Goal: Task Accomplishment & Management: Use online tool/utility

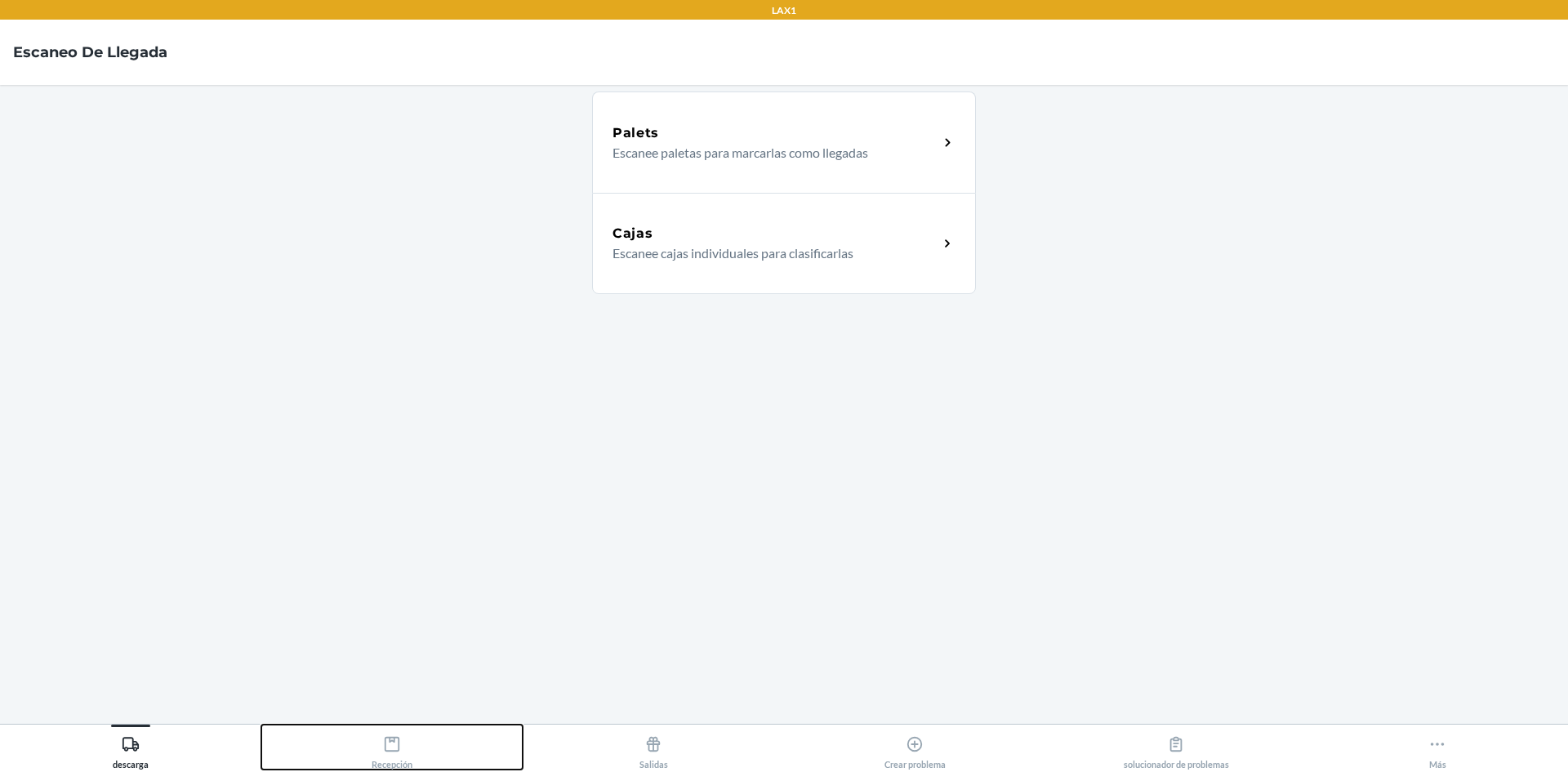
click at [390, 732] on div "Recepción" at bounding box center [391, 748] width 40 height 40
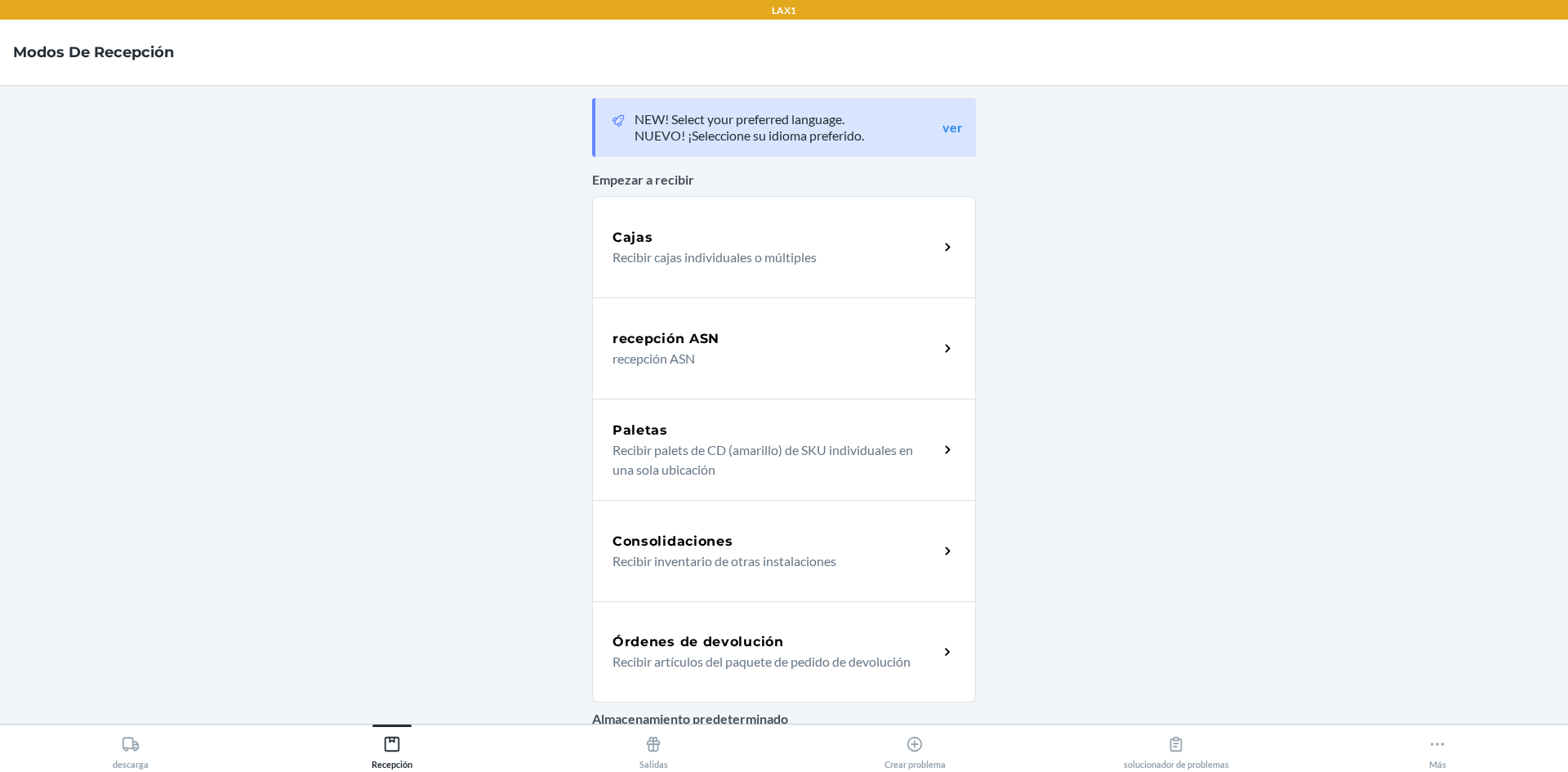
drag, startPoint x: 688, startPoint y: 631, endPoint x: 698, endPoint y: 633, distance: 10.2
click at [688, 631] on div "Órdenes de devolución Recibir artículos del paquete de pedido de devolución" at bounding box center [784, 652] width 384 height 102
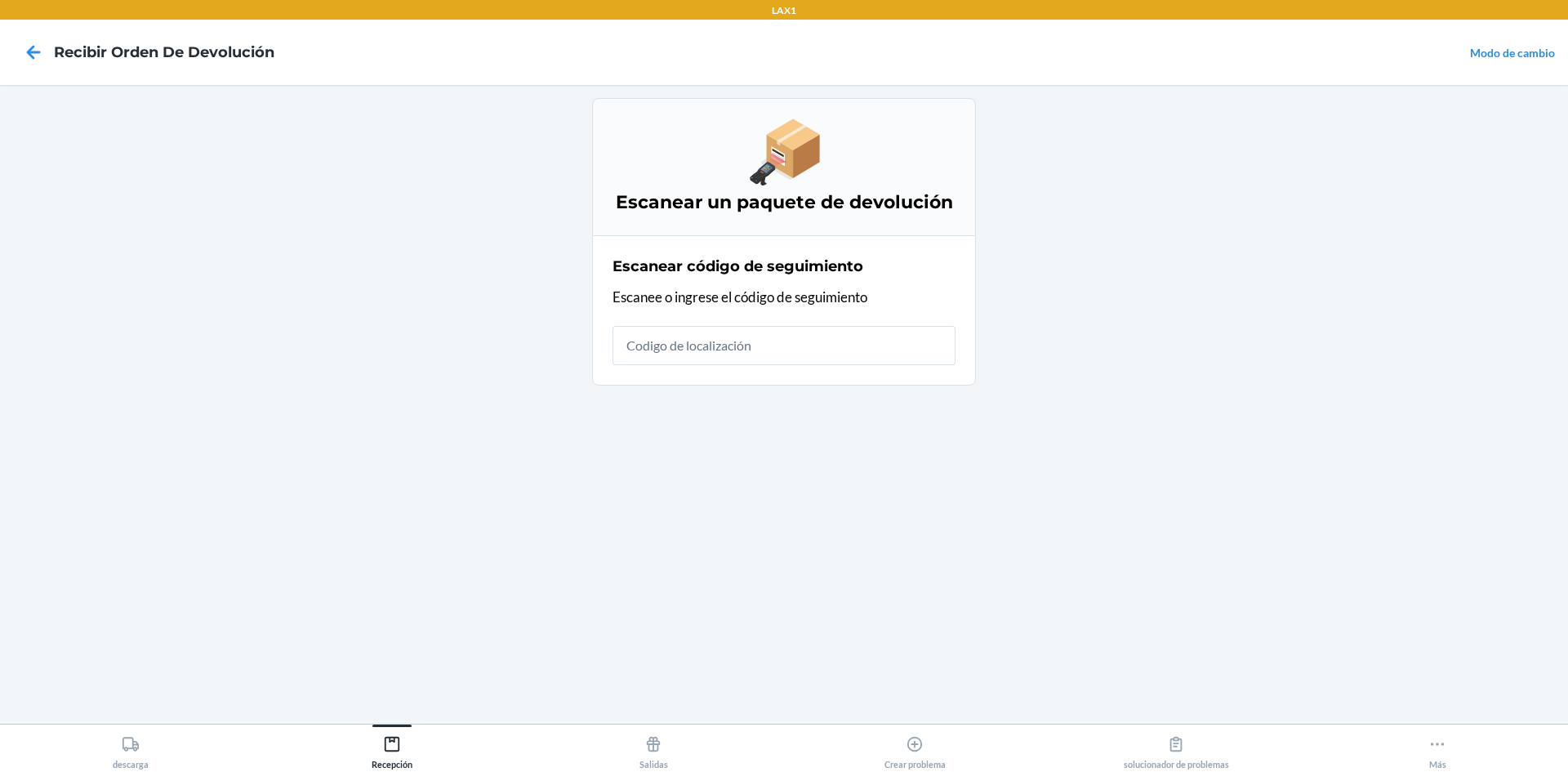
drag, startPoint x: 1407, startPoint y: 607, endPoint x: 695, endPoint y: 541, distance: 715.1
drag, startPoint x: 695, startPoint y: 541, endPoint x: 982, endPoint y: 454, distance: 299.9
click at [982, 454] on main "Escanear un paquete de devolución Escanear código de seguimiento Escanee o ingr…" at bounding box center [784, 403] width 1568 height 638
click at [886, 348] on input "text" at bounding box center [783, 346] width 343 height 39
click at [917, 347] on input "text" at bounding box center [783, 346] width 343 height 39
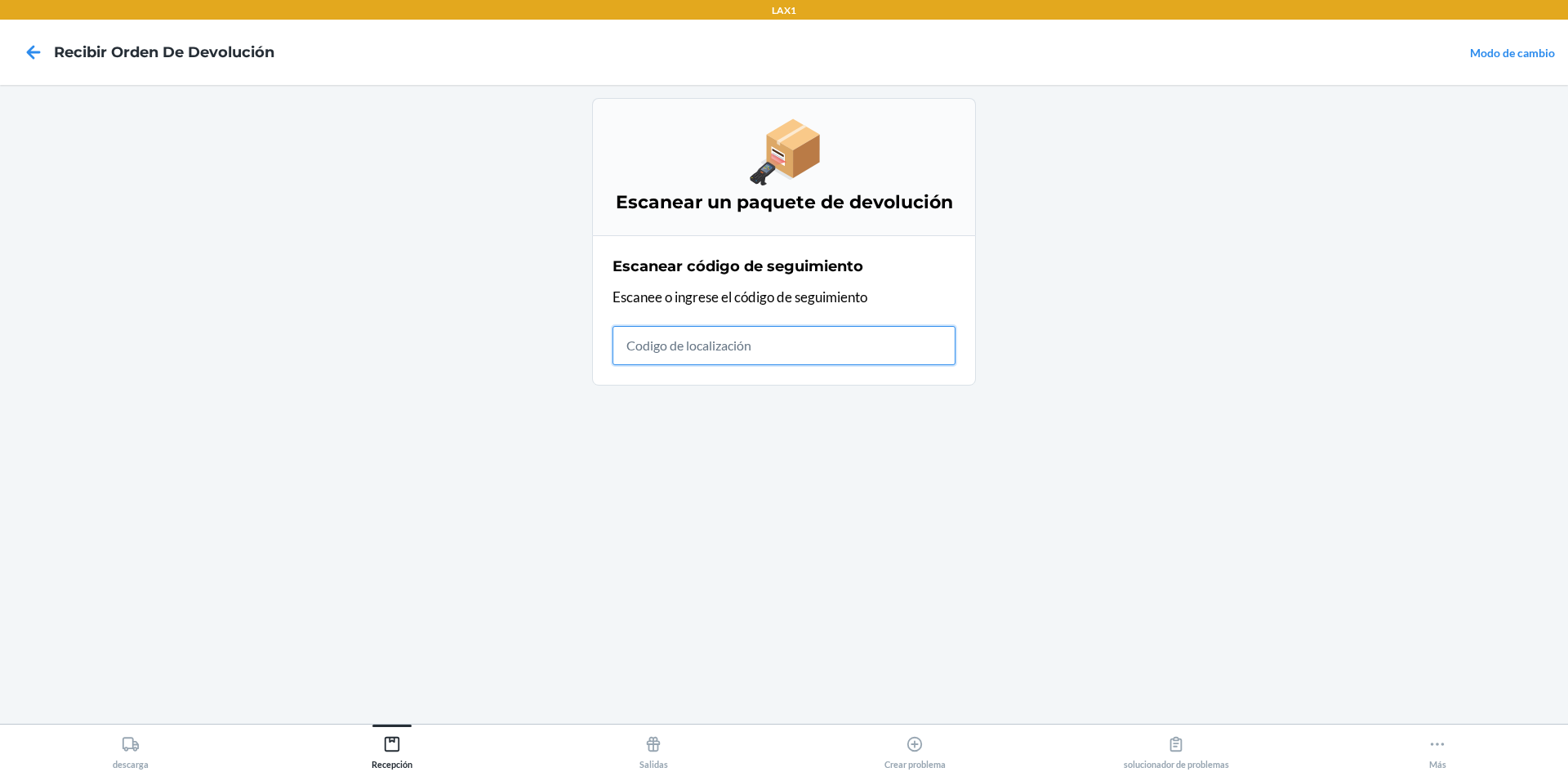
click at [851, 345] on input "text" at bounding box center [783, 346] width 343 height 39
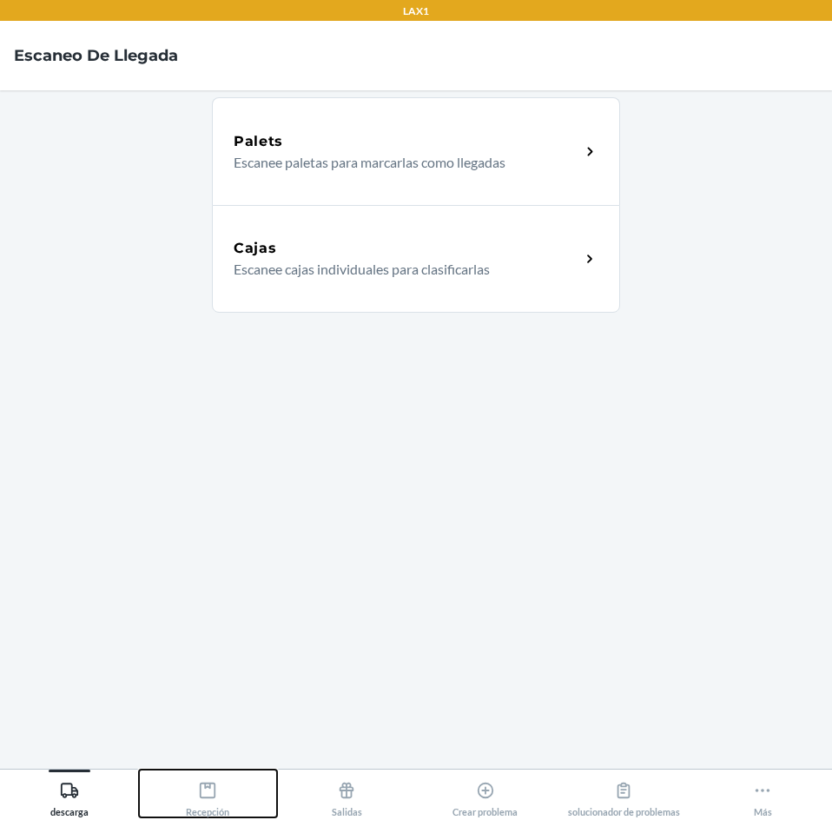
click at [205, 790] on icon at bounding box center [207, 790] width 19 height 19
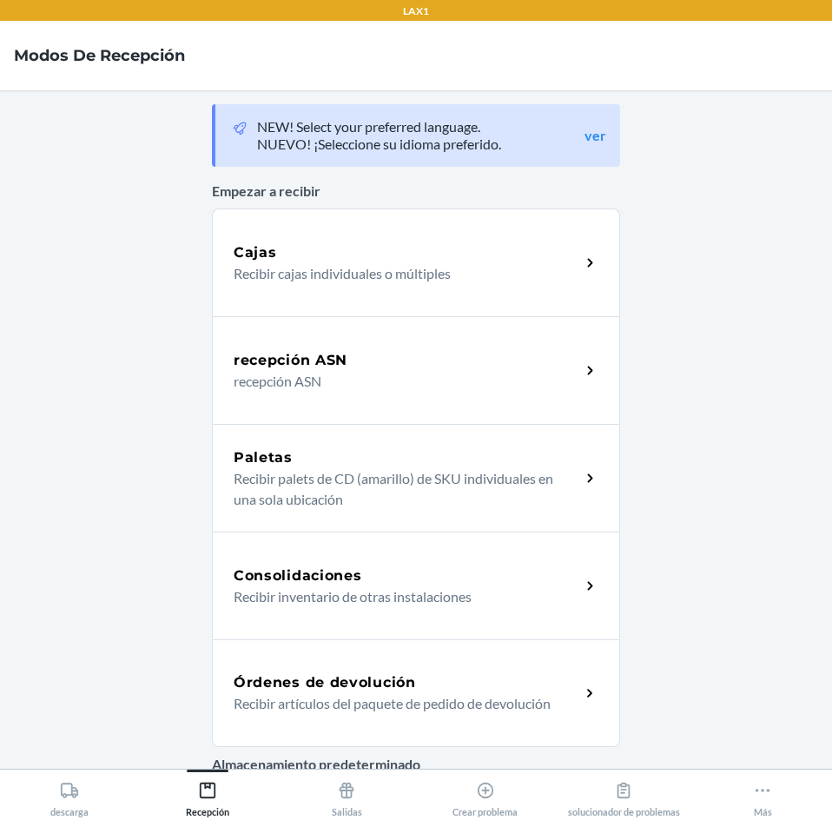
click at [485, 687] on div "Órdenes de devolución" at bounding box center [407, 682] width 347 height 21
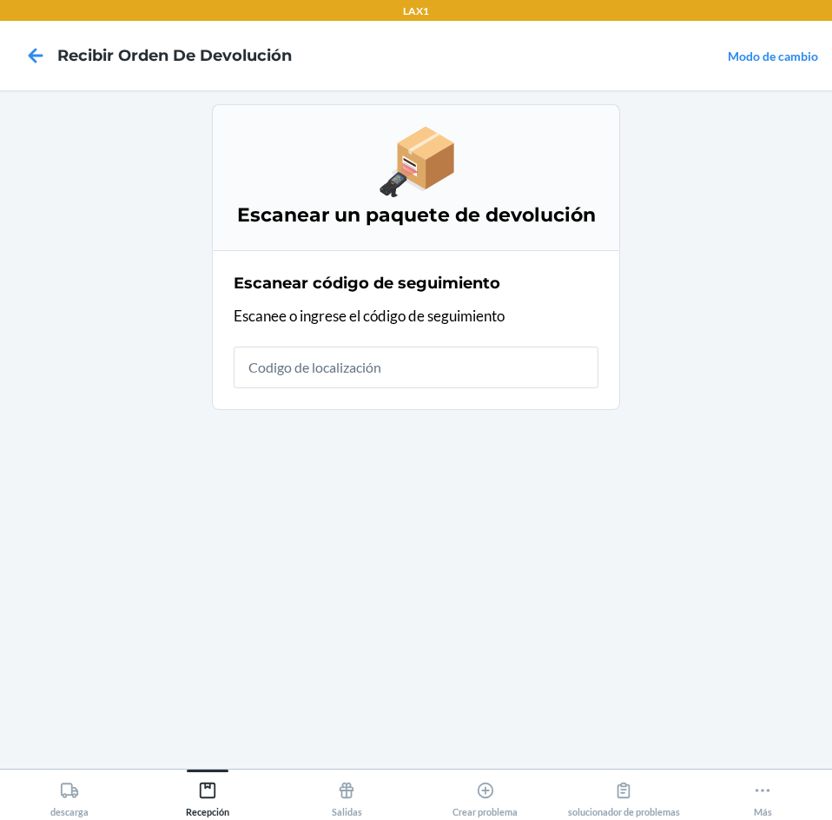
click at [529, 367] on input "text" at bounding box center [416, 368] width 365 height 42
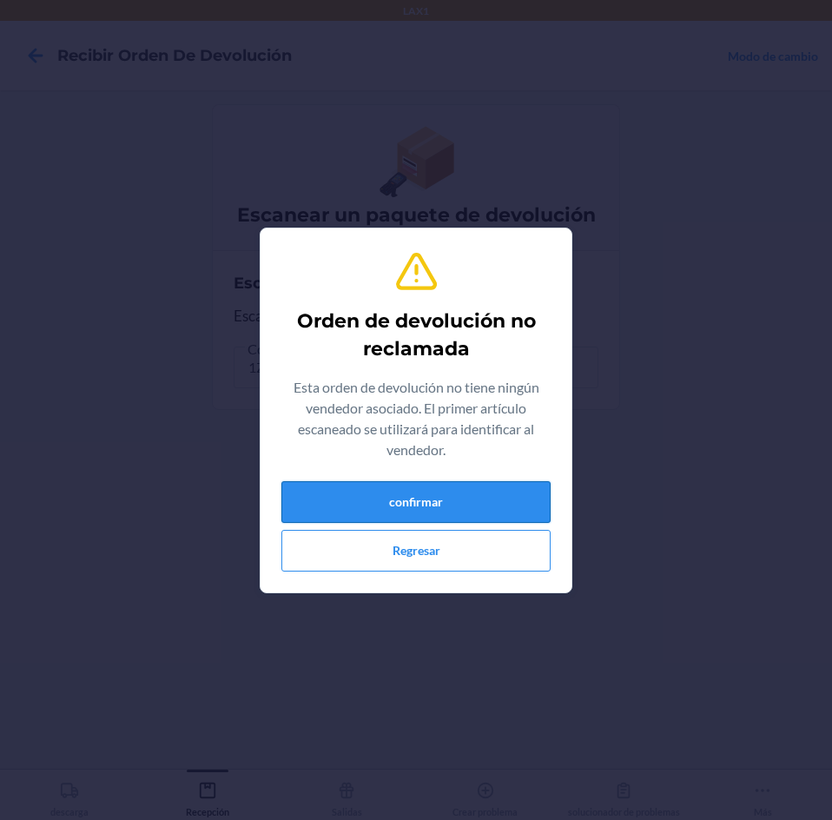
click at [486, 499] on button "confirmar" at bounding box center [415, 502] width 269 height 42
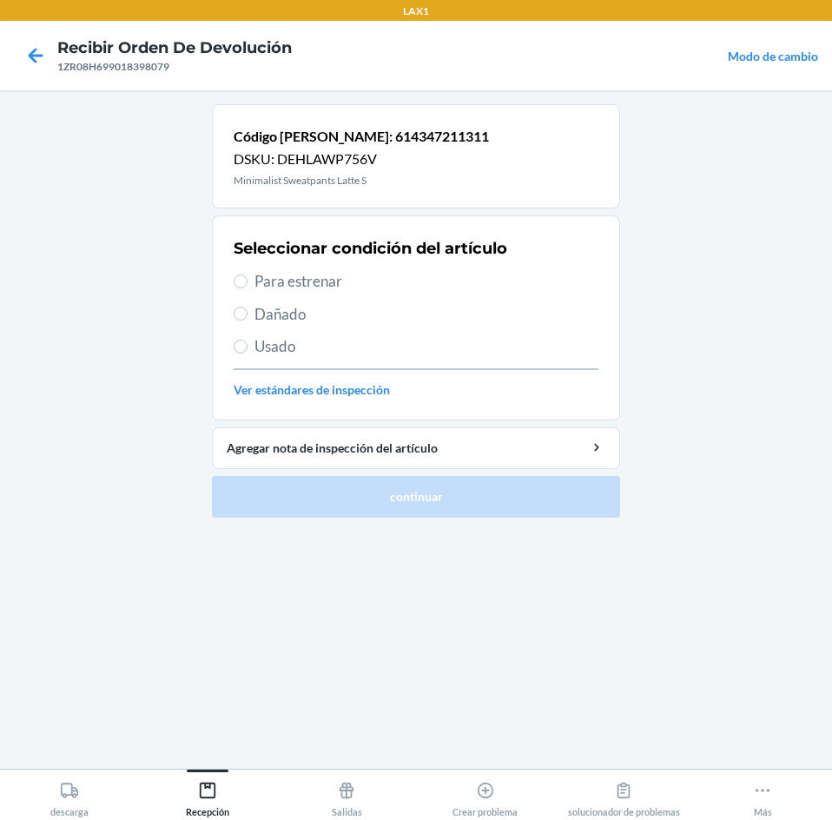
click at [244, 274] on label "Para estrenar" at bounding box center [416, 281] width 365 height 23
click at [244, 274] on input "Para estrenar" at bounding box center [241, 281] width 14 height 14
radio input "true"
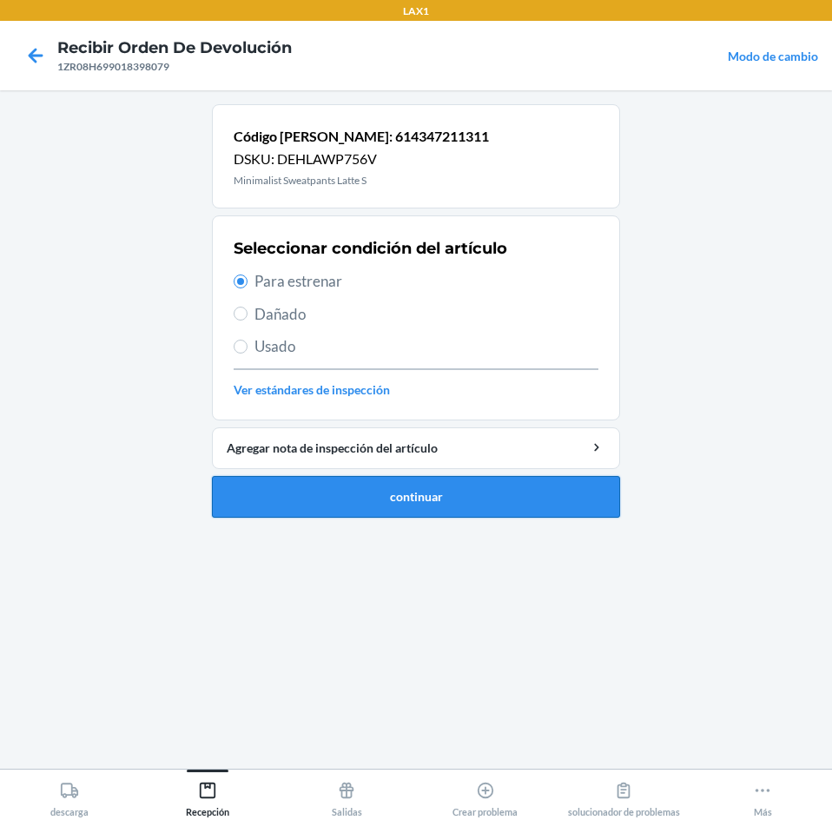
click at [385, 495] on button "continuar" at bounding box center [416, 497] width 408 height 42
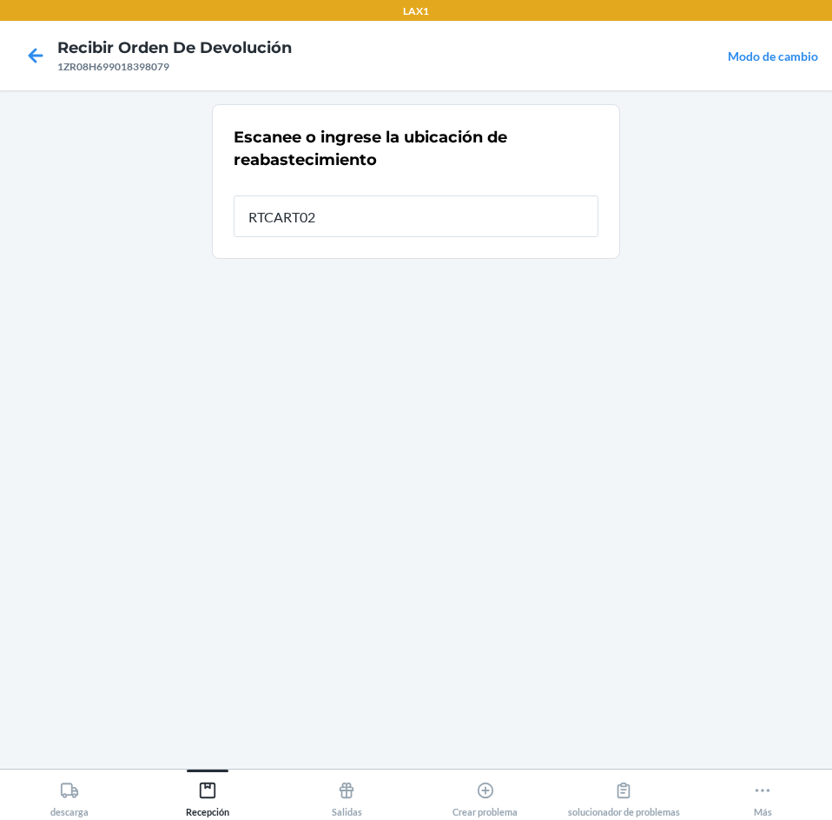
type input "RTCART020"
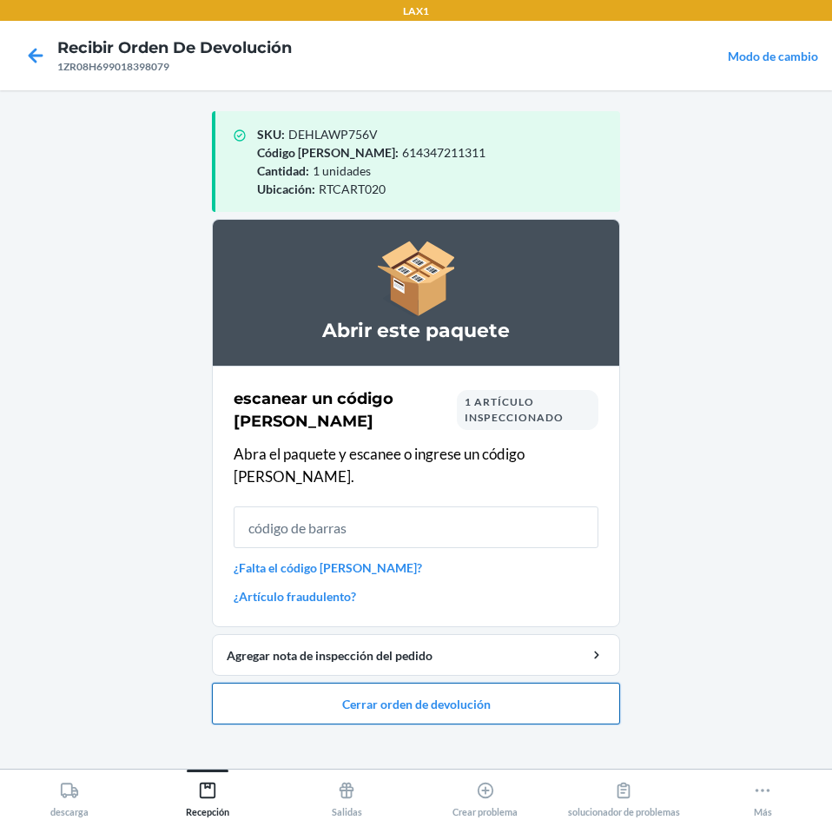
click at [449, 685] on button "Cerrar orden de devolución" at bounding box center [416, 704] width 408 height 42
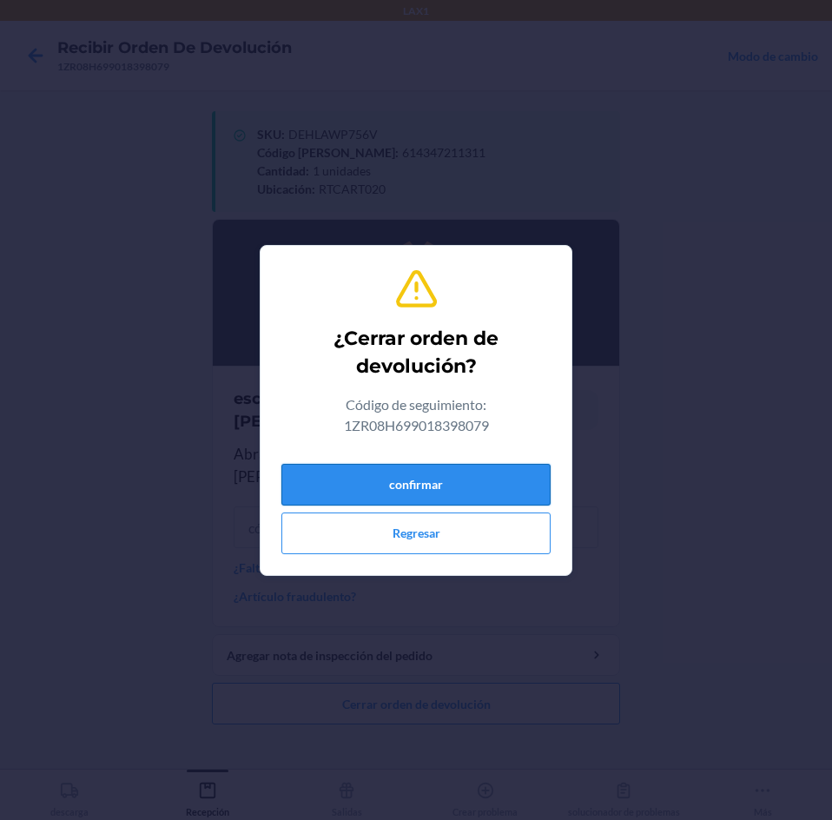
click at [491, 499] on button "confirmar" at bounding box center [415, 485] width 269 height 42
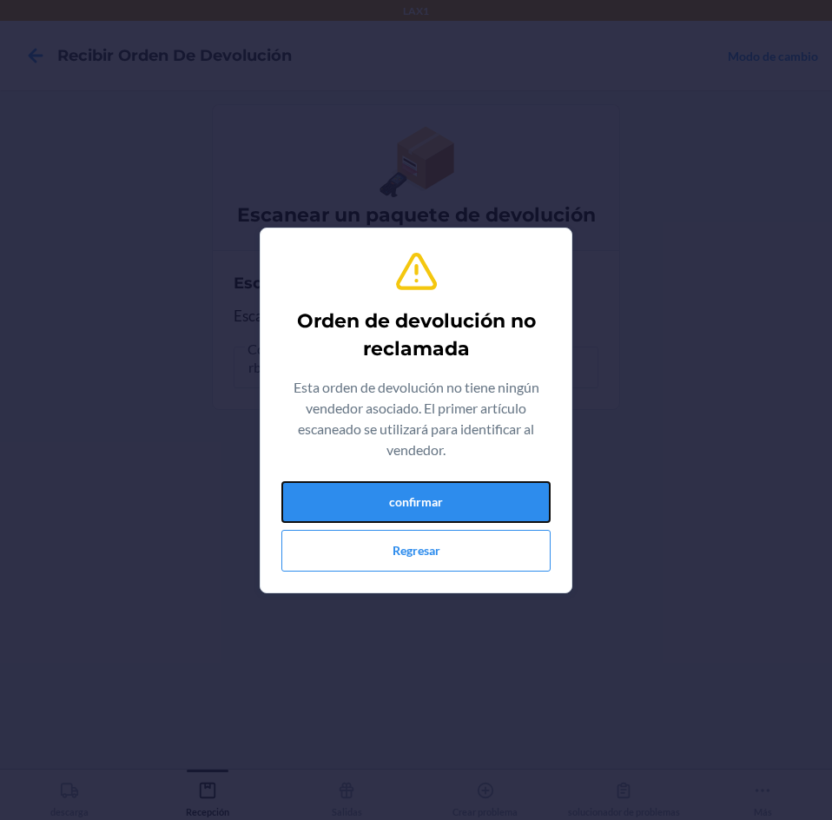
click at [491, 499] on button "confirmar" at bounding box center [415, 502] width 269 height 42
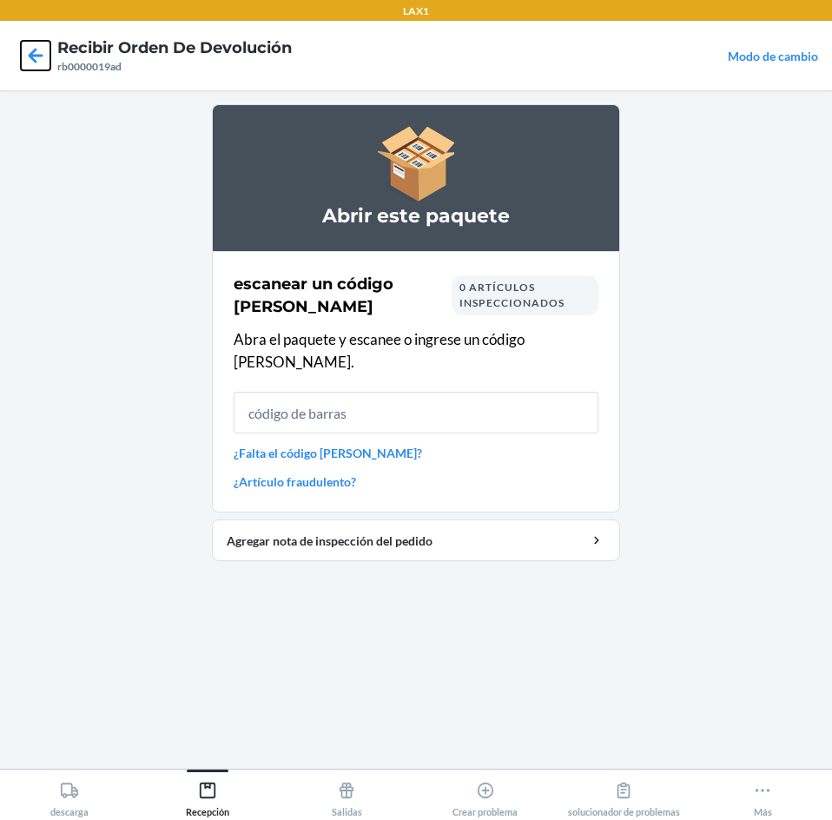
click at [31, 50] on icon at bounding box center [36, 56] width 30 height 30
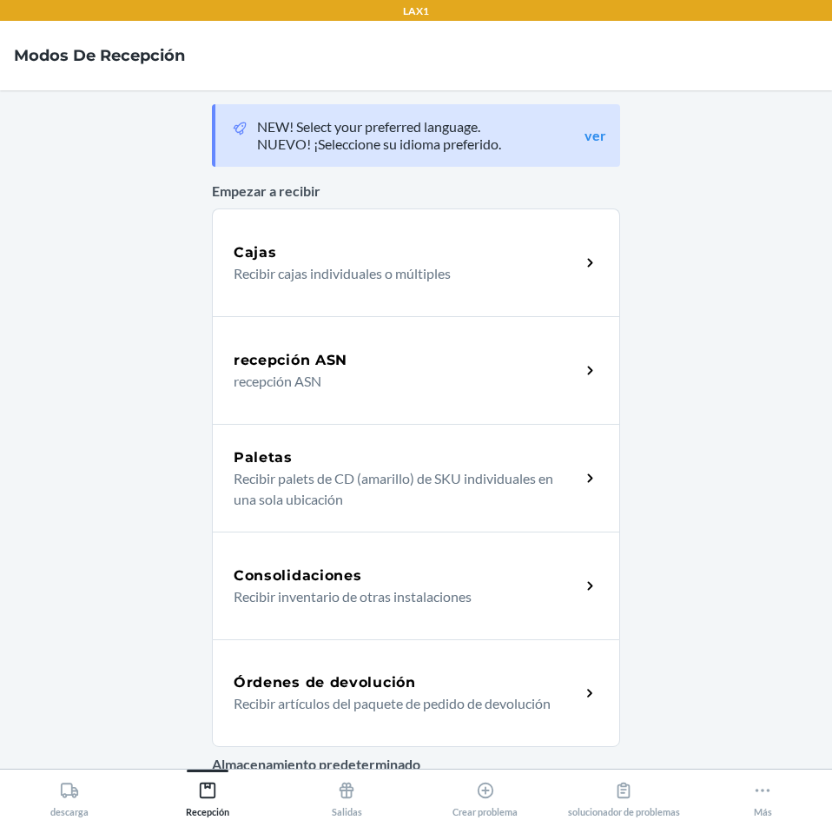
click at [485, 697] on p "Recibir artículos del paquete de pedido de devolución" at bounding box center [400, 703] width 333 height 21
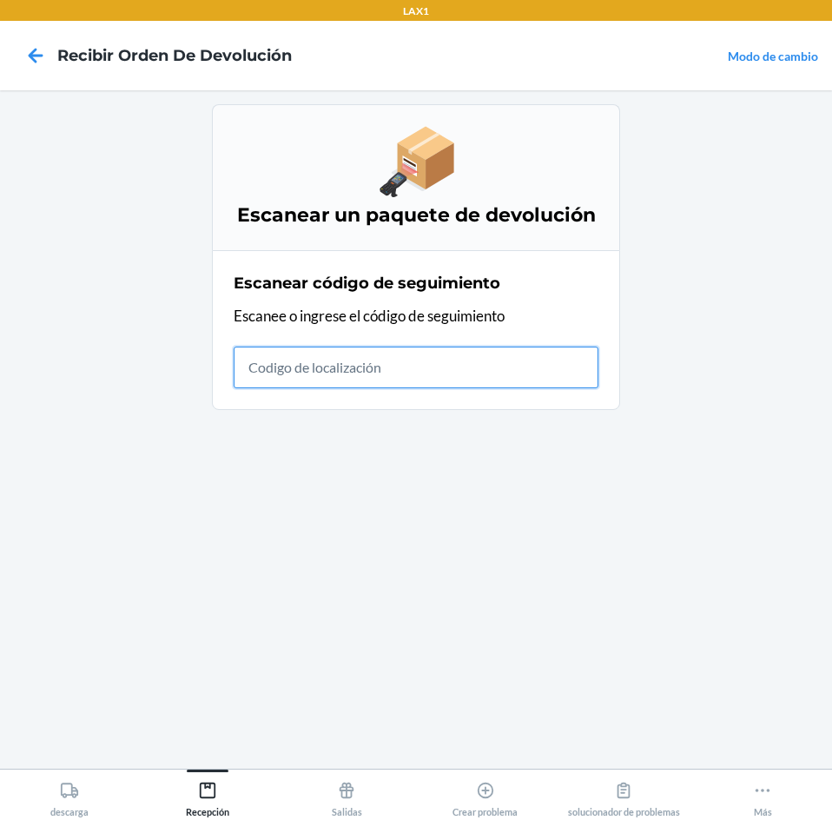
click at [495, 358] on input "text" at bounding box center [416, 368] width 365 height 42
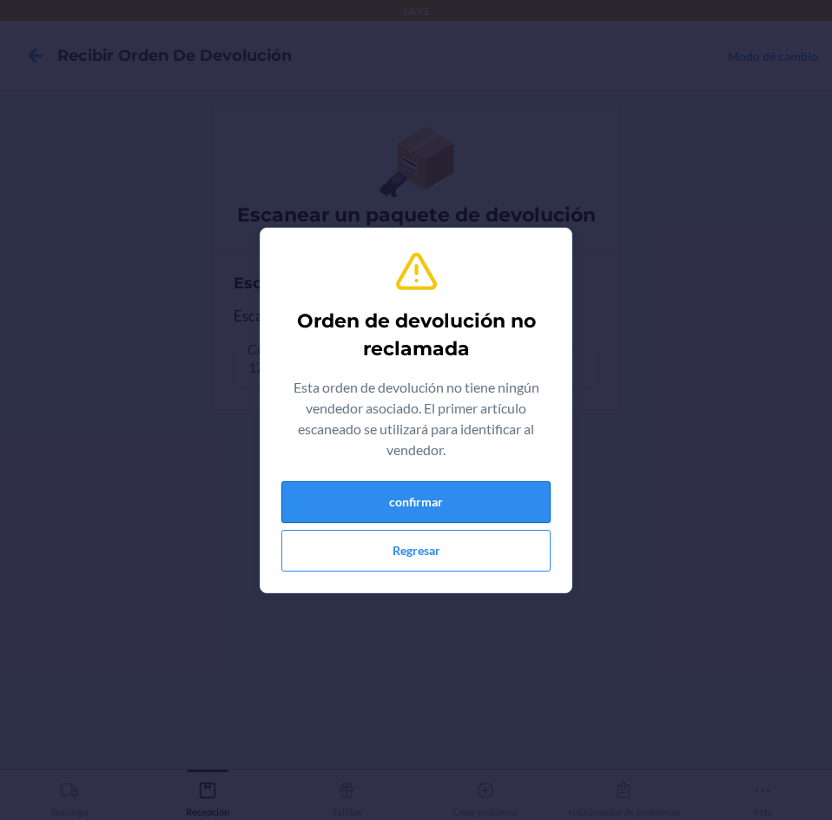
click at [452, 498] on button "confirmar" at bounding box center [415, 502] width 269 height 42
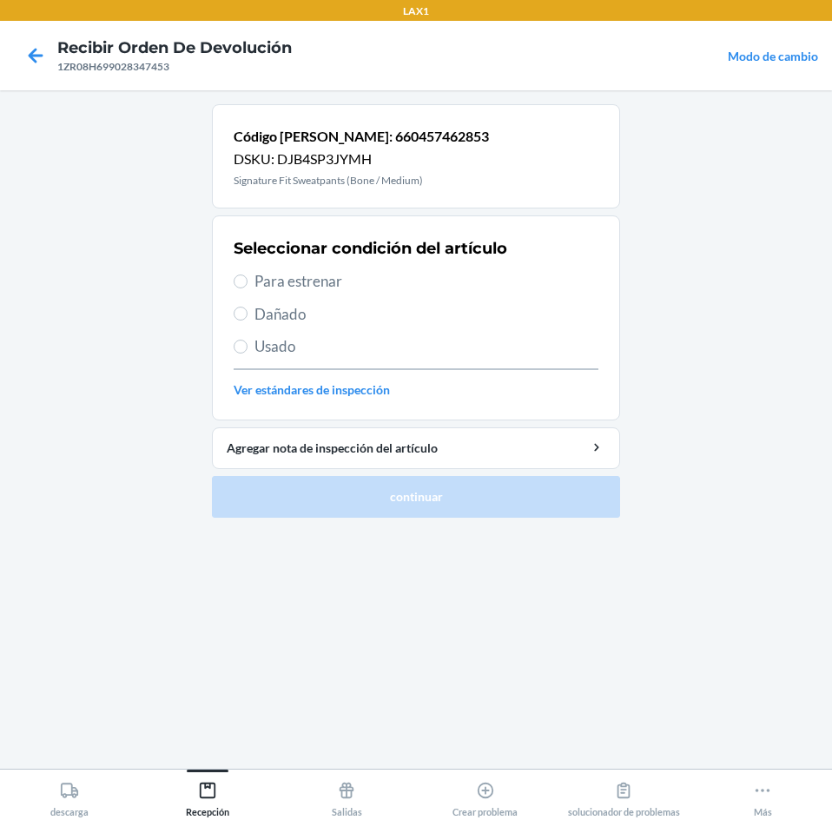
click at [279, 275] on span "Para estrenar" at bounding box center [427, 281] width 344 height 23
click at [248, 275] on input "Para estrenar" at bounding box center [241, 281] width 14 height 14
radio input "true"
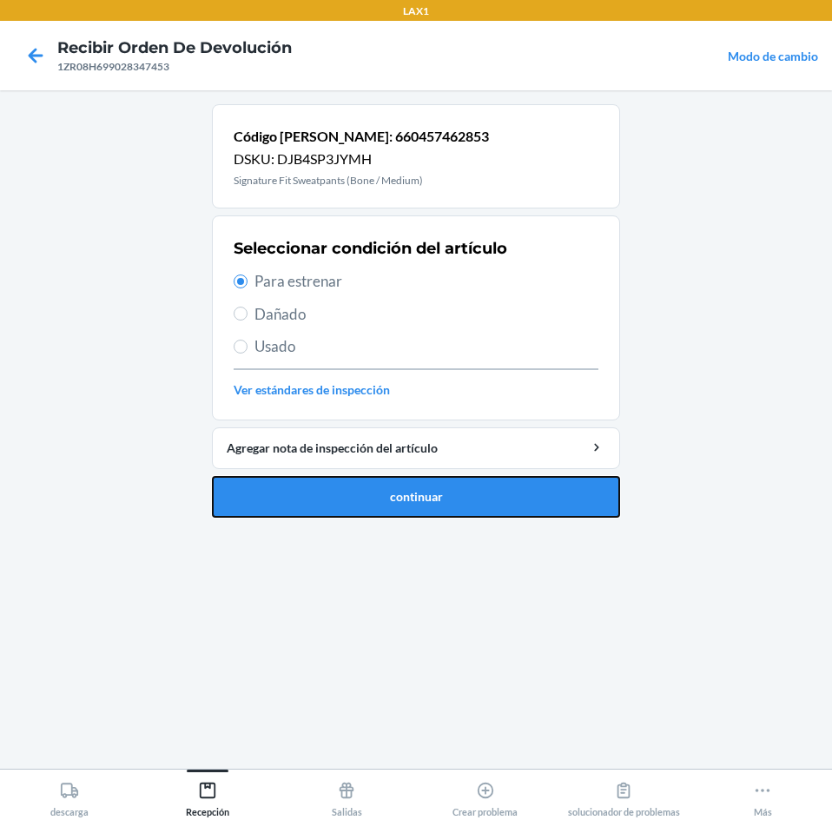
drag, startPoint x: 341, startPoint y: 488, endPoint x: 350, endPoint y: 467, distance: 22.9
click at [341, 488] on button "continuar" at bounding box center [416, 497] width 408 height 42
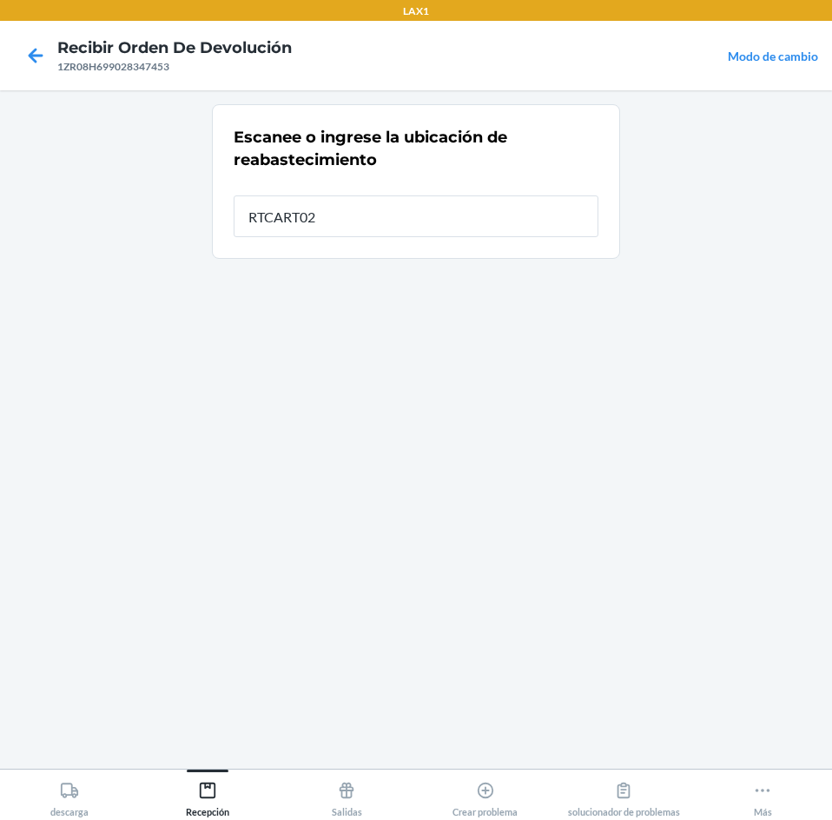
type input "RTCART020"
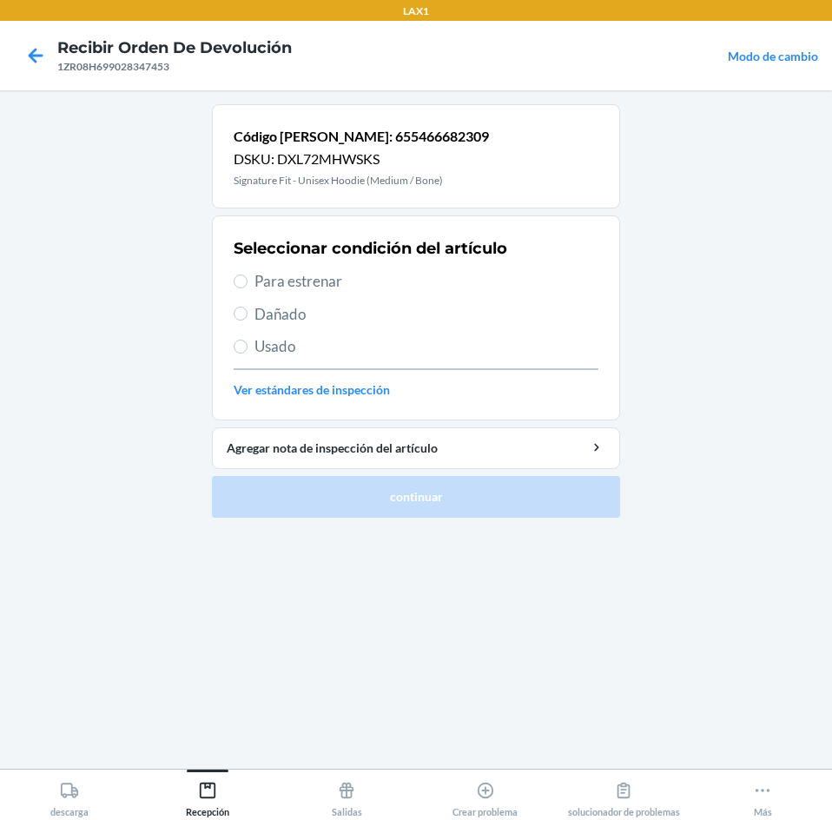
click at [272, 277] on span "Para estrenar" at bounding box center [427, 281] width 344 height 23
click at [248, 277] on input "Para estrenar" at bounding box center [241, 281] width 14 height 14
radio input "true"
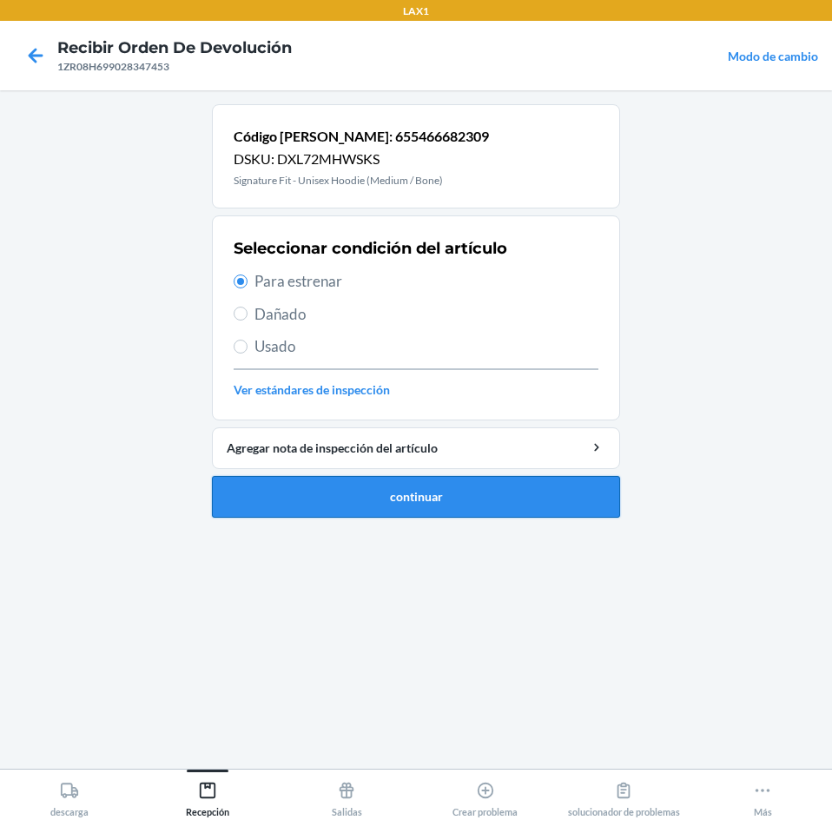
click at [358, 488] on button "continuar" at bounding box center [416, 497] width 408 height 42
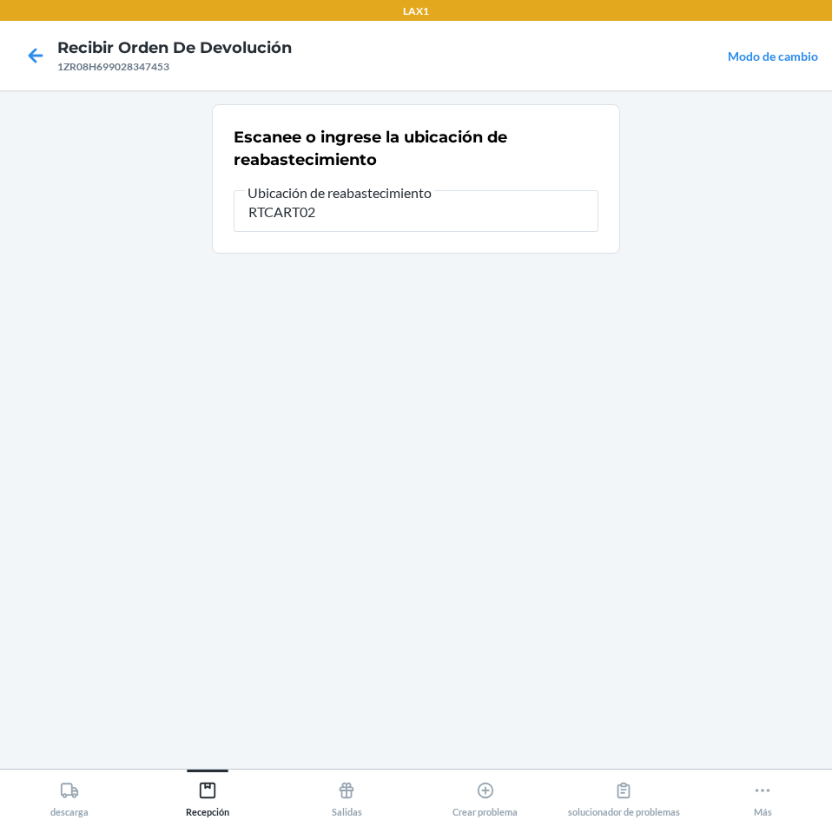
type input "RTCART020"
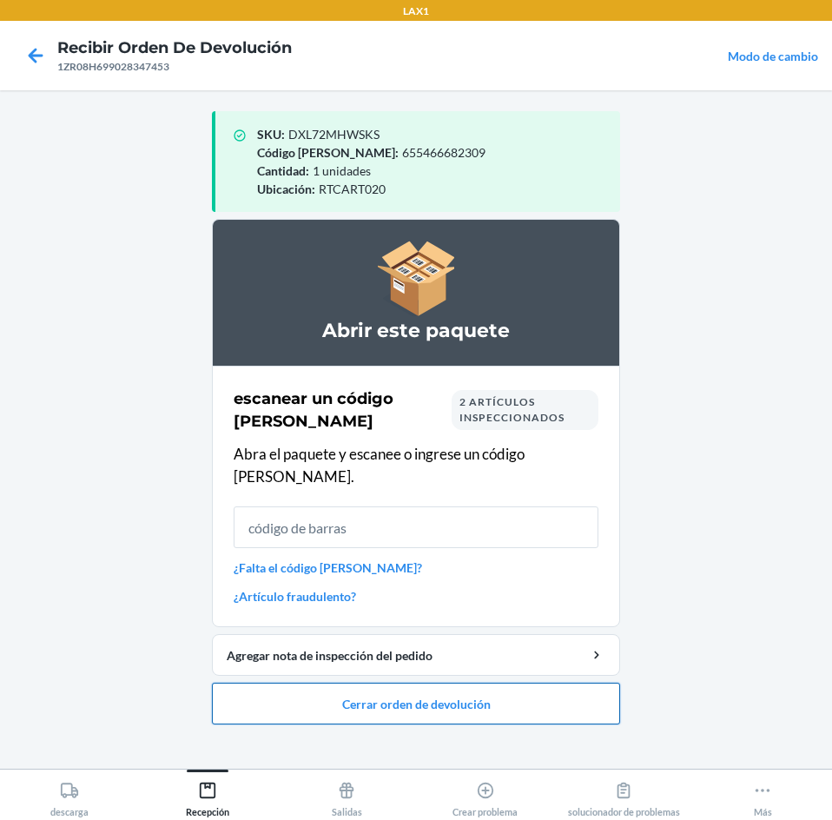
click at [441, 683] on button "Cerrar orden de devolución" at bounding box center [416, 704] width 408 height 42
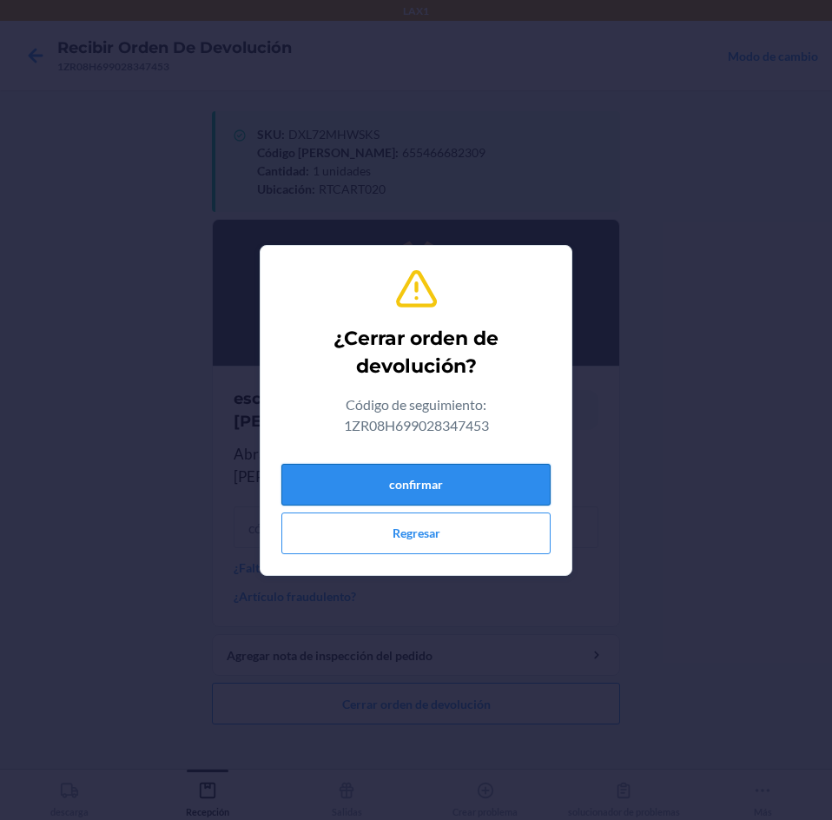
click at [489, 485] on button "confirmar" at bounding box center [415, 485] width 269 height 42
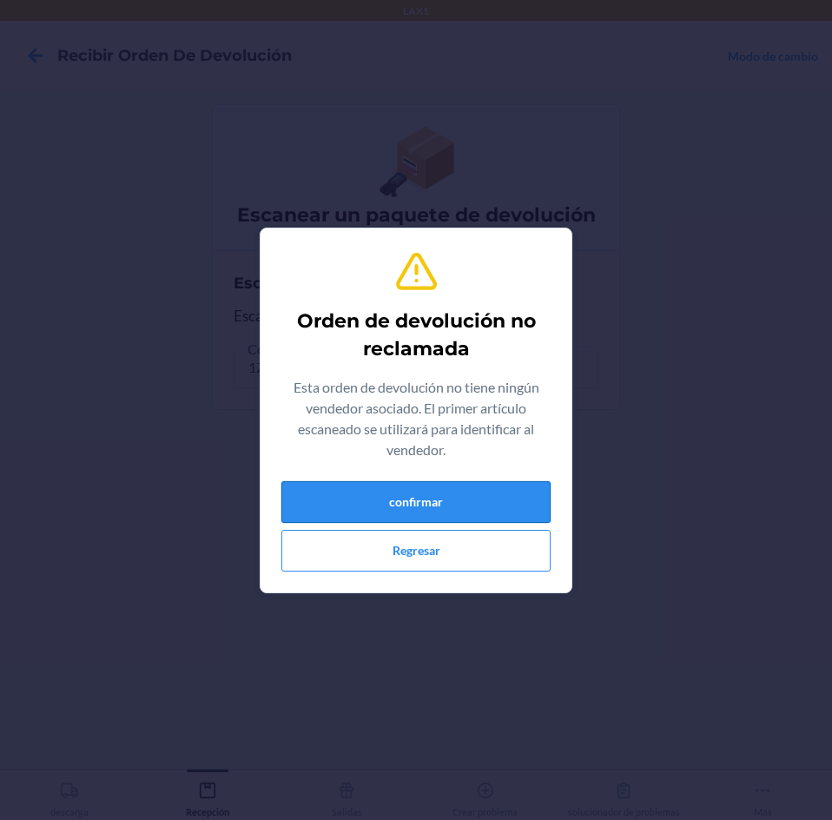
click at [454, 499] on button "confirmar" at bounding box center [415, 502] width 269 height 42
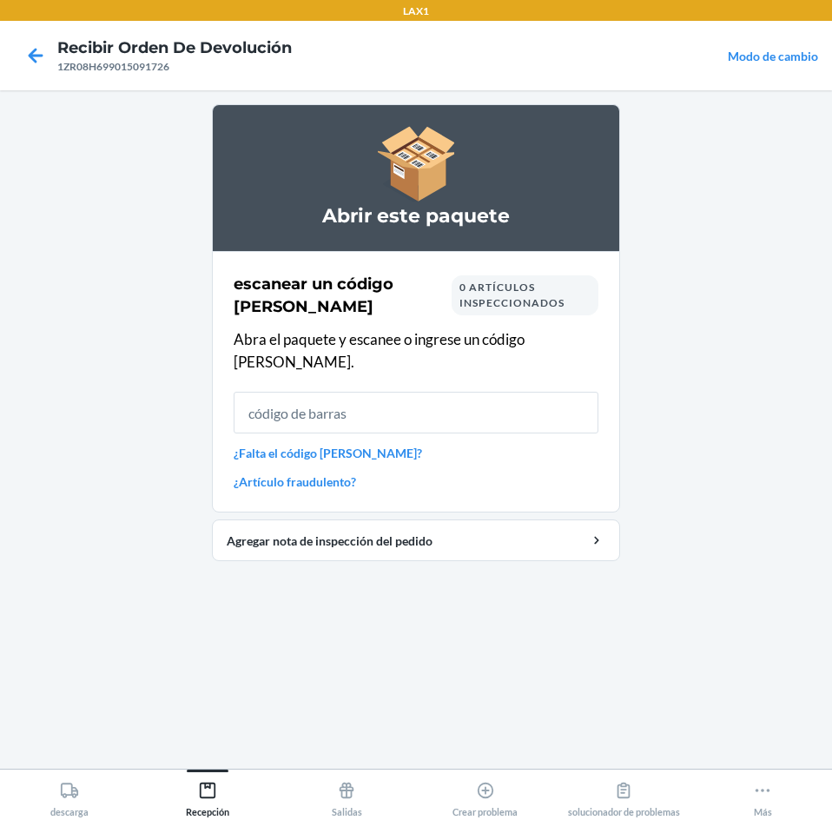
click at [336, 392] on input "text" at bounding box center [416, 413] width 365 height 42
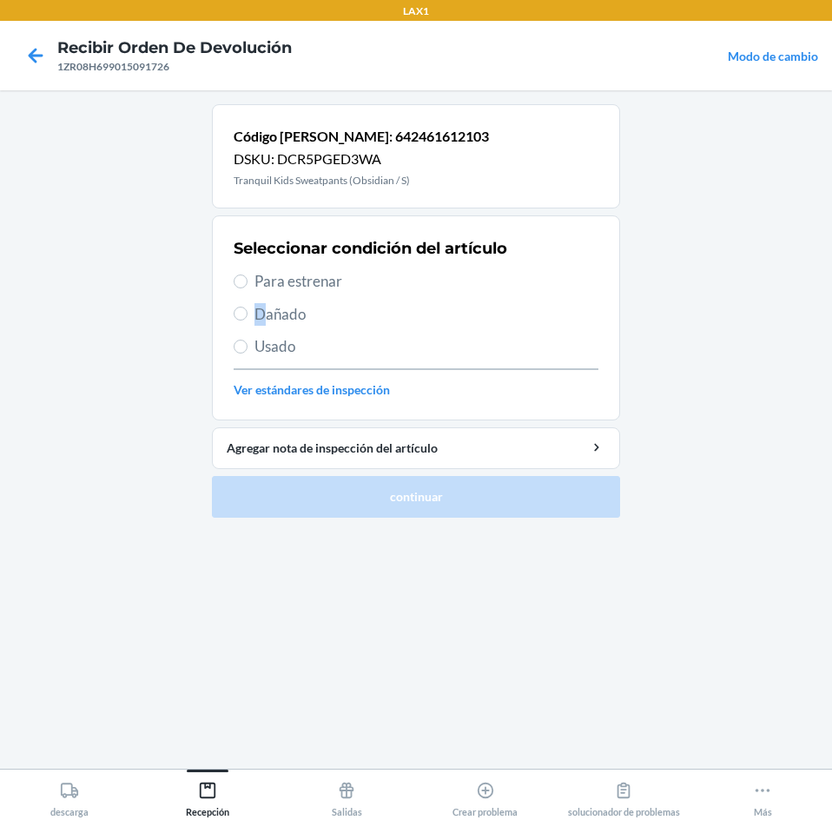
click at [261, 311] on span "Dañado" at bounding box center [427, 314] width 344 height 23
click at [268, 346] on span "Usado" at bounding box center [427, 346] width 344 height 23
click at [248, 346] on input "Usado" at bounding box center [241, 347] width 14 height 14
radio input "true"
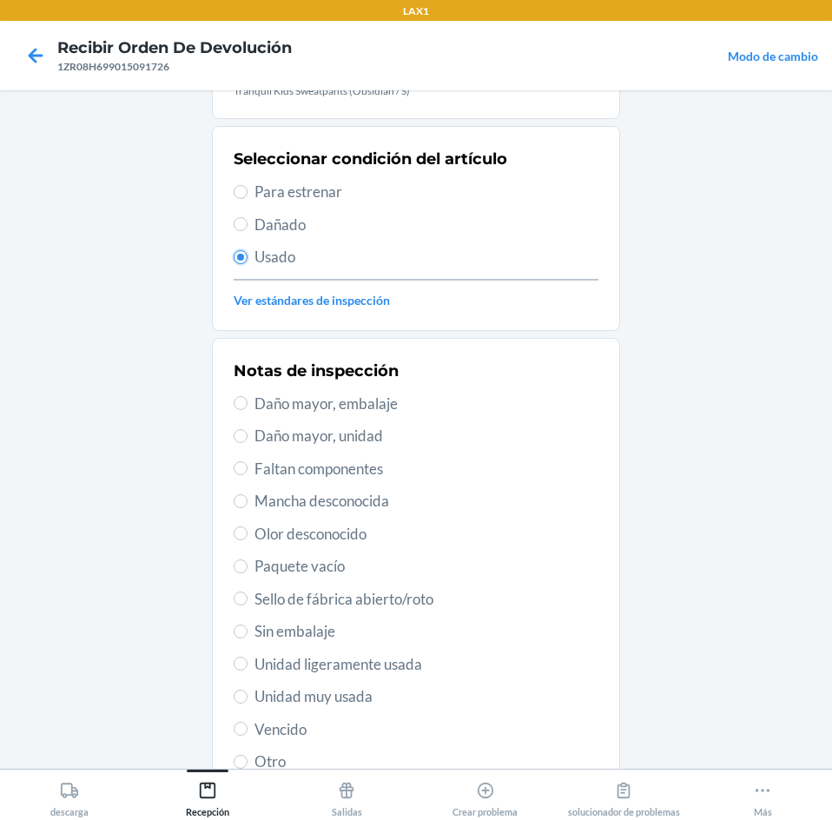
scroll to position [227, 0]
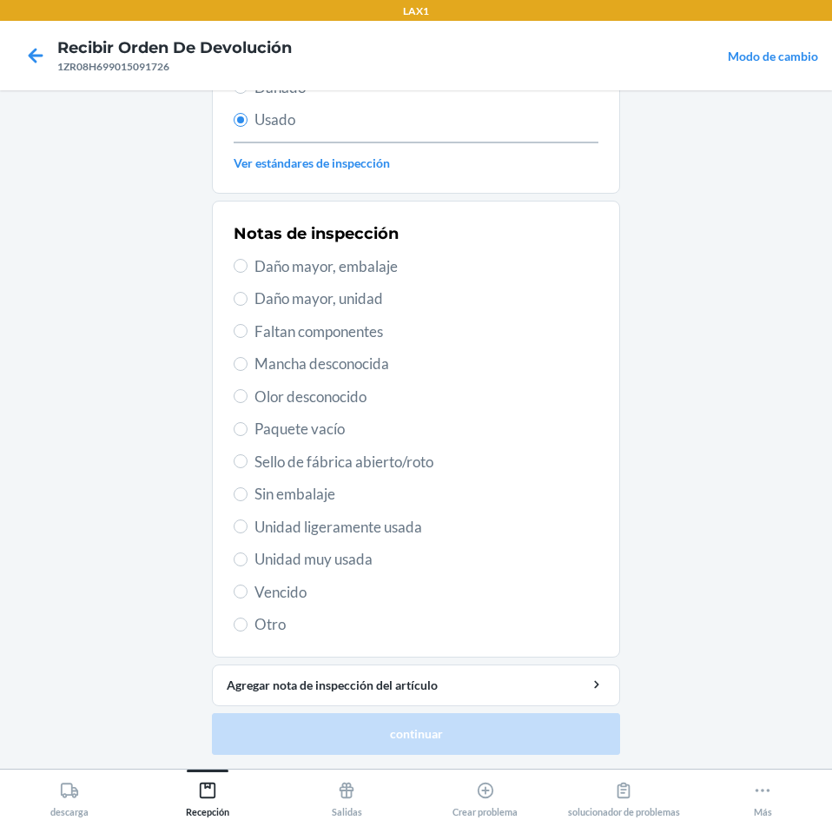
click at [347, 562] on span "Unidad muy usada" at bounding box center [427, 559] width 344 height 23
click at [248, 562] on input "Unidad muy usada" at bounding box center [241, 559] width 14 height 14
radio input "true"
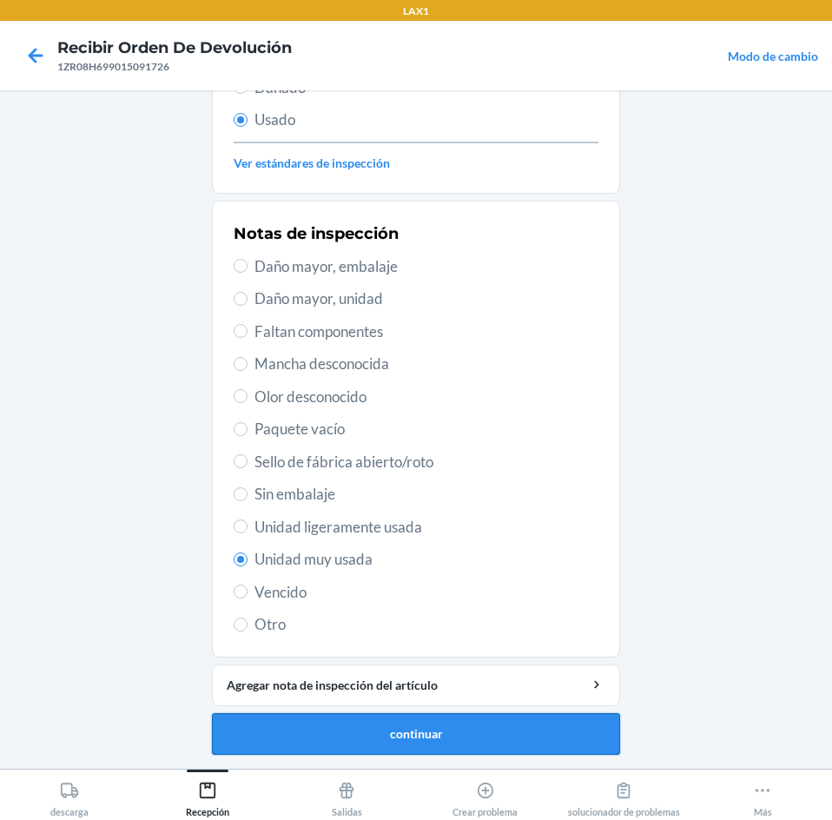
click at [354, 743] on button "continuar" at bounding box center [416, 734] width 408 height 42
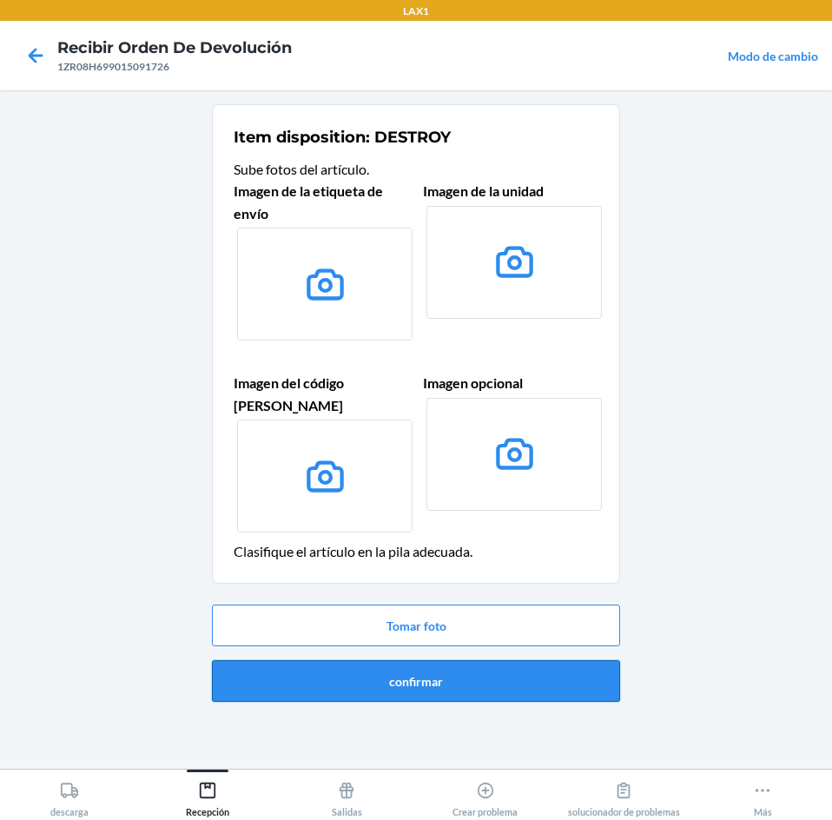
click at [503, 662] on button "confirmar" at bounding box center [416, 681] width 408 height 42
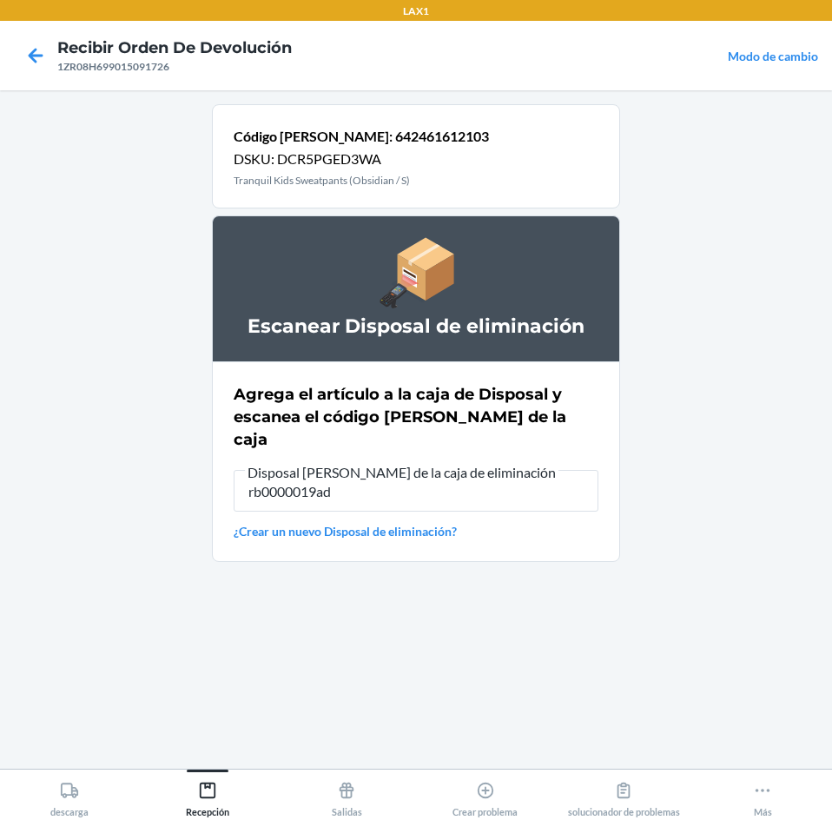
type input "rb0000019ad"
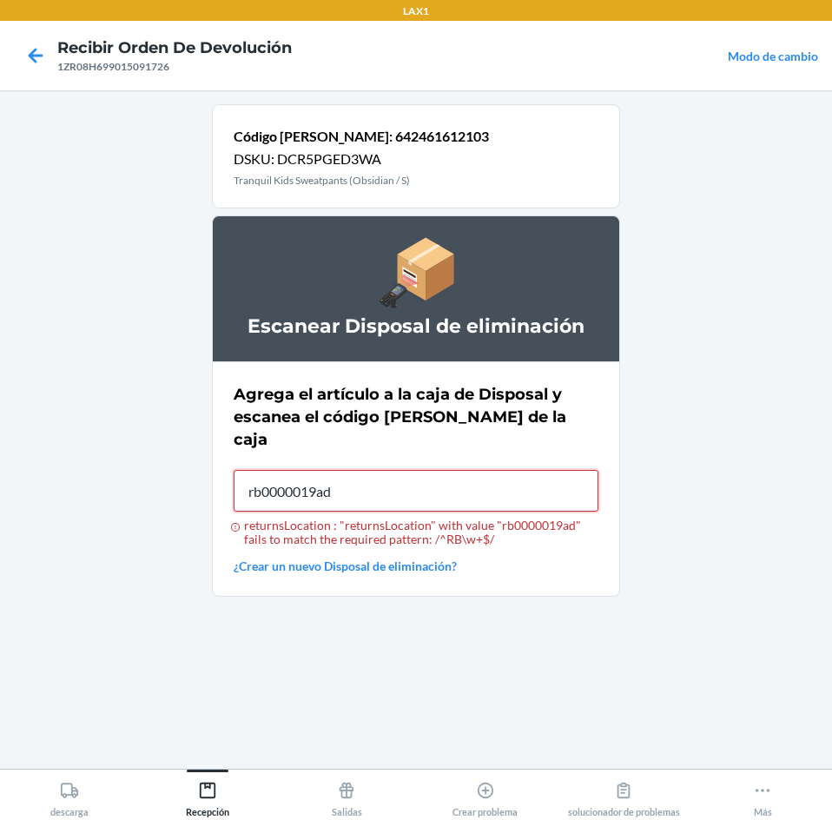
type input "rb0000019ad"
click at [532, 470] on input "returnsLocation : "returnsLocation" with value "rb0000019ad" fails to match the…" at bounding box center [416, 491] width 365 height 42
click at [526, 477] on input "returnsLocation : "returnsLocation" with value "rb0000019ad" fails to match the…" at bounding box center [416, 491] width 365 height 42
click at [448, 470] on input "returnsLocation : "returnsLocation" with value "rb0000019ad" fails to match the…" at bounding box center [416, 491] width 365 height 42
type input "RB0000019AD"
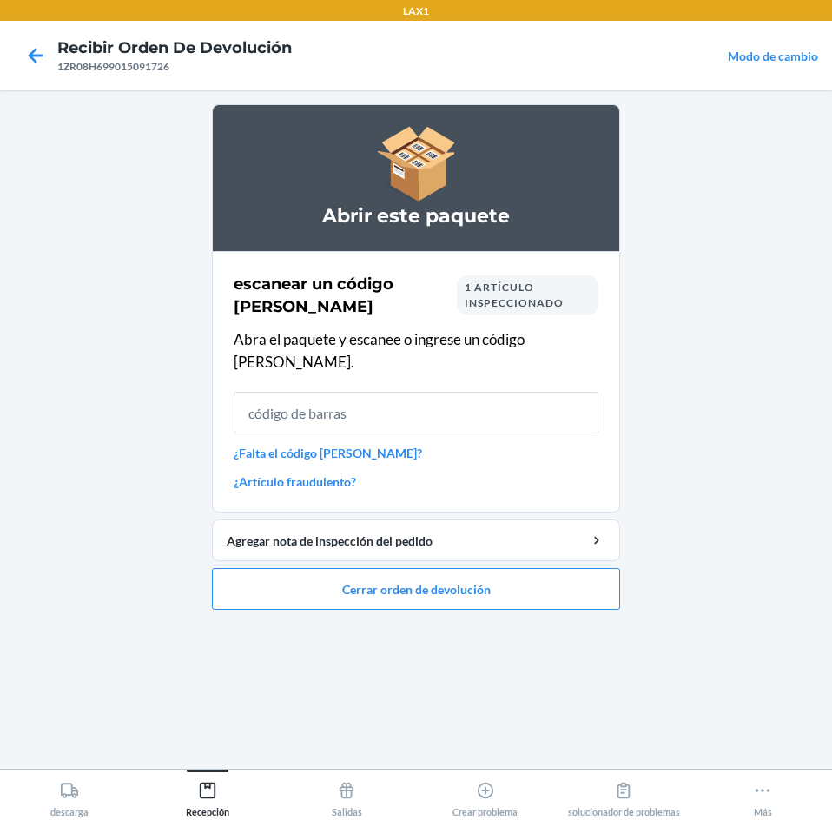
click at [473, 392] on input "text" at bounding box center [416, 413] width 365 height 42
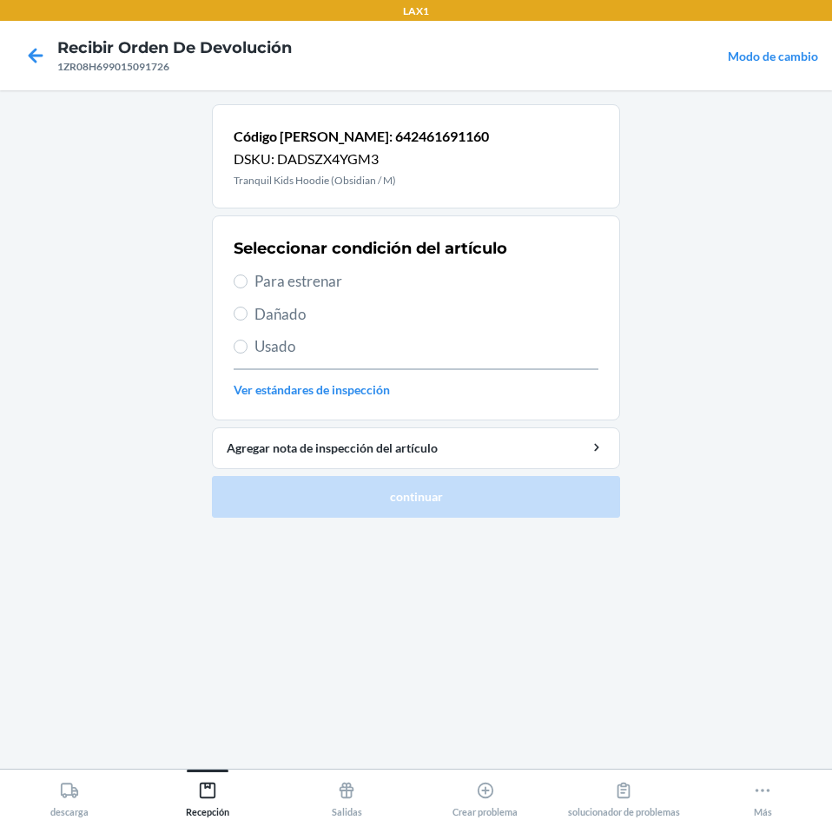
click at [290, 313] on span "Dañado" at bounding box center [427, 314] width 344 height 23
click at [248, 313] on input "Dañado" at bounding box center [241, 314] width 14 height 14
radio input "true"
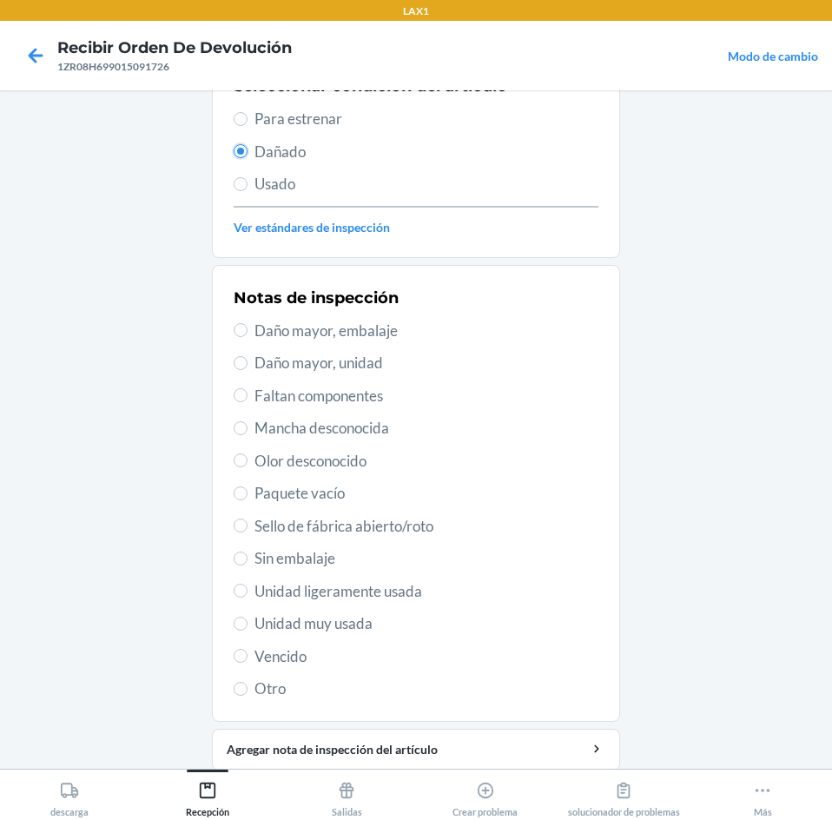
scroll to position [174, 0]
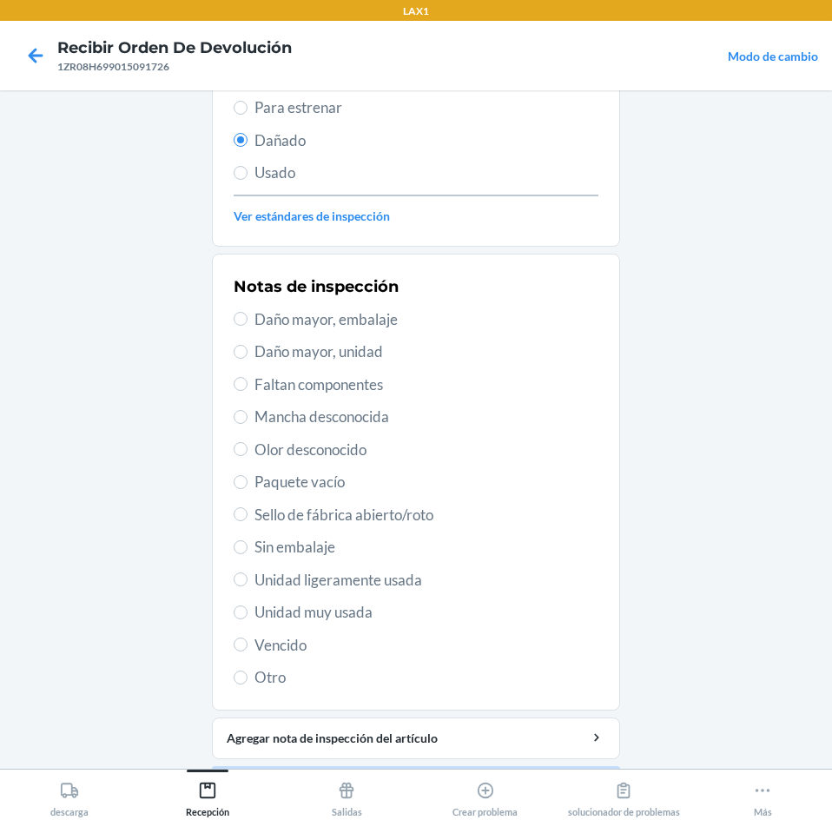
click at [268, 605] on span "Unidad muy usada" at bounding box center [427, 612] width 344 height 23
click at [248, 605] on input "Unidad muy usada" at bounding box center [241, 612] width 14 height 14
radio input "true"
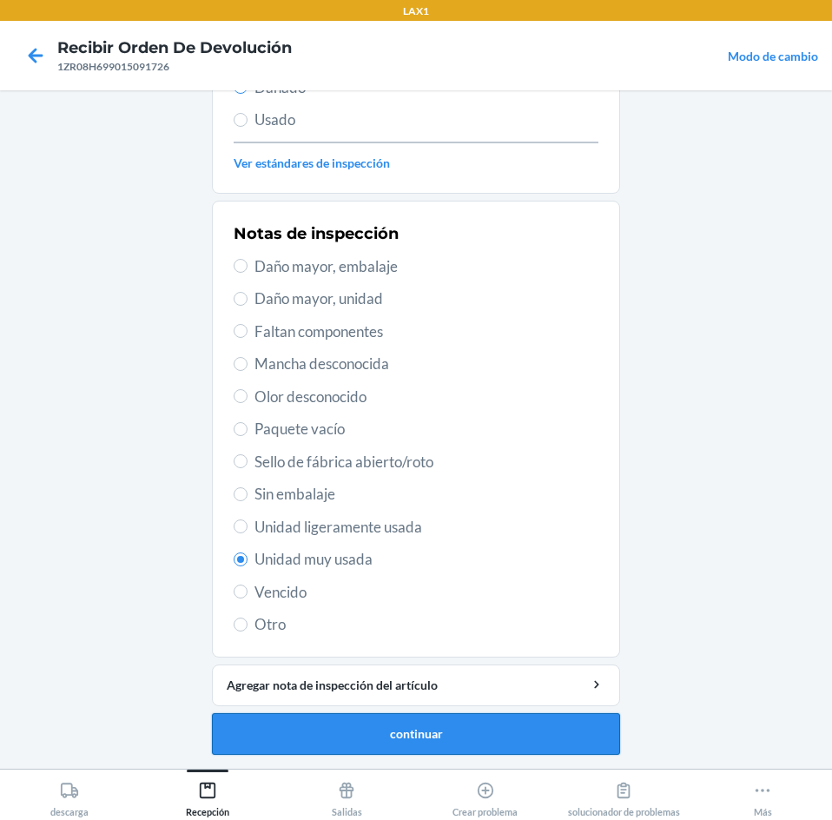
click at [468, 728] on button "continuar" at bounding box center [416, 734] width 408 height 42
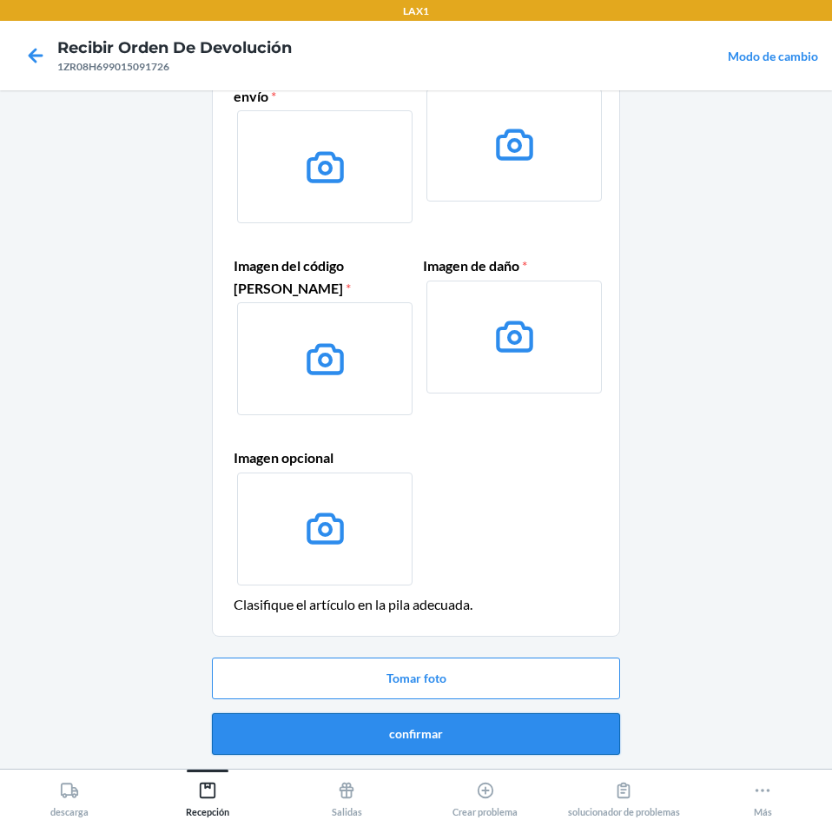
click at [510, 725] on button "confirmar" at bounding box center [416, 734] width 408 height 42
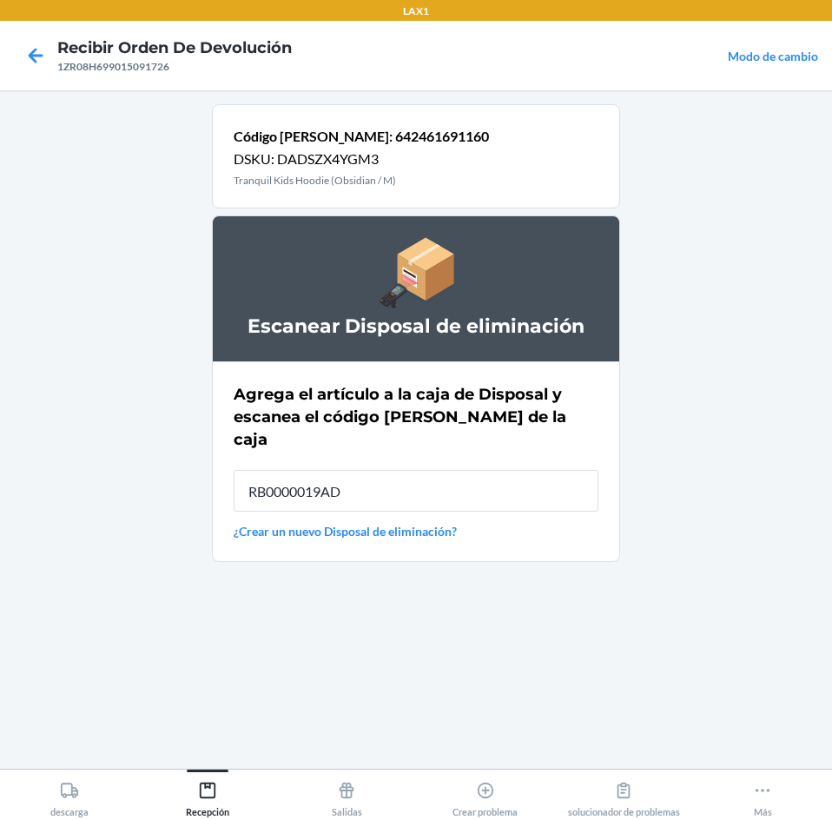
type input "RB0000019AD"
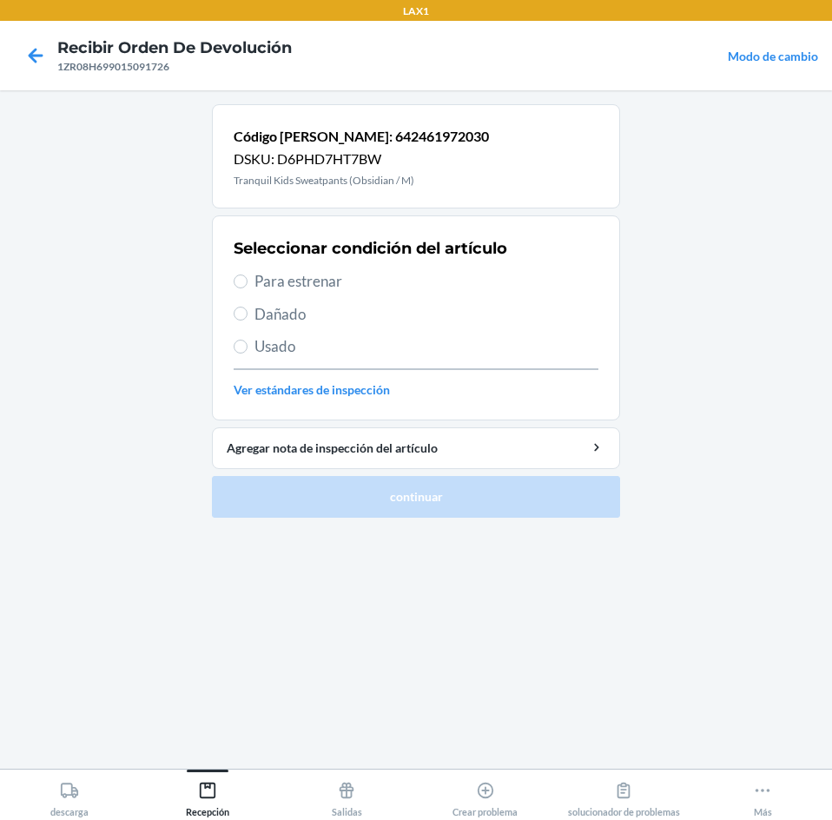
click at [250, 274] on label "Para estrenar" at bounding box center [416, 281] width 365 height 23
click at [248, 274] on input "Para estrenar" at bounding box center [241, 281] width 14 height 14
radio input "true"
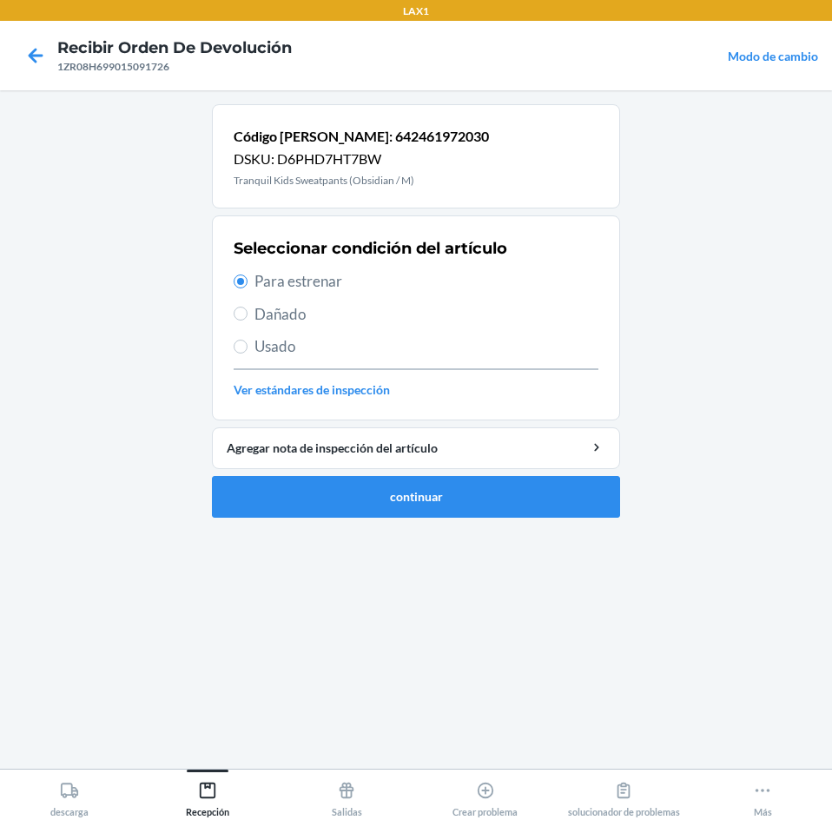
click at [249, 317] on label "Dañado" at bounding box center [416, 314] width 365 height 23
click at [248, 317] on input "Dañado" at bounding box center [241, 314] width 14 height 14
radio input "true"
radio input "false"
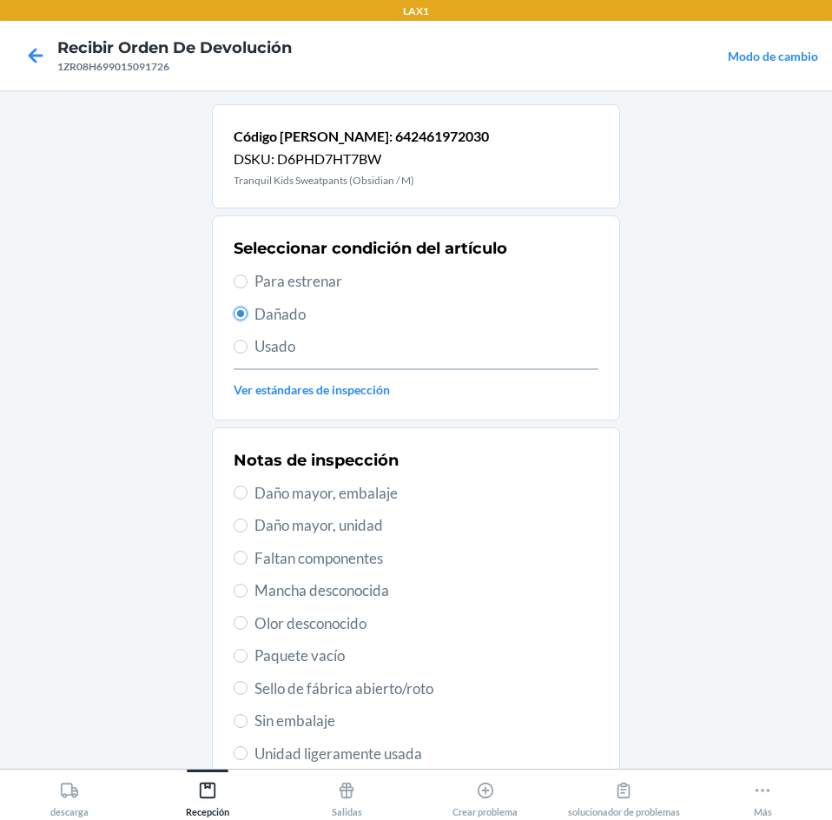
scroll to position [227, 0]
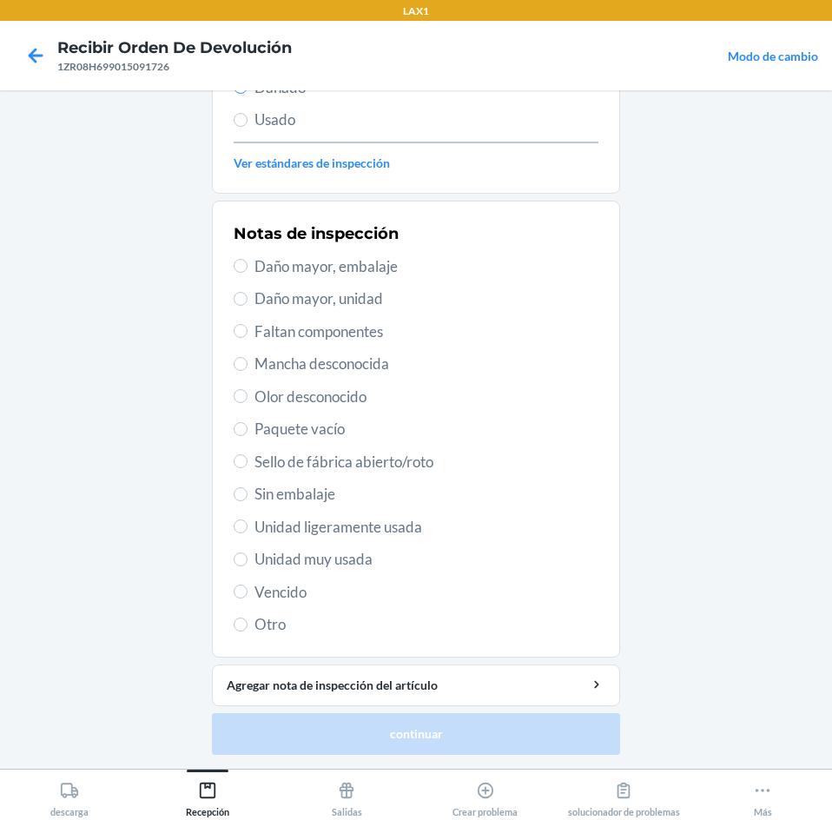
click at [348, 565] on span "Unidad muy usada" at bounding box center [427, 559] width 344 height 23
click at [248, 565] on input "Unidad muy usada" at bounding box center [241, 559] width 14 height 14
radio input "true"
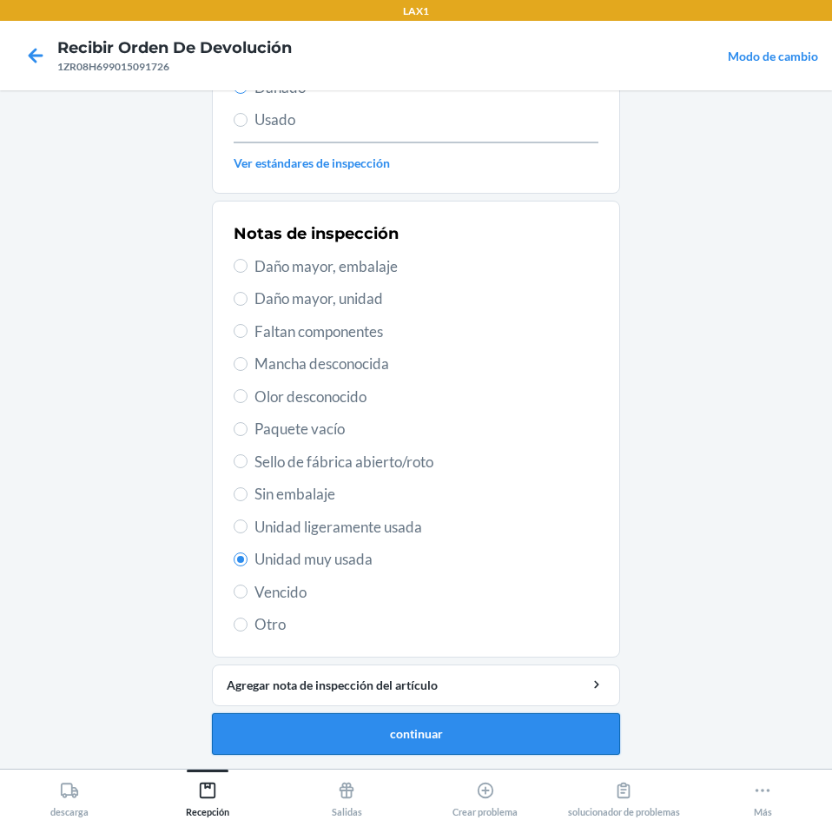
click at [351, 725] on button "continuar" at bounding box center [416, 734] width 408 height 42
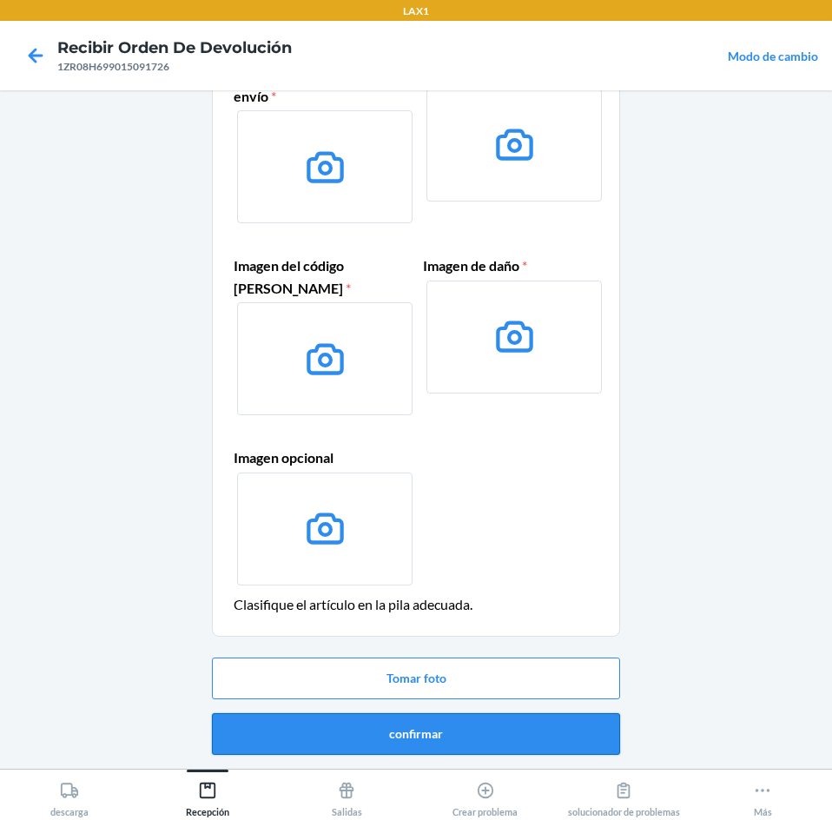
click at [492, 737] on button "confirmar" at bounding box center [416, 734] width 408 height 42
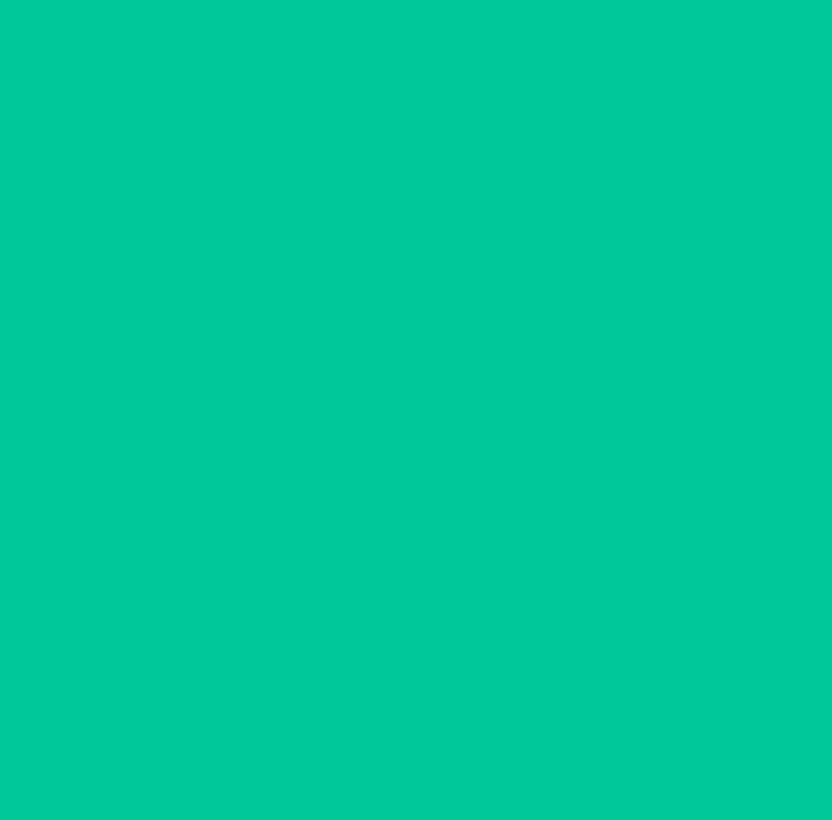
scroll to position [0, 0]
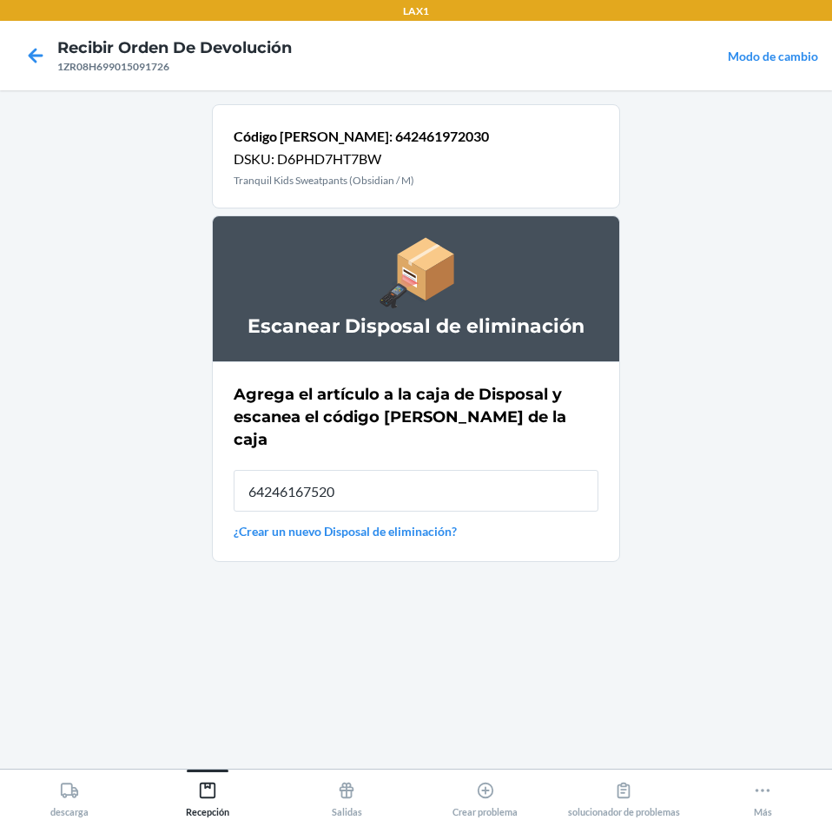
type input "642461675207"
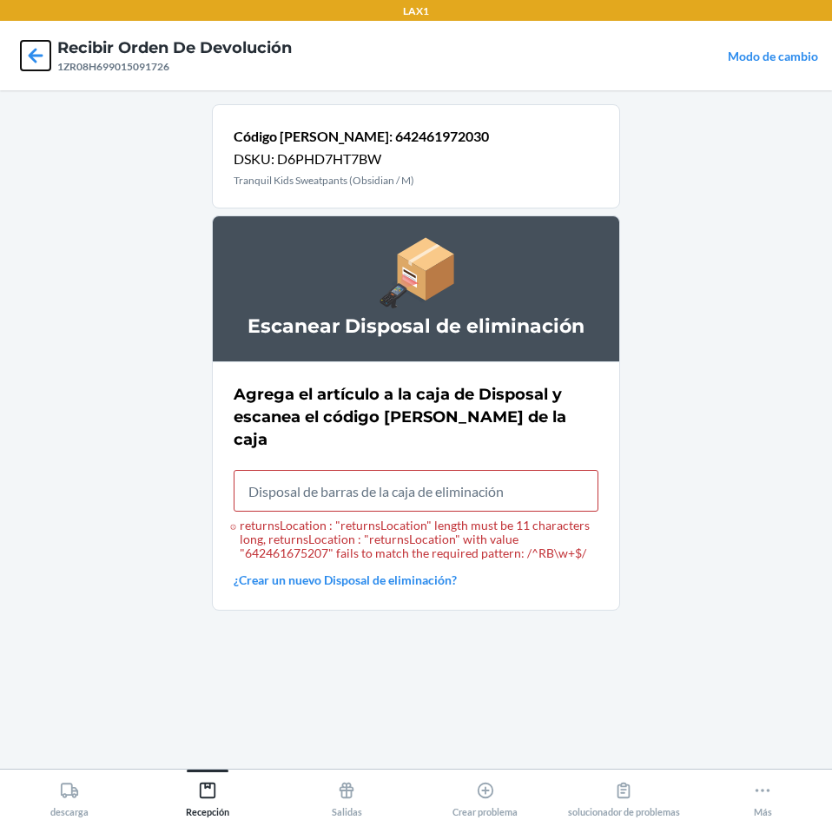
click at [29, 43] on icon at bounding box center [36, 56] width 30 height 30
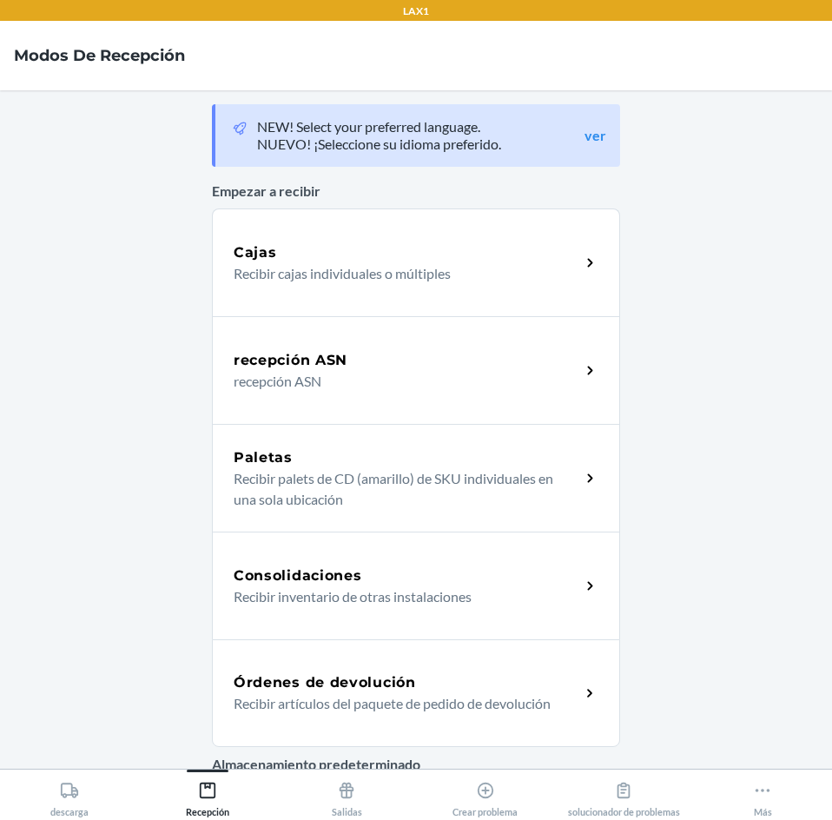
click at [532, 689] on div "Órdenes de devolución" at bounding box center [407, 682] width 347 height 21
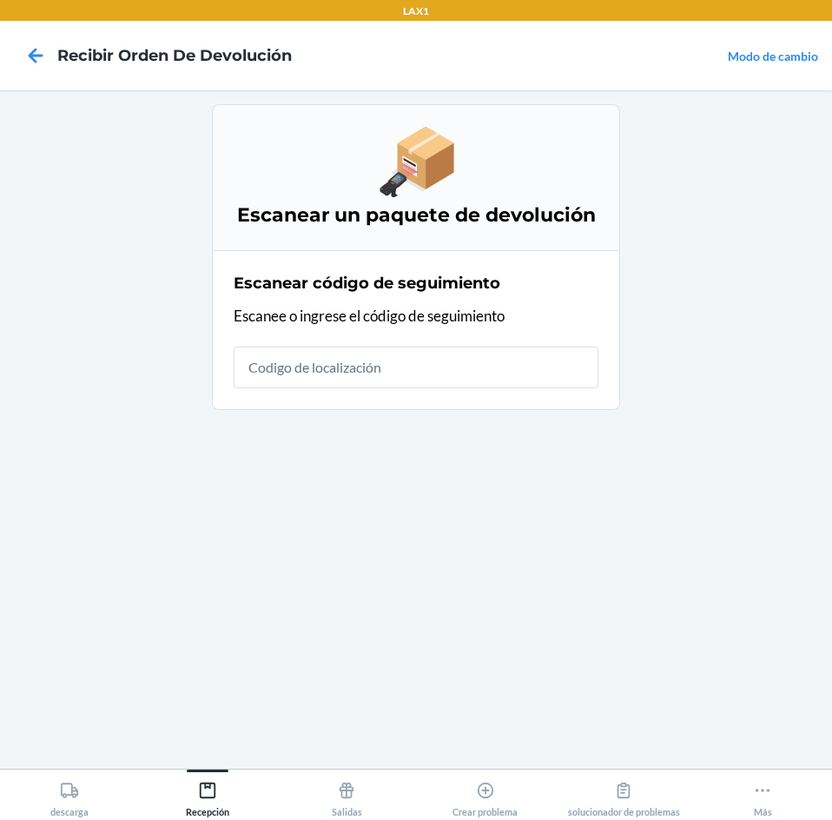
click at [483, 357] on input "text" at bounding box center [416, 368] width 365 height 42
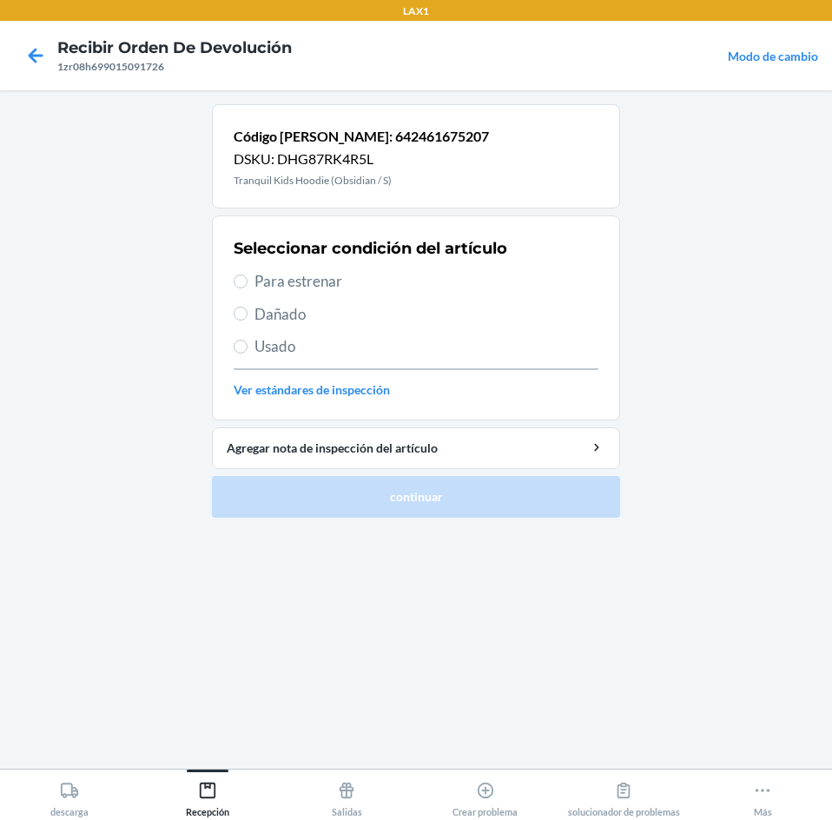
click at [281, 322] on span "Dañado" at bounding box center [427, 314] width 344 height 23
click at [248, 321] on input "Dañado" at bounding box center [241, 314] width 14 height 14
radio input "true"
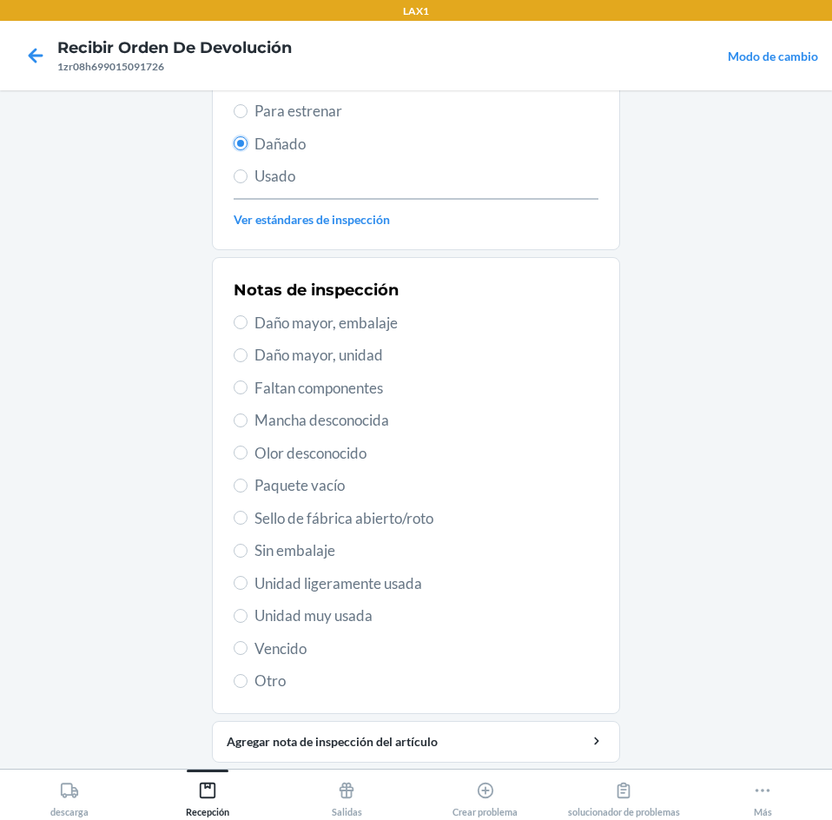
scroll to position [174, 0]
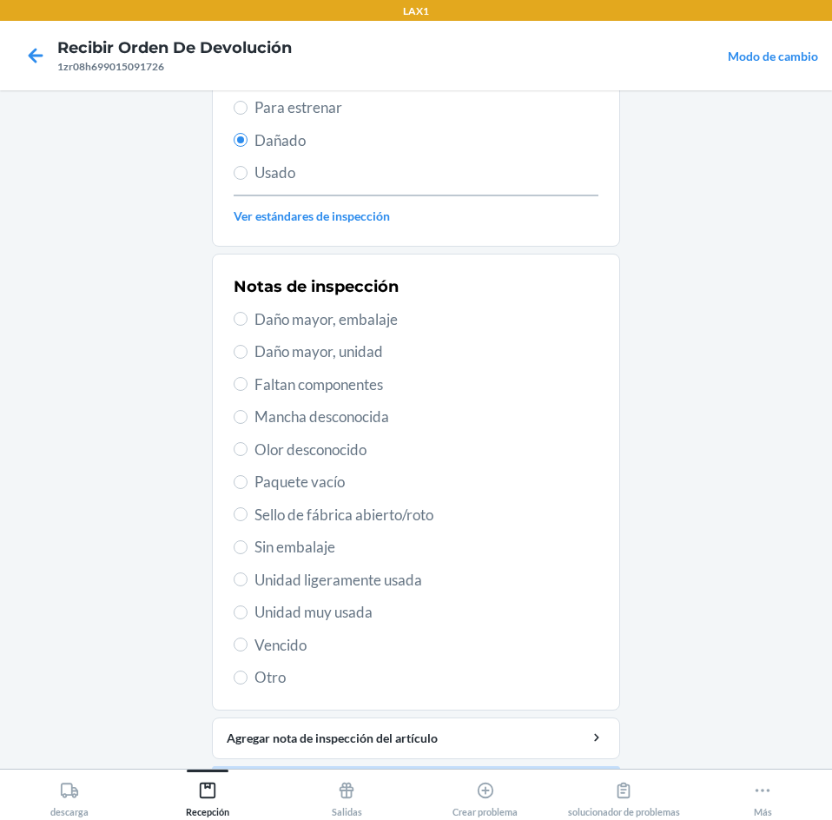
click at [255, 177] on span "Usado" at bounding box center [427, 173] width 344 height 23
click at [248, 177] on input "Usado" at bounding box center [241, 173] width 14 height 14
radio input "true"
radio input "false"
click at [410, 585] on span "Unidad ligeramente usada" at bounding box center [427, 580] width 344 height 23
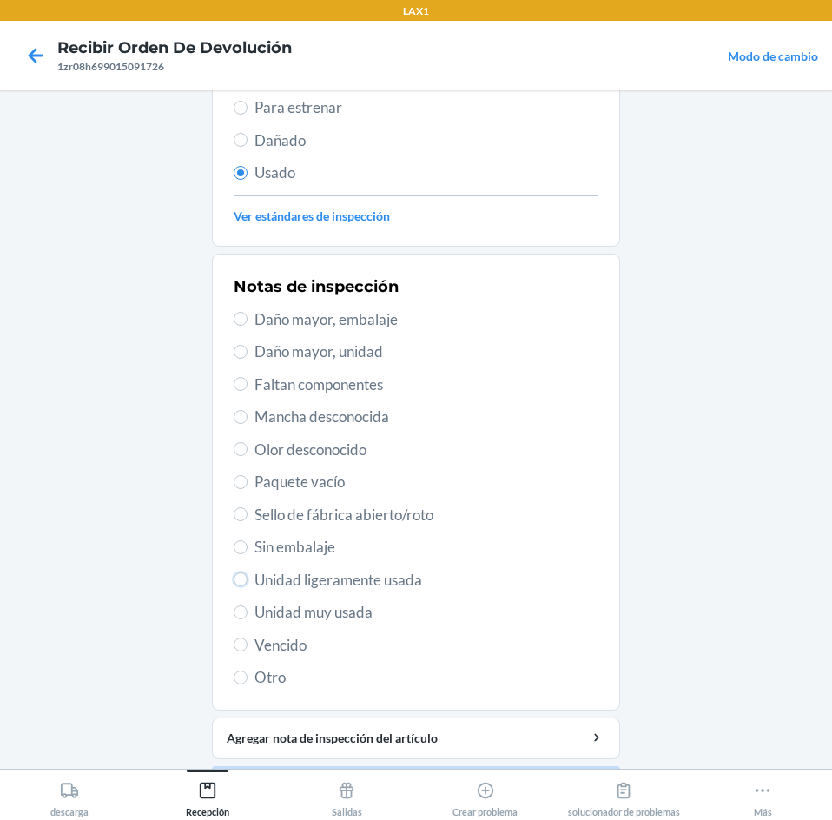
click at [248, 585] on input "Unidad ligeramente usada" at bounding box center [241, 579] width 14 height 14
radio input "true"
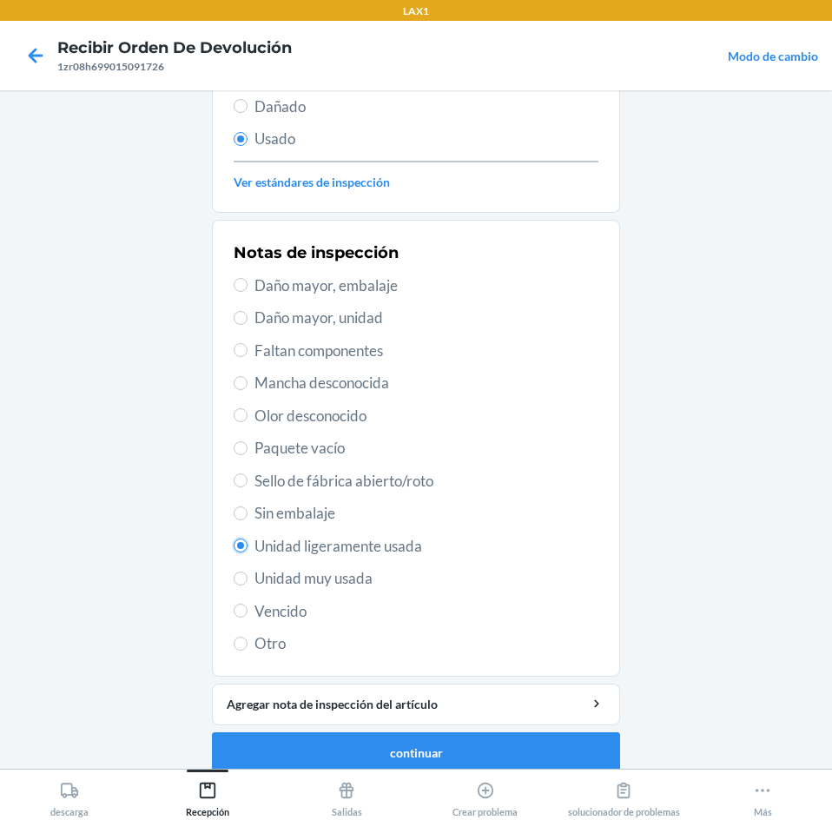
scroll to position [227, 0]
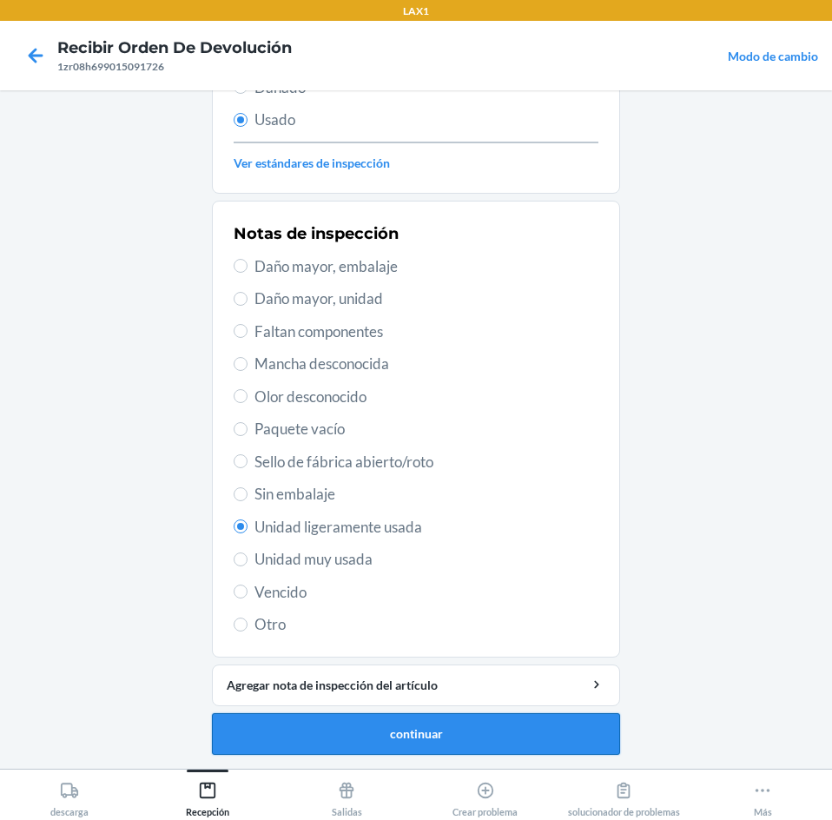
click at [493, 733] on button "continuar" at bounding box center [416, 734] width 408 height 42
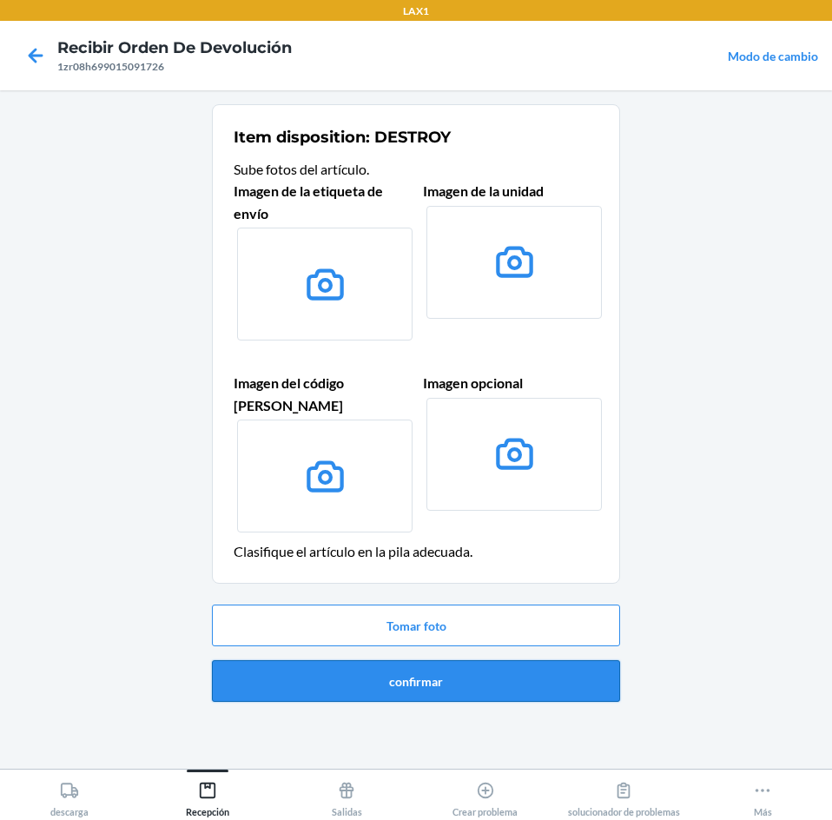
click at [513, 668] on button "confirmar" at bounding box center [416, 681] width 408 height 42
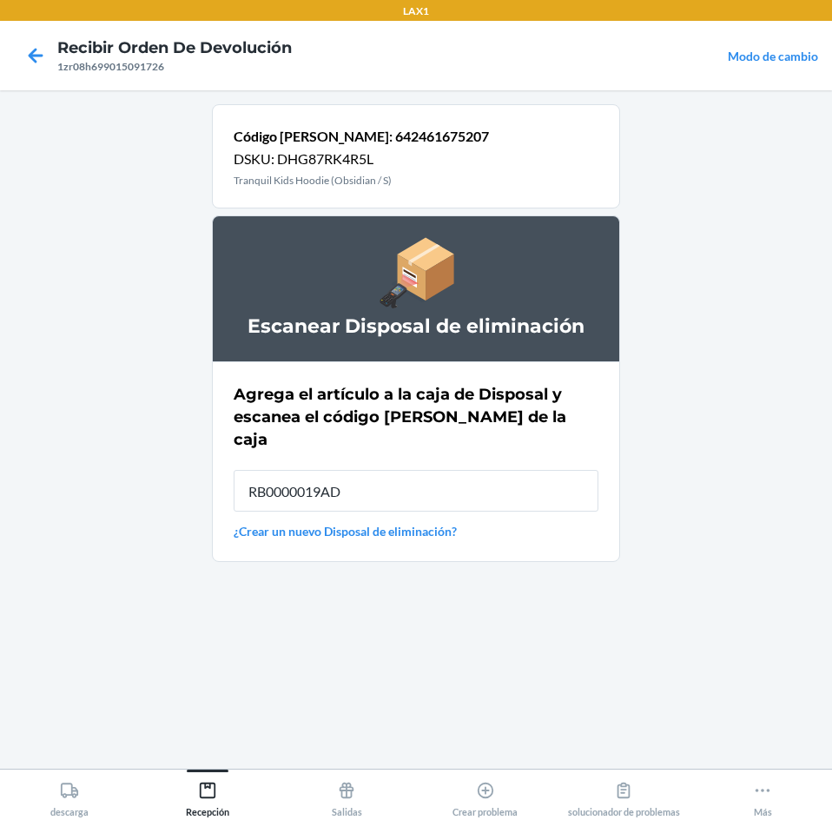
type input "RB0000019AD"
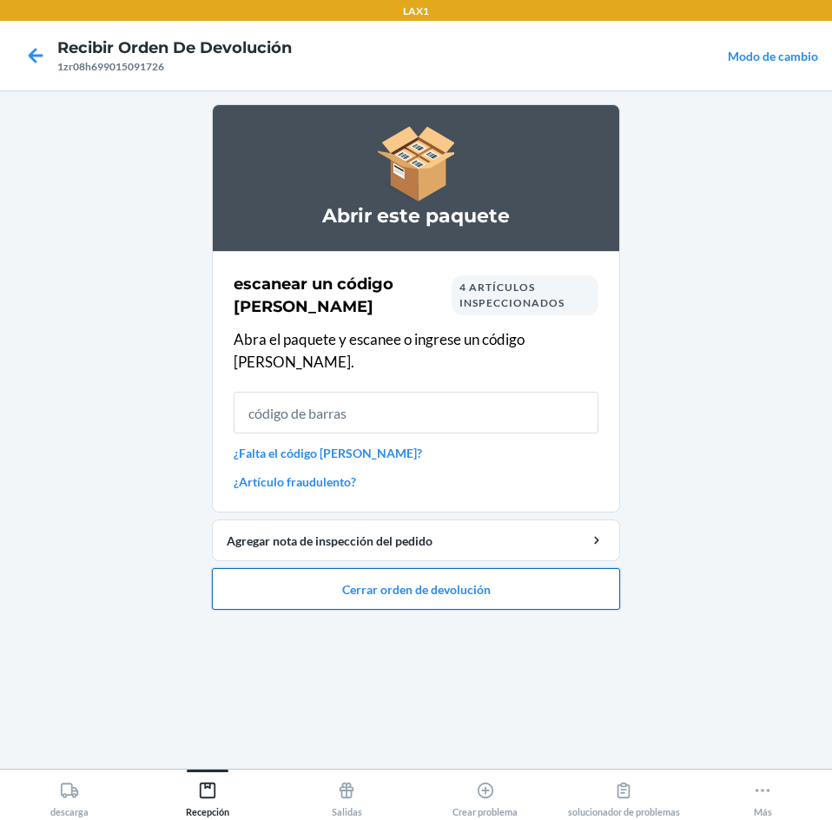
click at [513, 568] on button "Cerrar orden de devolución" at bounding box center [416, 589] width 408 height 42
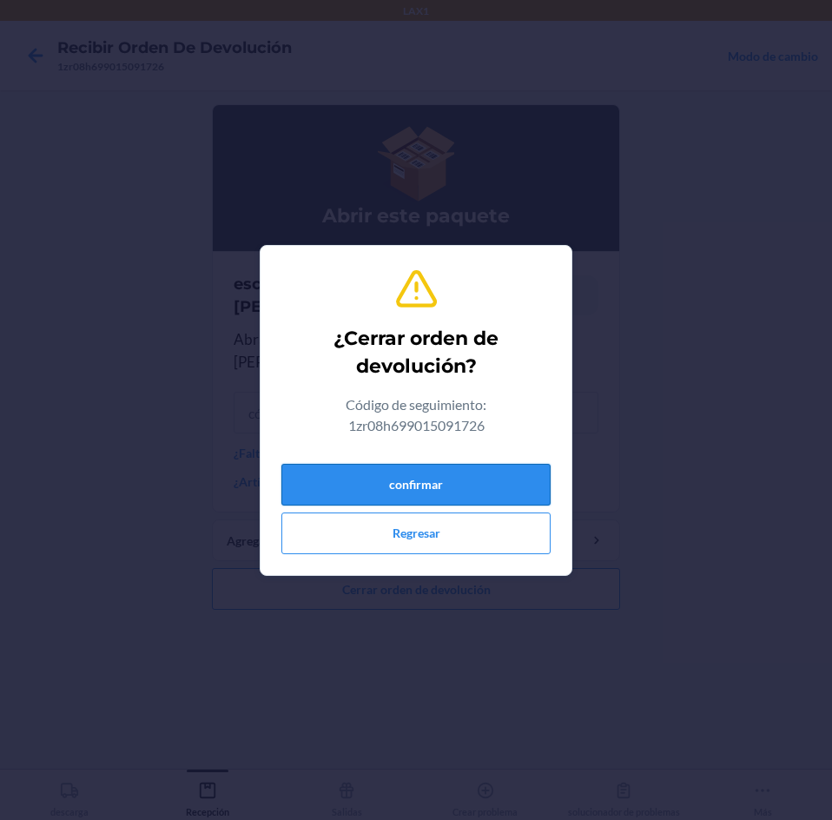
click at [512, 478] on button "confirmar" at bounding box center [415, 485] width 269 height 42
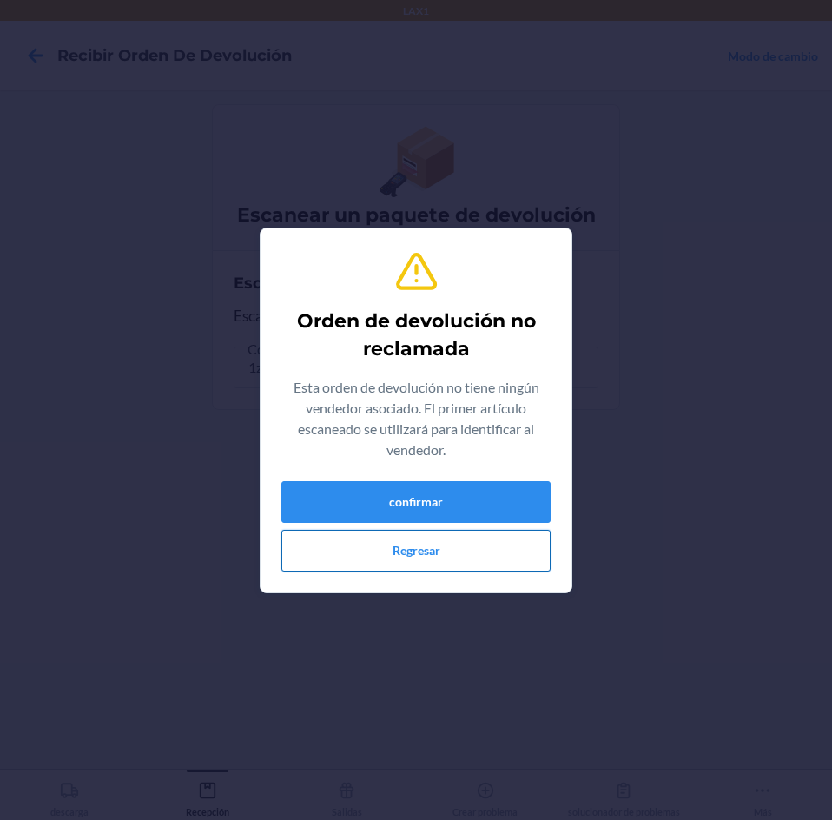
click at [475, 563] on button "Regresar" at bounding box center [415, 551] width 269 height 42
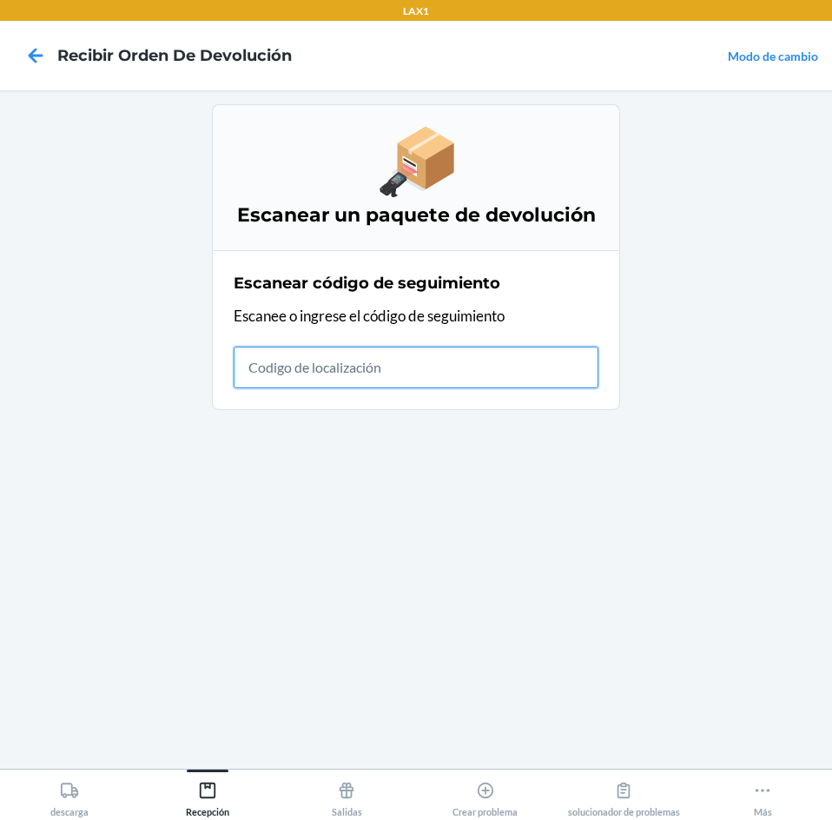
click at [473, 358] on input "text" at bounding box center [416, 368] width 365 height 42
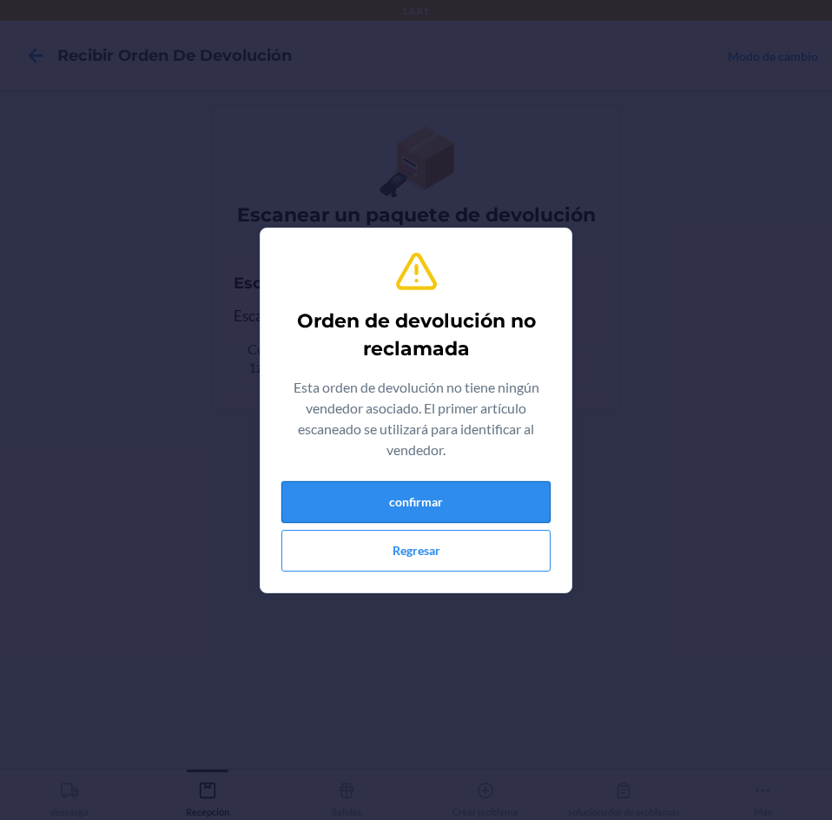
click at [394, 509] on button "confirmar" at bounding box center [415, 502] width 269 height 42
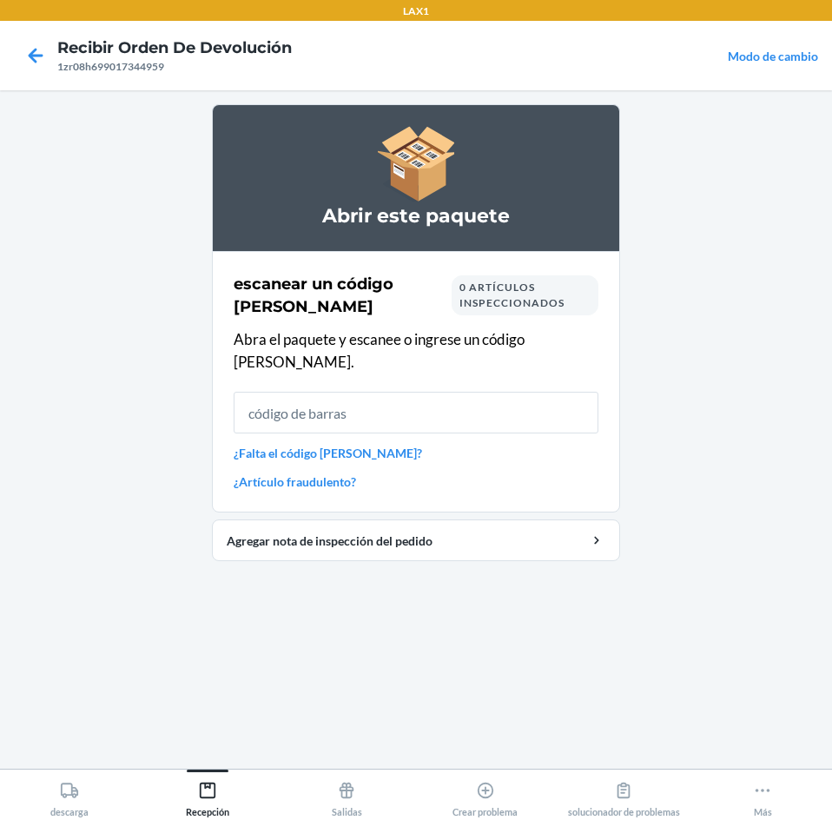
click at [547, 392] on input "text" at bounding box center [416, 413] width 365 height 42
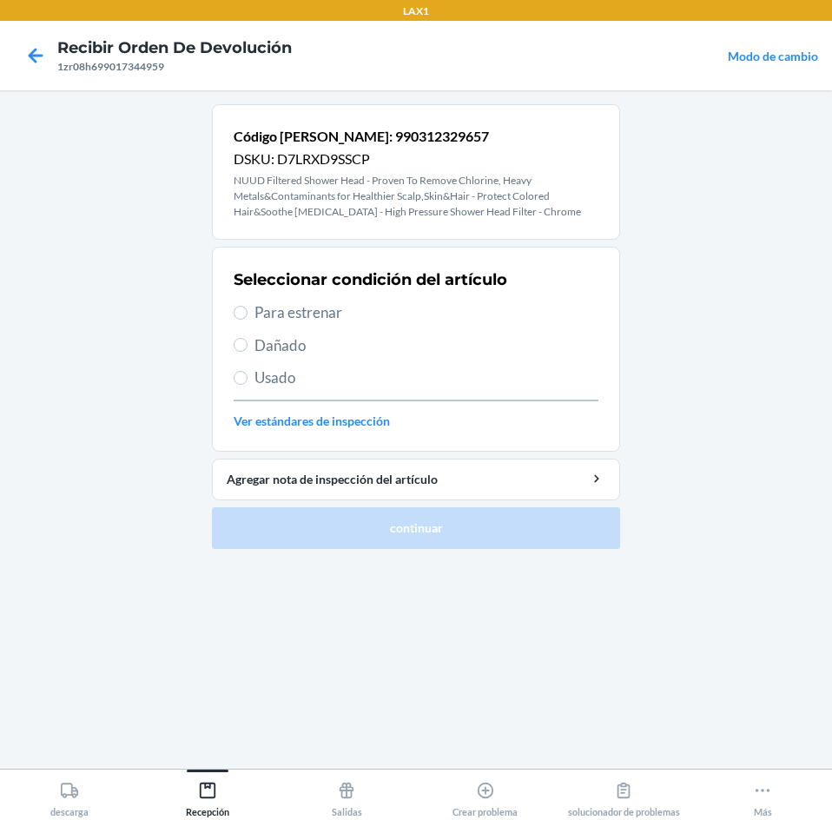
click at [291, 347] on span "Dañado" at bounding box center [427, 345] width 344 height 23
click at [248, 347] on input "Dañado" at bounding box center [241, 345] width 14 height 14
radio input "true"
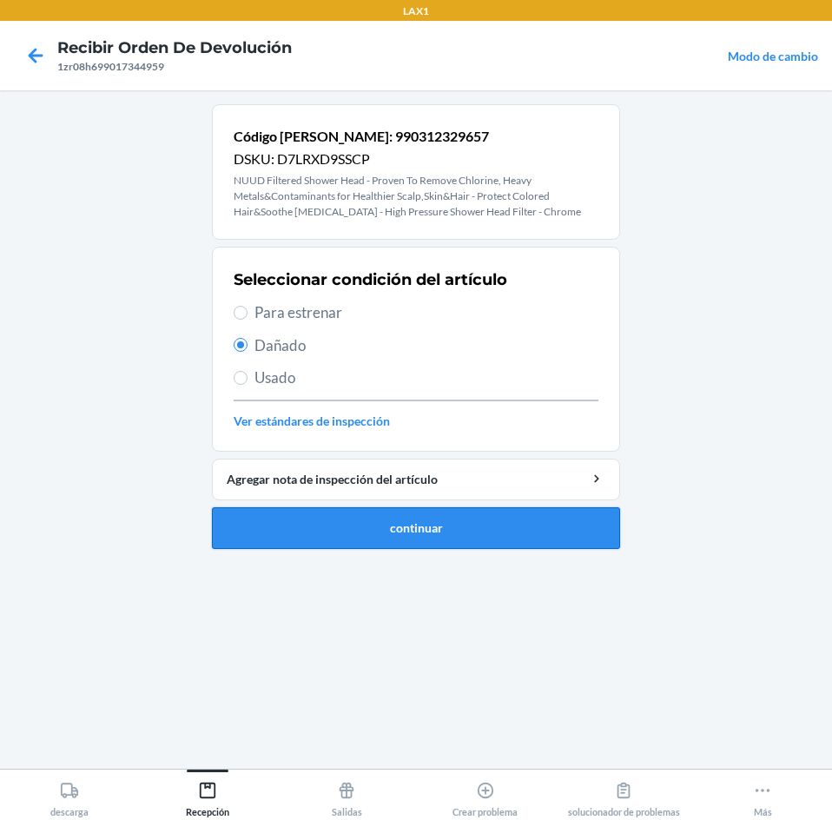
click at [339, 532] on button "continuar" at bounding box center [416, 528] width 408 height 42
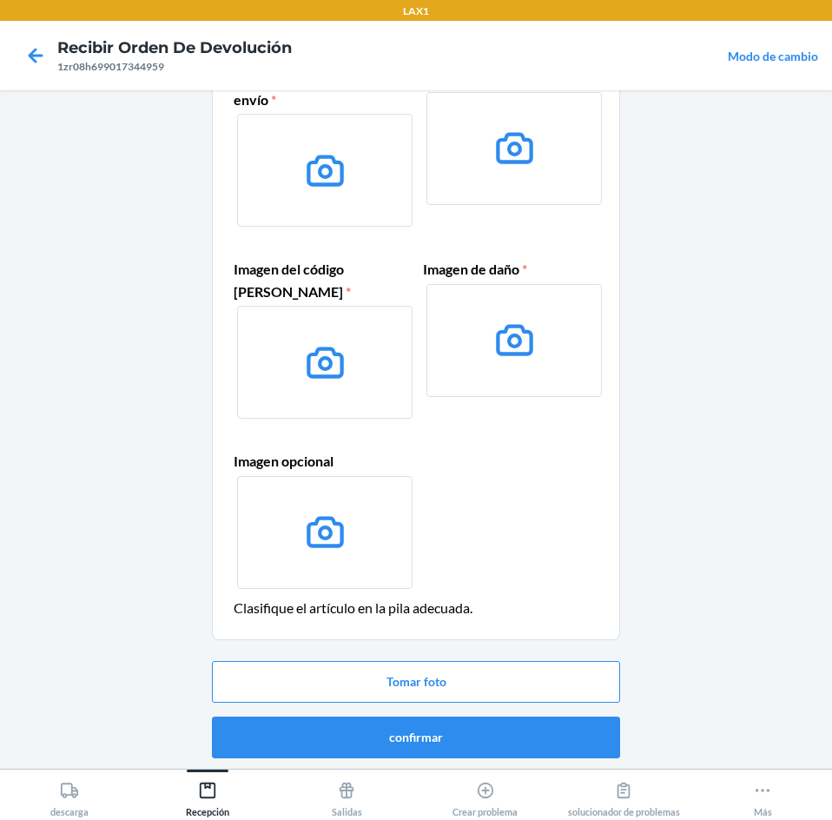
scroll to position [117, 0]
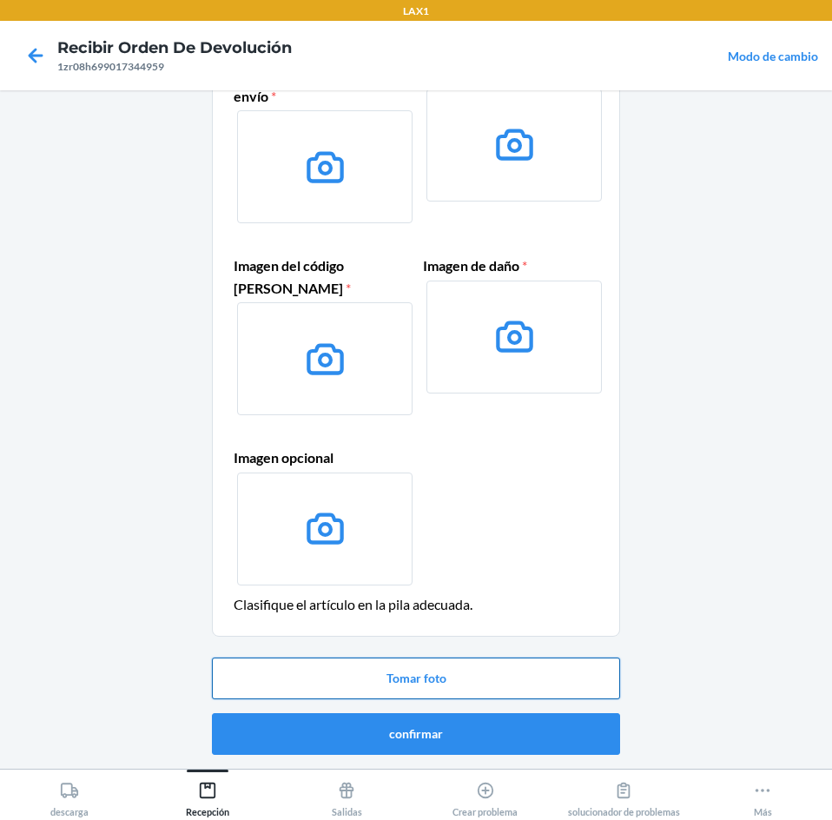
click at [448, 676] on button "Tomar foto" at bounding box center [416, 679] width 408 height 42
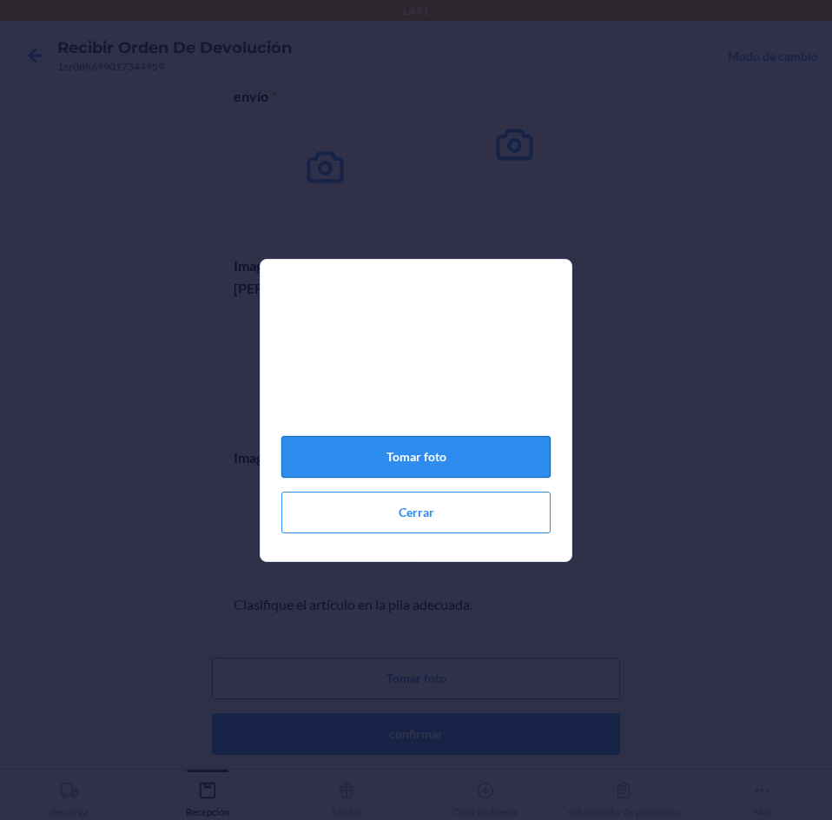
click at [479, 460] on button "Tomar foto" at bounding box center [415, 457] width 269 height 42
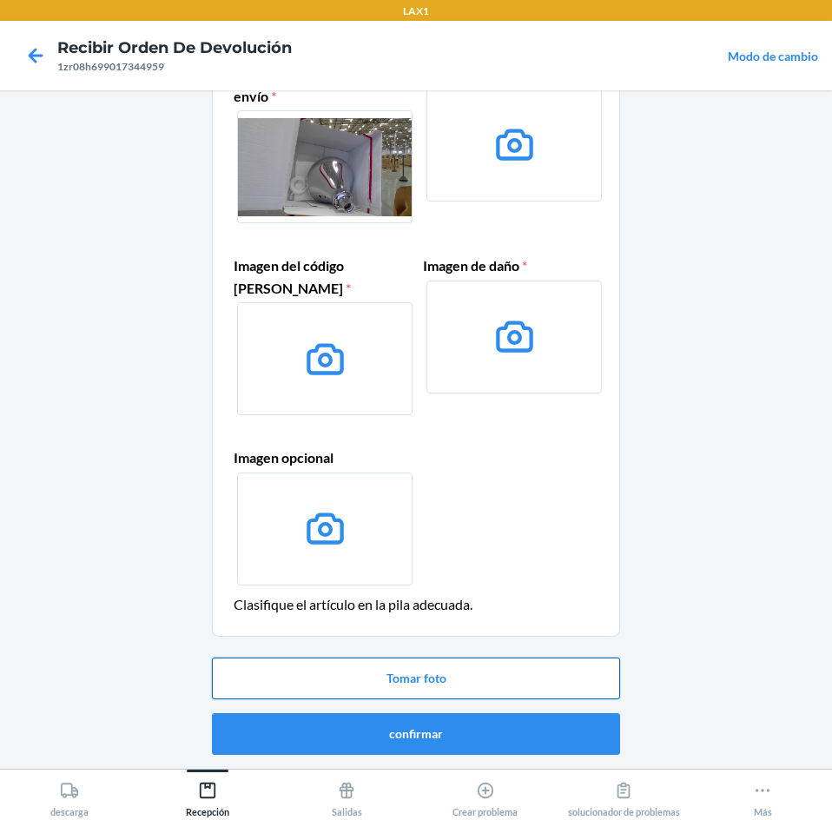
click at [544, 668] on button "Tomar foto" at bounding box center [416, 679] width 408 height 42
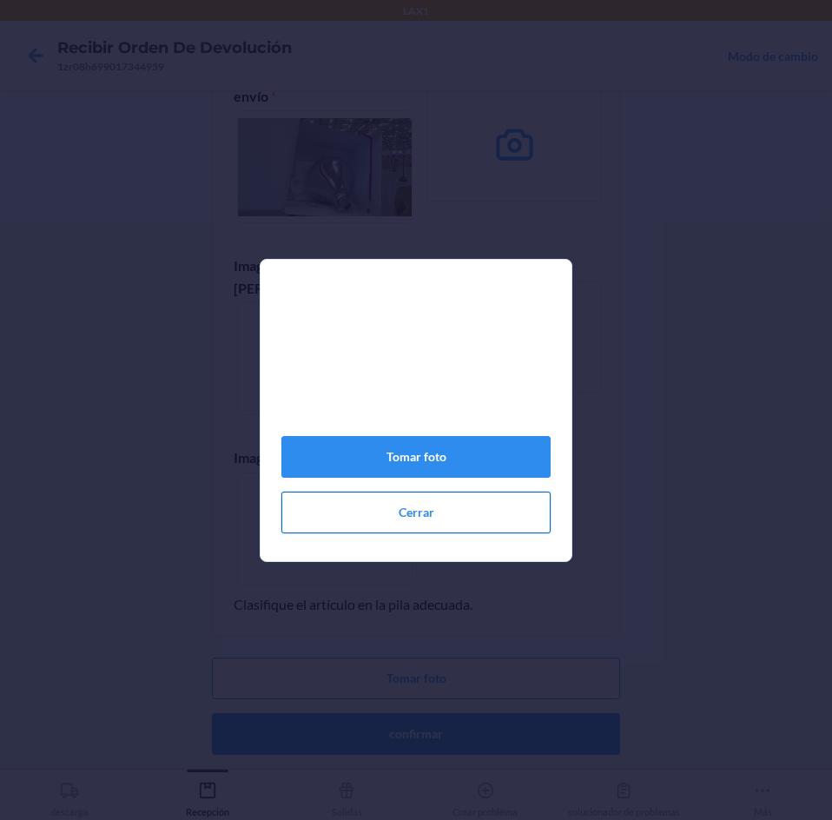
click at [475, 528] on button "Cerrar" at bounding box center [415, 513] width 269 height 42
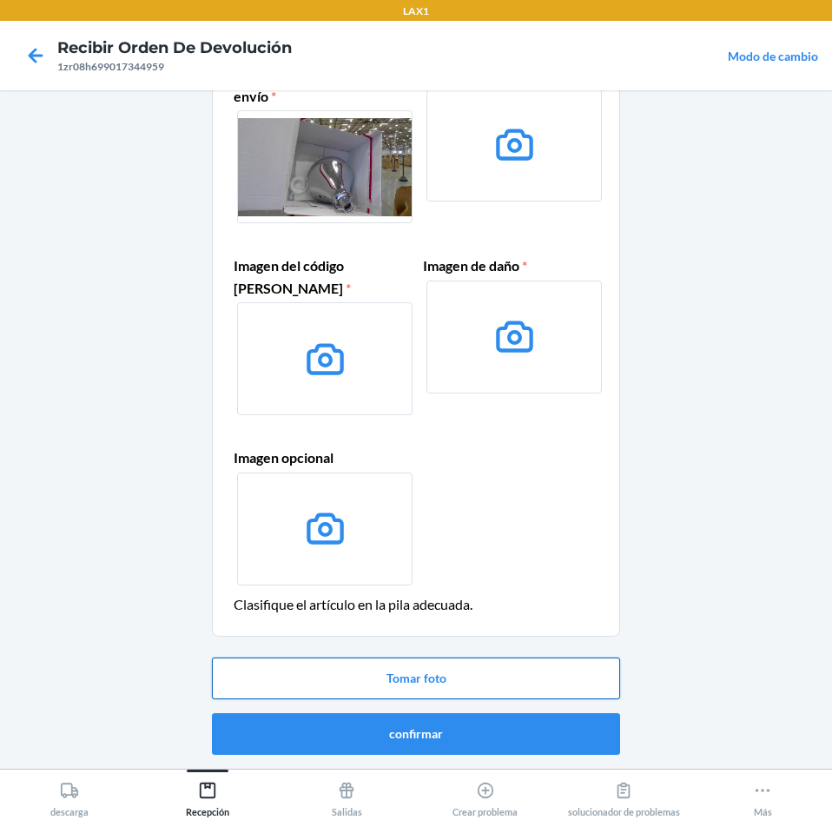
click at [551, 671] on button "Tomar foto" at bounding box center [416, 679] width 408 height 42
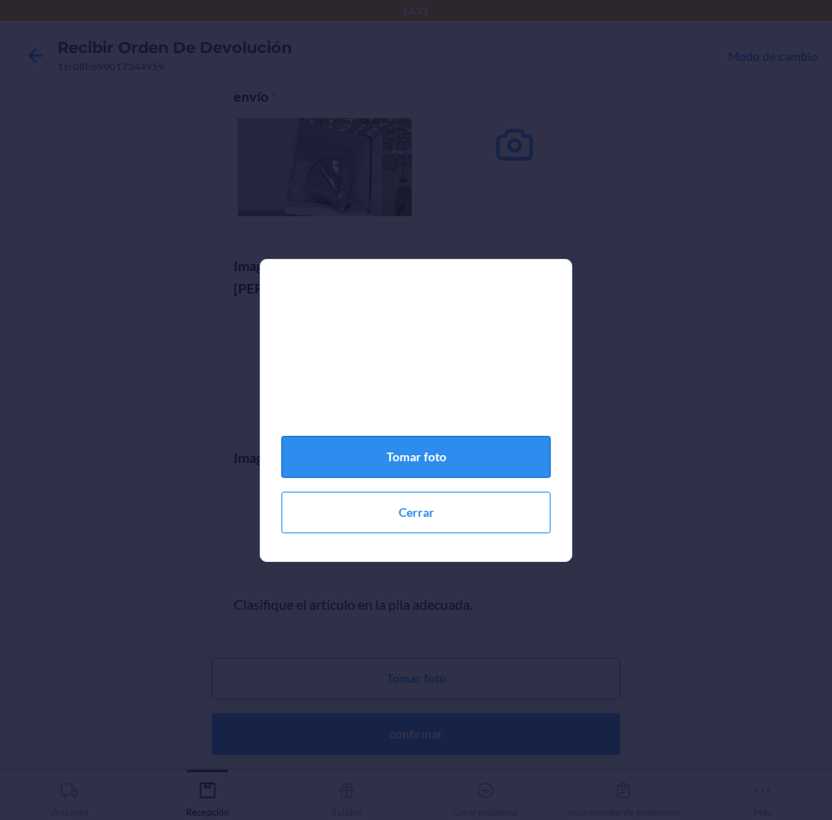
click at [490, 477] on button "Tomar foto" at bounding box center [415, 457] width 269 height 42
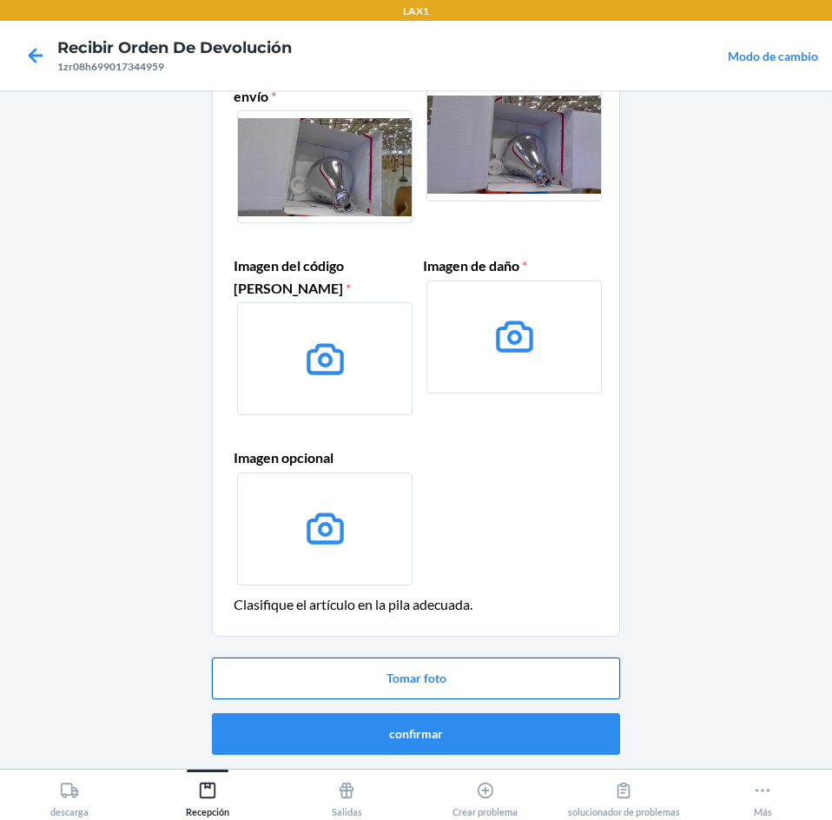
click at [504, 691] on button "Tomar foto" at bounding box center [416, 679] width 408 height 42
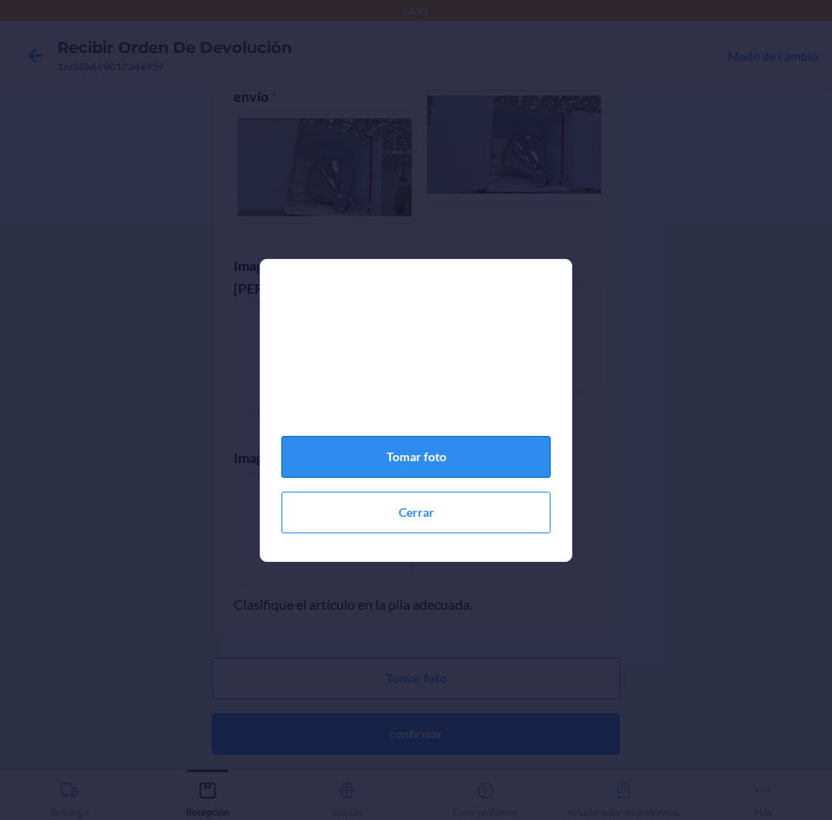
click at [443, 470] on button "Tomar foto" at bounding box center [415, 457] width 269 height 42
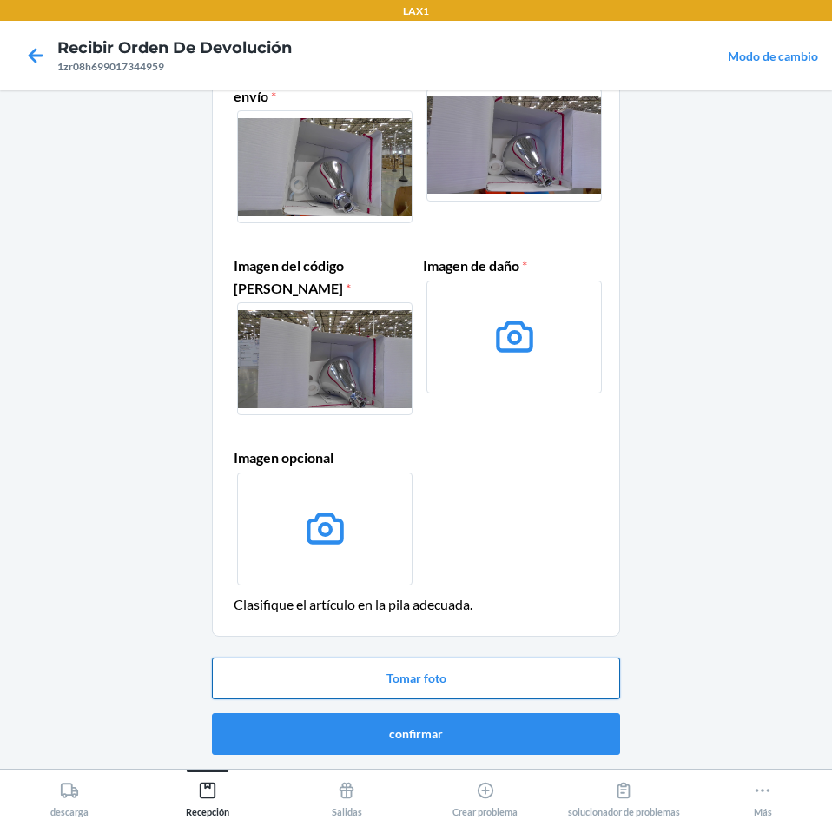
click at [545, 665] on button "Tomar foto" at bounding box center [416, 679] width 408 height 42
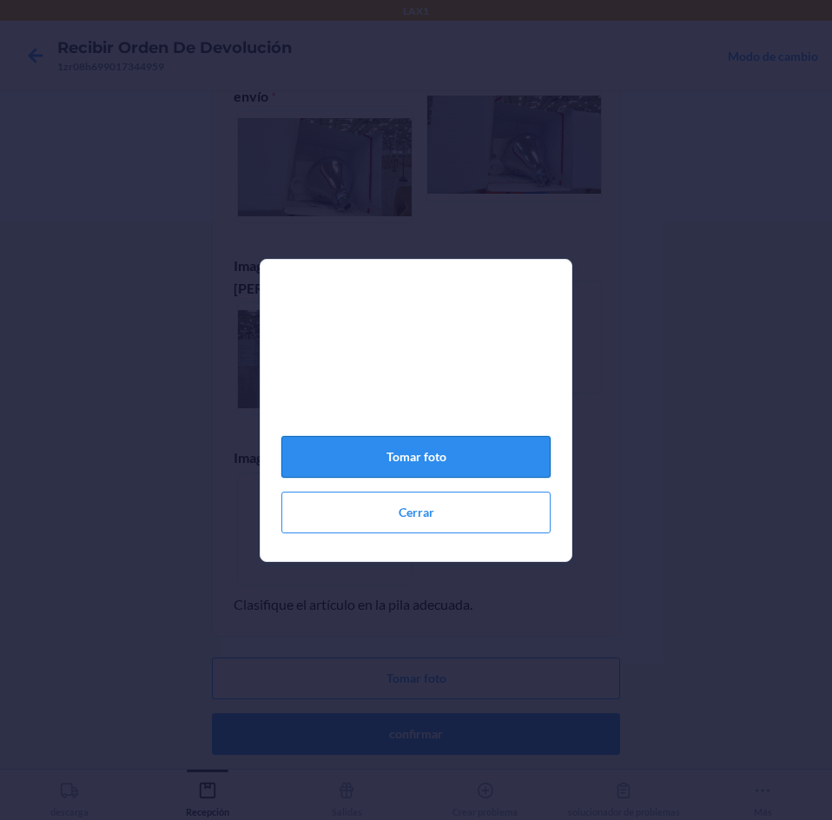
click at [474, 471] on button "Tomar foto" at bounding box center [415, 457] width 269 height 42
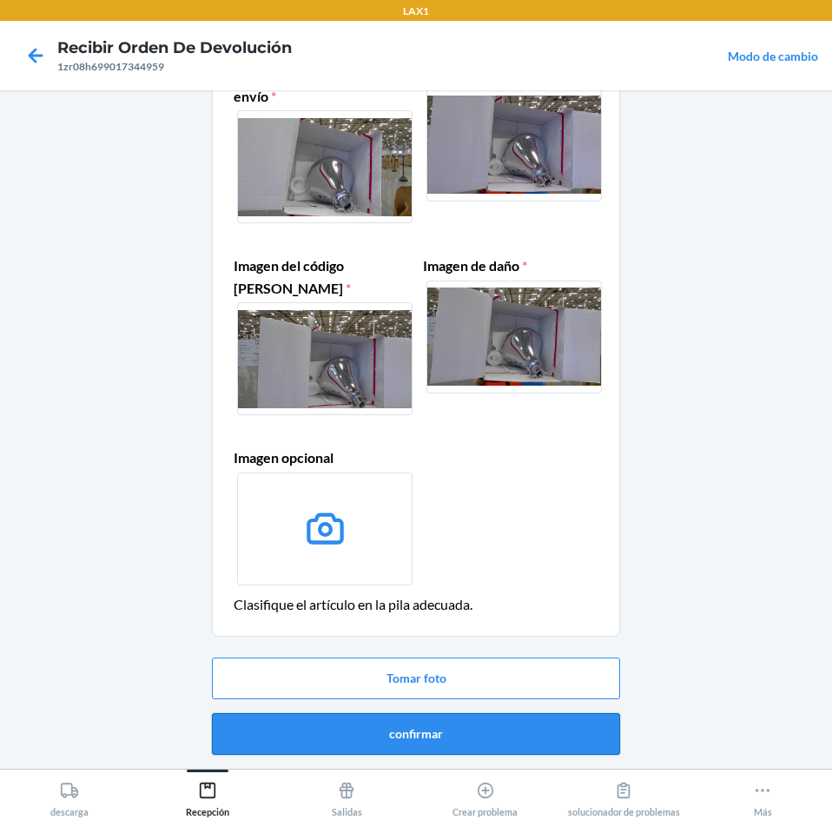
click at [552, 729] on button "confirmar" at bounding box center [416, 734] width 408 height 42
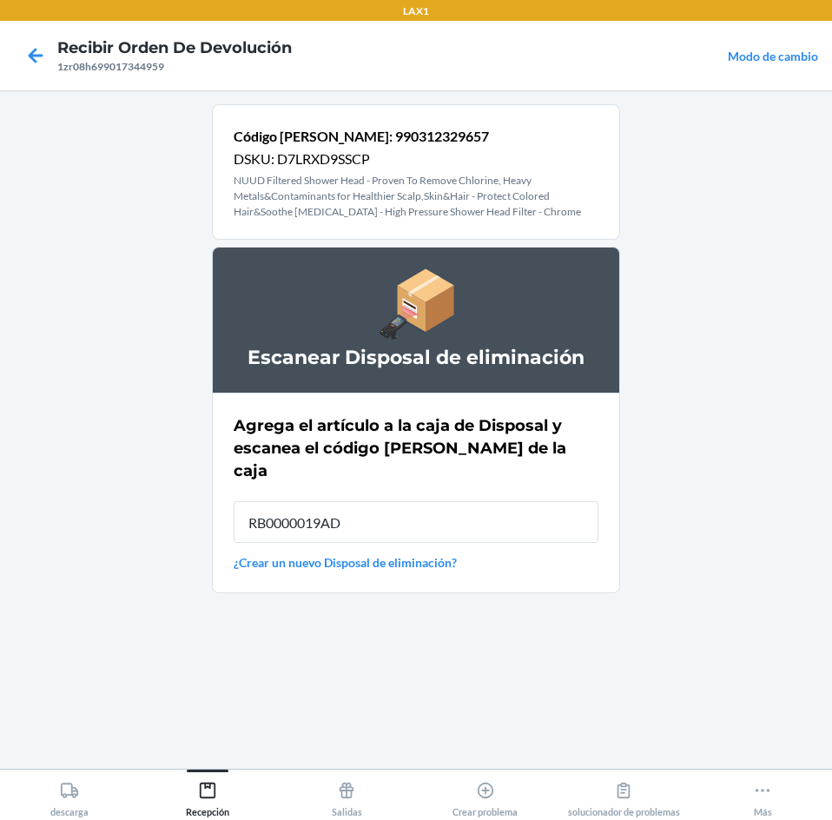
type input "RB0000019AD"
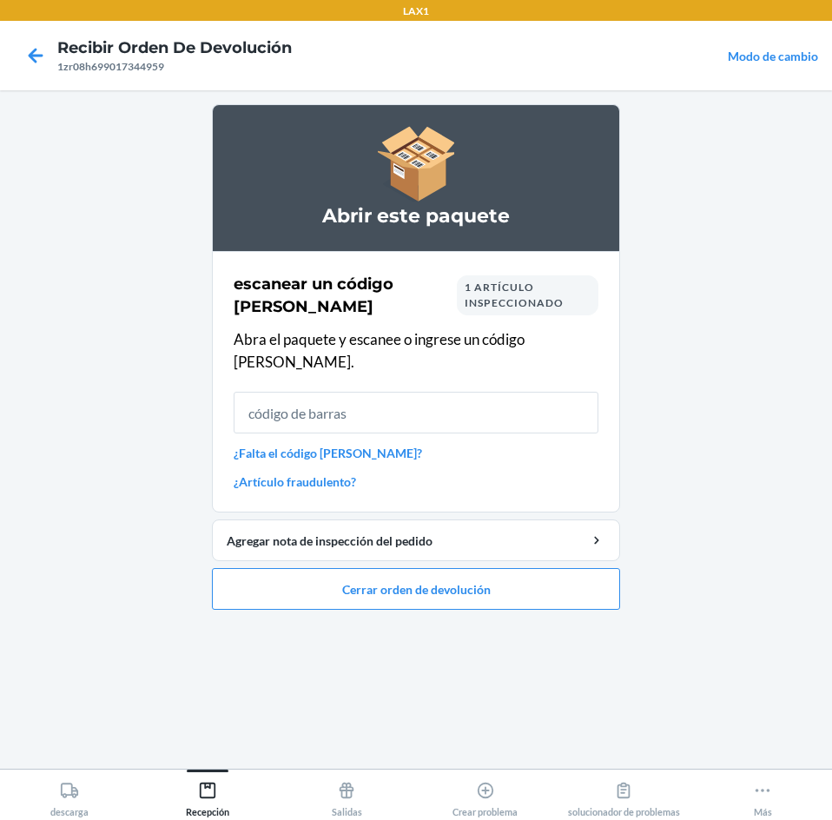
click at [563, 544] on li "Abrir este paquete escanear un código de barras 1 artículo inspeccionado Abra e…" at bounding box center [416, 357] width 408 height 506
click at [510, 568] on button "Cerrar orden de devolución" at bounding box center [416, 589] width 408 height 42
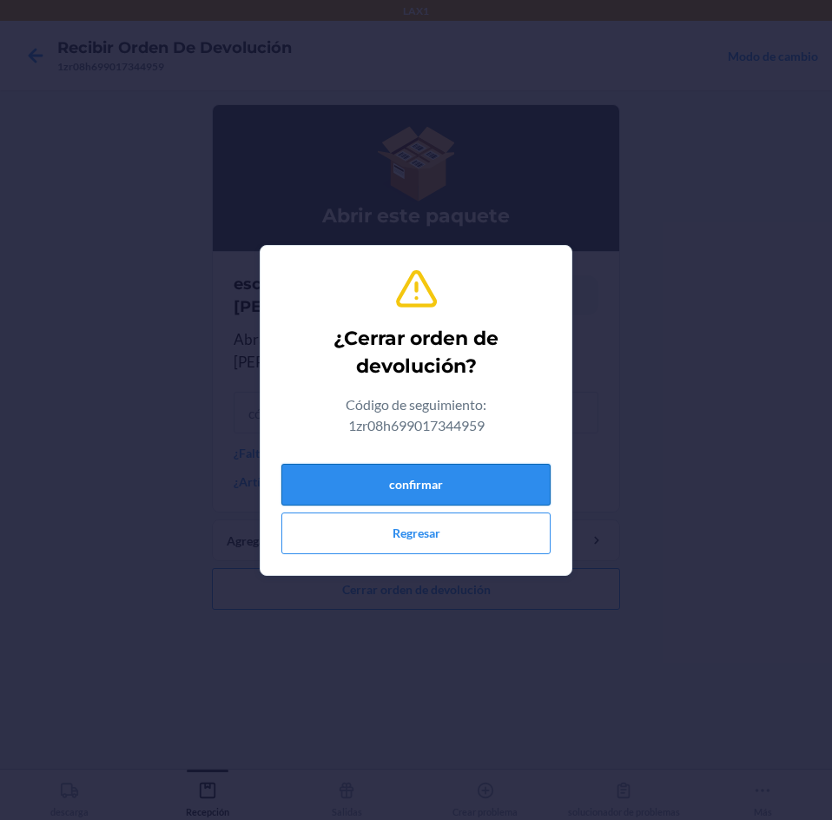
click at [519, 482] on button "confirmar" at bounding box center [415, 485] width 269 height 42
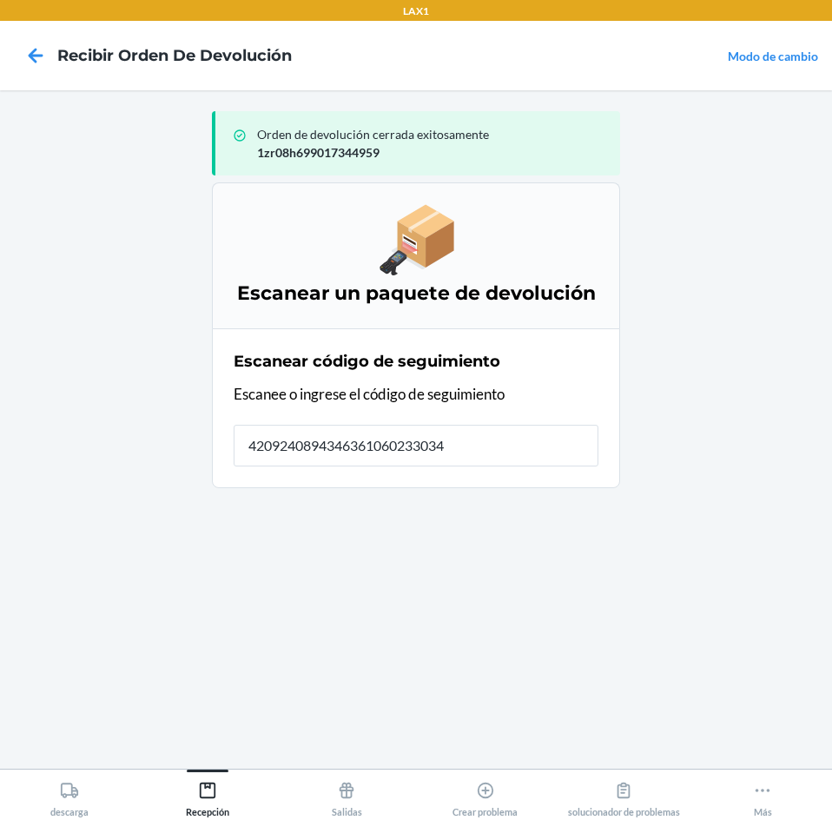
type input "42092408943463610602330342"
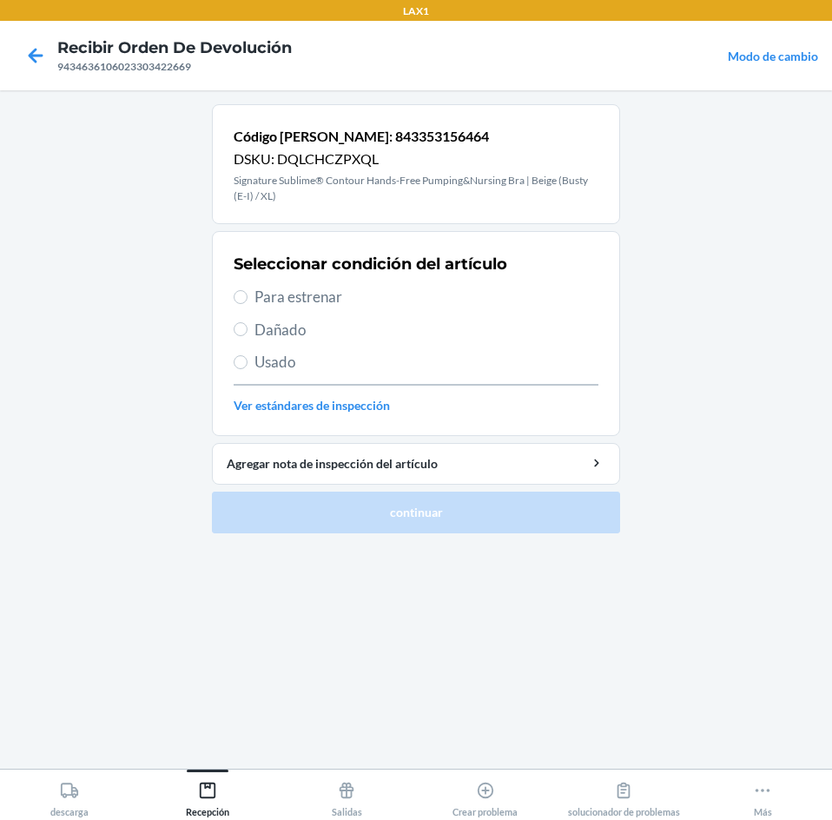
click at [291, 301] on span "Para estrenar" at bounding box center [427, 297] width 344 height 23
click at [248, 301] on input "Para estrenar" at bounding box center [241, 297] width 14 height 14
radio input "true"
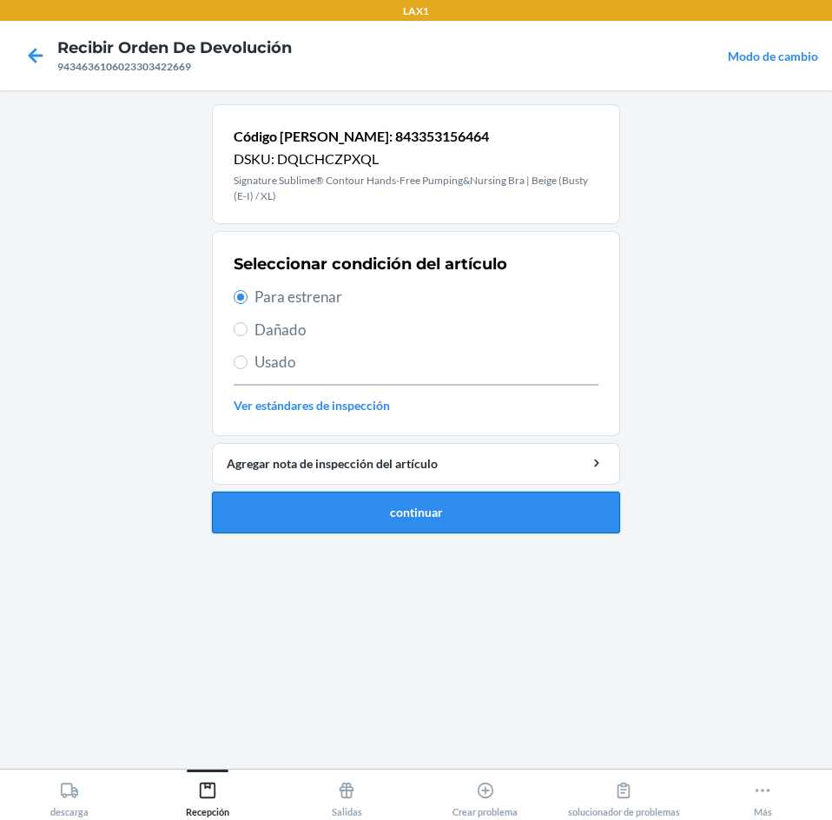
click at [526, 515] on button "continuar" at bounding box center [416, 513] width 408 height 42
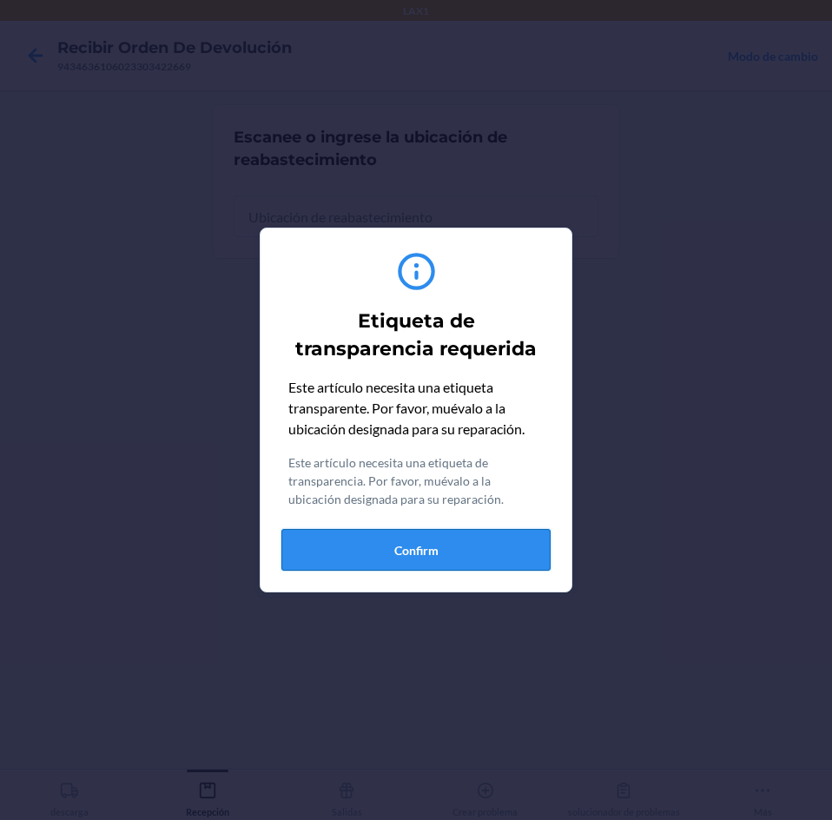
click at [422, 543] on button "Confirm" at bounding box center [415, 550] width 269 height 42
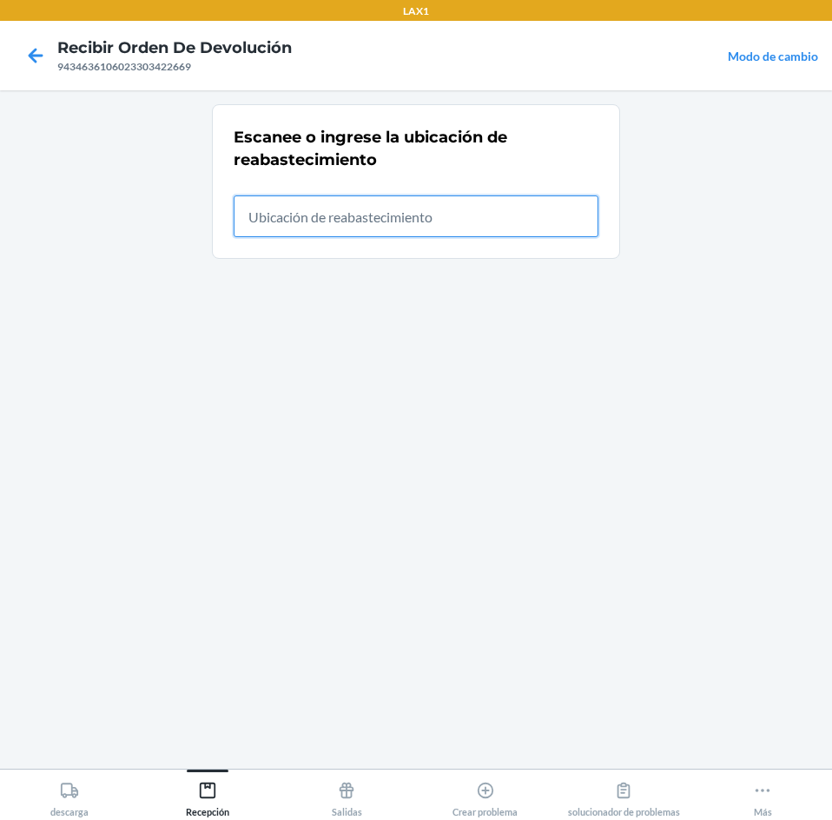
click at [410, 229] on input "text" at bounding box center [416, 216] width 365 height 42
click at [39, 56] on icon at bounding box center [36, 55] width 15 height 15
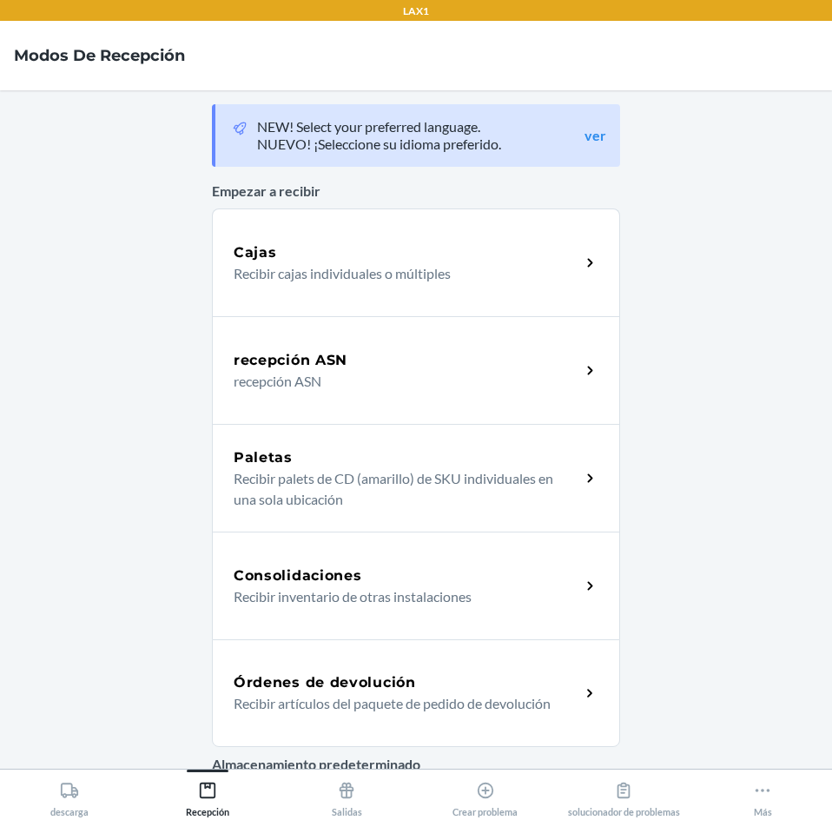
click at [565, 714] on div "Órdenes de devolución Recibir artículos del paquete de pedido de devolución" at bounding box center [416, 693] width 408 height 108
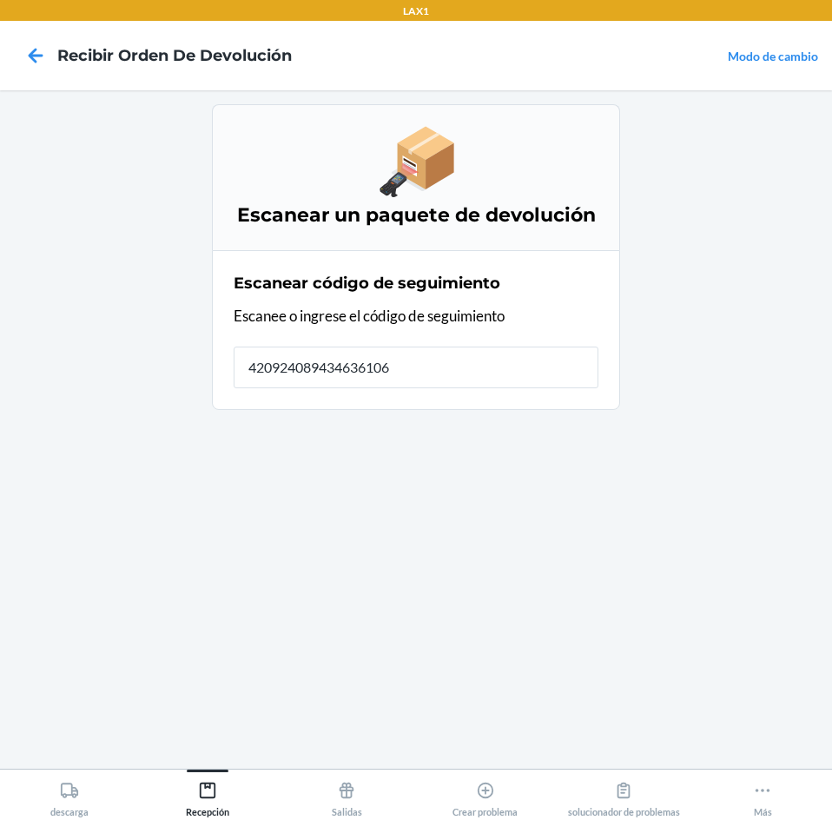
type input "4209240894346361060"
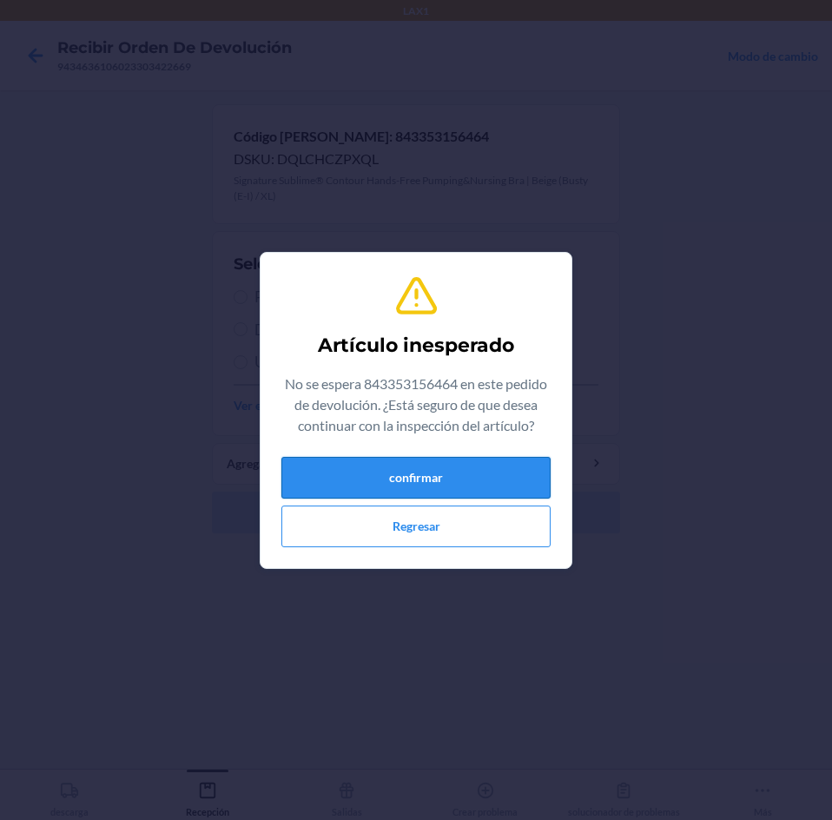
click at [505, 484] on button "confirmar" at bounding box center [415, 478] width 269 height 42
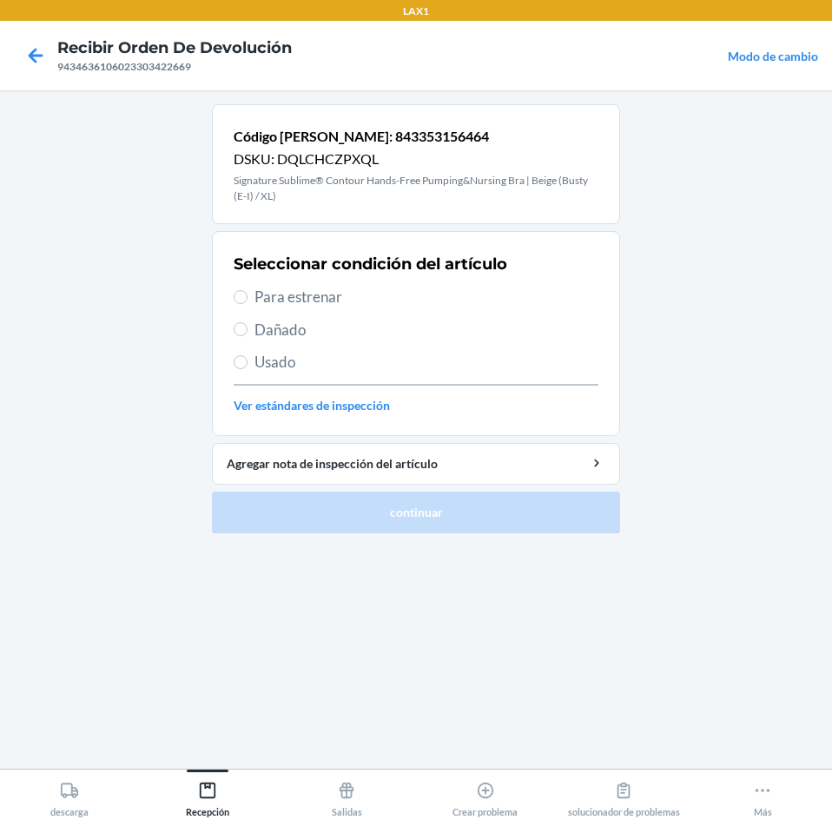
click at [304, 304] on span "Para estrenar" at bounding box center [427, 297] width 344 height 23
click at [248, 304] on input "Para estrenar" at bounding box center [241, 297] width 14 height 14
radio input "true"
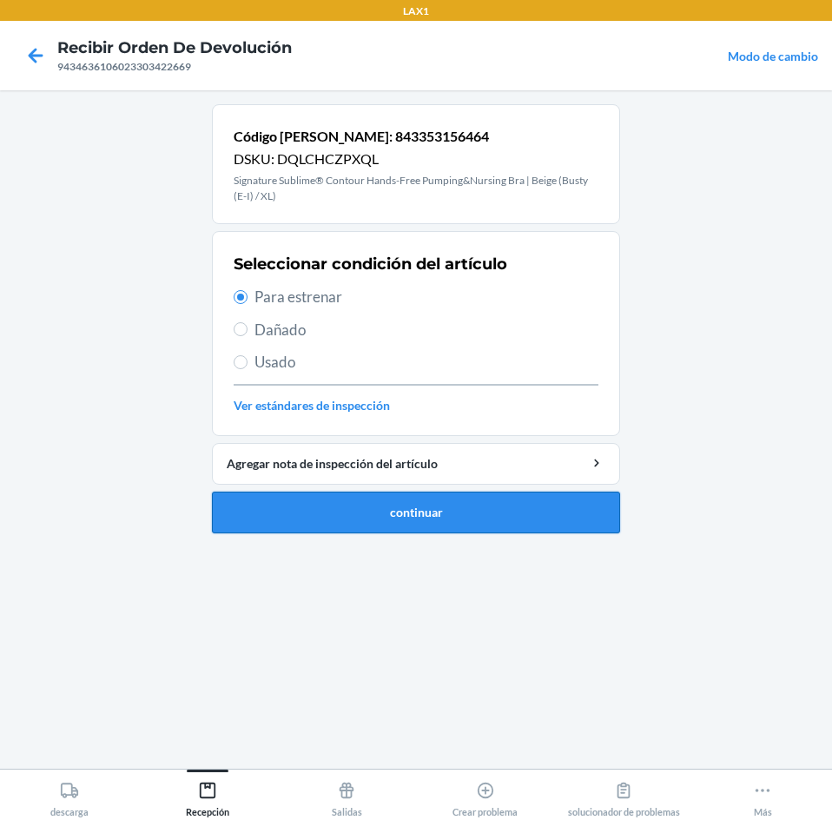
click at [294, 527] on button "continuar" at bounding box center [416, 513] width 408 height 42
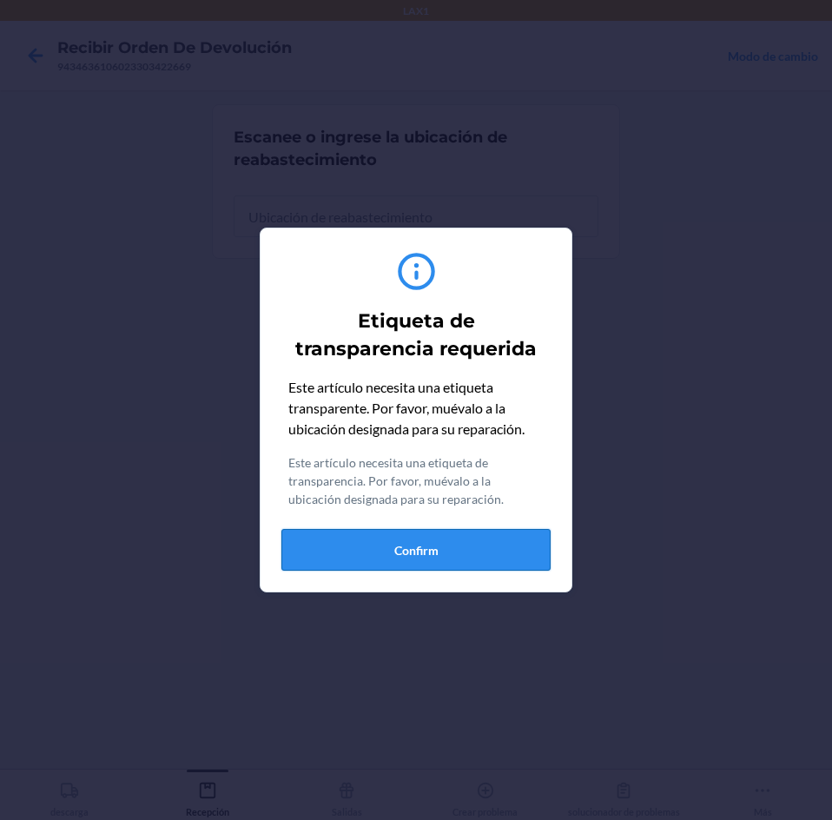
click at [520, 543] on button "Confirm" at bounding box center [415, 550] width 269 height 42
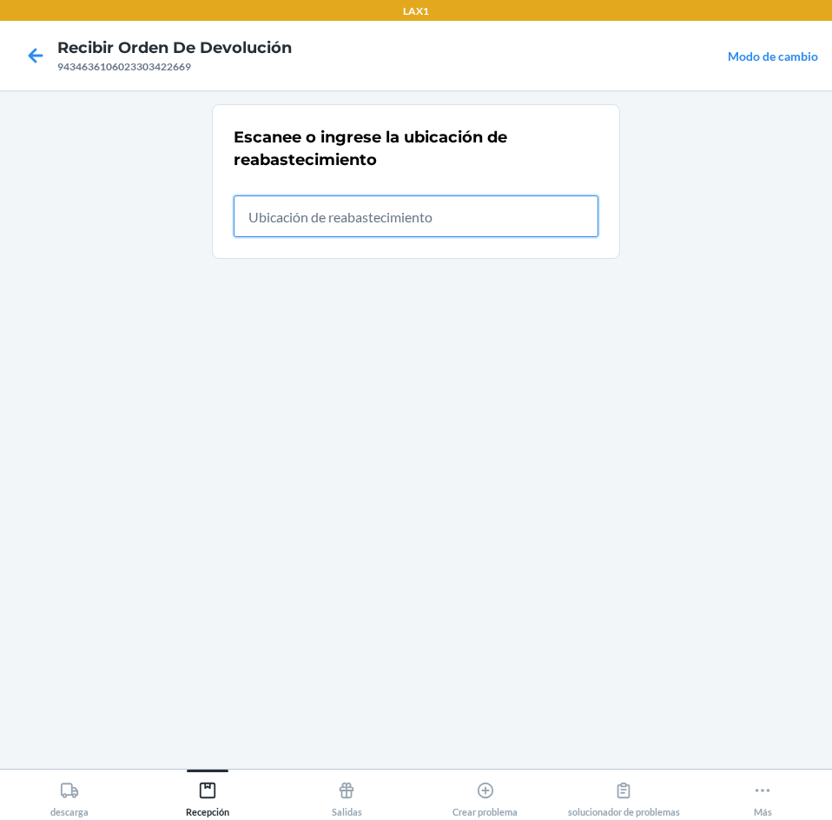
click at [463, 223] on input "text" at bounding box center [416, 216] width 365 height 42
type input "rtcart020"
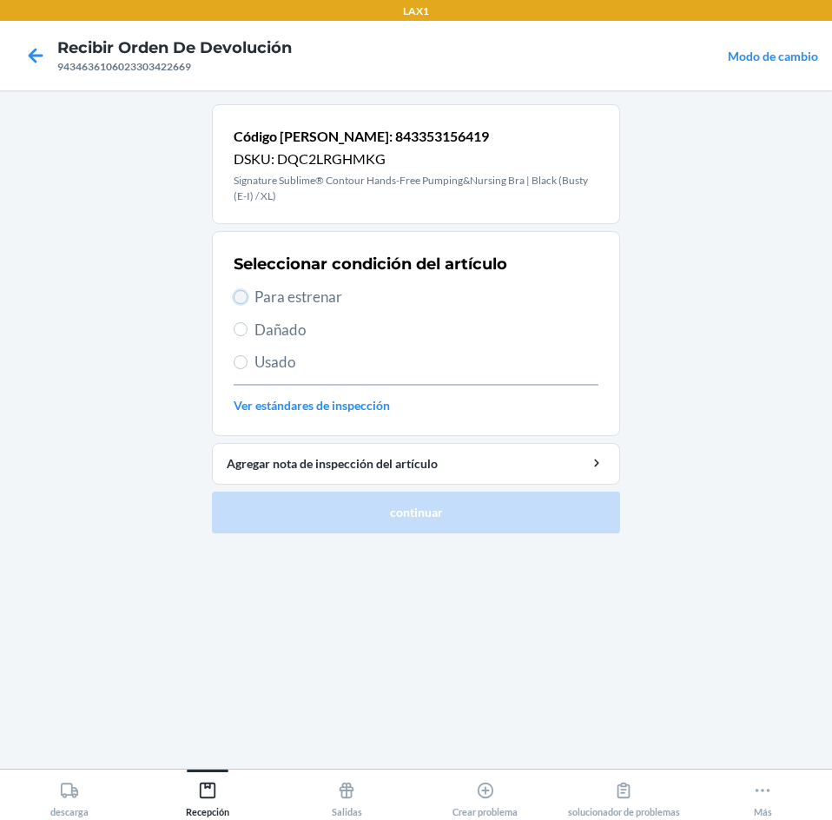
click at [236, 293] on input "Para estrenar" at bounding box center [241, 297] width 14 height 14
radio input "true"
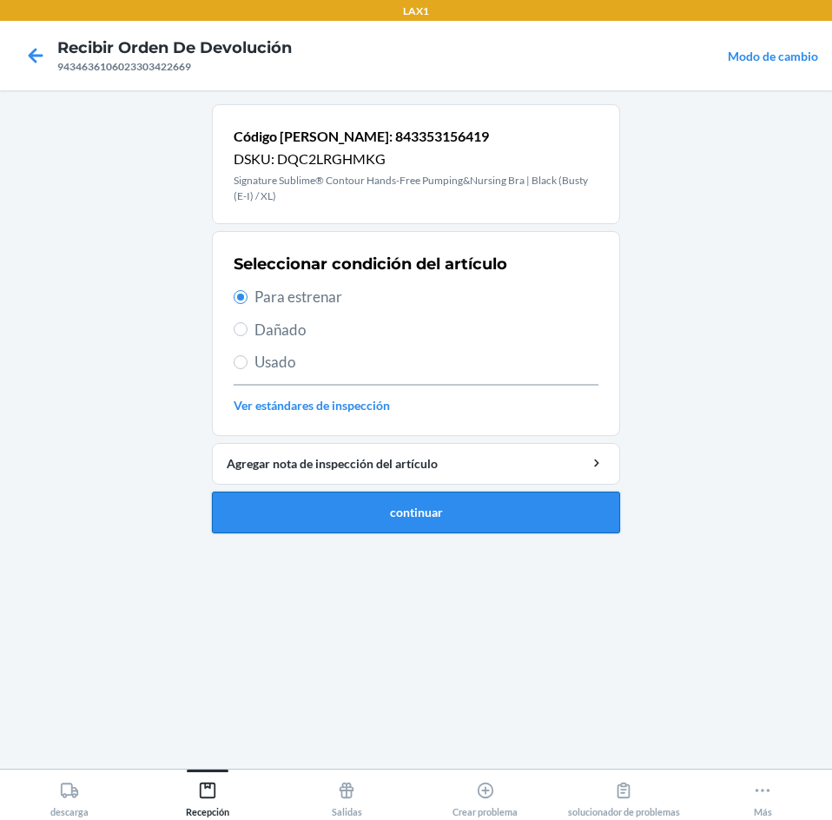
click at [294, 512] on button "continuar" at bounding box center [416, 513] width 408 height 42
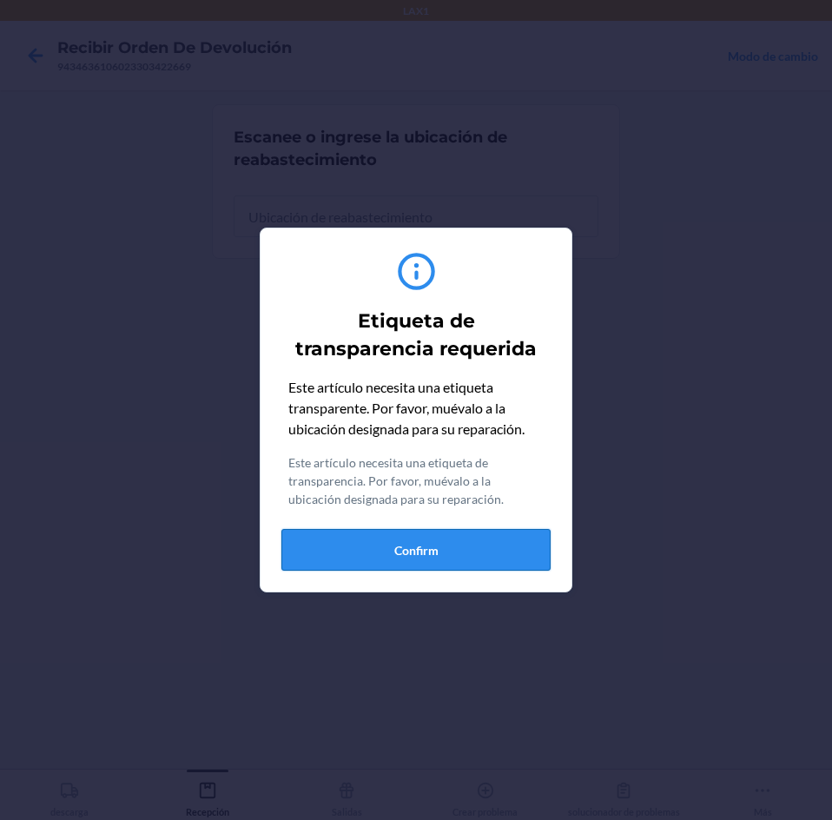
click at [516, 545] on button "Confirm" at bounding box center [415, 550] width 269 height 42
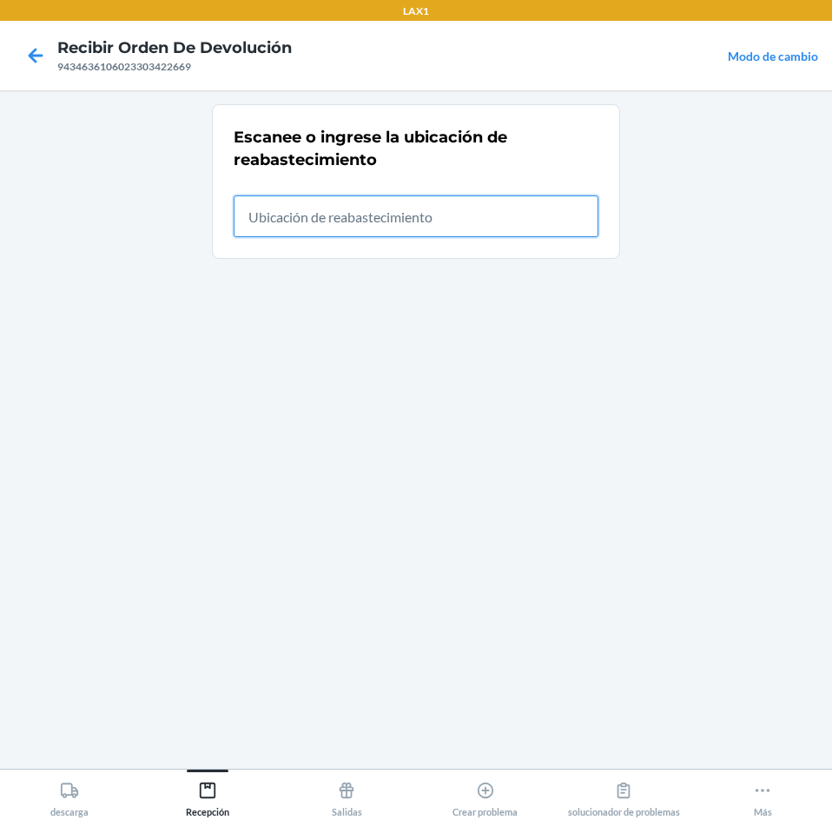
click at [464, 204] on input "text" at bounding box center [416, 216] width 365 height 42
type input "rtcart020"
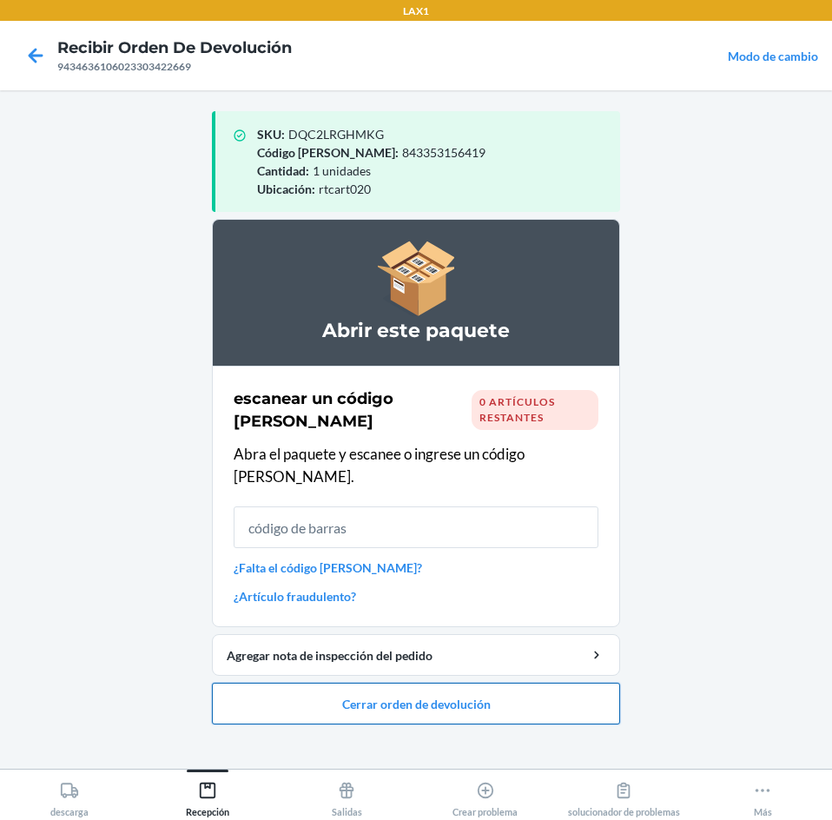
click at [586, 698] on button "Cerrar orden de devolución" at bounding box center [416, 704] width 408 height 42
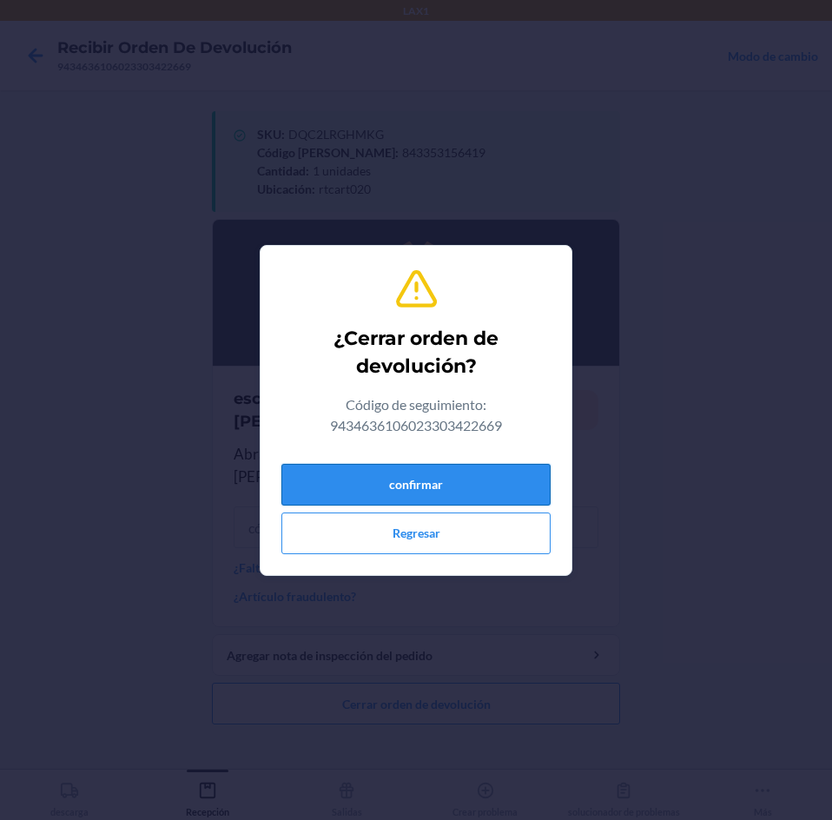
click at [537, 473] on button "confirmar" at bounding box center [415, 485] width 269 height 42
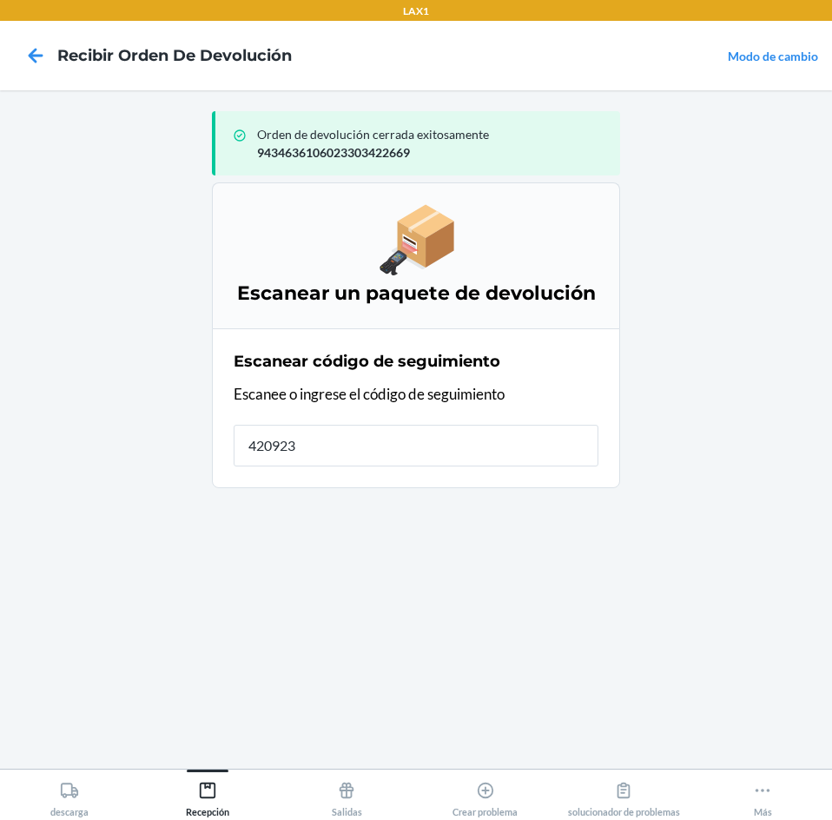
type input "4209234"
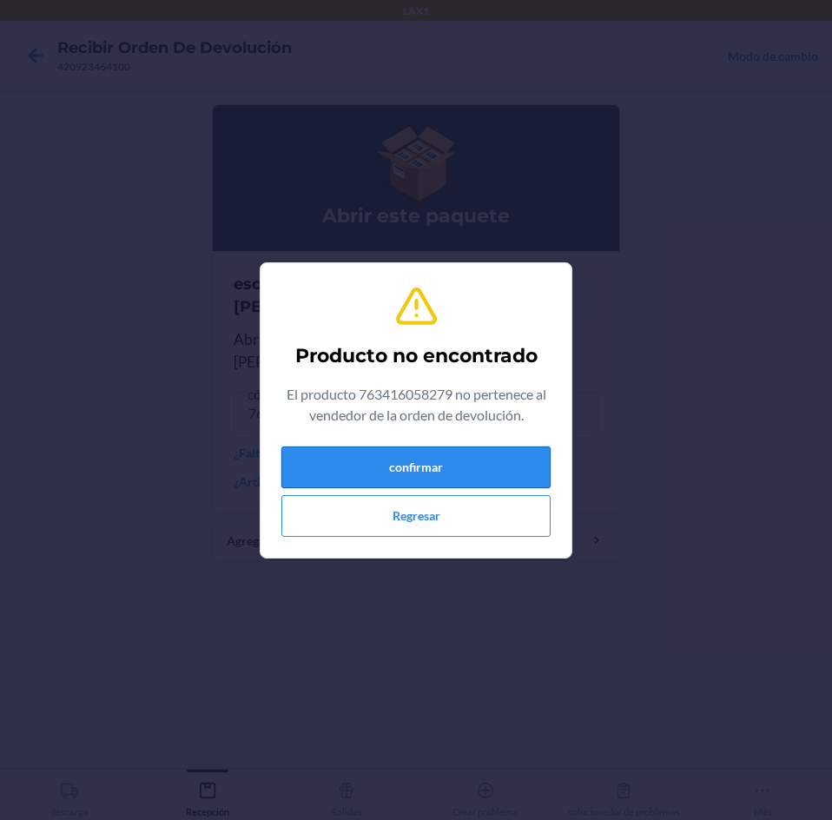
click at [477, 452] on button "confirmar" at bounding box center [415, 467] width 269 height 42
click at [516, 472] on button "confirmar" at bounding box center [415, 467] width 269 height 42
click at [429, 517] on button "Regresar" at bounding box center [415, 516] width 269 height 42
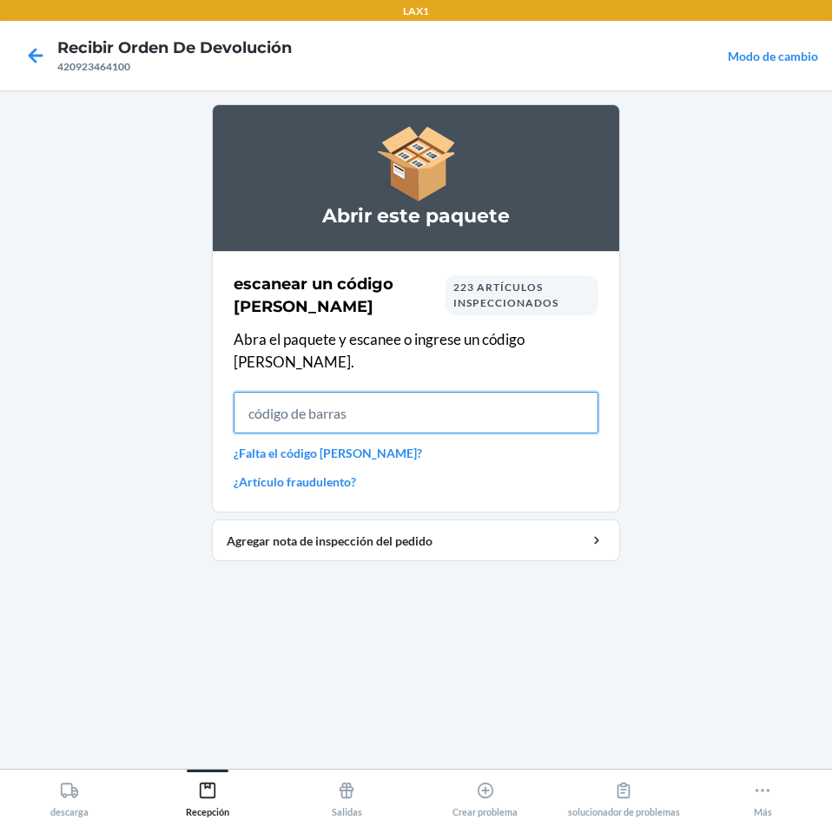
click at [289, 392] on input "text" at bounding box center [416, 413] width 365 height 42
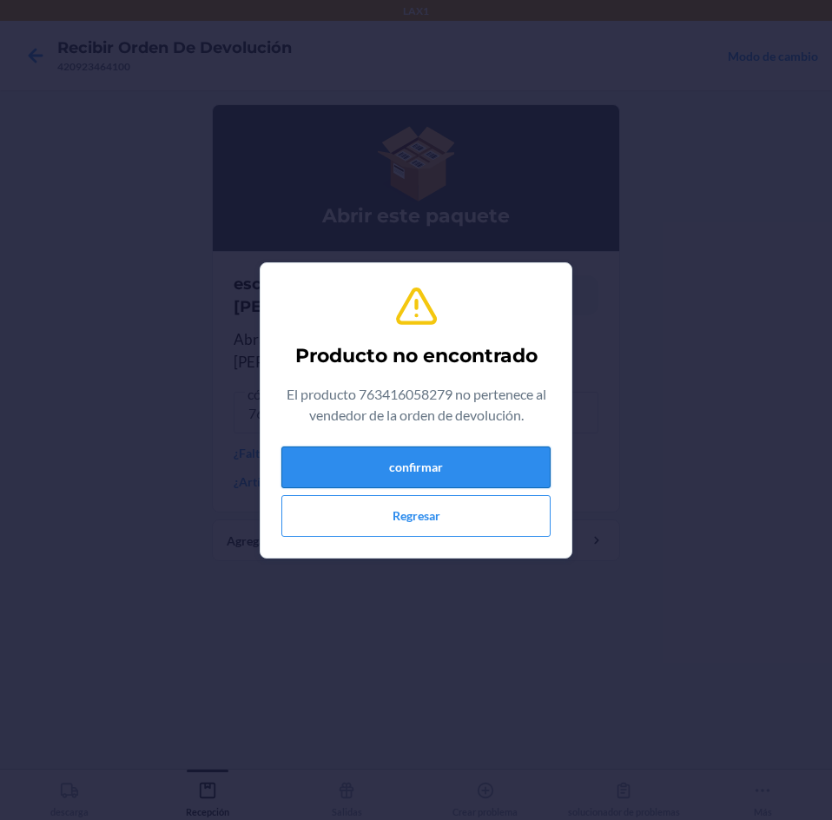
click at [496, 463] on button "confirmar" at bounding box center [415, 467] width 269 height 42
click at [404, 459] on button "confirmar" at bounding box center [415, 467] width 269 height 42
click at [477, 466] on button "confirmar" at bounding box center [415, 467] width 269 height 42
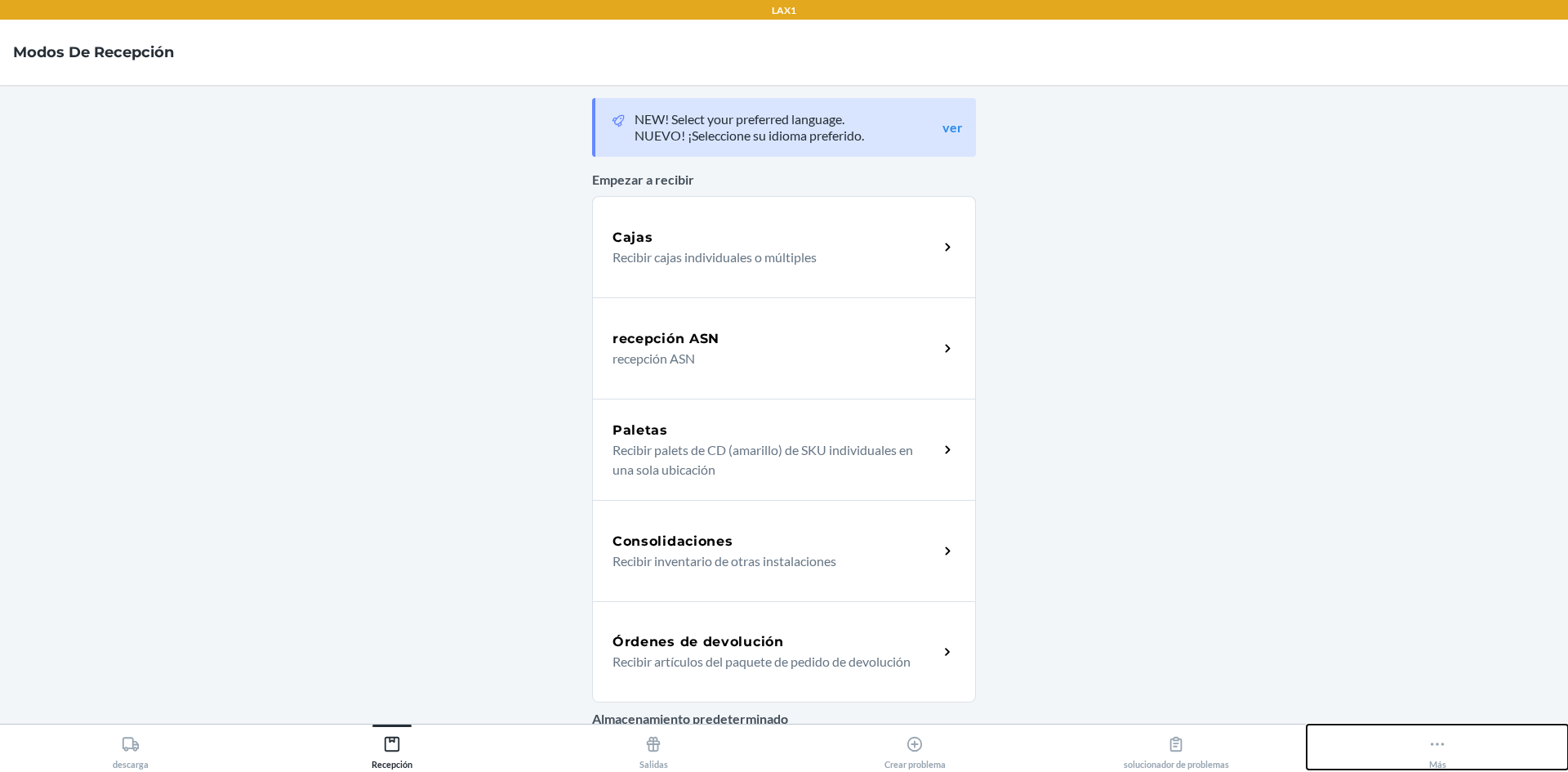
click at [1432, 747] on icon at bounding box center [1436, 744] width 18 height 18
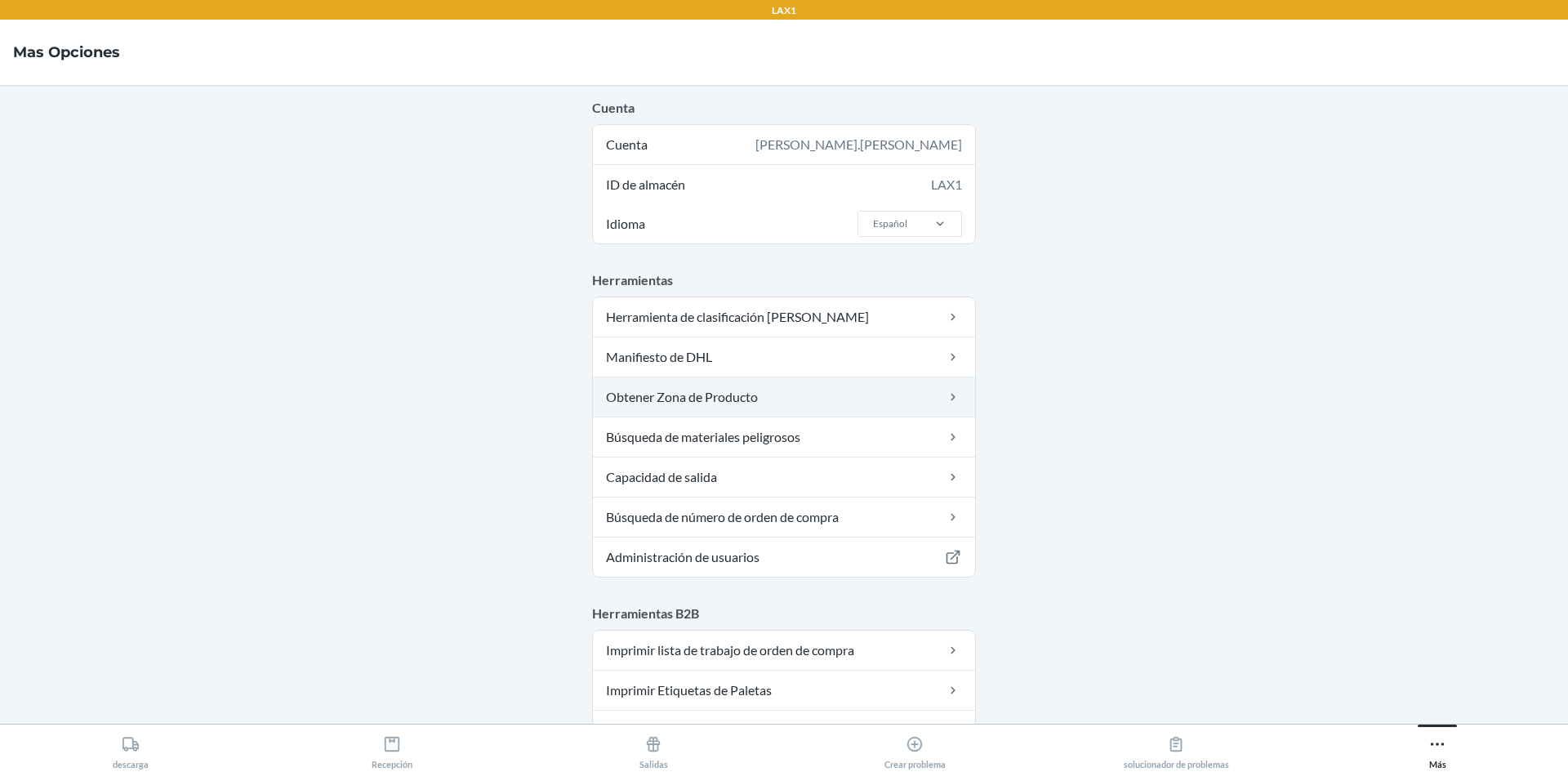
click at [671, 398] on link "Obtener Zona de Producto" at bounding box center [784, 397] width 383 height 39
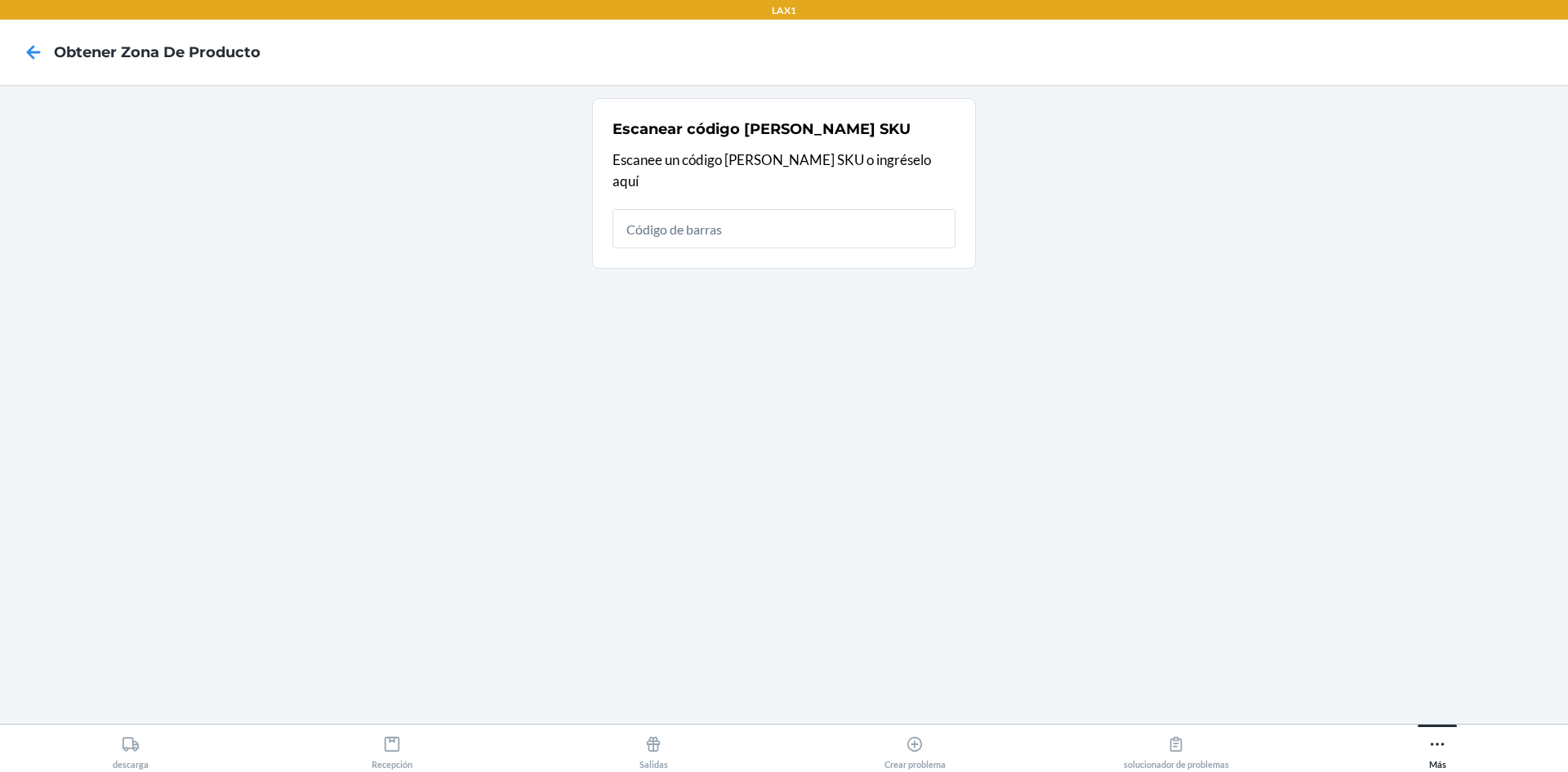
click at [891, 209] on input "text" at bounding box center [783, 228] width 343 height 39
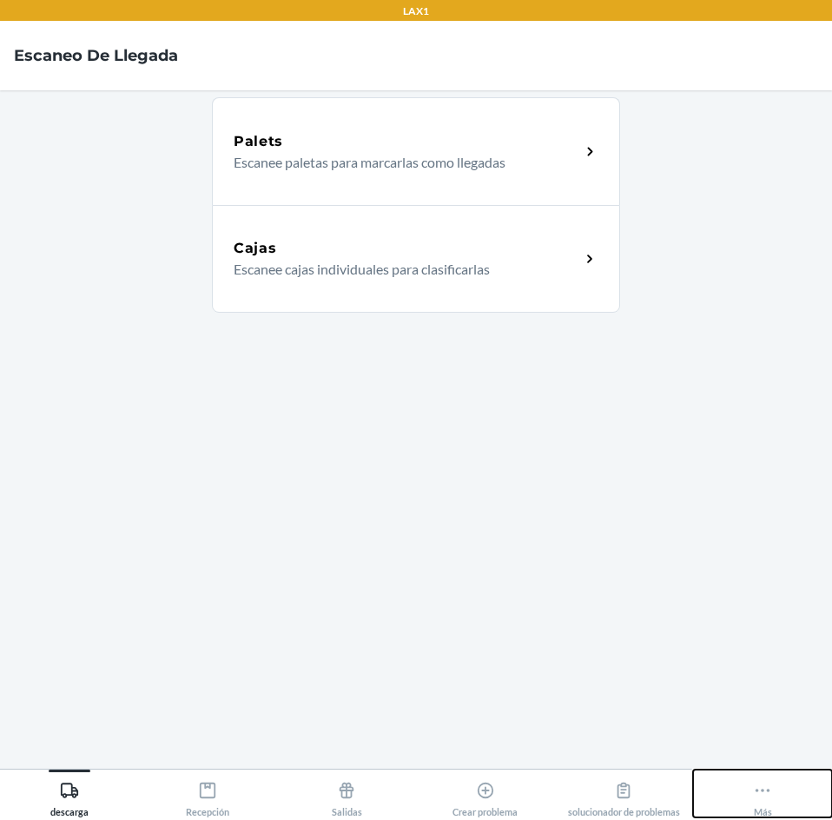
click at [762, 790] on icon at bounding box center [763, 790] width 15 height 3
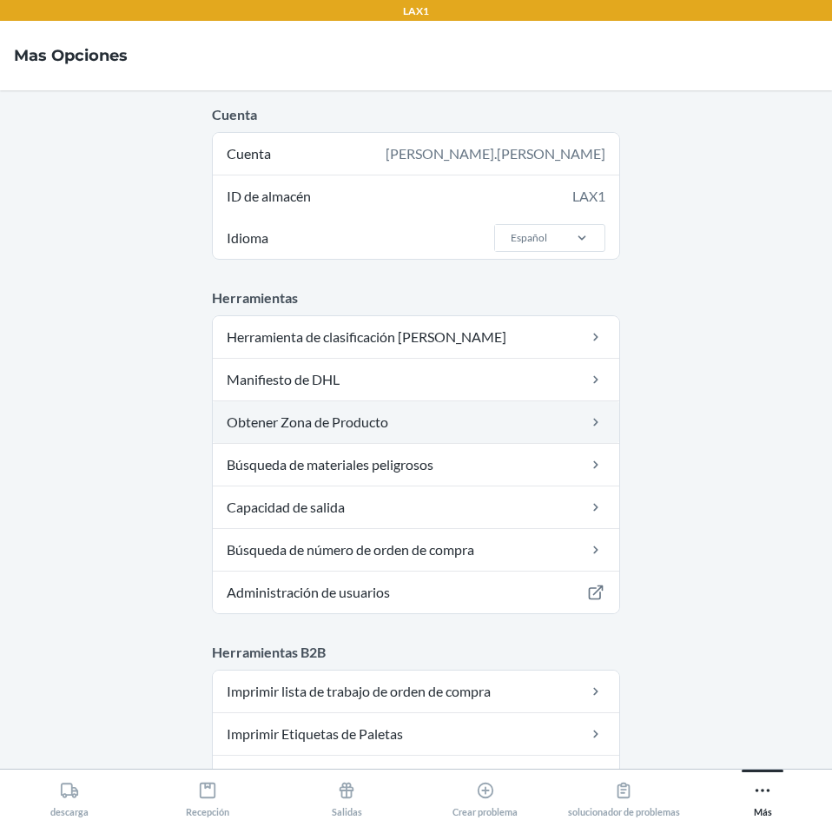
click at [486, 425] on link "Obtener Zona de Producto" at bounding box center [416, 422] width 407 height 42
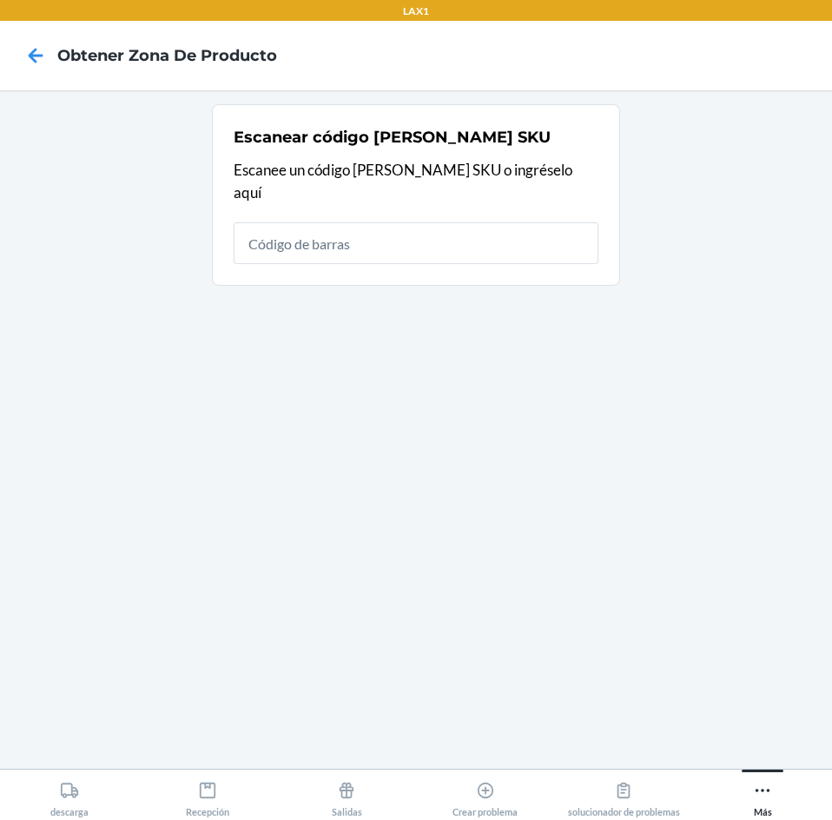
click at [520, 199] on div "Escanear código de barras SKU Escanee un código de barras SKU o ingréselo aquí" at bounding box center [416, 195] width 365 height 149
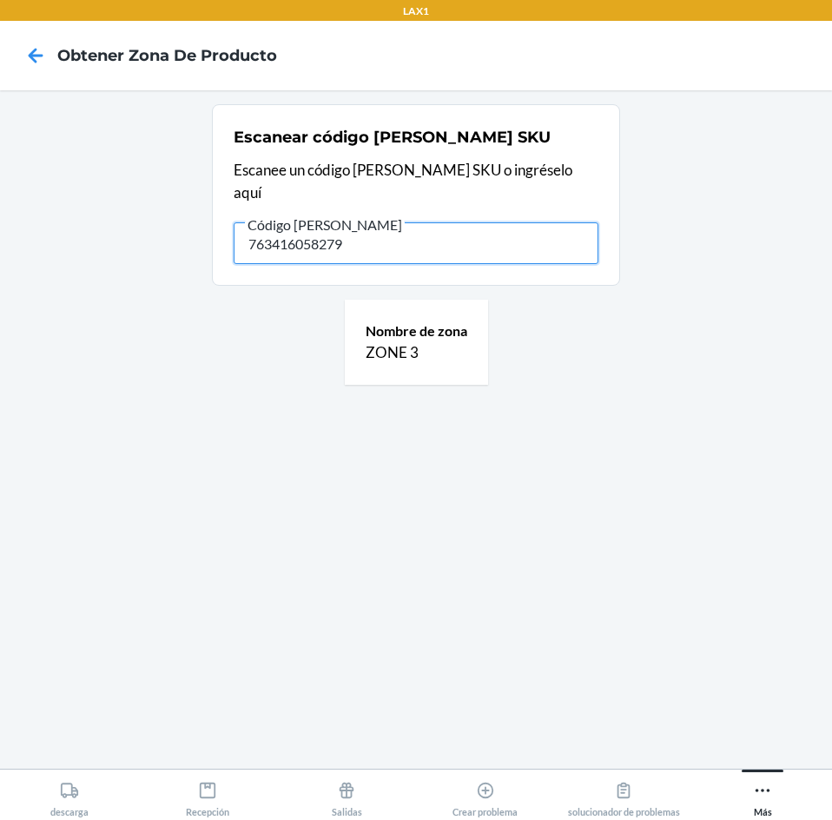
click at [460, 222] on input "763416058279" at bounding box center [416, 243] width 365 height 42
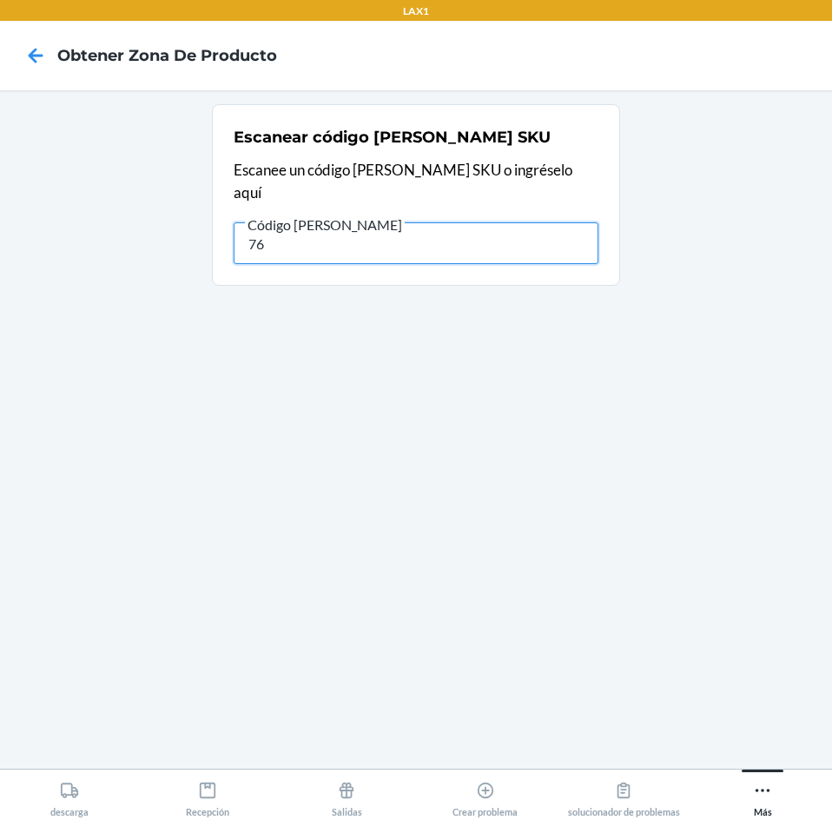
type input "7"
type input "ICBU0000069"
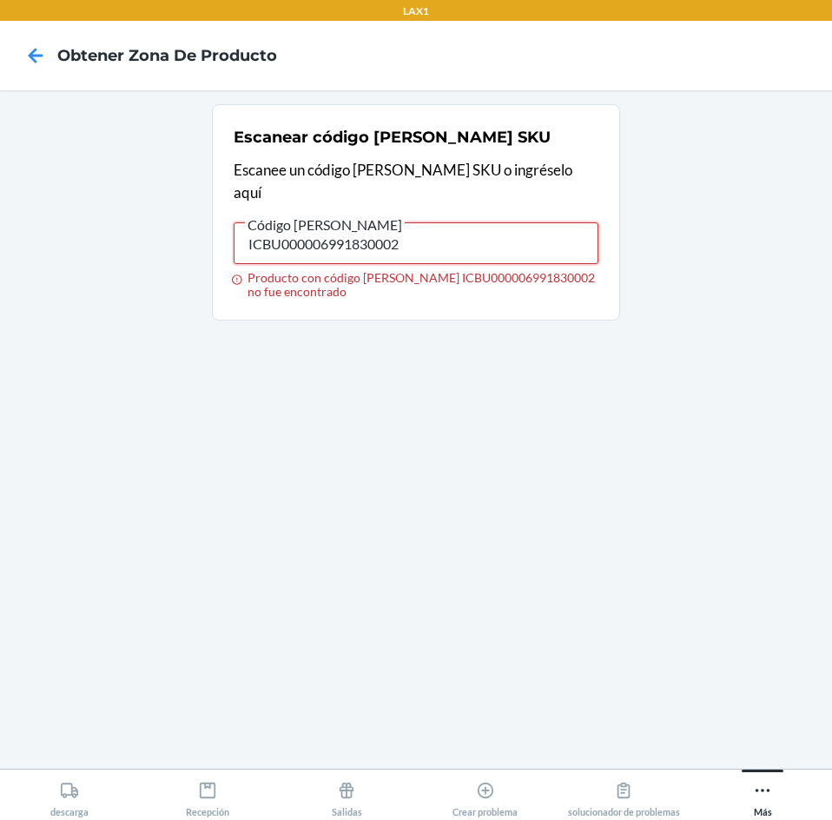
click at [476, 227] on input "ICBU000006991830002" at bounding box center [416, 243] width 365 height 42
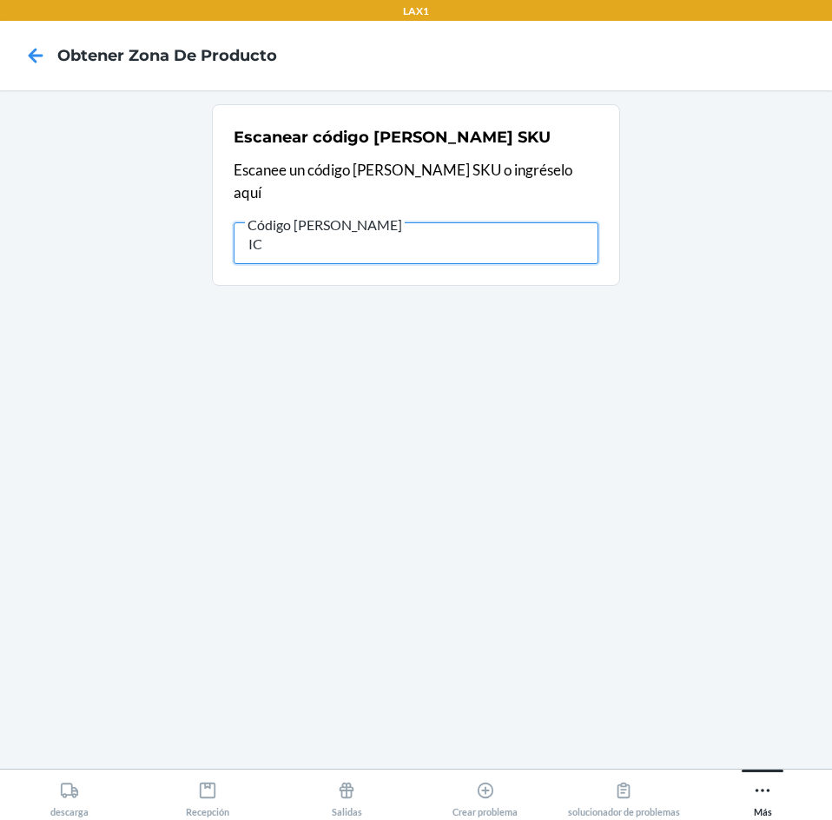
type input "I"
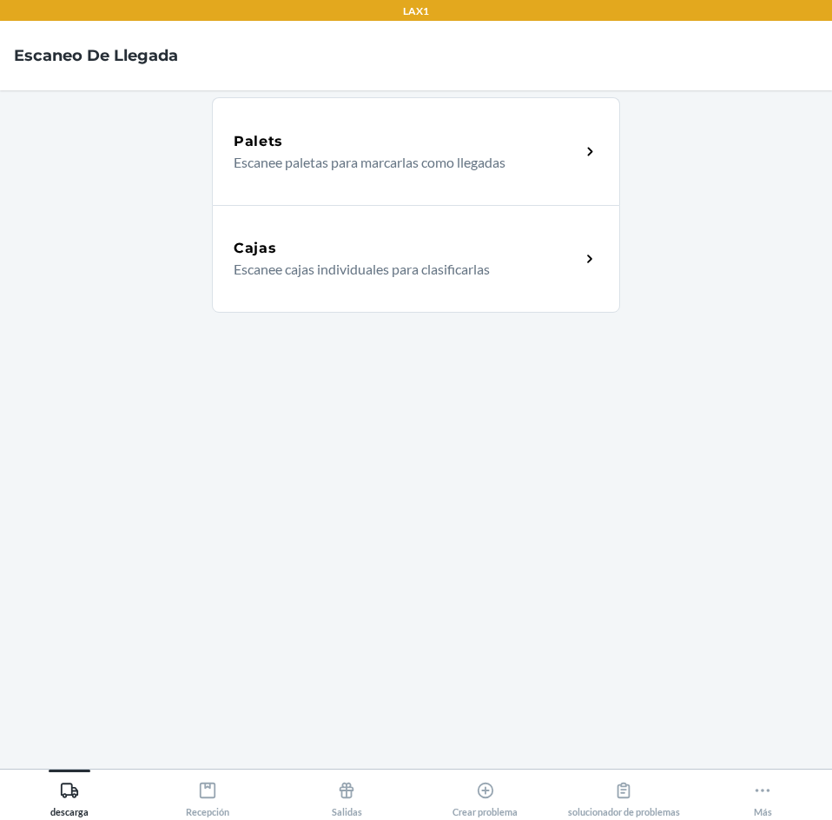
click at [360, 239] on div "Cajas" at bounding box center [407, 248] width 347 height 21
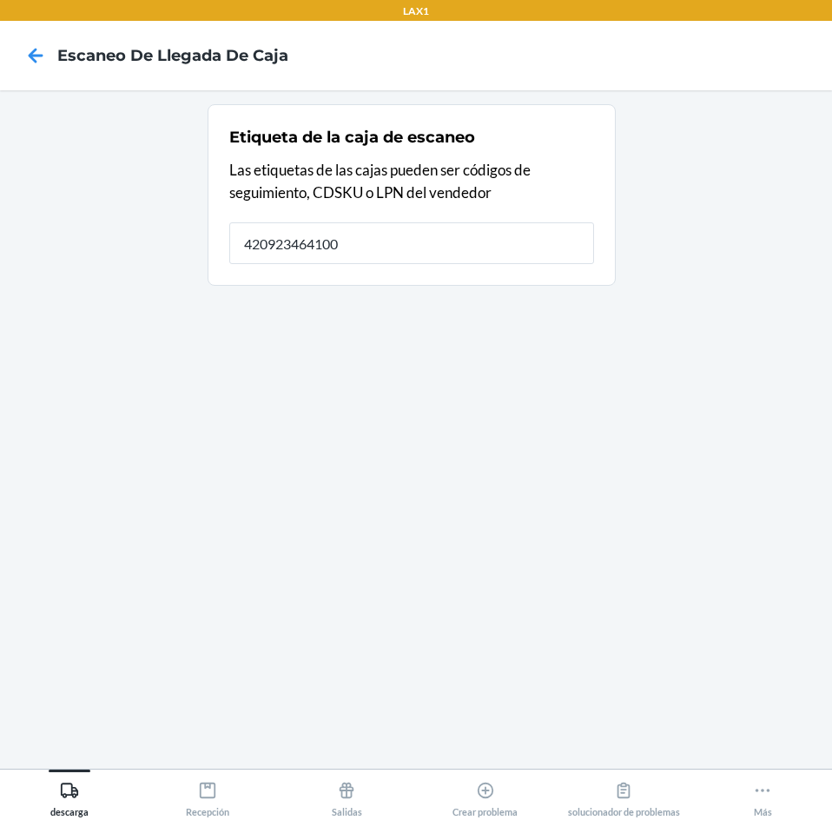
type input "420923464100"
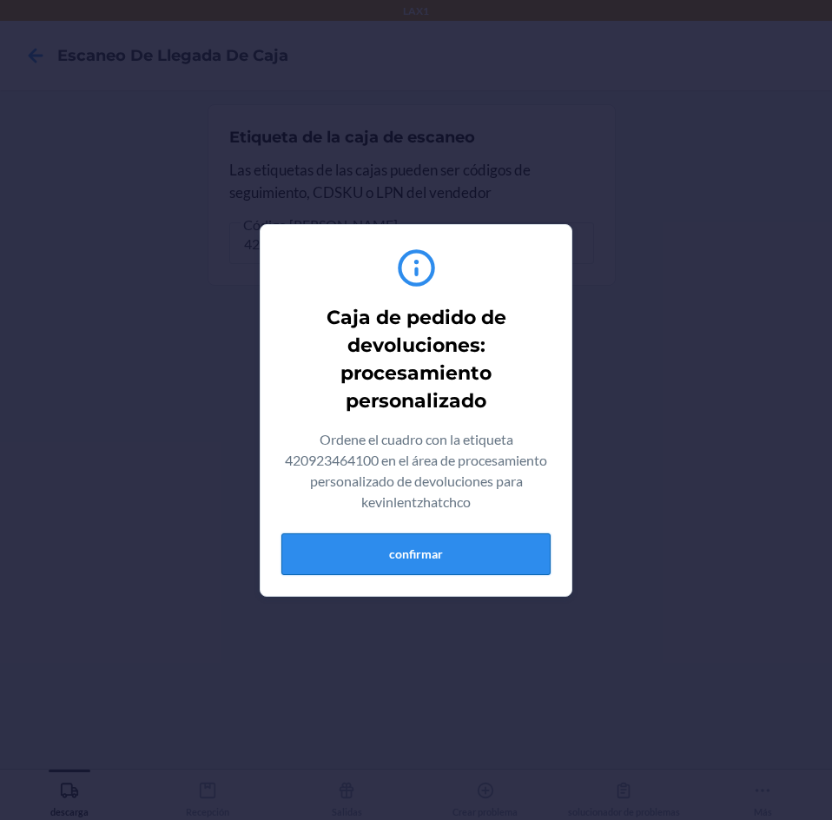
click at [526, 556] on button "confirmar" at bounding box center [415, 554] width 269 height 42
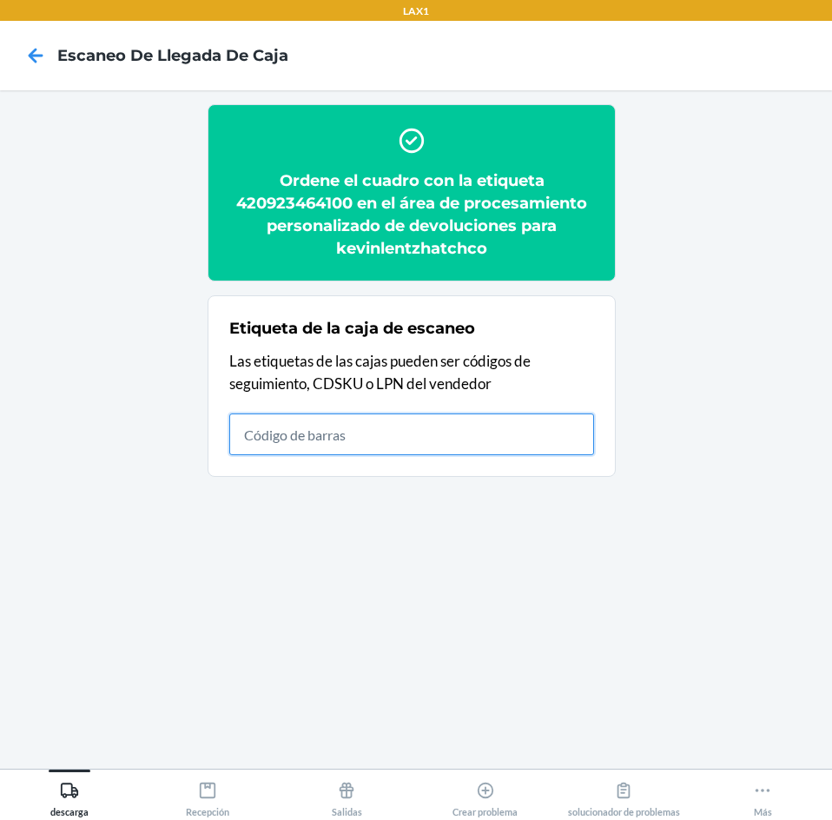
click at [433, 441] on input "text" at bounding box center [411, 434] width 365 height 42
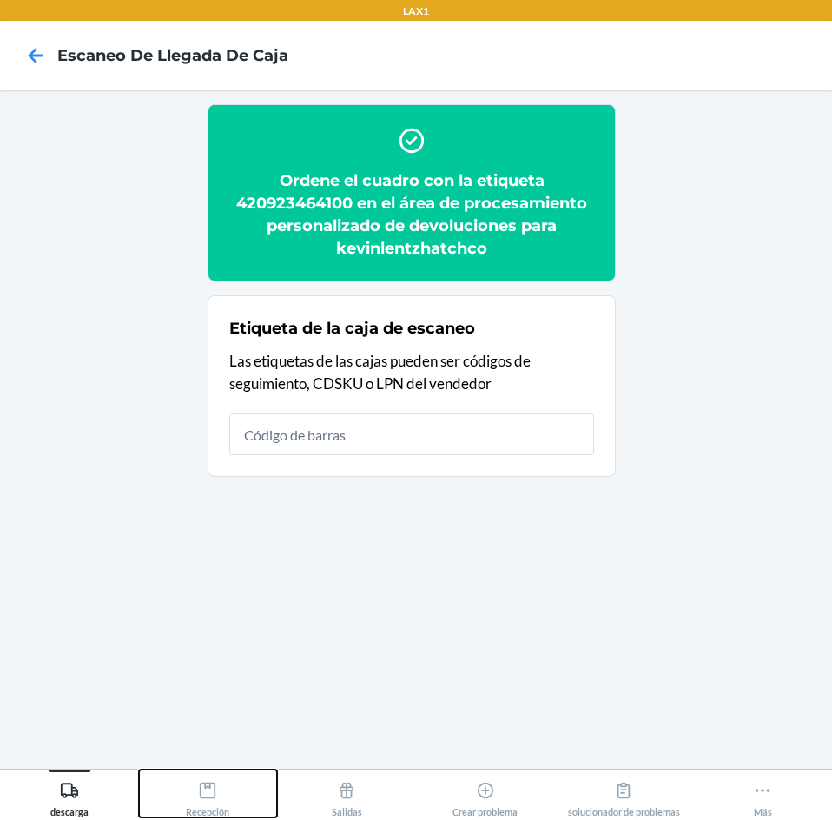
click at [216, 803] on div "Recepción" at bounding box center [207, 795] width 43 height 43
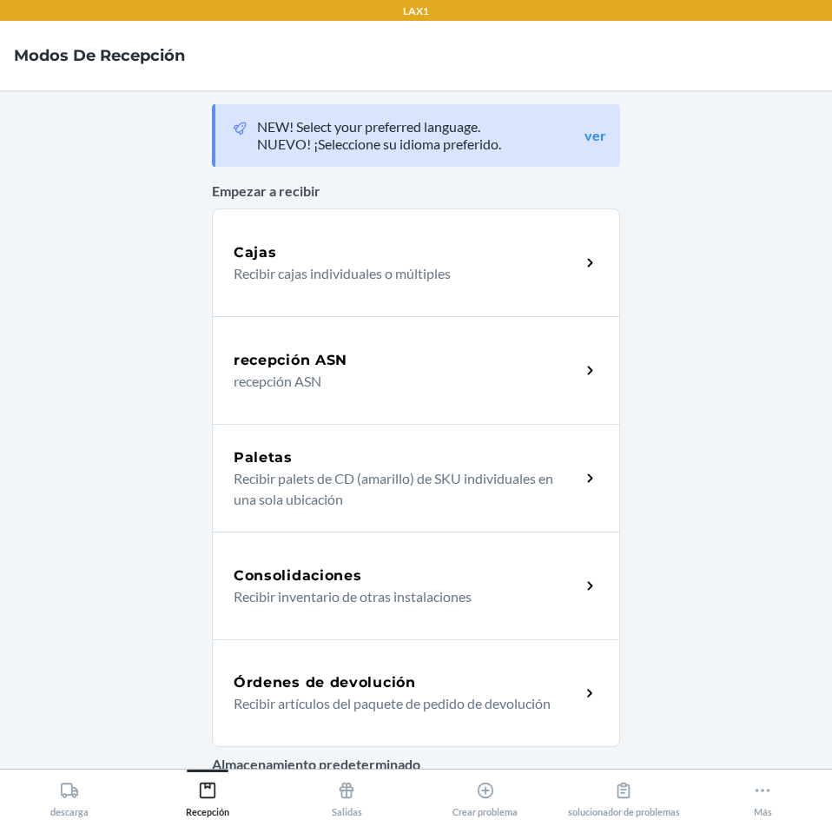
click at [321, 671] on div "Órdenes de devolución Recibir artículos del paquete de pedido de devolución" at bounding box center [416, 693] width 408 height 108
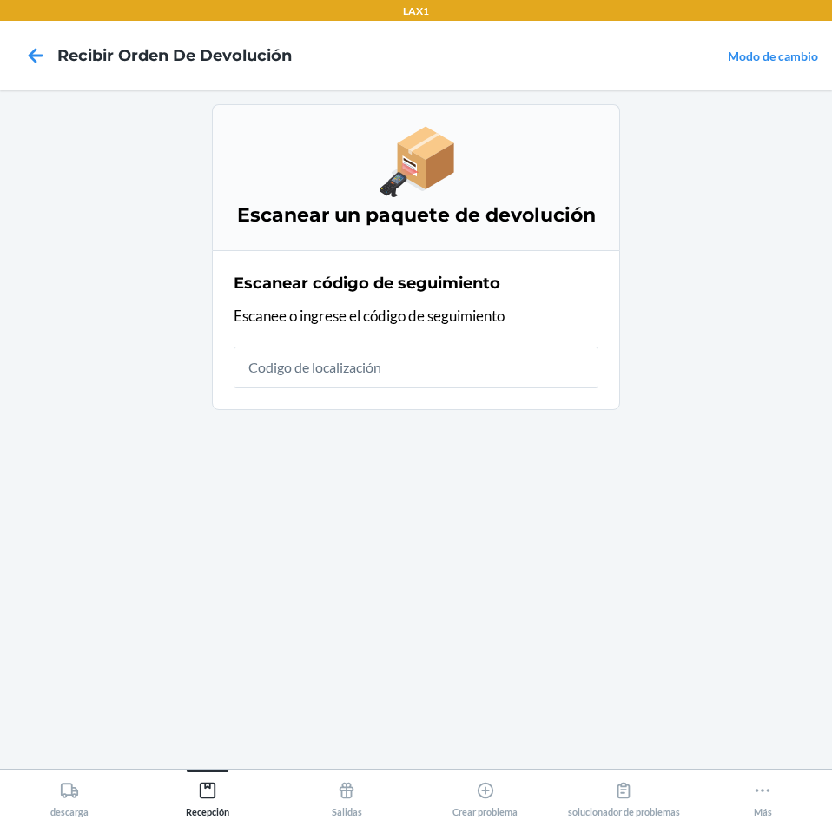
click at [550, 343] on div "Escanear código de seguimiento Escanee o ingrese el código de seguimiento" at bounding box center [416, 330] width 365 height 127
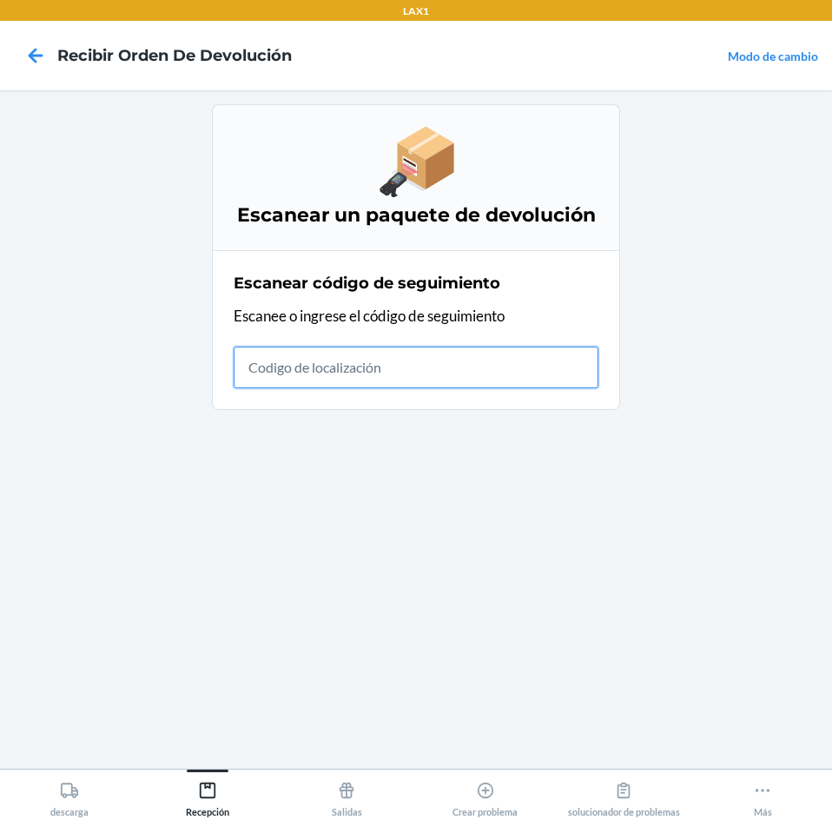
click at [575, 381] on input "text" at bounding box center [416, 368] width 365 height 42
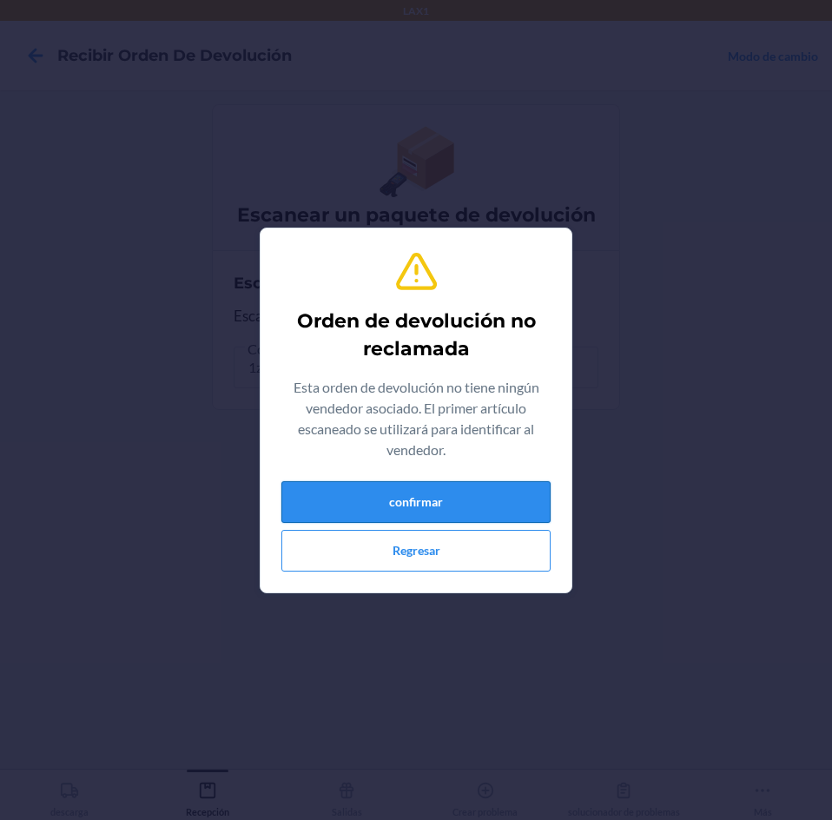
click at [481, 496] on button "confirmar" at bounding box center [415, 502] width 269 height 42
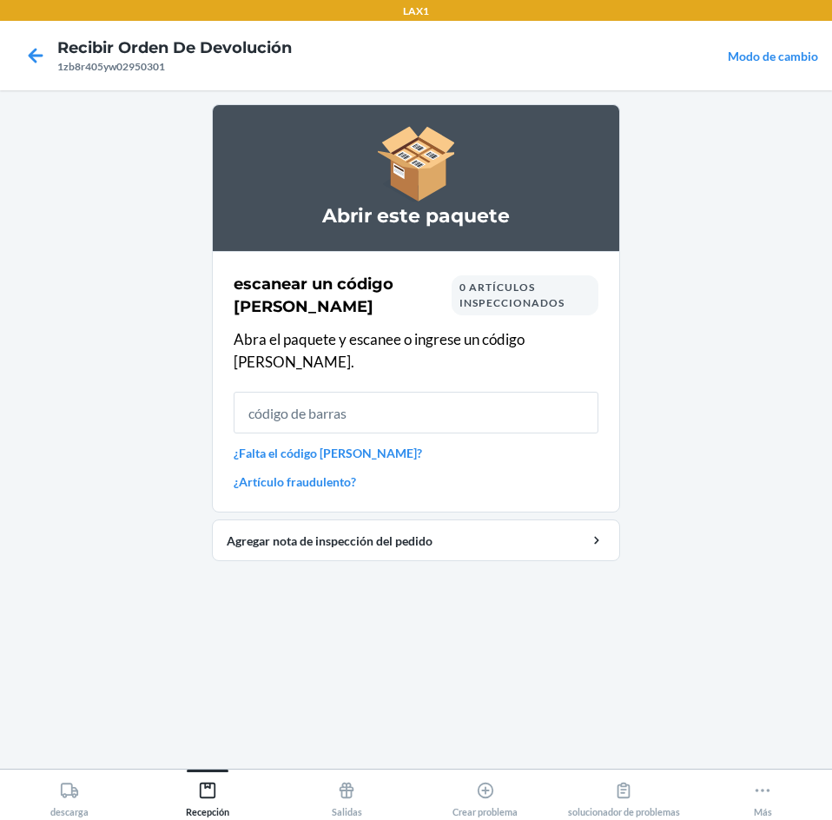
click at [553, 403] on input "text" at bounding box center [416, 413] width 365 height 42
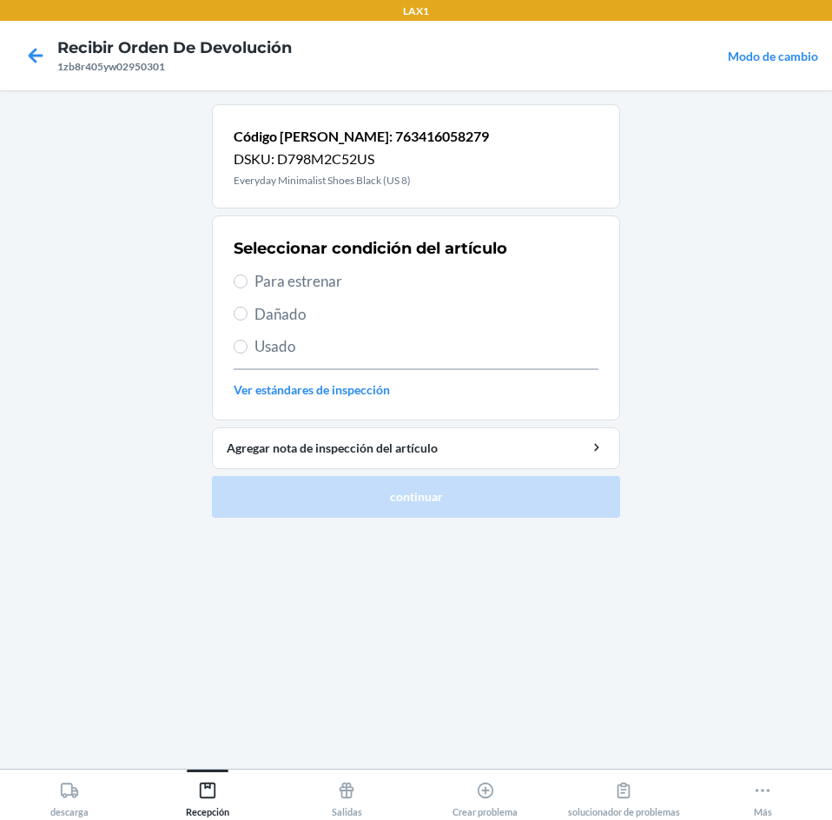
click at [245, 270] on label "Para estrenar" at bounding box center [416, 281] width 365 height 23
click at [245, 274] on input "Para estrenar" at bounding box center [241, 281] width 14 height 14
radio input "true"
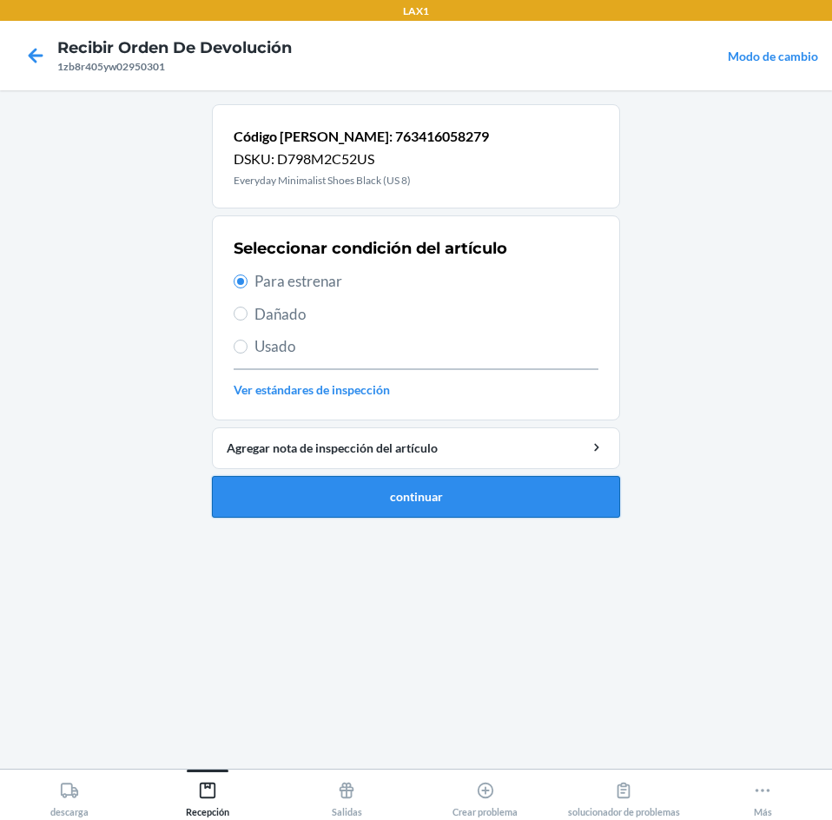
click at [299, 502] on button "continuar" at bounding box center [416, 497] width 408 height 42
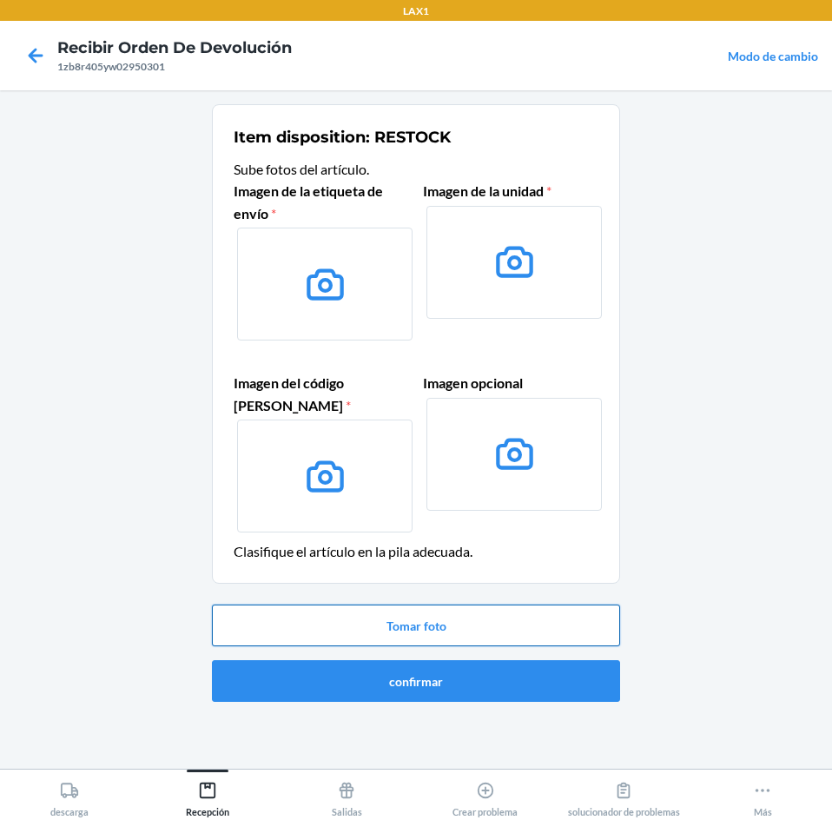
click at [537, 618] on button "Tomar foto" at bounding box center [416, 626] width 408 height 42
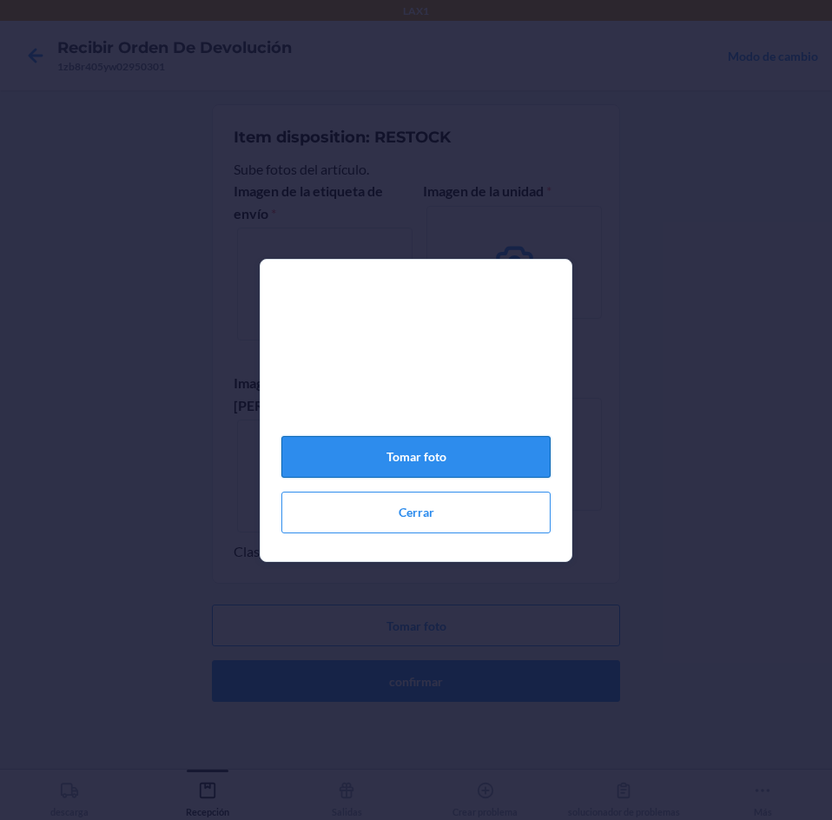
click at [481, 467] on button "Tomar foto" at bounding box center [415, 457] width 269 height 42
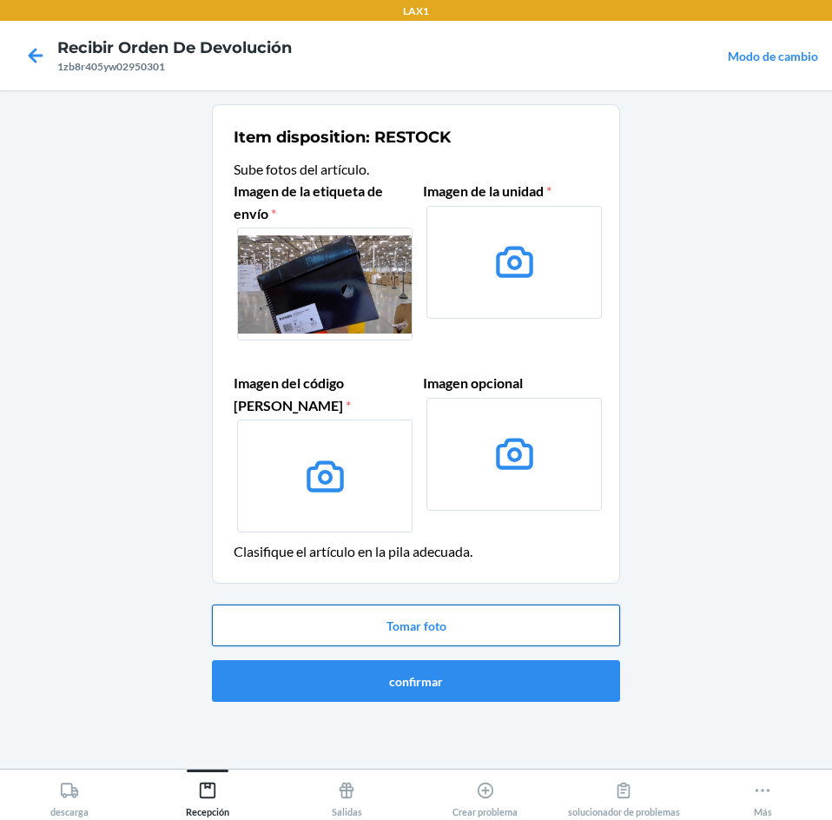
click at [566, 627] on button "Tomar foto" at bounding box center [416, 626] width 408 height 42
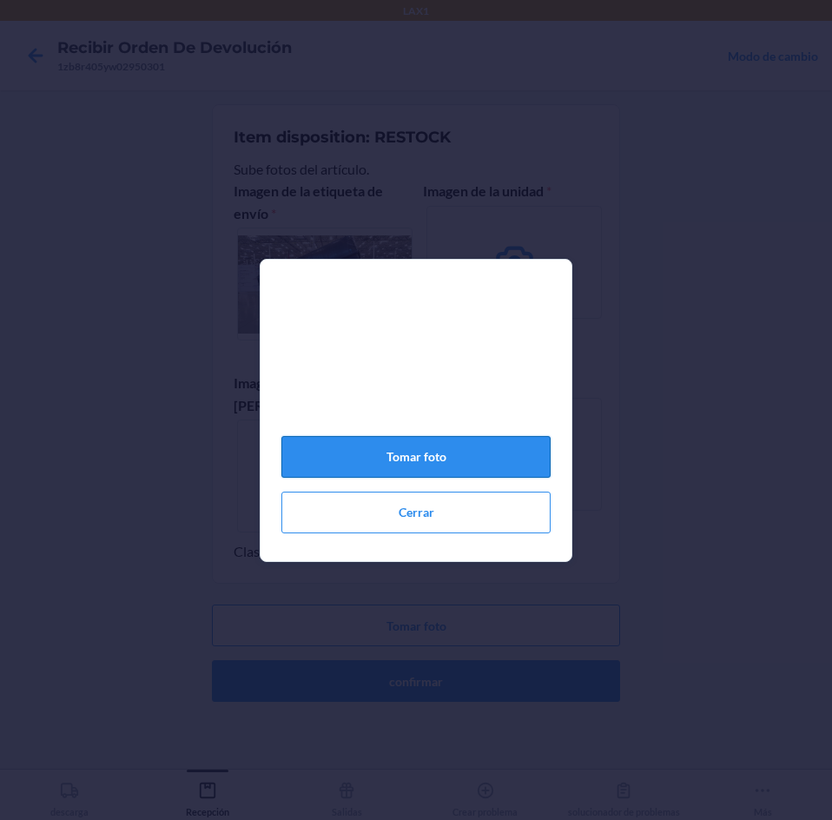
click at [453, 453] on button "Tomar foto" at bounding box center [415, 457] width 269 height 42
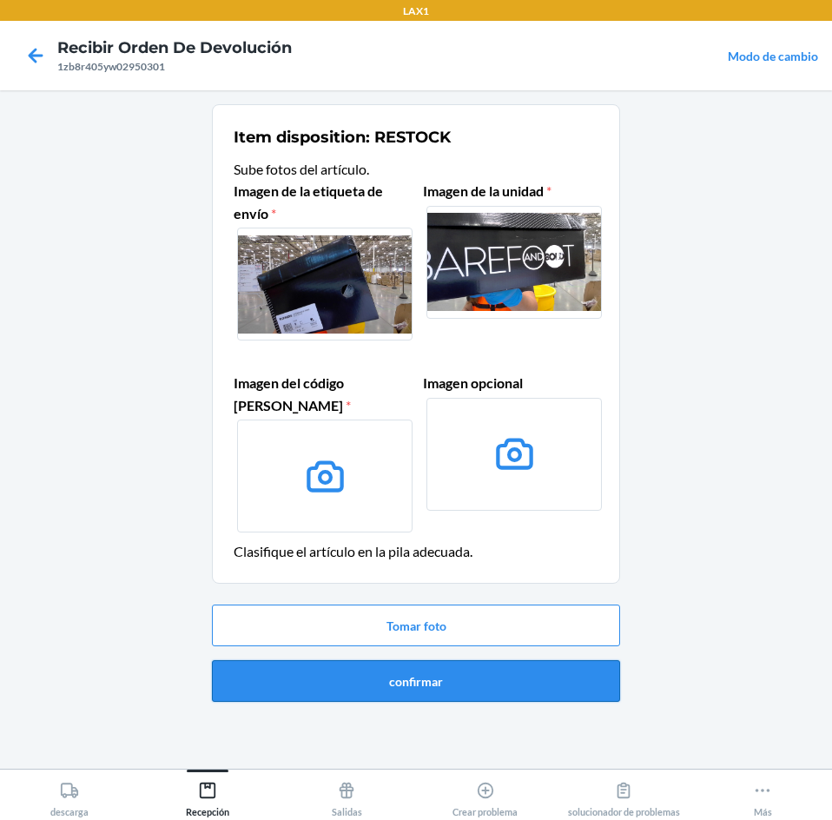
click at [493, 698] on button "confirmar" at bounding box center [416, 681] width 408 height 42
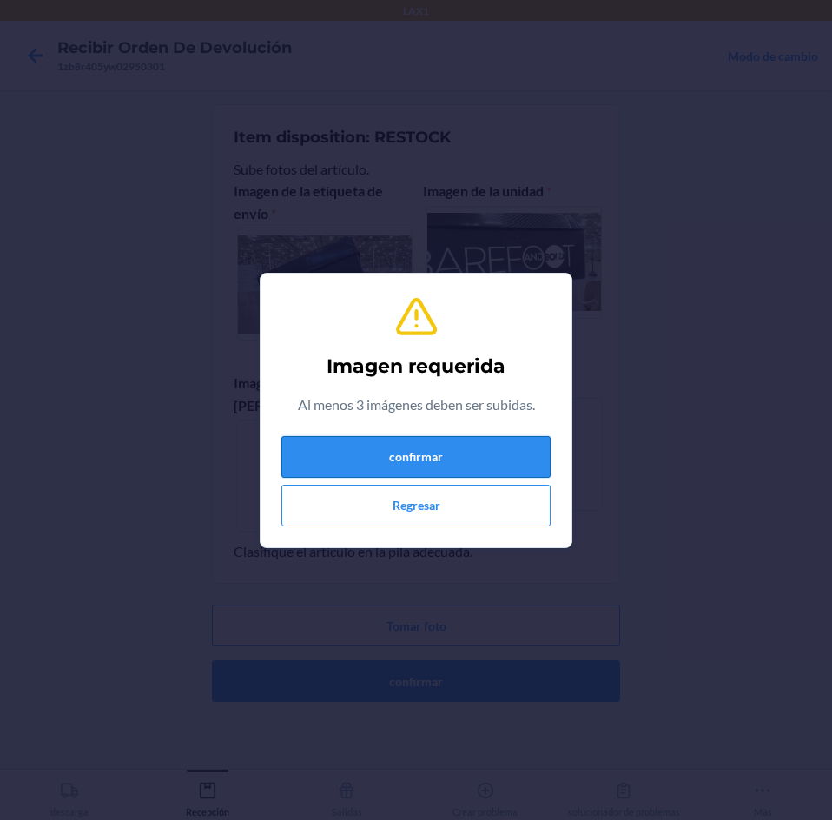
click at [464, 457] on button "confirmar" at bounding box center [415, 457] width 269 height 42
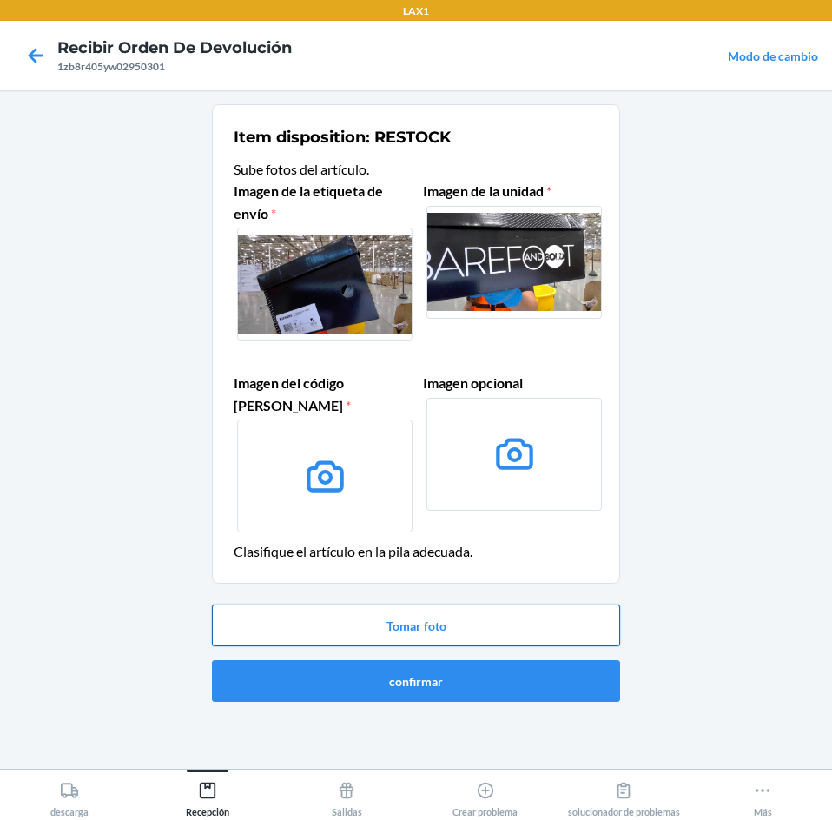
click at [453, 628] on button "Tomar foto" at bounding box center [416, 626] width 408 height 42
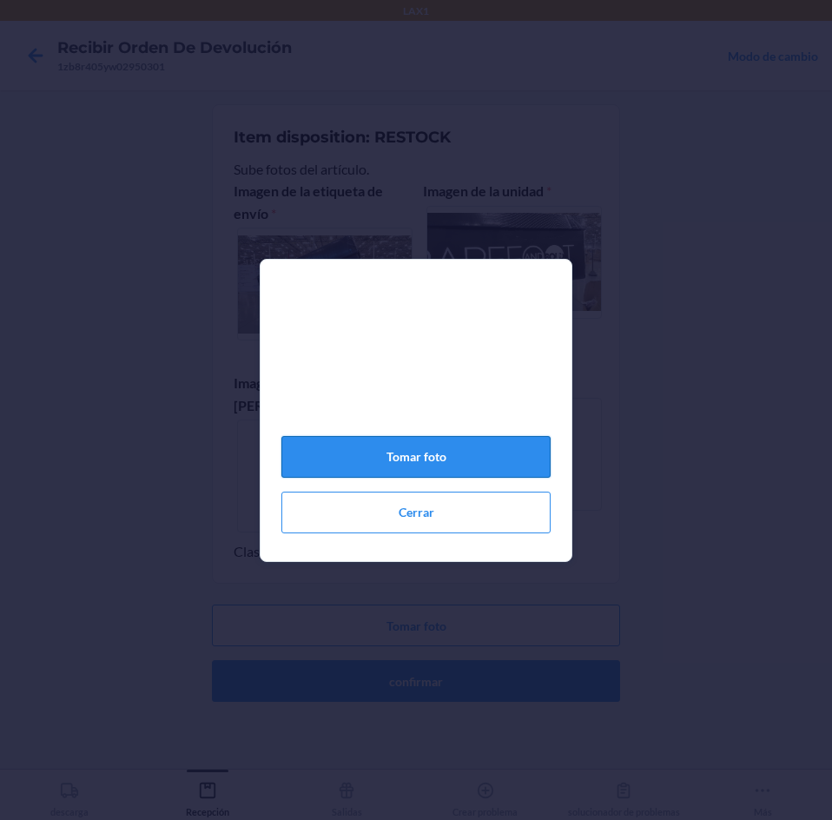
click at [414, 478] on button "Tomar foto" at bounding box center [415, 457] width 269 height 42
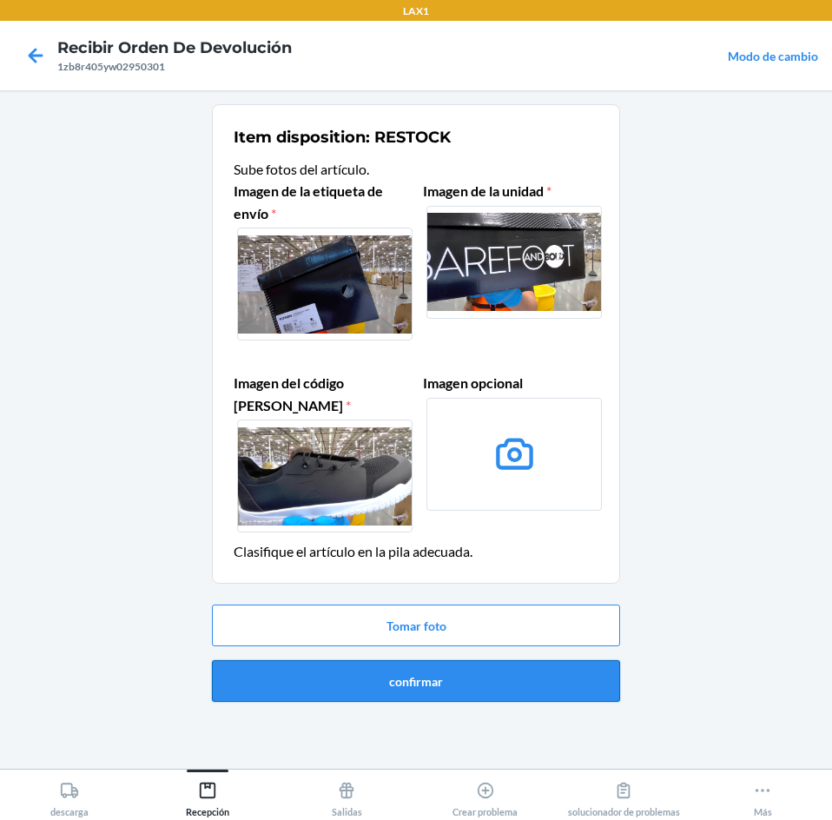
click at [491, 674] on button "confirmar" at bounding box center [416, 681] width 408 height 42
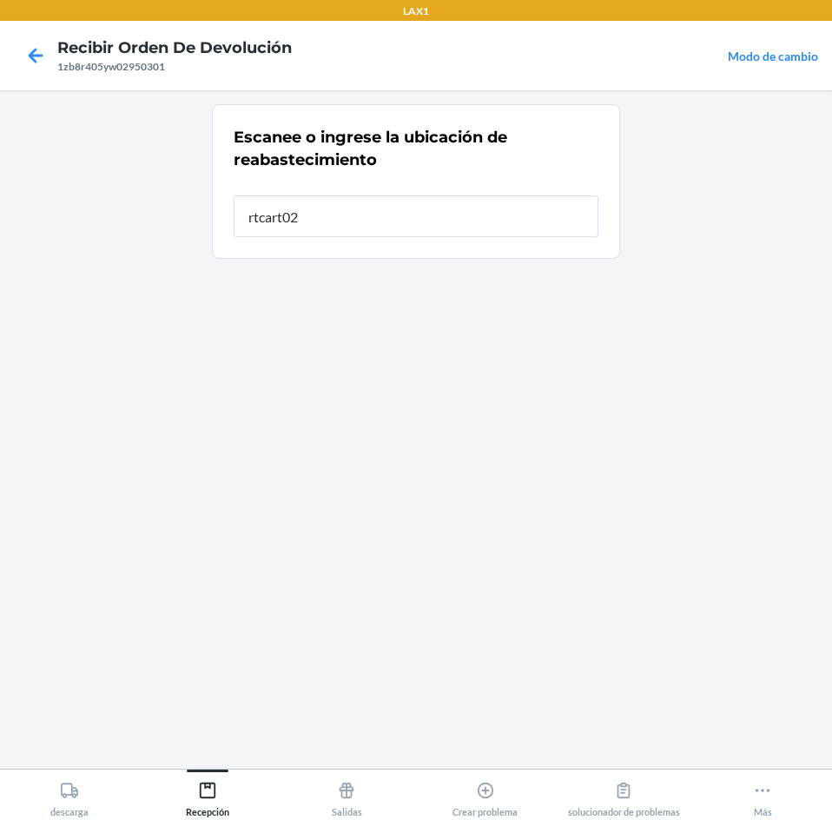
type input "rtcart020"
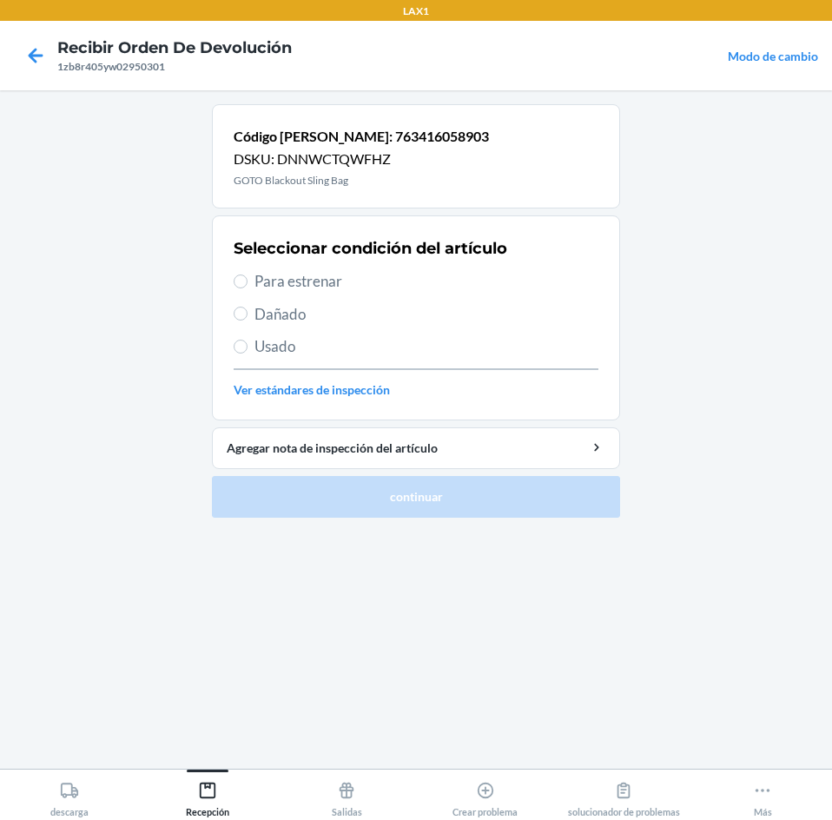
click at [313, 286] on span "Para estrenar" at bounding box center [427, 281] width 344 height 23
click at [248, 286] on input "Para estrenar" at bounding box center [241, 281] width 14 height 14
radio input "true"
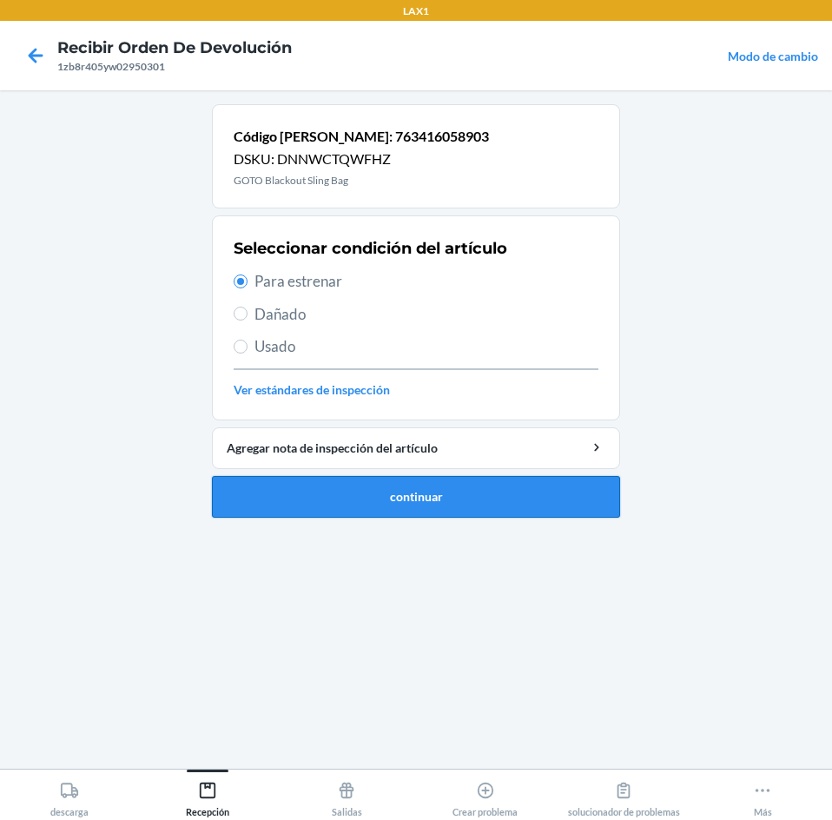
click at [341, 499] on button "continuar" at bounding box center [416, 497] width 408 height 42
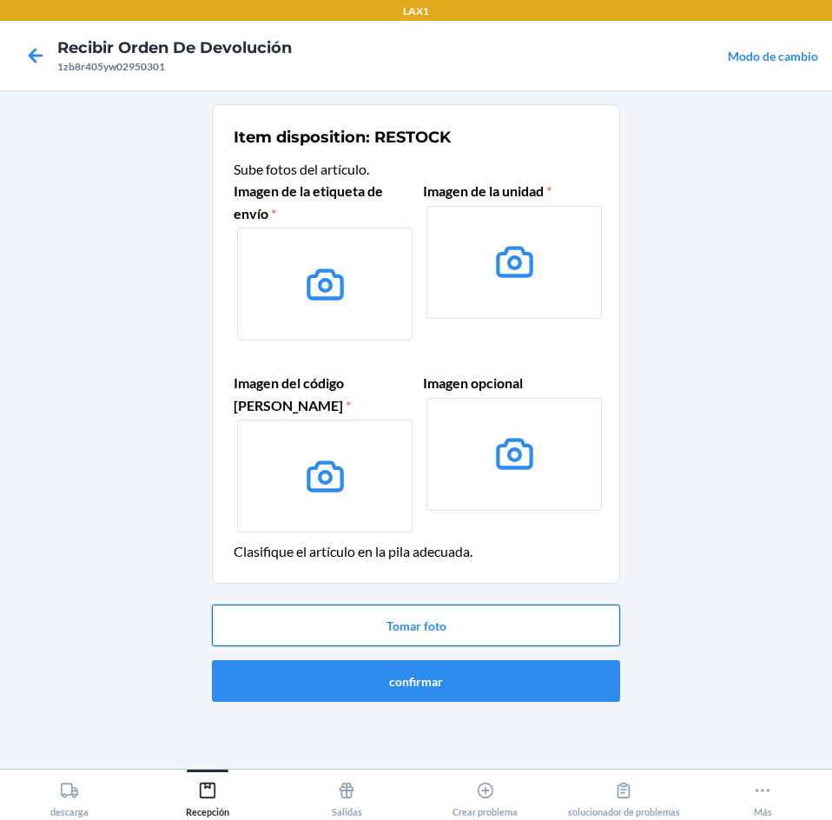
click at [570, 622] on button "Tomar foto" at bounding box center [416, 626] width 408 height 42
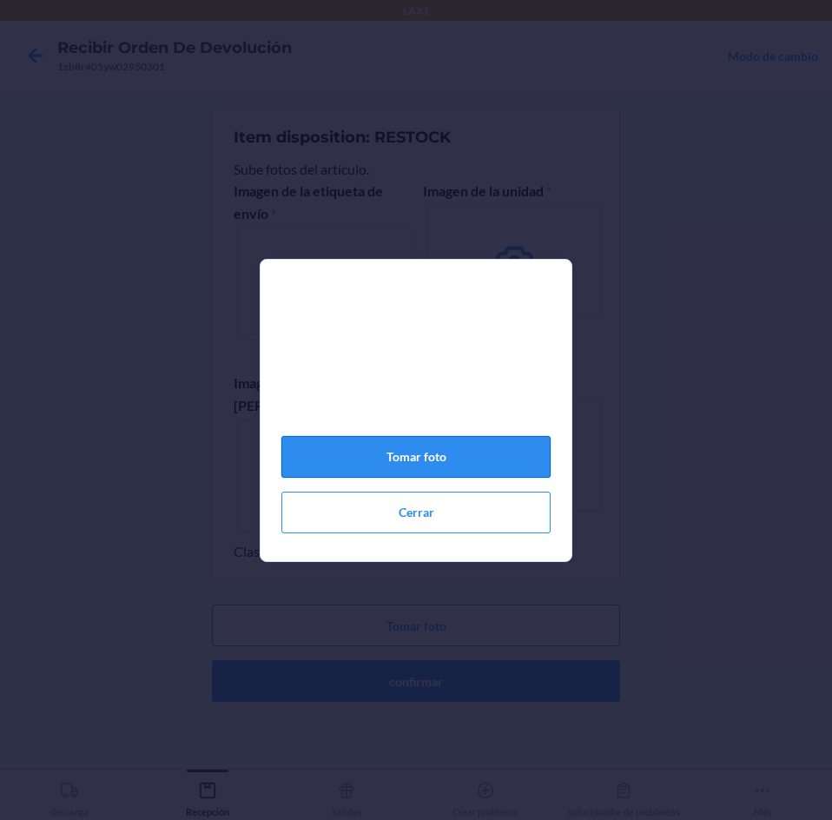
click at [457, 460] on button "Tomar foto" at bounding box center [415, 457] width 269 height 42
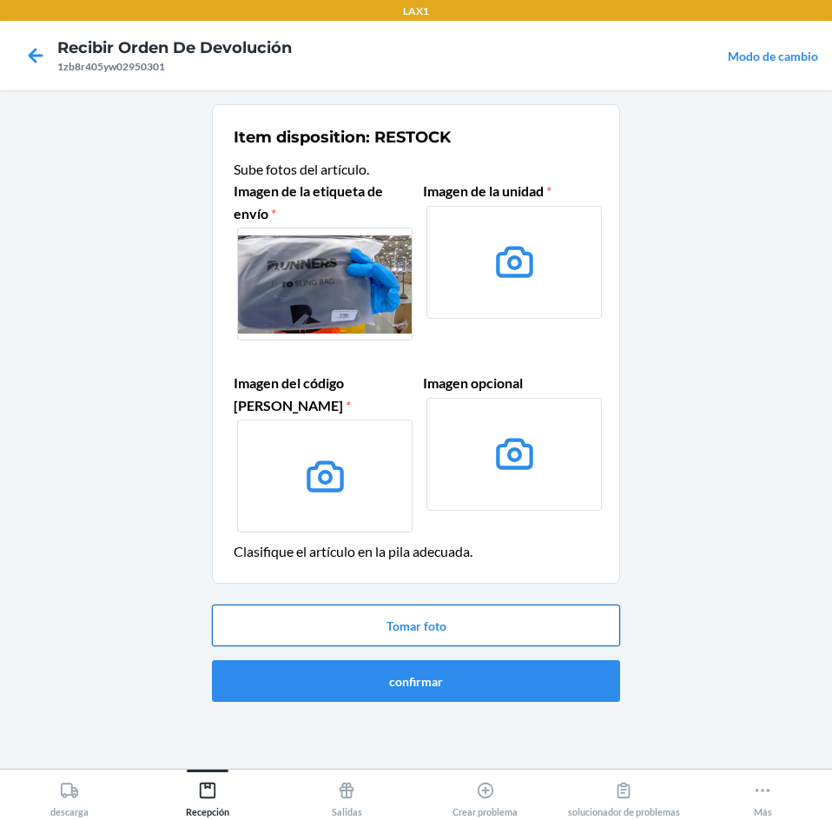
click at [548, 633] on button "Tomar foto" at bounding box center [416, 626] width 408 height 42
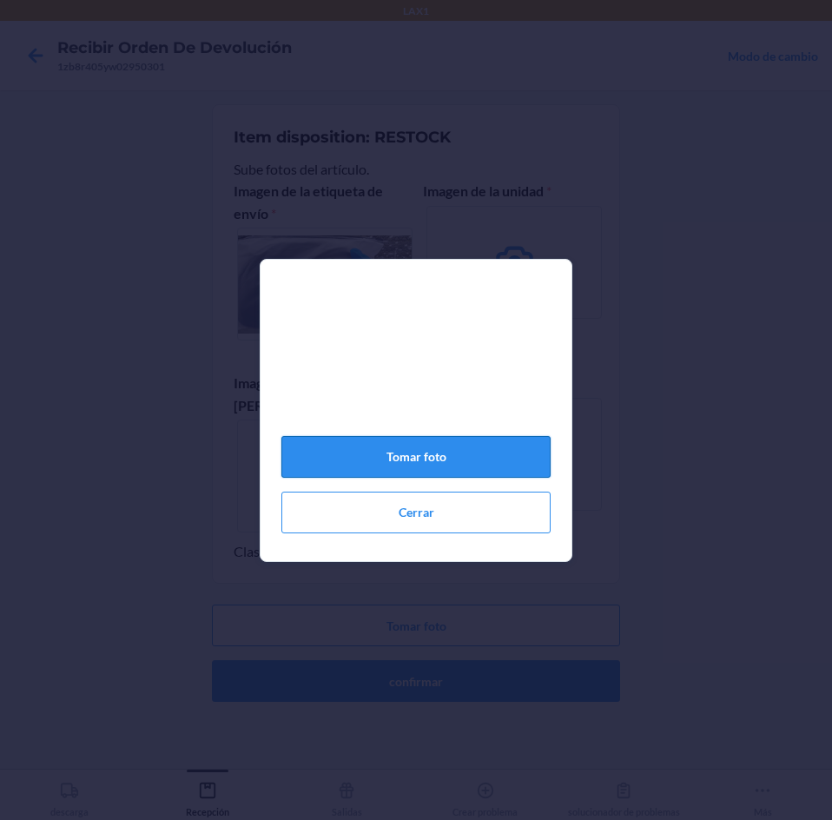
click at [451, 456] on button "Tomar foto" at bounding box center [415, 457] width 269 height 42
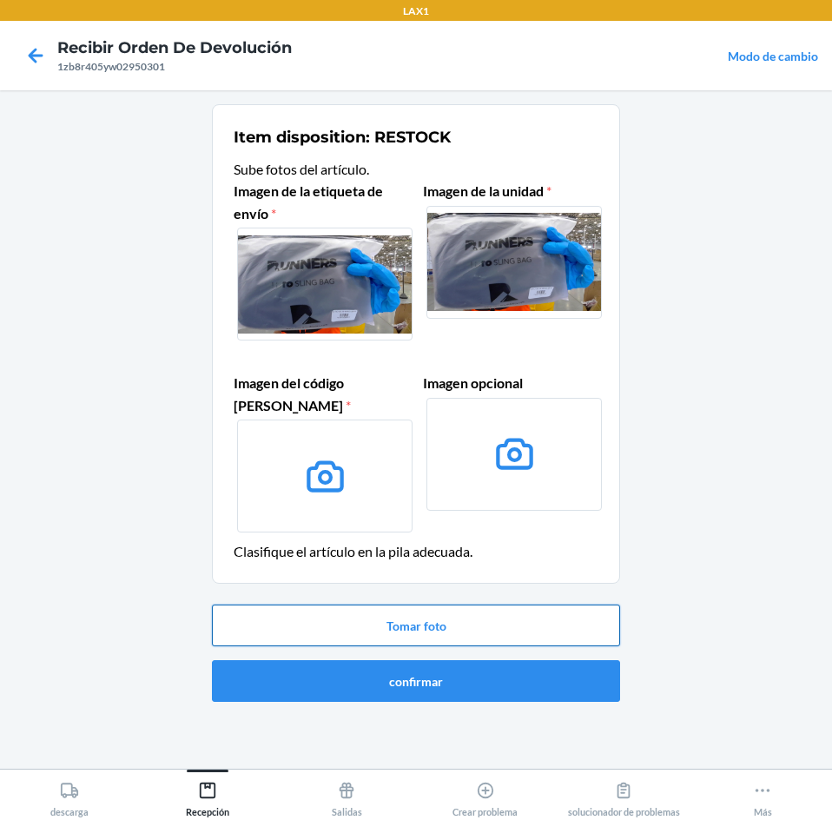
click at [473, 636] on button "Tomar foto" at bounding box center [416, 626] width 408 height 42
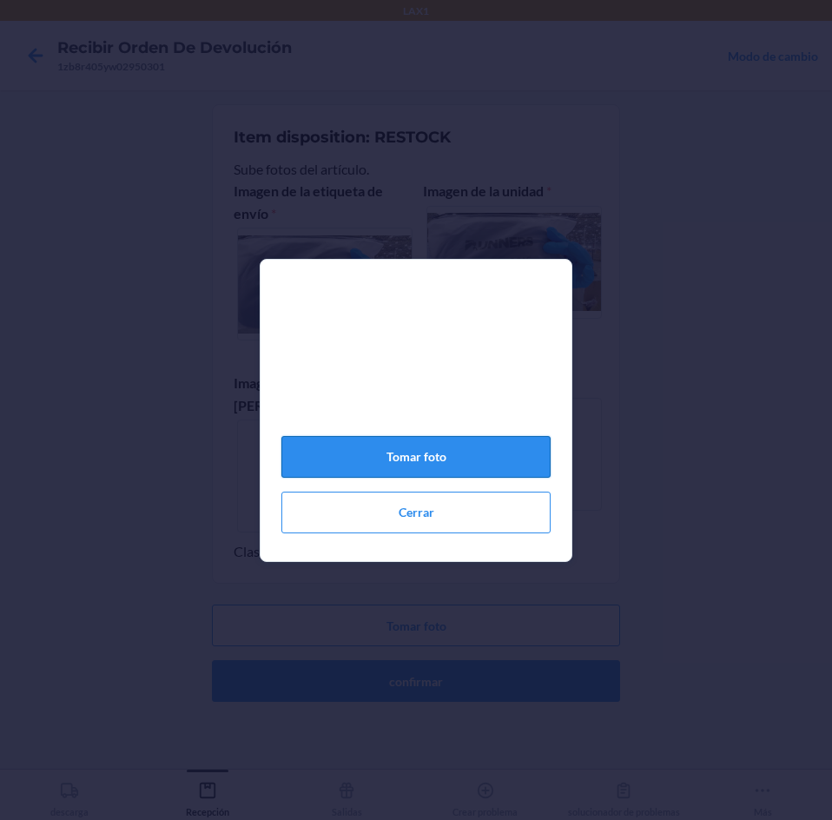
click at [480, 469] on button "Tomar foto" at bounding box center [415, 457] width 269 height 42
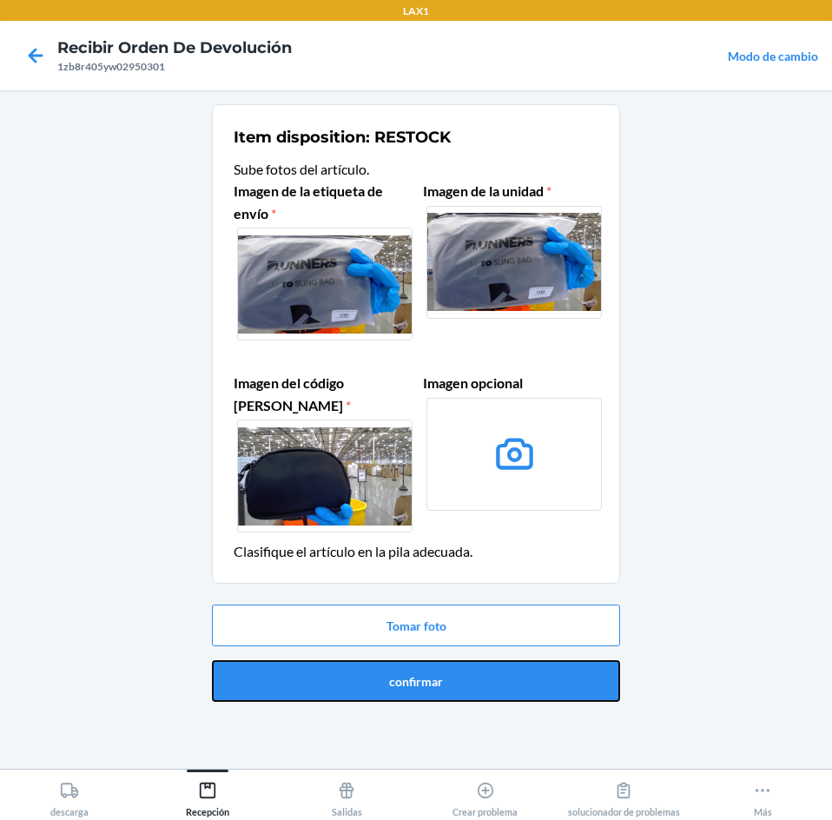
click at [508, 687] on button "confirmar" at bounding box center [416, 681] width 408 height 42
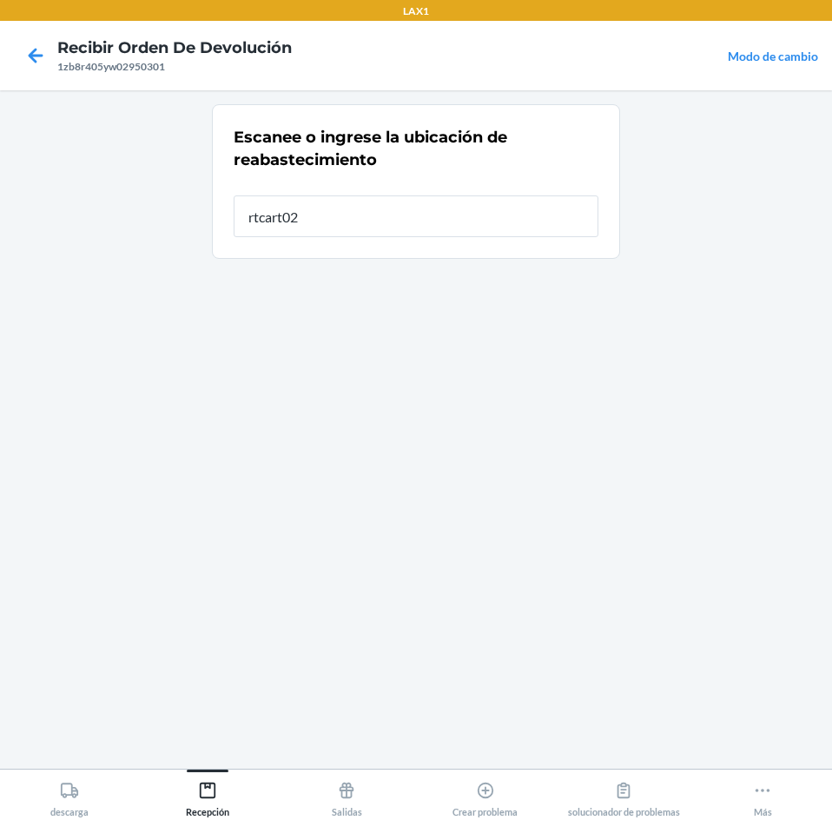
type input "rtcart020"
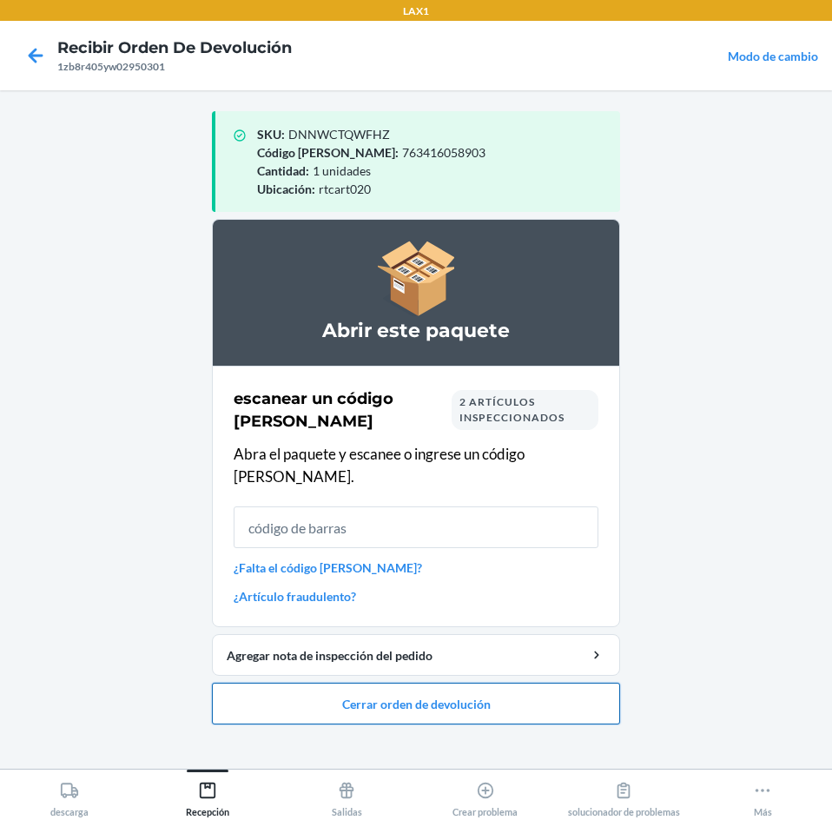
click at [585, 683] on button "Cerrar orden de devolución" at bounding box center [416, 704] width 408 height 42
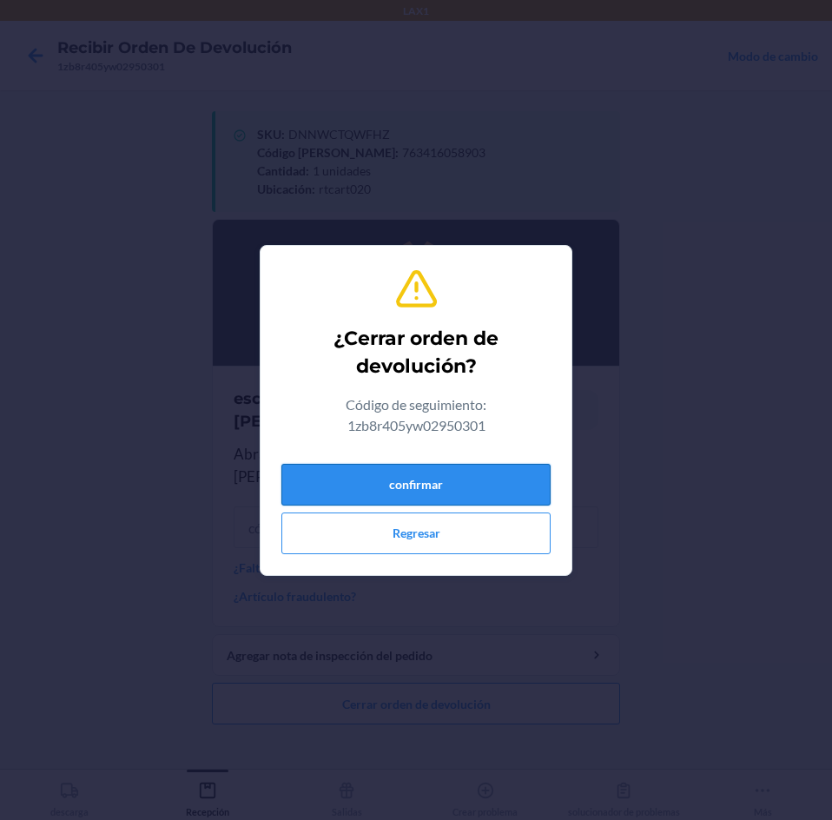
click at [493, 482] on button "confirmar" at bounding box center [415, 485] width 269 height 42
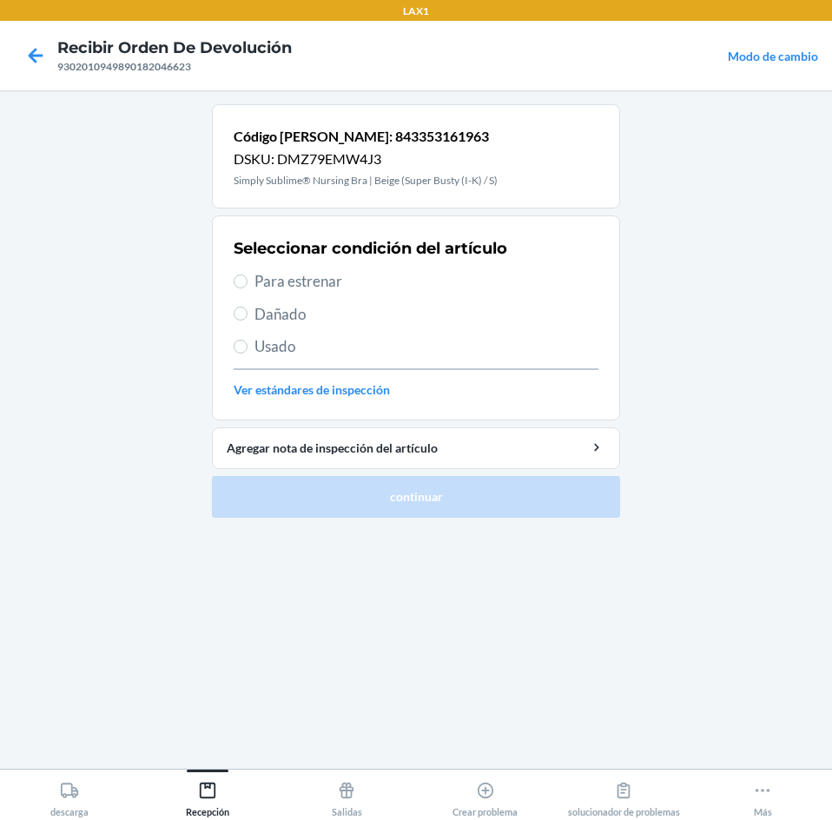
click at [248, 281] on label "Para estrenar" at bounding box center [416, 281] width 365 height 23
click at [248, 281] on input "Para estrenar" at bounding box center [241, 281] width 14 height 14
radio input "true"
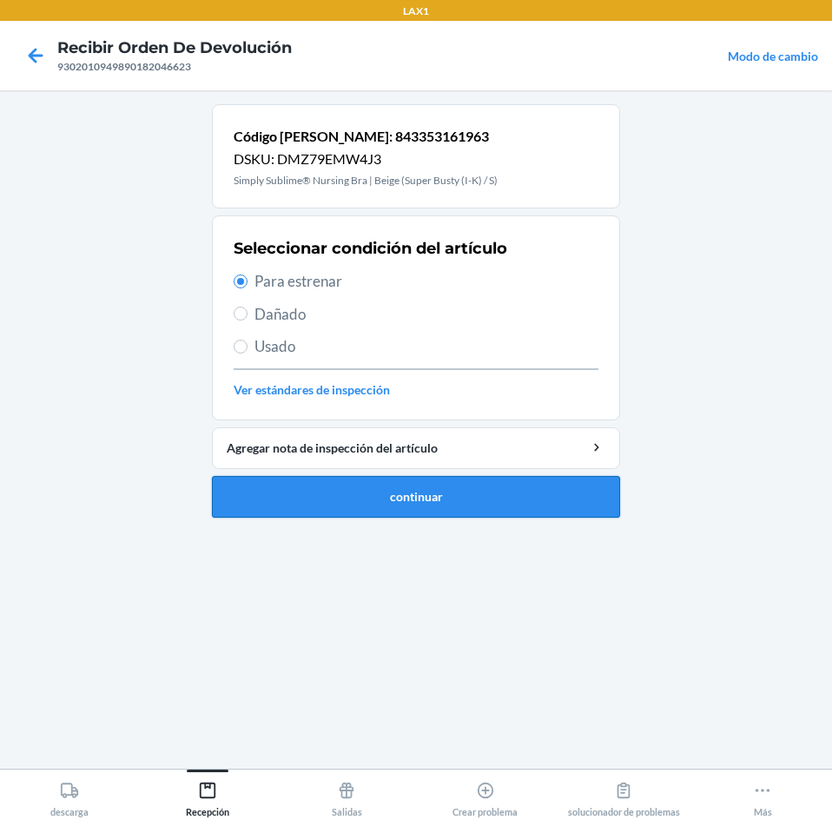
click at [294, 498] on button "continuar" at bounding box center [416, 497] width 408 height 42
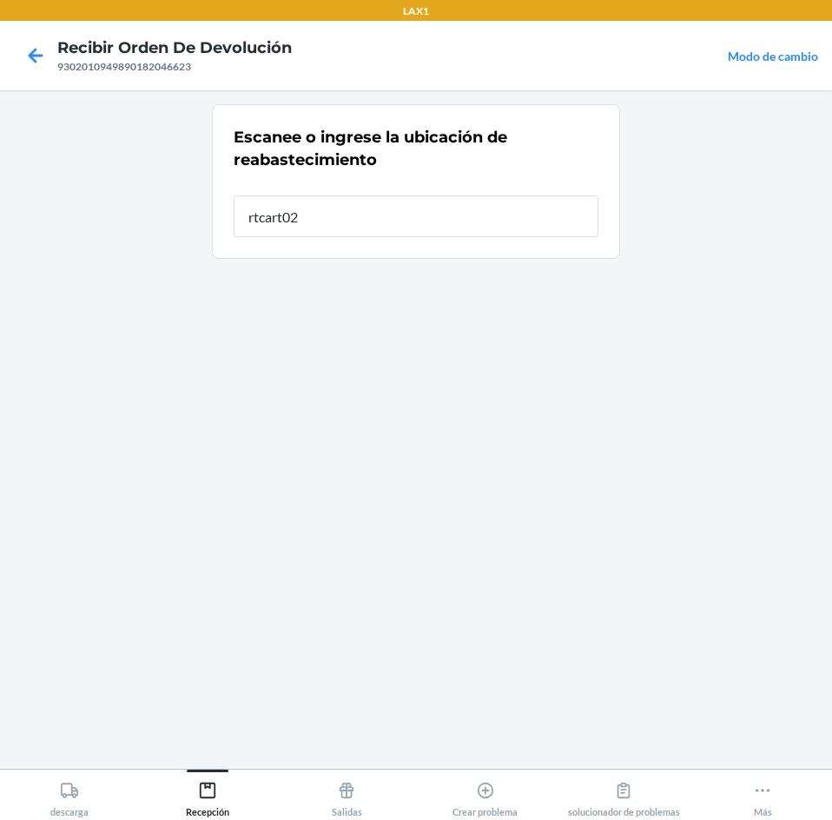
type input "rtcart020"
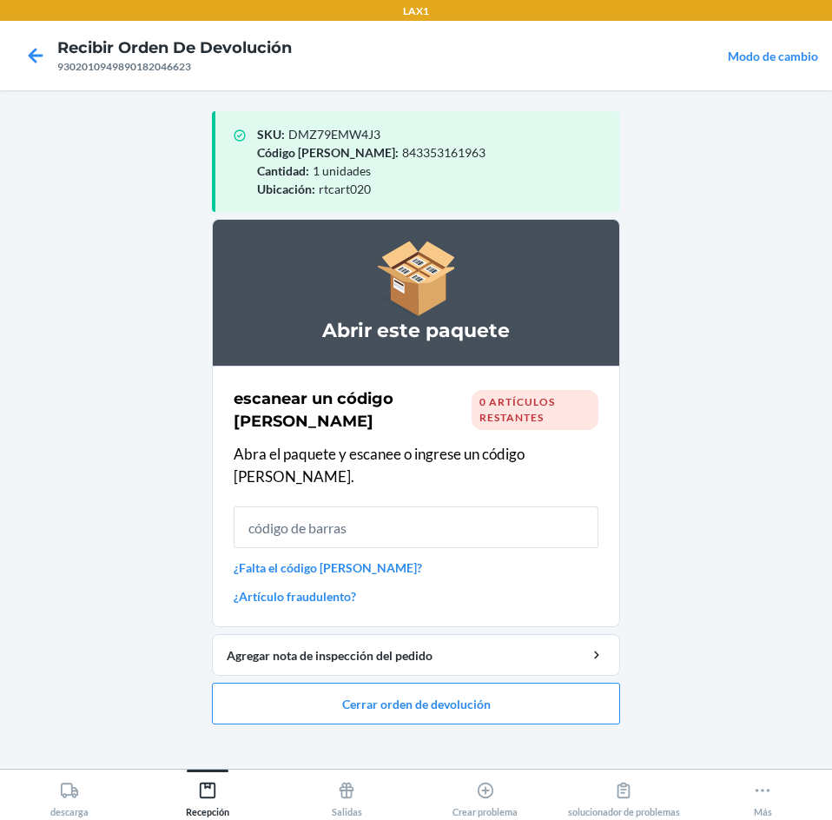
click at [499, 515] on input "text" at bounding box center [416, 527] width 365 height 42
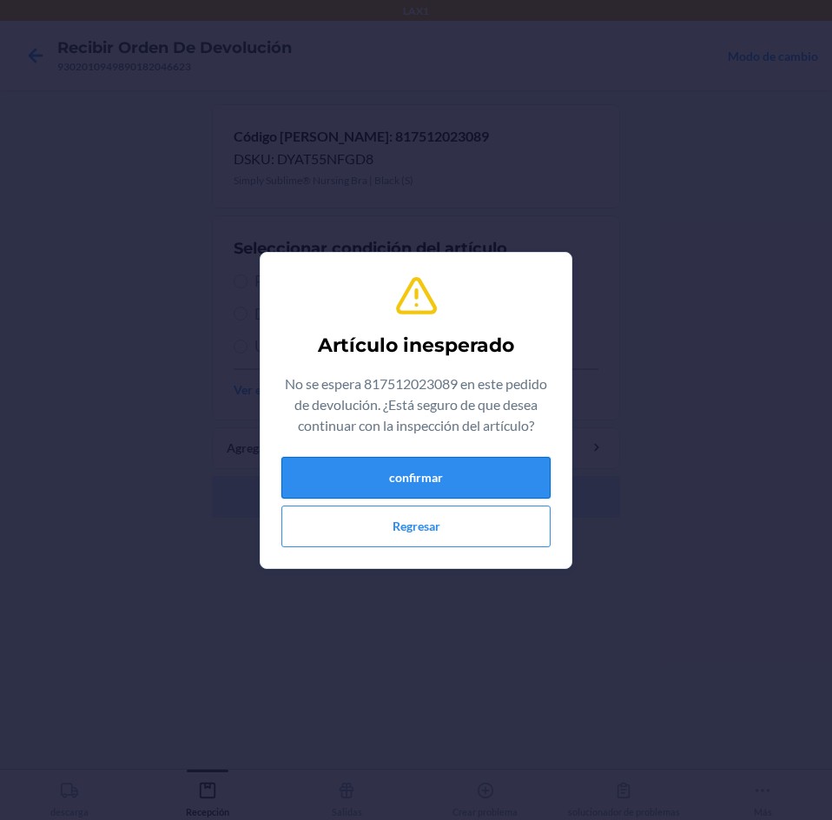
click at [440, 470] on button "confirmar" at bounding box center [415, 478] width 269 height 42
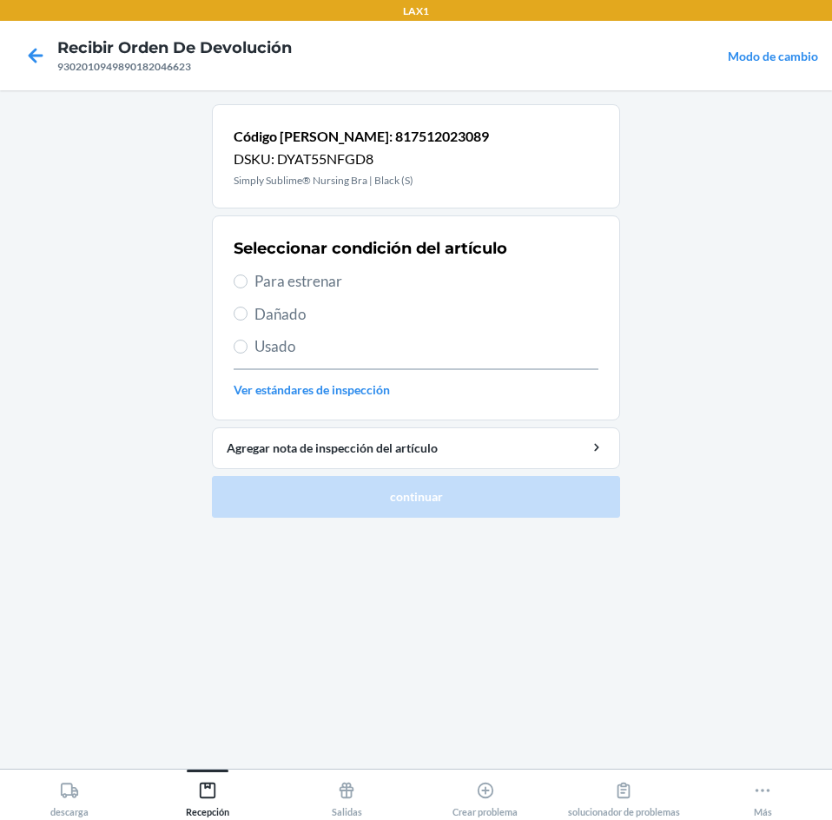
click at [250, 284] on label "Para estrenar" at bounding box center [416, 281] width 365 height 23
click at [248, 284] on input "Para estrenar" at bounding box center [241, 281] width 14 height 14
radio input "true"
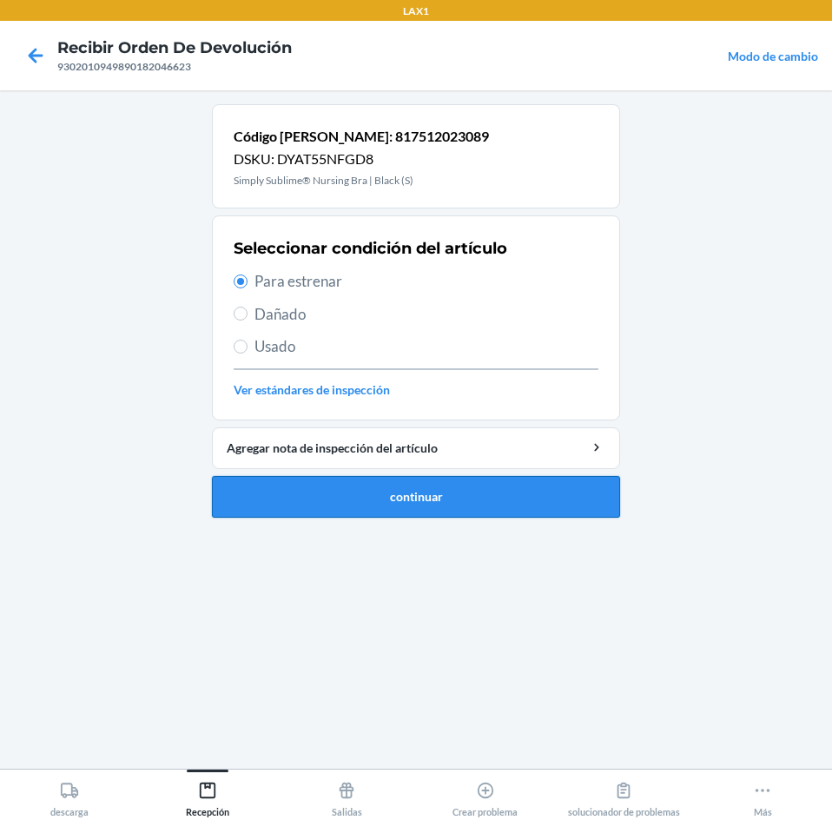
click at [301, 510] on button "continuar" at bounding box center [416, 497] width 408 height 42
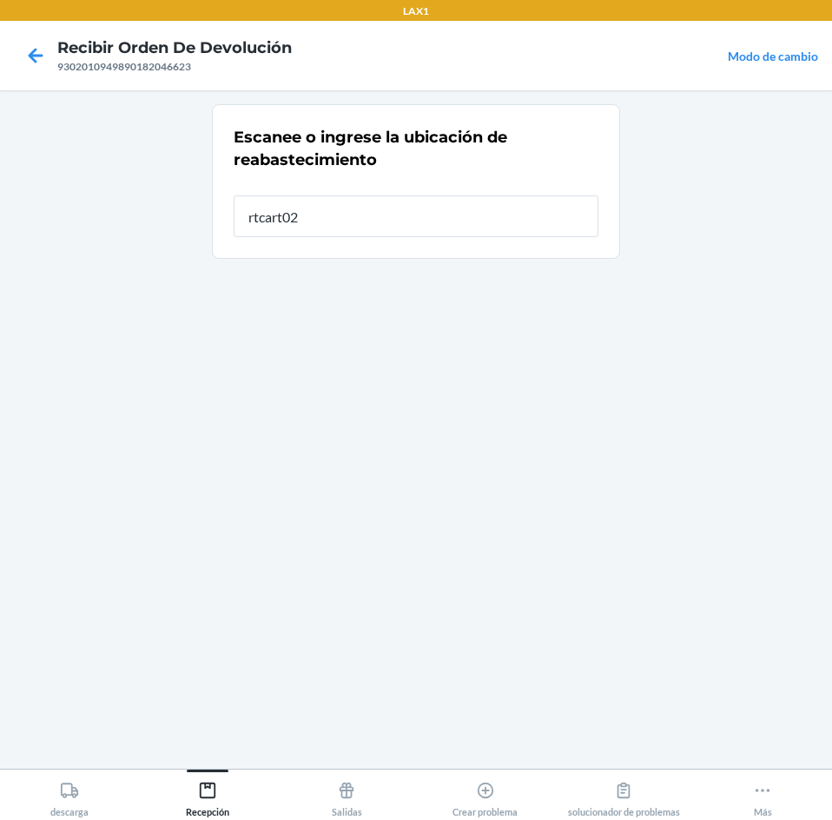
type input "rtcart020"
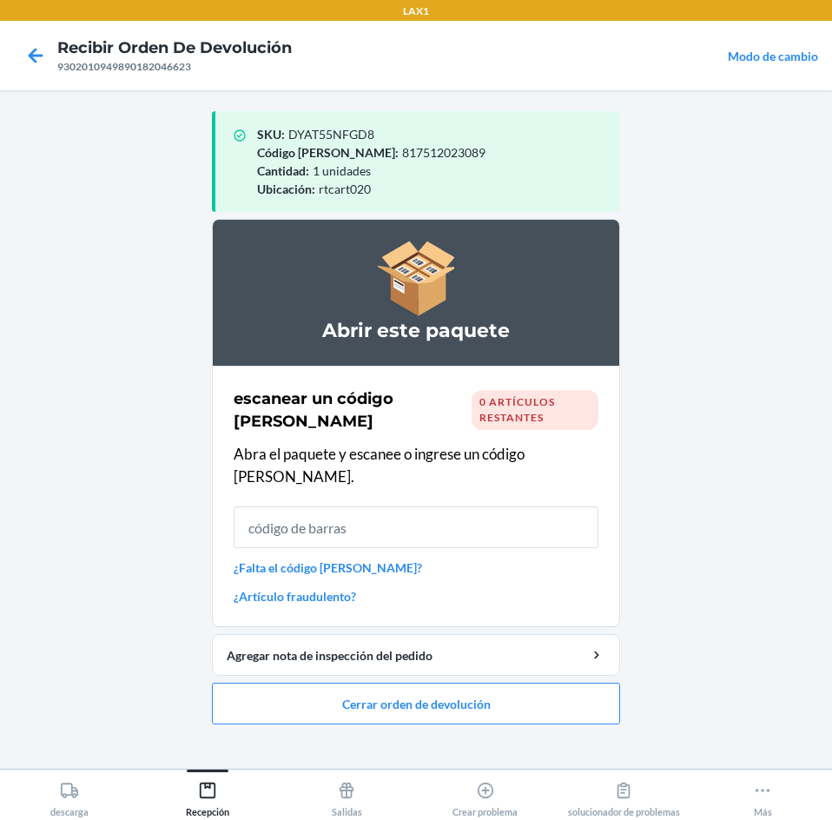
click at [493, 511] on input "text" at bounding box center [416, 527] width 365 height 42
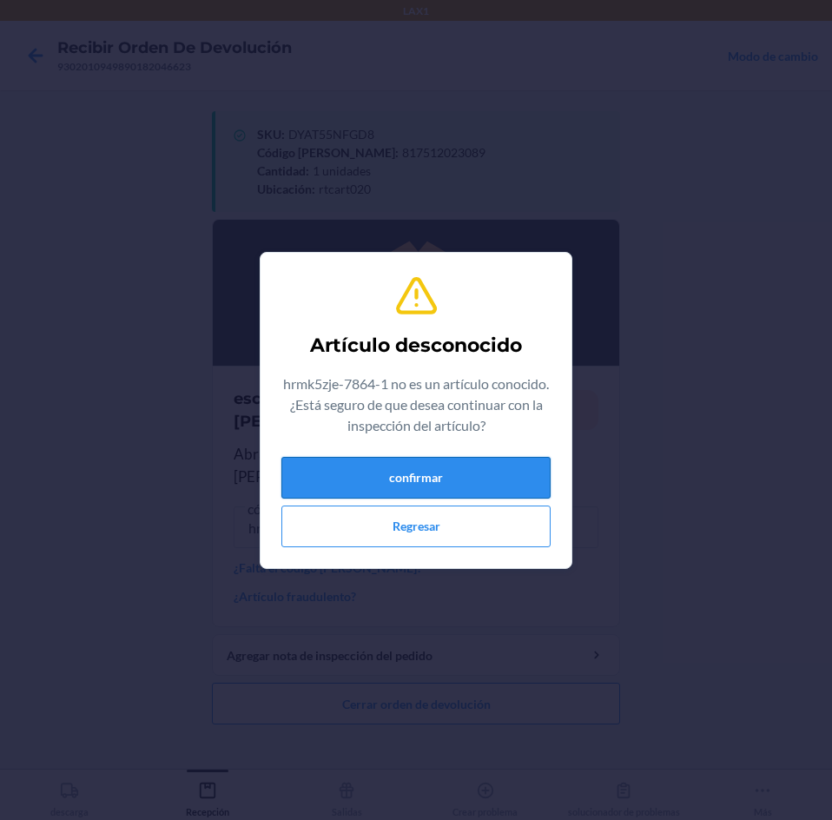
click at [471, 481] on button "confirmar" at bounding box center [415, 478] width 269 height 42
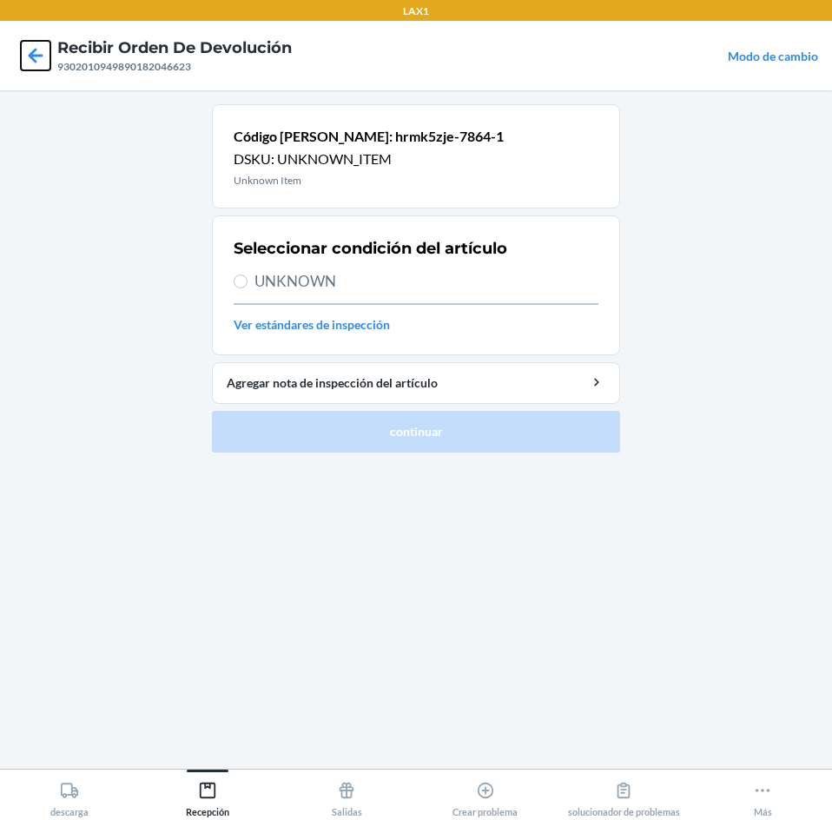
click at [41, 52] on icon at bounding box center [36, 56] width 30 height 30
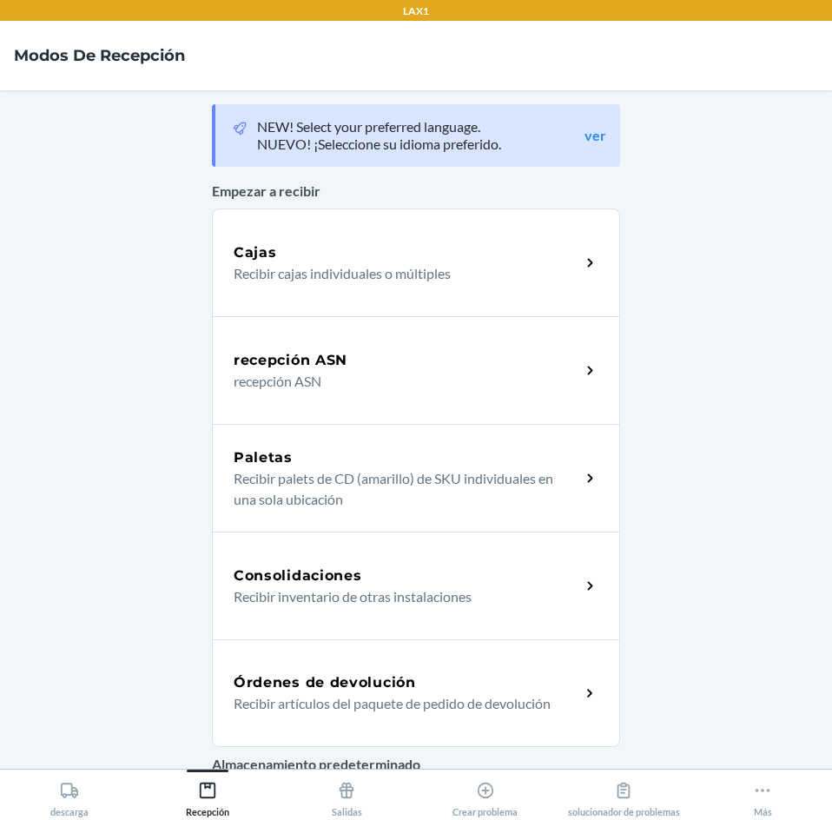
click at [481, 703] on p "Recibir artículos del paquete de pedido de devolución" at bounding box center [400, 703] width 333 height 21
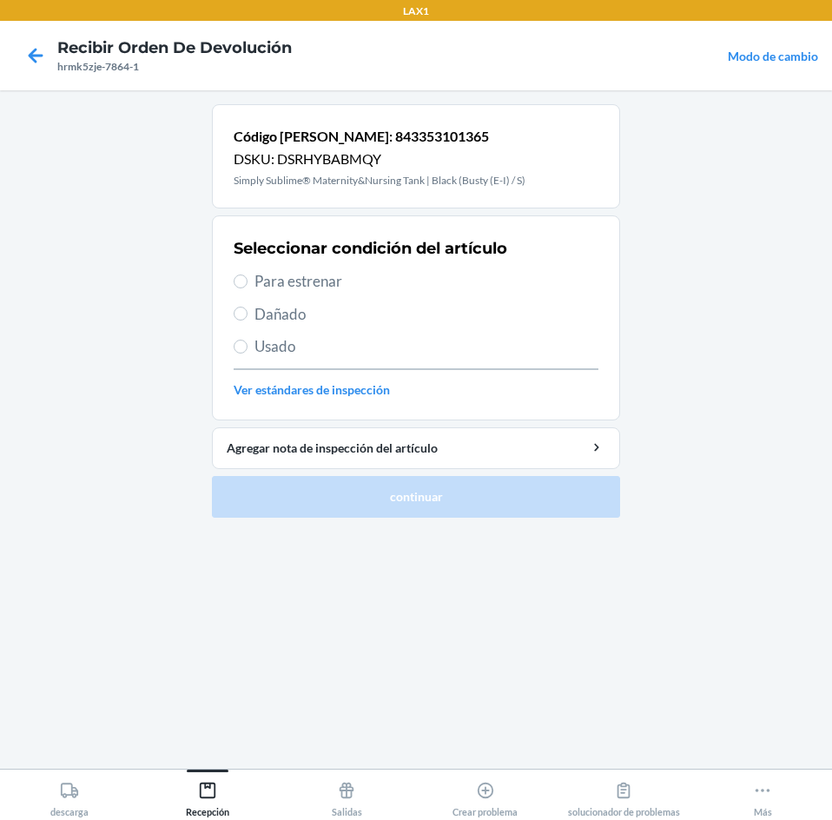
click at [284, 351] on span "Usado" at bounding box center [427, 346] width 344 height 23
click at [248, 351] on input "Usado" at bounding box center [241, 347] width 14 height 14
radio input "true"
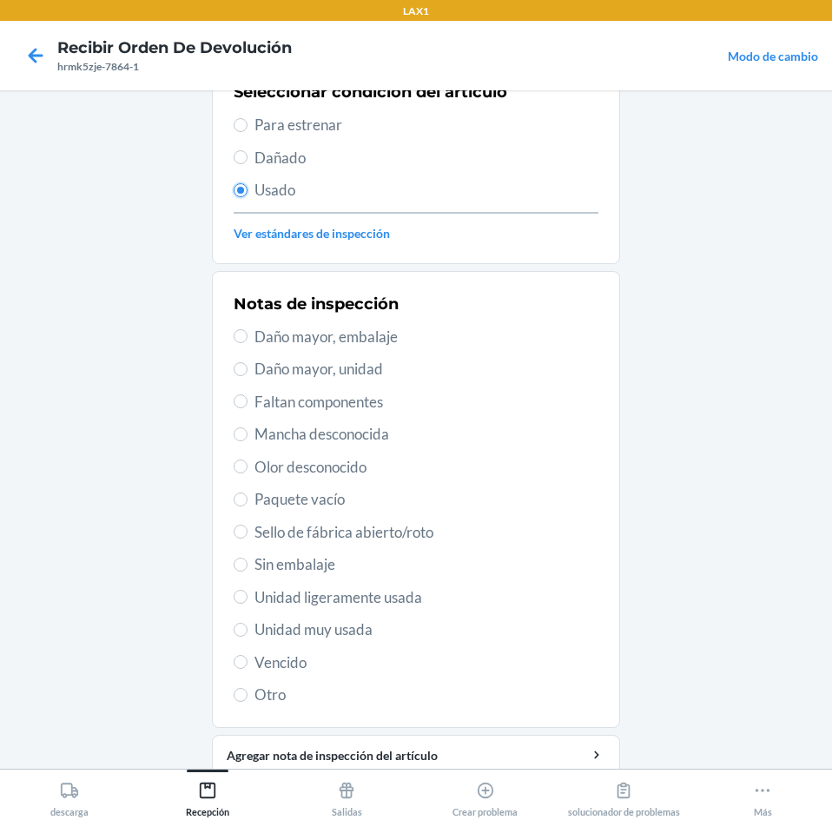
scroll to position [174, 0]
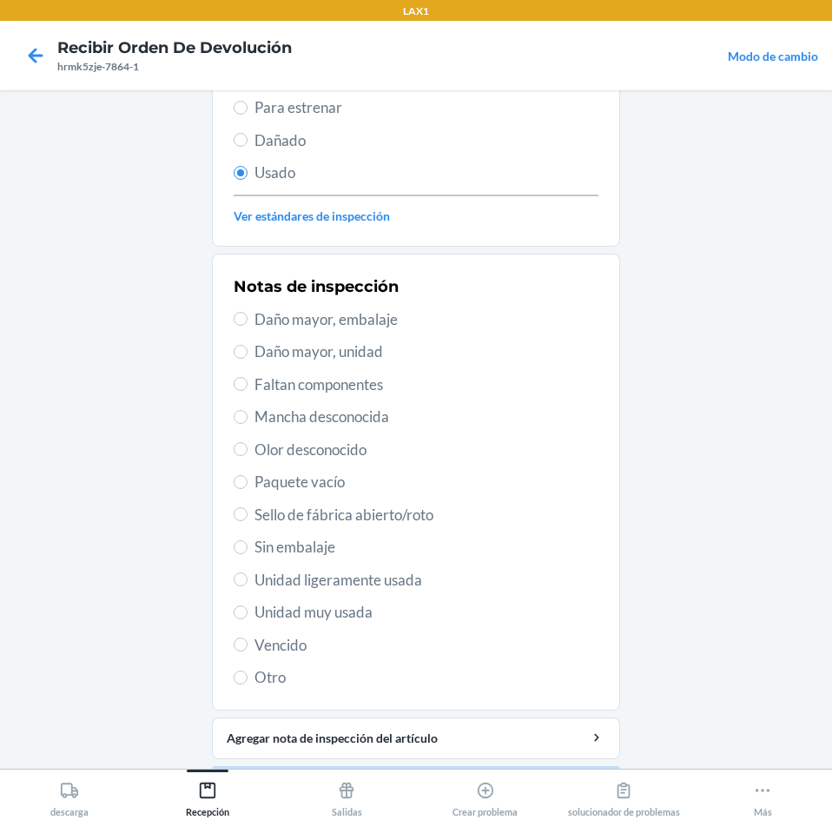
click at [269, 618] on span "Unidad muy usada" at bounding box center [427, 612] width 344 height 23
click at [248, 618] on input "Unidad muy usada" at bounding box center [241, 612] width 14 height 14
radio input "true"
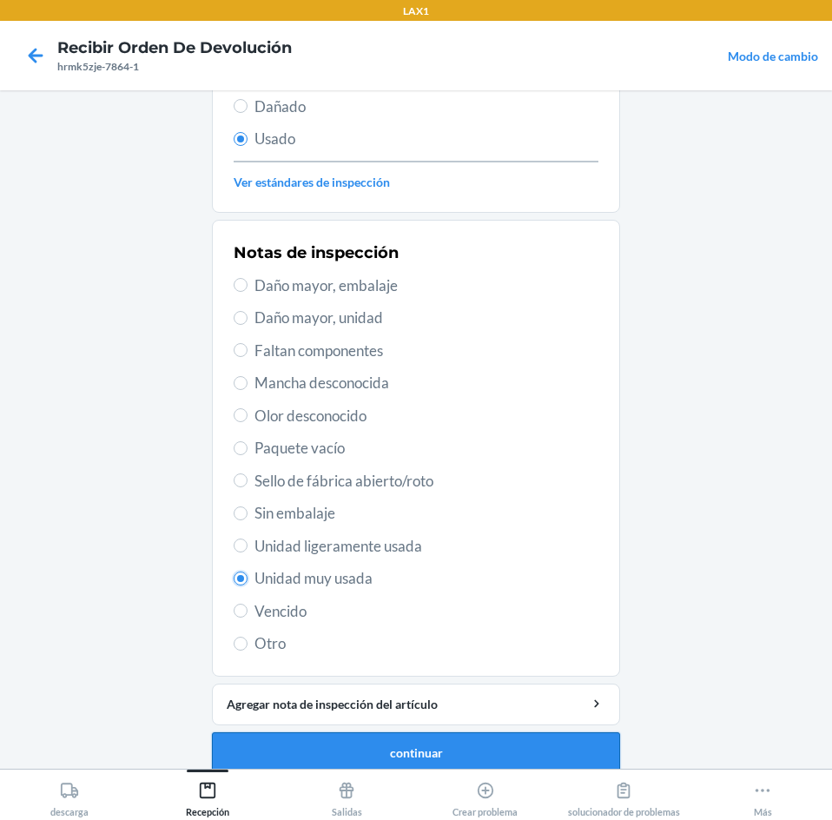
scroll to position [227, 0]
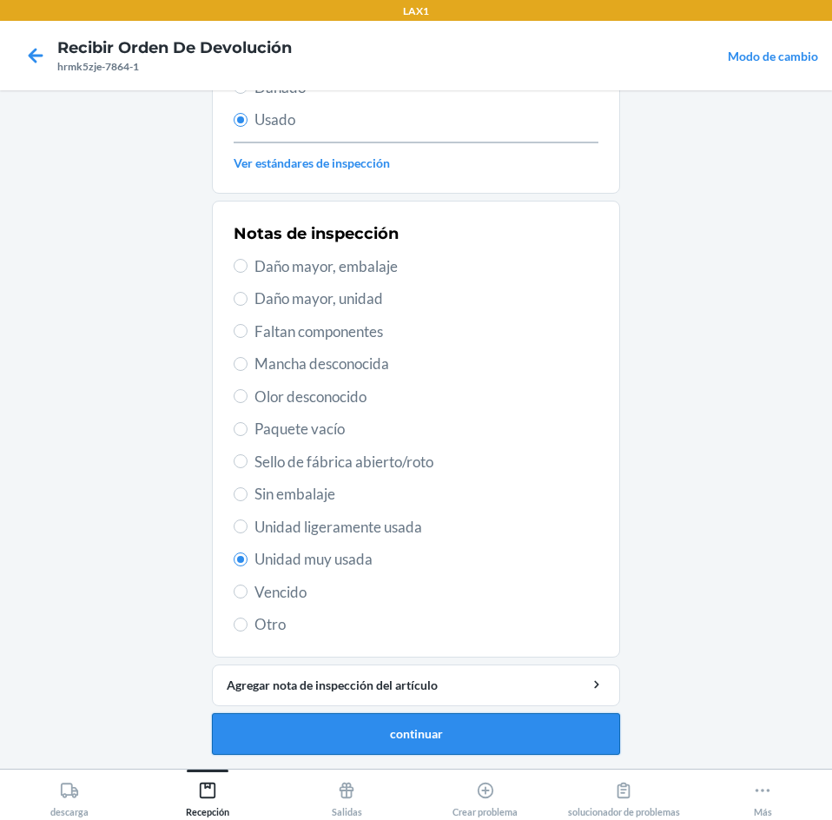
click at [446, 720] on button "continuar" at bounding box center [416, 734] width 408 height 42
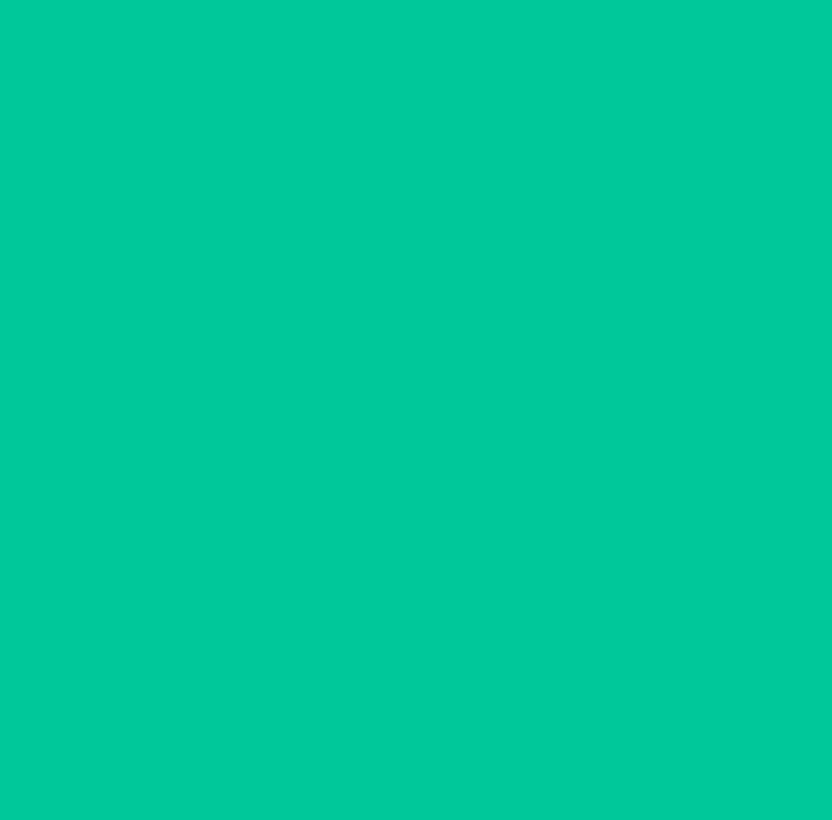
scroll to position [0, 0]
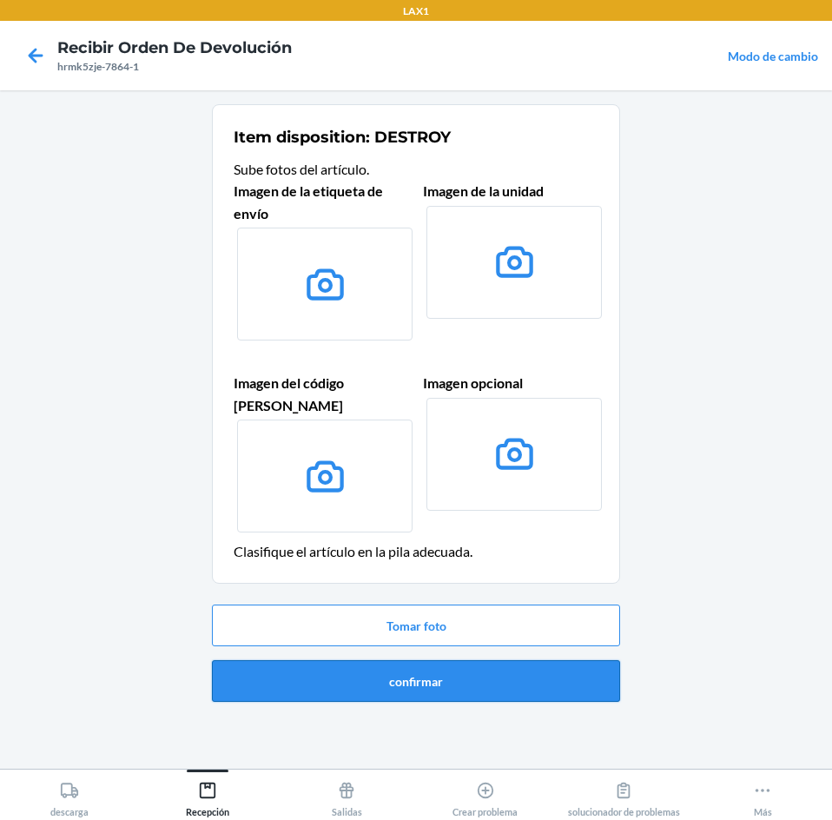
click at [533, 660] on button "confirmar" at bounding box center [416, 681] width 408 height 42
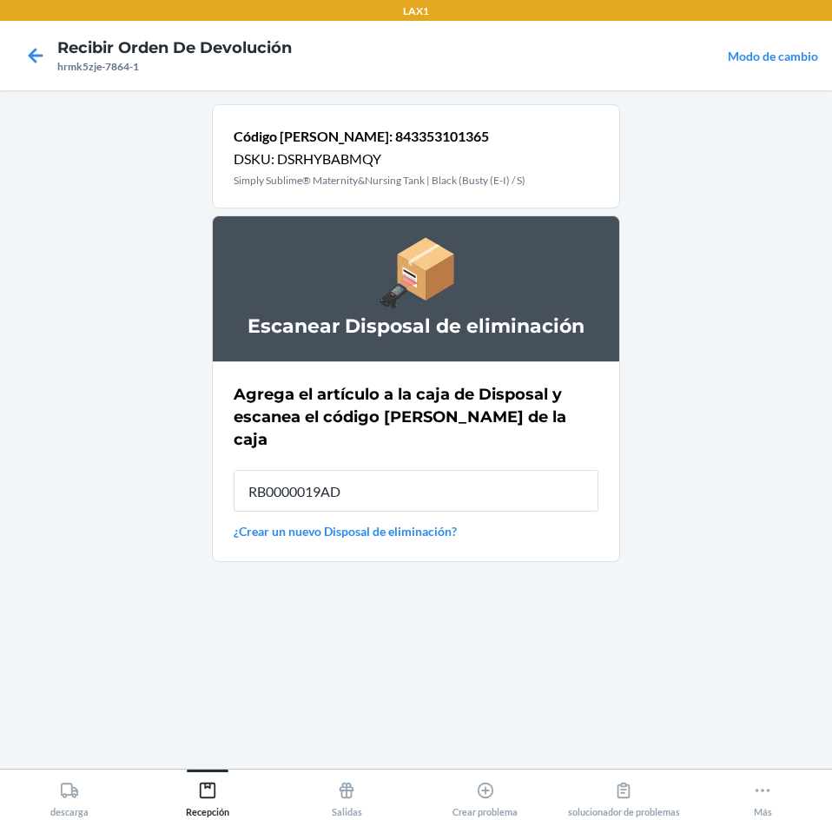
type input "RB0000019AD"
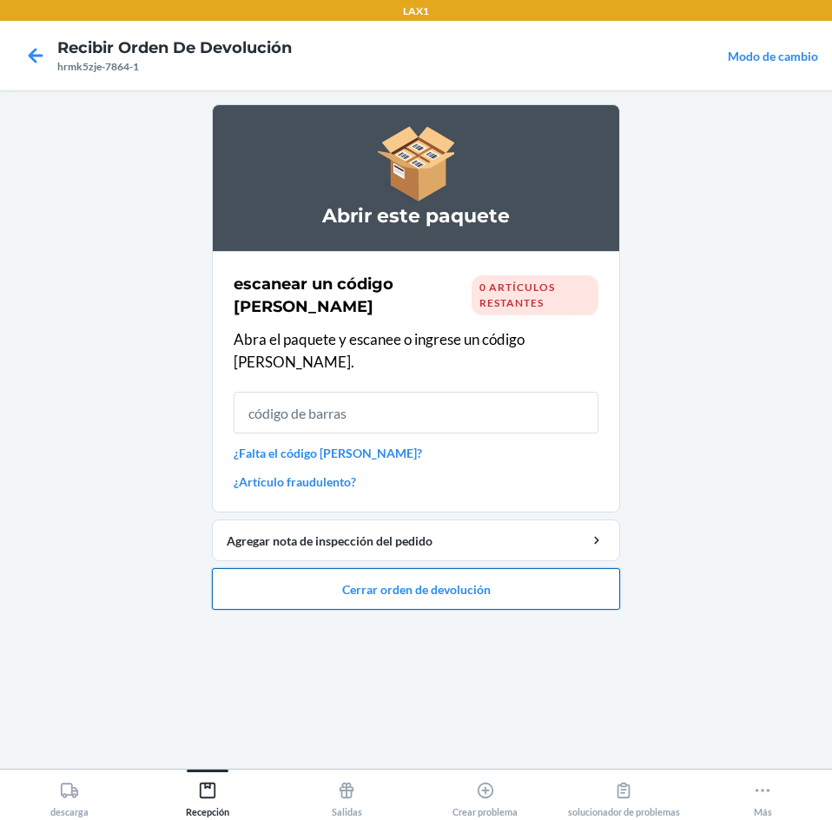
click at [552, 568] on button "Cerrar orden de devolución" at bounding box center [416, 589] width 408 height 42
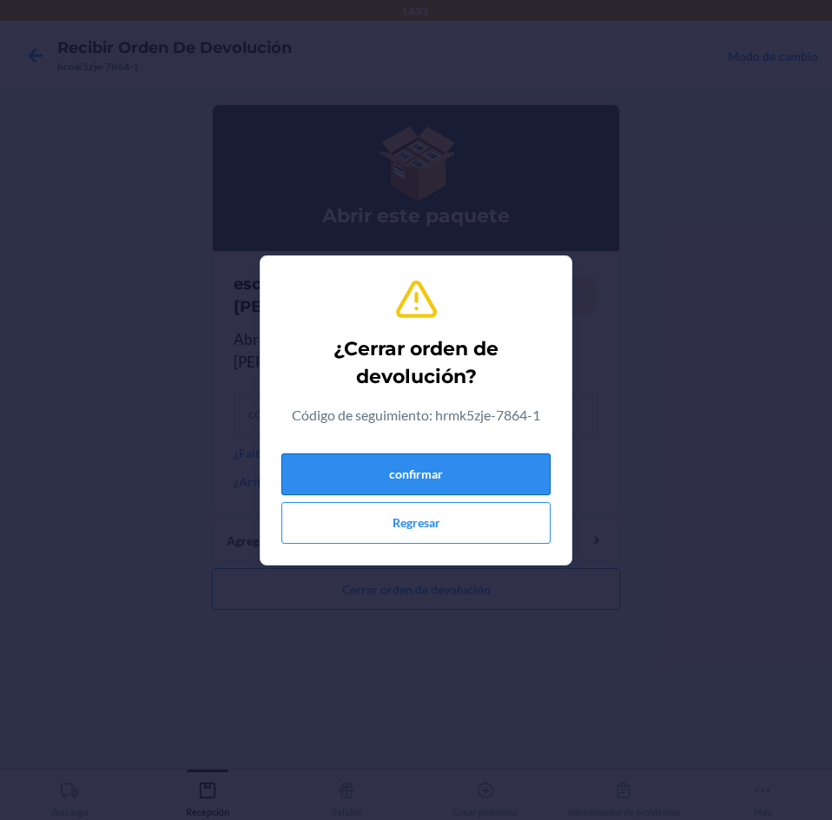
click at [499, 476] on button "confirmar" at bounding box center [415, 474] width 269 height 42
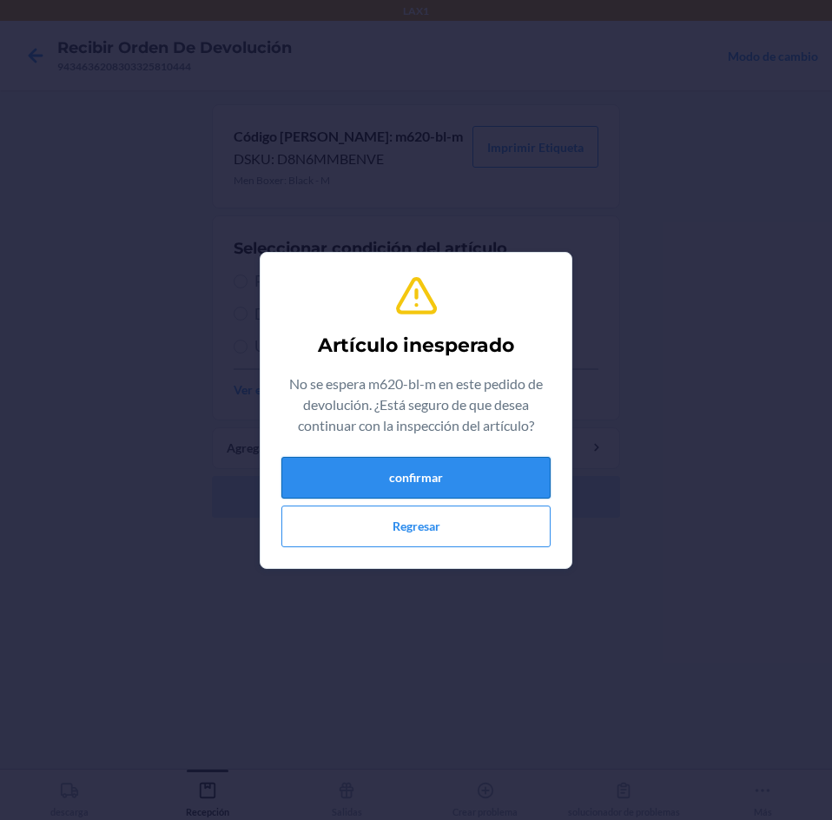
click at [473, 493] on button "confirmar" at bounding box center [415, 478] width 269 height 42
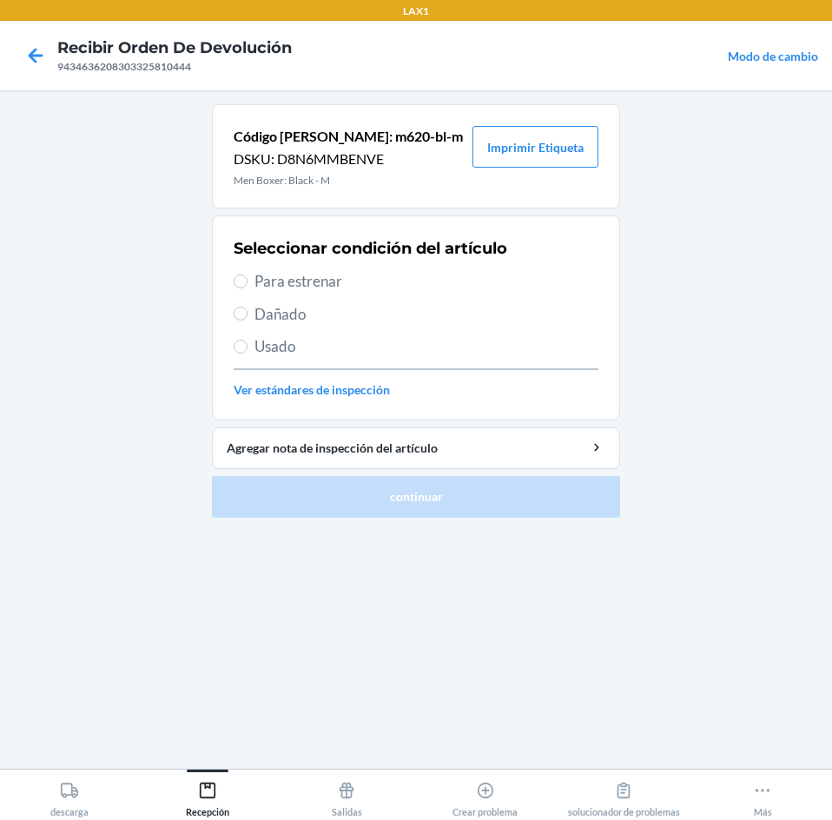
click at [271, 286] on span "Para estrenar" at bounding box center [427, 281] width 344 height 23
click at [248, 286] on input "Para estrenar" at bounding box center [241, 281] width 14 height 14
radio input "true"
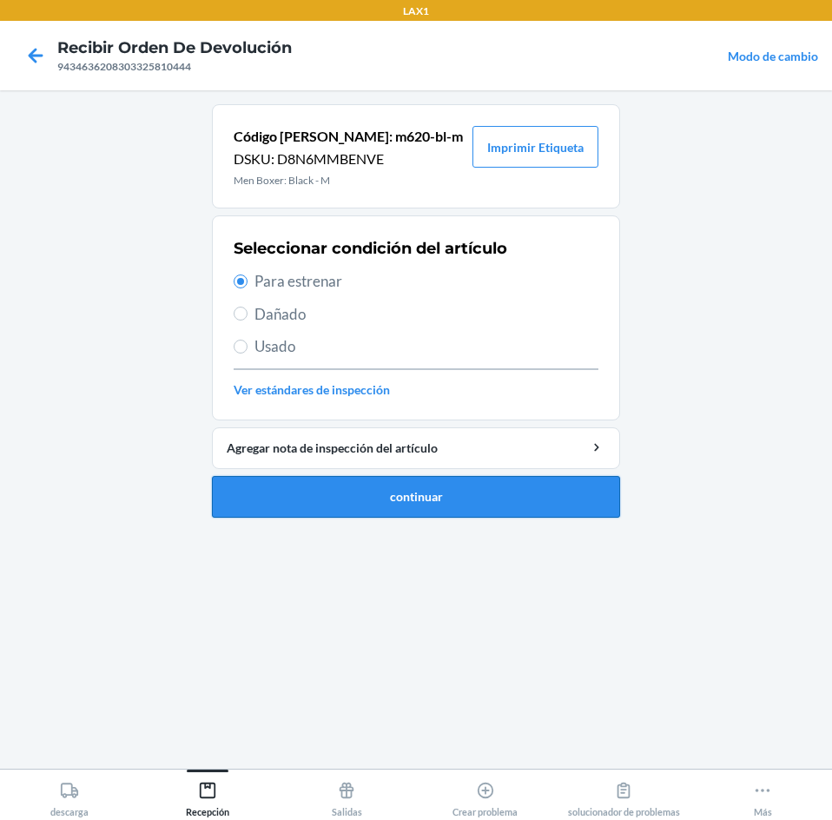
click at [393, 502] on button "continuar" at bounding box center [416, 497] width 408 height 42
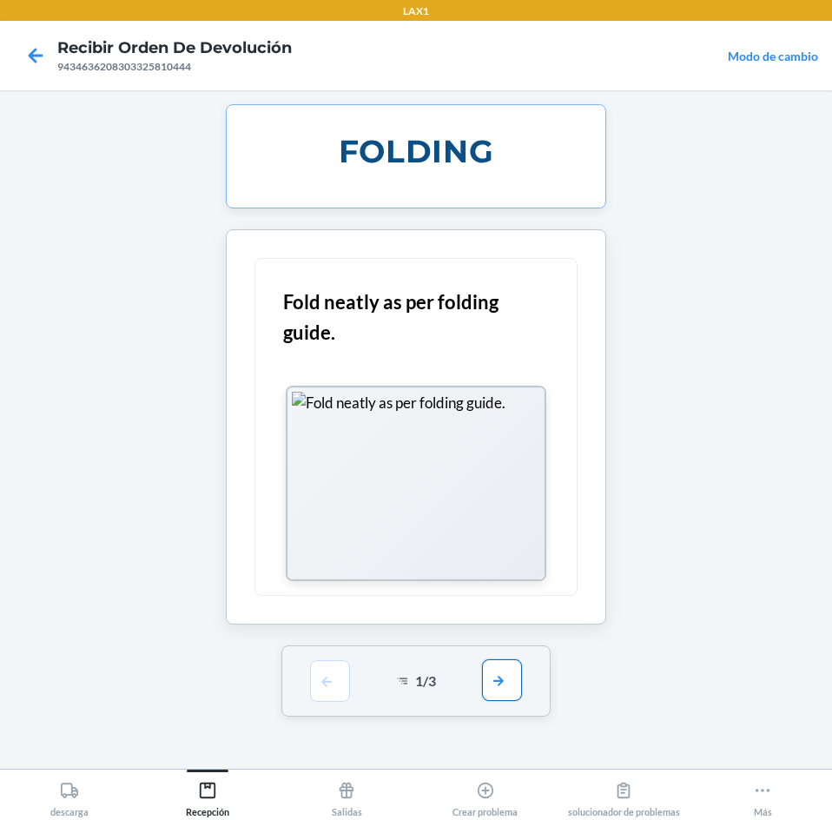
click at [505, 682] on button "button" at bounding box center [502, 680] width 40 height 42
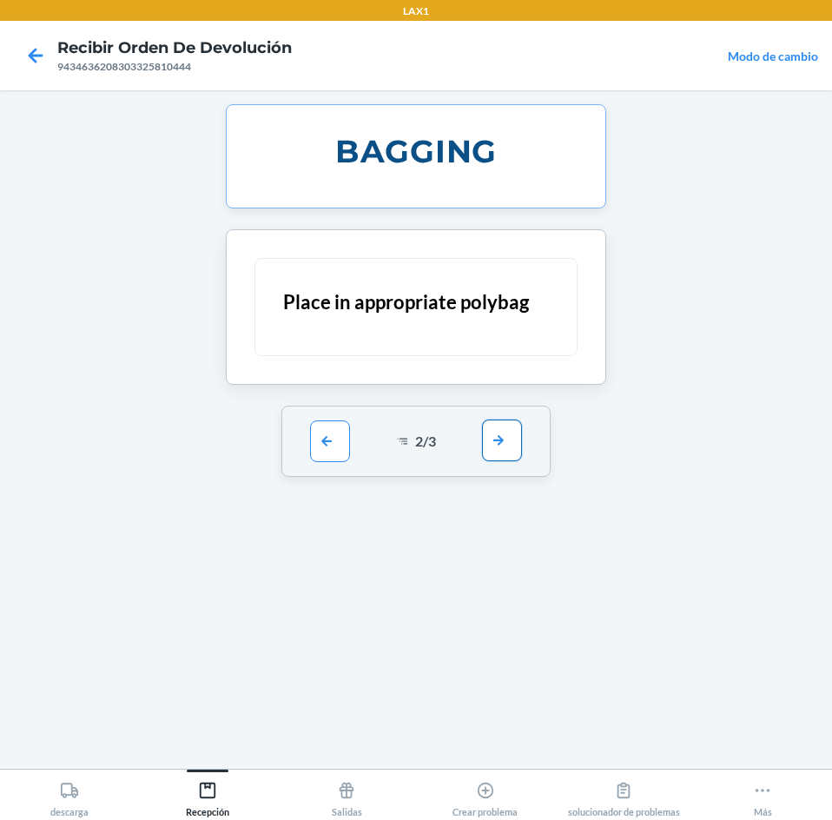
click at [515, 440] on button "button" at bounding box center [502, 441] width 40 height 42
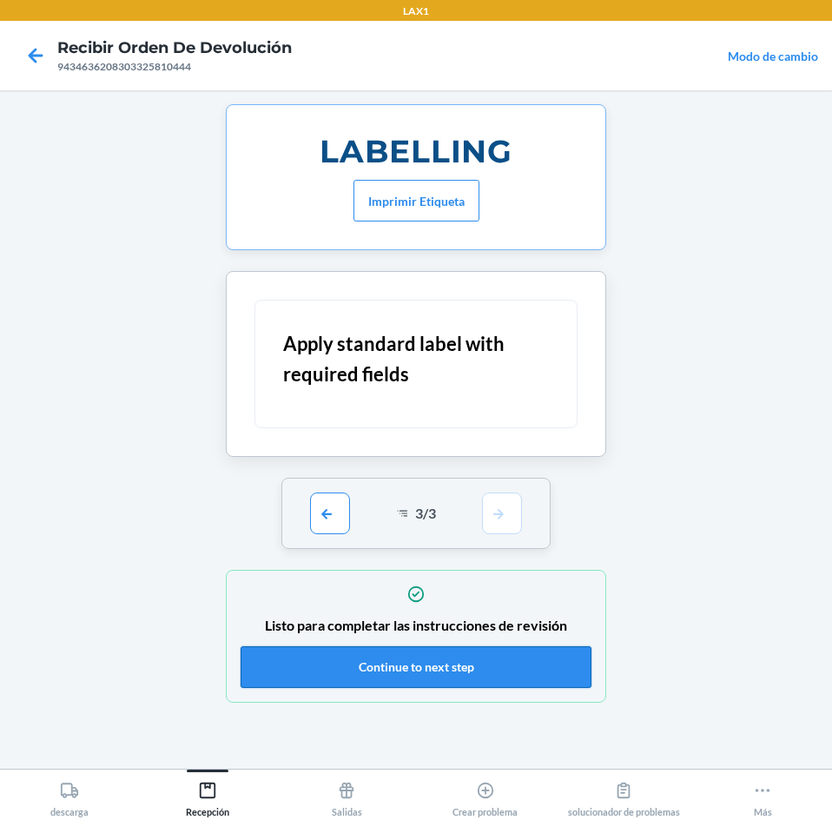
click at [522, 655] on button "Continue to next step" at bounding box center [416, 667] width 351 height 42
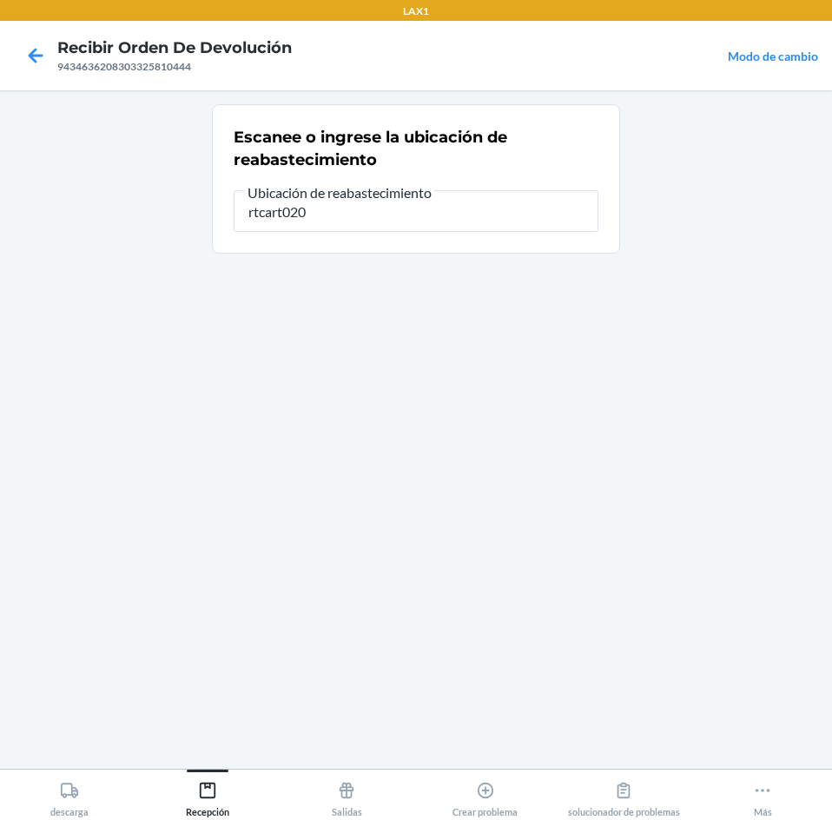
type input "rtcart020"
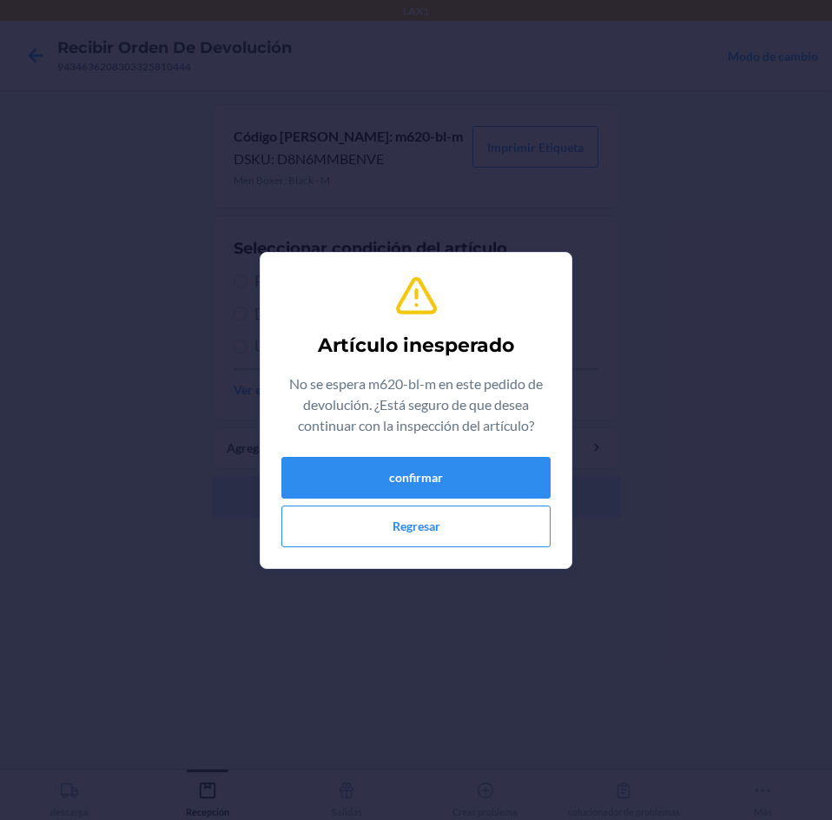
click at [467, 499] on div "confirmar Regresar" at bounding box center [415, 502] width 269 height 90
click at [464, 482] on button "confirmar" at bounding box center [415, 478] width 269 height 42
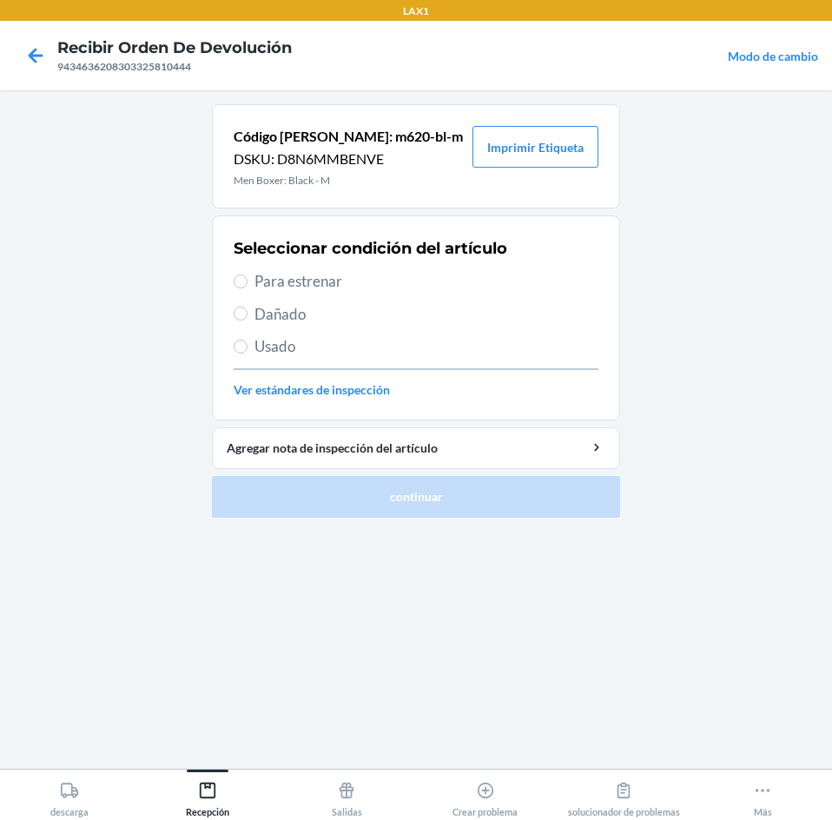
click at [255, 282] on span "Para estrenar" at bounding box center [427, 281] width 344 height 23
click at [248, 282] on input "Para estrenar" at bounding box center [241, 281] width 14 height 14
radio input "true"
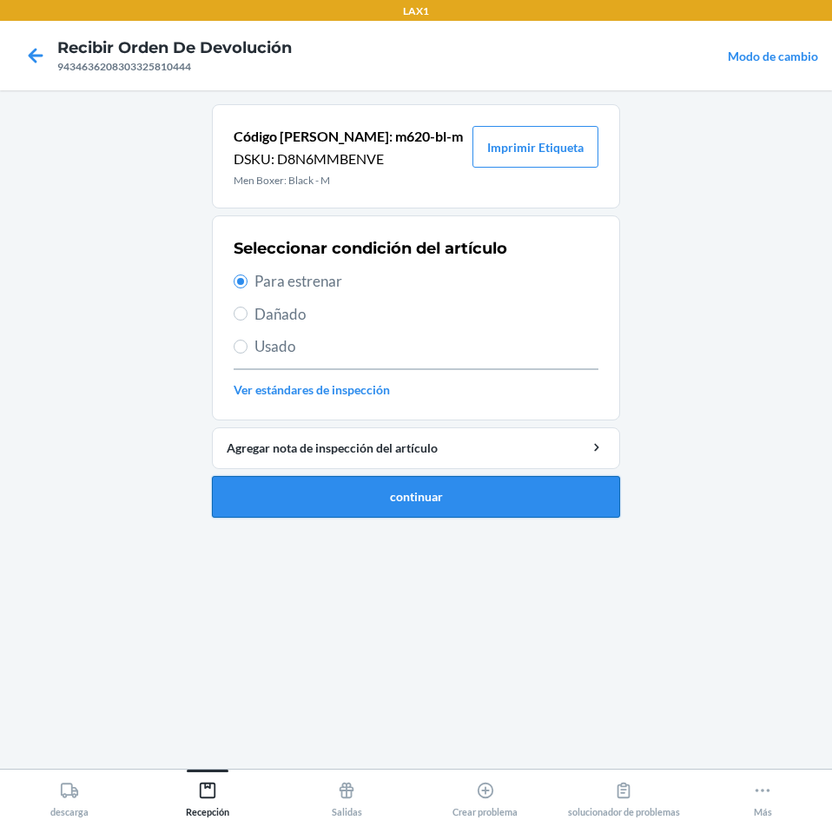
click at [369, 496] on button "continuar" at bounding box center [416, 497] width 408 height 42
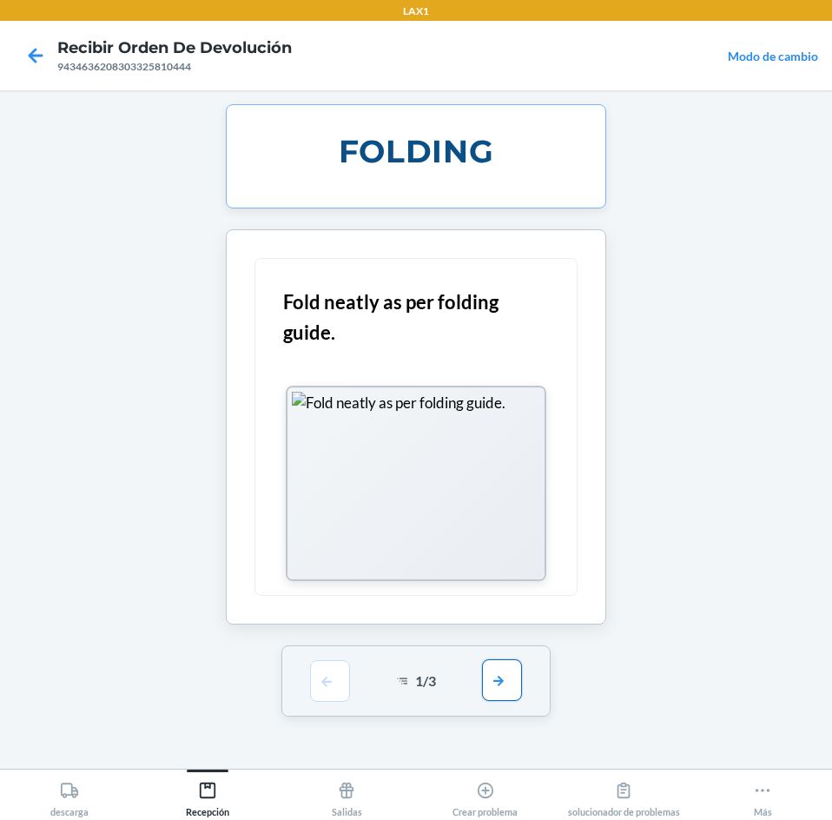
click at [492, 670] on button "button" at bounding box center [502, 680] width 40 height 42
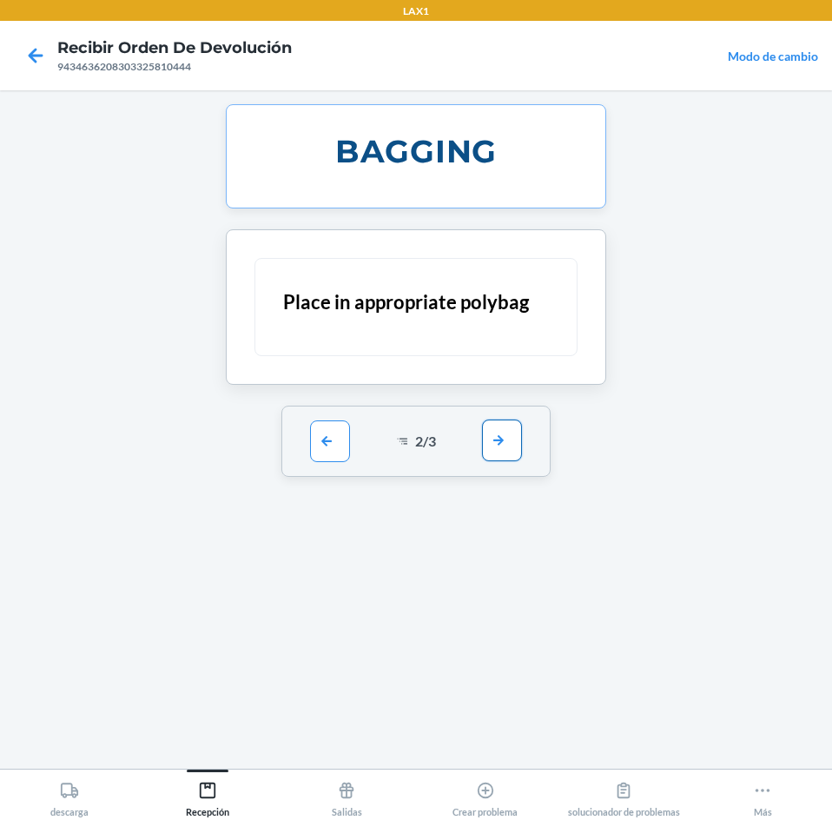
click at [499, 427] on button "button" at bounding box center [502, 441] width 40 height 42
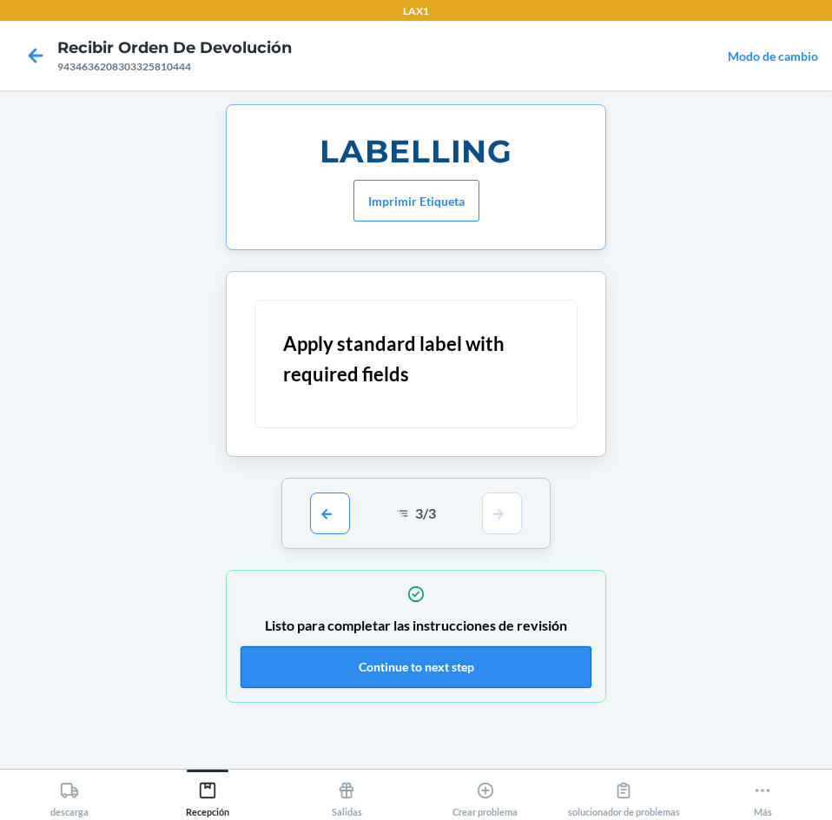
click at [504, 665] on button "Continue to next step" at bounding box center [416, 667] width 351 height 42
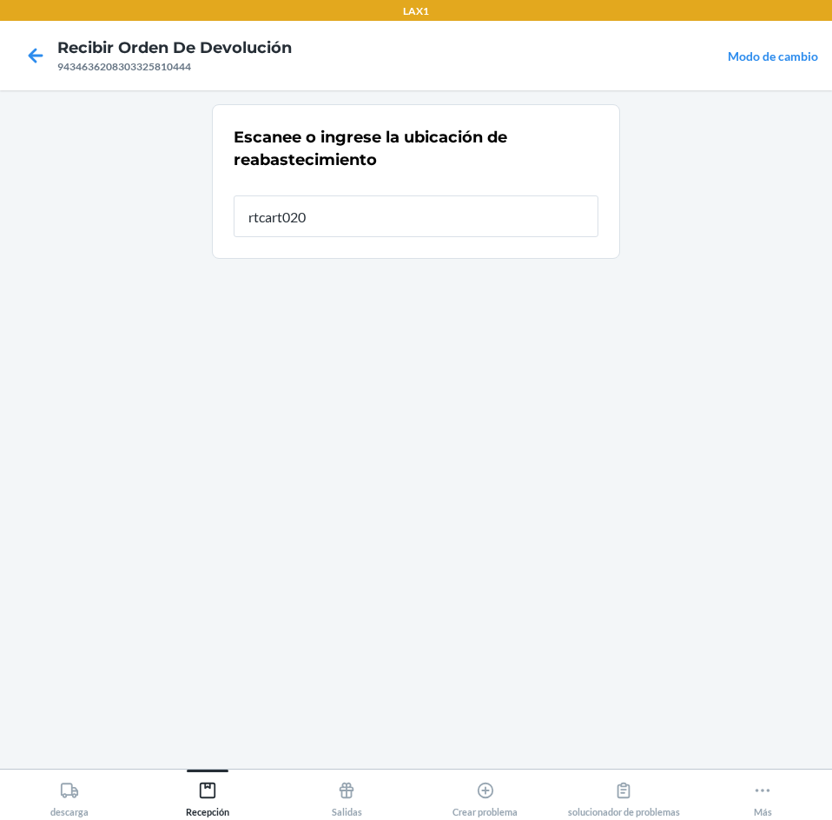
type input "rtcart020"
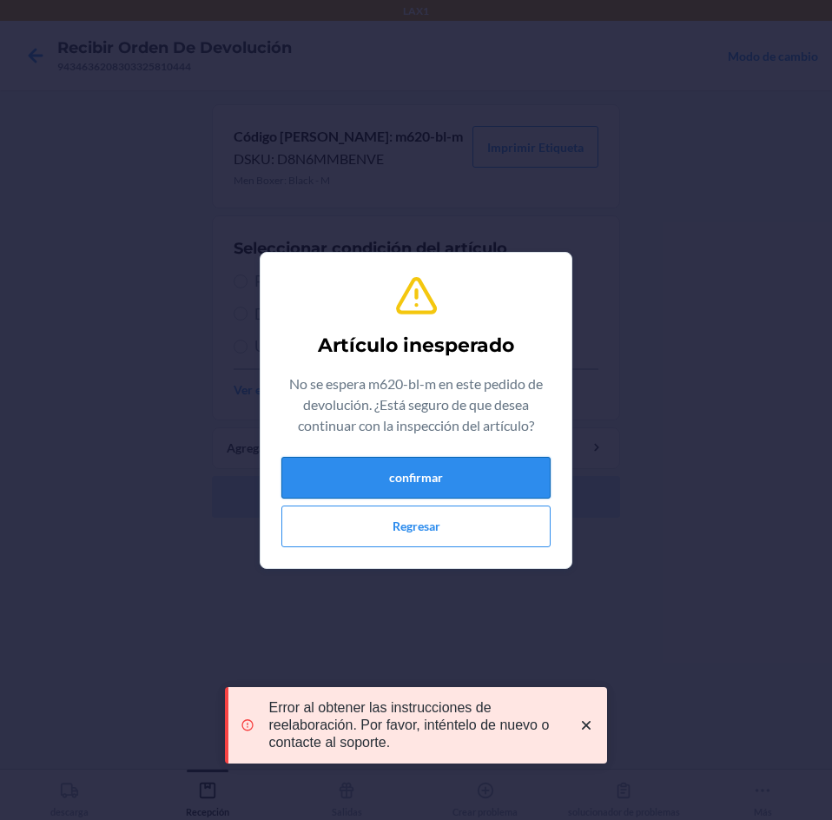
click at [492, 490] on button "confirmar" at bounding box center [415, 478] width 269 height 42
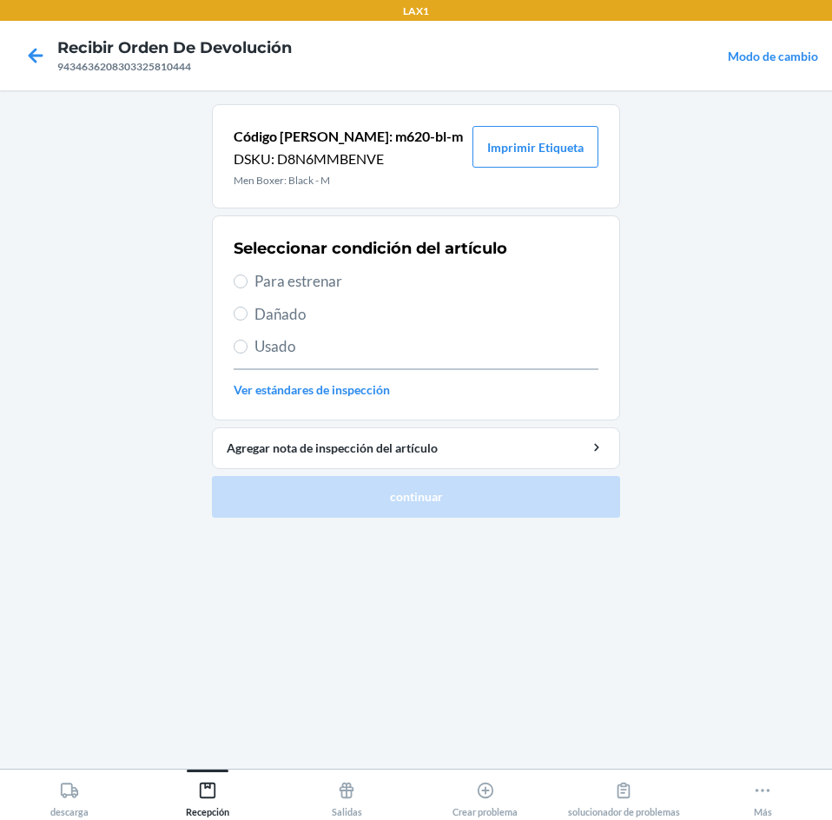
click at [259, 287] on span "Para estrenar" at bounding box center [427, 281] width 344 height 23
click at [248, 287] on input "Para estrenar" at bounding box center [241, 281] width 14 height 14
radio input "true"
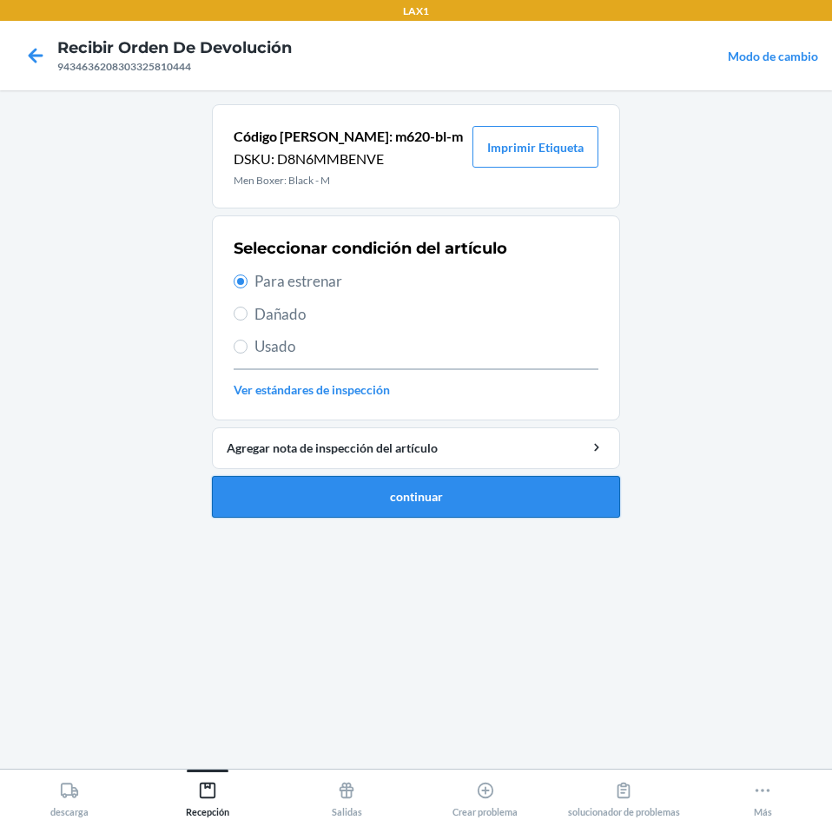
click at [308, 490] on button "continuar" at bounding box center [416, 497] width 408 height 42
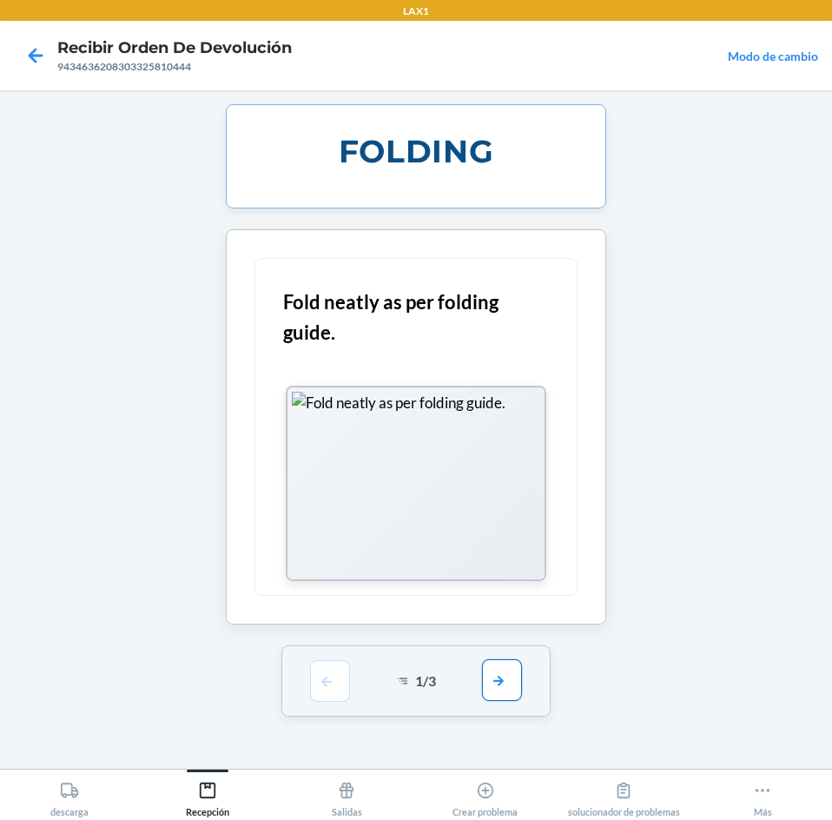
click at [508, 692] on button "button" at bounding box center [502, 680] width 40 height 42
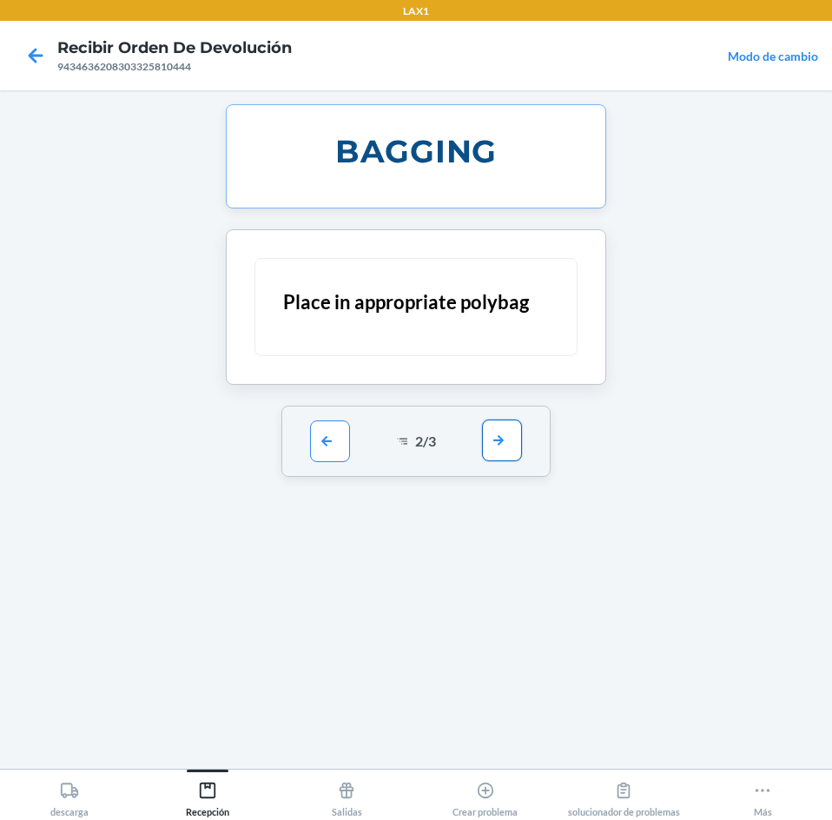
click at [503, 443] on button "button" at bounding box center [502, 441] width 40 height 42
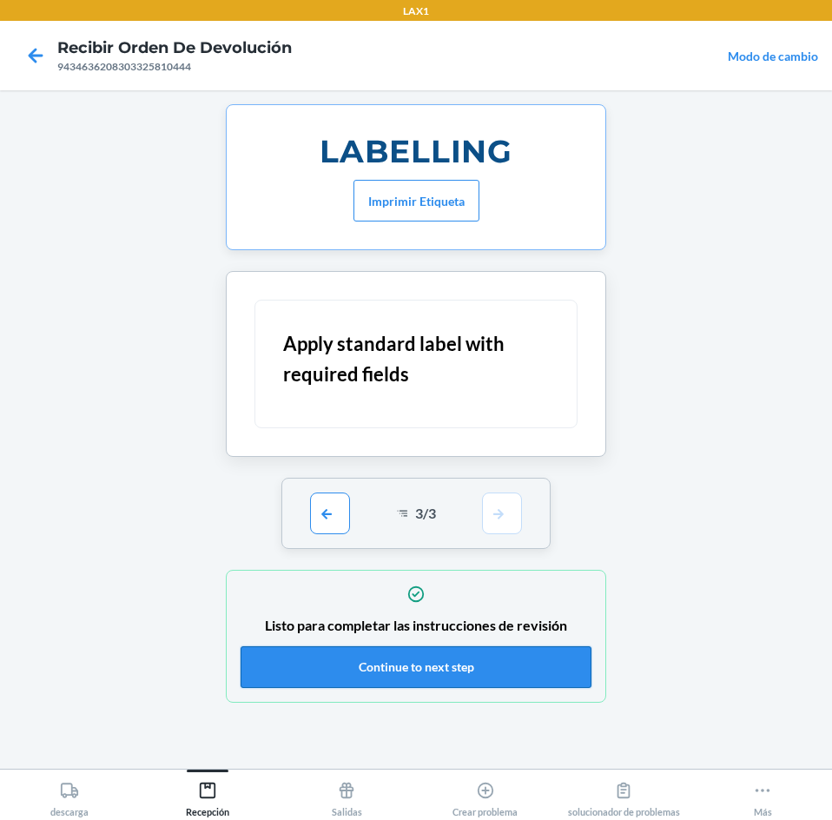
click at [497, 659] on button "Continue to next step" at bounding box center [416, 667] width 351 height 42
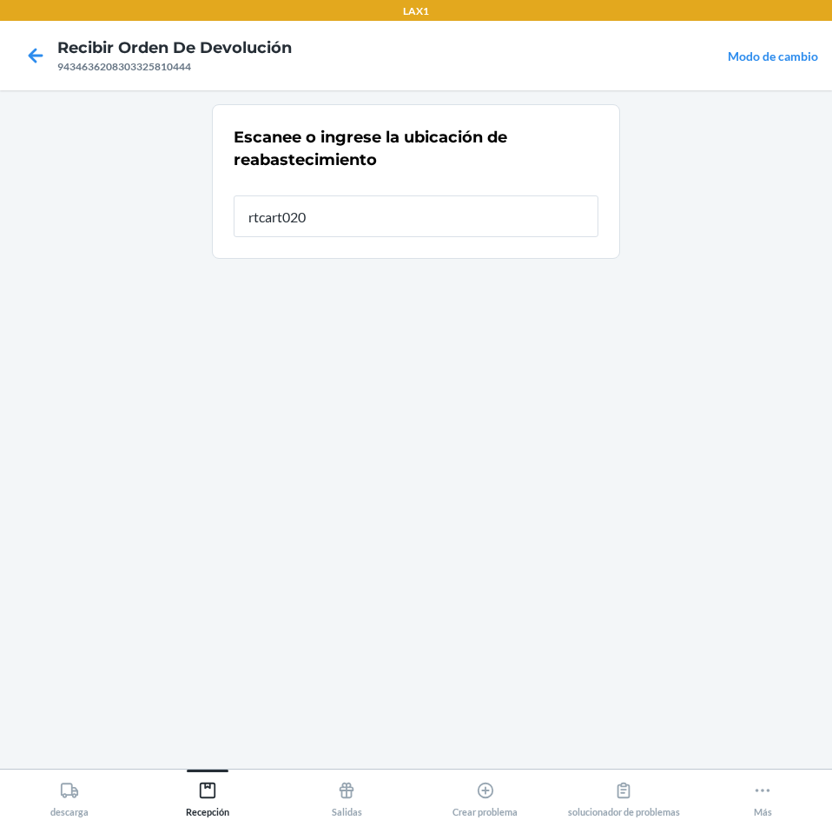
type input "rtcart020"
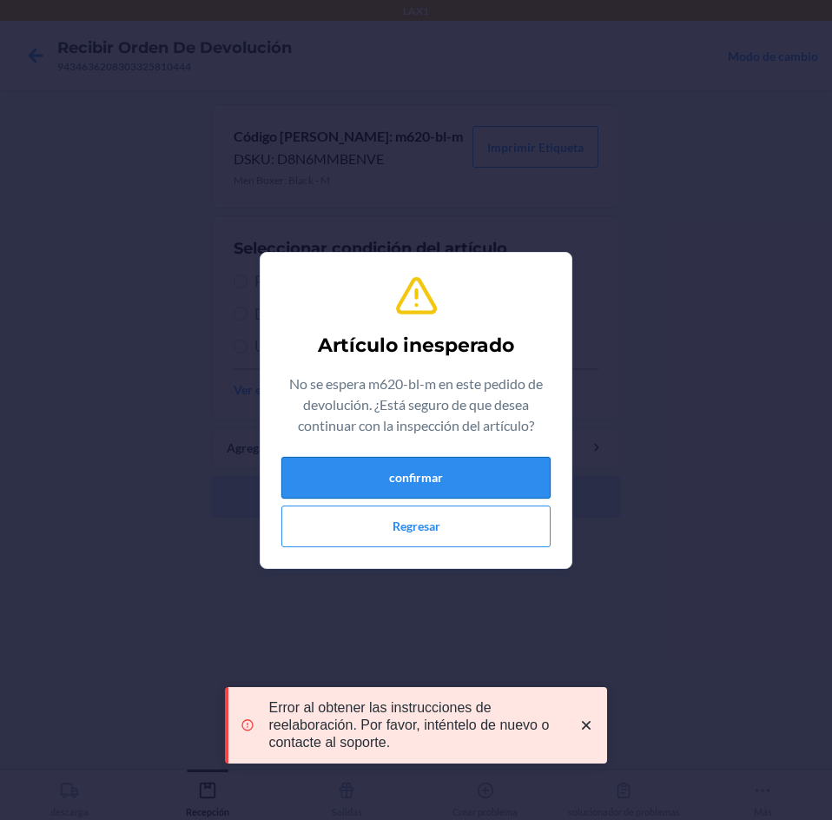
click at [397, 473] on button "confirmar" at bounding box center [415, 478] width 269 height 42
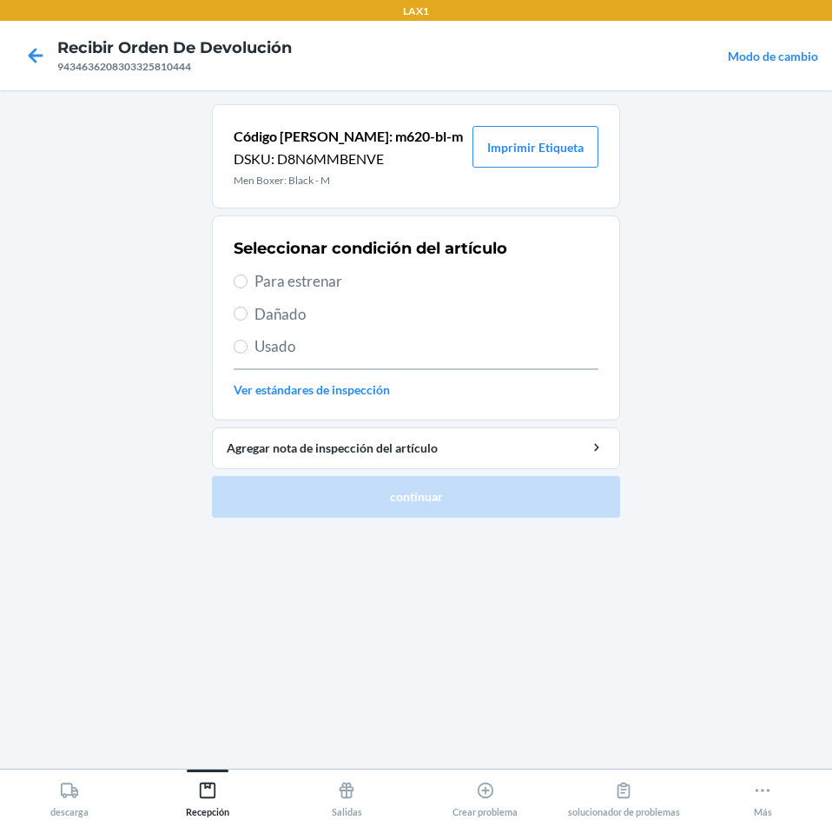
click at [270, 284] on span "Para estrenar" at bounding box center [427, 281] width 344 height 23
click at [248, 284] on input "Para estrenar" at bounding box center [241, 281] width 14 height 14
radio input "true"
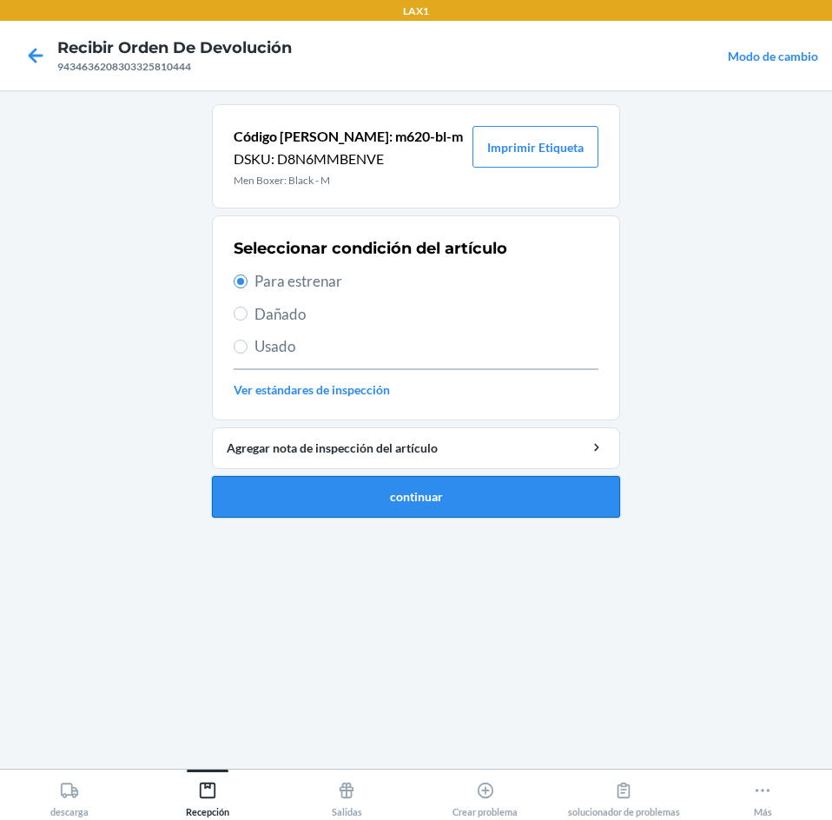
click at [366, 513] on button "continuar" at bounding box center [416, 497] width 408 height 42
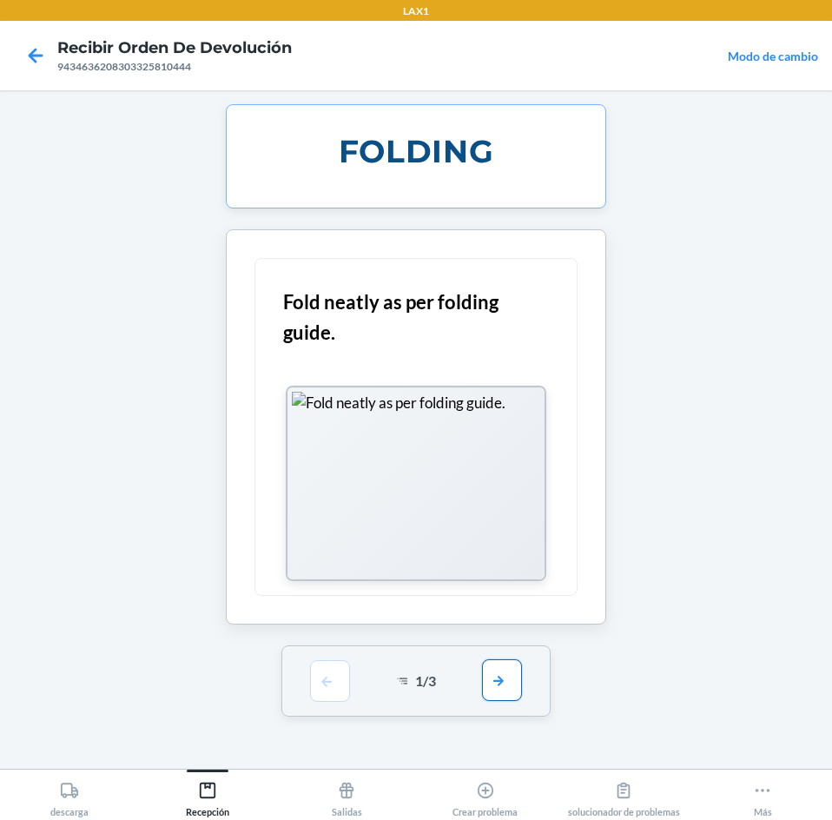
click at [506, 684] on button "button" at bounding box center [502, 680] width 40 height 42
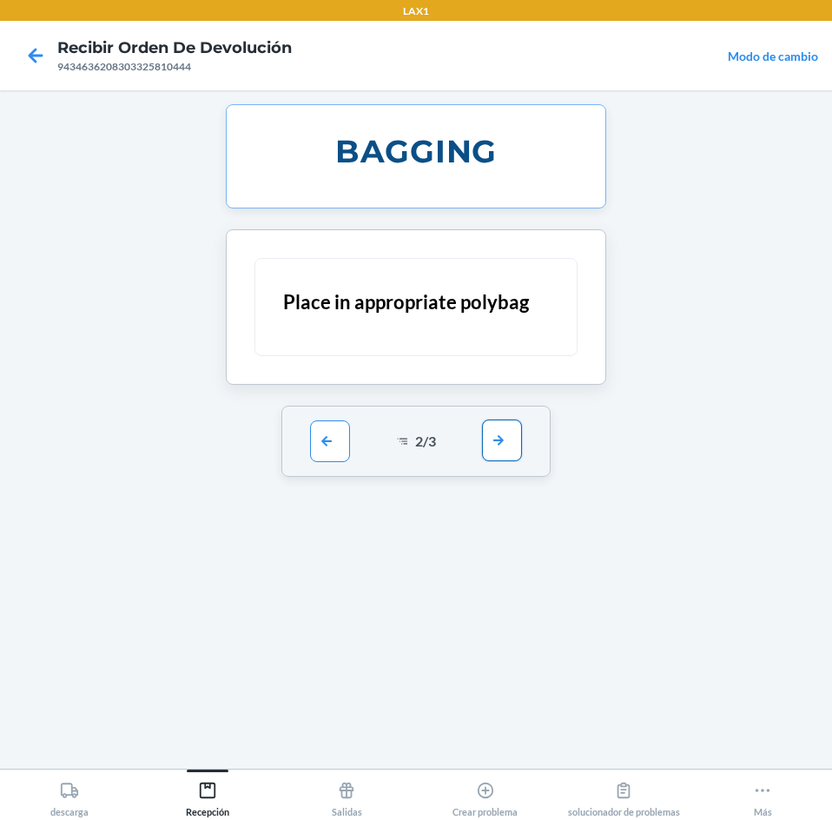
click at [510, 435] on button "button" at bounding box center [502, 441] width 40 height 42
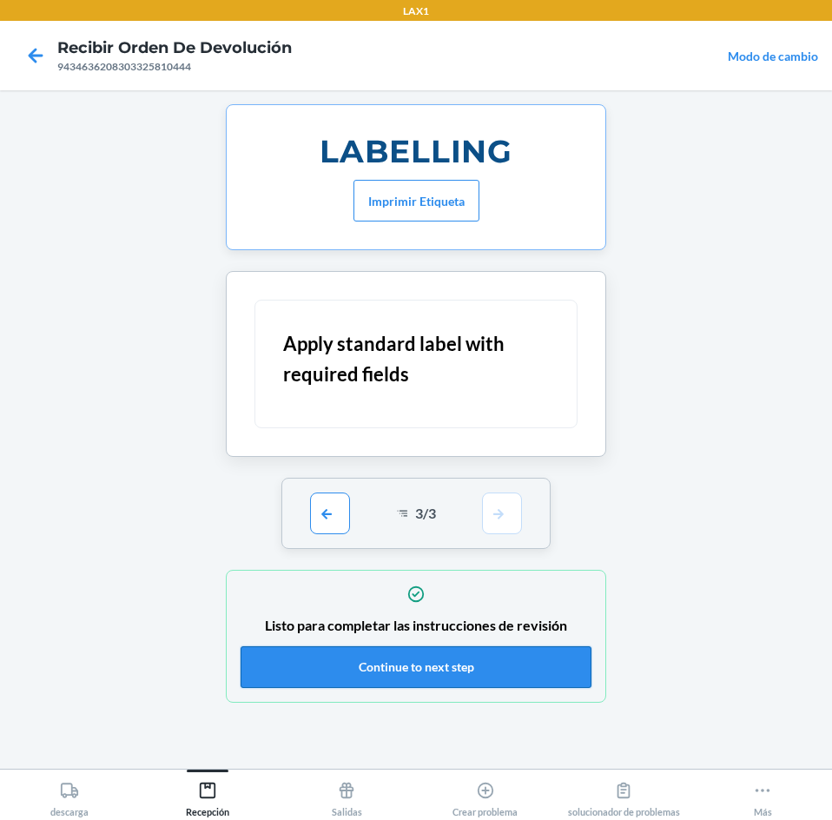
click at [486, 678] on button "Continue to next step" at bounding box center [416, 667] width 351 height 42
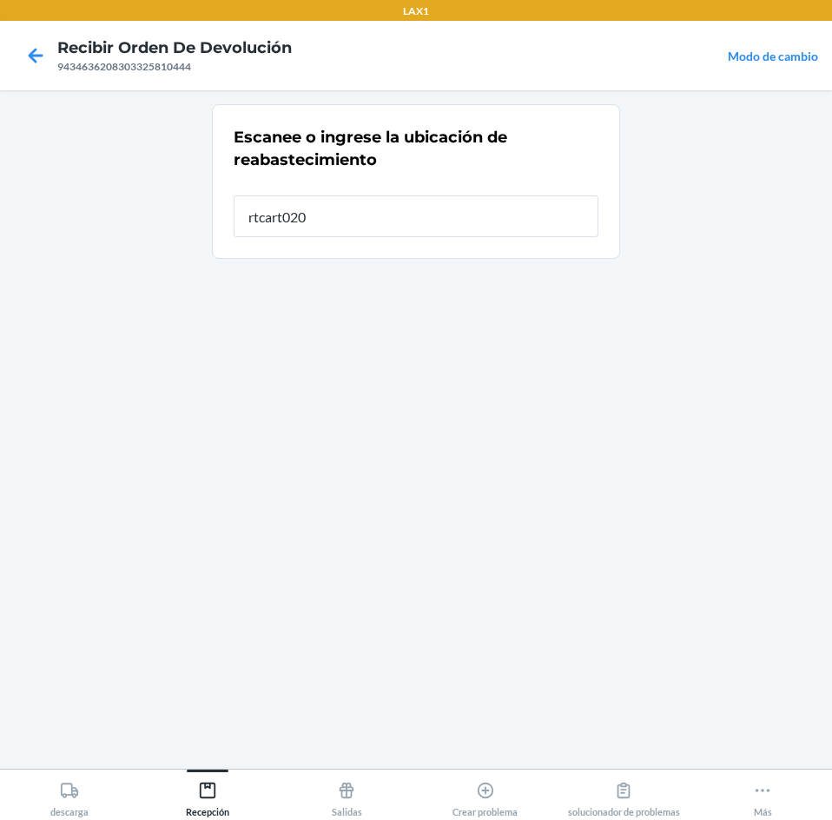
type input "rtcart020"
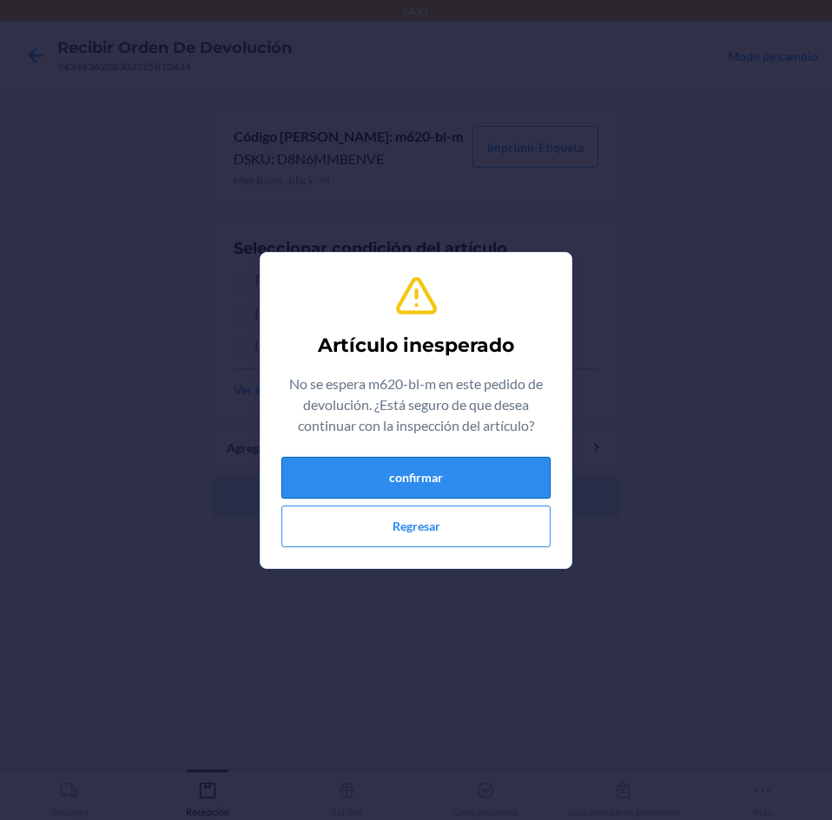
click at [399, 477] on button "confirmar" at bounding box center [415, 478] width 269 height 42
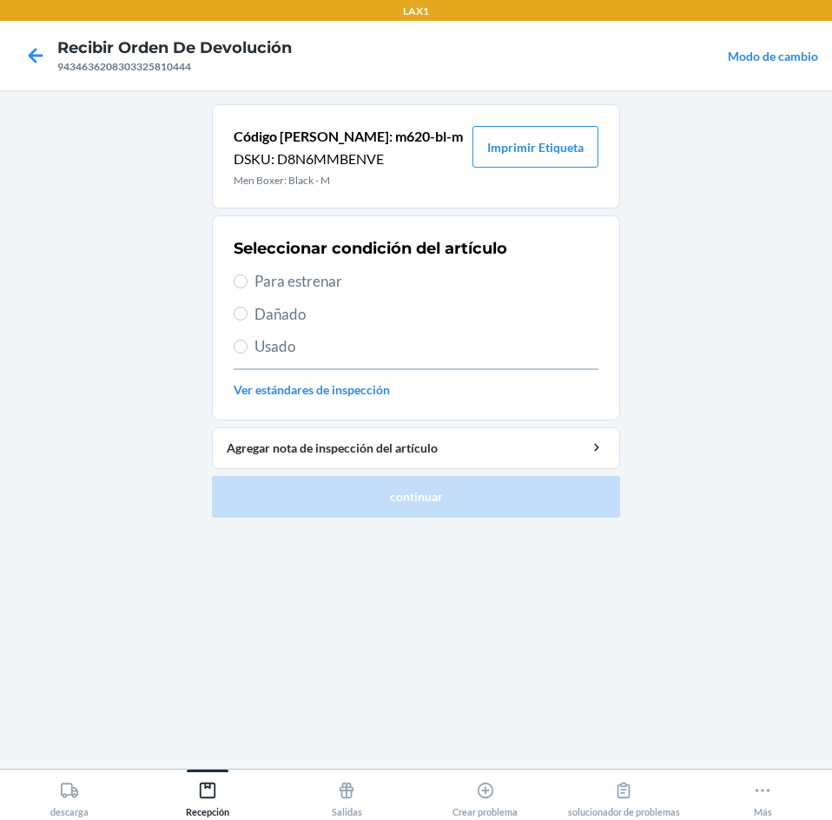
click at [254, 276] on label "Para estrenar" at bounding box center [416, 281] width 365 height 23
click at [248, 276] on input "Para estrenar" at bounding box center [241, 281] width 14 height 14
radio input "true"
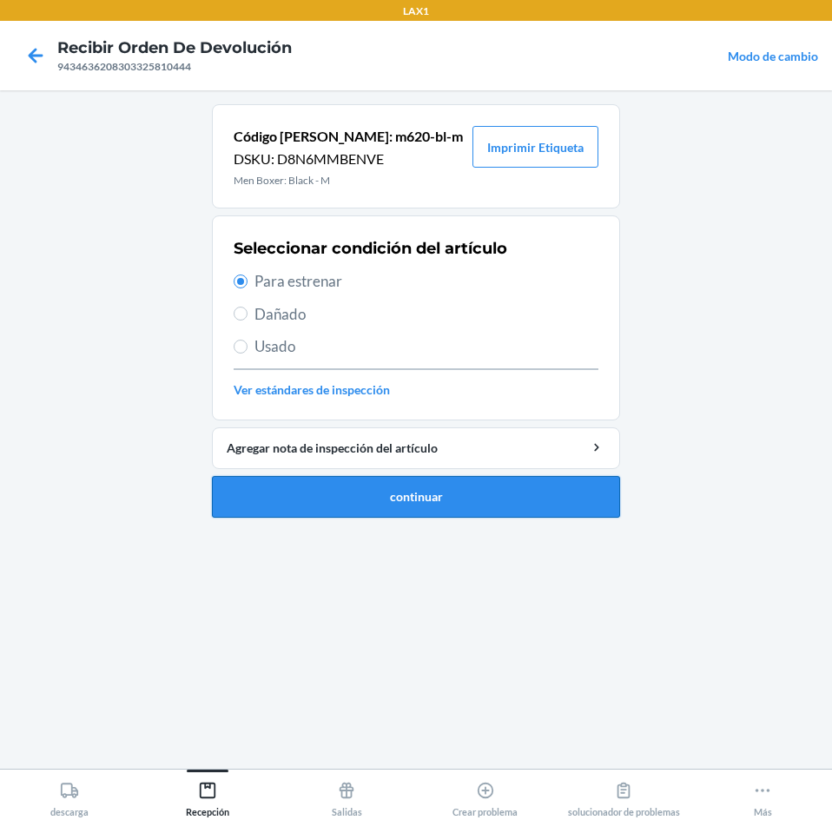
click at [323, 503] on button "continuar" at bounding box center [416, 497] width 408 height 42
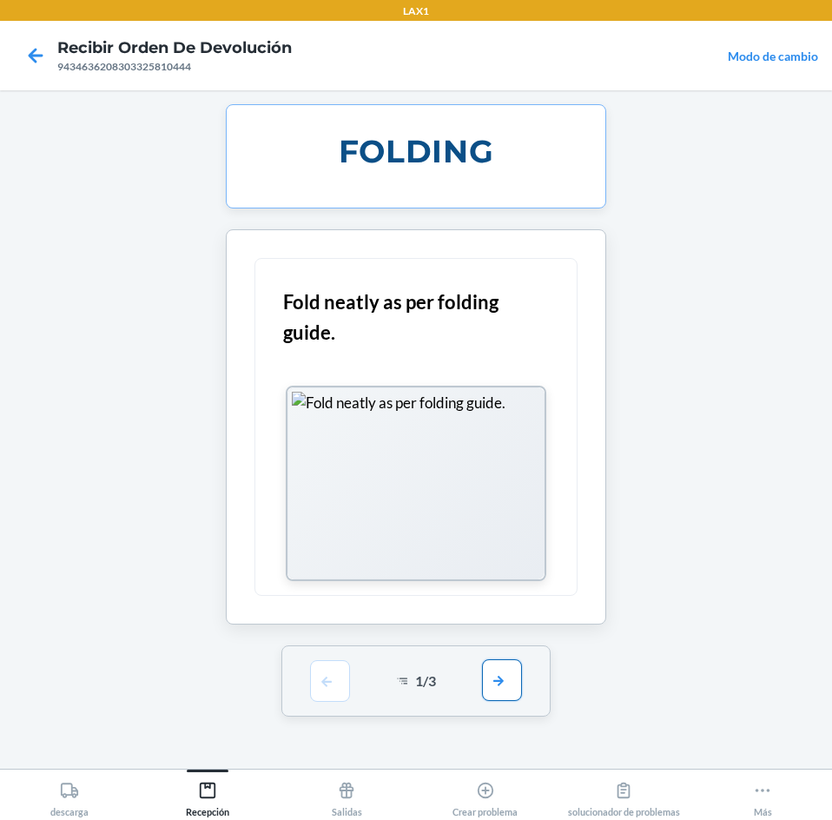
click at [493, 665] on button "button" at bounding box center [502, 680] width 40 height 42
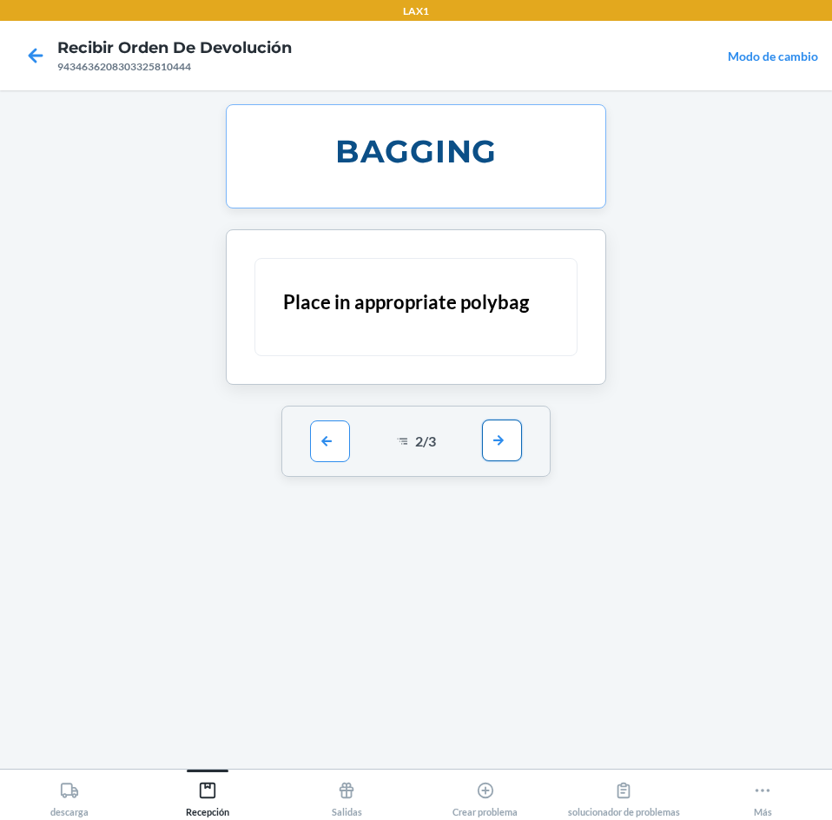
click at [493, 451] on button "button" at bounding box center [502, 441] width 40 height 42
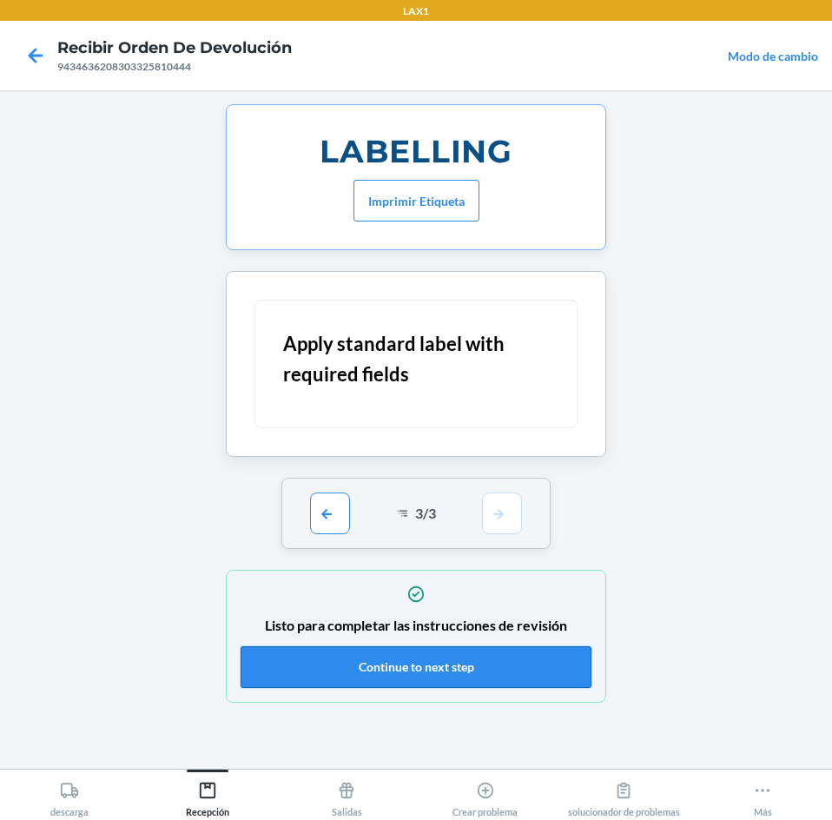
click at [540, 671] on button "Continue to next step" at bounding box center [416, 667] width 351 height 42
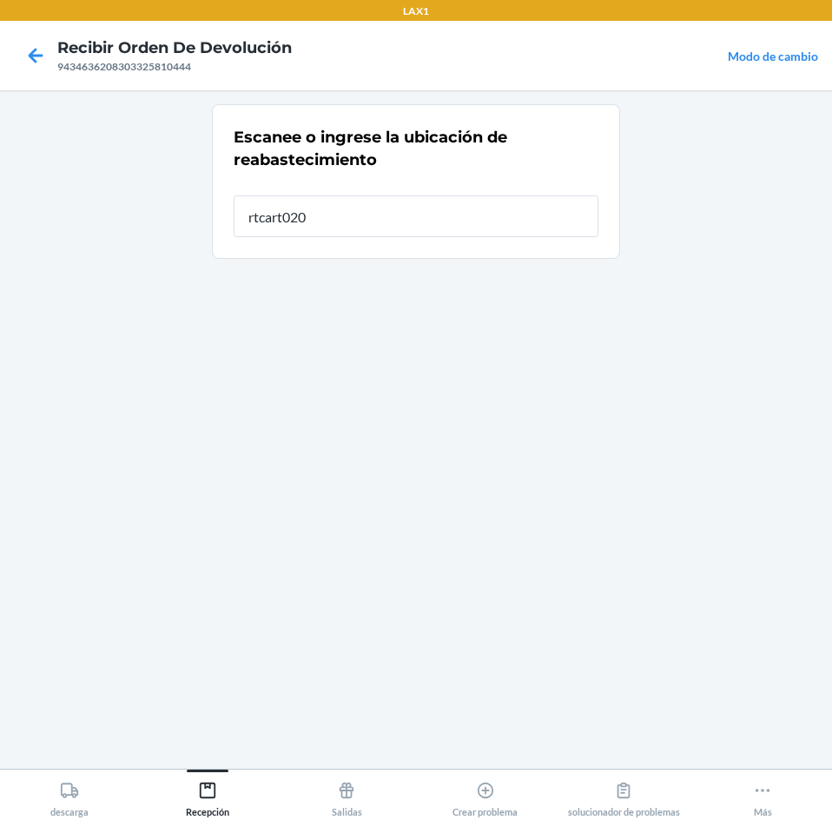
type input "rtcart020"
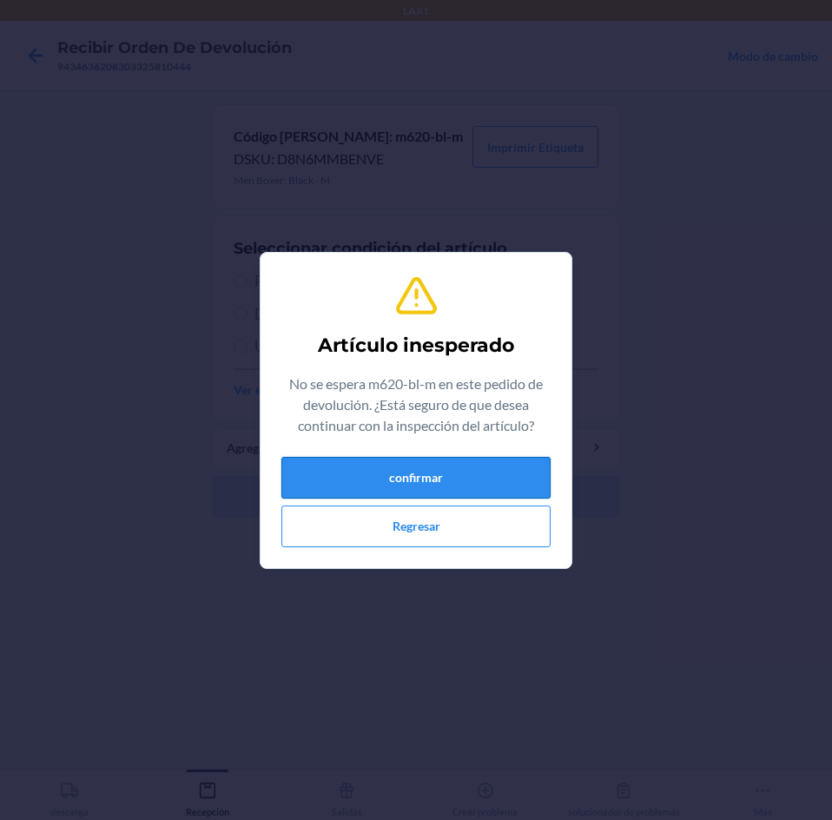
click at [445, 490] on button "confirmar" at bounding box center [415, 478] width 269 height 42
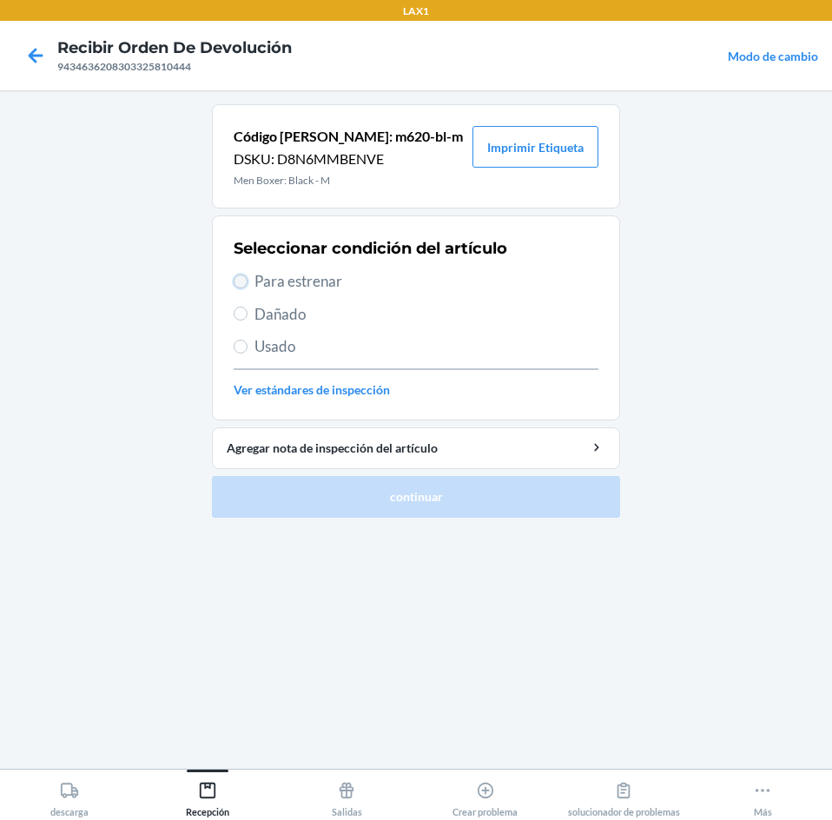
click at [247, 283] on input "Para estrenar" at bounding box center [241, 281] width 14 height 14
radio input "true"
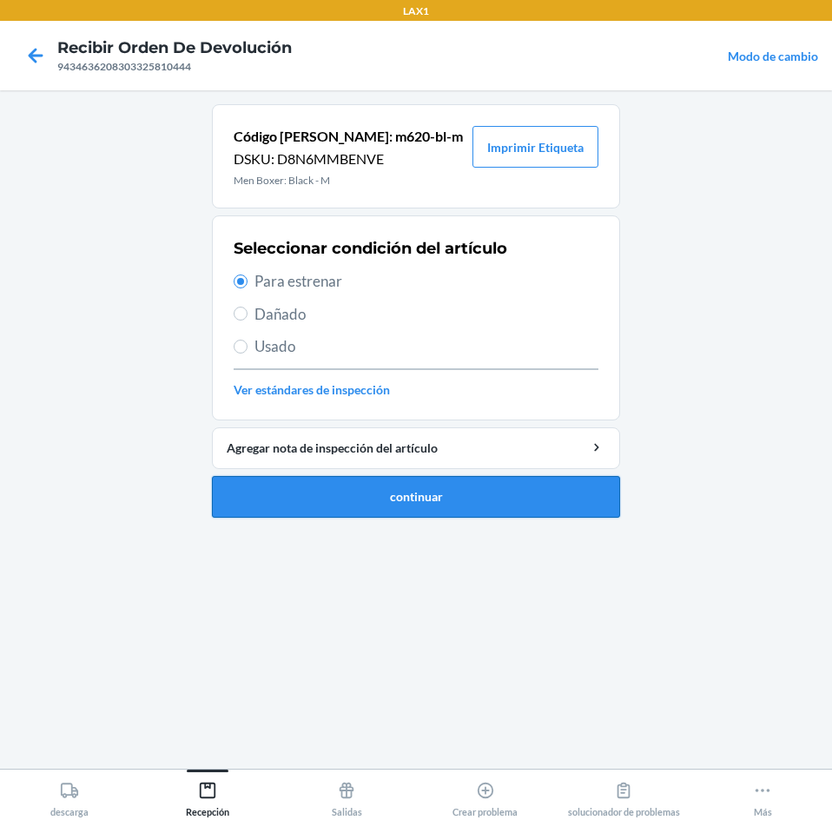
click at [315, 498] on button "continuar" at bounding box center [416, 497] width 408 height 42
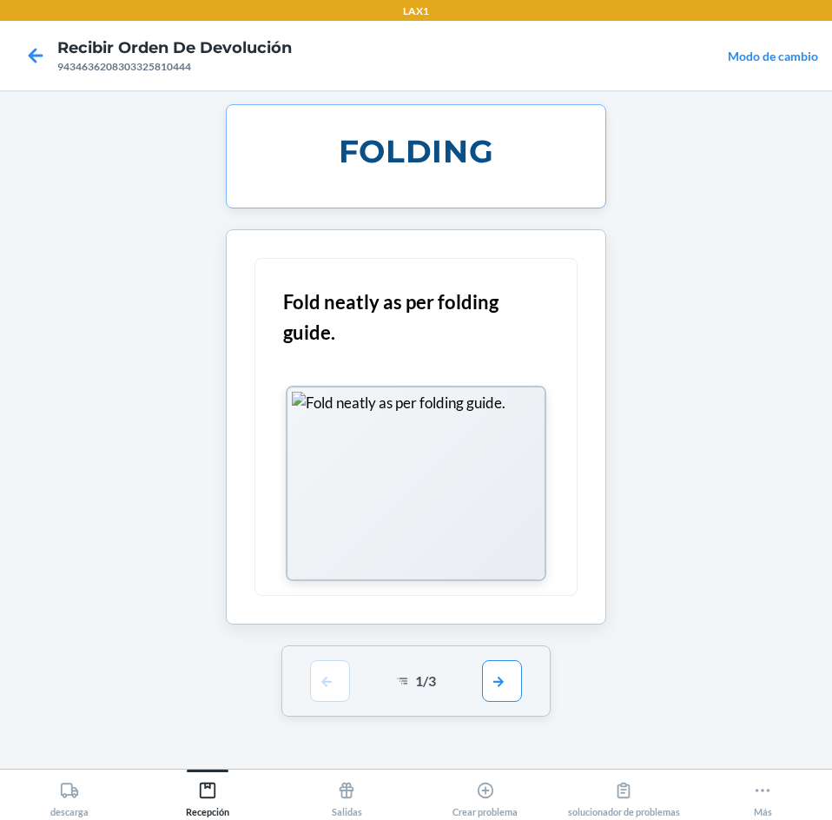
click at [501, 708] on div "1 / 3" at bounding box center [416, 680] width 270 height 71
click at [506, 680] on button "button" at bounding box center [502, 680] width 40 height 42
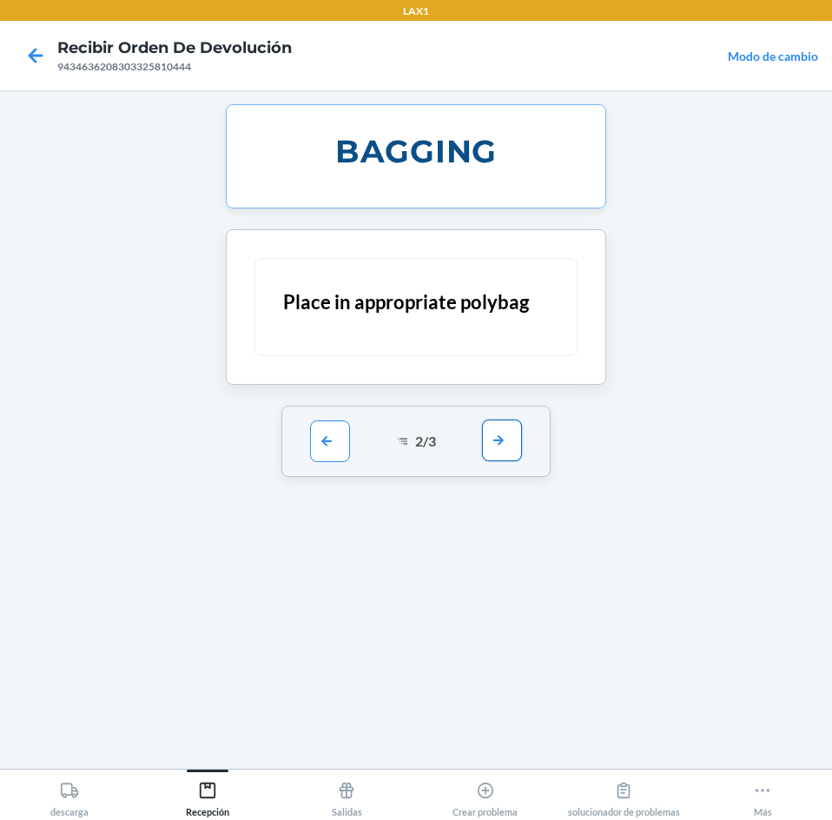
click at [519, 434] on button "button" at bounding box center [502, 441] width 40 height 42
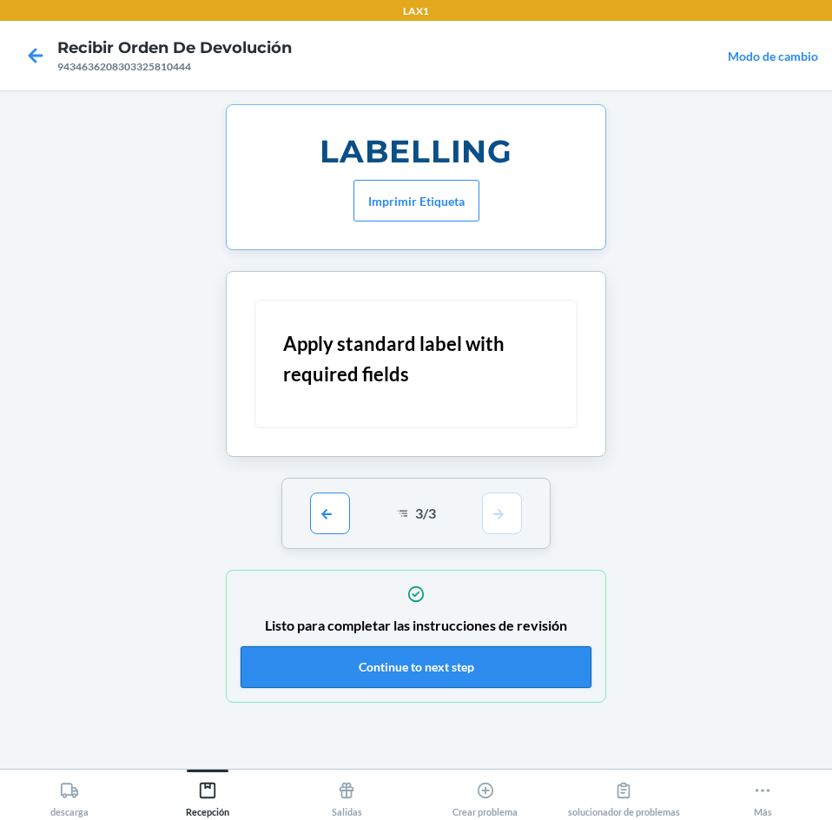
click at [500, 672] on button "Continue to next step" at bounding box center [416, 667] width 351 height 42
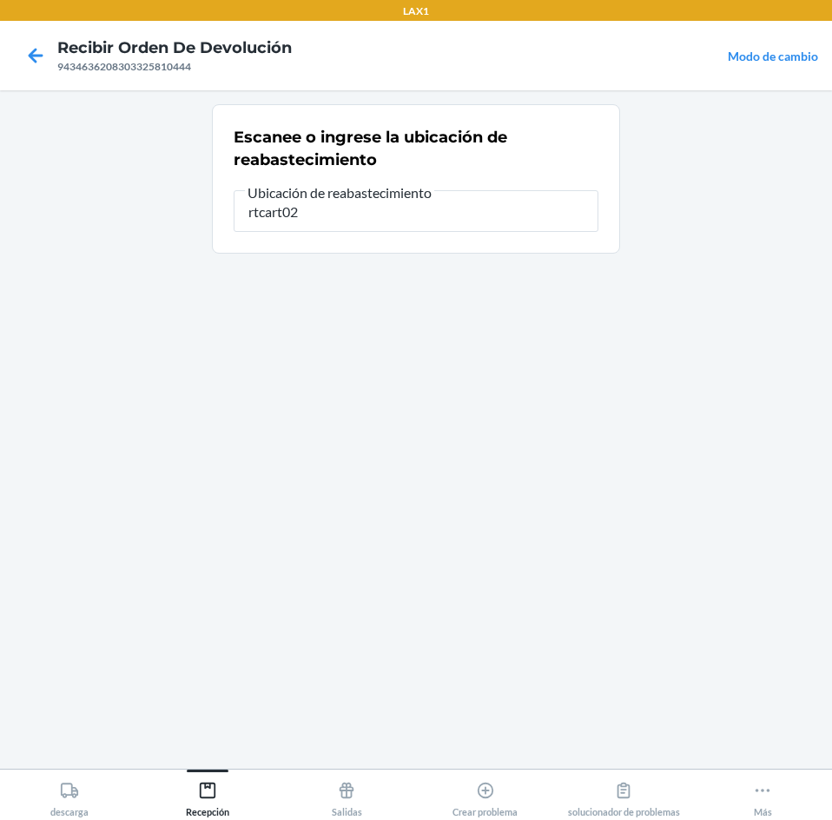
type input "rtcart020"
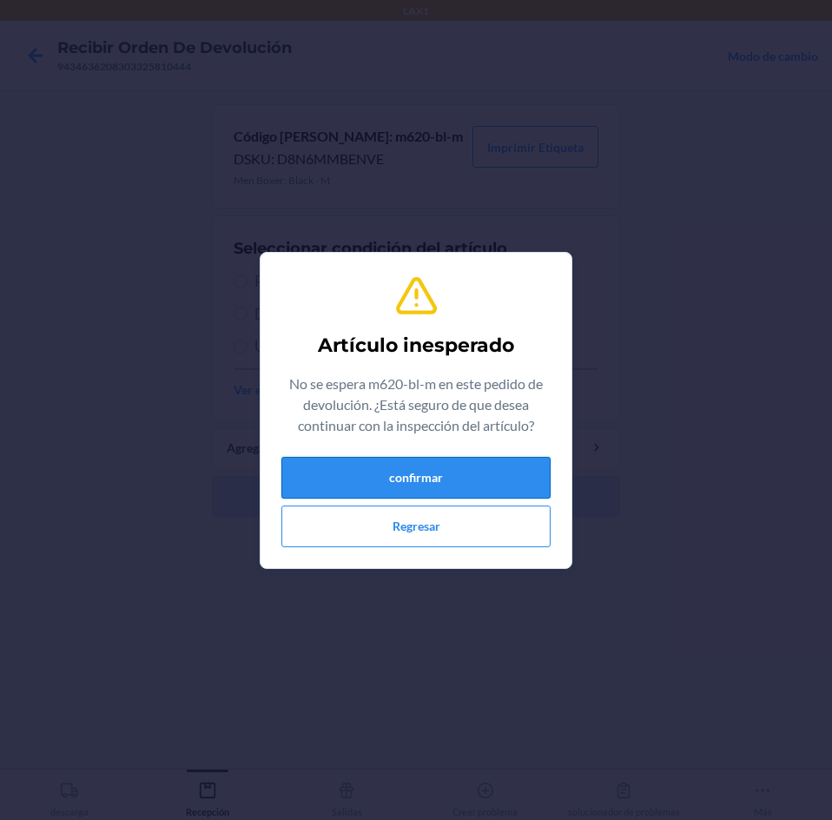
click at [354, 460] on button "confirmar" at bounding box center [415, 478] width 269 height 42
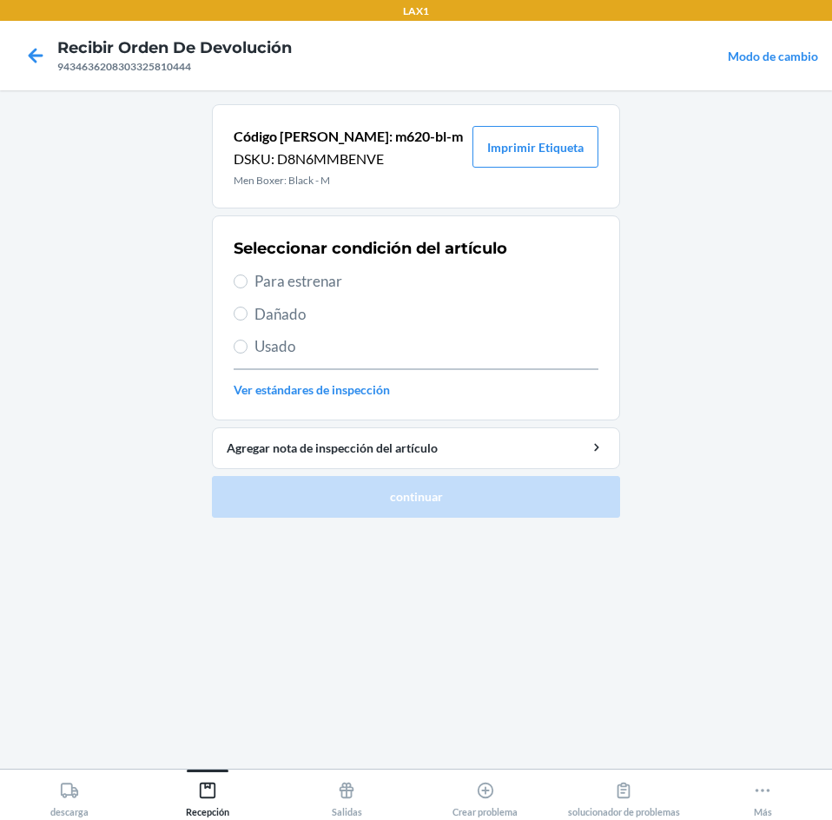
click at [252, 276] on label "Para estrenar" at bounding box center [416, 281] width 365 height 23
click at [248, 276] on input "Para estrenar" at bounding box center [241, 281] width 14 height 14
radio input "true"
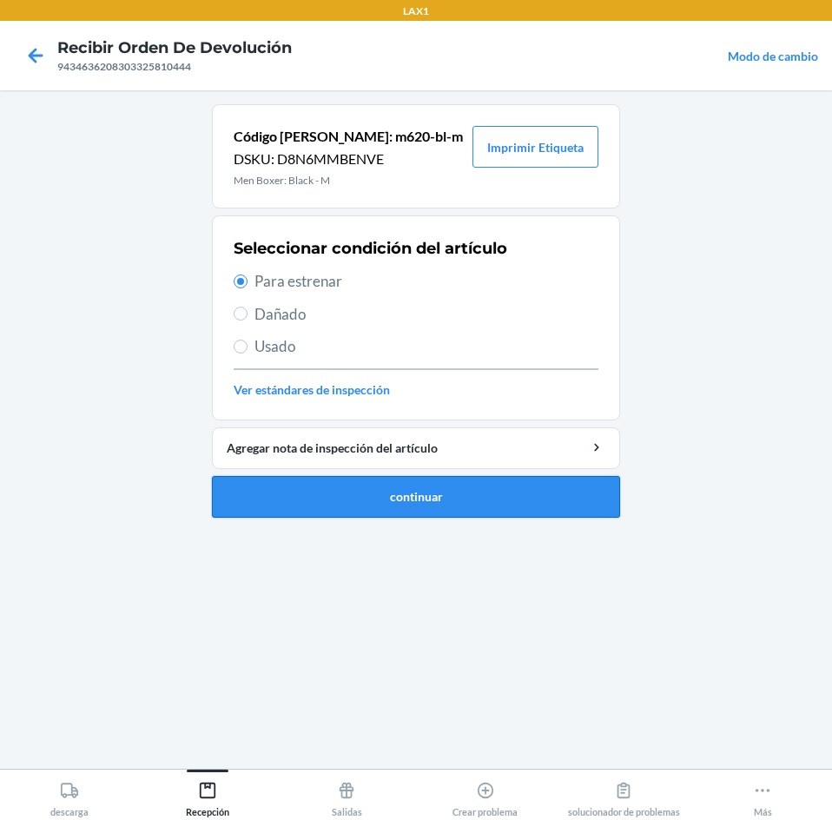
click at [235, 501] on button "continuar" at bounding box center [416, 497] width 408 height 42
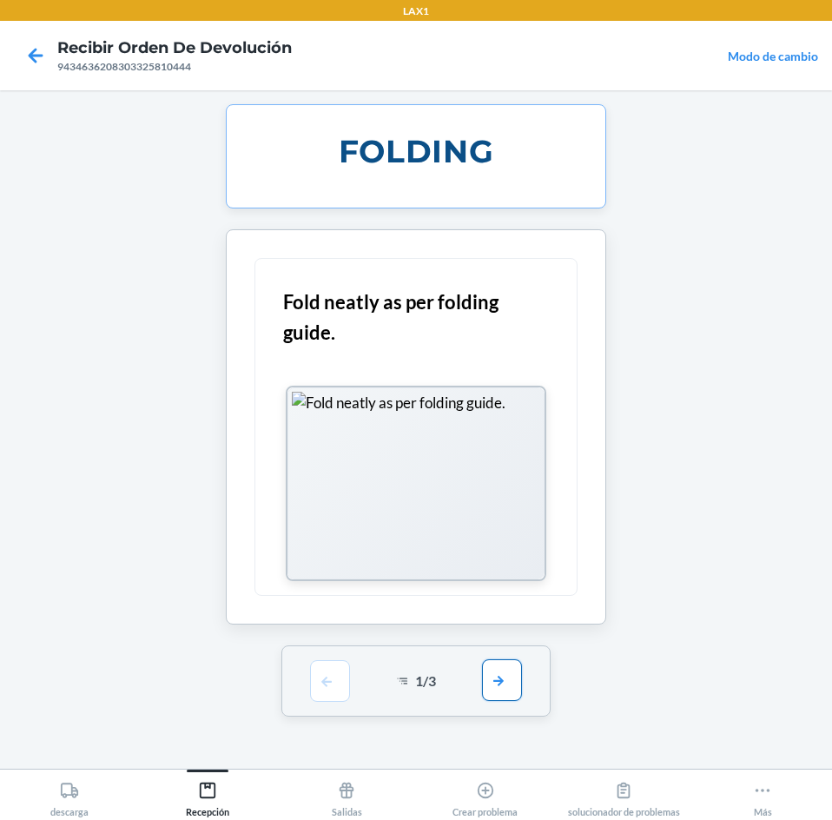
click at [501, 700] on button "button" at bounding box center [502, 680] width 40 height 42
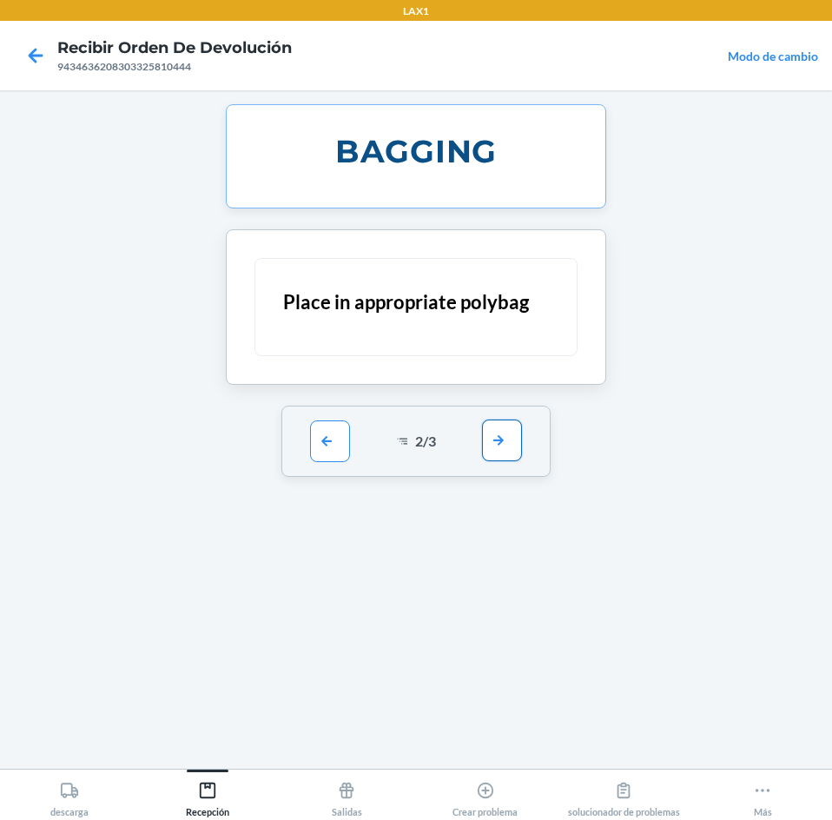
click at [493, 449] on button "button" at bounding box center [502, 441] width 40 height 42
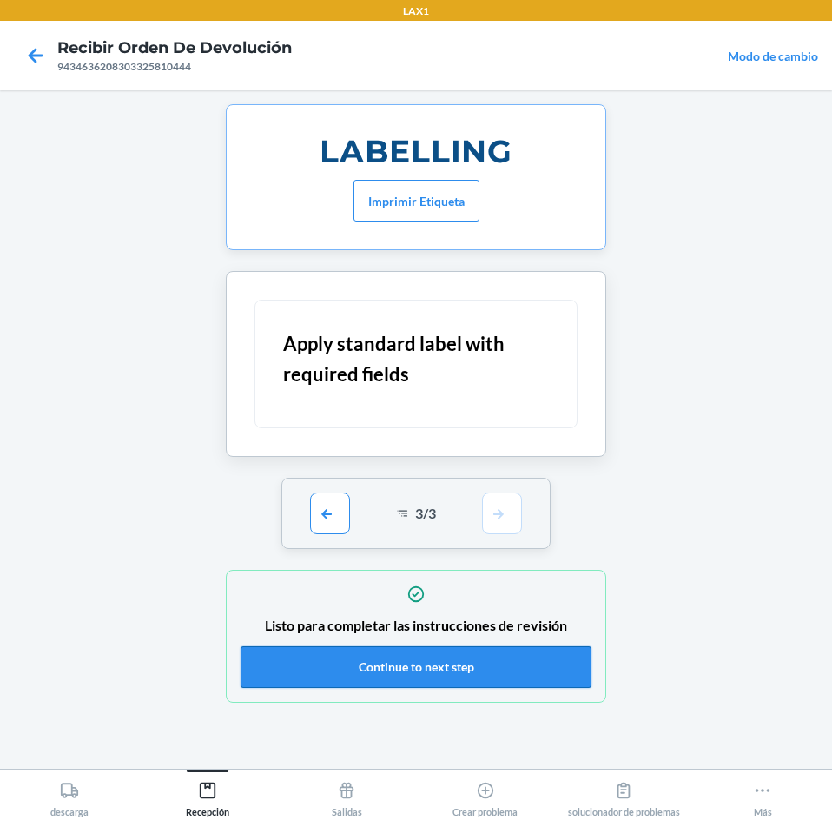
click at [553, 678] on button "Continue to next step" at bounding box center [416, 667] width 351 height 42
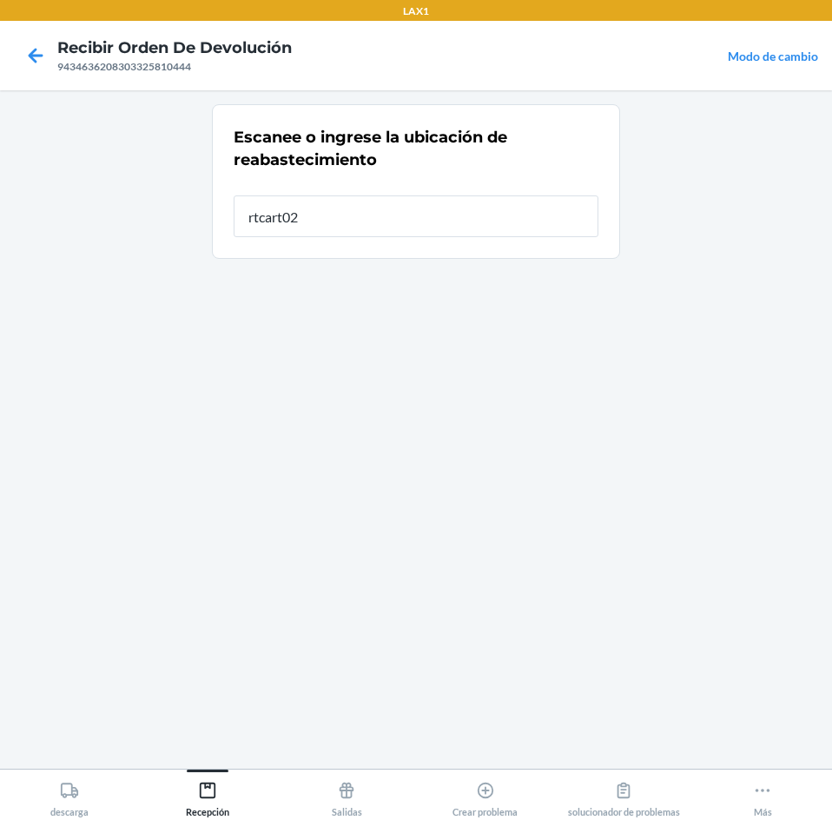
type input "rtcart020"
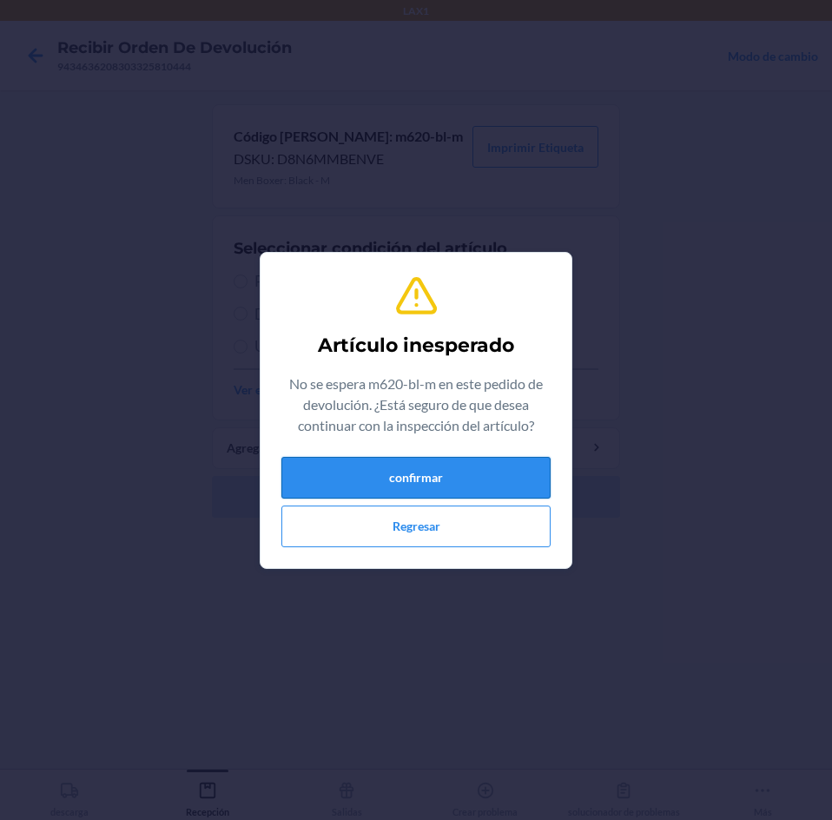
click at [387, 480] on button "confirmar" at bounding box center [415, 478] width 269 height 42
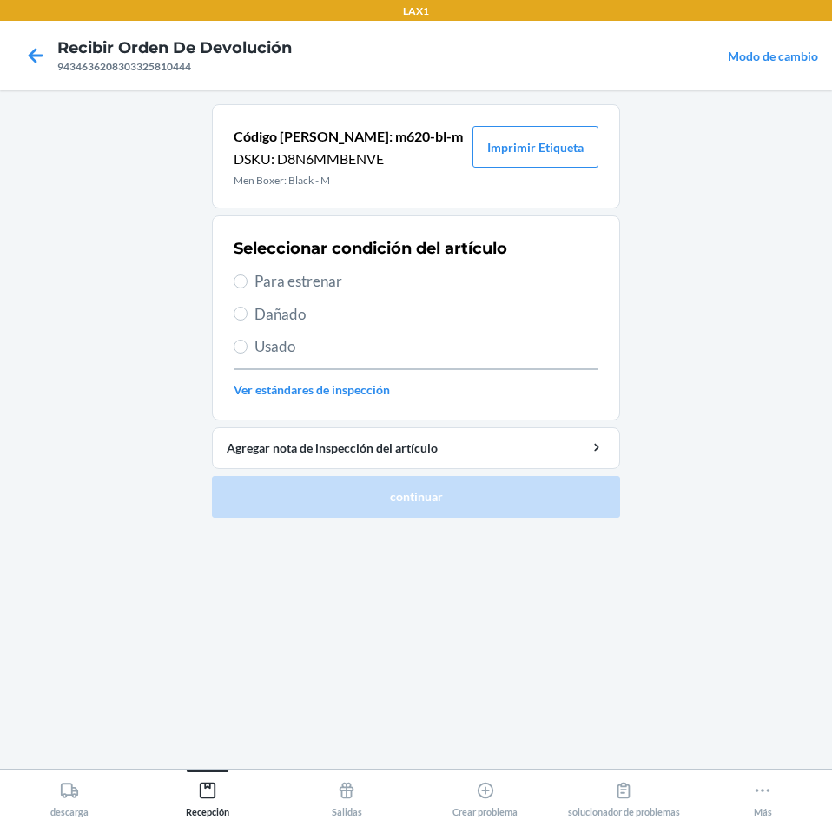
click at [239, 273] on label "Para estrenar" at bounding box center [416, 281] width 365 height 23
click at [239, 274] on input "Para estrenar" at bounding box center [241, 281] width 14 height 14
radio input "true"
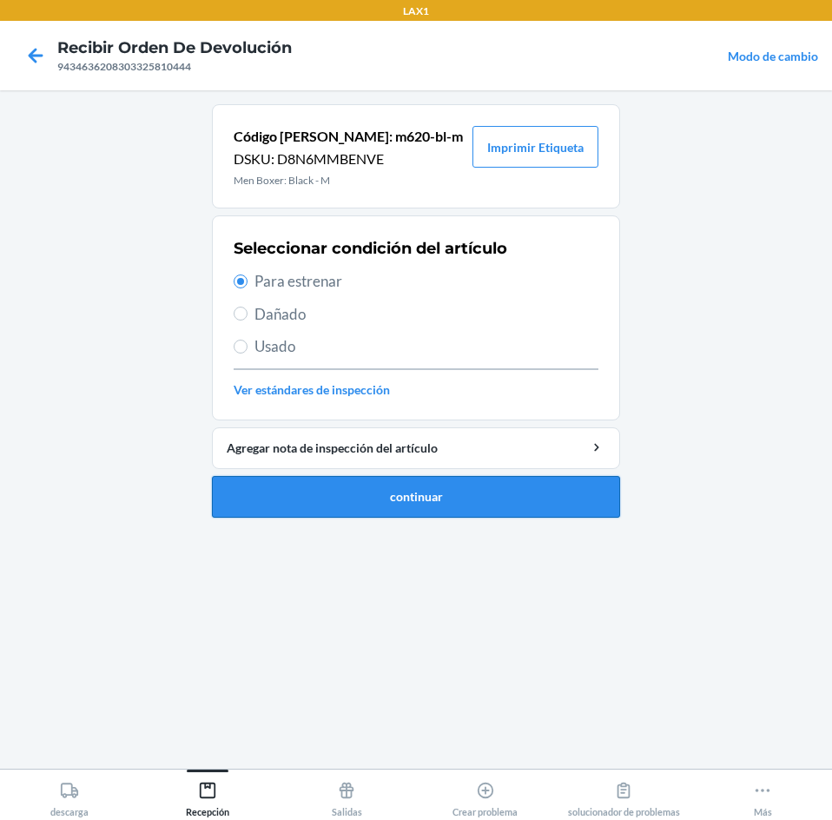
click at [283, 501] on button "continuar" at bounding box center [416, 497] width 408 height 42
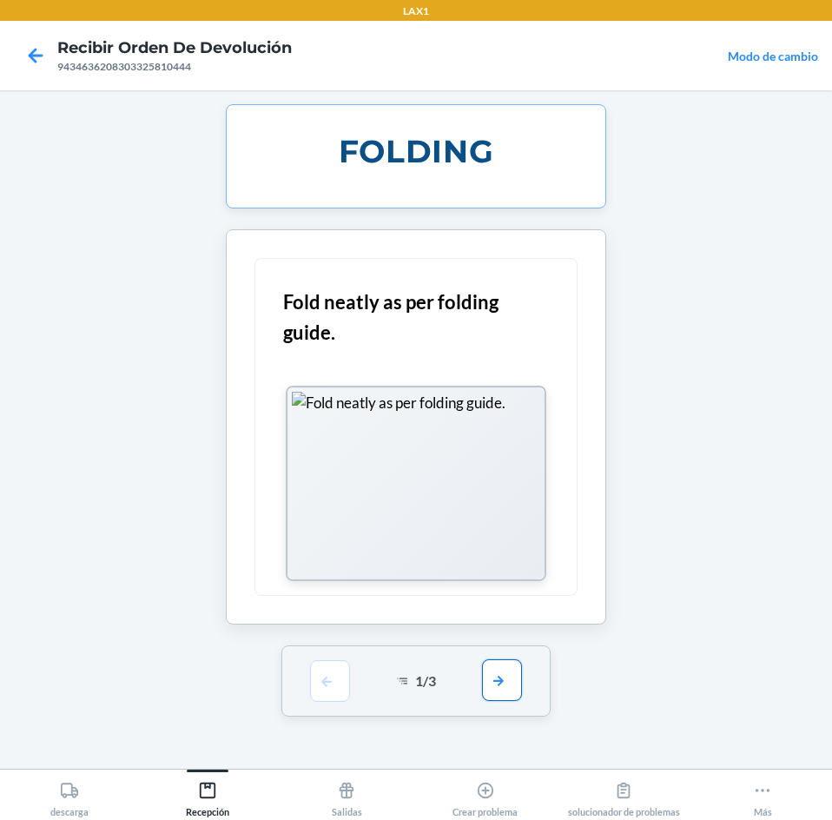
click at [511, 688] on button "button" at bounding box center [502, 680] width 40 height 42
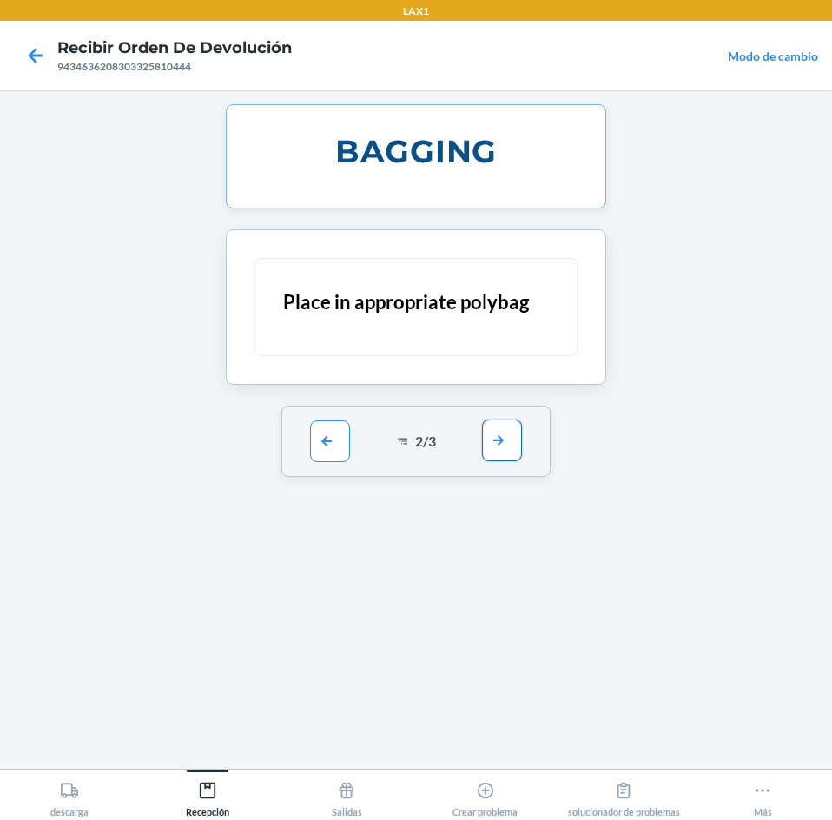
click at [508, 444] on button "button" at bounding box center [502, 441] width 40 height 42
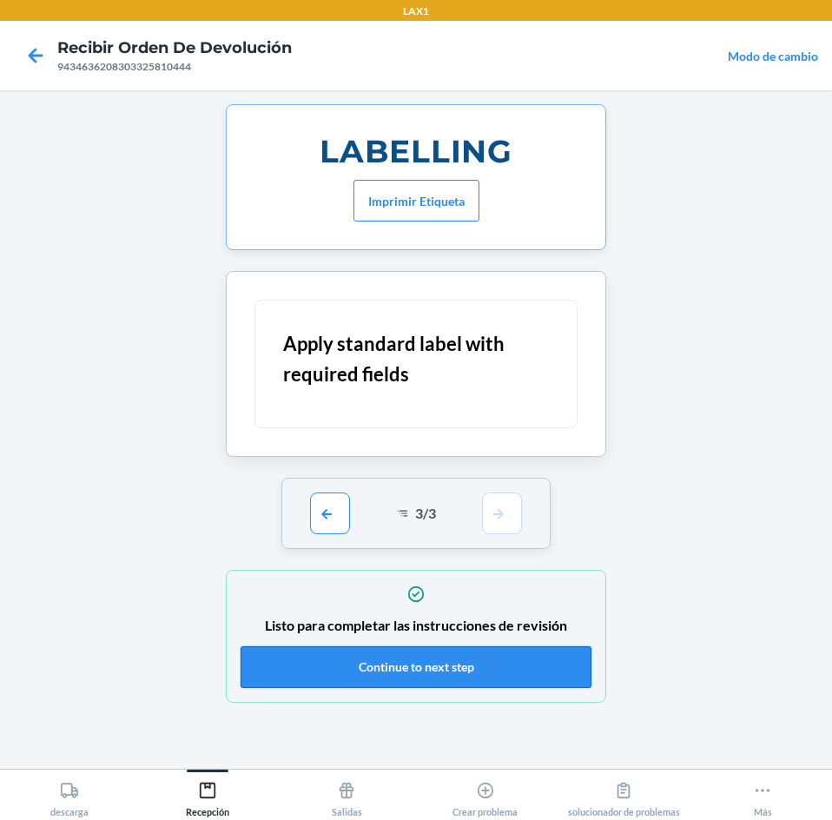
click at [559, 677] on button "Continue to next step" at bounding box center [416, 667] width 351 height 42
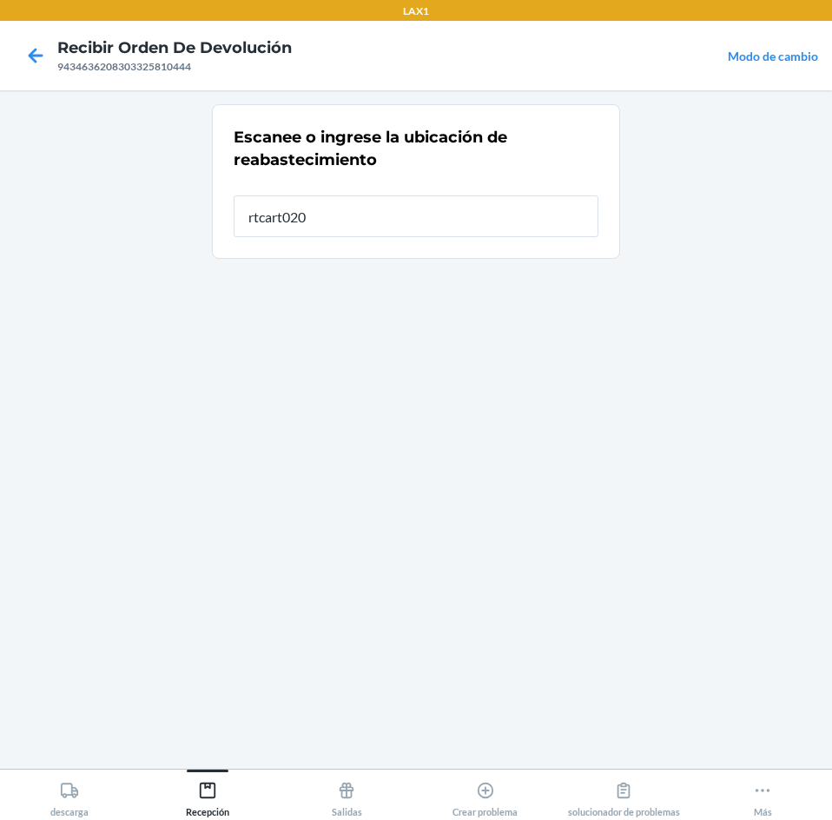
type input "rtcart020"
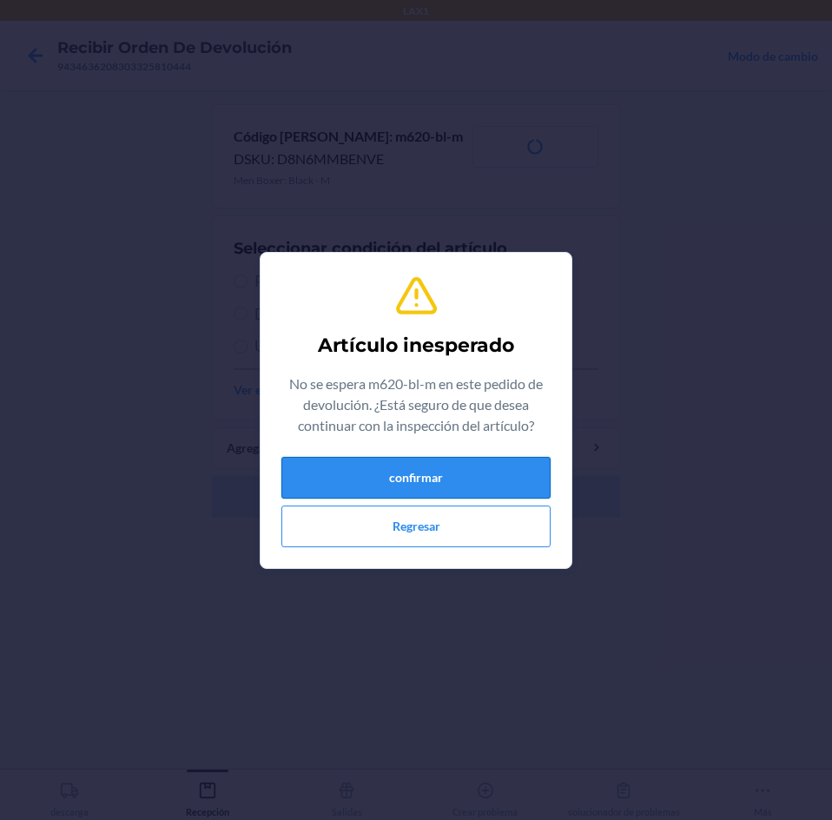
click at [313, 487] on button "confirmar" at bounding box center [415, 478] width 269 height 42
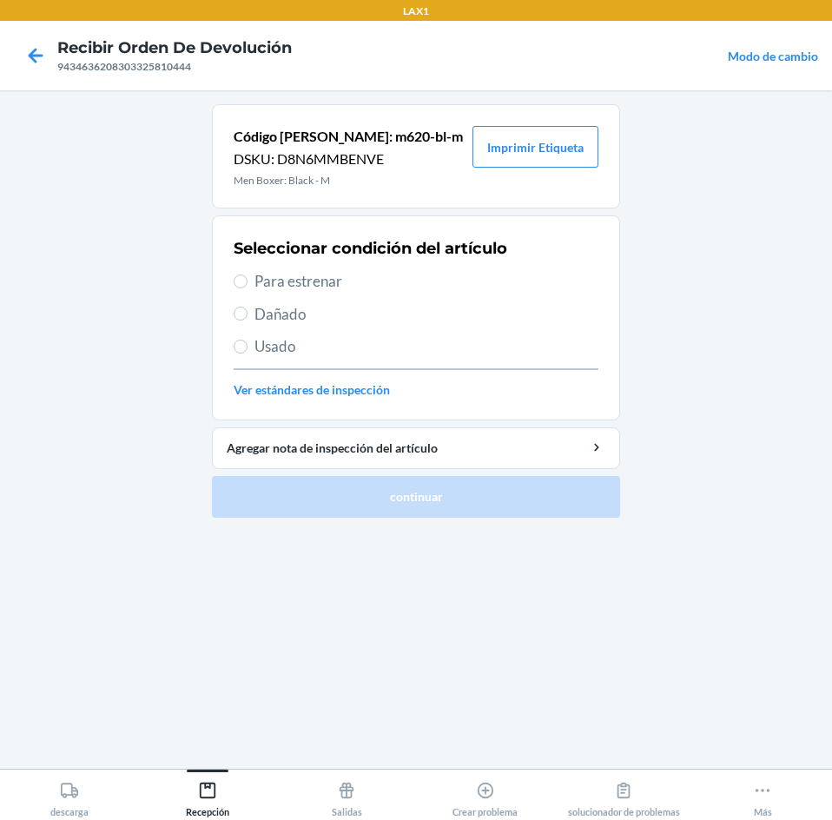
click at [250, 269] on div "Seleccionar condición del artículo Para estrenar Dañado Usado Ver estándares de…" at bounding box center [416, 318] width 365 height 172
click at [247, 285] on label "Para estrenar" at bounding box center [416, 281] width 365 height 23
click at [247, 285] on input "Para estrenar" at bounding box center [241, 281] width 14 height 14
radio input "true"
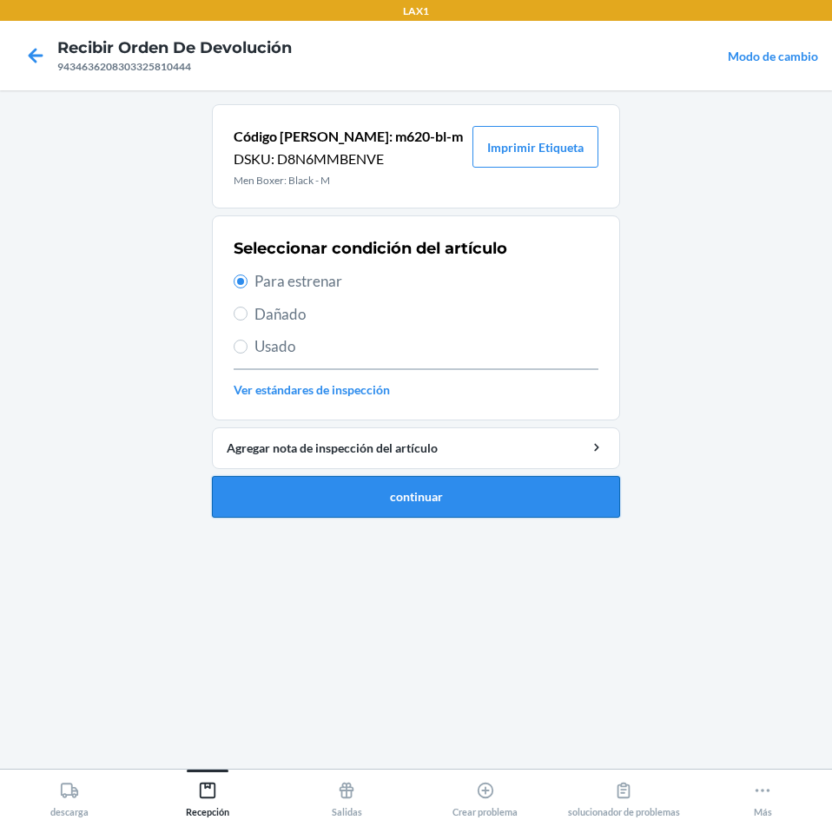
click at [358, 495] on button "continuar" at bounding box center [416, 497] width 408 height 42
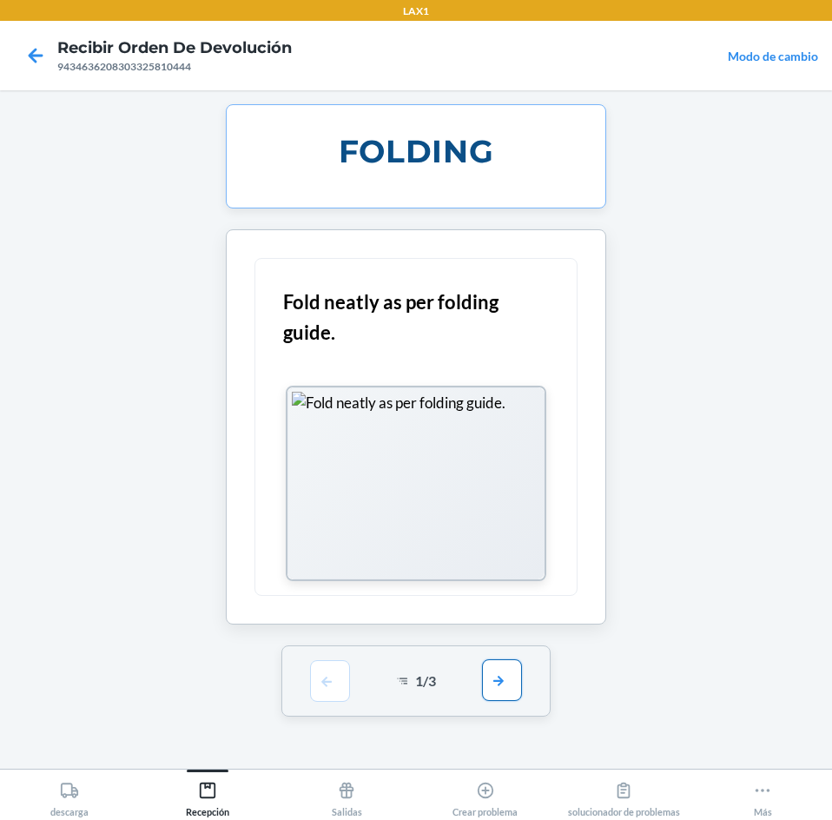
click at [498, 684] on button "button" at bounding box center [502, 680] width 40 height 42
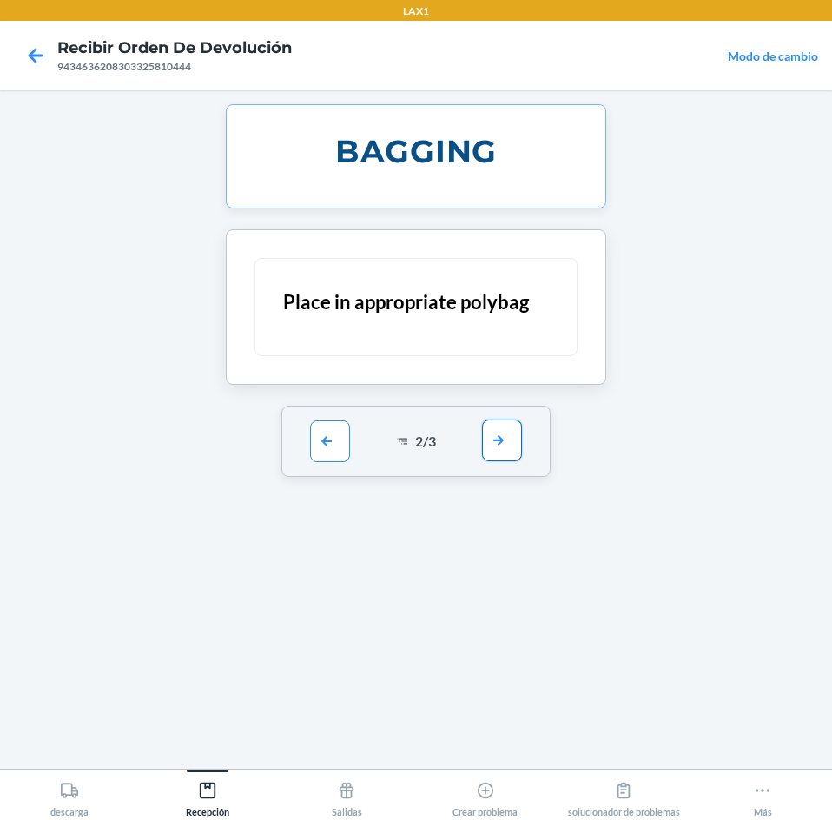
click at [503, 436] on button "button" at bounding box center [502, 441] width 40 height 42
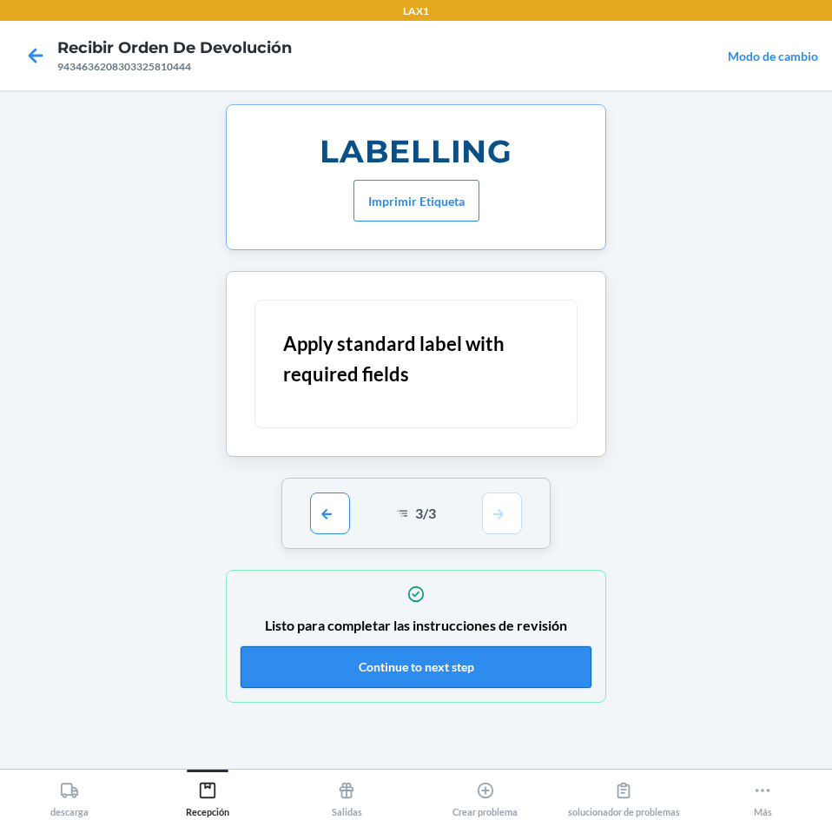
click at [526, 659] on button "Continue to next step" at bounding box center [416, 667] width 351 height 42
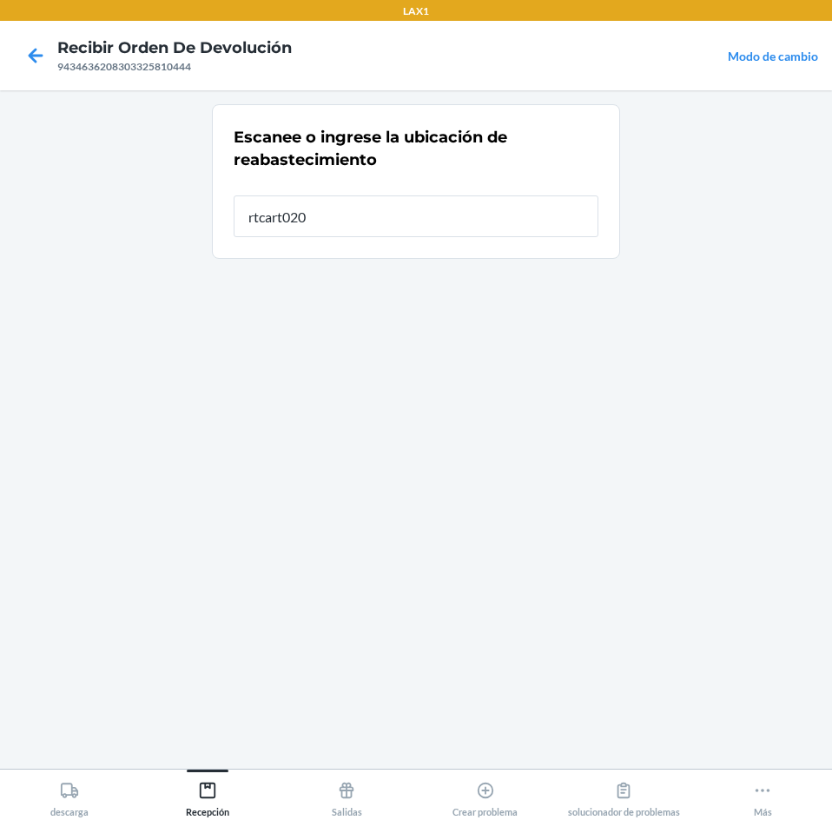
type input "rtcart020"
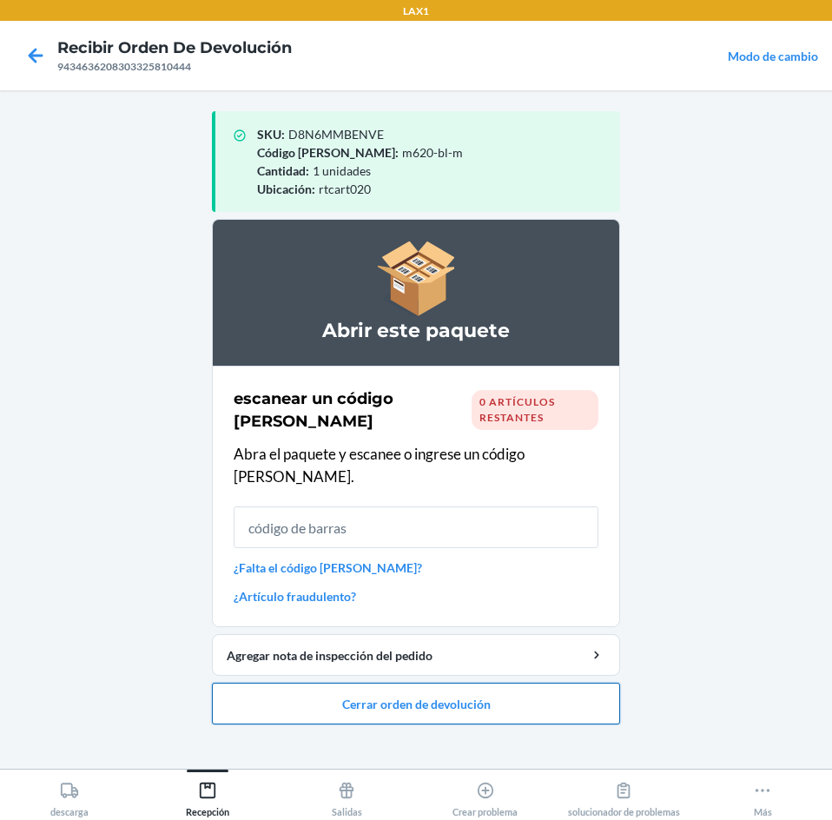
click at [505, 691] on button "Cerrar orden de devolución" at bounding box center [416, 704] width 408 height 42
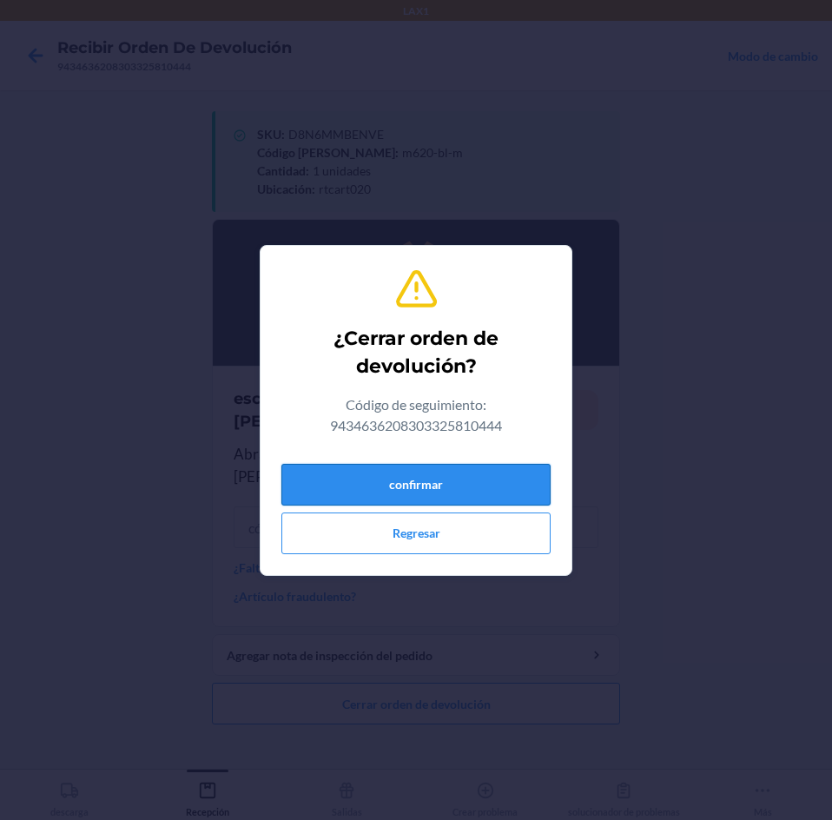
click at [492, 483] on button "confirmar" at bounding box center [415, 485] width 269 height 42
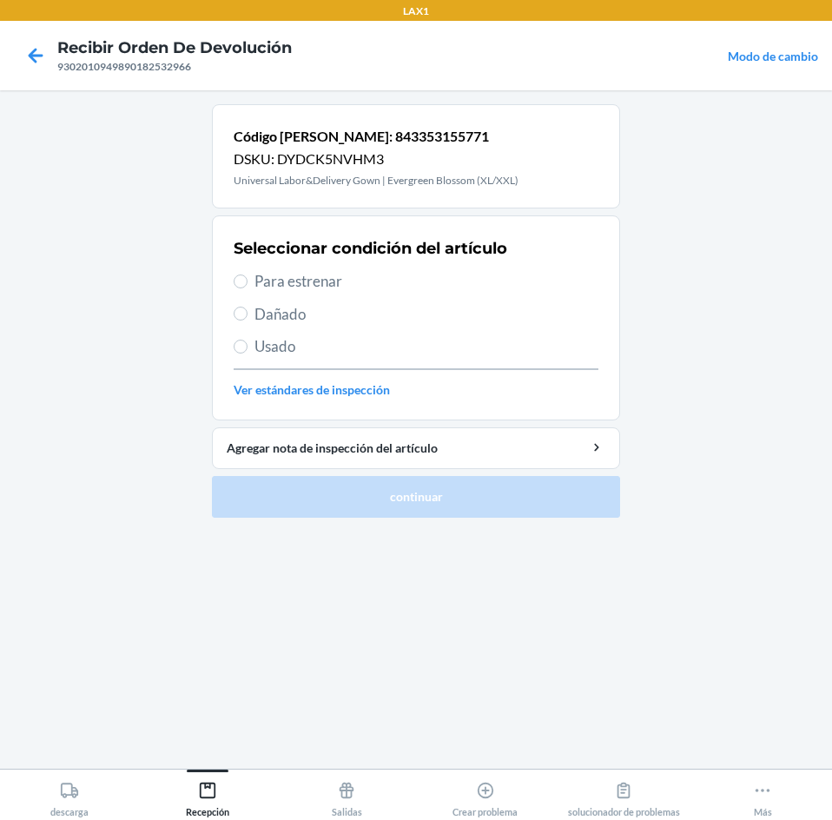
click at [304, 281] on span "Para estrenar" at bounding box center [427, 281] width 344 height 23
click at [248, 281] on input "Para estrenar" at bounding box center [241, 281] width 14 height 14
radio input "true"
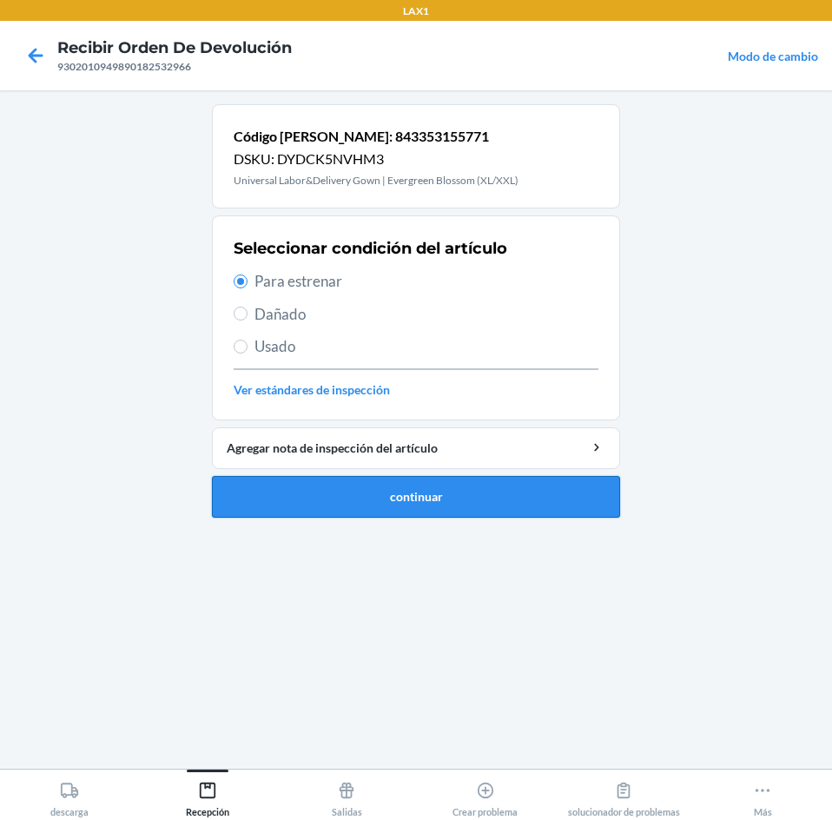
click at [353, 486] on button "continuar" at bounding box center [416, 497] width 408 height 42
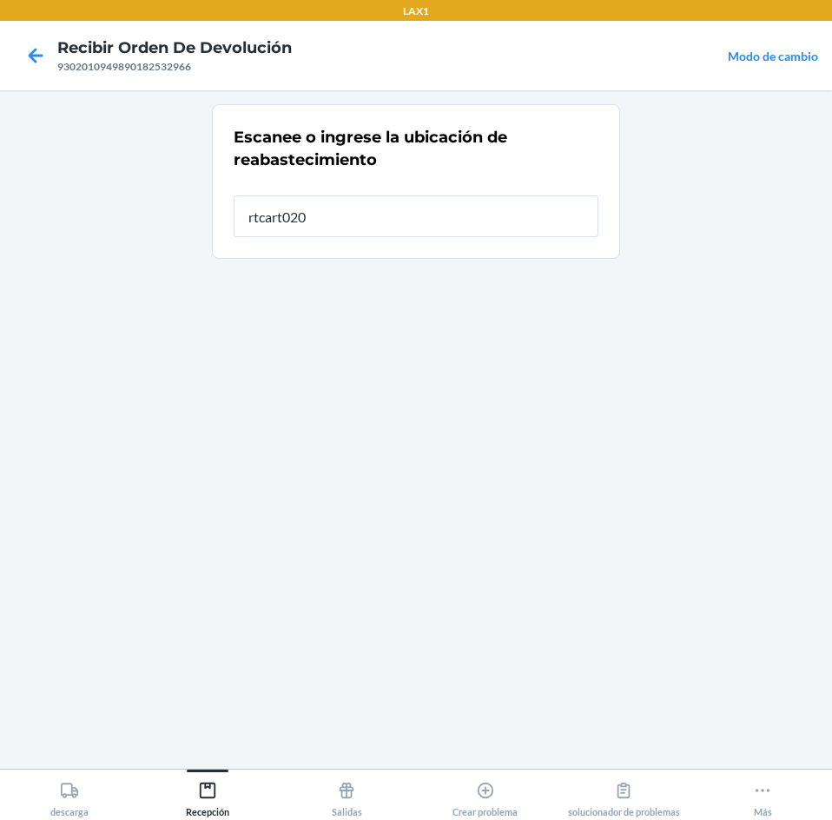
type input "rtcart020"
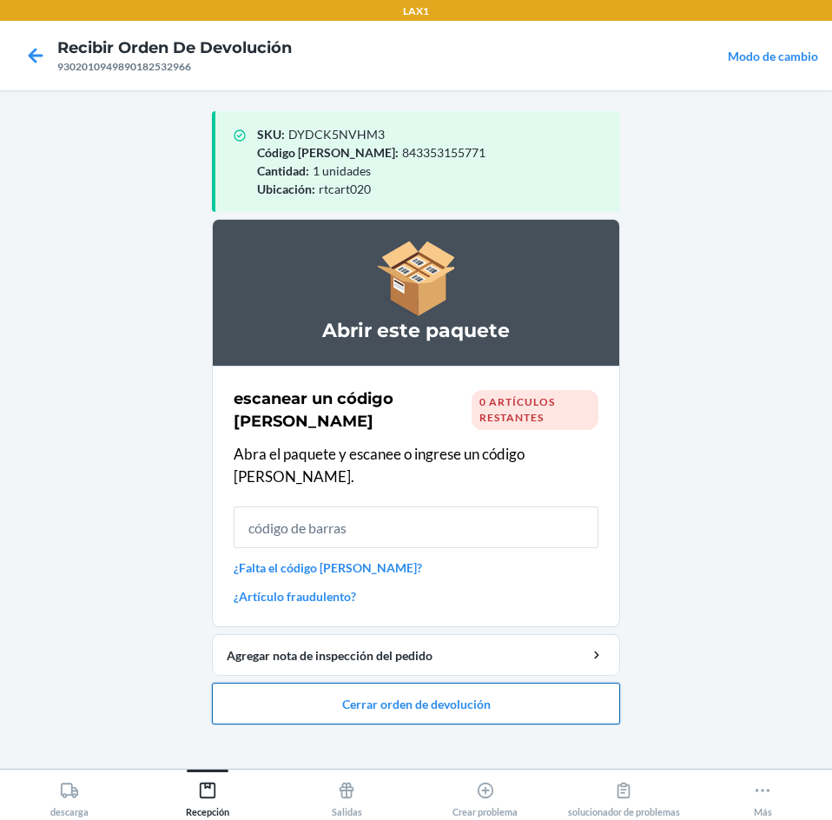
click at [552, 683] on button "Cerrar orden de devolución" at bounding box center [416, 704] width 408 height 42
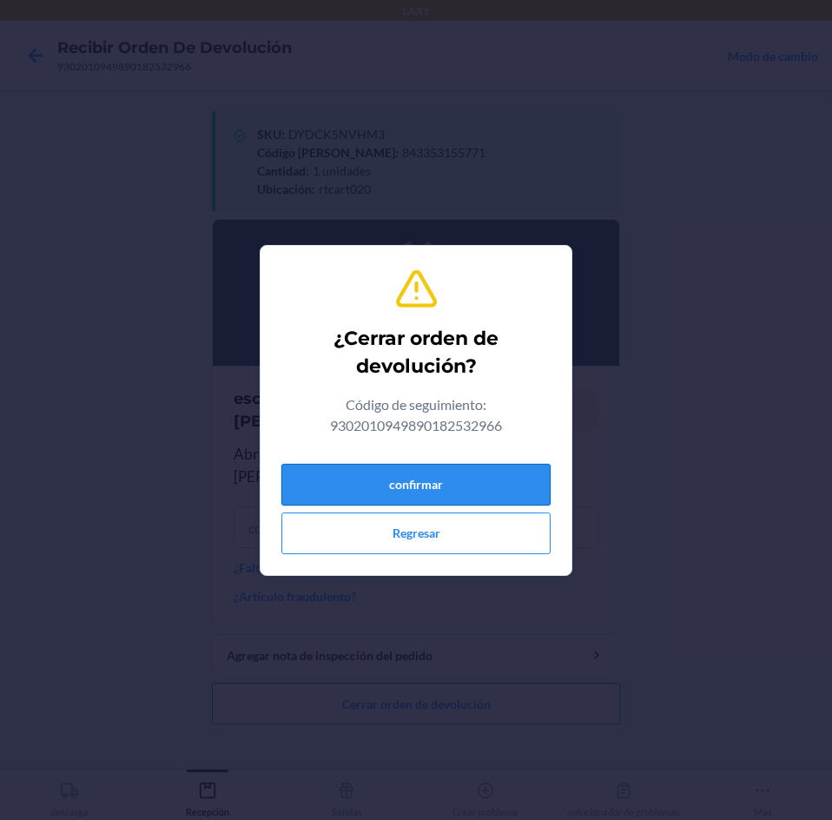
click at [497, 486] on button "confirmar" at bounding box center [415, 485] width 269 height 42
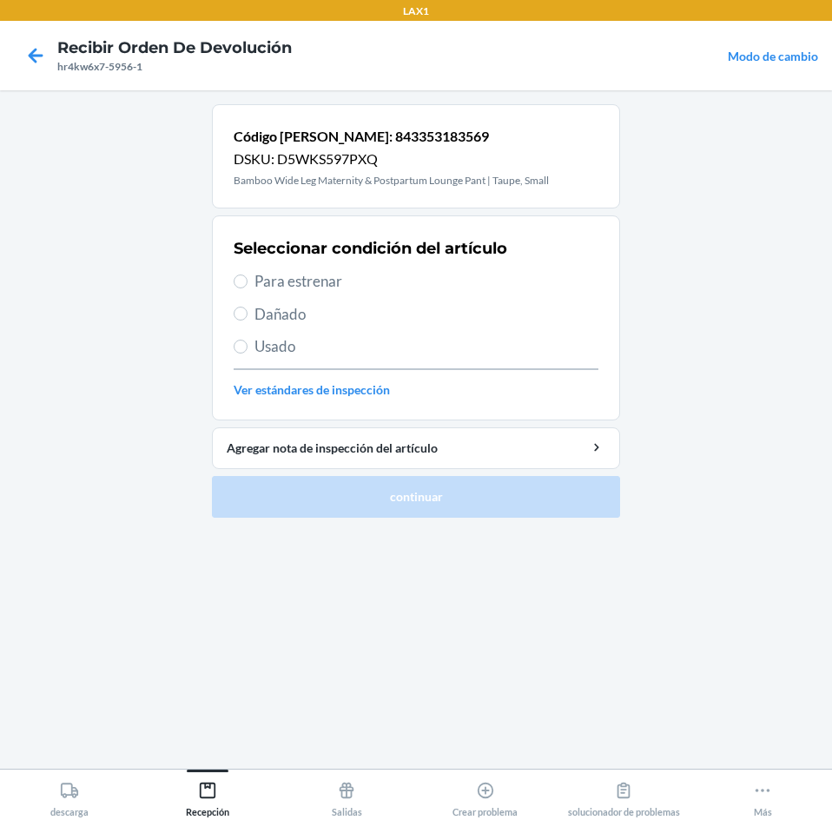
click at [273, 274] on span "Para estrenar" at bounding box center [427, 281] width 344 height 23
click at [248, 274] on input "Para estrenar" at bounding box center [241, 281] width 14 height 14
radio input "true"
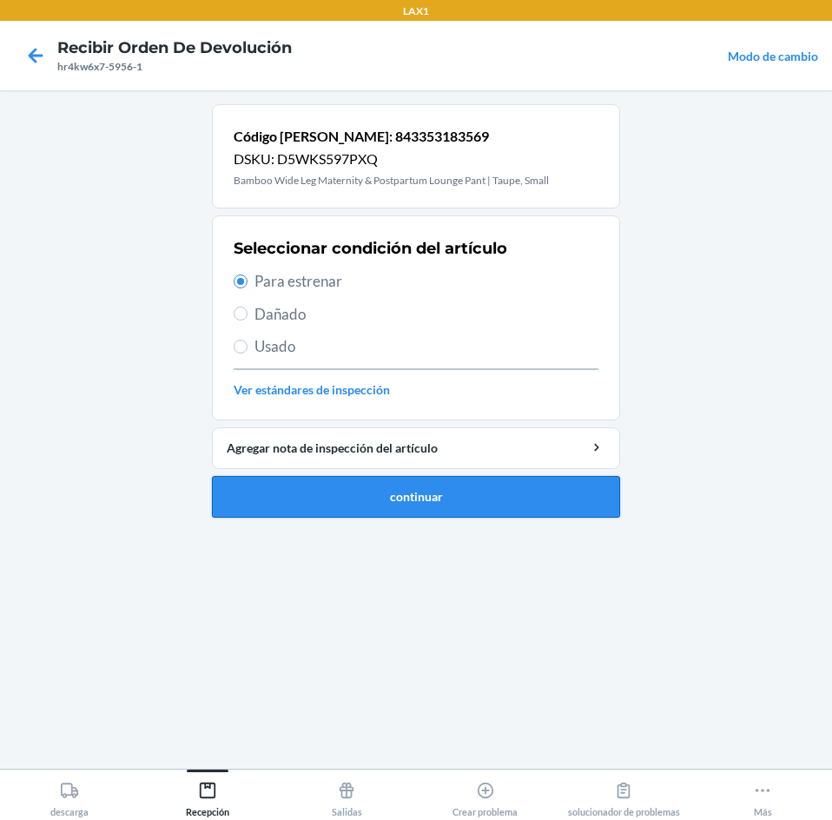
click at [394, 510] on button "continuar" at bounding box center [416, 497] width 408 height 42
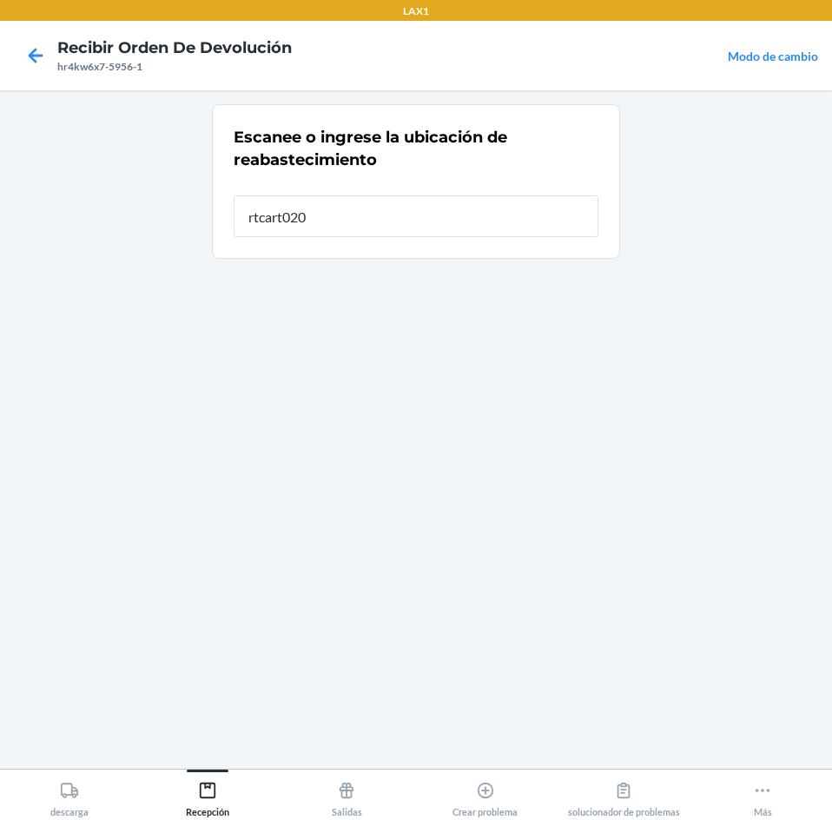
type input "rtcart020"
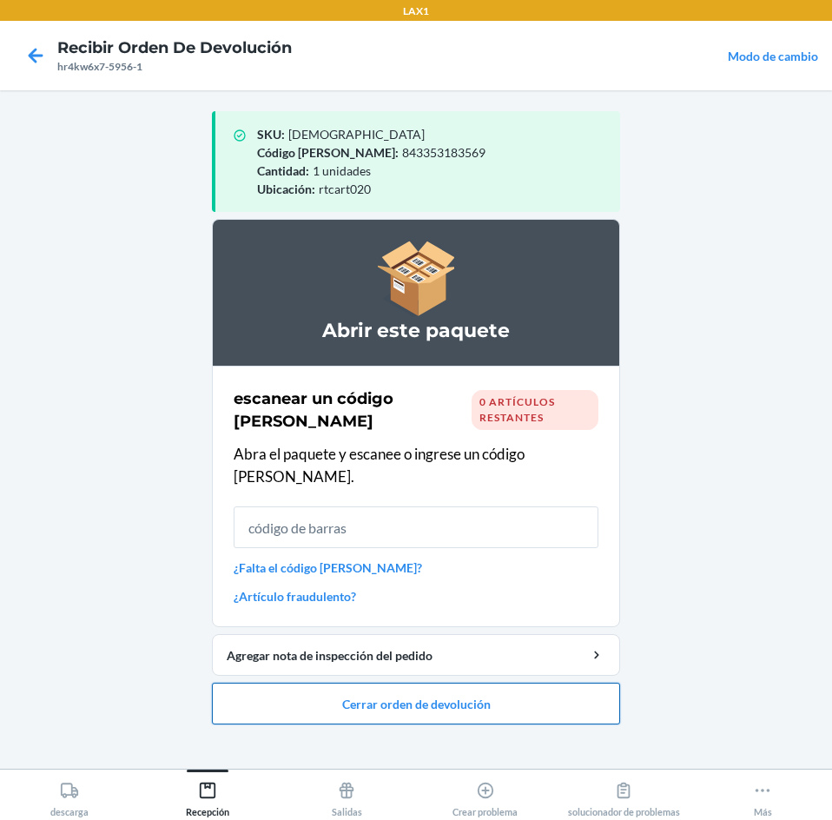
click at [545, 683] on button "Cerrar orden de devolución" at bounding box center [416, 704] width 408 height 42
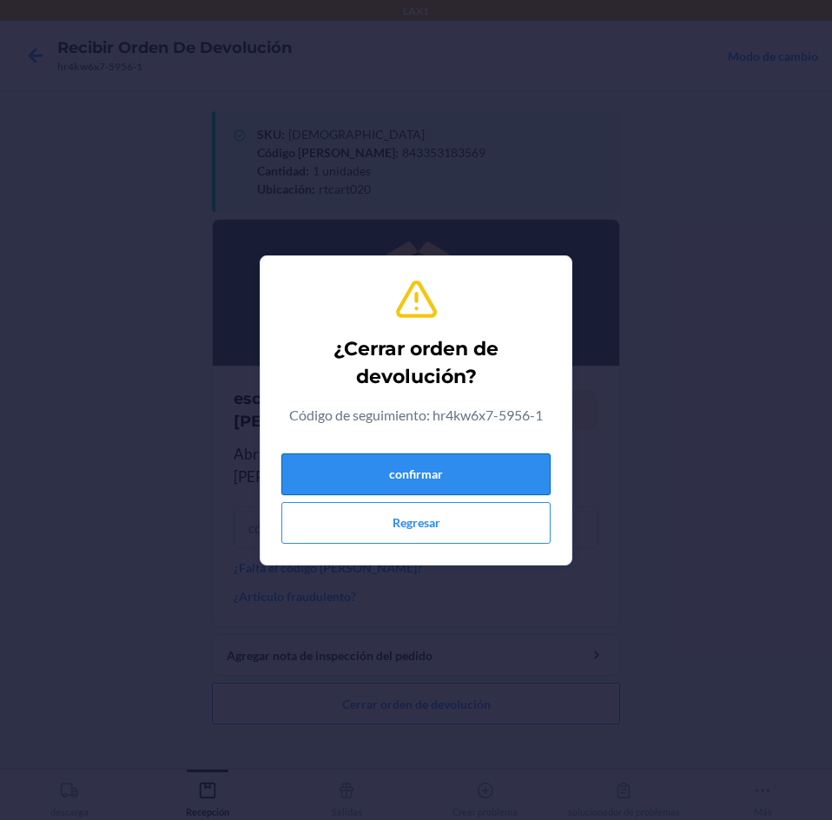
click at [504, 486] on button "confirmar" at bounding box center [415, 474] width 269 height 42
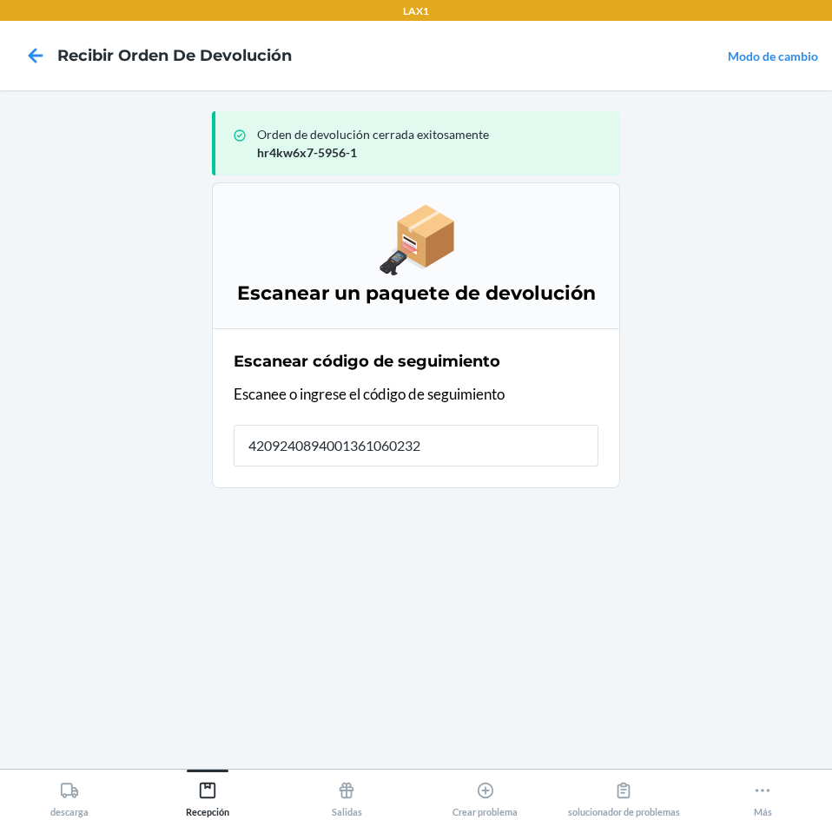
type input "42092408940013610602329"
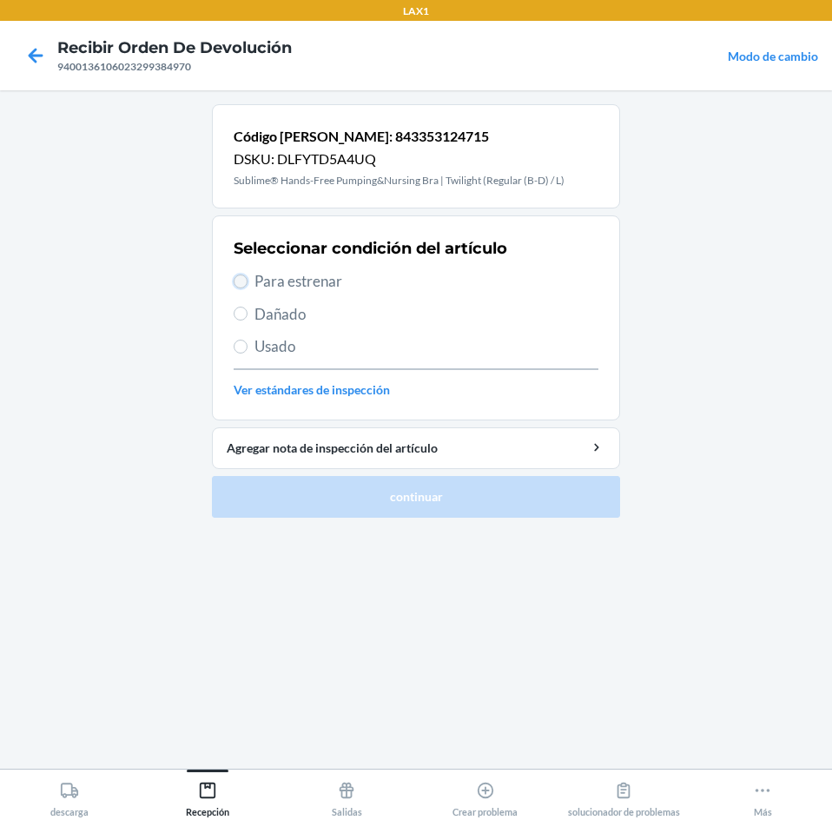
click at [241, 276] on input "Para estrenar" at bounding box center [241, 281] width 14 height 14
radio input "true"
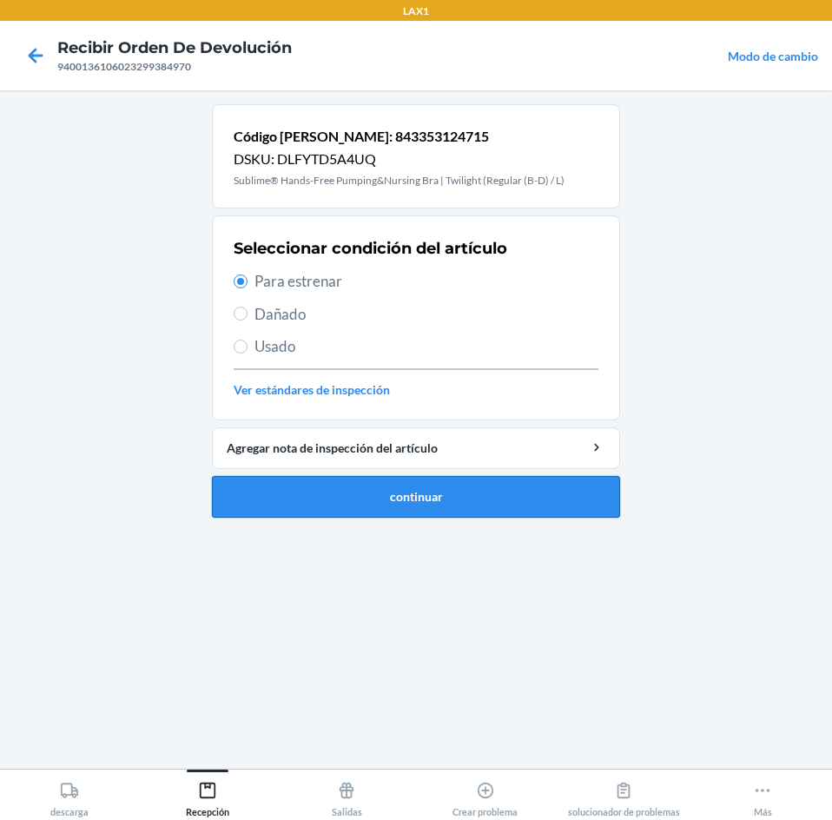
click at [274, 489] on button "continuar" at bounding box center [416, 497] width 408 height 42
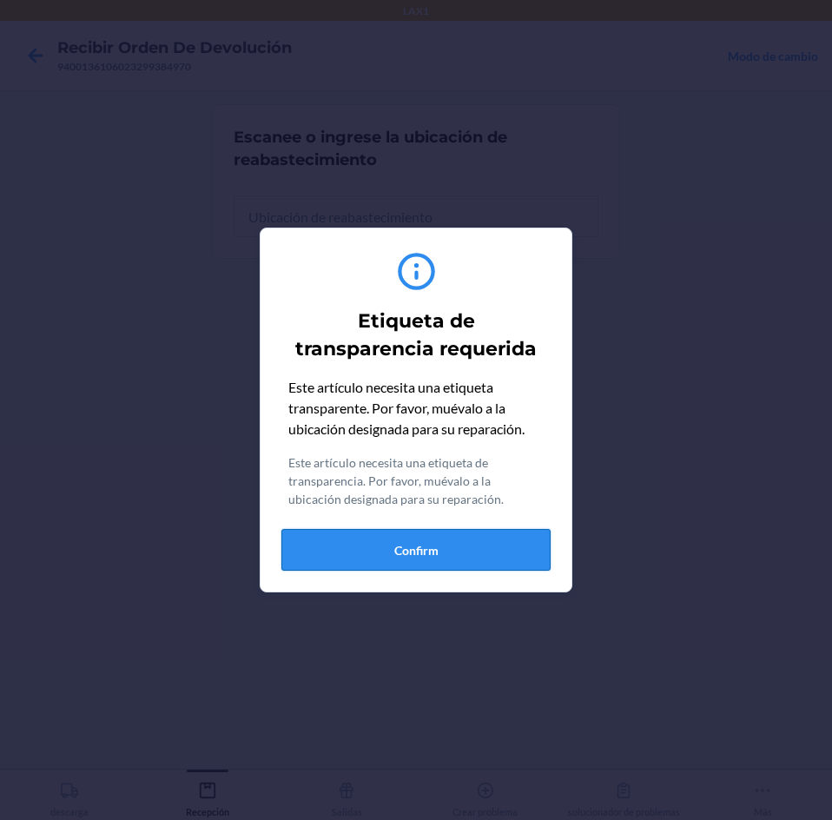
click at [505, 552] on button "Confirm" at bounding box center [415, 550] width 269 height 42
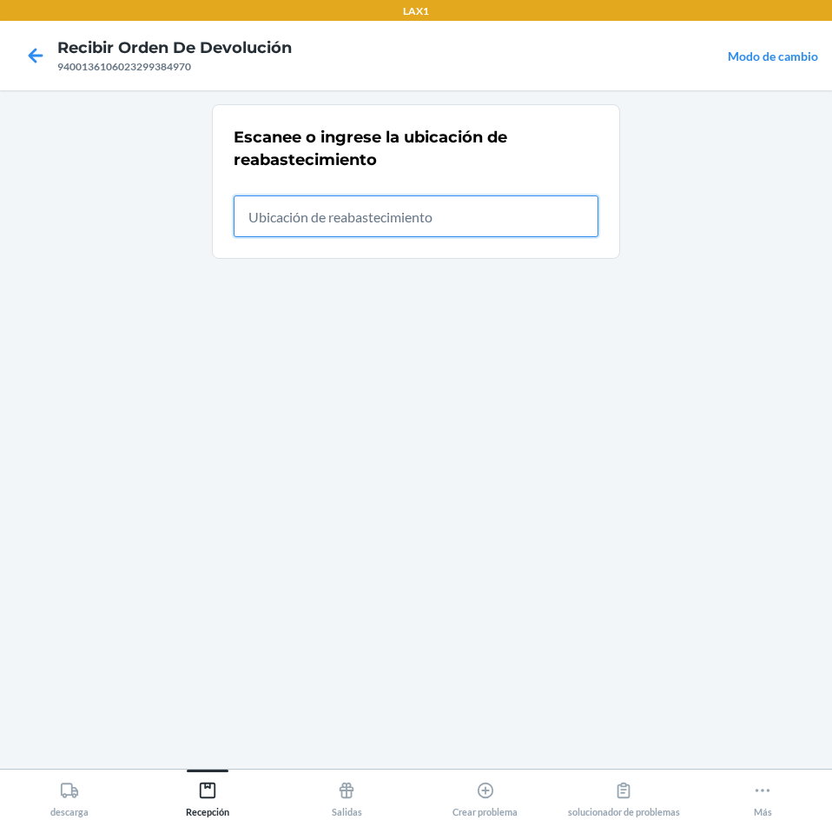
click at [512, 206] on input "text" at bounding box center [416, 216] width 365 height 42
type input "rtcart020"
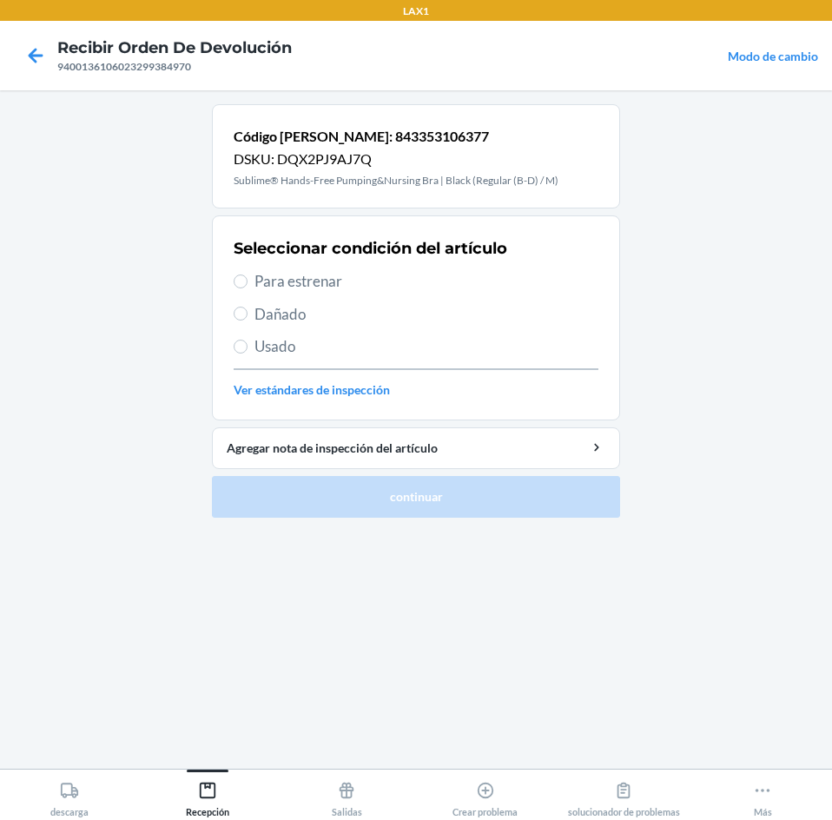
click at [252, 271] on label "Para estrenar" at bounding box center [416, 281] width 365 height 23
click at [248, 274] on input "Para estrenar" at bounding box center [241, 281] width 14 height 14
radio input "true"
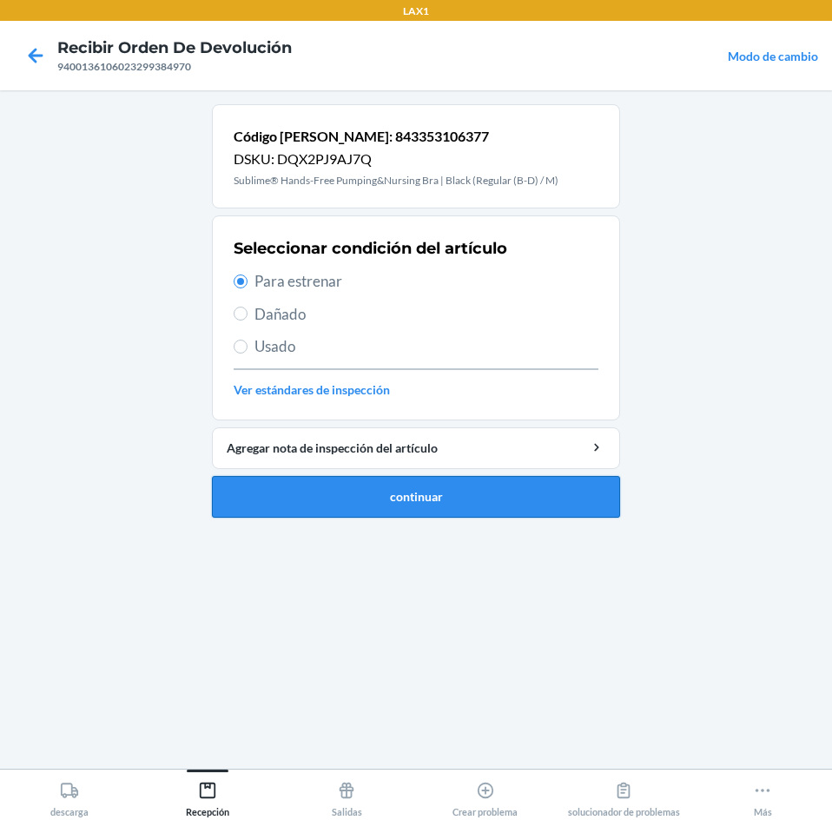
click at [259, 487] on button "continuar" at bounding box center [416, 497] width 408 height 42
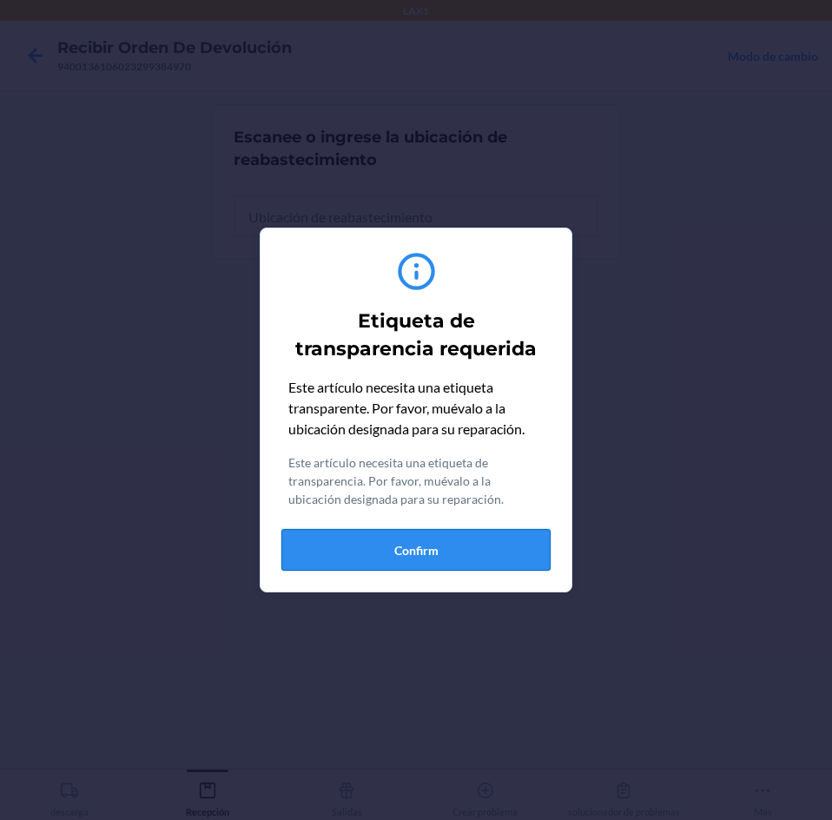
click at [400, 540] on button "Confirm" at bounding box center [415, 550] width 269 height 42
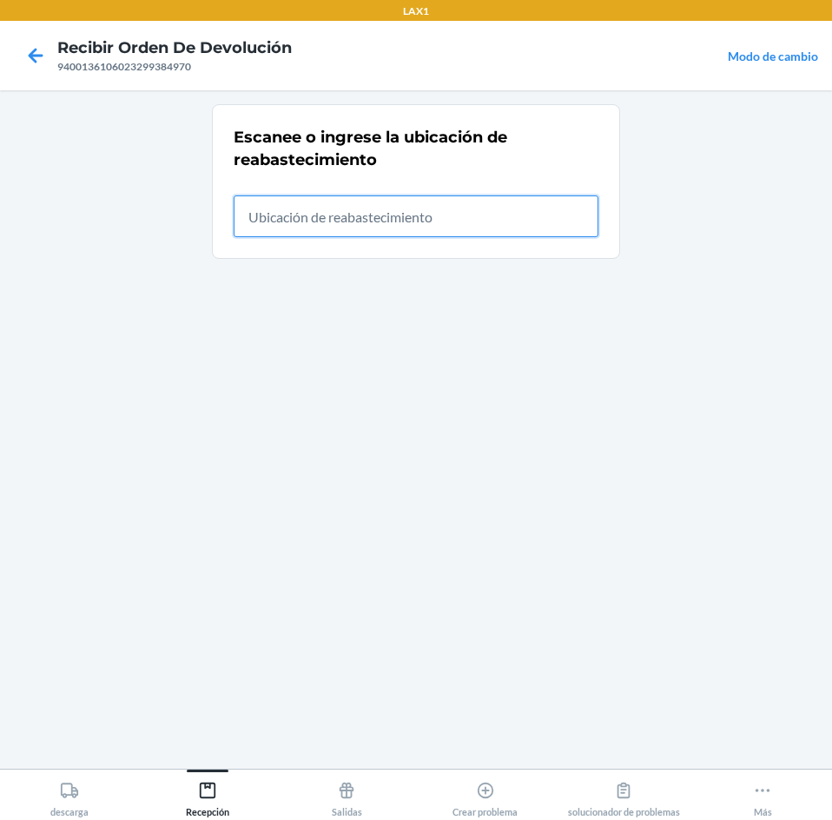
click at [330, 219] on input "text" at bounding box center [416, 216] width 365 height 42
type input "rtcart020"
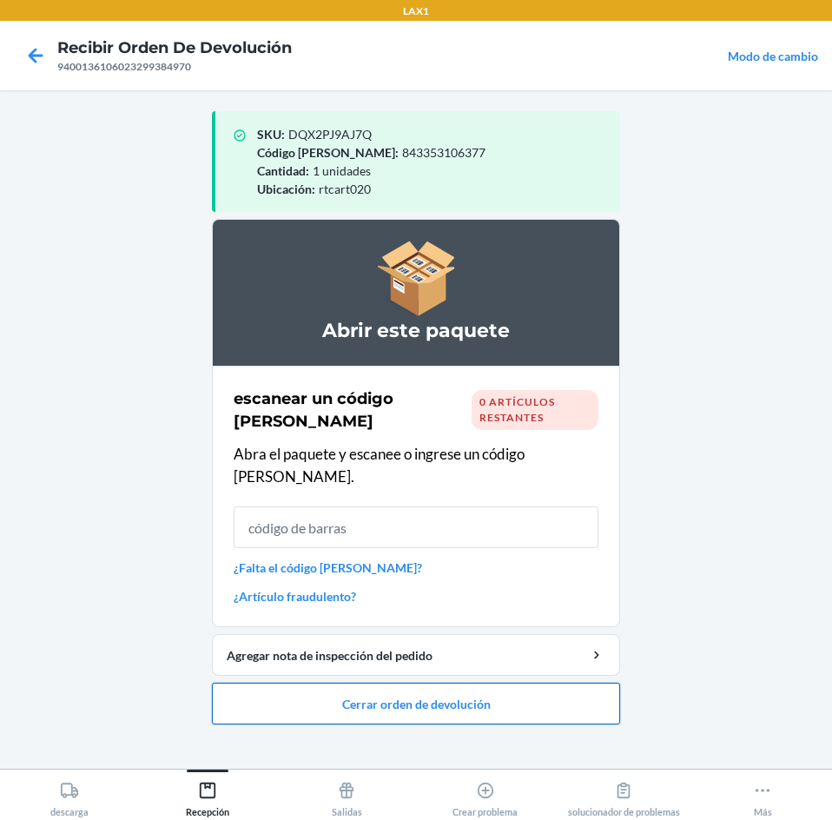
click at [365, 683] on button "Cerrar orden de devolución" at bounding box center [416, 704] width 408 height 42
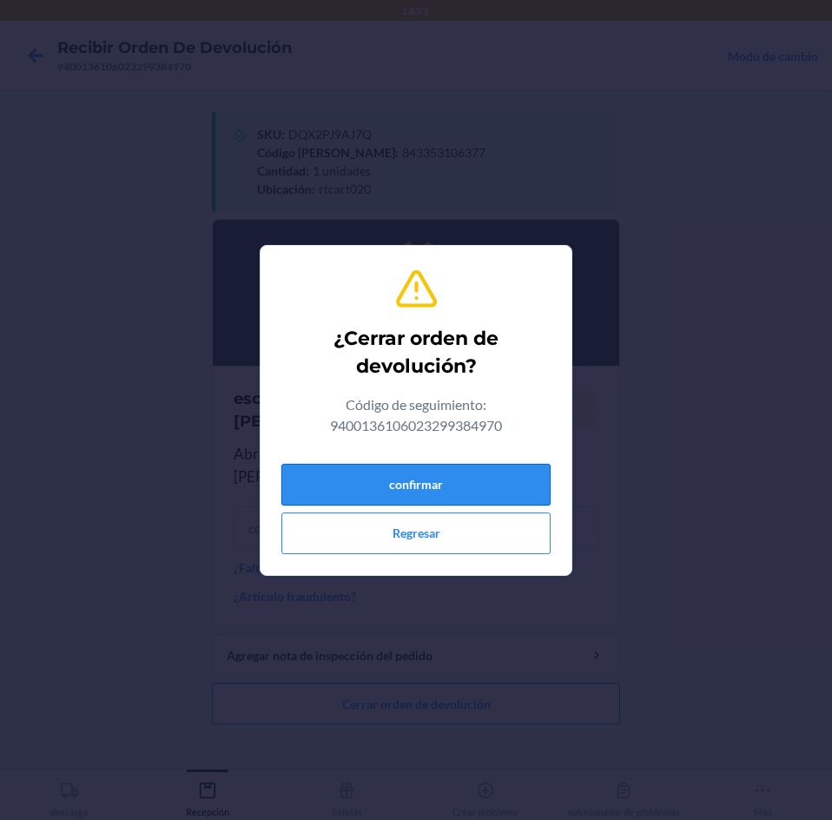
click at [447, 479] on button "confirmar" at bounding box center [415, 485] width 269 height 42
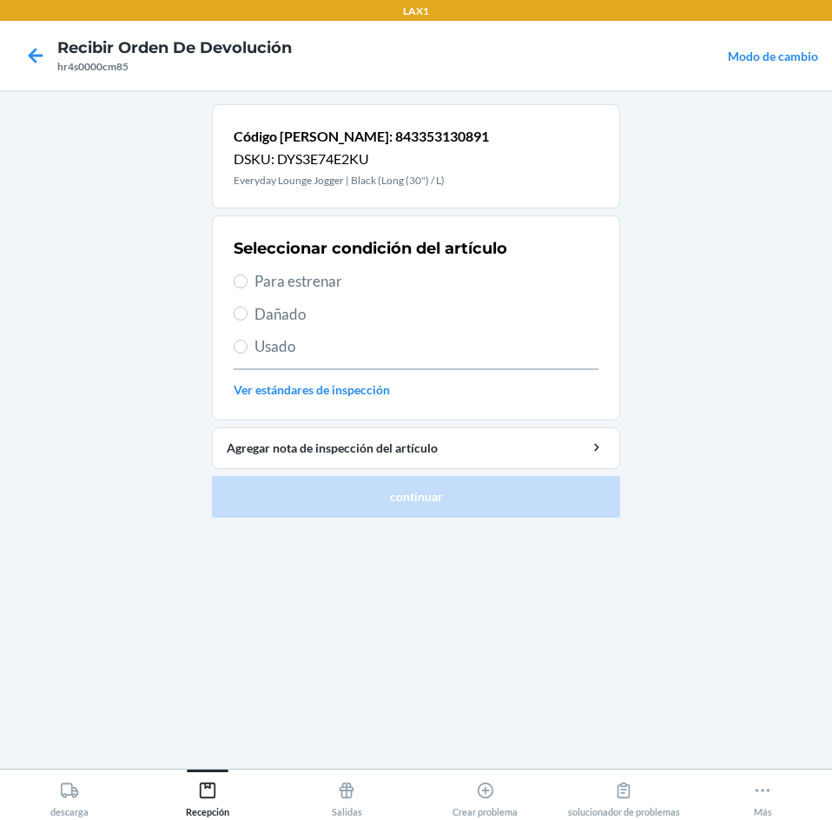
click at [264, 280] on span "Para estrenar" at bounding box center [427, 281] width 344 height 23
click at [248, 280] on input "Para estrenar" at bounding box center [241, 281] width 14 height 14
radio input "true"
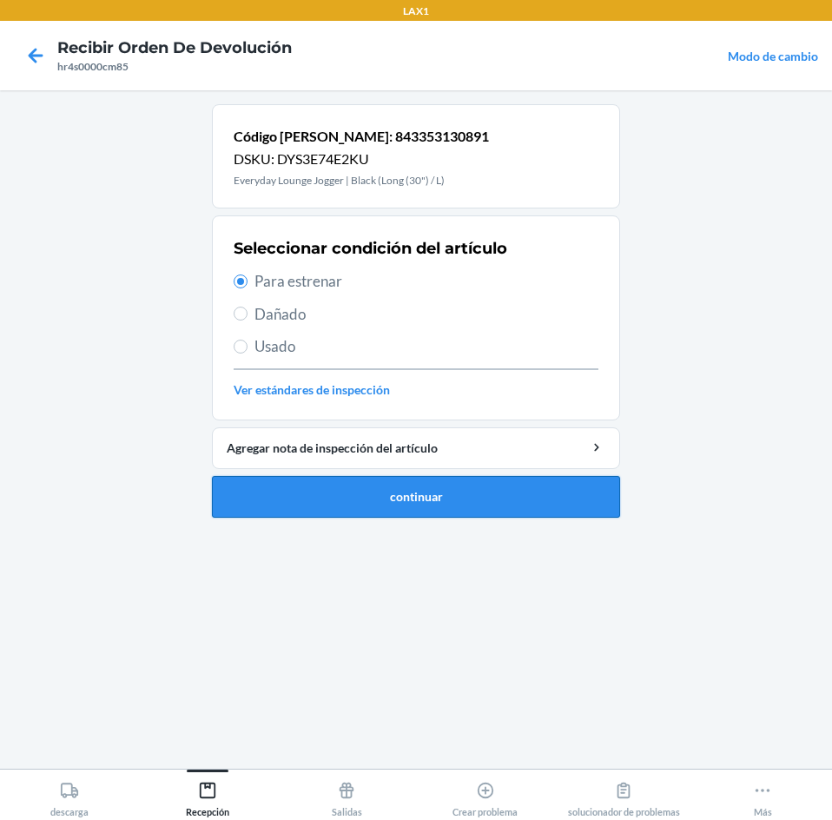
click at [345, 502] on button "continuar" at bounding box center [416, 497] width 408 height 42
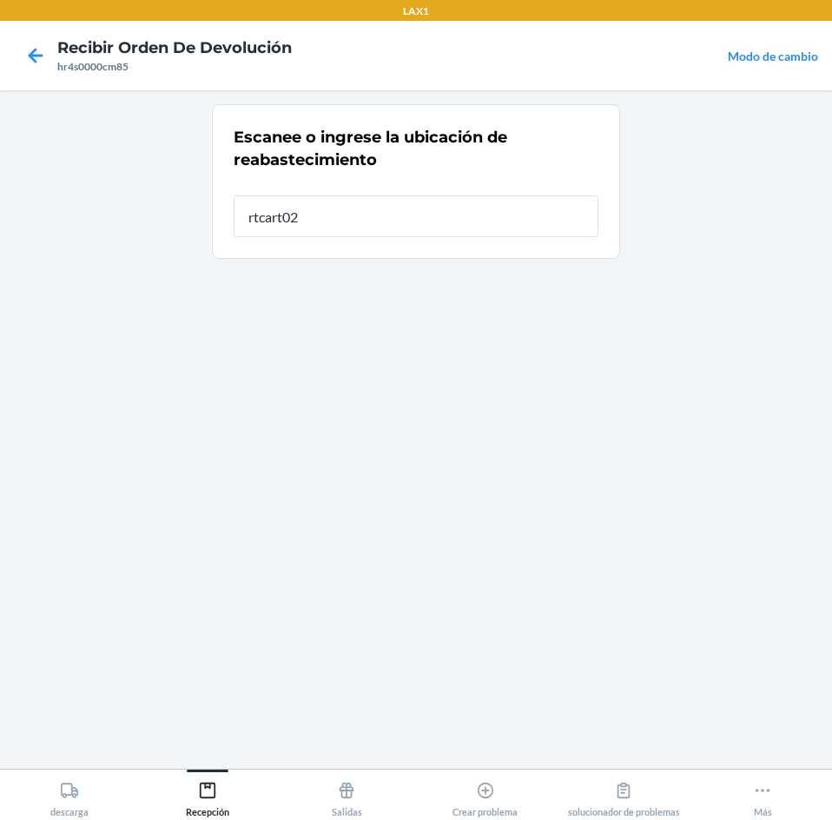
type input "rtcart020"
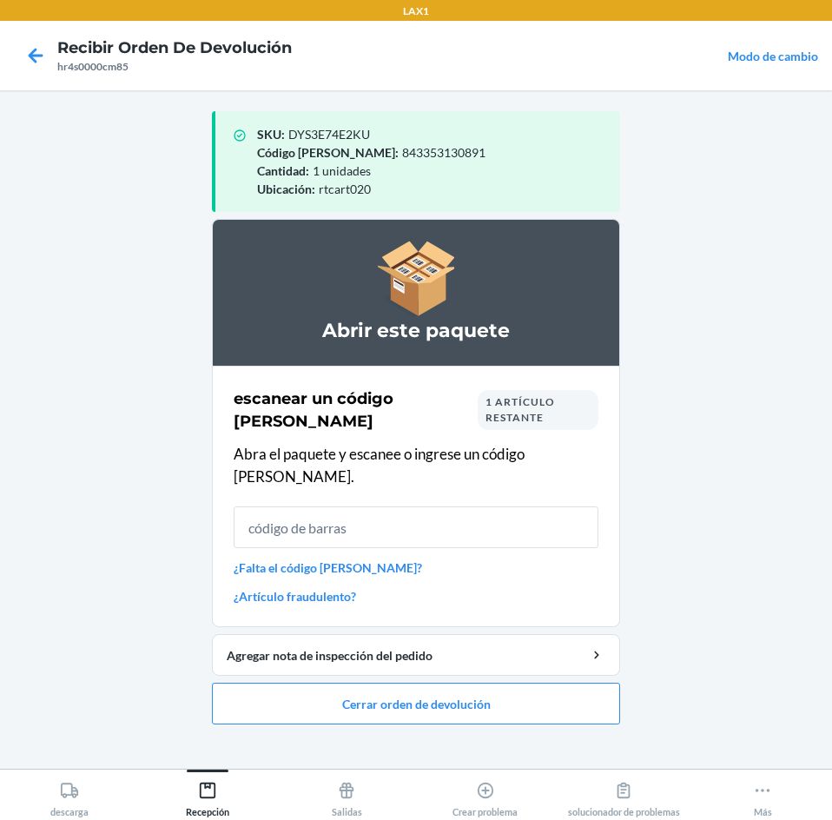
click at [469, 509] on input "text" at bounding box center [416, 527] width 365 height 42
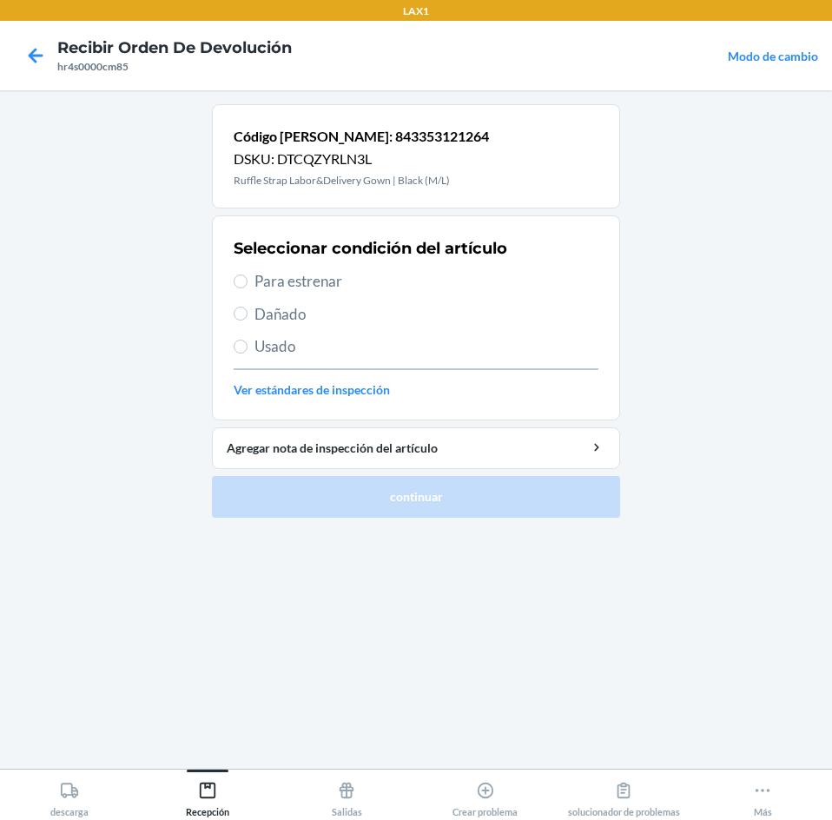
click at [253, 283] on label "Para estrenar" at bounding box center [416, 281] width 365 height 23
click at [248, 283] on input "Para estrenar" at bounding box center [241, 281] width 14 height 14
radio input "true"
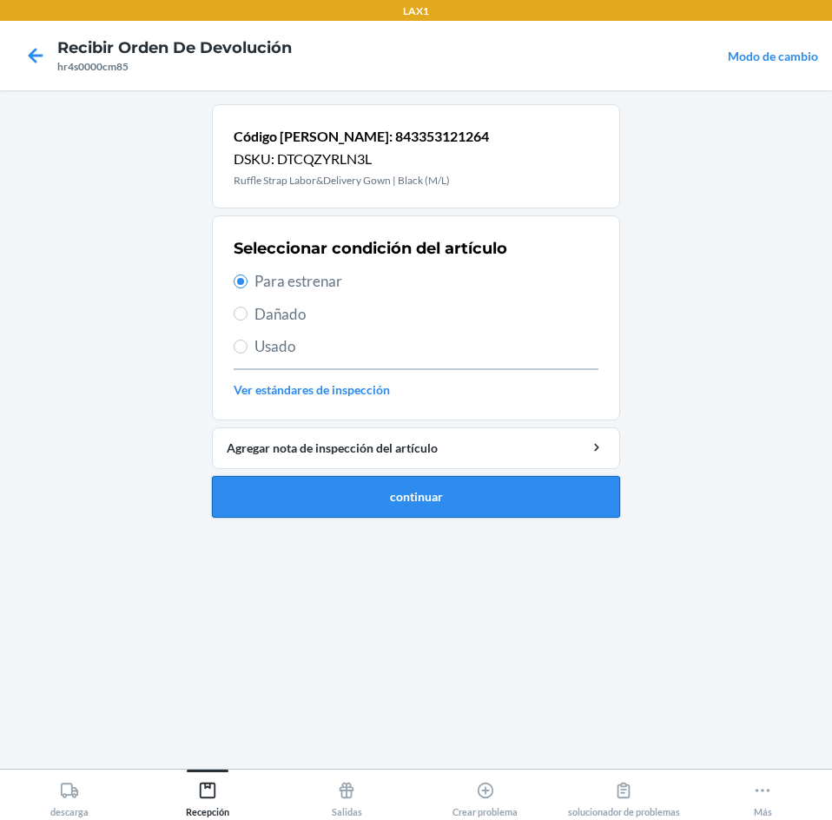
click at [314, 493] on button "continuar" at bounding box center [416, 497] width 408 height 42
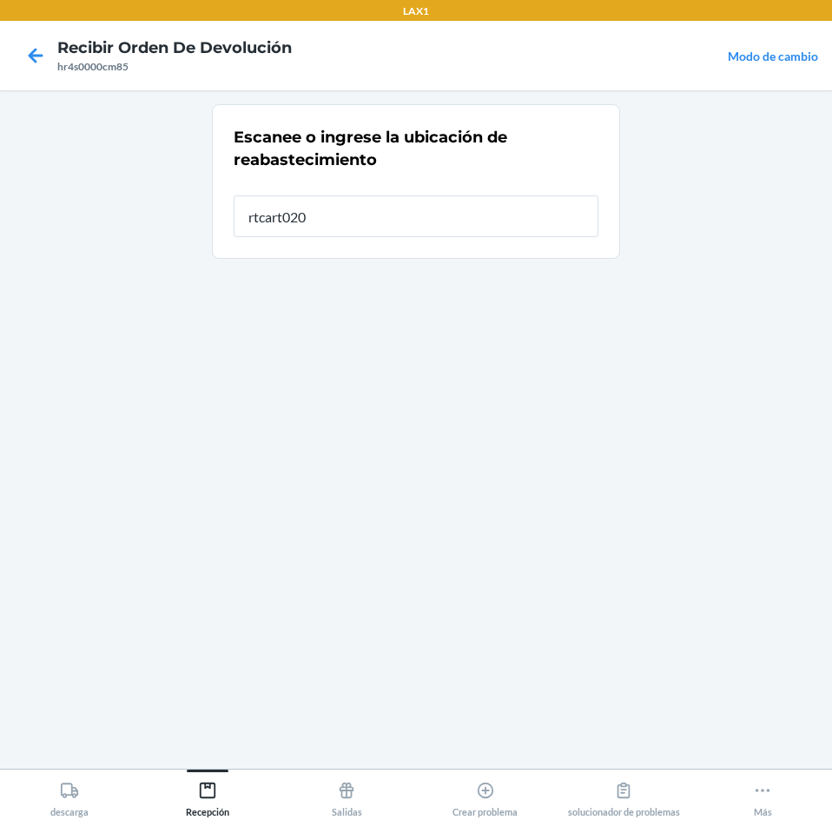
type input "rtcart020"
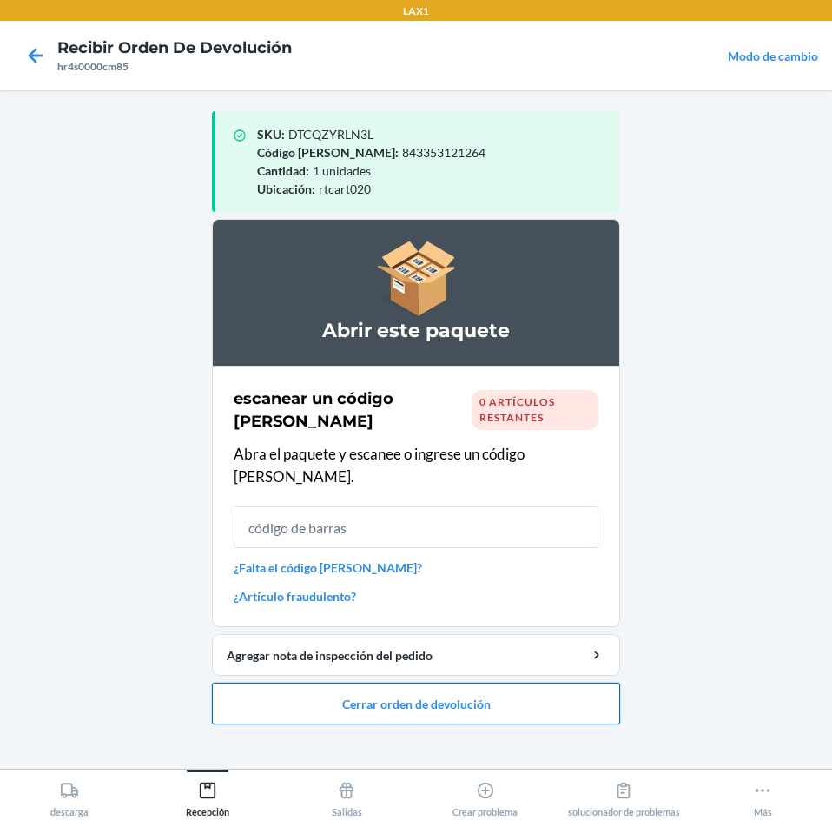
click at [461, 699] on button "Cerrar orden de devolución" at bounding box center [416, 704] width 408 height 42
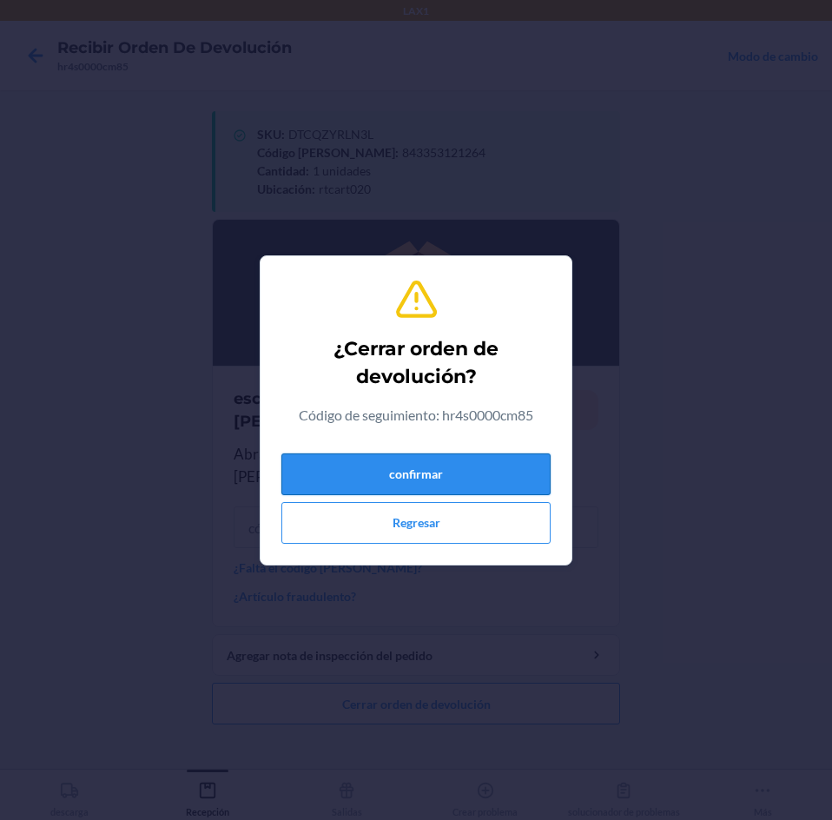
click at [529, 478] on button "confirmar" at bounding box center [415, 474] width 269 height 42
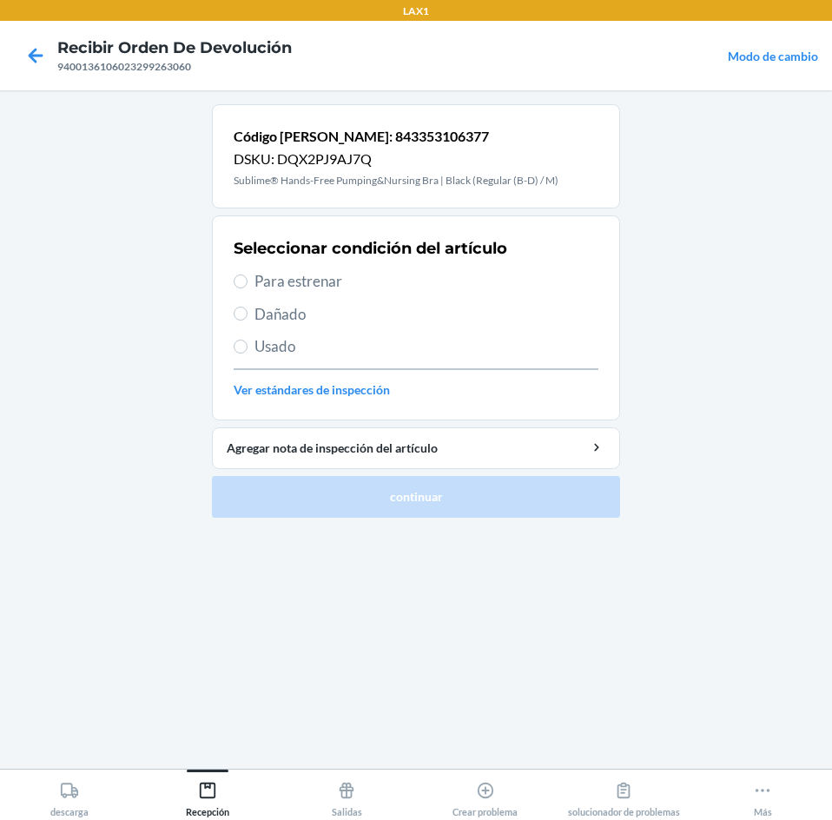
click at [249, 271] on label "Para estrenar" at bounding box center [416, 281] width 365 height 23
click at [248, 274] on input "Para estrenar" at bounding box center [241, 281] width 14 height 14
radio input "true"
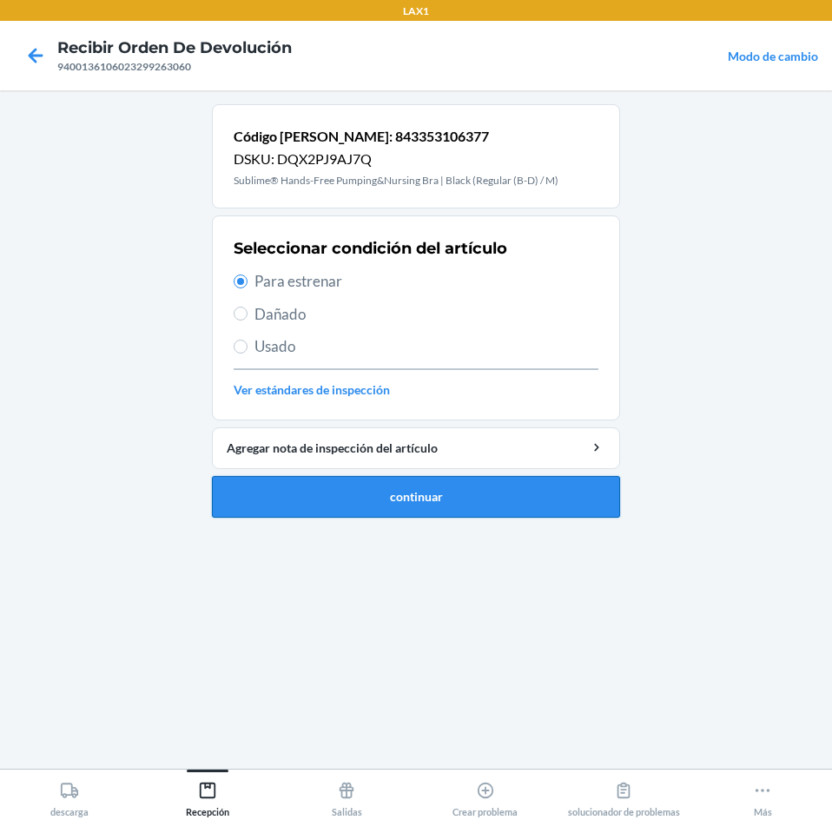
click at [328, 509] on button "continuar" at bounding box center [416, 497] width 408 height 42
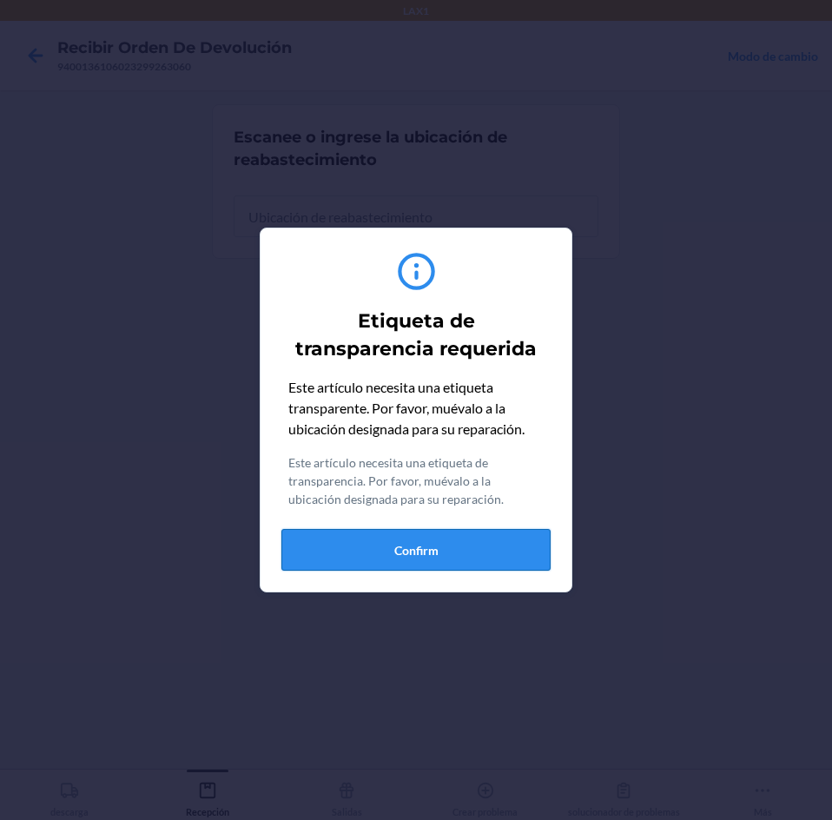
click at [511, 557] on button "Confirm" at bounding box center [415, 550] width 269 height 42
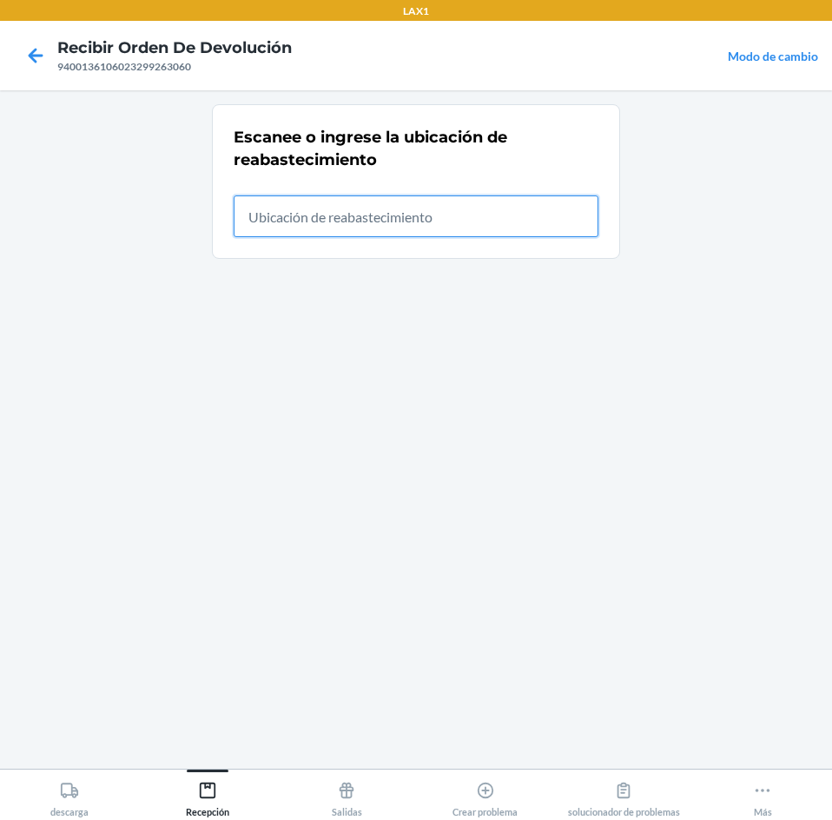
click at [503, 225] on input "text" at bounding box center [416, 216] width 365 height 42
type input "rtcart020"
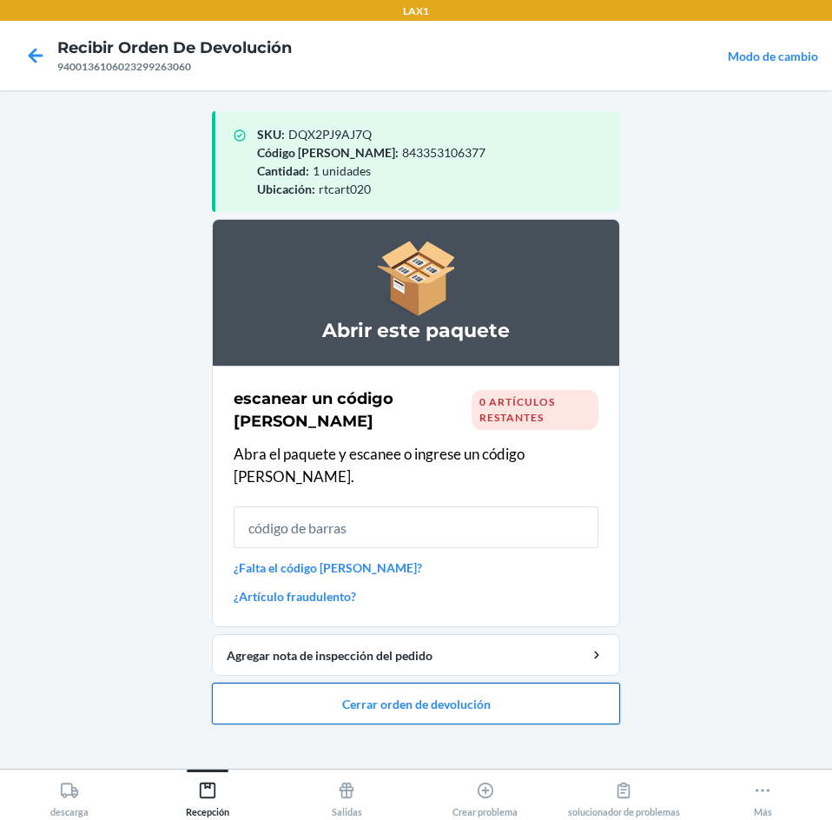
click at [482, 700] on button "Cerrar orden de devolución" at bounding box center [416, 704] width 408 height 42
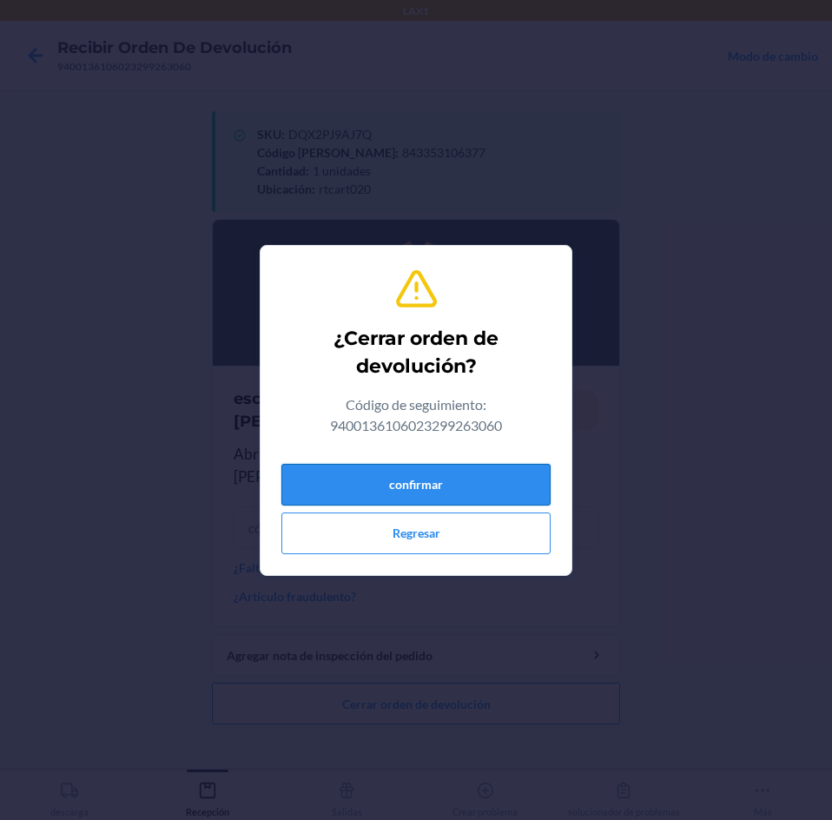
click at [498, 482] on button "confirmar" at bounding box center [415, 485] width 269 height 42
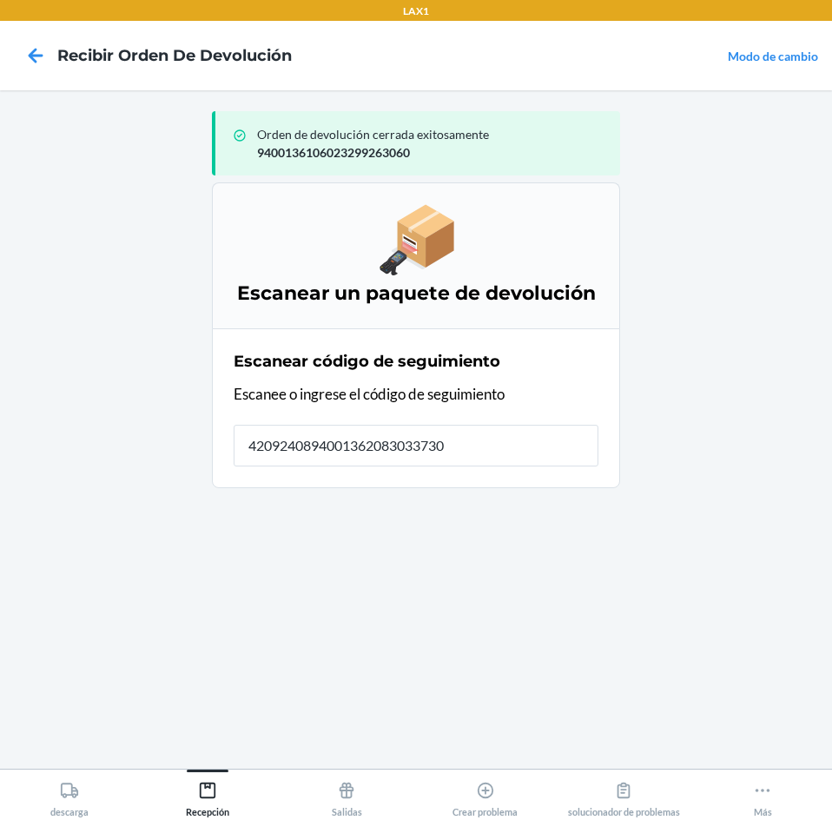
type input "42092408940013620830337305"
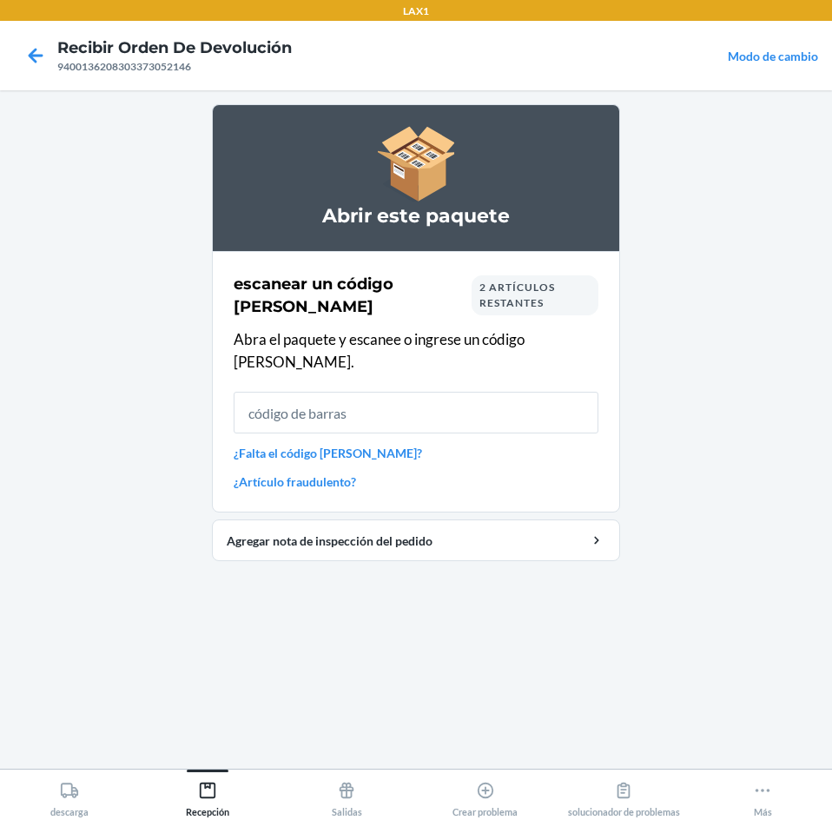
click at [364, 445] on div "escanear un código [PERSON_NAME] 2 artículos restantes Abra el paquete y escane…" at bounding box center [416, 382] width 365 height 228
click at [354, 444] on link "¿Falta el código [PERSON_NAME]?" at bounding box center [416, 453] width 365 height 18
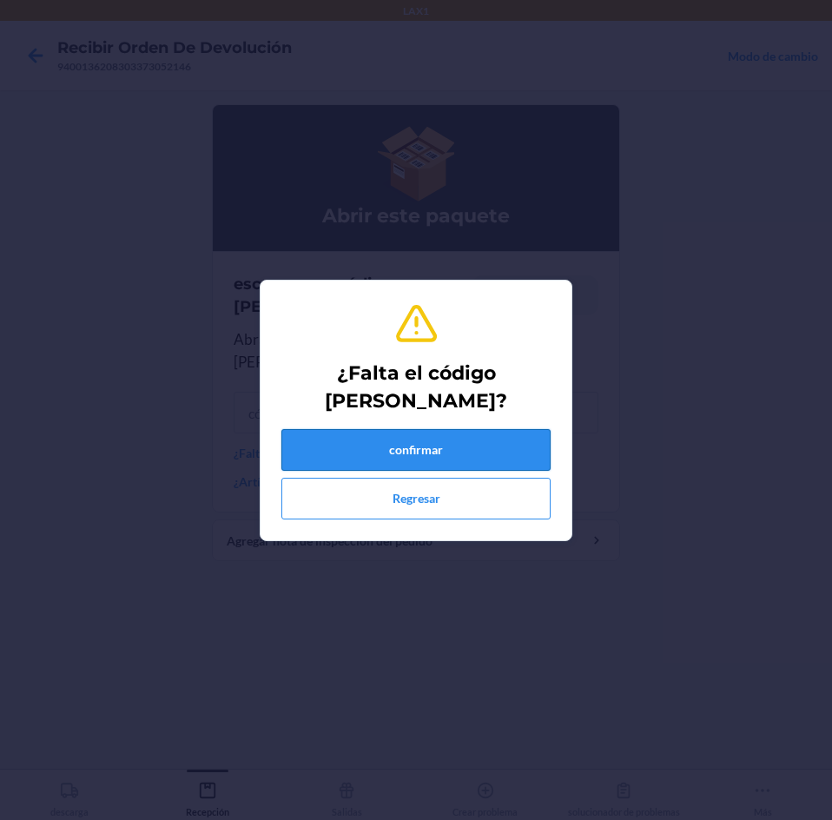
click at [363, 443] on button "confirmar" at bounding box center [415, 450] width 269 height 42
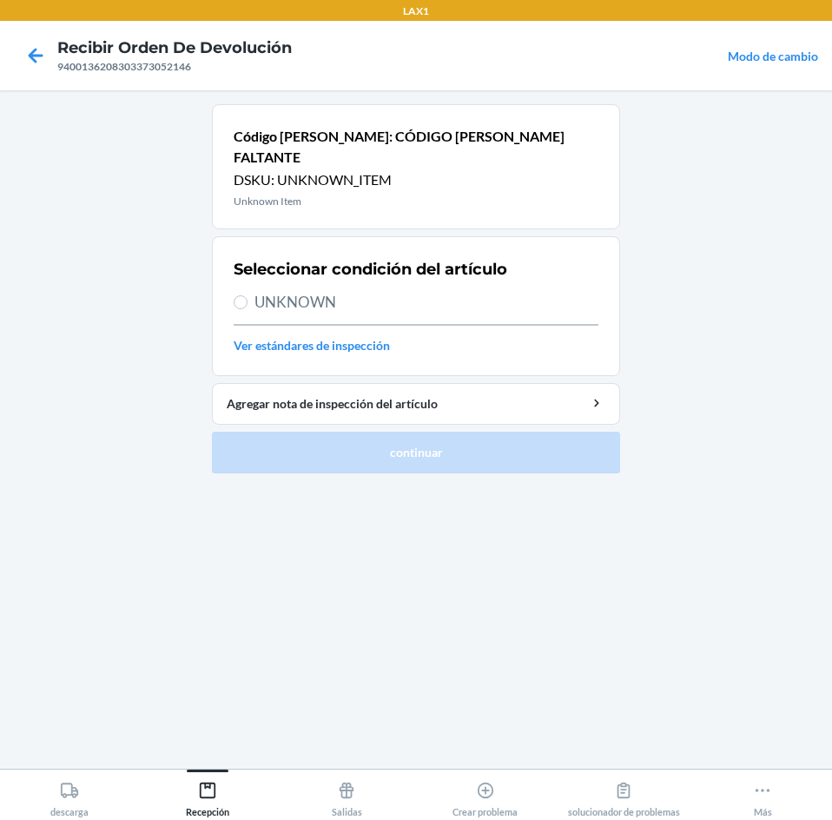
click at [255, 291] on span "UNKNOWN" at bounding box center [427, 302] width 344 height 23
click at [248, 295] on input "UNKNOWN" at bounding box center [241, 302] width 14 height 14
radio input "true"
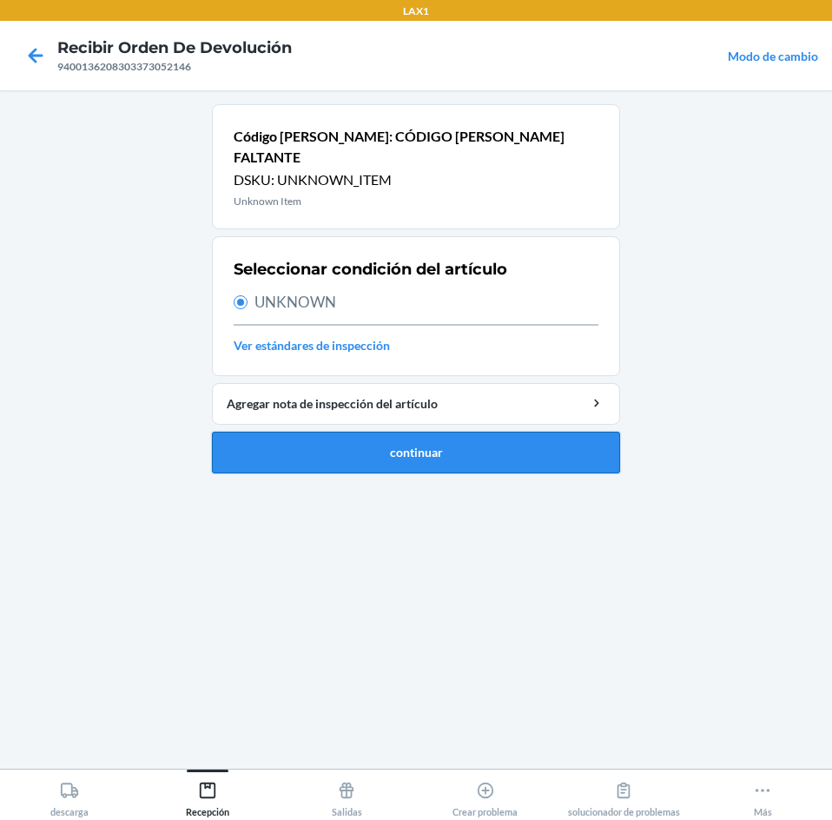
click at [301, 432] on button "continuar" at bounding box center [416, 453] width 408 height 42
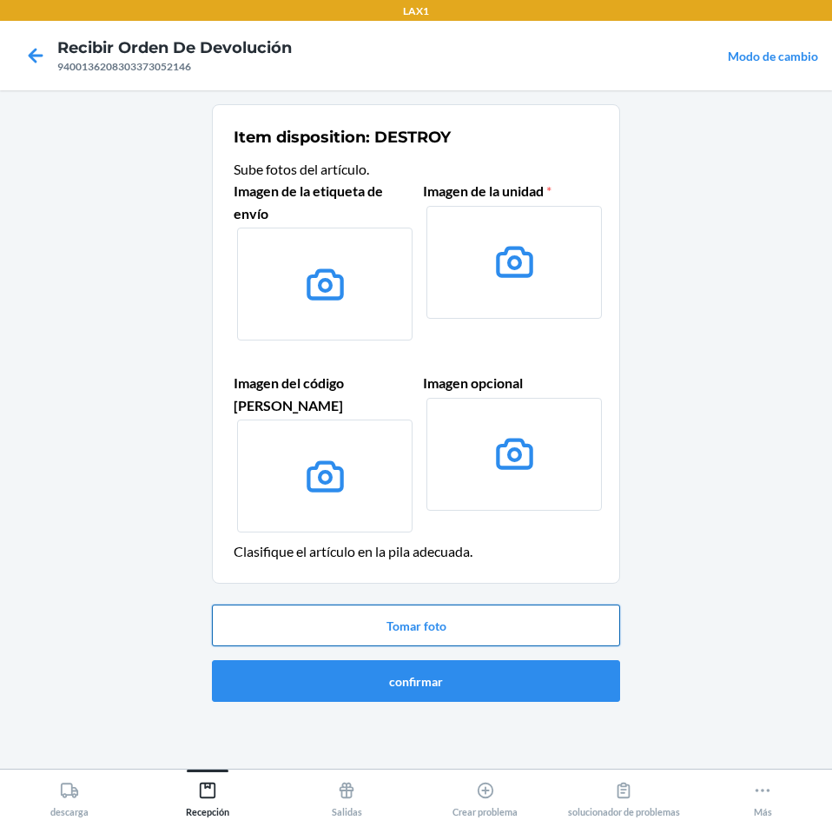
click at [545, 605] on button "Tomar foto" at bounding box center [416, 626] width 408 height 42
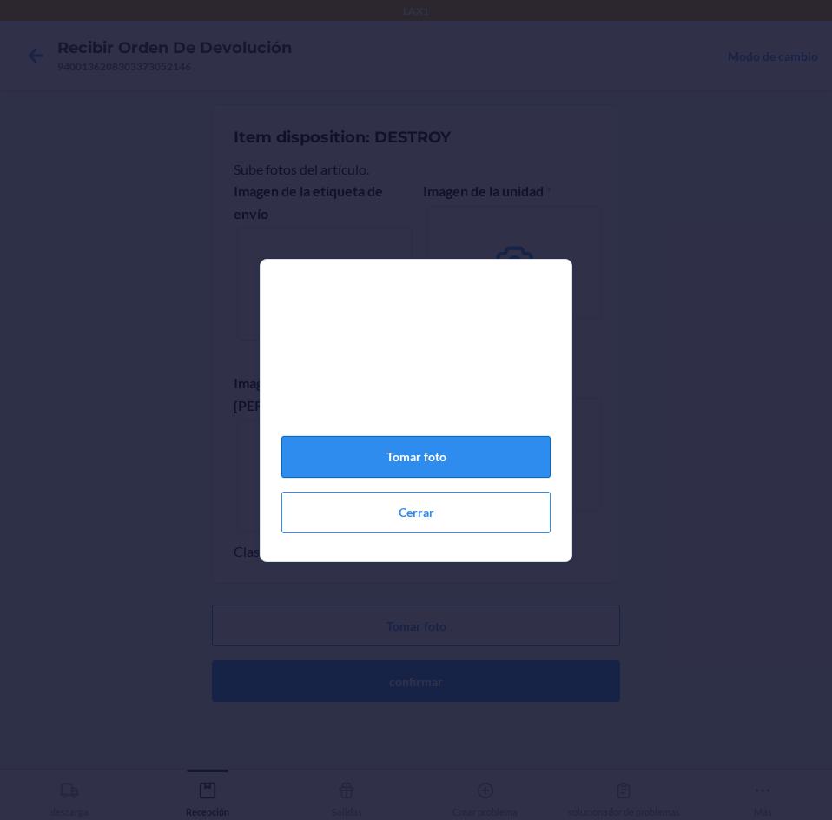
click at [380, 447] on button "Tomar foto" at bounding box center [415, 457] width 269 height 42
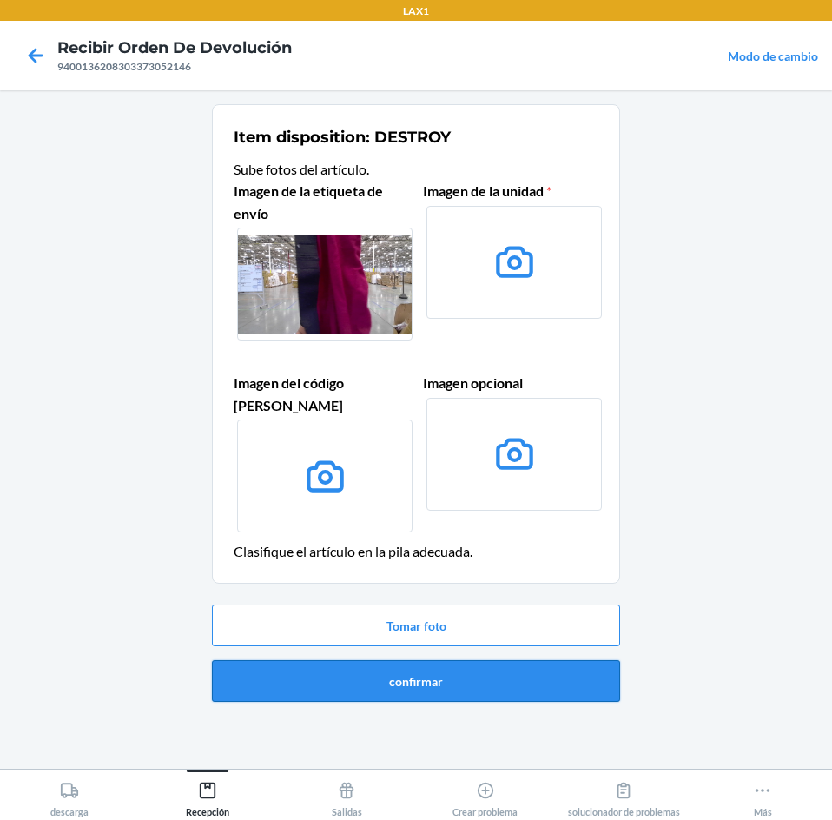
click at [457, 667] on button "confirmar" at bounding box center [416, 681] width 408 height 42
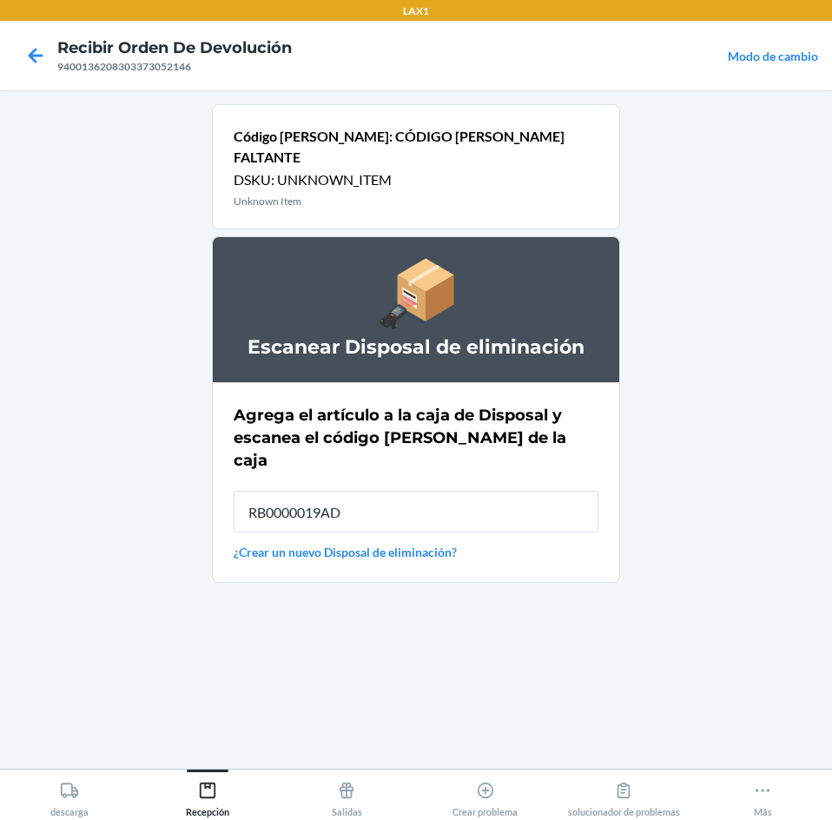
type input "RB0000019AD"
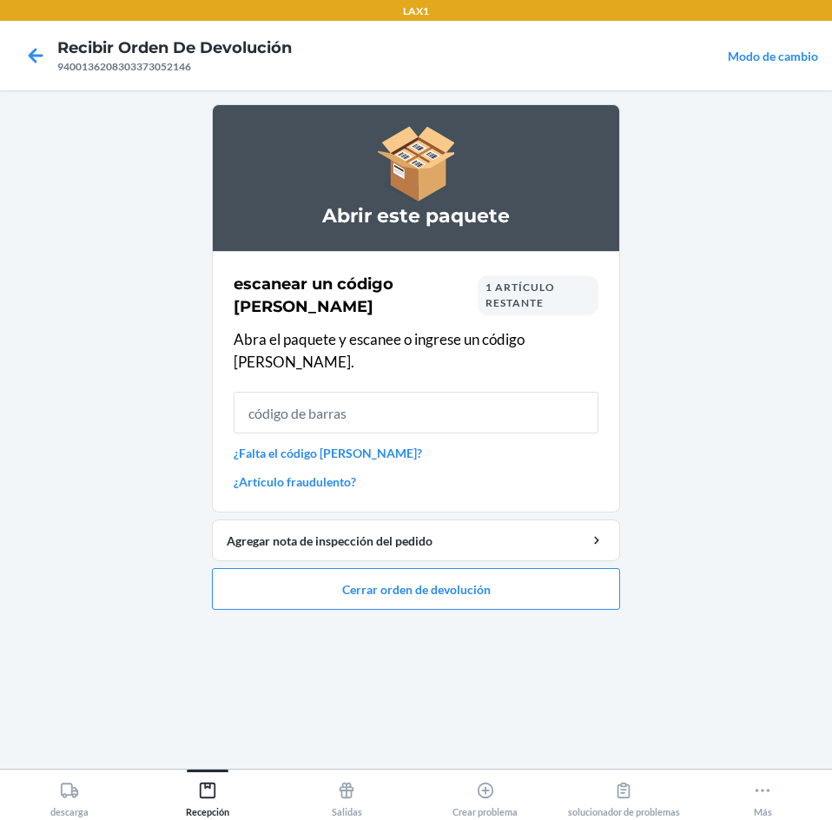
click at [363, 442] on div "escanear un código [PERSON_NAME] 1 artículo restante Abra el paquete y escanee …" at bounding box center [416, 382] width 365 height 228
click at [360, 444] on link "¿Falta el código [PERSON_NAME]?" at bounding box center [416, 453] width 365 height 18
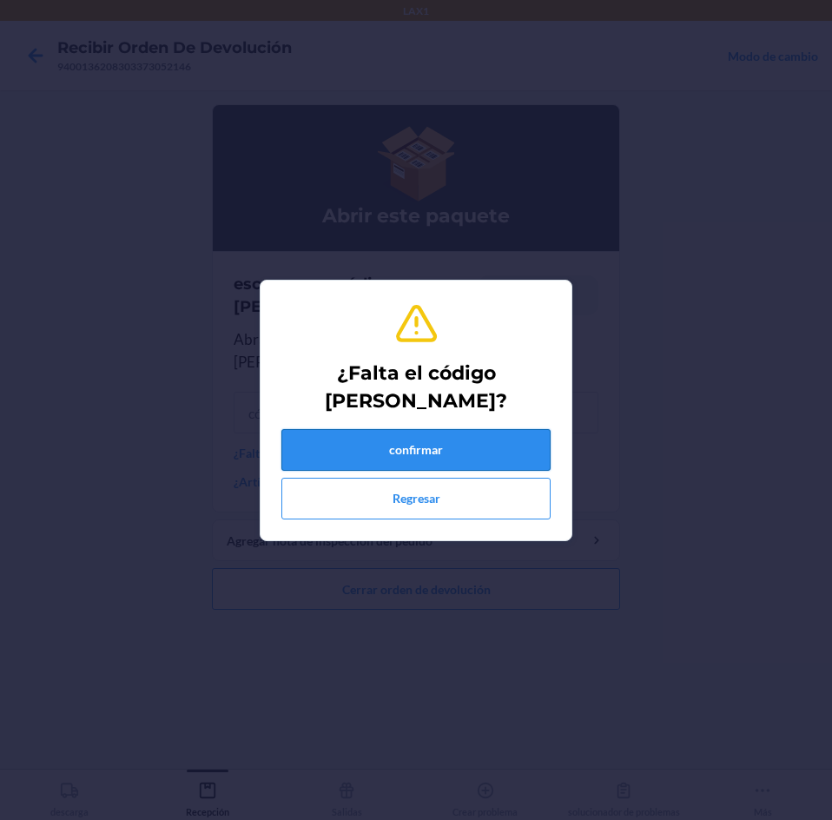
click at [367, 452] on button "confirmar" at bounding box center [415, 450] width 269 height 42
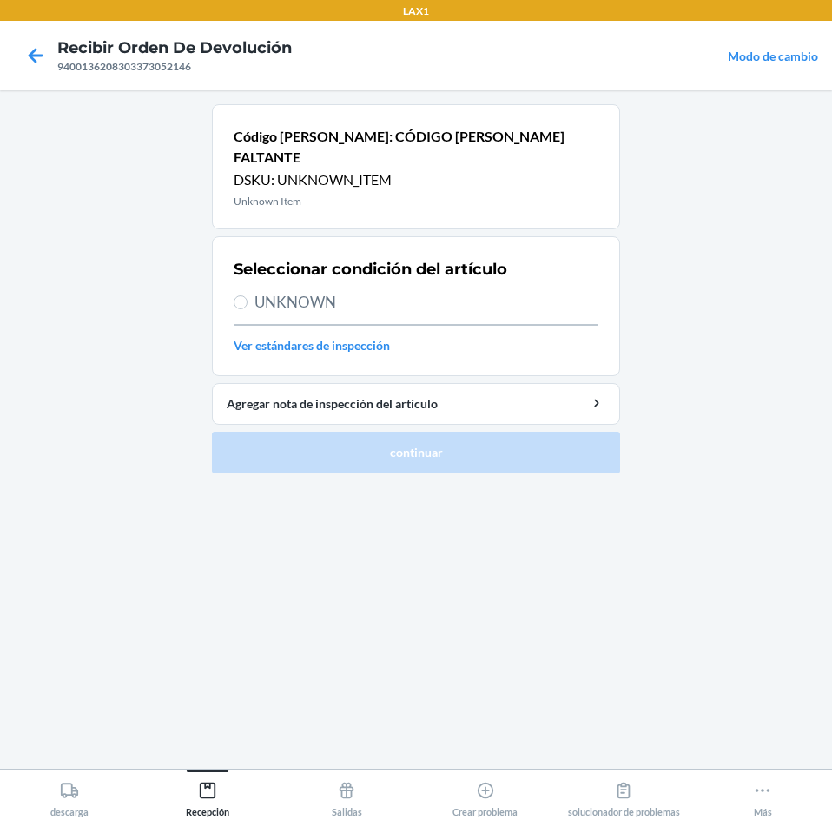
click at [271, 291] on span "UNKNOWN" at bounding box center [427, 302] width 344 height 23
click at [248, 295] on input "UNKNOWN" at bounding box center [241, 302] width 14 height 14
radio input "true"
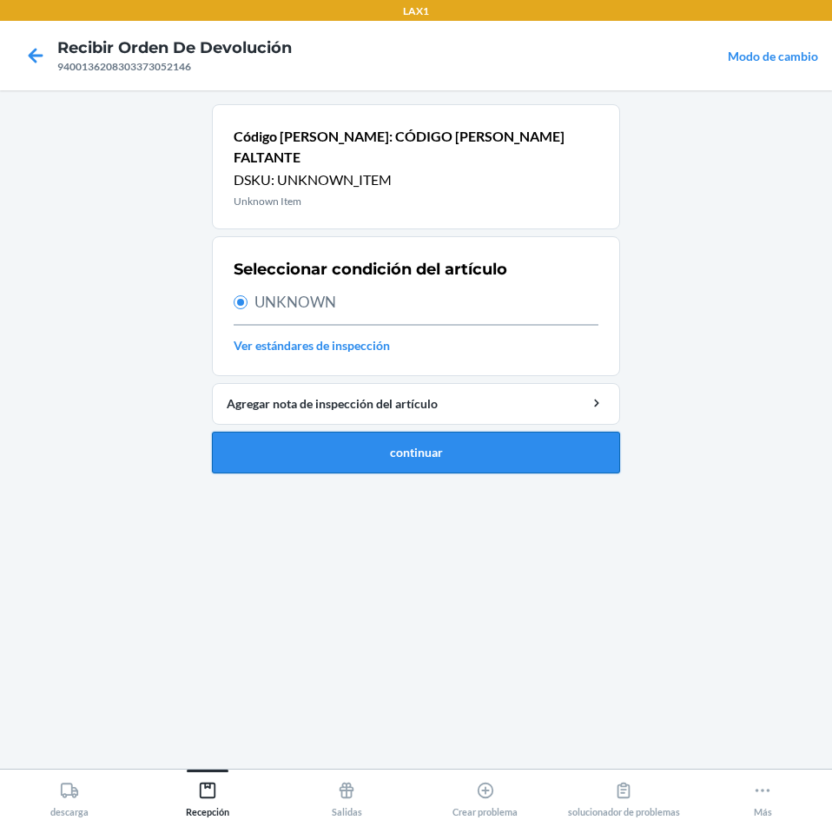
click at [331, 432] on button "continuar" at bounding box center [416, 453] width 408 height 42
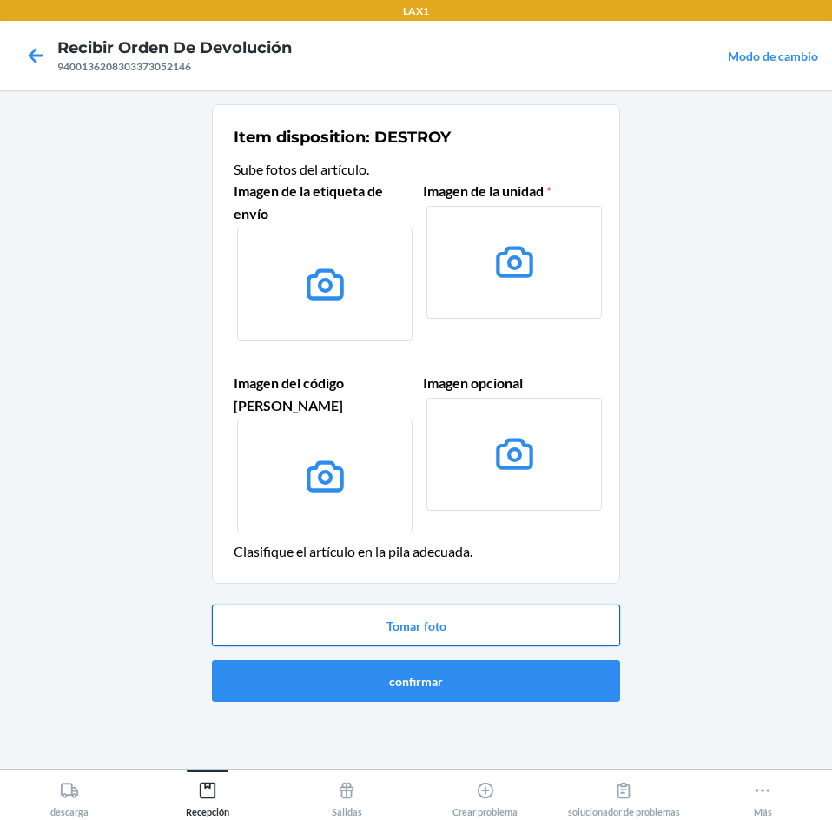
click at [471, 612] on button "Tomar foto" at bounding box center [416, 626] width 408 height 42
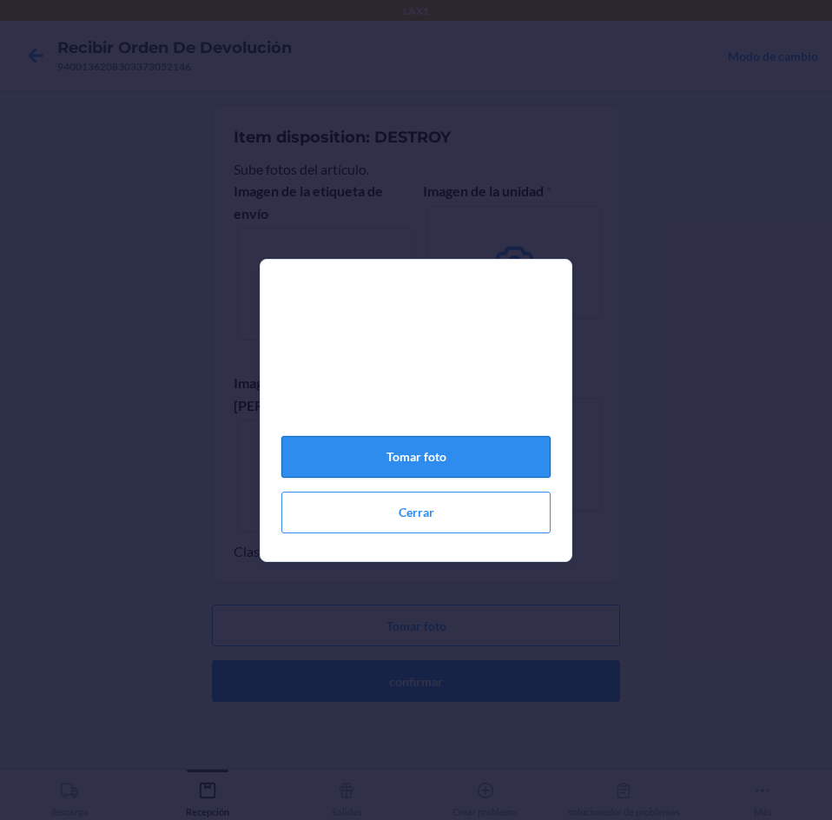
click at [405, 473] on button "Tomar foto" at bounding box center [415, 457] width 269 height 42
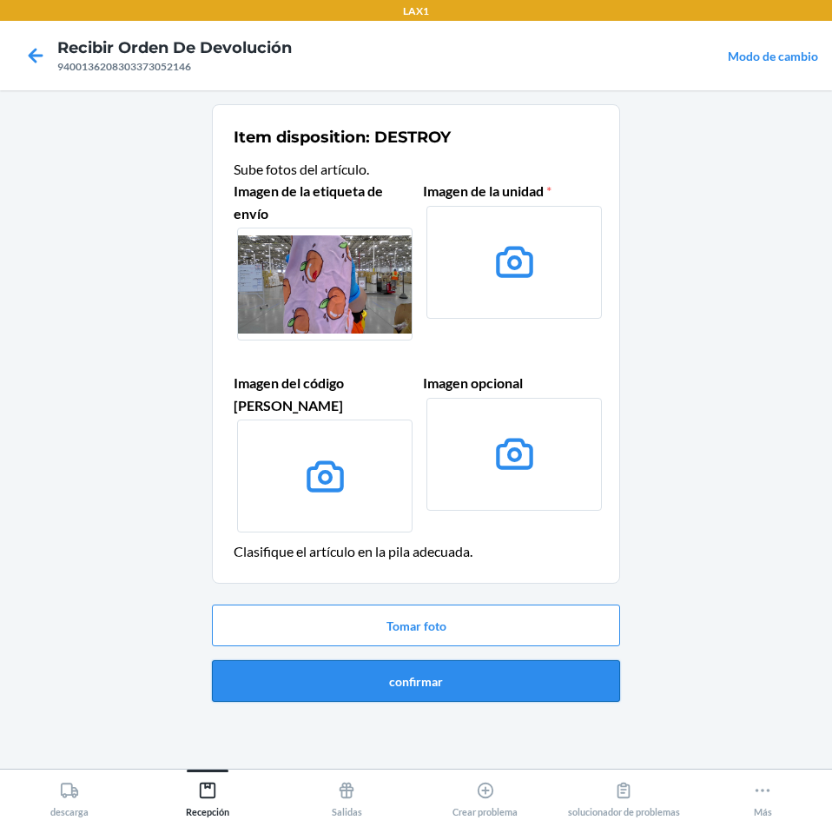
click at [430, 669] on button "confirmar" at bounding box center [416, 681] width 408 height 42
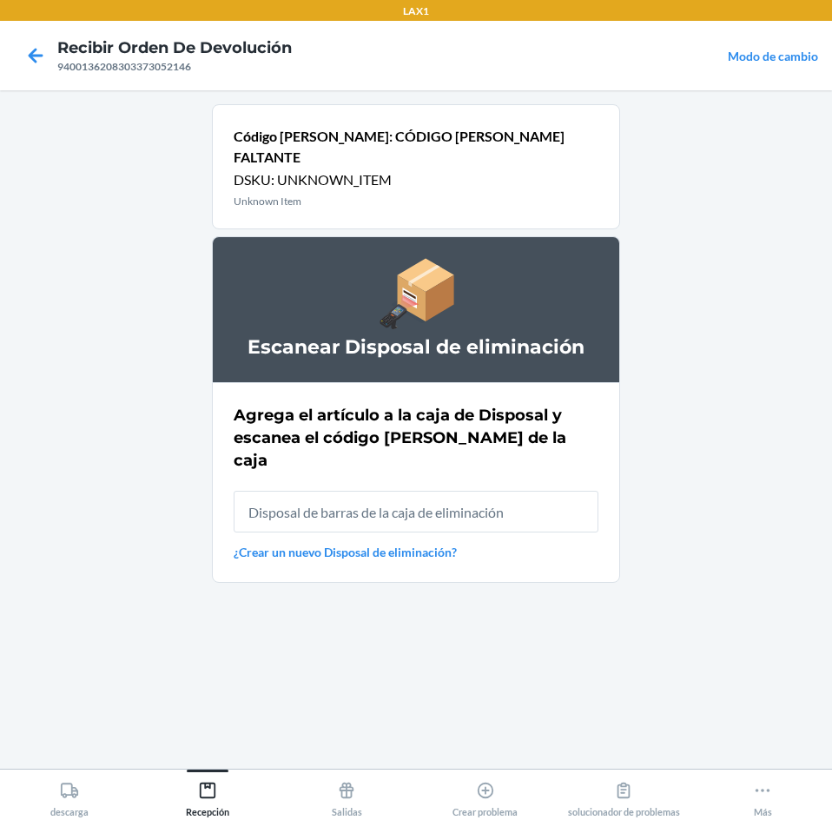
click at [552, 491] on input "text" at bounding box center [416, 512] width 365 height 42
type input "RB0000019AD"
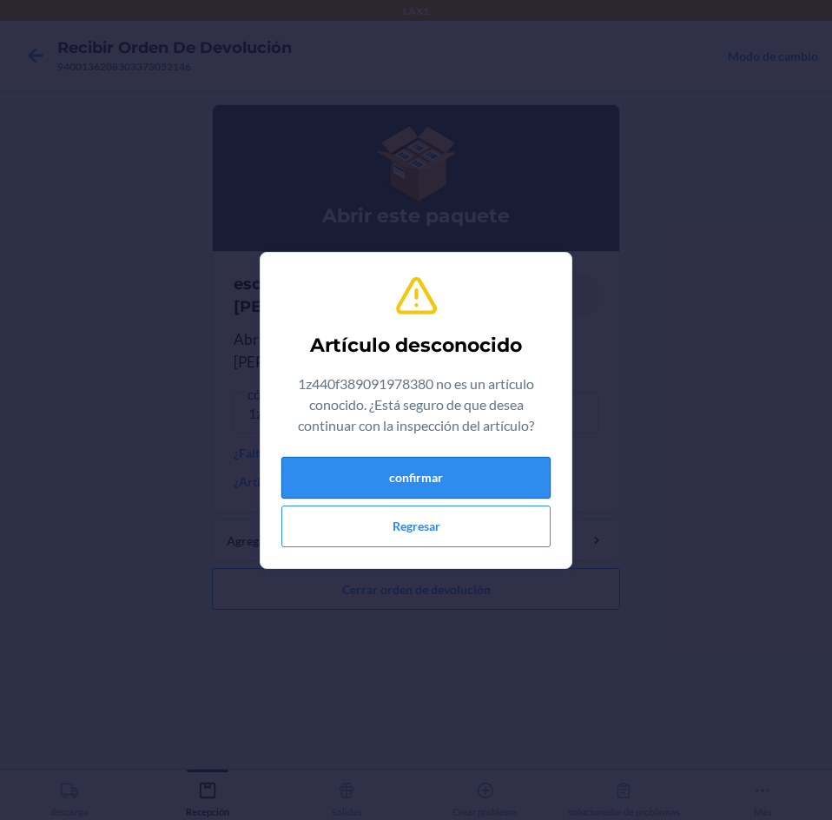
click at [513, 463] on button "confirmar" at bounding box center [415, 478] width 269 height 42
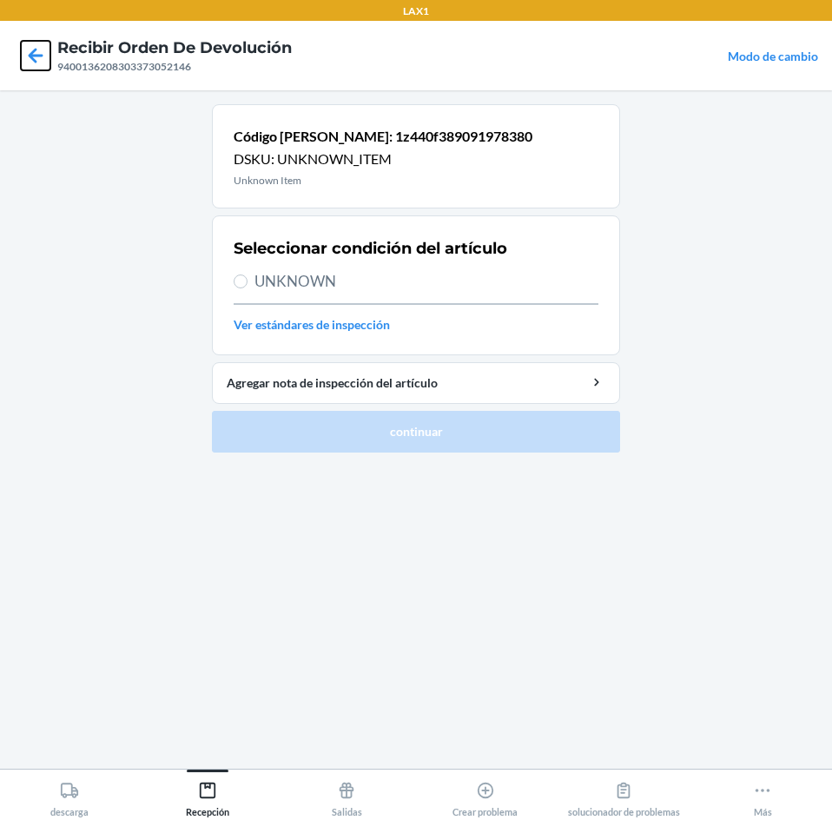
drag, startPoint x: 47, startPoint y: 50, endPoint x: 46, endPoint y: 96, distance: 46.0
click at [47, 52] on icon at bounding box center [36, 56] width 30 height 30
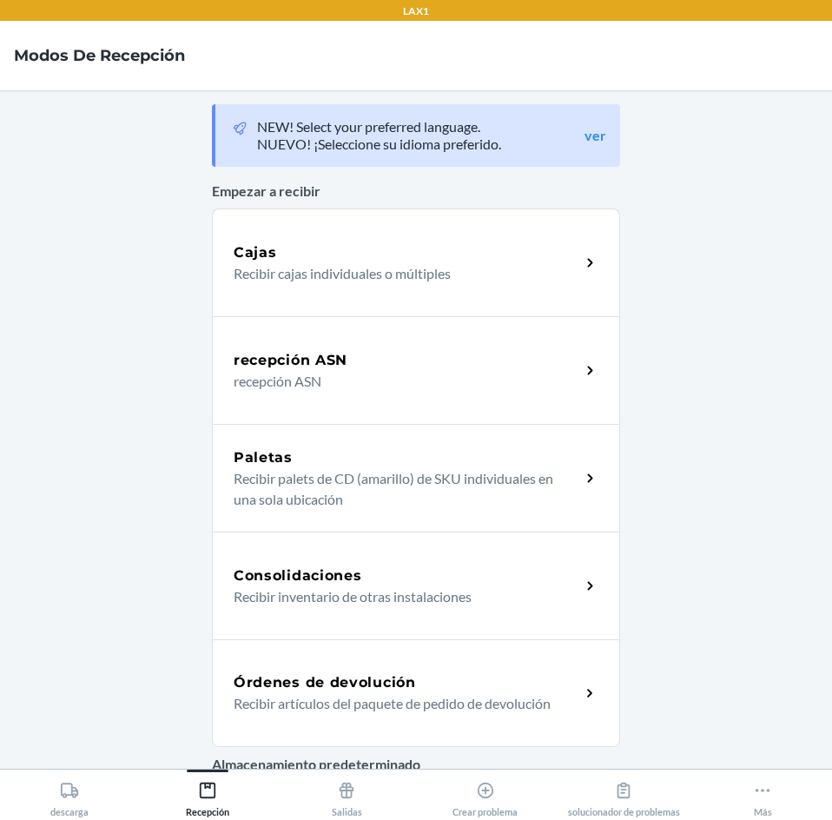
click at [433, 689] on div "Órdenes de devolución" at bounding box center [407, 682] width 347 height 21
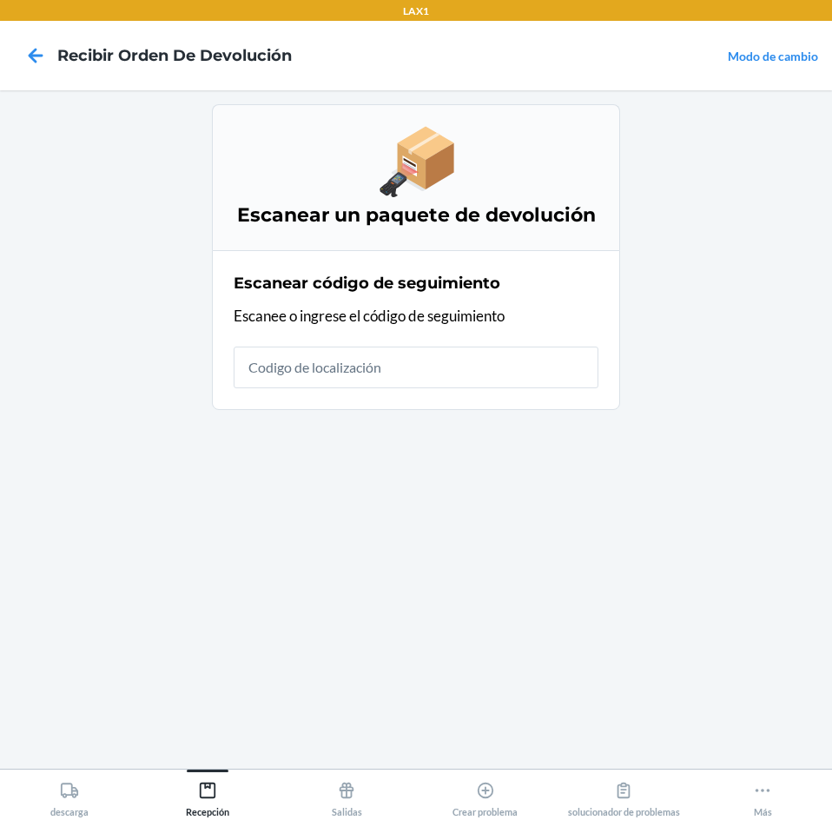
click at [555, 365] on input "text" at bounding box center [416, 368] width 365 height 42
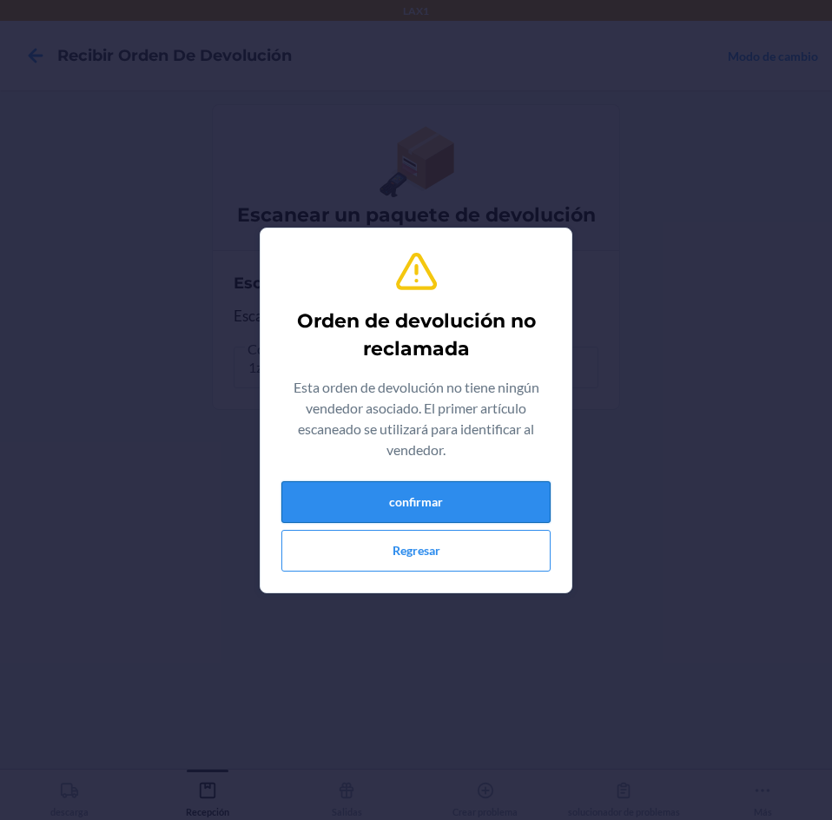
click at [506, 503] on button "confirmar" at bounding box center [415, 502] width 269 height 42
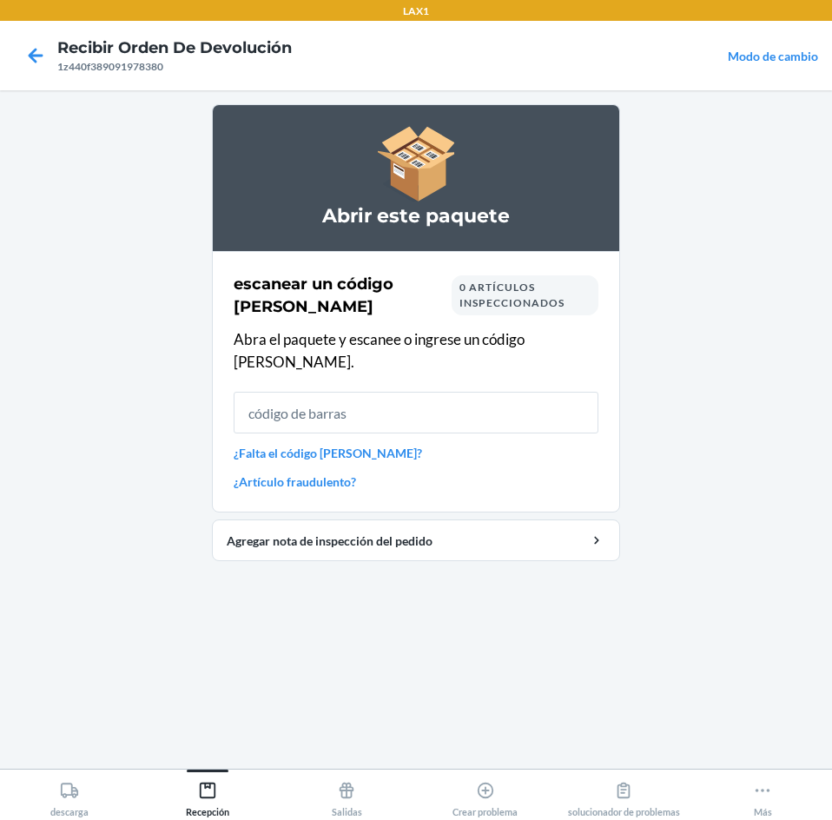
click at [494, 402] on input "text" at bounding box center [416, 413] width 365 height 42
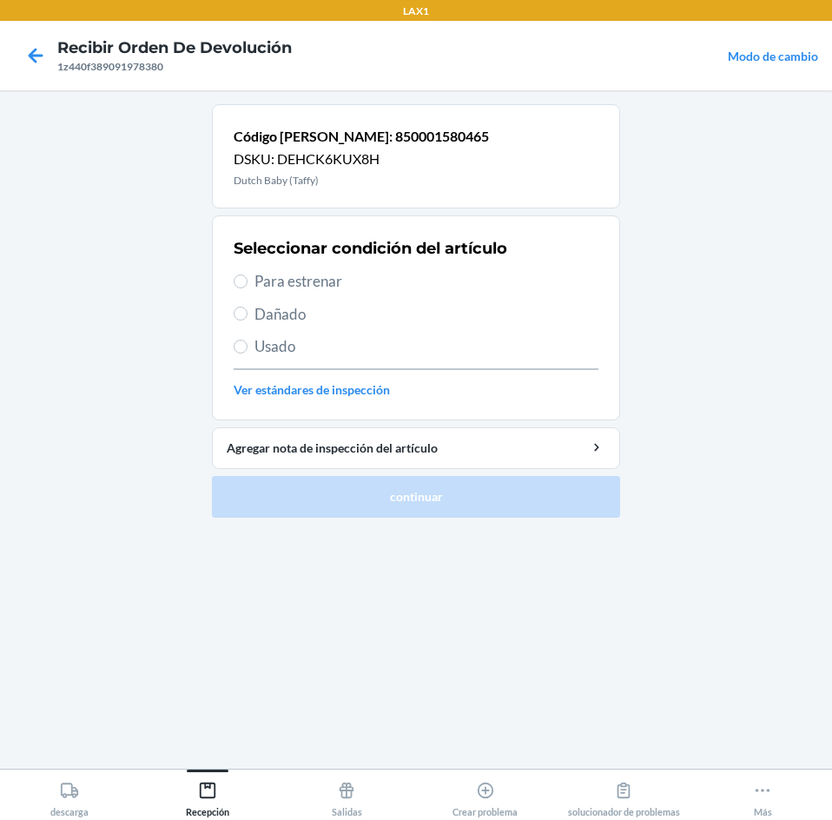
click at [248, 278] on label "Para estrenar" at bounding box center [416, 281] width 365 height 23
click at [248, 278] on input "Para estrenar" at bounding box center [241, 281] width 14 height 14
radio input "true"
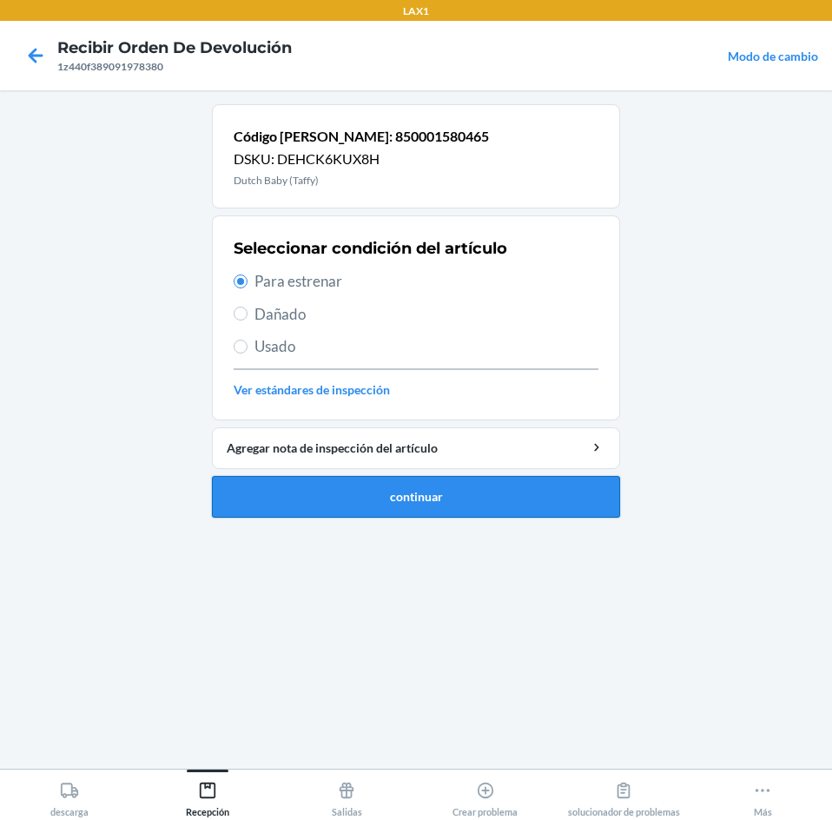
click at [413, 505] on button "continuar" at bounding box center [416, 497] width 408 height 42
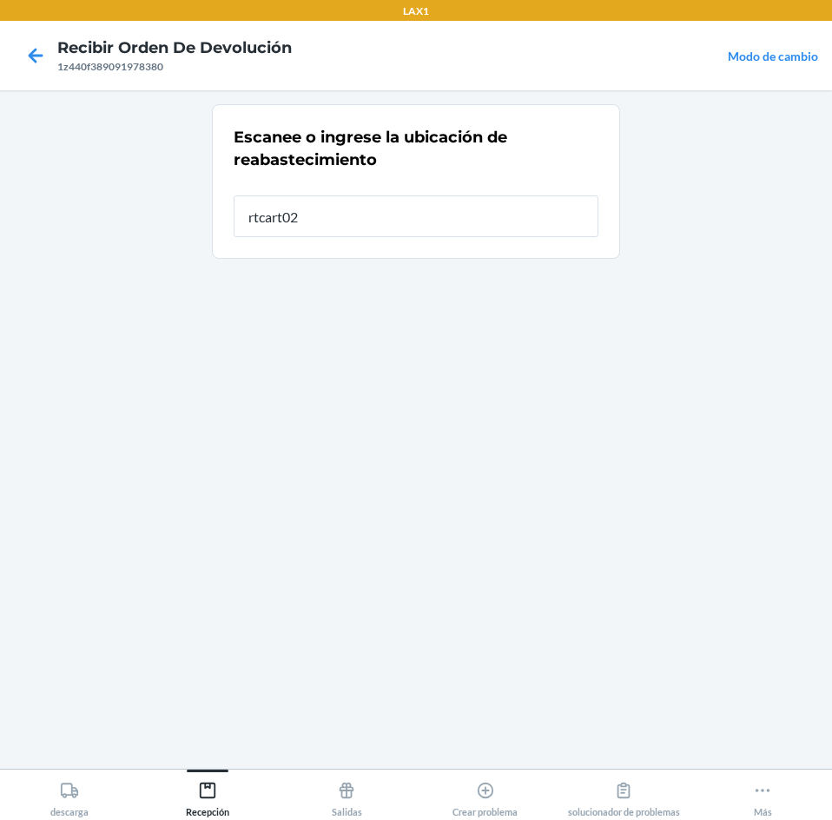
type input "rtcart020"
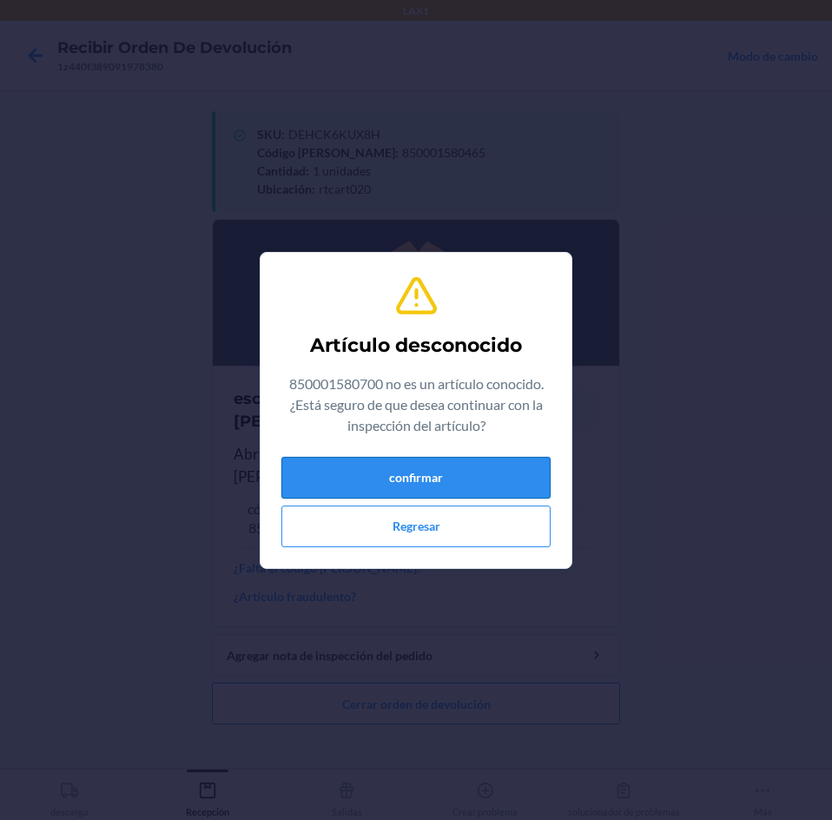
click at [398, 473] on button "confirmar" at bounding box center [415, 478] width 269 height 42
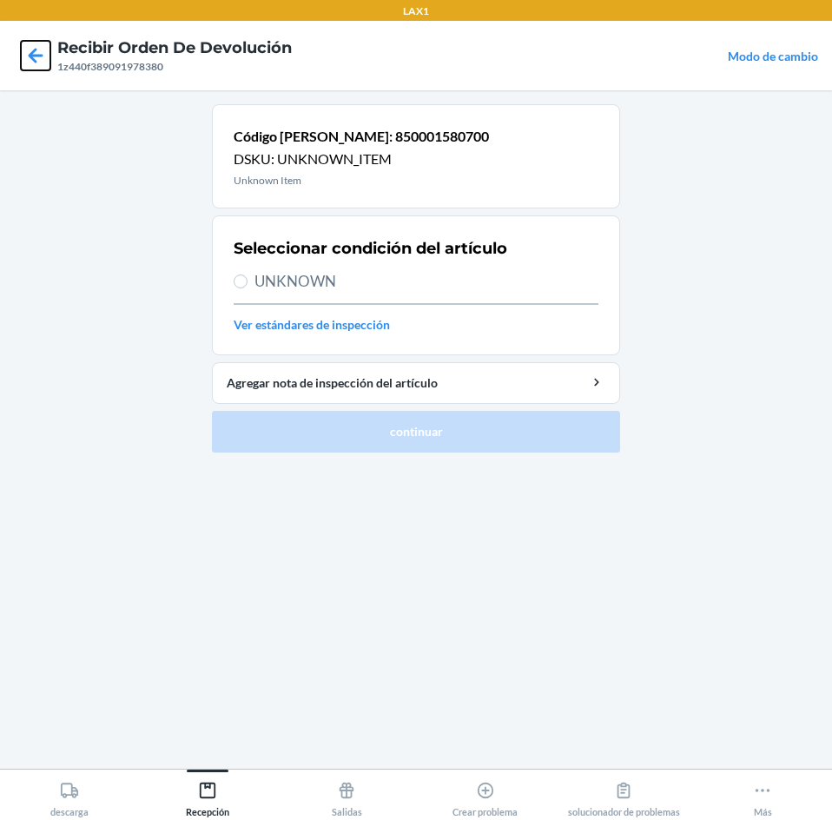
click at [33, 56] on icon at bounding box center [36, 55] width 15 height 15
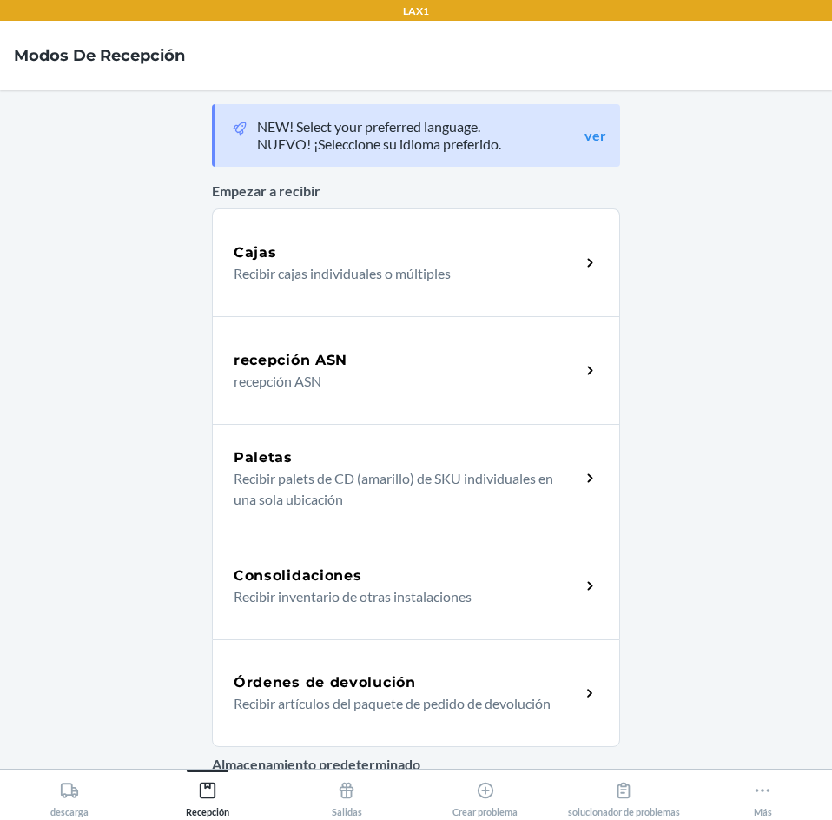
click at [539, 687] on div "Órdenes de devolución" at bounding box center [407, 682] width 347 height 21
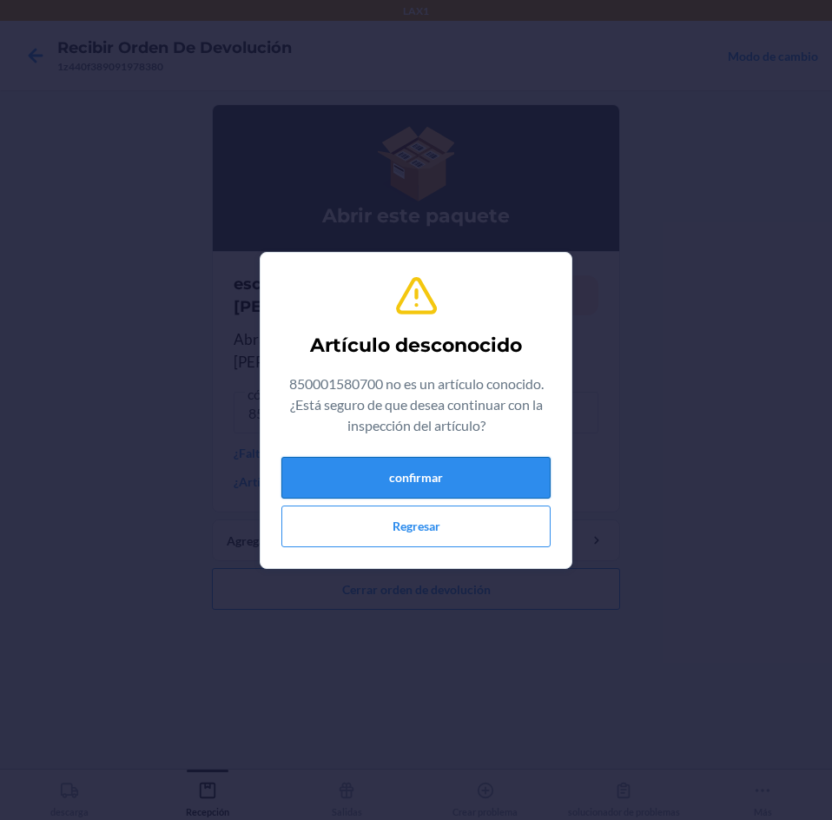
click at [477, 472] on button "confirmar" at bounding box center [415, 478] width 269 height 42
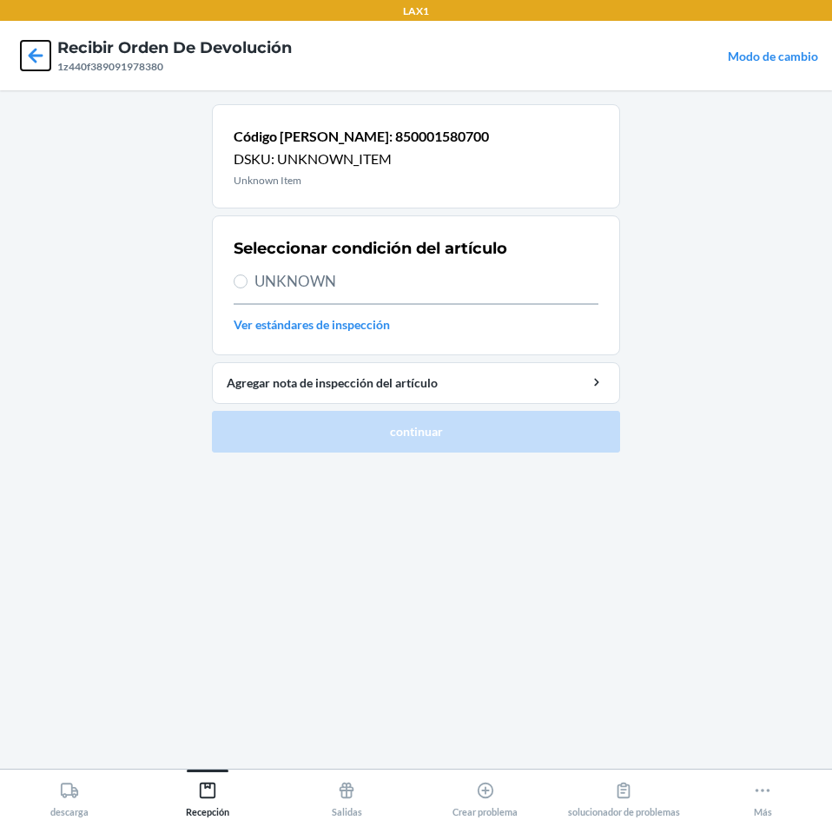
click at [30, 61] on icon at bounding box center [36, 56] width 30 height 30
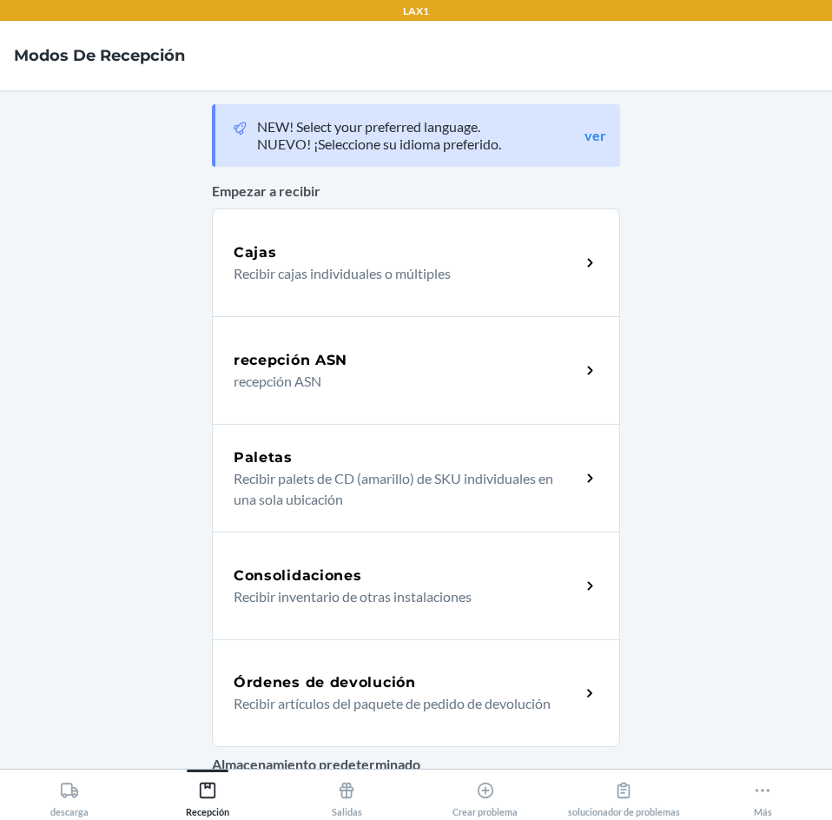
click at [466, 689] on div "Órdenes de devolución" at bounding box center [407, 682] width 347 height 21
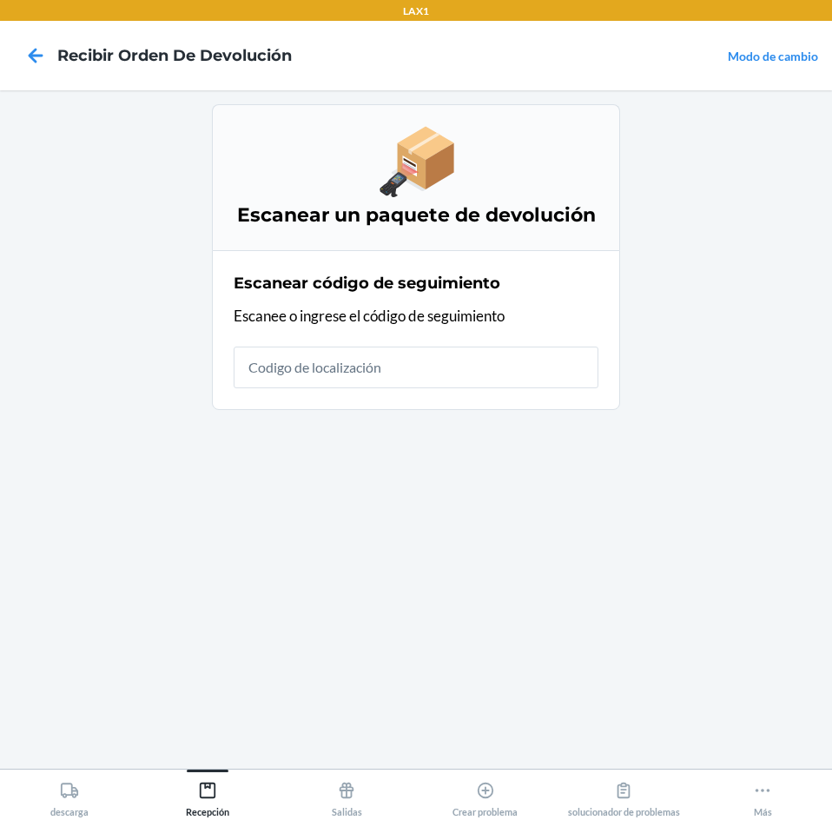
click at [365, 363] on input "text" at bounding box center [416, 368] width 365 height 42
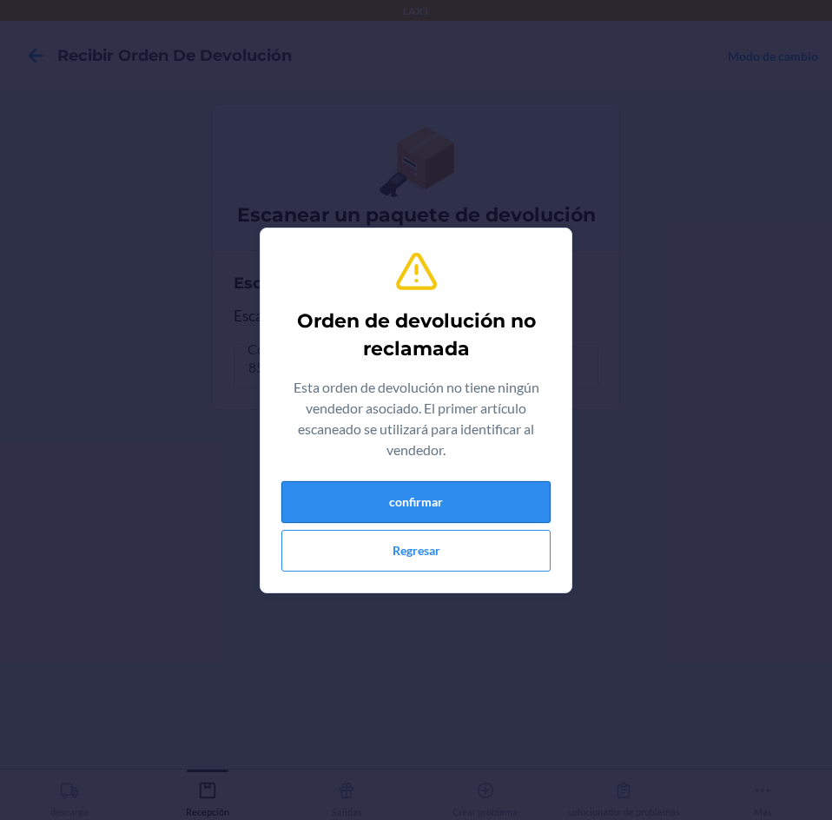
click at [433, 486] on button "confirmar" at bounding box center [415, 502] width 269 height 42
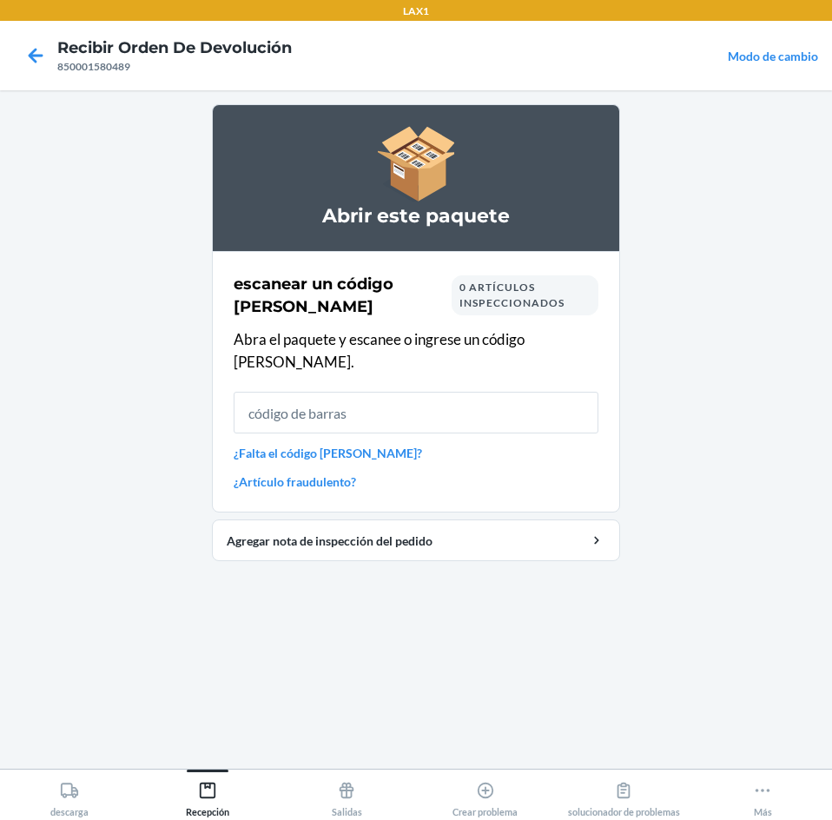
click at [482, 302] on span "0 artículos inspeccionados" at bounding box center [512, 295] width 105 height 29
click at [469, 307] on span "0 artículos inspeccionados" at bounding box center [512, 295] width 105 height 29
click at [475, 298] on span "0 artículos inspeccionados" at bounding box center [512, 295] width 105 height 29
click at [459, 397] on input "text" at bounding box center [416, 413] width 365 height 42
click at [31, 44] on icon at bounding box center [36, 56] width 30 height 30
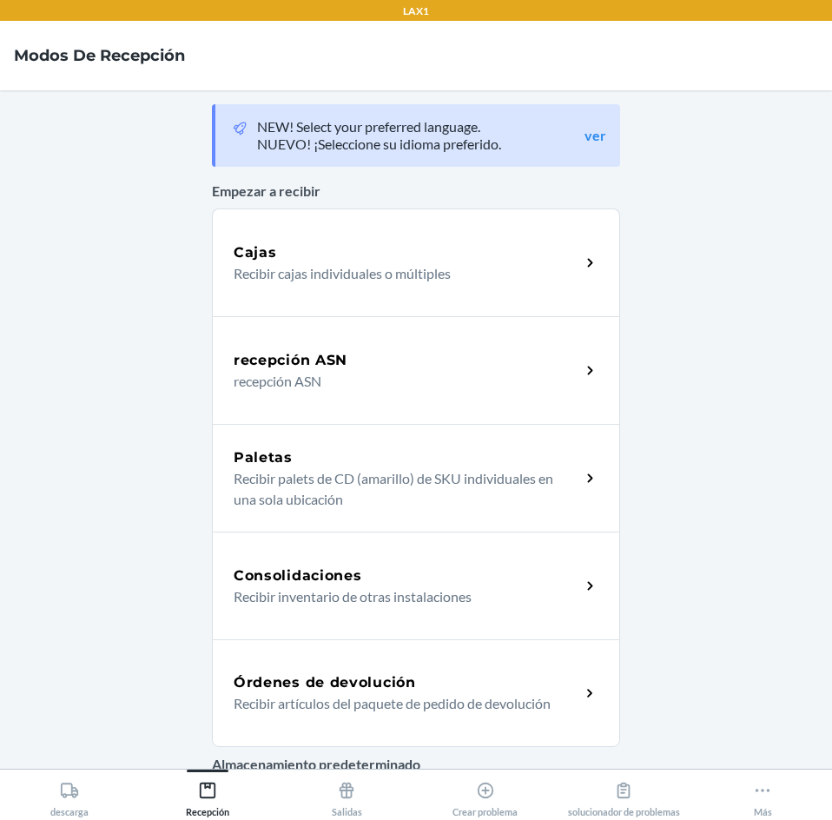
click at [563, 680] on div "Órdenes de devolución" at bounding box center [407, 682] width 347 height 21
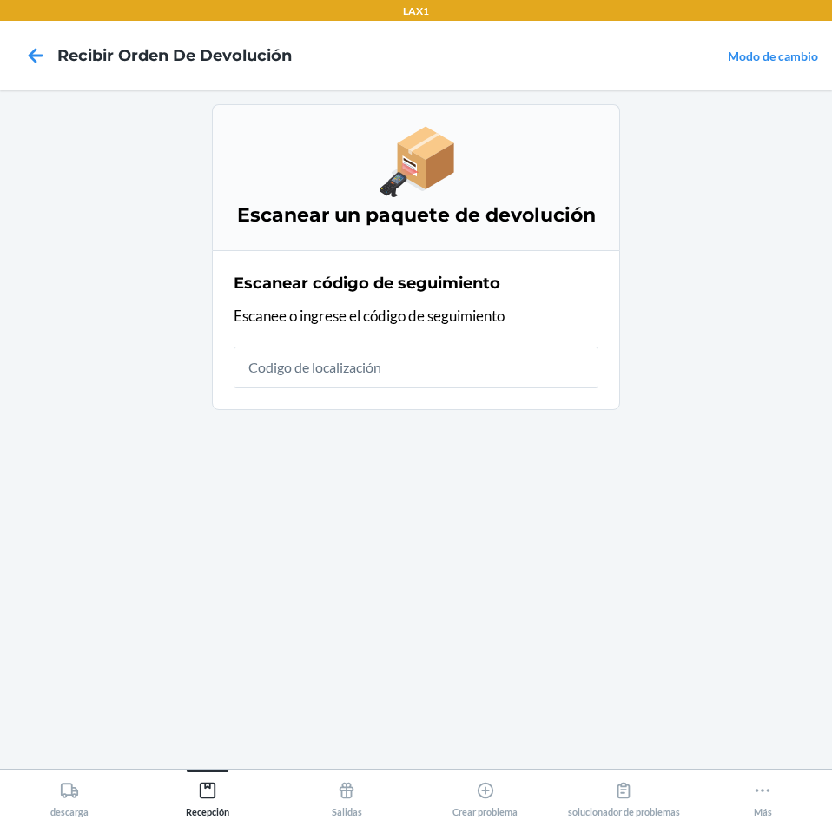
click at [517, 380] on input "text" at bounding box center [416, 368] width 365 height 42
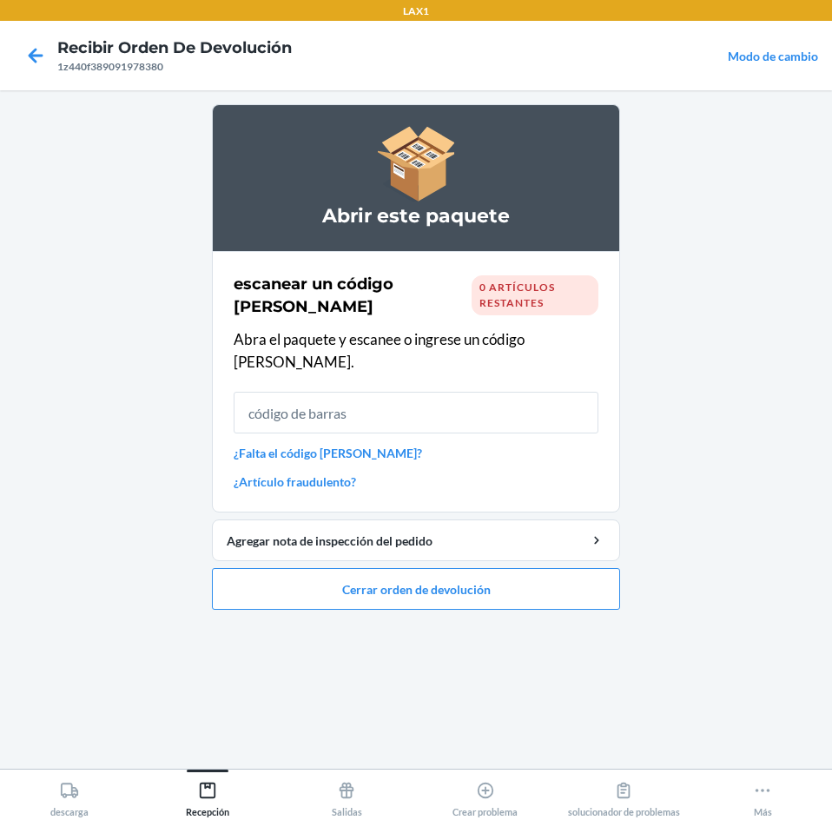
click at [510, 274] on div "escanear un código [PERSON_NAME] 0 artículos restantes" at bounding box center [416, 295] width 365 height 45
click at [530, 288] on span "0 artículos restantes" at bounding box center [517, 295] width 76 height 29
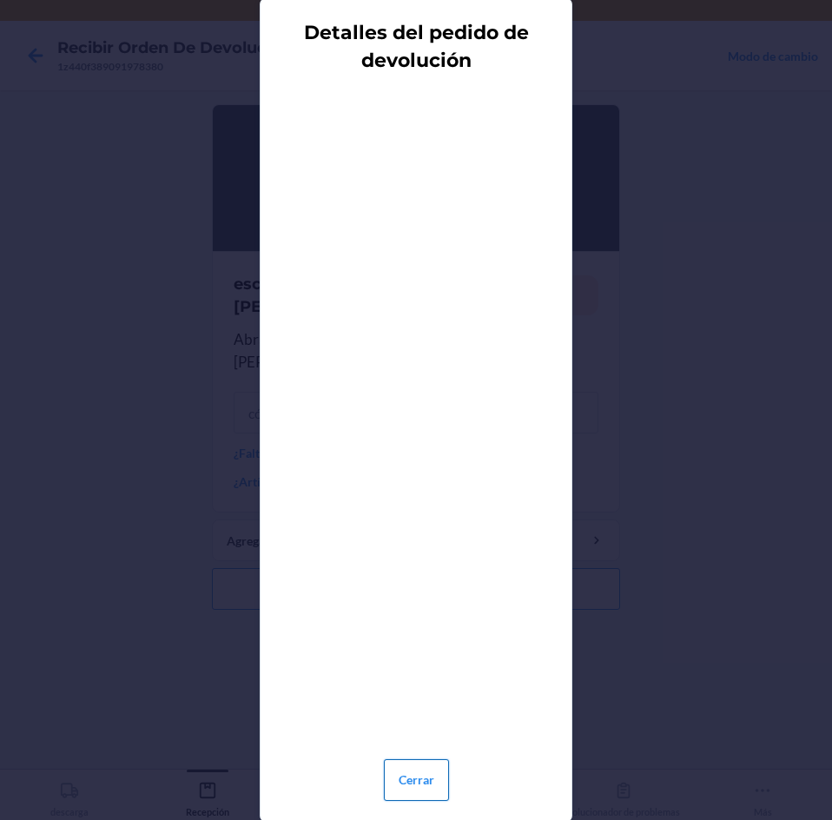
click at [425, 766] on button "Cerrar" at bounding box center [416, 780] width 65 height 42
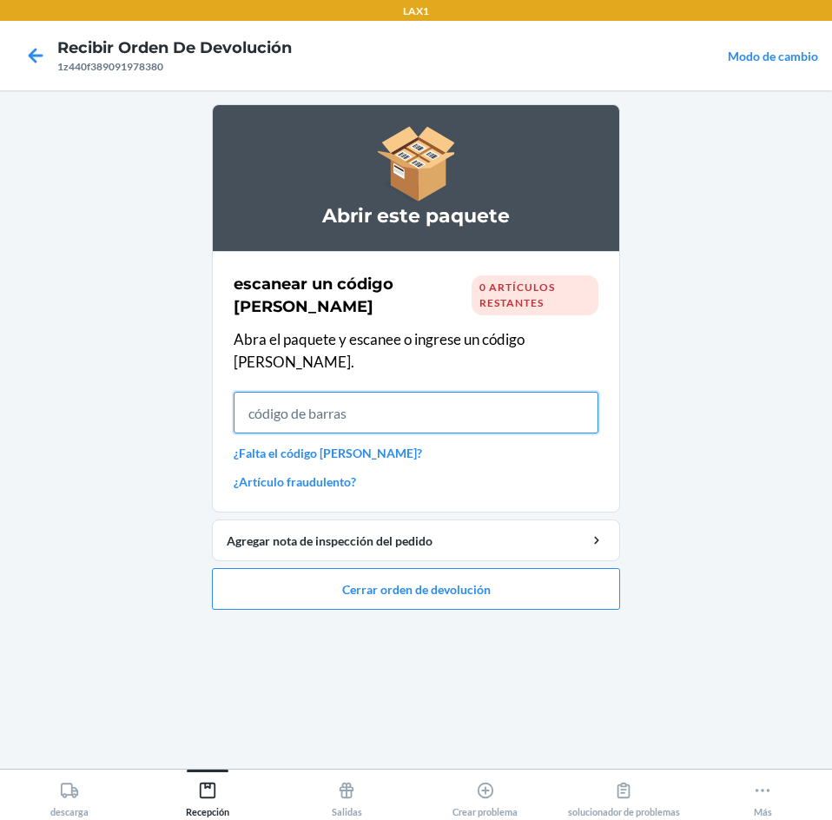
click at [460, 393] on input "text" at bounding box center [416, 413] width 365 height 42
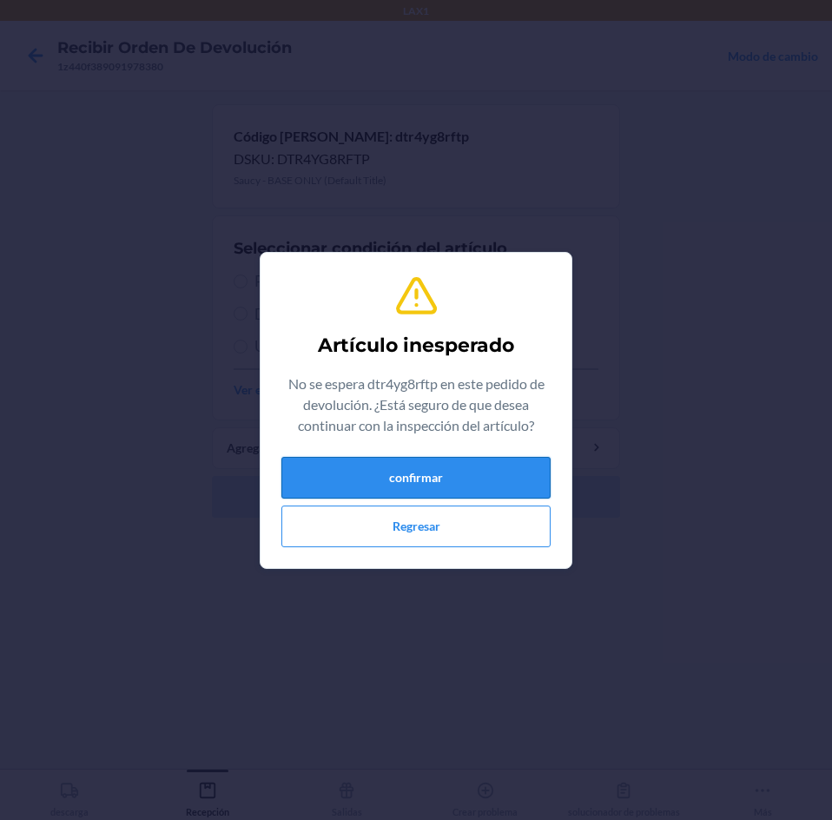
click at [473, 485] on button "confirmar" at bounding box center [415, 478] width 269 height 42
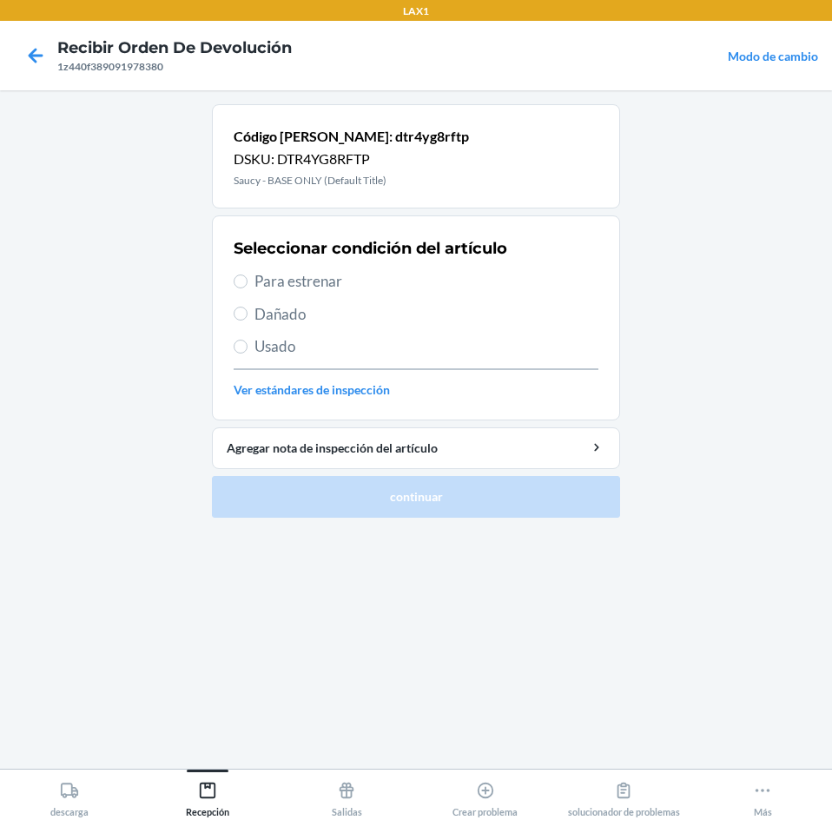
click at [274, 280] on span "Para estrenar" at bounding box center [427, 281] width 344 height 23
click at [248, 280] on input "Para estrenar" at bounding box center [241, 281] width 14 height 14
radio input "true"
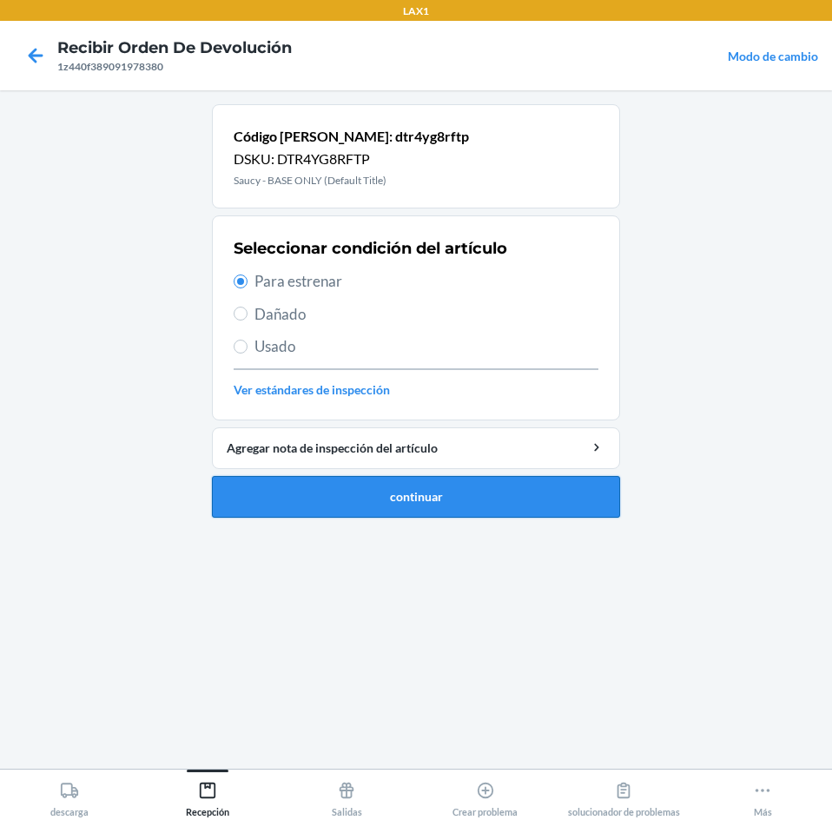
click at [409, 503] on button "continuar" at bounding box center [416, 497] width 408 height 42
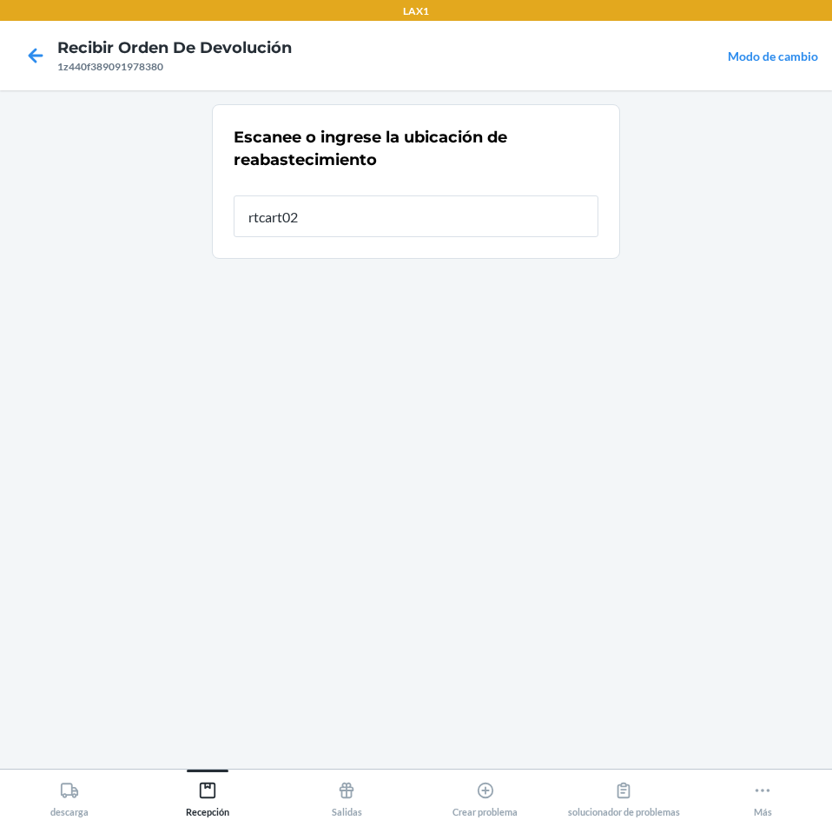
type input "rtcart020"
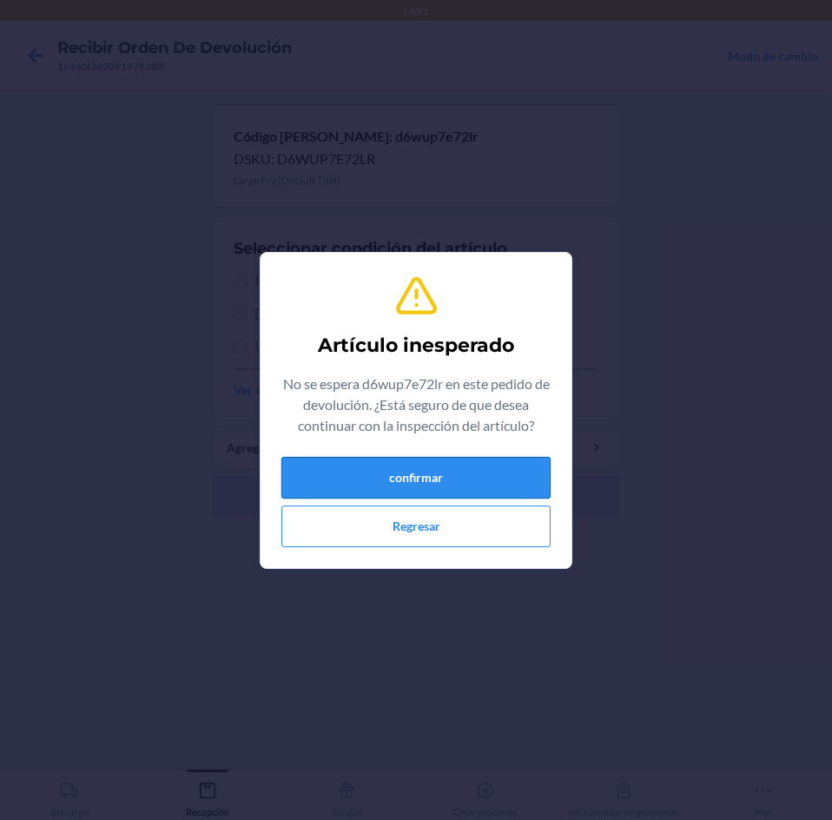
click at [469, 474] on button "confirmar" at bounding box center [415, 478] width 269 height 42
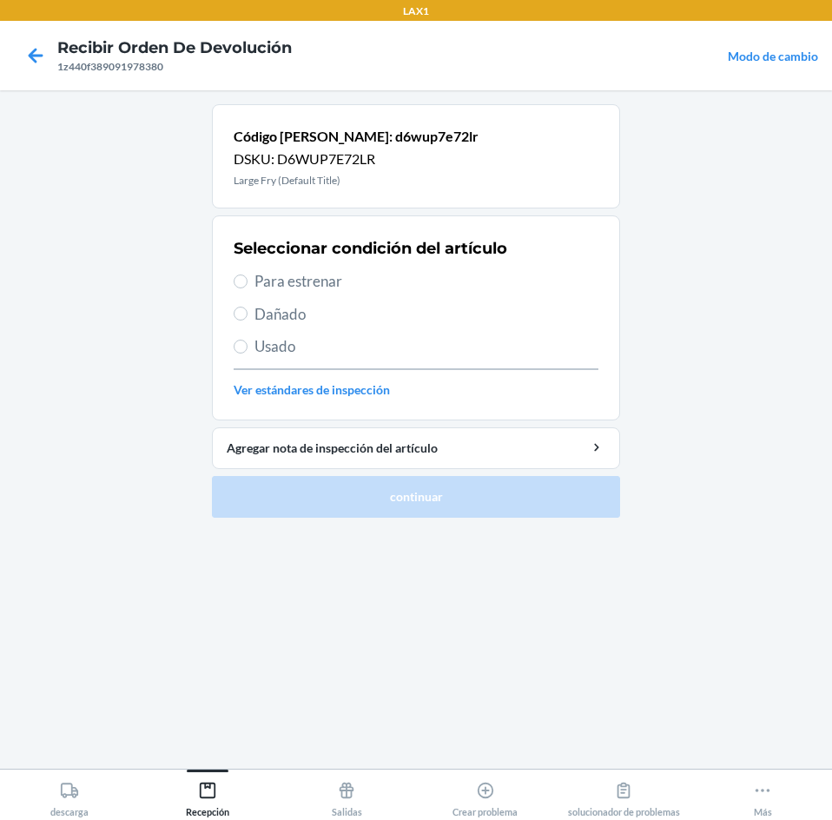
click at [307, 277] on span "Para estrenar" at bounding box center [427, 281] width 344 height 23
click at [248, 277] on input "Para estrenar" at bounding box center [241, 281] width 14 height 14
radio input "true"
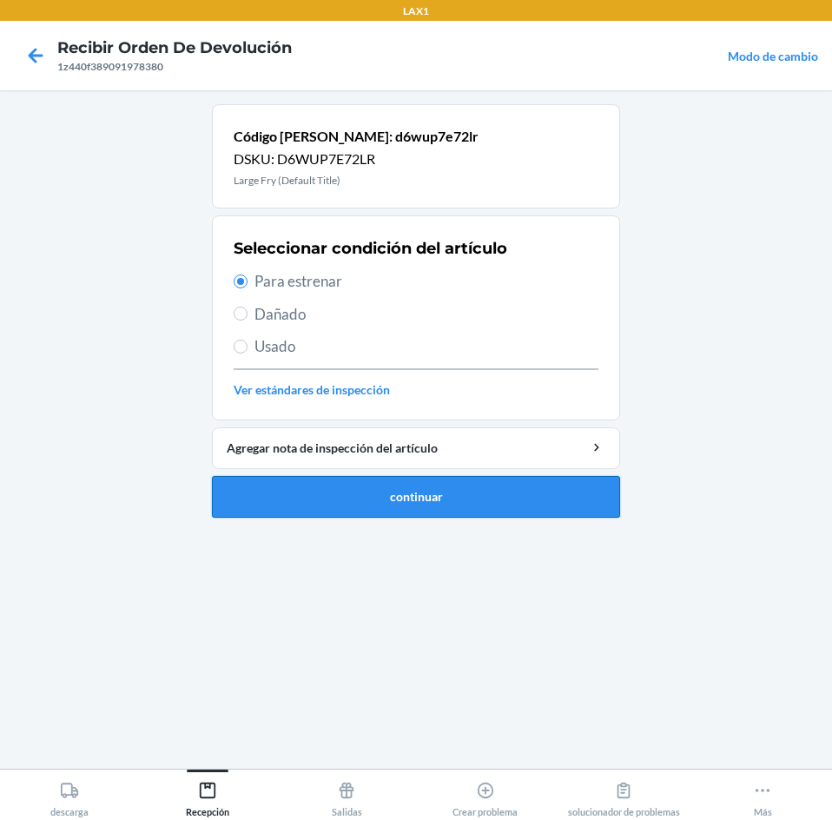
click at [379, 492] on button "continuar" at bounding box center [416, 497] width 408 height 42
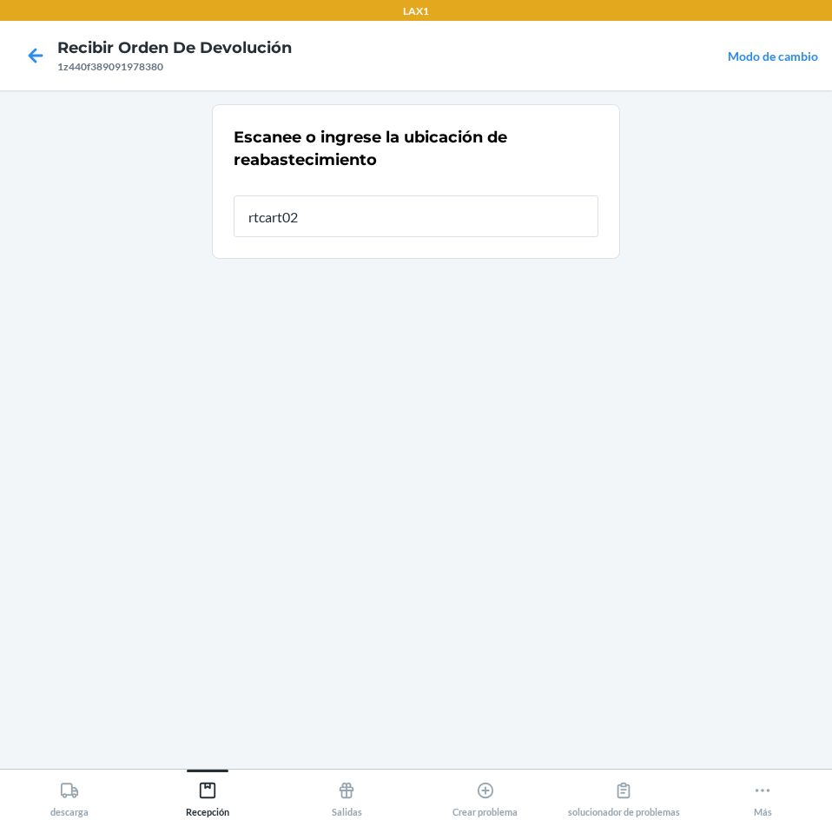
type input "rtcart020"
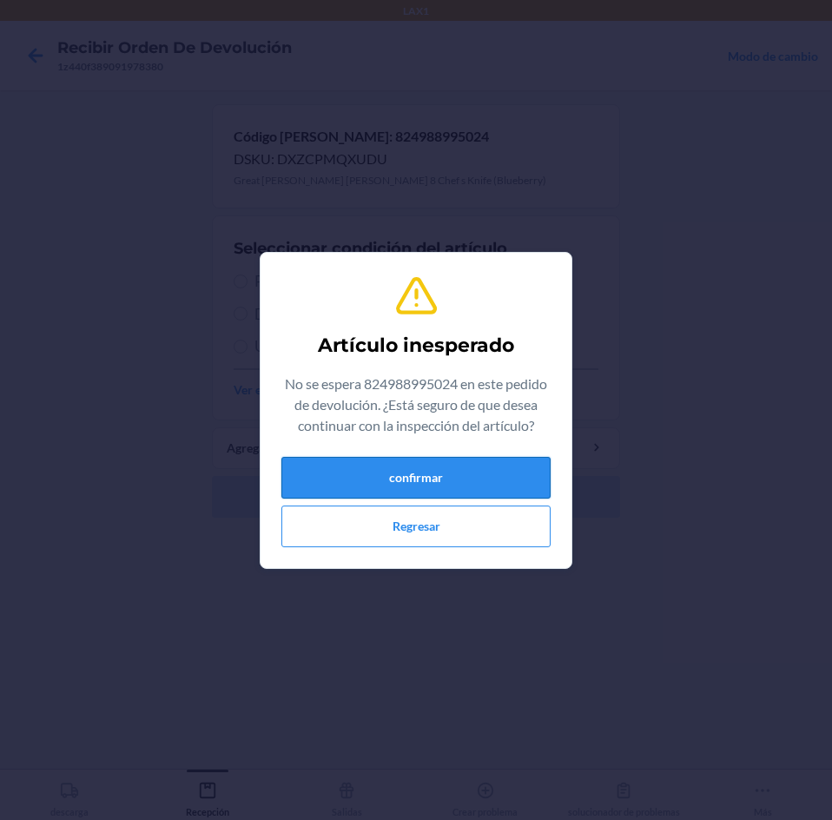
click at [489, 473] on button "confirmar" at bounding box center [415, 478] width 269 height 42
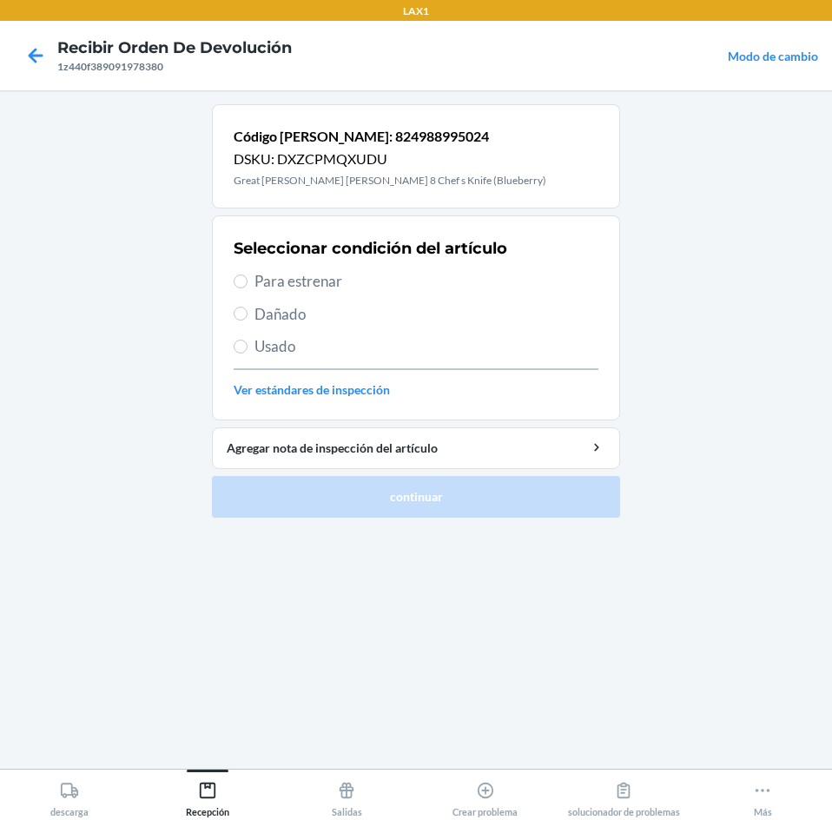
click at [266, 286] on span "Para estrenar" at bounding box center [427, 281] width 344 height 23
click at [248, 286] on input "Para estrenar" at bounding box center [241, 281] width 14 height 14
radio input "true"
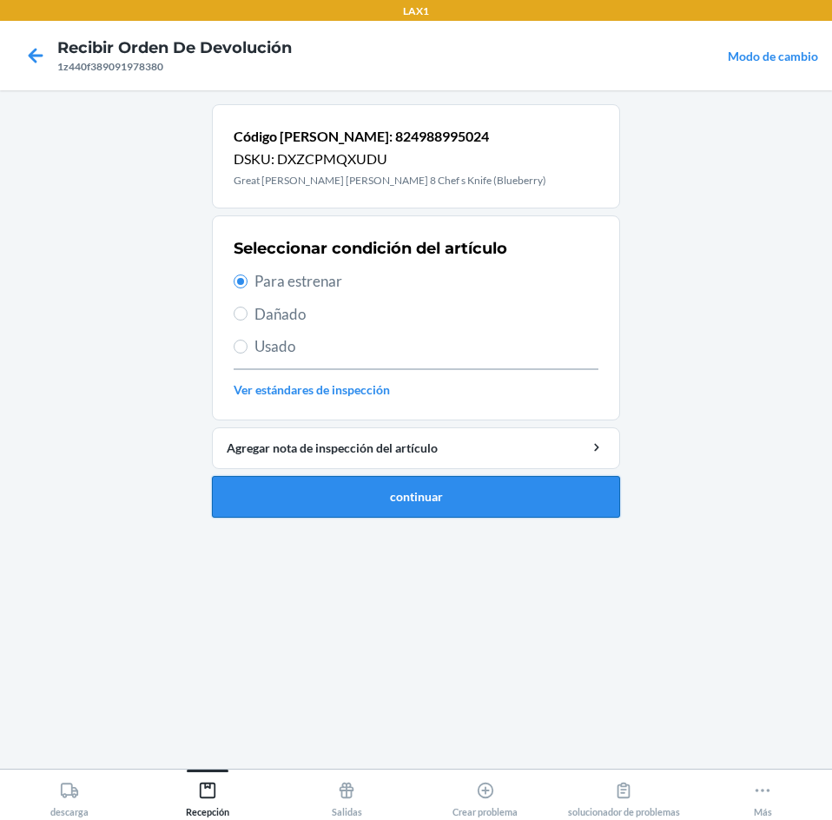
click at [332, 481] on button "continuar" at bounding box center [416, 497] width 408 height 42
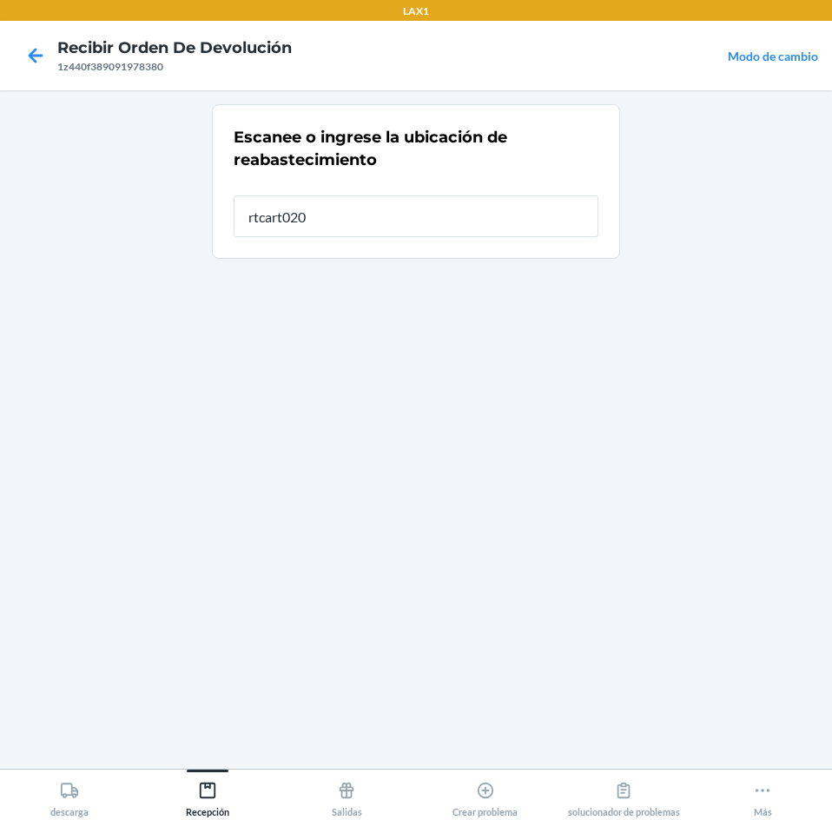
type input "rtcart020"
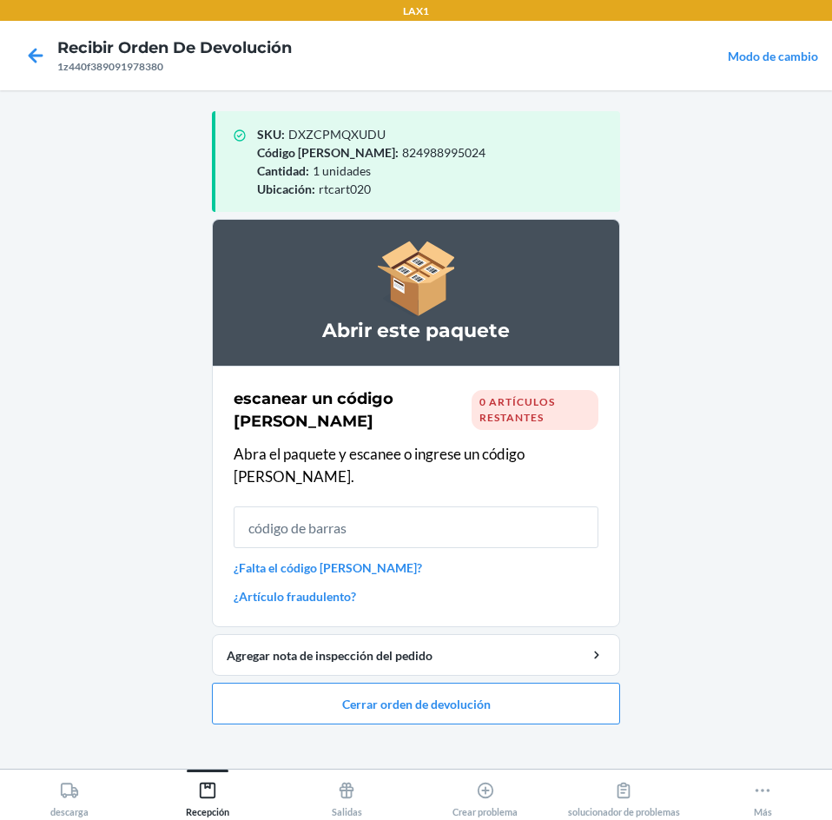
click at [257, 559] on link "¿Falta el código [PERSON_NAME]?" at bounding box center [416, 568] width 365 height 18
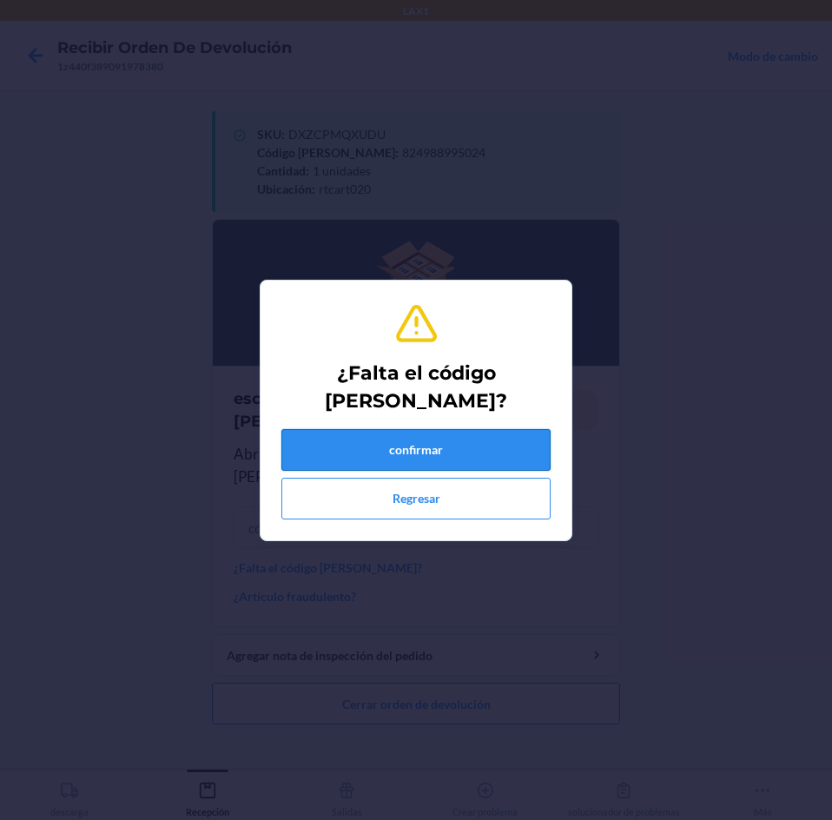
click at [398, 450] on button "confirmar" at bounding box center [415, 450] width 269 height 42
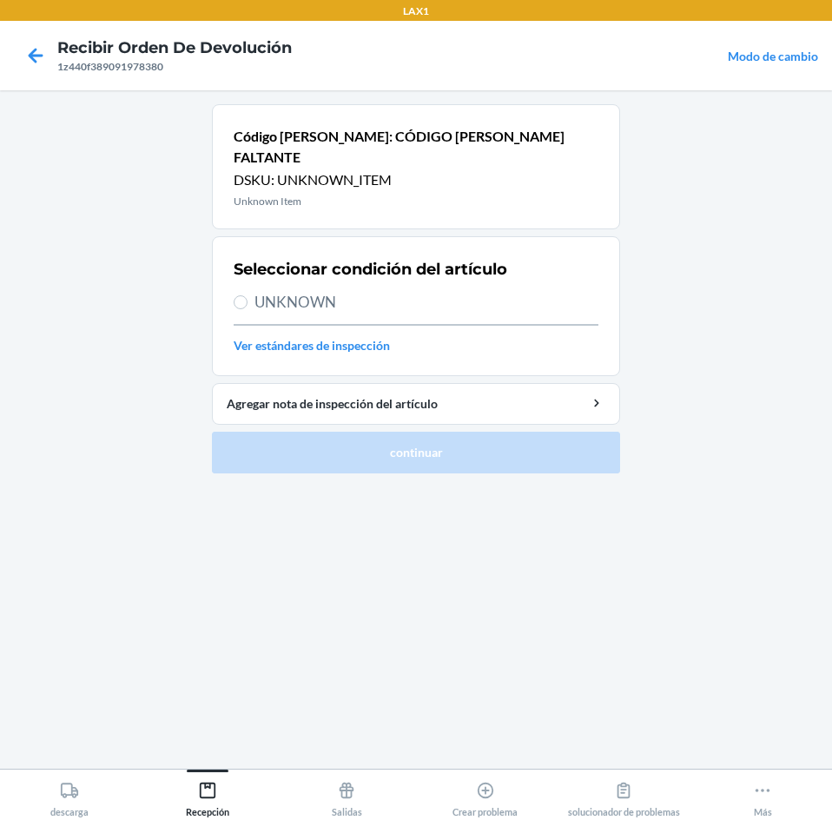
click at [272, 291] on span "UNKNOWN" at bounding box center [427, 302] width 344 height 23
click at [248, 295] on input "UNKNOWN" at bounding box center [241, 302] width 14 height 14
radio input "true"
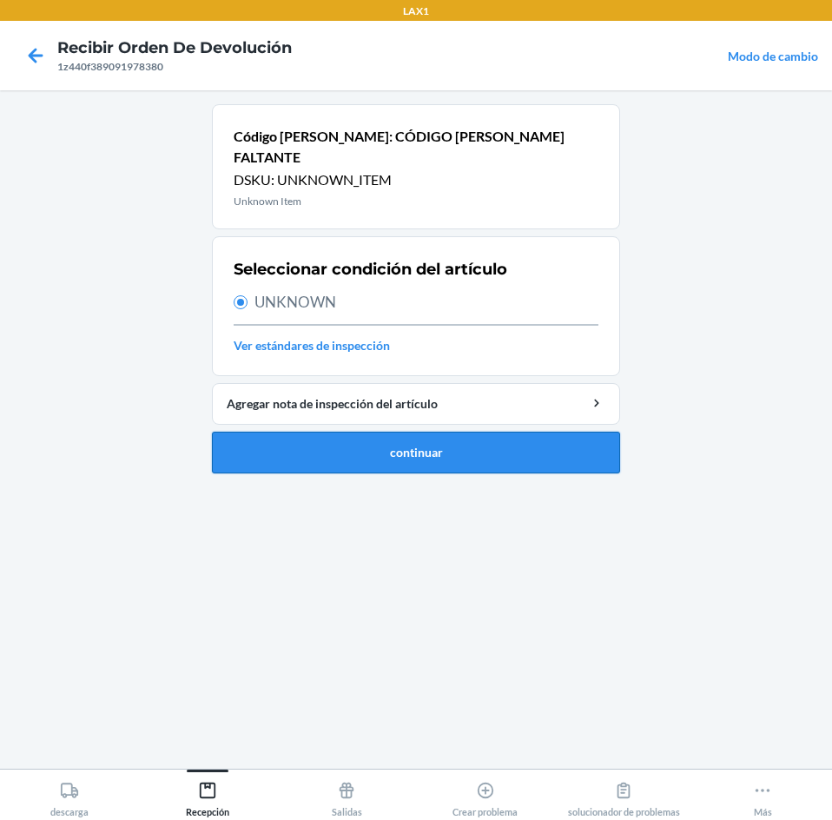
click at [347, 444] on button "continuar" at bounding box center [416, 453] width 408 height 42
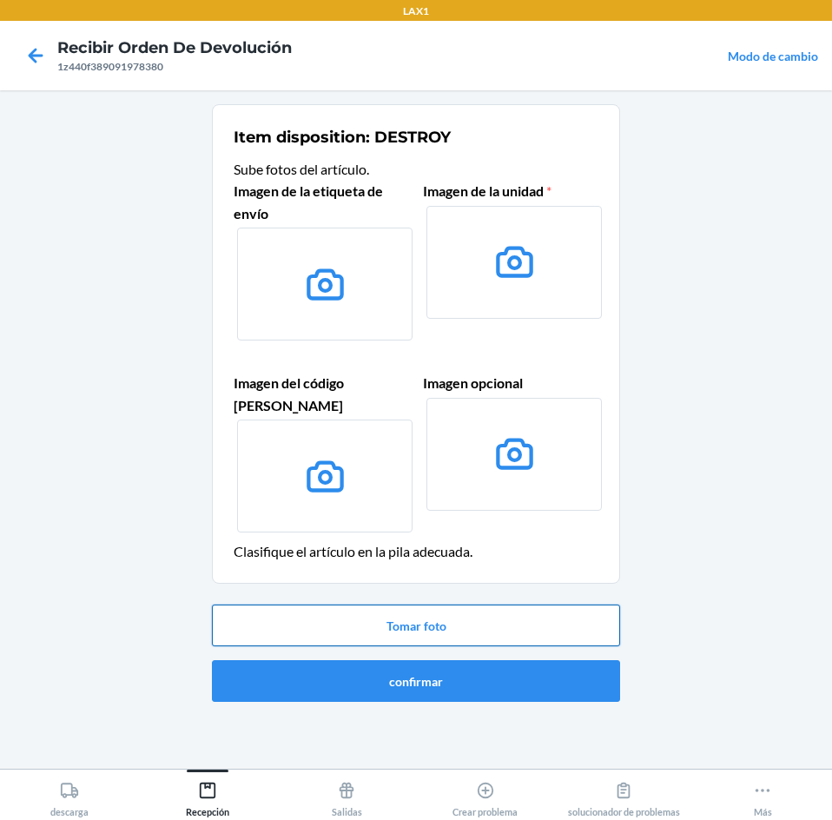
click at [529, 605] on button "Tomar foto" at bounding box center [416, 626] width 408 height 42
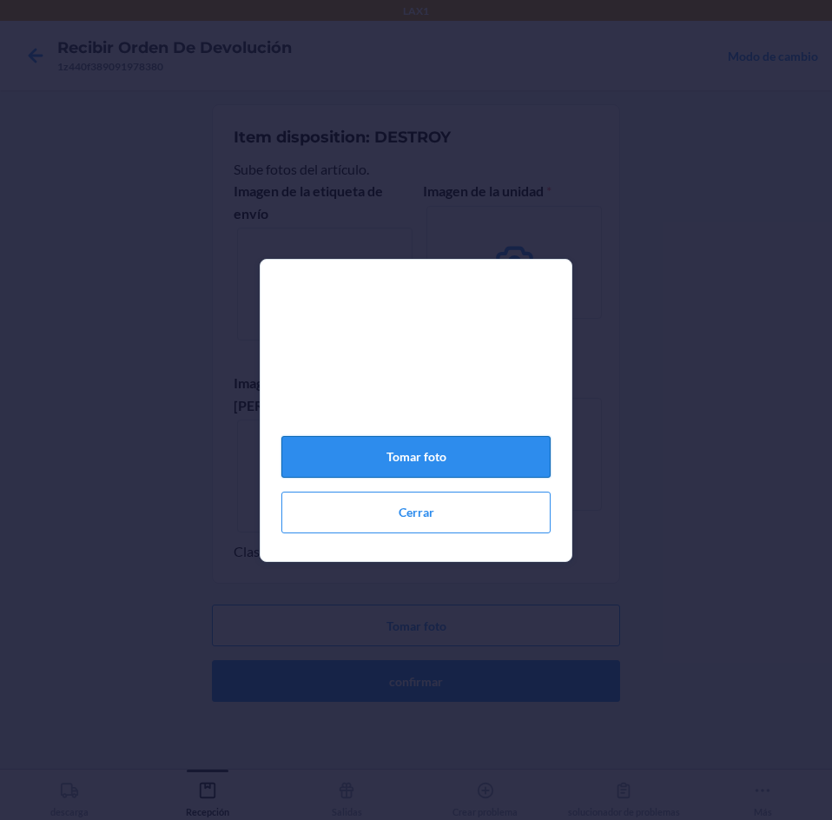
click at [500, 466] on button "Tomar foto" at bounding box center [415, 457] width 269 height 42
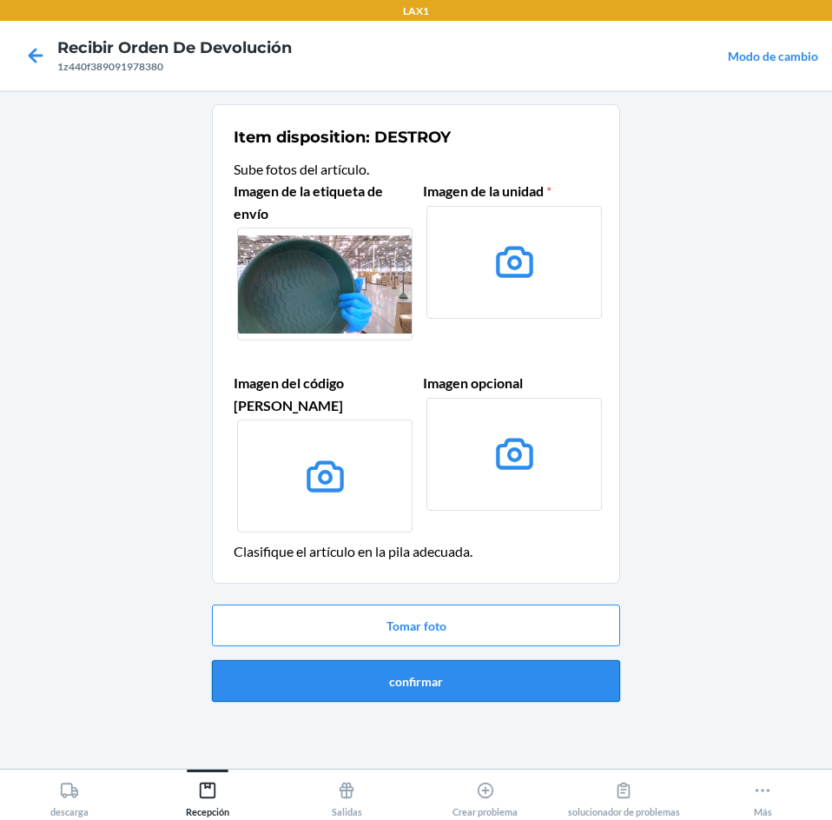
click at [516, 662] on button "confirmar" at bounding box center [416, 681] width 408 height 42
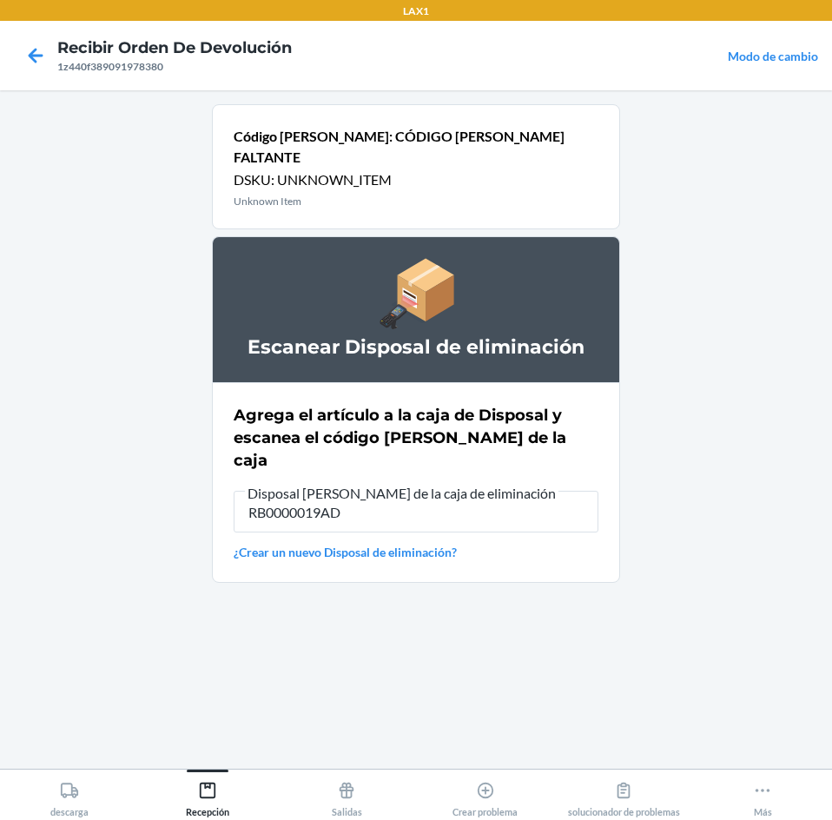
type input "RB0000019AD"
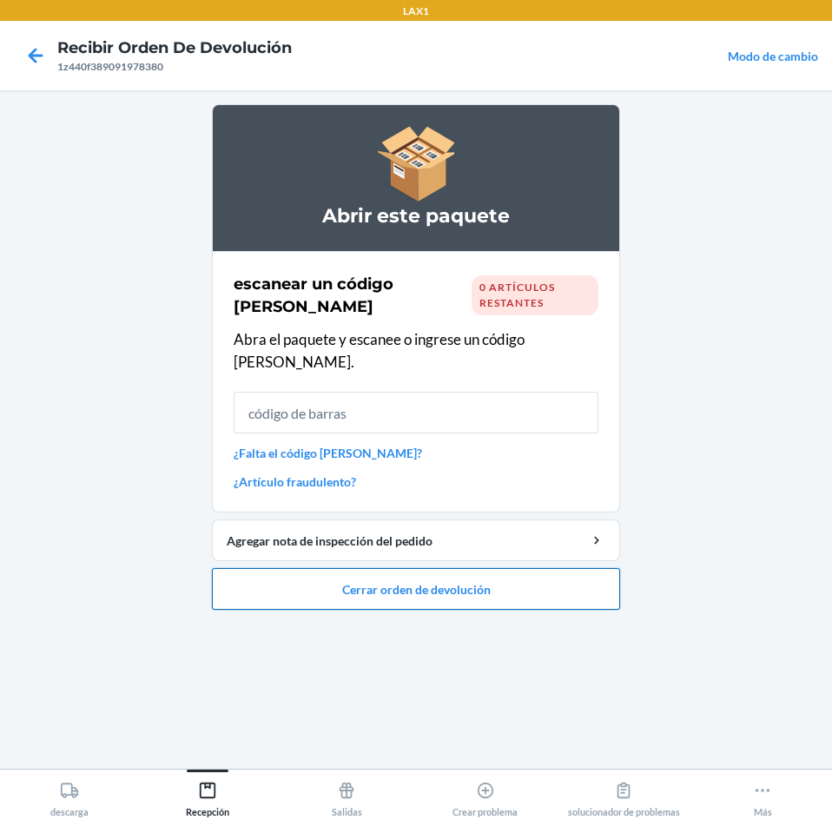
click at [568, 568] on button "Cerrar orden de devolución" at bounding box center [416, 589] width 408 height 42
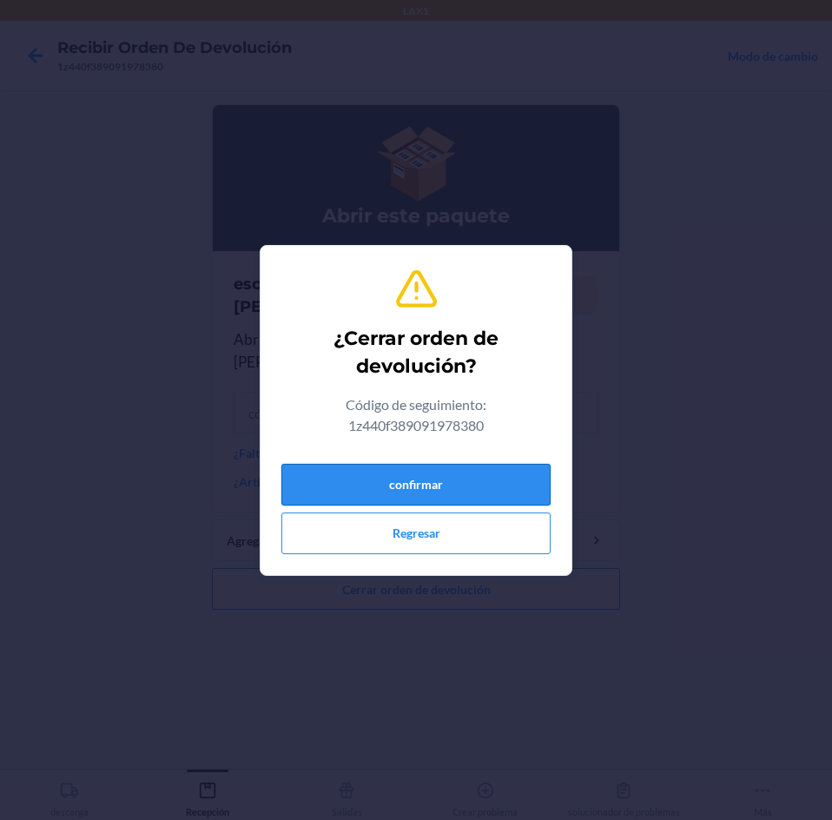
click at [491, 467] on button "confirmar" at bounding box center [415, 485] width 269 height 42
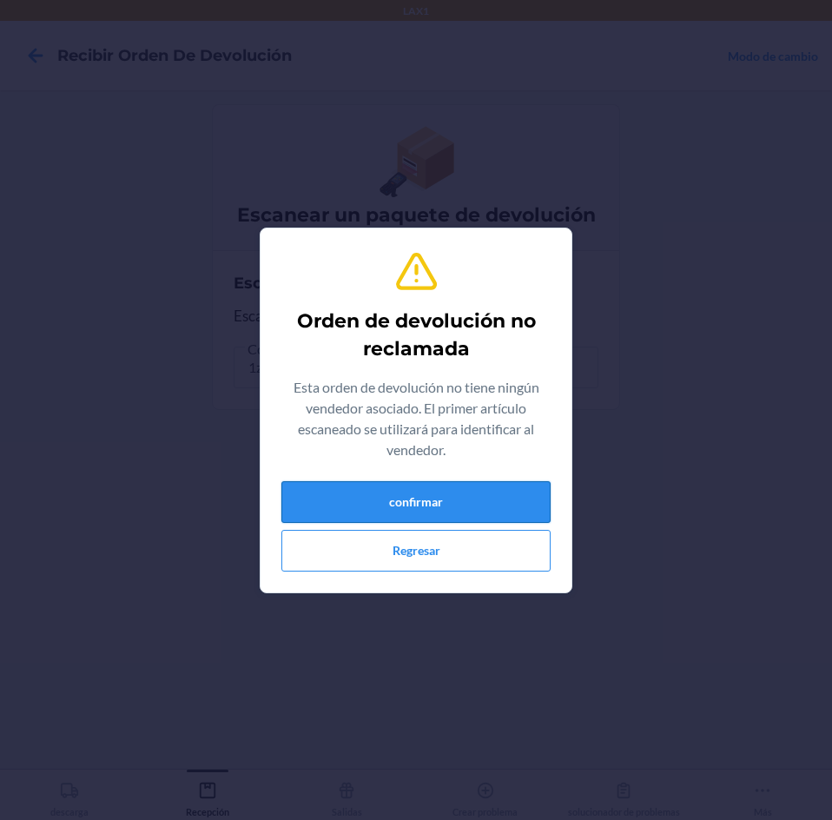
click at [515, 513] on button "confirmar" at bounding box center [415, 502] width 269 height 42
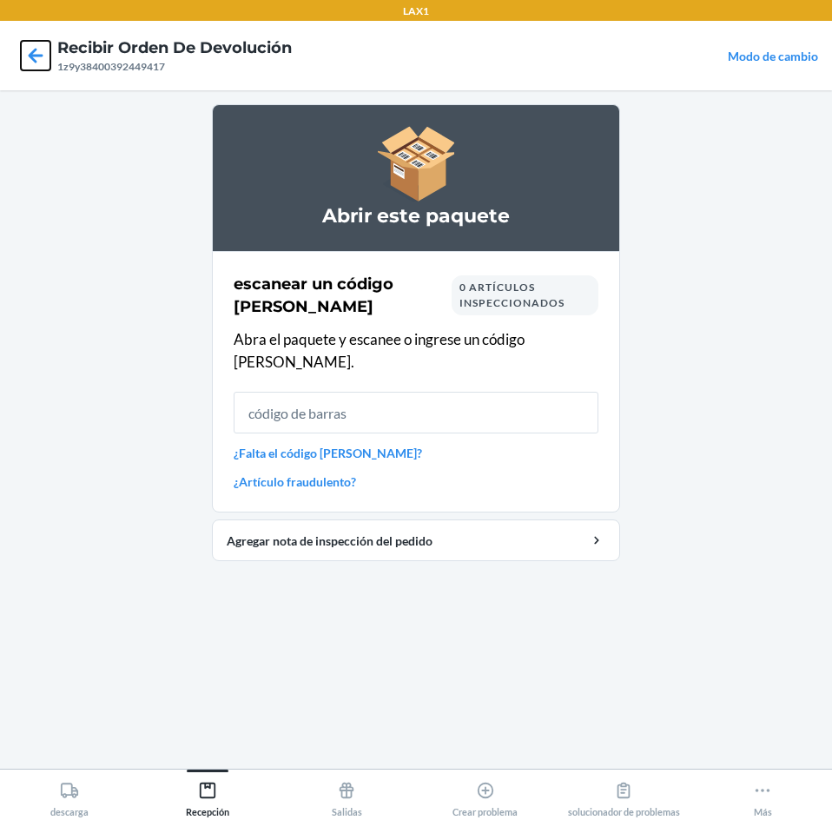
click at [32, 60] on icon at bounding box center [36, 55] width 15 height 15
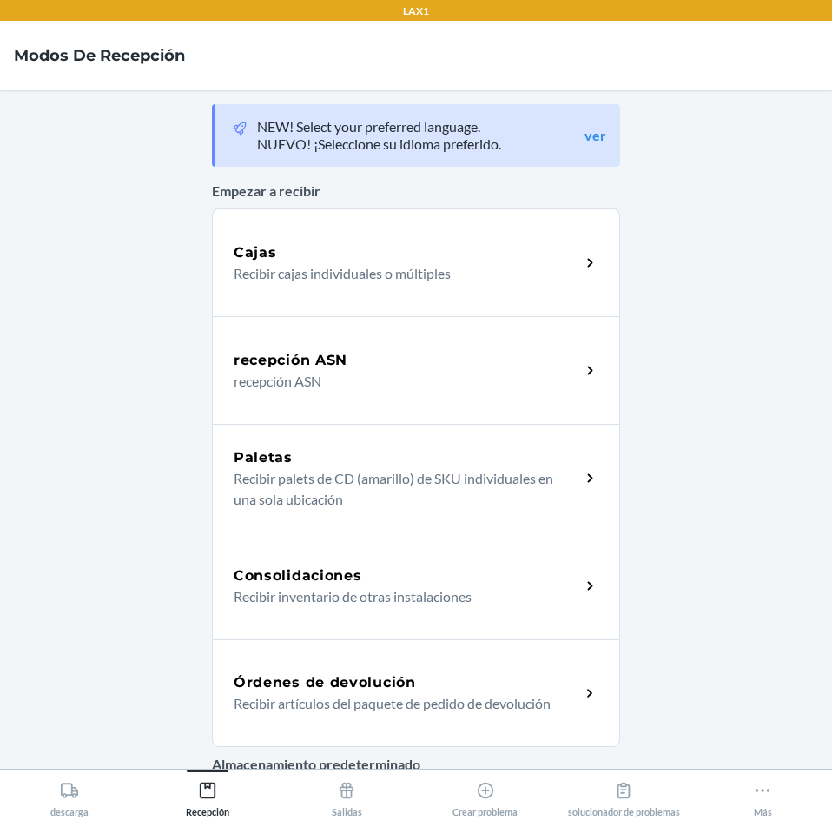
click at [550, 705] on p "Recibir artículos del paquete de pedido de devolución" at bounding box center [400, 703] width 333 height 21
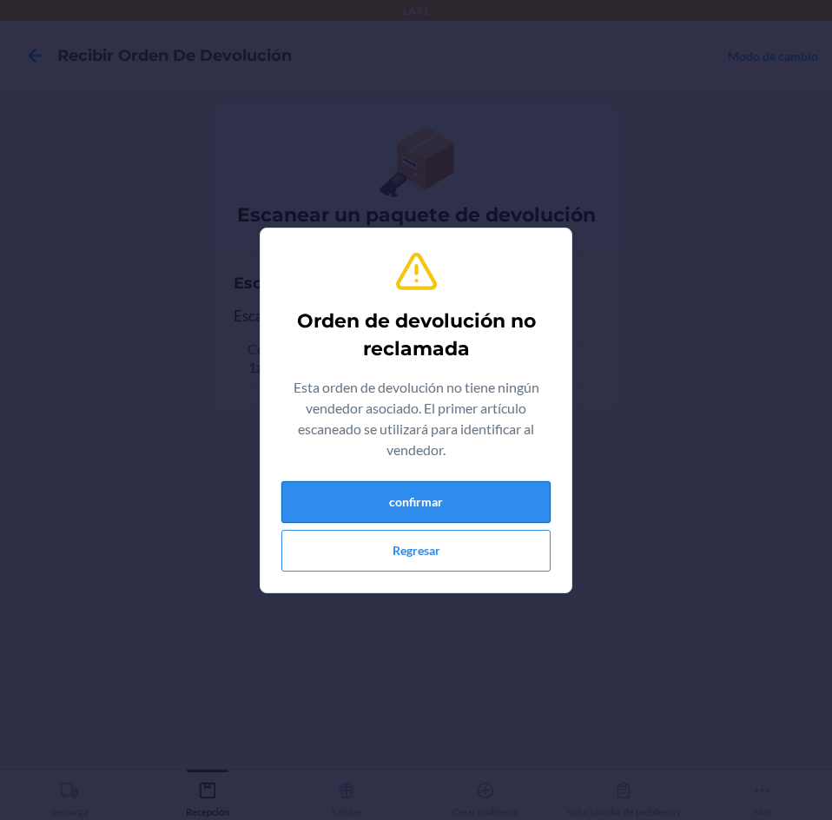
click at [463, 494] on button "confirmar" at bounding box center [415, 502] width 269 height 42
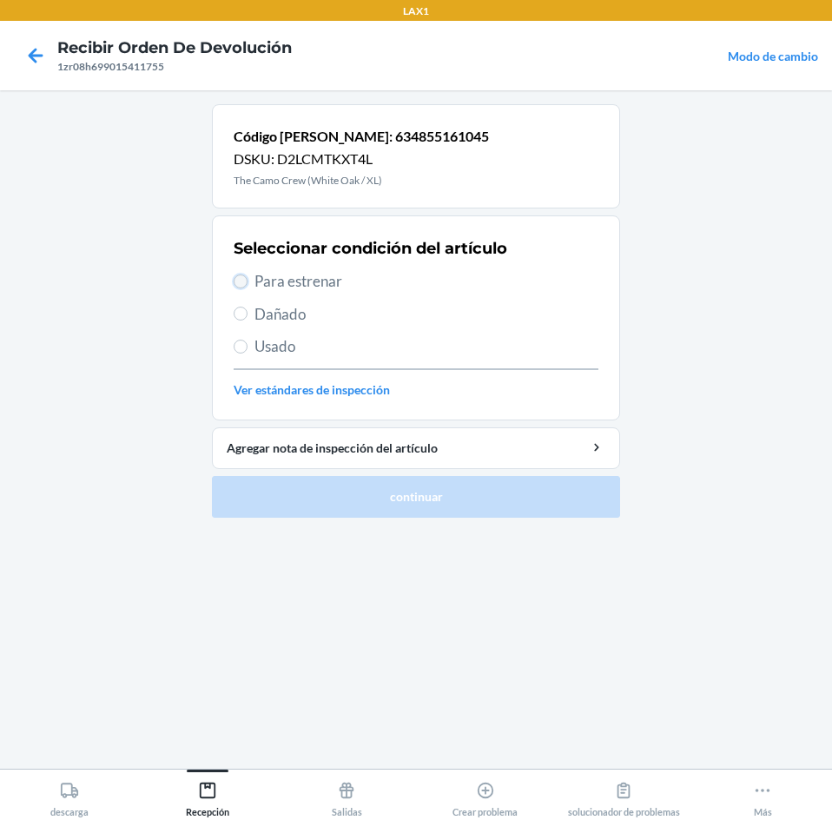
click at [241, 281] on input "Para estrenar" at bounding box center [241, 281] width 14 height 14
radio input "true"
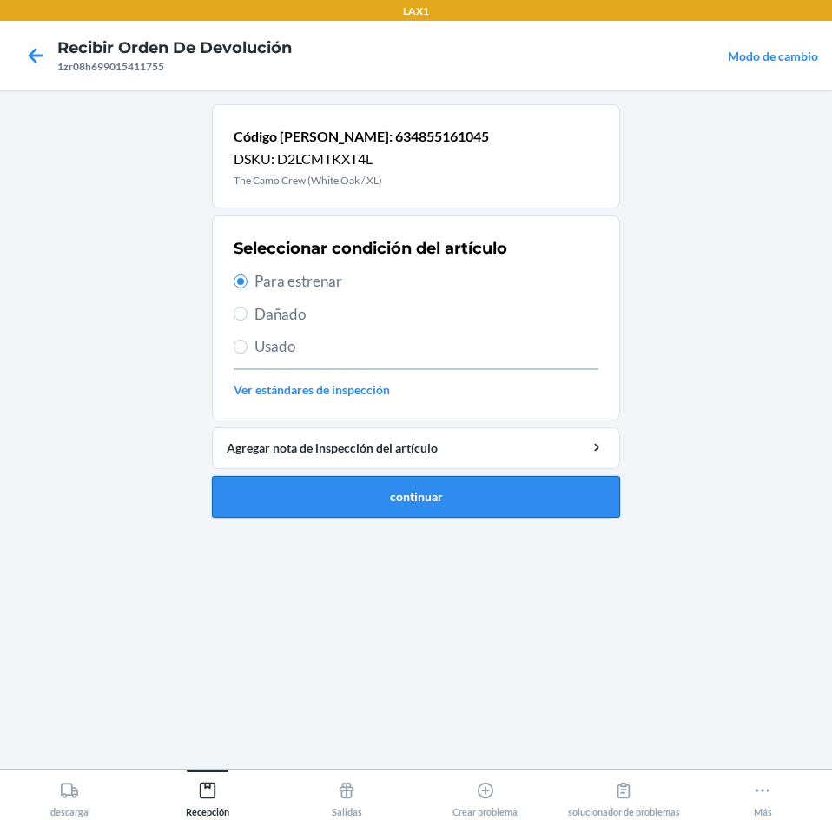
click at [393, 502] on button "continuar" at bounding box center [416, 497] width 408 height 42
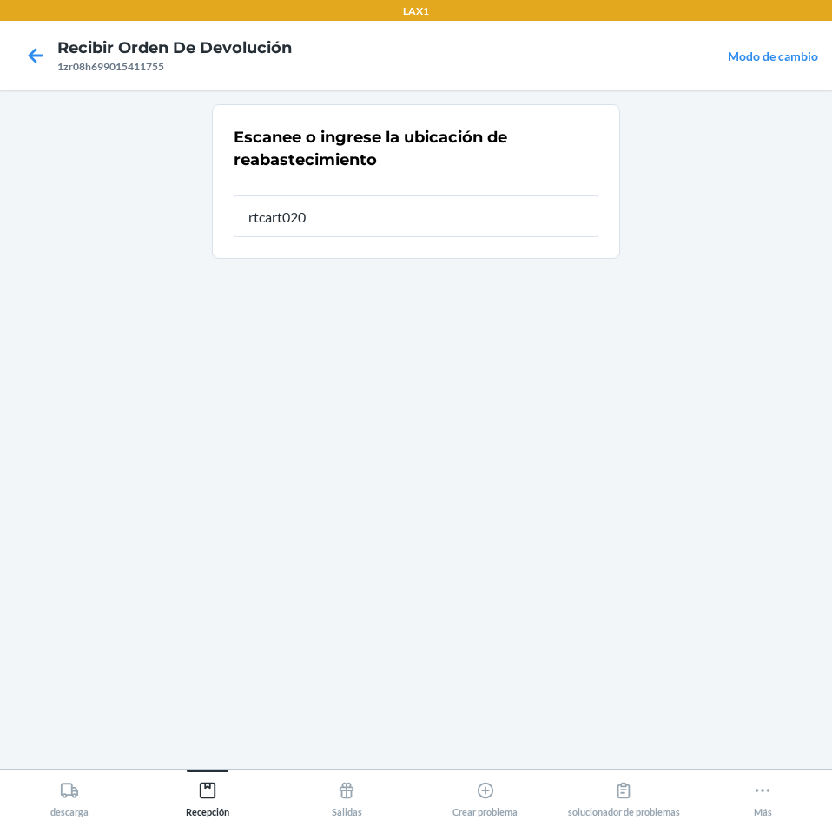
type input "rtcart020"
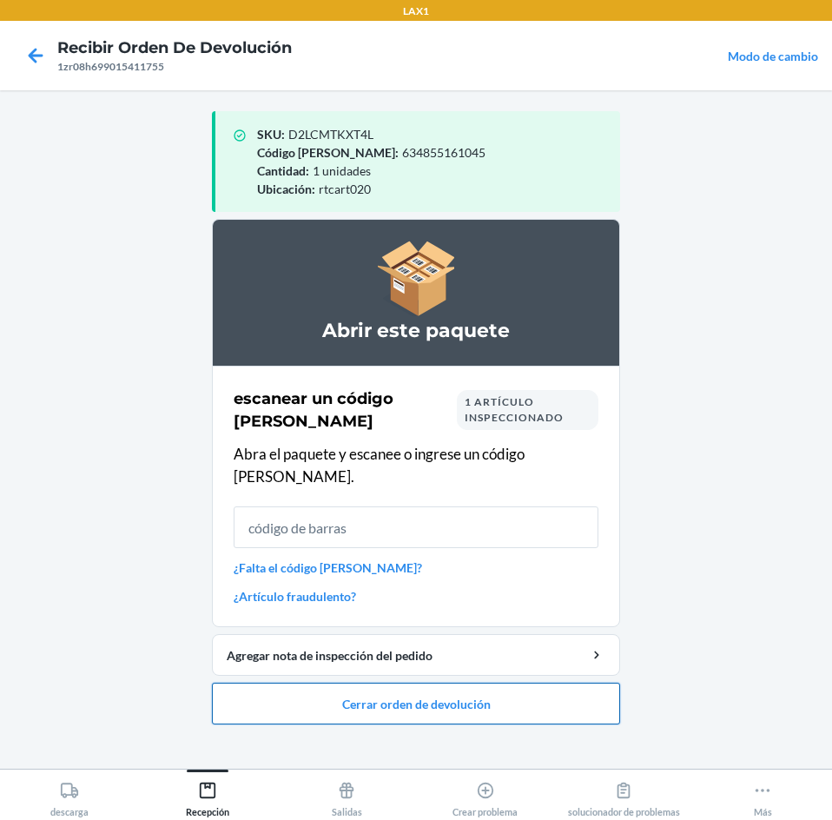
click at [451, 683] on button "Cerrar orden de devolución" at bounding box center [416, 704] width 408 height 42
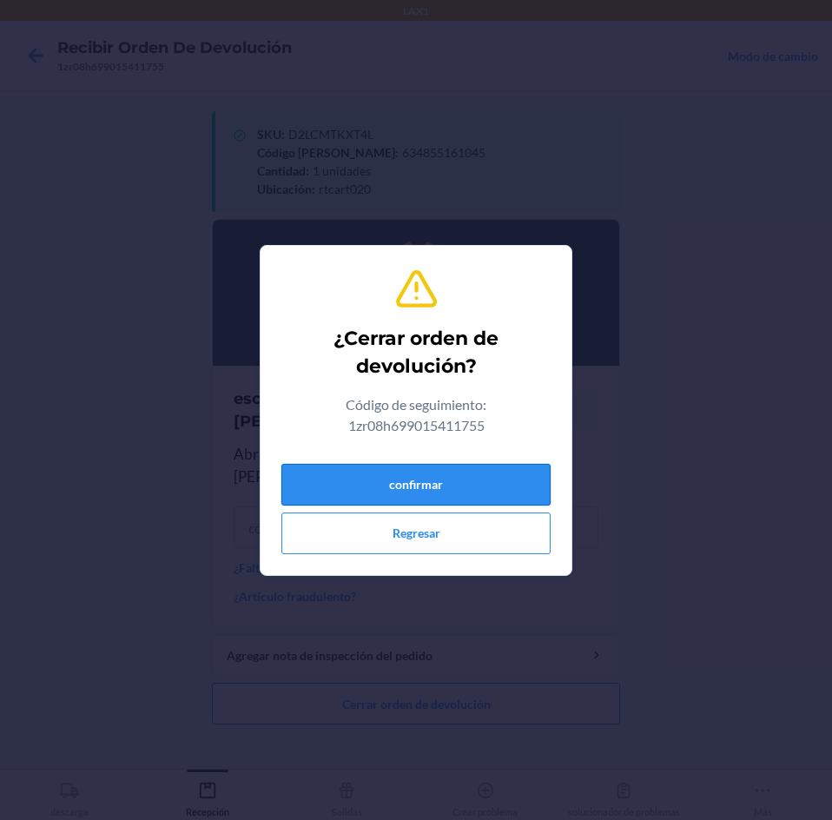
click at [527, 493] on button "confirmar" at bounding box center [415, 485] width 269 height 42
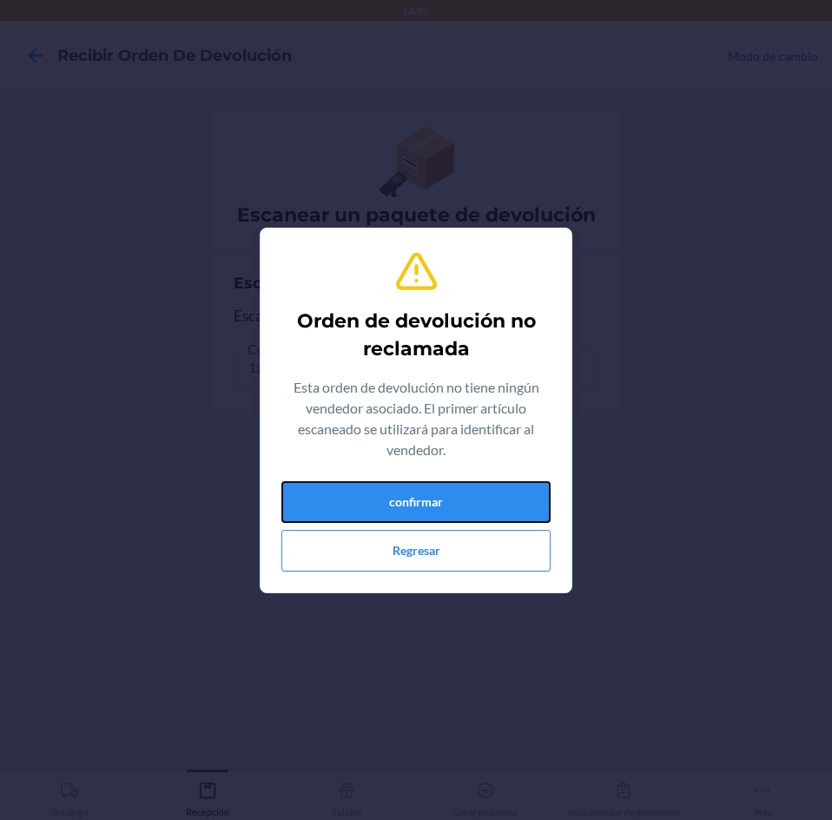
click at [527, 493] on button "confirmar" at bounding box center [415, 502] width 269 height 42
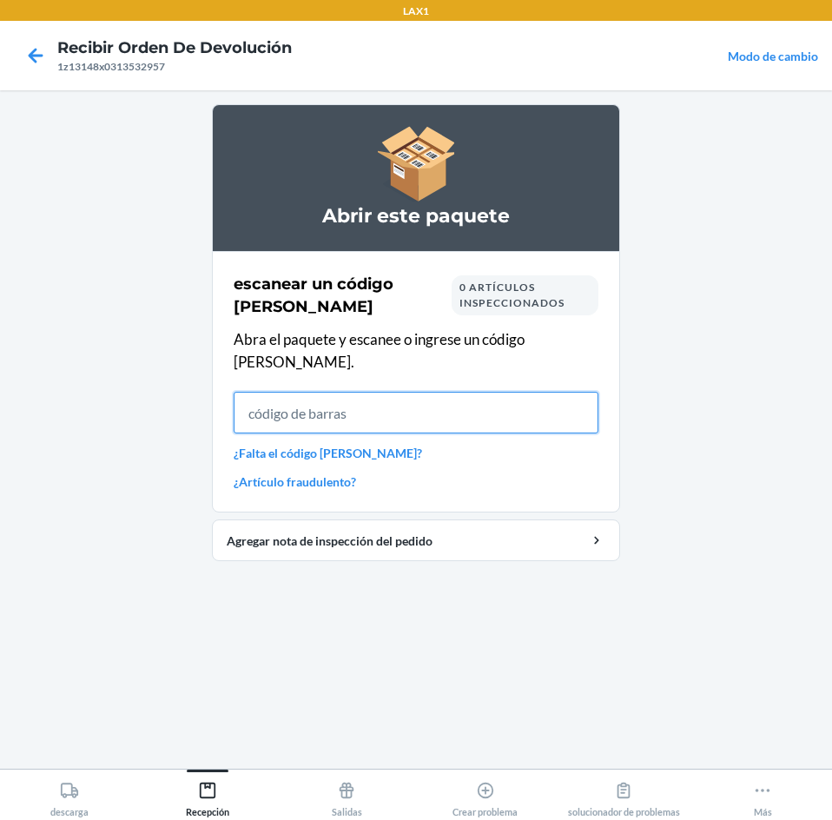
click at [447, 392] on input "text" at bounding box center [416, 413] width 365 height 42
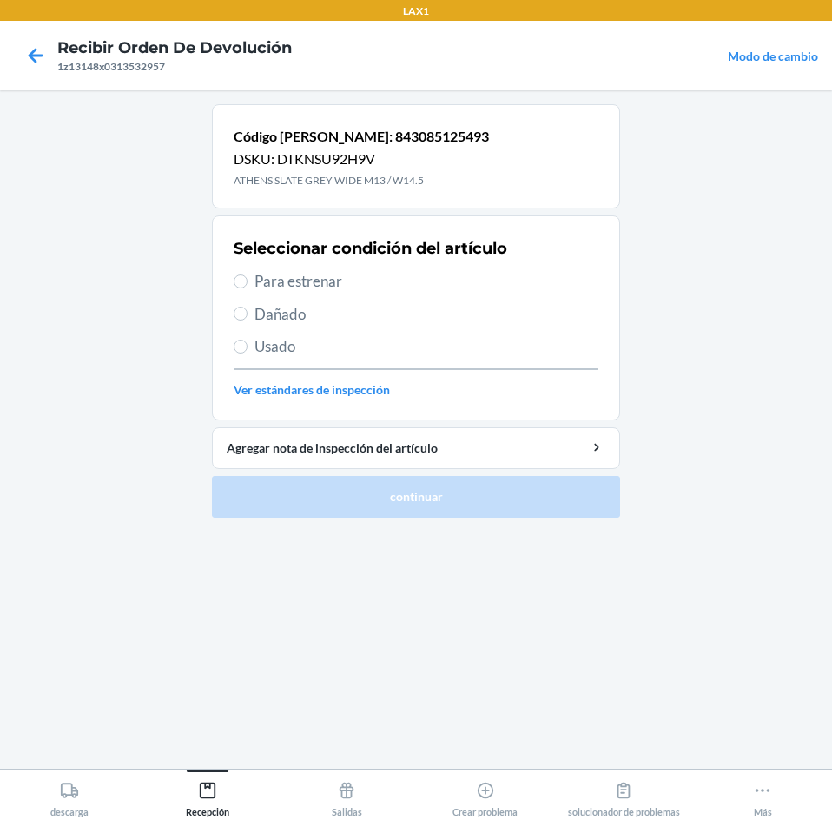
click at [274, 290] on span "Para estrenar" at bounding box center [427, 281] width 344 height 23
click at [248, 288] on input "Para estrenar" at bounding box center [241, 281] width 14 height 14
radio input "true"
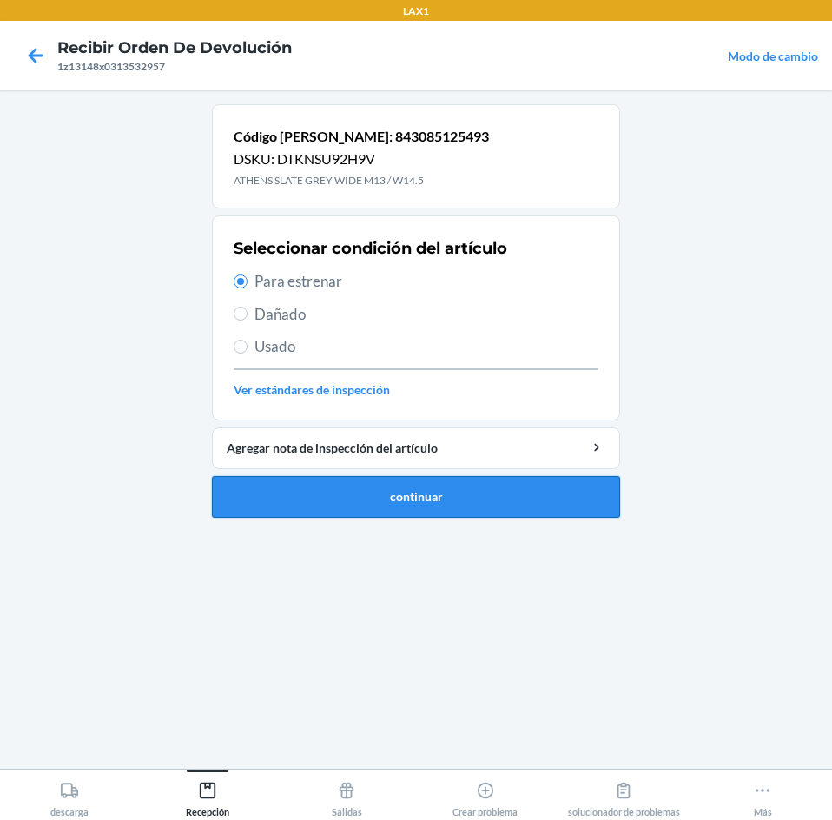
click at [368, 499] on button "continuar" at bounding box center [416, 497] width 408 height 42
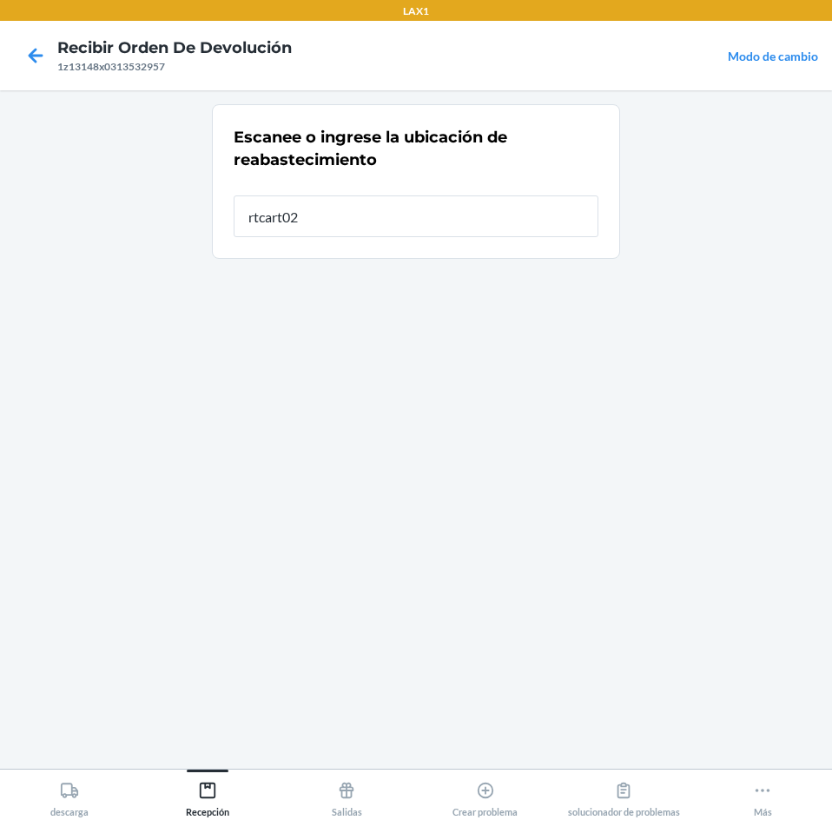
type input "rtcart020"
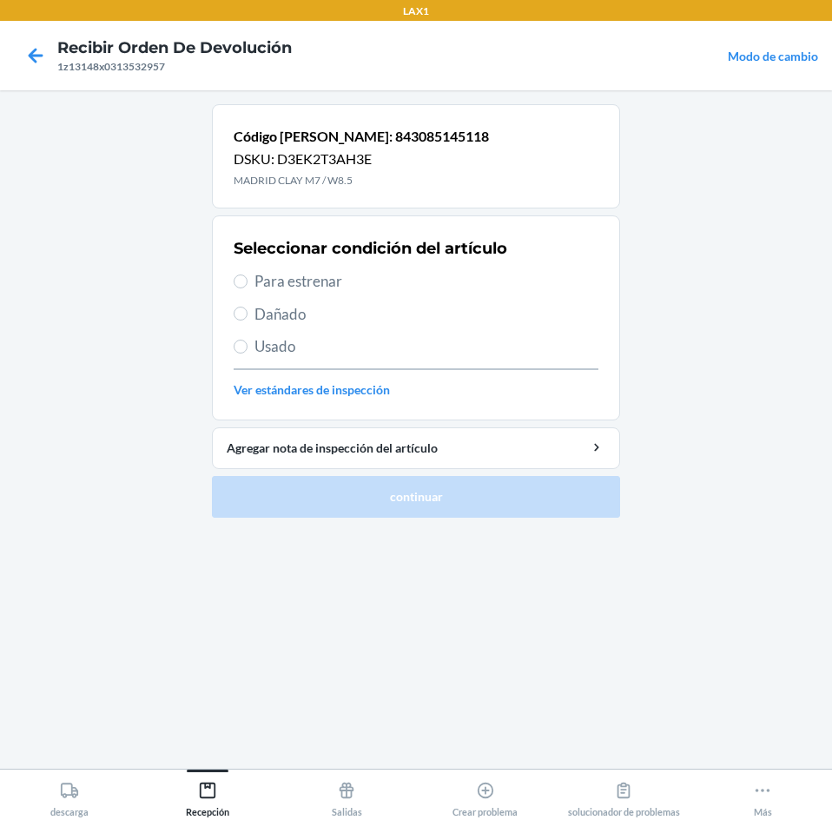
click at [254, 274] on label "Para estrenar" at bounding box center [416, 281] width 365 height 23
click at [248, 274] on input "Para estrenar" at bounding box center [241, 281] width 14 height 14
radio input "true"
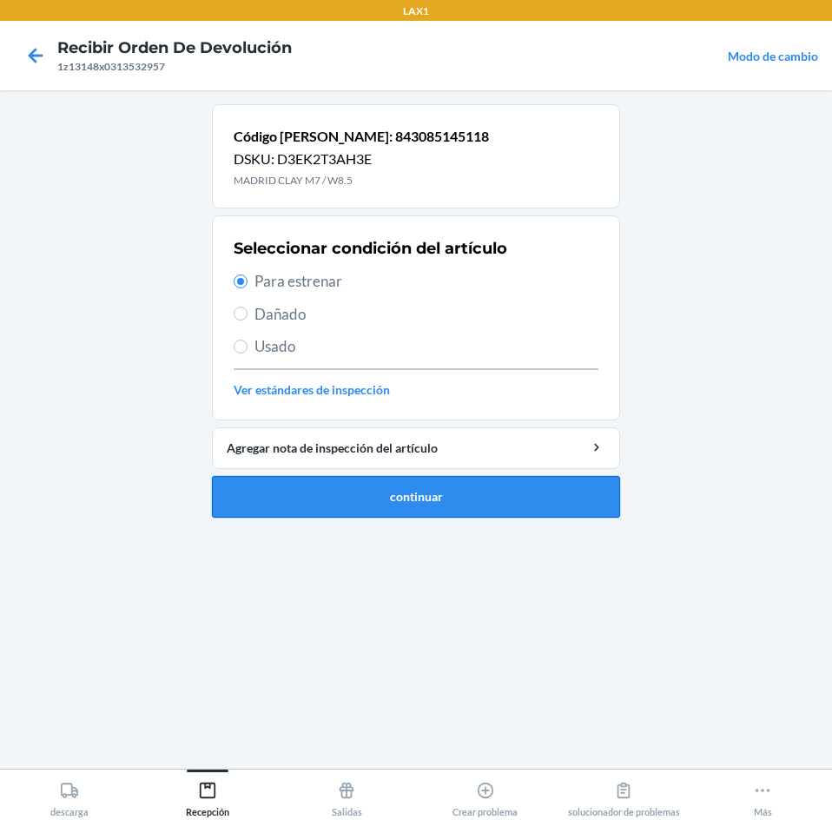
click at [365, 502] on button "continuar" at bounding box center [416, 497] width 408 height 42
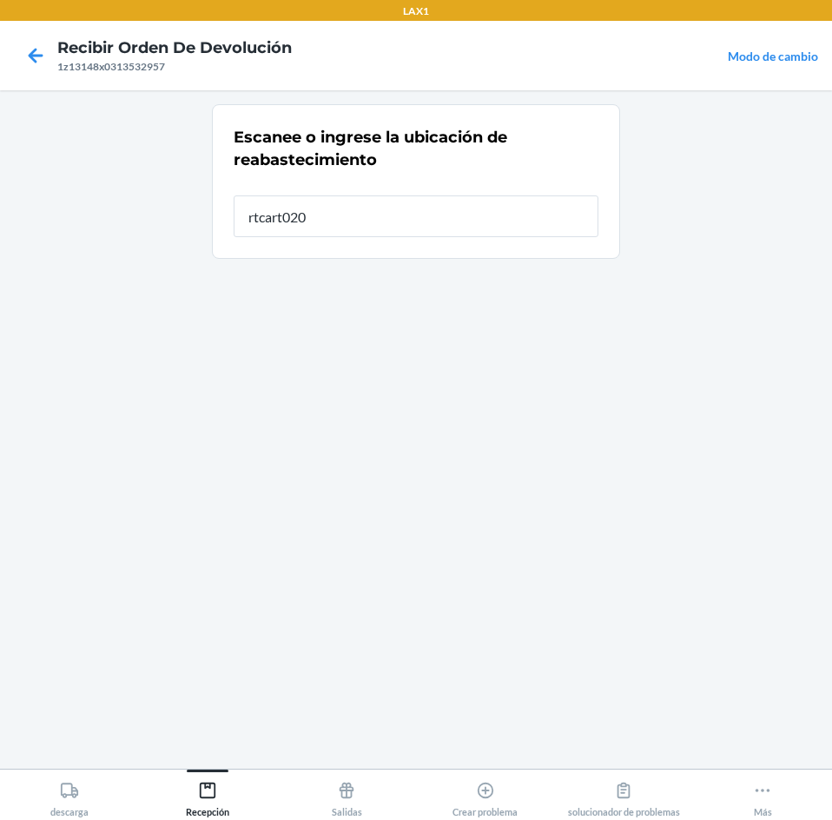
type input "rtcart020"
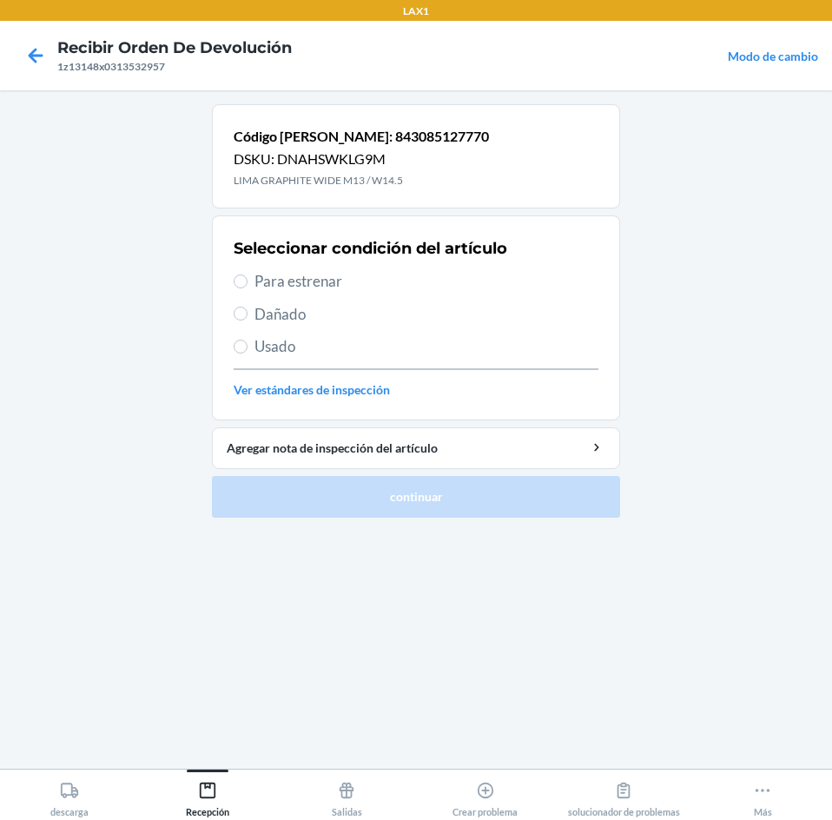
click at [249, 268] on div "Seleccionar condición del artículo Para estrenar Dañado Usado Ver estándares de…" at bounding box center [416, 318] width 365 height 172
click at [255, 280] on span "Para estrenar" at bounding box center [427, 281] width 344 height 23
click at [248, 280] on input "Para estrenar" at bounding box center [241, 281] width 14 height 14
radio input "true"
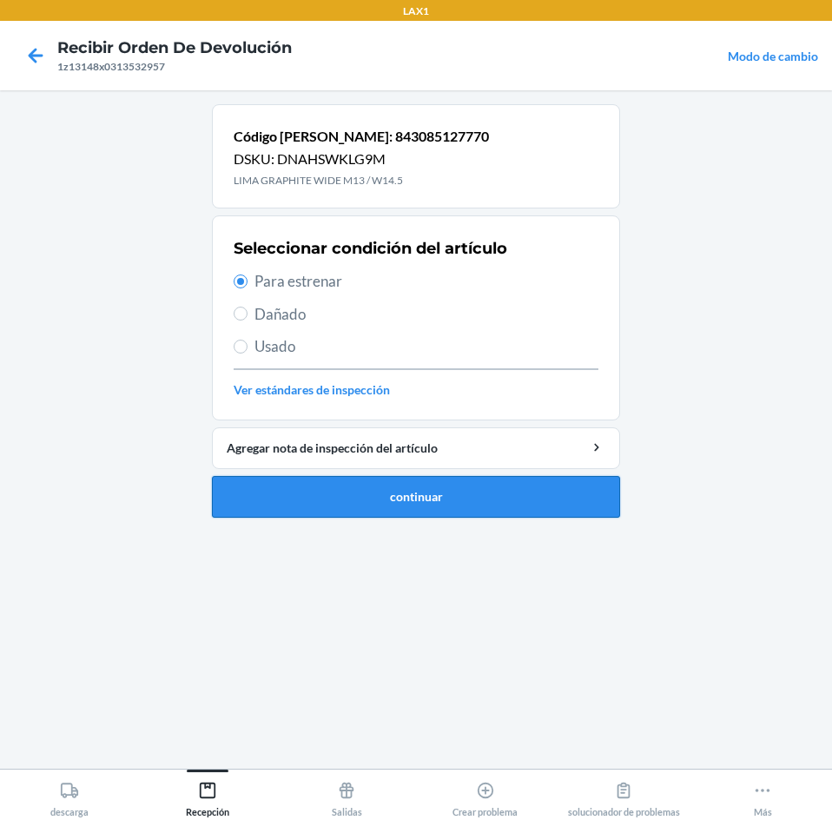
click at [354, 499] on button "continuar" at bounding box center [416, 497] width 408 height 42
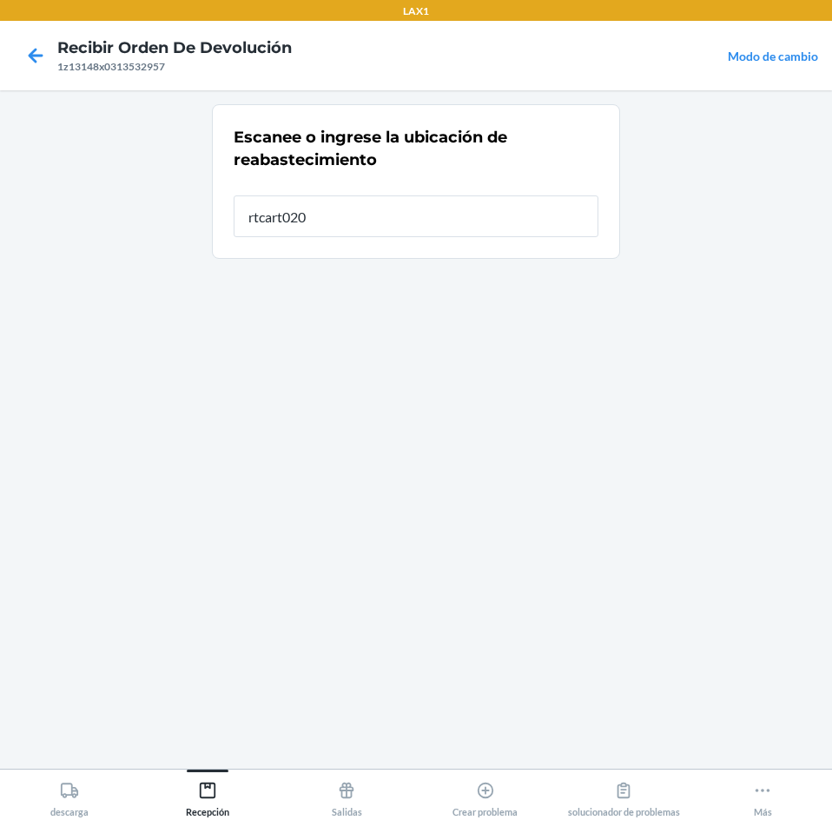
type input "rtcart020"
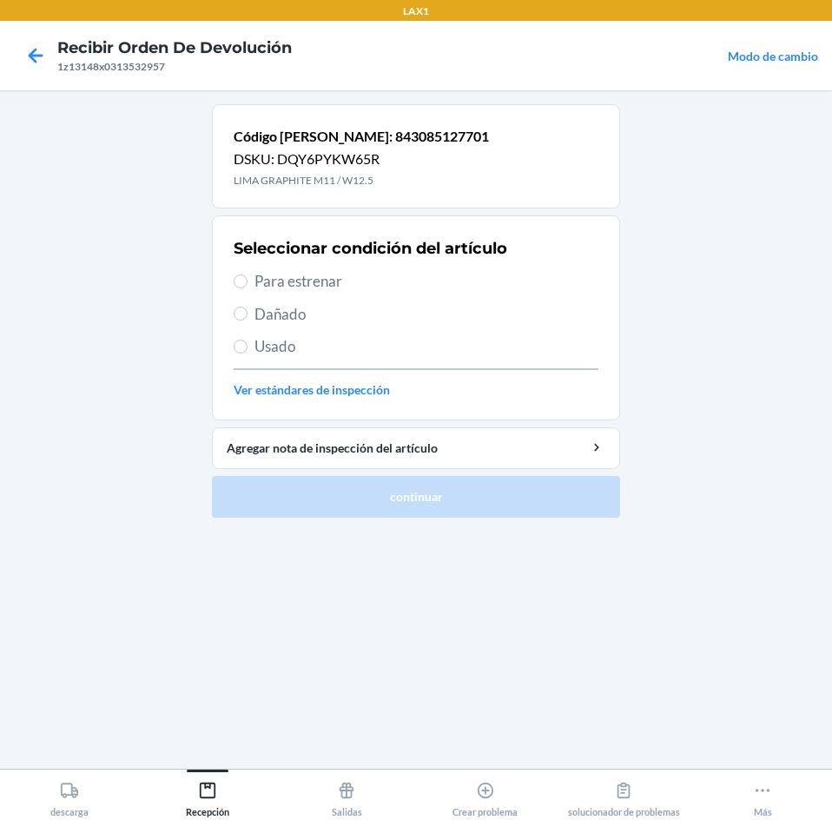
click at [264, 317] on span "Dañado" at bounding box center [427, 314] width 344 height 23
click at [248, 317] on input "Dañado" at bounding box center [241, 314] width 14 height 14
radio input "true"
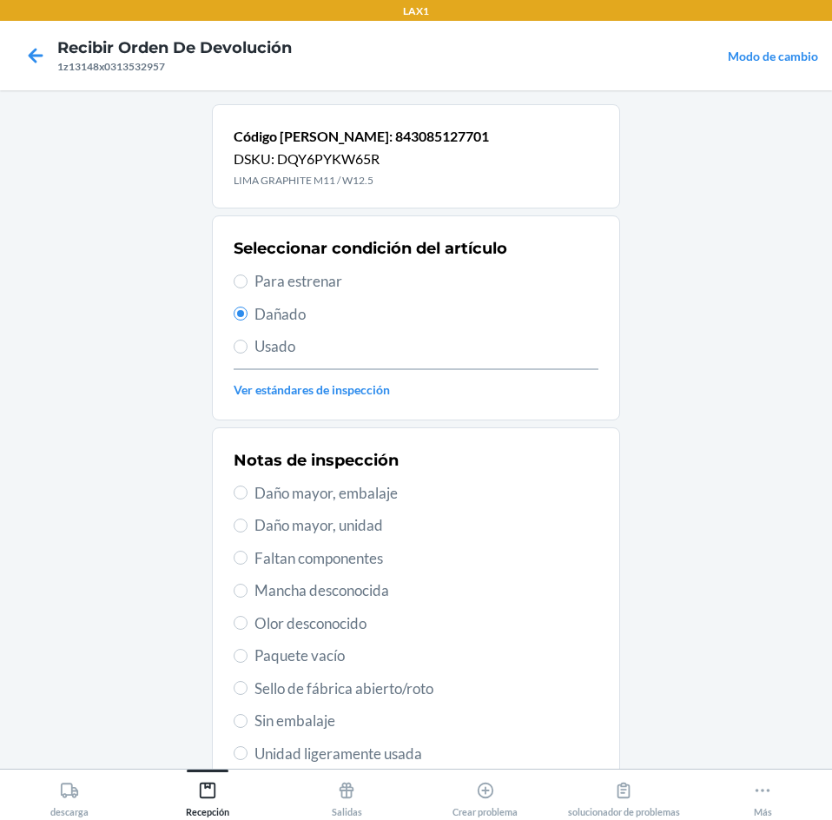
click at [298, 529] on span "Daño mayor, unidad" at bounding box center [427, 525] width 344 height 23
click at [248, 529] on input "Daño mayor, unidad" at bounding box center [241, 526] width 14 height 14
radio input "true"
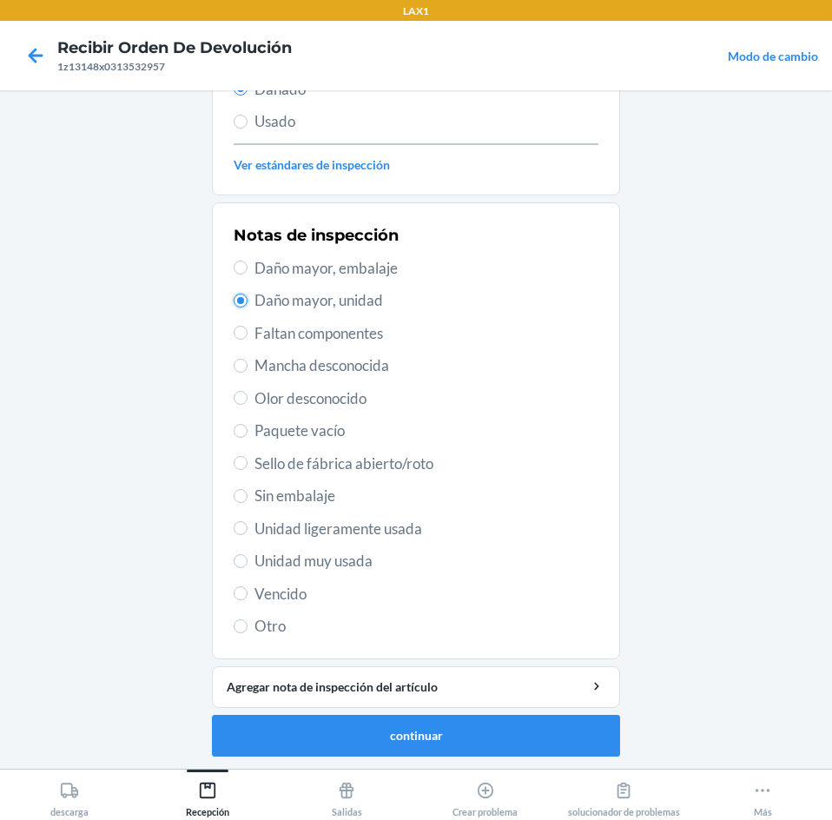
scroll to position [227, 0]
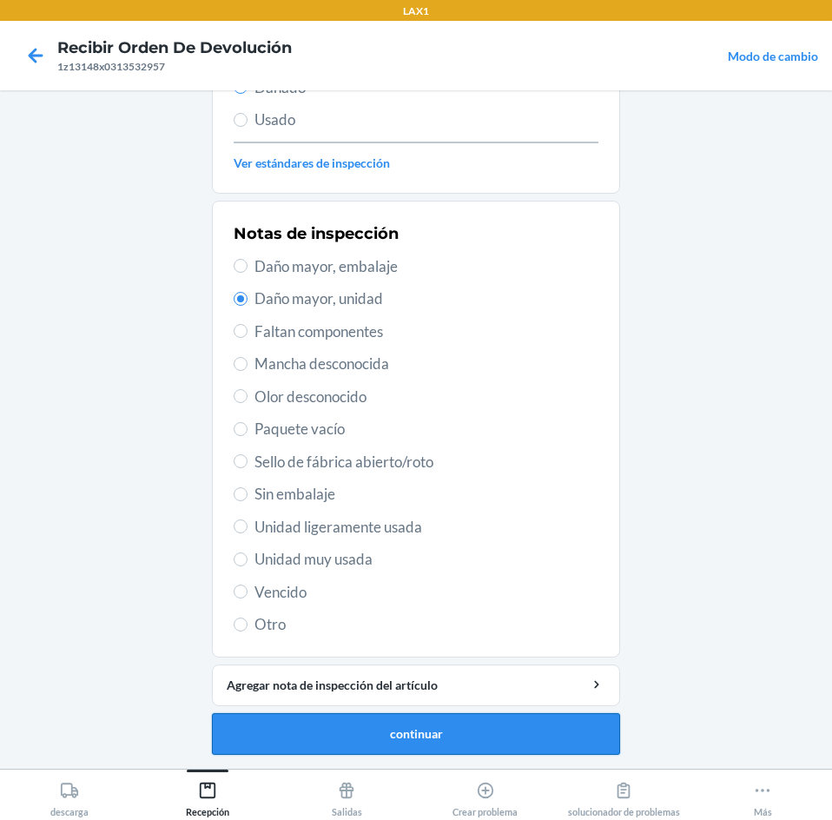
click at [558, 729] on button "continuar" at bounding box center [416, 734] width 408 height 42
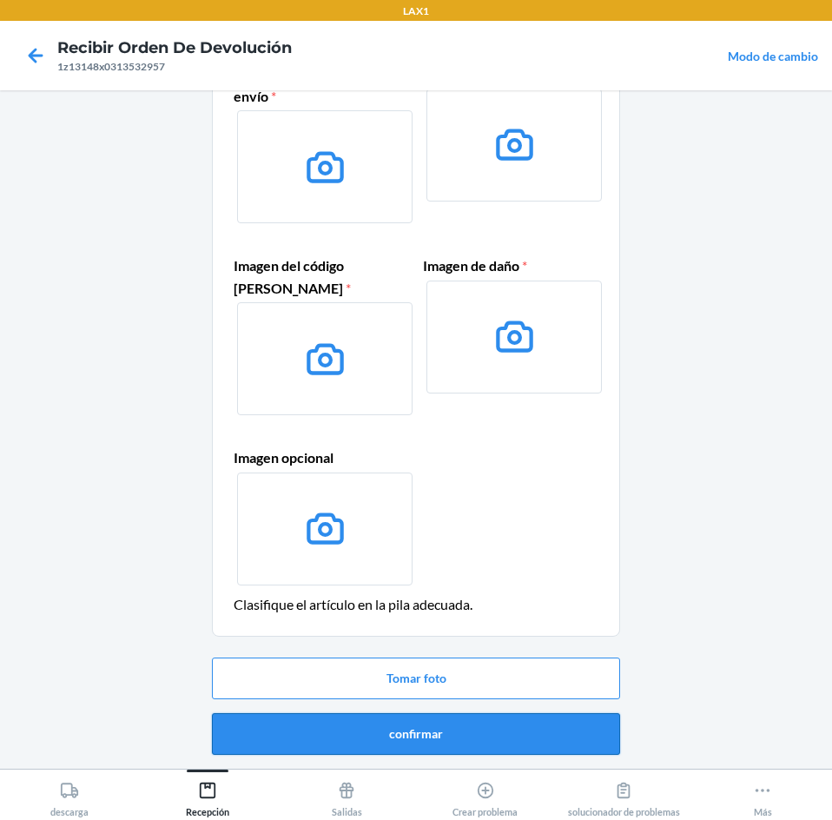
click at [569, 736] on button "confirmar" at bounding box center [416, 734] width 408 height 42
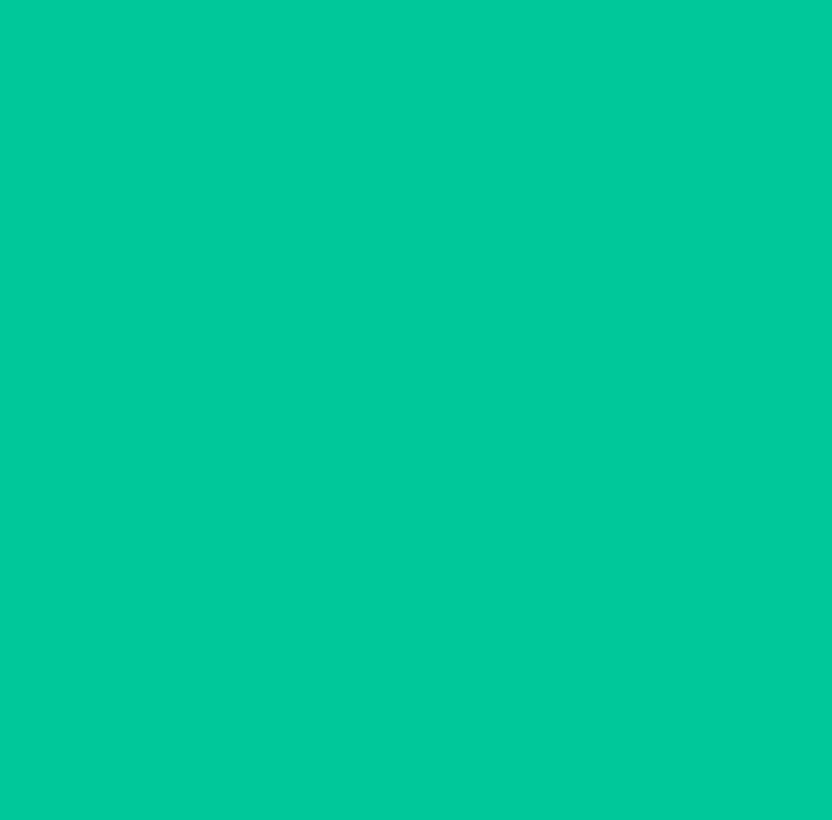
scroll to position [0, 0]
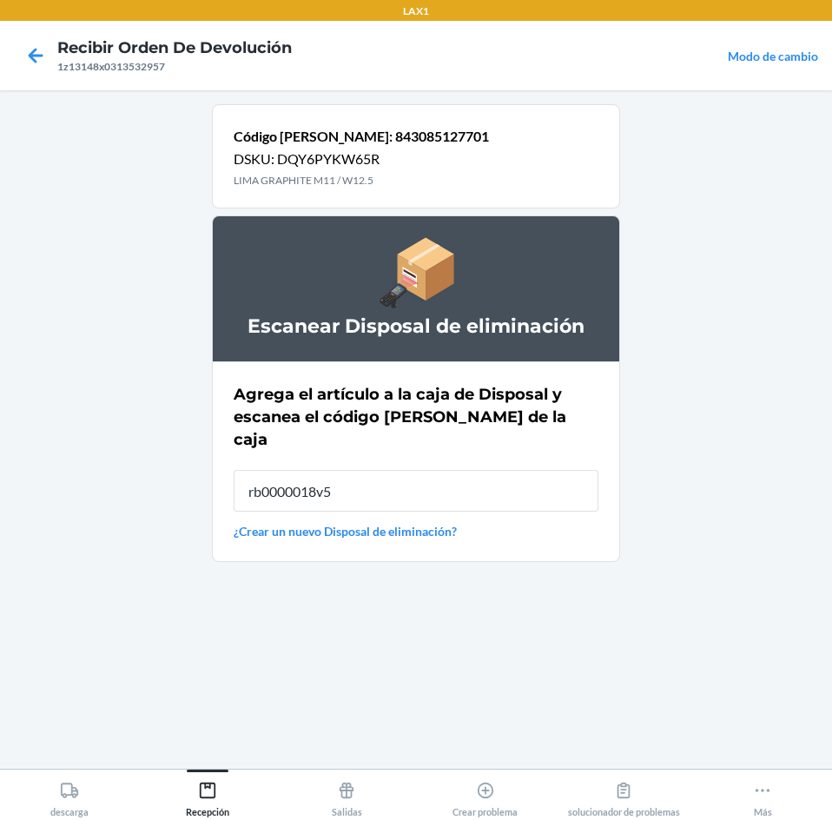
type input "rb0000018v5"
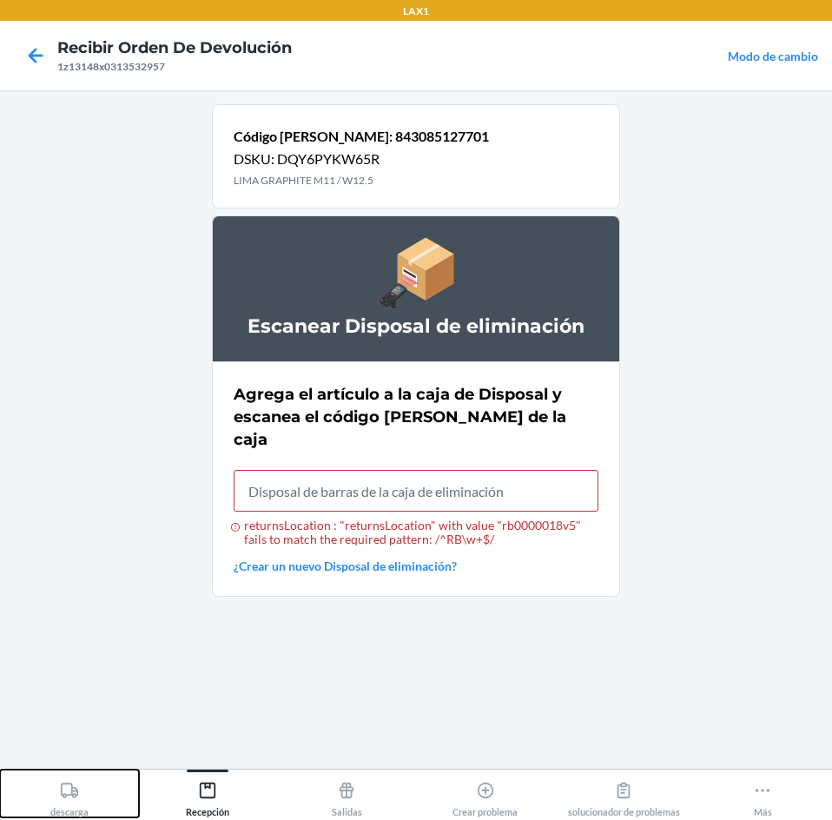
click at [0, 770] on button "descarga" at bounding box center [69, 794] width 139 height 48
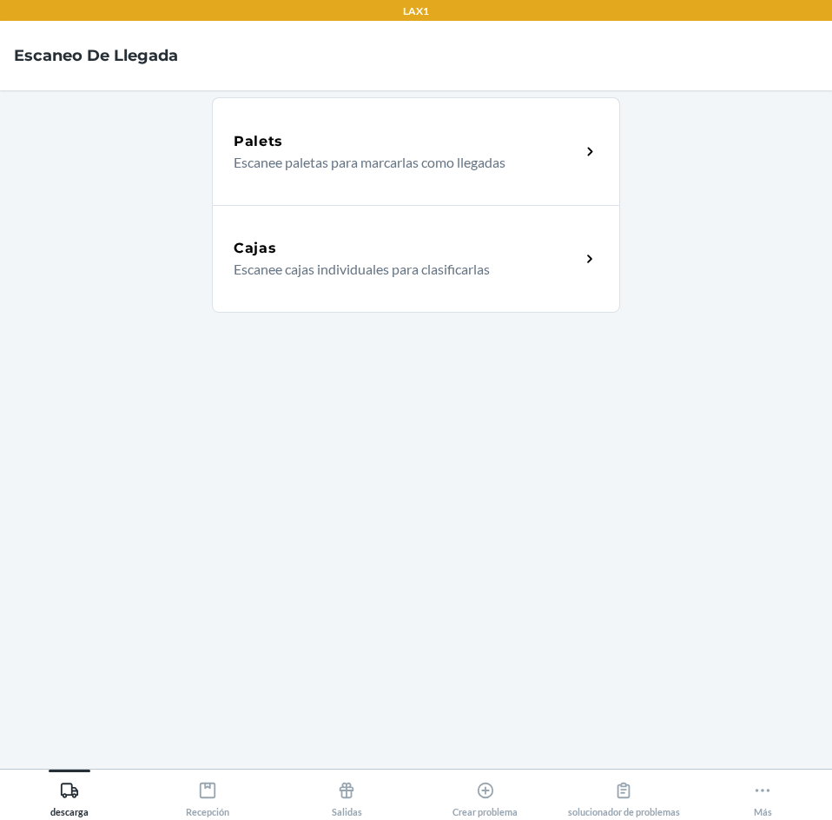
click at [395, 260] on p "Escanee cajas individuales para clasificarlas" at bounding box center [400, 269] width 333 height 21
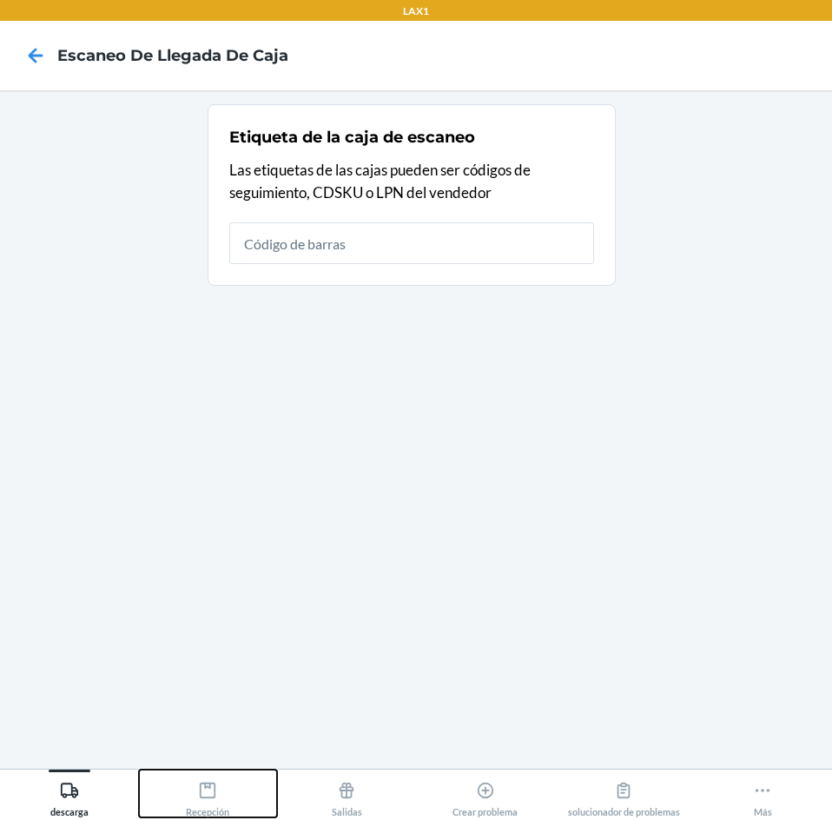
click at [208, 799] on icon at bounding box center [207, 790] width 19 height 19
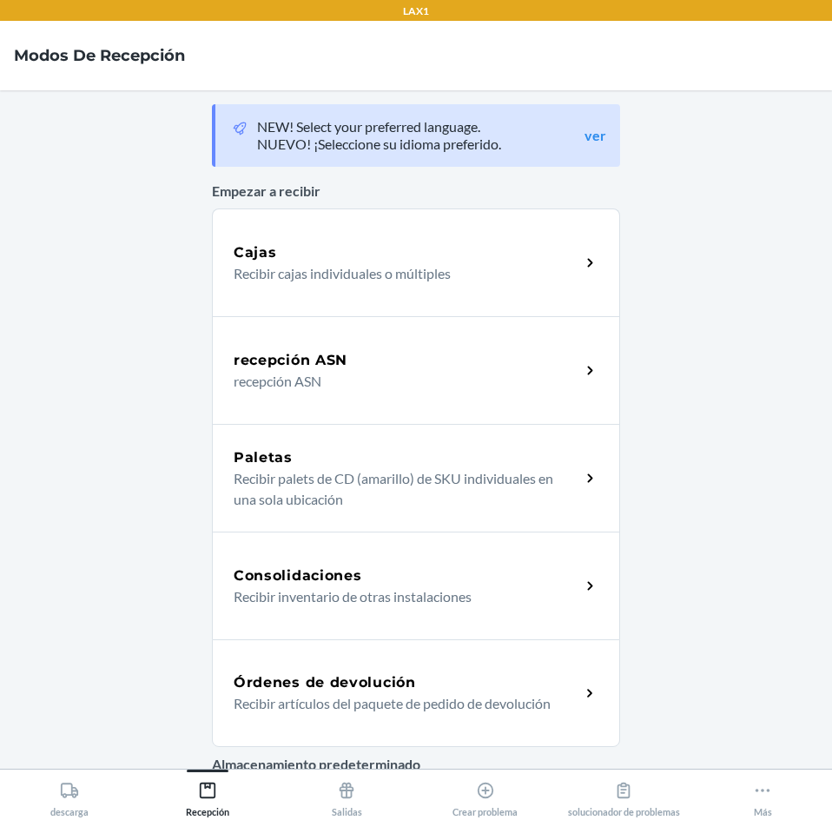
click at [553, 698] on p "Recibir artículos del paquete de pedido de devolución" at bounding box center [400, 703] width 333 height 21
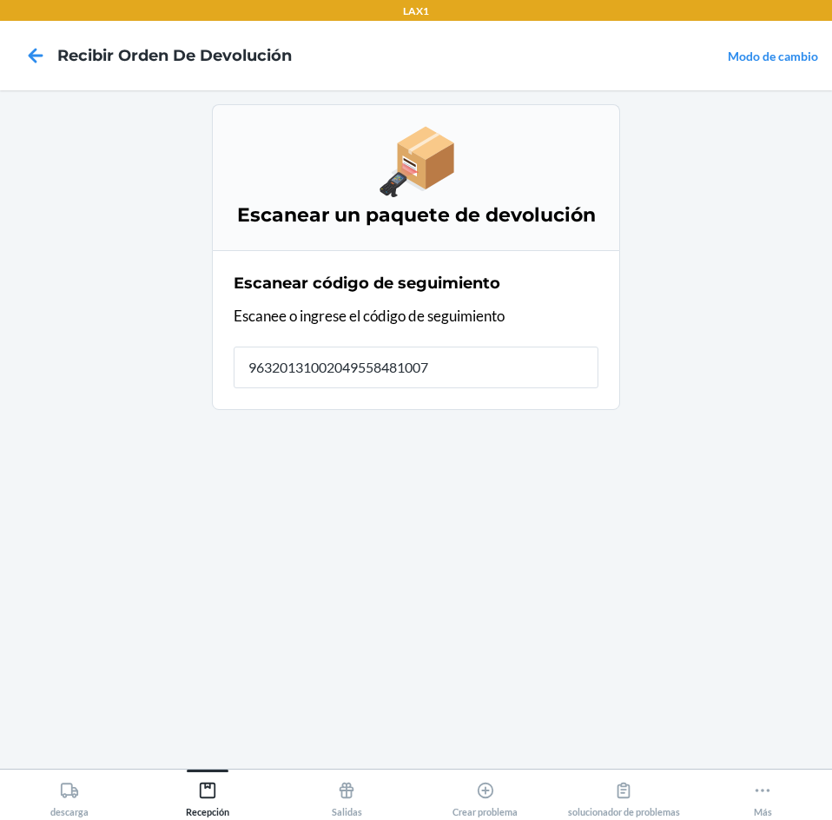
type input "963201310020495584810079"
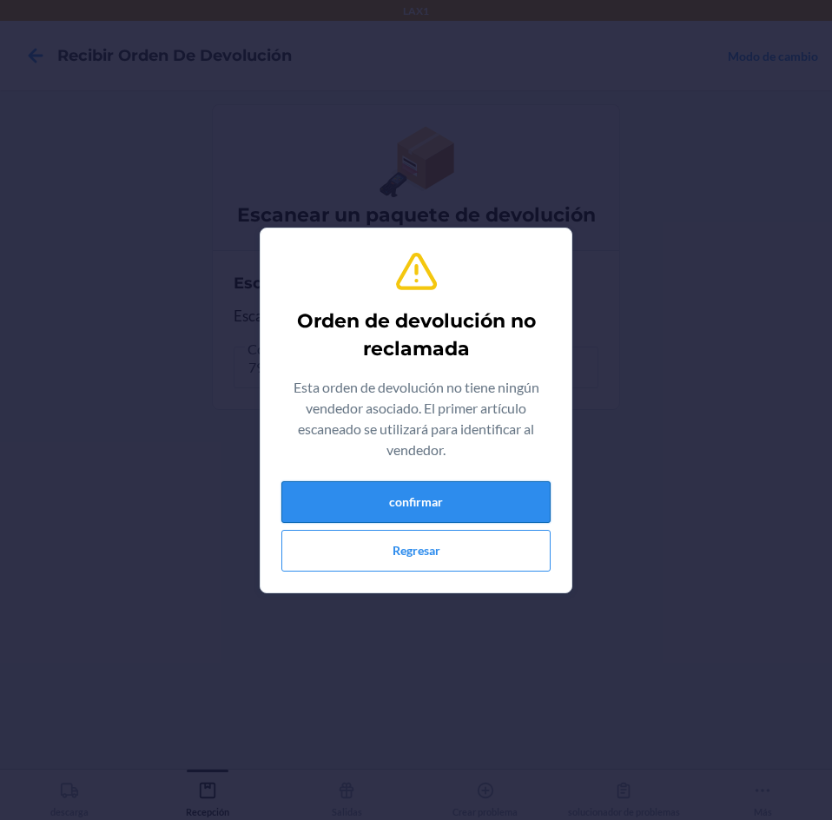
click at [509, 481] on button "confirmar" at bounding box center [415, 502] width 269 height 42
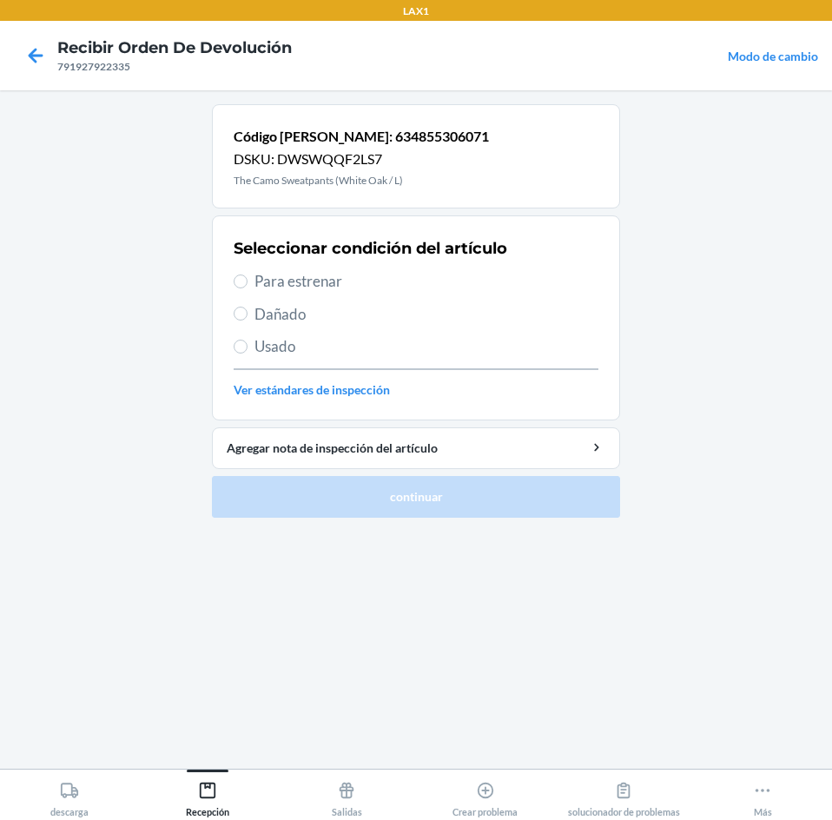
click at [248, 277] on label "Para estrenar" at bounding box center [416, 281] width 365 height 23
click at [248, 277] on input "Para estrenar" at bounding box center [241, 281] width 14 height 14
radio input "true"
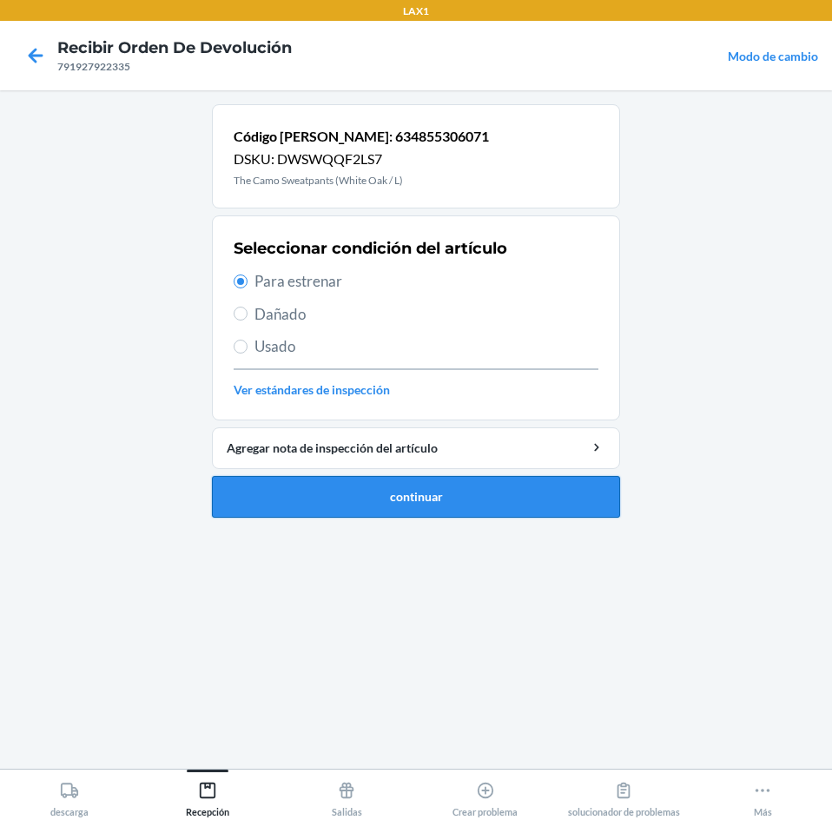
click at [271, 495] on button "continuar" at bounding box center [416, 497] width 408 height 42
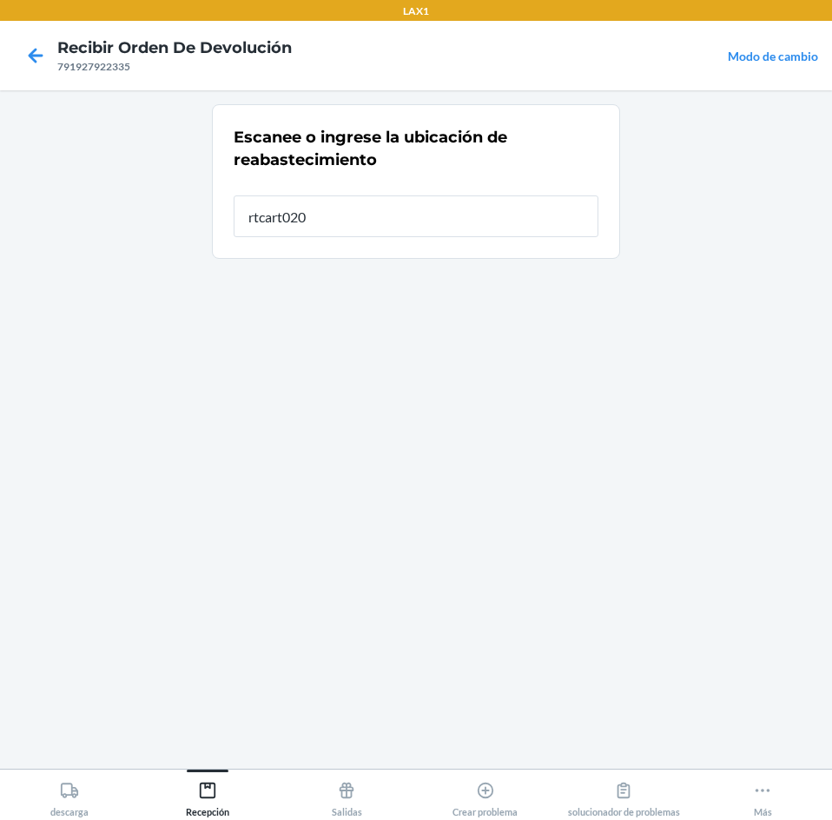
type input "rtcart020"
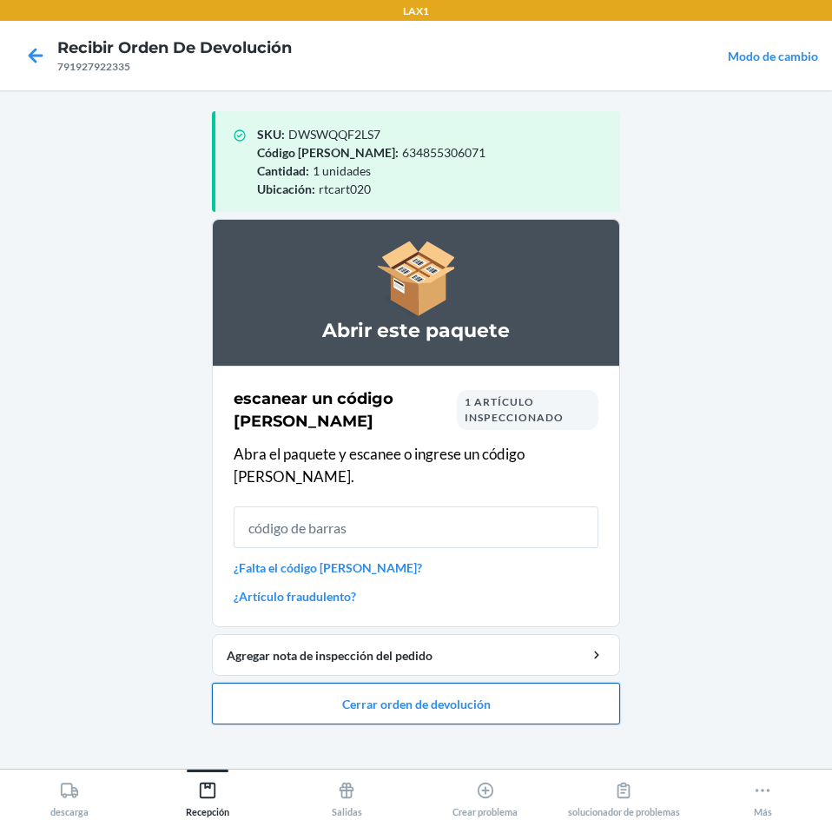
click at [560, 690] on button "Cerrar orden de devolución" at bounding box center [416, 704] width 408 height 42
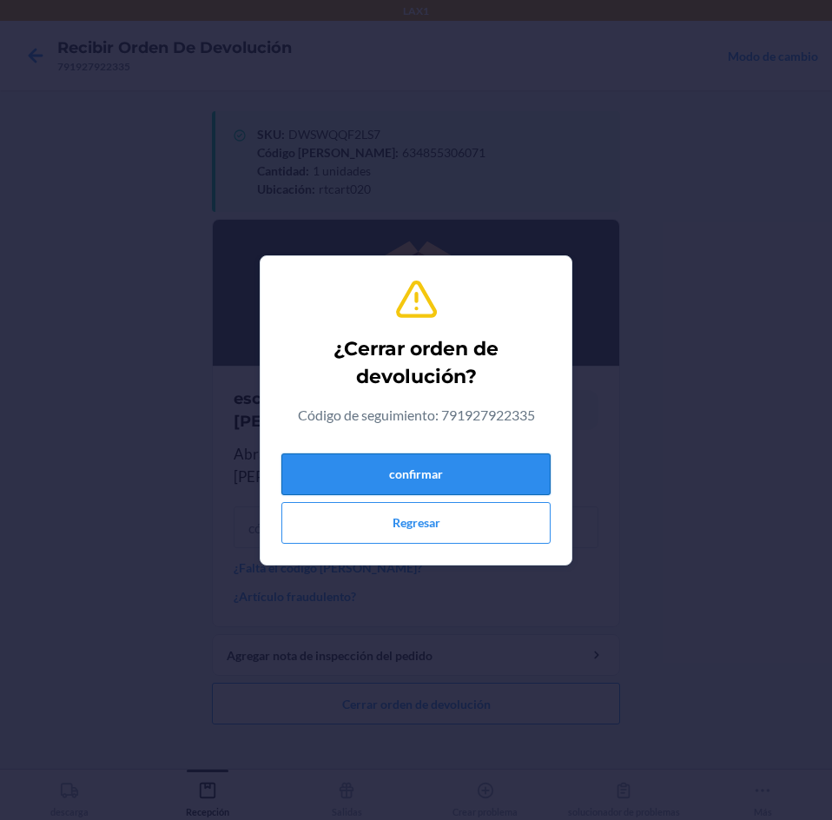
click at [515, 454] on button "confirmar" at bounding box center [415, 474] width 269 height 42
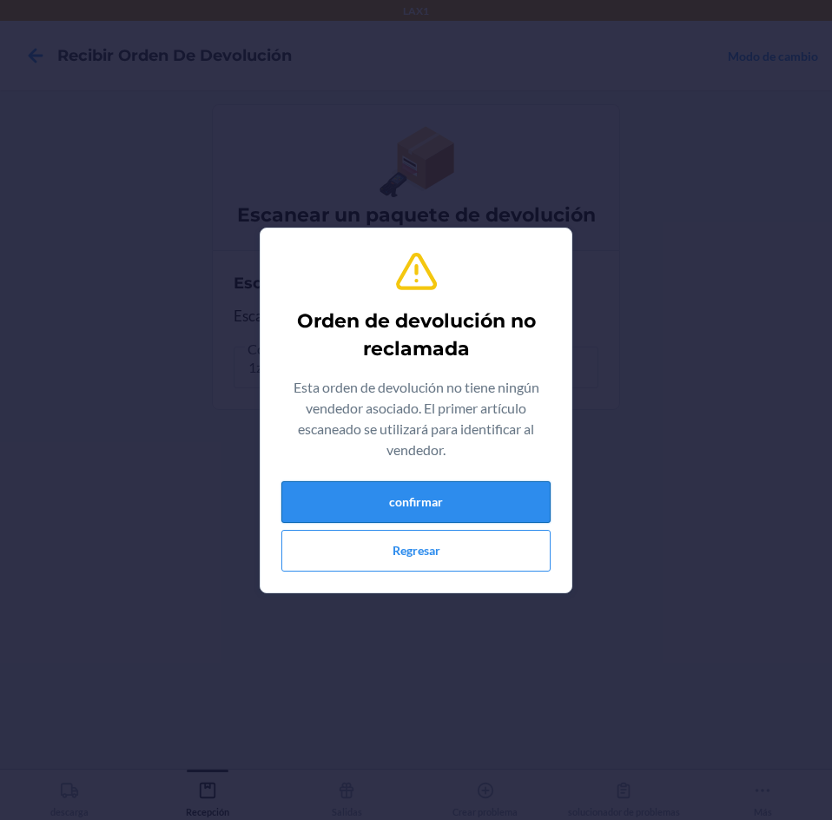
click at [519, 503] on button "confirmar" at bounding box center [415, 502] width 269 height 42
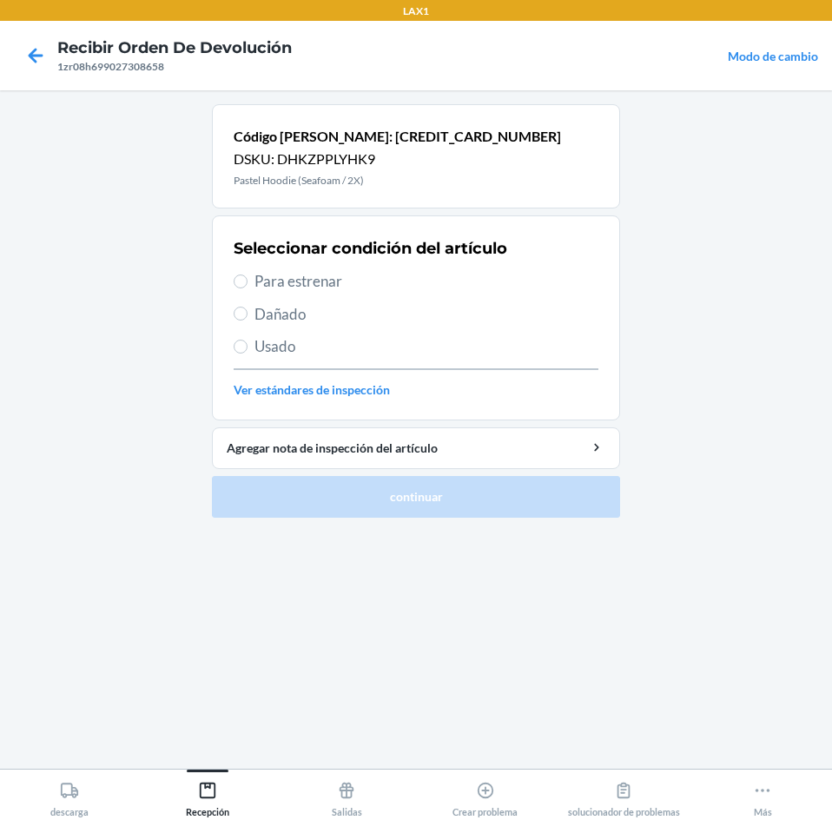
click at [256, 280] on span "Para estrenar" at bounding box center [427, 281] width 344 height 23
click at [248, 280] on input "Para estrenar" at bounding box center [241, 281] width 14 height 14
radio input "true"
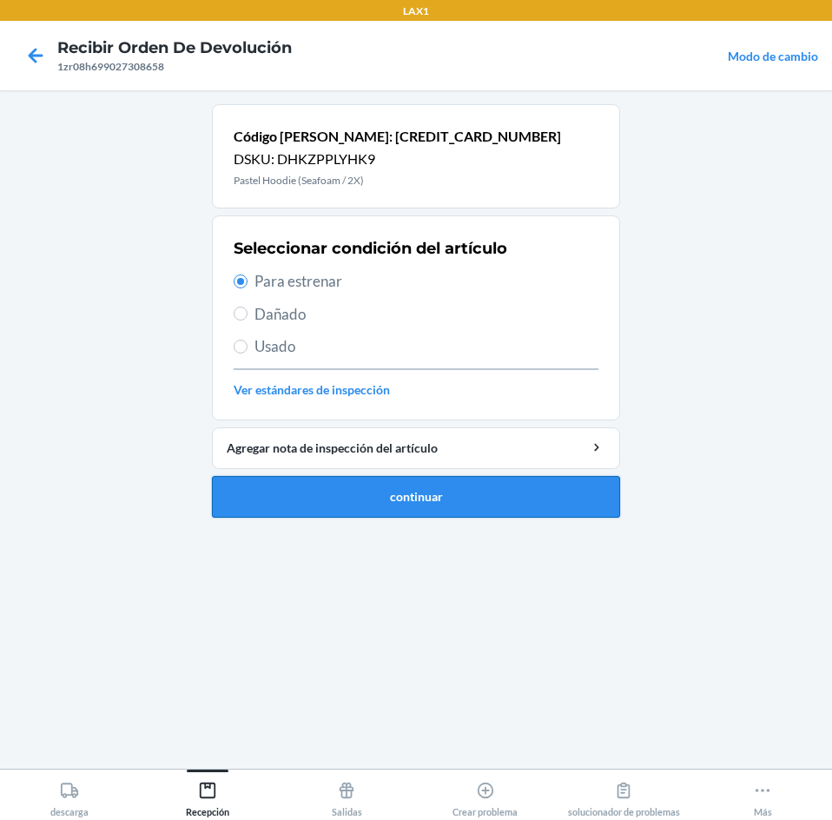
click at [503, 499] on button "continuar" at bounding box center [416, 497] width 408 height 42
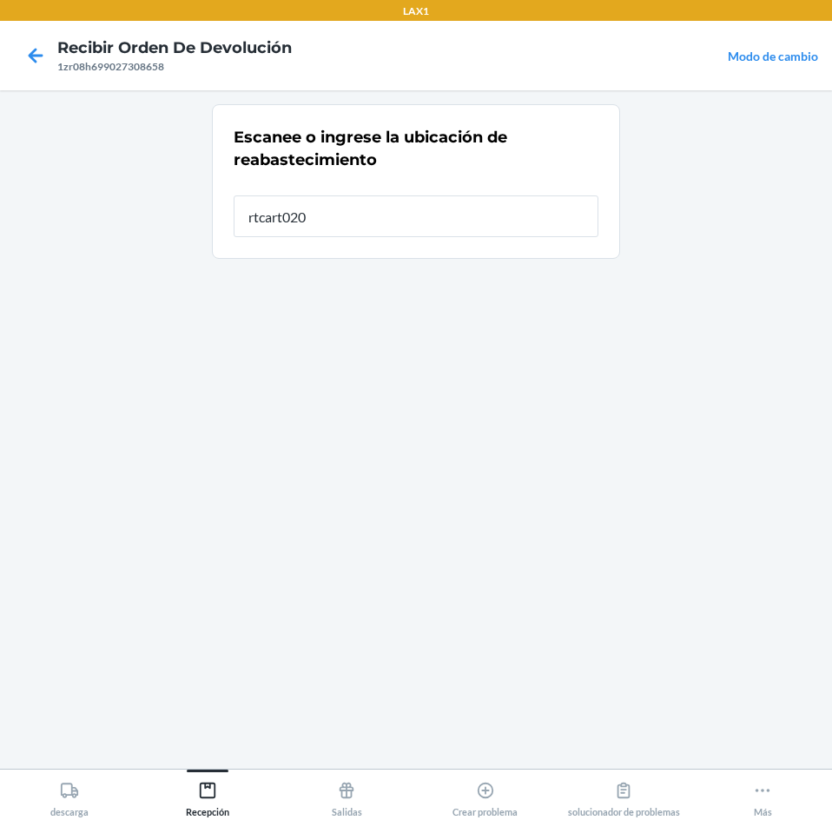
type input "rtcart020"
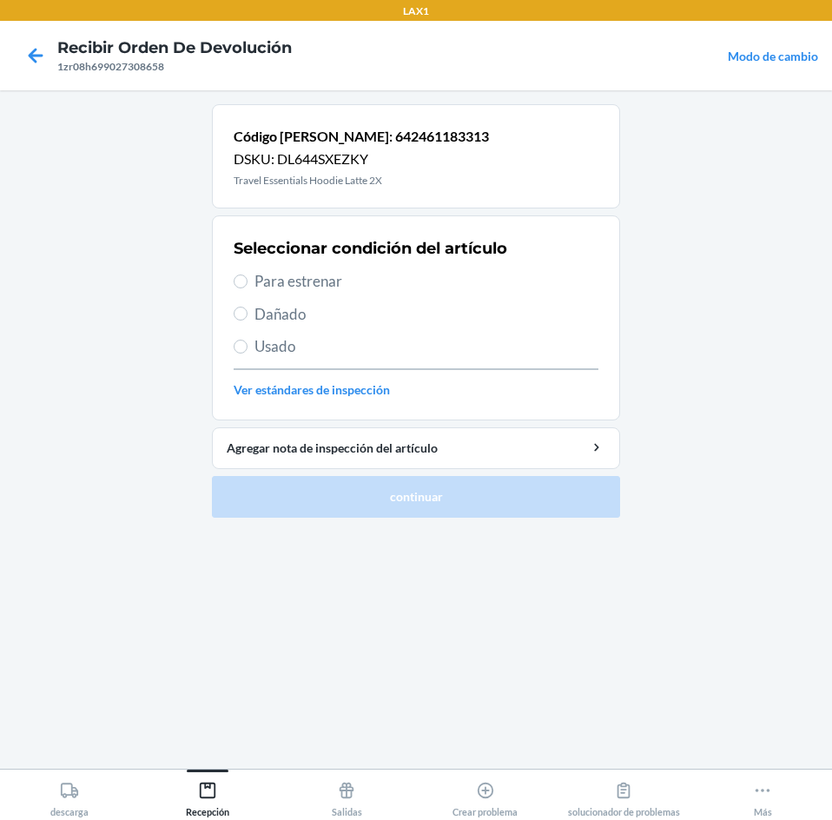
click at [266, 280] on span "Para estrenar" at bounding box center [427, 281] width 344 height 23
click at [248, 280] on input "Para estrenar" at bounding box center [241, 281] width 14 height 14
radio input "true"
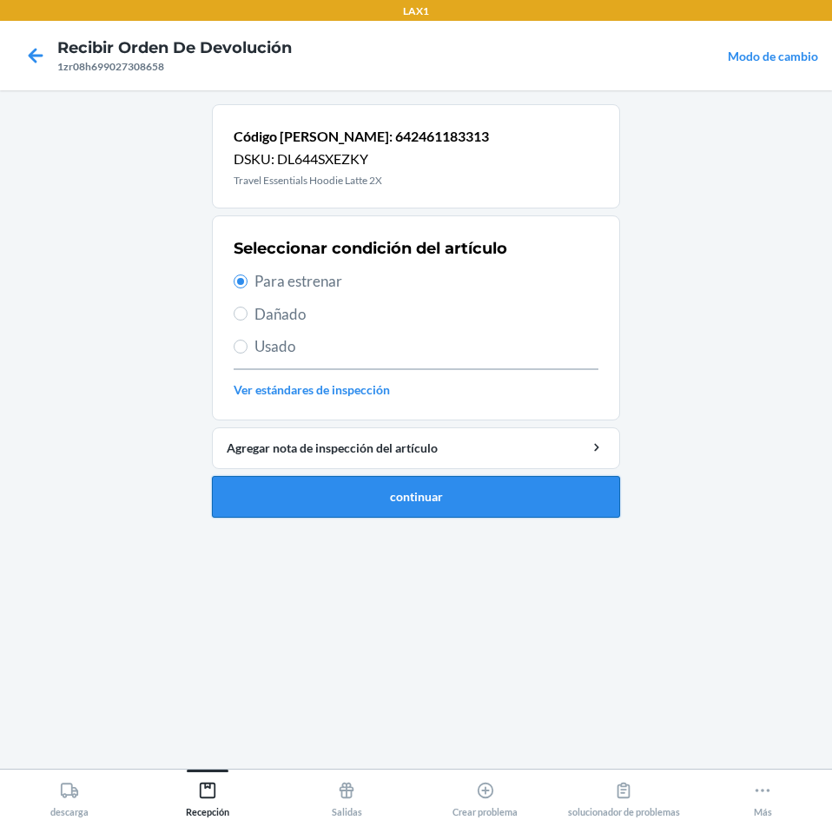
click at [555, 487] on button "continuar" at bounding box center [416, 497] width 408 height 42
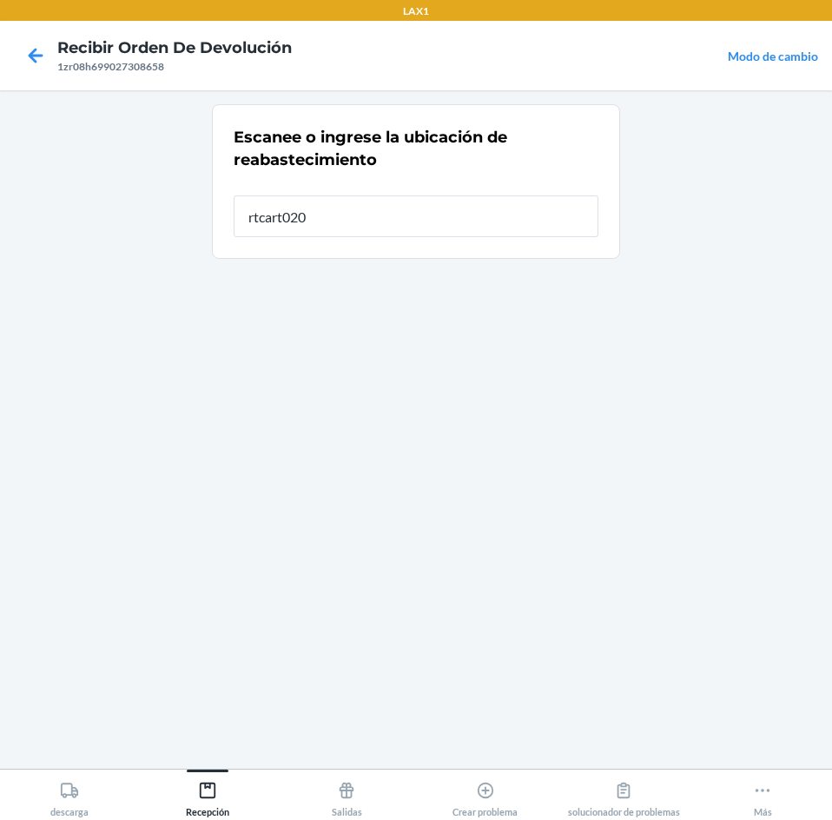
type input "rtcart020"
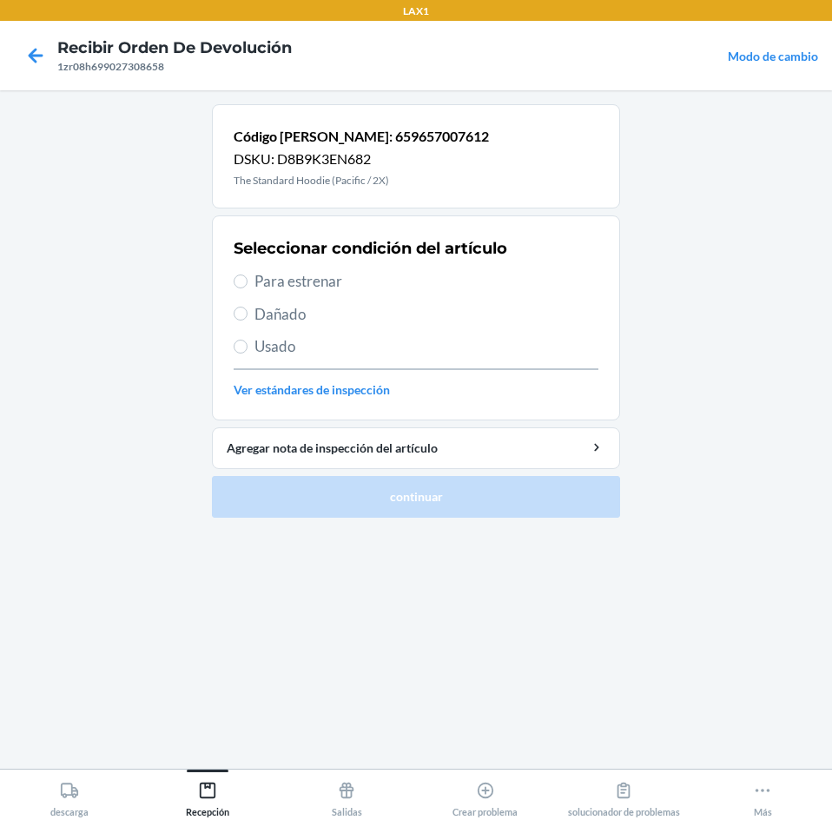
click at [323, 275] on span "Para estrenar" at bounding box center [427, 281] width 344 height 23
click at [248, 275] on input "Para estrenar" at bounding box center [241, 281] width 14 height 14
radio input "true"
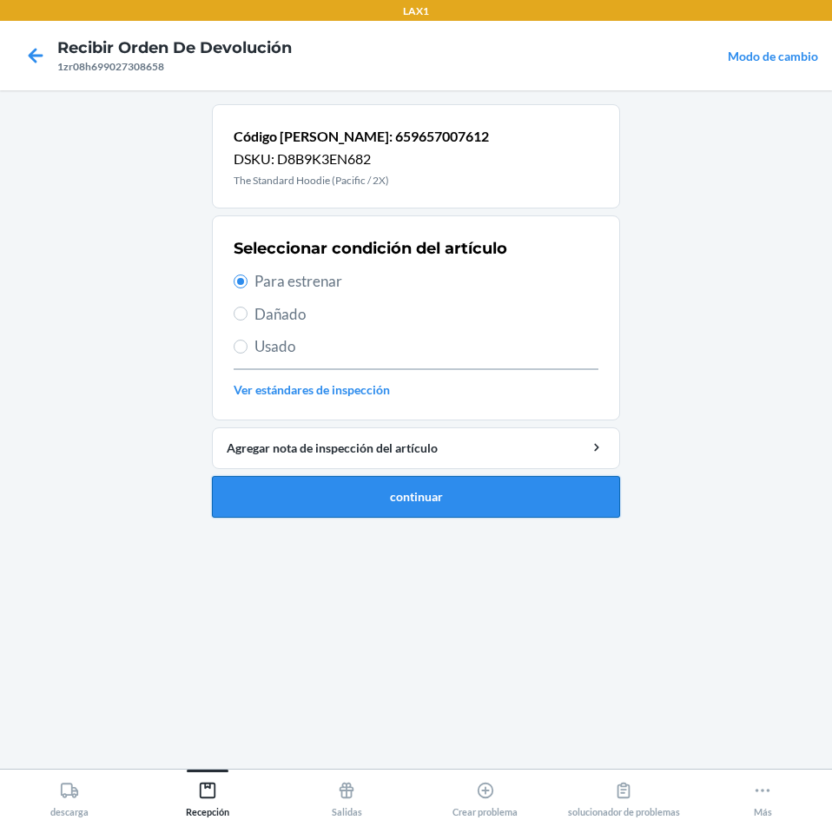
click at [352, 512] on button "continuar" at bounding box center [416, 497] width 408 height 42
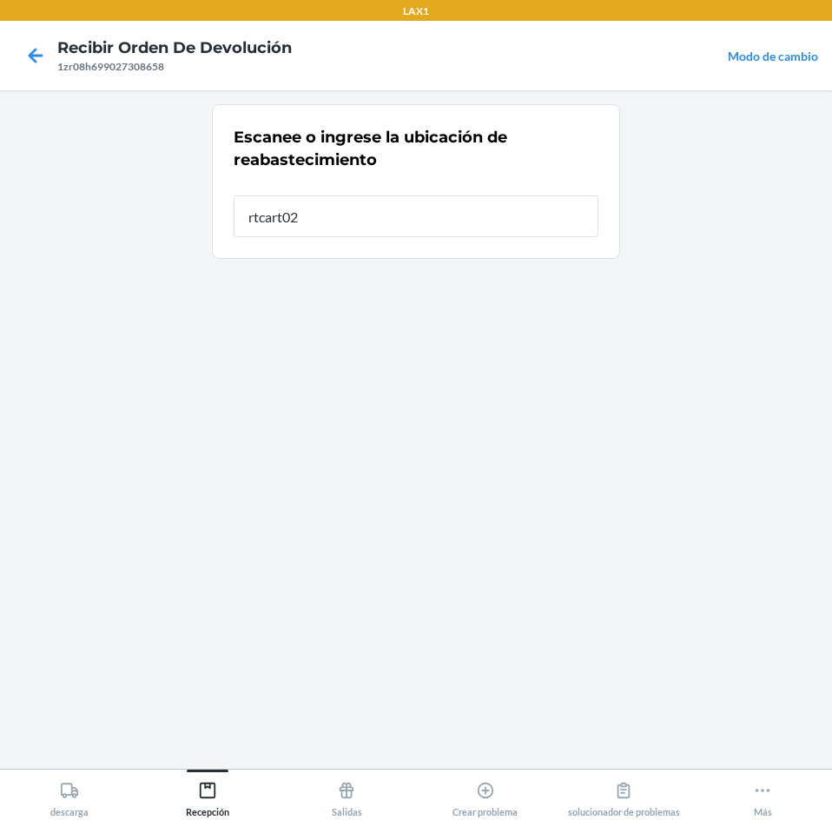
type input "rtcart020"
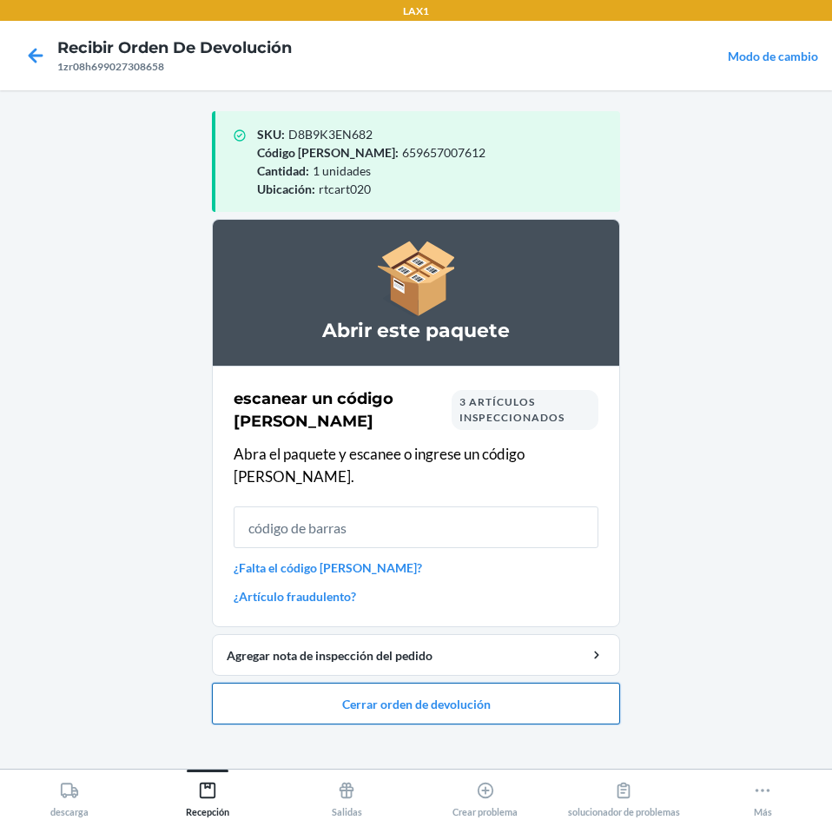
click at [590, 685] on button "Cerrar orden de devolución" at bounding box center [416, 704] width 408 height 42
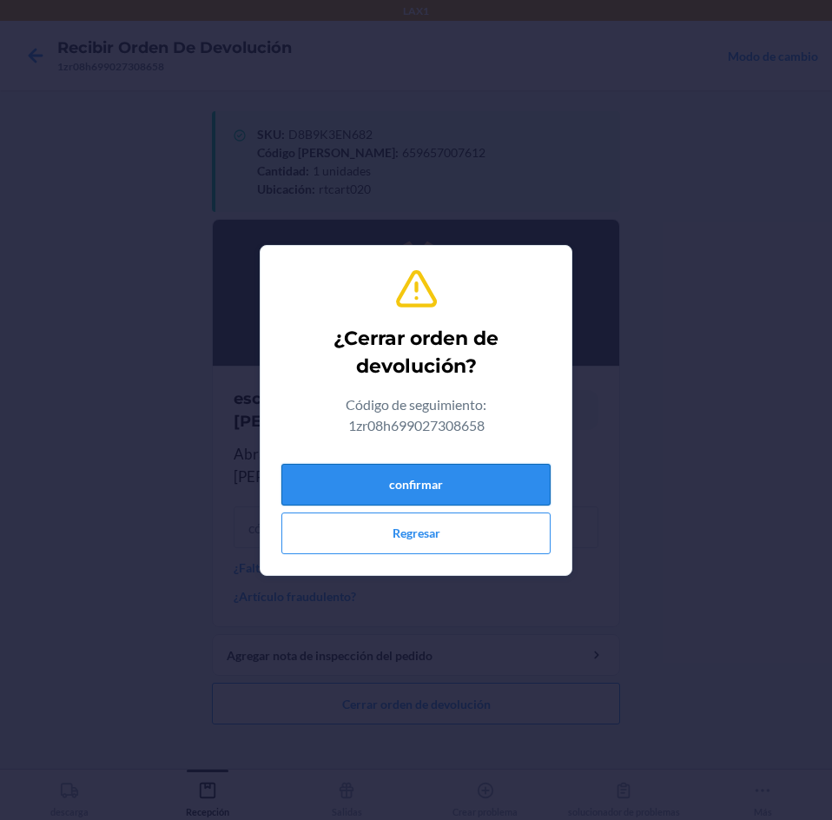
click at [488, 474] on button "confirmar" at bounding box center [415, 485] width 269 height 42
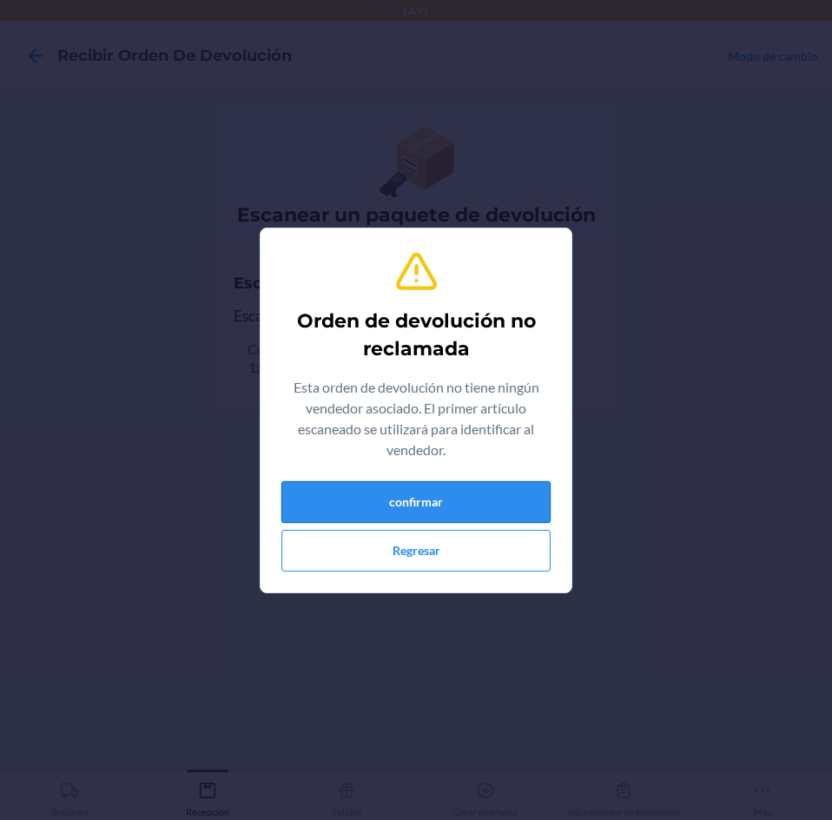
click at [456, 509] on button "confirmar" at bounding box center [415, 502] width 269 height 42
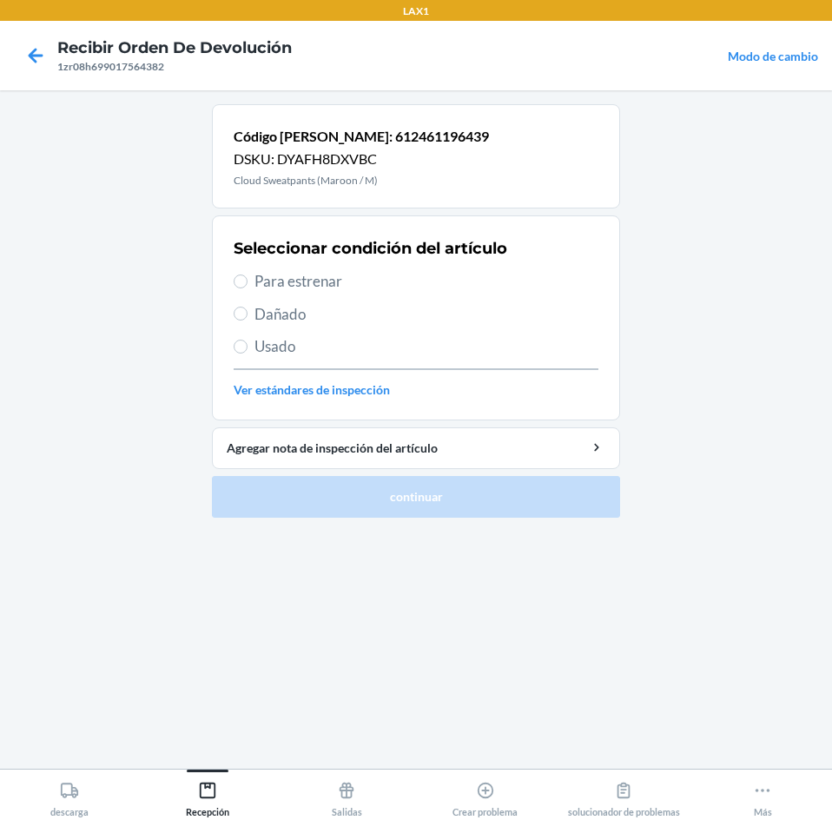
click at [275, 341] on span "Usado" at bounding box center [427, 346] width 344 height 23
click at [248, 341] on input "Usado" at bounding box center [241, 347] width 14 height 14
radio input "true"
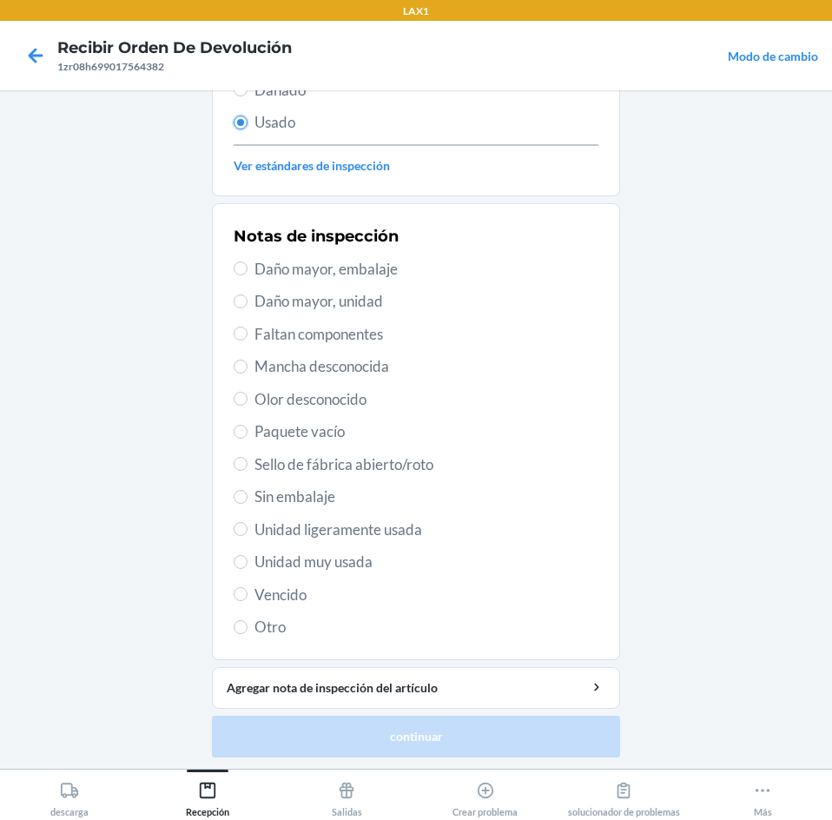
scroll to position [227, 0]
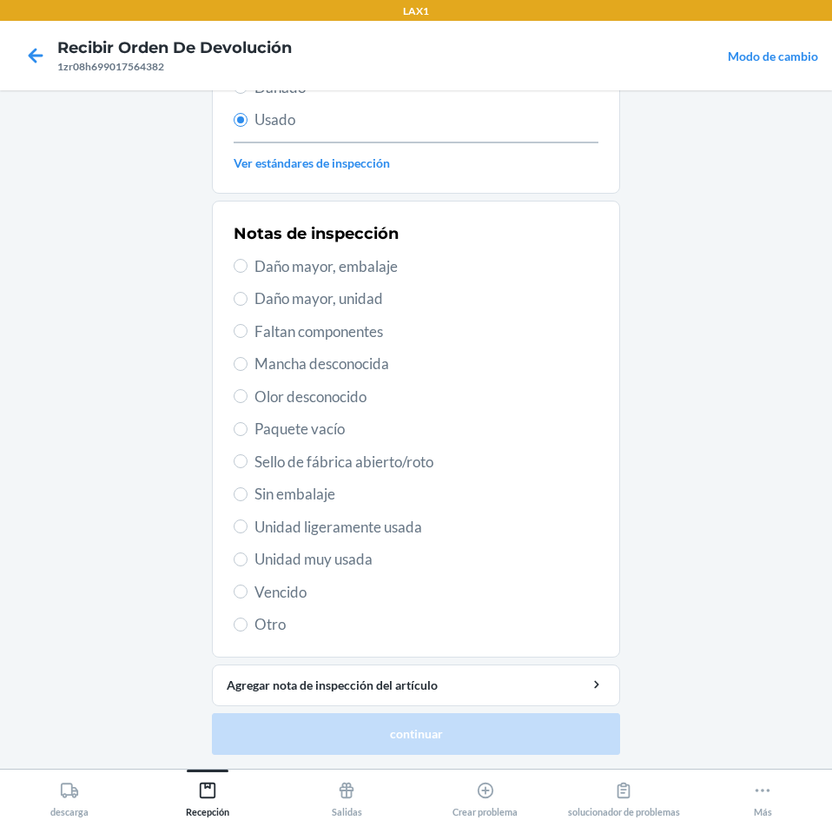
click at [351, 563] on span "Unidad muy usada" at bounding box center [427, 559] width 344 height 23
click at [248, 563] on input "Unidad muy usada" at bounding box center [241, 559] width 14 height 14
radio input "true"
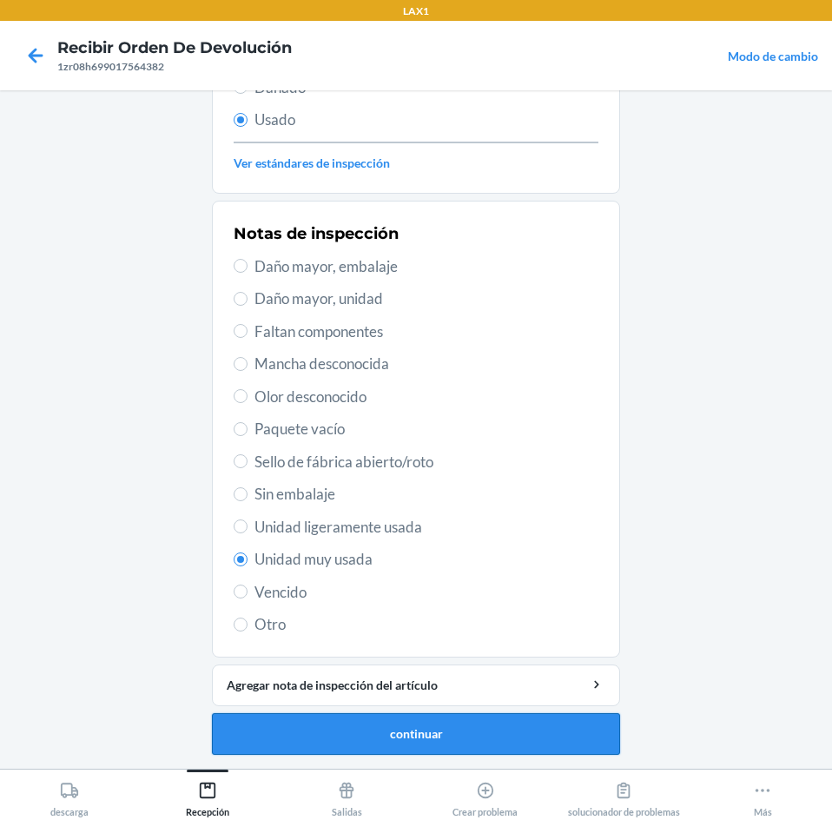
click at [384, 732] on button "continuar" at bounding box center [416, 734] width 408 height 42
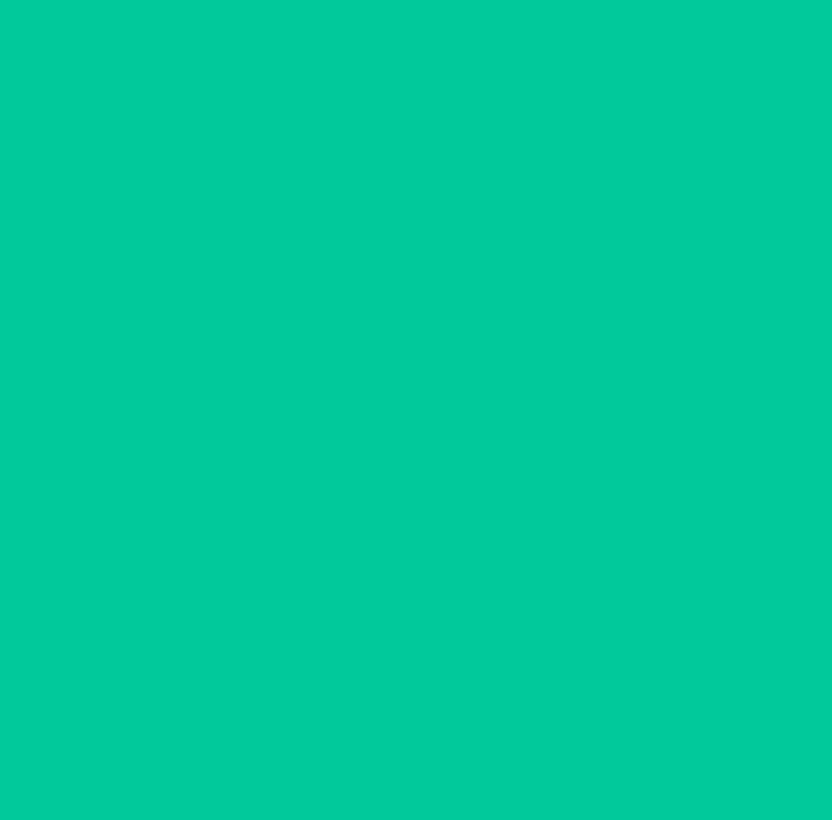
scroll to position [0, 0]
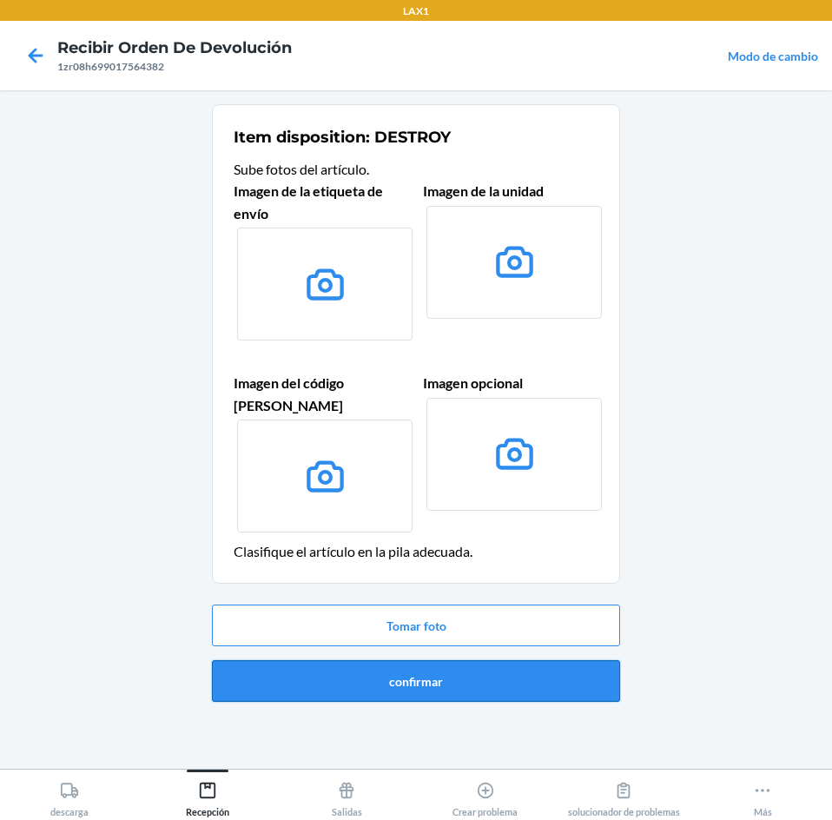
click at [535, 660] on button "confirmar" at bounding box center [416, 681] width 408 height 42
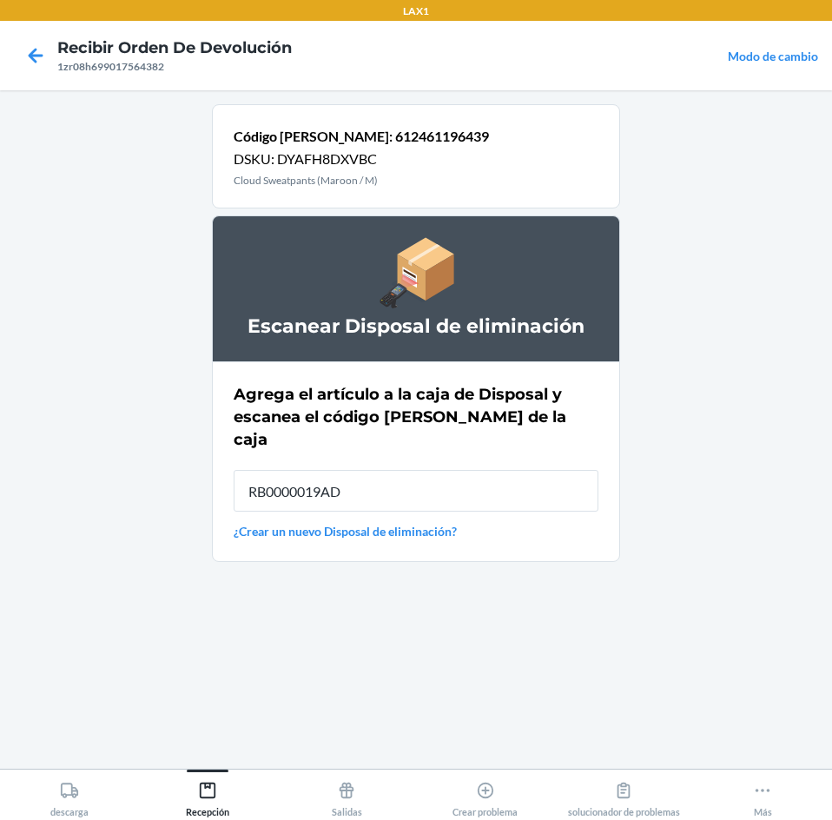
type input "RB0000019AD"
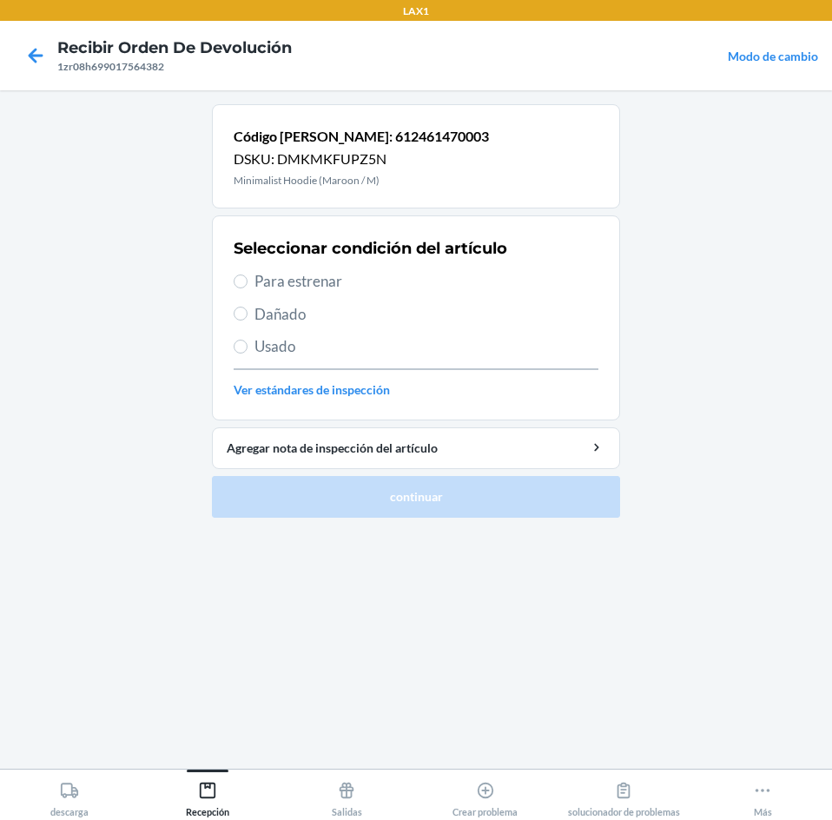
click at [265, 347] on span "Usado" at bounding box center [427, 346] width 344 height 23
click at [248, 347] on input "Usado" at bounding box center [241, 347] width 14 height 14
radio input "true"
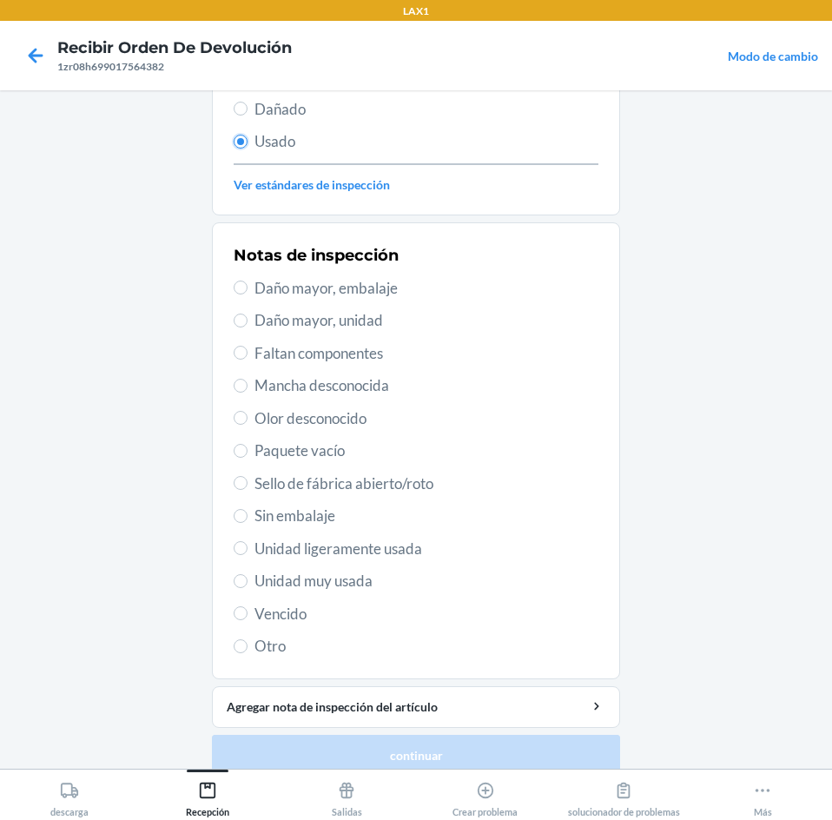
scroll to position [227, 0]
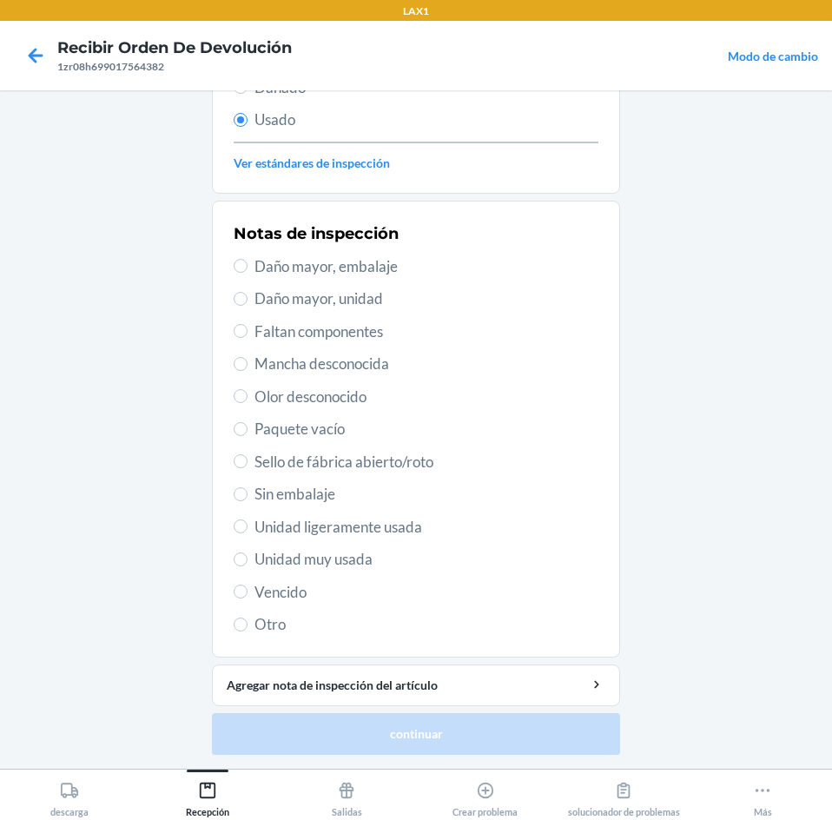
click at [255, 556] on span "Unidad muy usada" at bounding box center [427, 559] width 344 height 23
click at [248, 556] on input "Unidad muy usada" at bounding box center [241, 559] width 14 height 14
radio input "true"
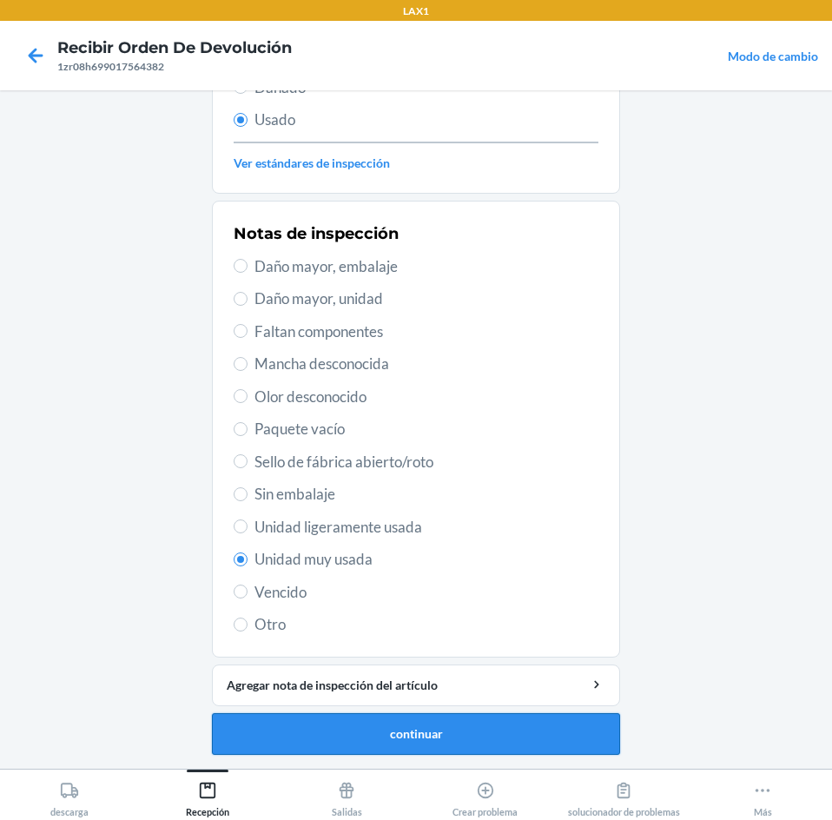
click at [368, 735] on button "continuar" at bounding box center [416, 734] width 408 height 42
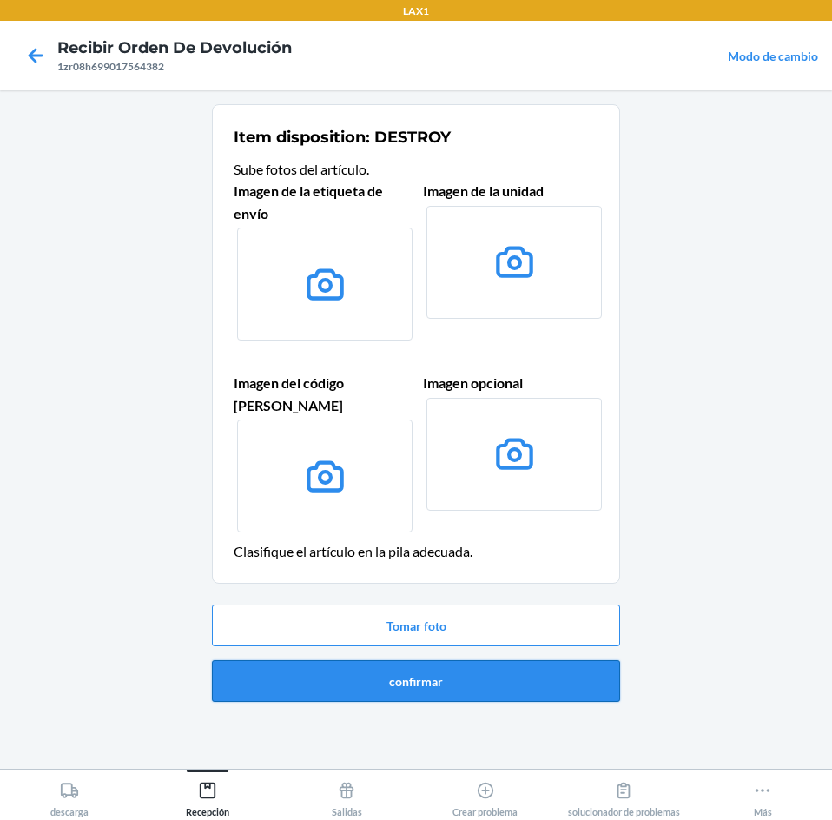
click at [500, 669] on button "confirmar" at bounding box center [416, 681] width 408 height 42
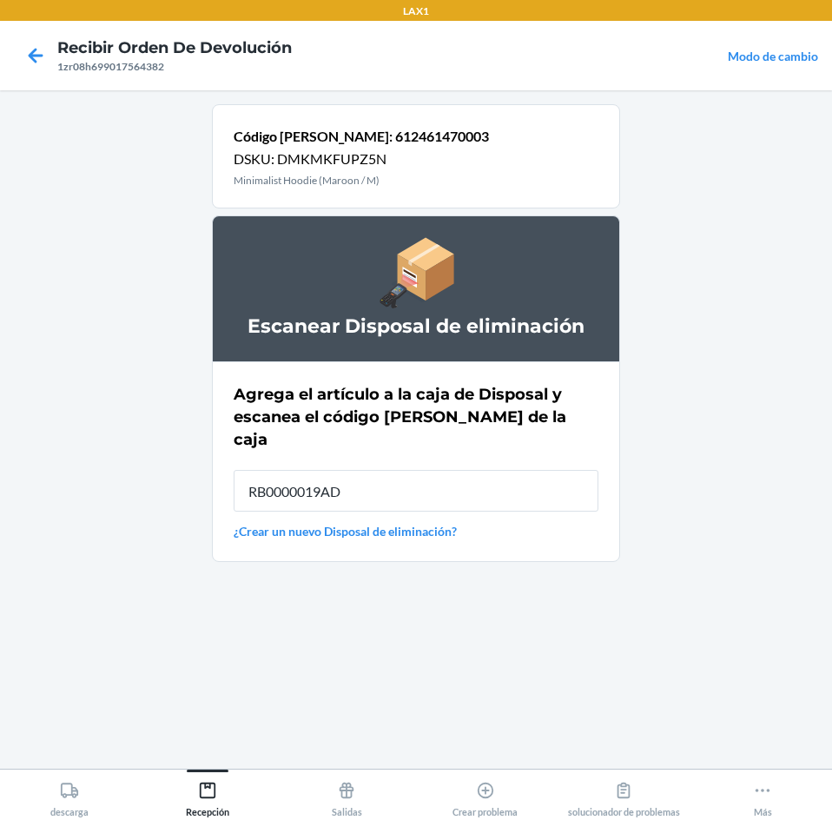
type input "RB0000019AD"
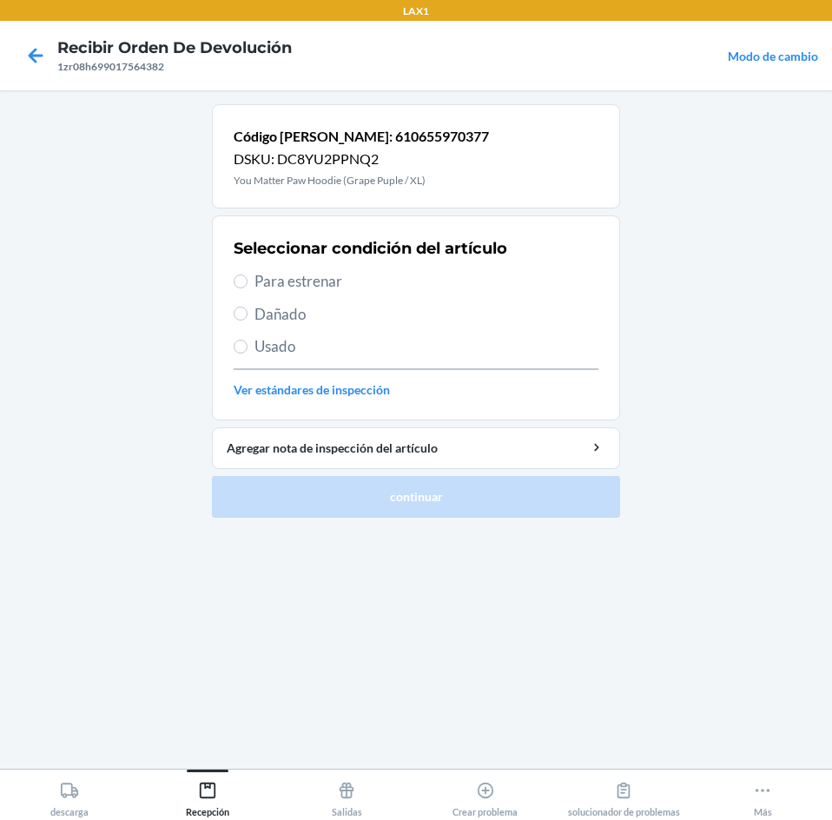
click at [268, 354] on span "Usado" at bounding box center [427, 346] width 344 height 23
click at [248, 354] on input "Usado" at bounding box center [241, 347] width 14 height 14
radio input "true"
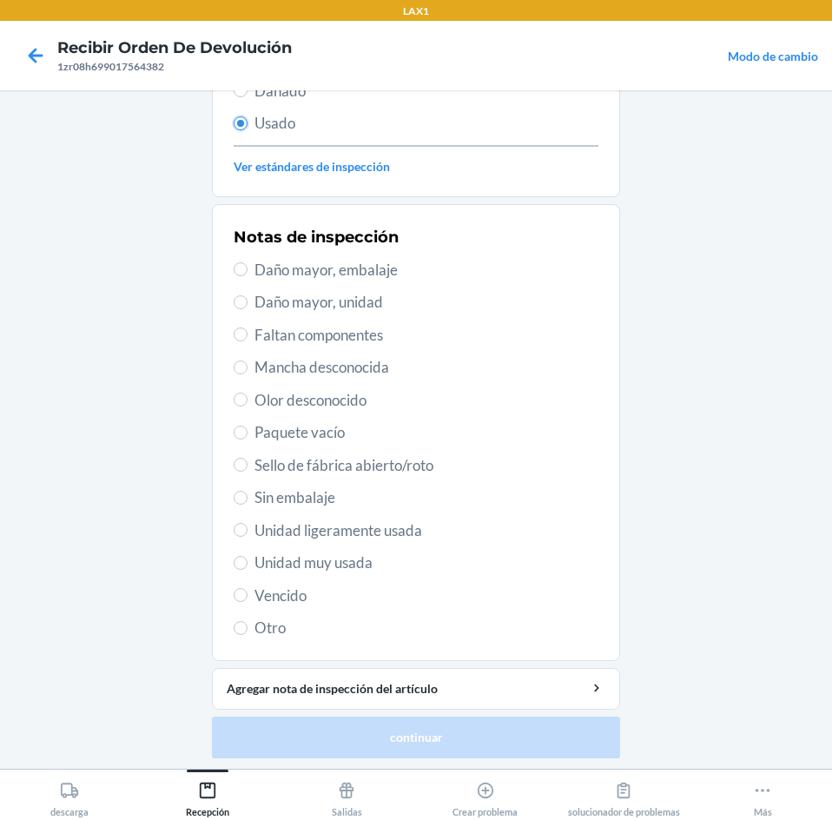
scroll to position [227, 0]
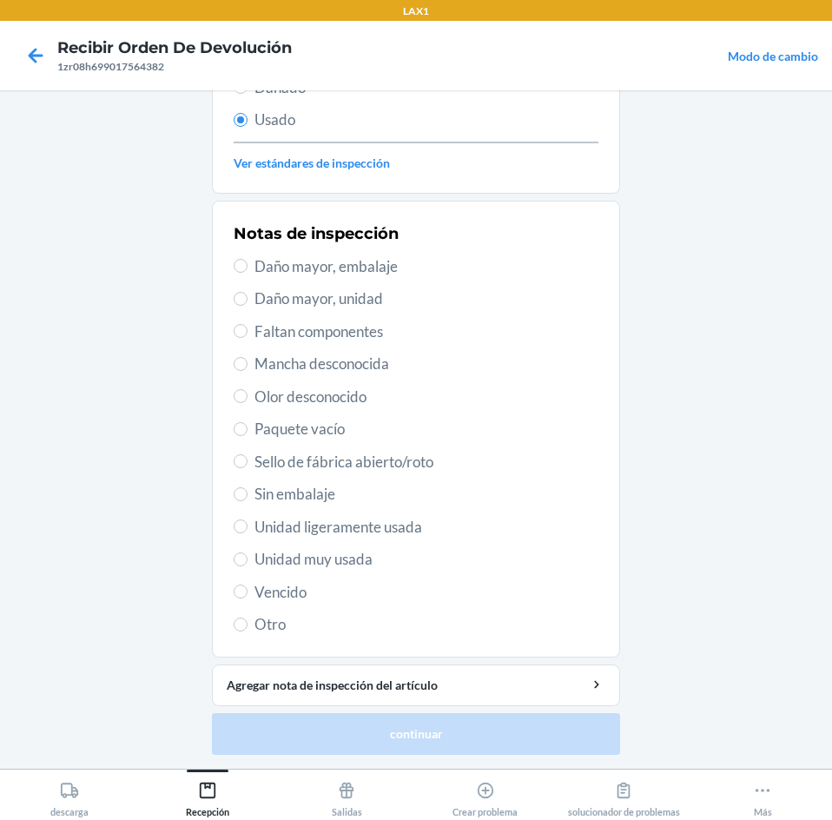
click at [288, 564] on span "Unidad muy usada" at bounding box center [427, 559] width 344 height 23
click at [248, 564] on input "Unidad muy usada" at bounding box center [241, 559] width 14 height 14
radio input "true"
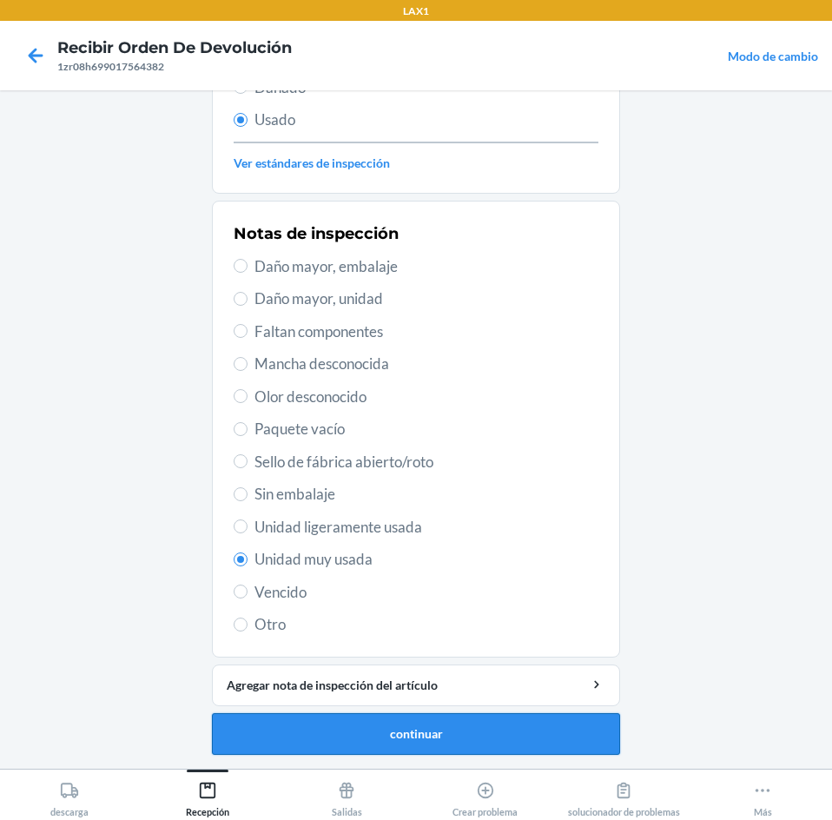
drag, startPoint x: 304, startPoint y: 732, endPoint x: 360, endPoint y: 701, distance: 63.8
click at [305, 732] on button "continuar" at bounding box center [416, 734] width 408 height 42
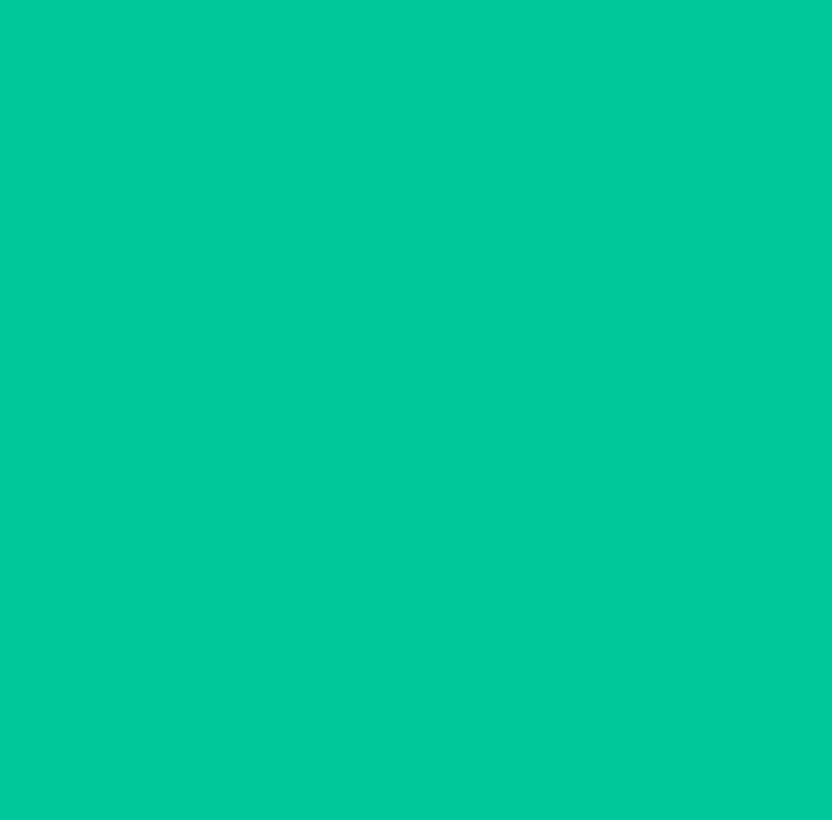
scroll to position [0, 0]
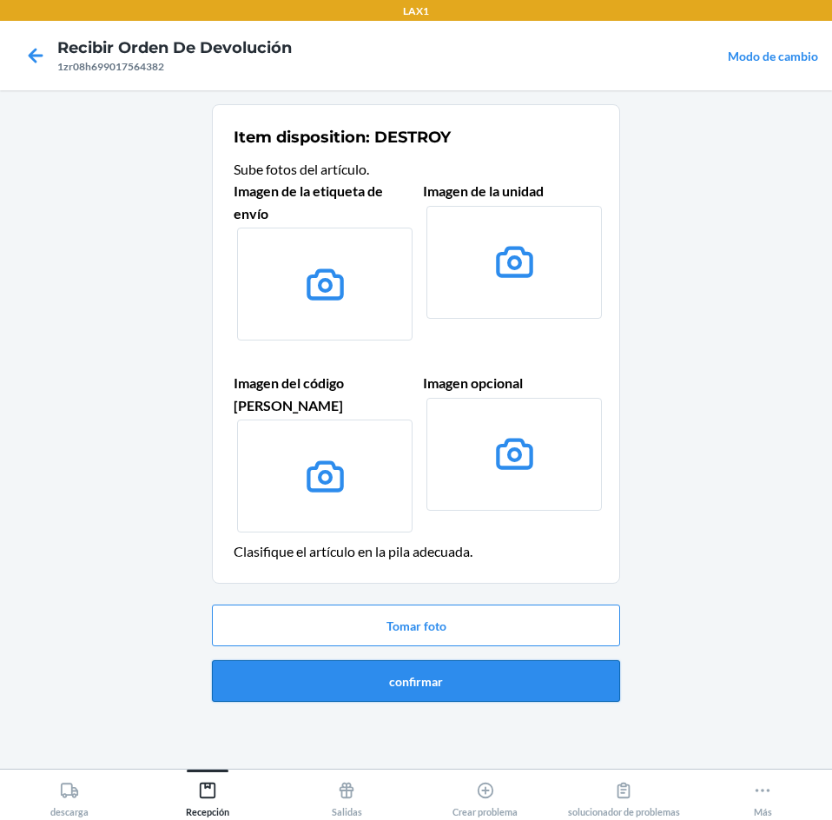
click at [561, 673] on button "confirmar" at bounding box center [416, 681] width 408 height 42
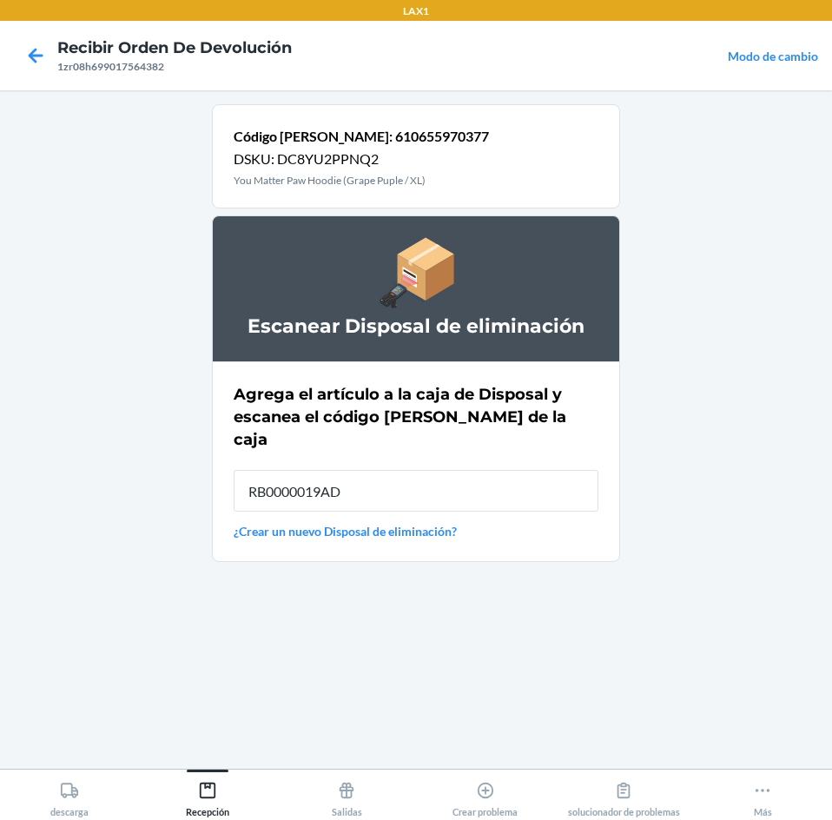
type input "RB0000019AD"
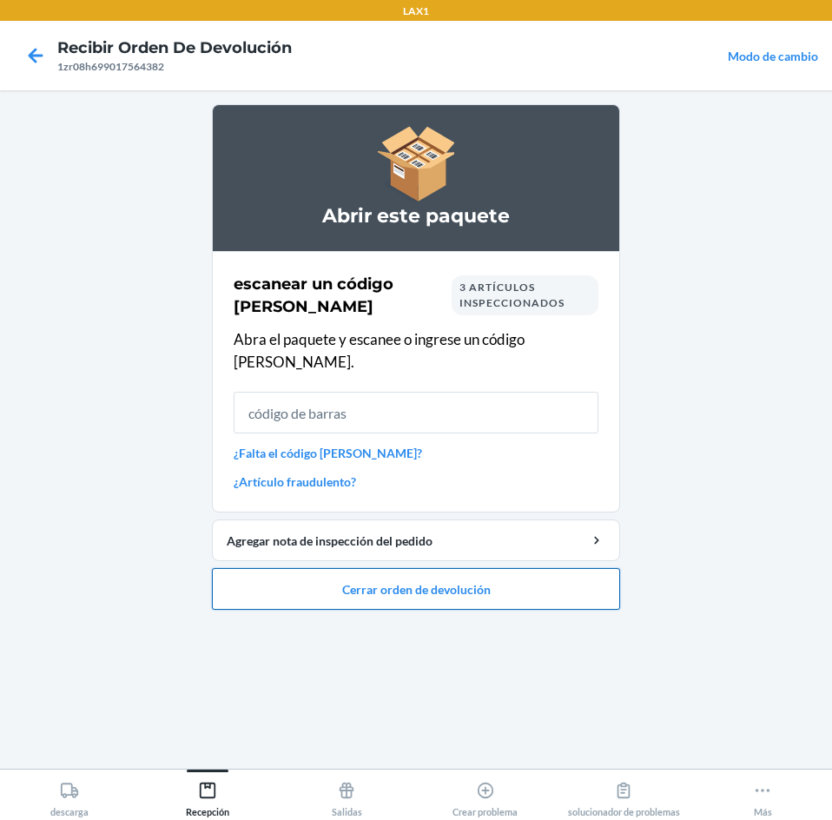
click at [527, 574] on button "Cerrar orden de devolución" at bounding box center [416, 589] width 408 height 42
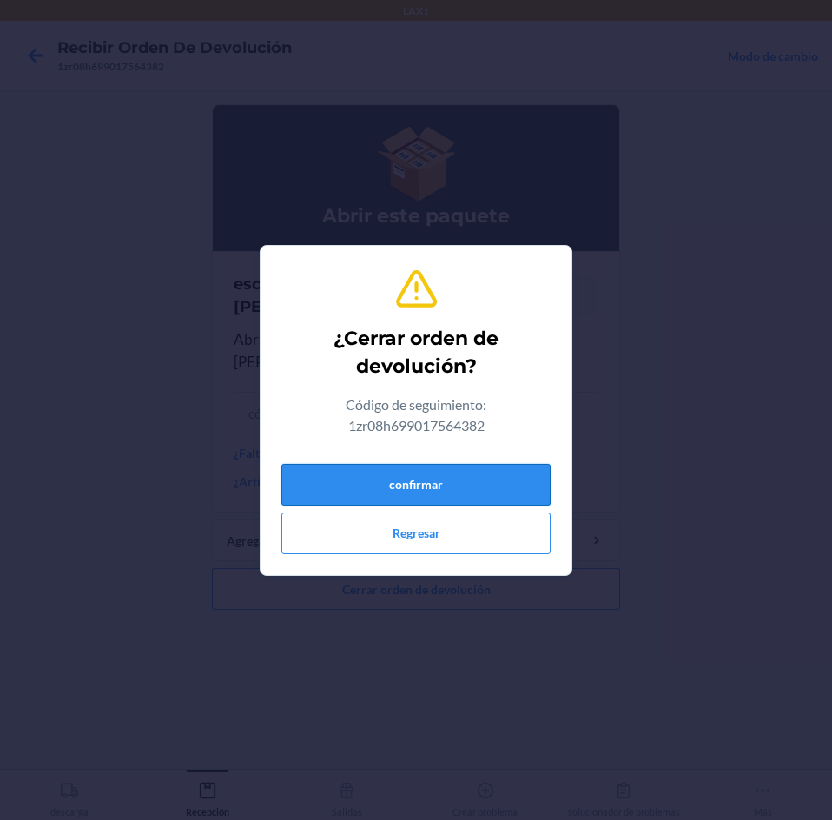
click at [456, 485] on button "confirmar" at bounding box center [415, 485] width 269 height 42
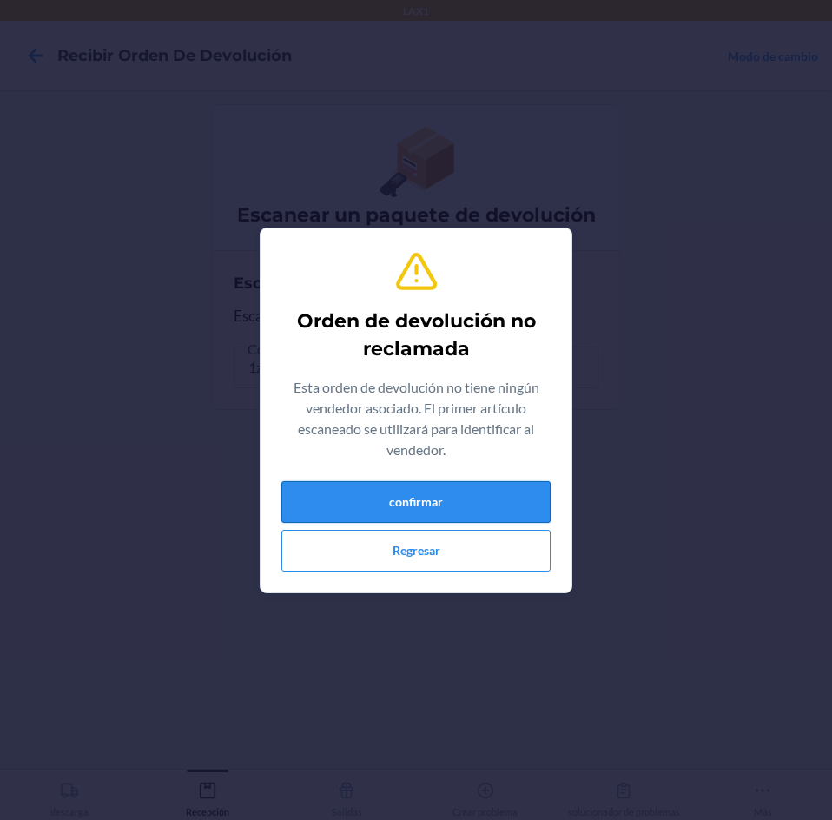
click at [488, 501] on button "confirmar" at bounding box center [415, 502] width 269 height 42
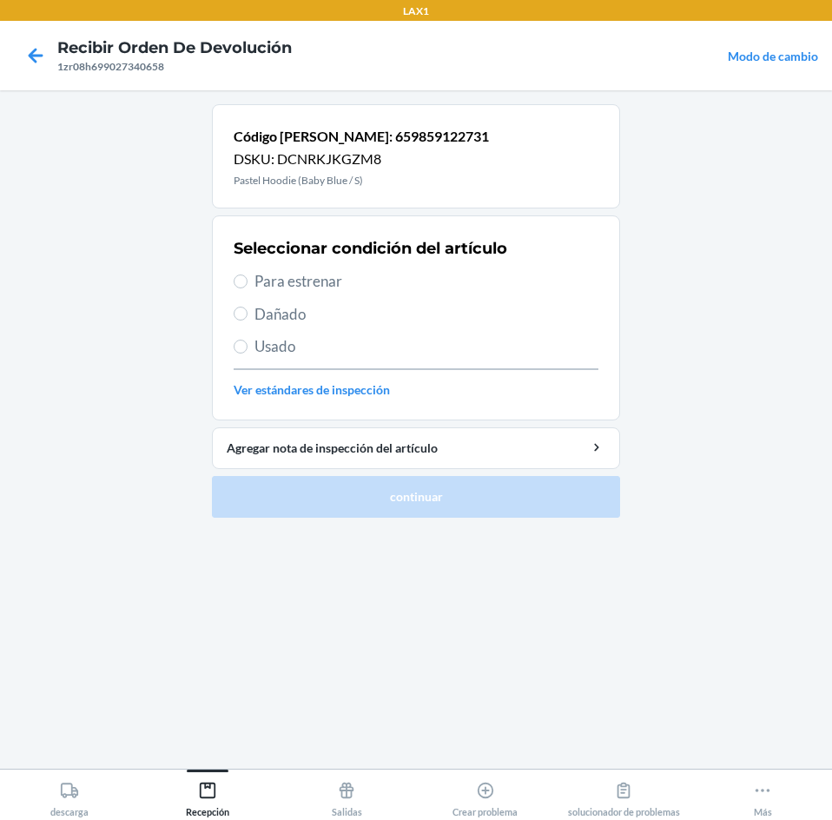
click at [285, 282] on span "Para estrenar" at bounding box center [427, 281] width 344 height 23
click at [248, 282] on input "Para estrenar" at bounding box center [241, 281] width 14 height 14
radio input "true"
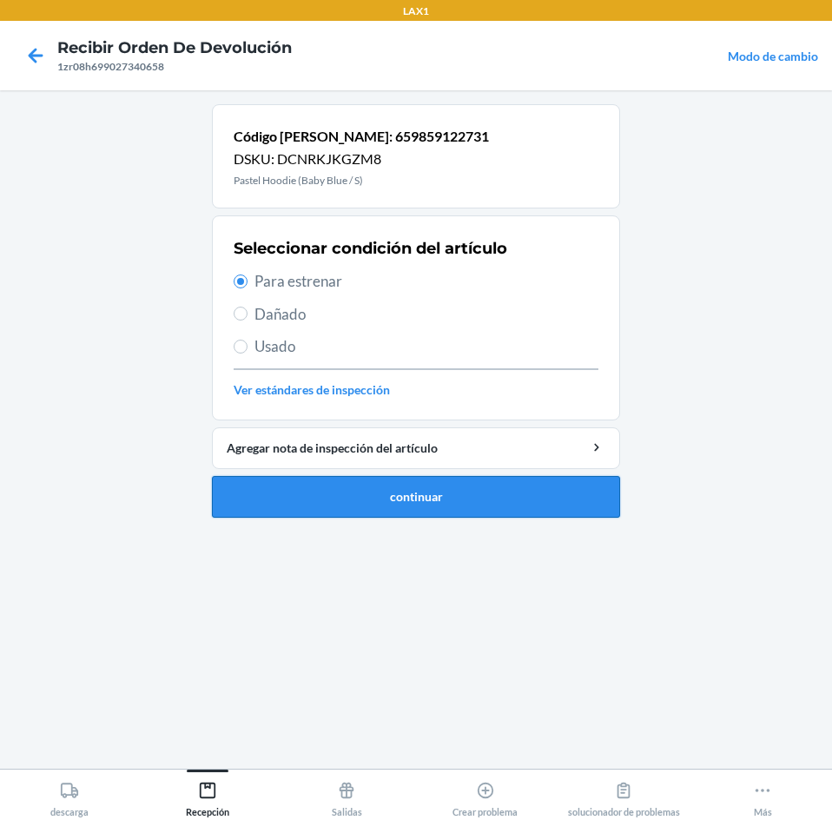
click at [341, 504] on button "continuar" at bounding box center [416, 497] width 408 height 42
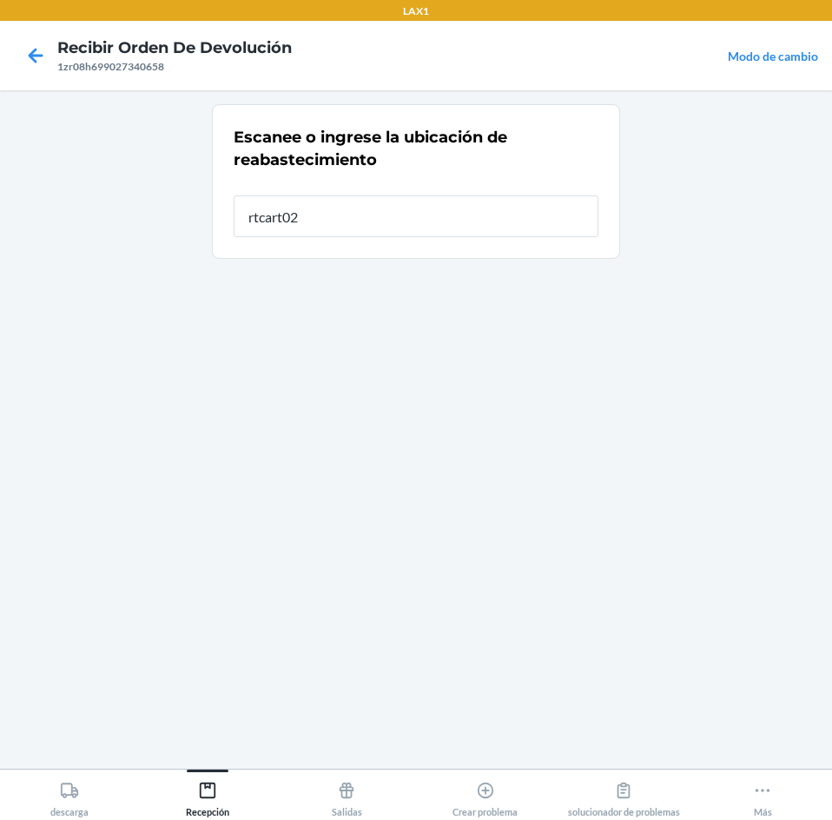
type input "rtcart020"
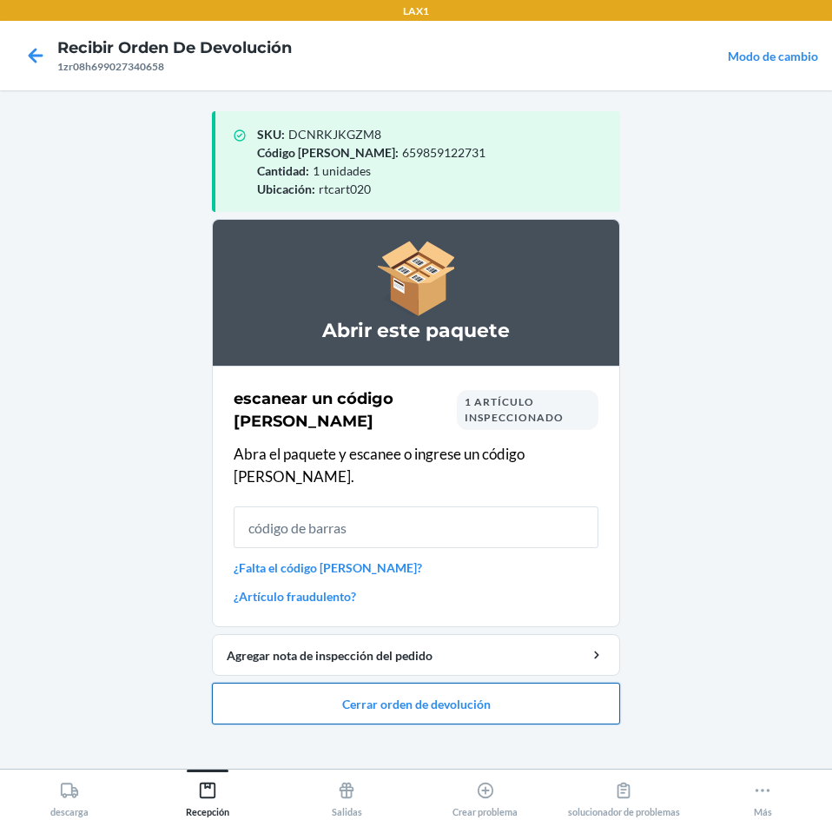
click at [550, 683] on button "Cerrar orden de devolución" at bounding box center [416, 704] width 408 height 42
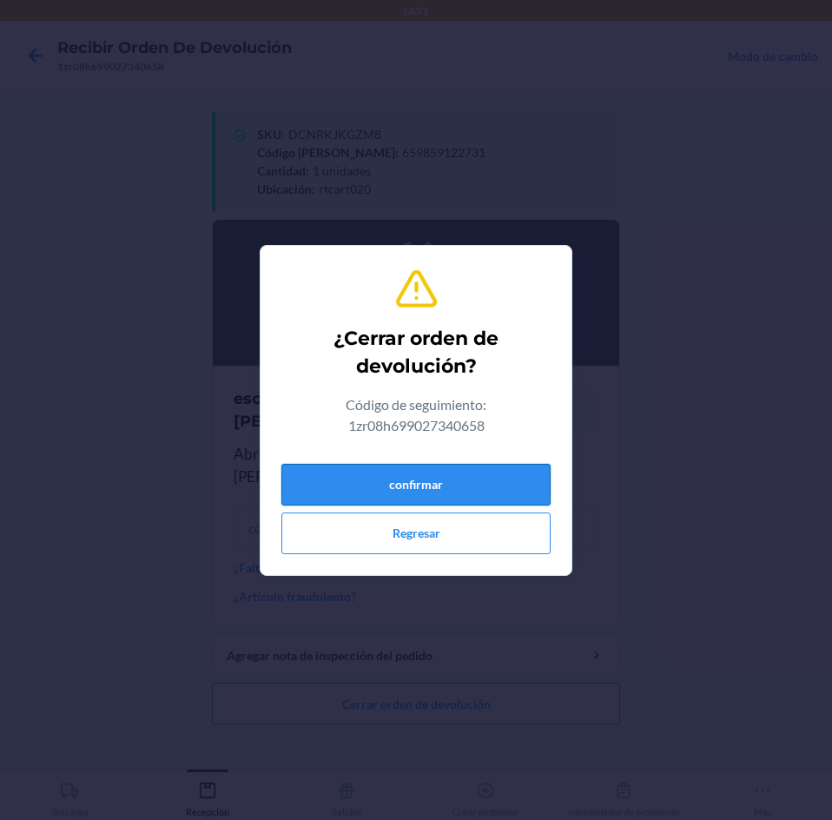
click at [522, 481] on button "confirmar" at bounding box center [415, 485] width 269 height 42
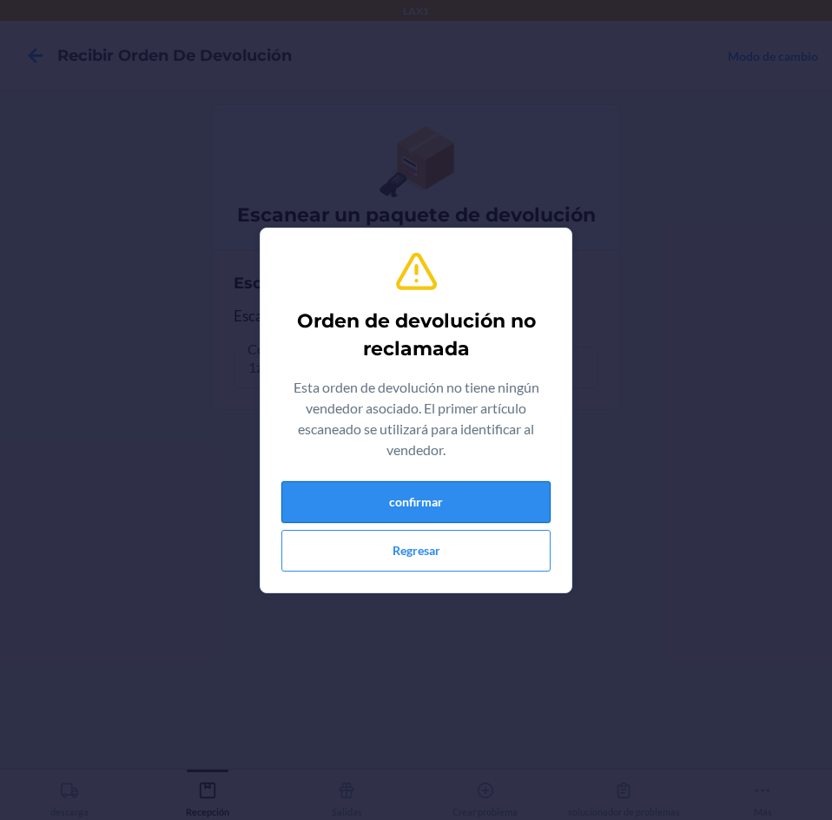
click at [510, 501] on button "confirmar" at bounding box center [415, 502] width 269 height 42
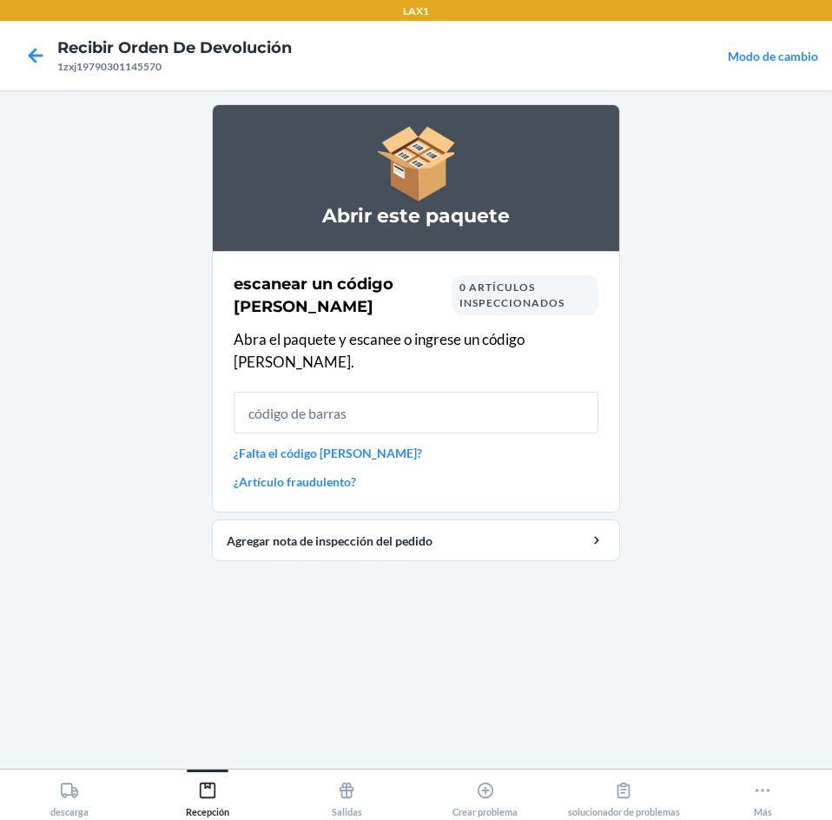
click at [287, 399] on input "text" at bounding box center [416, 413] width 365 height 42
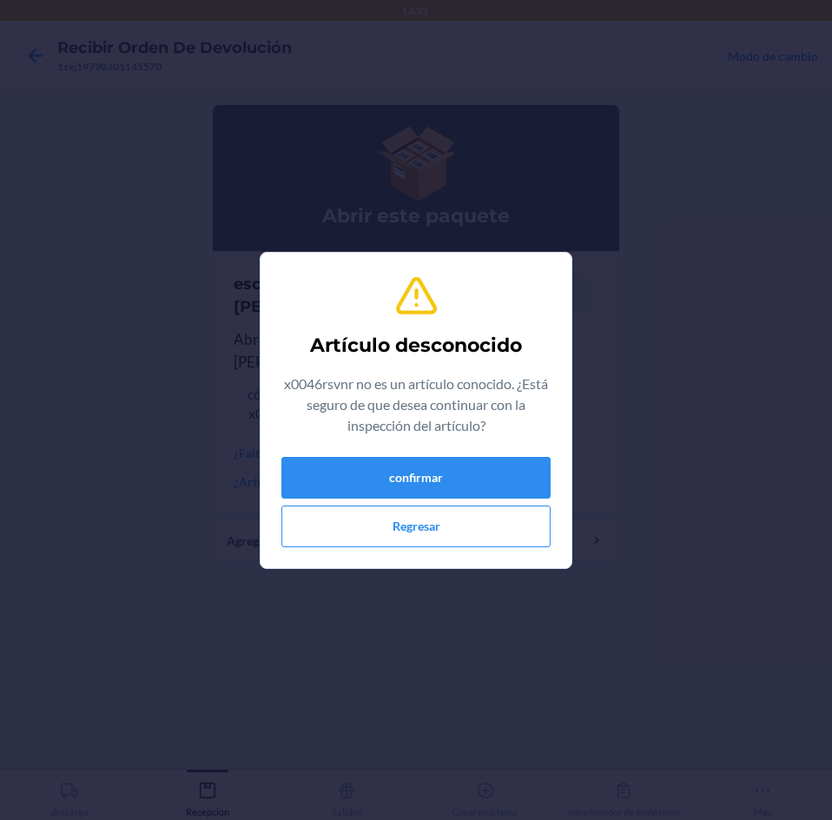
click at [513, 499] on div "confirmar Regresar" at bounding box center [415, 502] width 269 height 90
click at [496, 465] on button "confirmar" at bounding box center [415, 478] width 269 height 42
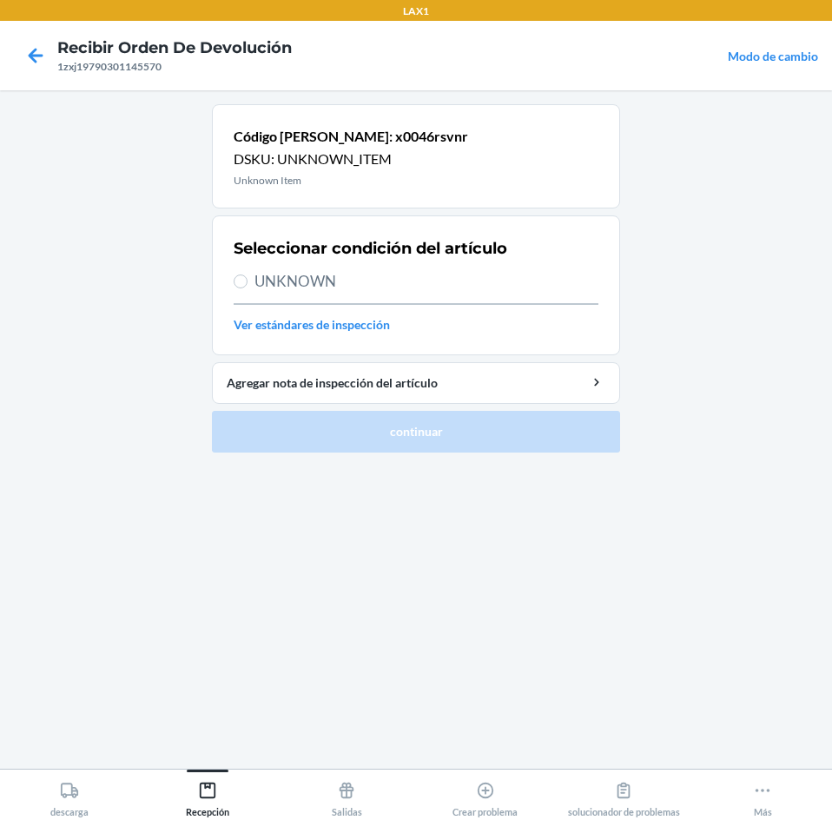
click at [273, 275] on span "UNKNOWN" at bounding box center [427, 281] width 344 height 23
click at [248, 275] on input "UNKNOWN" at bounding box center [241, 281] width 14 height 14
radio input "true"
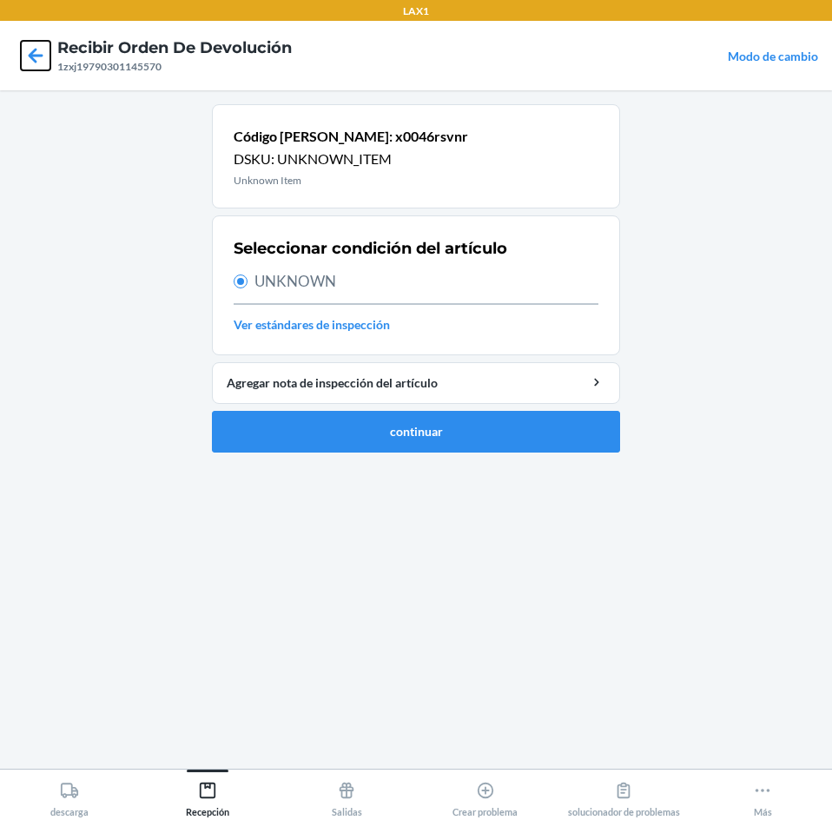
click at [42, 57] on icon at bounding box center [36, 56] width 30 height 30
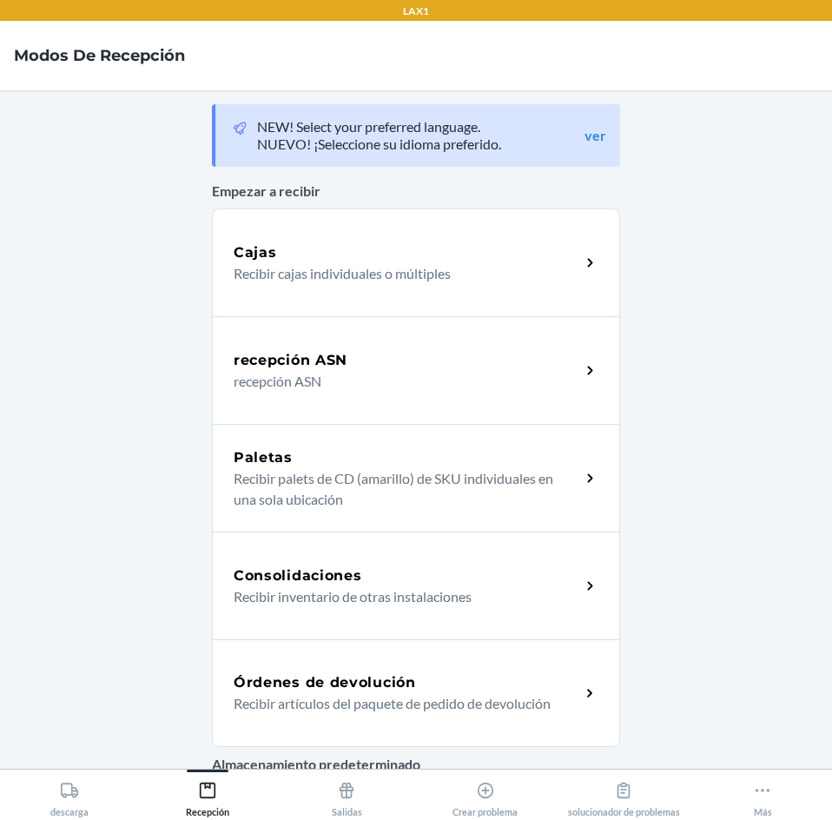
click at [565, 681] on div "Órdenes de devolución" at bounding box center [407, 682] width 347 height 21
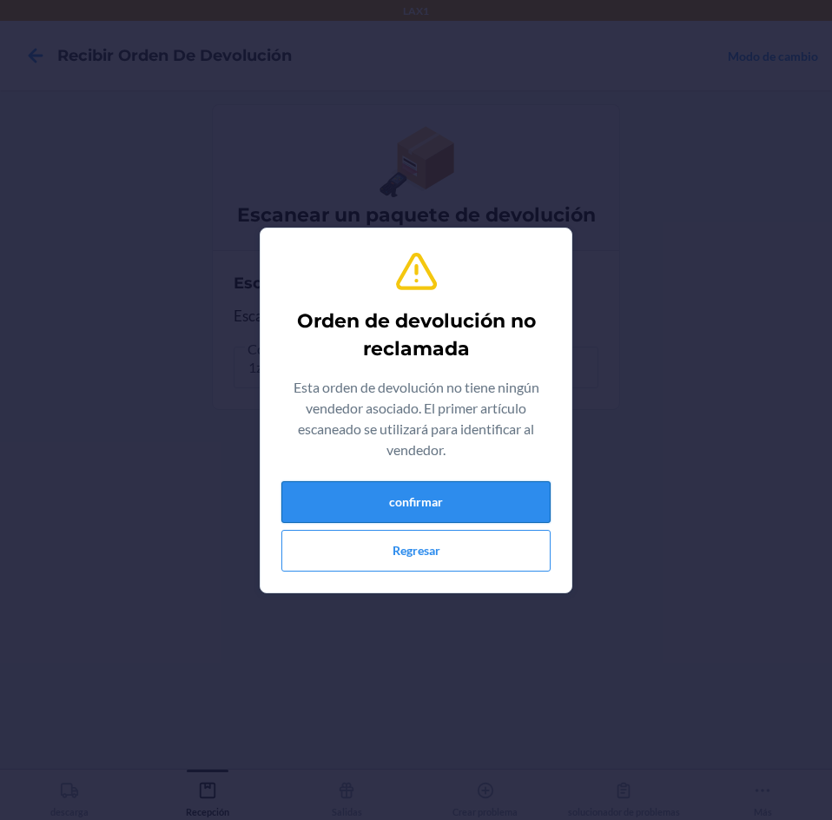
click at [374, 504] on button "confirmar" at bounding box center [415, 502] width 269 height 42
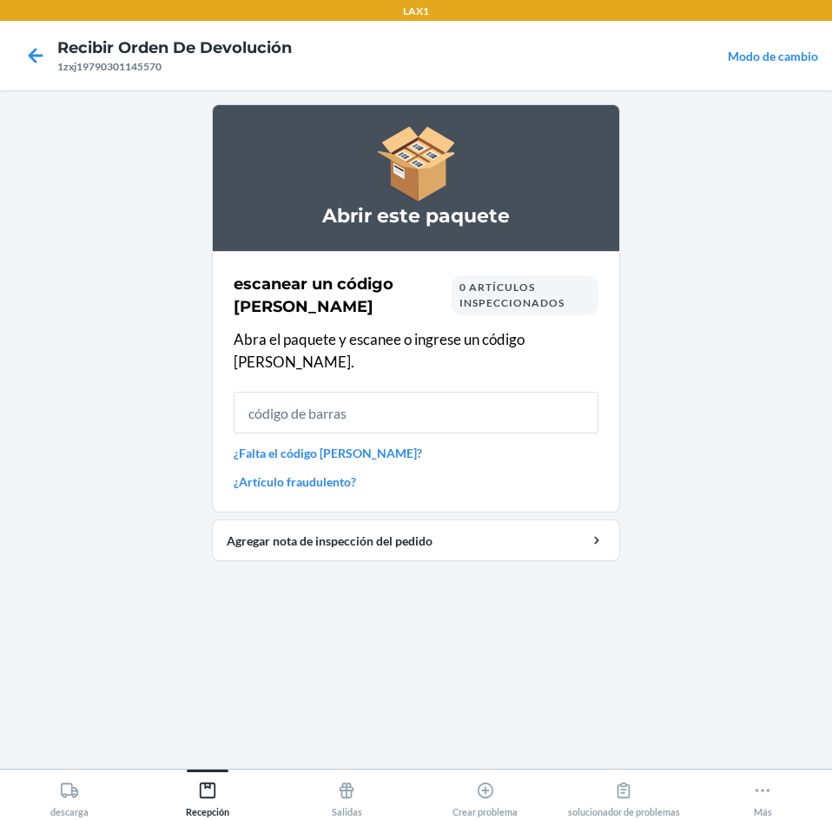
click at [374, 399] on input "text" at bounding box center [416, 413] width 365 height 42
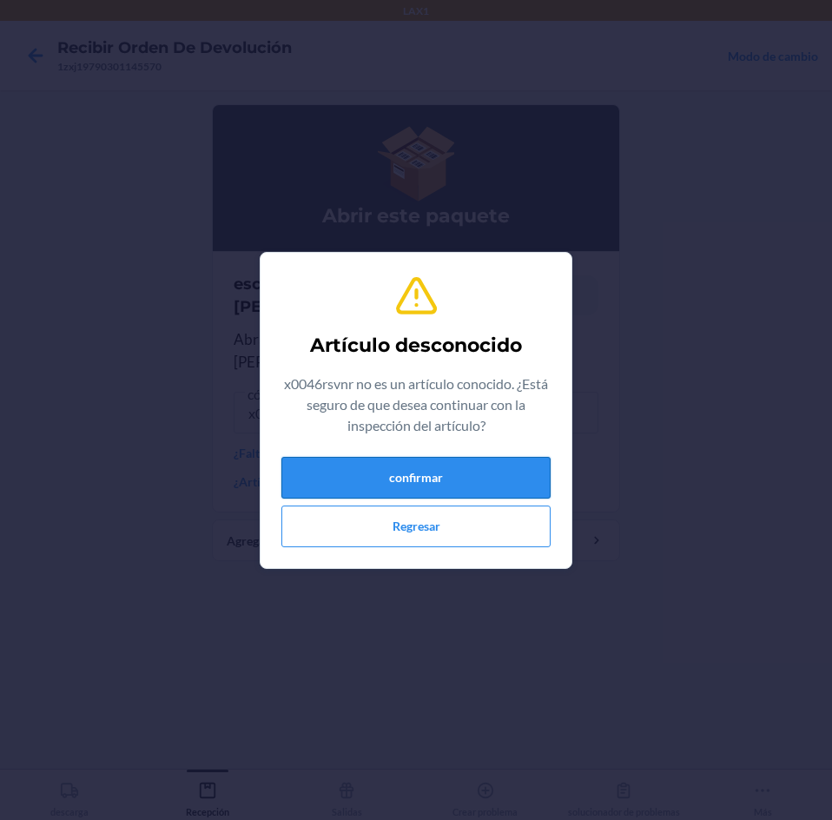
click at [405, 470] on button "confirmar" at bounding box center [415, 478] width 269 height 42
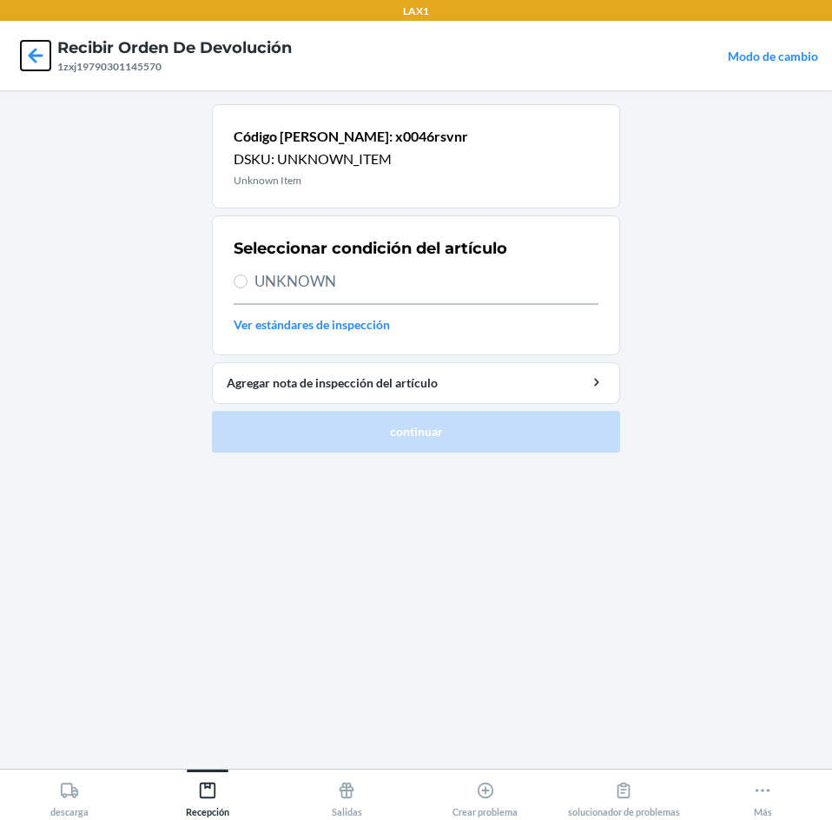
click at [45, 56] on icon at bounding box center [36, 56] width 30 height 30
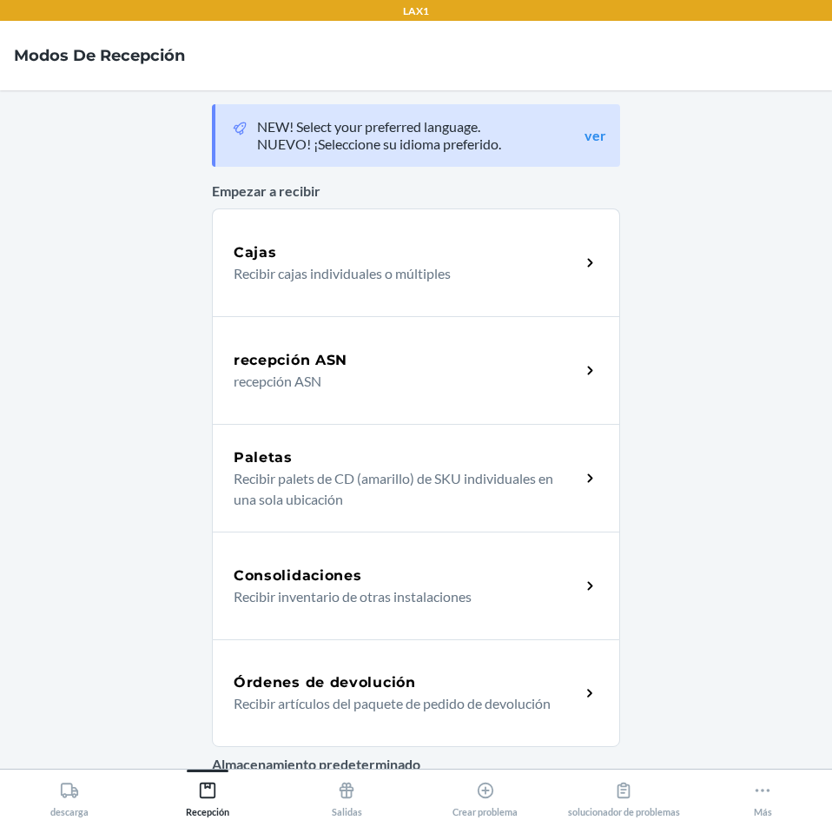
click at [372, 687] on h5 "Órdenes de devolución" at bounding box center [325, 682] width 182 height 21
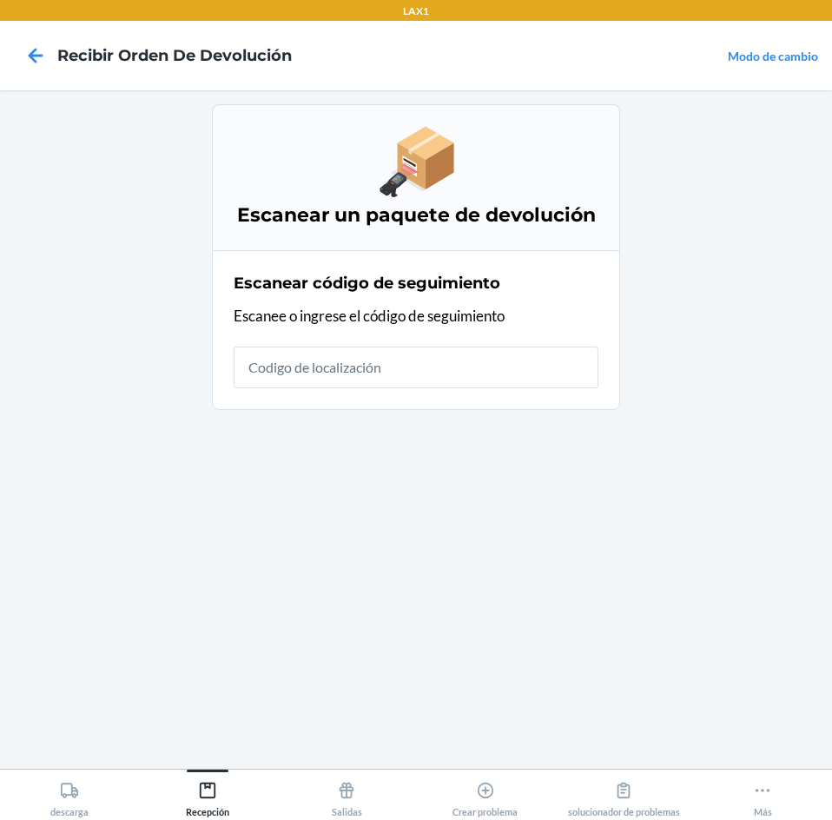
click at [462, 374] on input "text" at bounding box center [416, 368] width 365 height 42
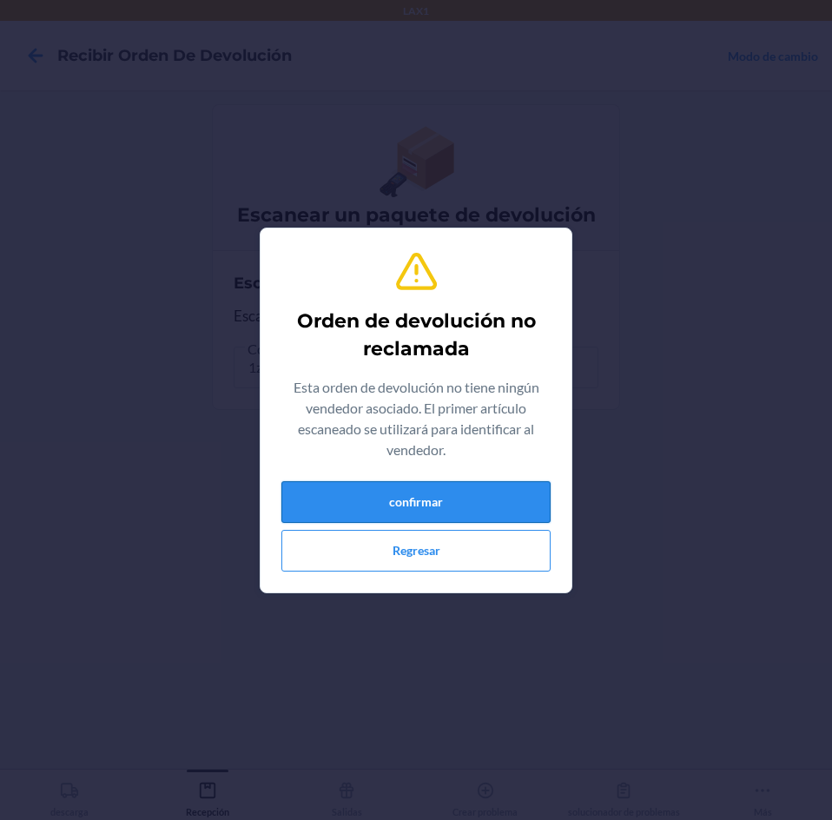
click at [483, 509] on button "confirmar" at bounding box center [415, 502] width 269 height 42
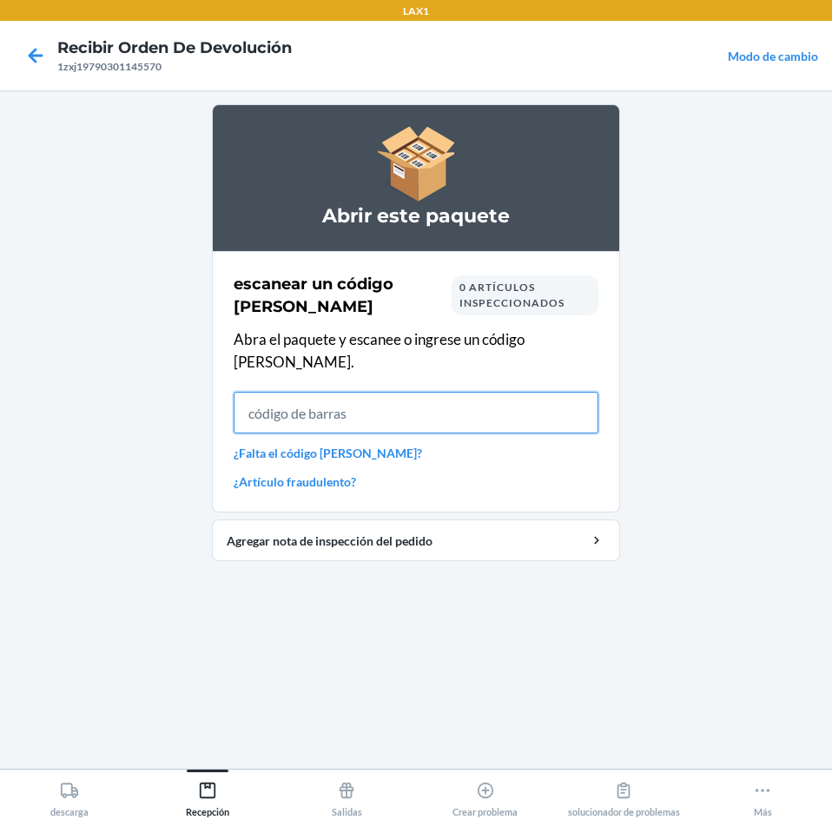
click at [457, 392] on input "text" at bounding box center [416, 413] width 365 height 42
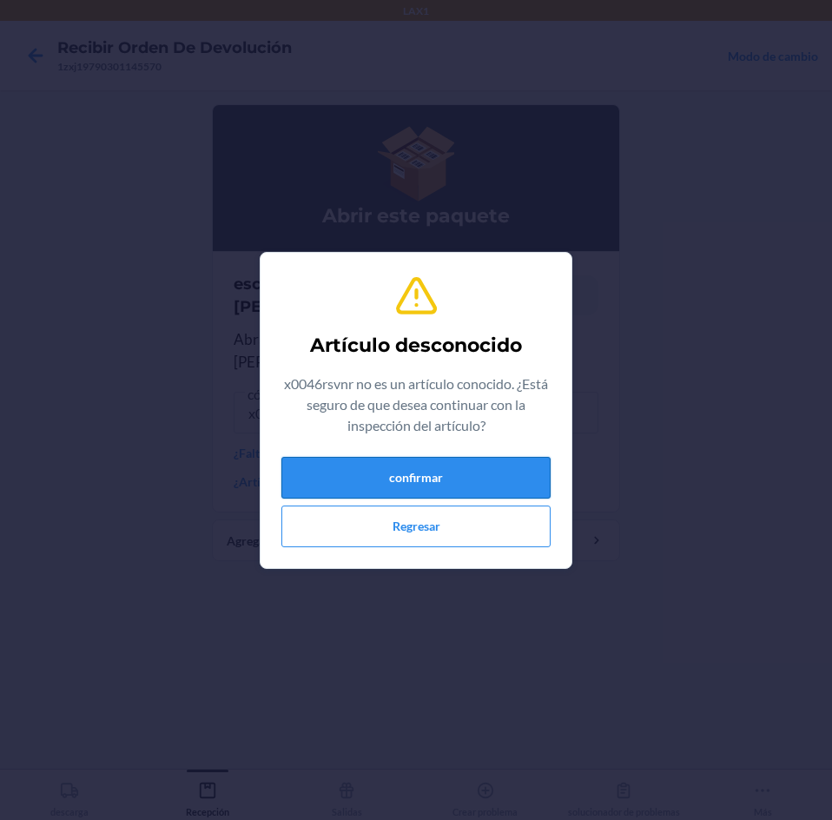
click at [302, 471] on button "confirmar" at bounding box center [415, 478] width 269 height 42
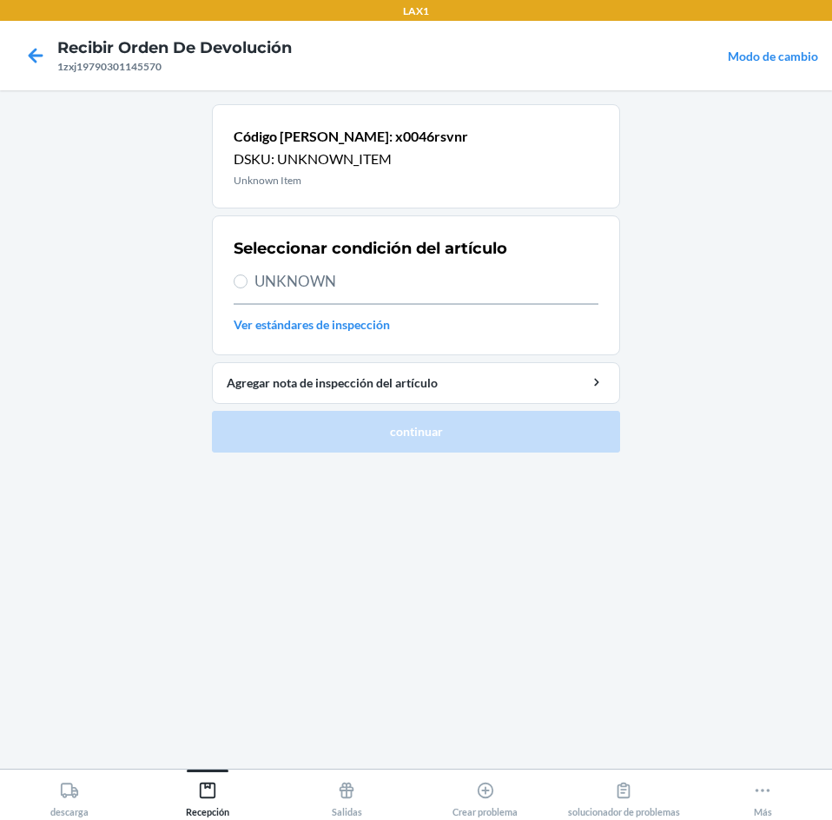
click at [253, 272] on label "UNKNOWN" at bounding box center [416, 281] width 365 height 23
click at [248, 274] on input "UNKNOWN" at bounding box center [241, 281] width 14 height 14
radio input "true"
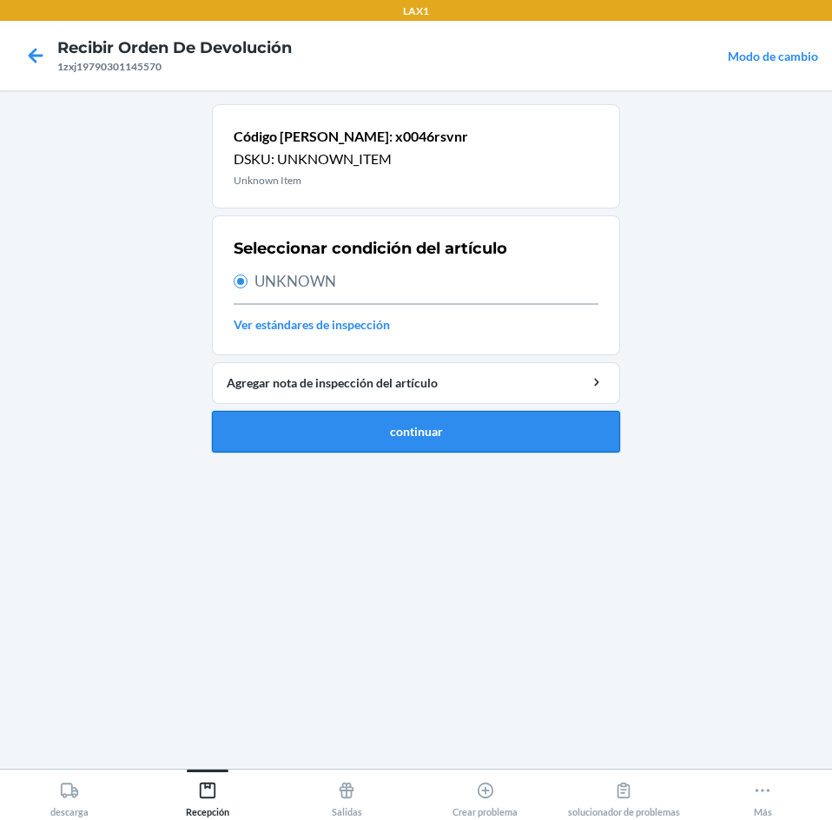
click at [383, 432] on button "continuar" at bounding box center [416, 432] width 408 height 42
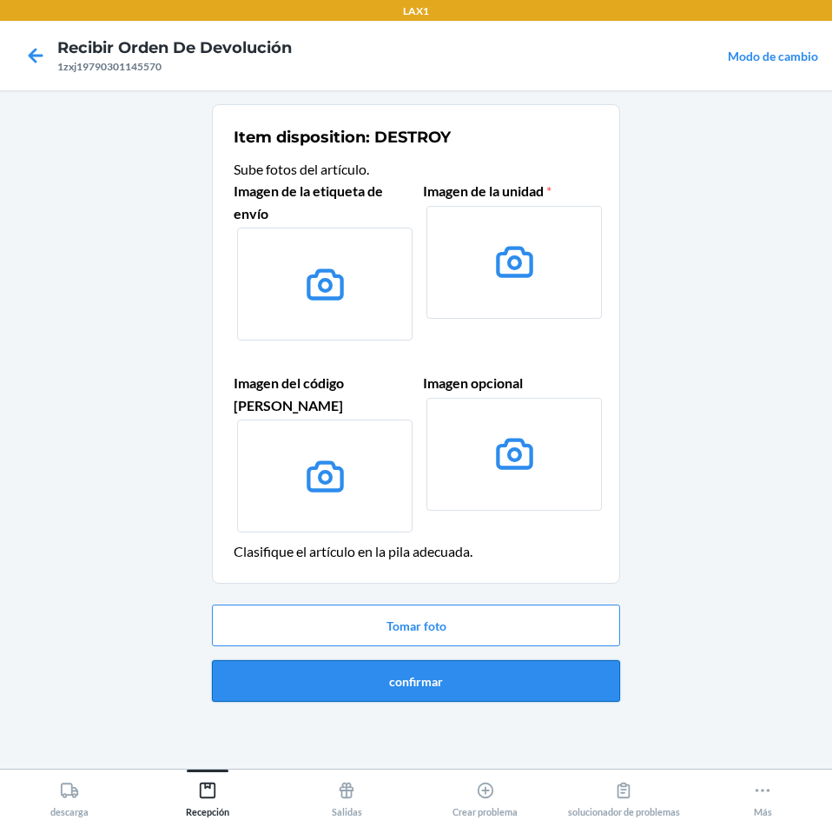
click at [589, 667] on button "confirmar" at bounding box center [416, 681] width 408 height 42
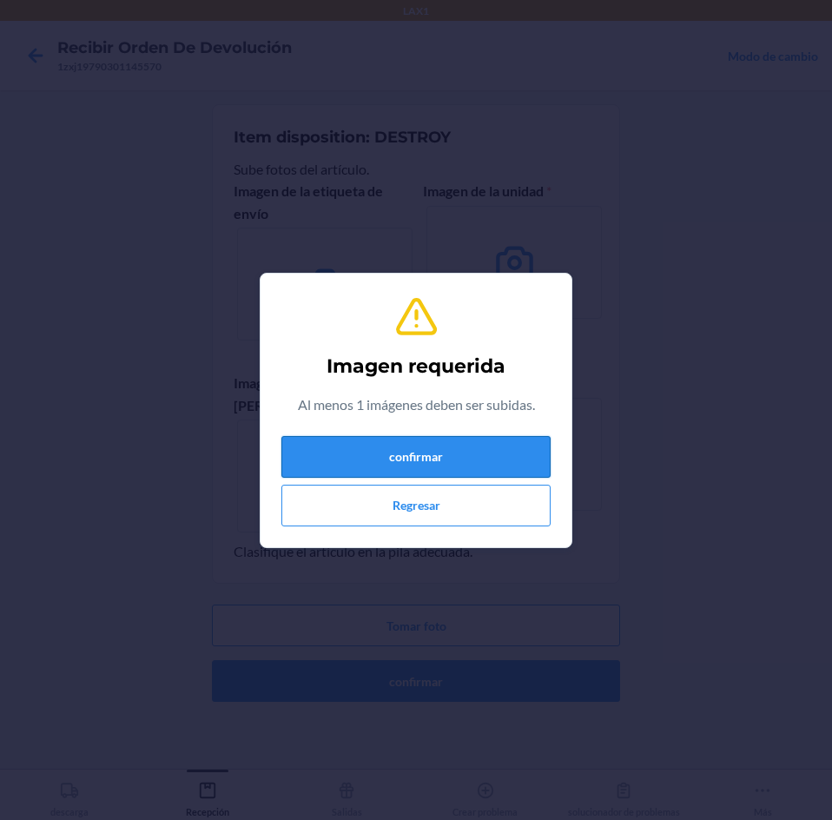
click at [455, 440] on button "confirmar" at bounding box center [415, 457] width 269 height 42
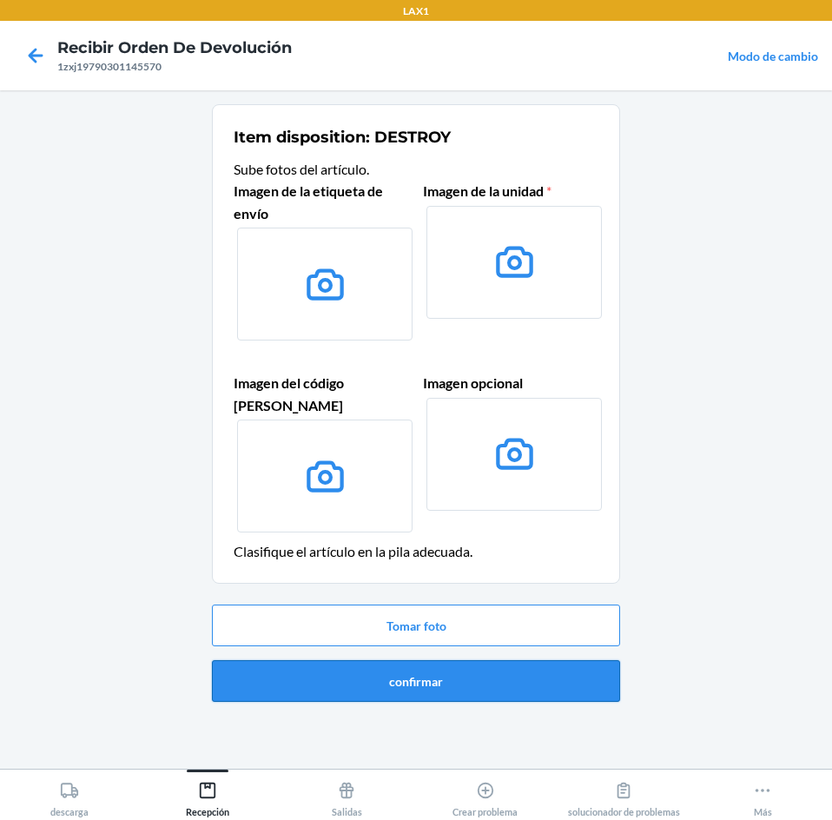
click at [505, 660] on button "confirmar" at bounding box center [416, 681] width 408 height 42
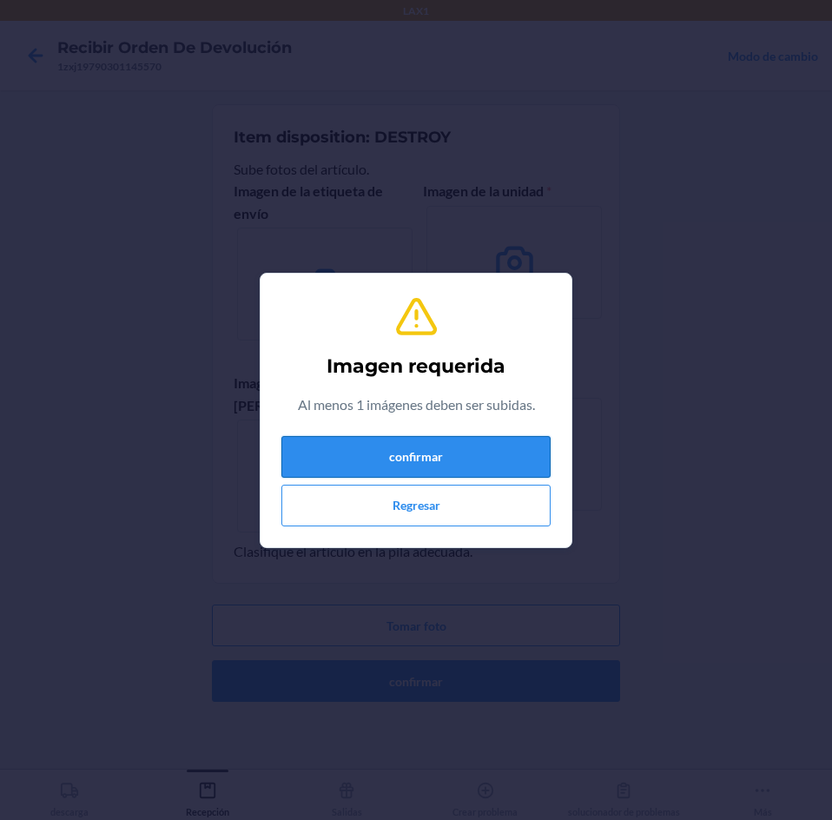
click at [491, 459] on button "confirmar" at bounding box center [415, 457] width 269 height 42
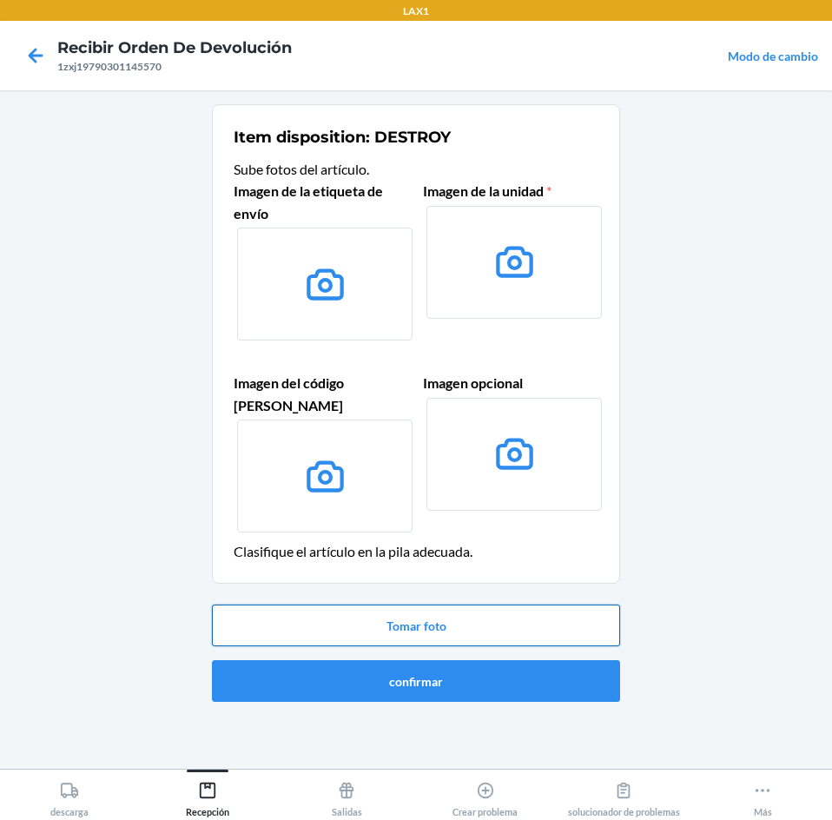
click at [568, 605] on button "Tomar foto" at bounding box center [416, 626] width 408 height 42
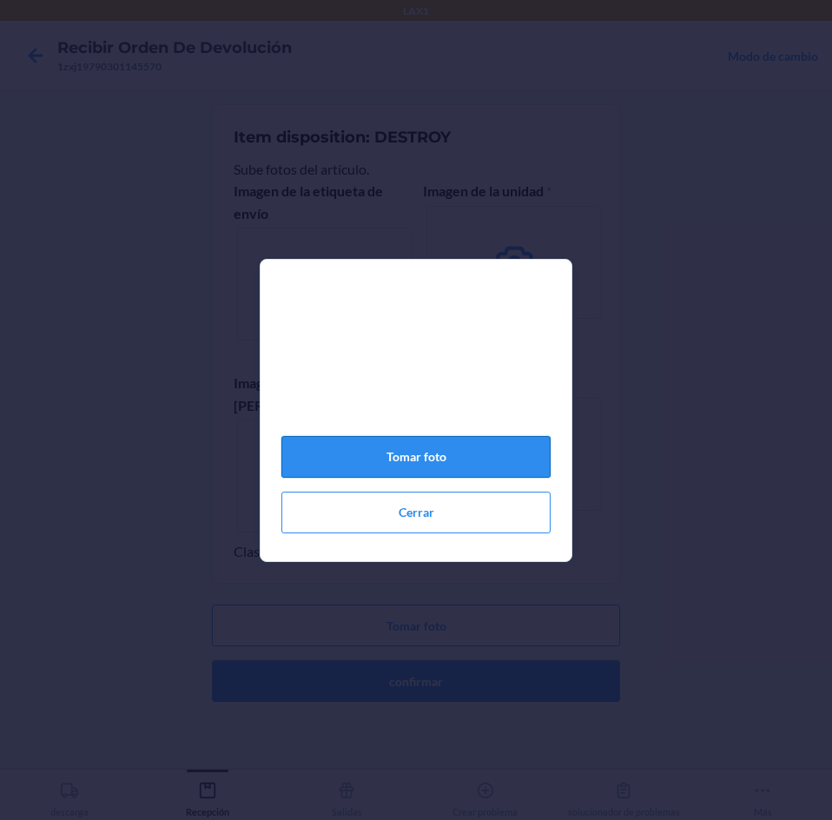
click at [433, 462] on button "Tomar foto" at bounding box center [415, 457] width 269 height 42
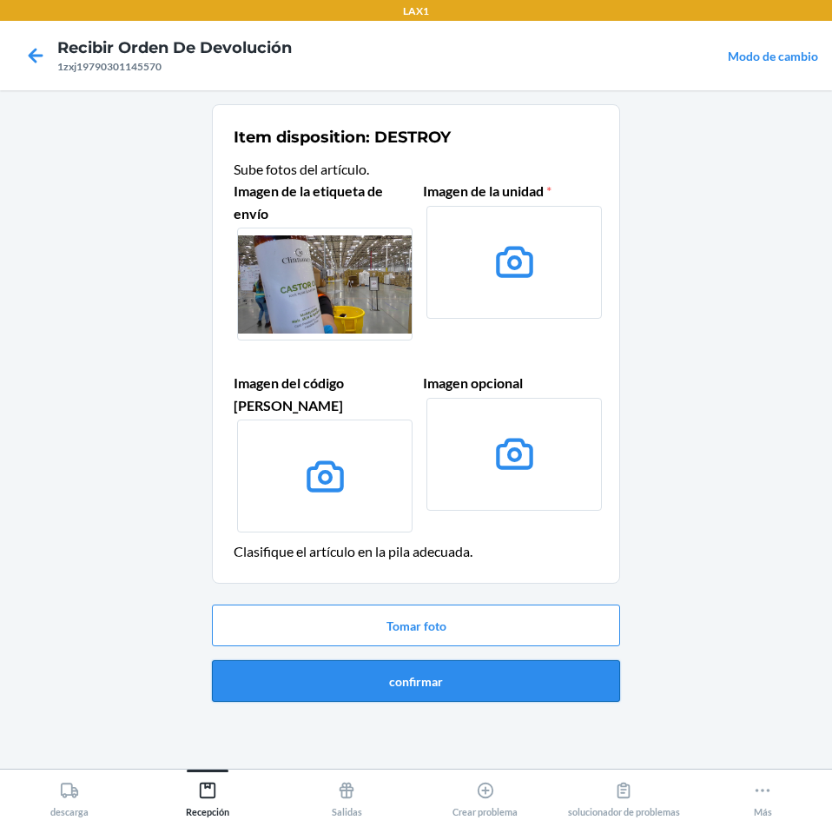
click at [581, 668] on button "confirmar" at bounding box center [416, 681] width 408 height 42
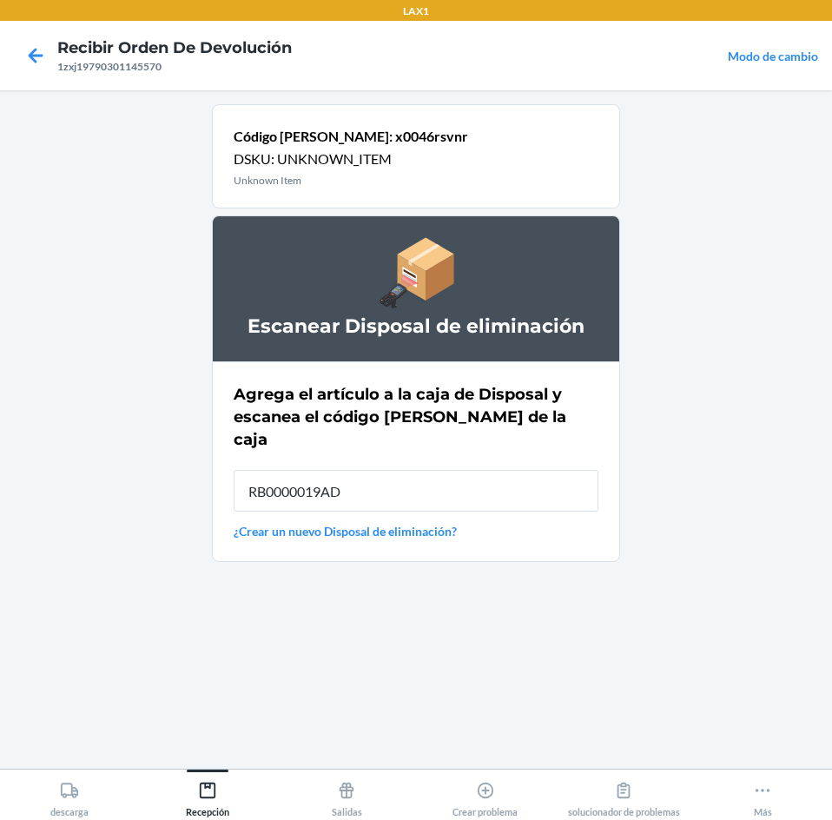
type input "RB0000019AD"
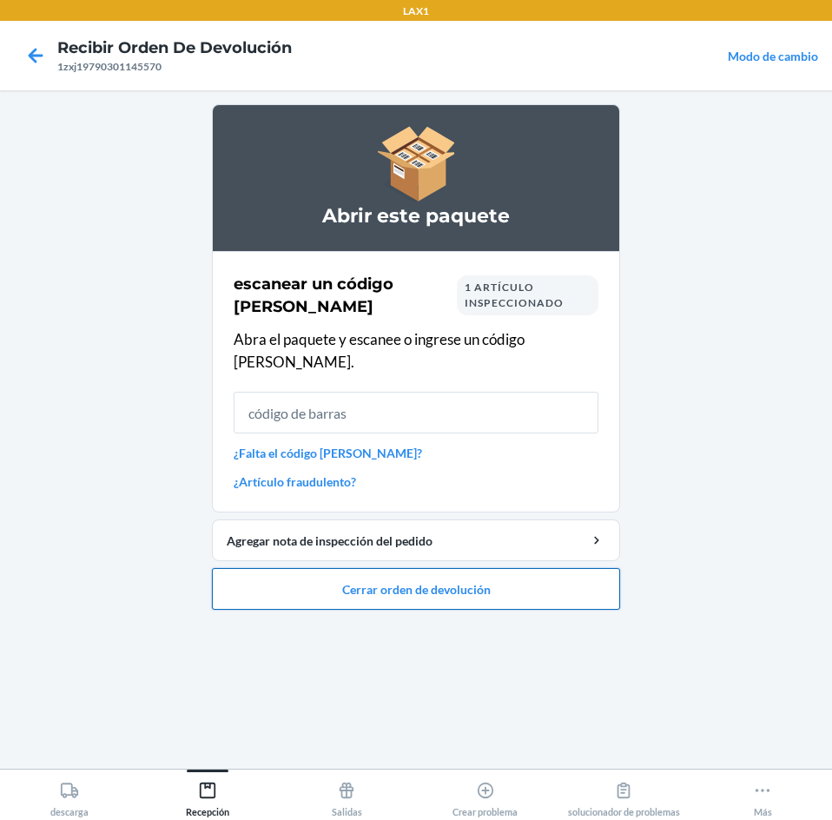
click at [536, 568] on button "Cerrar orden de devolución" at bounding box center [416, 589] width 408 height 42
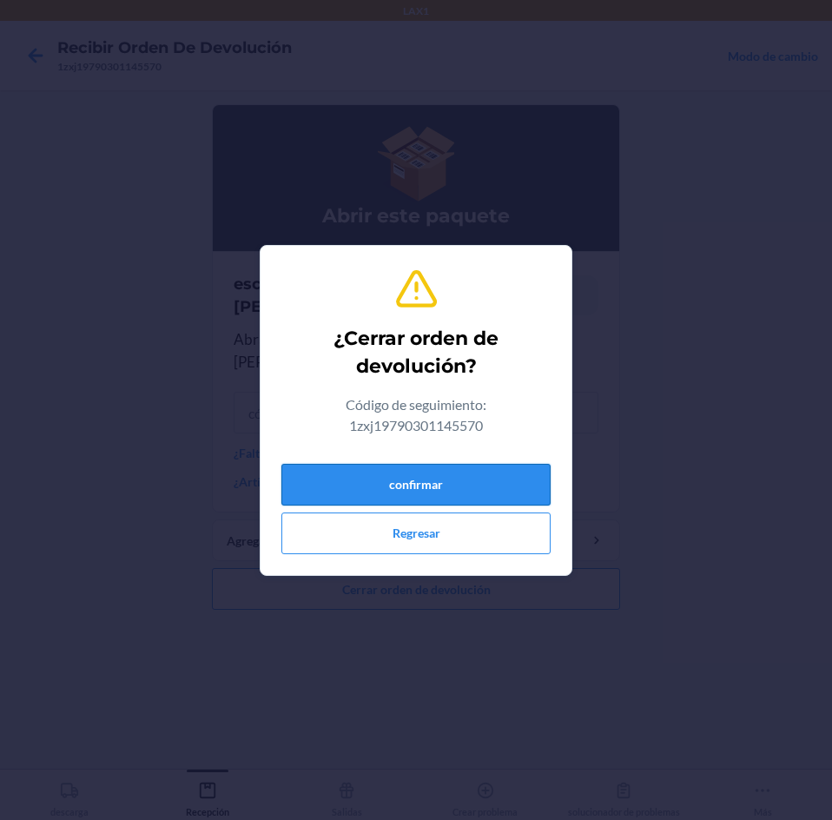
click at [482, 474] on button "confirmar" at bounding box center [415, 485] width 269 height 42
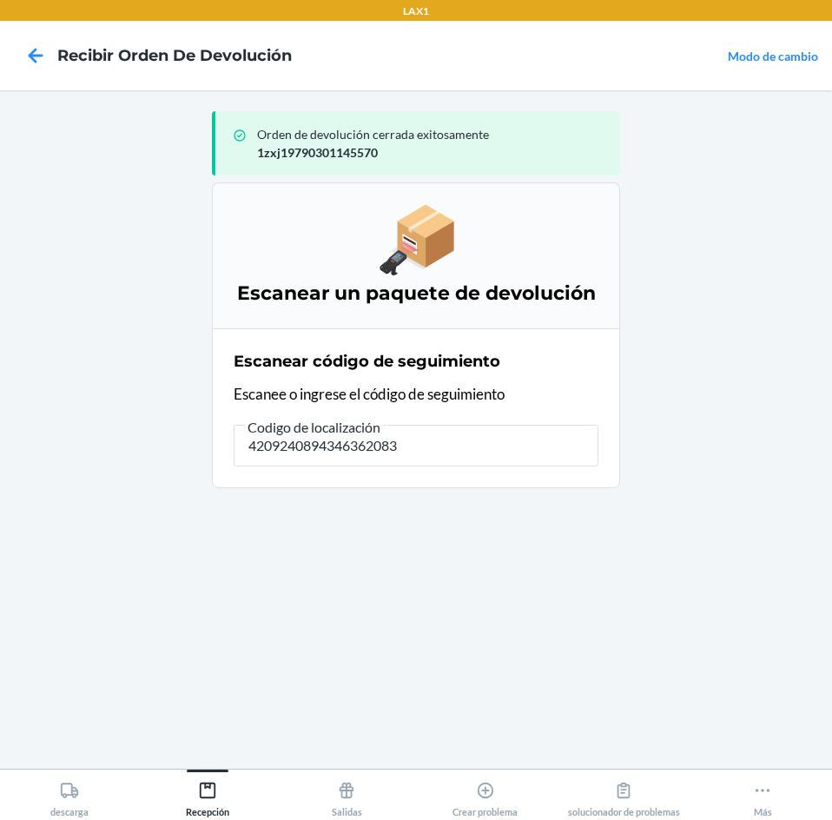
type input "42092408943463620830"
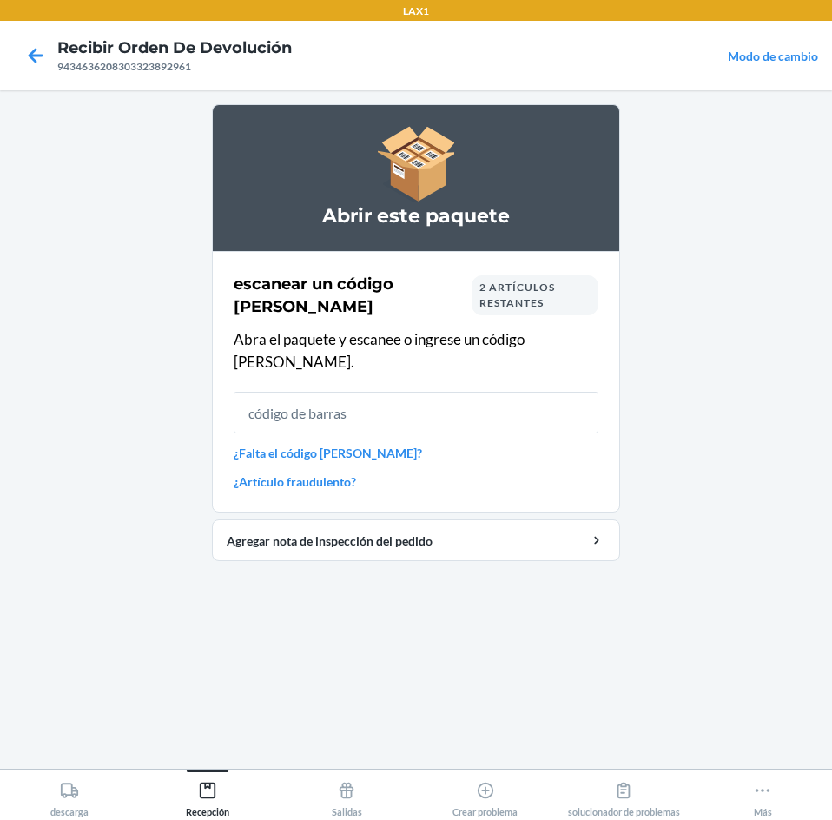
click at [559, 410] on input "text" at bounding box center [416, 413] width 365 height 42
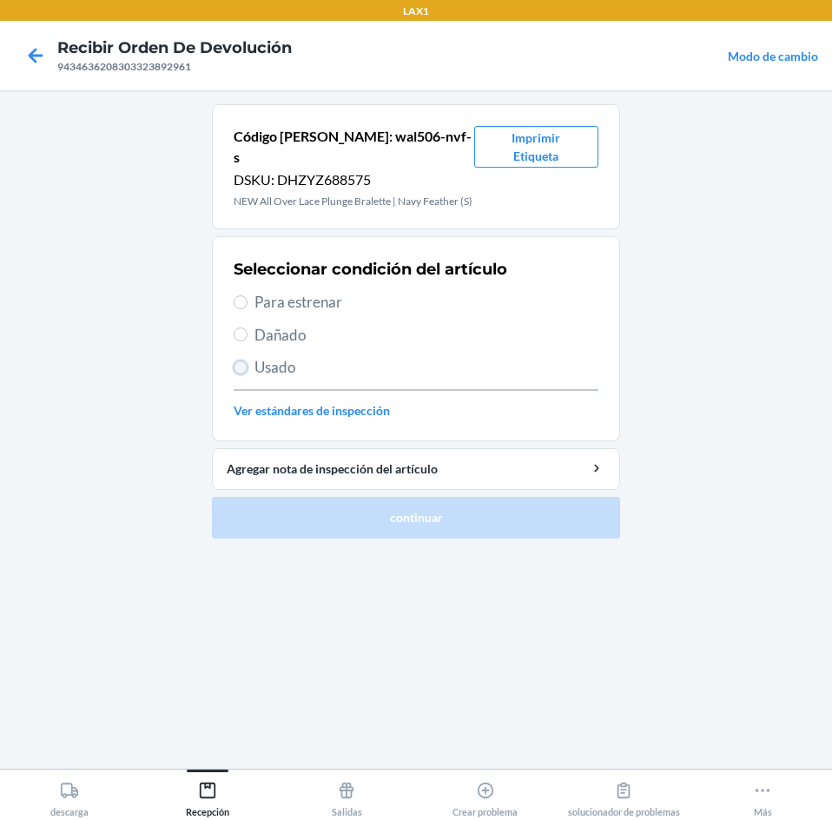
click at [239, 360] on input "Usado" at bounding box center [241, 367] width 14 height 14
radio input "true"
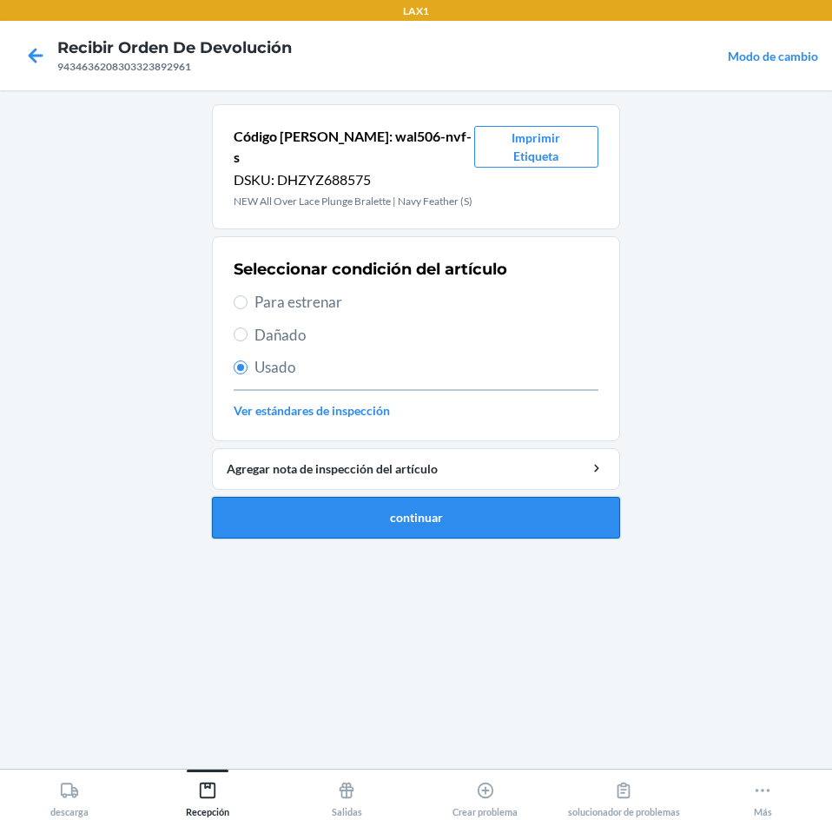
click at [382, 502] on button "continuar" at bounding box center [416, 518] width 408 height 42
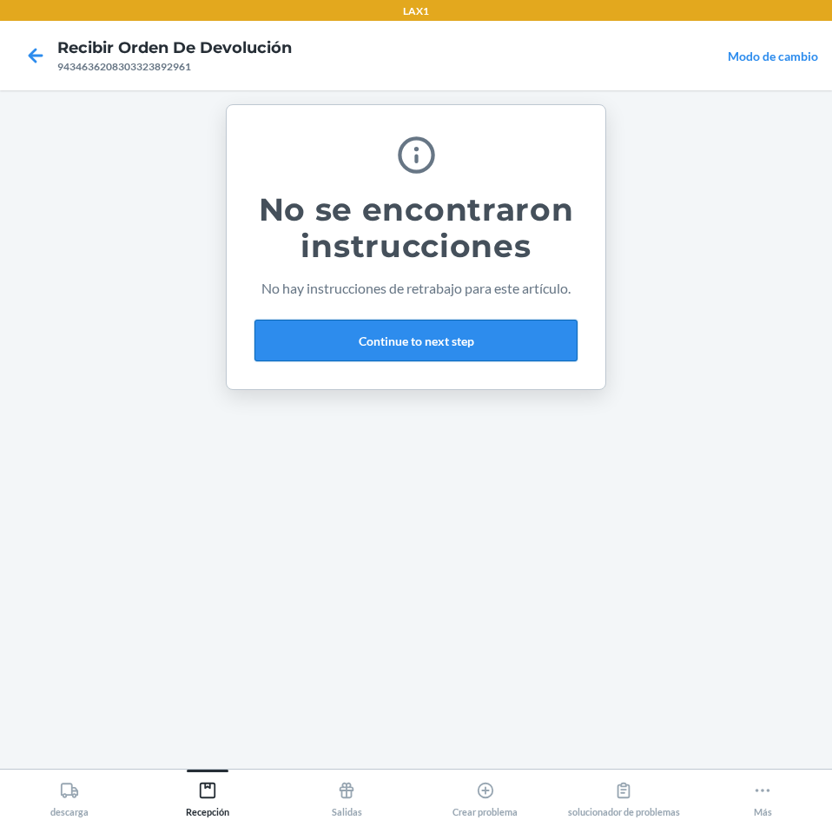
click at [448, 339] on button "Continue to next step" at bounding box center [416, 341] width 323 height 42
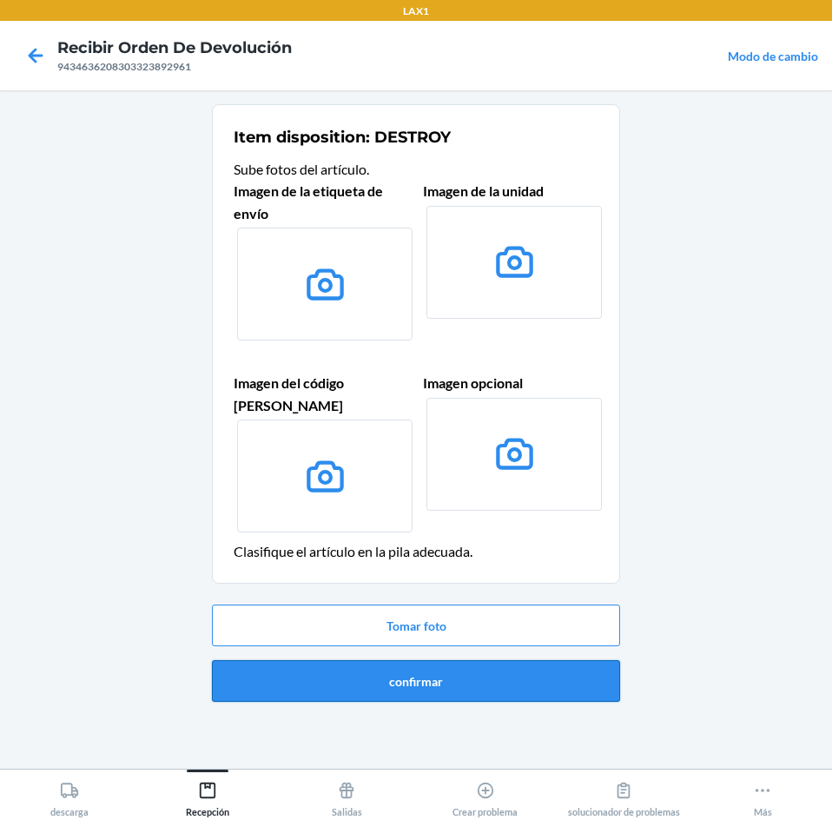
click at [473, 660] on button "confirmar" at bounding box center [416, 681] width 408 height 42
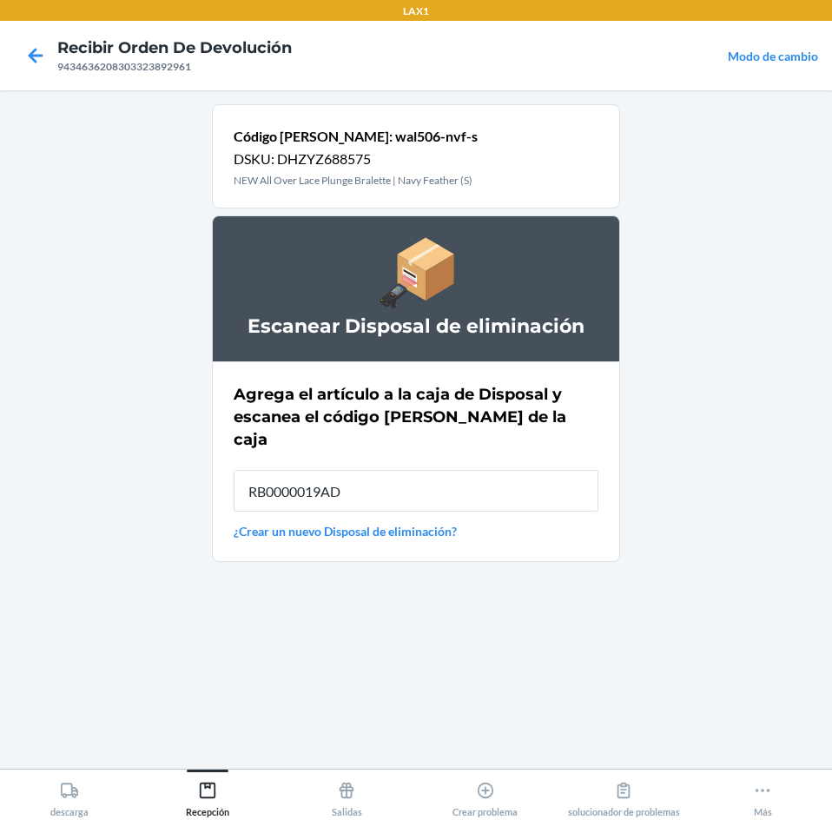
type input "RB0000019AD"
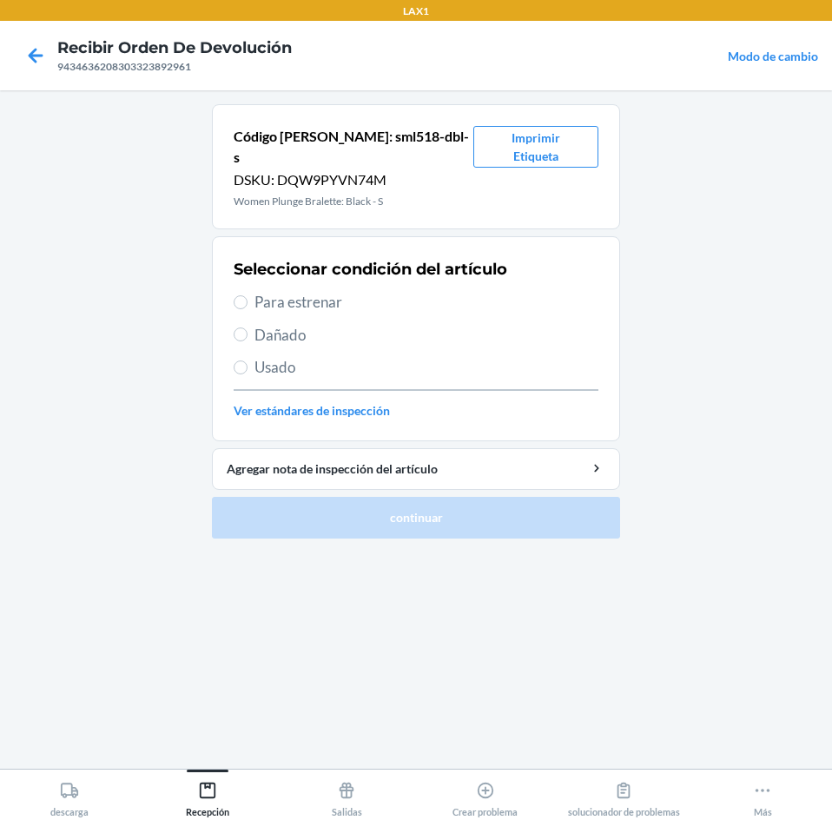
click at [257, 356] on span "Usado" at bounding box center [427, 367] width 344 height 23
click at [248, 360] on input "Usado" at bounding box center [241, 367] width 14 height 14
radio input "true"
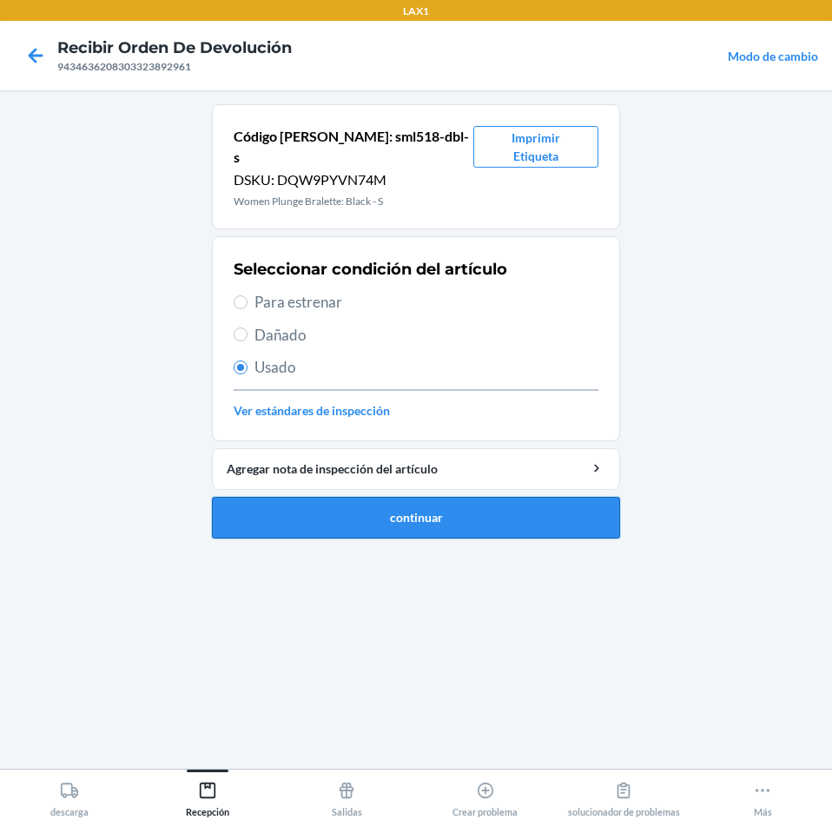
click at [334, 509] on button "continuar" at bounding box center [416, 518] width 408 height 42
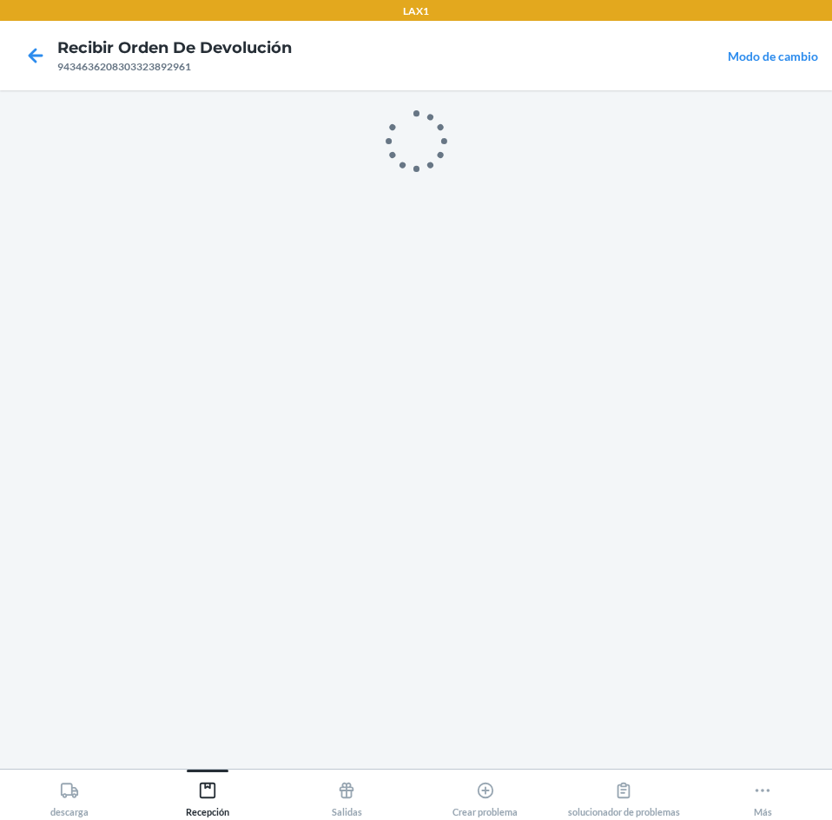
click at [494, 502] on div at bounding box center [416, 429] width 408 height 651
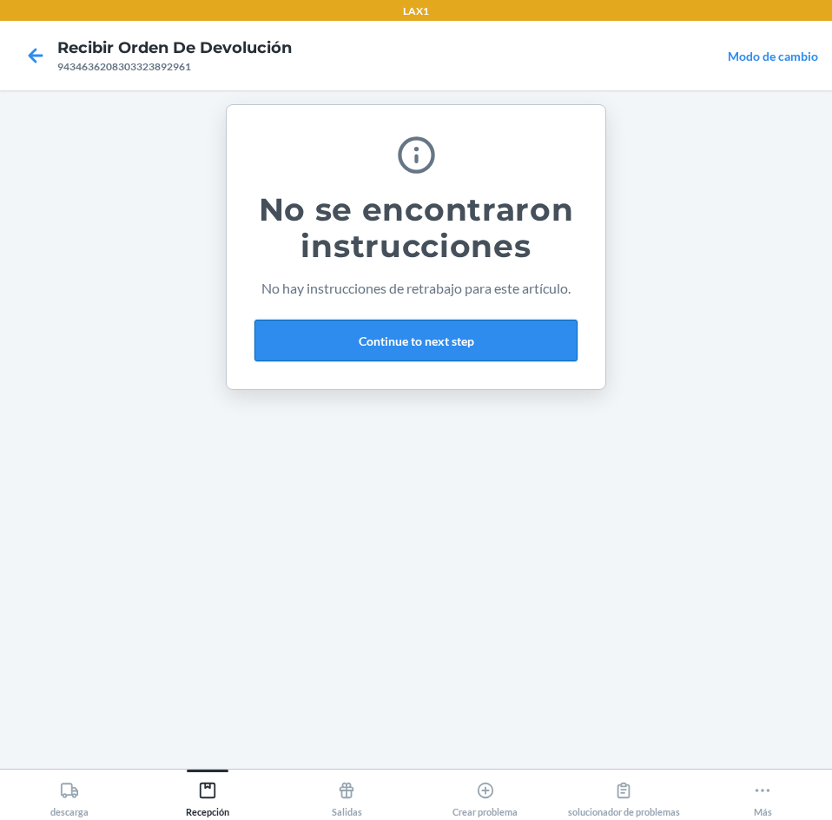
click at [506, 351] on button "Continue to next step" at bounding box center [416, 341] width 323 height 42
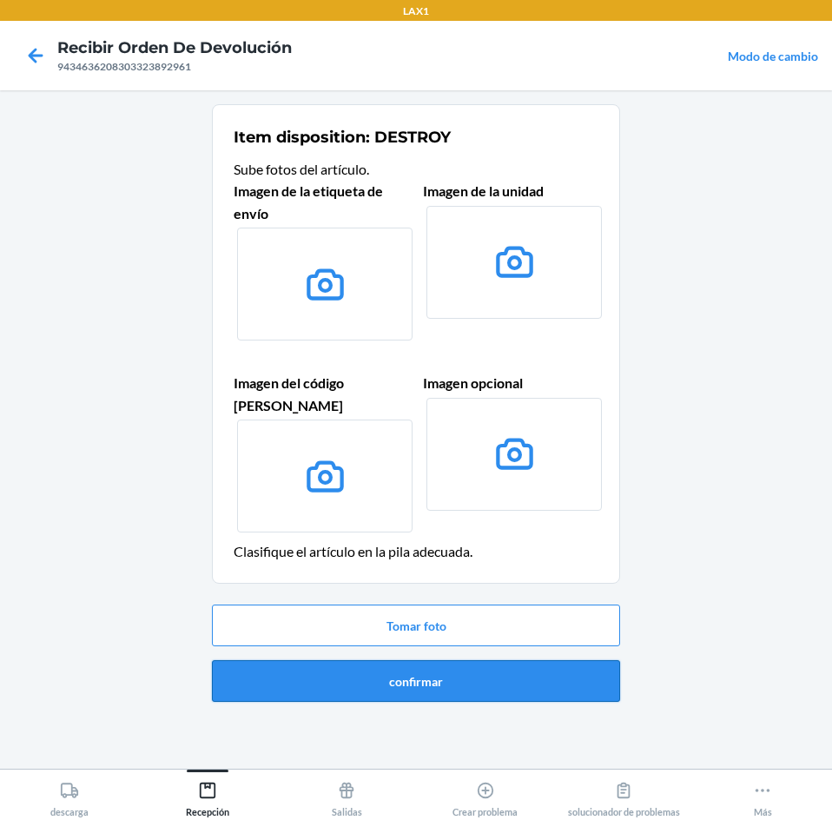
click at [525, 660] on button "confirmar" at bounding box center [416, 681] width 408 height 42
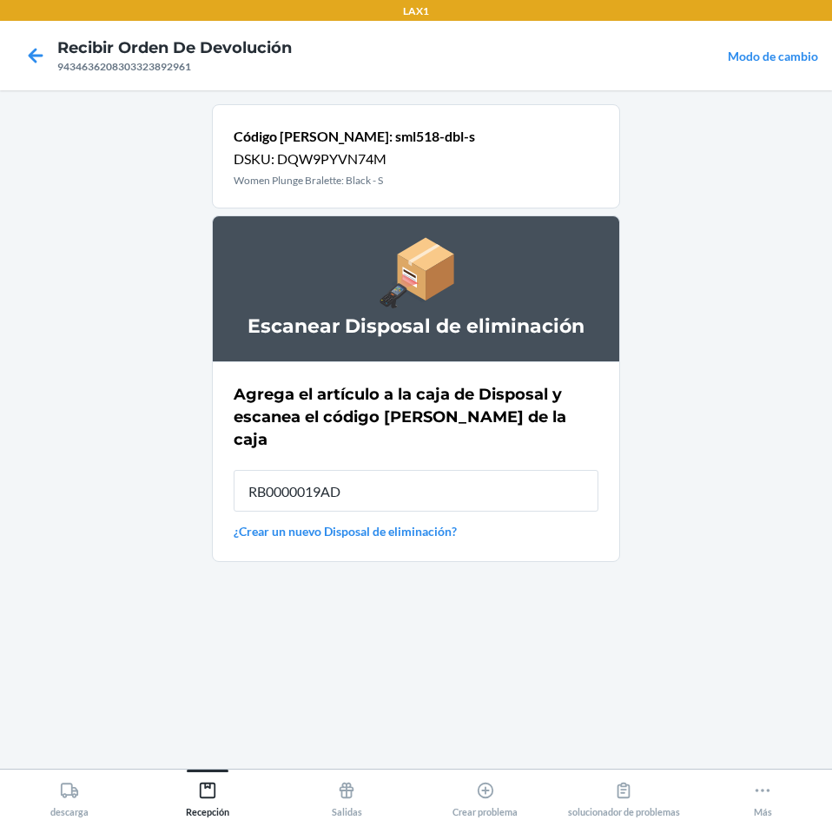
type input "RB0000019AD"
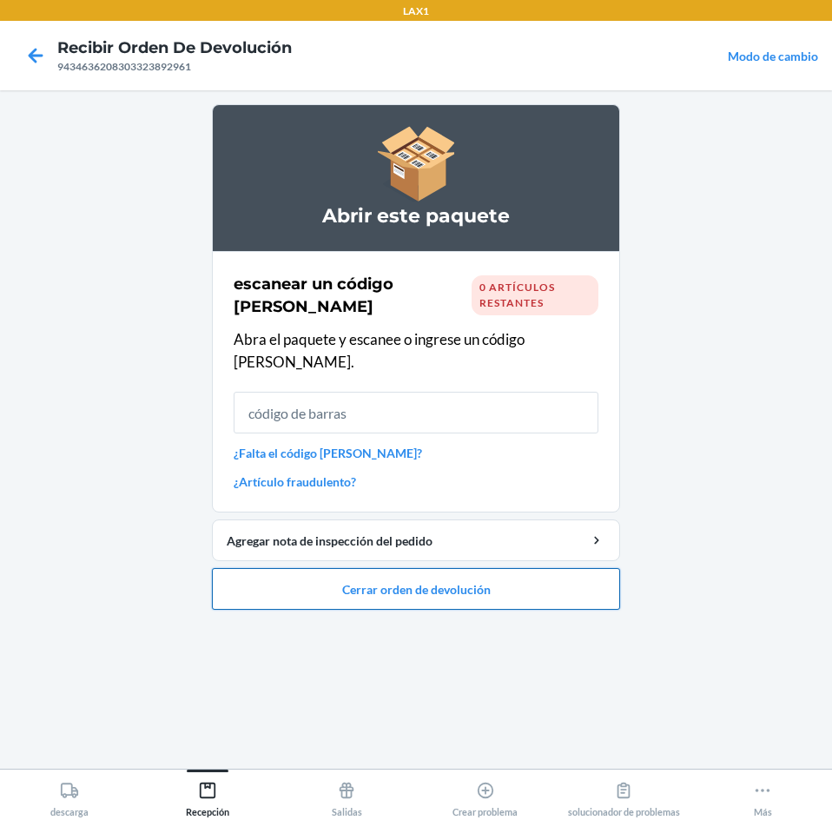
click at [522, 568] on button "Cerrar orden de devolución" at bounding box center [416, 589] width 408 height 42
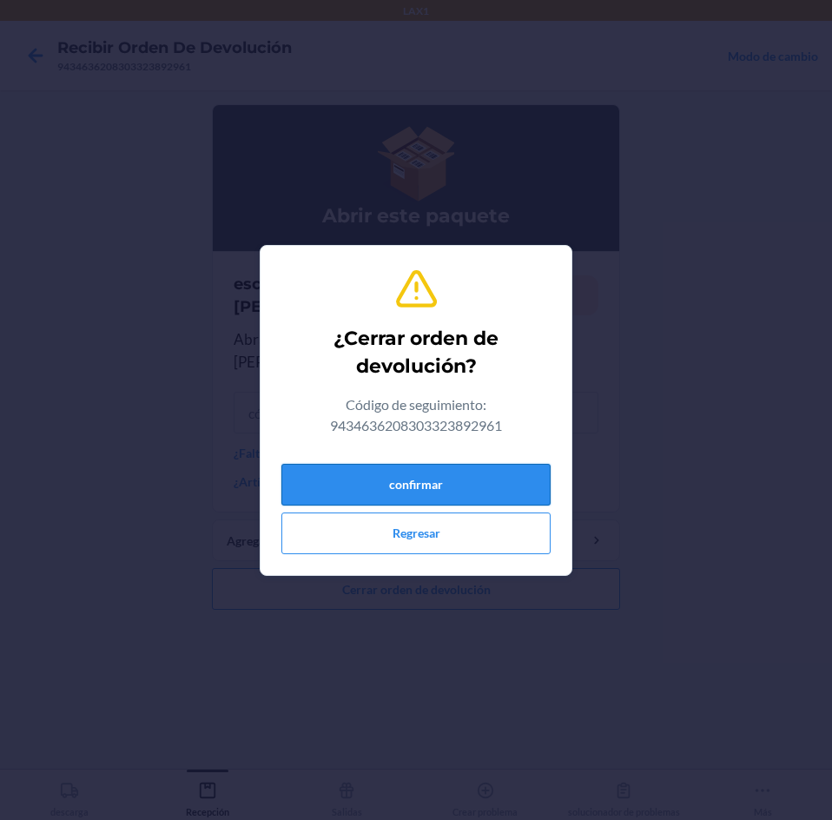
click at [476, 491] on button "confirmar" at bounding box center [415, 485] width 269 height 42
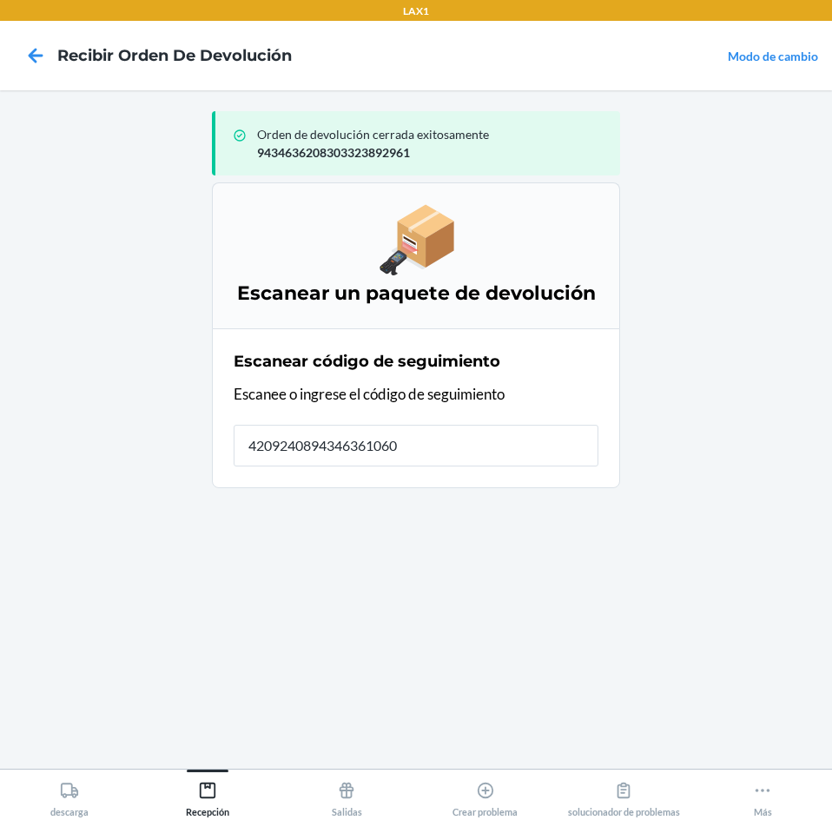
type input "42092408943463610602"
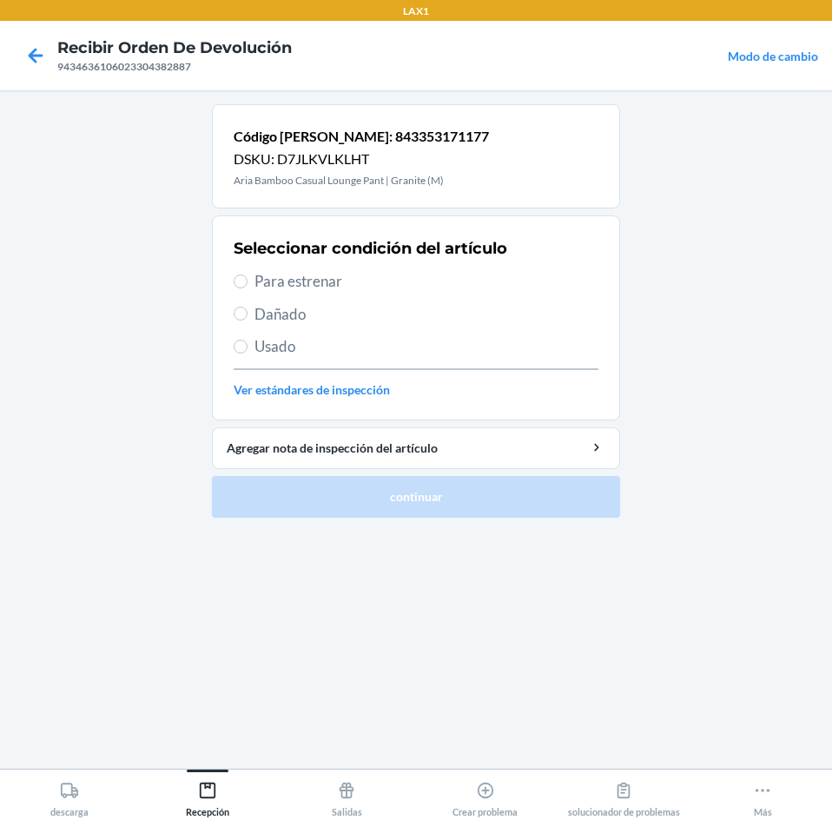
click at [266, 343] on span "Usado" at bounding box center [427, 346] width 344 height 23
click at [248, 343] on input "Usado" at bounding box center [241, 347] width 14 height 14
radio input "true"
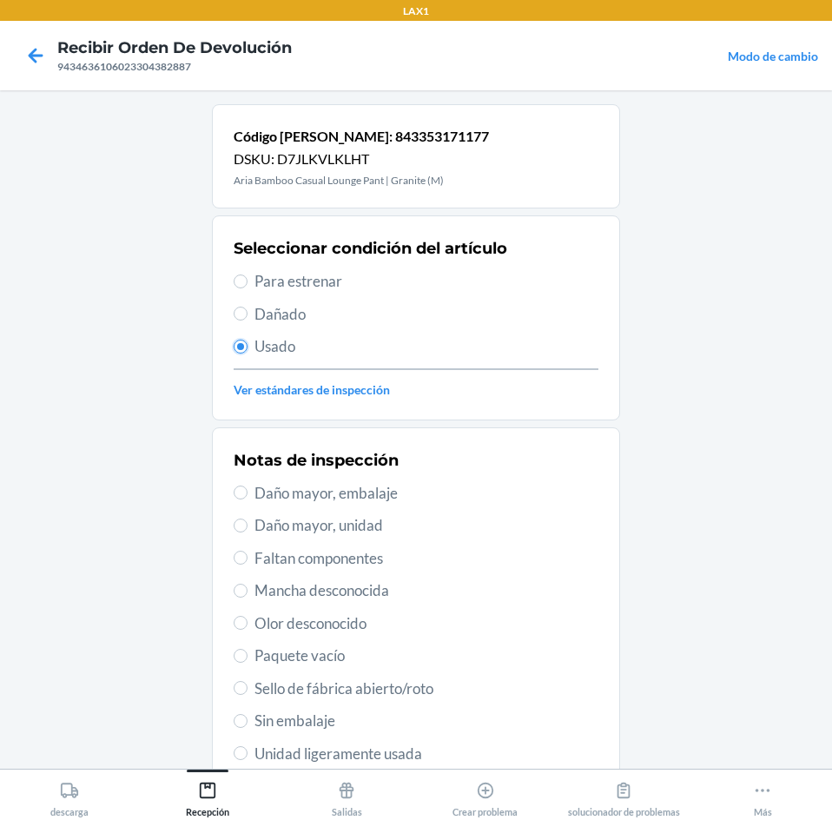
scroll to position [174, 0]
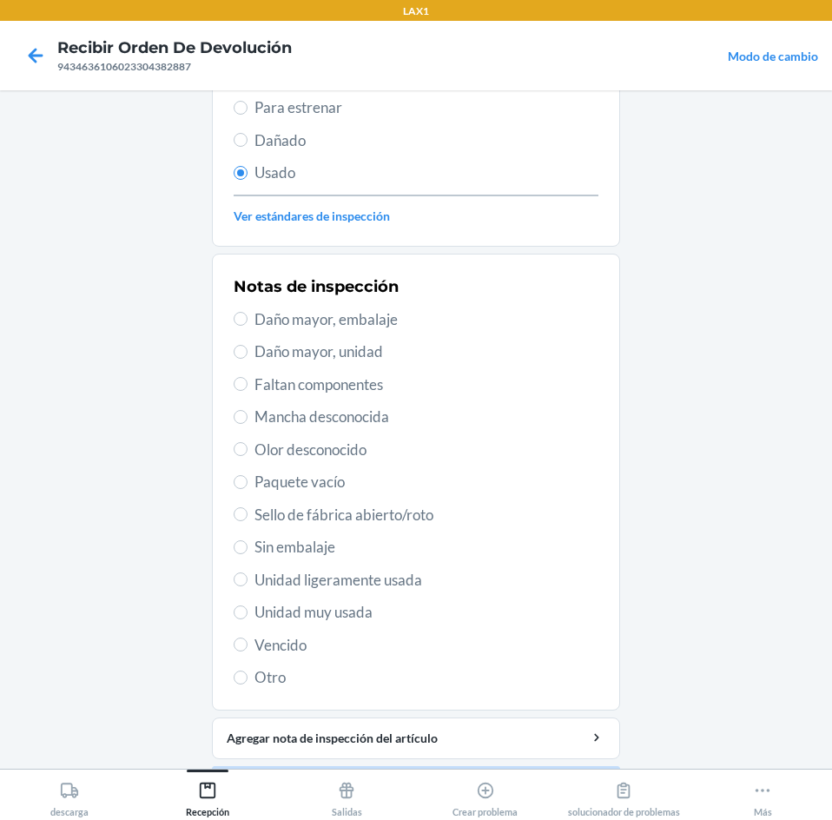
click at [294, 612] on span "Unidad muy usada" at bounding box center [427, 612] width 344 height 23
click at [248, 612] on input "Unidad muy usada" at bounding box center [241, 612] width 14 height 14
radio input "true"
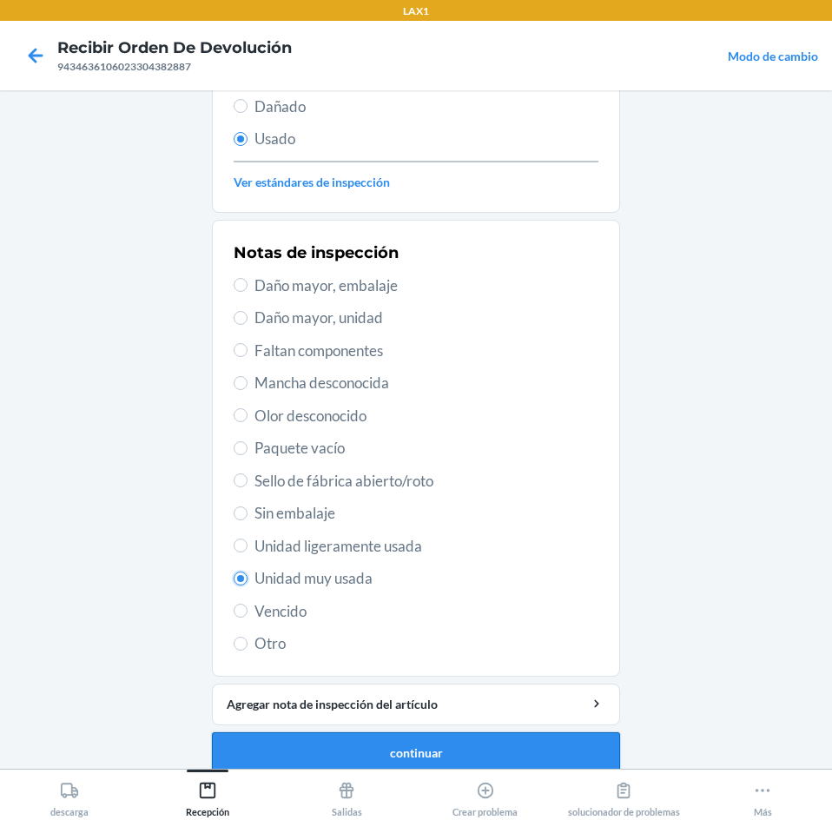
scroll to position [227, 0]
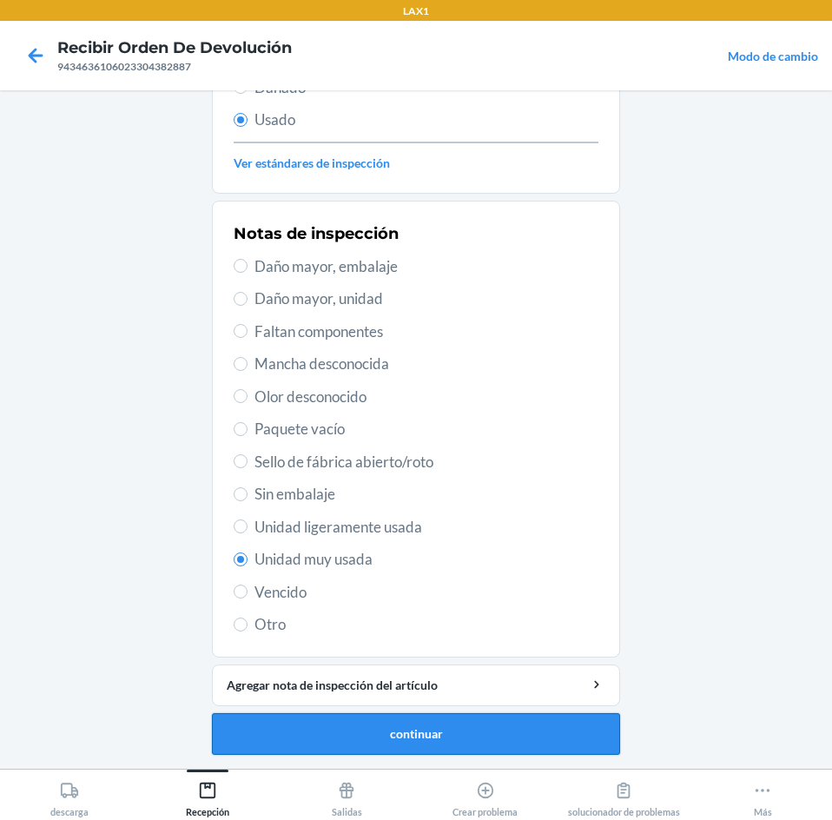
click at [369, 724] on button "continuar" at bounding box center [416, 734] width 408 height 42
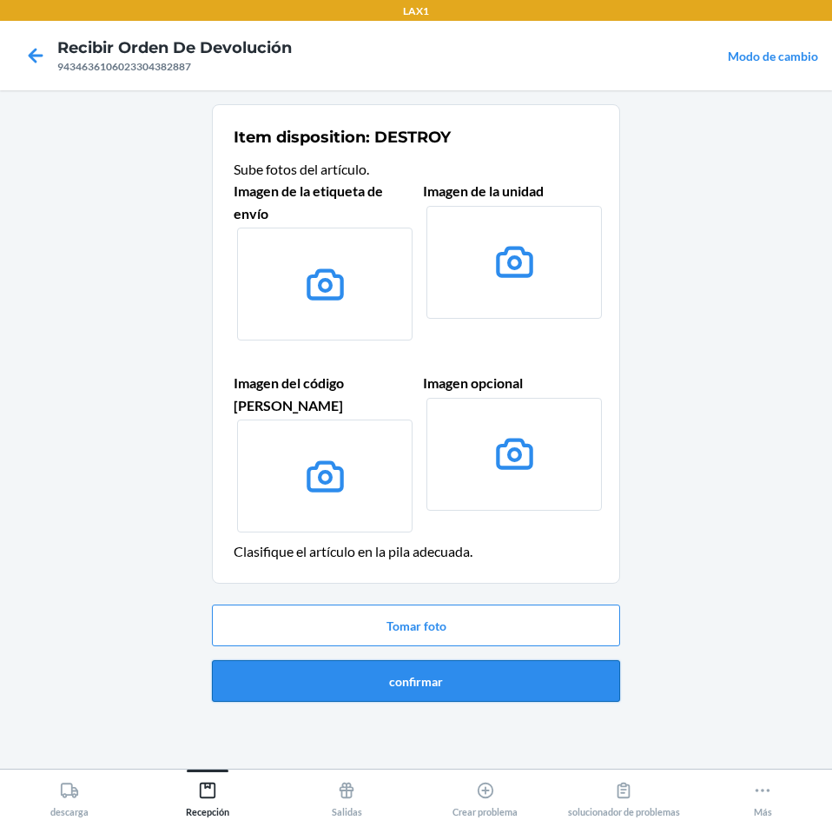
click at [487, 660] on button "confirmar" at bounding box center [416, 681] width 408 height 42
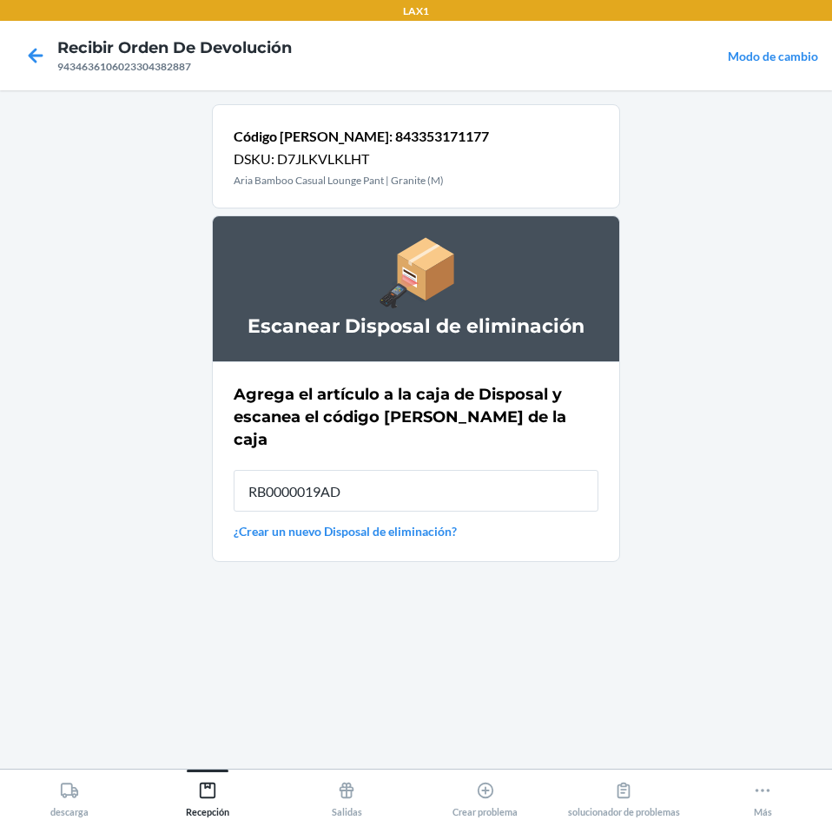
type input "RB0000019AD"
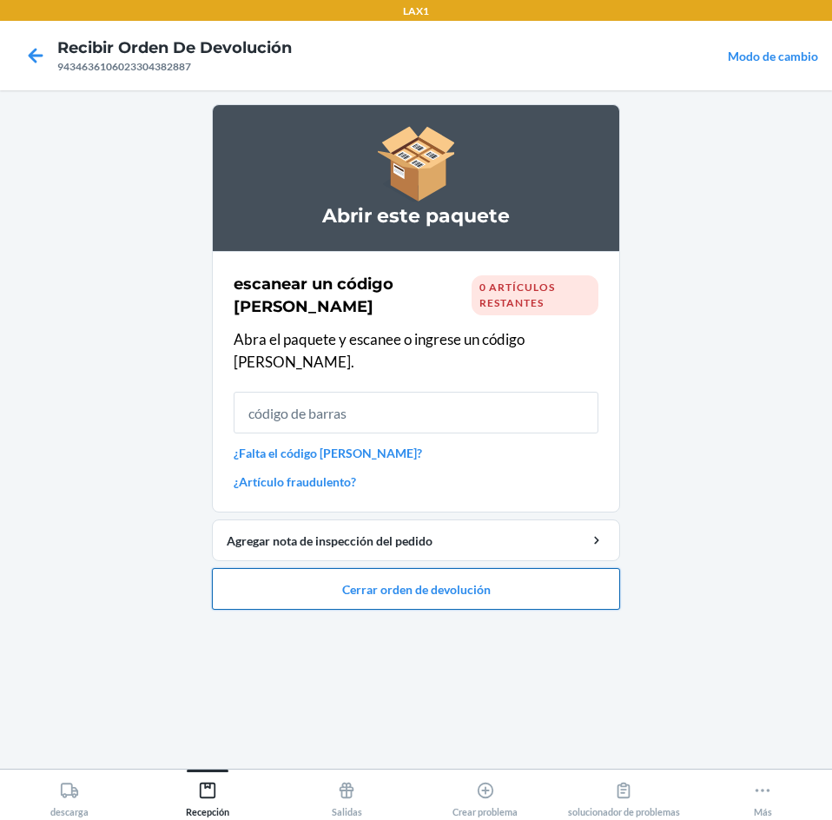
click at [561, 568] on button "Cerrar orden de devolución" at bounding box center [416, 589] width 408 height 42
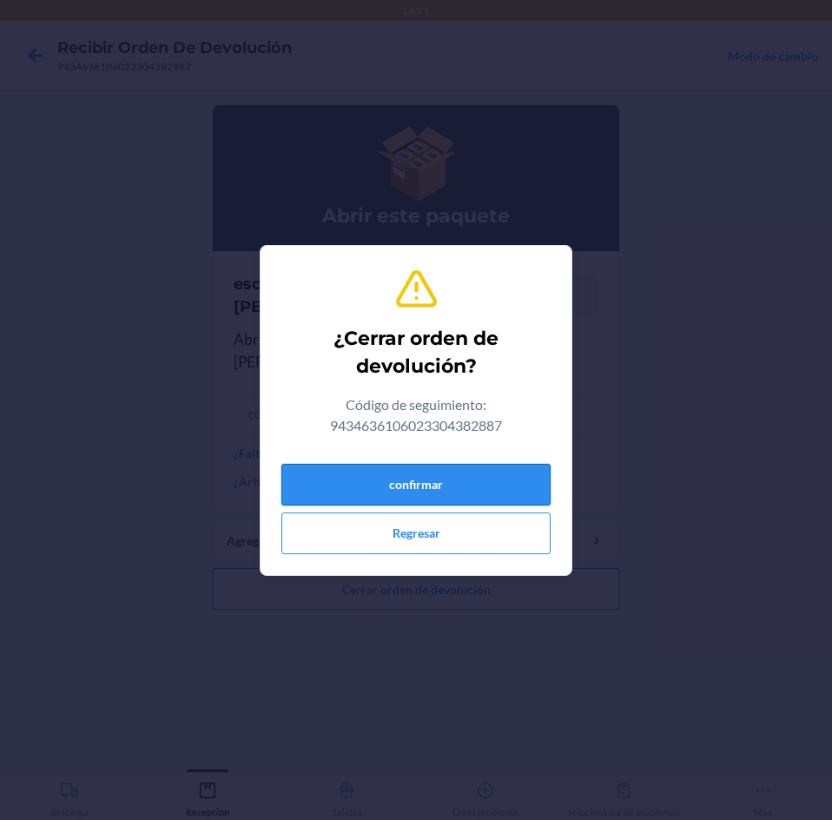
click at [529, 474] on button "confirmar" at bounding box center [415, 485] width 269 height 42
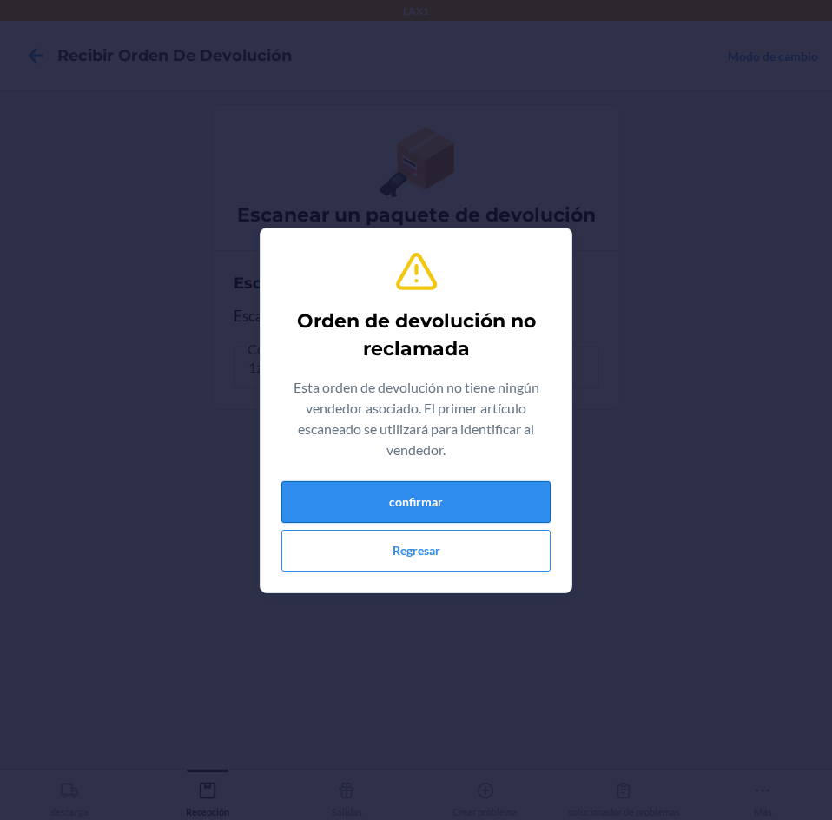
click at [395, 492] on button "confirmar" at bounding box center [415, 502] width 269 height 42
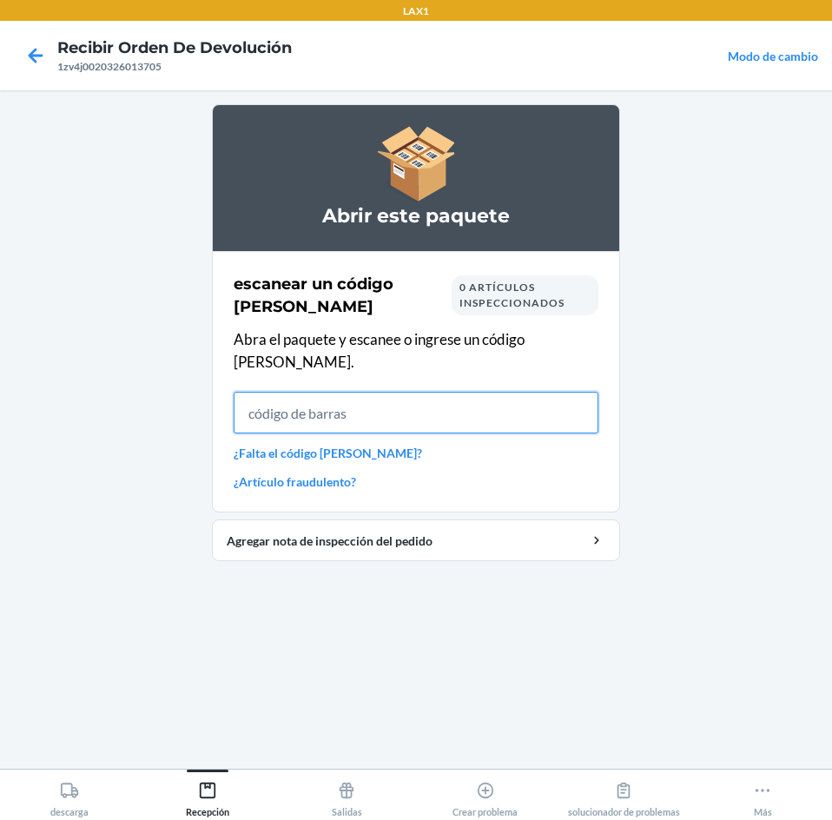
click at [497, 392] on input "text" at bounding box center [416, 413] width 365 height 42
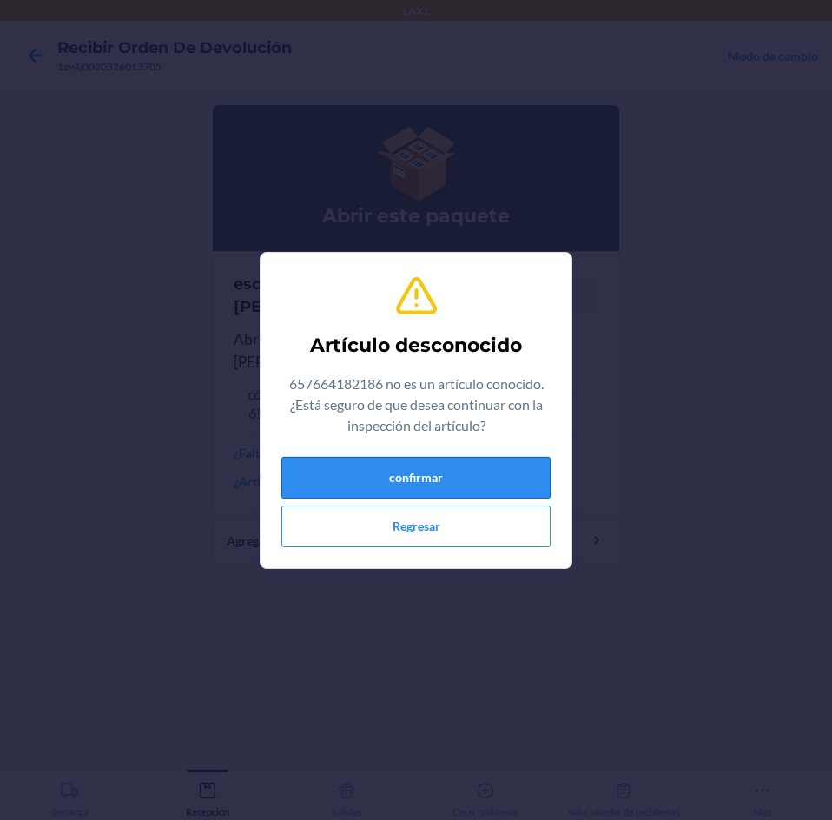
click at [477, 489] on button "confirmar" at bounding box center [415, 478] width 269 height 42
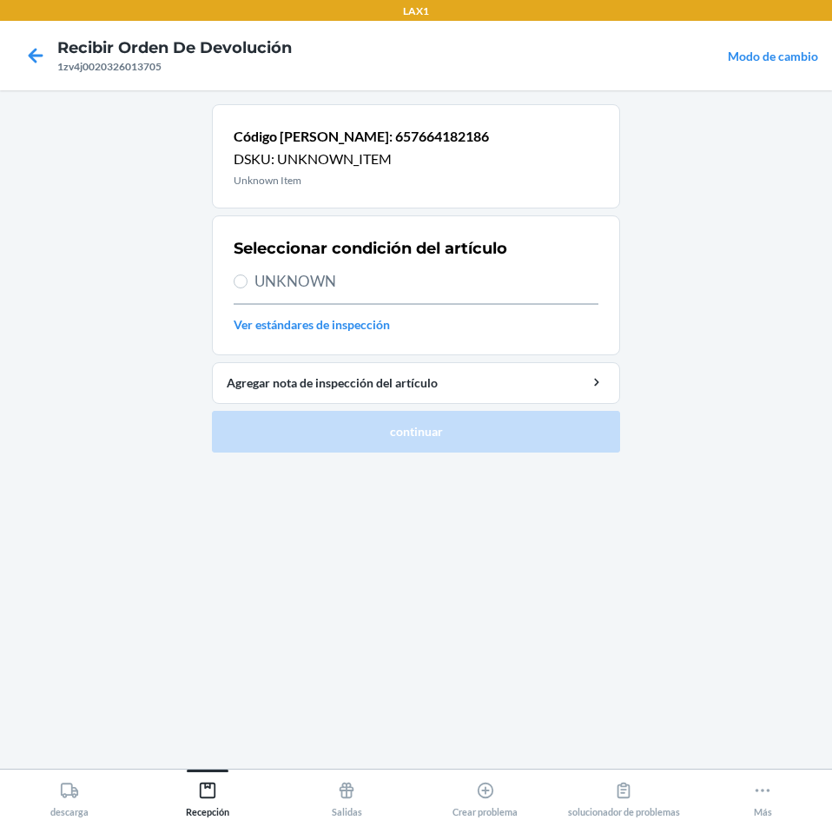
click at [272, 276] on span "UNKNOWN" at bounding box center [427, 281] width 344 height 23
click at [248, 276] on input "UNKNOWN" at bounding box center [241, 281] width 14 height 14
radio input "true"
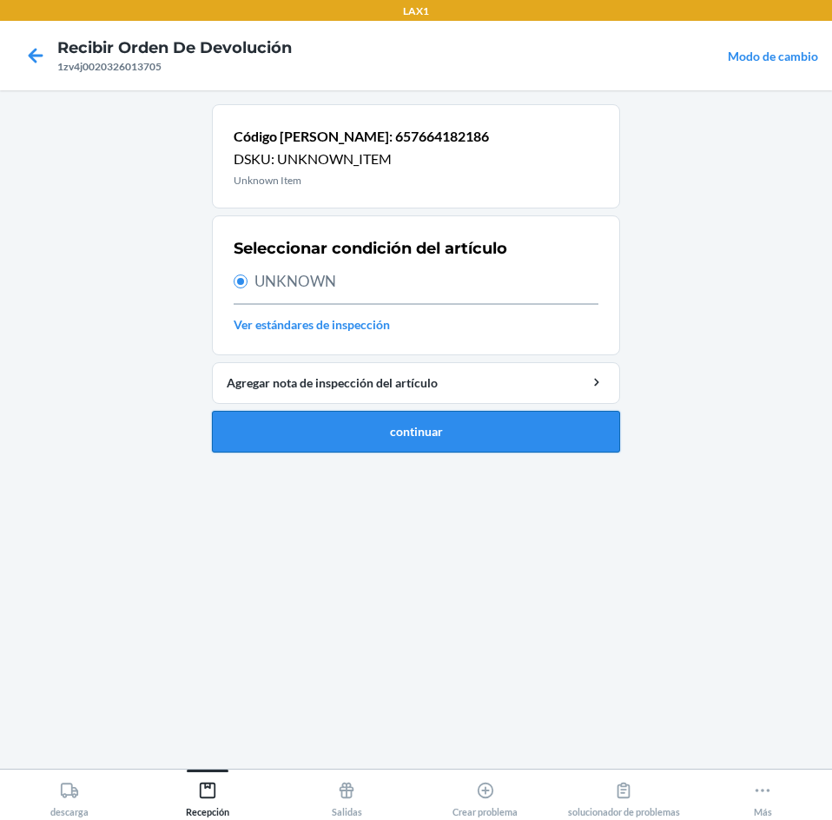
click at [341, 423] on button "continuar" at bounding box center [416, 432] width 408 height 42
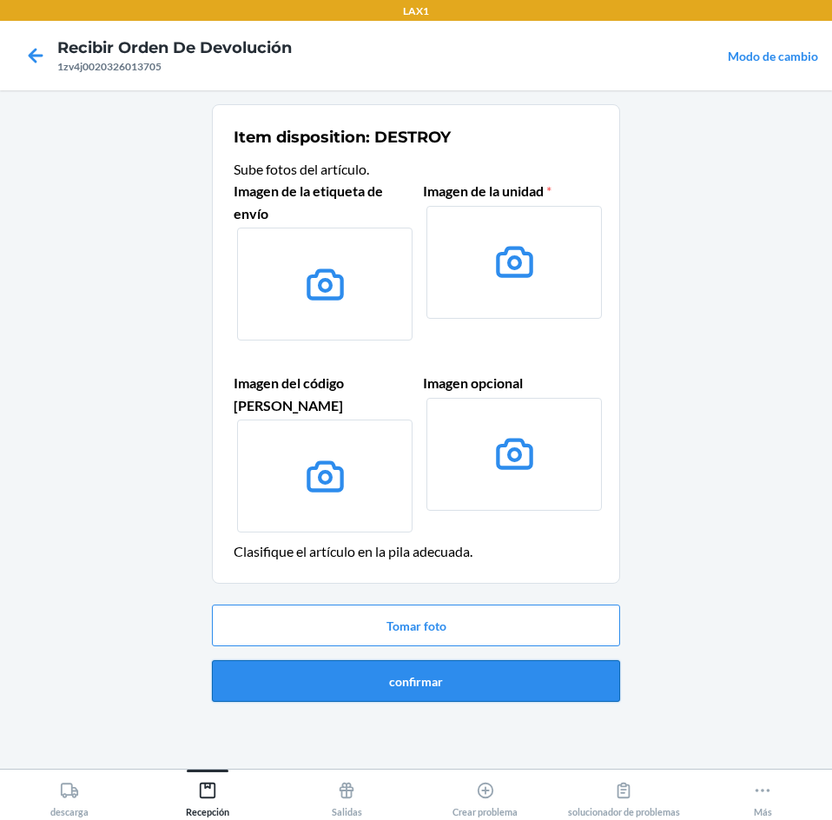
click at [525, 664] on button "confirmar" at bounding box center [416, 681] width 408 height 42
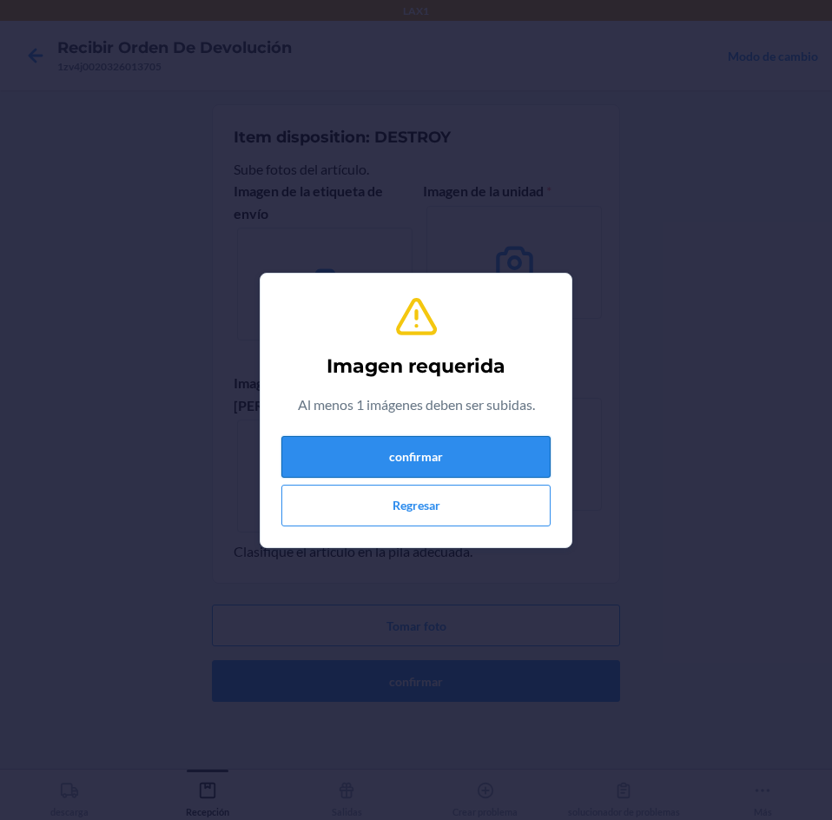
click at [494, 453] on button "confirmar" at bounding box center [415, 457] width 269 height 42
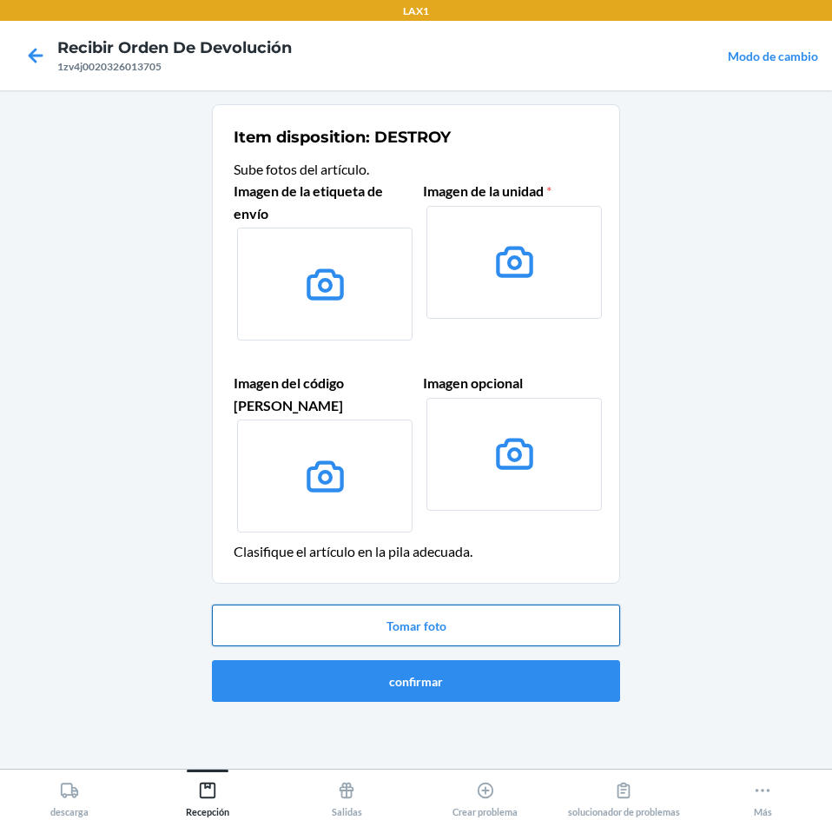
click at [494, 605] on button "Tomar foto" at bounding box center [416, 626] width 408 height 42
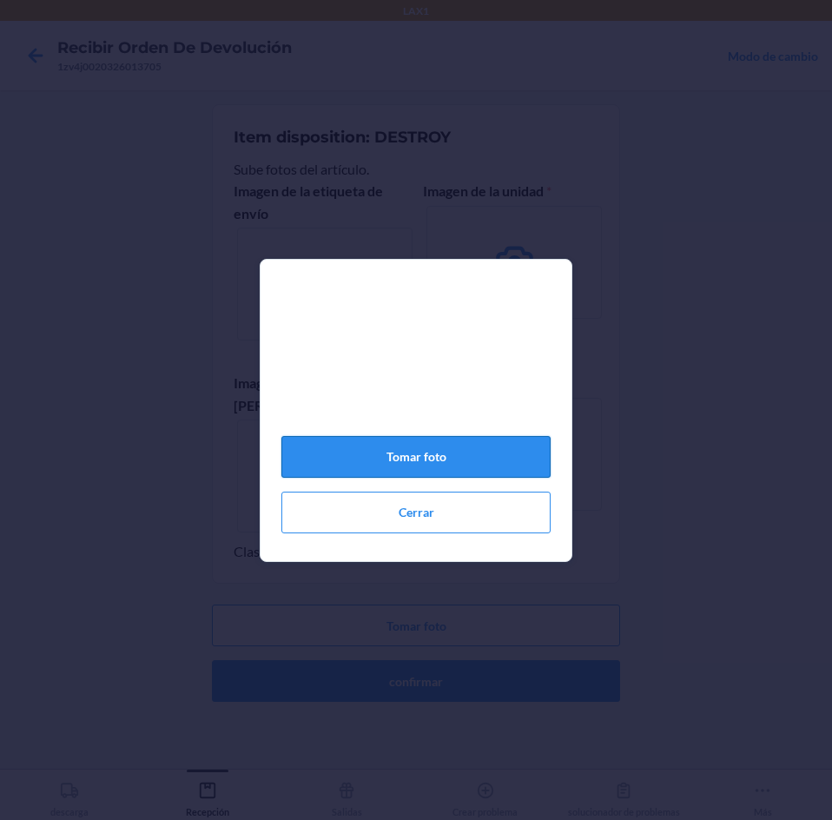
click at [492, 465] on button "Tomar foto" at bounding box center [415, 457] width 269 height 42
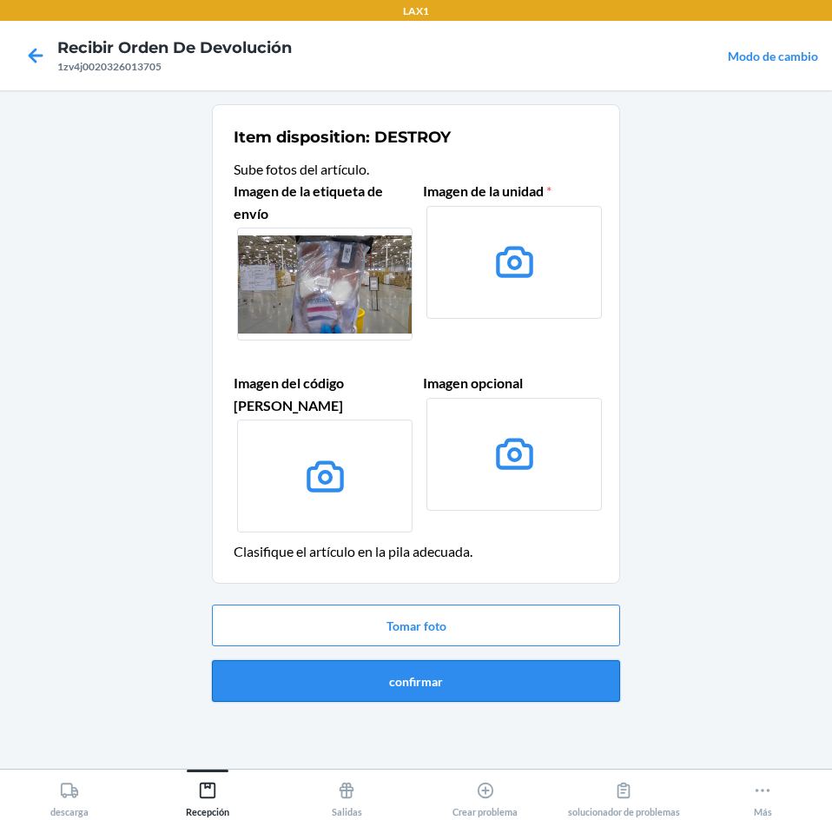
click at [485, 660] on button "confirmar" at bounding box center [416, 681] width 408 height 42
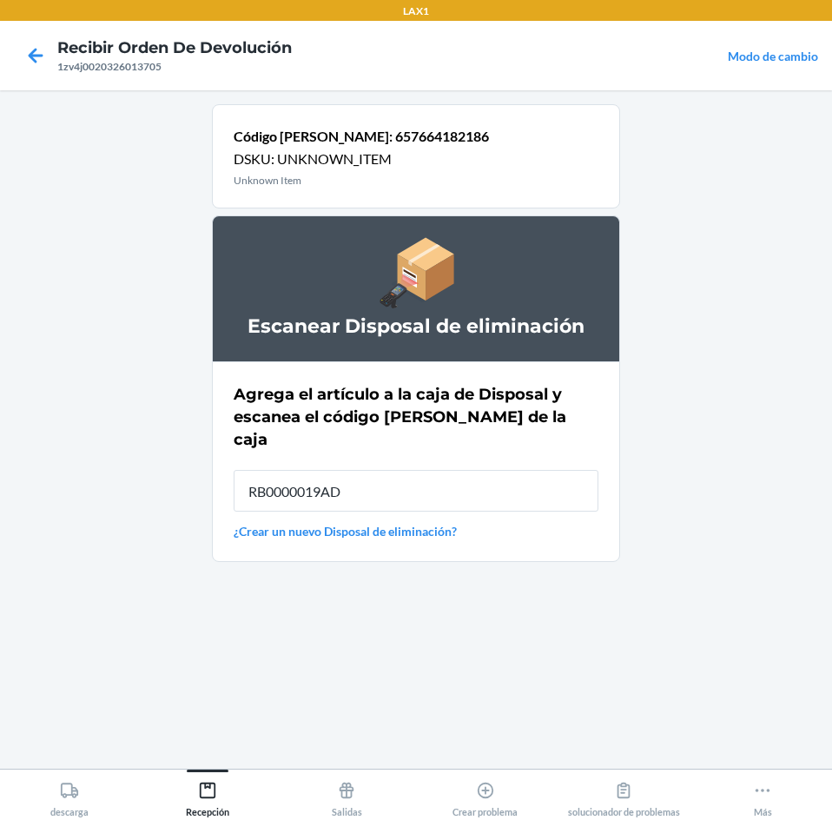
type input "RB0000019AD"
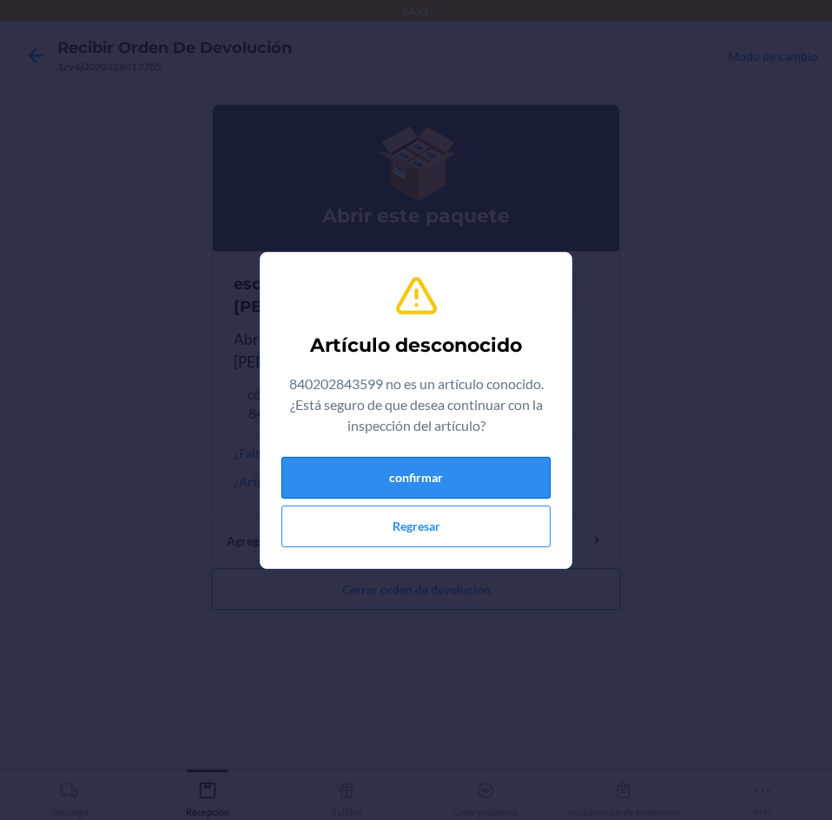
click at [378, 481] on button "confirmar" at bounding box center [415, 478] width 269 height 42
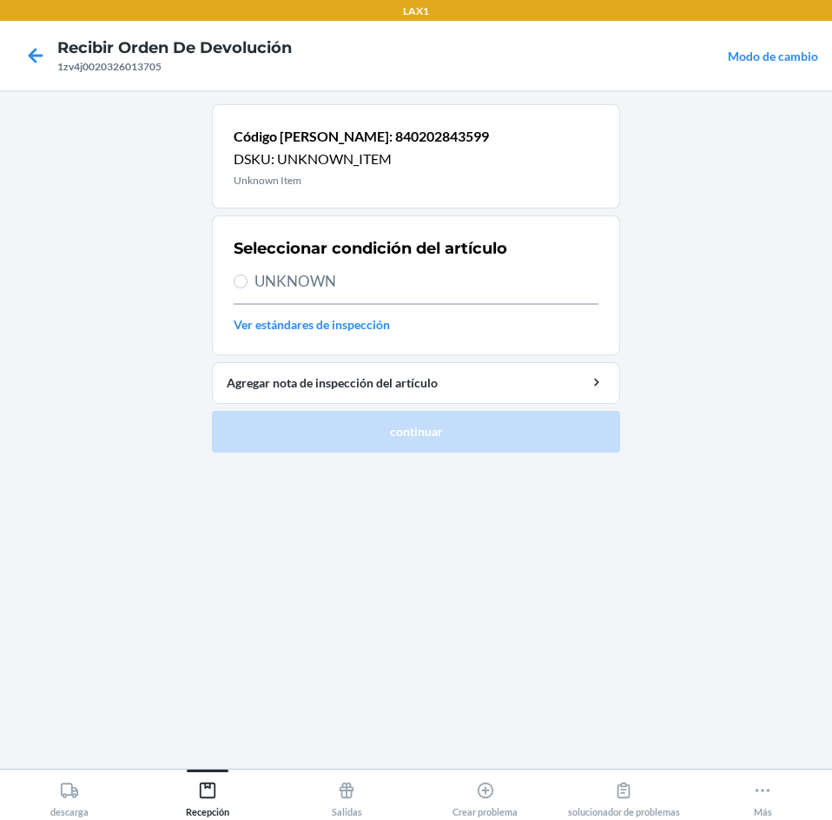
click at [258, 279] on span "UNKNOWN" at bounding box center [427, 281] width 344 height 23
click at [248, 279] on input "UNKNOWN" at bounding box center [241, 281] width 14 height 14
radio input "true"
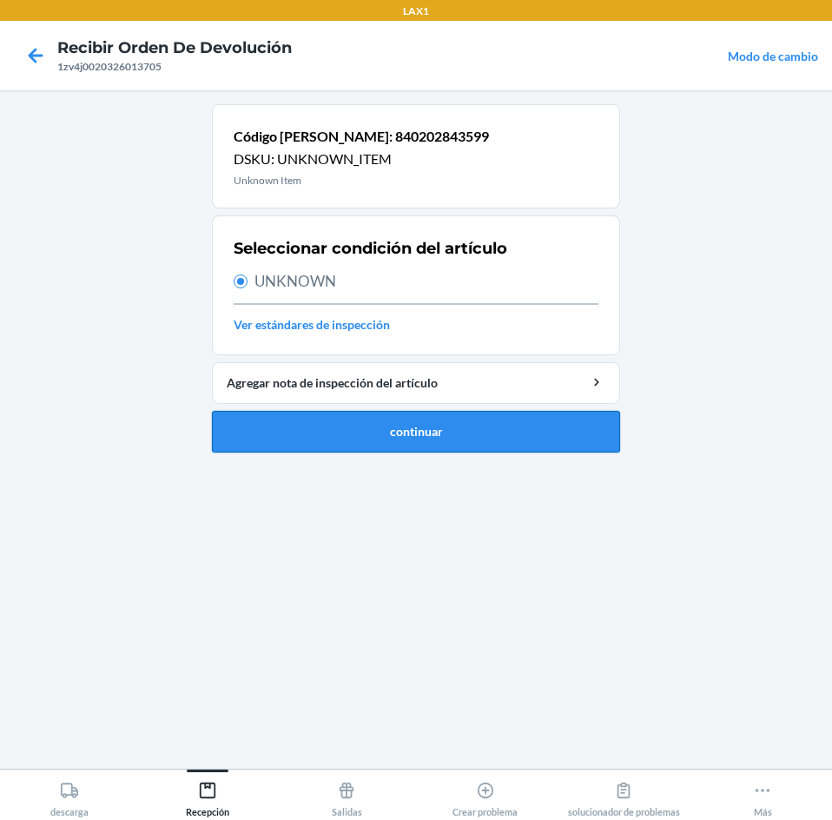
click at [366, 446] on button "continuar" at bounding box center [416, 432] width 408 height 42
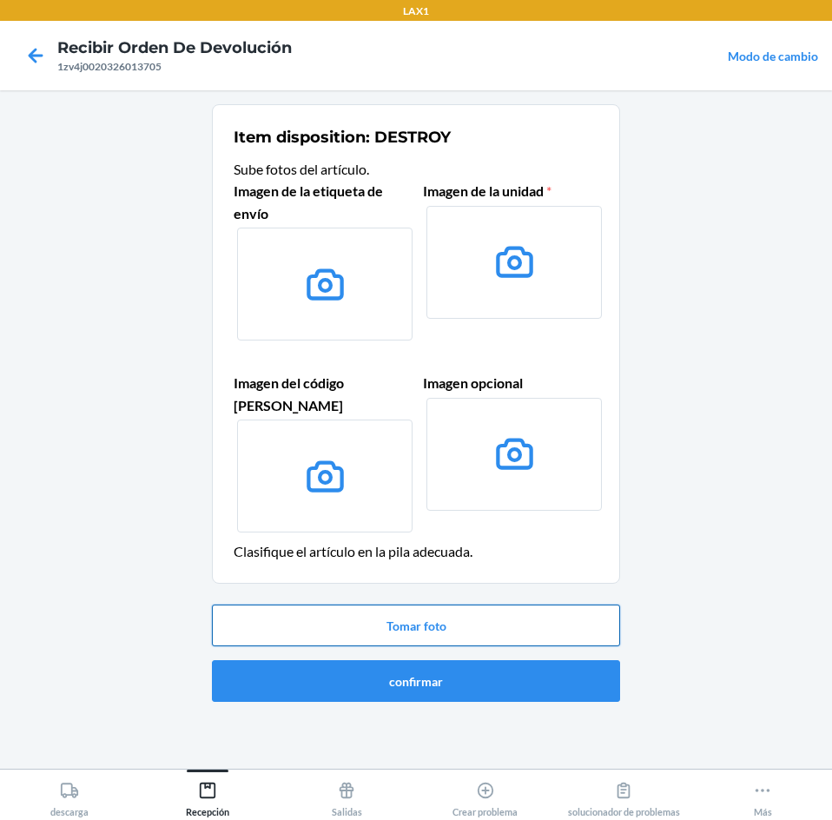
click at [544, 607] on button "Tomar foto" at bounding box center [416, 626] width 408 height 42
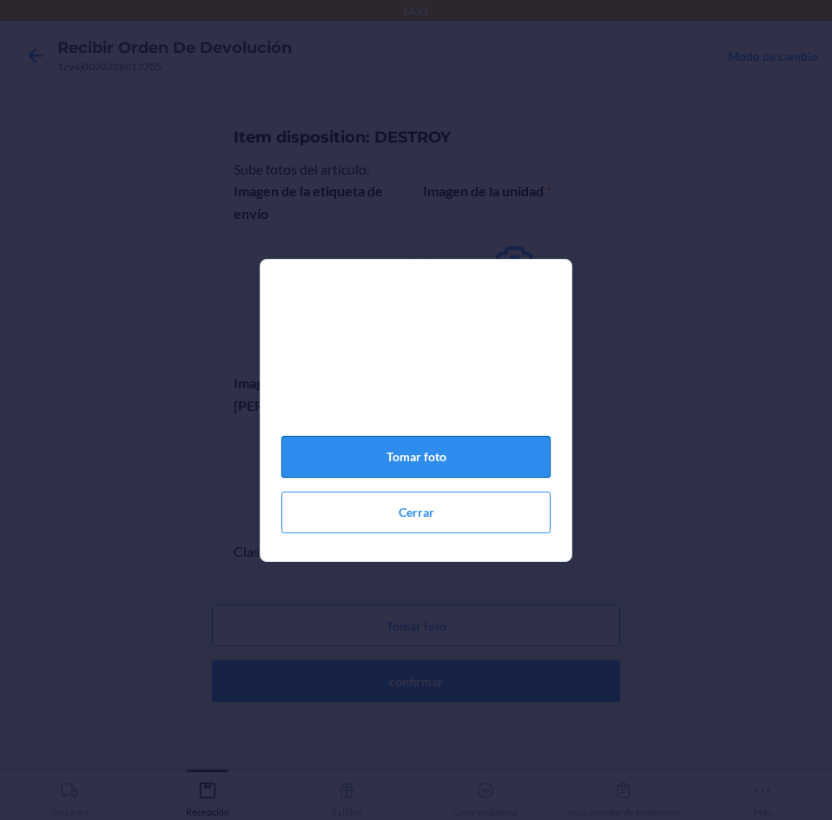
click at [508, 467] on button "Tomar foto" at bounding box center [415, 457] width 269 height 42
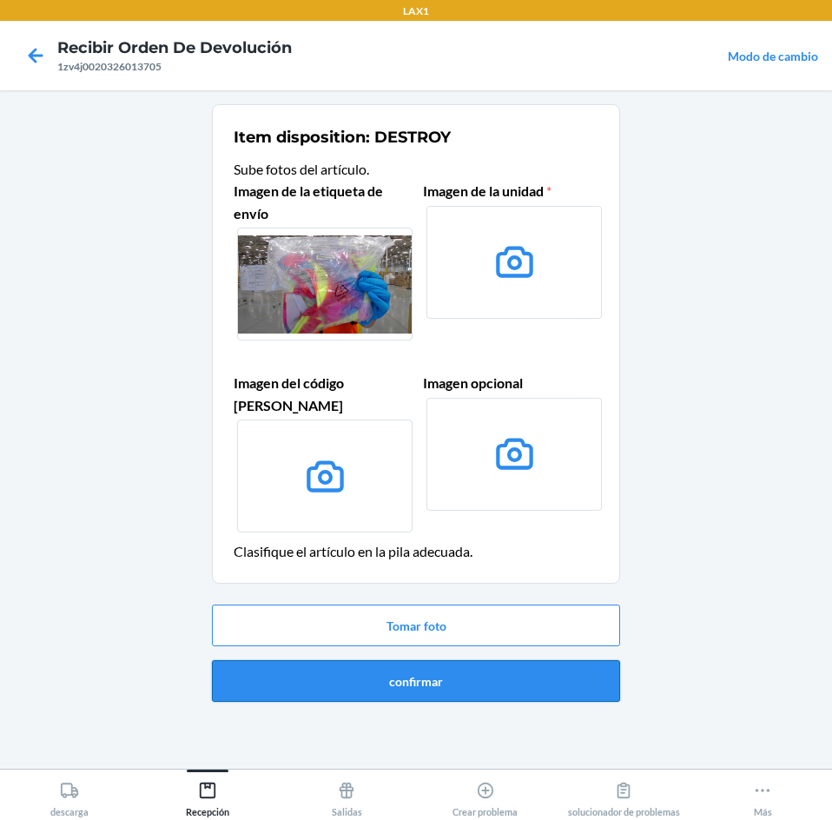
click at [539, 665] on button "confirmar" at bounding box center [416, 681] width 408 height 42
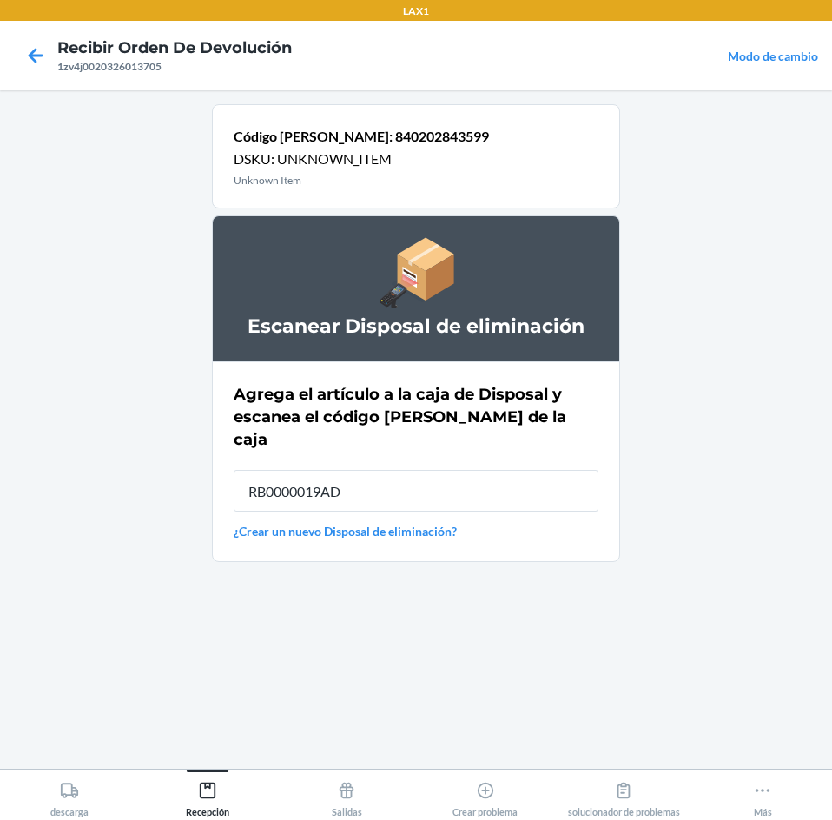
type input "RB0000019AD"
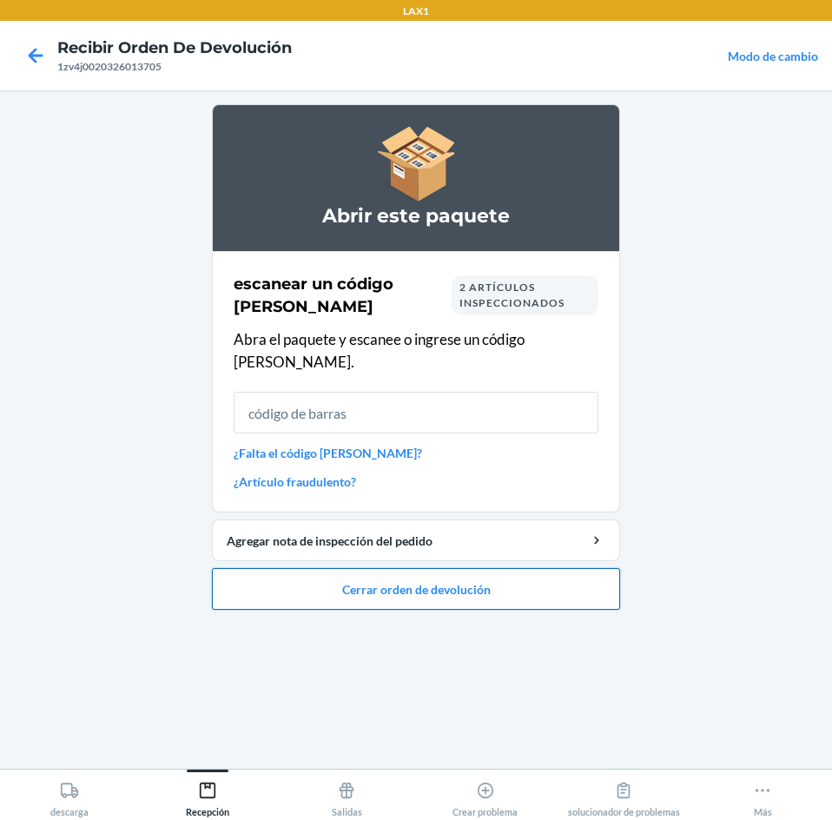
click at [394, 572] on button "Cerrar orden de devolución" at bounding box center [416, 589] width 408 height 42
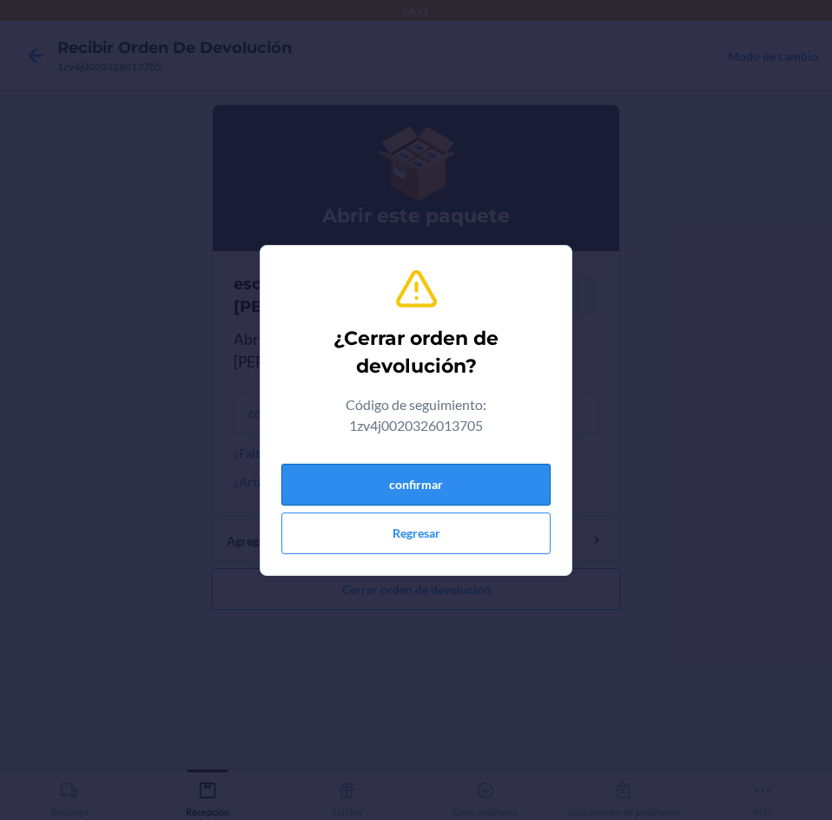
click at [462, 483] on button "confirmar" at bounding box center [415, 485] width 269 height 42
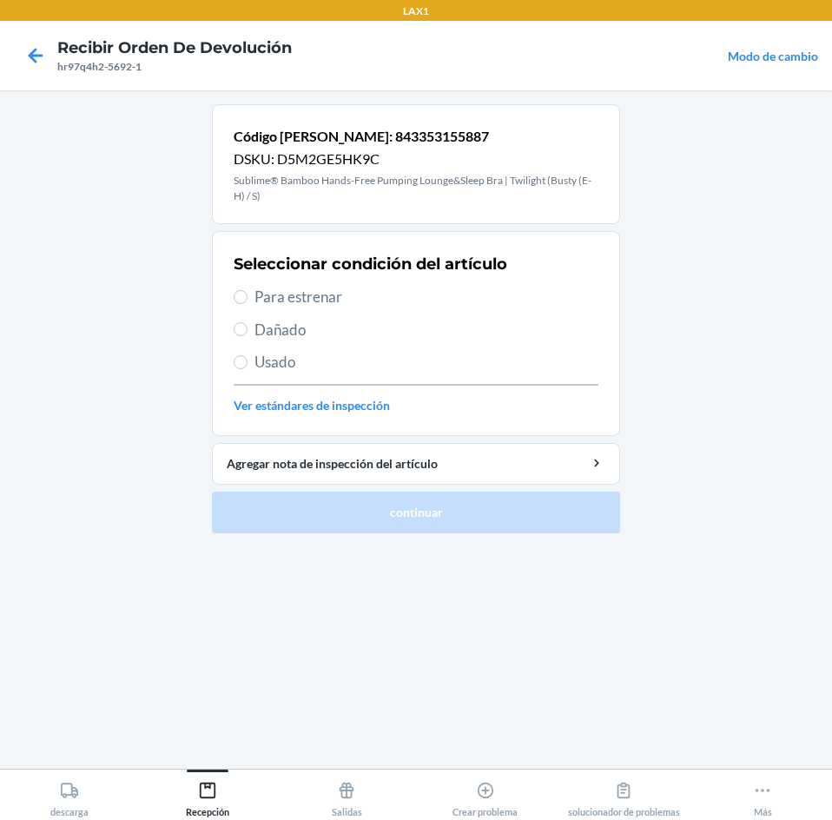
click at [265, 296] on span "Para estrenar" at bounding box center [427, 297] width 344 height 23
click at [248, 296] on input "Para estrenar" at bounding box center [241, 297] width 14 height 14
radio input "true"
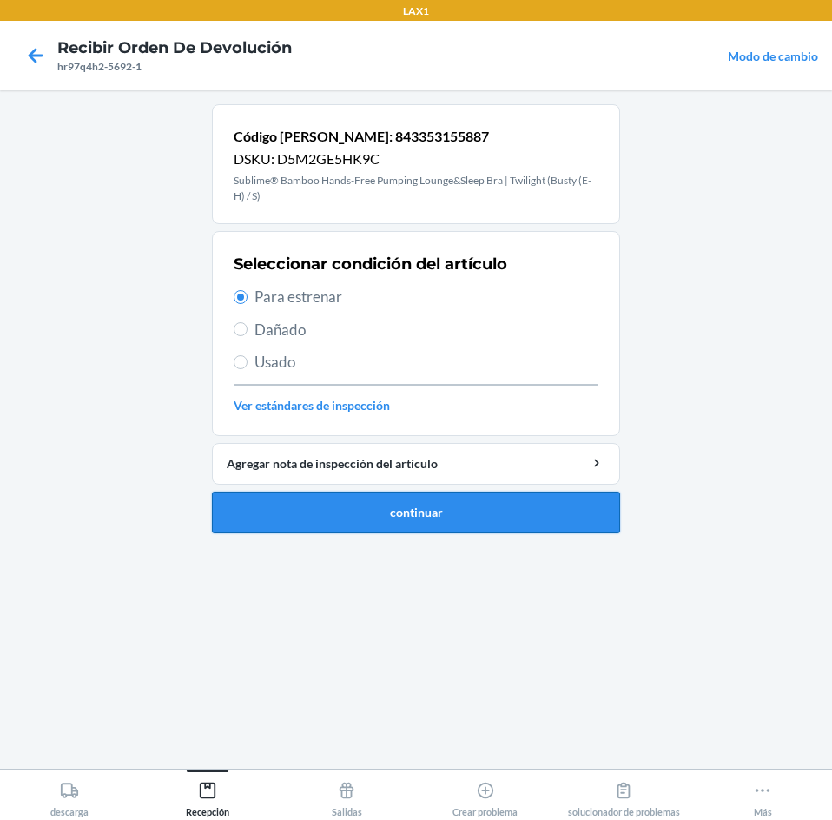
click at [314, 514] on button "continuar" at bounding box center [416, 513] width 408 height 42
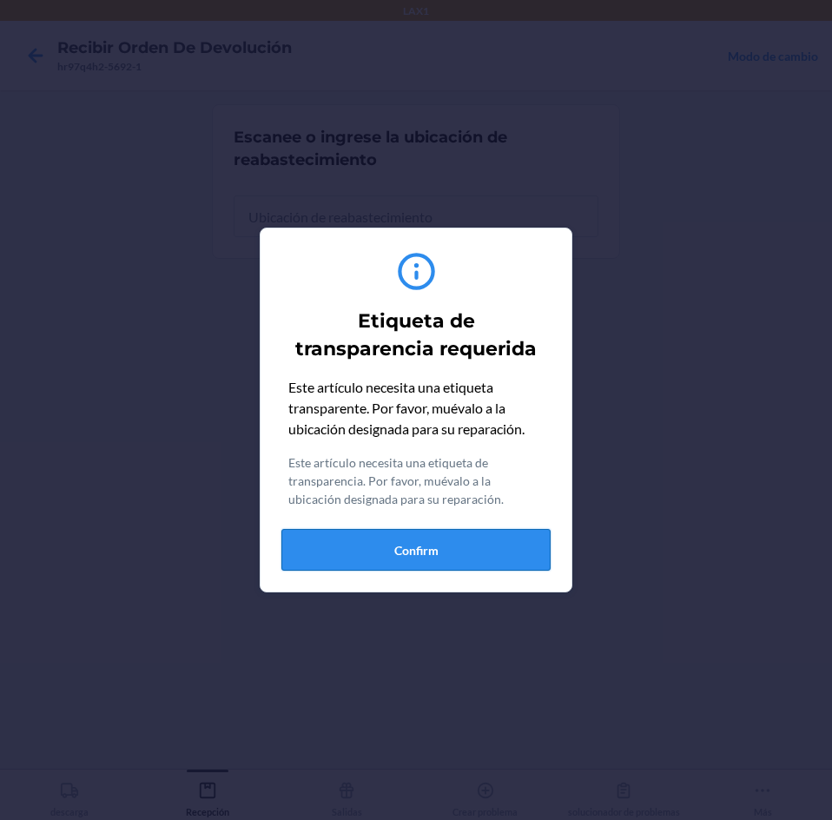
click at [420, 544] on button "Confirm" at bounding box center [415, 550] width 269 height 42
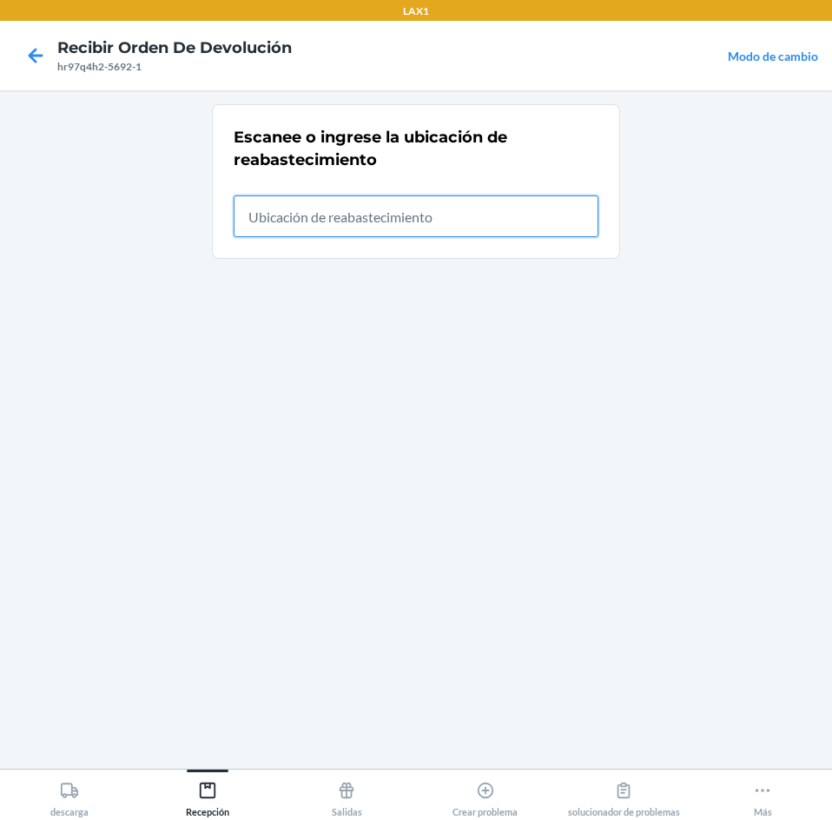
click at [481, 230] on input "text" at bounding box center [416, 216] width 365 height 42
type input "rtcart020"
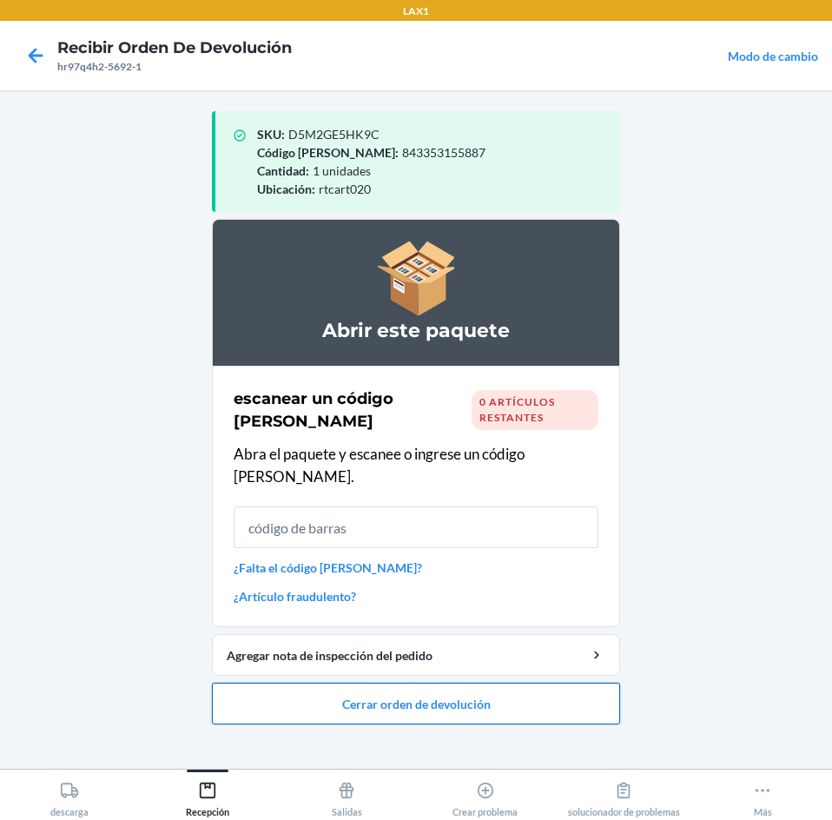
click at [499, 683] on button "Cerrar orden de devolución" at bounding box center [416, 704] width 408 height 42
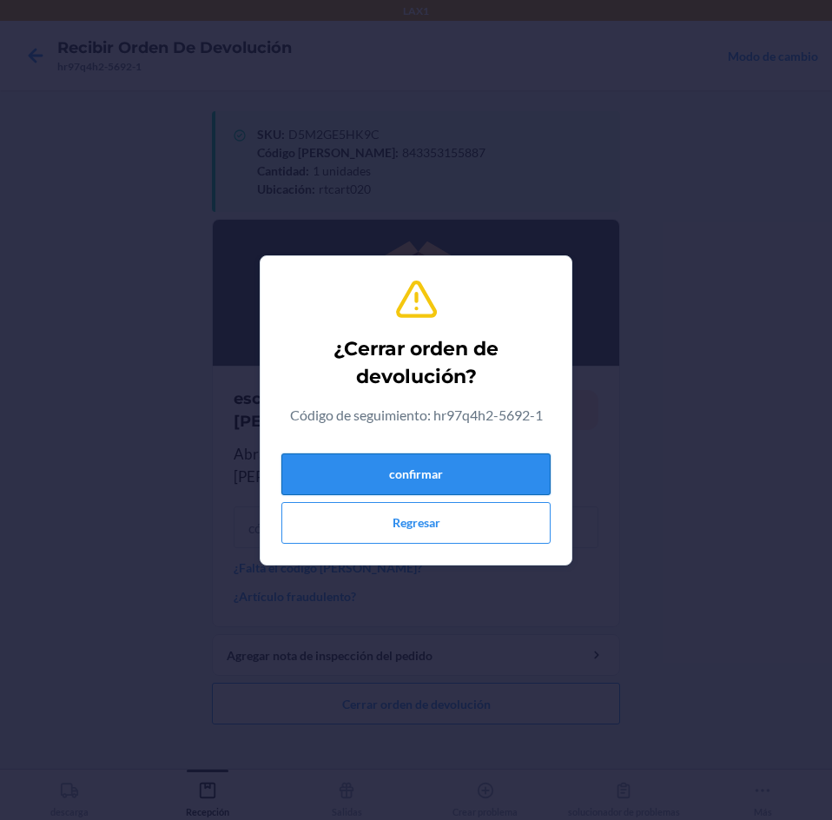
click at [516, 453] on button "confirmar" at bounding box center [415, 474] width 269 height 42
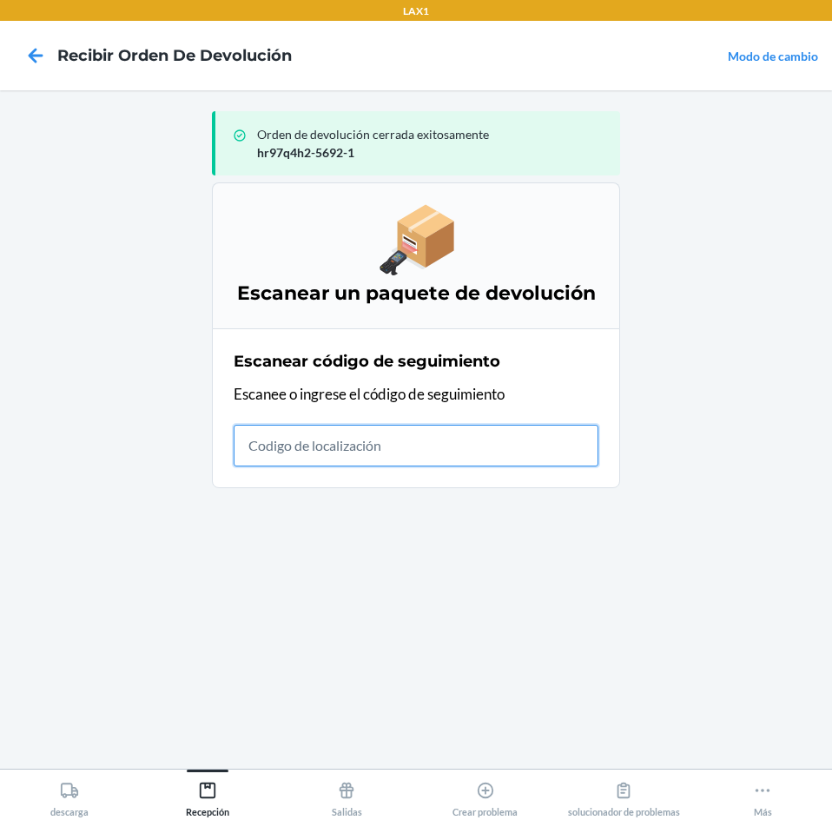
click at [565, 453] on input "text" at bounding box center [416, 446] width 365 height 42
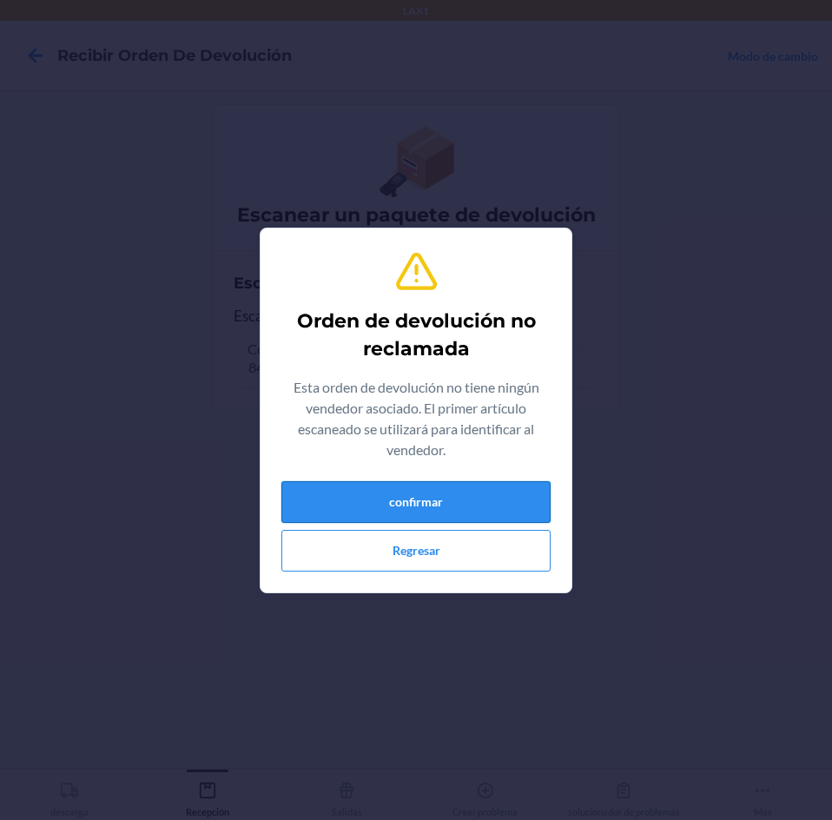
click at [464, 501] on button "confirmar" at bounding box center [415, 502] width 269 height 42
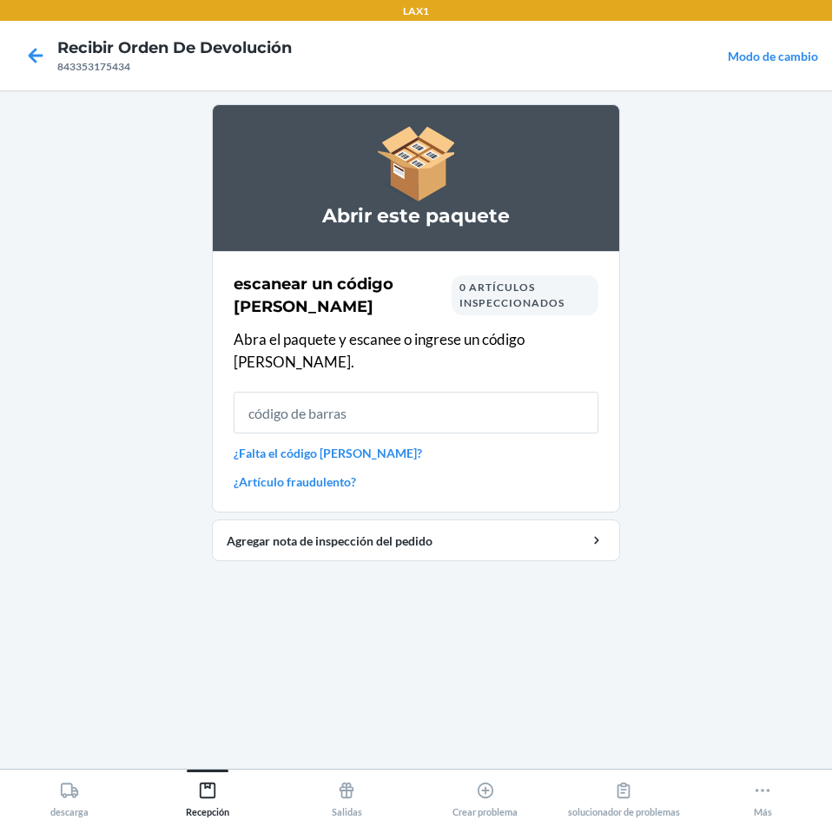
click at [281, 392] on input "text" at bounding box center [416, 413] width 365 height 42
click at [508, 402] on input "text" at bounding box center [416, 413] width 365 height 42
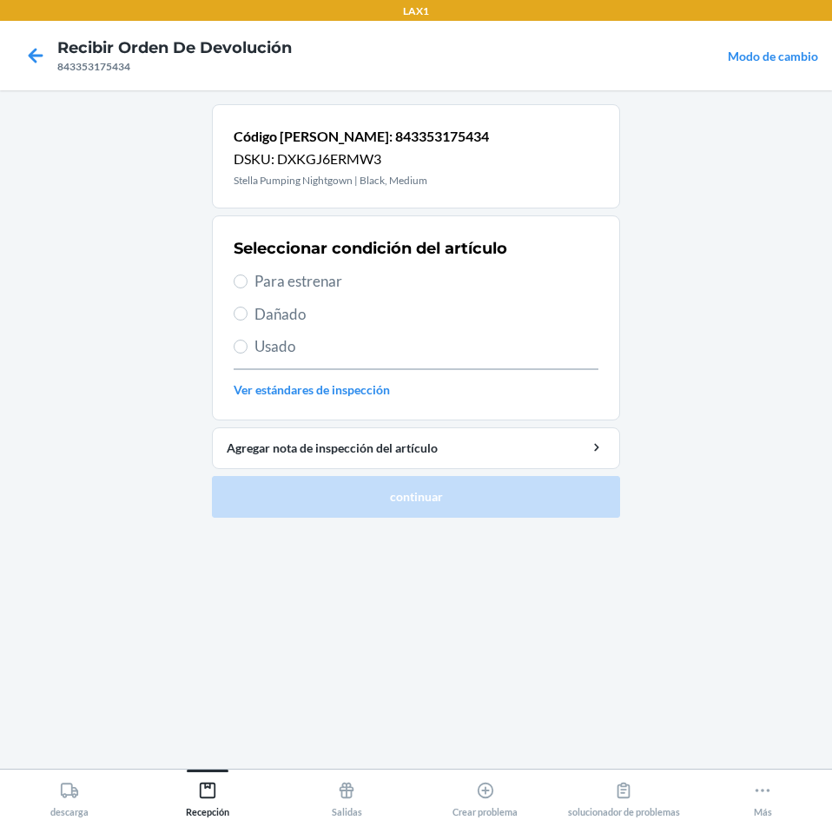
click at [251, 314] on label "Dañado" at bounding box center [416, 314] width 365 height 23
click at [248, 314] on input "Dañado" at bounding box center [241, 314] width 14 height 14
radio input "true"
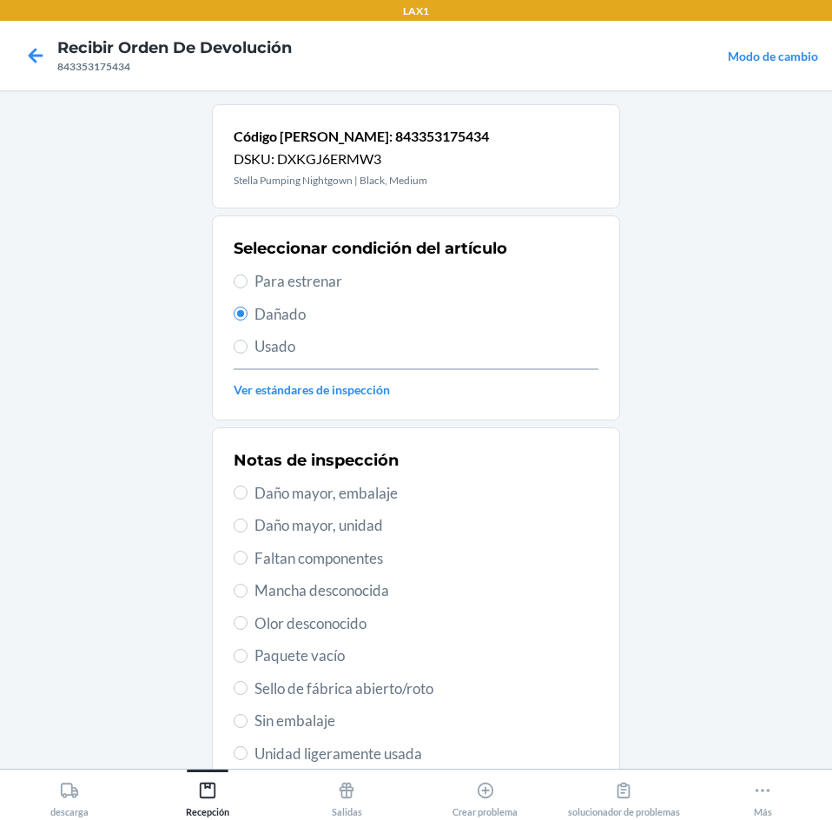
click at [281, 354] on span "Usado" at bounding box center [427, 346] width 344 height 23
click at [248, 354] on input "Usado" at bounding box center [241, 347] width 14 height 14
radio input "true"
radio input "false"
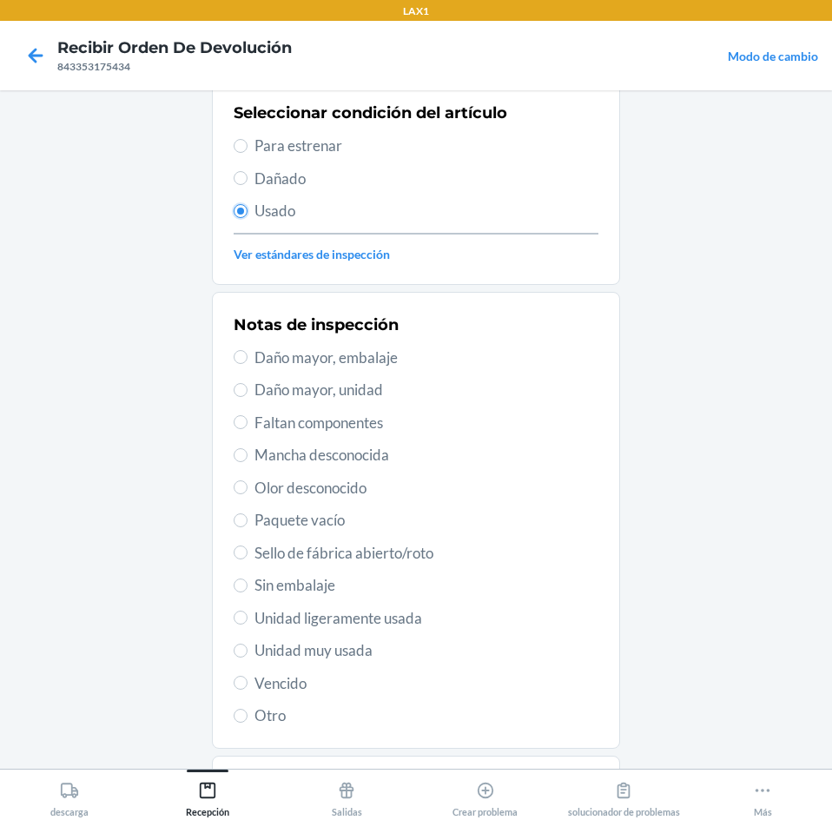
scroll to position [174, 0]
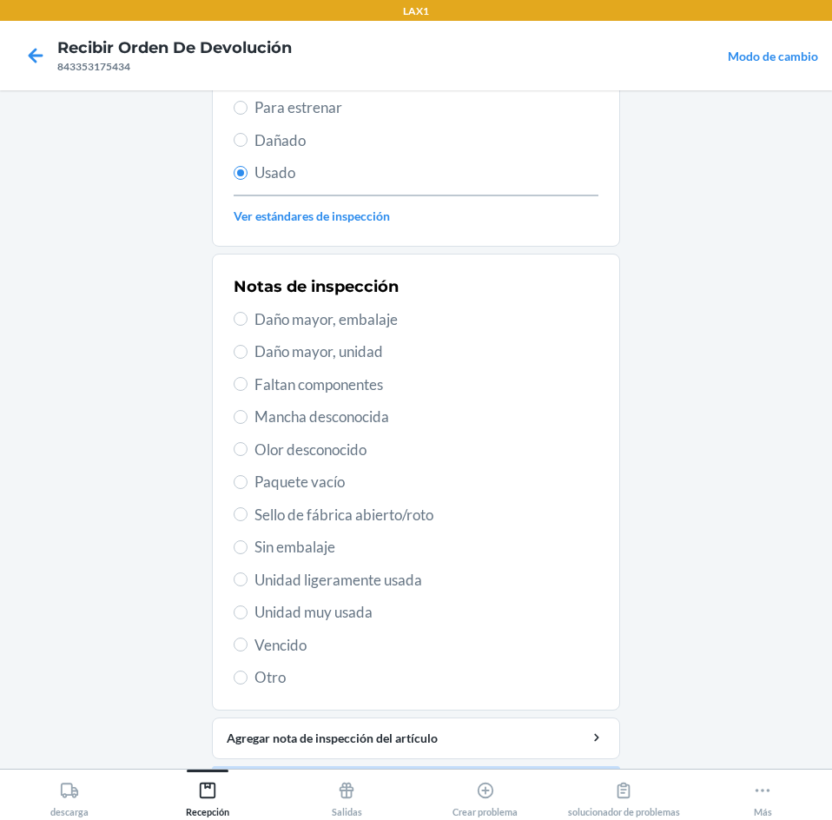
click at [316, 611] on span "Unidad muy usada" at bounding box center [427, 612] width 344 height 23
click at [248, 611] on input "Unidad muy usada" at bounding box center [241, 612] width 14 height 14
radio input "true"
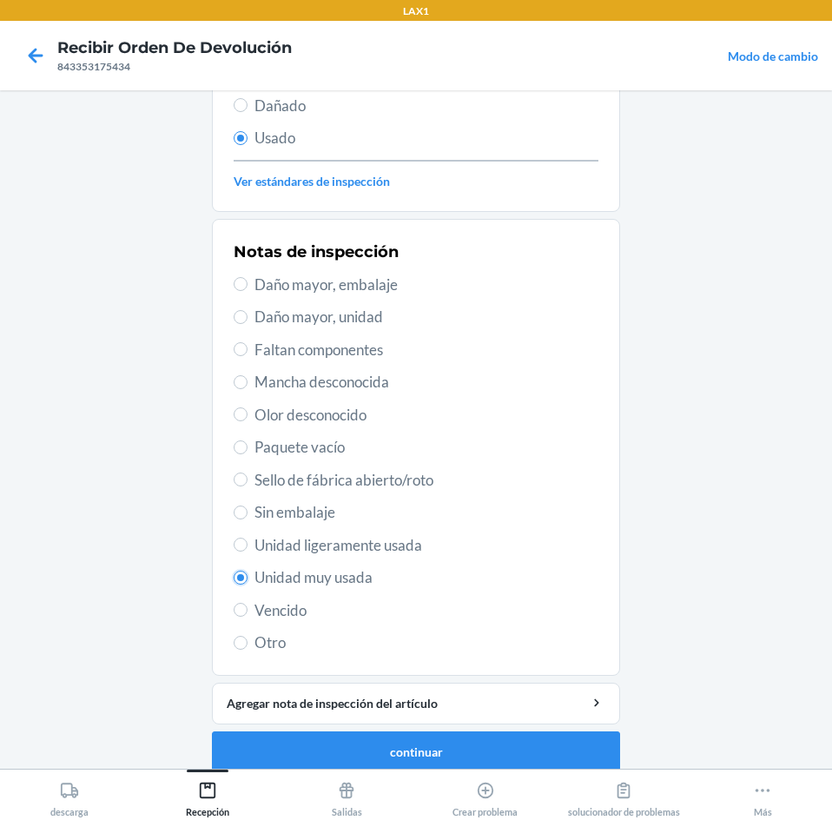
scroll to position [227, 0]
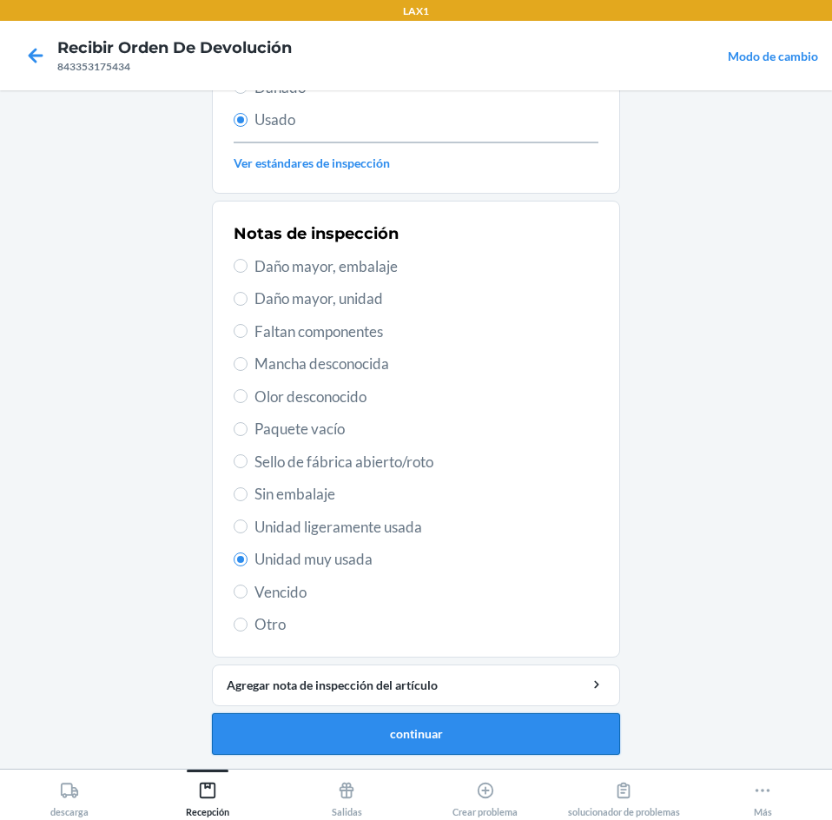
click at [465, 741] on button "continuar" at bounding box center [416, 734] width 408 height 42
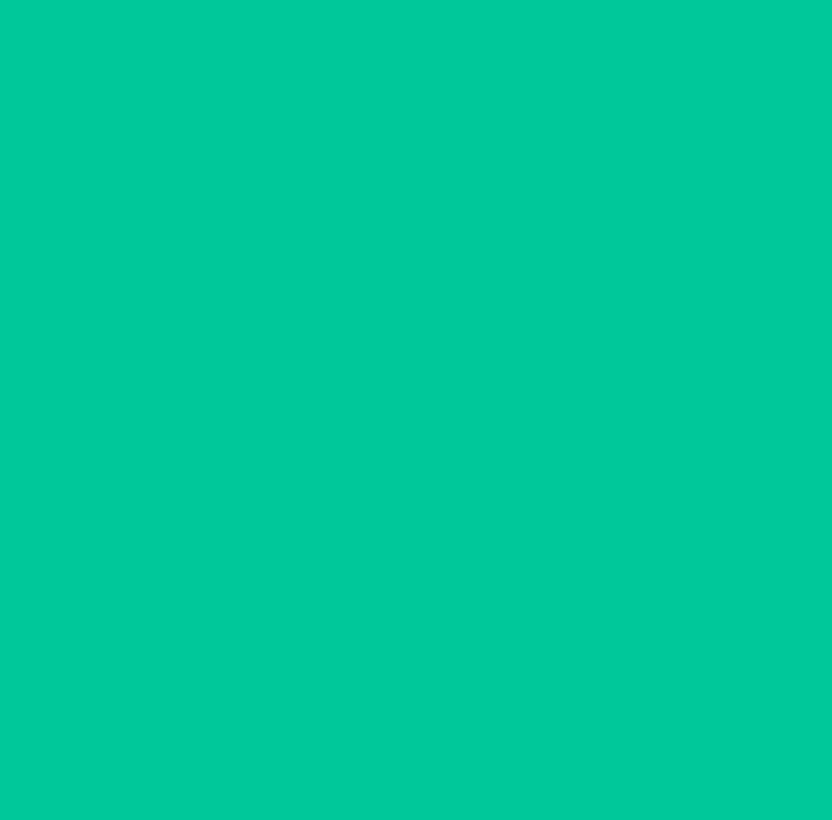
scroll to position [0, 0]
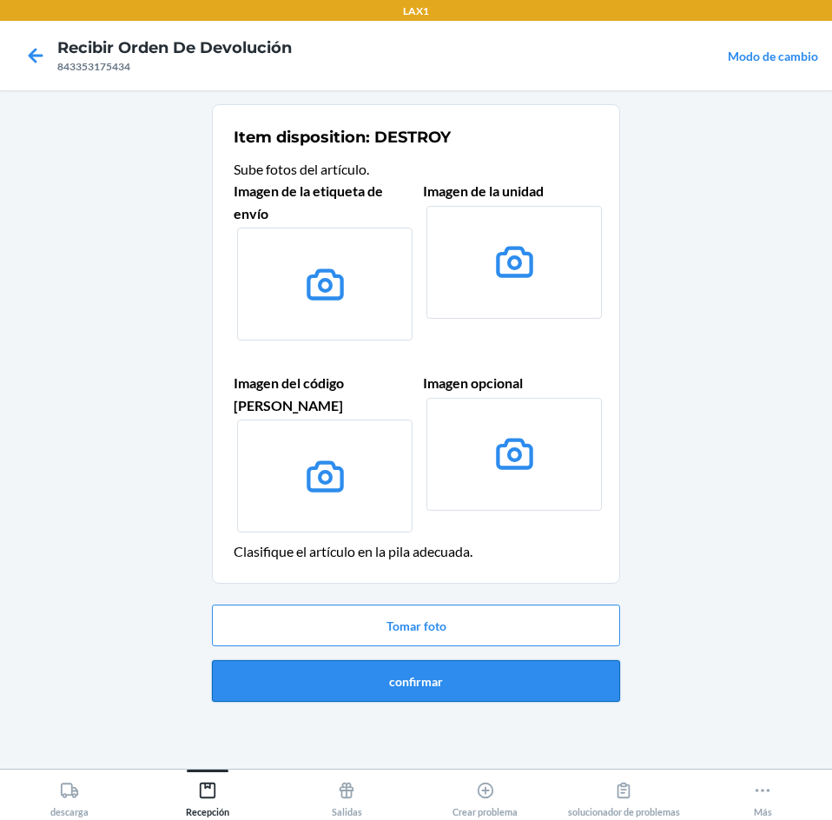
click at [559, 667] on button "confirmar" at bounding box center [416, 681] width 408 height 42
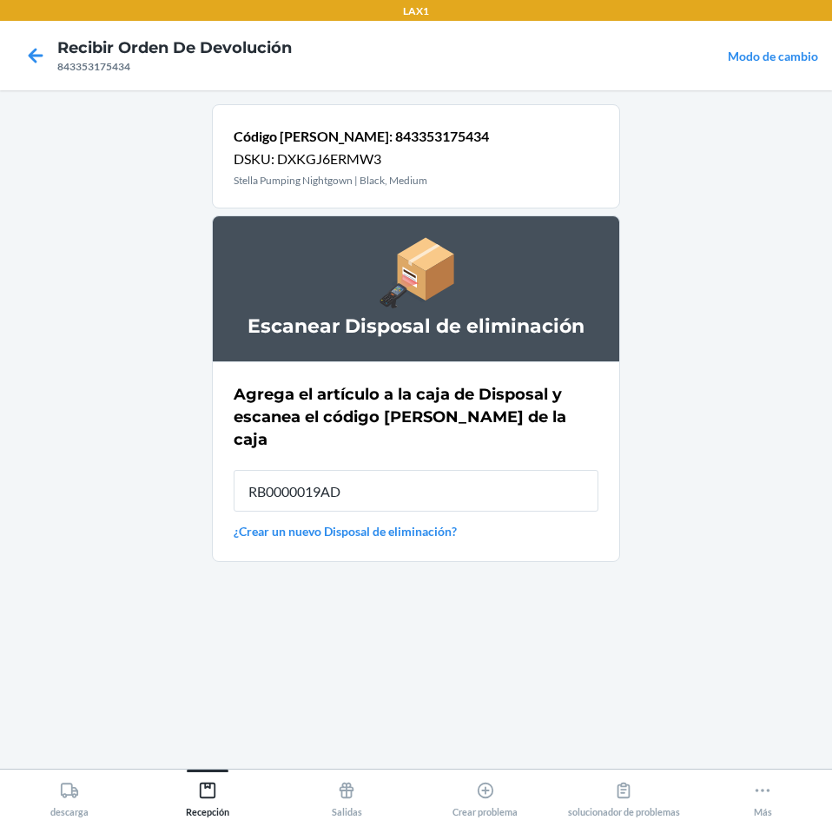
type input "RB0000019AD"
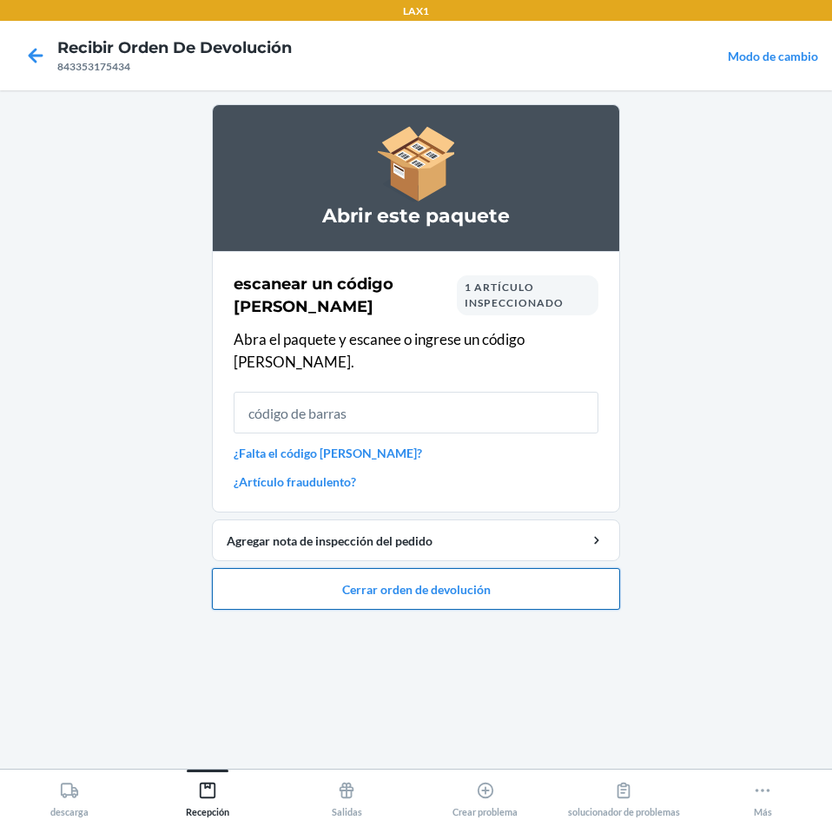
click at [493, 568] on button "Cerrar orden de devolución" at bounding box center [416, 589] width 408 height 42
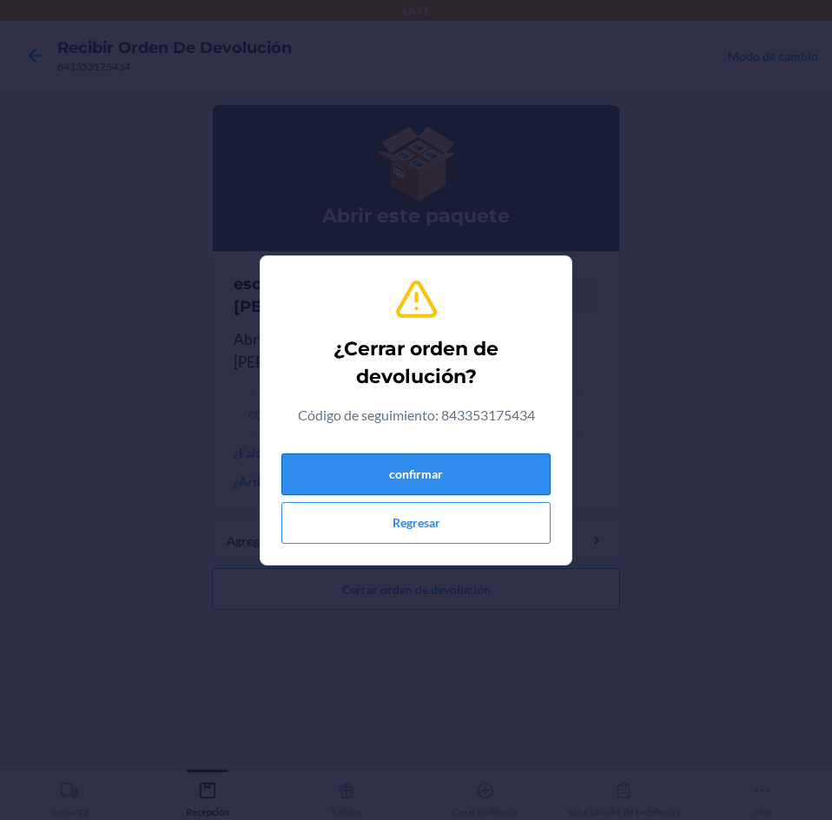
click at [493, 462] on button "confirmar" at bounding box center [415, 474] width 269 height 42
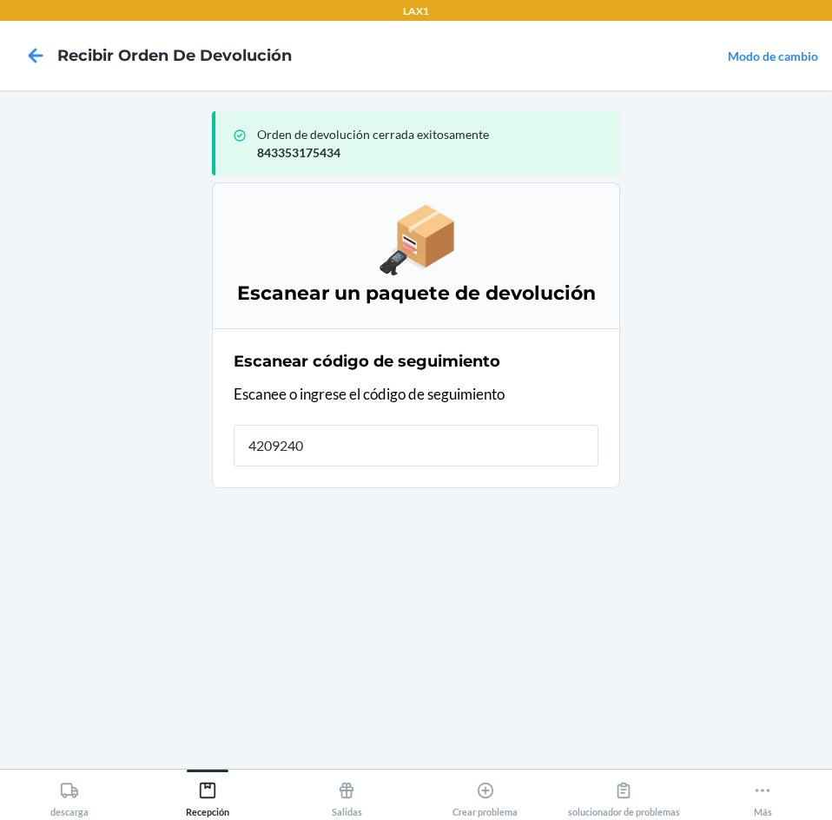
type input "42092408"
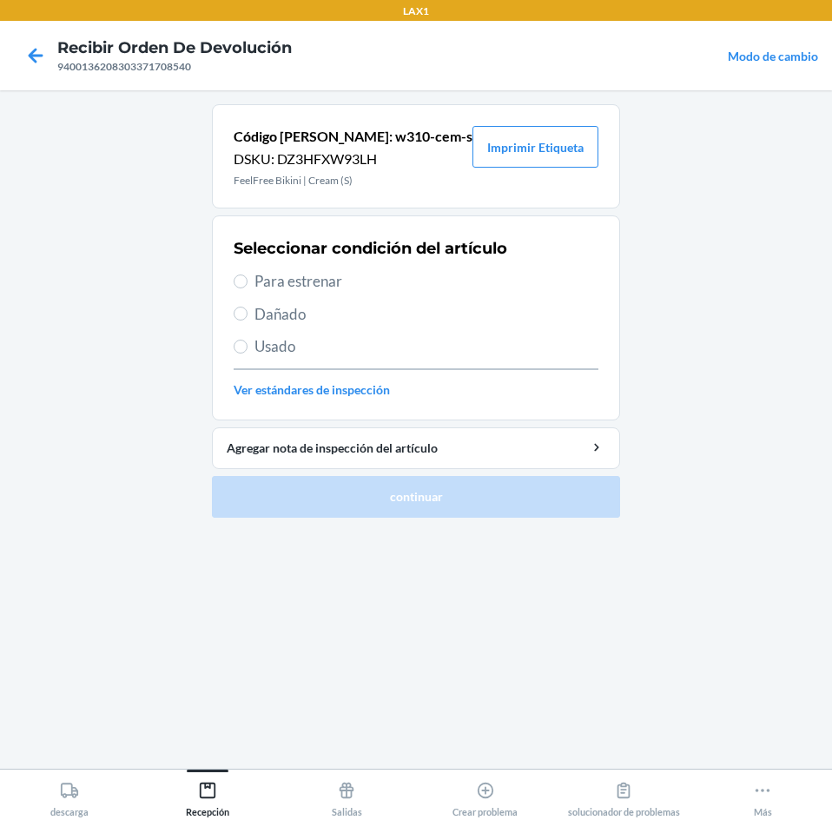
click at [271, 283] on span "Para estrenar" at bounding box center [427, 281] width 344 height 23
click at [248, 283] on input "Para estrenar" at bounding box center [241, 281] width 14 height 14
radio input "true"
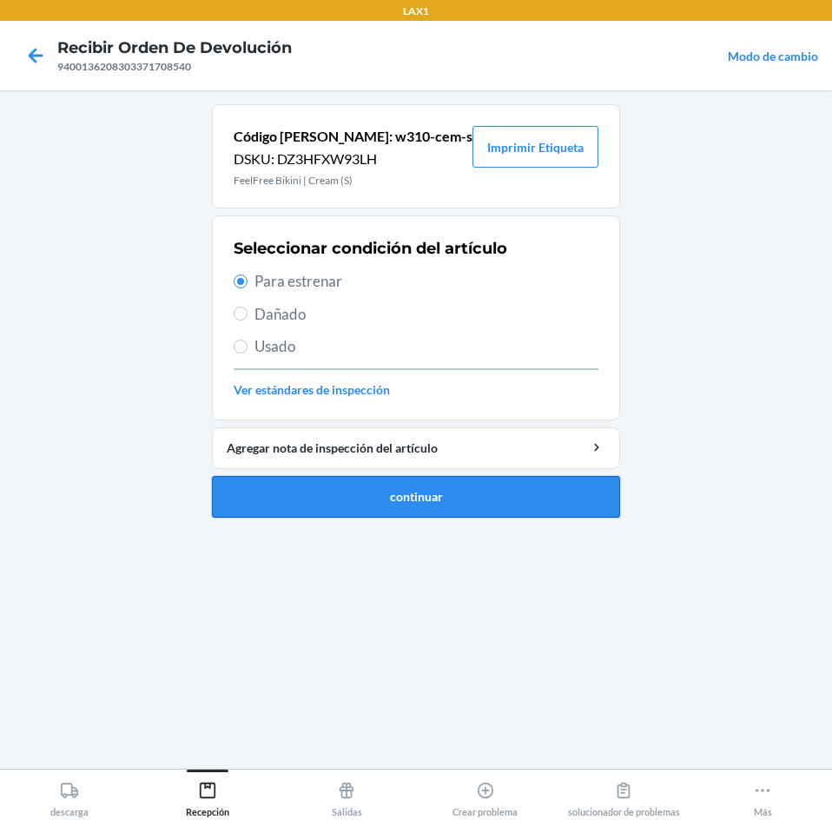
click at [295, 484] on button "continuar" at bounding box center [416, 497] width 408 height 42
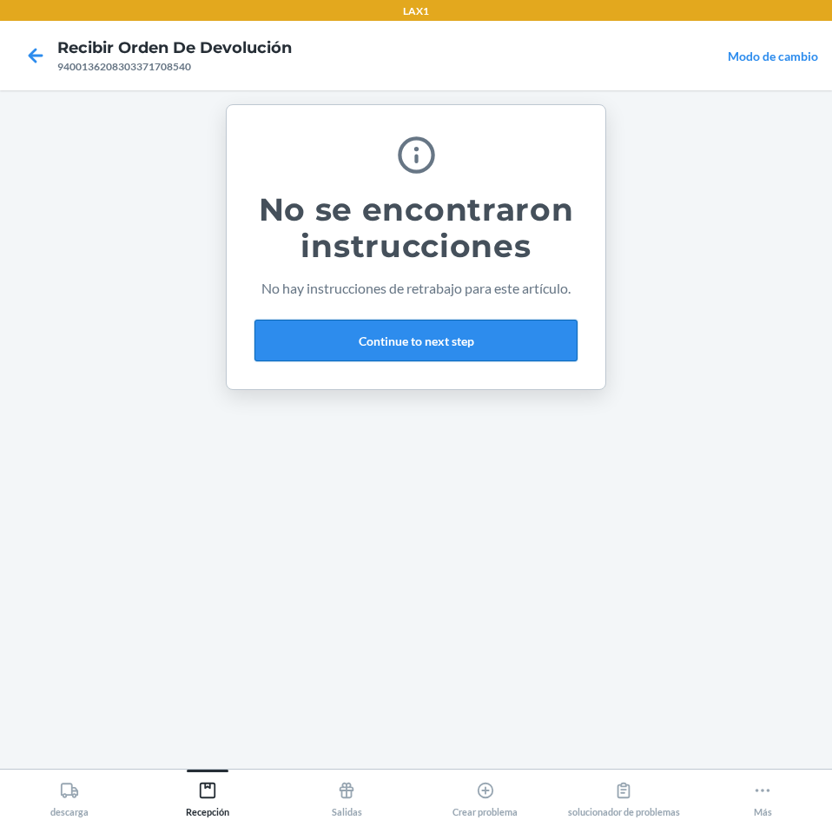
click at [483, 342] on button "Continue to next step" at bounding box center [416, 341] width 323 height 42
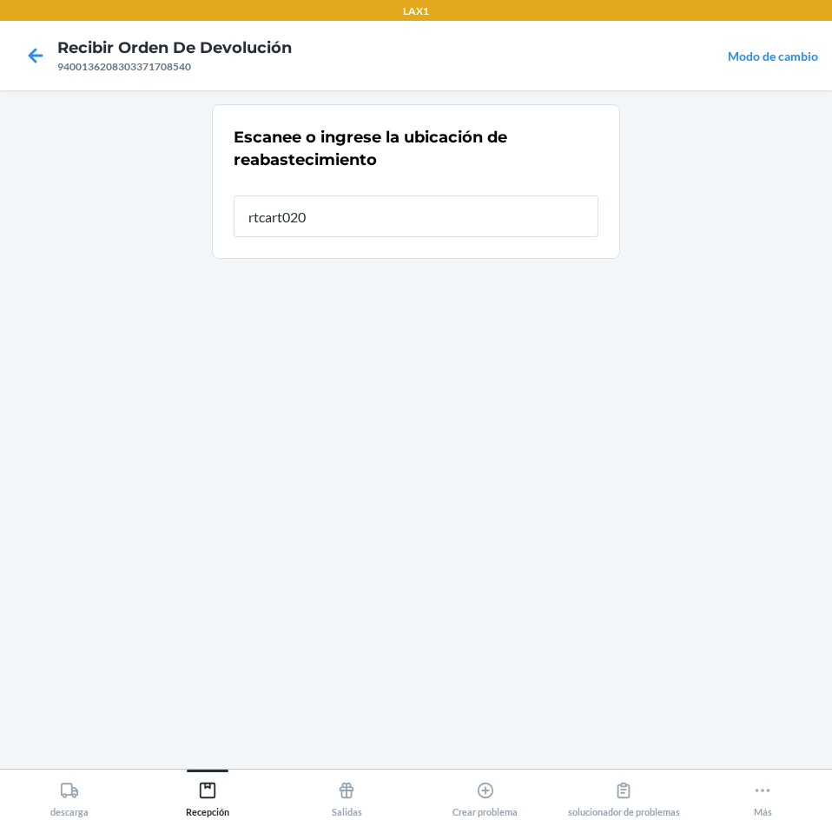
type input "rtcart020"
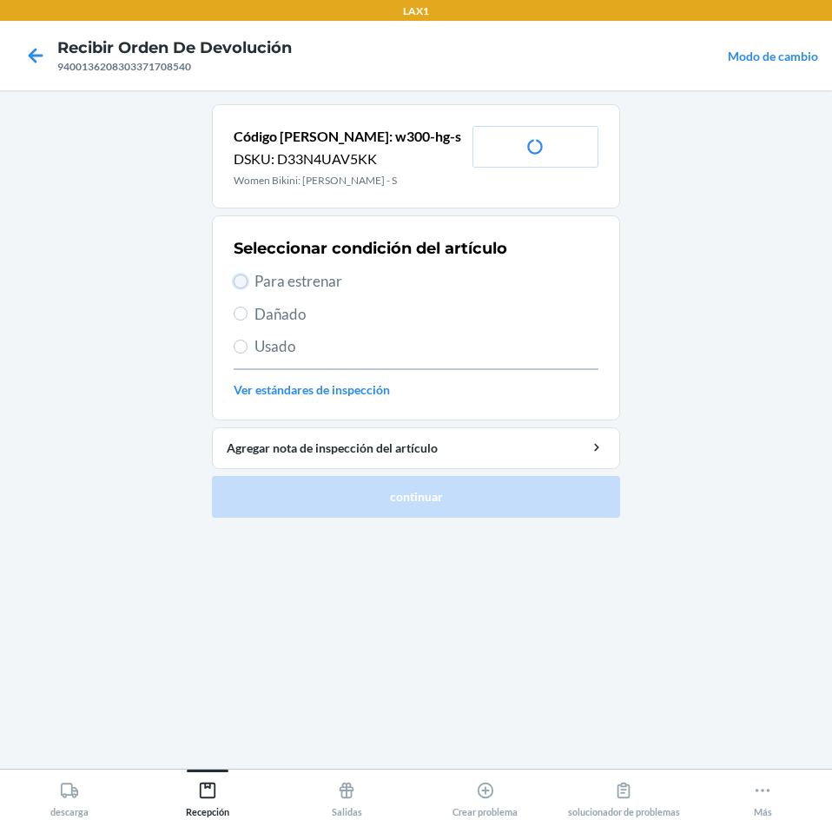
click at [236, 281] on input "Para estrenar" at bounding box center [241, 281] width 14 height 14
radio input "true"
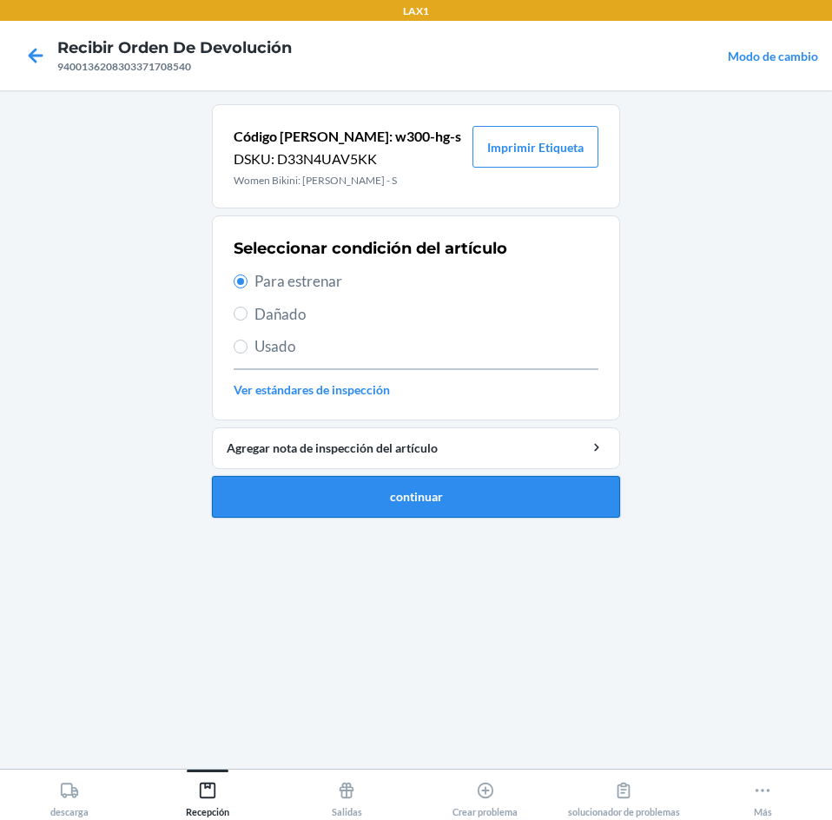
click at [281, 499] on button "continuar" at bounding box center [416, 497] width 408 height 42
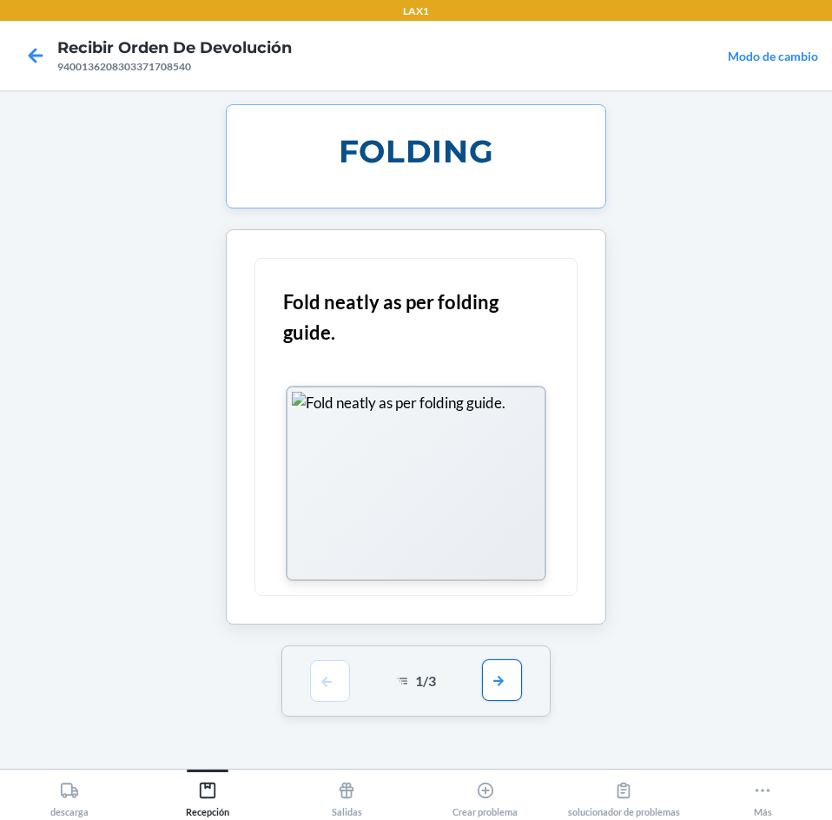
click at [506, 692] on button "button" at bounding box center [502, 680] width 40 height 42
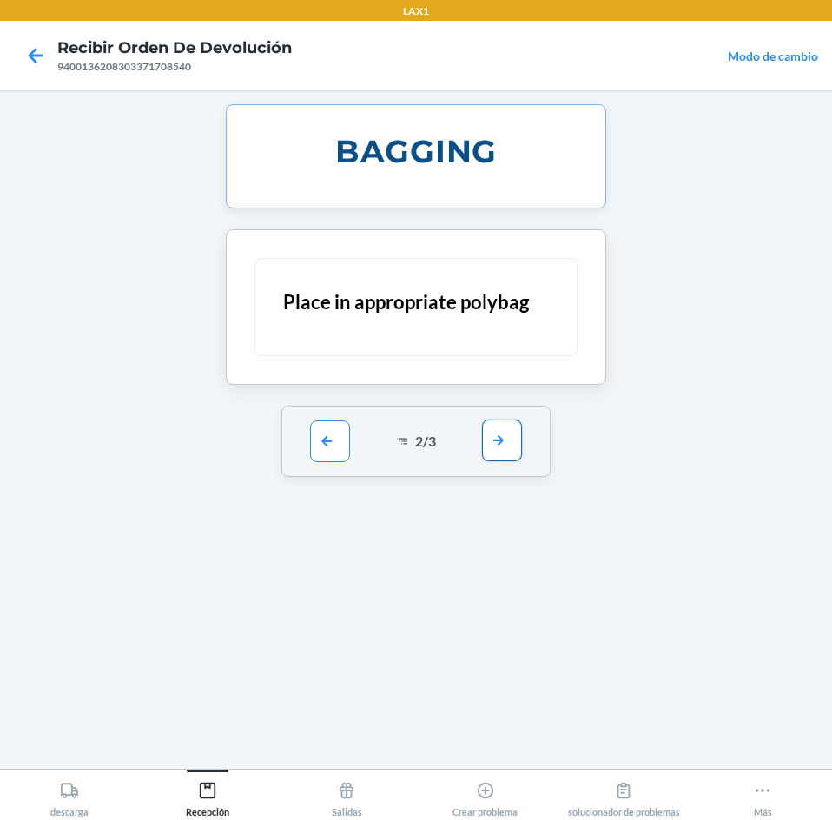
click at [516, 439] on button "button" at bounding box center [502, 441] width 40 height 42
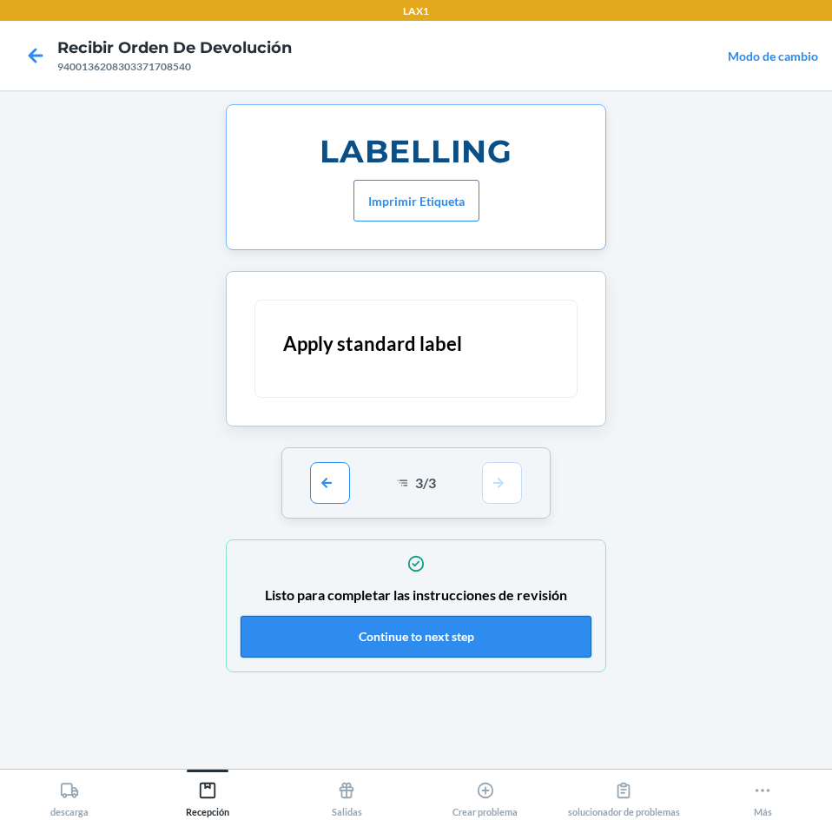
click at [508, 630] on button "Continue to next step" at bounding box center [416, 637] width 351 height 42
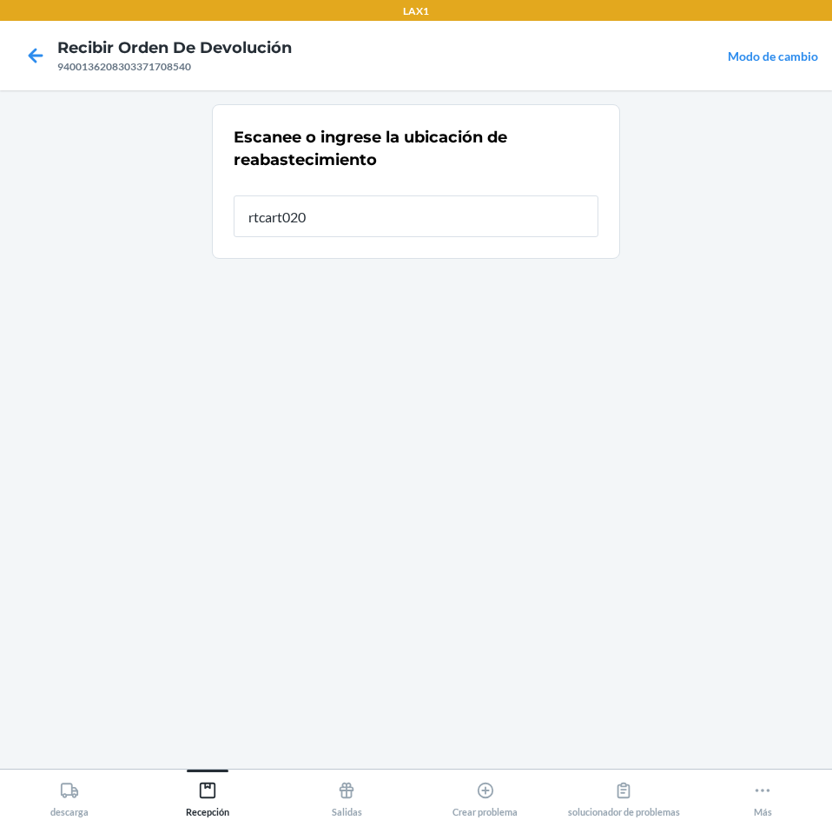
type input "rtcart020"
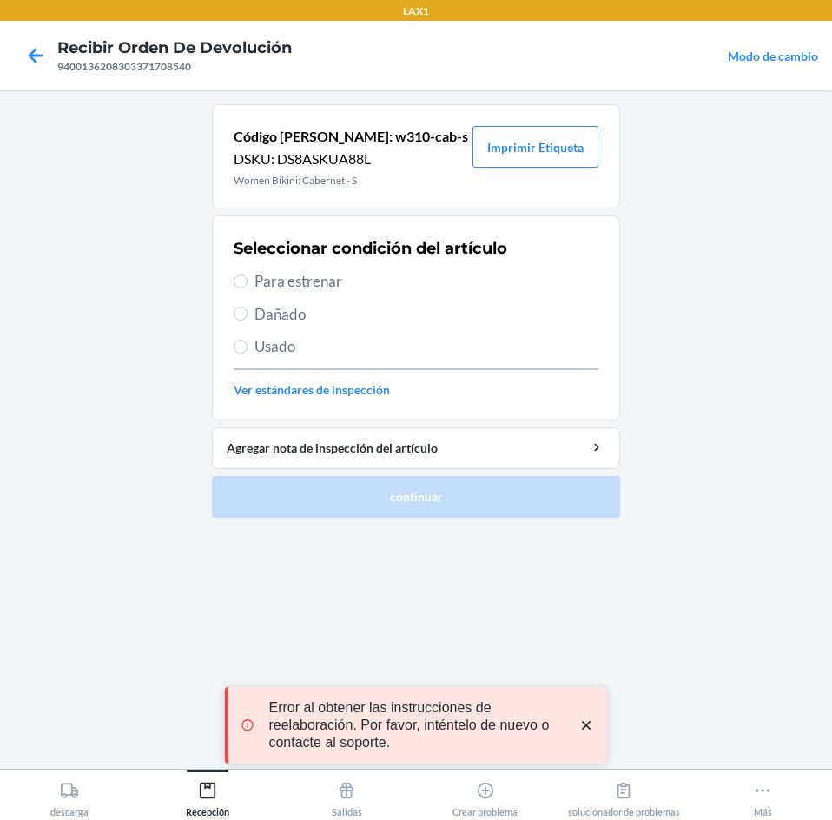
click at [261, 279] on span "Para estrenar" at bounding box center [427, 281] width 344 height 23
click at [248, 279] on input "Para estrenar" at bounding box center [241, 281] width 14 height 14
radio input "true"
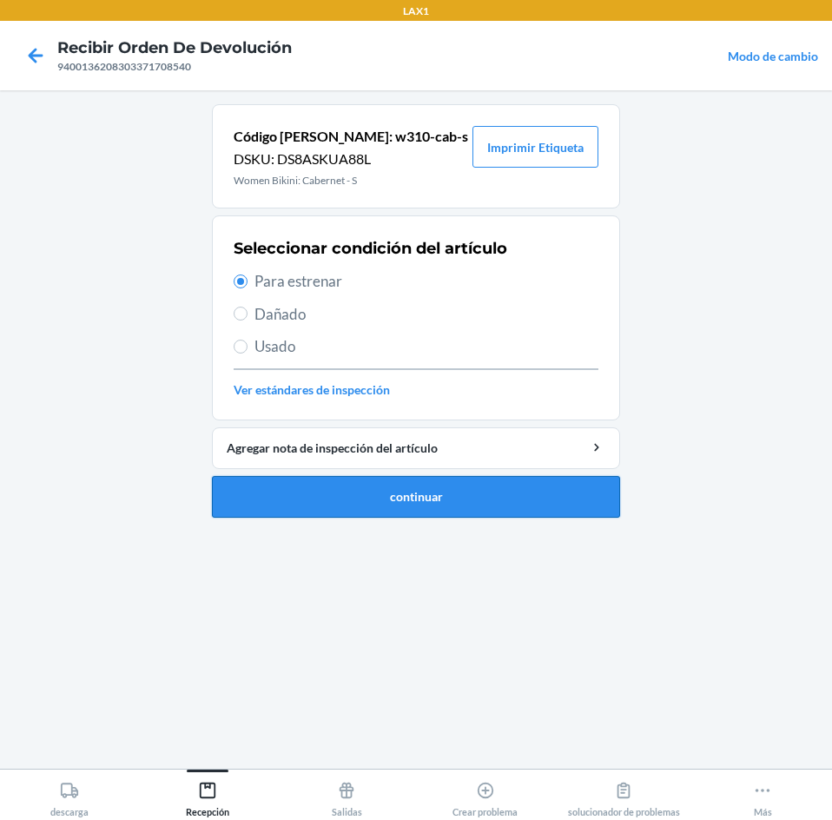
click at [302, 506] on button "continuar" at bounding box center [416, 497] width 408 height 42
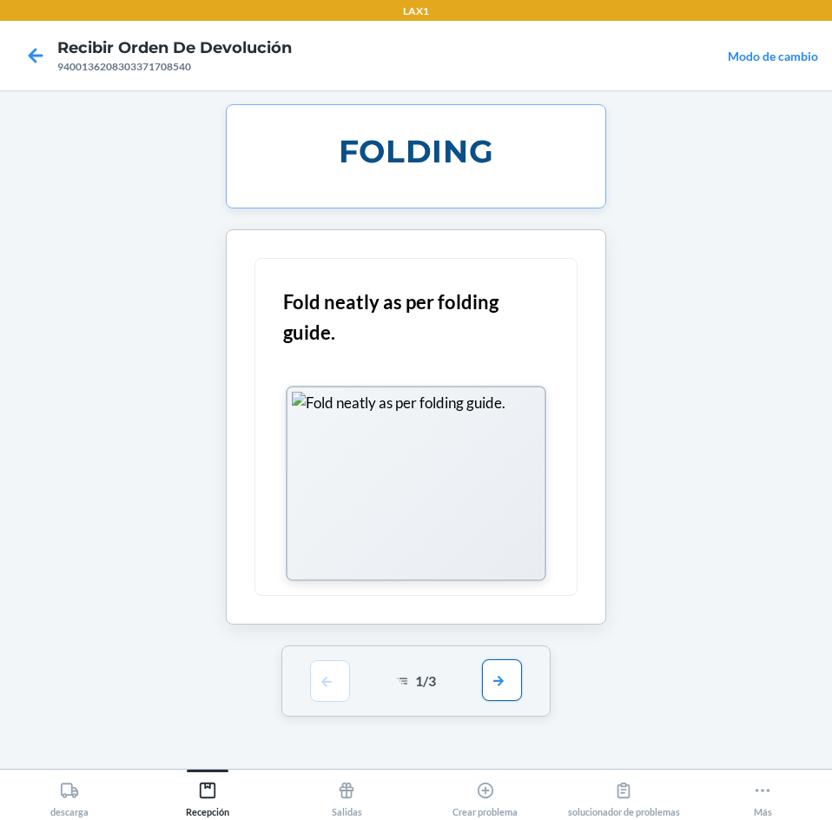
click at [504, 695] on button "button" at bounding box center [502, 680] width 40 height 42
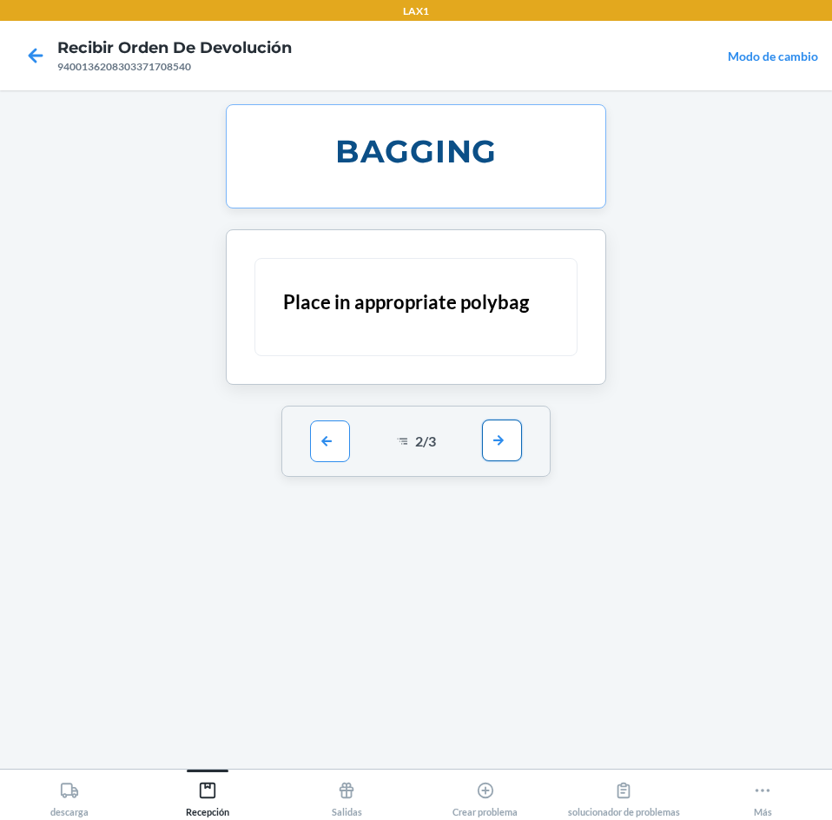
click at [516, 446] on button "button" at bounding box center [502, 441] width 40 height 42
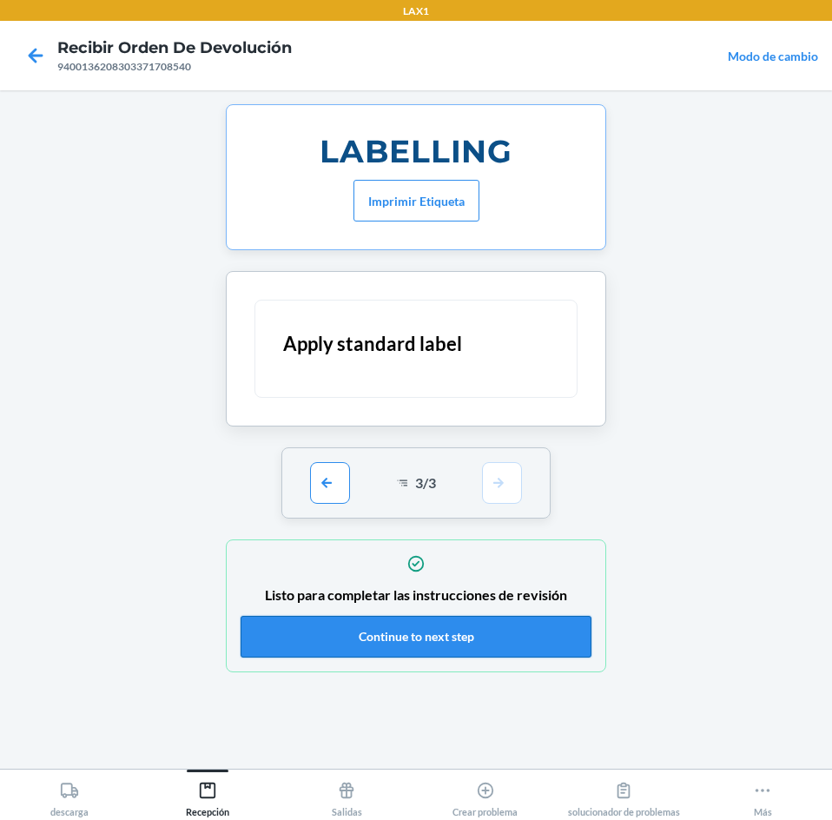
click at [526, 643] on button "Continue to next step" at bounding box center [416, 637] width 351 height 42
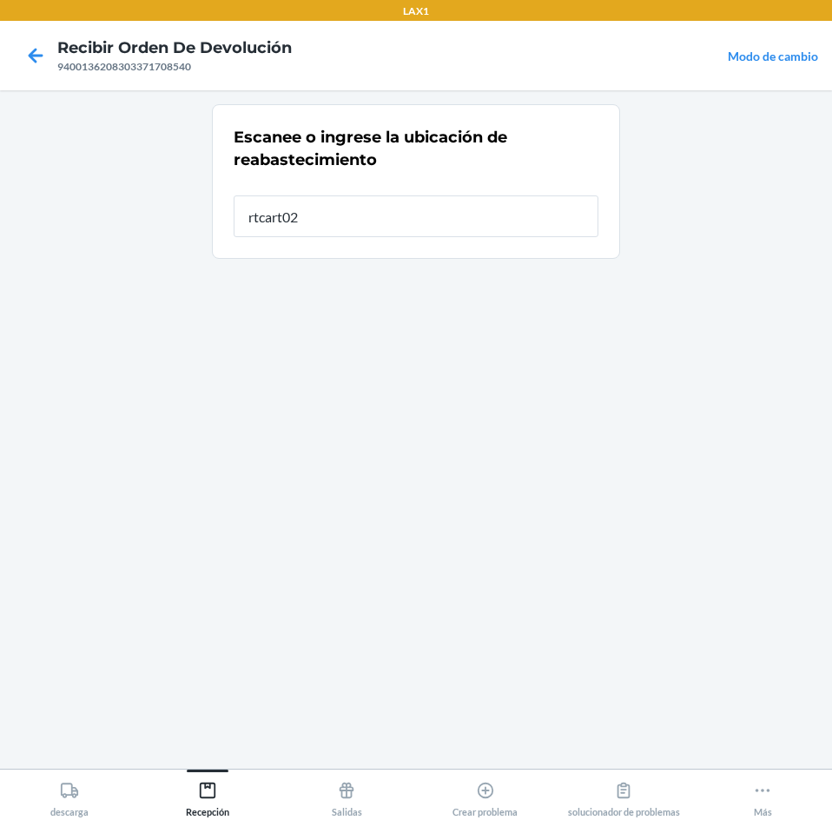
type input "rtcart020"
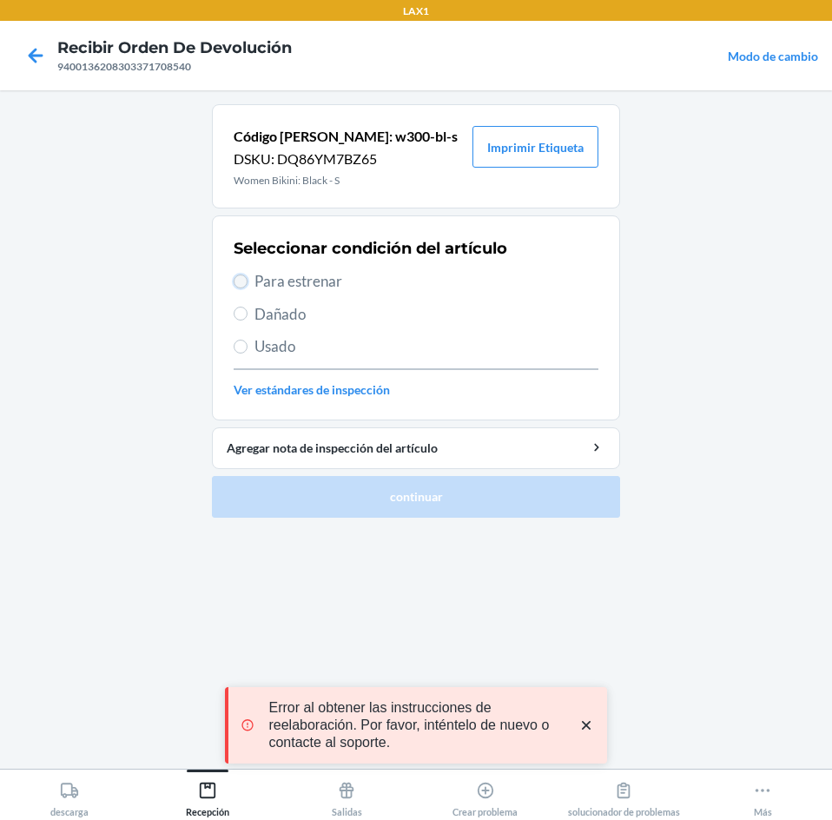
click at [246, 283] on input "Para estrenar" at bounding box center [241, 281] width 14 height 14
radio input "true"
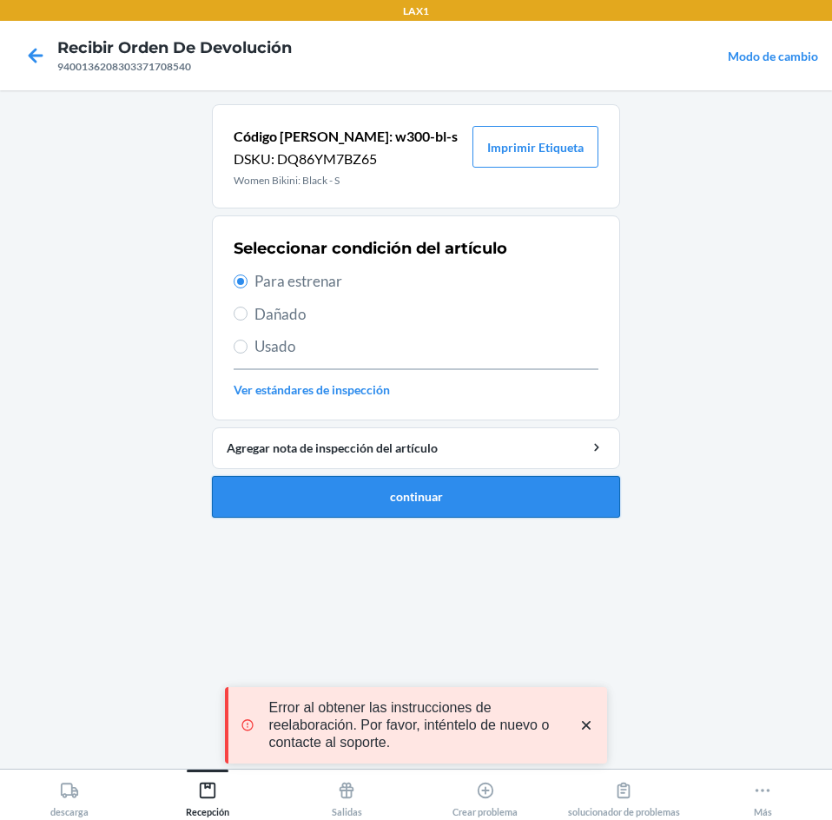
click at [364, 505] on button "continuar" at bounding box center [416, 497] width 408 height 42
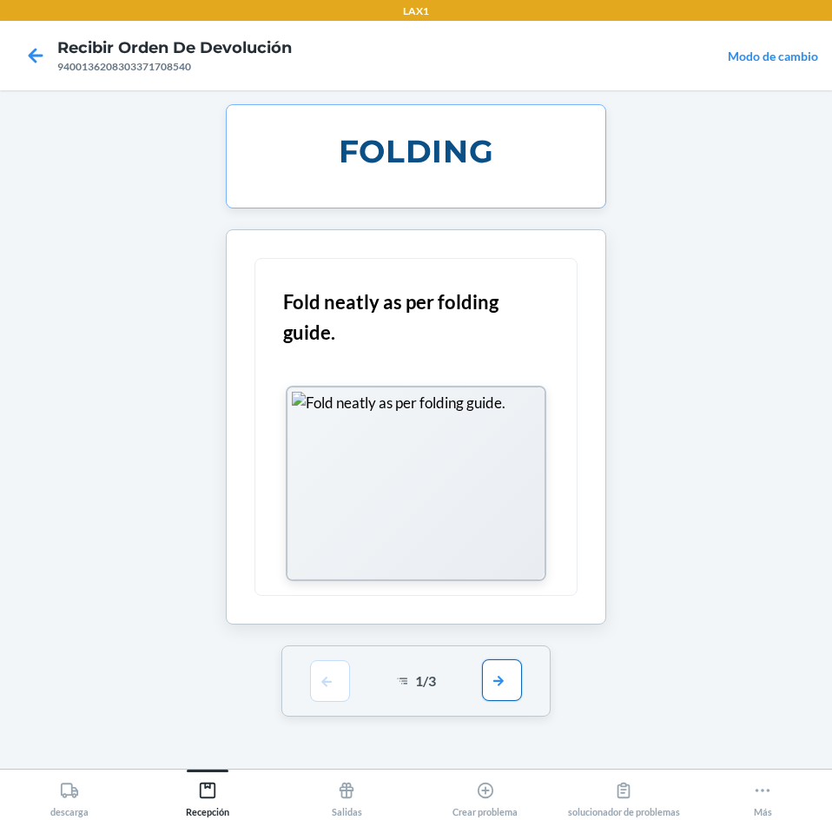
click at [498, 680] on button "button" at bounding box center [502, 680] width 40 height 42
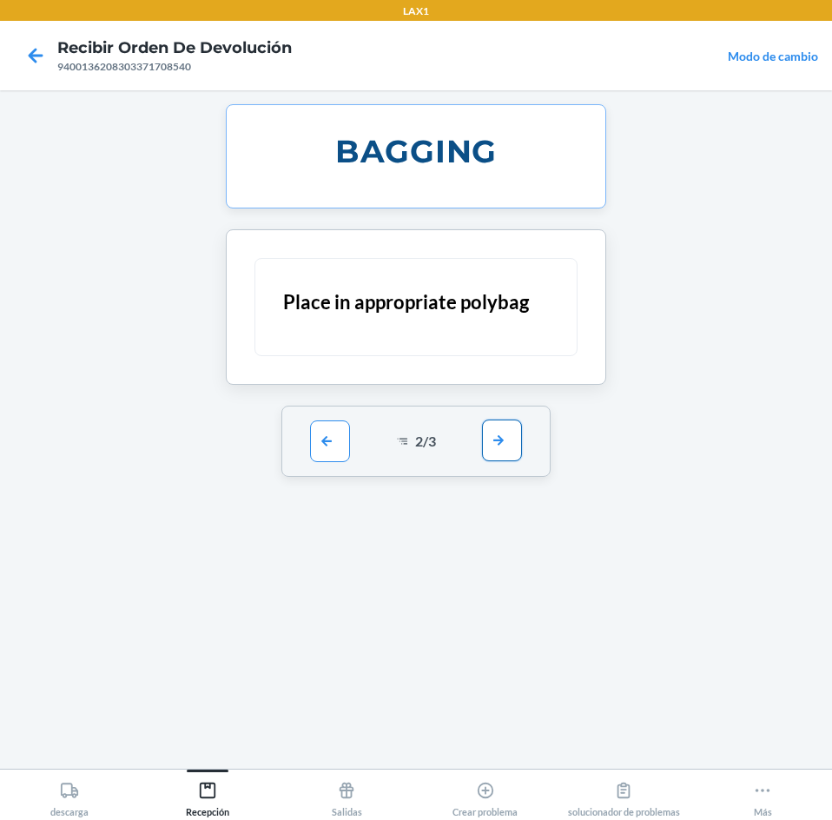
click at [489, 439] on button "button" at bounding box center [502, 441] width 40 height 42
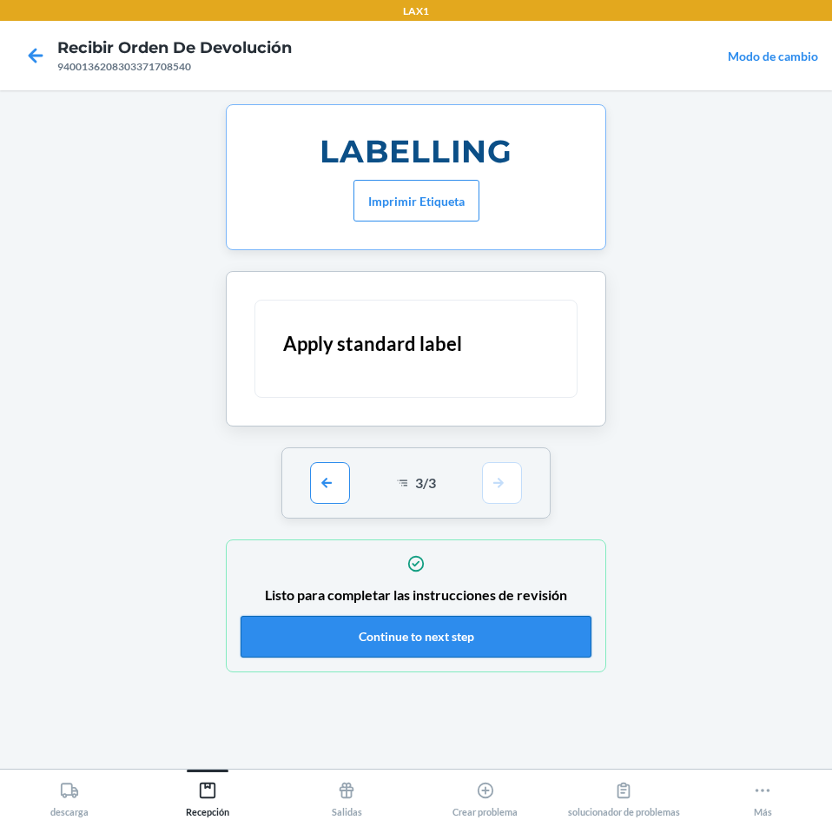
click at [505, 638] on button "Continue to next step" at bounding box center [416, 637] width 351 height 42
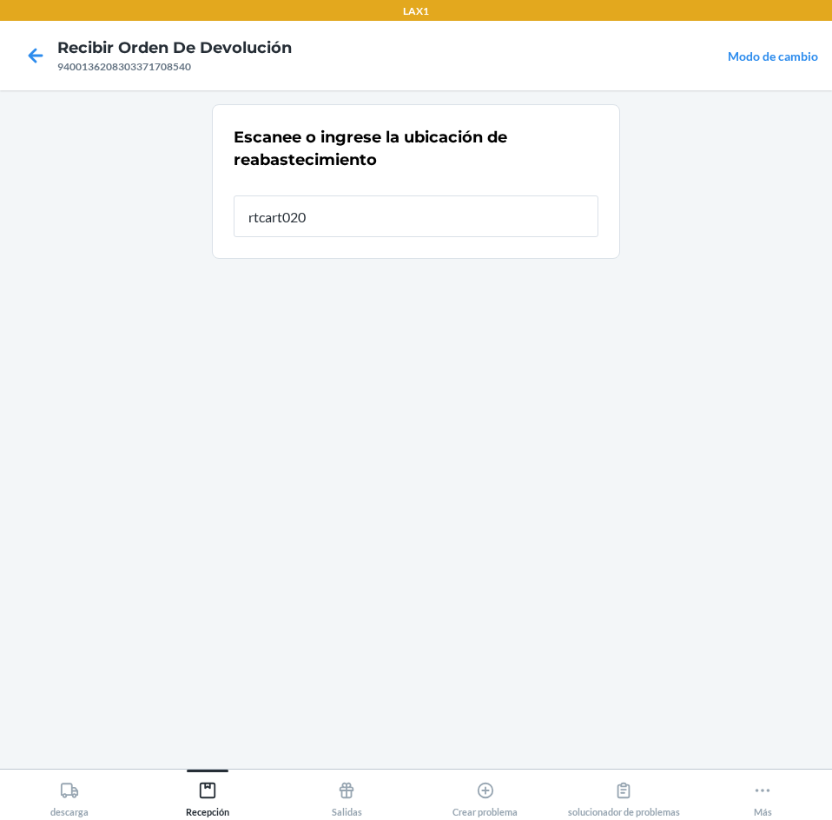
type input "rtcart020"
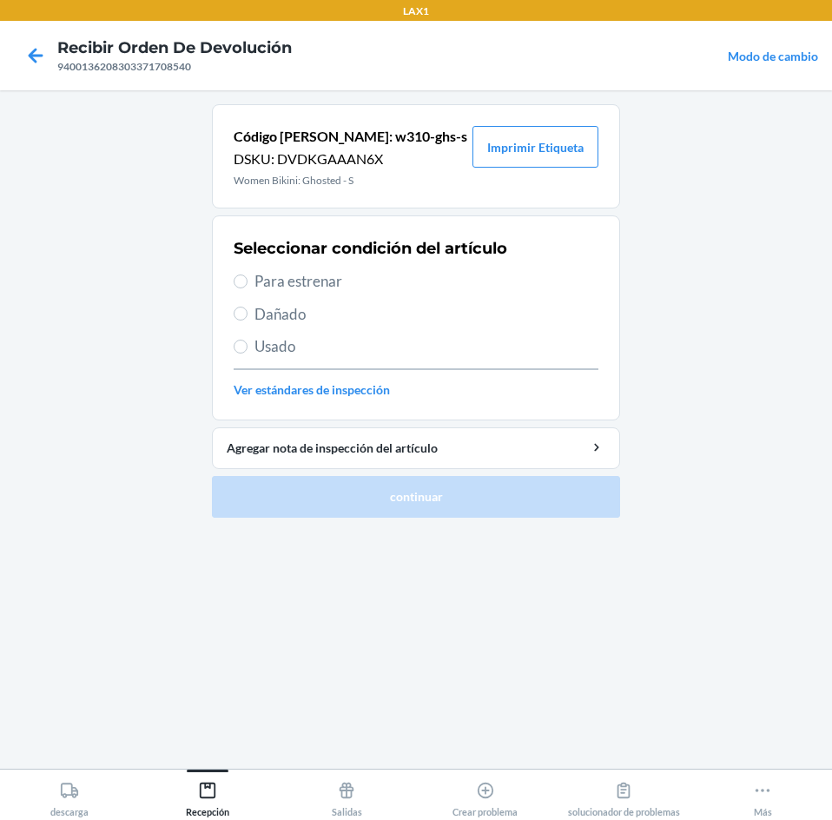
click at [256, 314] on span "Dañado" at bounding box center [427, 314] width 344 height 23
click at [248, 314] on input "Dañado" at bounding box center [241, 314] width 14 height 14
radio input "true"
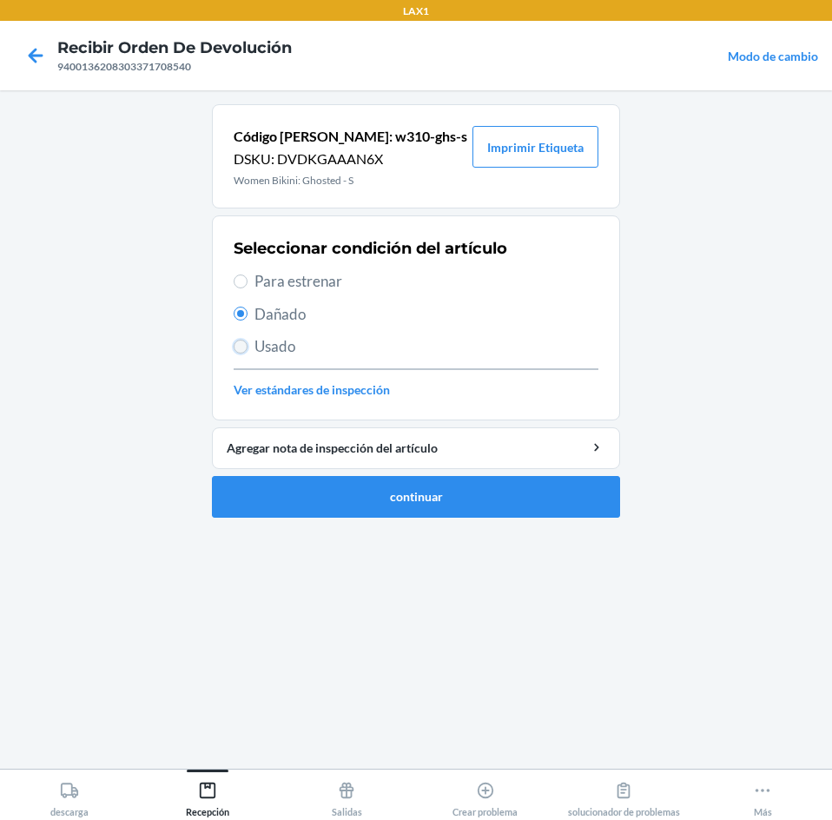
click at [245, 347] on input "Usado" at bounding box center [241, 347] width 14 height 14
radio input "true"
radio input "false"
click at [256, 274] on span "Para estrenar" at bounding box center [427, 281] width 344 height 23
click at [248, 274] on input "Para estrenar" at bounding box center [241, 281] width 14 height 14
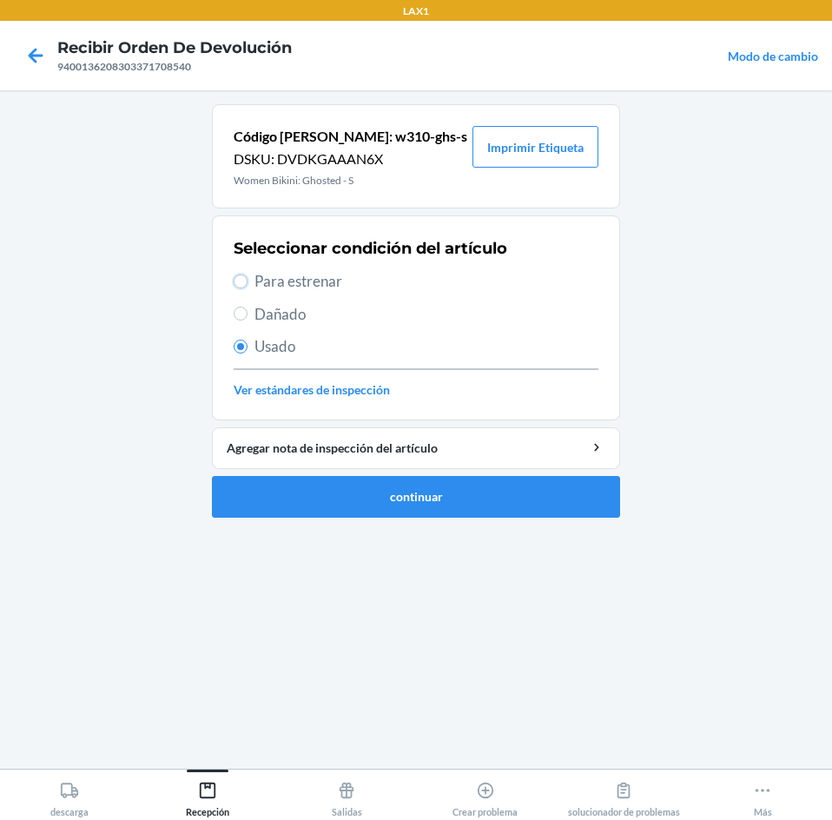
radio input "true"
radio input "false"
click at [313, 502] on button "continuar" at bounding box center [416, 497] width 408 height 42
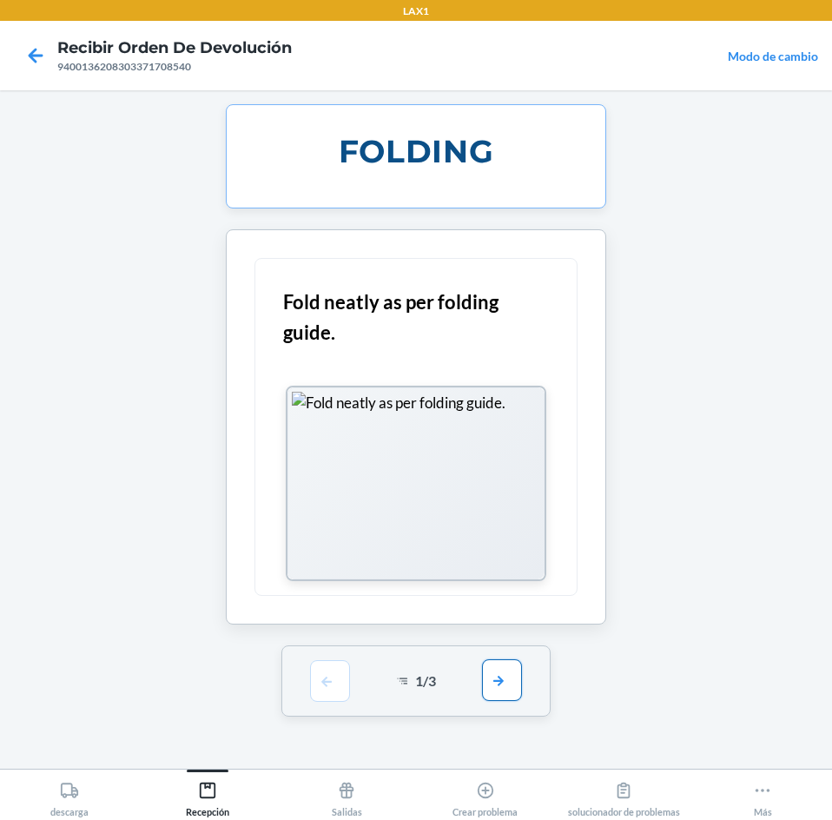
click at [496, 686] on button "button" at bounding box center [502, 680] width 40 height 42
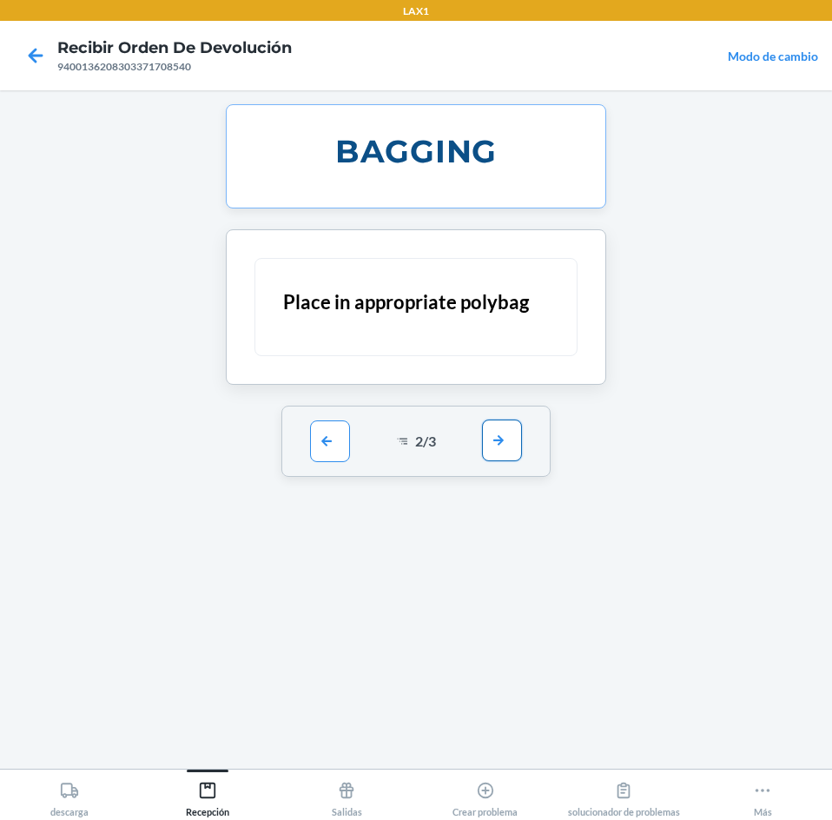
click at [500, 459] on button "button" at bounding box center [502, 441] width 40 height 42
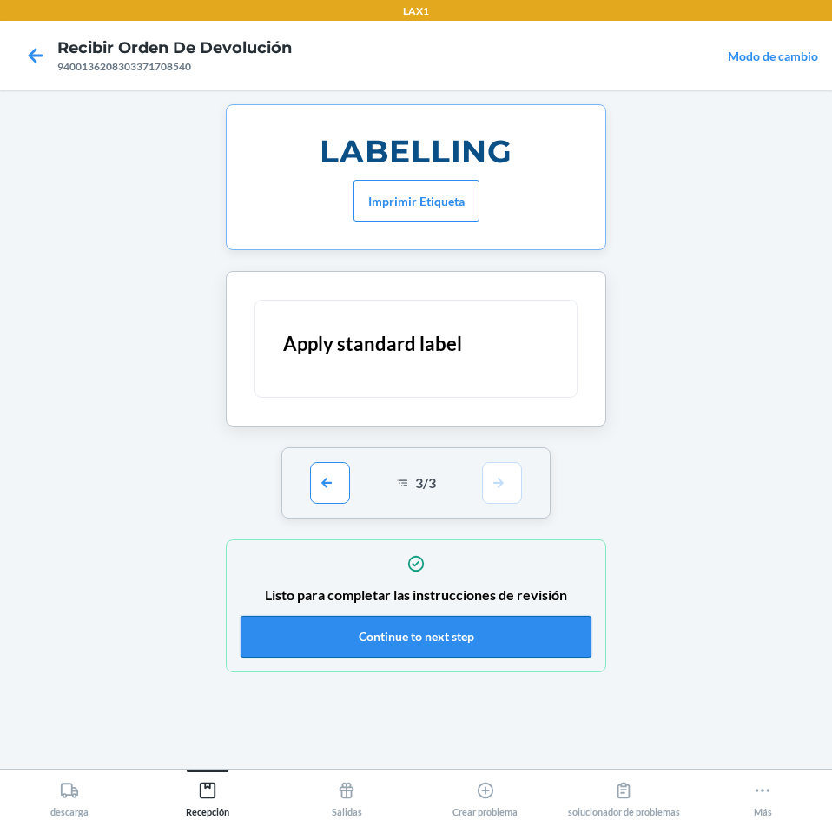
click at [540, 638] on button "Continue to next step" at bounding box center [416, 637] width 351 height 42
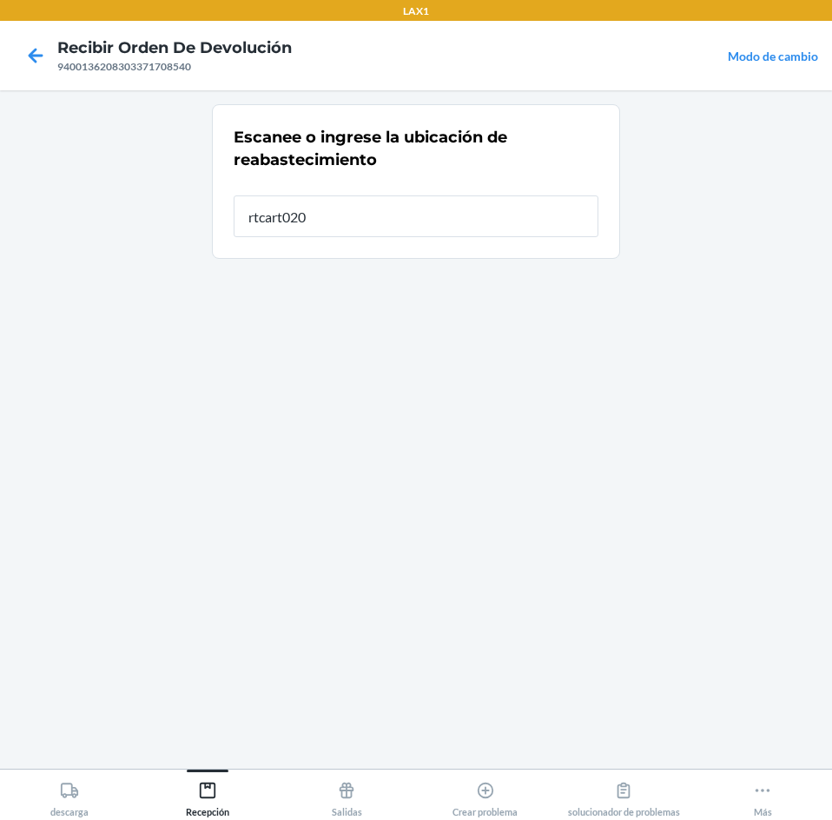
type input "rtcart020"
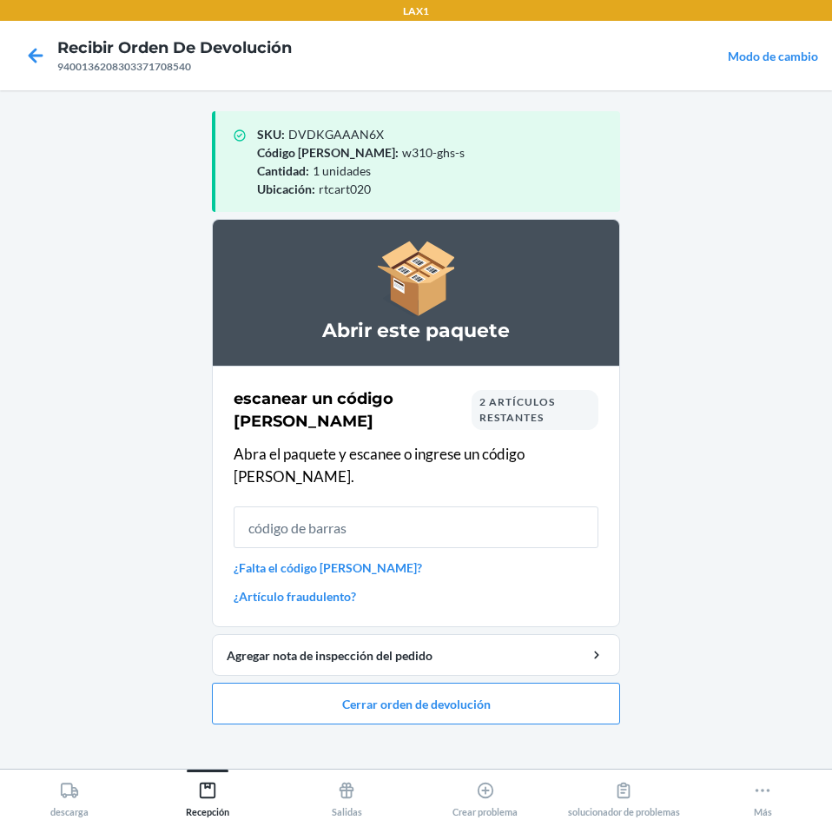
click at [453, 525] on input "text" at bounding box center [416, 527] width 365 height 42
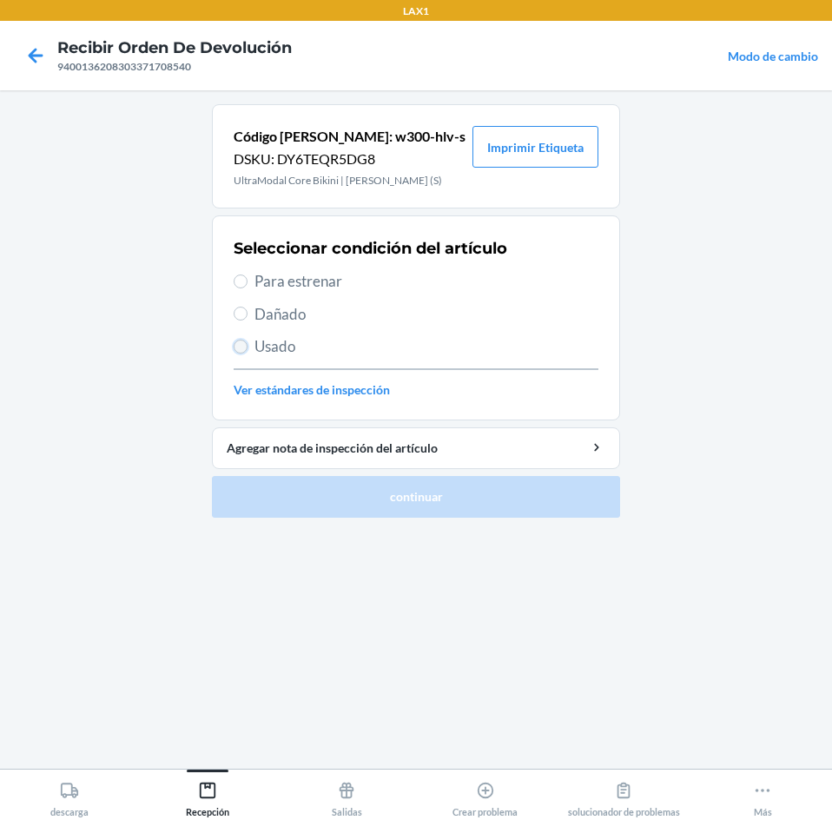
click at [245, 341] on input "Usado" at bounding box center [241, 347] width 14 height 14
radio input "true"
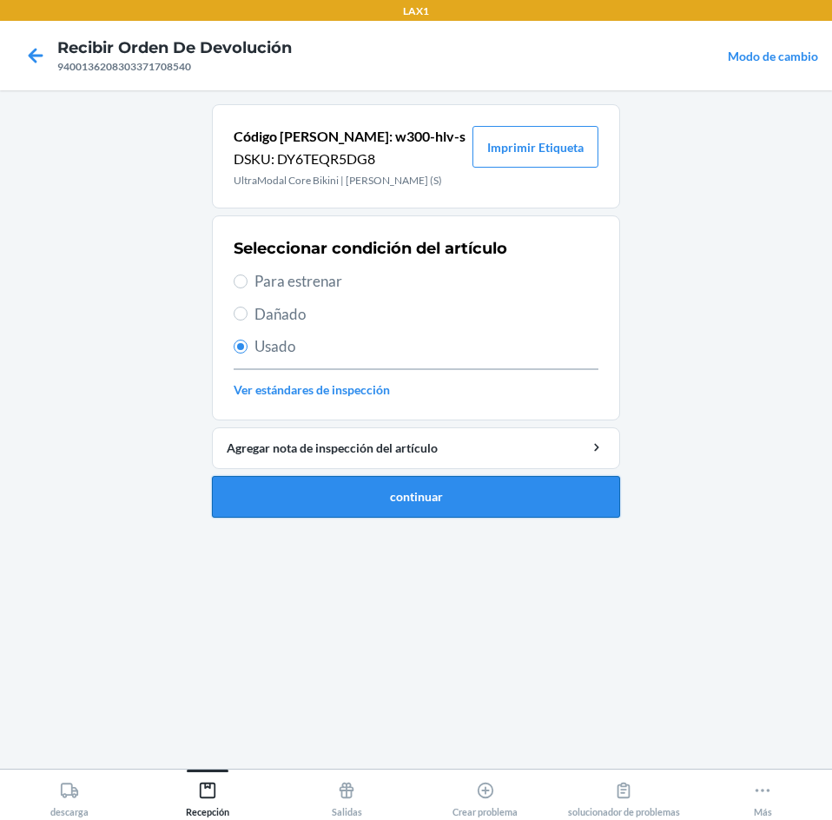
click at [291, 506] on button "continuar" at bounding box center [416, 497] width 408 height 42
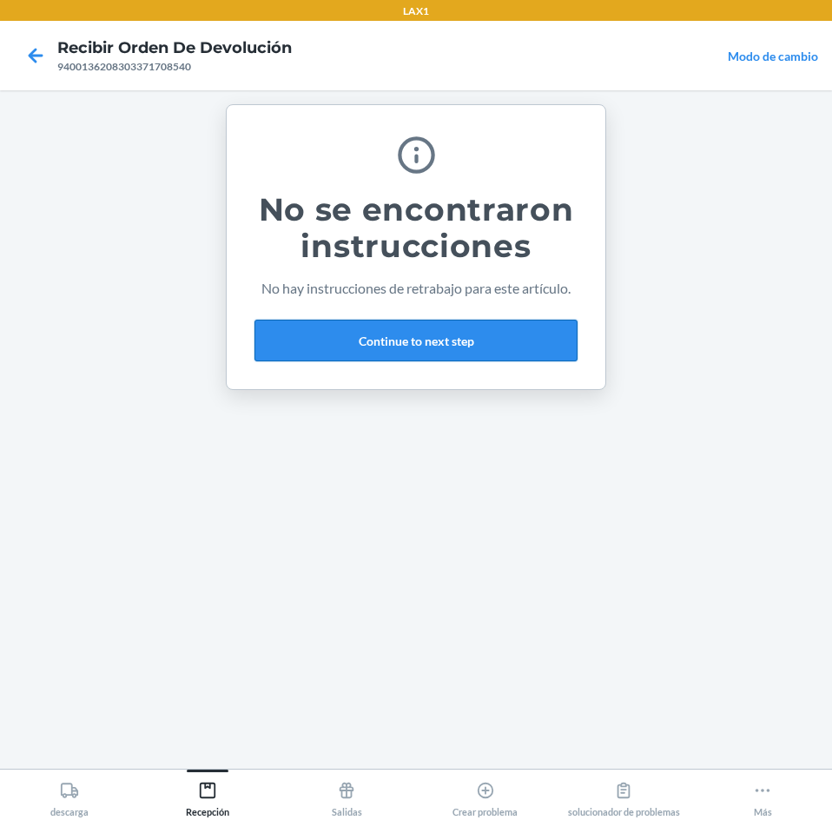
click at [478, 347] on button "Continue to next step" at bounding box center [416, 341] width 323 height 42
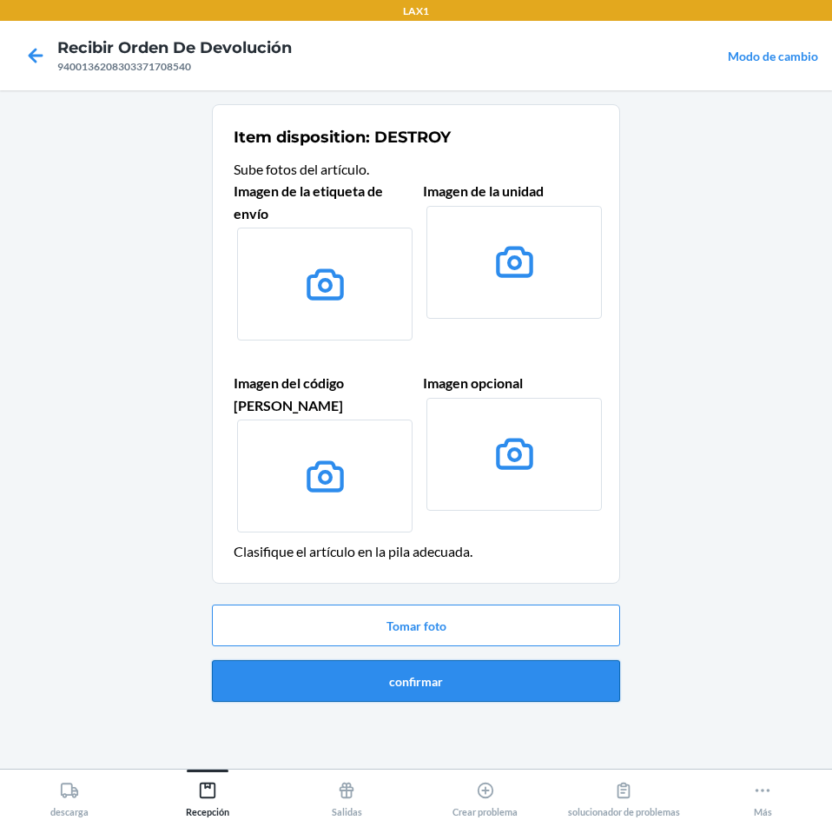
click at [466, 667] on button "confirmar" at bounding box center [416, 681] width 408 height 42
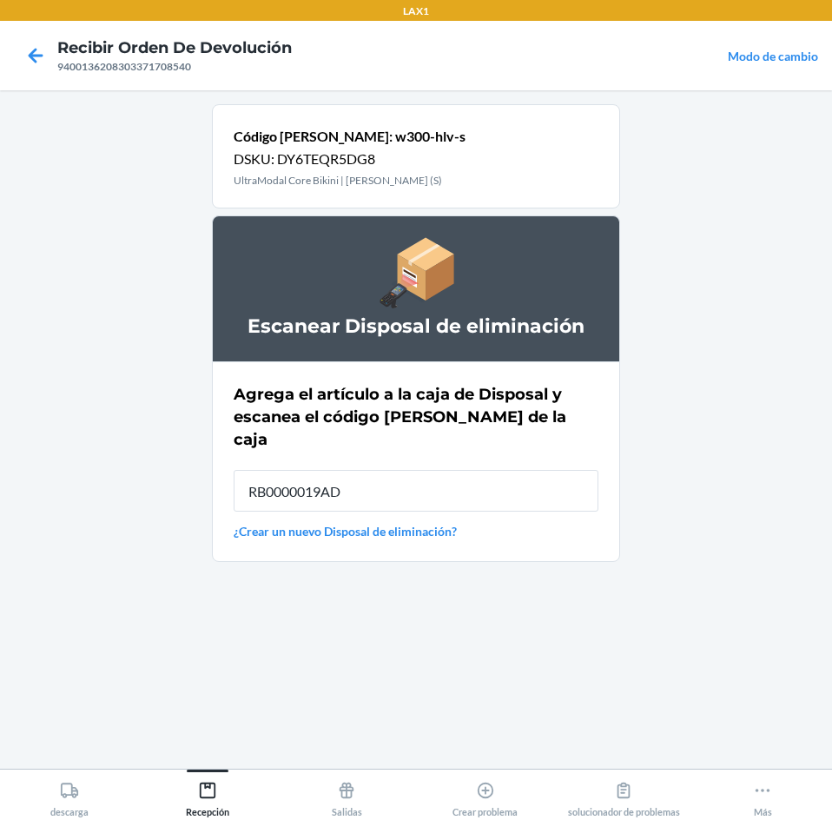
type input "RB0000019AD"
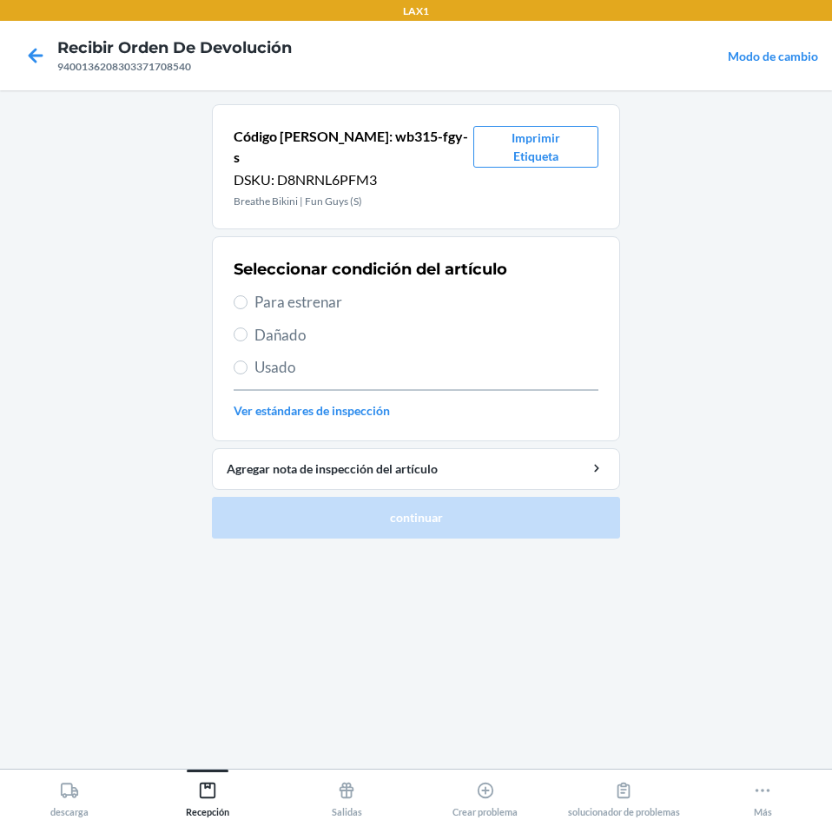
click at [280, 356] on span "Usado" at bounding box center [427, 367] width 344 height 23
click at [248, 360] on input "Usado" at bounding box center [241, 367] width 14 height 14
radio input "true"
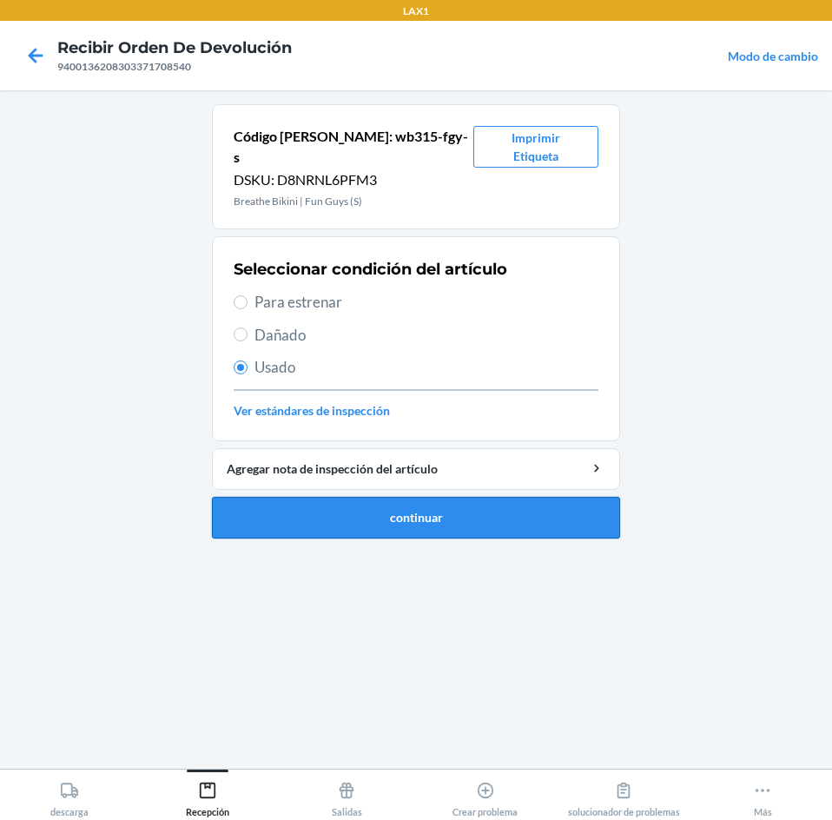
click at [307, 497] on button "continuar" at bounding box center [416, 518] width 408 height 42
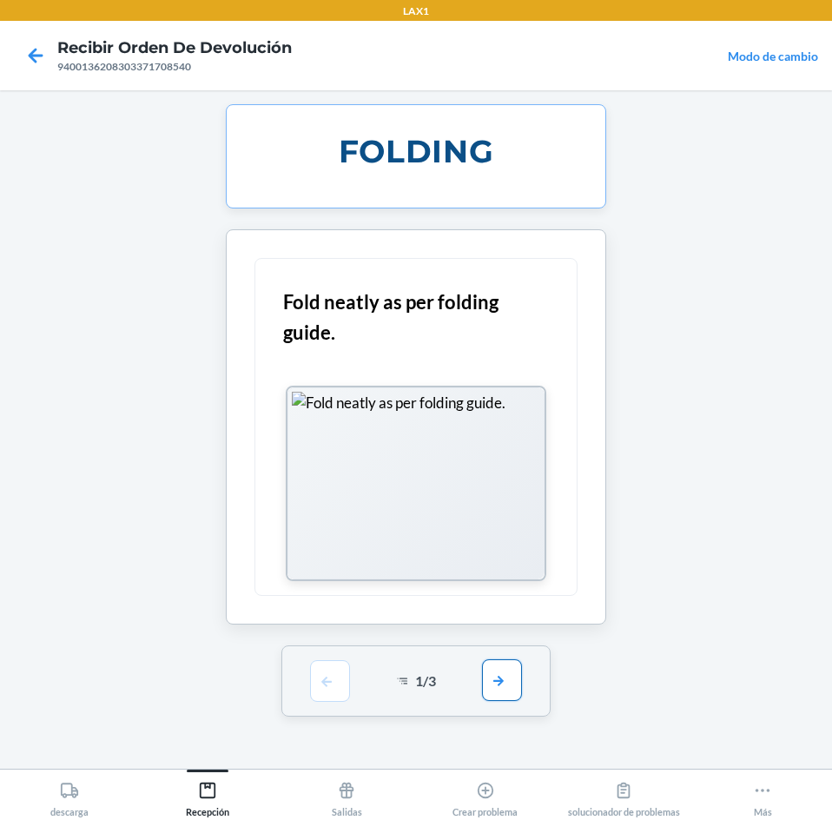
click at [493, 684] on button "button" at bounding box center [502, 680] width 40 height 42
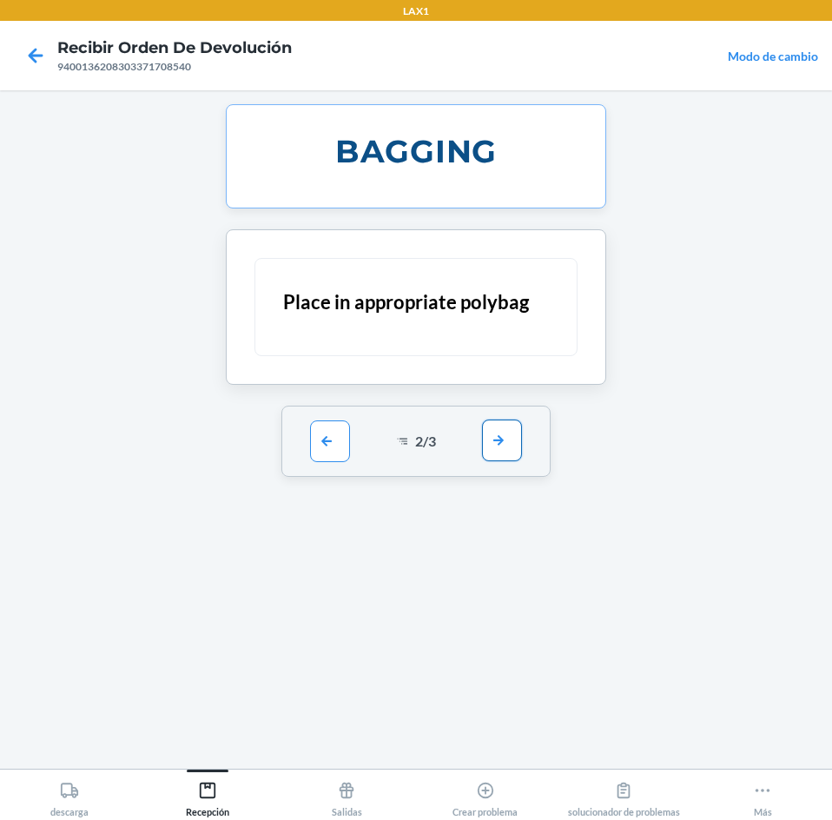
click at [516, 422] on button "button" at bounding box center [502, 441] width 40 height 42
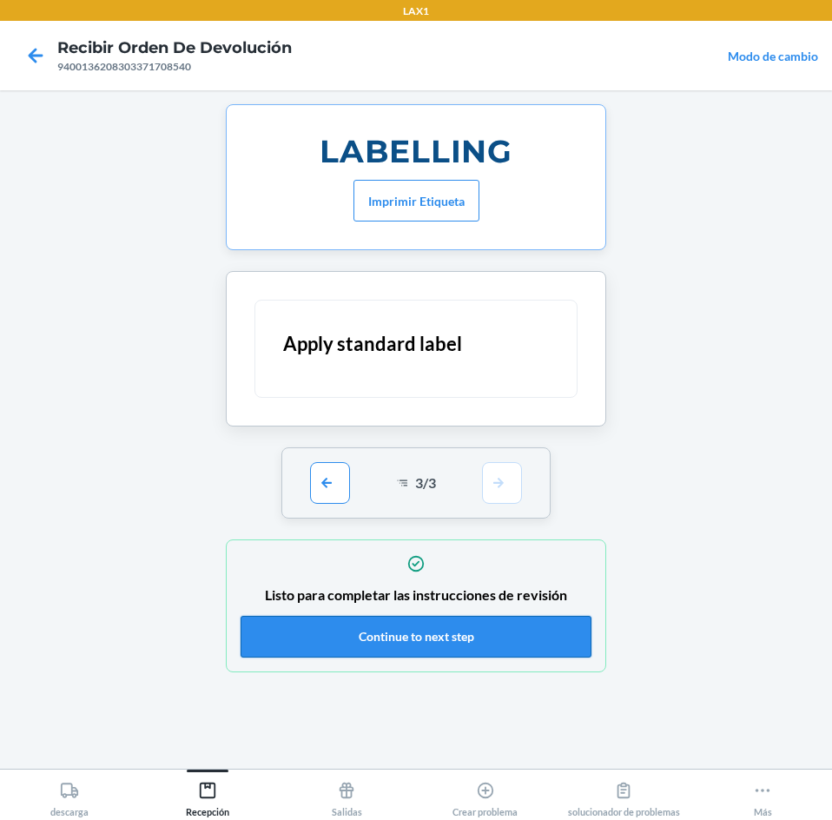
click at [538, 645] on button "Continue to next step" at bounding box center [416, 637] width 351 height 42
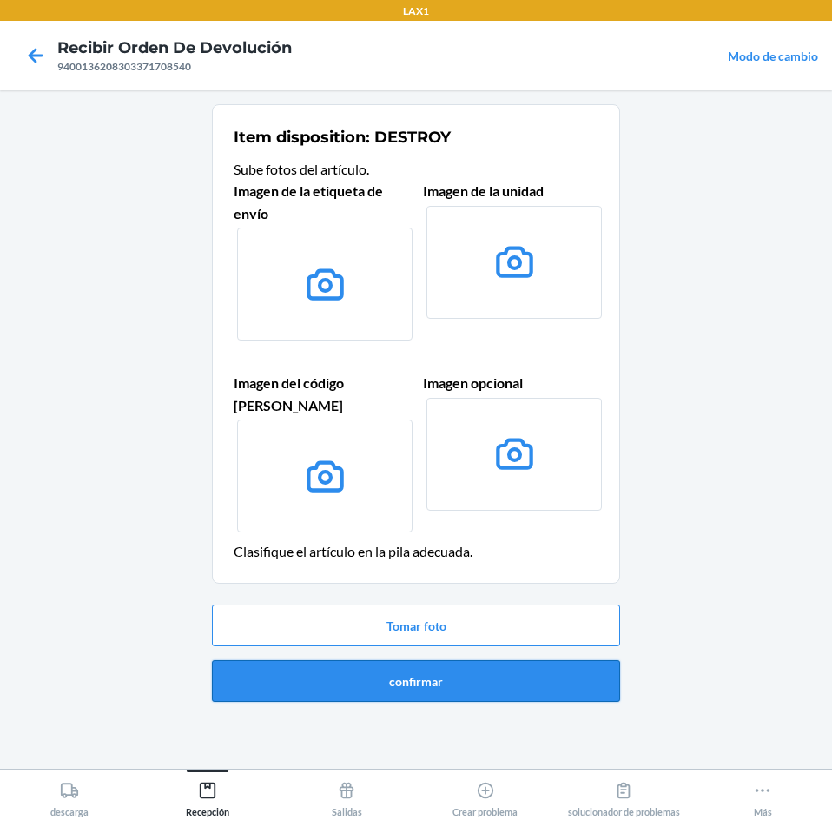
click at [534, 660] on button "confirmar" at bounding box center [416, 681] width 408 height 42
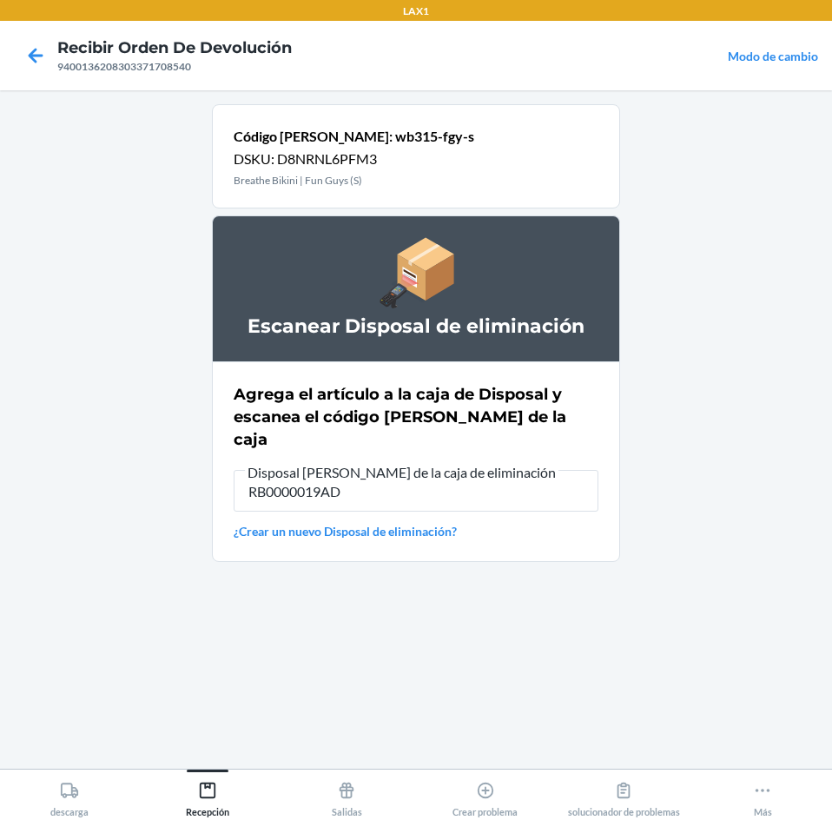
type input "RB0000019AD"
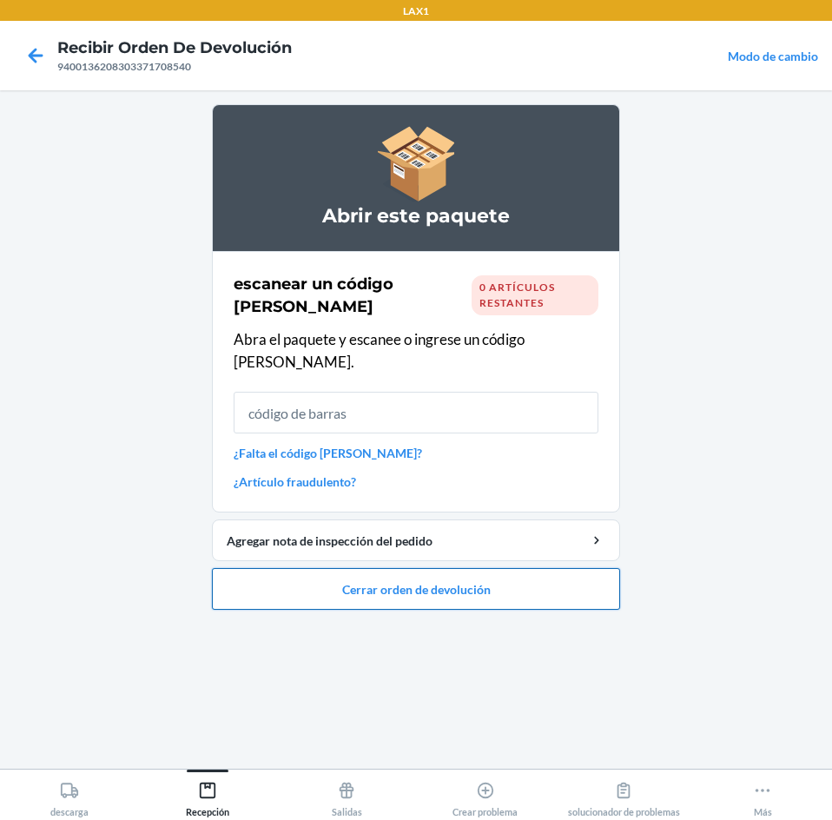
click at [533, 568] on button "Cerrar orden de devolución" at bounding box center [416, 589] width 408 height 42
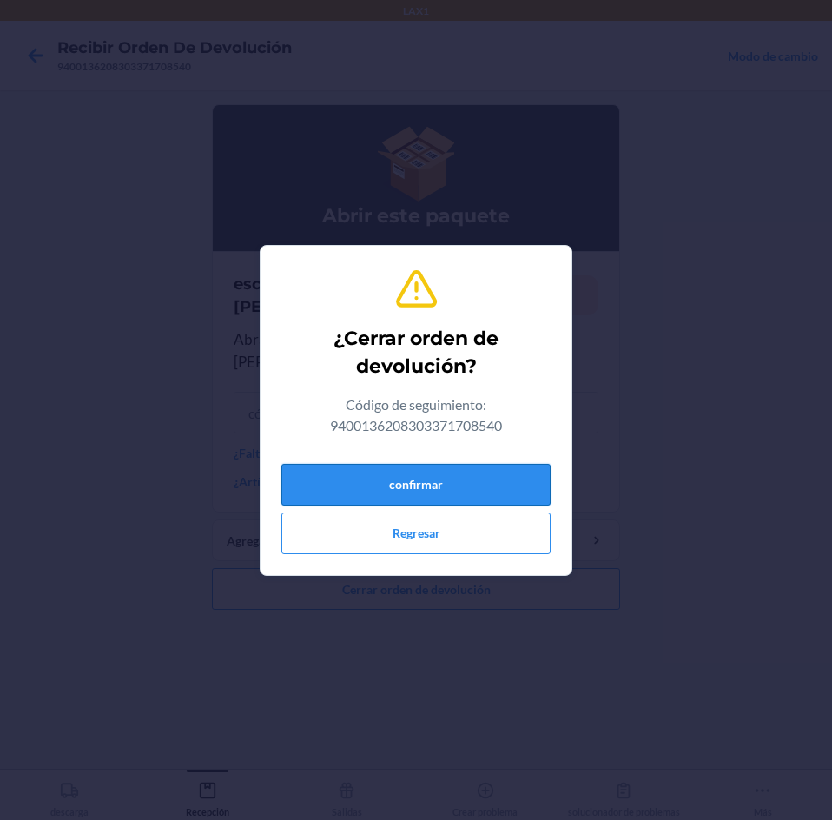
click at [508, 479] on button "confirmar" at bounding box center [415, 485] width 269 height 42
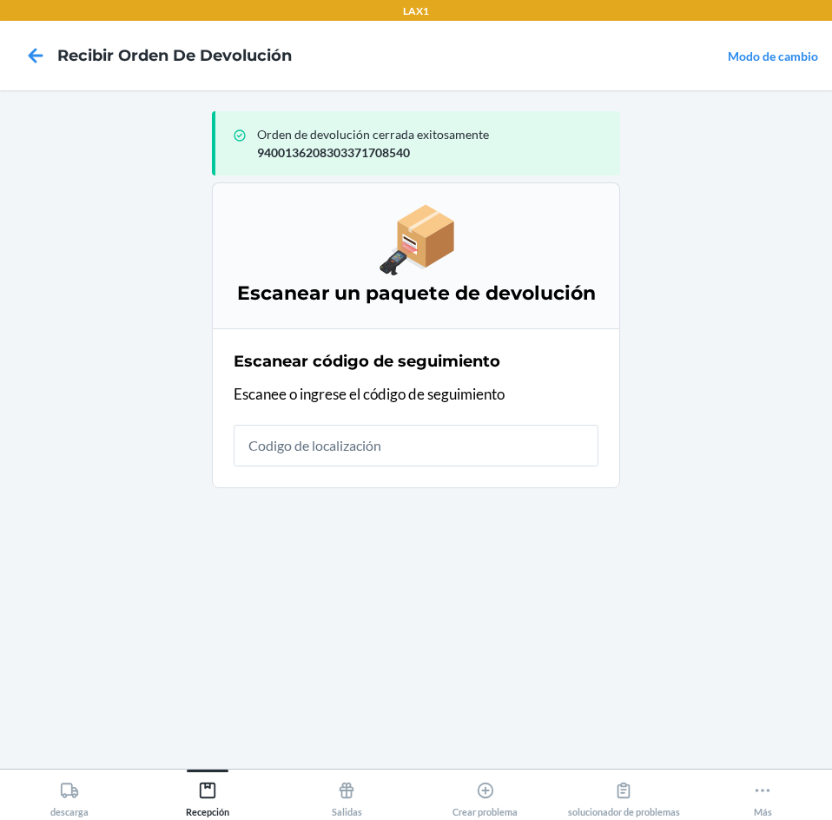
click at [504, 460] on input "text" at bounding box center [416, 446] width 365 height 42
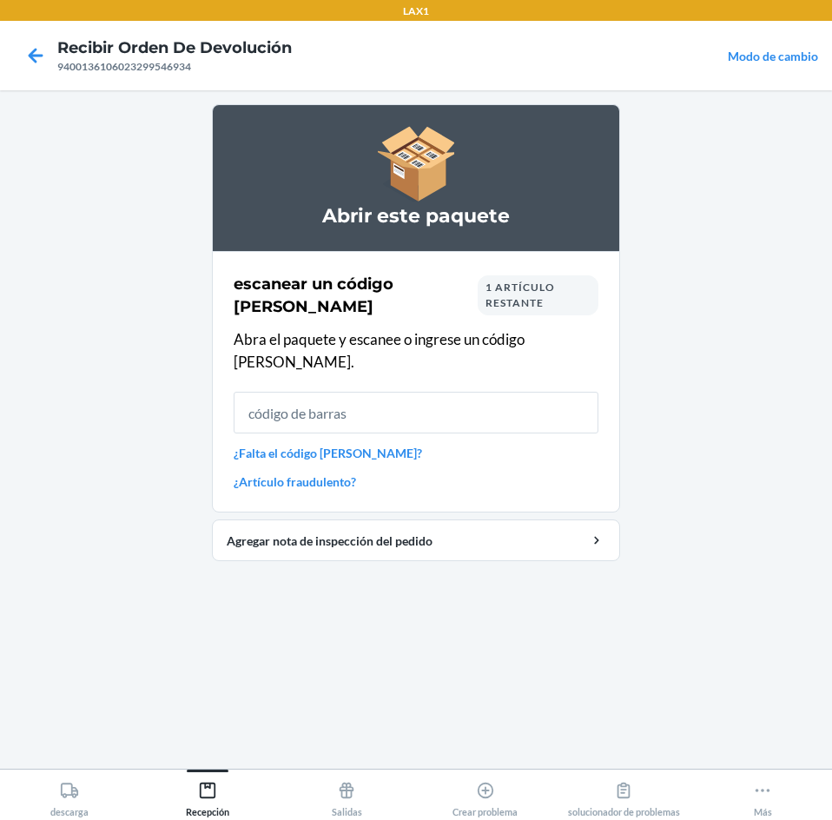
click at [503, 392] on input "text" at bounding box center [416, 413] width 365 height 42
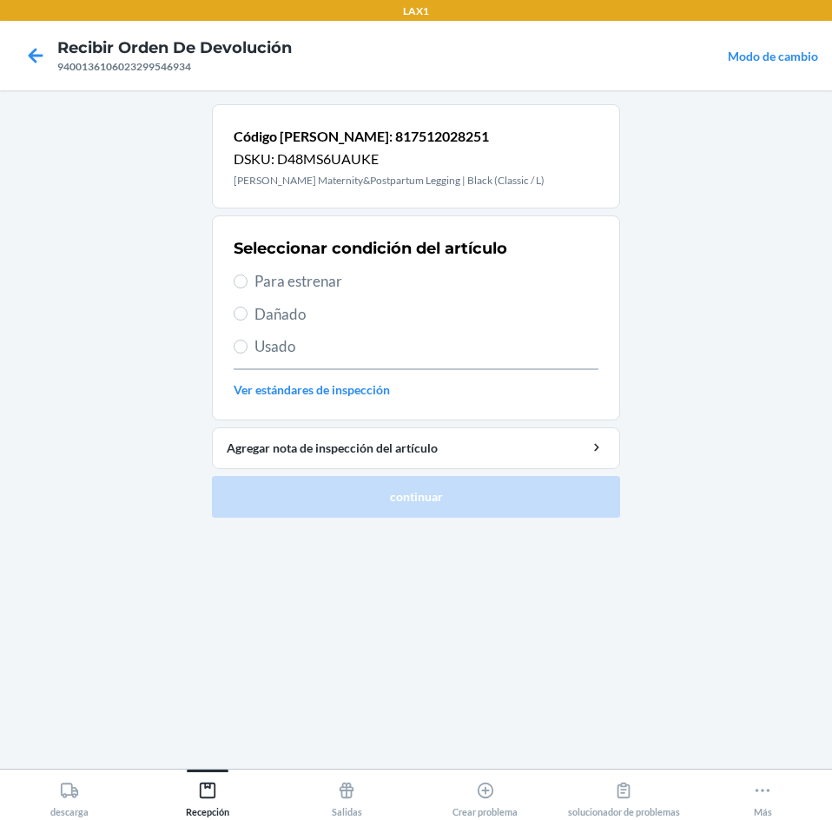
click at [261, 280] on span "Para estrenar" at bounding box center [427, 281] width 344 height 23
click at [248, 280] on input "Para estrenar" at bounding box center [241, 281] width 14 height 14
radio input "true"
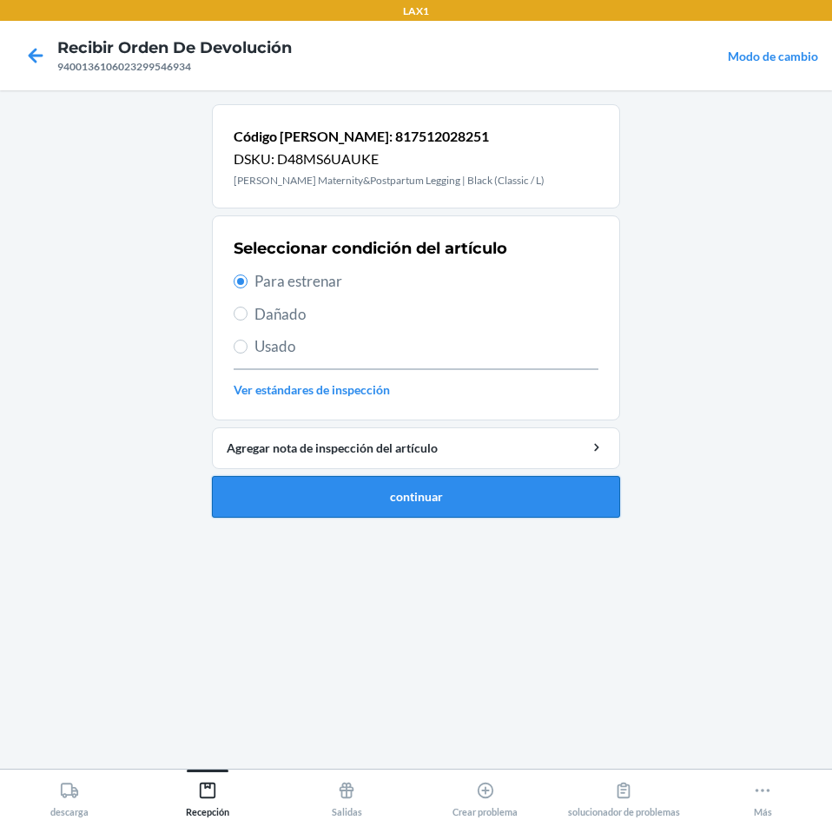
click at [376, 508] on button "continuar" at bounding box center [416, 497] width 408 height 42
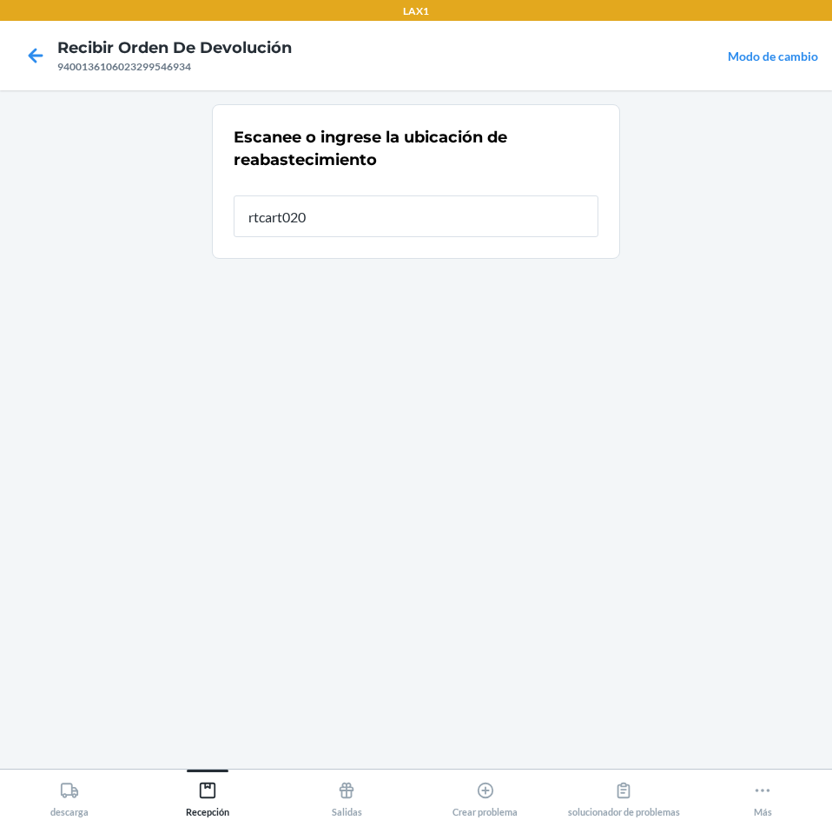
type input "rtcart020"
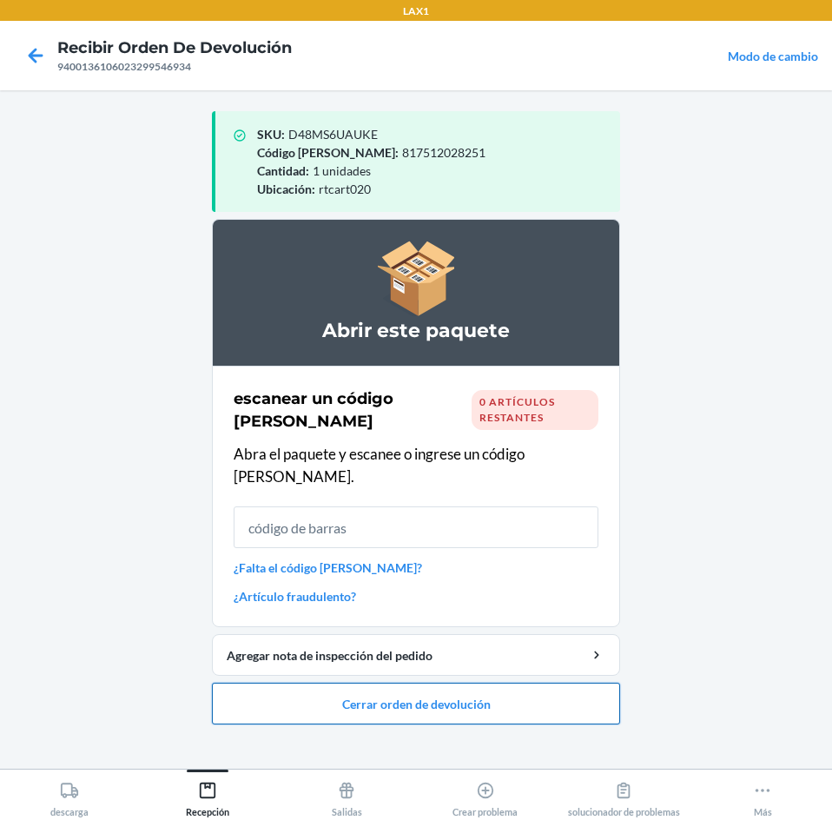
click at [348, 686] on button "Cerrar orden de devolución" at bounding box center [416, 704] width 408 height 42
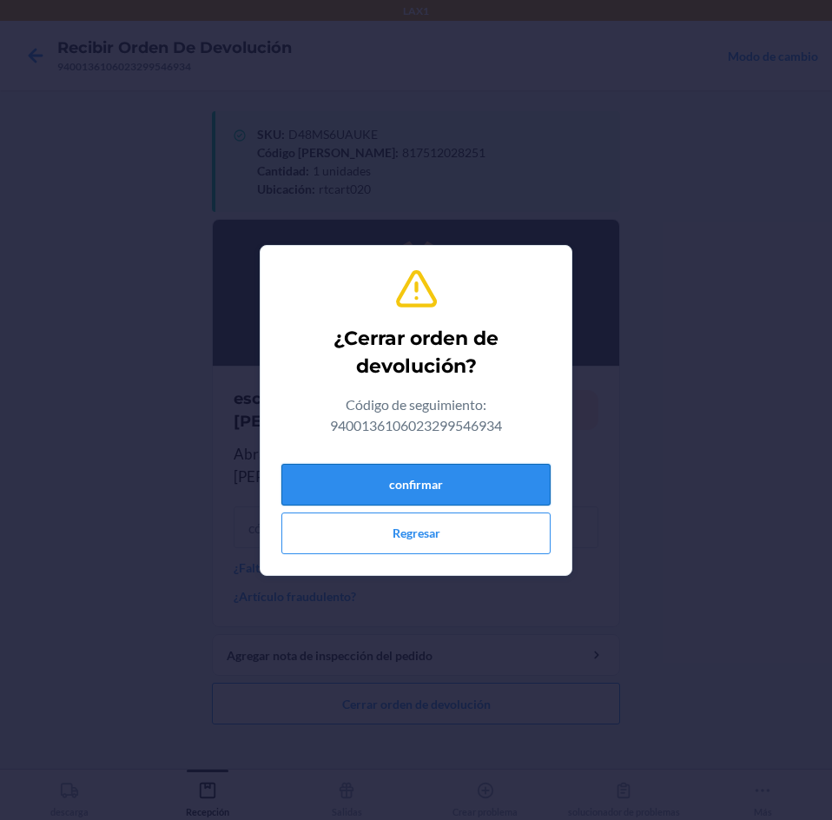
click at [318, 473] on button "confirmar" at bounding box center [415, 485] width 269 height 42
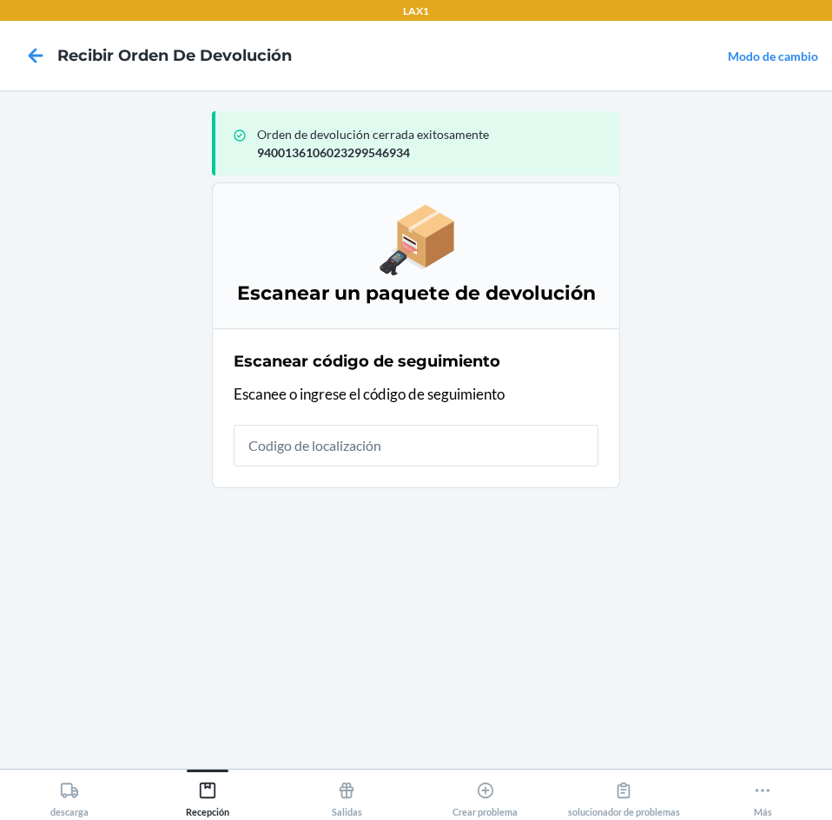
click at [388, 447] on input "text" at bounding box center [416, 446] width 365 height 42
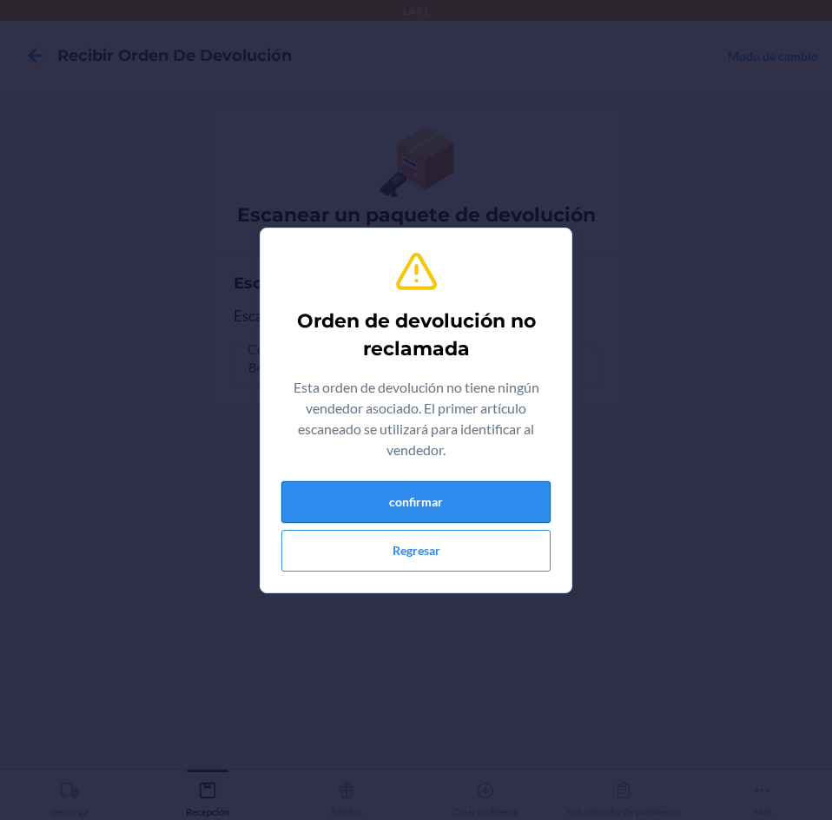
click at [359, 501] on button "confirmar" at bounding box center [415, 502] width 269 height 42
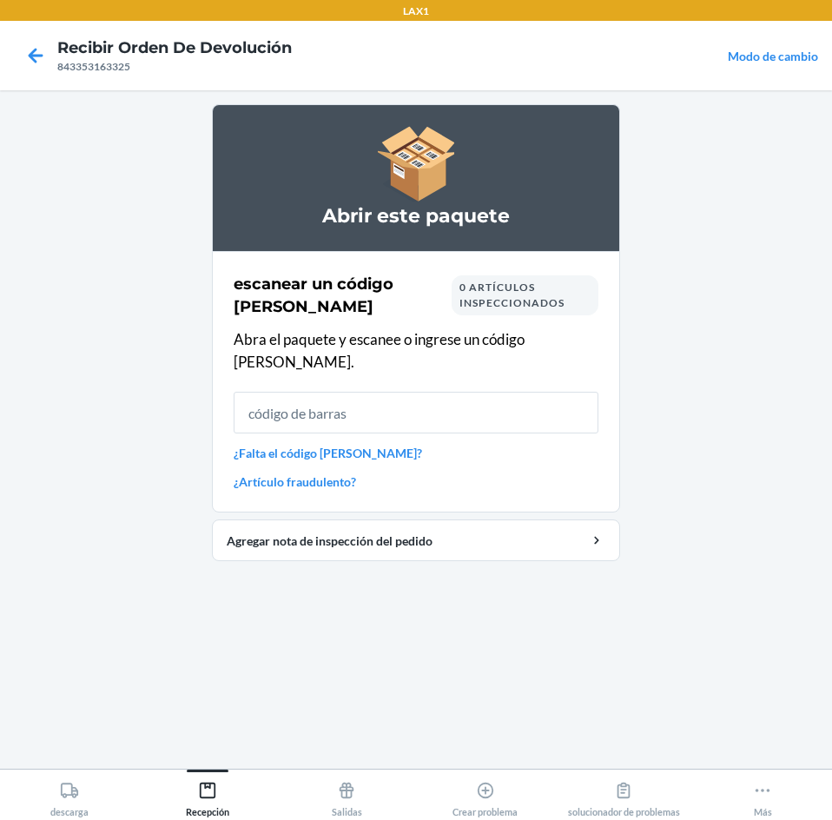
click at [400, 392] on input "text" at bounding box center [416, 413] width 365 height 42
click at [56, 58] on div at bounding box center [35, 55] width 43 height 43
click at [43, 52] on icon at bounding box center [36, 56] width 30 height 30
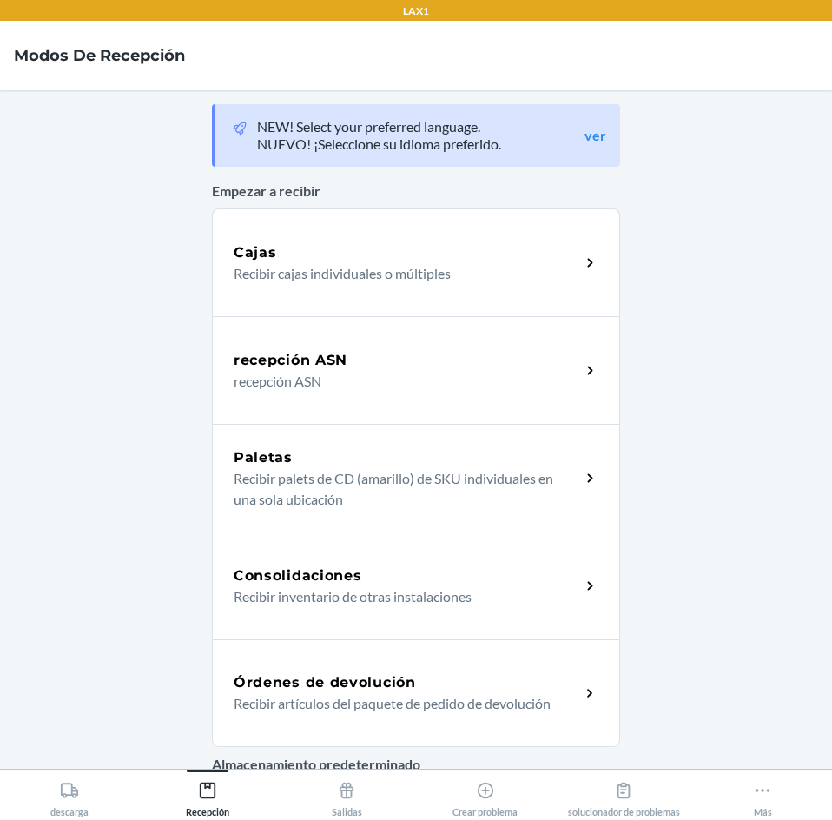
click at [413, 693] on p "Recibir artículos del paquete de pedido de devolución" at bounding box center [400, 703] width 333 height 21
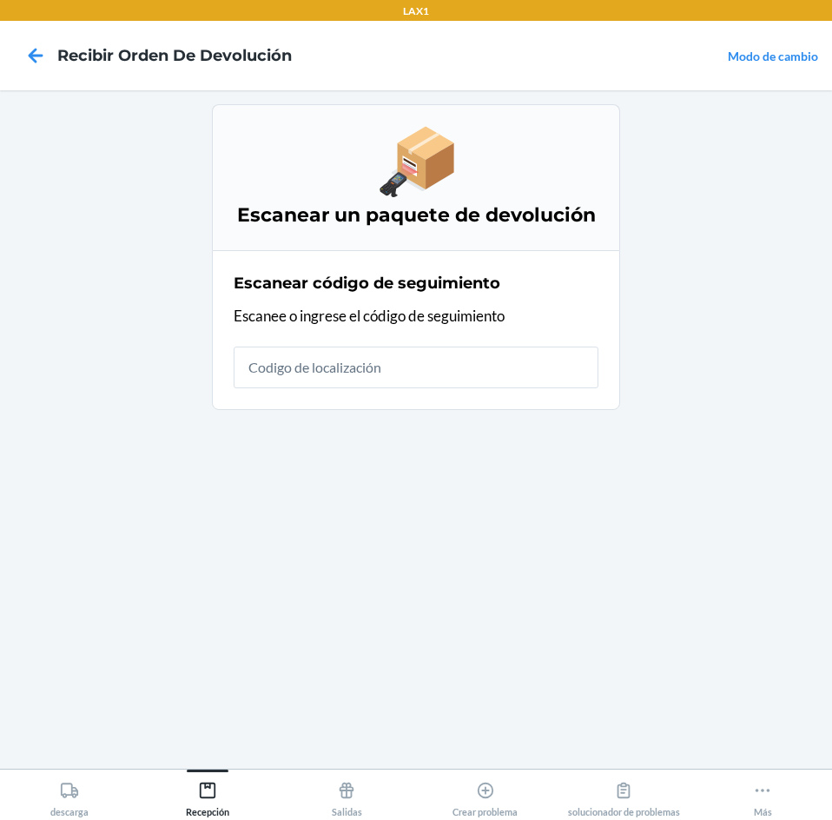
click at [484, 374] on input "text" at bounding box center [416, 368] width 365 height 42
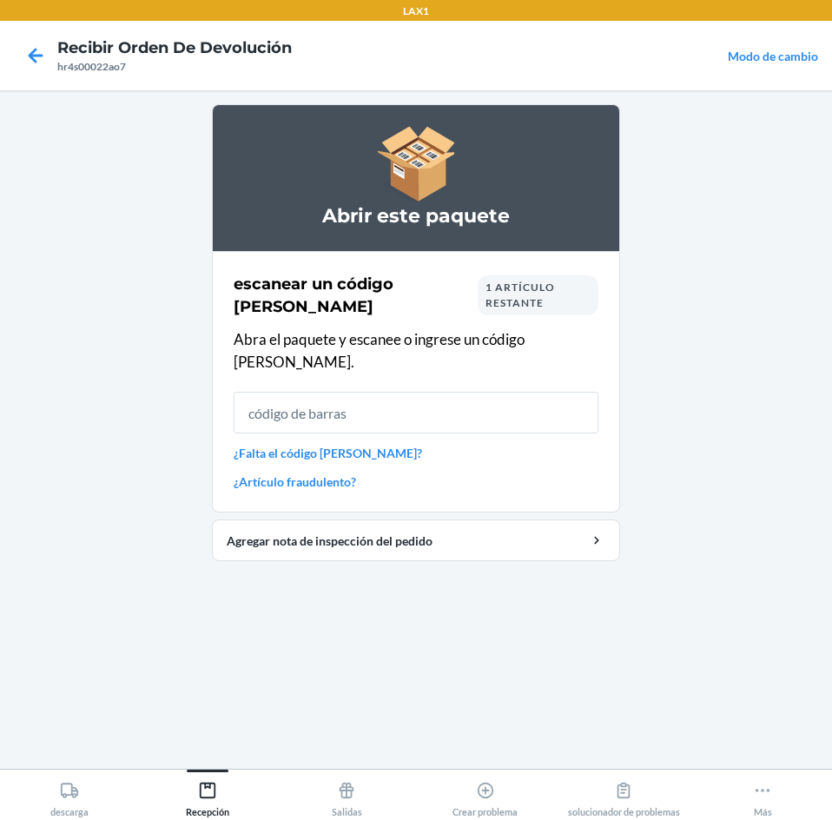
click at [478, 393] on input "text" at bounding box center [416, 413] width 365 height 42
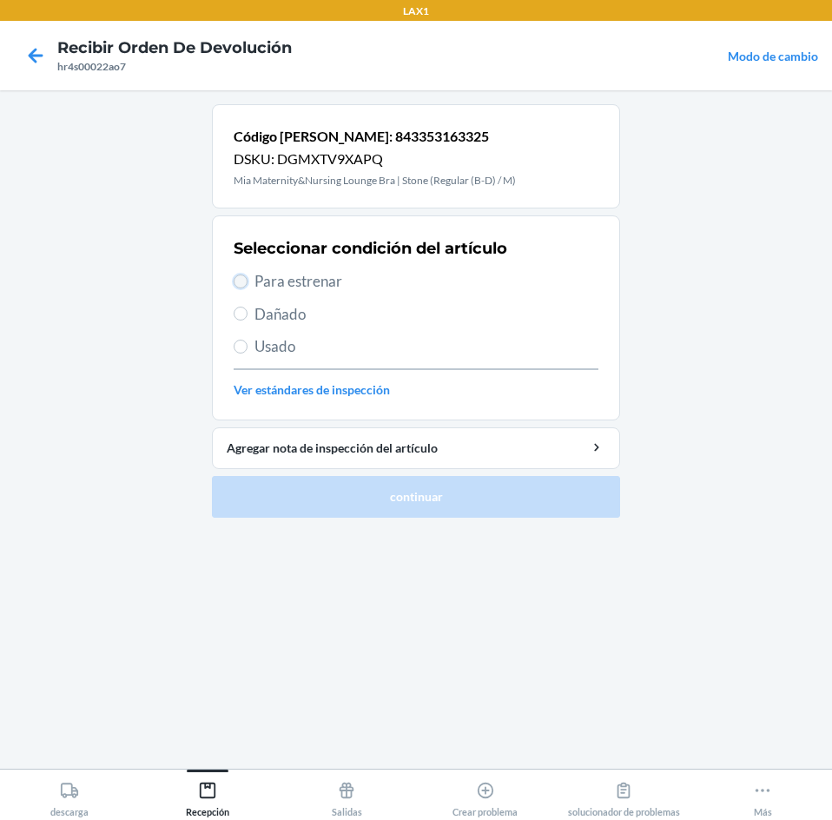
click at [247, 279] on input "Para estrenar" at bounding box center [241, 281] width 14 height 14
radio input "true"
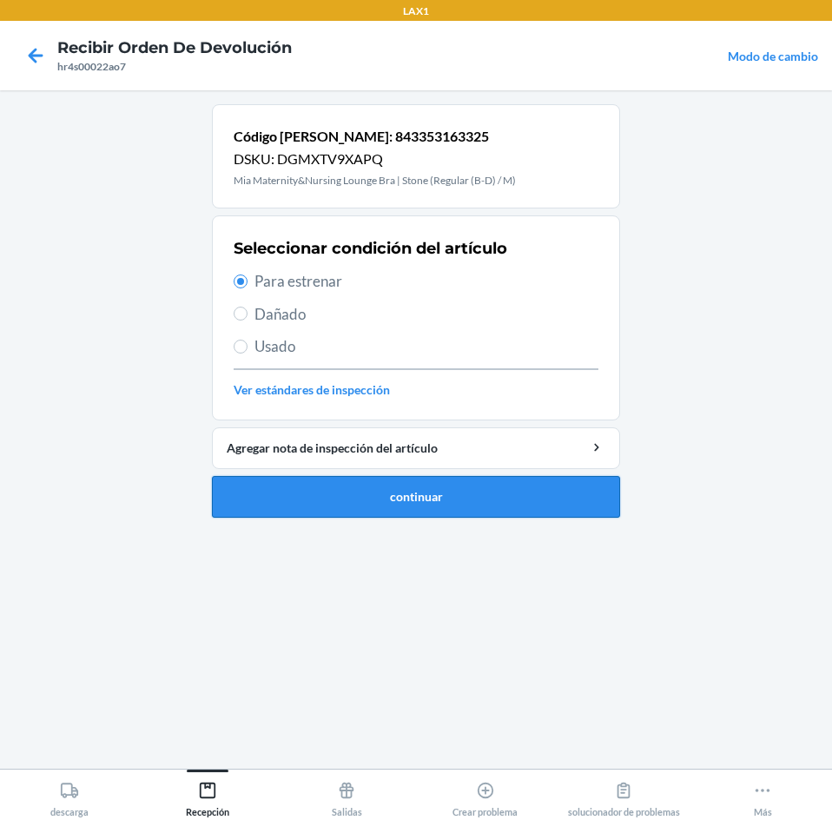
click at [274, 499] on button "continuar" at bounding box center [416, 497] width 408 height 42
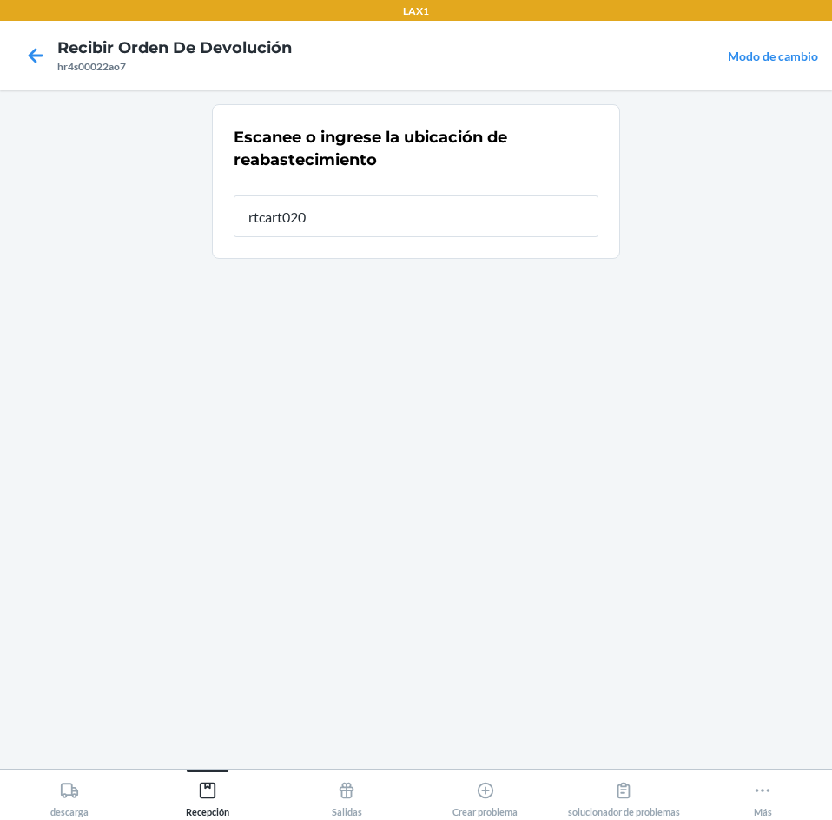
type input "rtcart020"
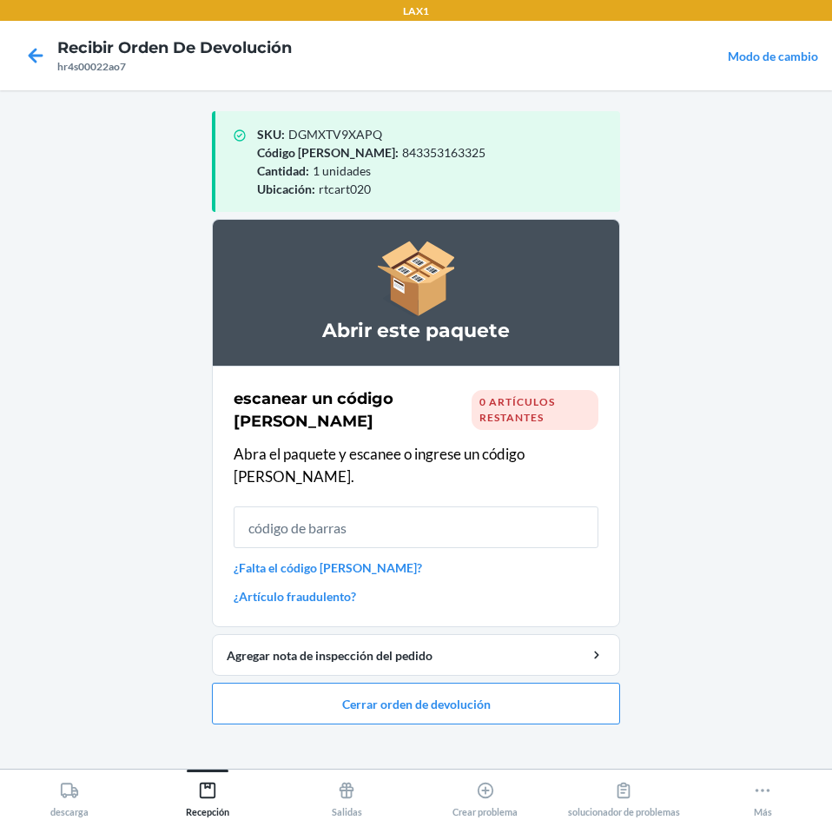
click at [430, 506] on input "text" at bounding box center [416, 527] width 365 height 42
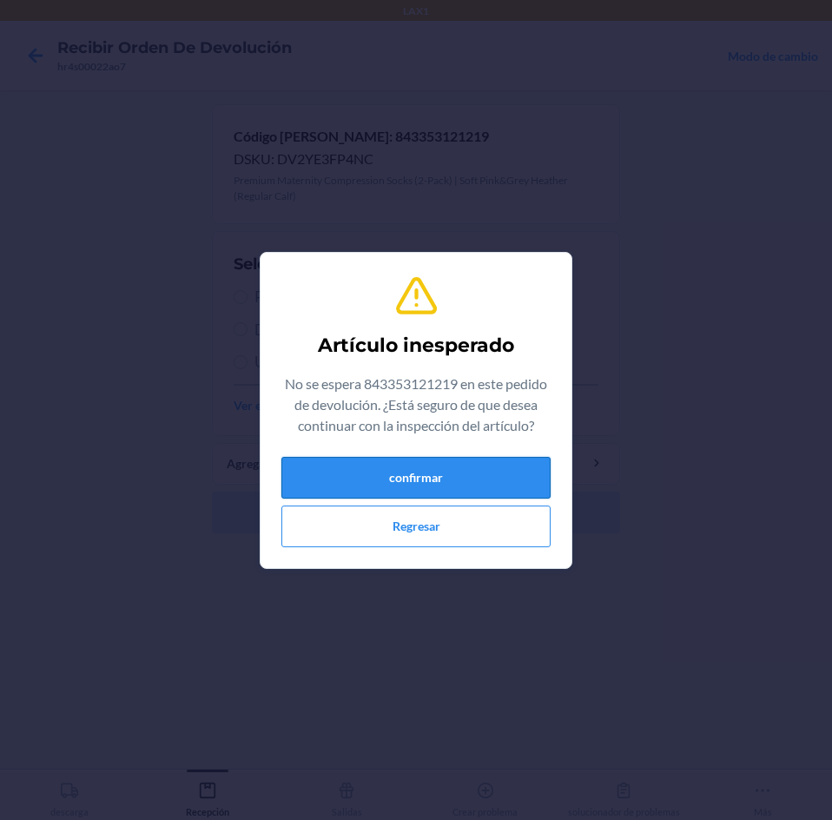
click at [341, 484] on button "confirmar" at bounding box center [415, 478] width 269 height 42
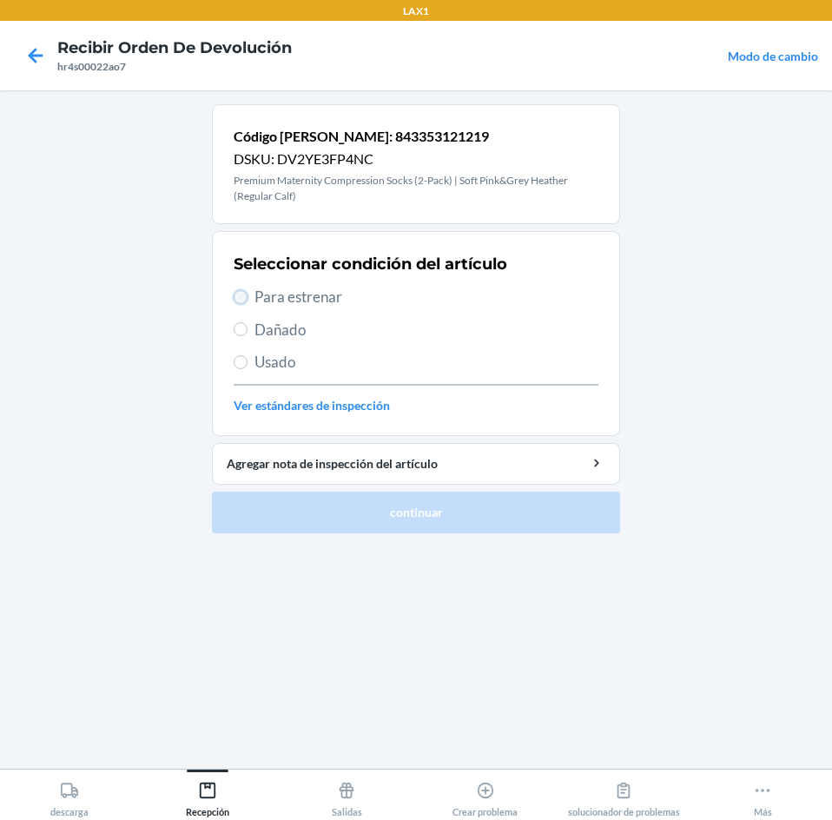
click at [243, 295] on input "Para estrenar" at bounding box center [241, 297] width 14 height 14
radio input "true"
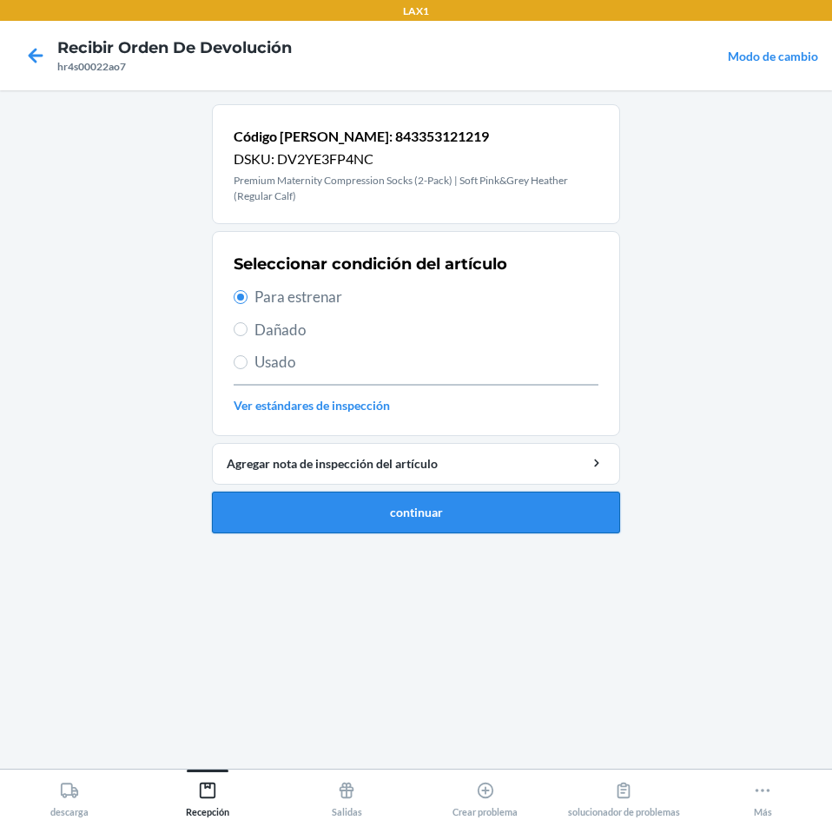
click at [245, 510] on button "continuar" at bounding box center [416, 513] width 408 height 42
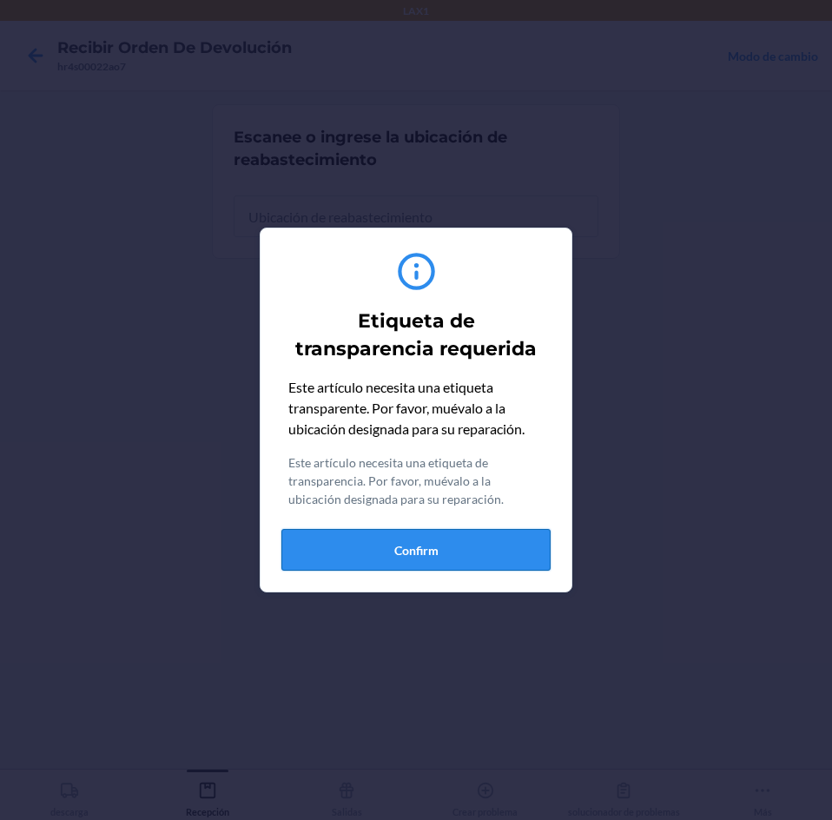
click at [350, 541] on button "Confirm" at bounding box center [415, 550] width 269 height 42
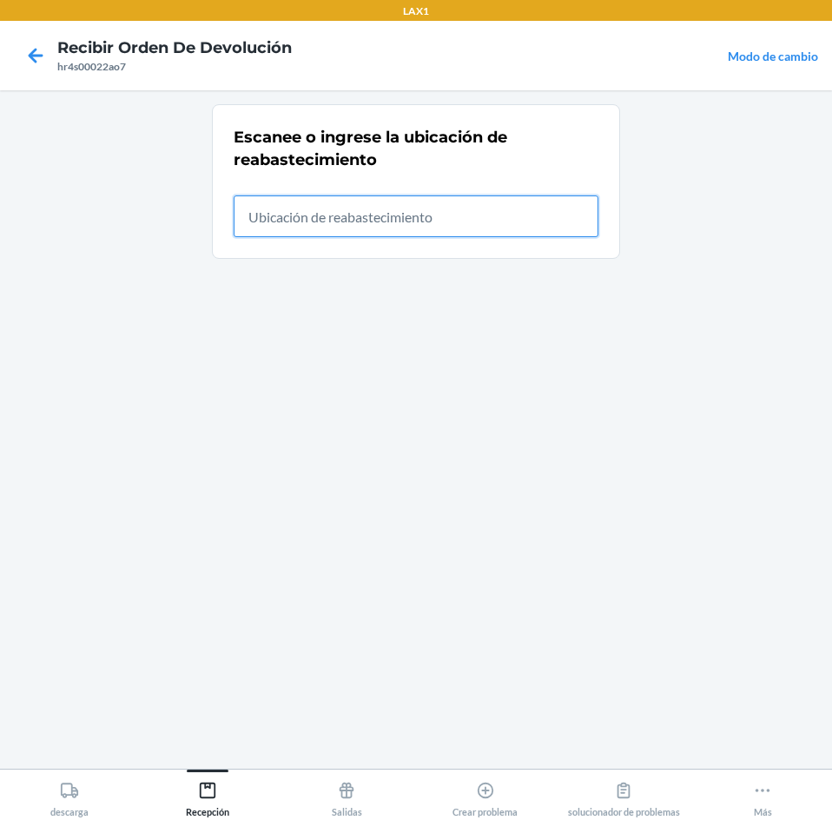
click at [535, 210] on input "text" at bounding box center [416, 216] width 365 height 42
type input "rtcart020"
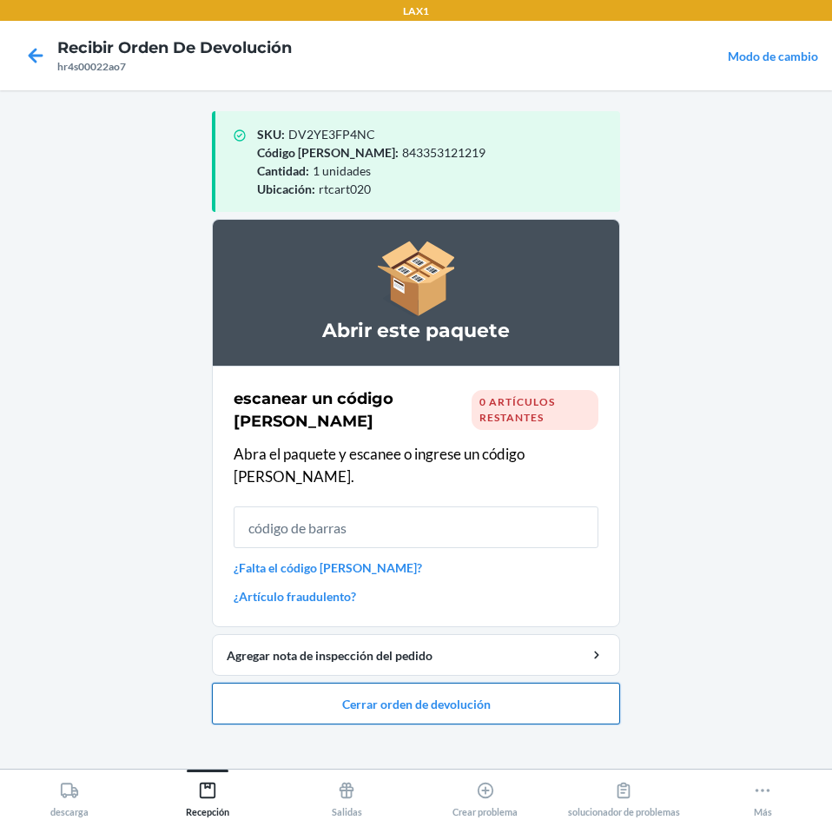
click at [463, 684] on button "Cerrar orden de devolución" at bounding box center [416, 704] width 408 height 42
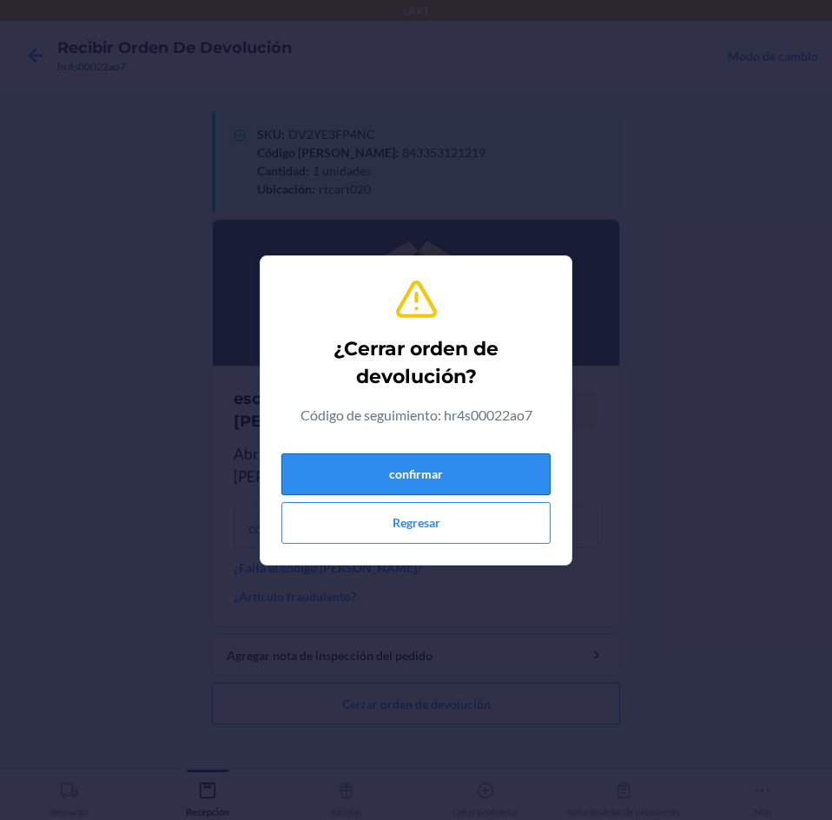
click at [466, 477] on button "confirmar" at bounding box center [415, 474] width 269 height 42
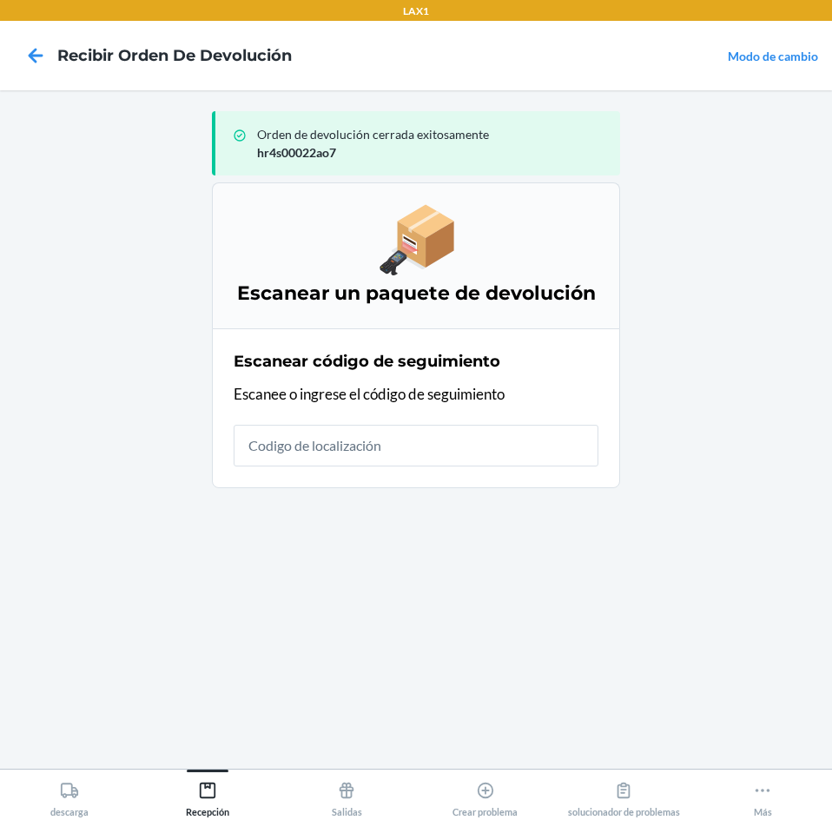
click at [532, 460] on input "text" at bounding box center [416, 446] width 365 height 42
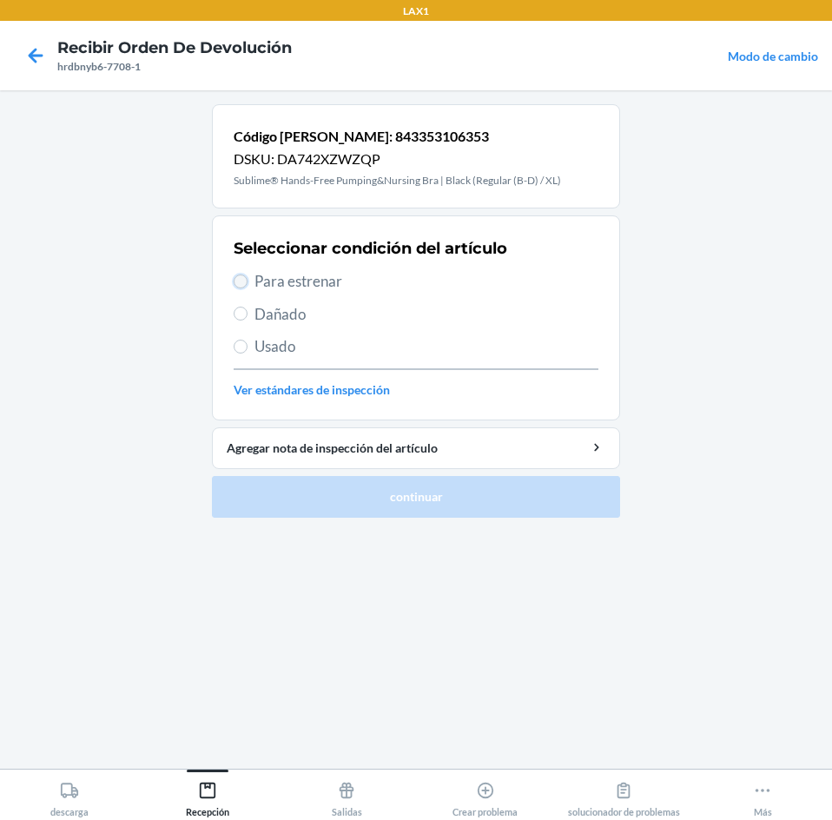
click at [243, 281] on input "Para estrenar" at bounding box center [241, 281] width 14 height 14
radio input "true"
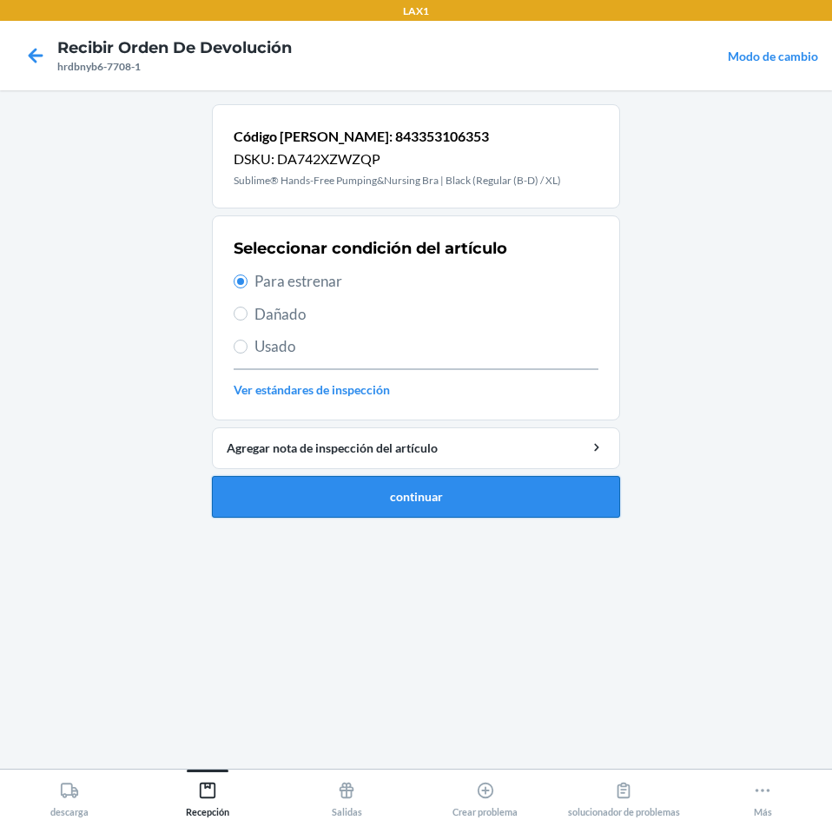
click at [294, 503] on button "continuar" at bounding box center [416, 497] width 408 height 42
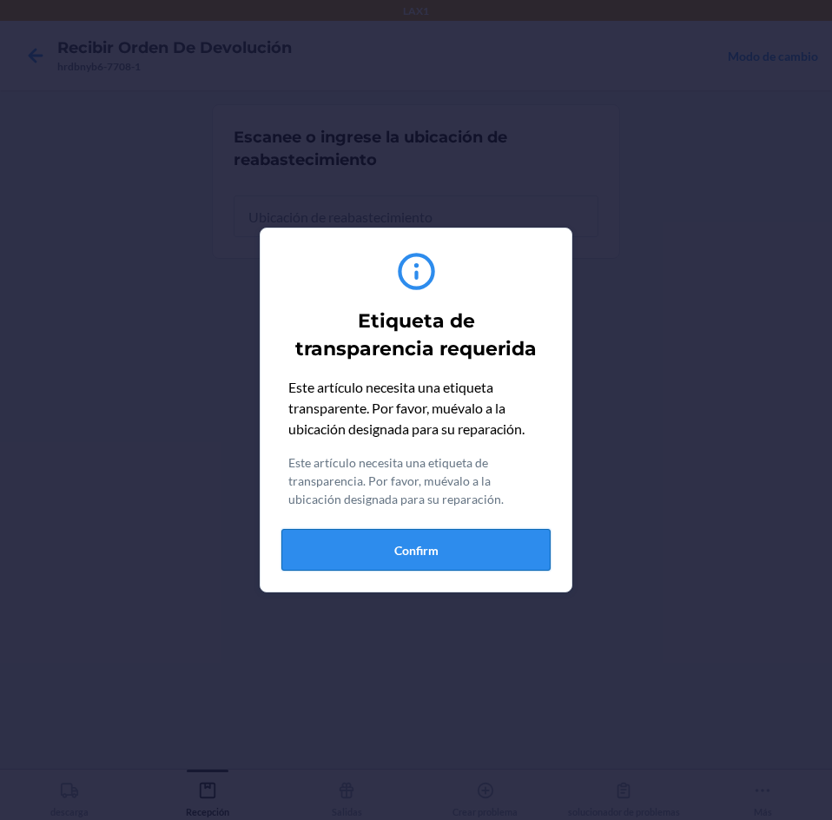
click at [505, 551] on button "Confirm" at bounding box center [415, 550] width 269 height 42
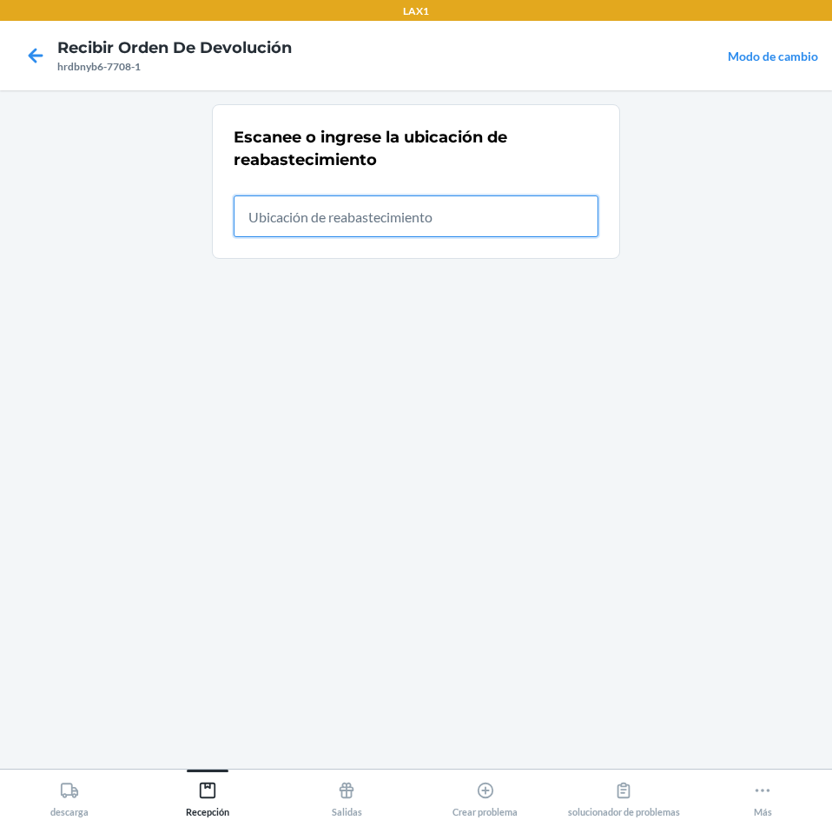
click at [493, 227] on input "text" at bounding box center [416, 216] width 365 height 42
type input "rtcart020"
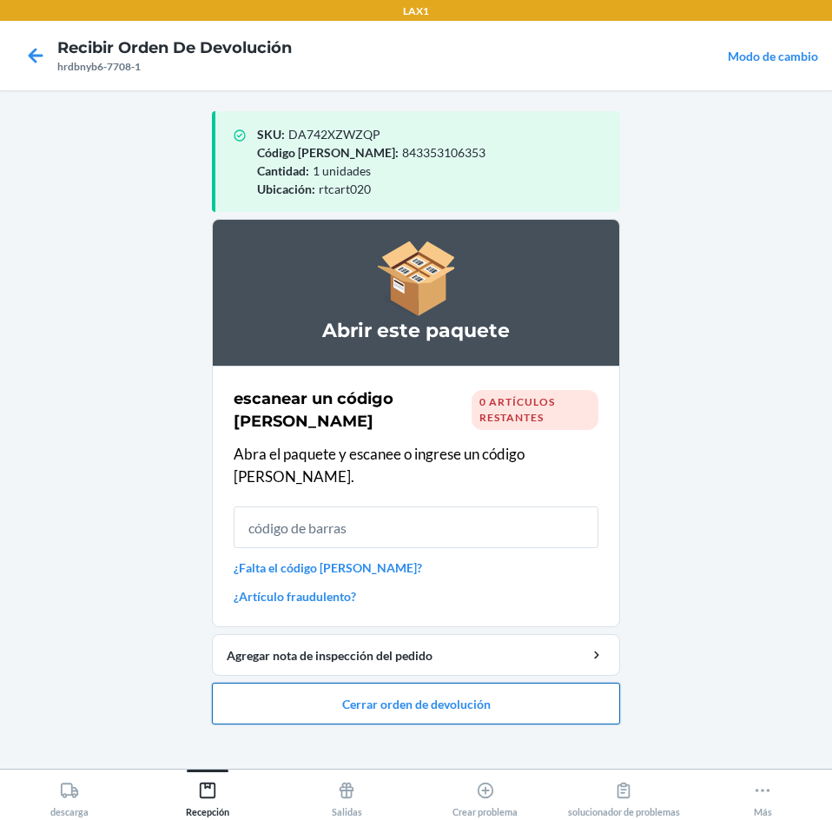
click at [565, 688] on button "Cerrar orden de devolución" at bounding box center [416, 704] width 408 height 42
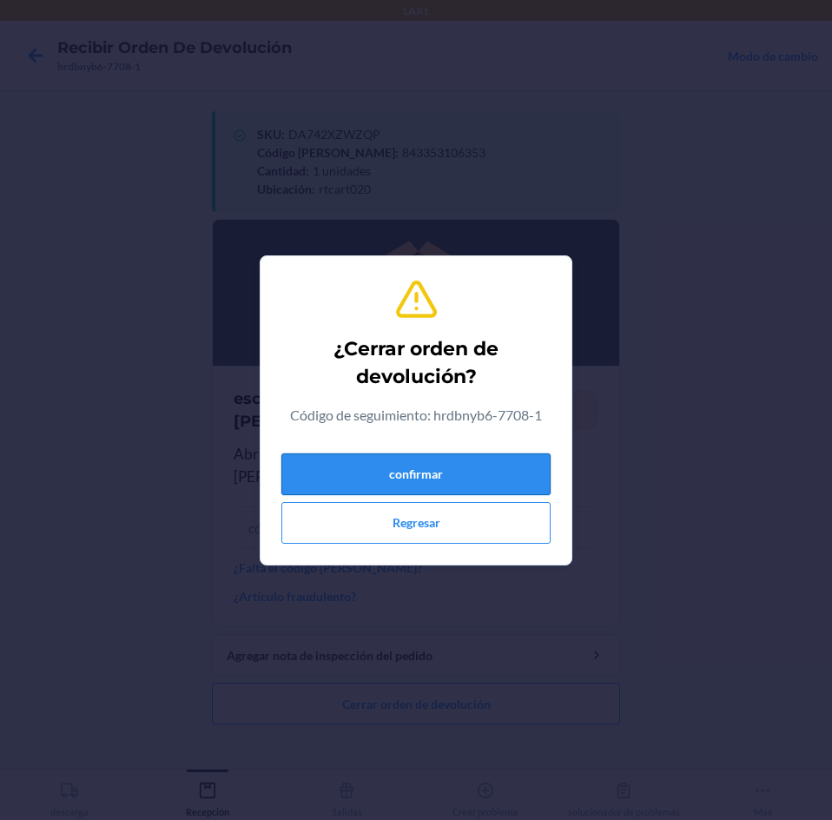
click at [442, 481] on button "confirmar" at bounding box center [415, 474] width 269 height 42
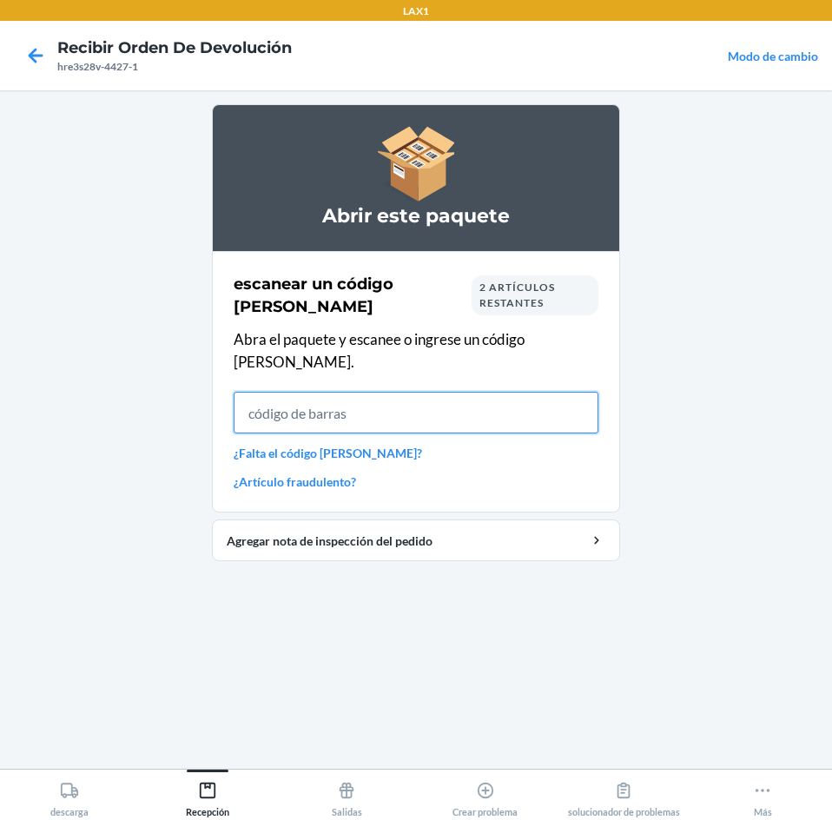
click at [445, 392] on input "text" at bounding box center [416, 413] width 365 height 42
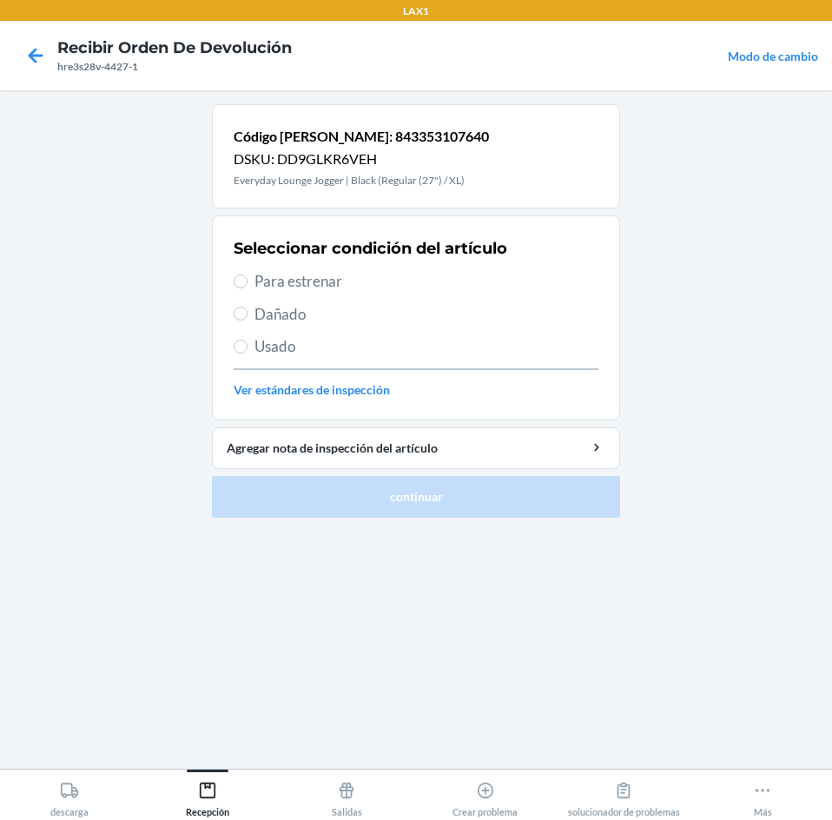
click at [252, 278] on label "Para estrenar" at bounding box center [416, 281] width 365 height 23
click at [248, 278] on input "Para estrenar" at bounding box center [241, 281] width 14 height 14
radio input "true"
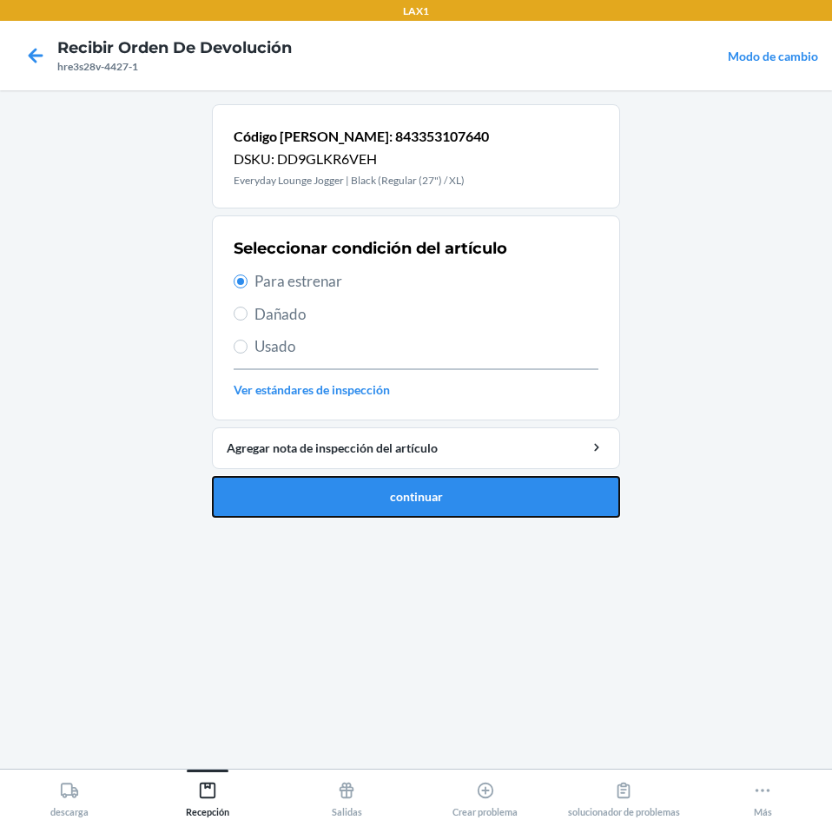
click at [342, 506] on button "continuar" at bounding box center [416, 497] width 408 height 42
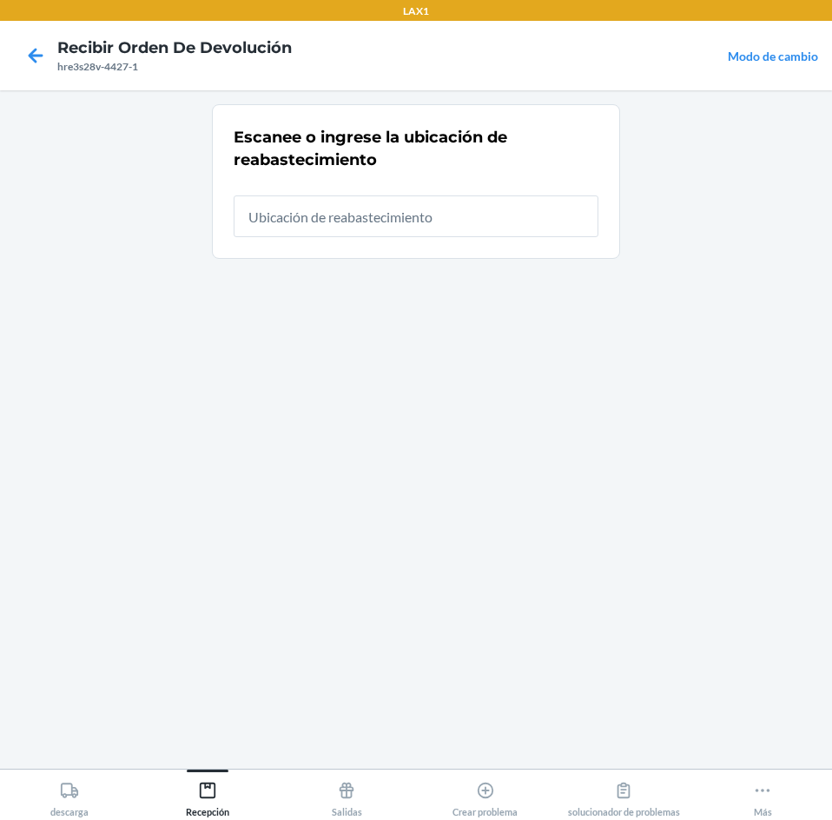
click at [573, 227] on input "text" at bounding box center [416, 216] width 365 height 42
type input "rtcart020"
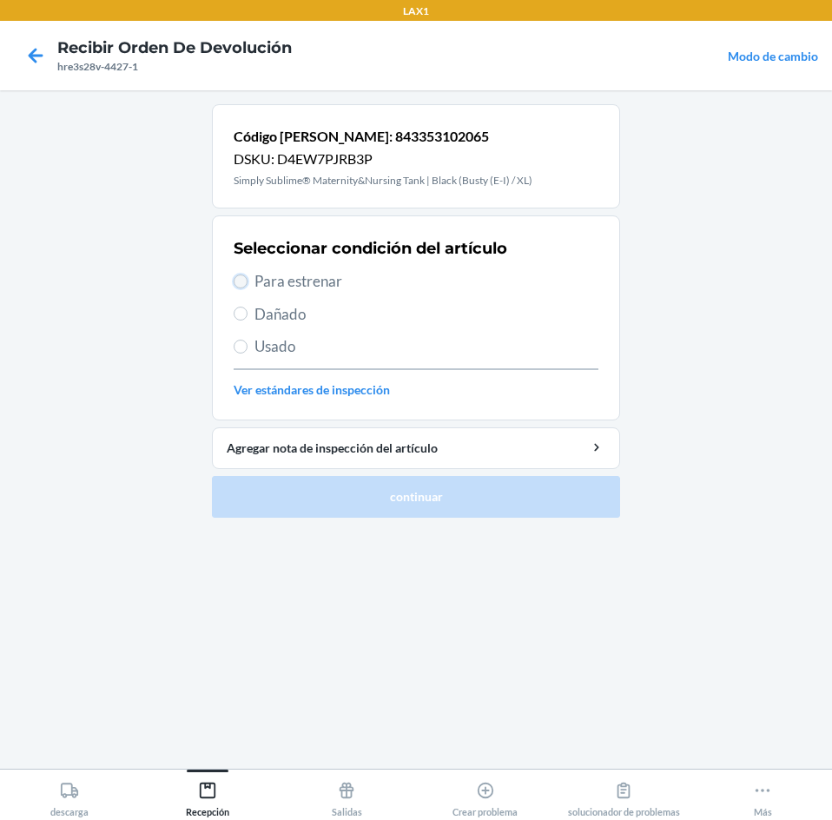
click at [241, 284] on input "Para estrenar" at bounding box center [241, 281] width 14 height 14
radio input "true"
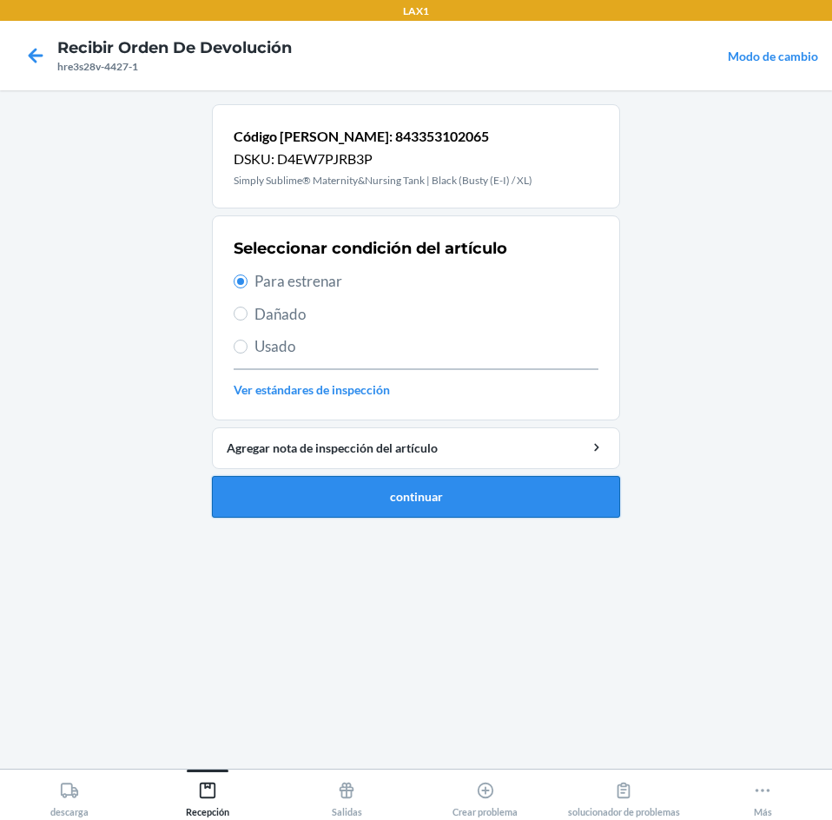
click at [254, 496] on button "continuar" at bounding box center [416, 497] width 408 height 42
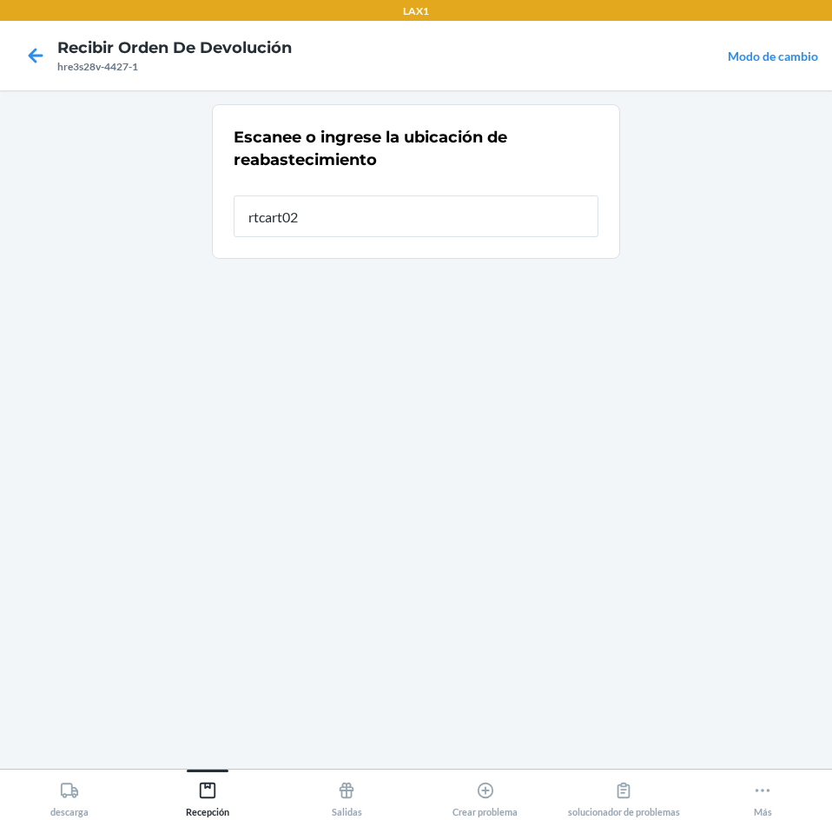
type input "rtcart020"
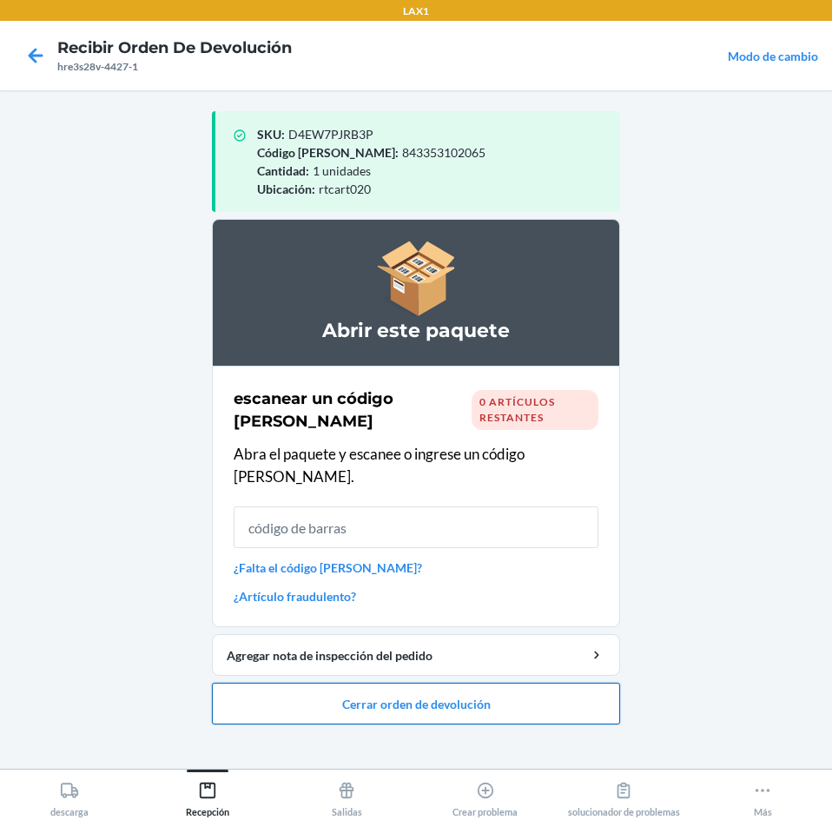
click at [352, 690] on button "Cerrar orden de devolución" at bounding box center [416, 704] width 408 height 42
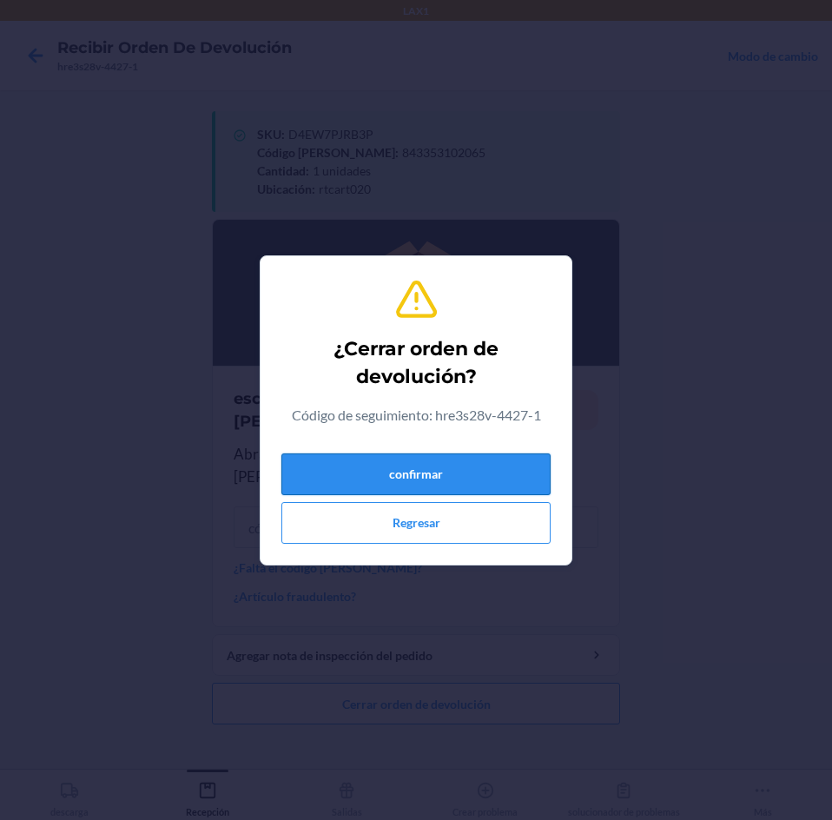
click at [452, 484] on button "confirmar" at bounding box center [415, 474] width 269 height 42
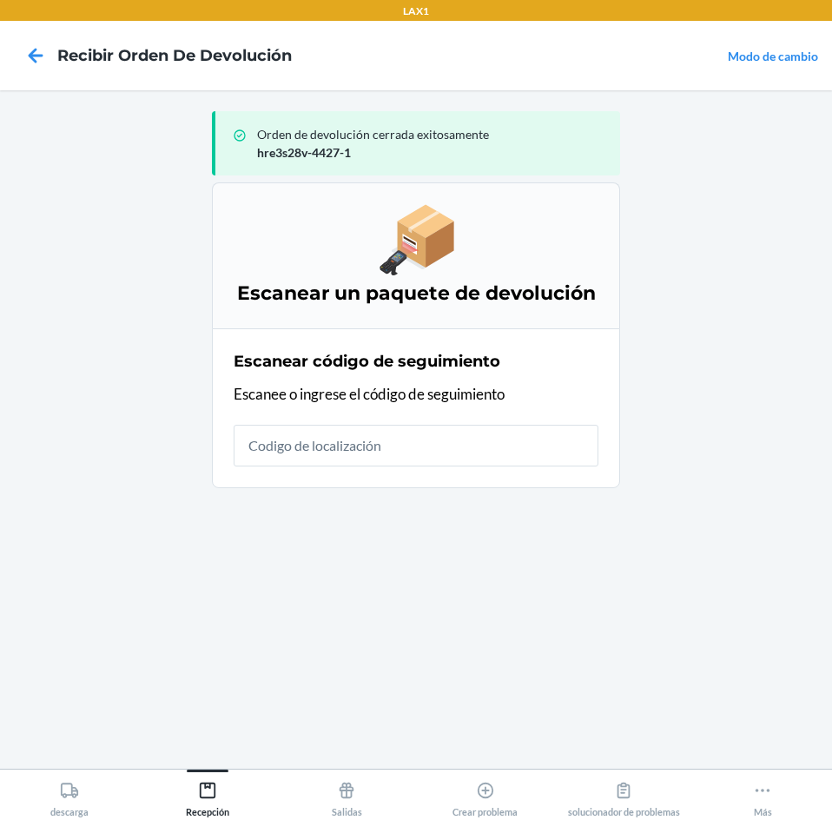
click at [539, 445] on input "text" at bounding box center [416, 446] width 365 height 42
type input "420924089400"
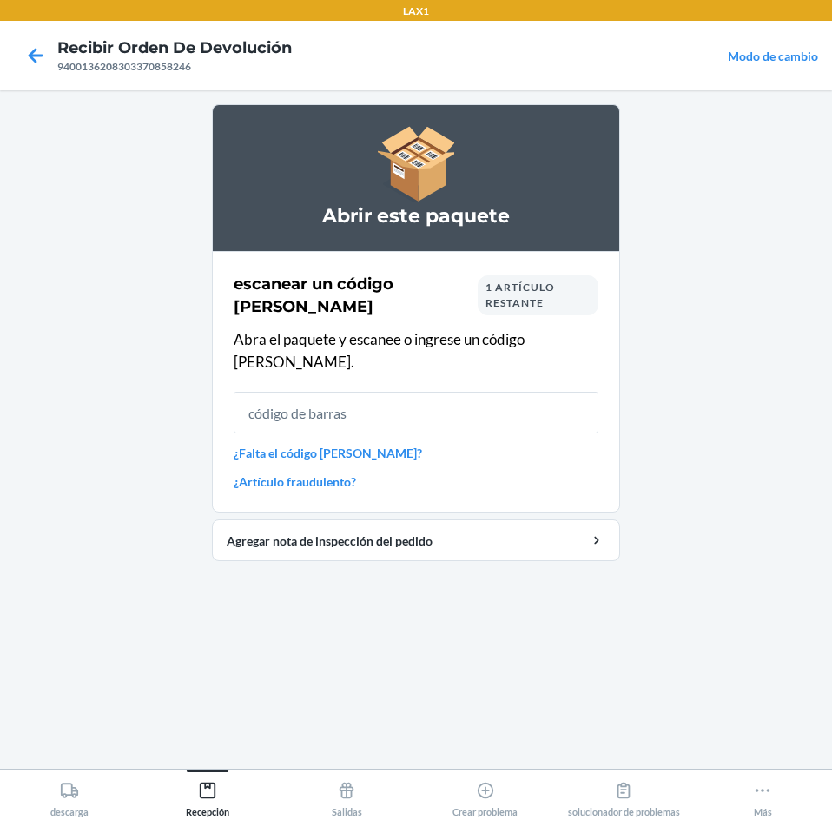
click at [356, 394] on input "text" at bounding box center [416, 413] width 365 height 42
click at [406, 392] on input "text" at bounding box center [416, 413] width 365 height 42
click at [349, 444] on link "¿Falta el código [PERSON_NAME]?" at bounding box center [416, 453] width 365 height 18
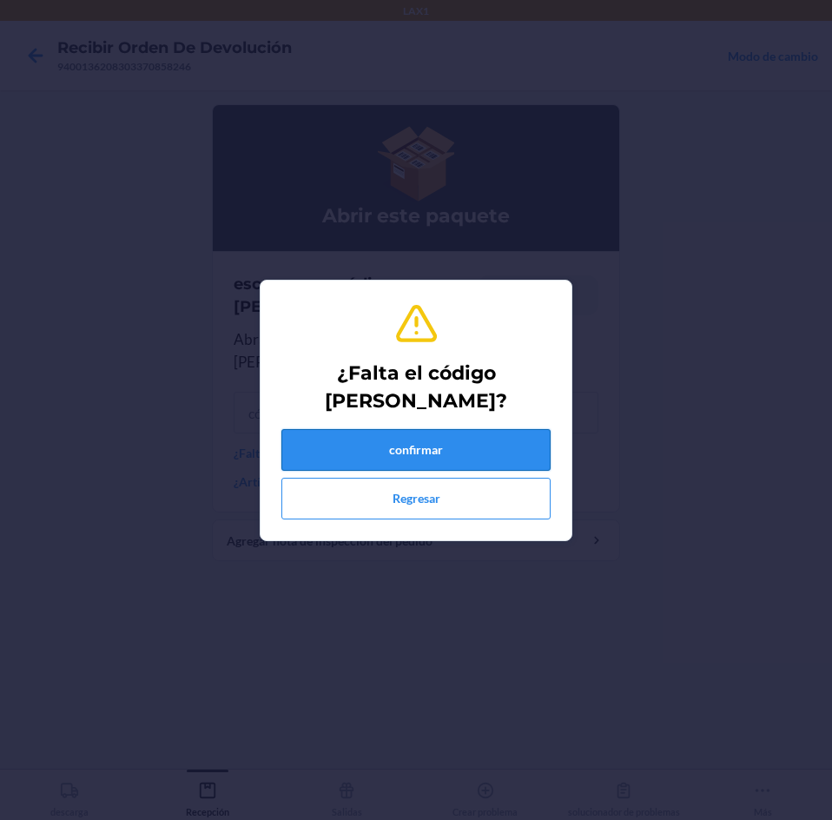
click at [351, 448] on button "confirmar" at bounding box center [415, 450] width 269 height 42
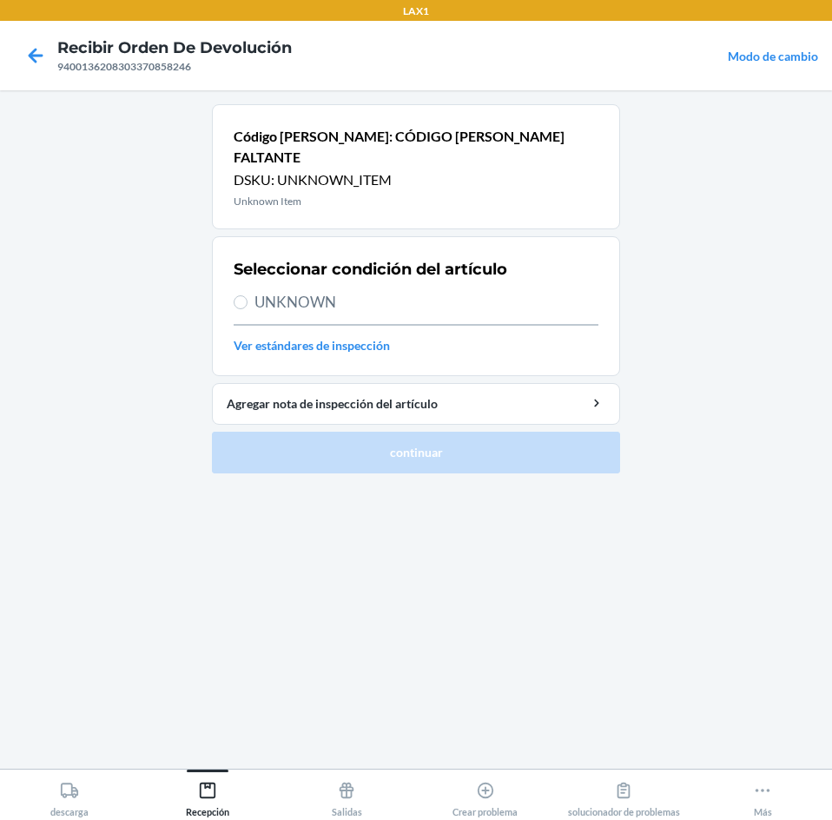
click at [323, 291] on span "UNKNOWN" at bounding box center [427, 302] width 344 height 23
click at [248, 295] on input "UNKNOWN" at bounding box center [241, 302] width 14 height 14
radio input "true"
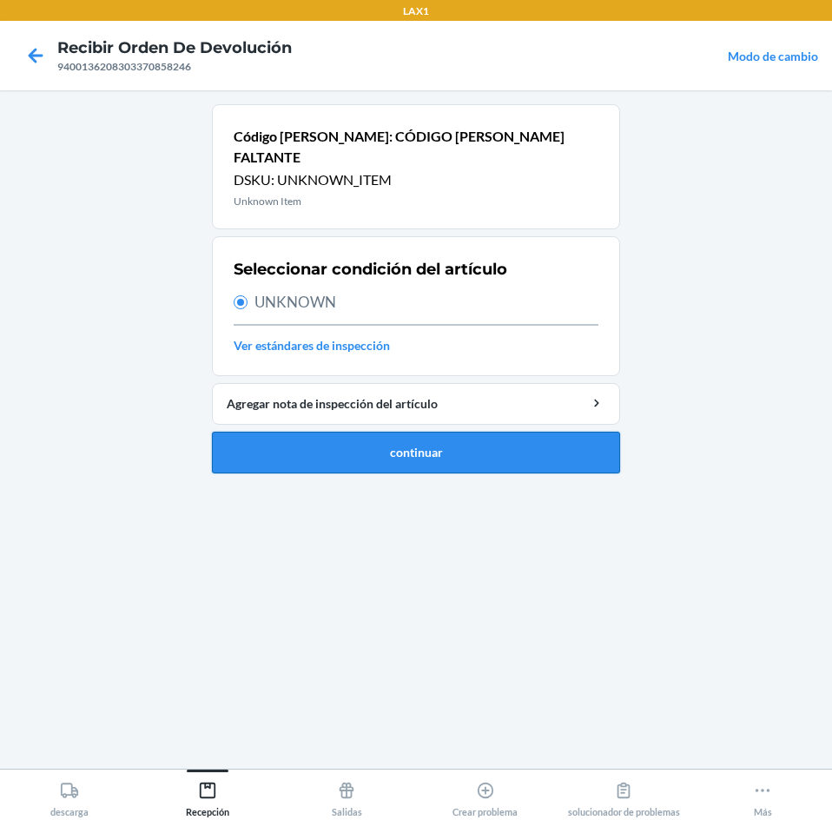
click at [344, 432] on button "continuar" at bounding box center [416, 453] width 408 height 42
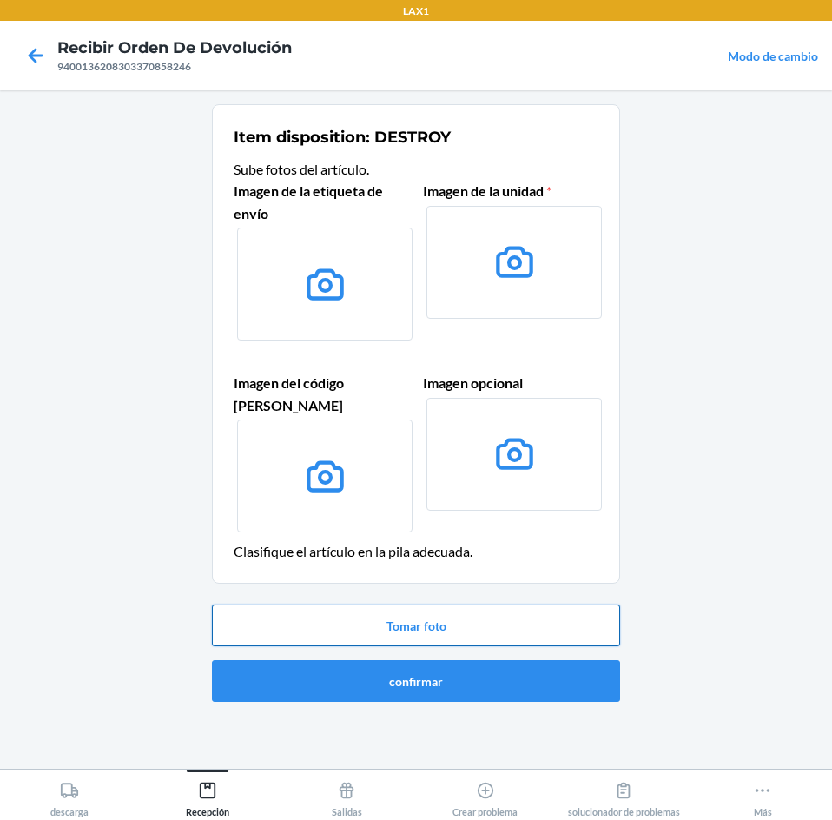
click at [493, 605] on button "Tomar foto" at bounding box center [416, 626] width 408 height 42
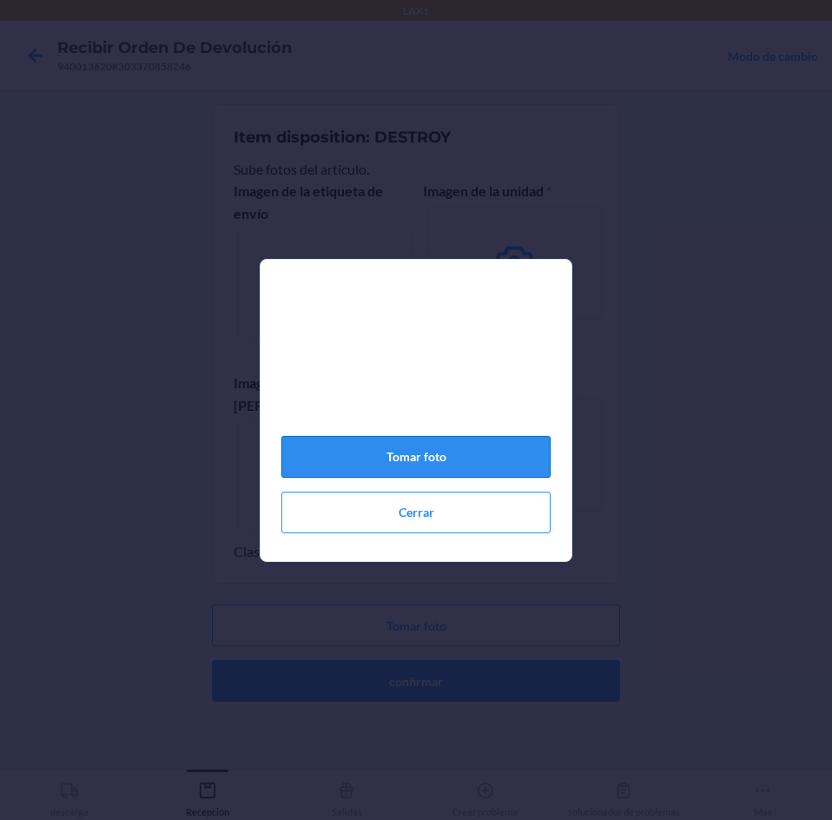
click at [410, 453] on button "Tomar foto" at bounding box center [415, 457] width 269 height 42
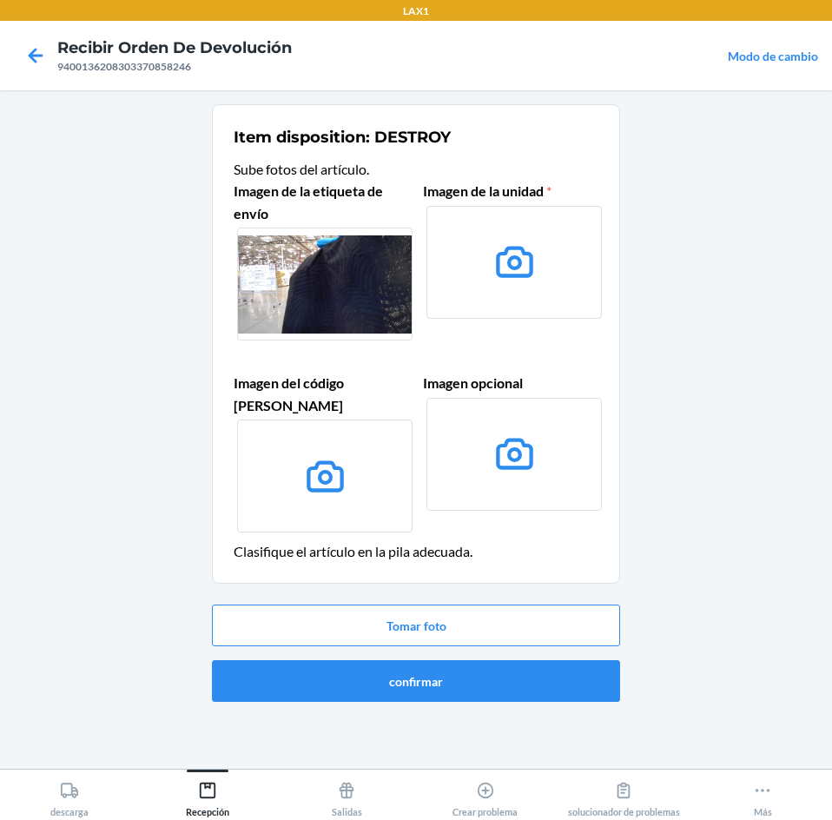
click at [486, 684] on div "Tomar foto confirmar" at bounding box center [416, 653] width 408 height 111
click at [495, 665] on button "confirmar" at bounding box center [416, 681] width 408 height 42
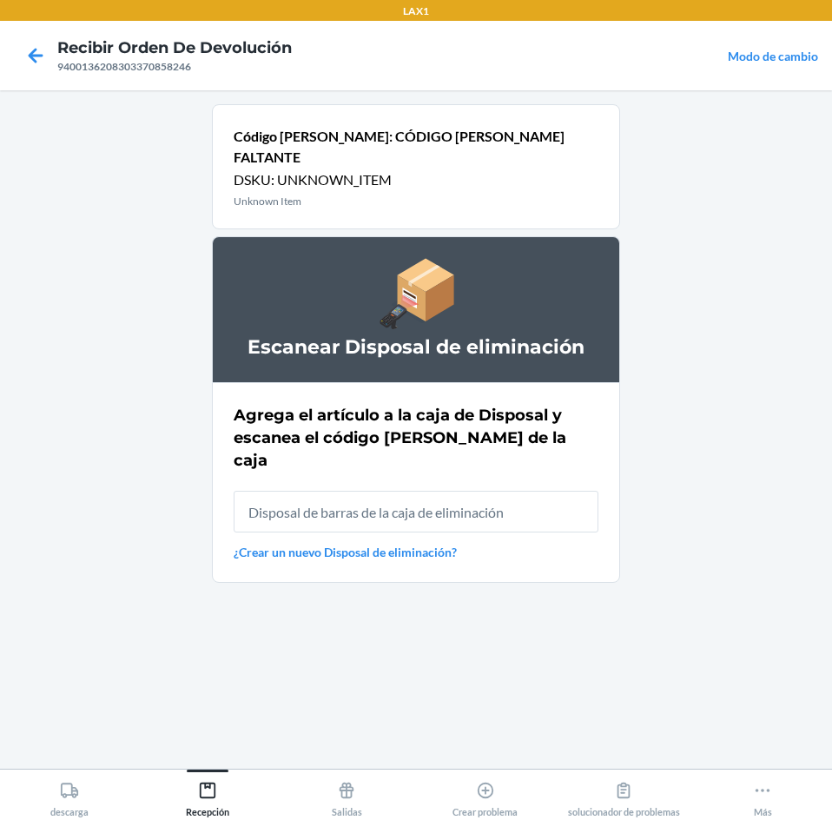
click at [524, 491] on input "text" at bounding box center [416, 512] width 365 height 42
type input "RB0000019AD"
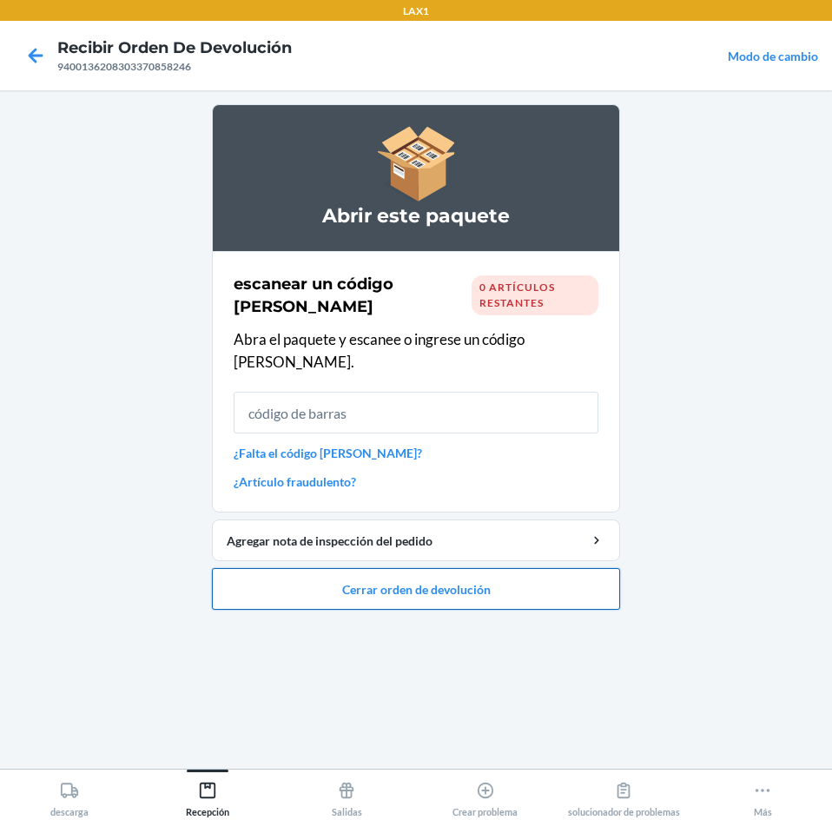
click at [511, 573] on button "Cerrar orden de devolución" at bounding box center [416, 589] width 408 height 42
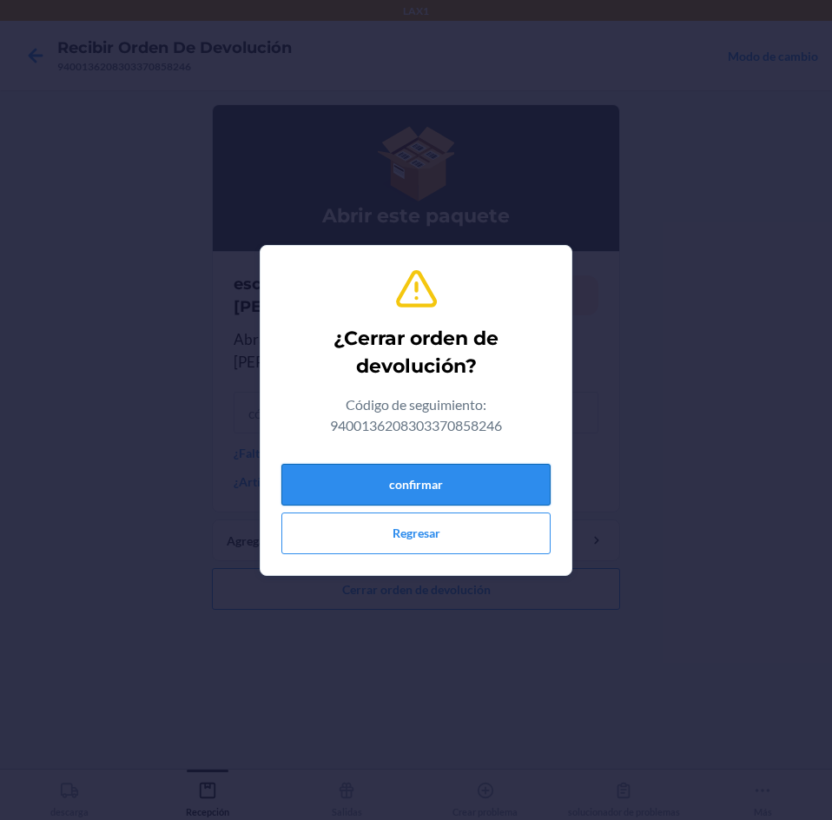
click at [495, 490] on button "confirmar" at bounding box center [415, 485] width 269 height 42
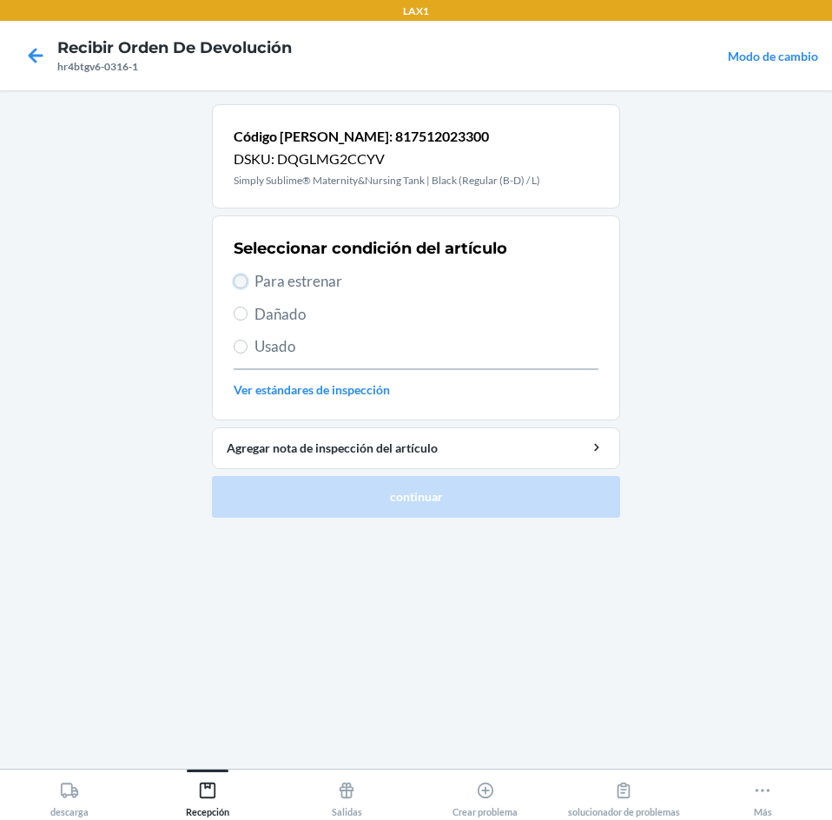
click at [241, 280] on input "Para estrenar" at bounding box center [241, 281] width 14 height 14
radio input "true"
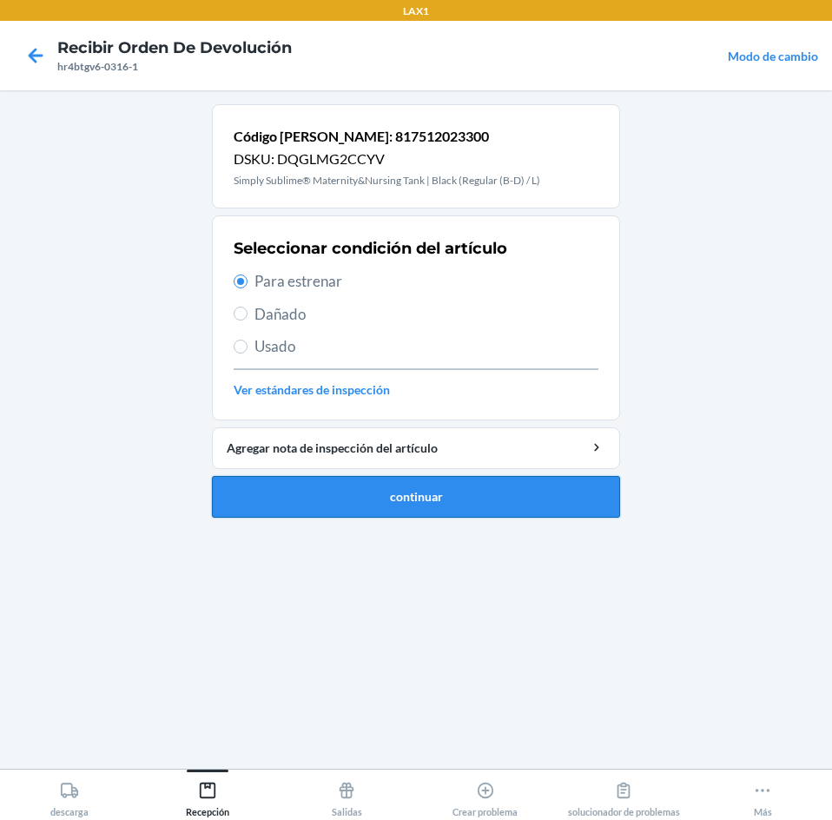
click at [262, 507] on button "continuar" at bounding box center [416, 497] width 408 height 42
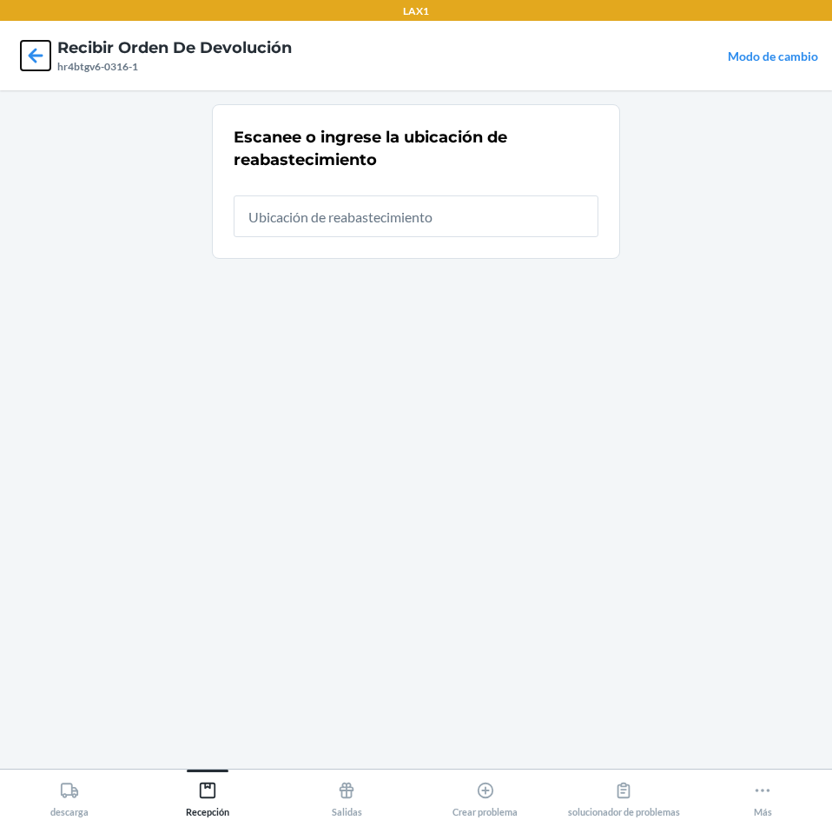
click at [35, 63] on icon at bounding box center [36, 56] width 30 height 30
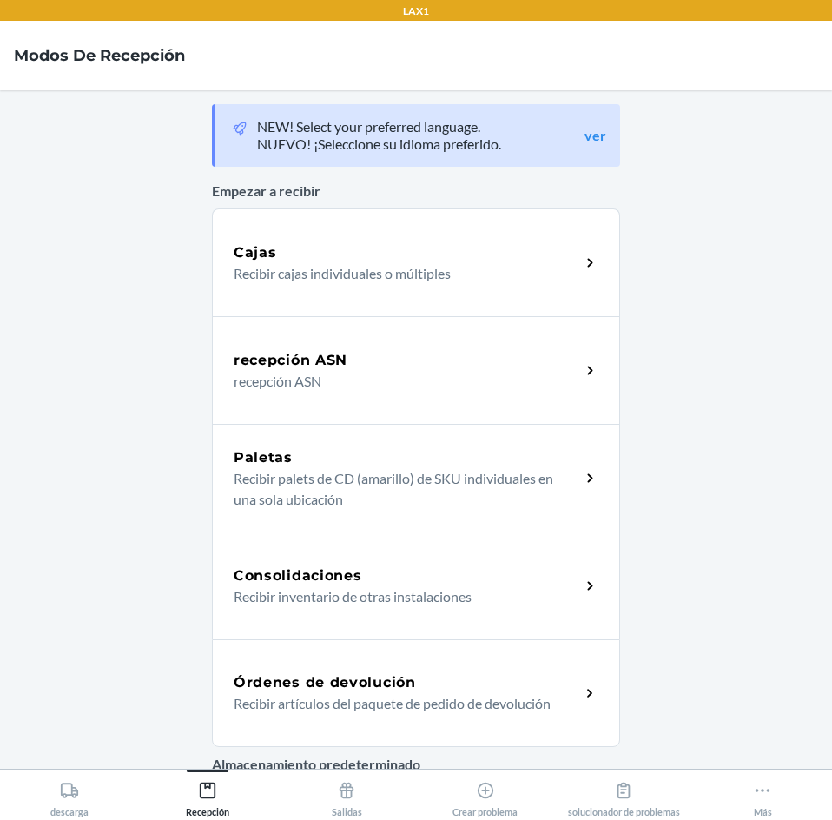
click at [402, 708] on p "Recibir artículos del paquete de pedido de devolución" at bounding box center [400, 703] width 333 height 21
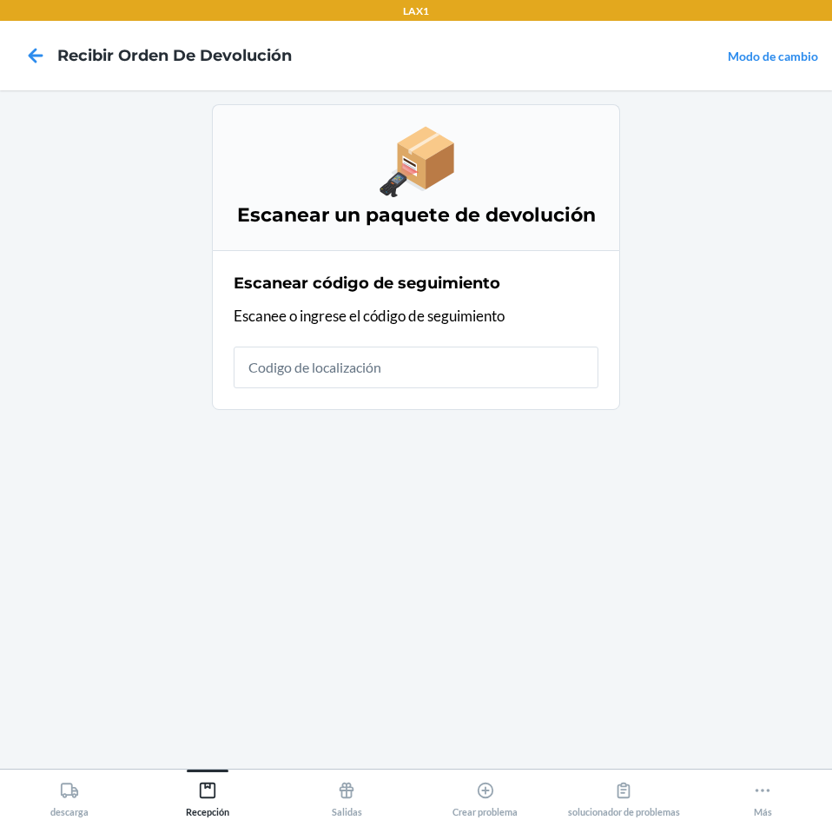
click at [392, 364] on input "text" at bounding box center [416, 368] width 365 height 42
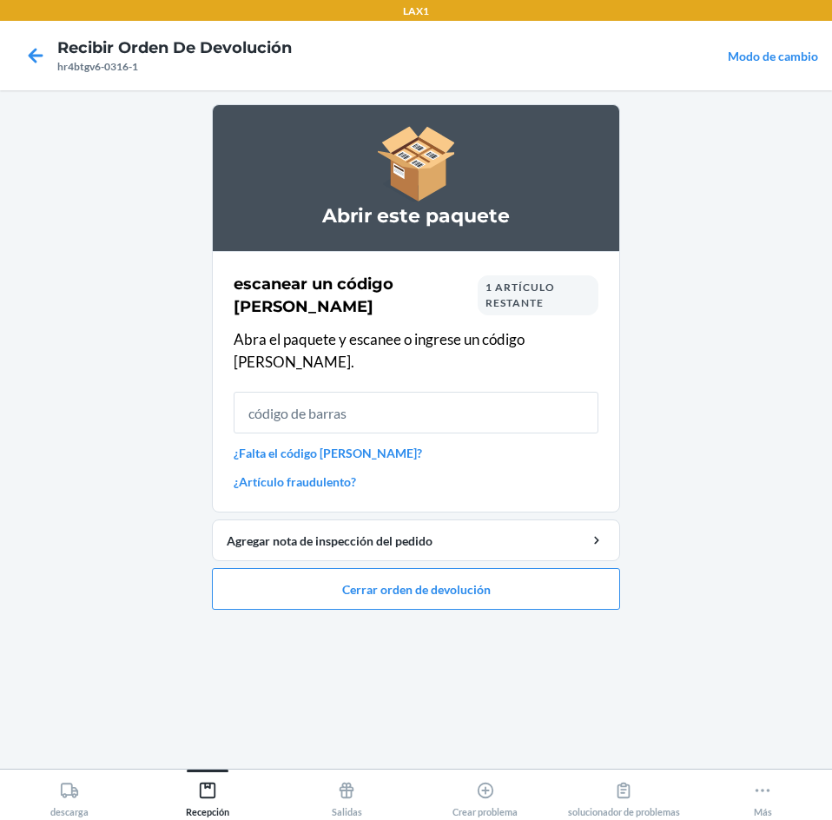
click at [459, 392] on input "text" at bounding box center [416, 413] width 365 height 42
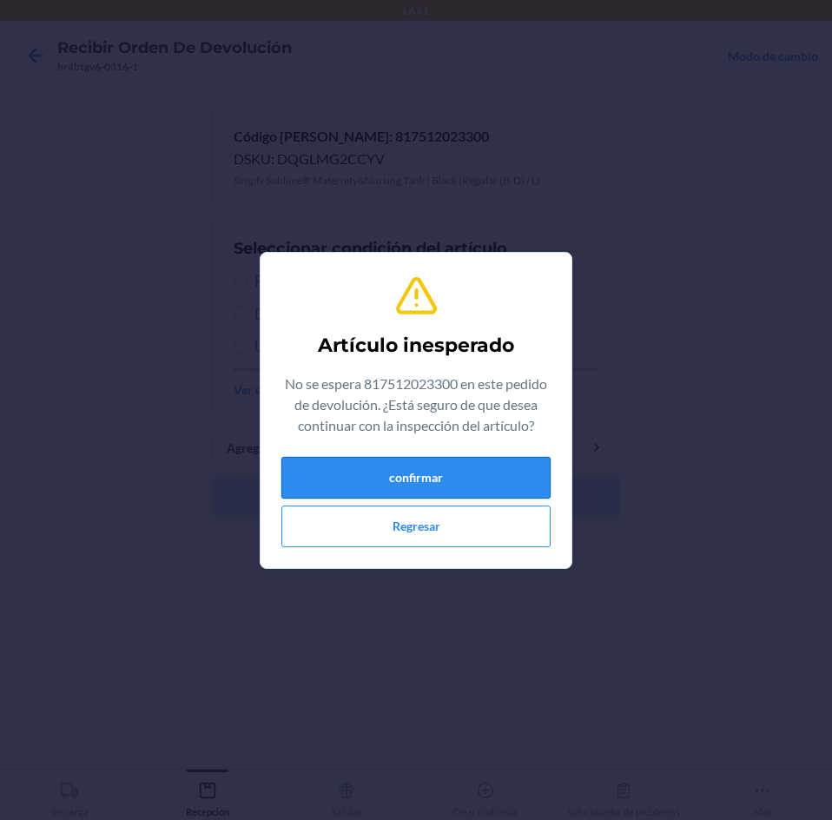
click at [428, 490] on button "confirmar" at bounding box center [415, 478] width 269 height 42
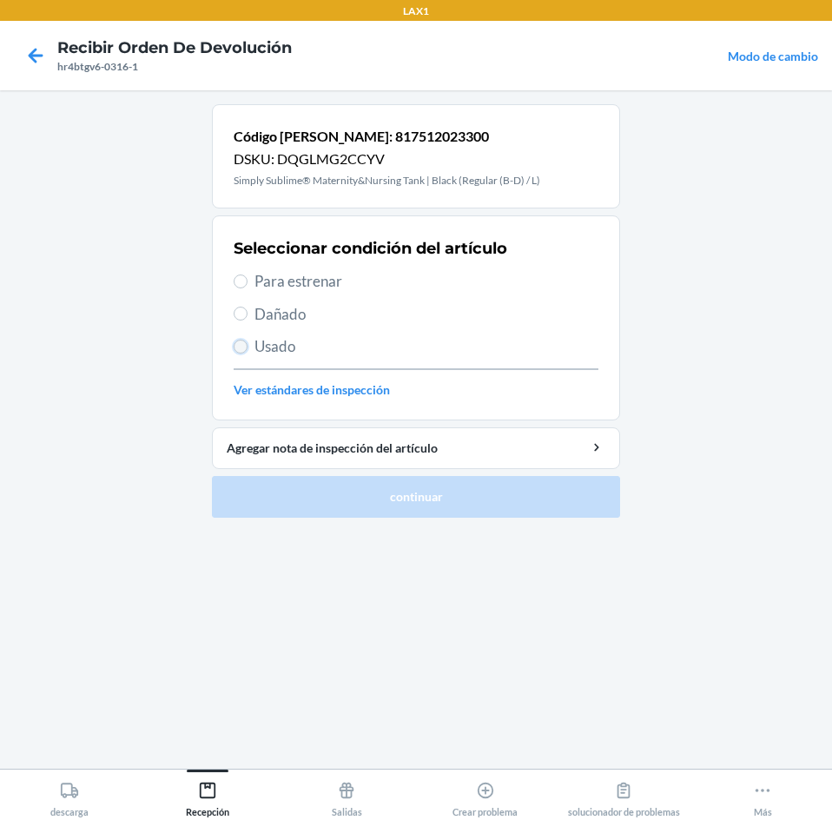
click at [243, 347] on input "Usado" at bounding box center [241, 347] width 14 height 14
radio input "true"
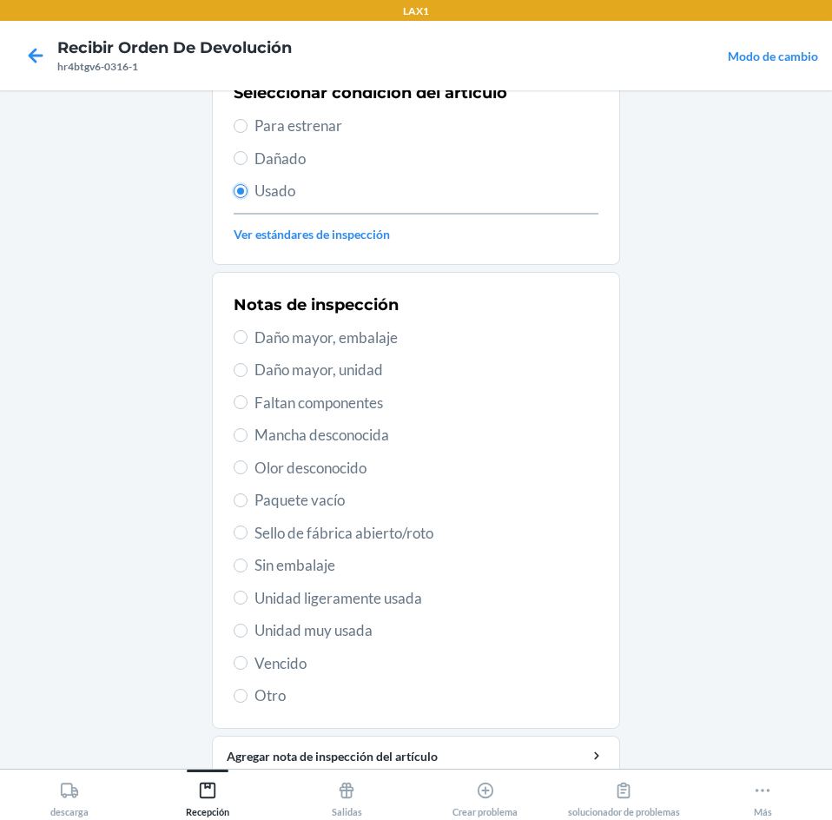
scroll to position [174, 0]
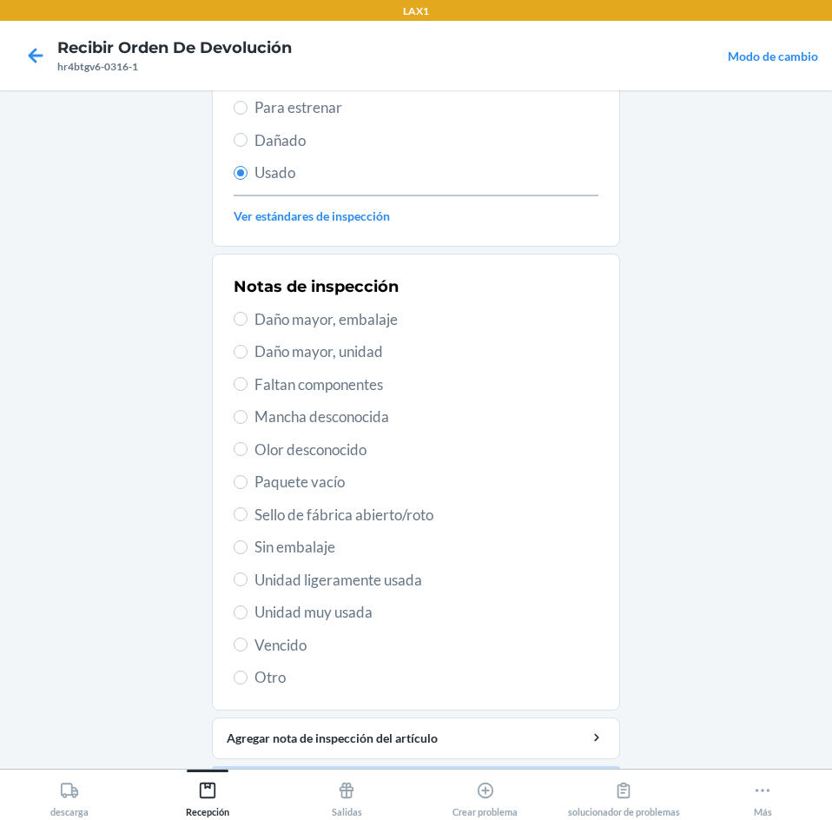
click at [265, 609] on span "Unidad muy usada" at bounding box center [427, 612] width 344 height 23
click at [248, 609] on input "Unidad muy usada" at bounding box center [241, 612] width 14 height 14
radio input "true"
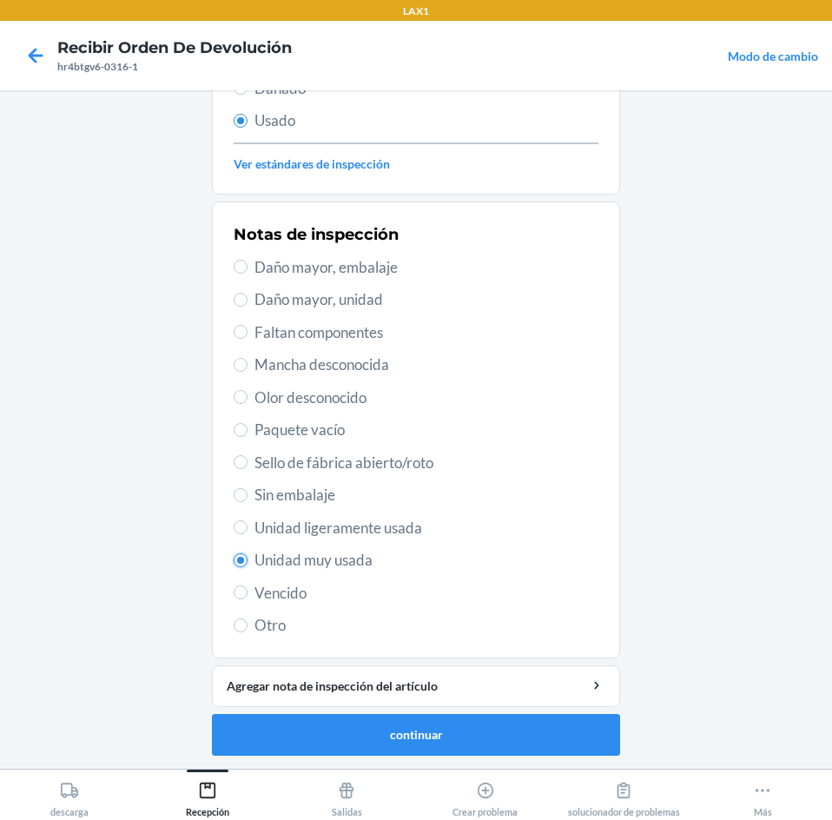
scroll to position [227, 0]
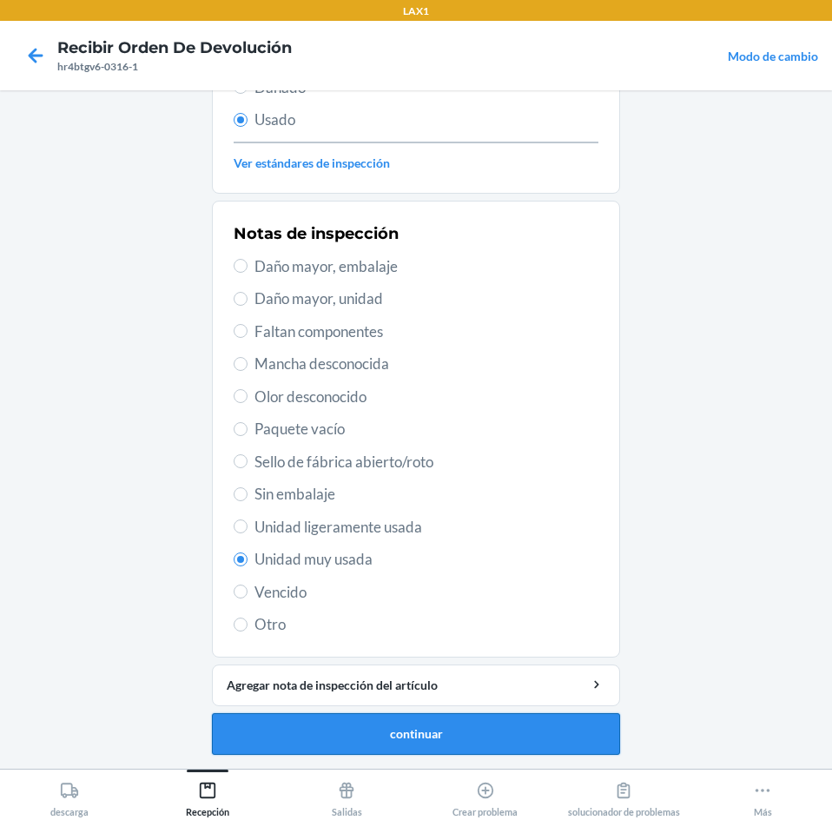
click at [292, 740] on button "continuar" at bounding box center [416, 734] width 408 height 42
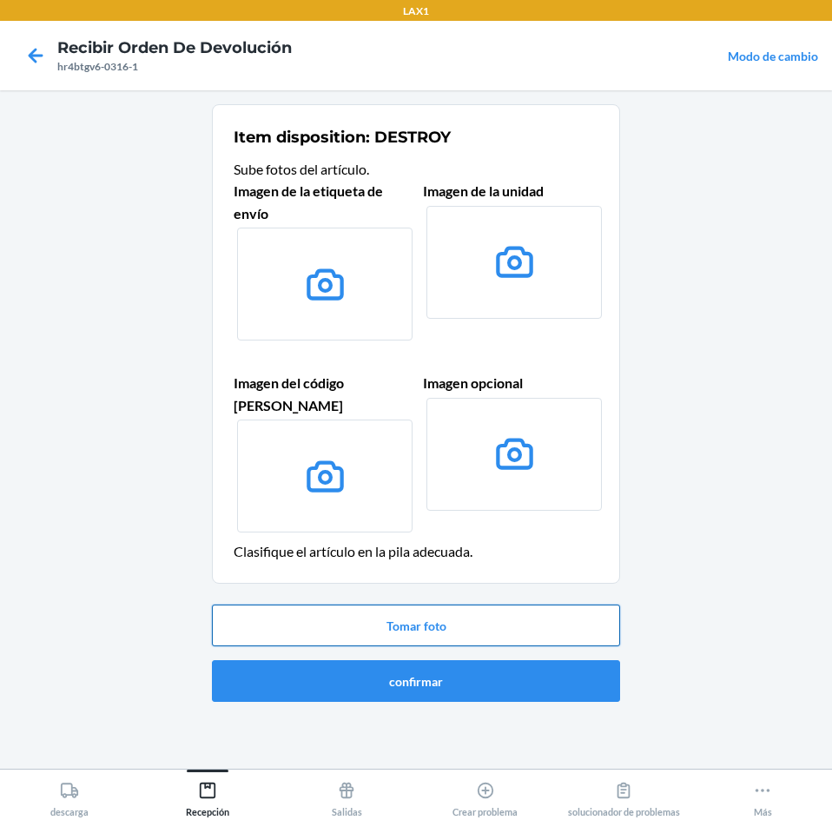
click at [392, 605] on button "Tomar foto" at bounding box center [416, 626] width 408 height 42
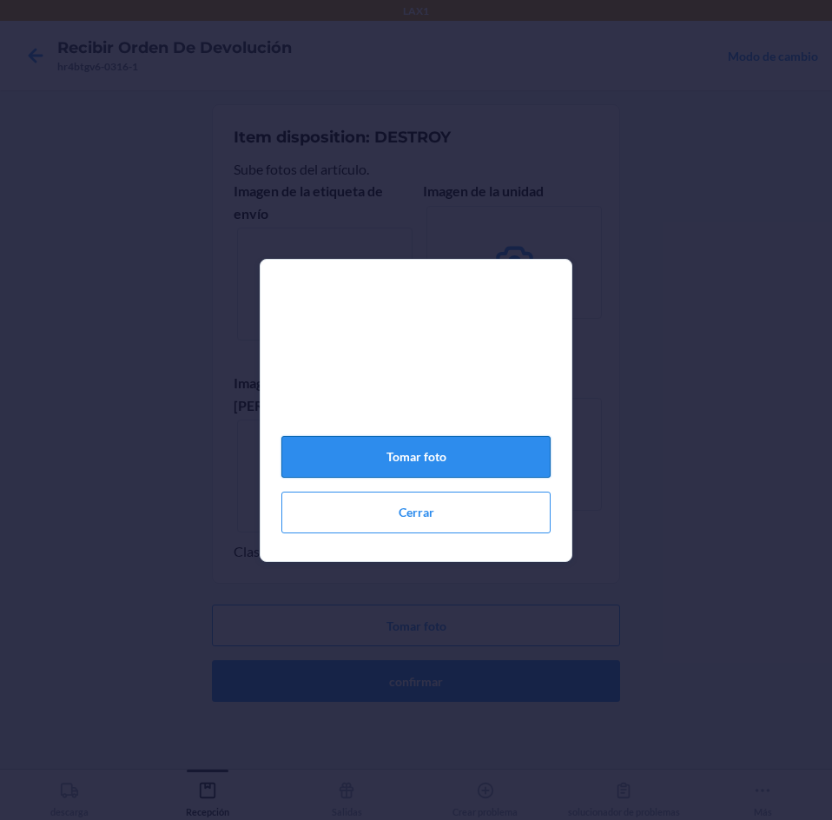
click at [391, 463] on button "Tomar foto" at bounding box center [415, 457] width 269 height 42
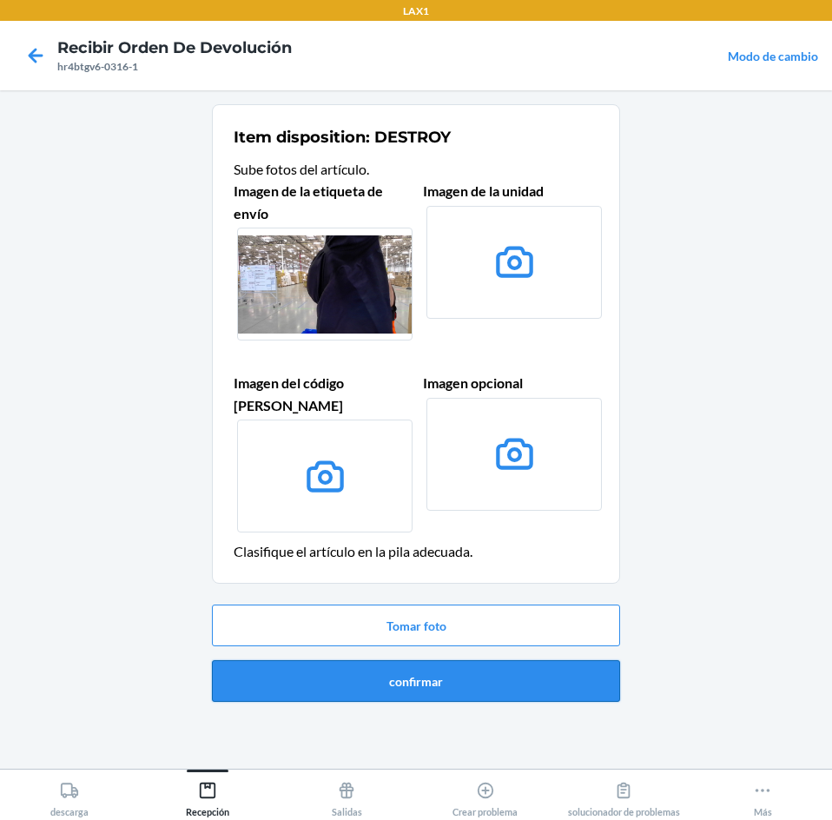
click at [461, 667] on button "confirmar" at bounding box center [416, 681] width 408 height 42
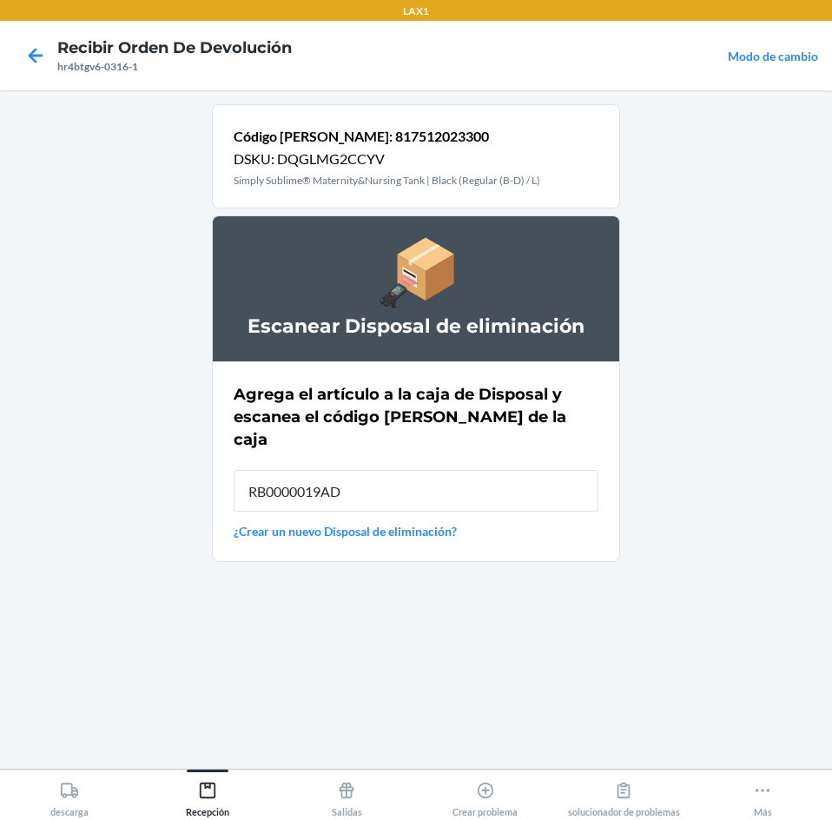
type input "RB0000019AD"
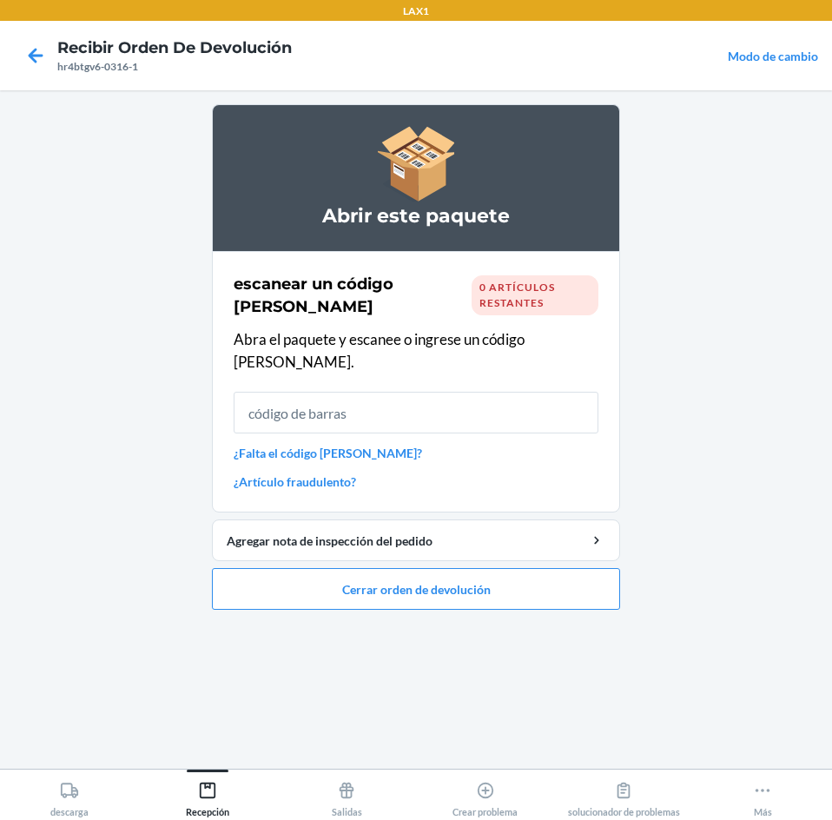
click at [460, 392] on input "text" at bounding box center [416, 413] width 365 height 42
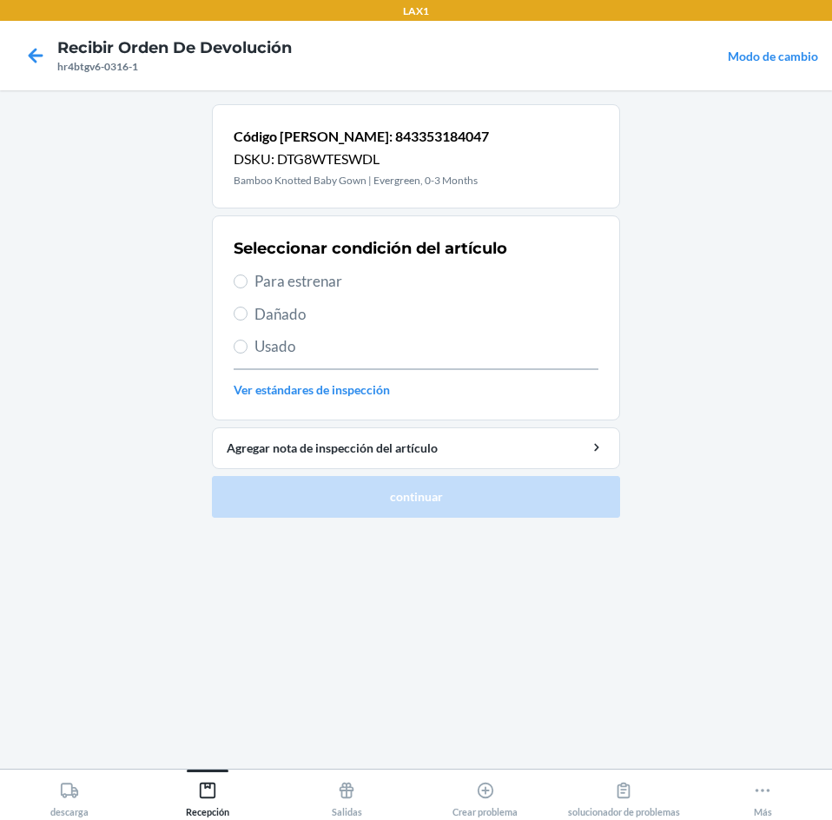
click at [235, 288] on label "Para estrenar" at bounding box center [416, 281] width 365 height 23
click at [235, 288] on input "Para estrenar" at bounding box center [241, 281] width 14 height 14
radio input "true"
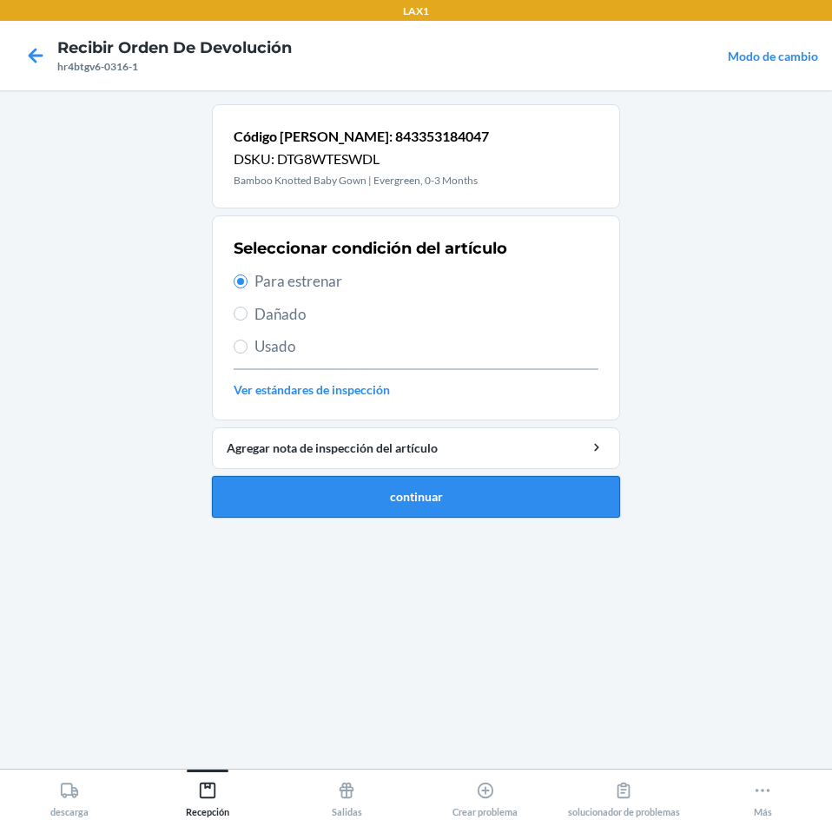
click at [303, 506] on button "continuar" at bounding box center [416, 497] width 408 height 42
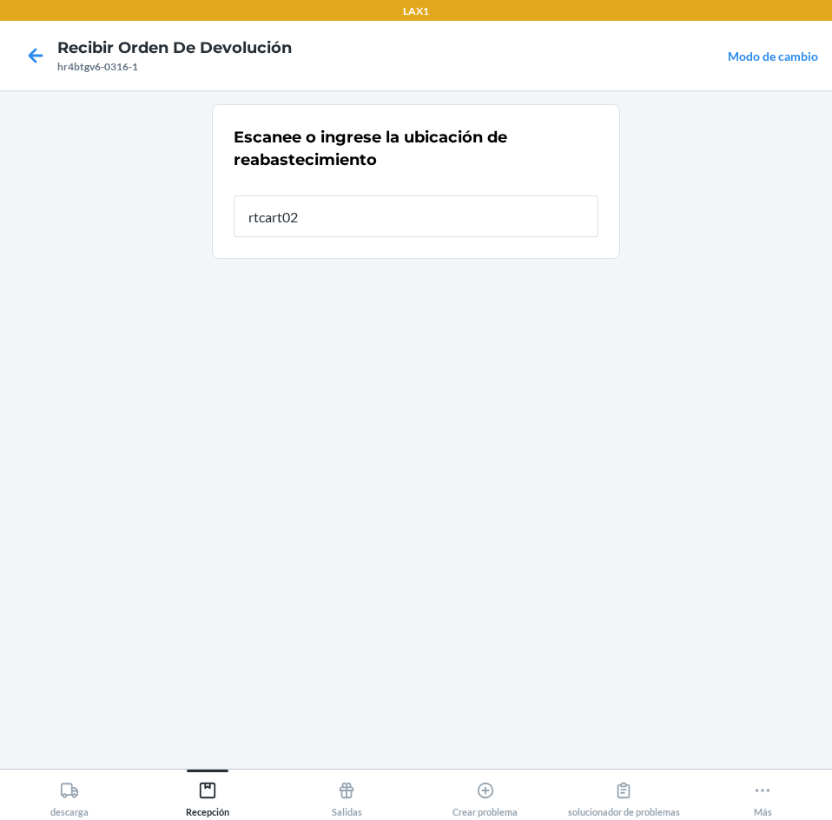
type input "rtcart020"
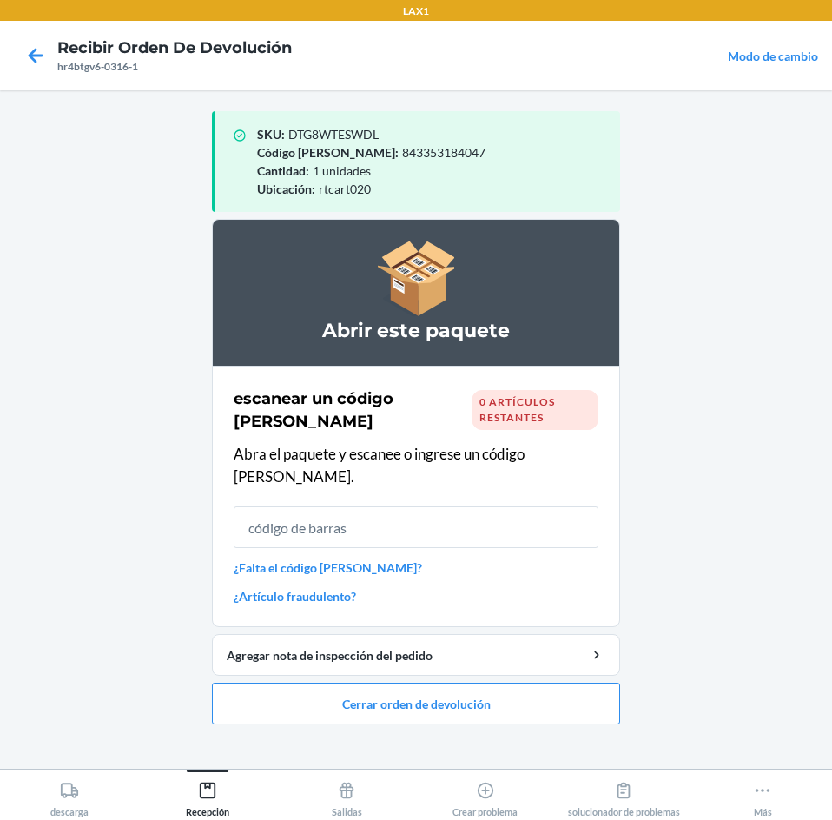
click at [337, 559] on link "¿Falta el código [PERSON_NAME]?" at bounding box center [416, 568] width 365 height 18
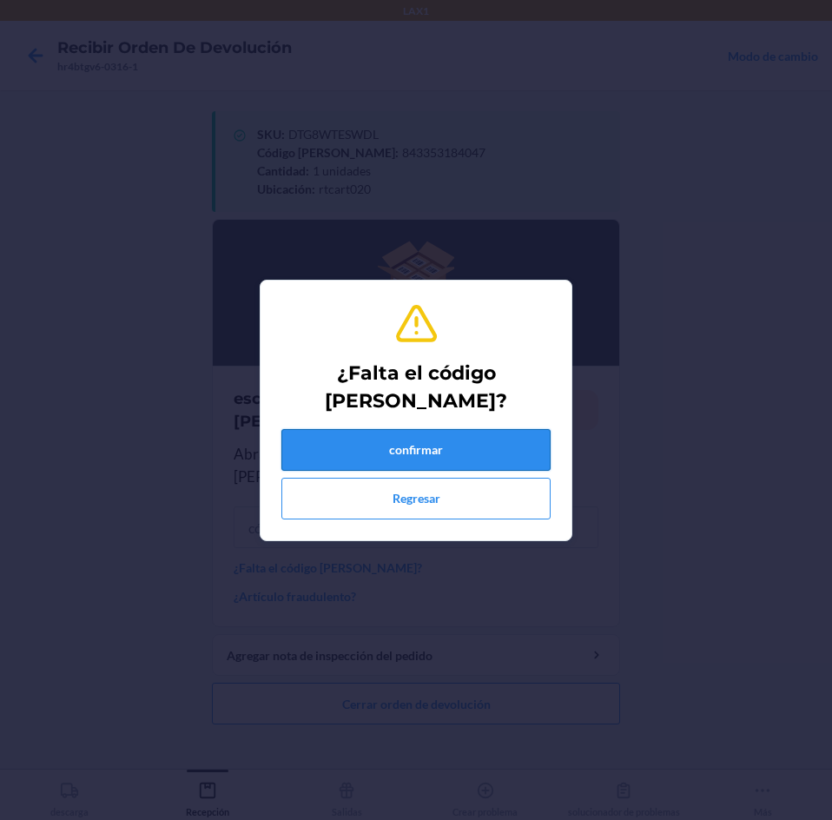
click at [342, 442] on button "confirmar" at bounding box center [415, 450] width 269 height 42
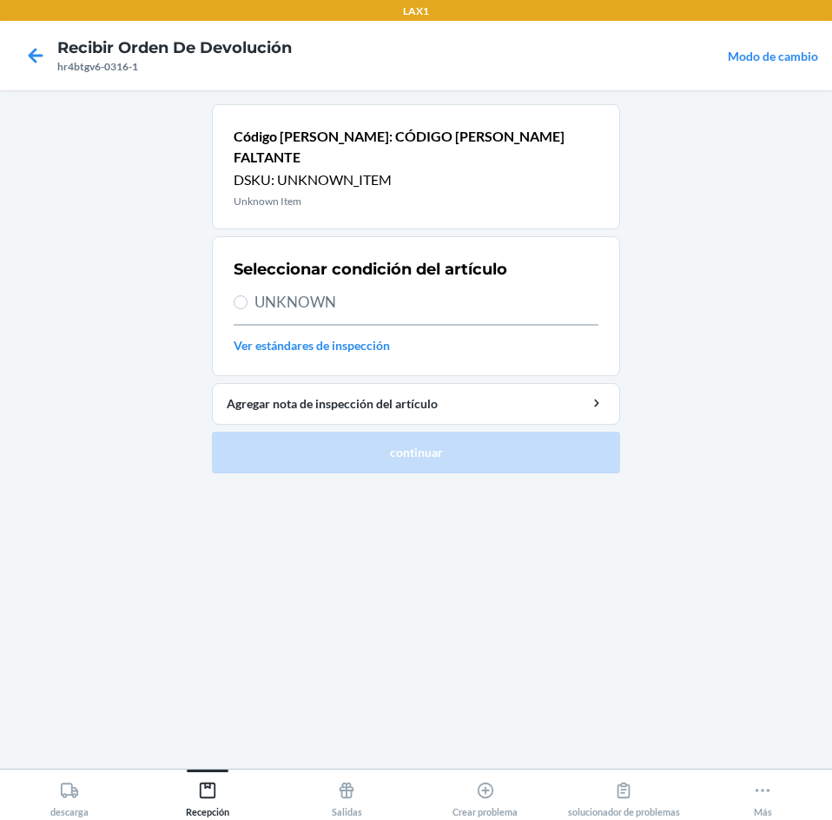
click at [261, 291] on span "UNKNOWN" at bounding box center [427, 302] width 344 height 23
click at [248, 295] on input "UNKNOWN" at bounding box center [241, 302] width 14 height 14
radio input "true"
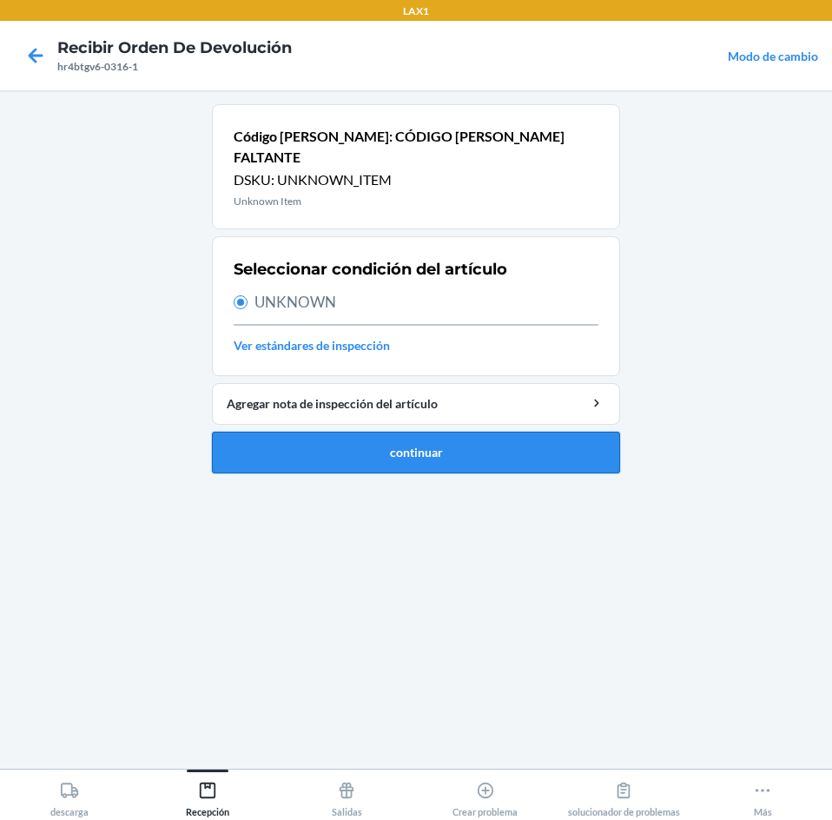
click at [264, 451] on button "continuar" at bounding box center [416, 453] width 408 height 42
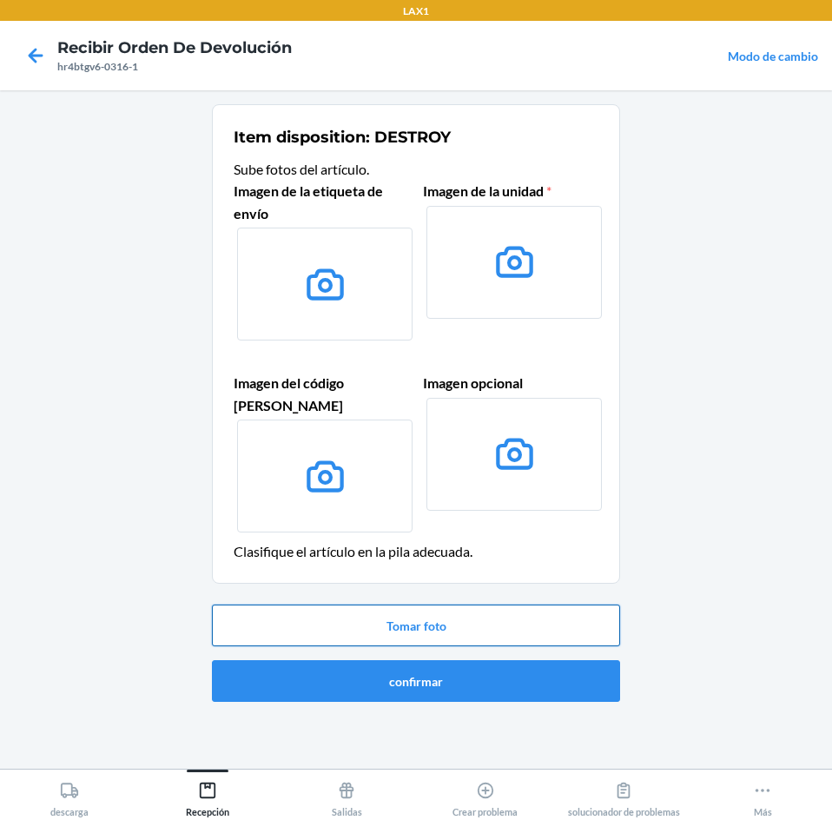
click at [546, 616] on button "Tomar foto" at bounding box center [416, 626] width 408 height 42
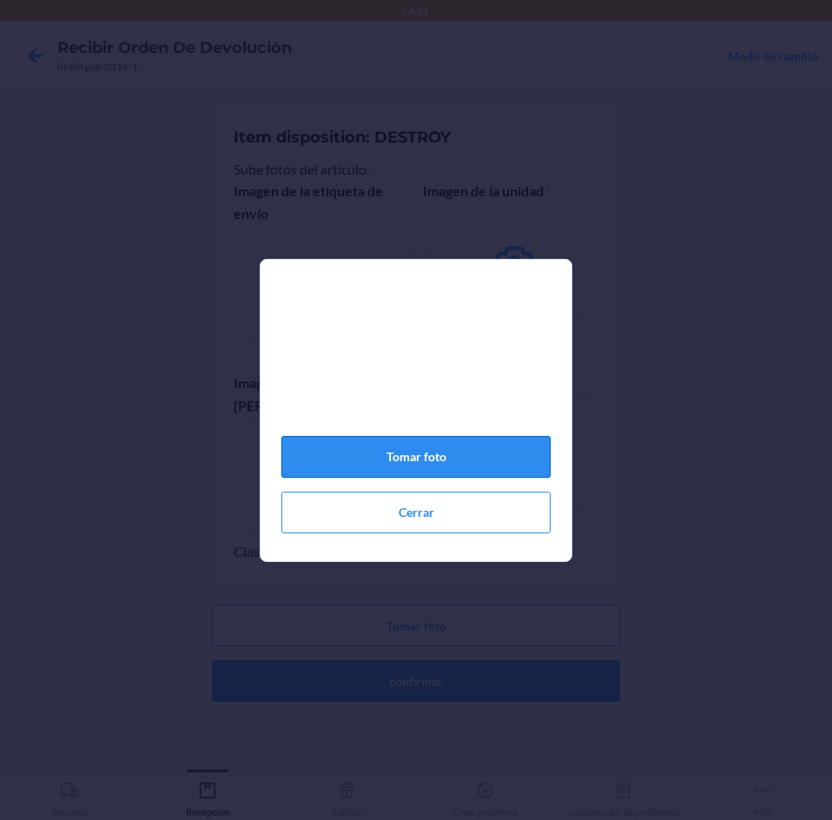
click at [456, 463] on button "Tomar foto" at bounding box center [415, 457] width 269 height 42
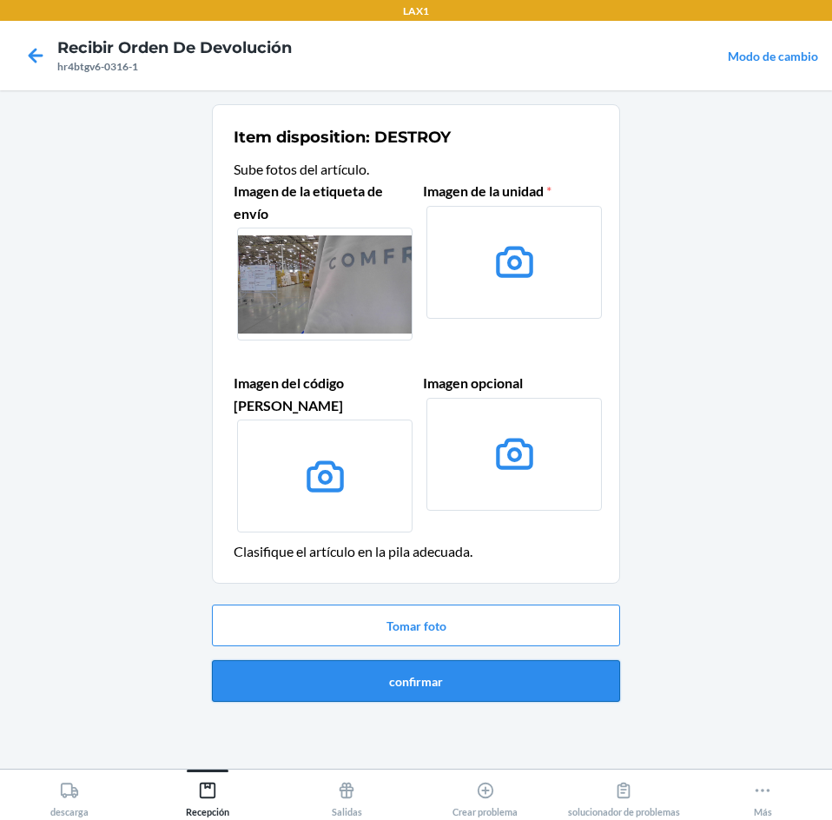
click at [502, 663] on button "confirmar" at bounding box center [416, 681] width 408 height 42
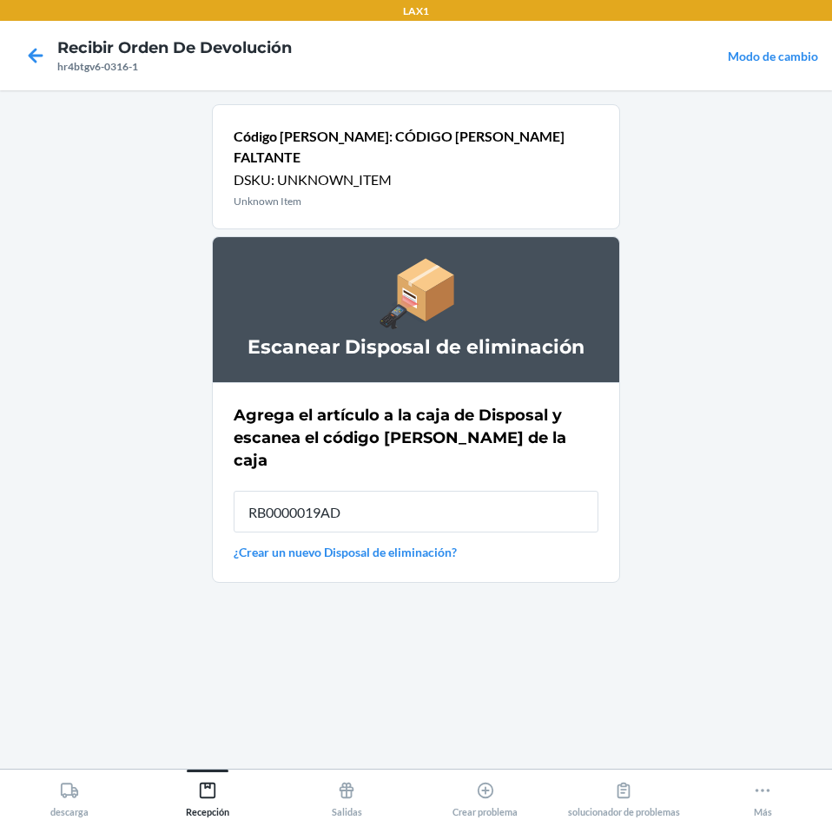
type input "RB0000019AD"
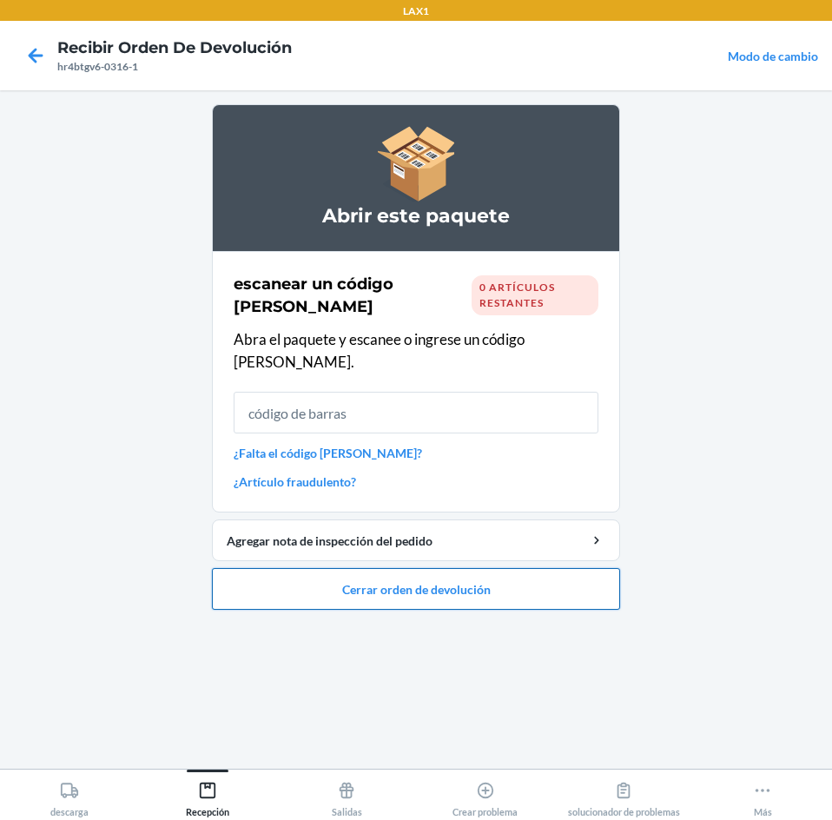
click at [513, 568] on button "Cerrar orden de devolución" at bounding box center [416, 589] width 408 height 42
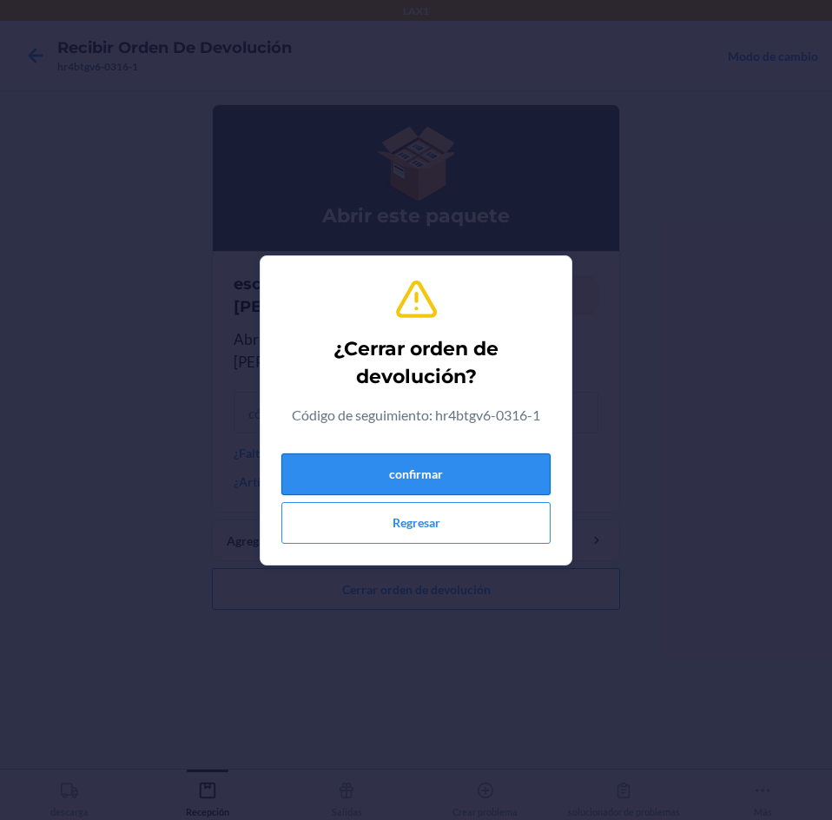
click at [518, 473] on button "confirmar" at bounding box center [415, 474] width 269 height 42
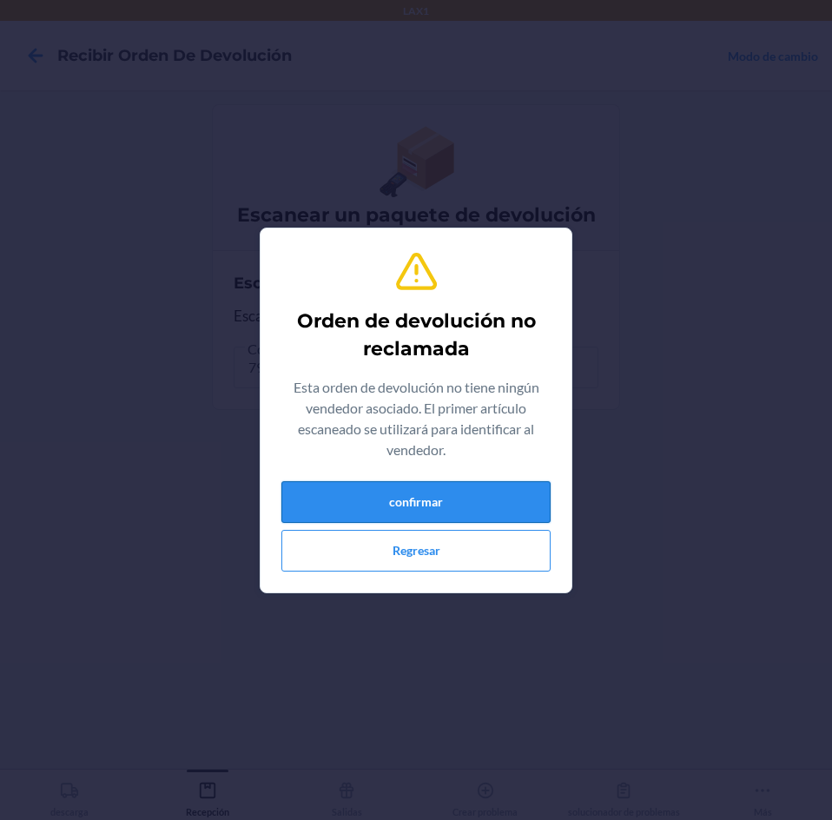
click at [453, 492] on button "confirmar" at bounding box center [415, 502] width 269 height 42
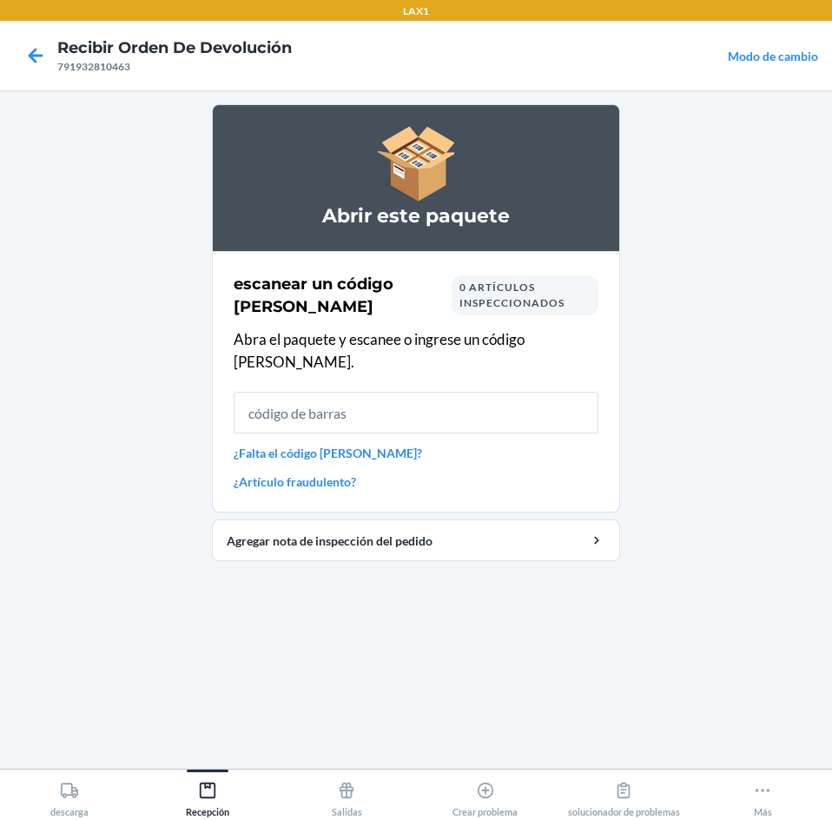
click at [463, 398] on input "text" at bounding box center [416, 413] width 365 height 42
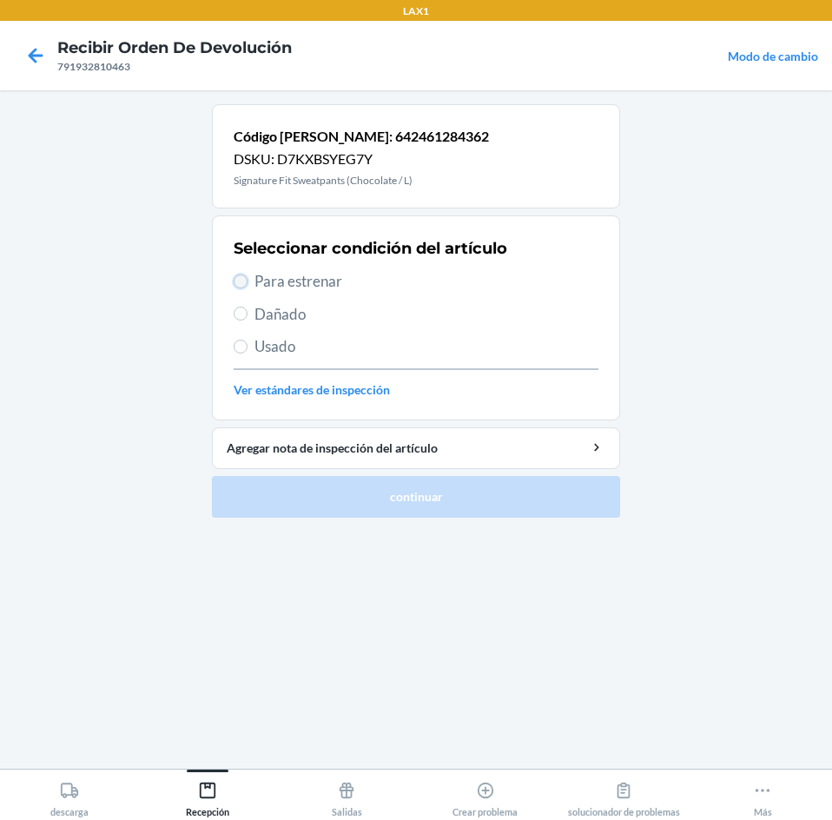
click at [246, 278] on input "Para estrenar" at bounding box center [241, 281] width 14 height 14
radio input "true"
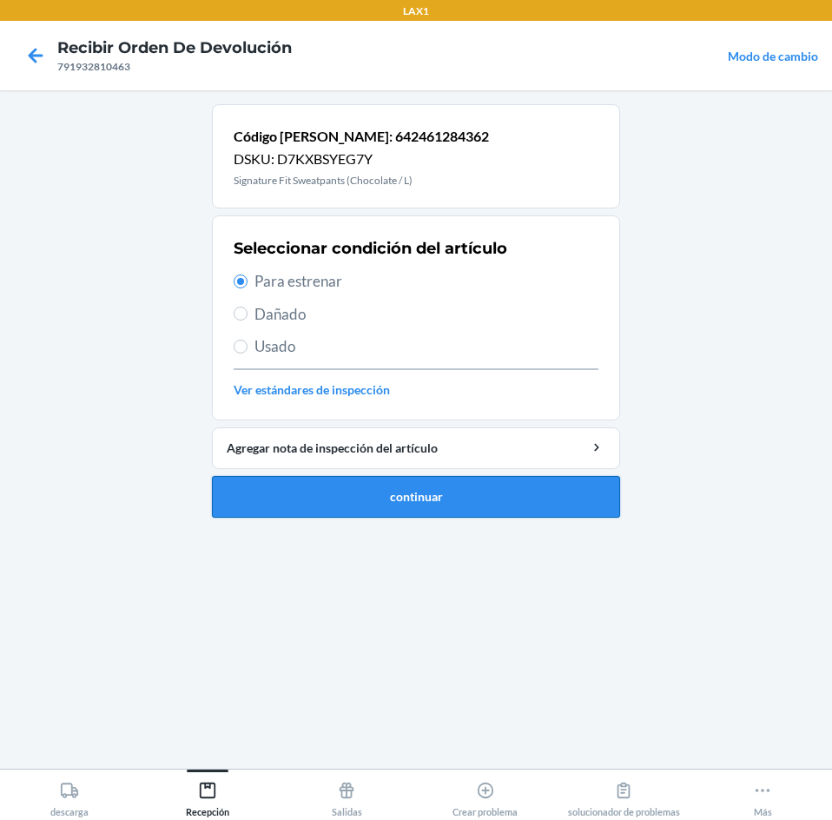
click at [266, 487] on button "continuar" at bounding box center [416, 497] width 408 height 42
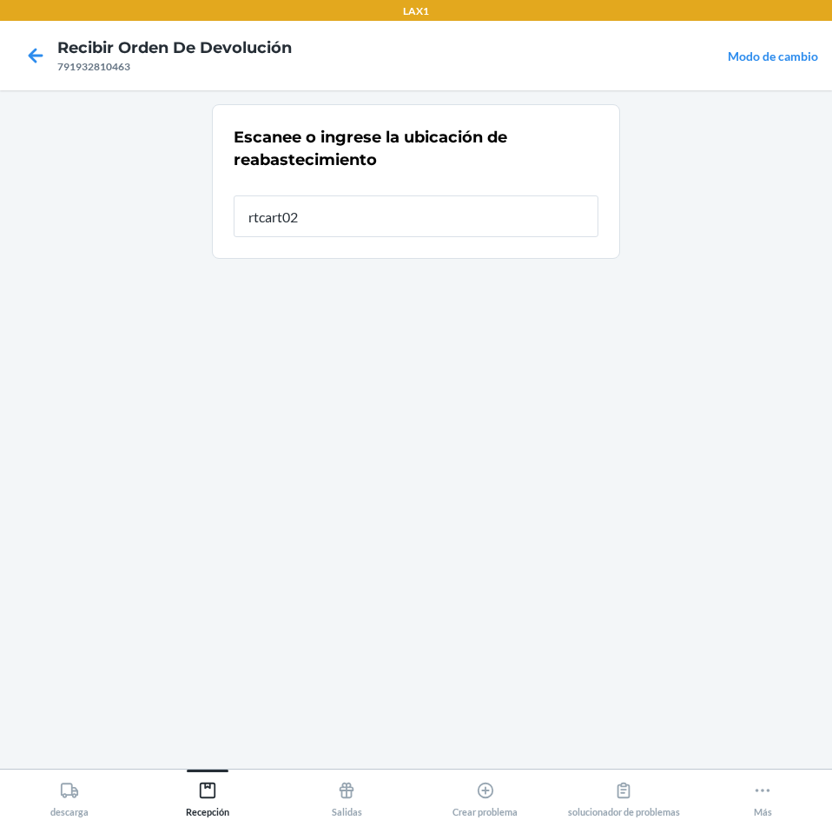
type input "rtcart020"
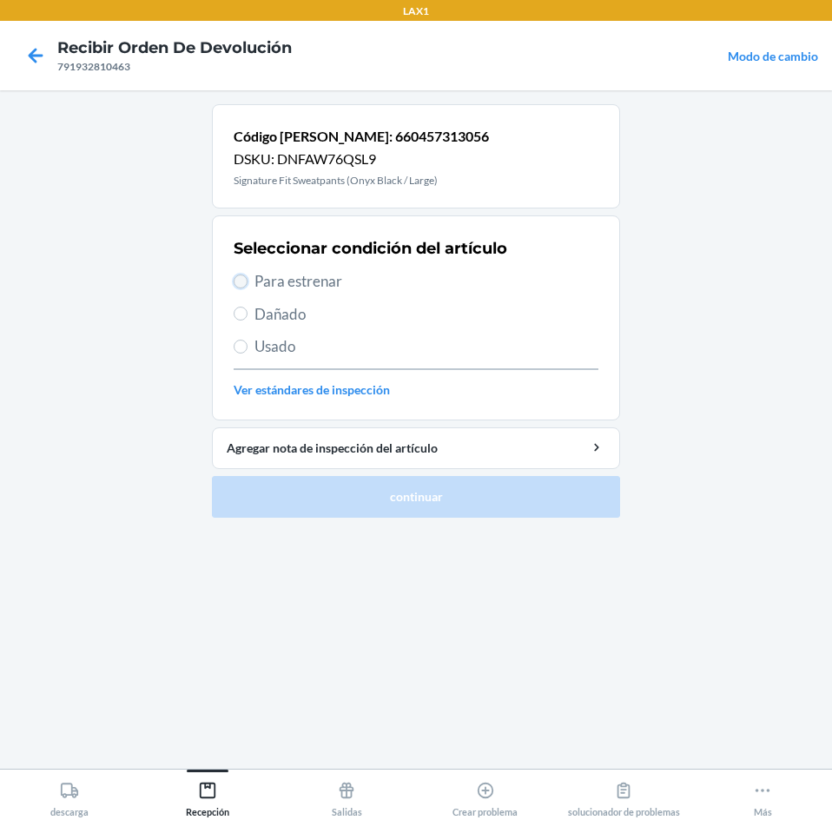
click at [238, 278] on input "Para estrenar" at bounding box center [241, 281] width 14 height 14
radio input "true"
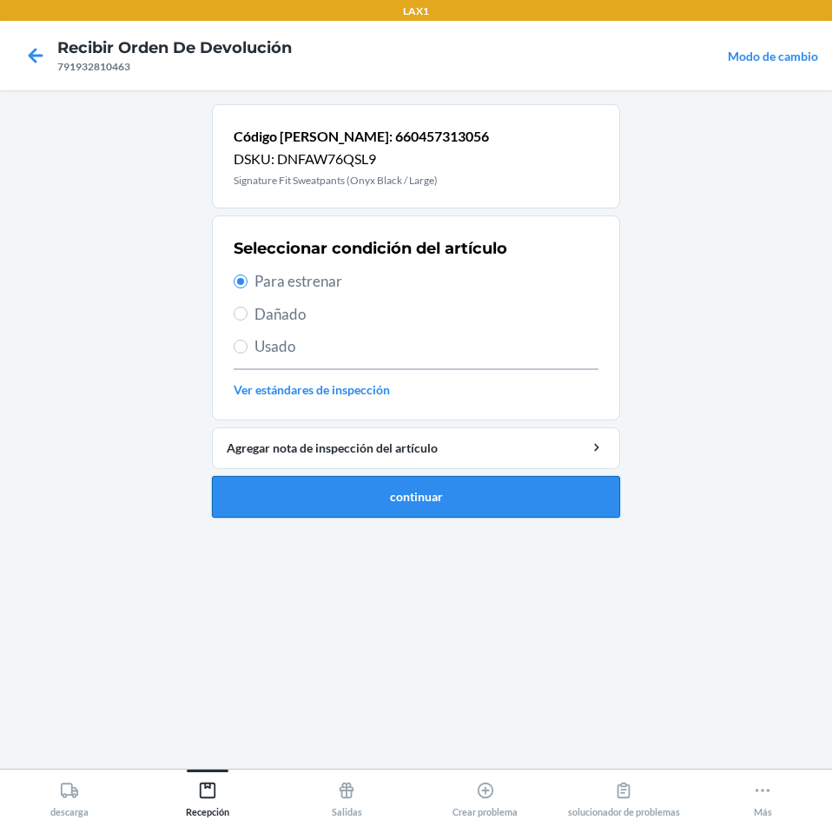
click at [268, 486] on button "continuar" at bounding box center [416, 497] width 408 height 42
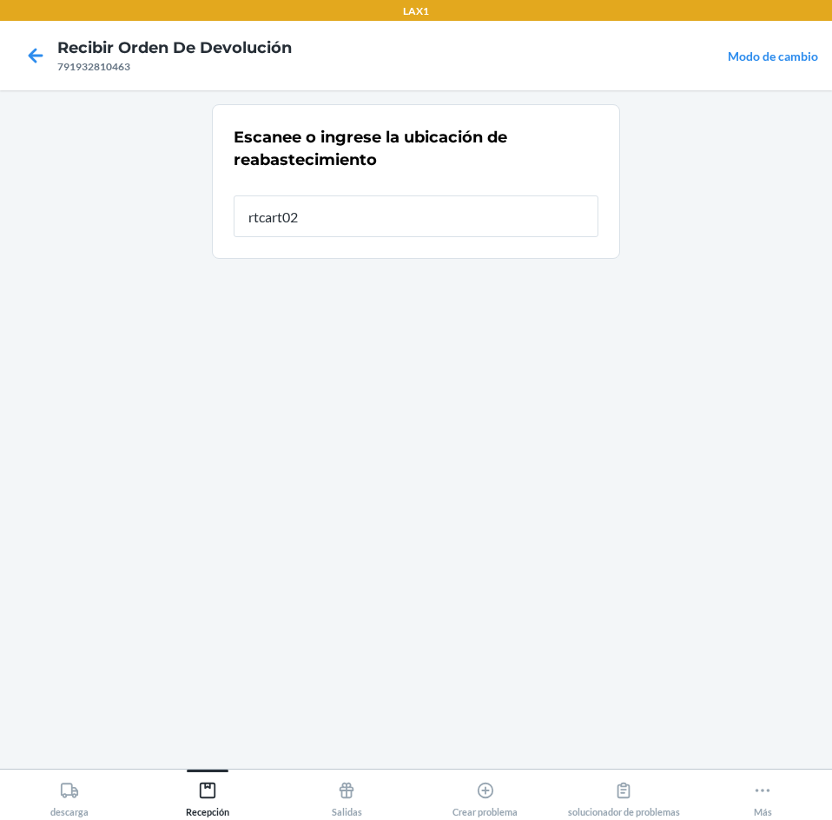
type input "rtcart020"
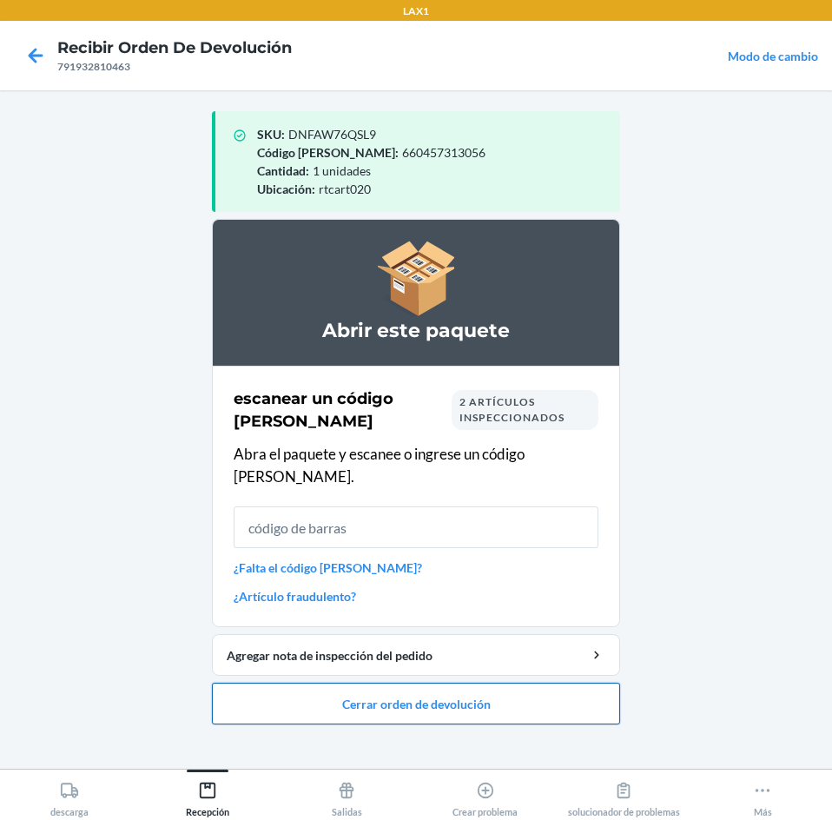
click at [580, 693] on button "Cerrar orden de devolución" at bounding box center [416, 704] width 408 height 42
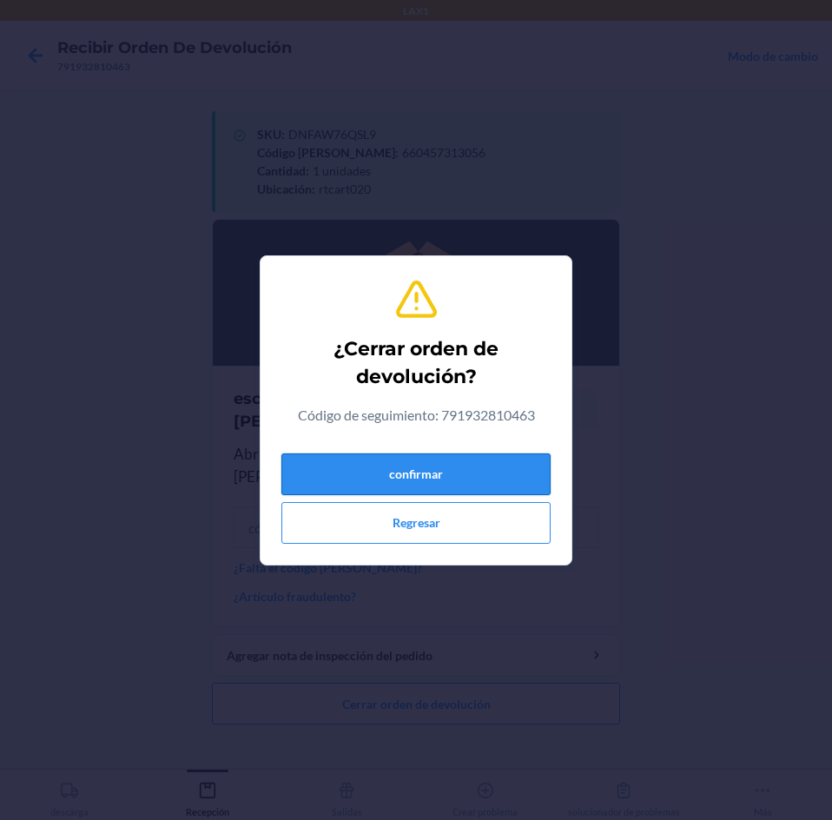
click at [459, 469] on button "confirmar" at bounding box center [415, 474] width 269 height 42
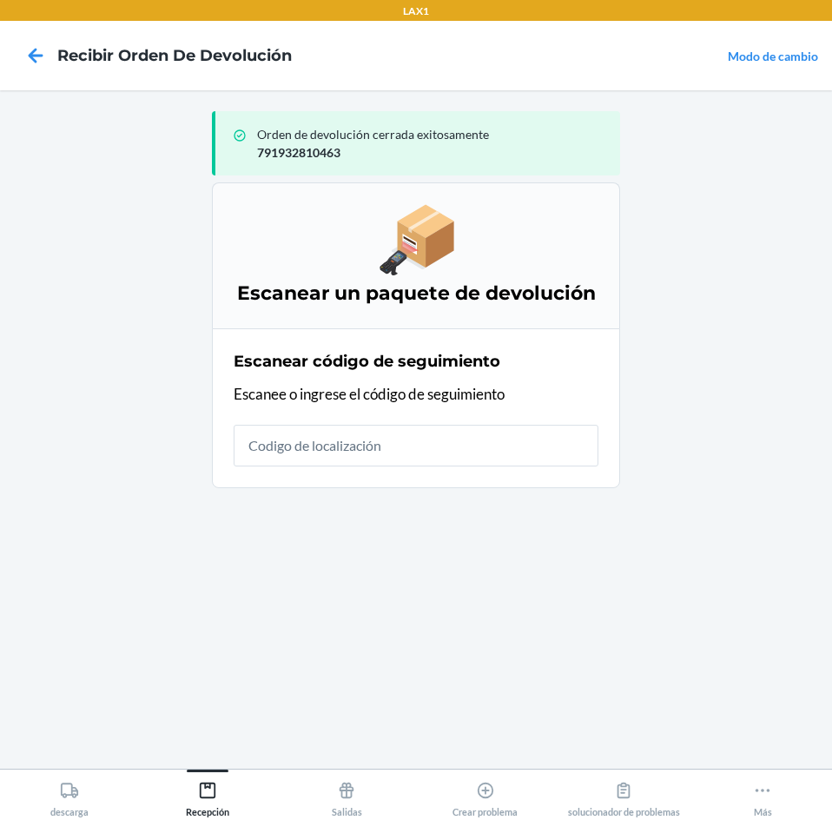
click at [498, 446] on input "text" at bounding box center [416, 446] width 365 height 42
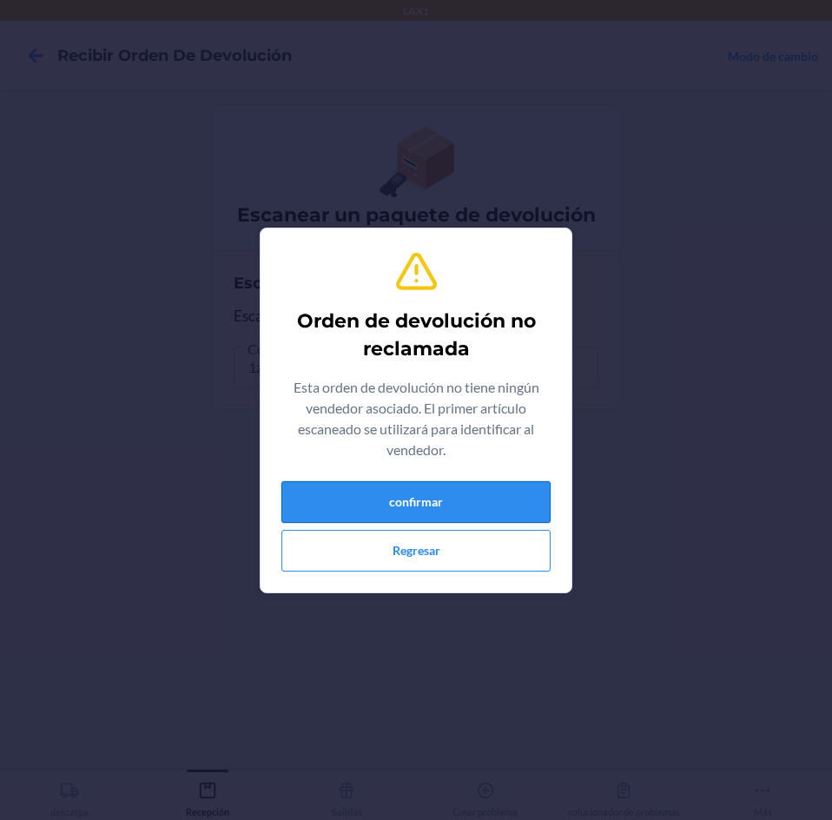
click at [506, 509] on button "confirmar" at bounding box center [415, 502] width 269 height 42
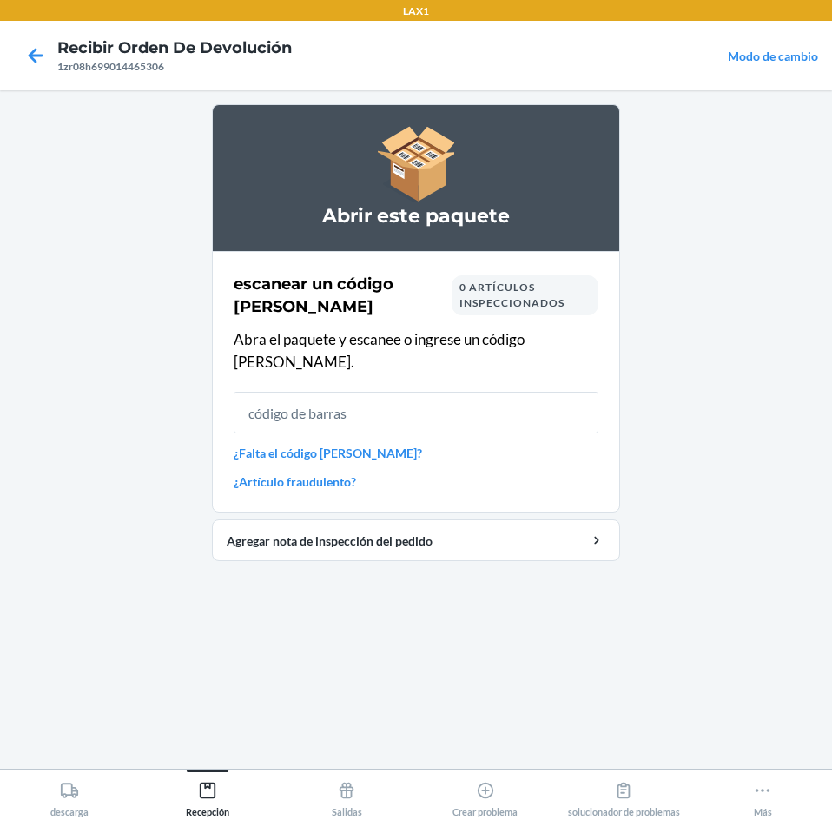
click at [357, 440] on div "escanear un código [PERSON_NAME] 0 artículos inspeccionados Abra el paquete y e…" at bounding box center [416, 382] width 365 height 228
click at [354, 444] on link "¿Falta el código [PERSON_NAME]?" at bounding box center [416, 453] width 365 height 18
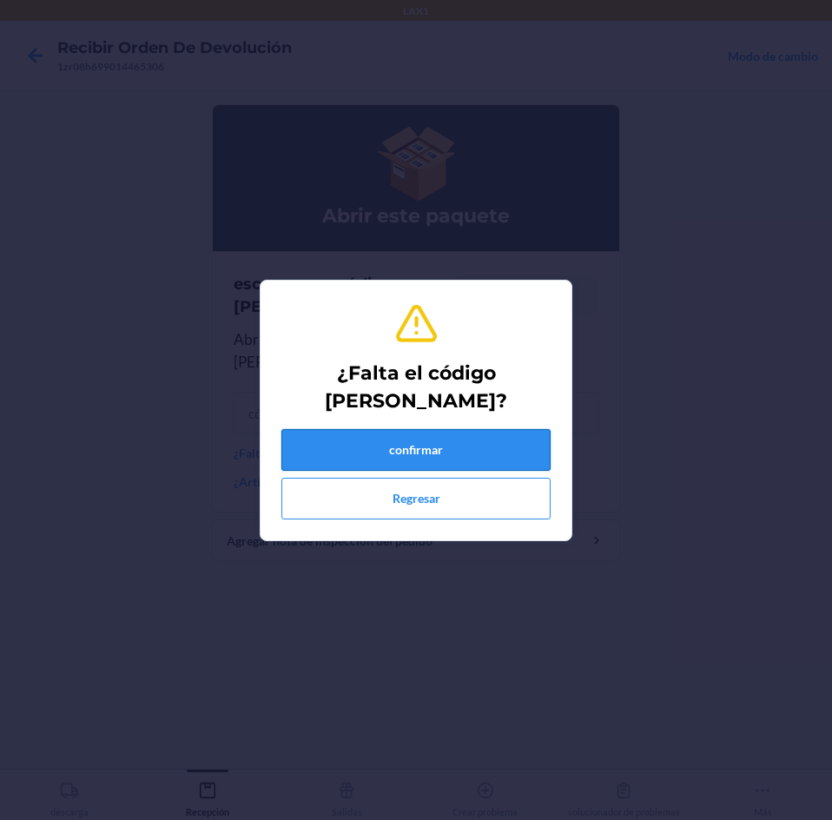
click at [349, 443] on button "confirmar" at bounding box center [415, 450] width 269 height 42
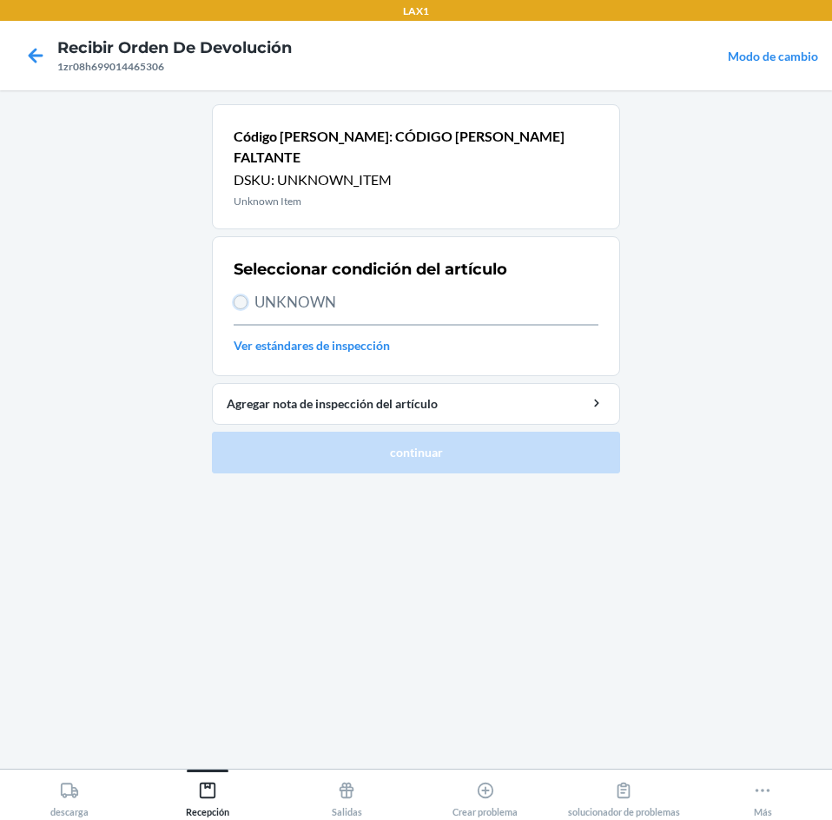
click at [246, 295] on input "UNKNOWN" at bounding box center [241, 302] width 14 height 14
radio input "true"
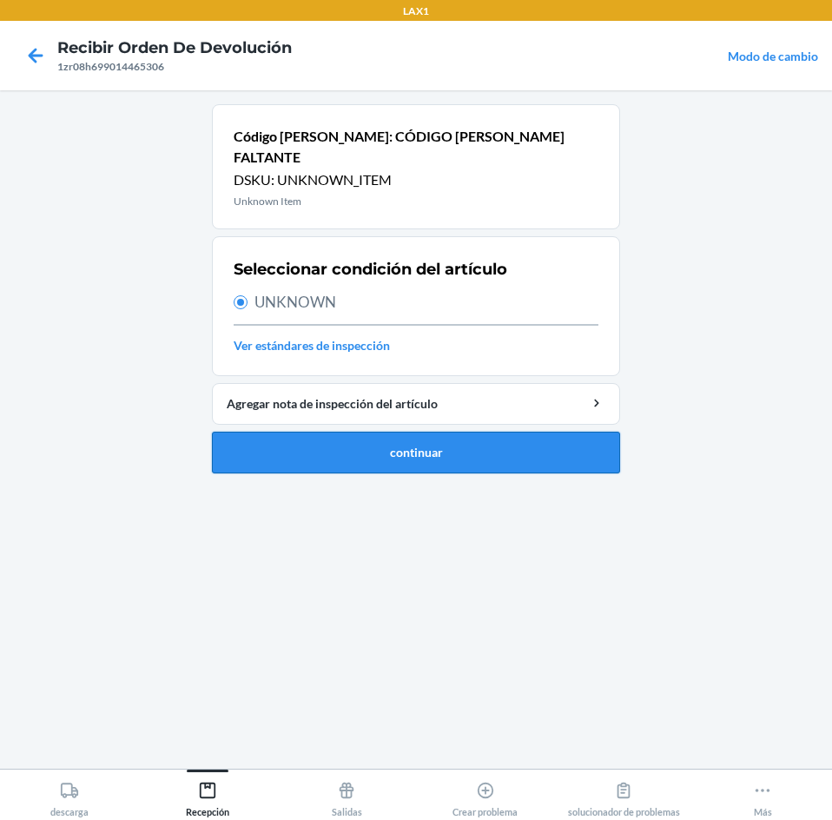
click at [283, 432] on button "continuar" at bounding box center [416, 453] width 408 height 42
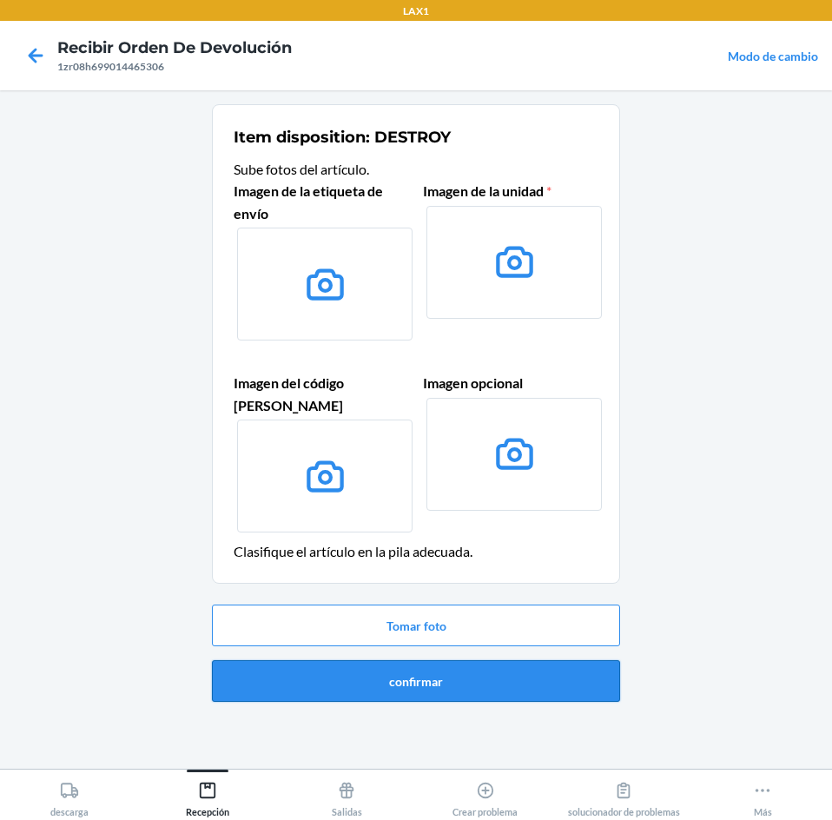
click at [396, 671] on button "confirmar" at bounding box center [416, 681] width 408 height 42
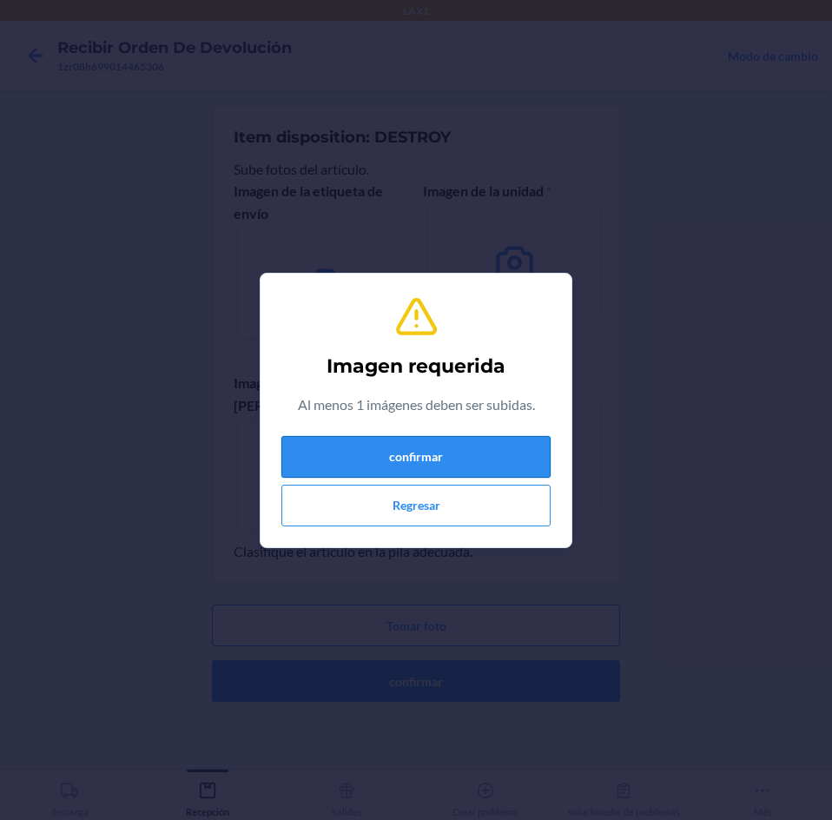
click at [491, 449] on button "confirmar" at bounding box center [415, 457] width 269 height 42
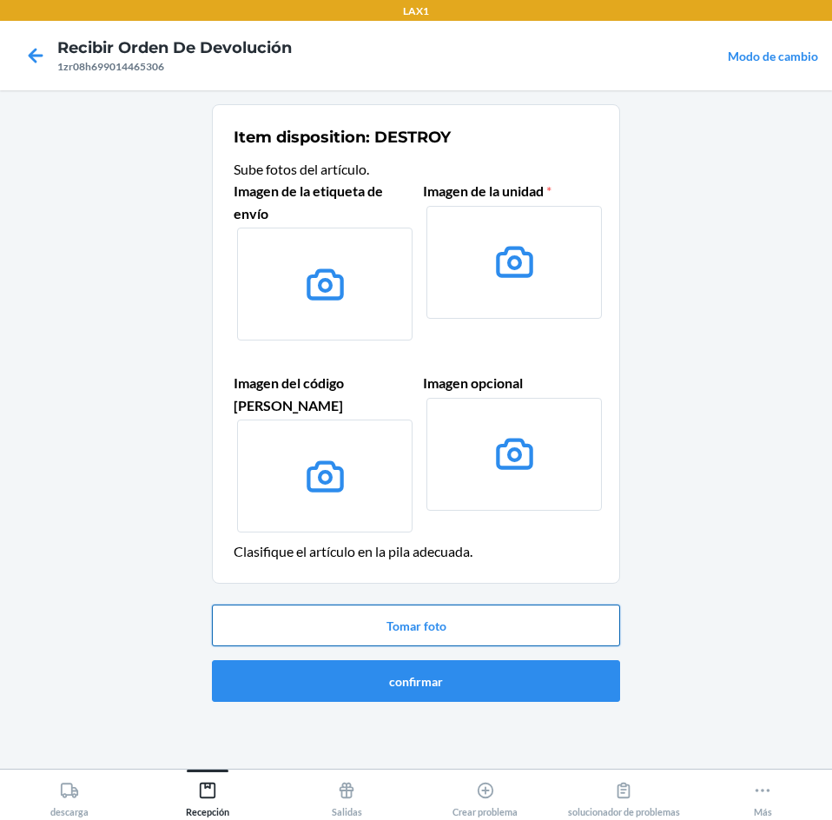
click at [553, 605] on button "Tomar foto" at bounding box center [416, 626] width 408 height 42
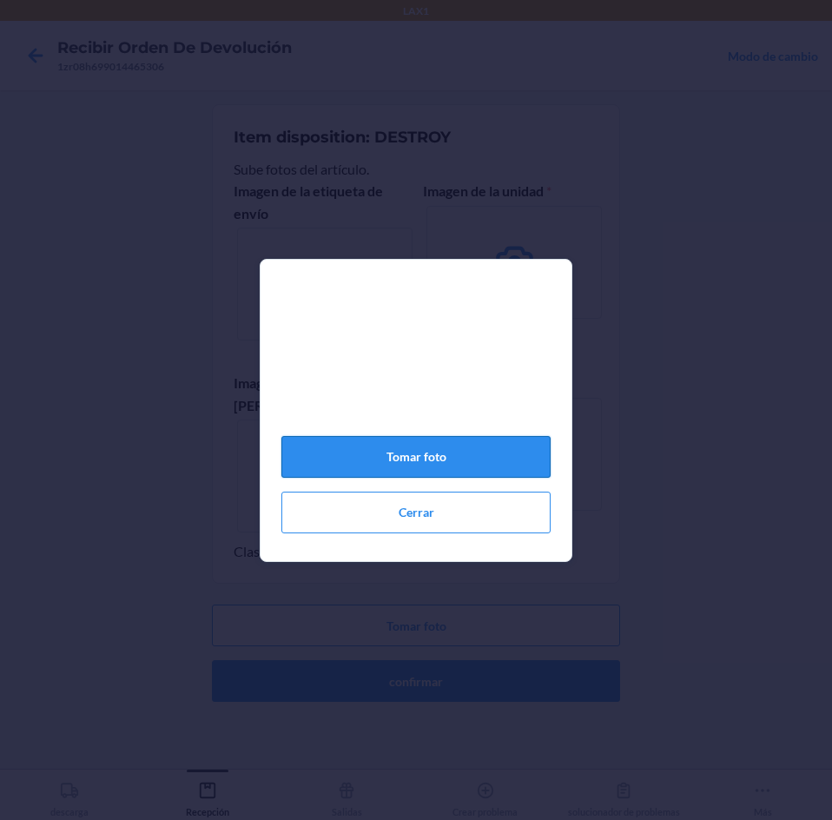
click at [469, 461] on button "Tomar foto" at bounding box center [415, 457] width 269 height 42
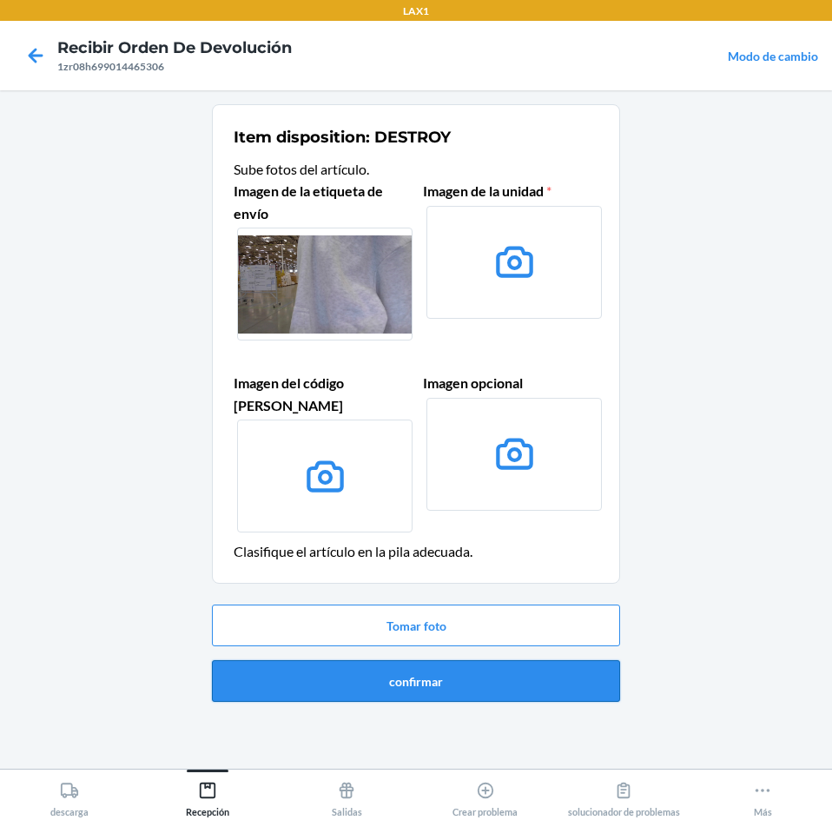
click at [480, 665] on button "confirmar" at bounding box center [416, 681] width 408 height 42
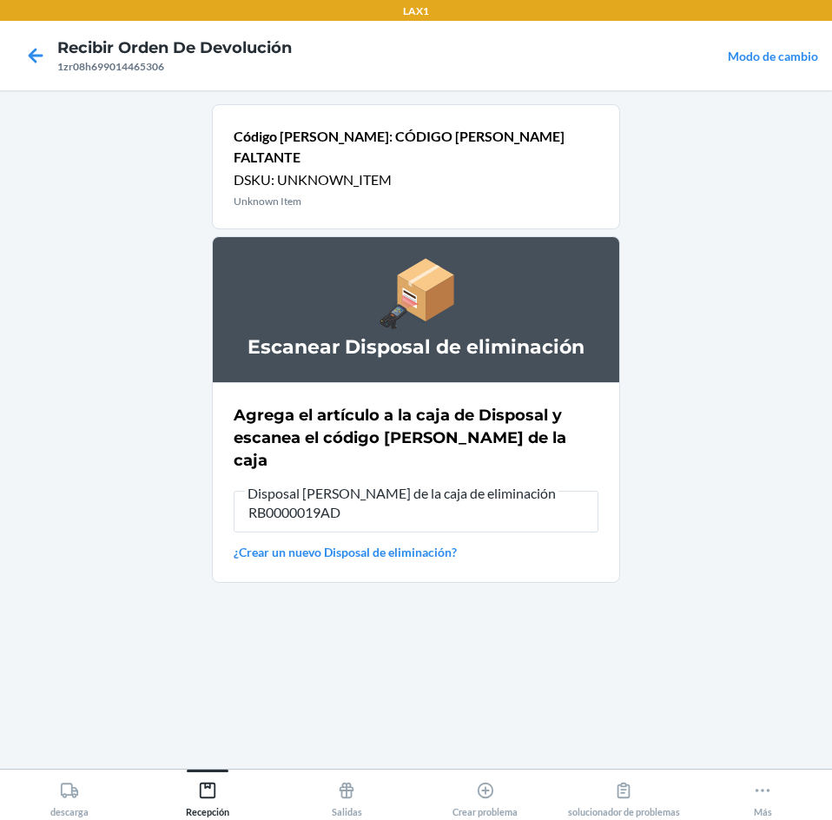
type input "RB0000019AD"
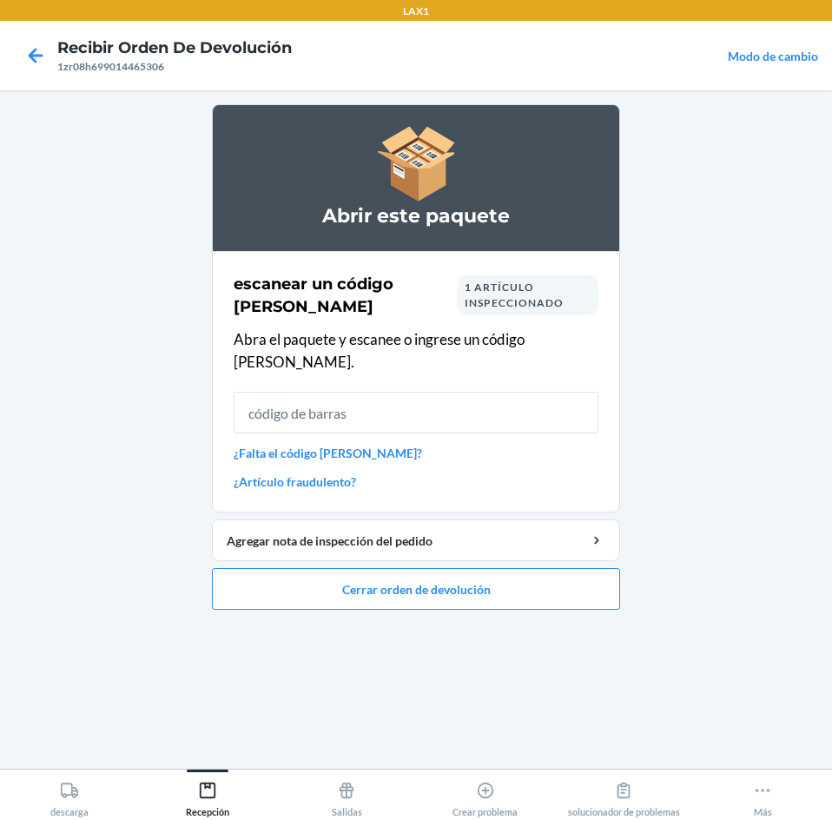
click at [358, 444] on link "¿Falta el código [PERSON_NAME]?" at bounding box center [416, 453] width 365 height 18
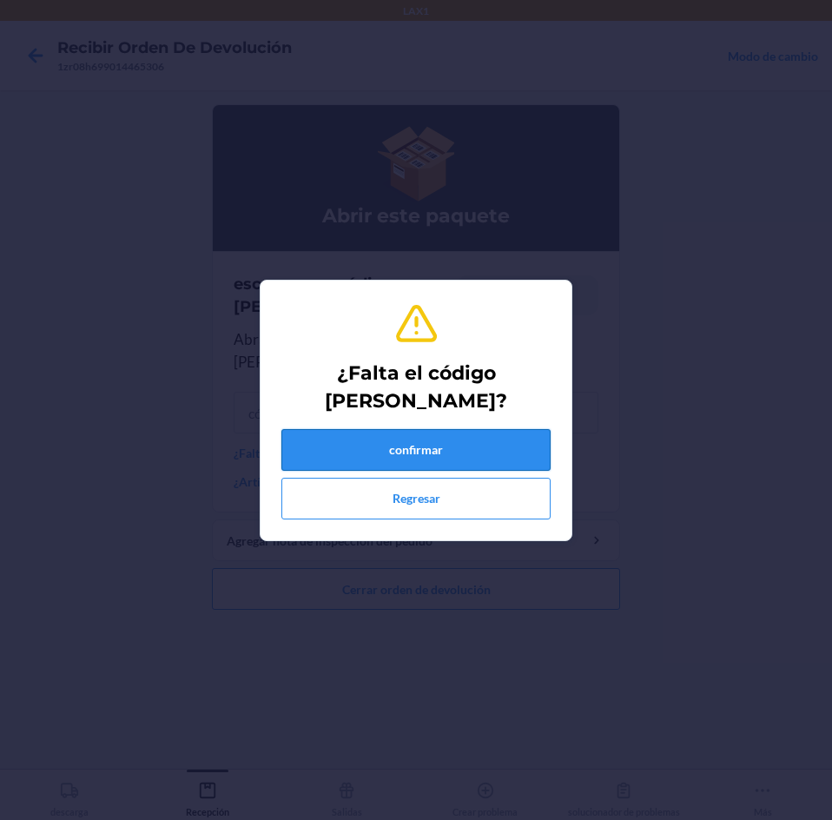
click at [392, 452] on button "confirmar" at bounding box center [415, 450] width 269 height 42
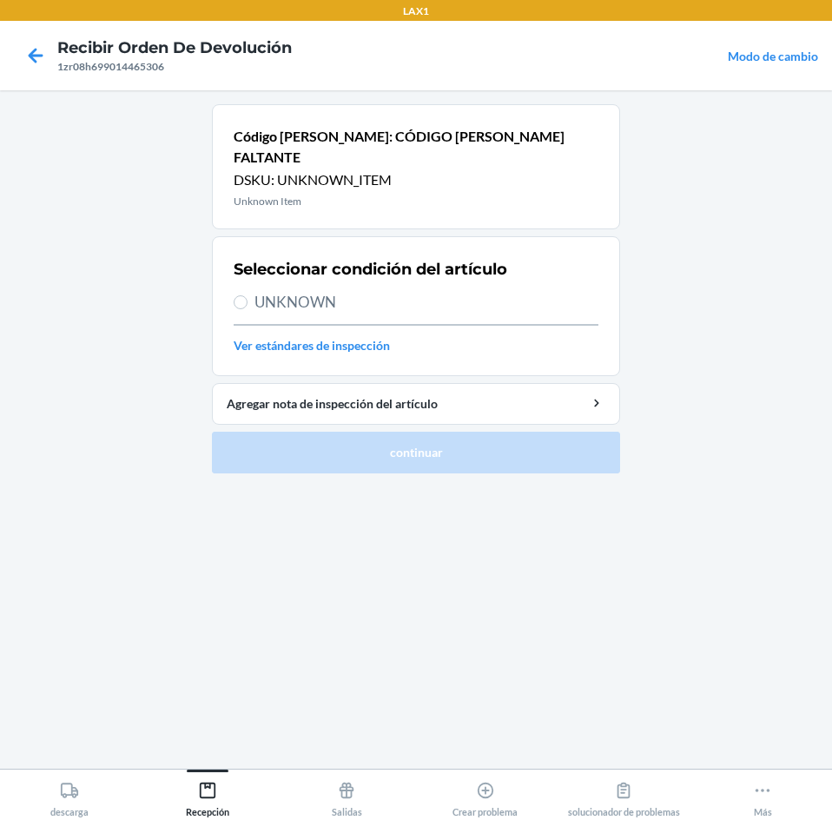
click at [251, 291] on label "UNKNOWN" at bounding box center [416, 302] width 365 height 23
click at [261, 291] on span "UNKNOWN" at bounding box center [427, 302] width 344 height 23
click at [248, 295] on input "UNKNOWN" at bounding box center [241, 302] width 14 height 14
radio input "true"
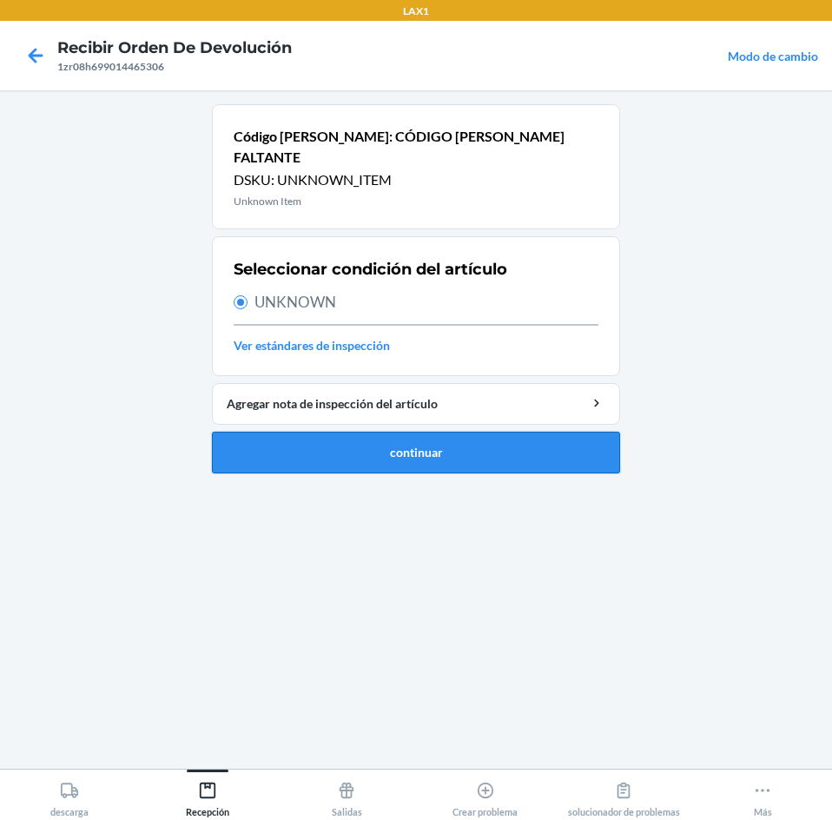
click at [341, 432] on button "continuar" at bounding box center [416, 453] width 408 height 42
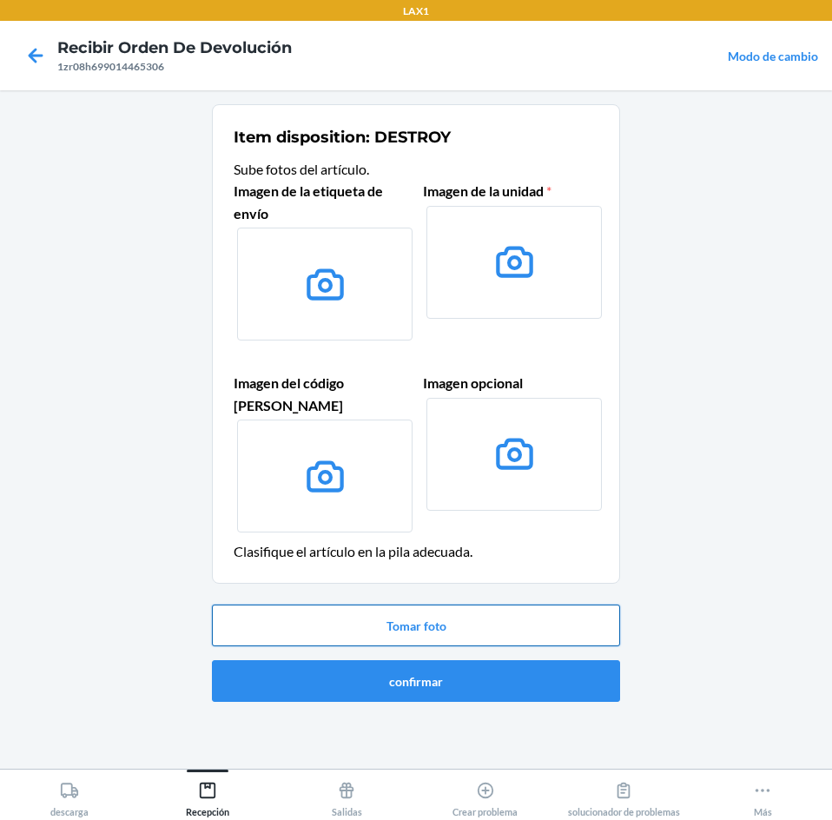
click at [518, 610] on button "Tomar foto" at bounding box center [416, 626] width 408 height 42
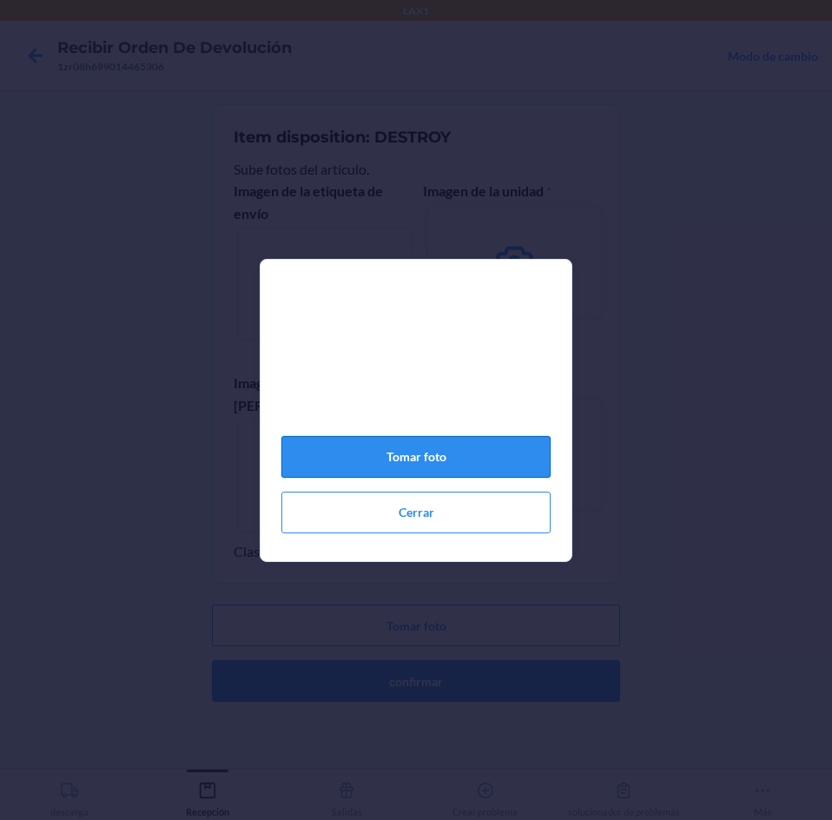
click at [436, 453] on button "Tomar foto" at bounding box center [415, 457] width 269 height 42
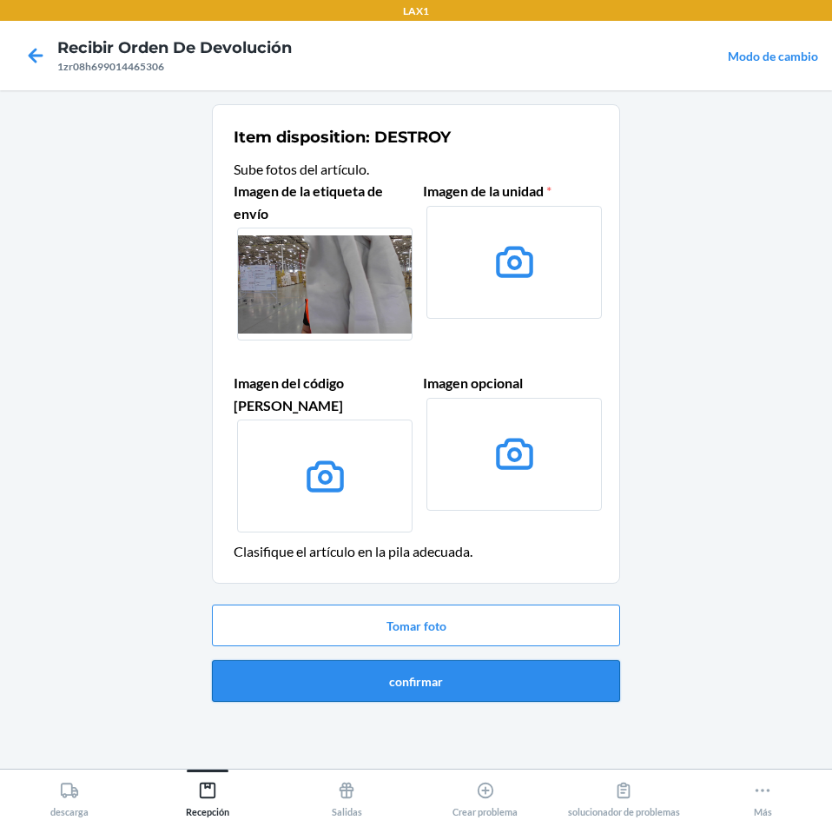
click at [502, 660] on button "confirmar" at bounding box center [416, 681] width 408 height 42
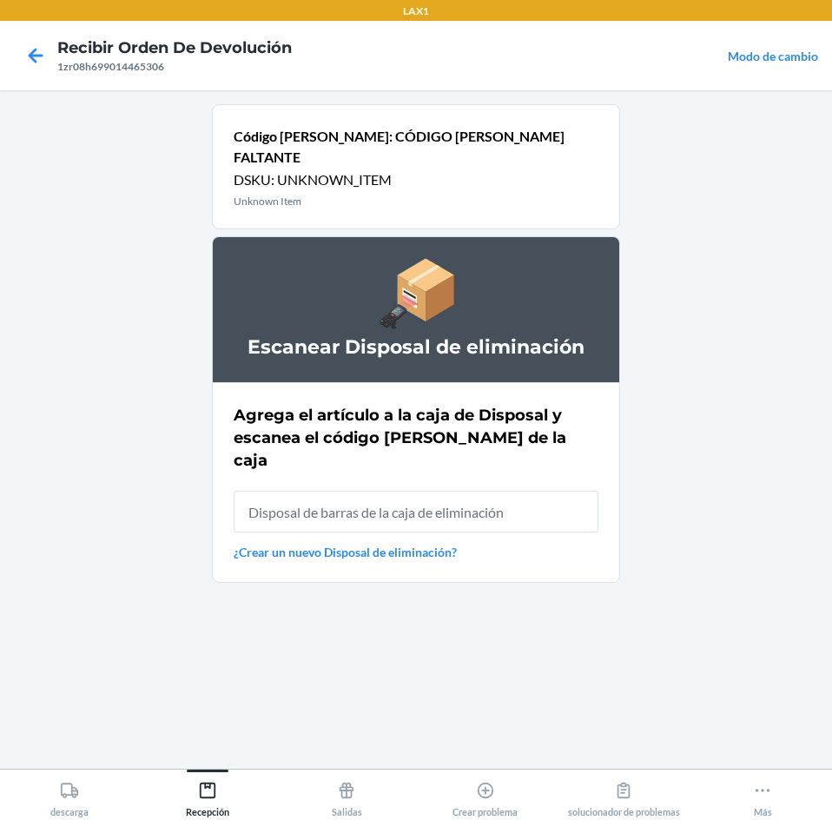
click at [488, 491] on input "text" at bounding box center [416, 512] width 365 height 42
type input "RB0000019AD"
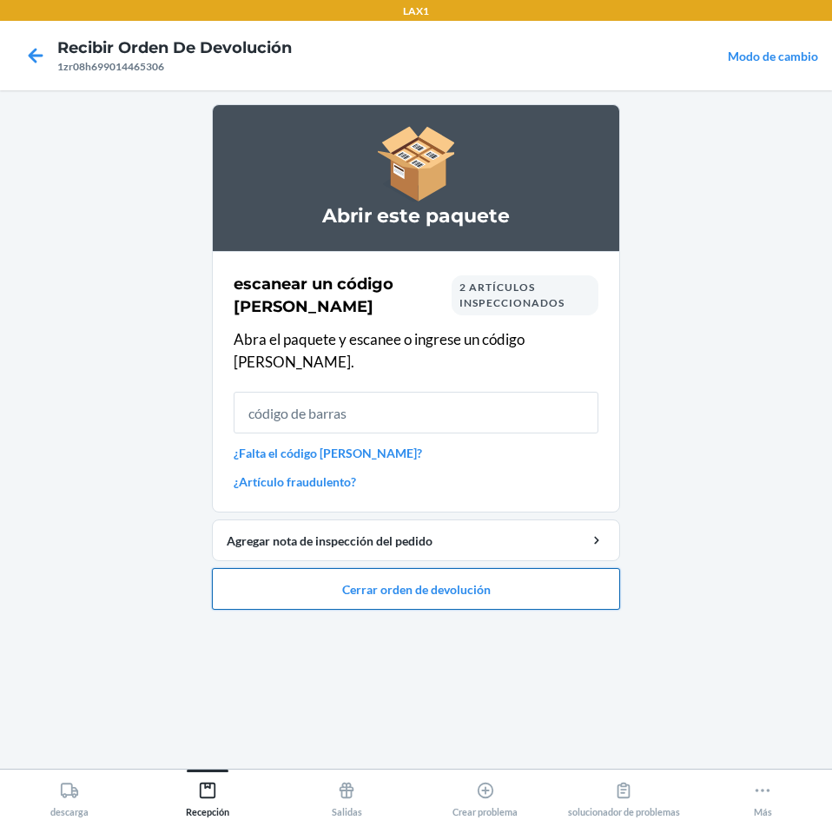
click at [538, 579] on button "Cerrar orden de devolución" at bounding box center [416, 589] width 408 height 42
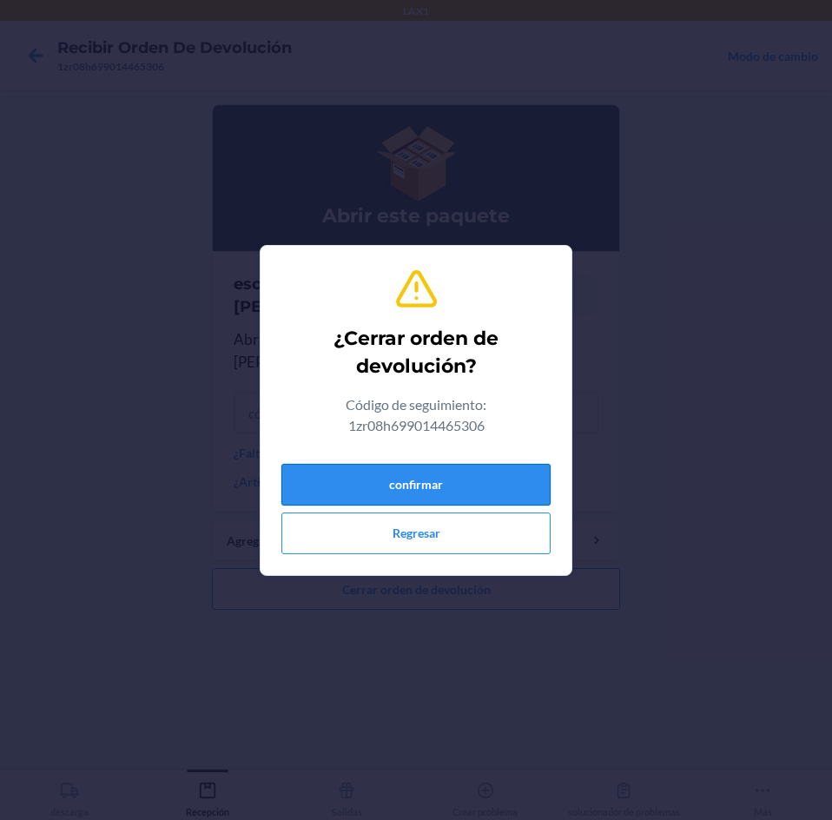
click at [516, 492] on button "confirmar" at bounding box center [415, 485] width 269 height 42
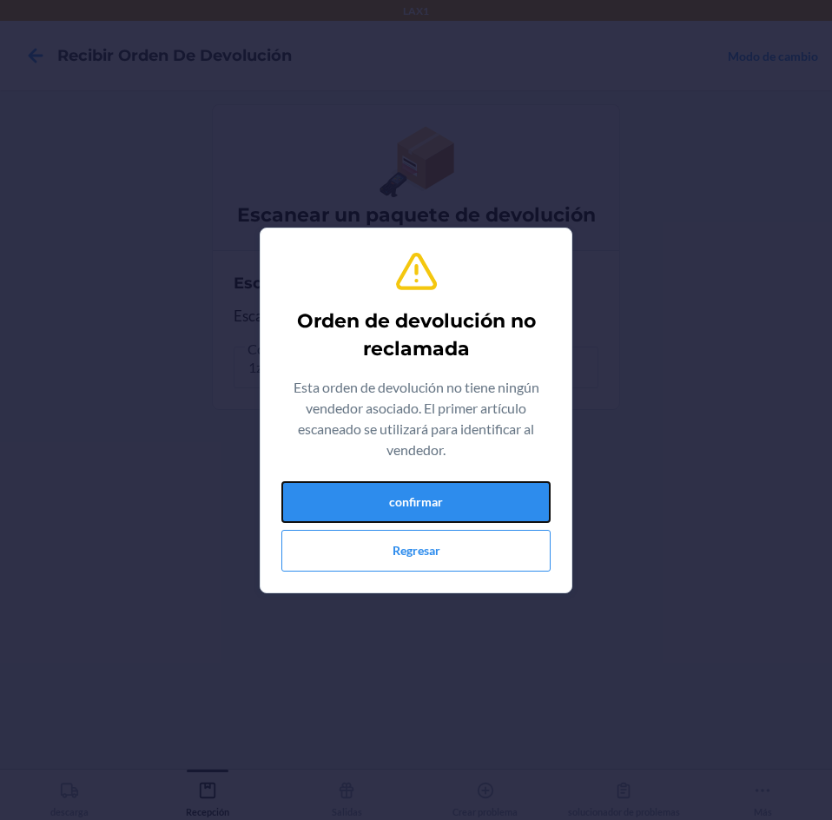
click at [516, 492] on button "confirmar" at bounding box center [415, 502] width 269 height 42
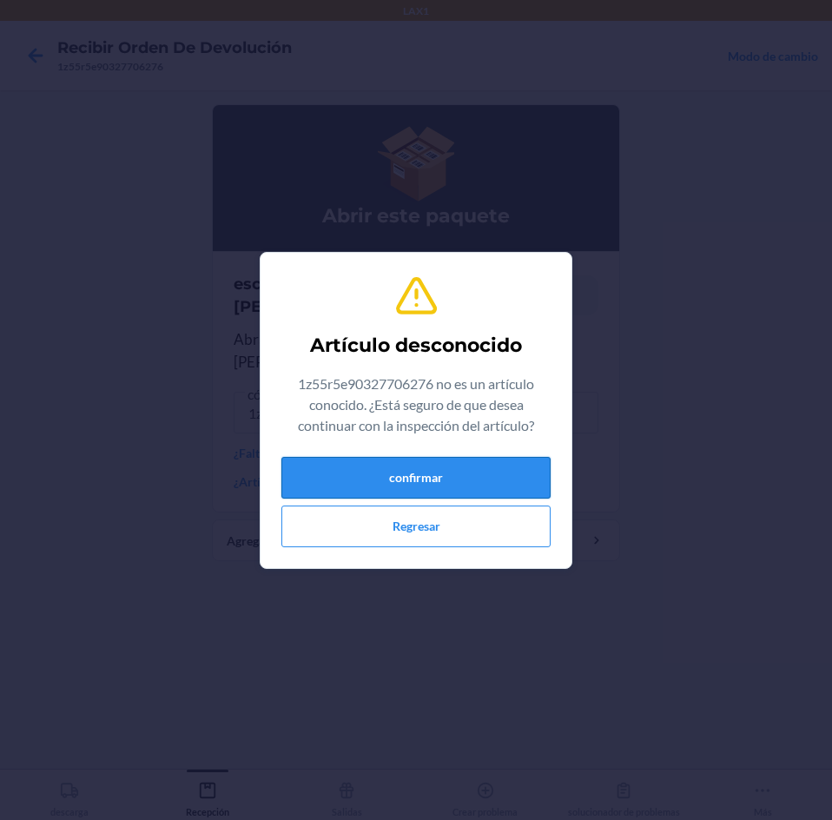
click at [510, 473] on button "confirmar" at bounding box center [415, 478] width 269 height 42
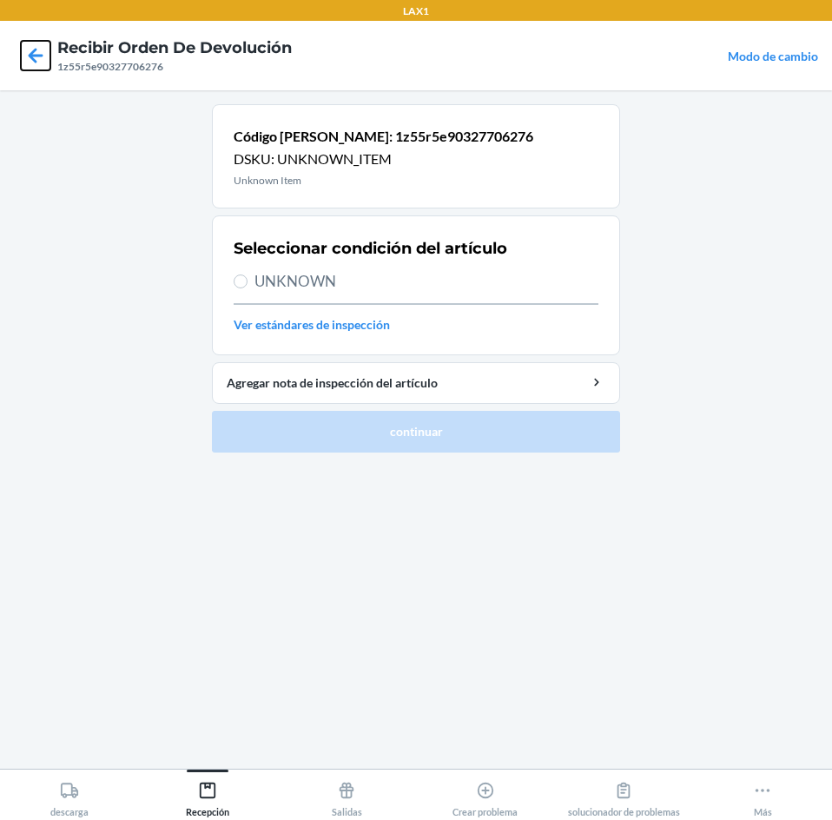
click at [21, 56] on icon at bounding box center [36, 56] width 30 height 30
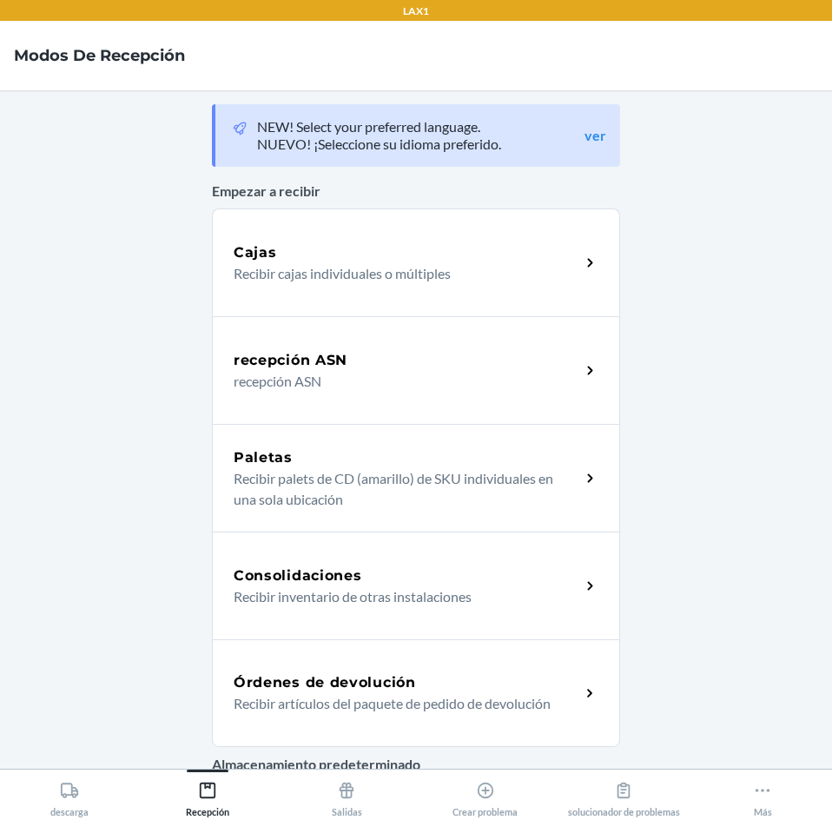
click at [546, 685] on div "Órdenes de devolución" at bounding box center [407, 682] width 347 height 21
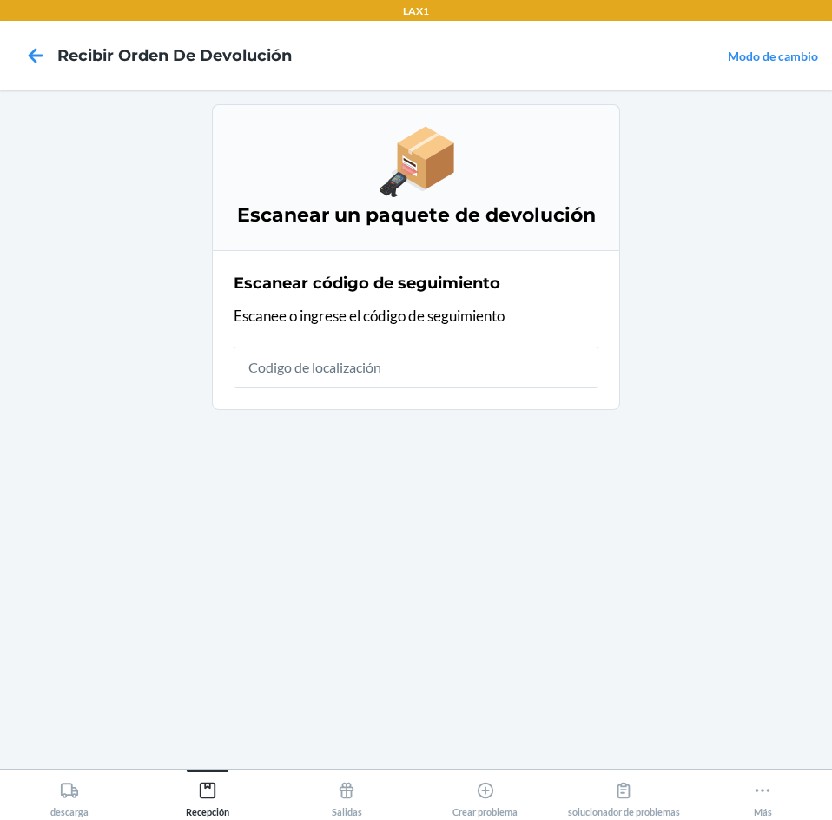
click at [465, 370] on input "text" at bounding box center [416, 368] width 365 height 42
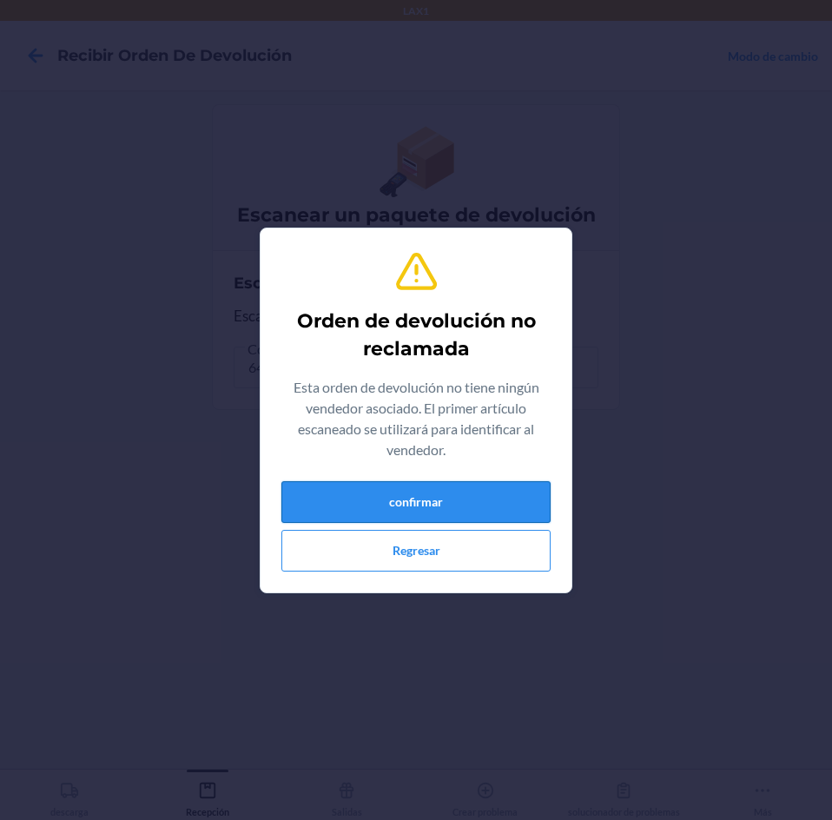
click at [354, 501] on button "confirmar" at bounding box center [415, 502] width 269 height 42
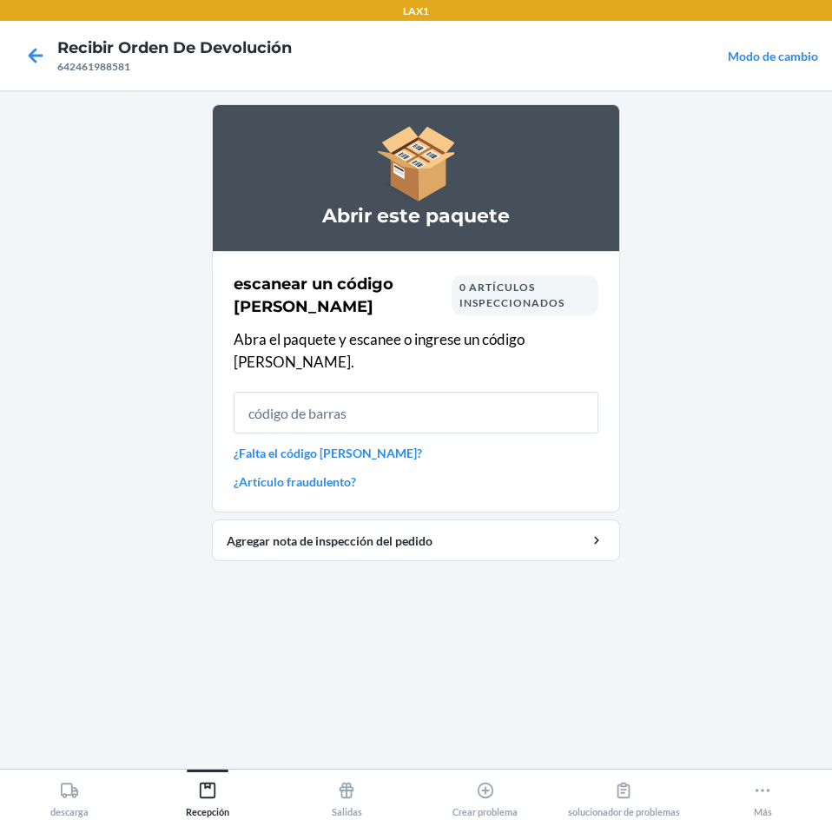
click at [416, 411] on input "text" at bounding box center [416, 413] width 365 height 42
click at [25, 43] on icon at bounding box center [36, 56] width 30 height 30
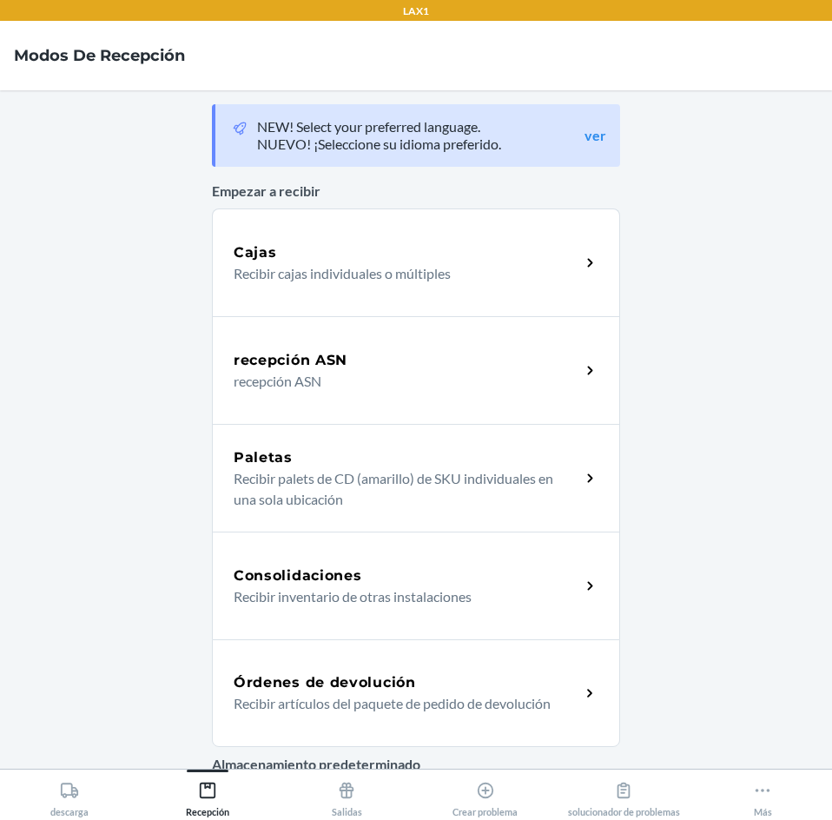
click at [499, 683] on div "Órdenes de devolución" at bounding box center [407, 682] width 347 height 21
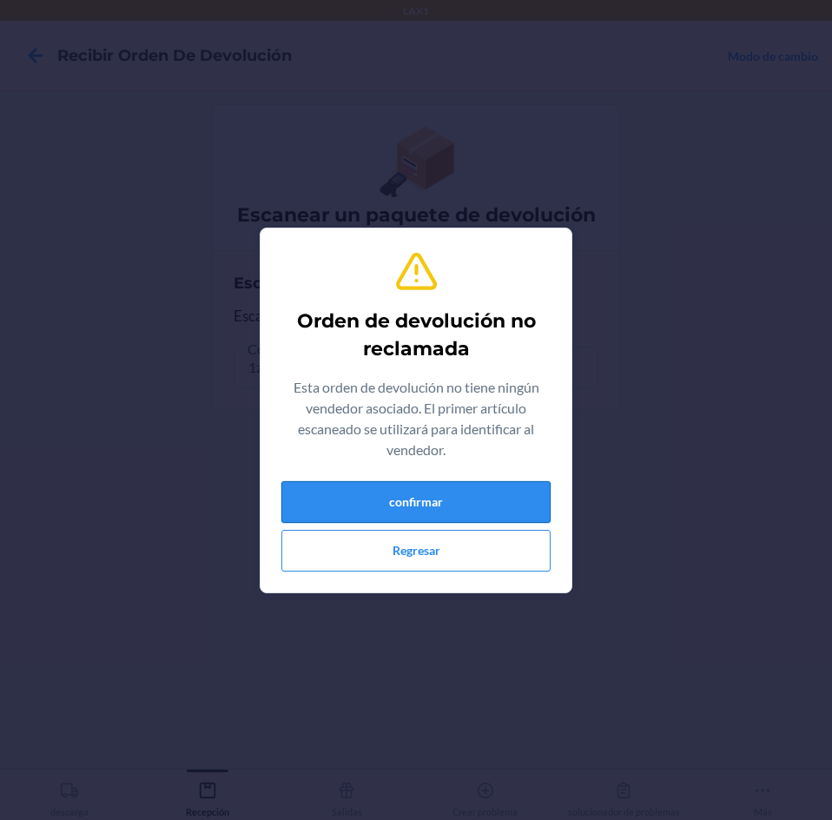
click at [391, 491] on button "confirmar" at bounding box center [415, 502] width 269 height 42
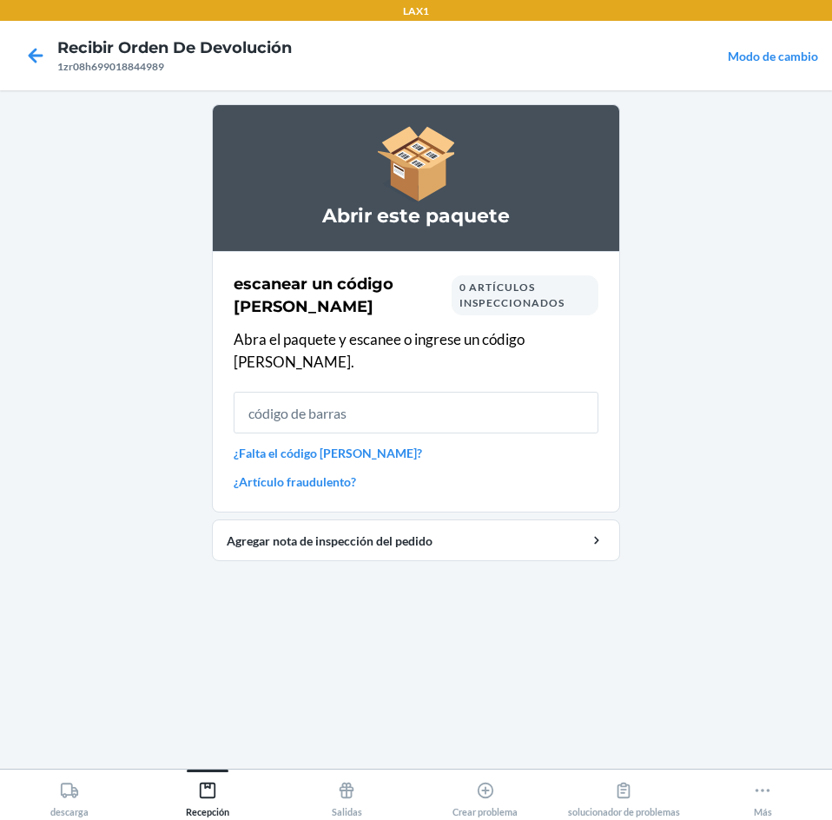
click at [450, 392] on input "text" at bounding box center [416, 413] width 365 height 42
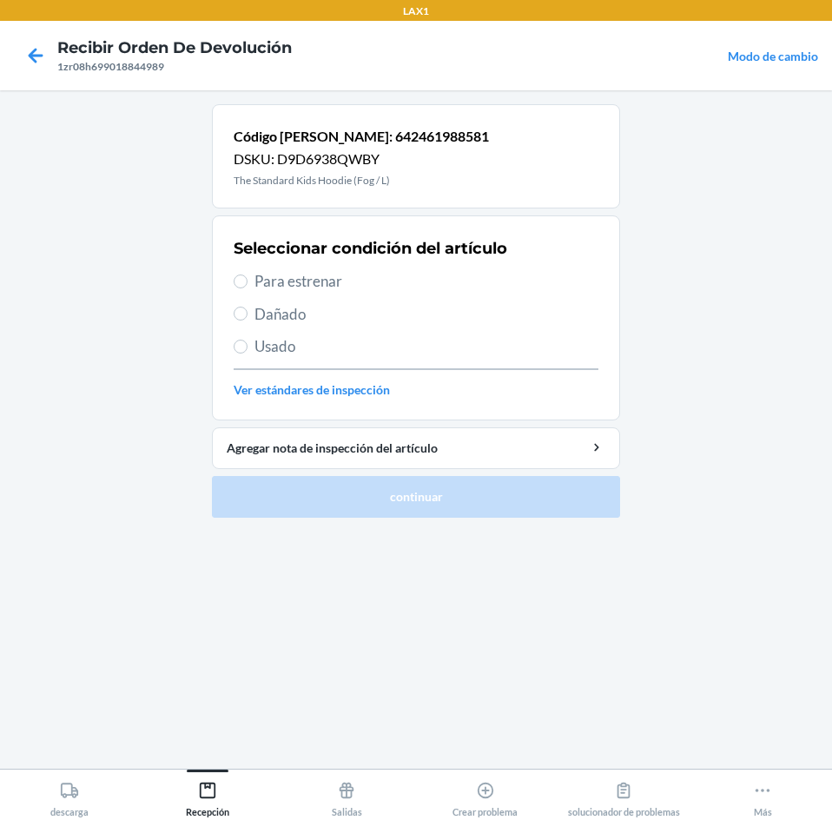
drag, startPoint x: 271, startPoint y: 285, endPoint x: 271, endPoint y: 329, distance: 44.3
click at [271, 288] on span "Para estrenar" at bounding box center [427, 281] width 344 height 23
click at [248, 288] on input "Para estrenar" at bounding box center [241, 281] width 14 height 14
radio input "true"
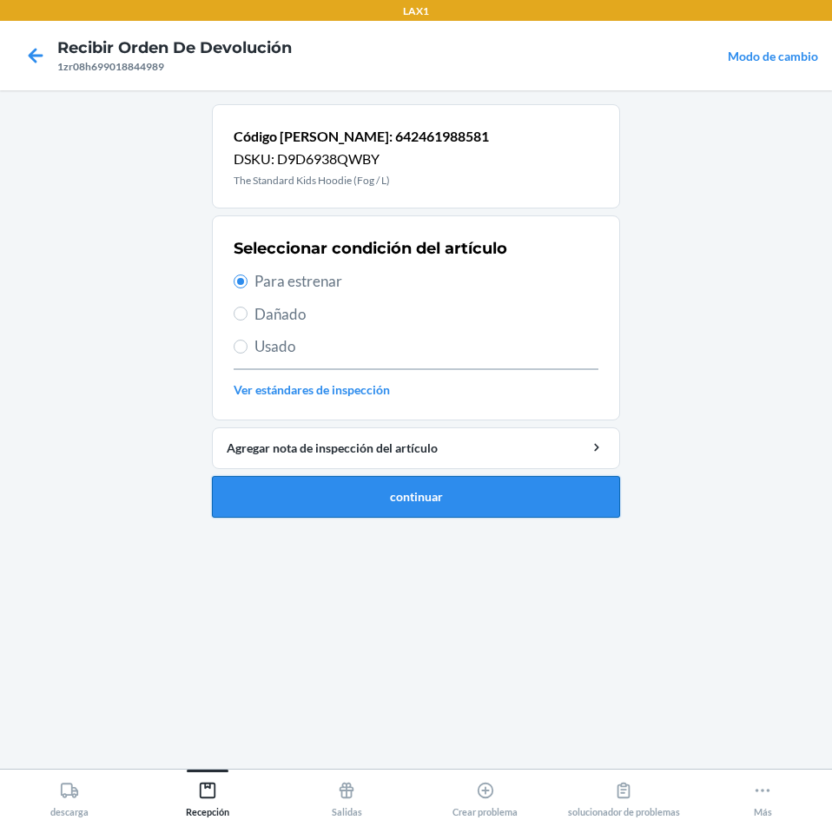
click at [288, 507] on button "continuar" at bounding box center [416, 497] width 408 height 42
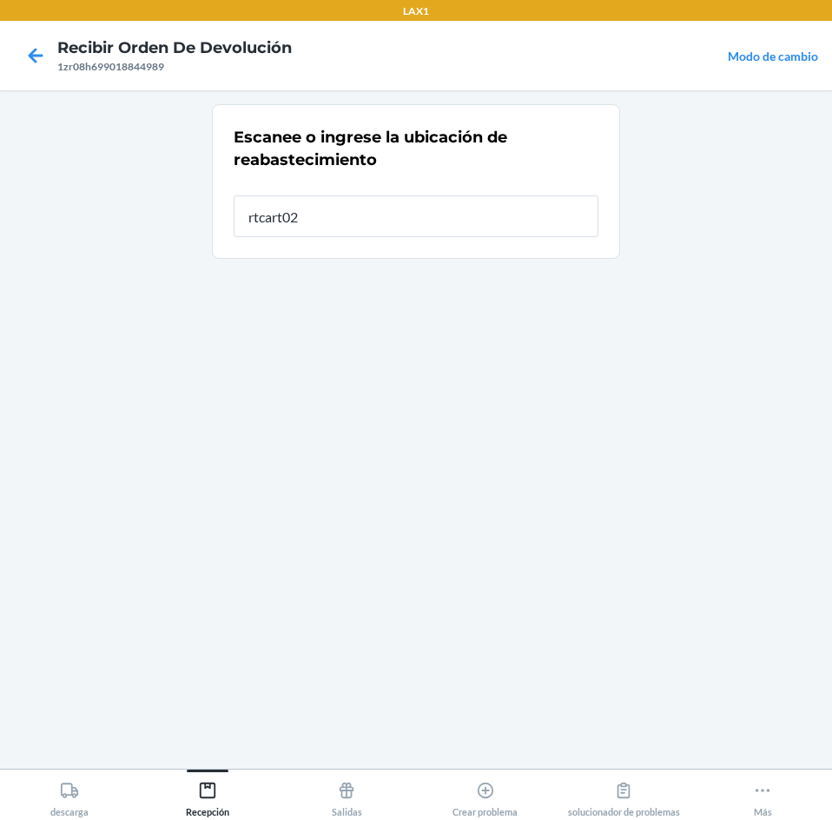
type input "rtcart020"
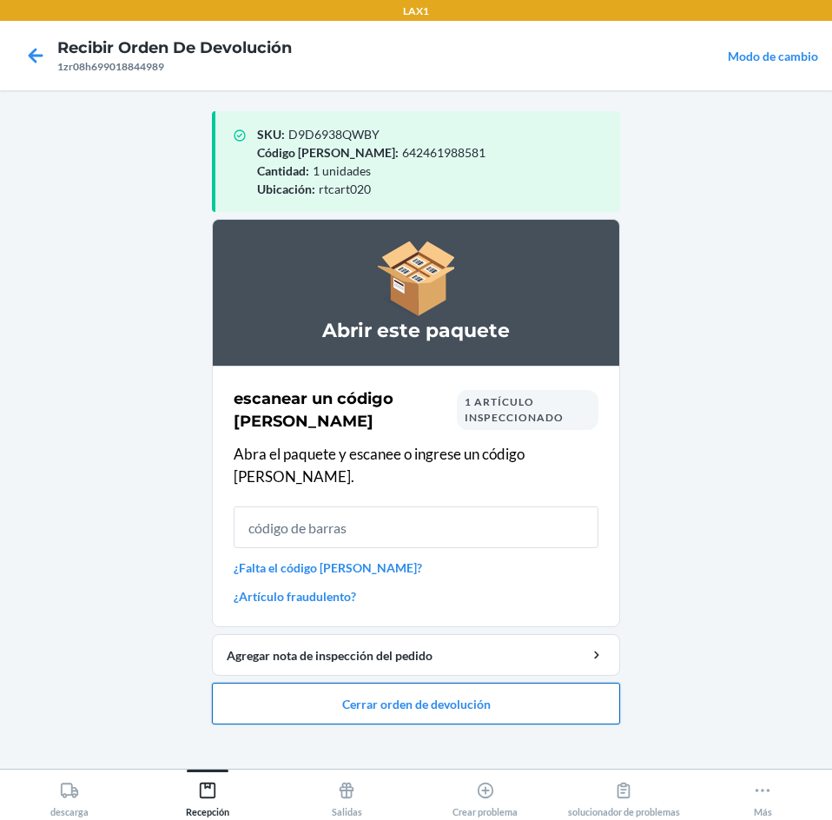
click at [591, 683] on button "Cerrar orden de devolución" at bounding box center [416, 704] width 408 height 42
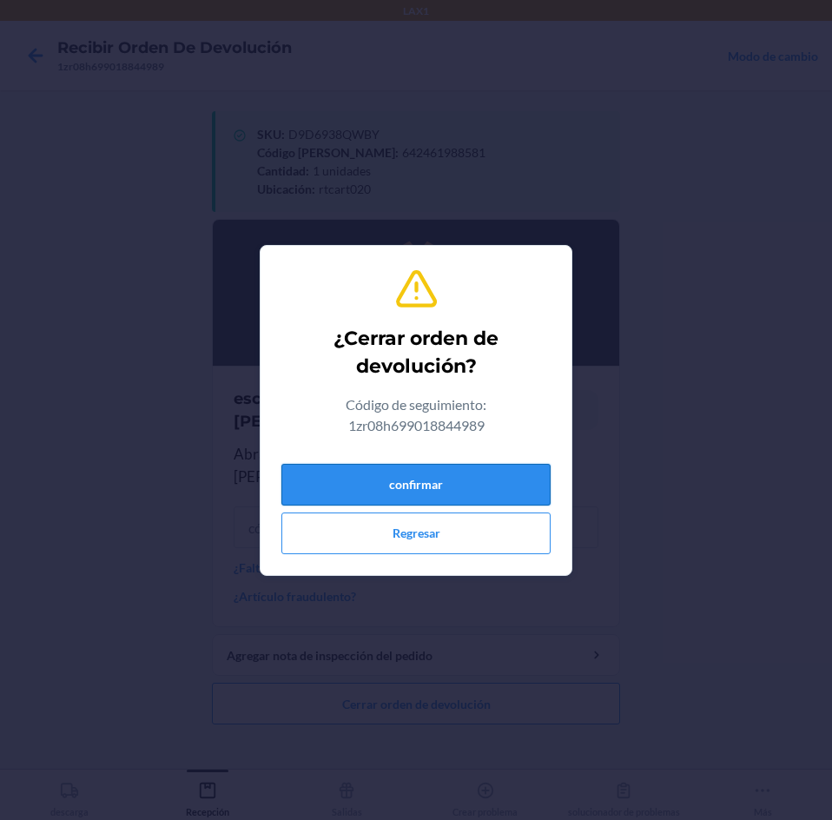
click at [528, 477] on button "confirmar" at bounding box center [415, 485] width 269 height 42
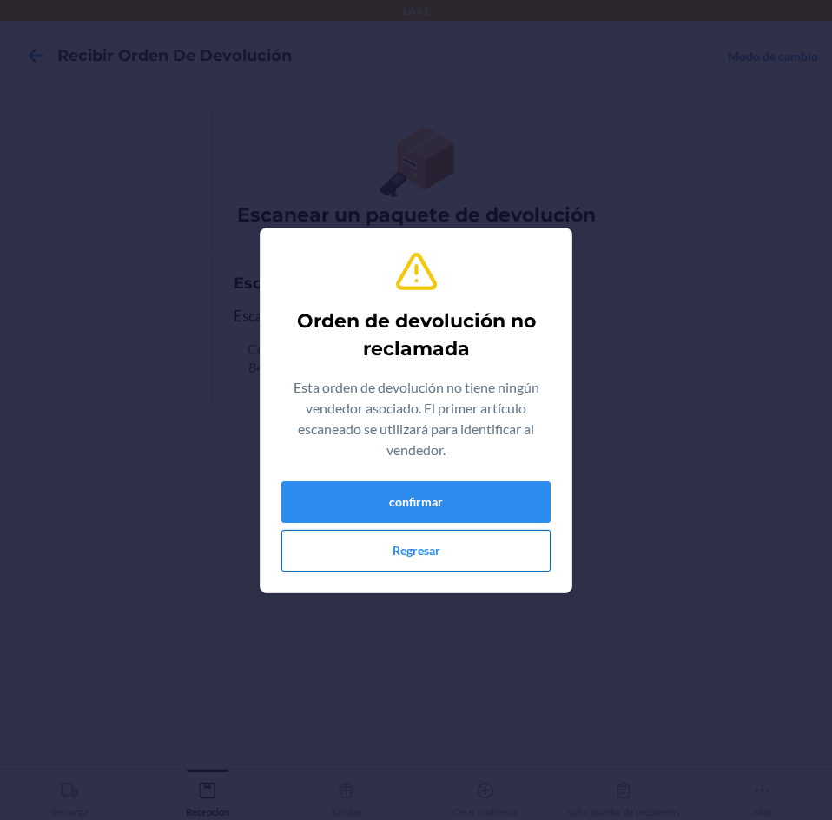
click at [379, 551] on button "Regresar" at bounding box center [415, 551] width 269 height 42
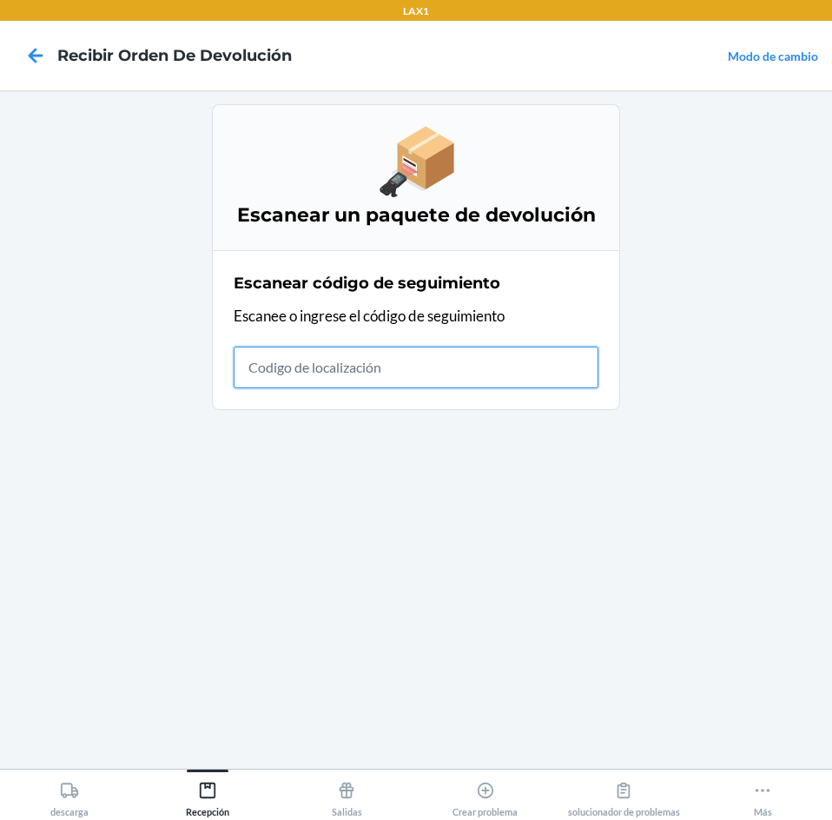
click at [423, 373] on input "text" at bounding box center [416, 368] width 365 height 42
type input "4209240893020109498901"
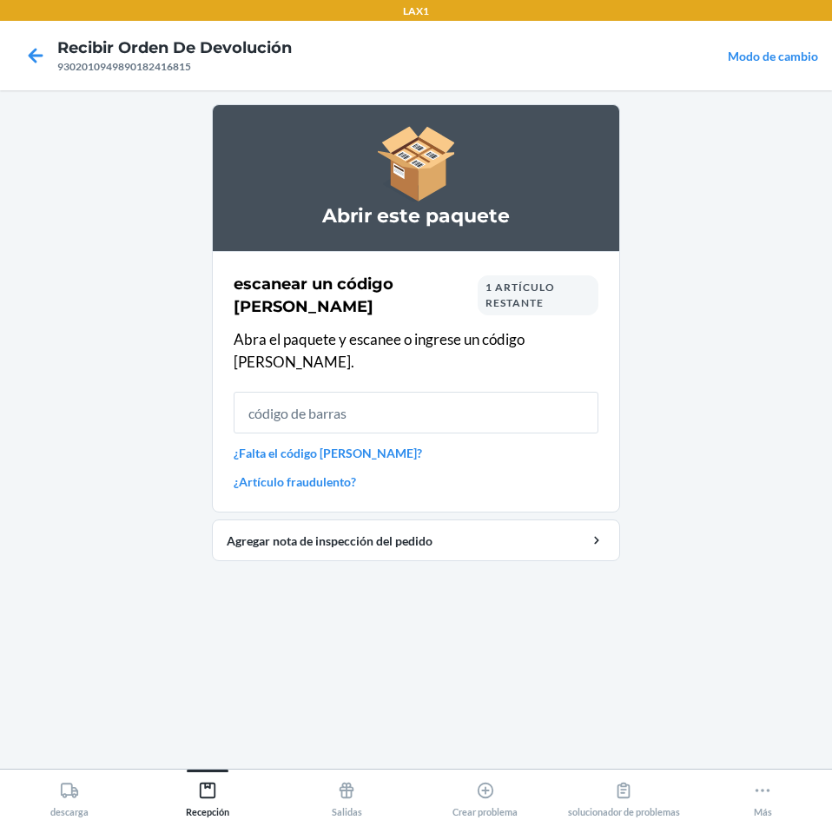
click at [462, 404] on input "text" at bounding box center [416, 413] width 365 height 42
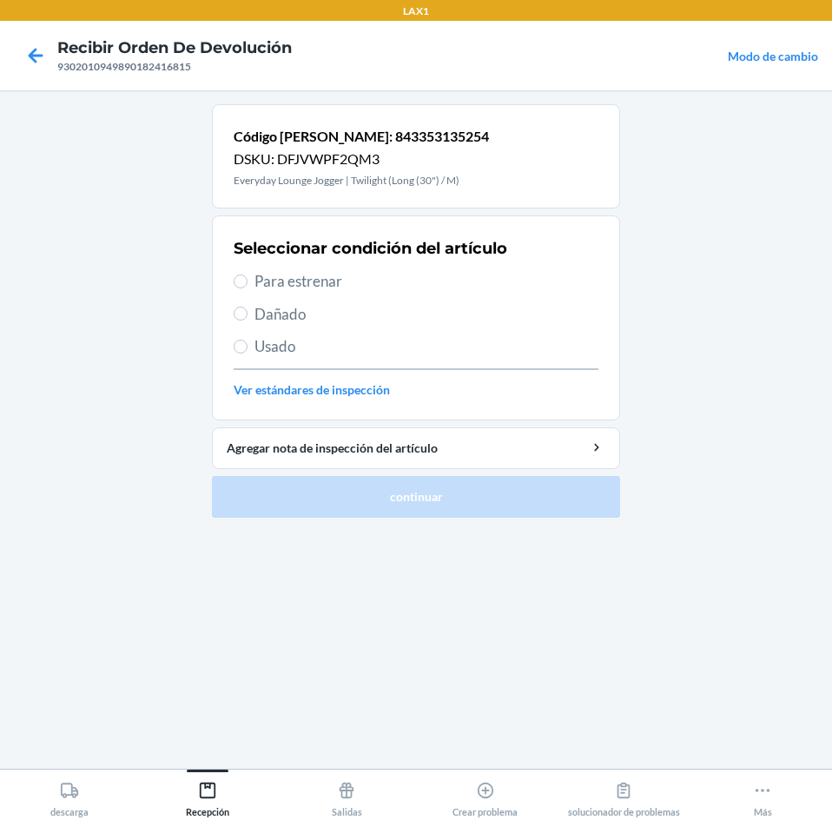
click at [261, 354] on span "Usado" at bounding box center [427, 346] width 344 height 23
click at [248, 354] on input "Usado" at bounding box center [241, 347] width 14 height 14
radio input "true"
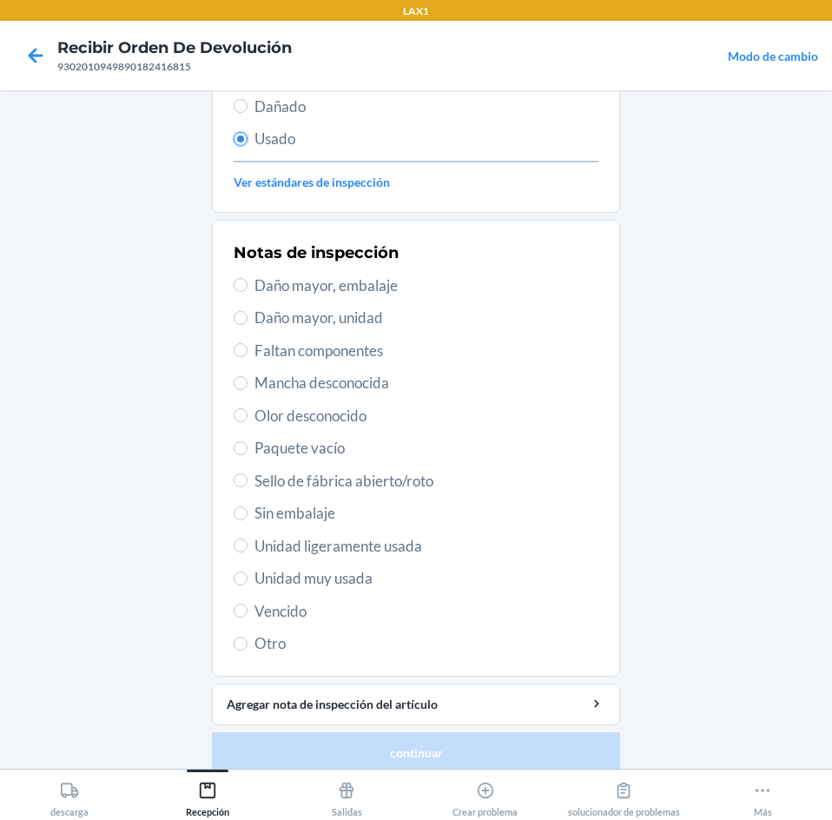
scroll to position [227, 0]
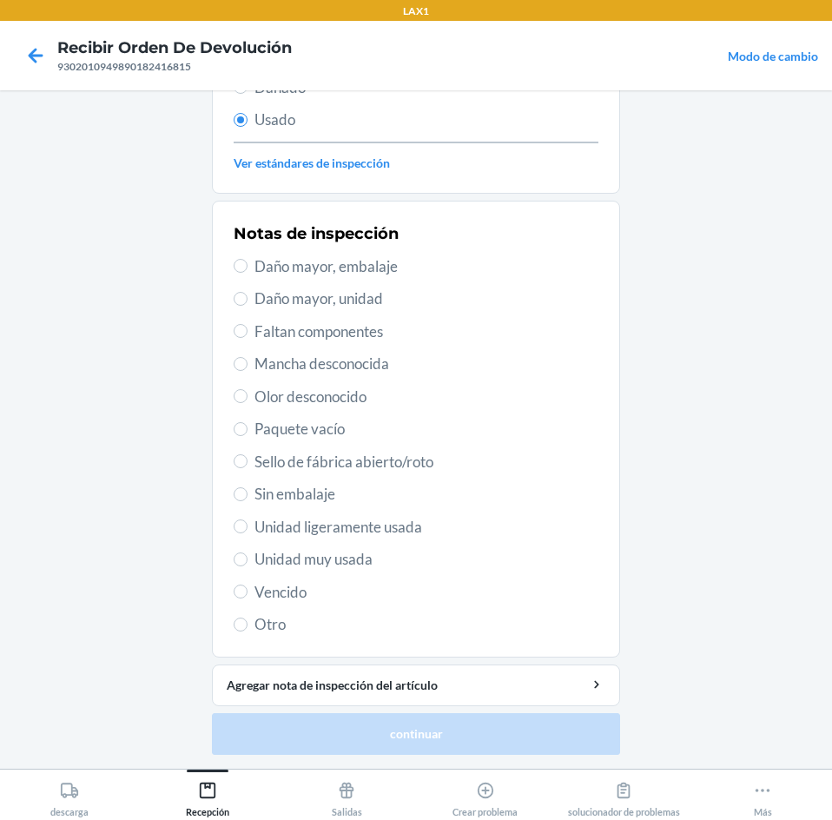
click at [316, 565] on span "Unidad muy usada" at bounding box center [427, 559] width 344 height 23
click at [248, 565] on input "Unidad muy usada" at bounding box center [241, 559] width 14 height 14
radio input "true"
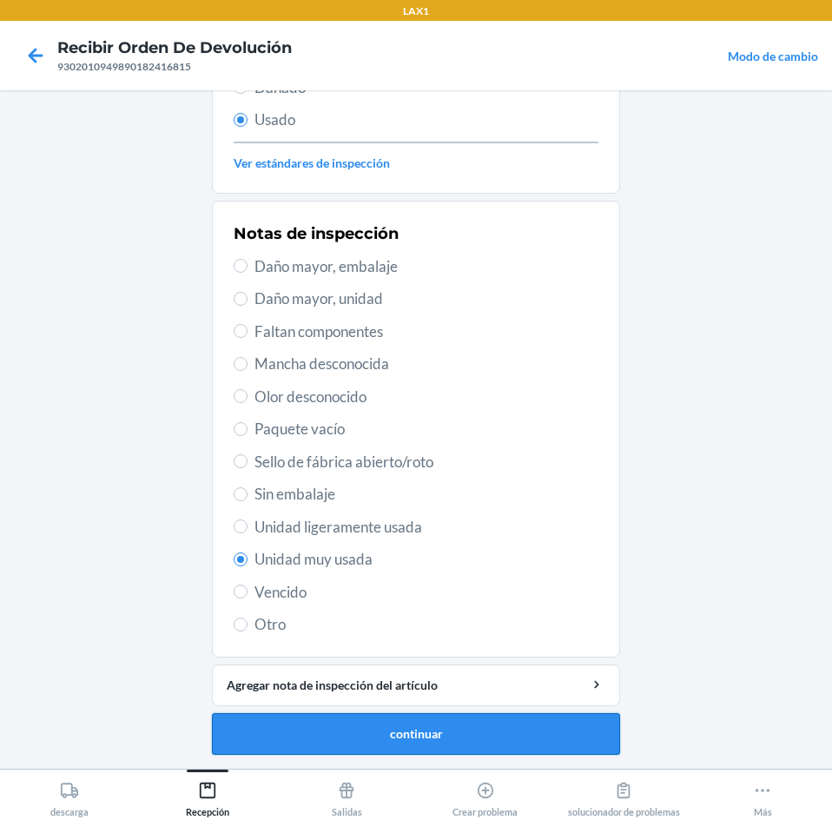
click at [573, 722] on button "continuar" at bounding box center [416, 734] width 408 height 42
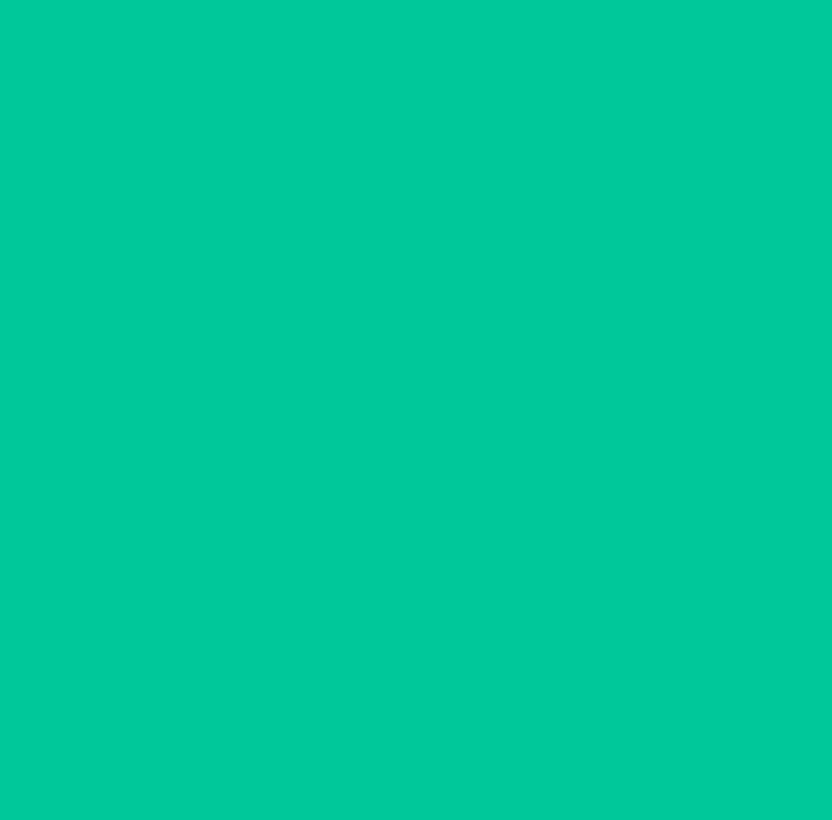
scroll to position [0, 0]
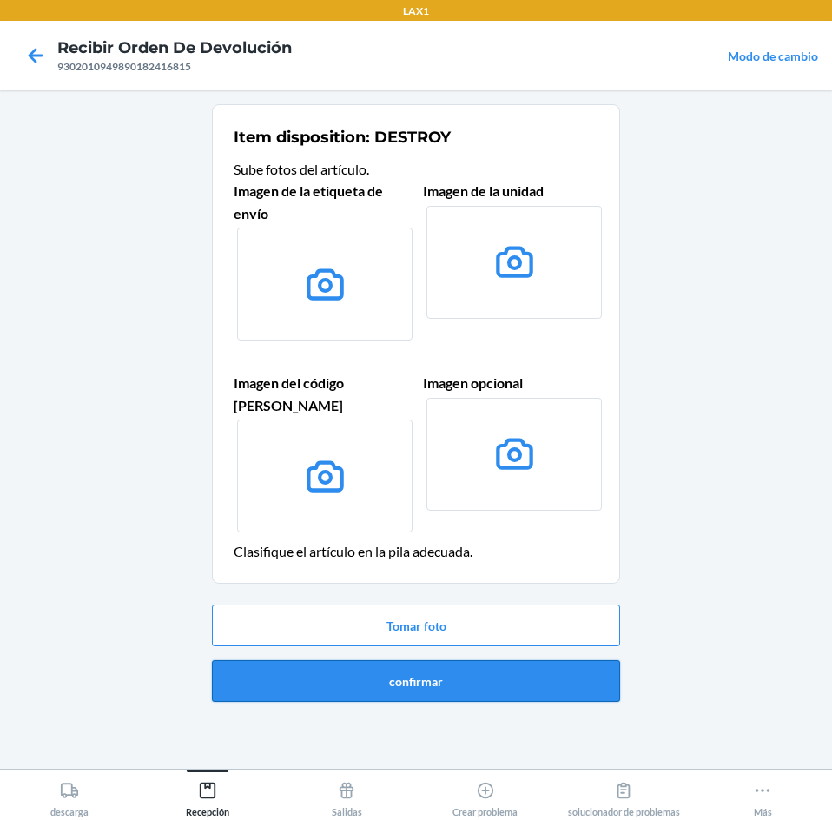
click at [574, 660] on button "confirmar" at bounding box center [416, 681] width 408 height 42
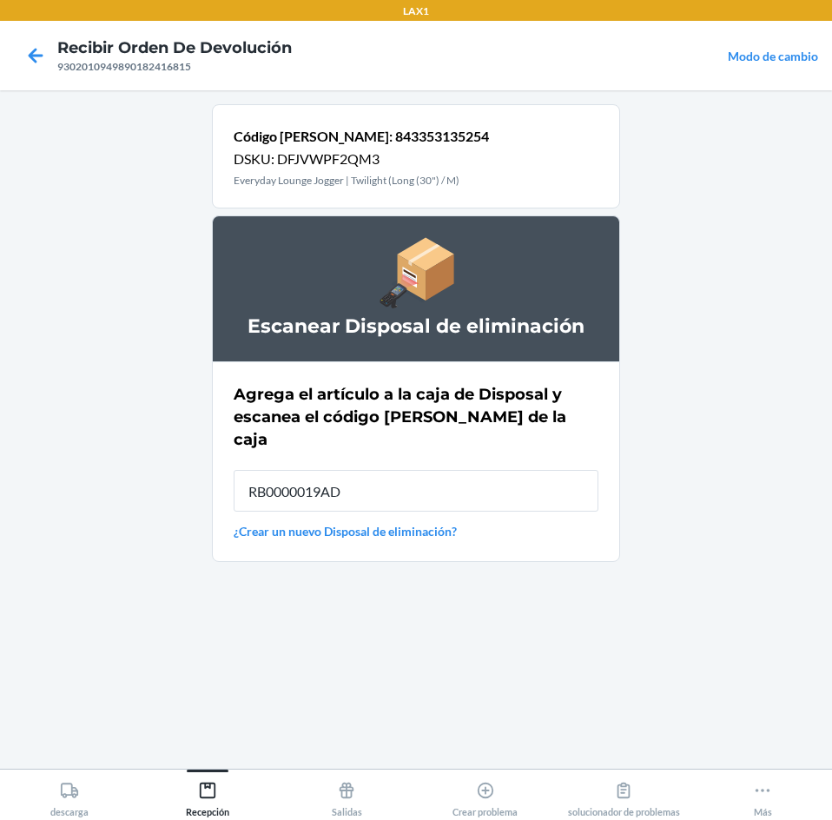
type input "RB0000019AD"
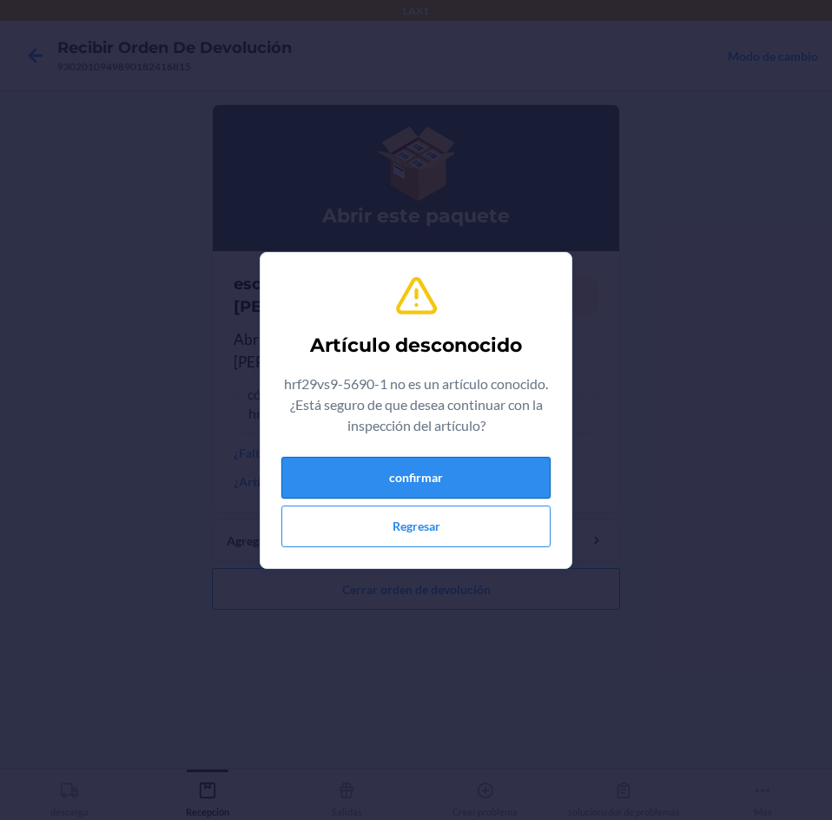
click at [426, 467] on button "confirmar" at bounding box center [415, 478] width 269 height 42
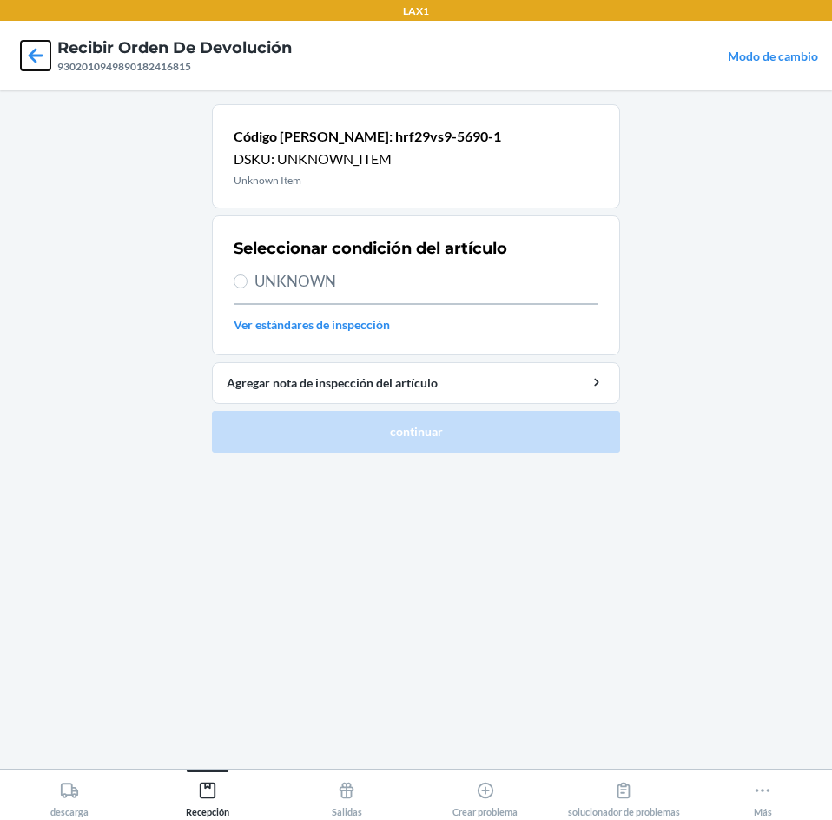
click at [39, 51] on icon at bounding box center [36, 56] width 30 height 30
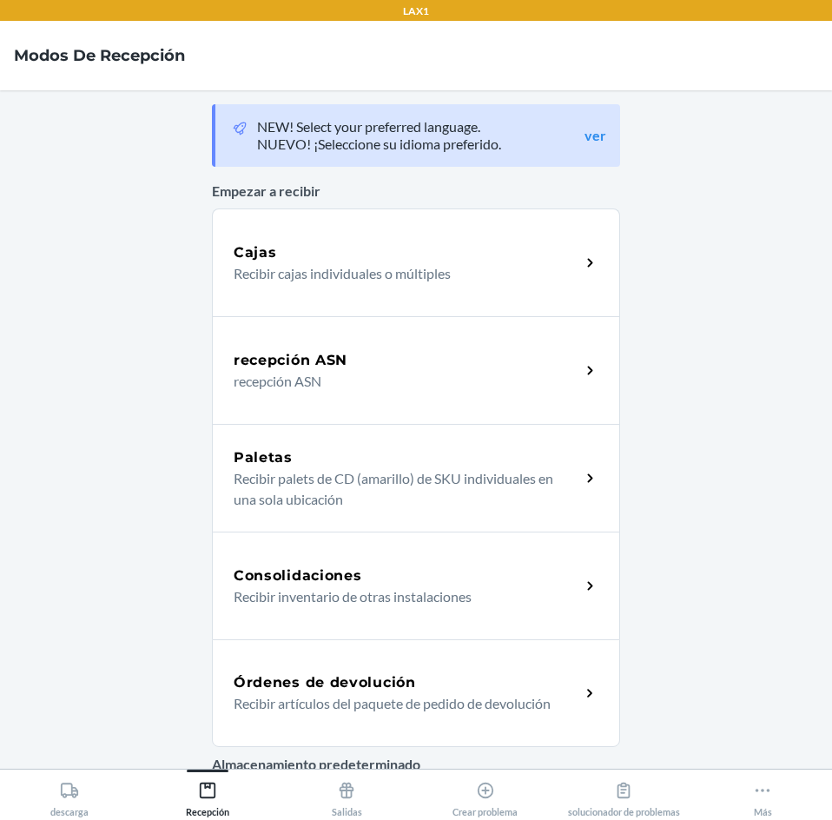
click at [425, 670] on div "Órdenes de devolución Recibir artículos del paquete de pedido de devolución" at bounding box center [416, 693] width 408 height 108
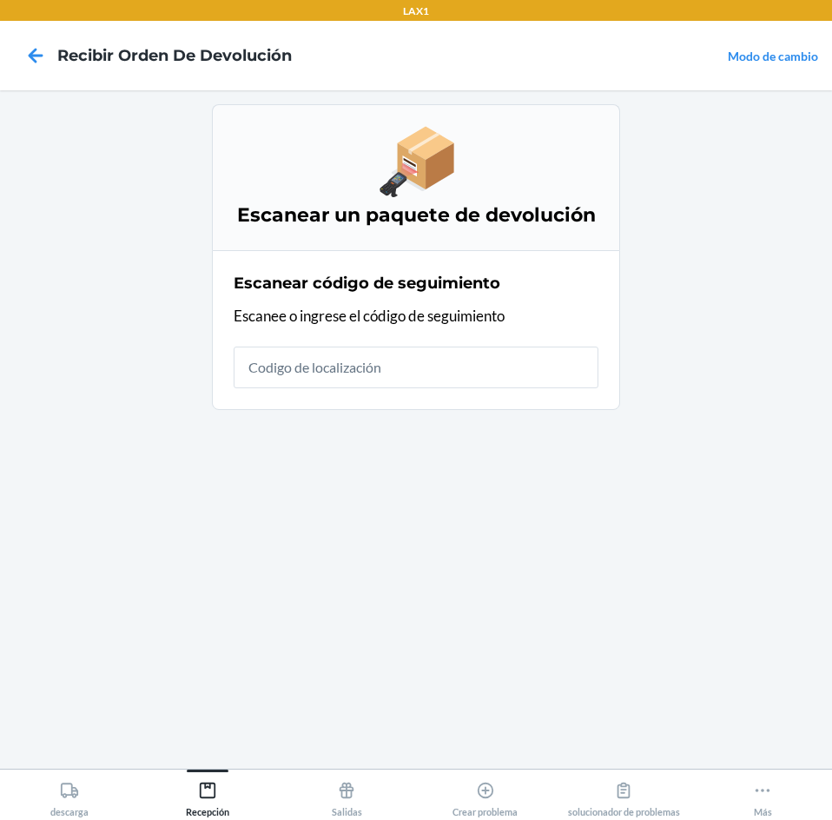
click at [555, 369] on input "text" at bounding box center [416, 368] width 365 height 42
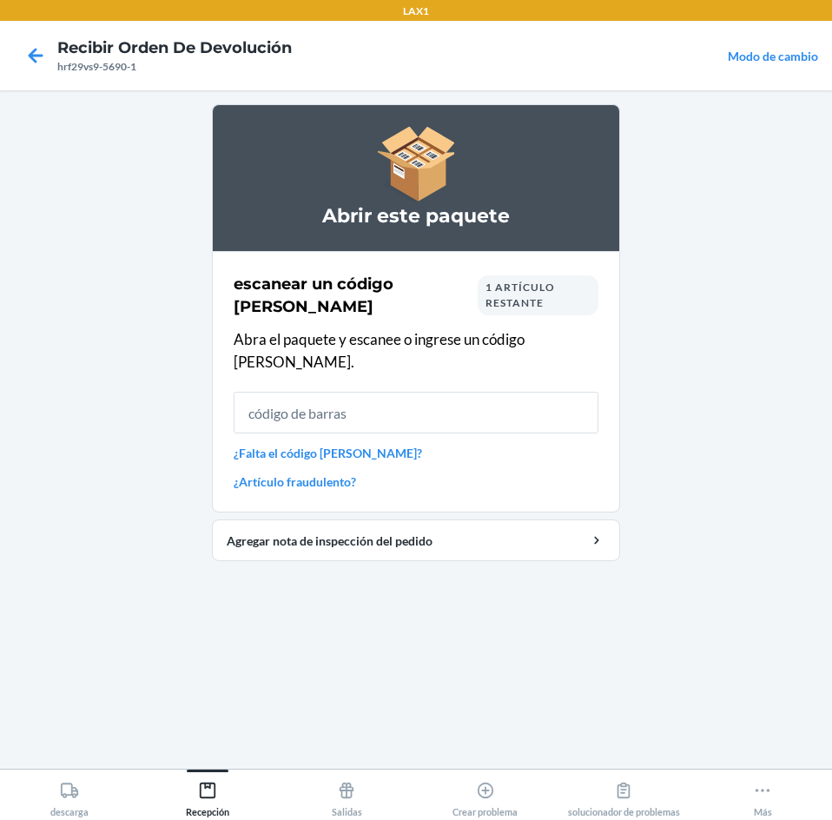
click at [559, 392] on input "text" at bounding box center [416, 413] width 365 height 42
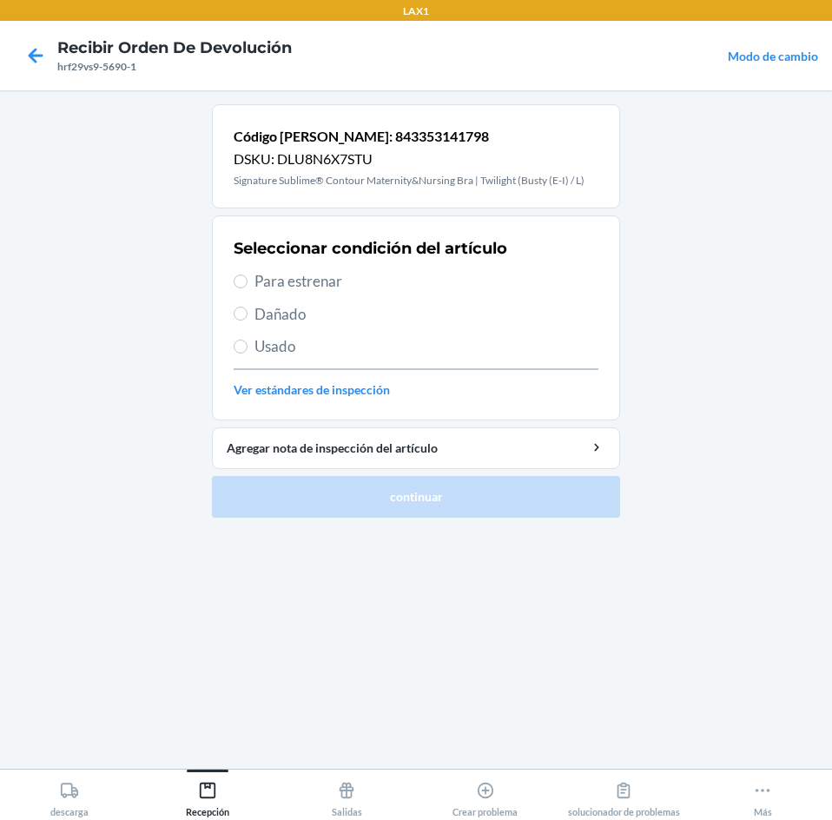
click at [275, 276] on span "Para estrenar" at bounding box center [427, 281] width 344 height 23
click at [248, 276] on input "Para estrenar" at bounding box center [241, 281] width 14 height 14
radio input "true"
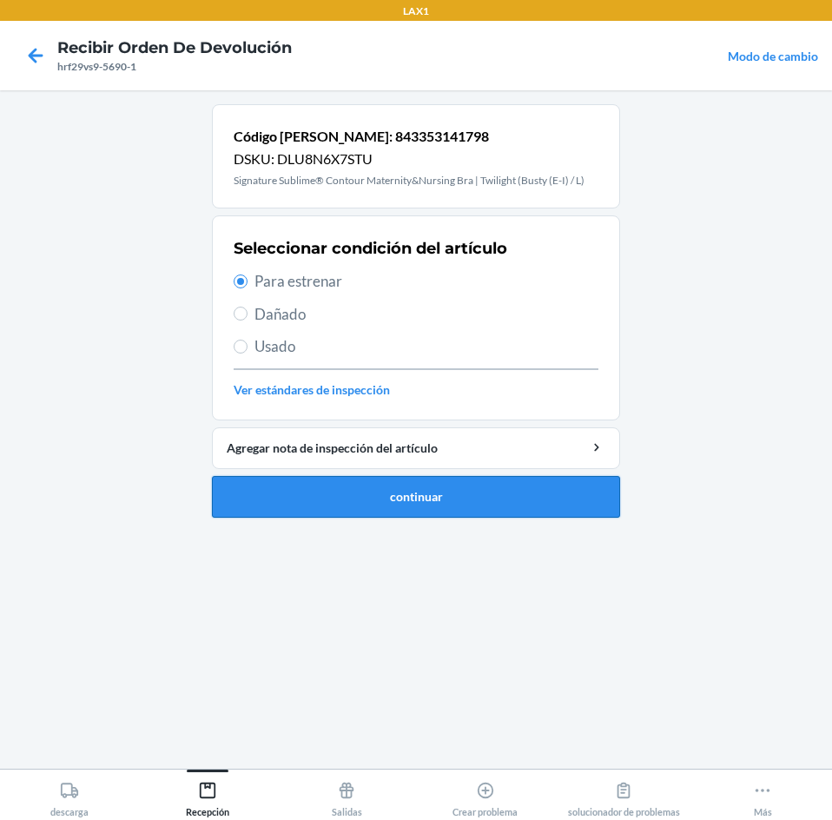
click at [334, 501] on button "continuar" at bounding box center [416, 497] width 408 height 42
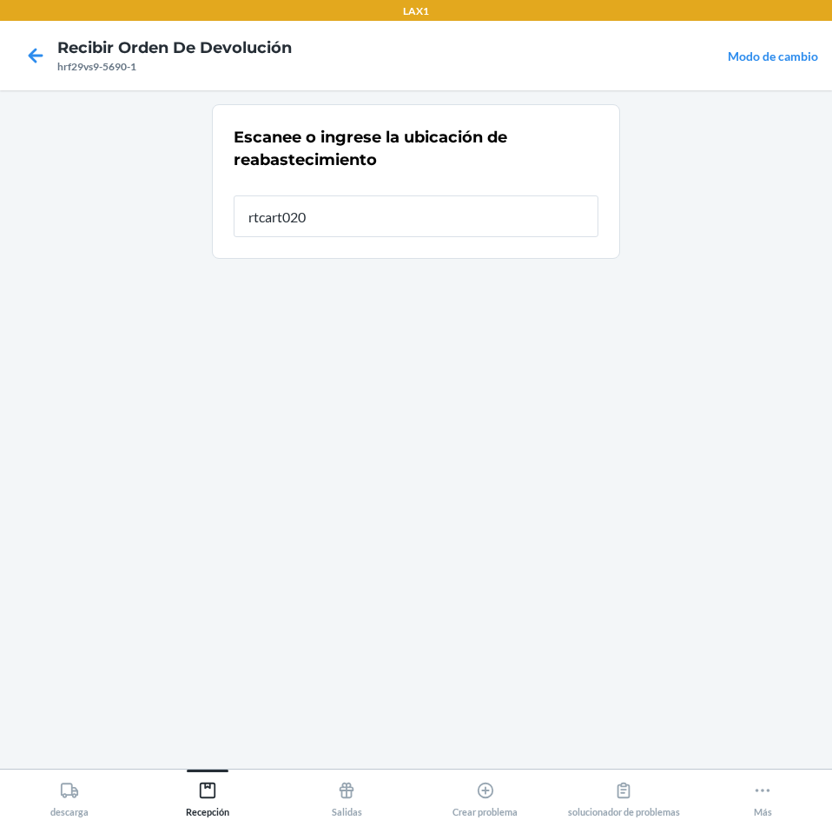
type input "rtcart020"
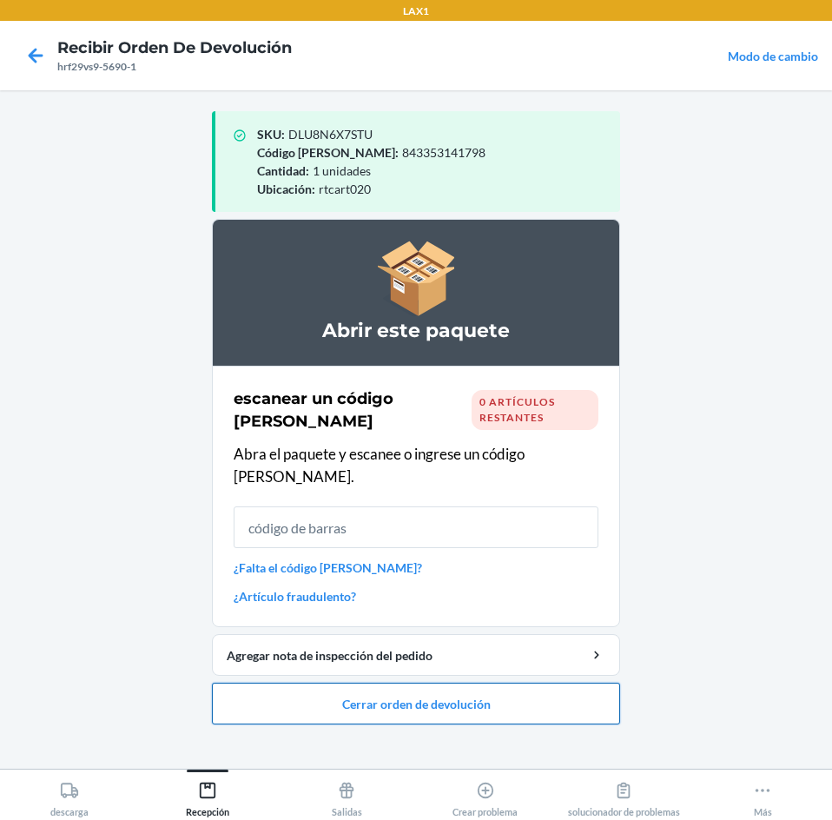
click at [526, 683] on button "Cerrar orden de devolución" at bounding box center [416, 704] width 408 height 42
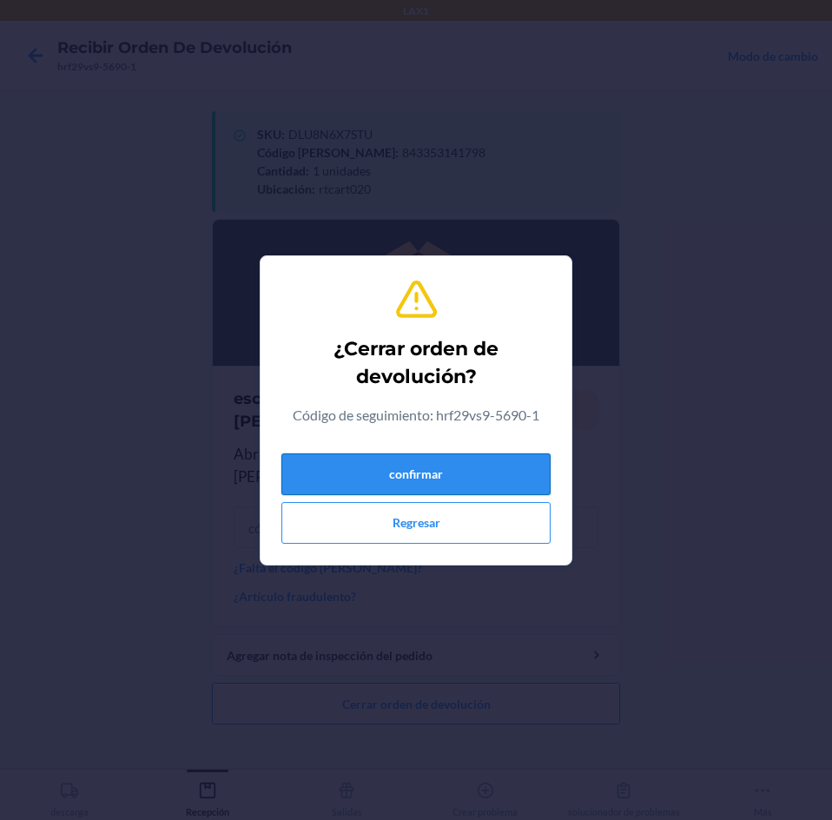
click at [474, 479] on button "confirmar" at bounding box center [415, 474] width 269 height 42
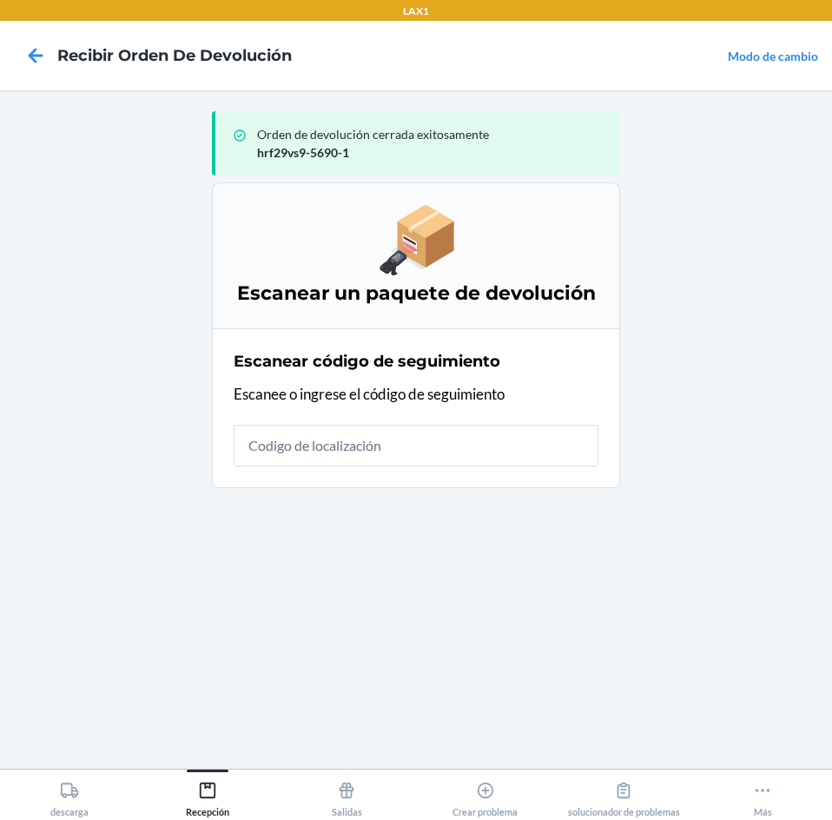
click at [482, 466] on input "text" at bounding box center [416, 446] width 365 height 42
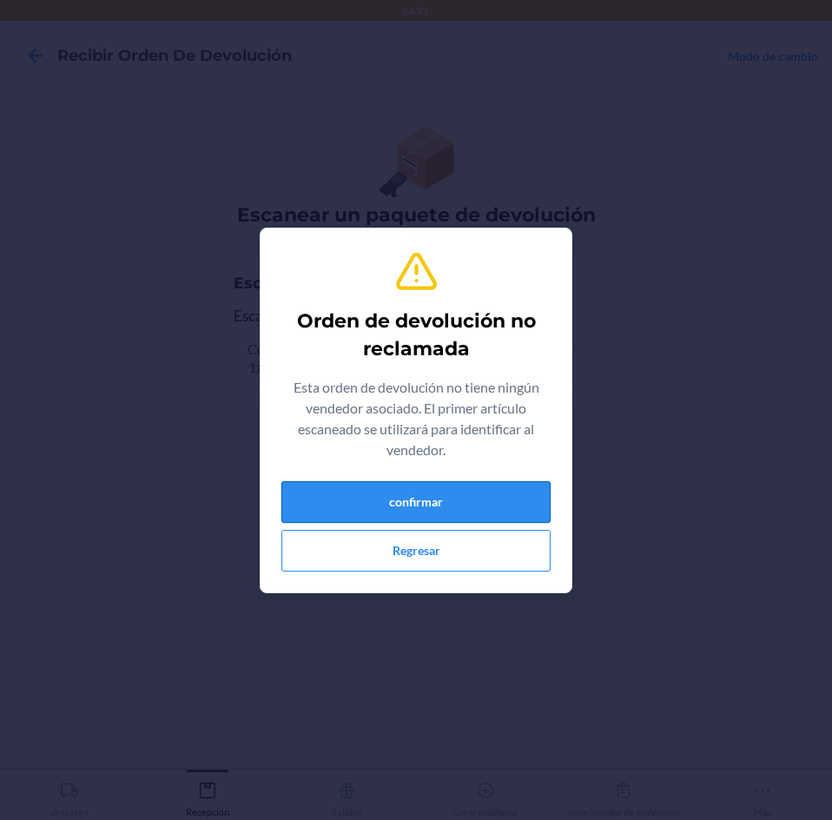
click at [525, 507] on button "confirmar" at bounding box center [415, 502] width 269 height 42
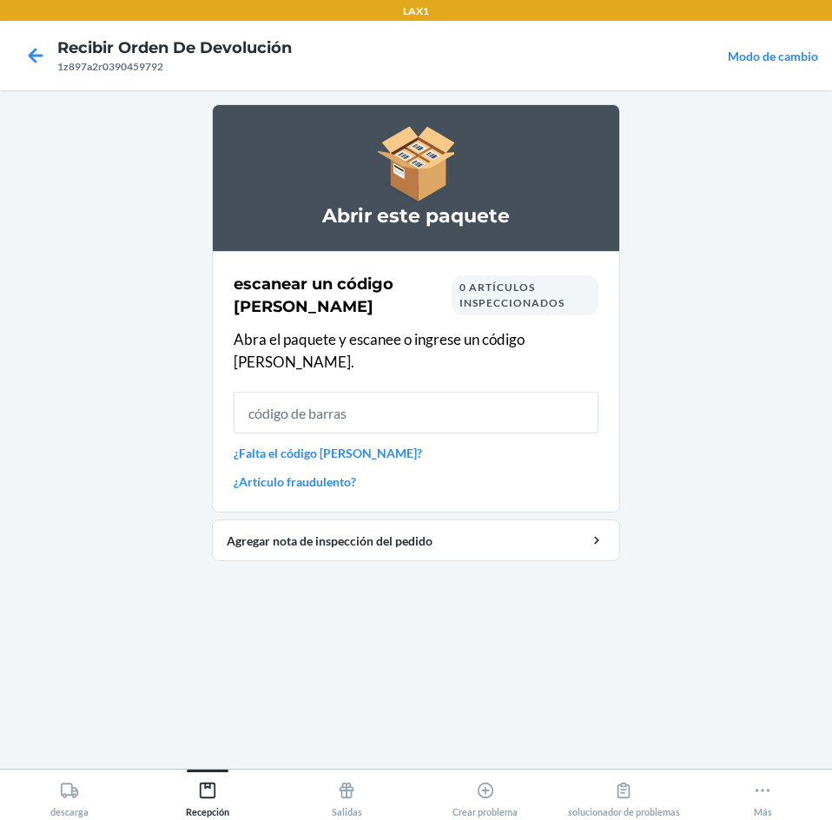
click at [421, 392] on input "text" at bounding box center [416, 413] width 365 height 42
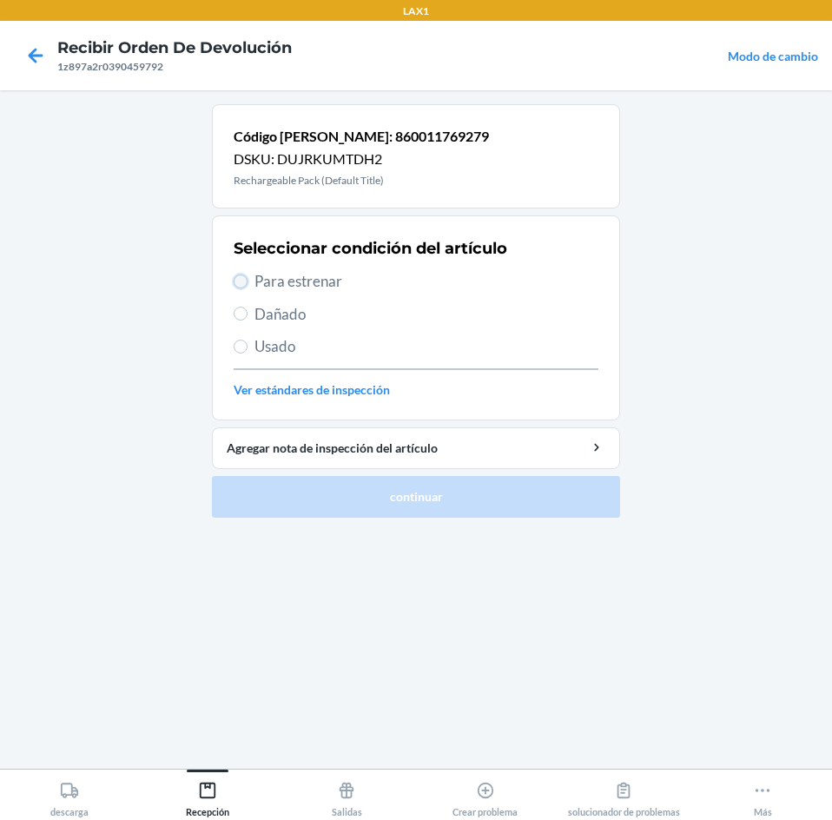
click at [247, 279] on input "Para estrenar" at bounding box center [241, 281] width 14 height 14
radio input "true"
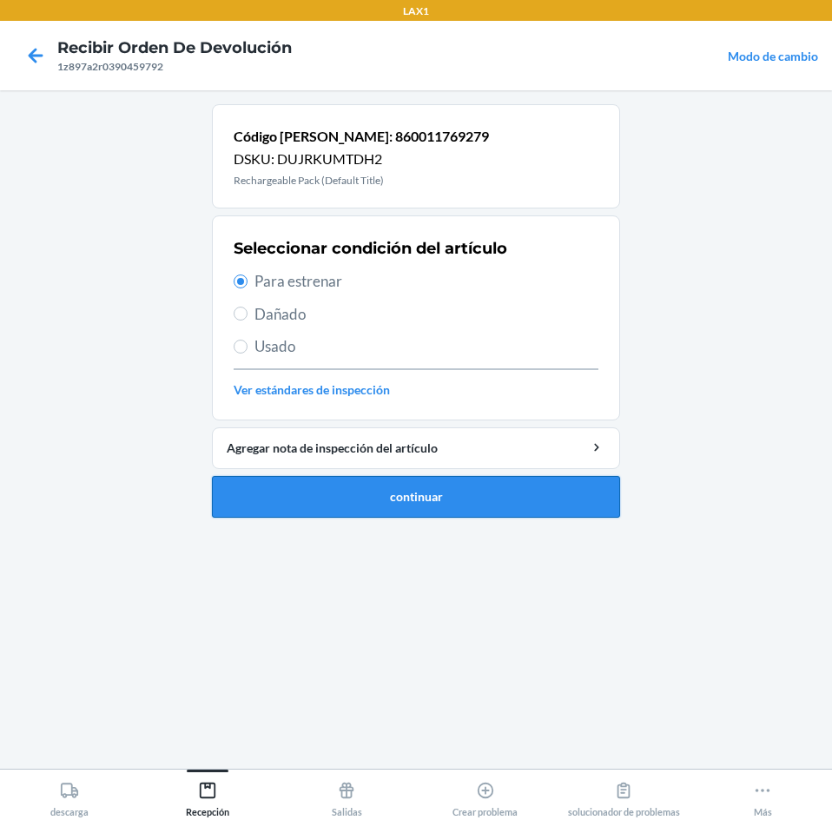
click at [325, 493] on button "continuar" at bounding box center [416, 497] width 408 height 42
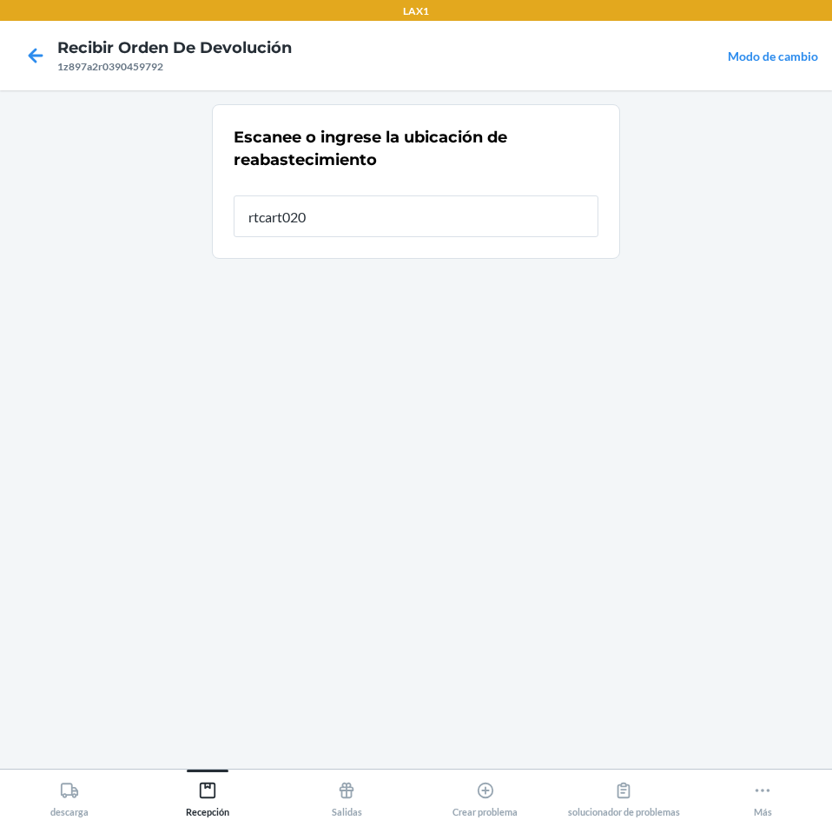
type input "rtcart020"
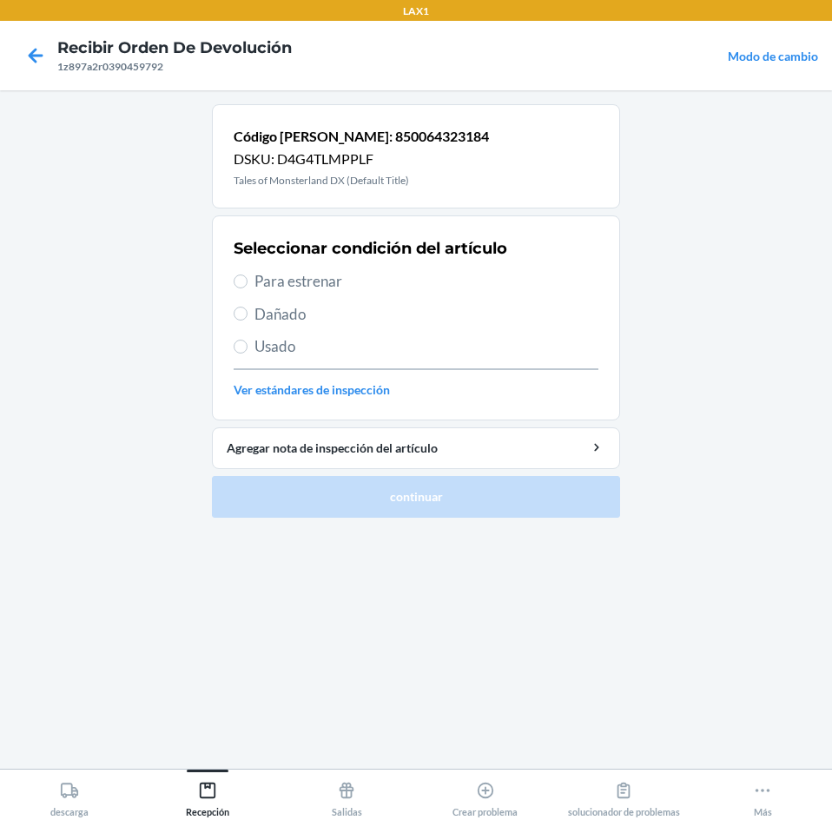
click at [257, 279] on span "Para estrenar" at bounding box center [427, 281] width 344 height 23
click at [248, 279] on input "Para estrenar" at bounding box center [241, 281] width 14 height 14
radio input "true"
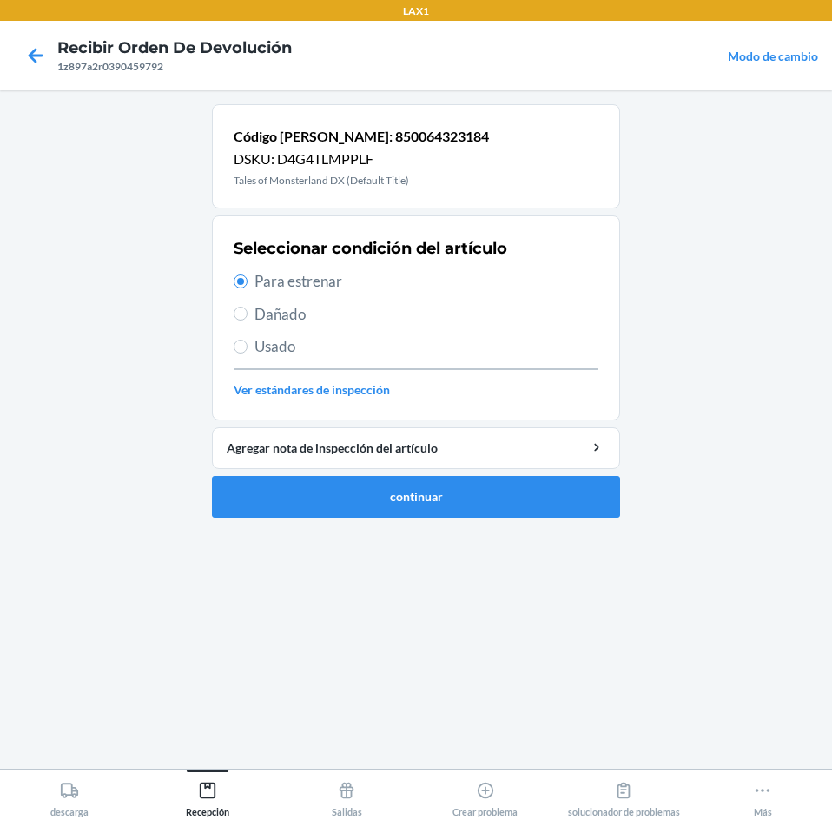
click at [223, 521] on ol "Código [PERSON_NAME]: 850064323184 DSKU: D4G4TLMPPLF Tales of Monsterland DX (D…" at bounding box center [416, 317] width 408 height 427
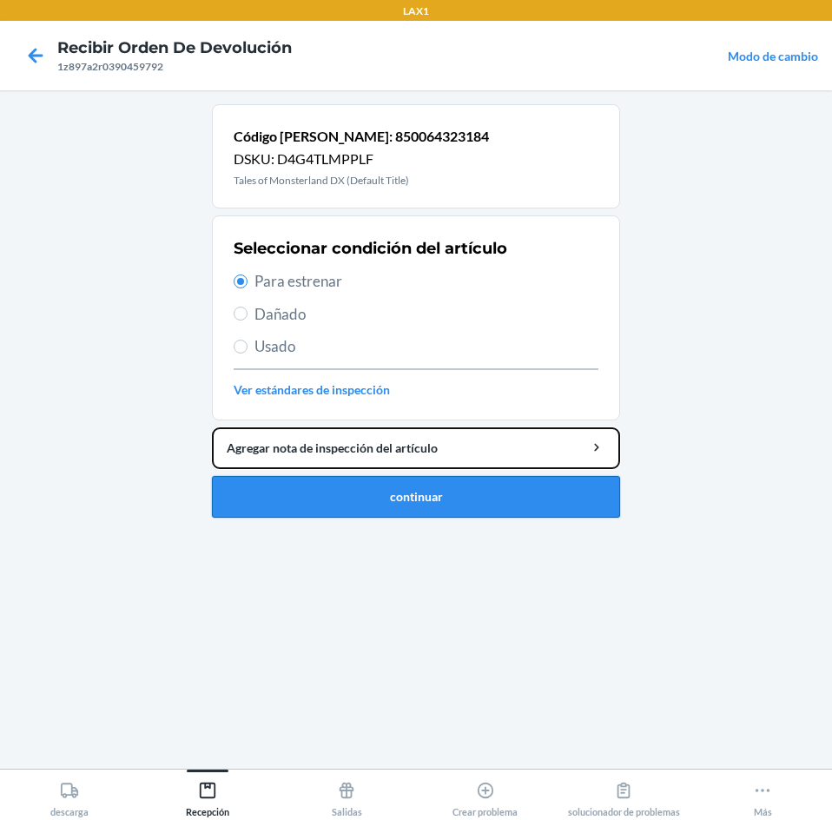
click at [253, 473] on li "Código [PERSON_NAME]: 850064323184 DSKU: D4G4TLMPPLF Tales of Monsterland DX (D…" at bounding box center [416, 310] width 408 height 413
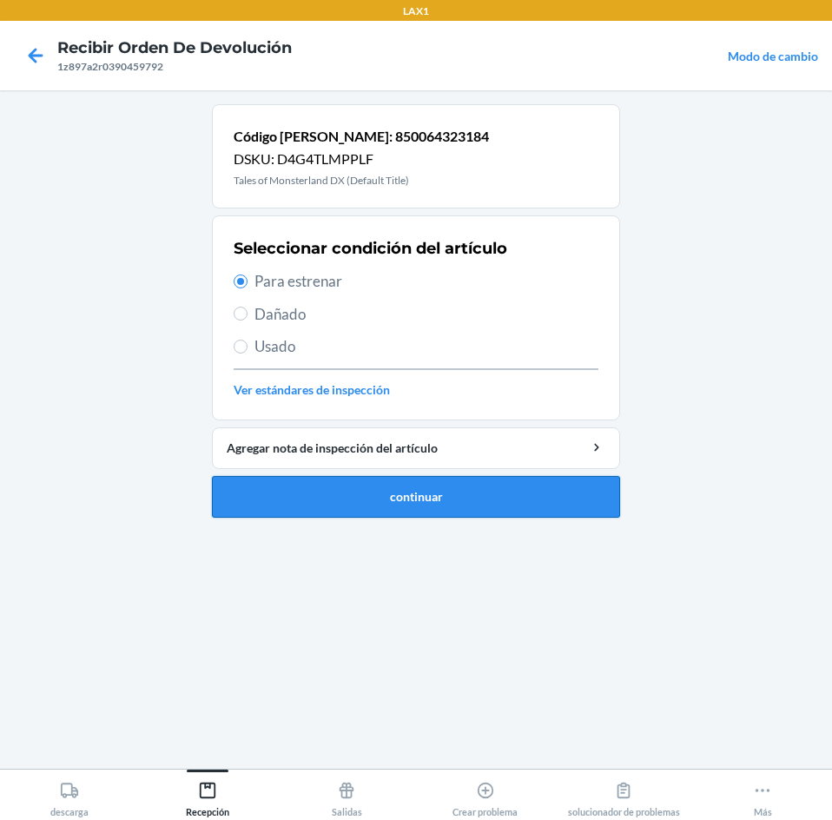
click at [253, 483] on button "continuar" at bounding box center [416, 497] width 408 height 42
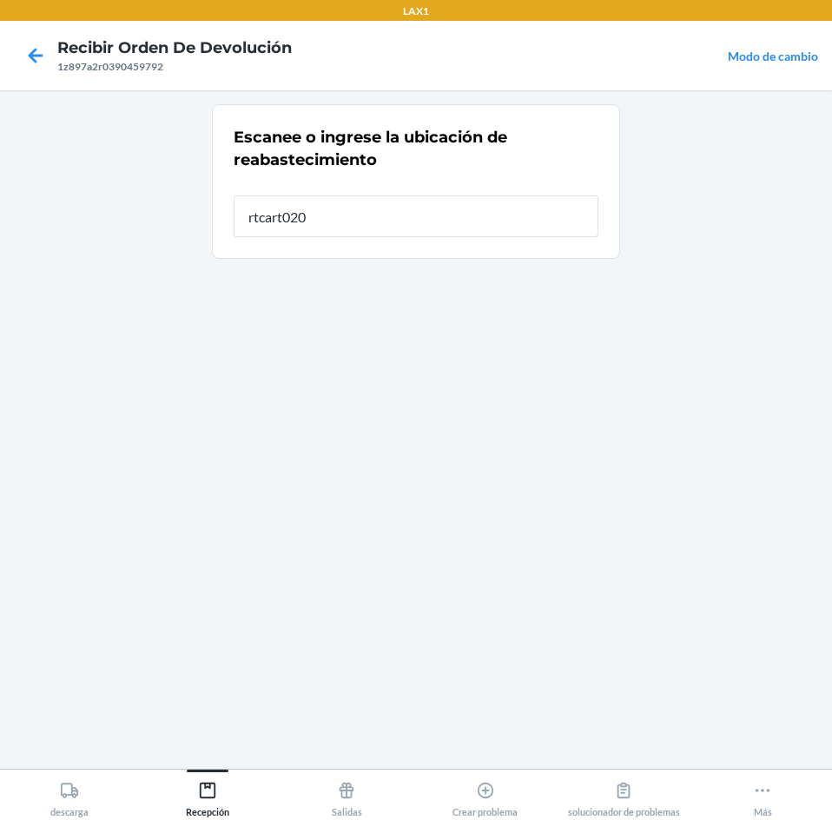
type input "rtcart020"
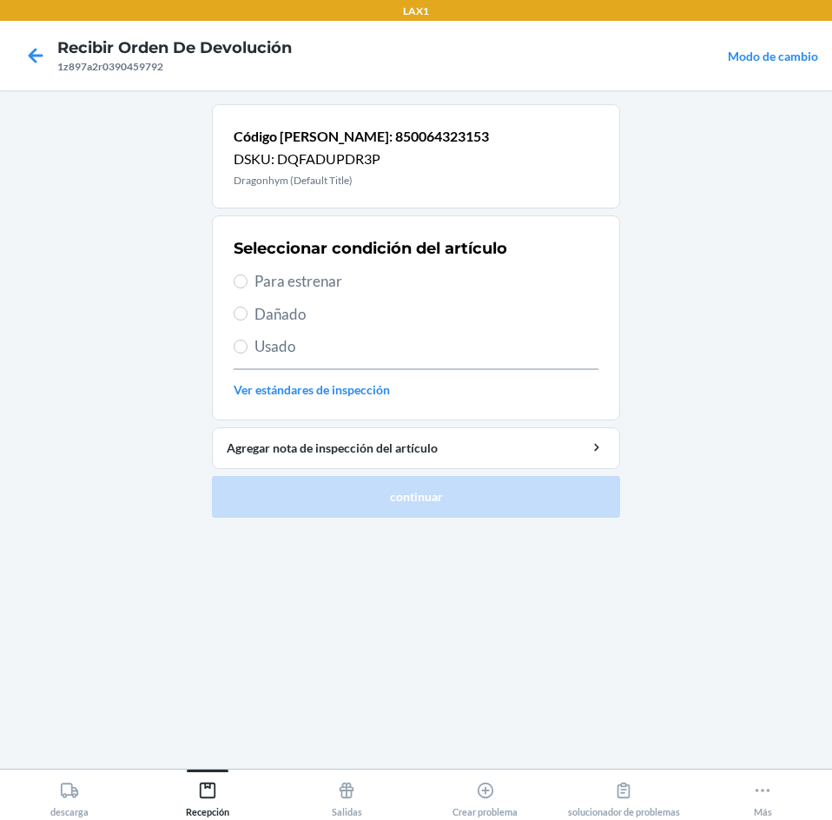
click at [257, 290] on span "Para estrenar" at bounding box center [427, 281] width 344 height 23
click at [248, 288] on input "Para estrenar" at bounding box center [241, 281] width 14 height 14
radio input "true"
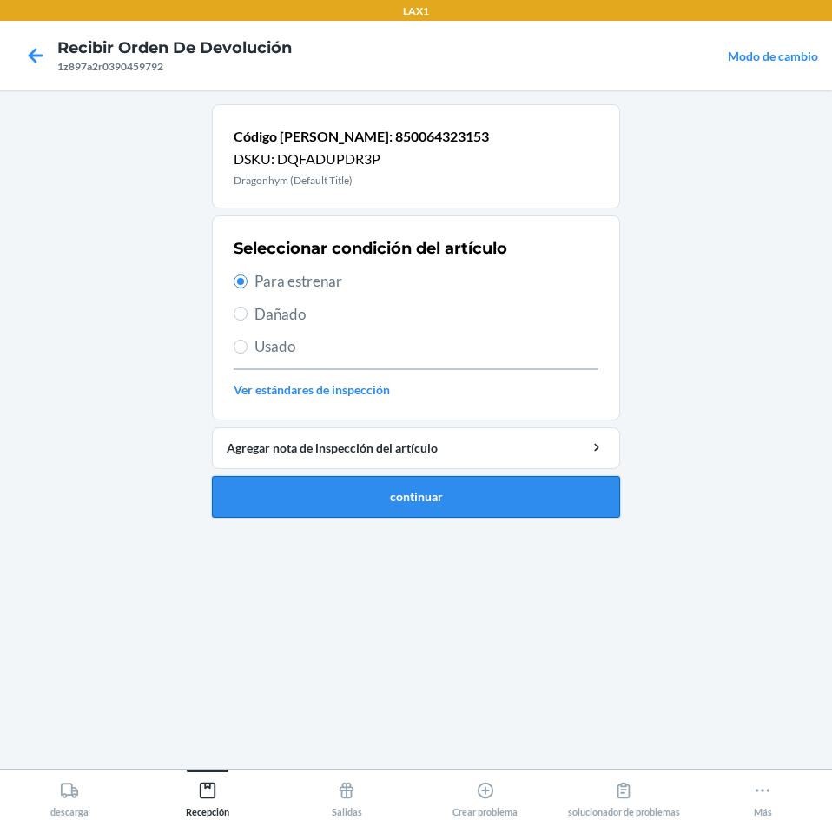
click at [279, 493] on button "continuar" at bounding box center [416, 497] width 408 height 42
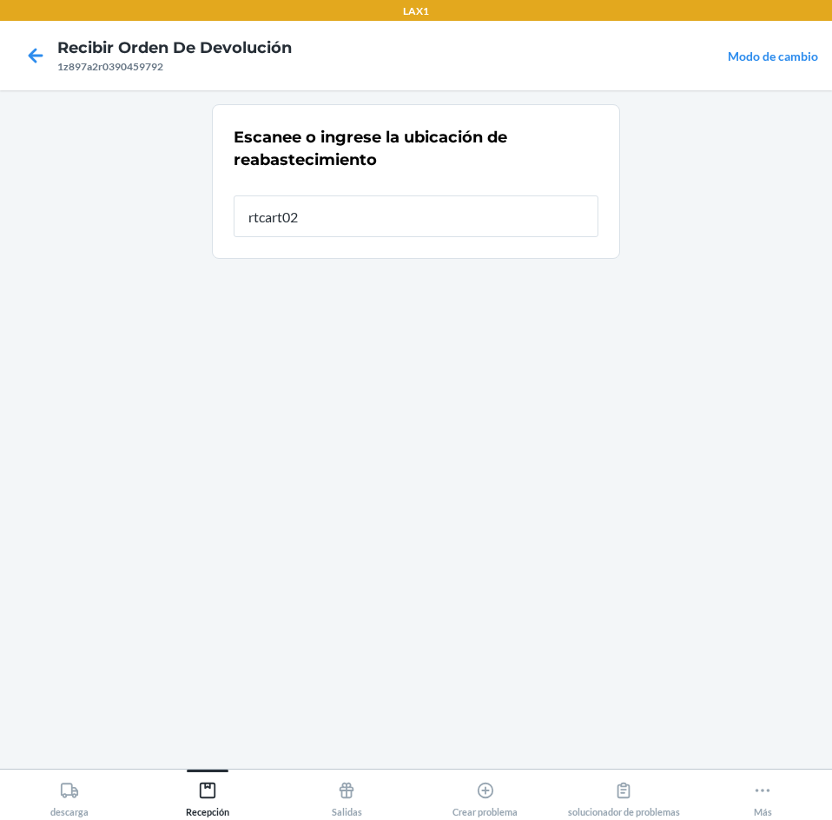
type input "rtcart020"
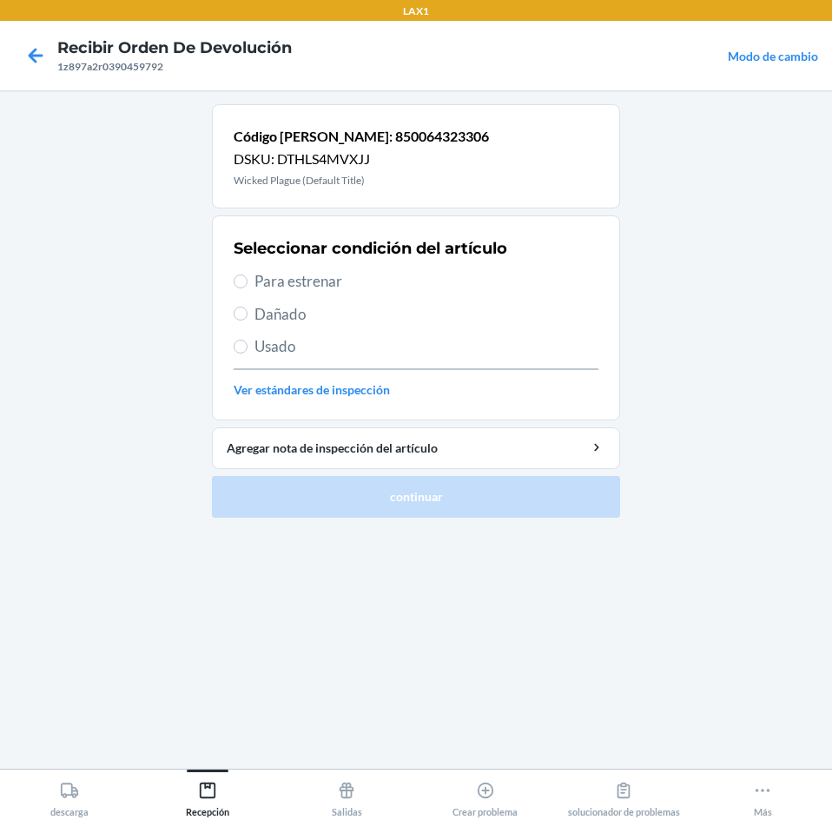
click at [294, 285] on span "Para estrenar" at bounding box center [427, 281] width 344 height 23
click at [248, 285] on input "Para estrenar" at bounding box center [241, 281] width 14 height 14
radio input "true"
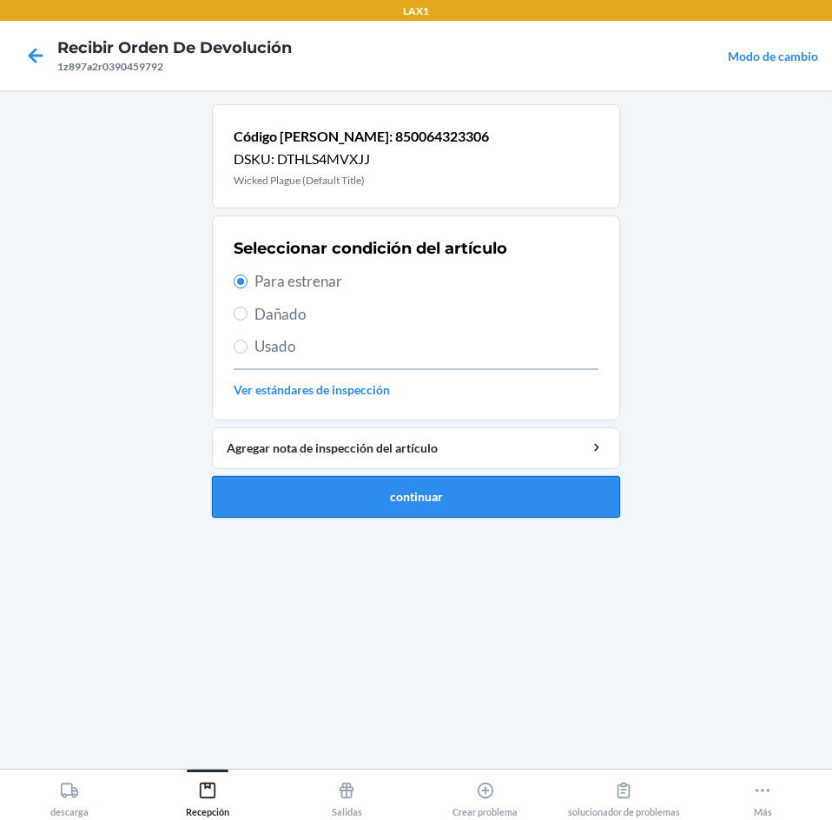
click at [301, 510] on button "continuar" at bounding box center [416, 497] width 408 height 42
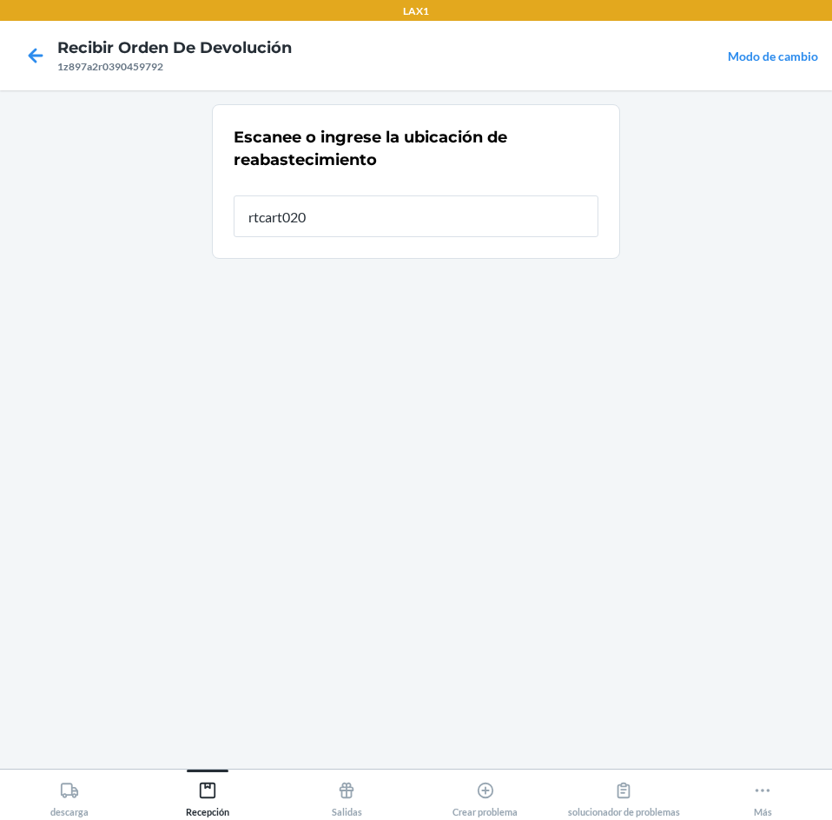
type input "rtcart020"
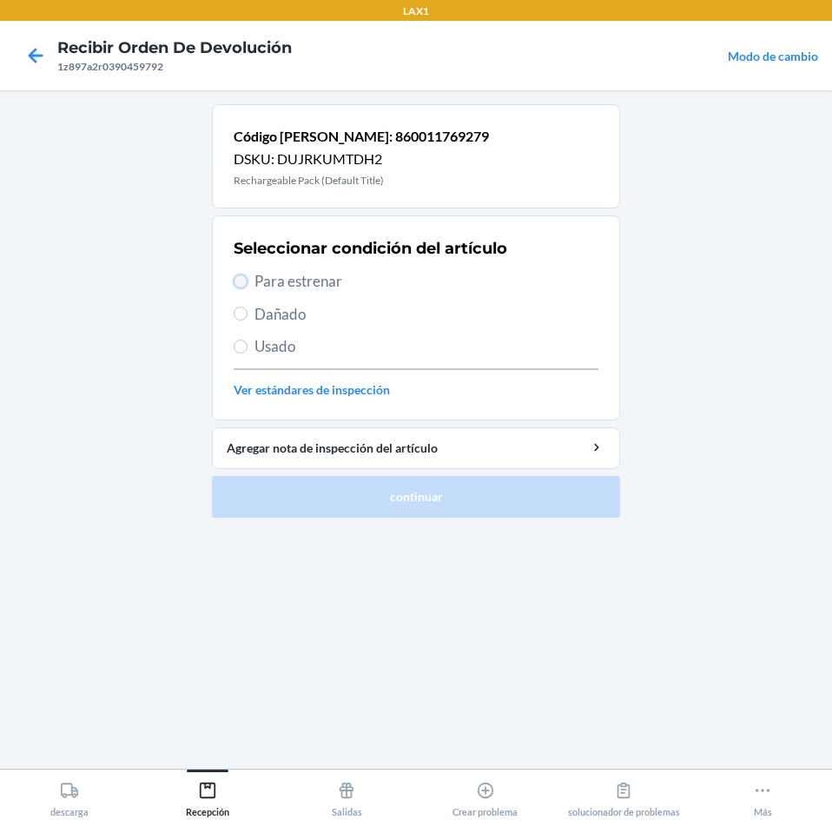
click at [245, 275] on input "Para estrenar" at bounding box center [241, 281] width 14 height 14
radio input "true"
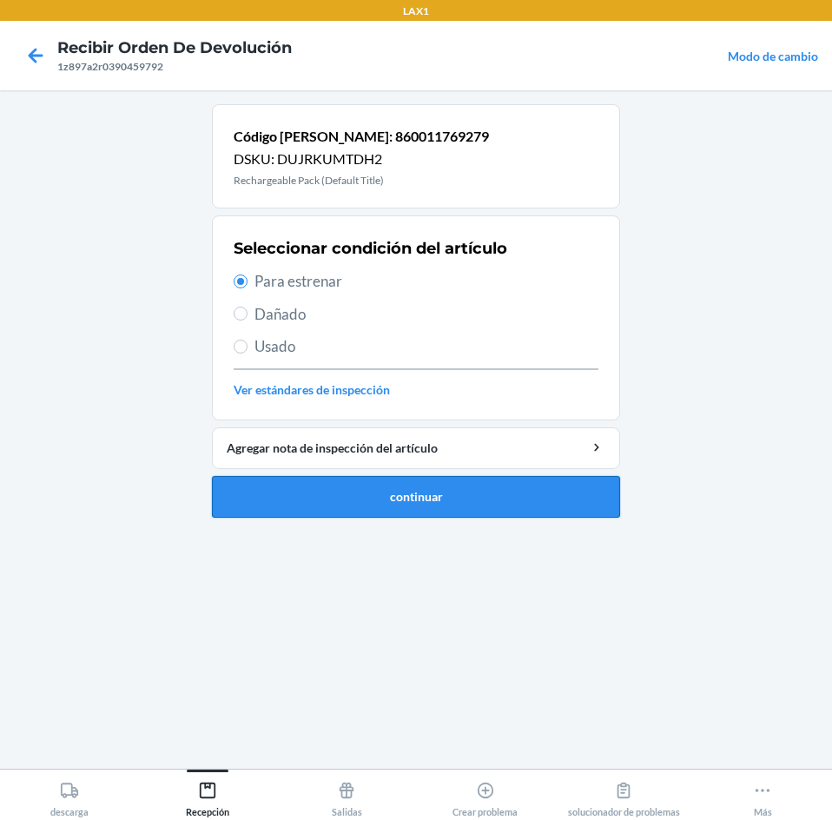
drag, startPoint x: 343, startPoint y: 492, endPoint x: 426, endPoint y: 413, distance: 113.7
click at [344, 492] on button "continuar" at bounding box center [416, 497] width 408 height 42
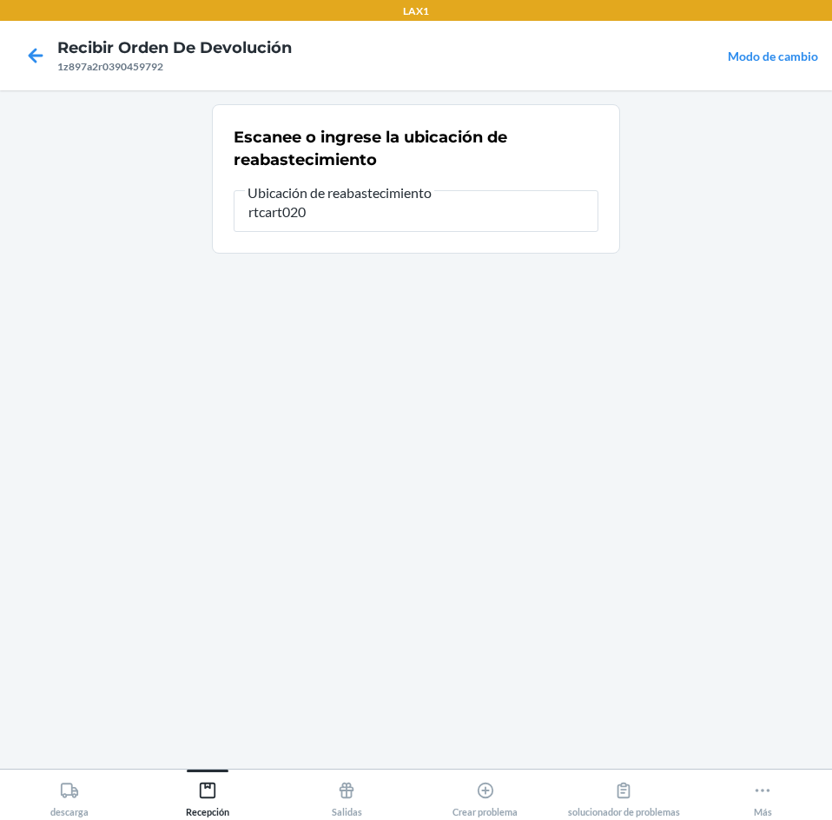
type input "rtcart020"
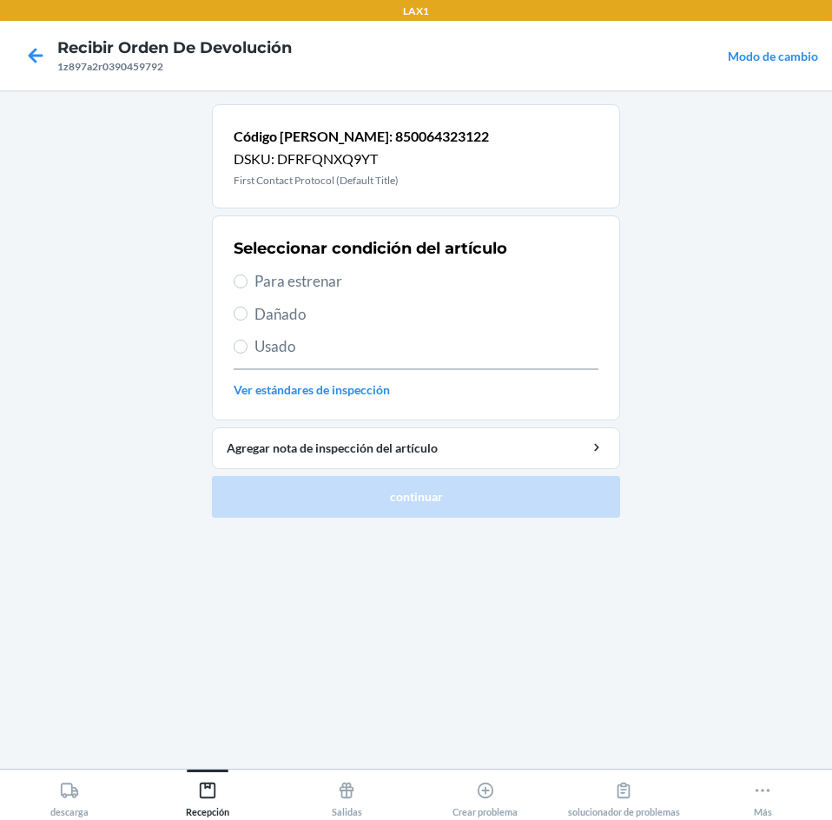
click at [287, 289] on span "Para estrenar" at bounding box center [427, 281] width 344 height 23
click at [248, 288] on input "Para estrenar" at bounding box center [241, 281] width 14 height 14
radio input "true"
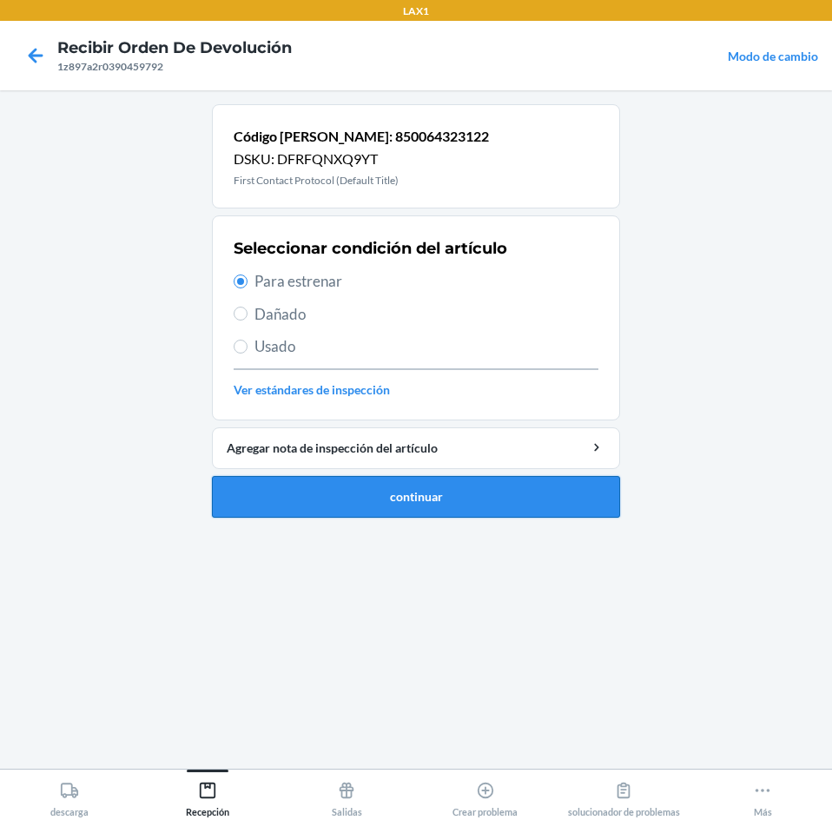
click at [285, 481] on button "continuar" at bounding box center [416, 497] width 408 height 42
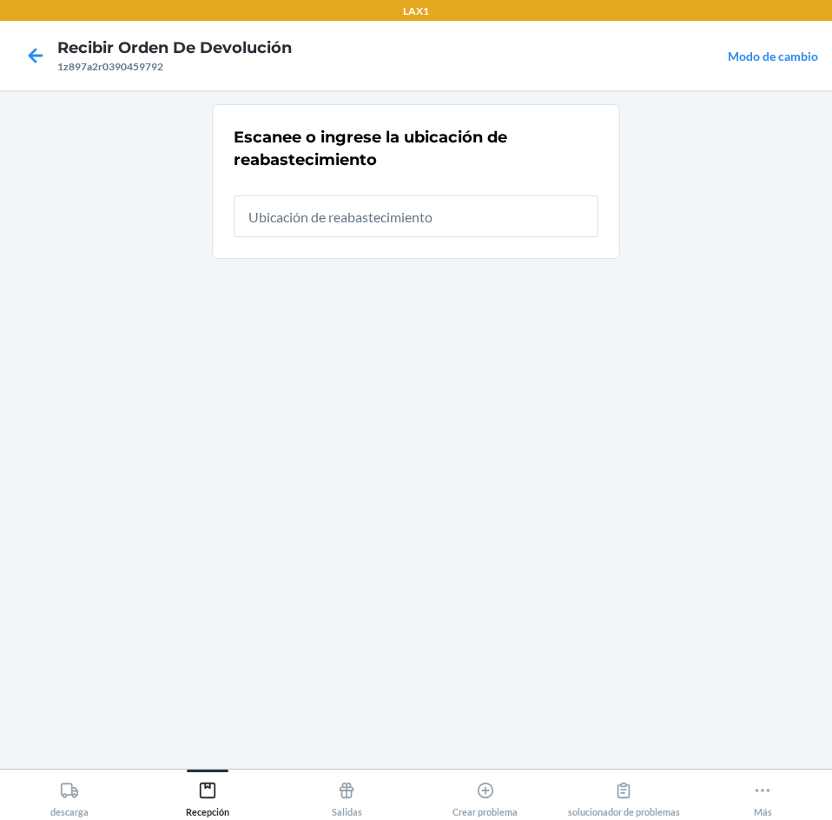
click at [585, 220] on input "text" at bounding box center [416, 216] width 365 height 42
type input "rtcart020"
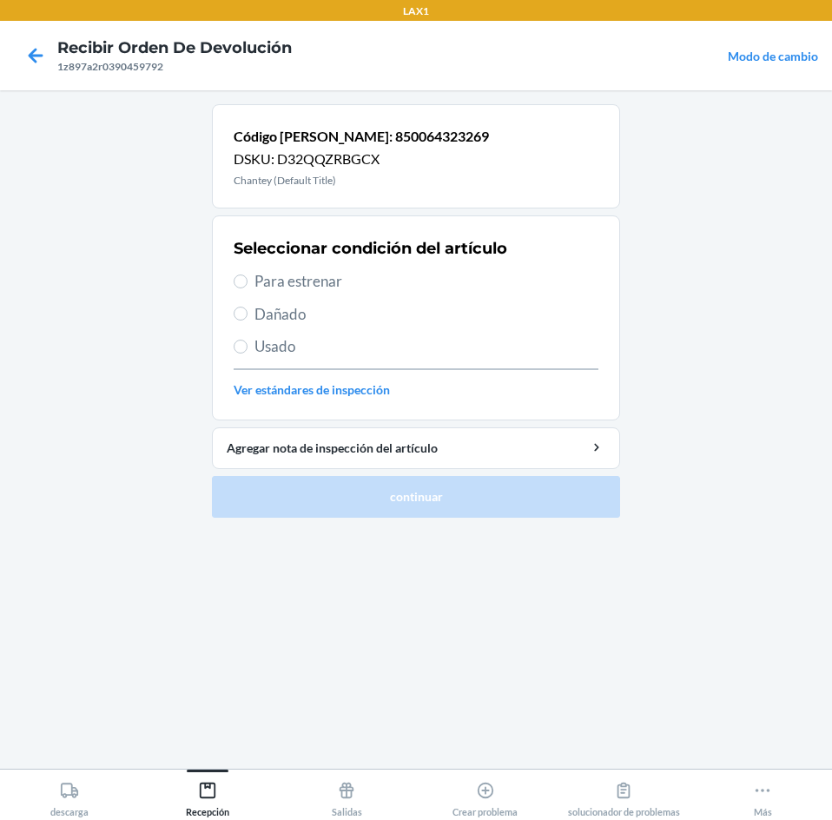
click at [341, 281] on span "Para estrenar" at bounding box center [427, 281] width 344 height 23
click at [248, 281] on input "Para estrenar" at bounding box center [241, 281] width 14 height 14
radio input "true"
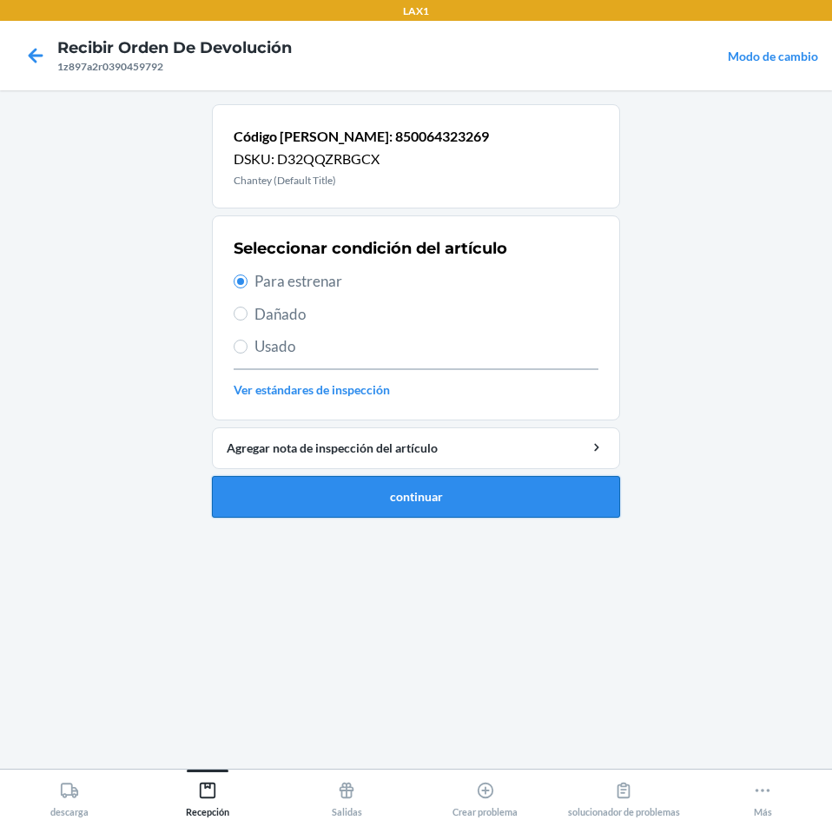
click at [298, 515] on button "continuar" at bounding box center [416, 497] width 408 height 42
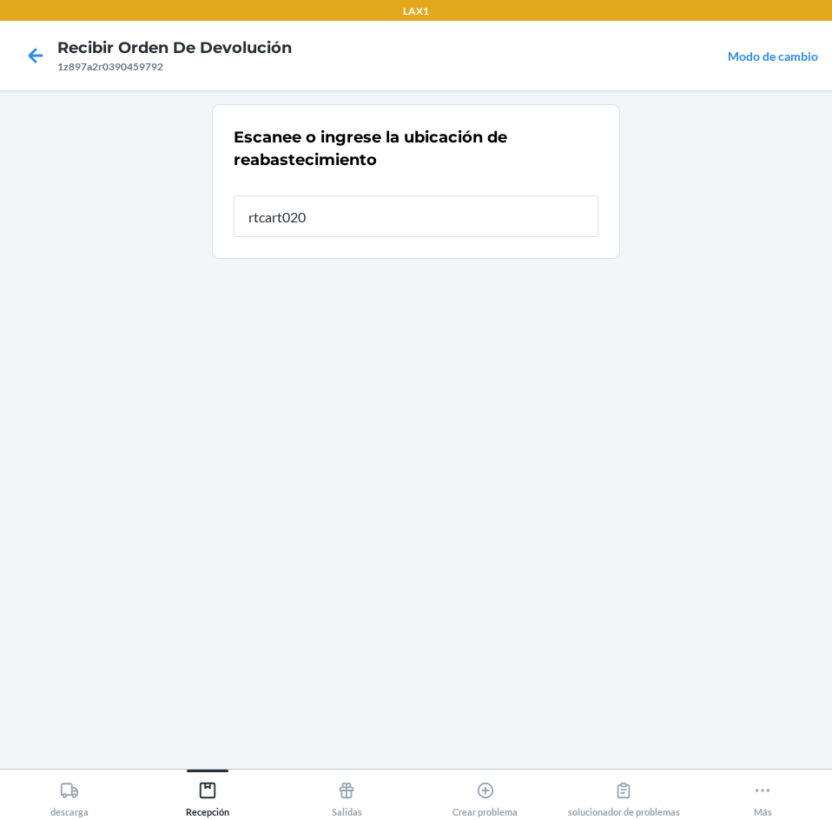
type input "rtcart020"
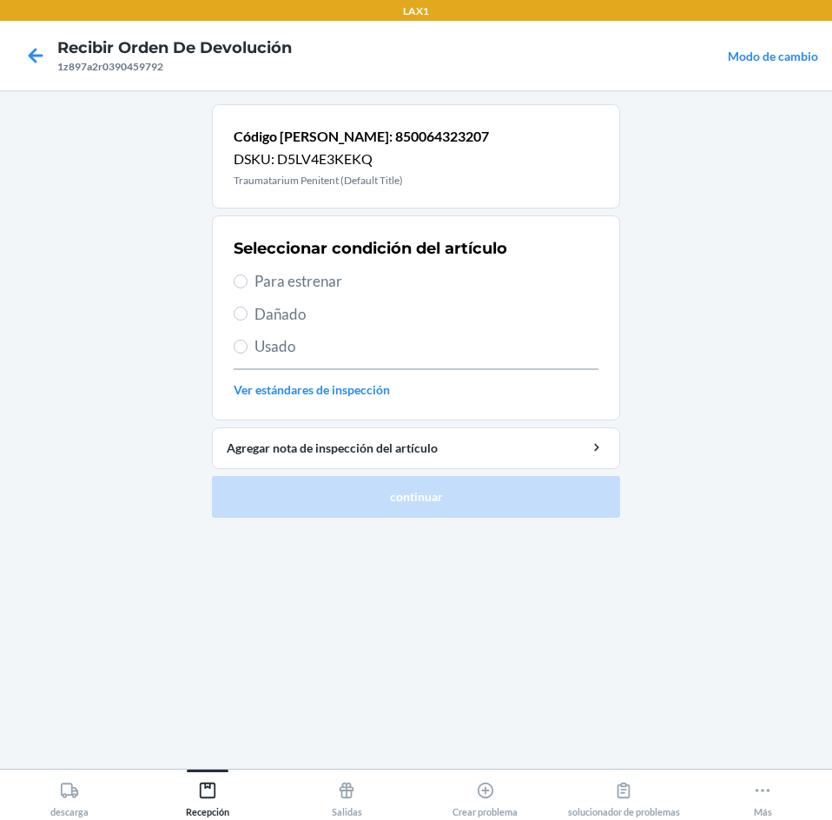
click at [325, 284] on span "Para estrenar" at bounding box center [427, 281] width 344 height 23
click at [248, 284] on input "Para estrenar" at bounding box center [241, 281] width 14 height 14
radio input "true"
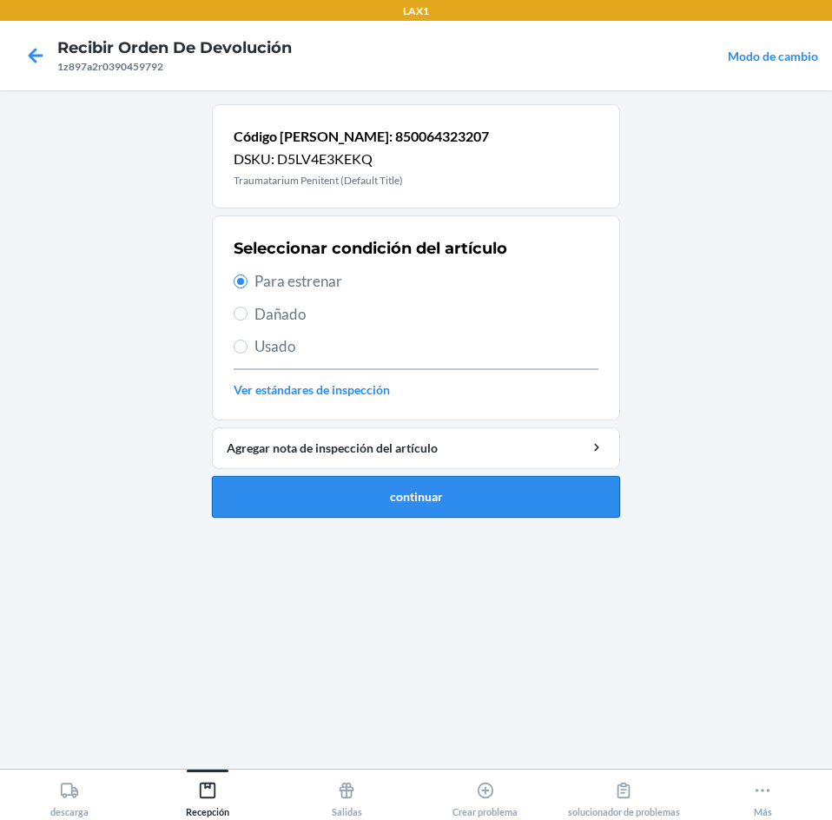
click at [369, 500] on button "continuar" at bounding box center [416, 497] width 408 height 42
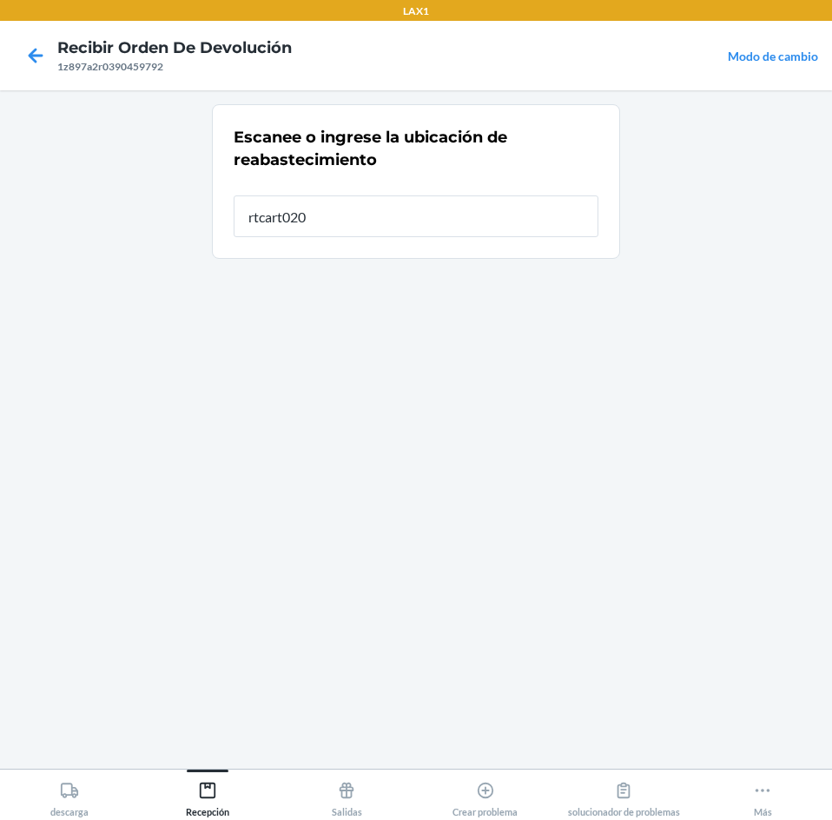
type input "rtcart020"
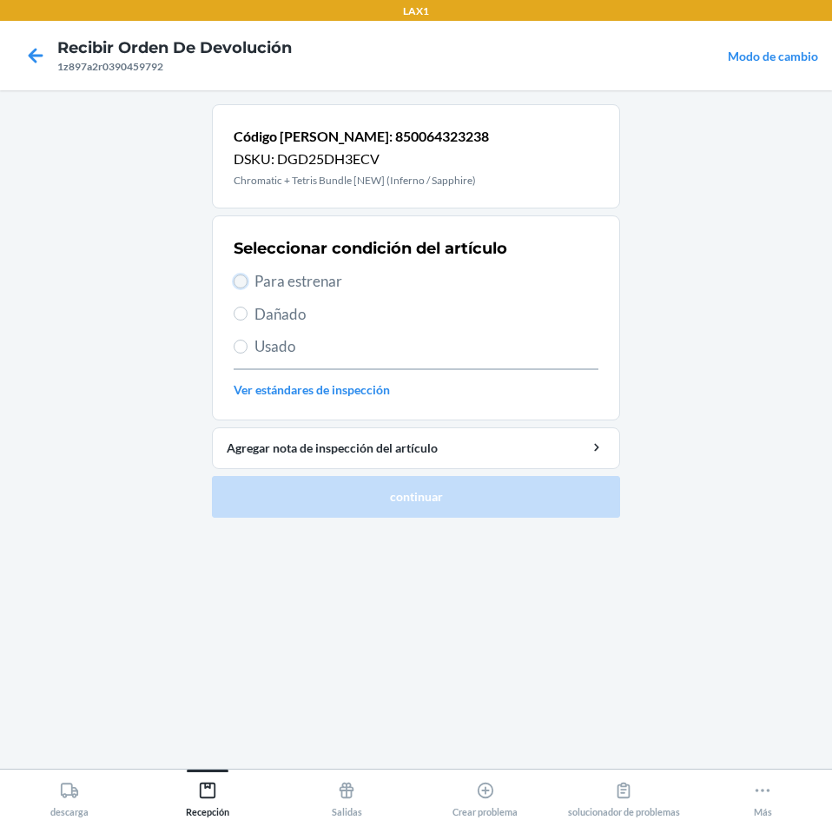
click at [242, 280] on input "Para estrenar" at bounding box center [241, 281] width 14 height 14
radio input "true"
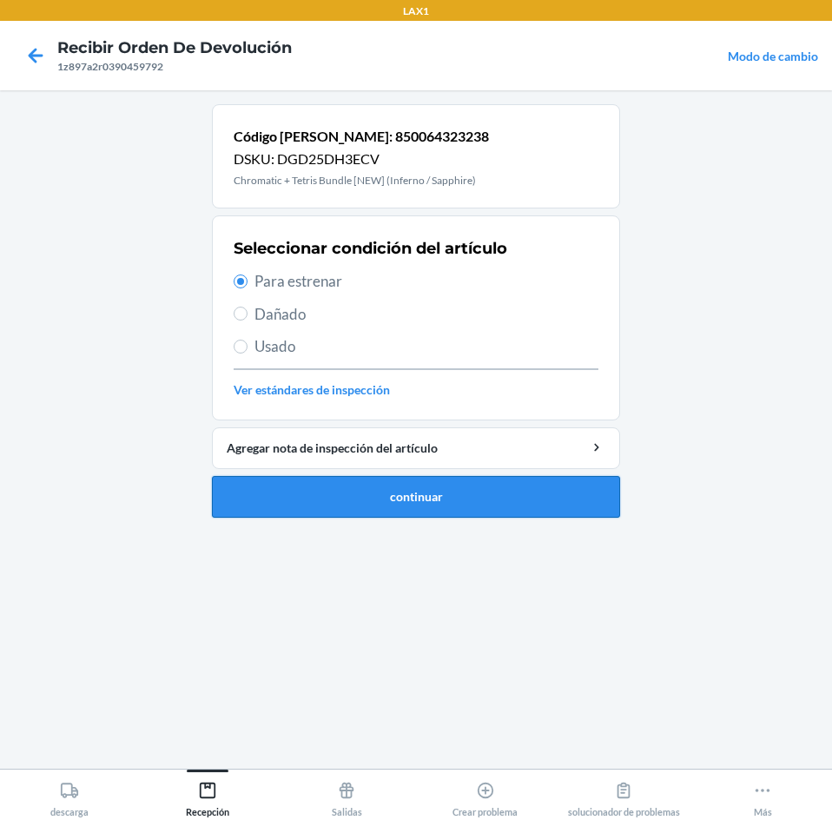
click at [285, 479] on button "continuar" at bounding box center [416, 497] width 408 height 42
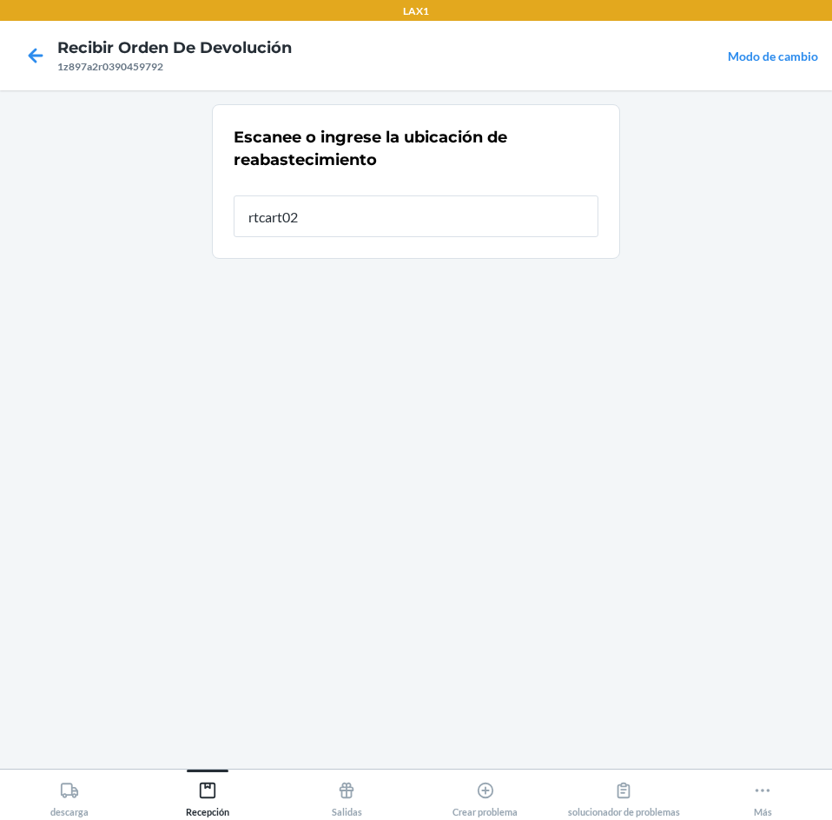
type input "rtcart020"
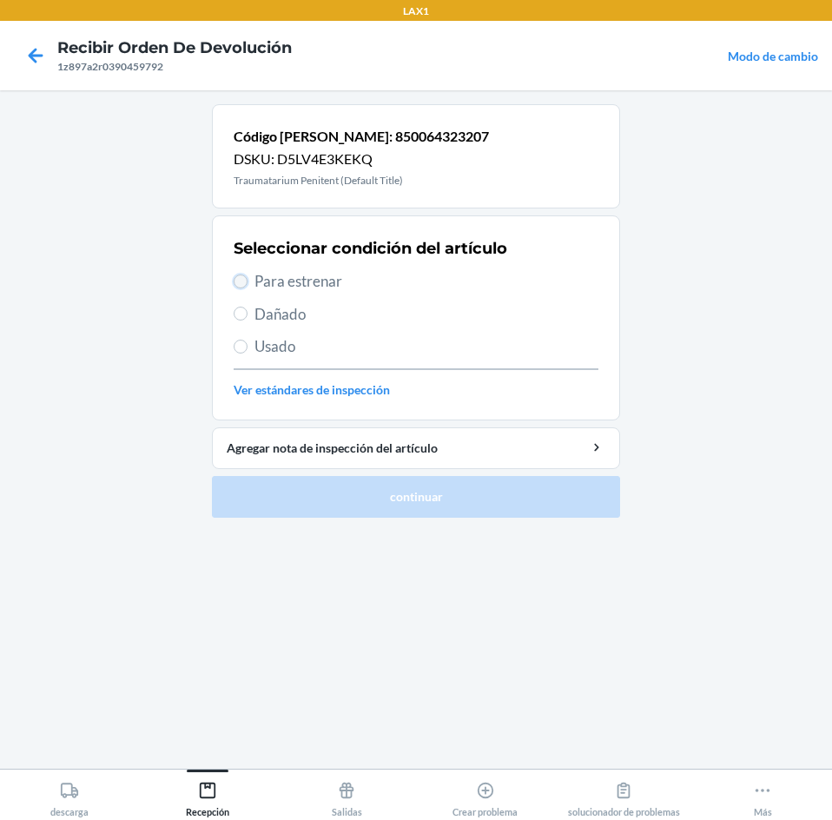
click at [243, 284] on input "Para estrenar" at bounding box center [241, 281] width 14 height 14
radio input "true"
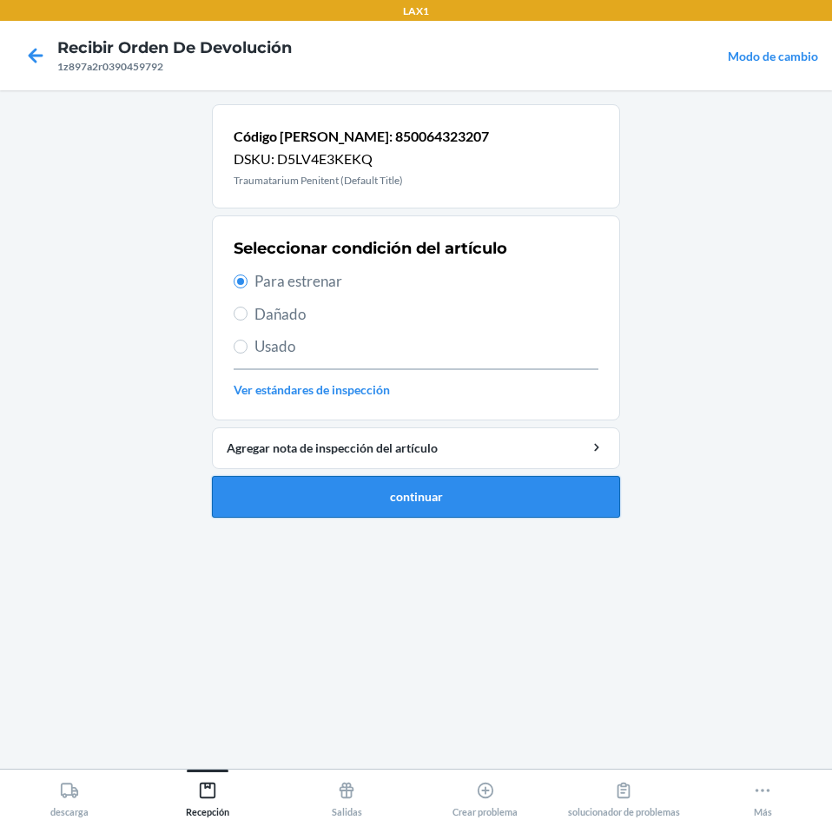
click at [257, 507] on button "continuar" at bounding box center [416, 497] width 408 height 42
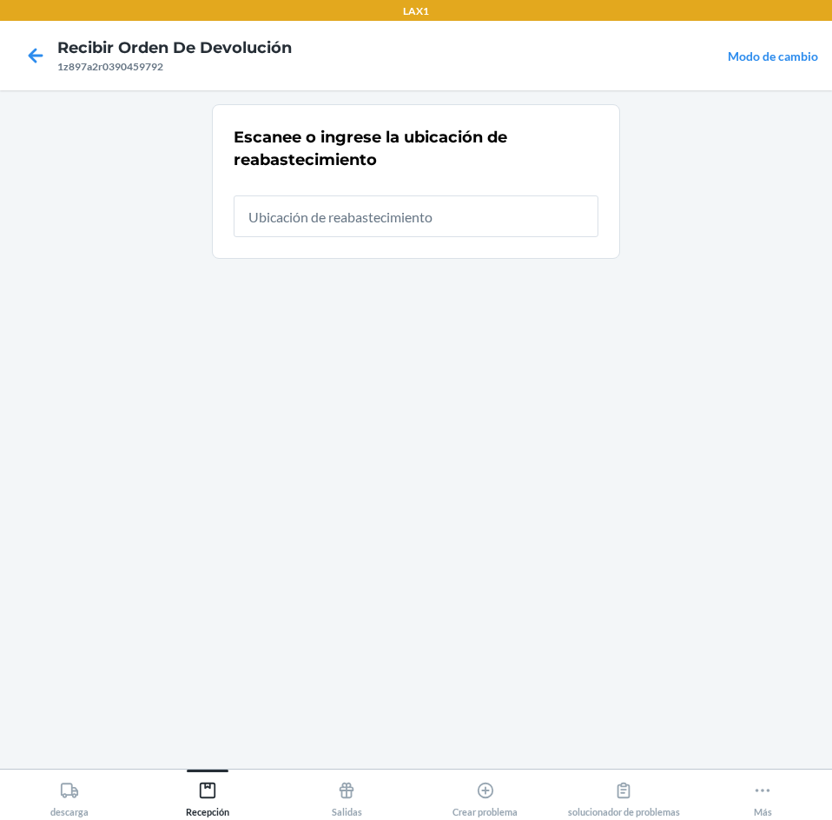
click at [524, 226] on input "text" at bounding box center [416, 216] width 365 height 42
type input "rtcart020"
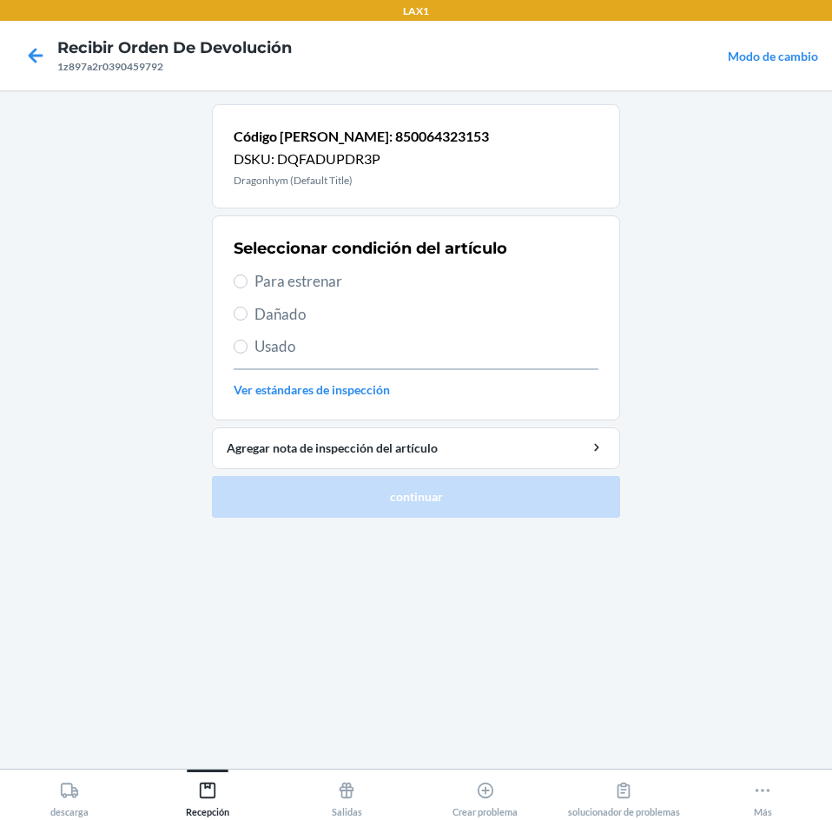
click at [282, 265] on div "Seleccionar condición del artículo Para estrenar Dañado Usado Ver estándares de…" at bounding box center [416, 318] width 365 height 172
click at [285, 281] on span "Para estrenar" at bounding box center [427, 281] width 344 height 23
click at [248, 281] on input "Para estrenar" at bounding box center [241, 281] width 14 height 14
radio input "true"
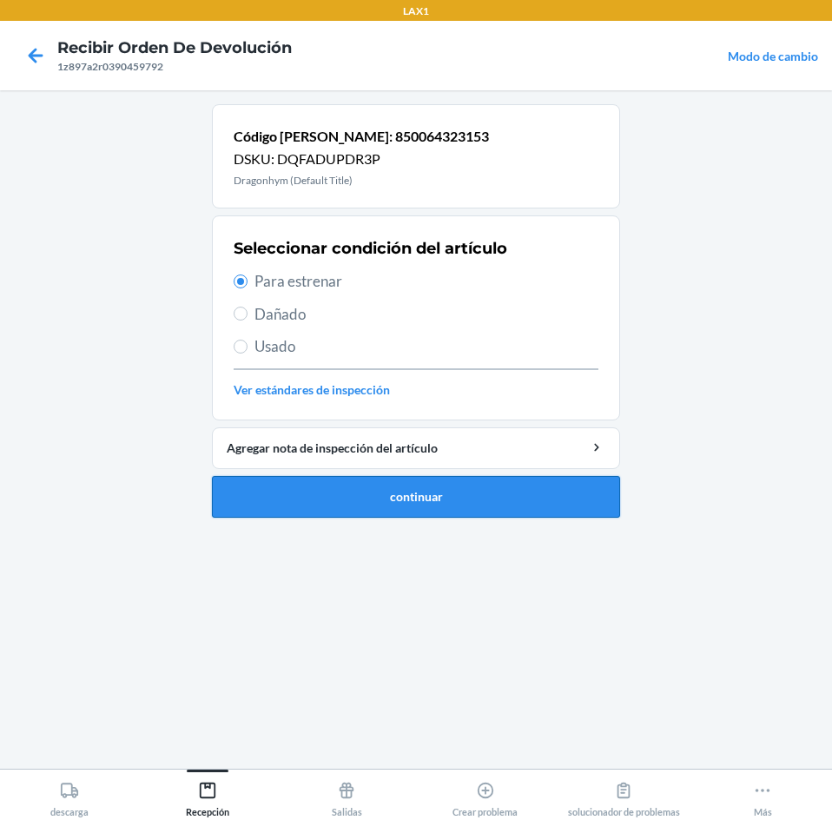
click at [344, 489] on button "continuar" at bounding box center [416, 497] width 408 height 42
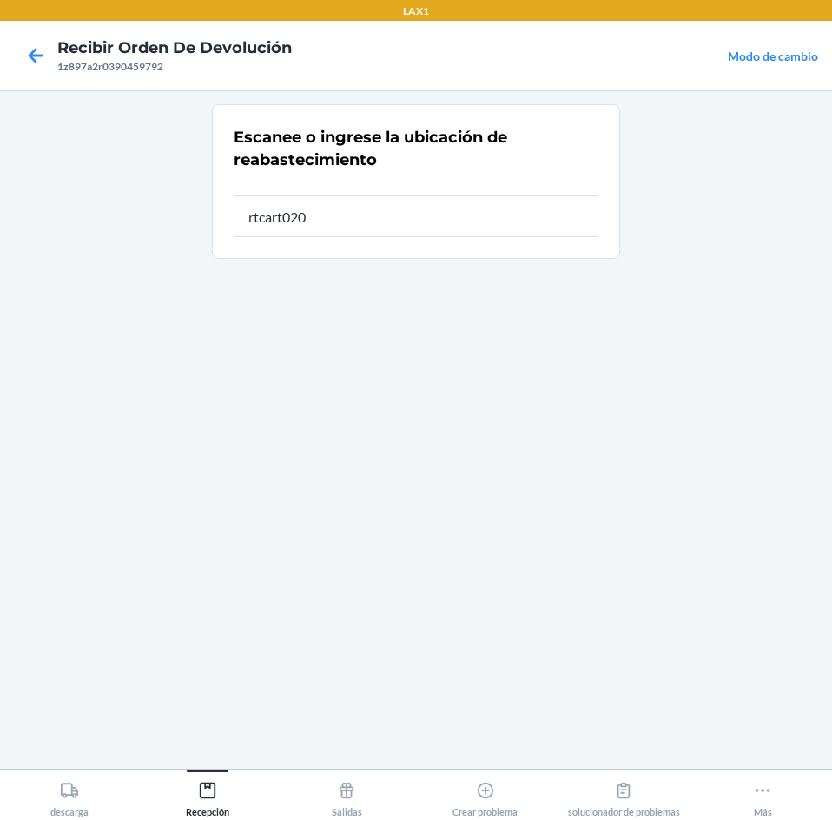
type input "rtcart020"
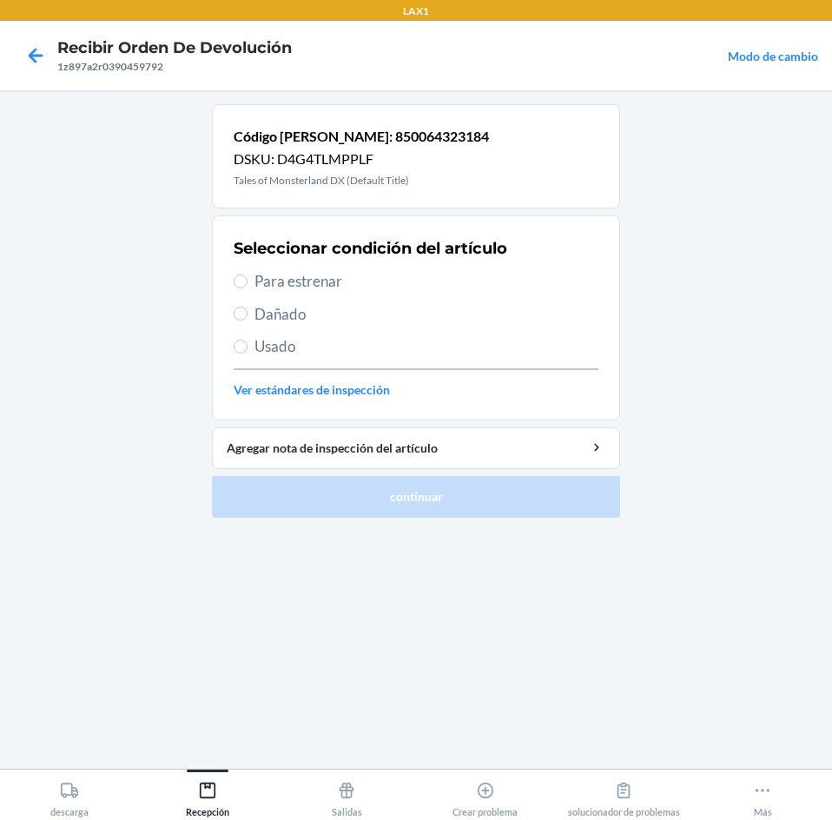
click at [248, 283] on label "Para estrenar" at bounding box center [416, 281] width 365 height 23
click at [248, 283] on input "Para estrenar" at bounding box center [241, 281] width 14 height 14
radio input "true"
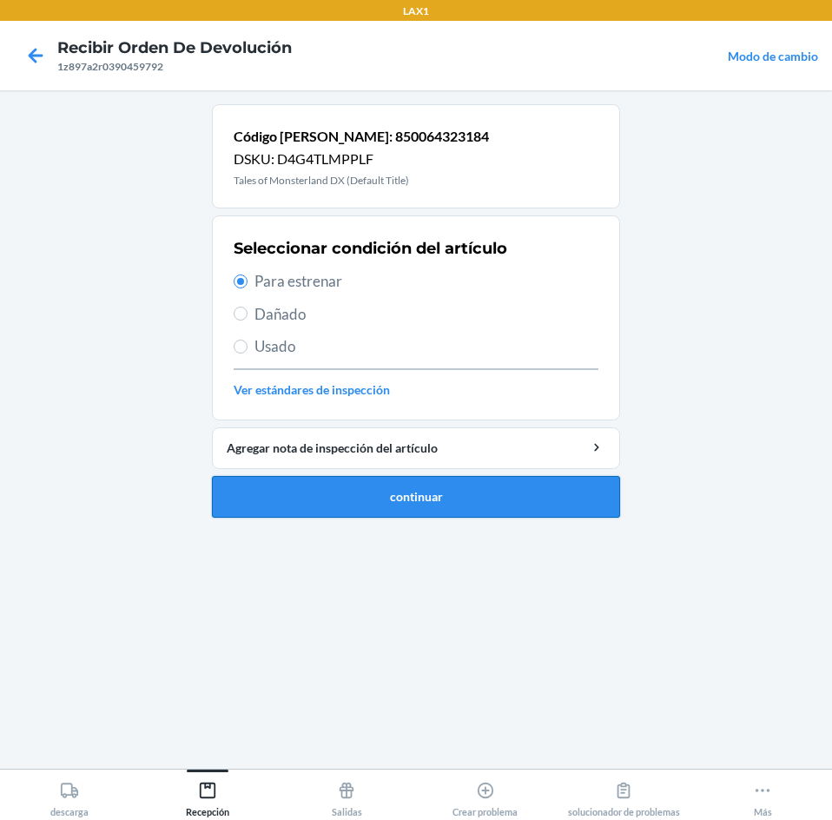
click at [308, 506] on button "continuar" at bounding box center [416, 497] width 408 height 42
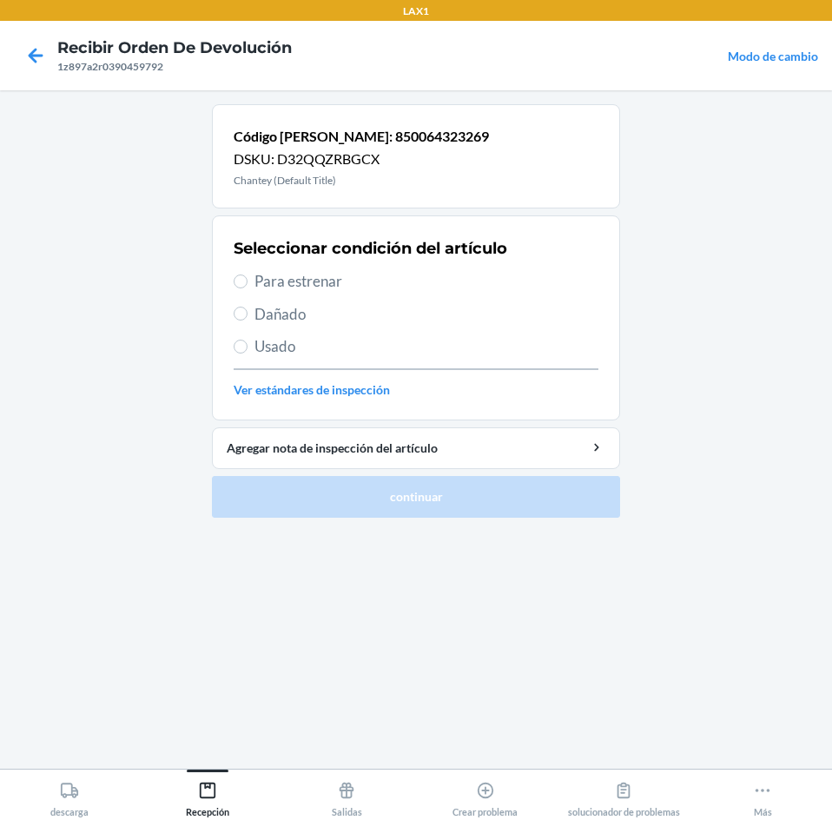
click at [269, 288] on span "Para estrenar" at bounding box center [427, 281] width 344 height 23
click at [248, 288] on input "Para estrenar" at bounding box center [241, 281] width 14 height 14
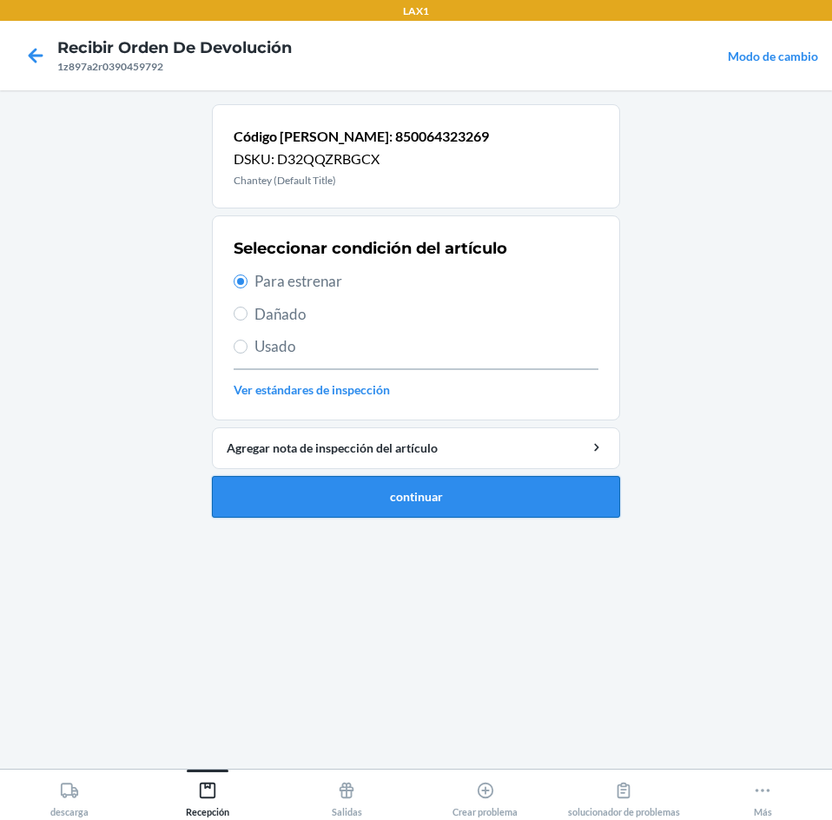
click at [268, 490] on button "continuar" at bounding box center [416, 497] width 408 height 42
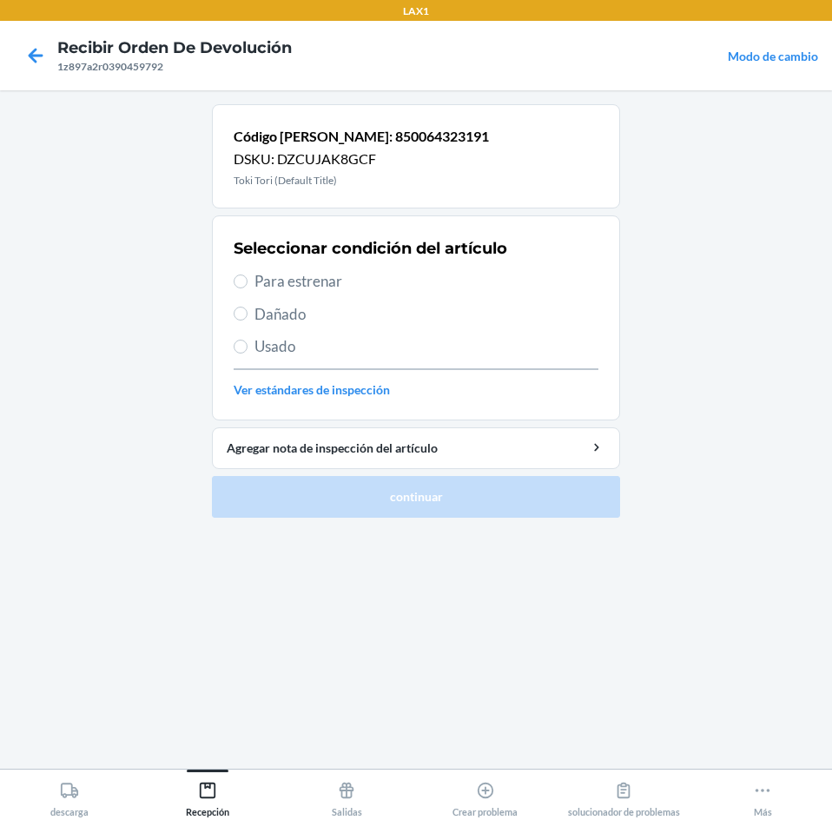
click at [301, 285] on span "Para estrenar" at bounding box center [427, 281] width 344 height 23
click at [248, 285] on input "Para estrenar" at bounding box center [241, 281] width 14 height 14
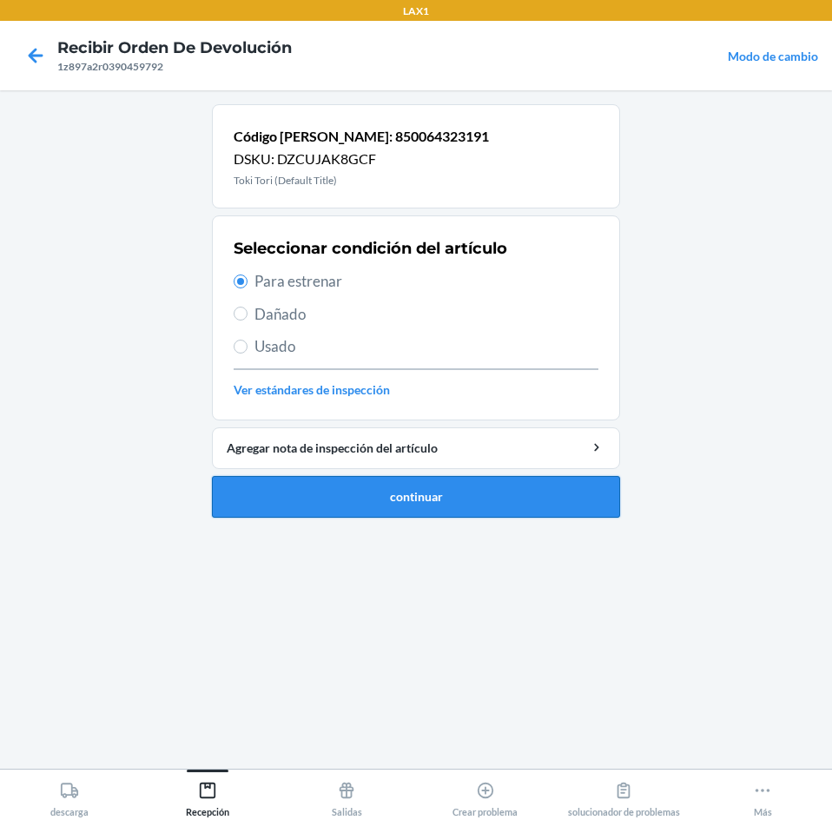
click at [262, 515] on button "continuar" at bounding box center [416, 497] width 408 height 42
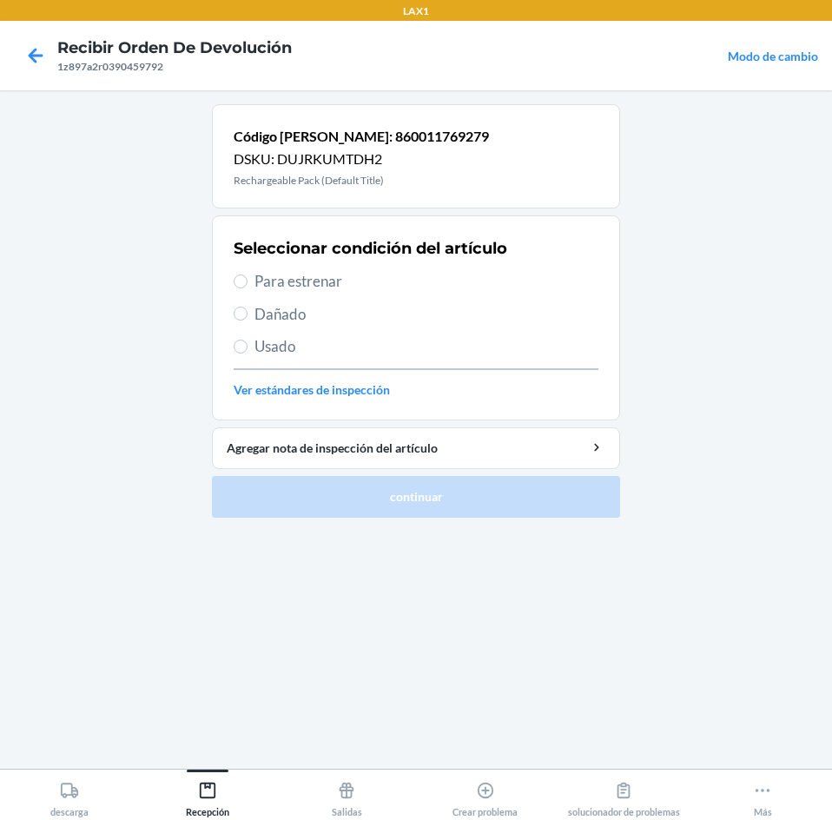
click at [252, 278] on label "Para estrenar" at bounding box center [416, 281] width 365 height 23
click at [248, 278] on input "Para estrenar" at bounding box center [241, 281] width 14 height 14
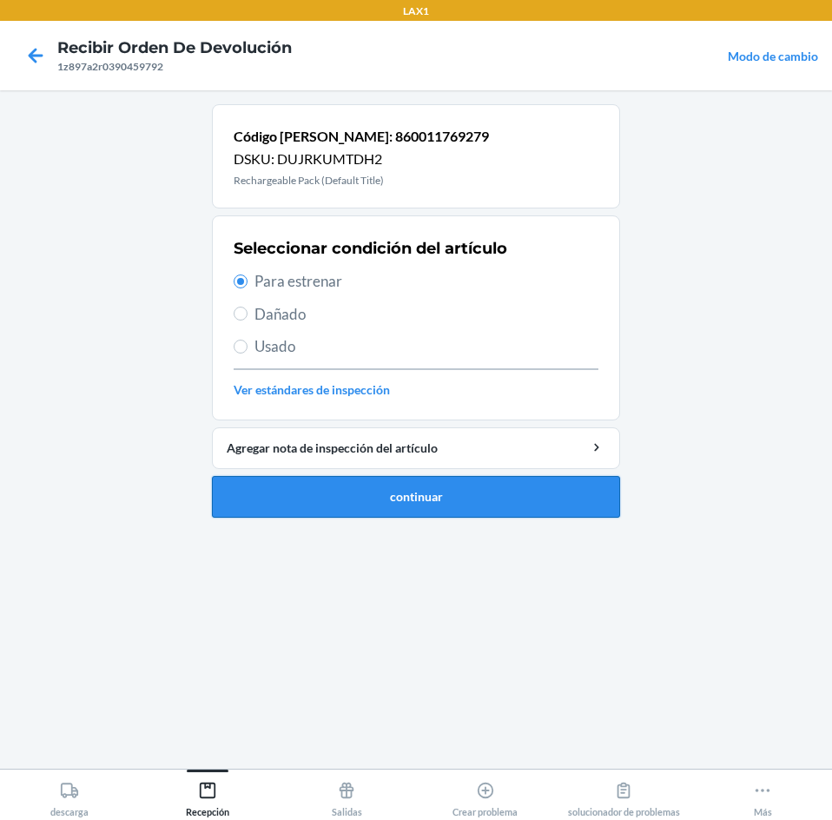
click at [321, 485] on button "continuar" at bounding box center [416, 497] width 408 height 42
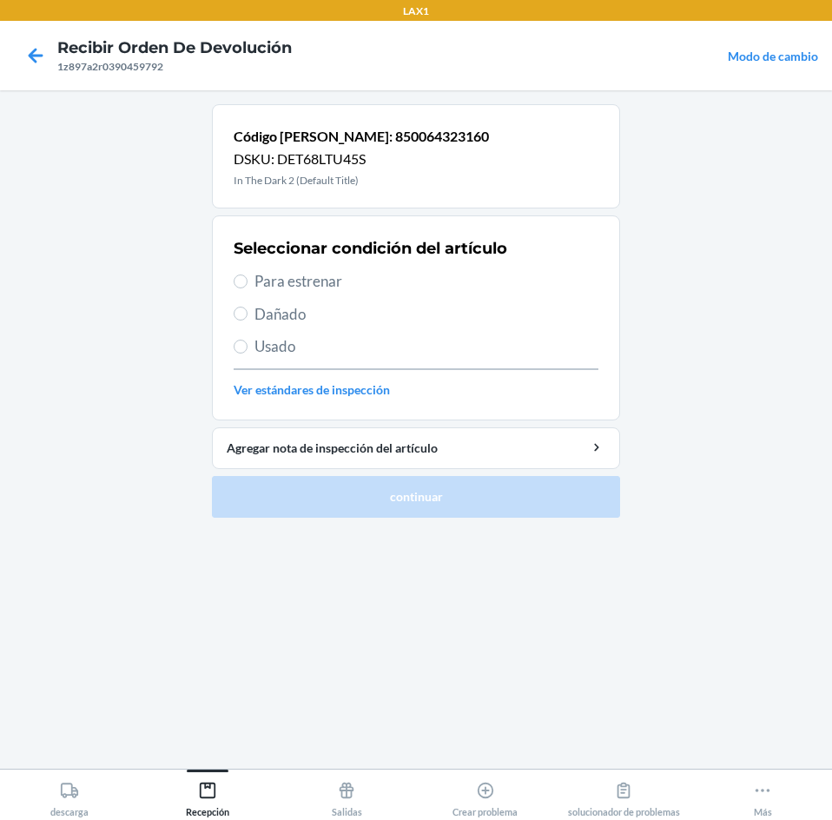
click at [286, 274] on span "Para estrenar" at bounding box center [427, 281] width 344 height 23
click at [248, 274] on input "Para estrenar" at bounding box center [241, 281] width 14 height 14
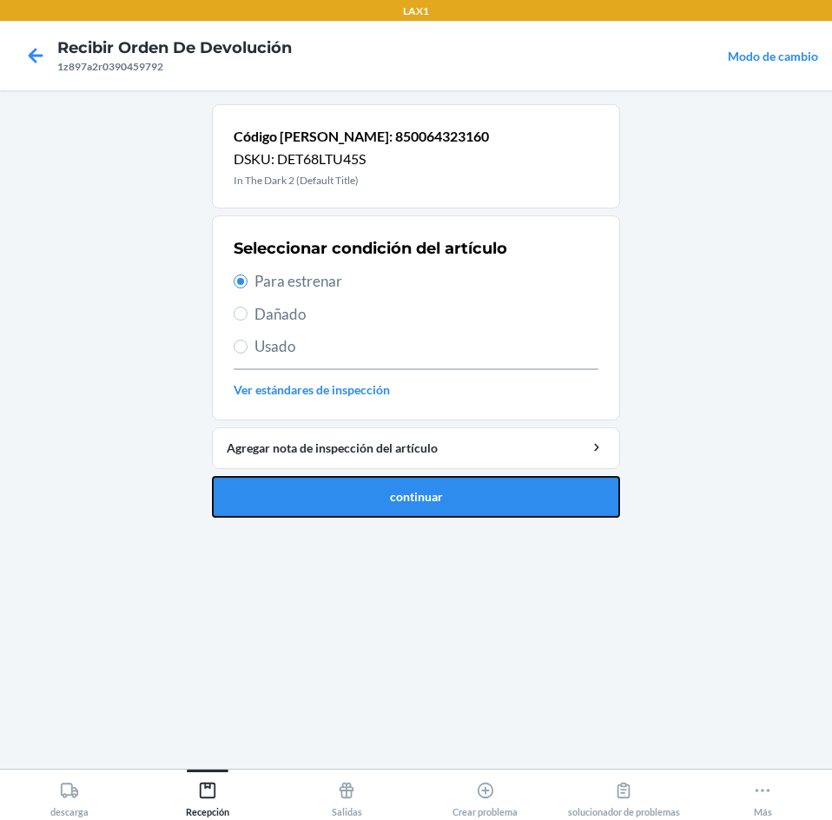
drag, startPoint x: 329, startPoint y: 498, endPoint x: 384, endPoint y: 451, distance: 72.1
click at [343, 498] on button "continuar" at bounding box center [416, 497] width 408 height 42
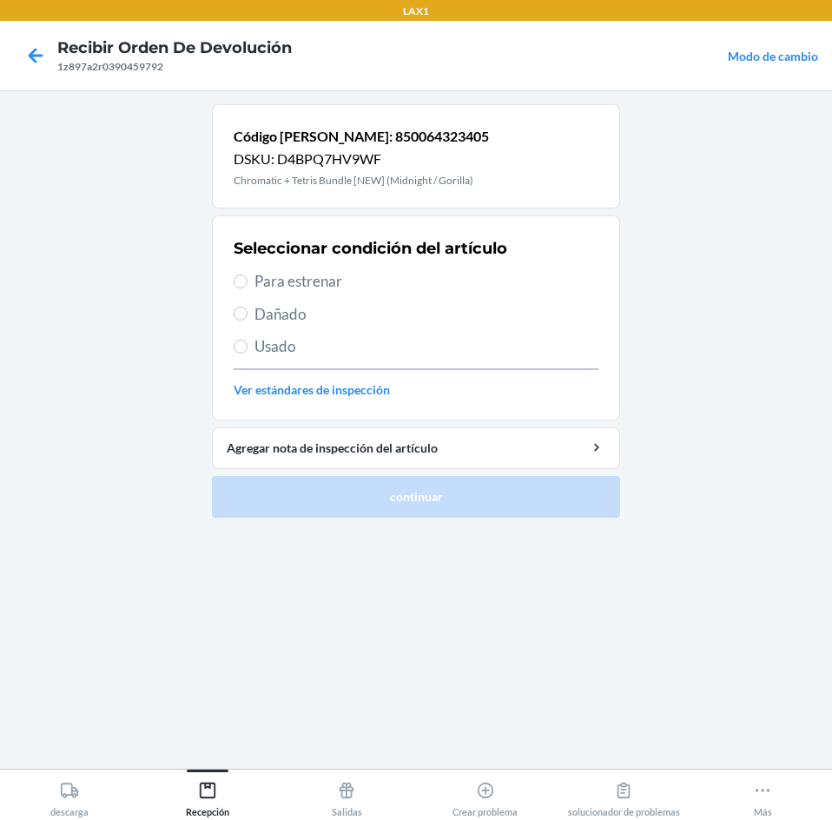
click at [250, 286] on label "Para estrenar" at bounding box center [416, 281] width 365 height 23
click at [248, 286] on input "Para estrenar" at bounding box center [241, 281] width 14 height 14
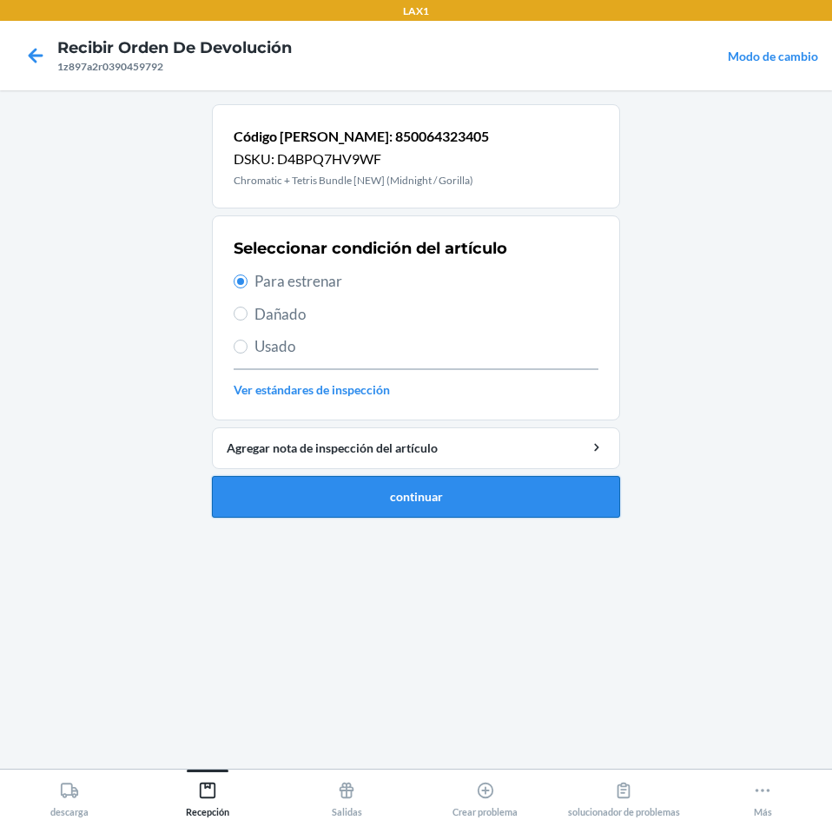
click at [292, 493] on button "continuar" at bounding box center [416, 497] width 408 height 42
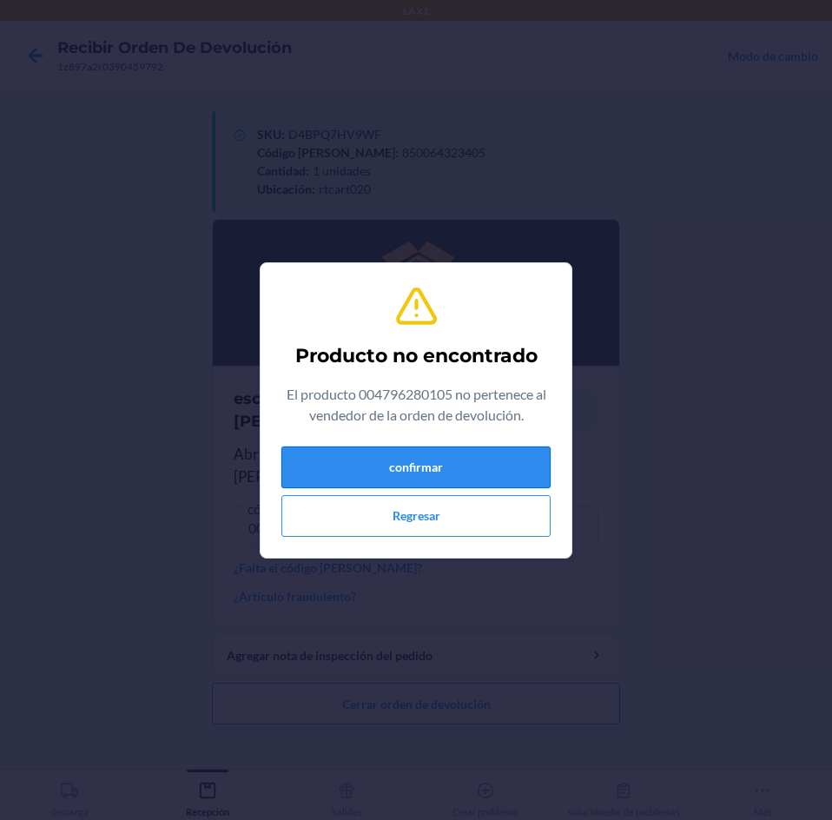
click at [511, 458] on button "confirmar" at bounding box center [415, 467] width 269 height 42
click at [474, 479] on button "confirmar" at bounding box center [415, 467] width 269 height 42
click at [470, 465] on button "confirmar" at bounding box center [415, 467] width 269 height 42
click at [452, 520] on button "Regresar" at bounding box center [415, 516] width 269 height 42
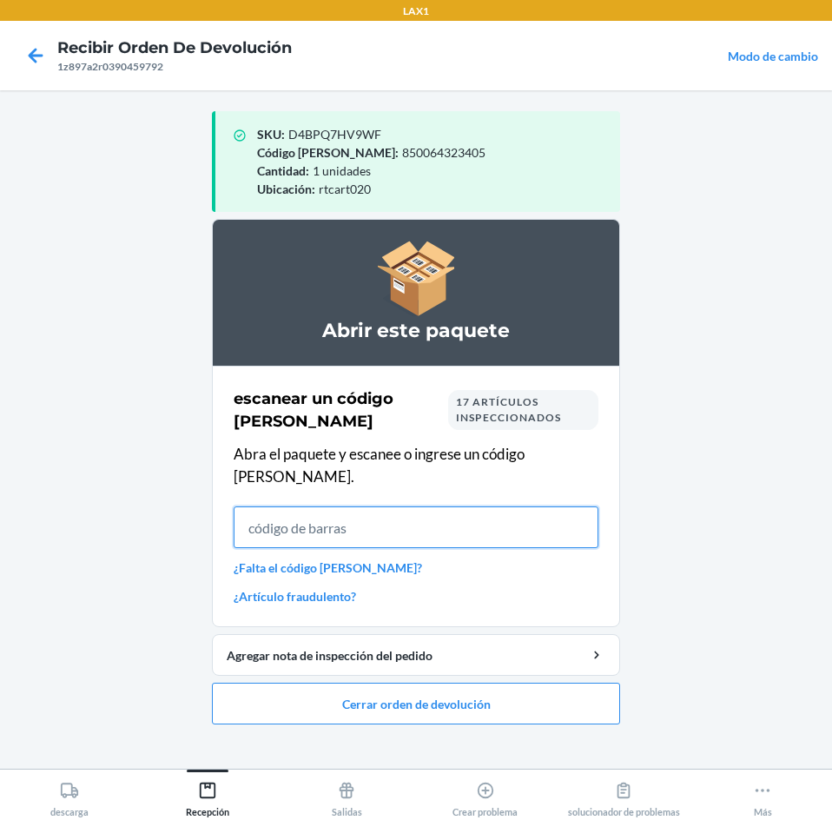
click at [418, 506] on input "text" at bounding box center [416, 527] width 365 height 42
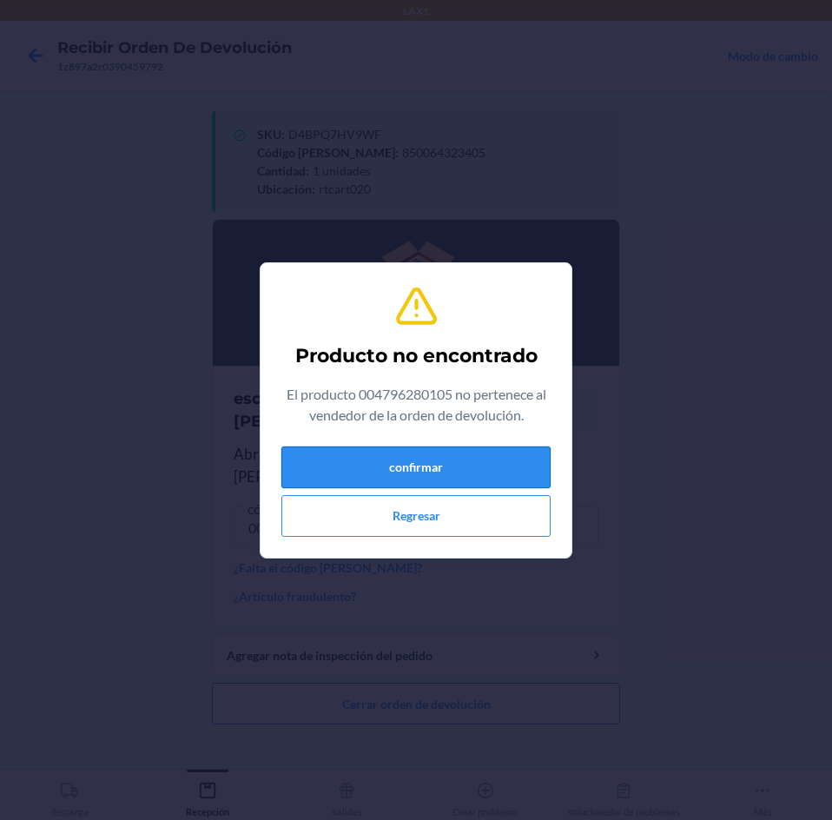
drag, startPoint x: 453, startPoint y: 467, endPoint x: 461, endPoint y: 453, distance: 15.9
click at [461, 453] on button "confirmar" at bounding box center [415, 467] width 269 height 42
click at [462, 459] on button "confirmar" at bounding box center [415, 467] width 269 height 42
drag, startPoint x: 462, startPoint y: 459, endPoint x: 441, endPoint y: 539, distance: 82.6
click at [462, 464] on button "confirmar" at bounding box center [415, 467] width 269 height 42
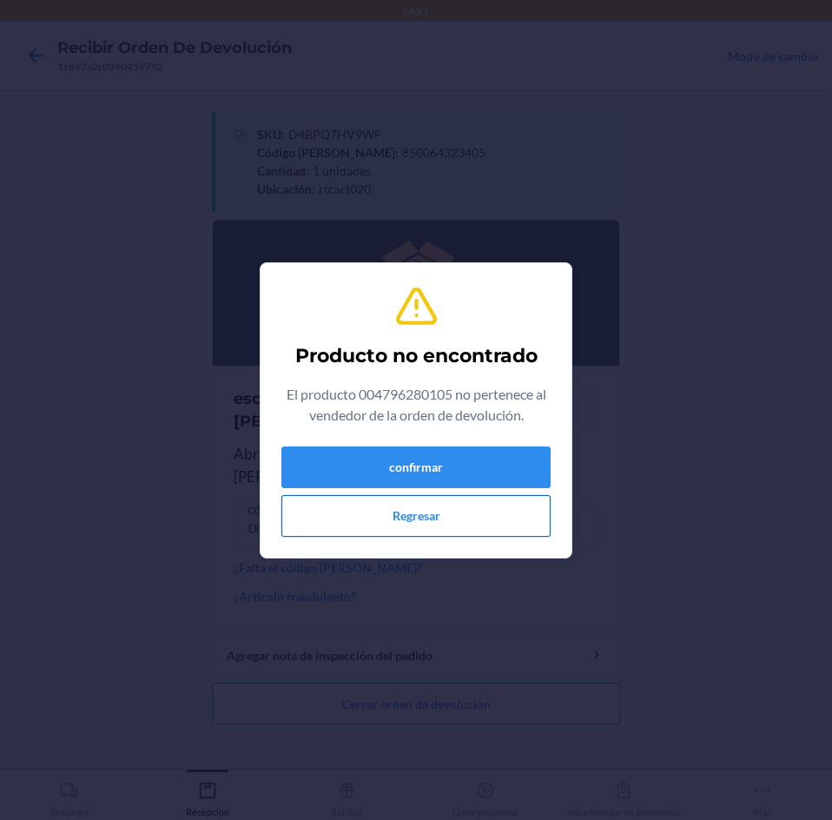
click at [444, 533] on button "Regresar" at bounding box center [415, 516] width 269 height 42
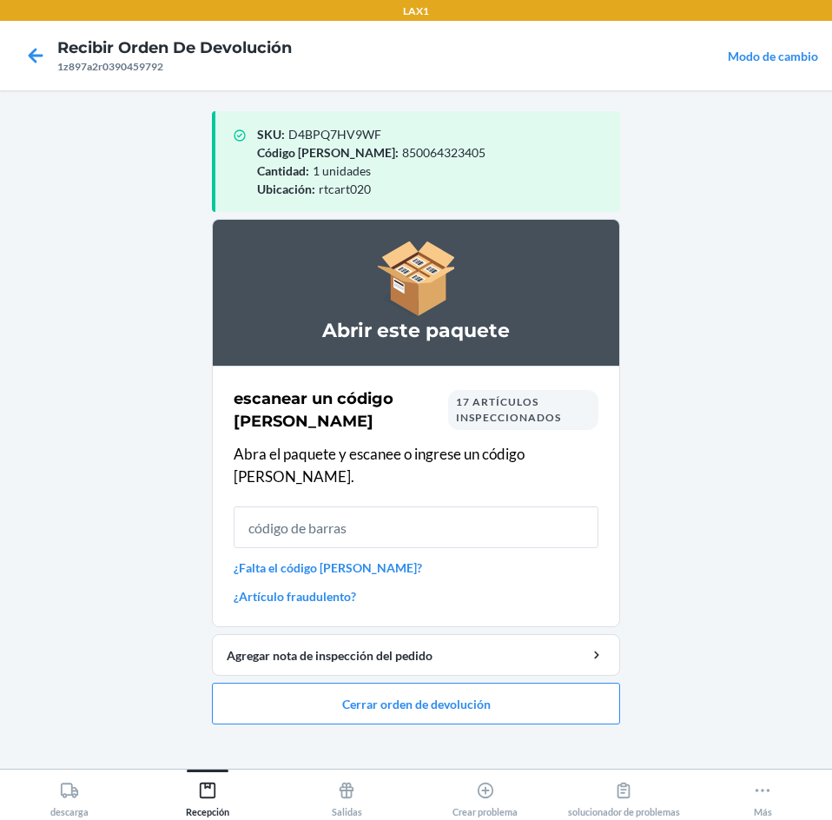
click at [482, 407] on span "17 artículos inspeccionados" at bounding box center [508, 409] width 105 height 29
click at [482, 417] on span "17 artículos inspeccionados" at bounding box center [508, 409] width 105 height 29
click at [493, 522] on input "text" at bounding box center [416, 527] width 365 height 42
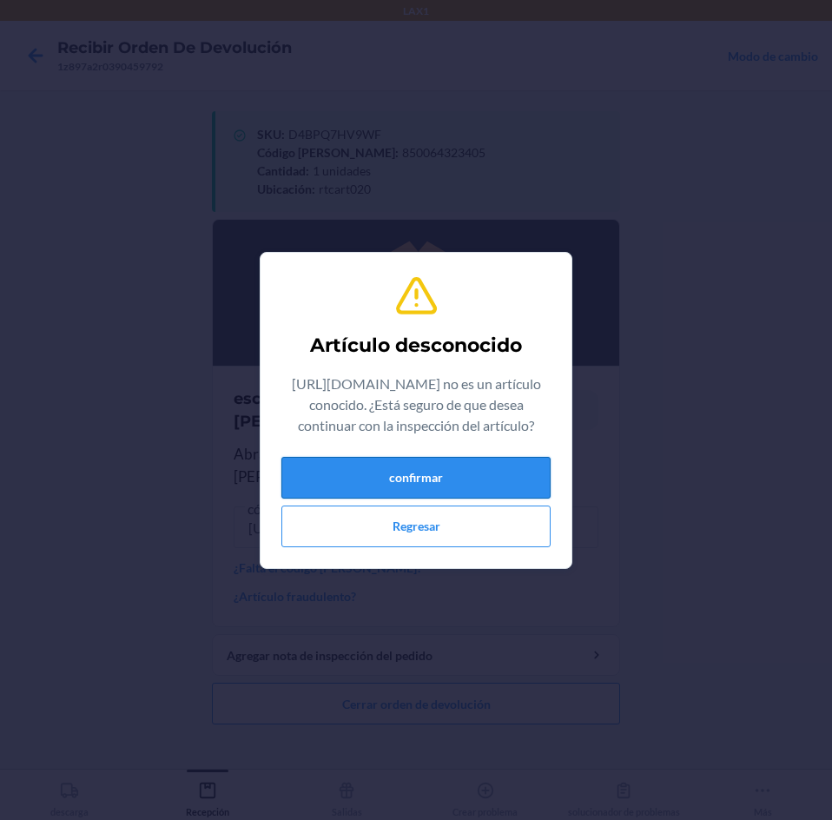
click at [423, 469] on button "confirmar" at bounding box center [415, 478] width 269 height 42
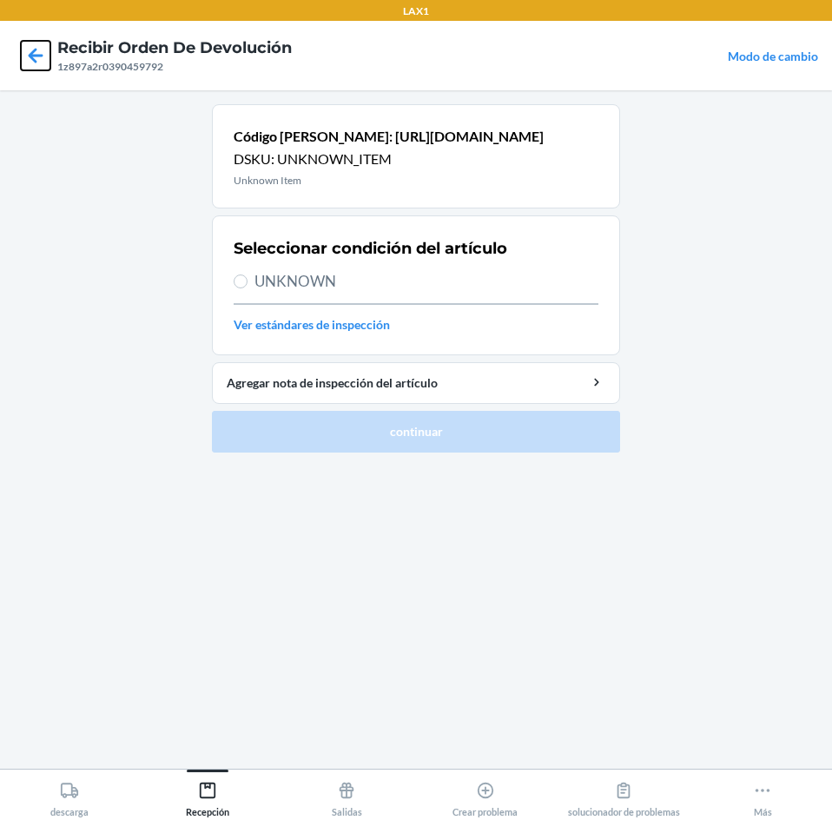
click at [45, 43] on icon at bounding box center [36, 56] width 30 height 30
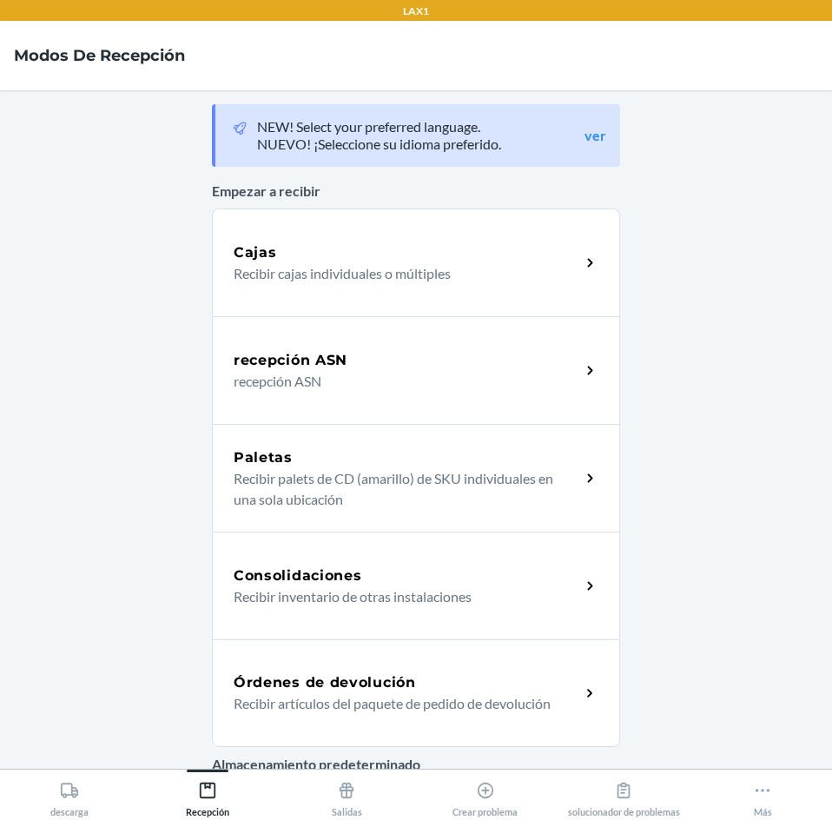
click at [479, 653] on div "Órdenes de devolución Recibir artículos del paquete de pedido de devolución" at bounding box center [416, 693] width 408 height 108
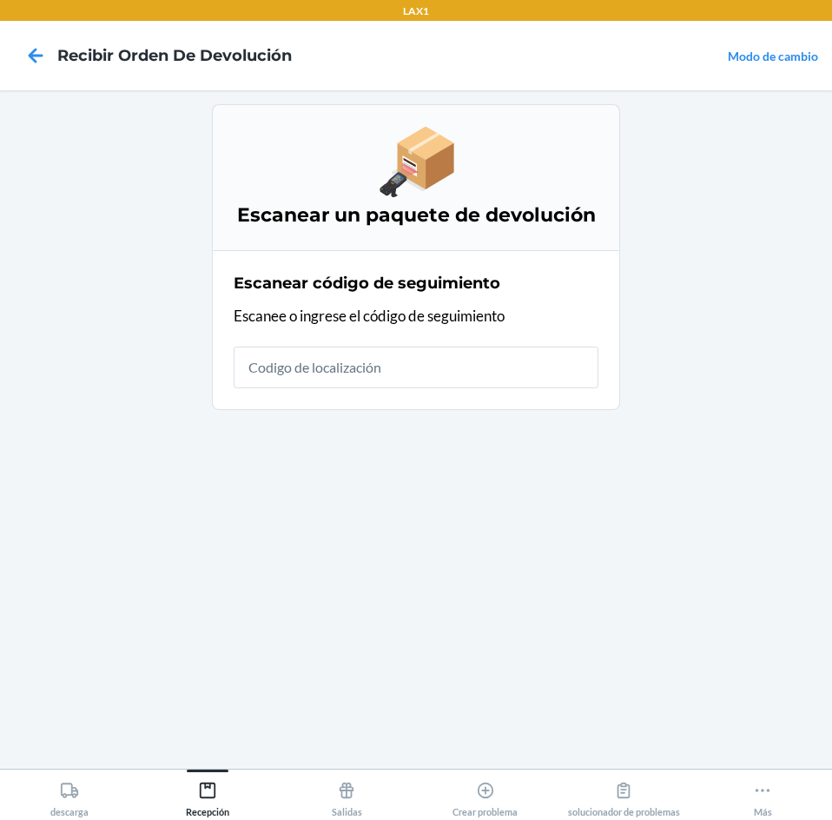
click at [468, 375] on input "text" at bounding box center [416, 368] width 365 height 42
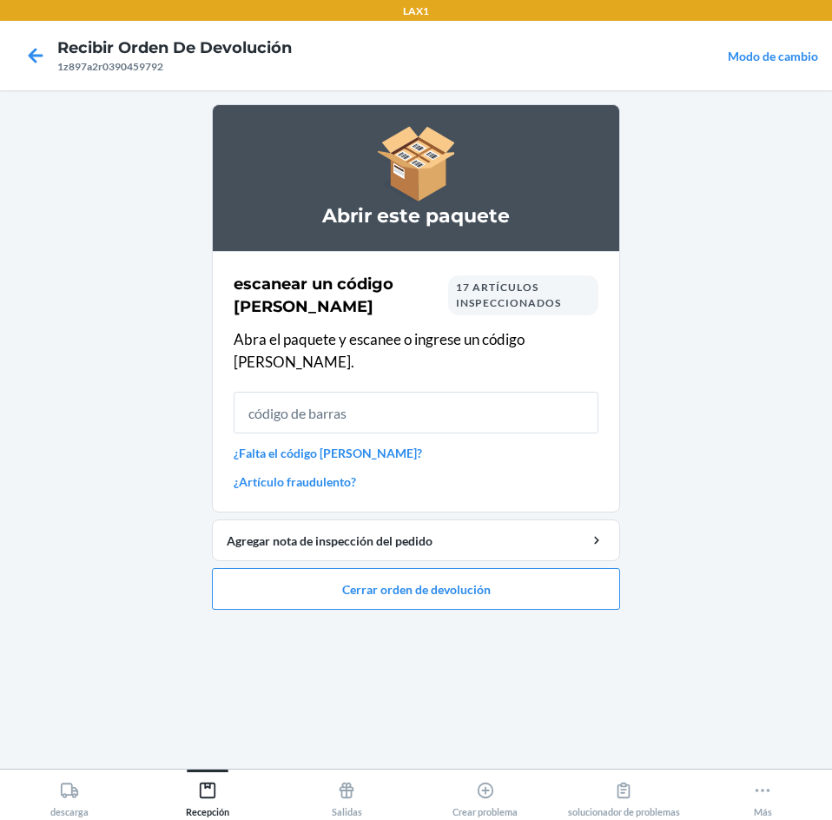
click at [430, 402] on input "text" at bounding box center [416, 413] width 365 height 42
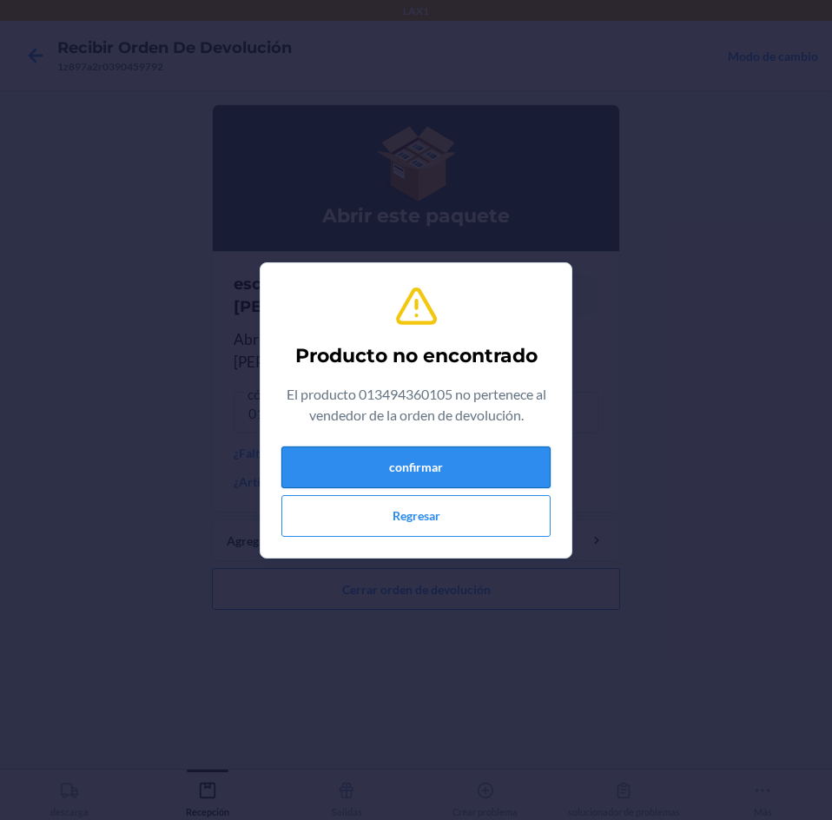
click at [431, 477] on button "confirmar" at bounding box center [415, 467] width 269 height 42
click at [480, 464] on button "confirmar" at bounding box center [415, 467] width 269 height 42
click at [465, 464] on button "confirmar" at bounding box center [415, 467] width 269 height 42
click at [466, 464] on button "confirmar" at bounding box center [415, 467] width 269 height 42
click at [351, 466] on button "confirmar" at bounding box center [415, 467] width 269 height 42
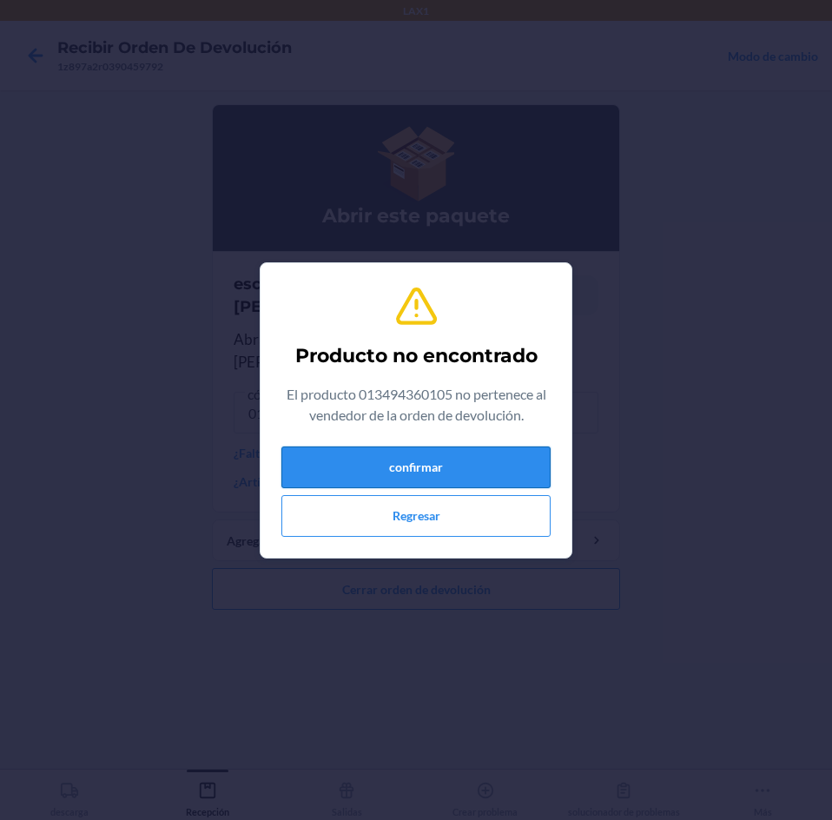
click at [351, 466] on button "confirmar" at bounding box center [415, 467] width 269 height 42
click at [360, 456] on button "confirmar" at bounding box center [415, 467] width 269 height 42
click at [460, 458] on button "confirmar" at bounding box center [415, 467] width 269 height 42
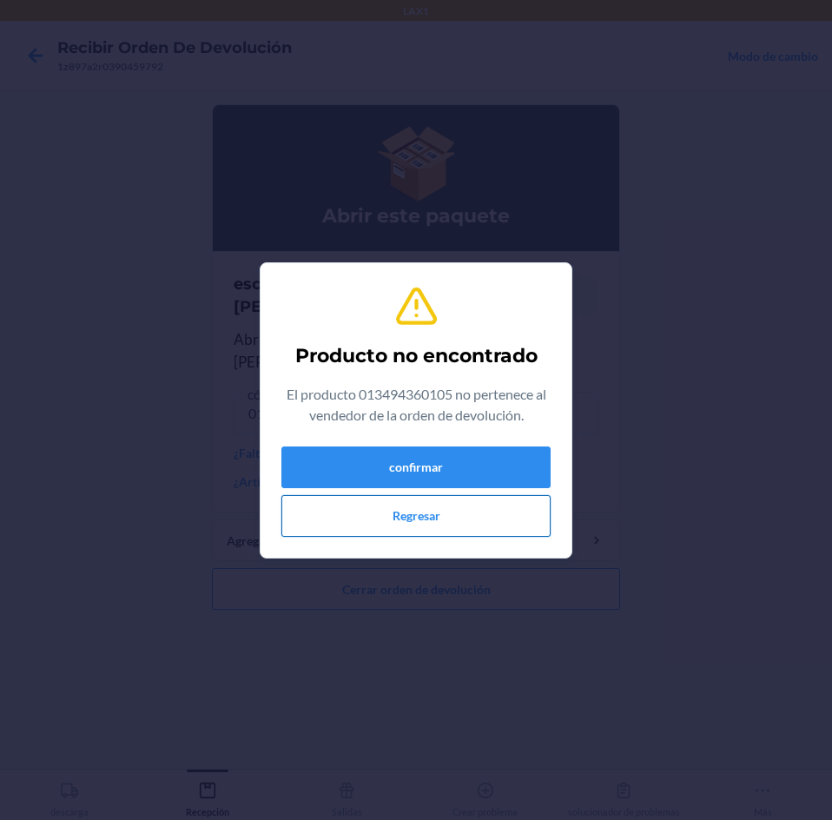
click at [477, 506] on button "Regresar" at bounding box center [415, 516] width 269 height 42
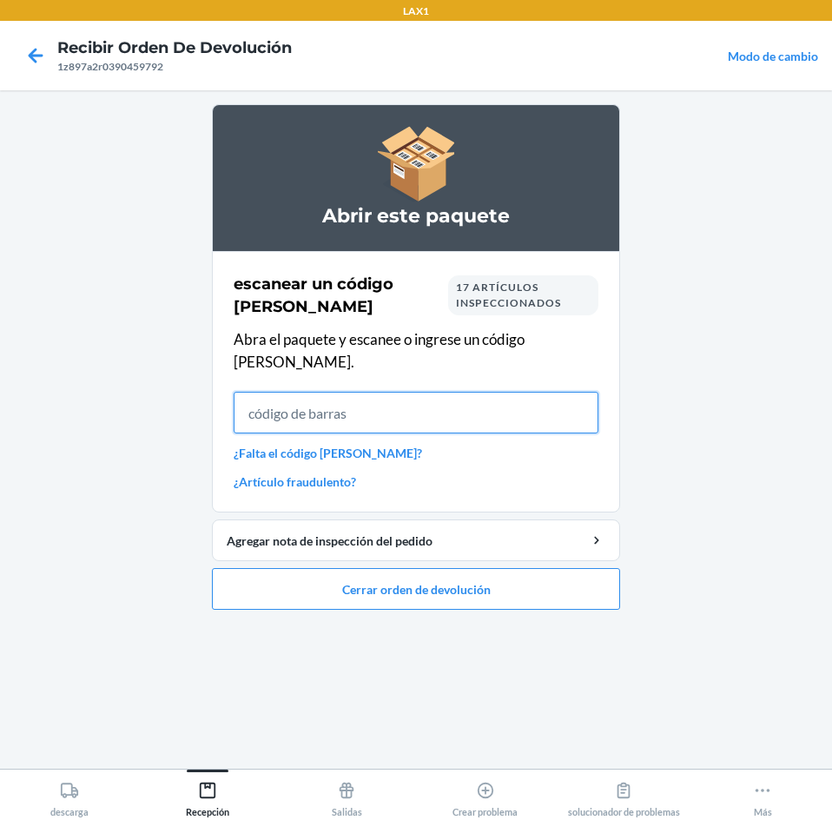
click at [446, 395] on input "text" at bounding box center [416, 413] width 365 height 42
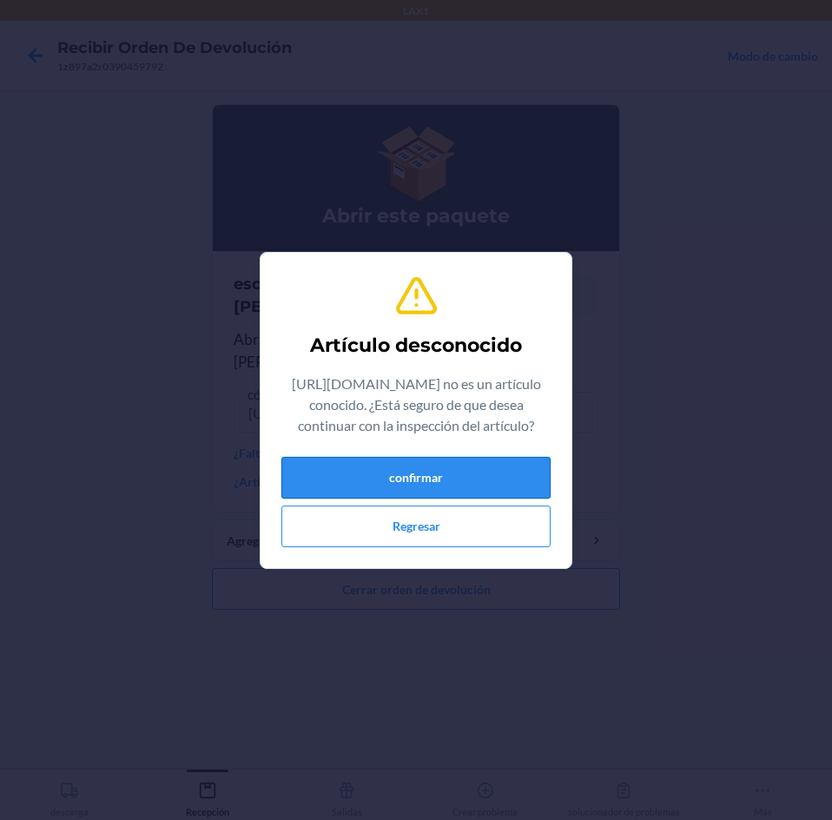
click at [515, 492] on button "confirmar" at bounding box center [415, 478] width 269 height 42
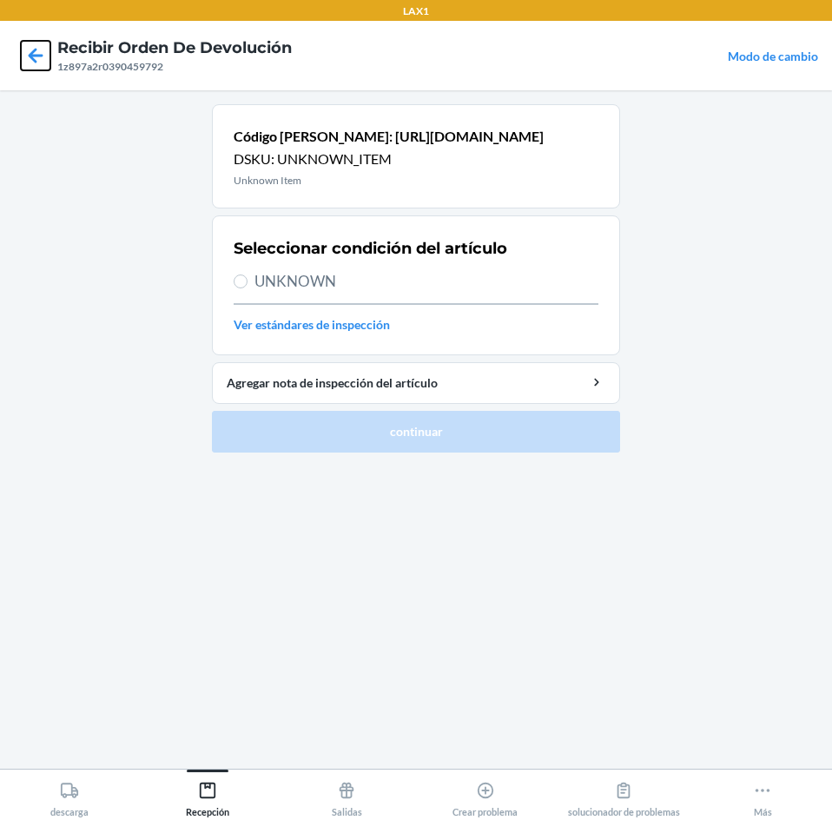
click at [31, 61] on icon at bounding box center [36, 56] width 30 height 30
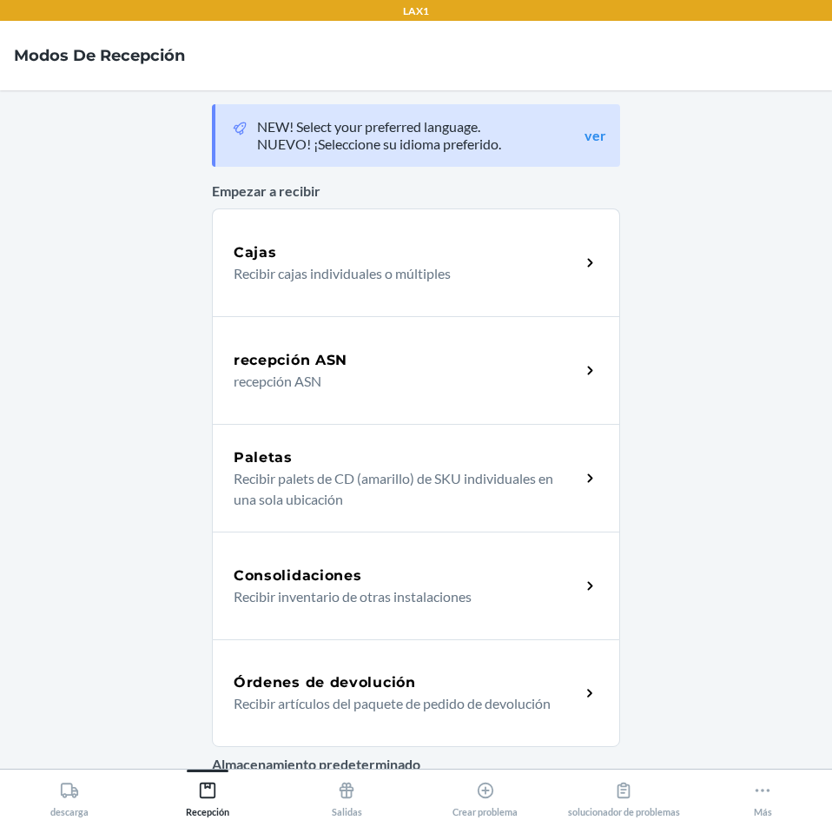
drag, startPoint x: 503, startPoint y: 704, endPoint x: 512, endPoint y: 700, distance: 9.4
click at [505, 704] on p "Recibir artículos del paquete de pedido de devolución" at bounding box center [400, 703] width 333 height 21
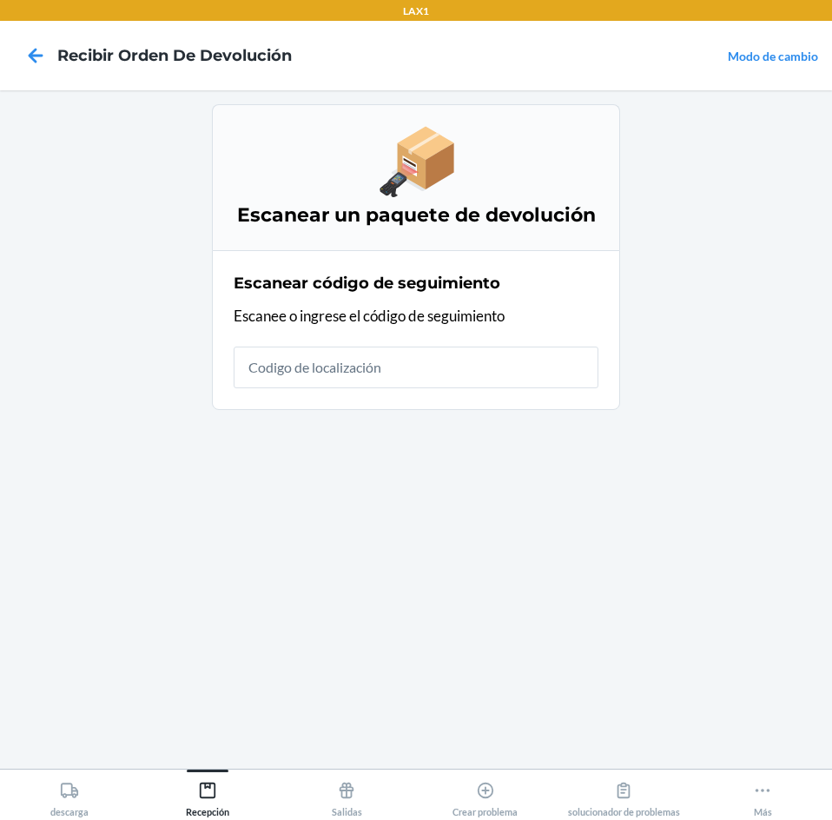
click at [539, 387] on input "text" at bounding box center [416, 368] width 365 height 42
click at [42, 56] on icon at bounding box center [36, 55] width 15 height 15
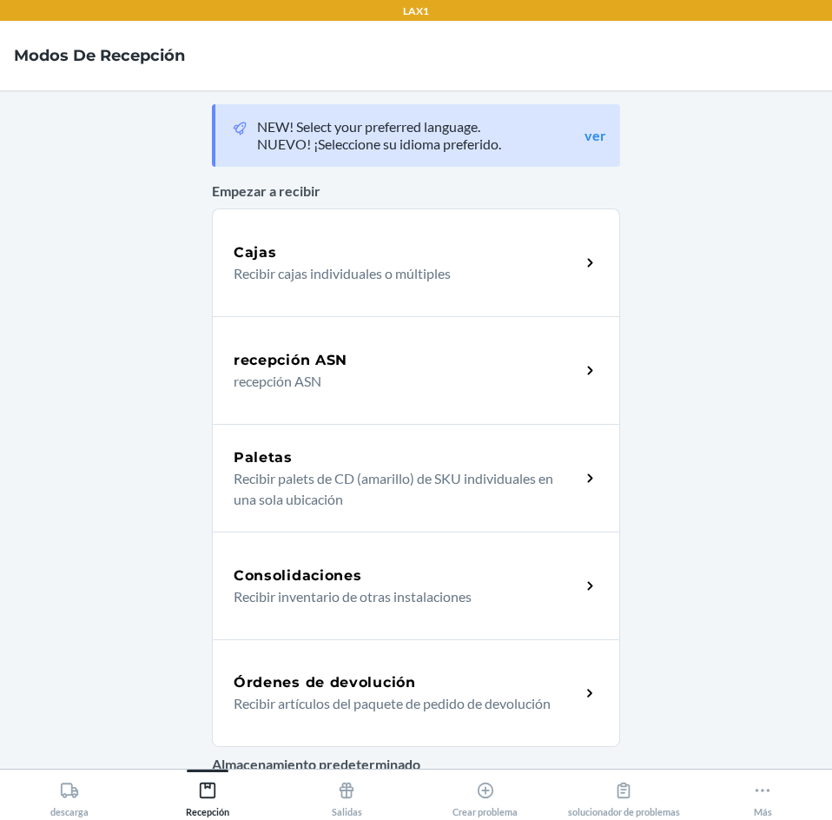
click at [465, 712] on p "Recibir artículos del paquete de pedido de devolución" at bounding box center [400, 703] width 333 height 21
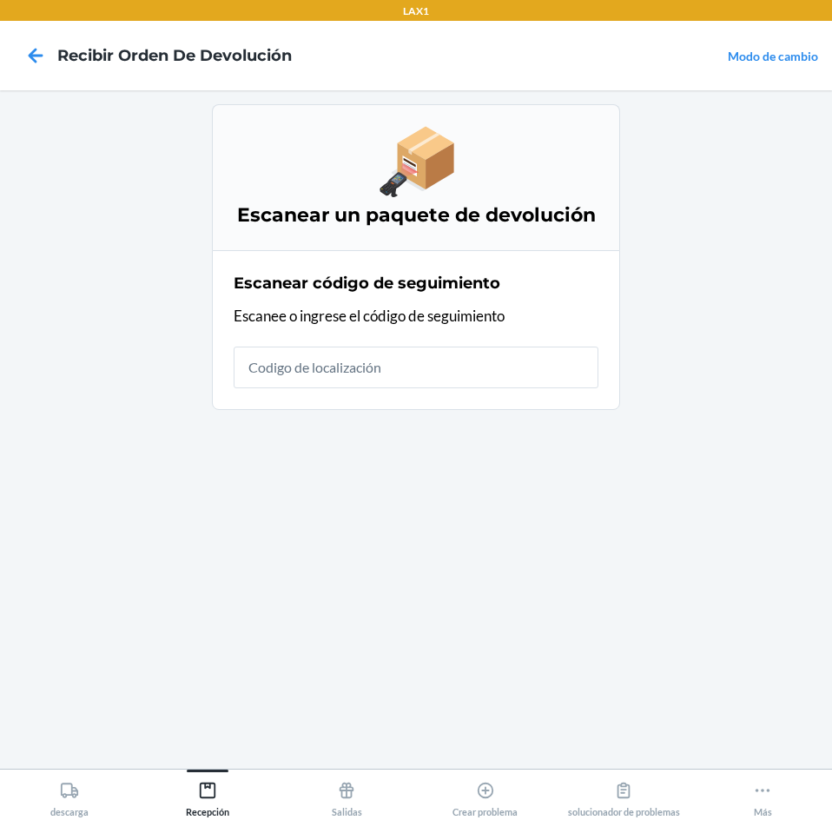
click at [542, 368] on input "text" at bounding box center [416, 368] width 365 height 42
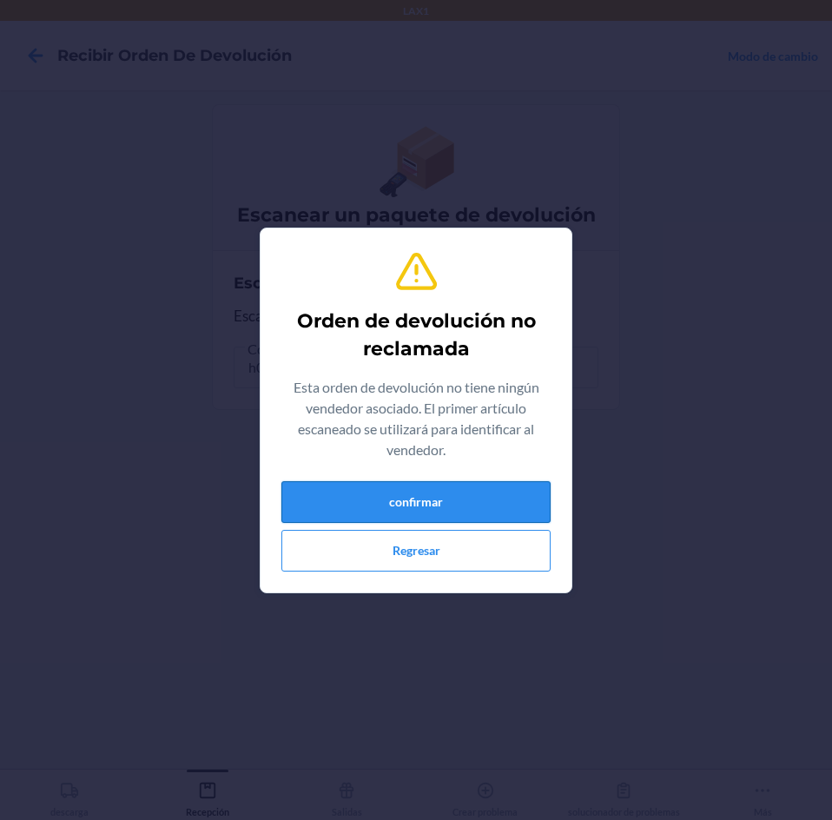
click at [504, 514] on button "confirmar" at bounding box center [415, 502] width 269 height 42
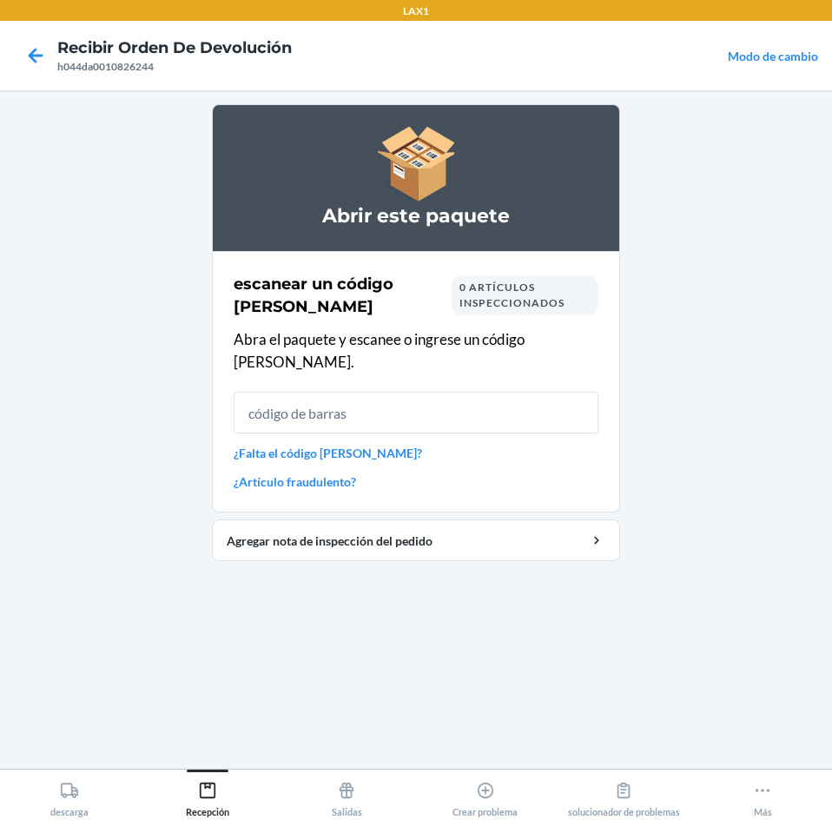
click at [522, 393] on input "text" at bounding box center [416, 413] width 365 height 42
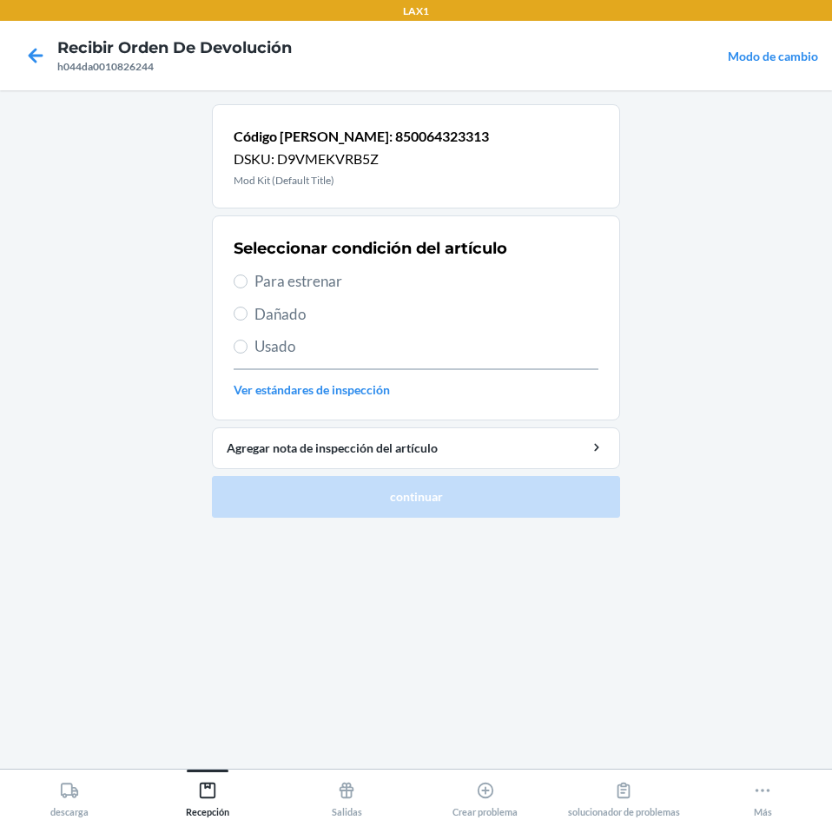
click at [311, 281] on span "Para estrenar" at bounding box center [427, 281] width 344 height 23
click at [248, 281] on input "Para estrenar" at bounding box center [241, 281] width 14 height 14
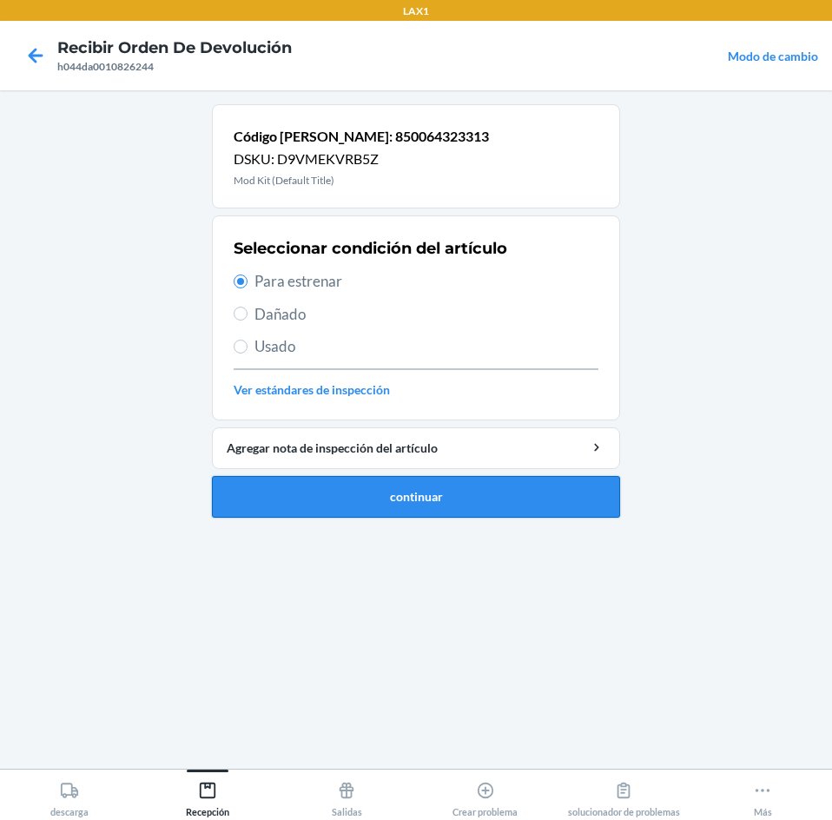
click at [440, 511] on button "continuar" at bounding box center [416, 497] width 408 height 42
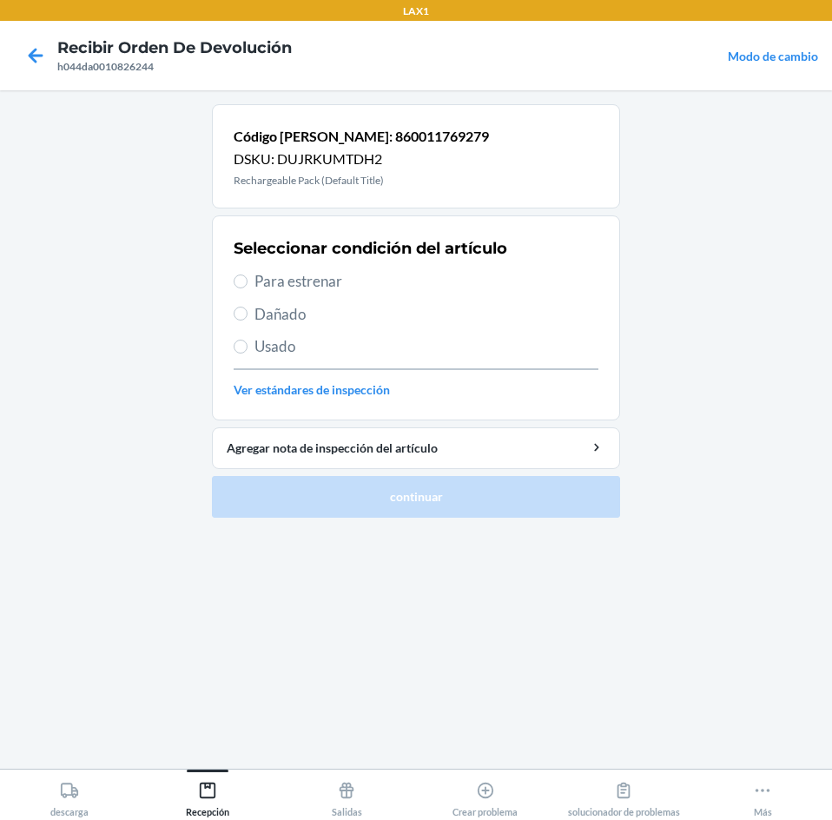
click at [248, 286] on label "Para estrenar" at bounding box center [416, 281] width 365 height 23
click at [248, 286] on input "Para estrenar" at bounding box center [241, 281] width 14 height 14
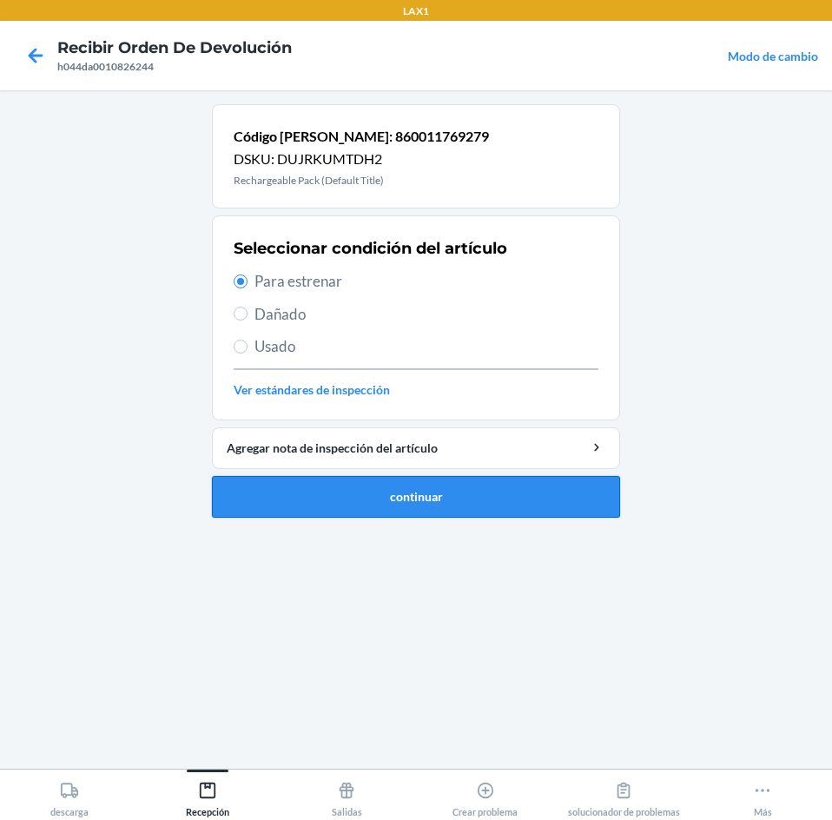
click at [377, 493] on button "continuar" at bounding box center [416, 497] width 408 height 42
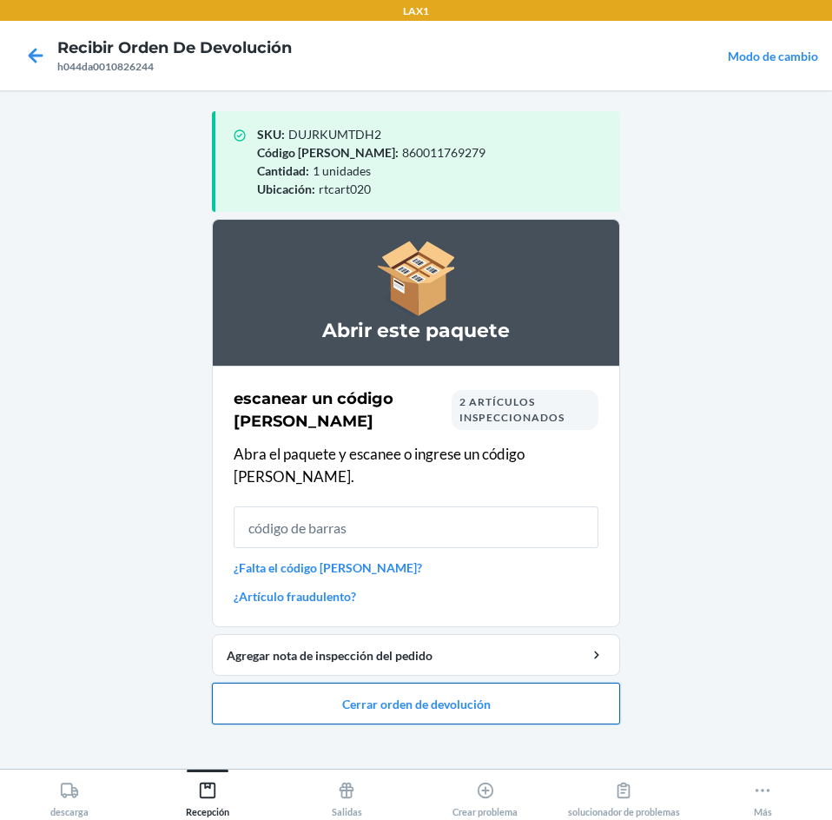
click at [565, 692] on button "Cerrar orden de devolución" at bounding box center [416, 704] width 408 height 42
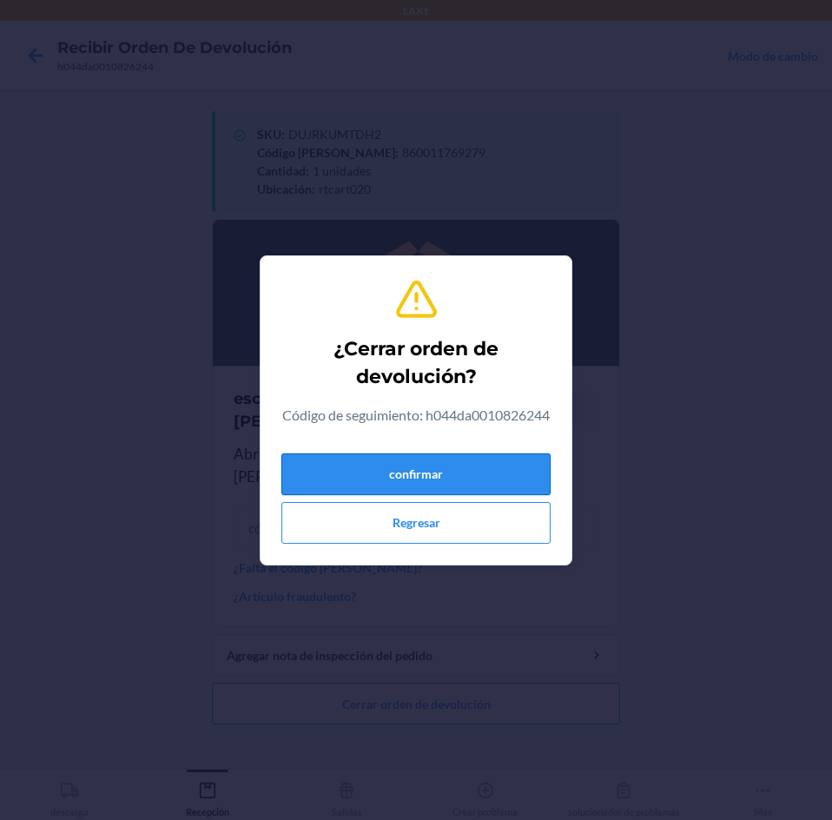
click at [473, 487] on button "confirmar" at bounding box center [415, 474] width 269 height 42
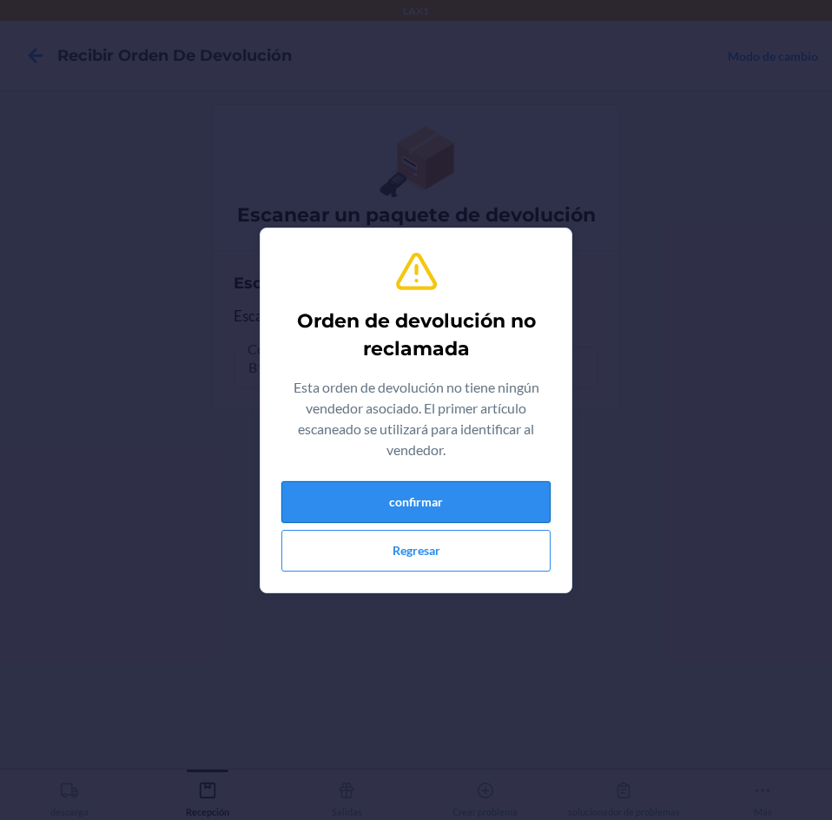
click at [486, 506] on button "confirmar" at bounding box center [415, 502] width 269 height 42
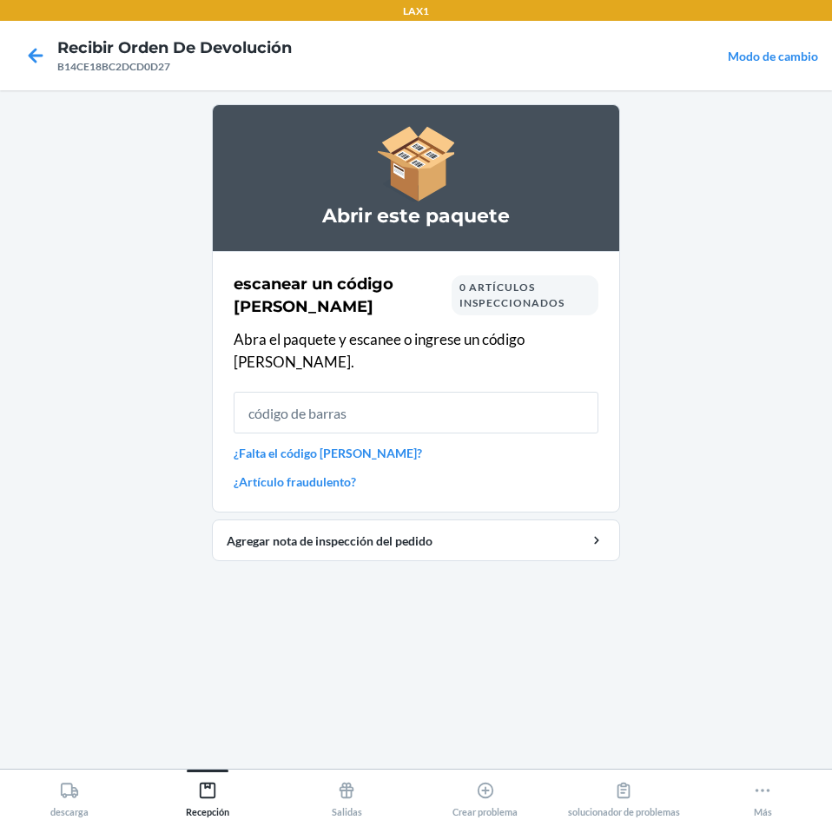
click at [479, 401] on input "text" at bounding box center [416, 413] width 365 height 42
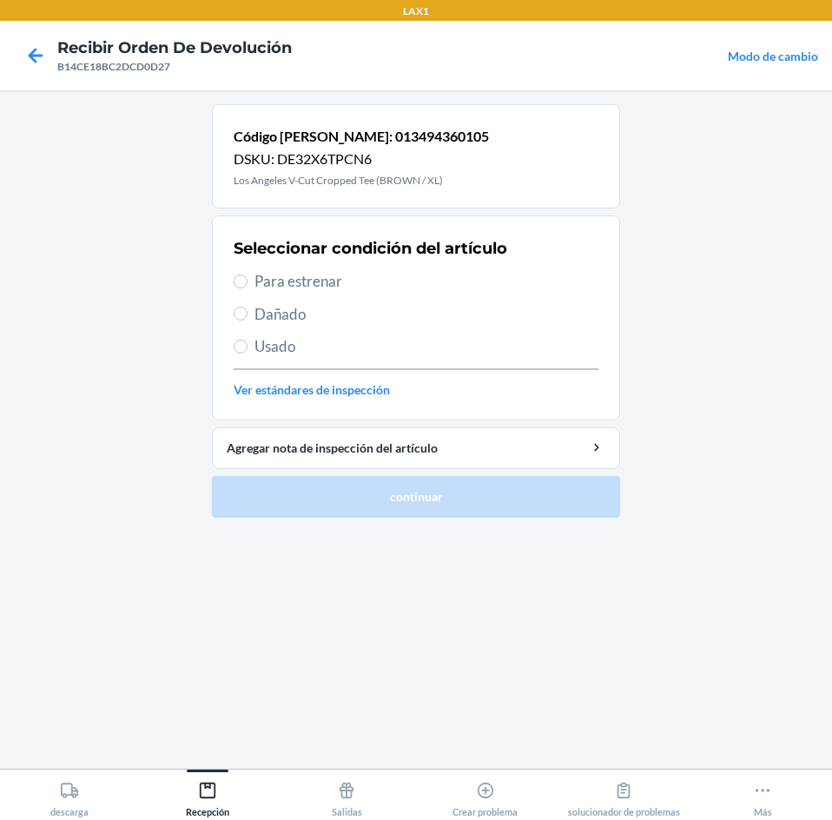
click at [265, 278] on span "Para estrenar" at bounding box center [427, 281] width 344 height 23
click at [248, 278] on input "Para estrenar" at bounding box center [241, 281] width 14 height 14
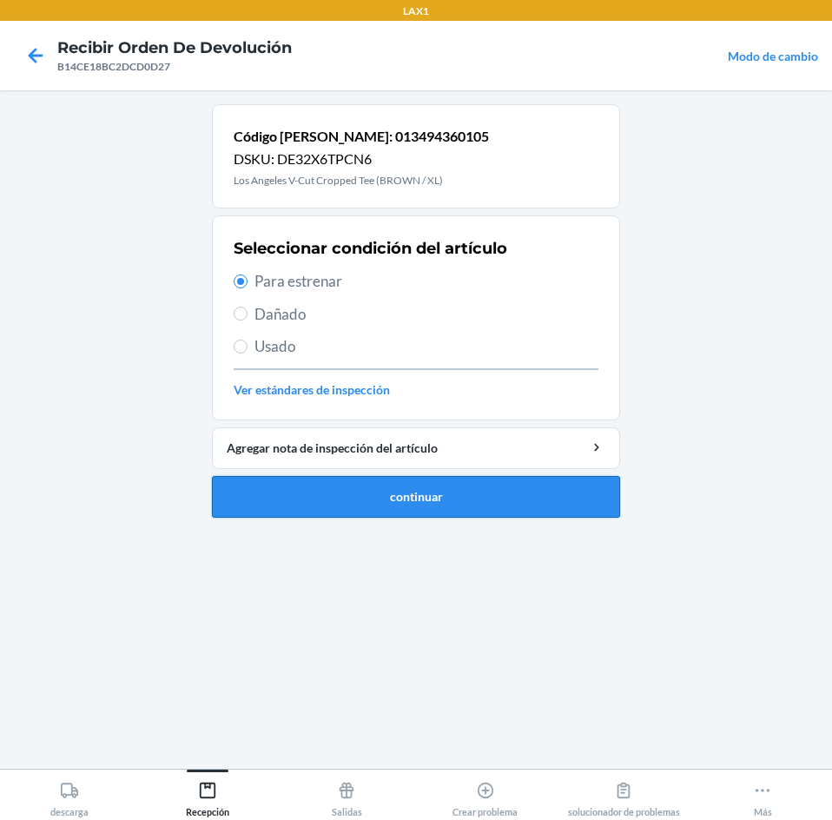
click at [337, 484] on button "continuar" at bounding box center [416, 497] width 408 height 42
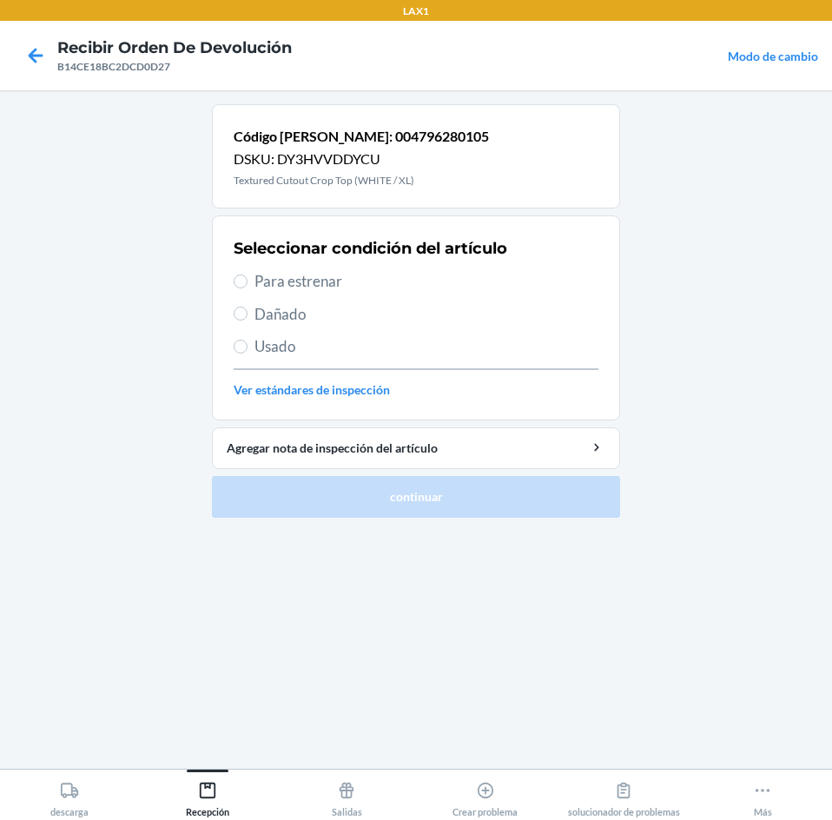
click at [275, 273] on span "Para estrenar" at bounding box center [427, 281] width 344 height 23
click at [248, 274] on input "Para estrenar" at bounding box center [241, 281] width 14 height 14
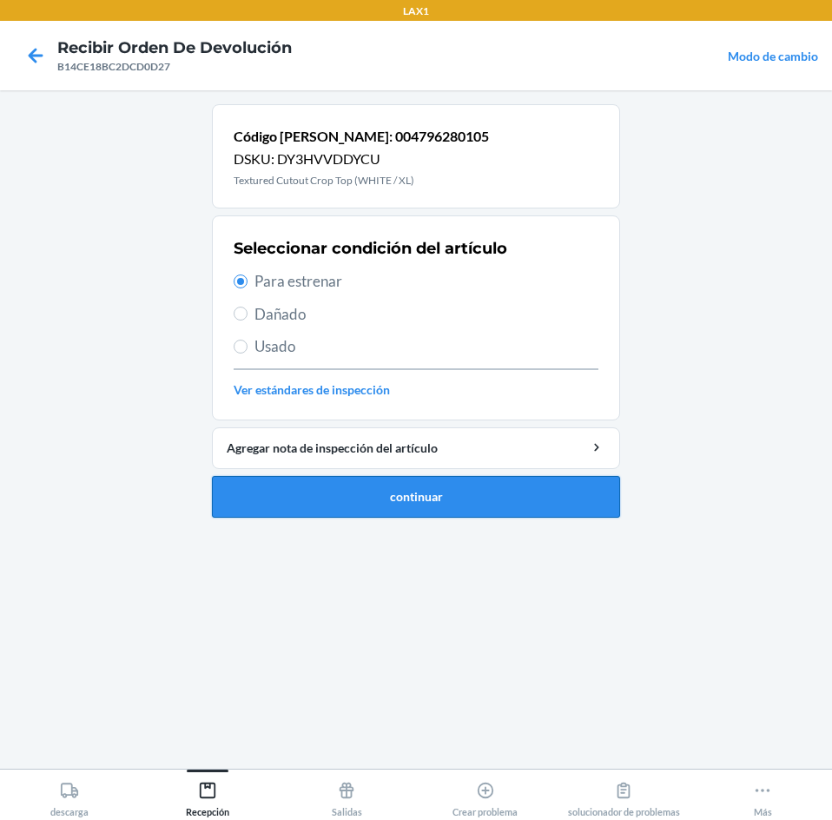
click at [279, 493] on button "continuar" at bounding box center [416, 497] width 408 height 42
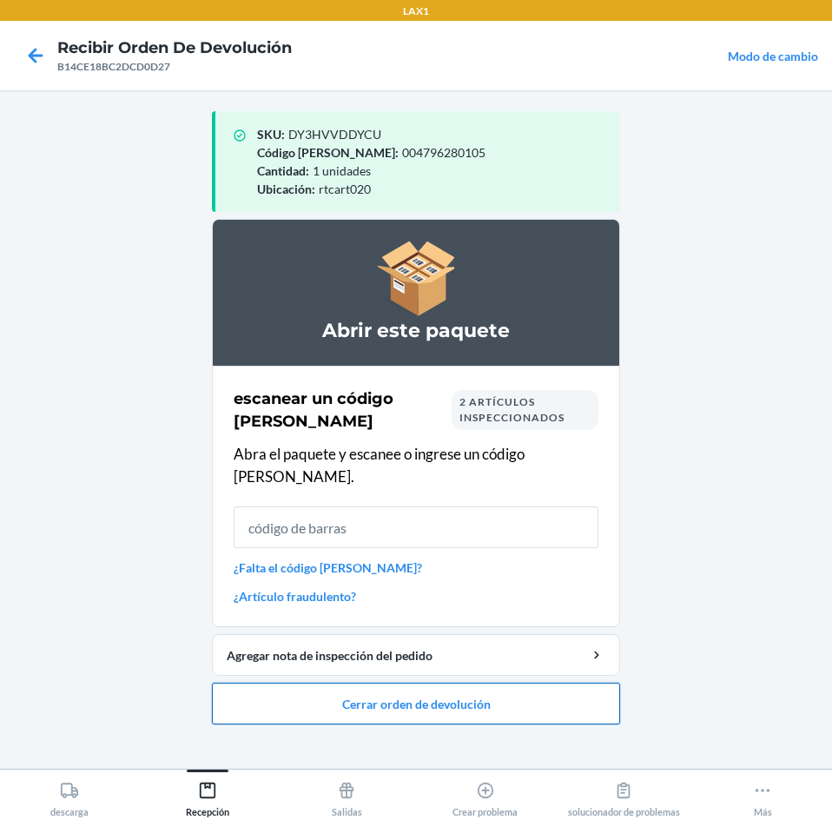
click at [527, 683] on button "Cerrar orden de devolución" at bounding box center [416, 704] width 408 height 42
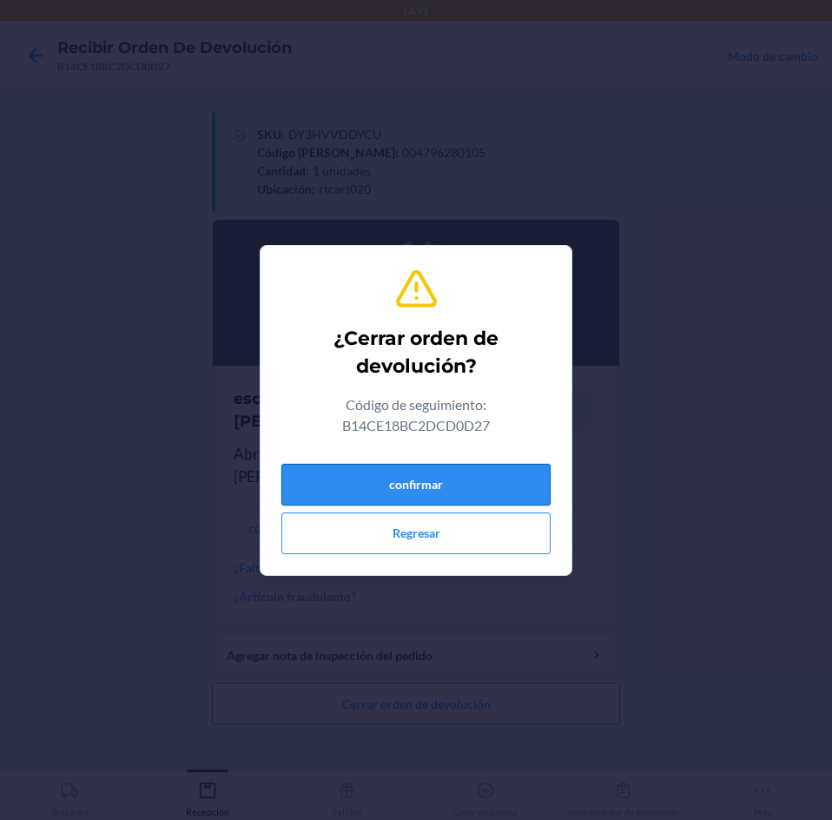
click at [532, 490] on button "confirmar" at bounding box center [415, 485] width 269 height 42
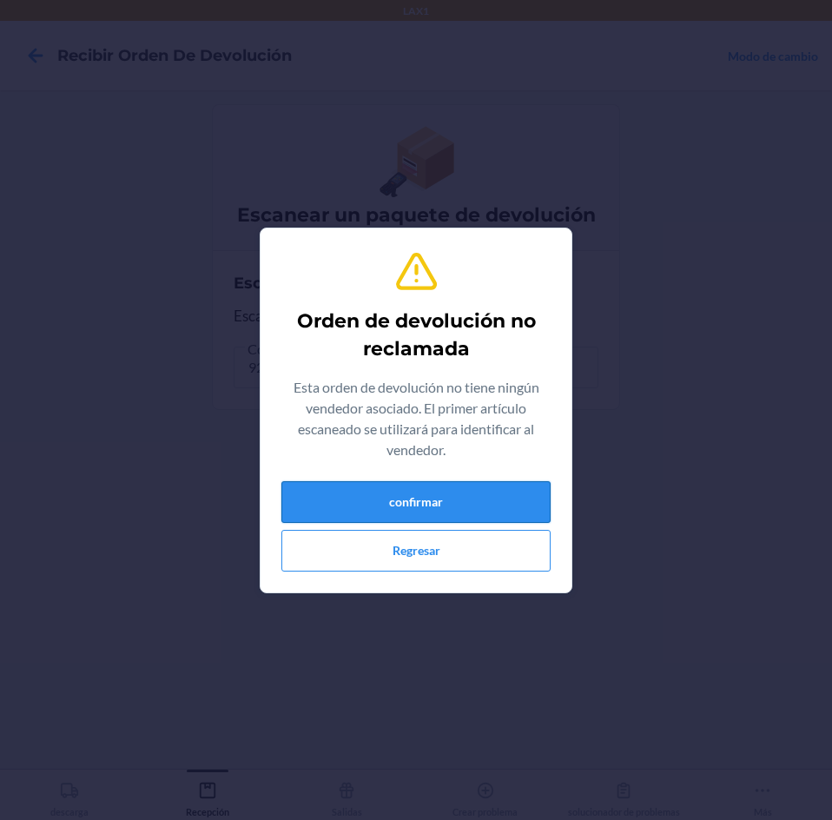
click at [473, 506] on button "confirmar" at bounding box center [415, 502] width 269 height 42
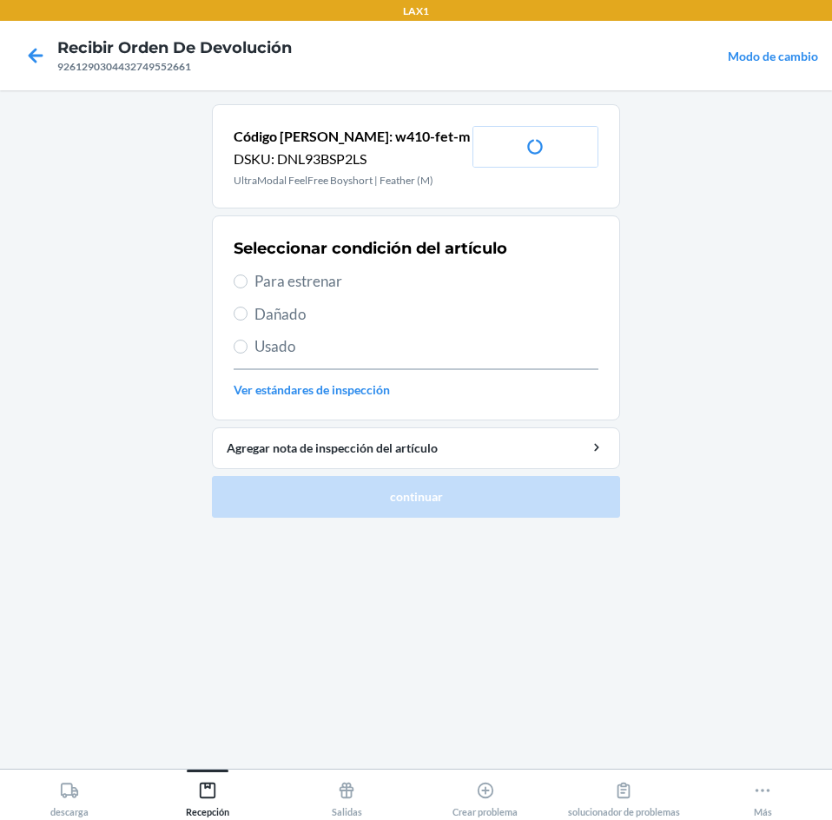
click at [288, 273] on span "Para estrenar" at bounding box center [427, 281] width 344 height 23
click at [248, 274] on input "Para estrenar" at bounding box center [241, 281] width 14 height 14
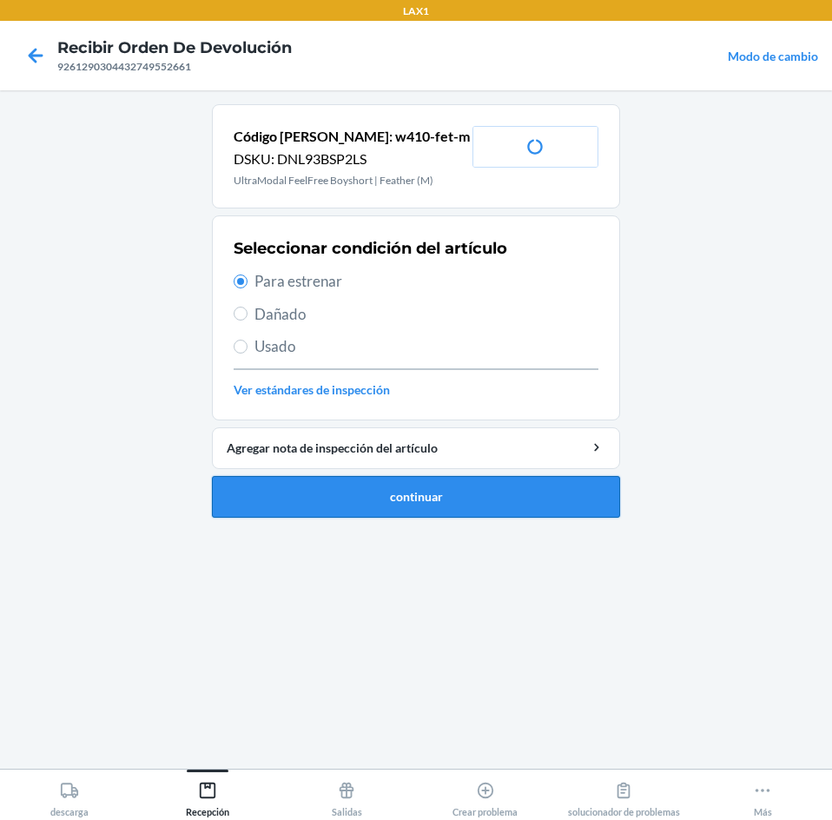
click at [475, 512] on button "continuar" at bounding box center [416, 497] width 408 height 42
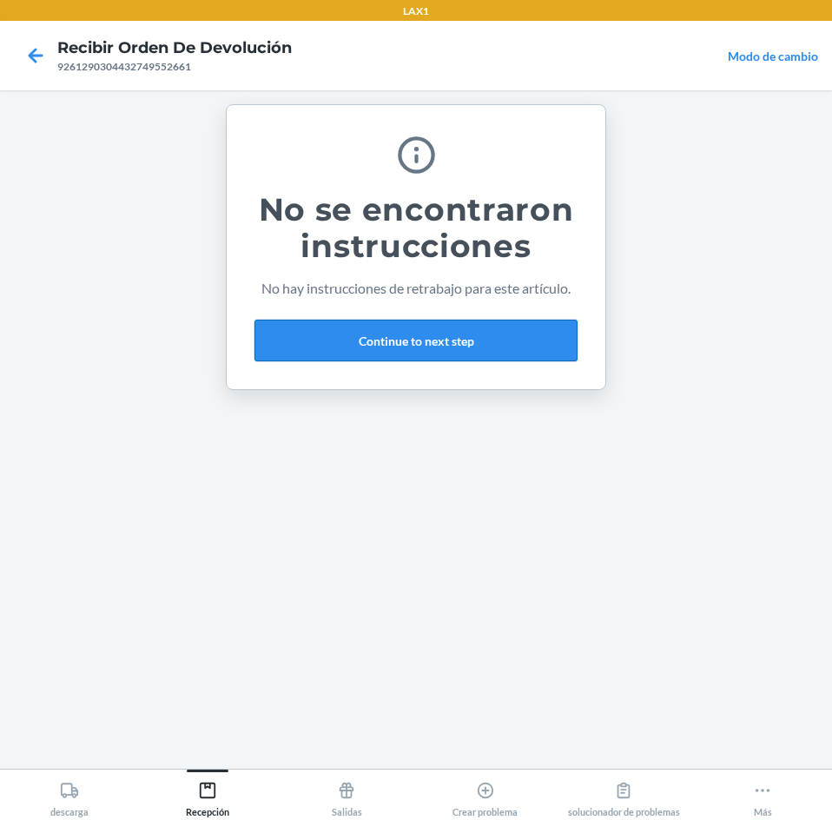
click at [481, 333] on button "Continue to next step" at bounding box center [416, 341] width 323 height 42
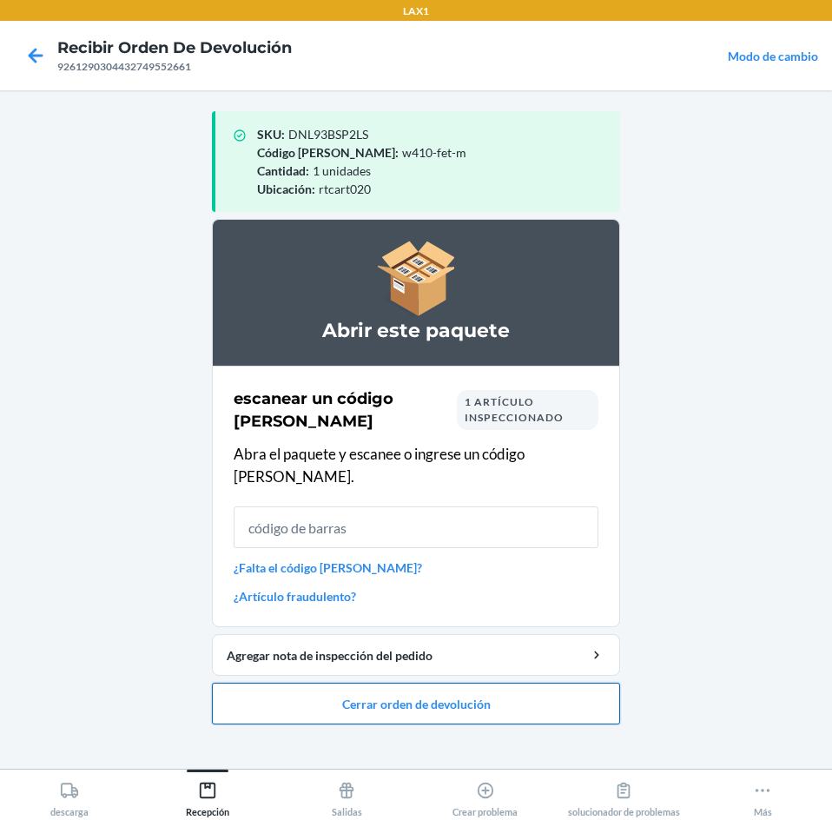
click at [587, 698] on button "Cerrar orden de devolución" at bounding box center [416, 704] width 408 height 42
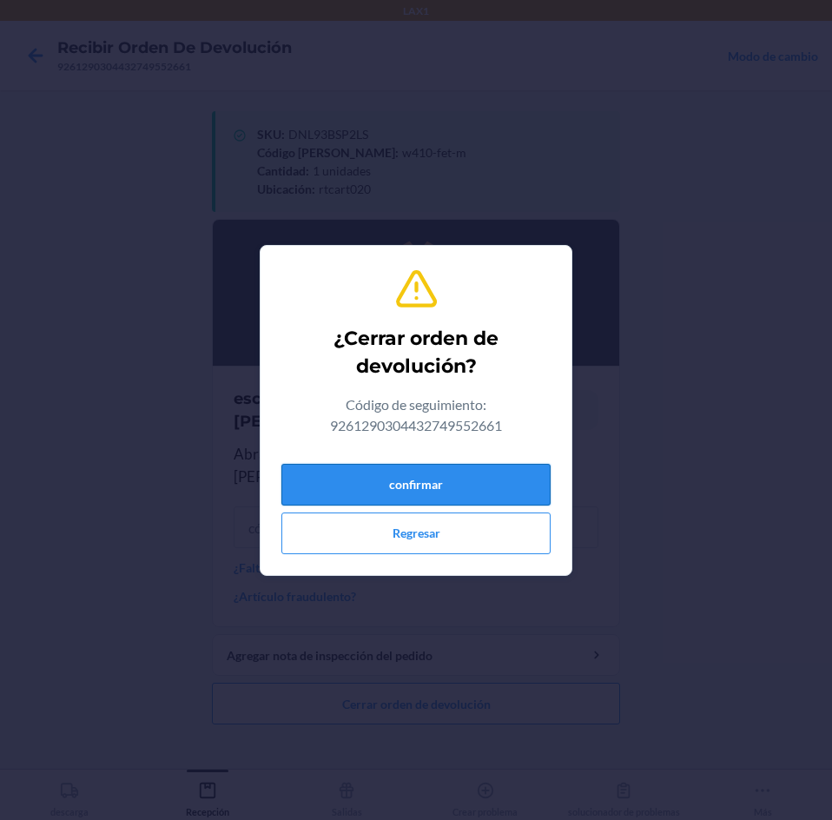
click at [487, 487] on button "confirmar" at bounding box center [415, 485] width 269 height 42
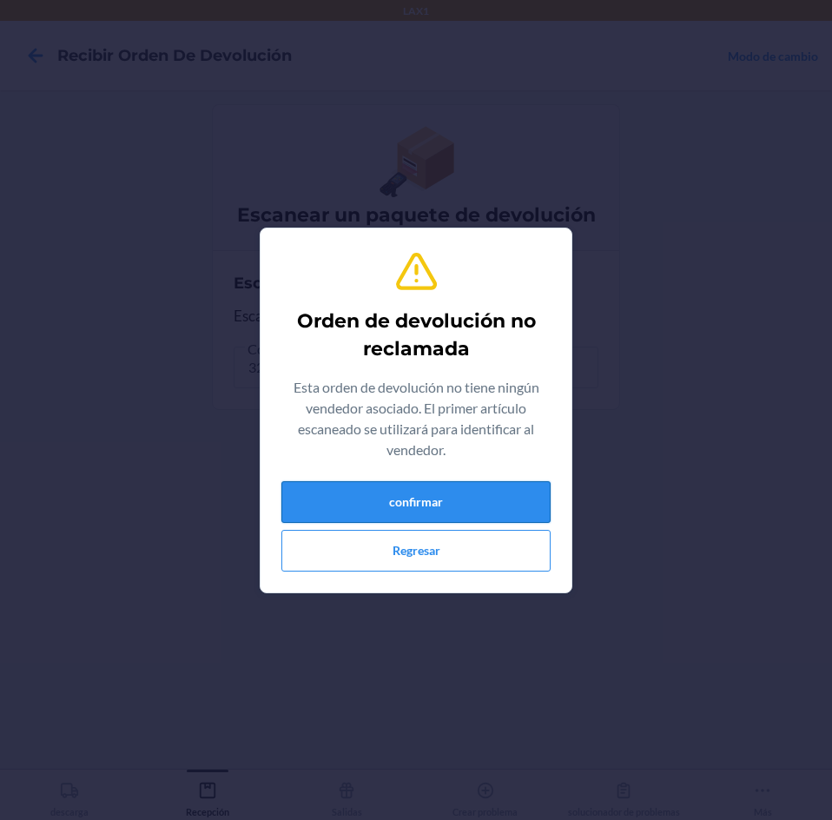
click at [446, 513] on button "confirmar" at bounding box center [415, 502] width 269 height 42
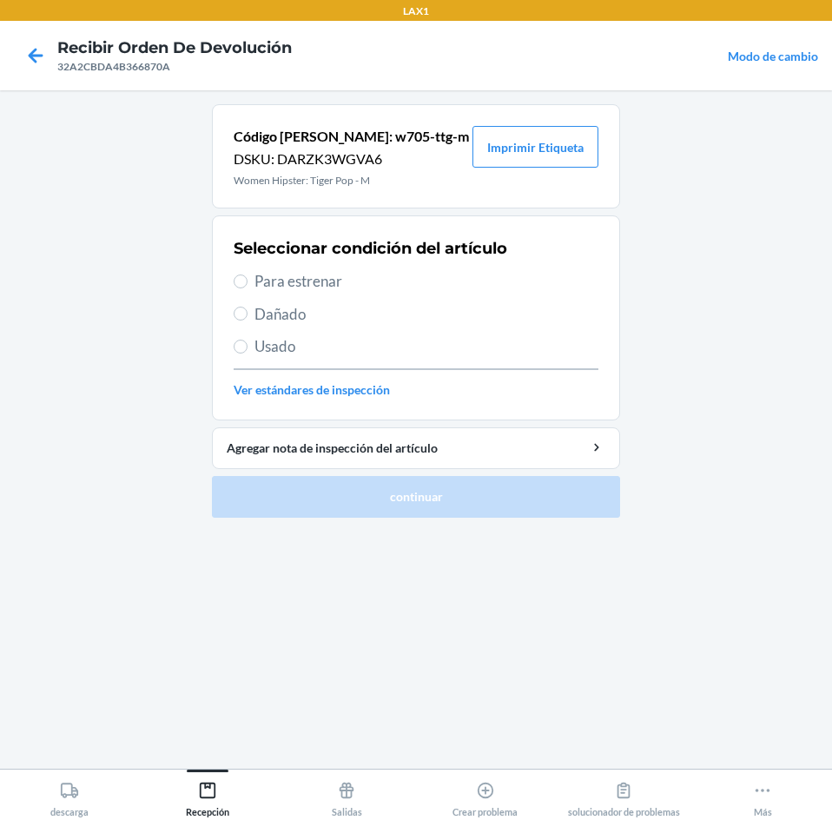
click at [267, 285] on span "Para estrenar" at bounding box center [427, 281] width 344 height 23
click at [248, 285] on input "Para estrenar" at bounding box center [241, 281] width 14 height 14
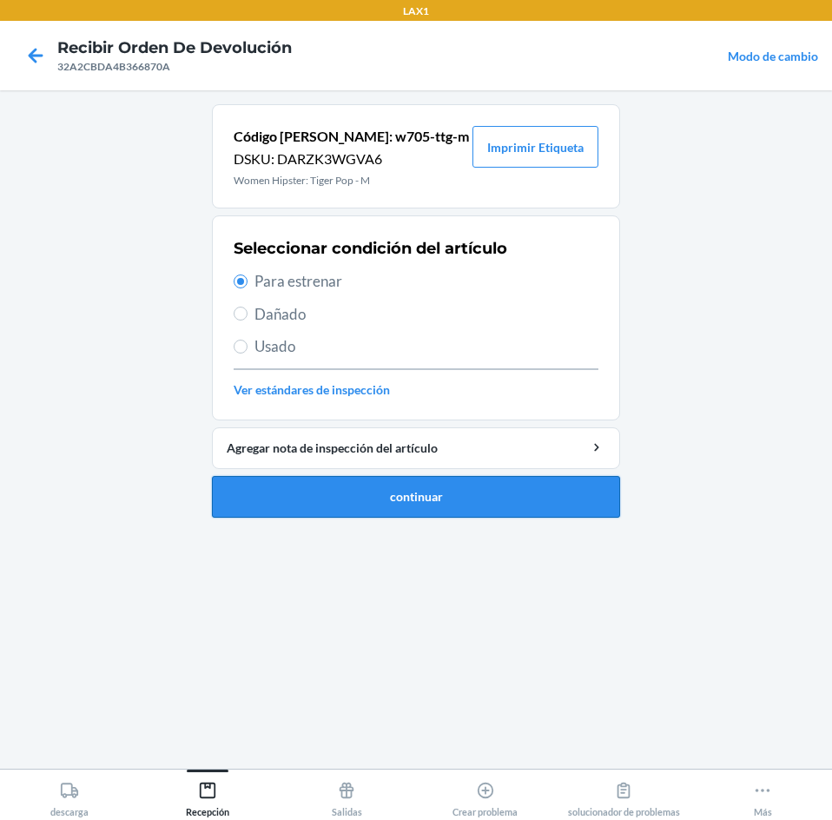
click at [317, 503] on button "continuar" at bounding box center [416, 497] width 408 height 42
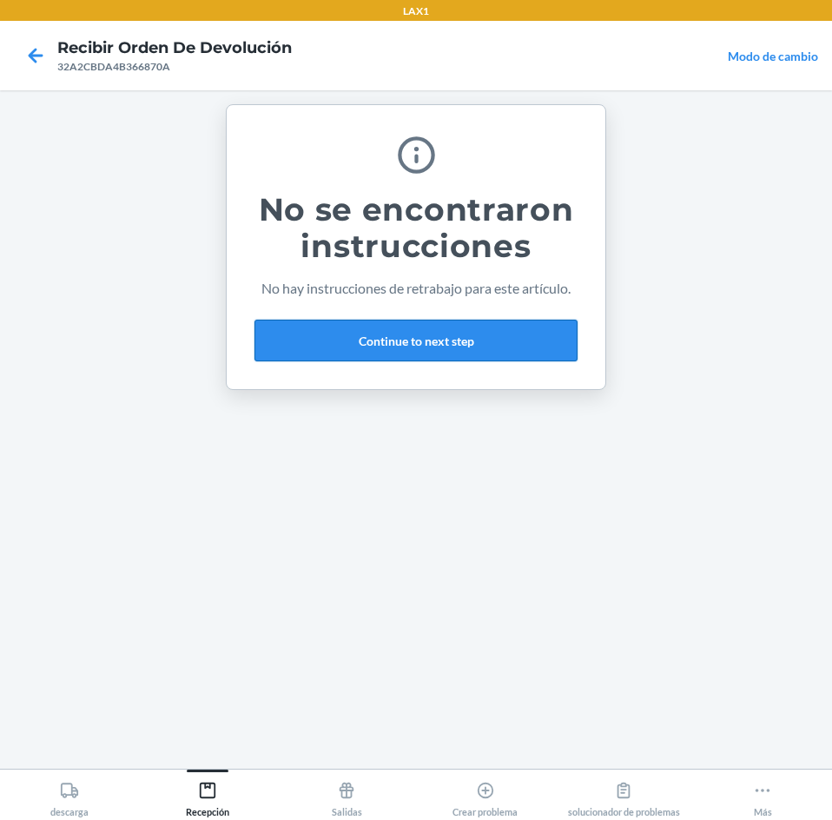
click at [473, 341] on button "Continue to next step" at bounding box center [416, 341] width 323 height 42
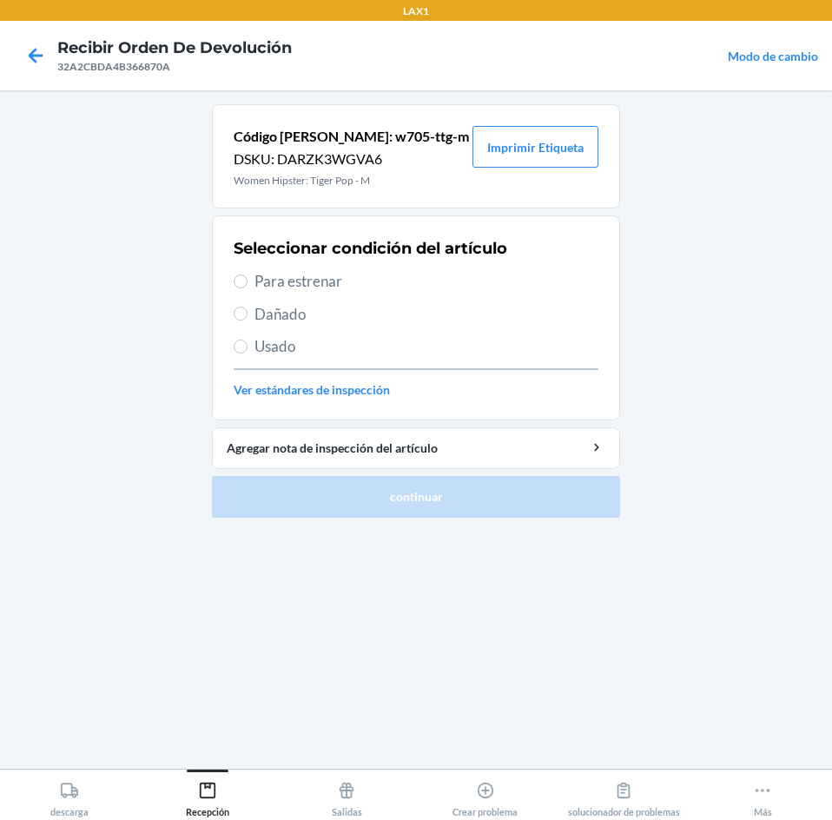
click at [273, 274] on span "Para estrenar" at bounding box center [427, 281] width 344 height 23
click at [248, 274] on input "Para estrenar" at bounding box center [241, 281] width 14 height 14
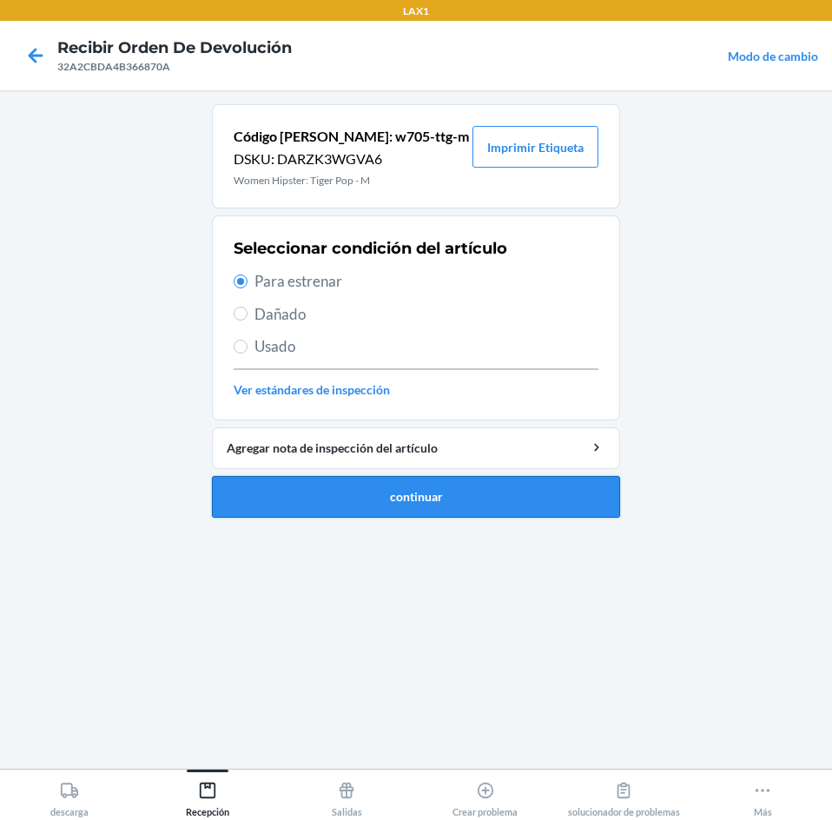
click at [318, 488] on button "continuar" at bounding box center [416, 497] width 408 height 42
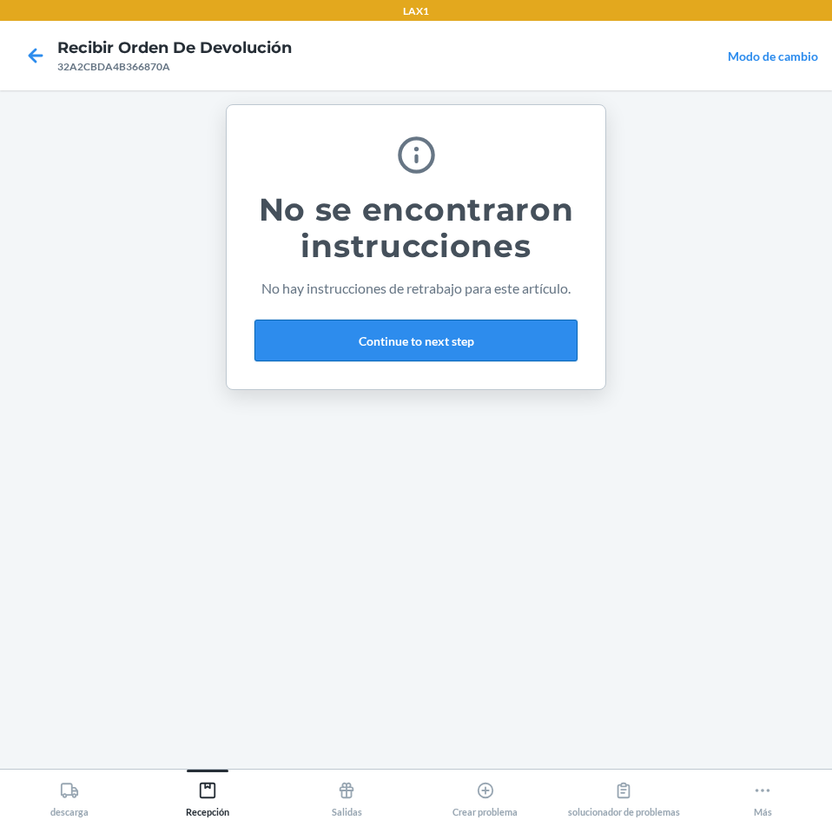
click at [511, 332] on button "Continue to next step" at bounding box center [416, 341] width 323 height 42
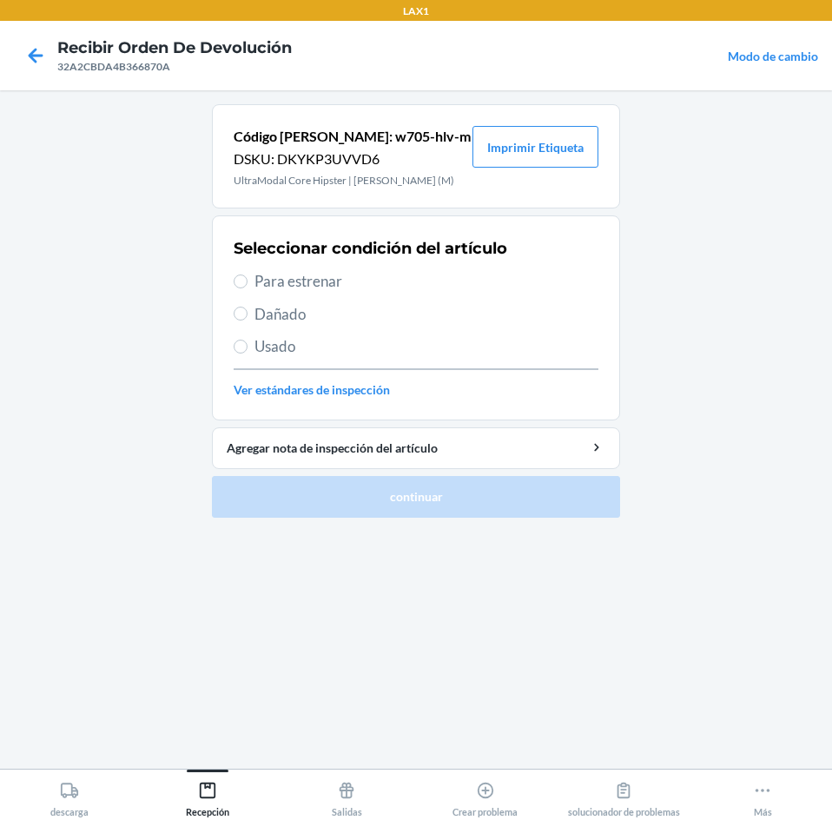
click at [274, 281] on span "Para estrenar" at bounding box center [427, 281] width 344 height 23
click at [248, 281] on input "Para estrenar" at bounding box center [241, 281] width 14 height 14
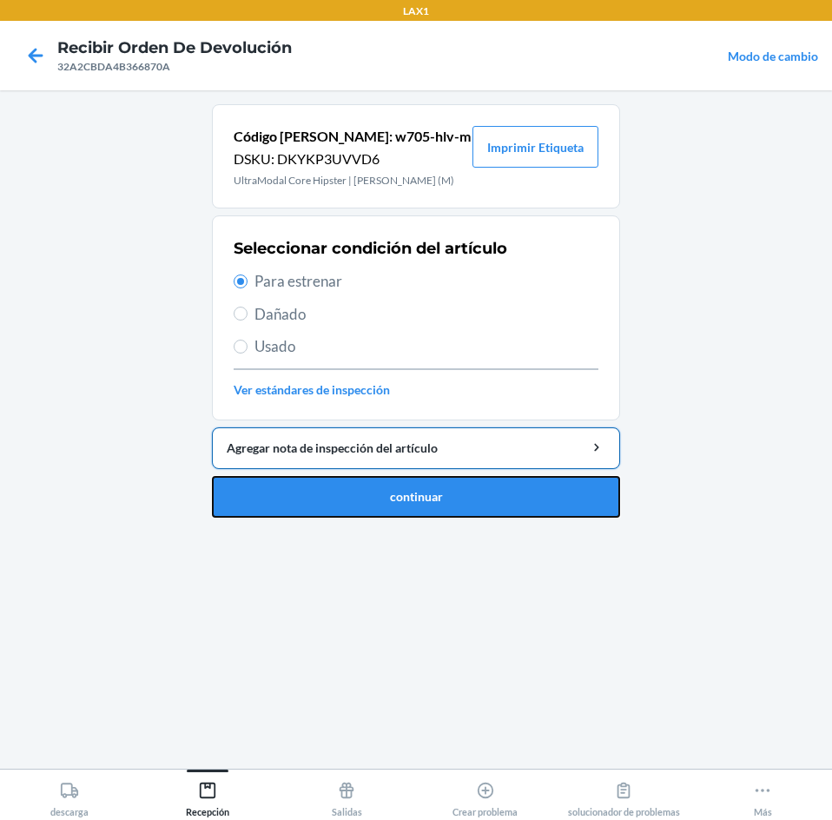
drag, startPoint x: 258, startPoint y: 493, endPoint x: 310, endPoint y: 442, distance: 73.1
click at [267, 484] on button "continuar" at bounding box center [416, 497] width 408 height 42
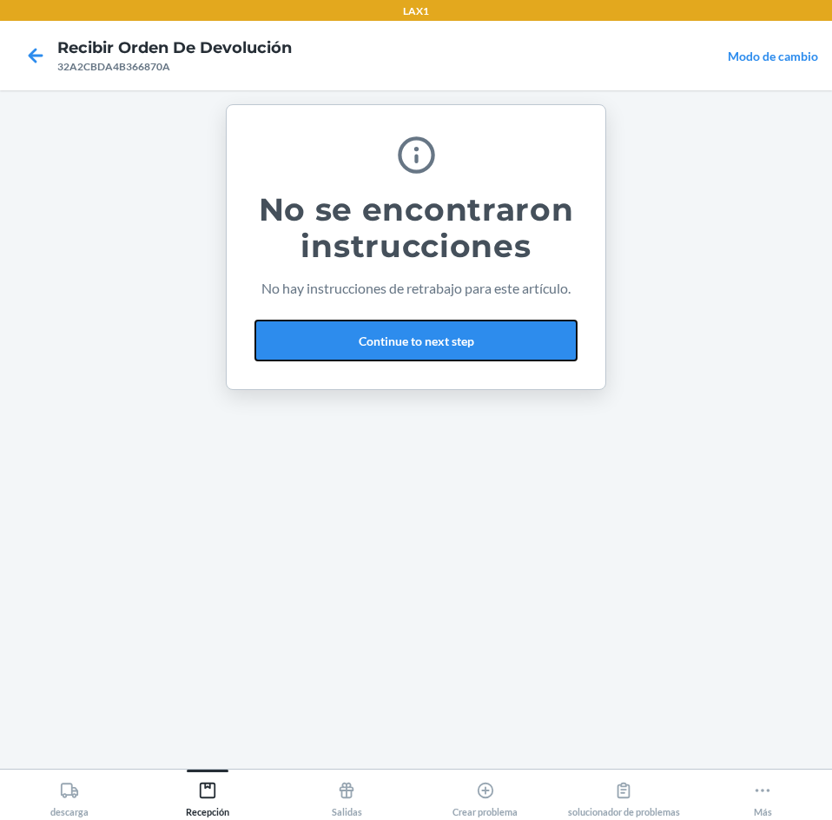
drag, startPoint x: 462, startPoint y: 334, endPoint x: 465, endPoint y: 319, distance: 15.0
click at [465, 334] on button "Continue to next step" at bounding box center [416, 341] width 323 height 42
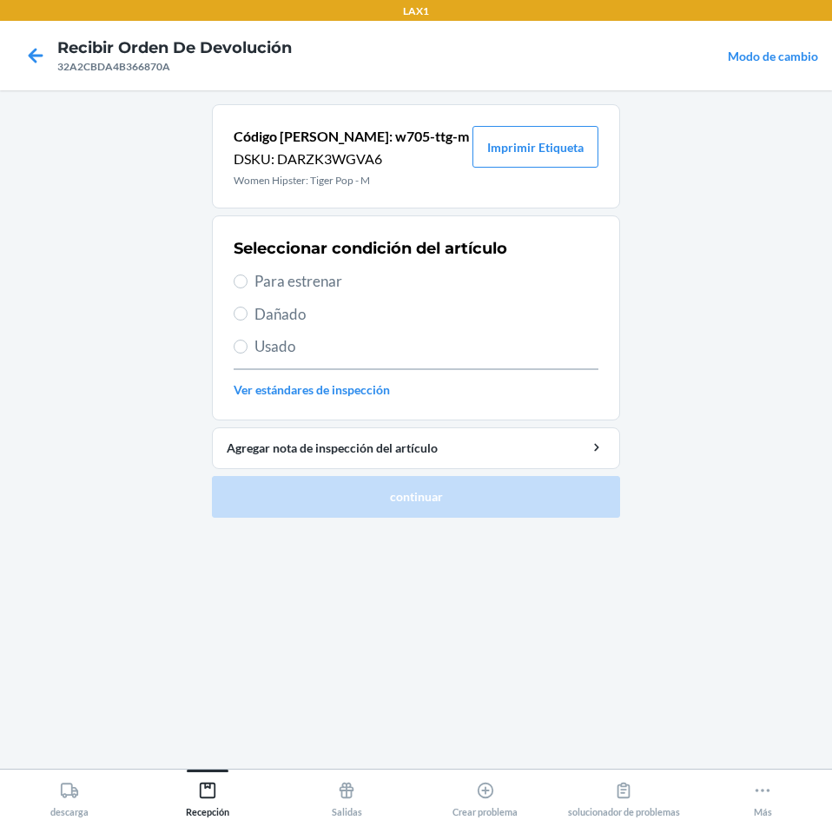
click at [314, 292] on span "Para estrenar" at bounding box center [427, 281] width 344 height 23
click at [248, 288] on input "Para estrenar" at bounding box center [241, 281] width 14 height 14
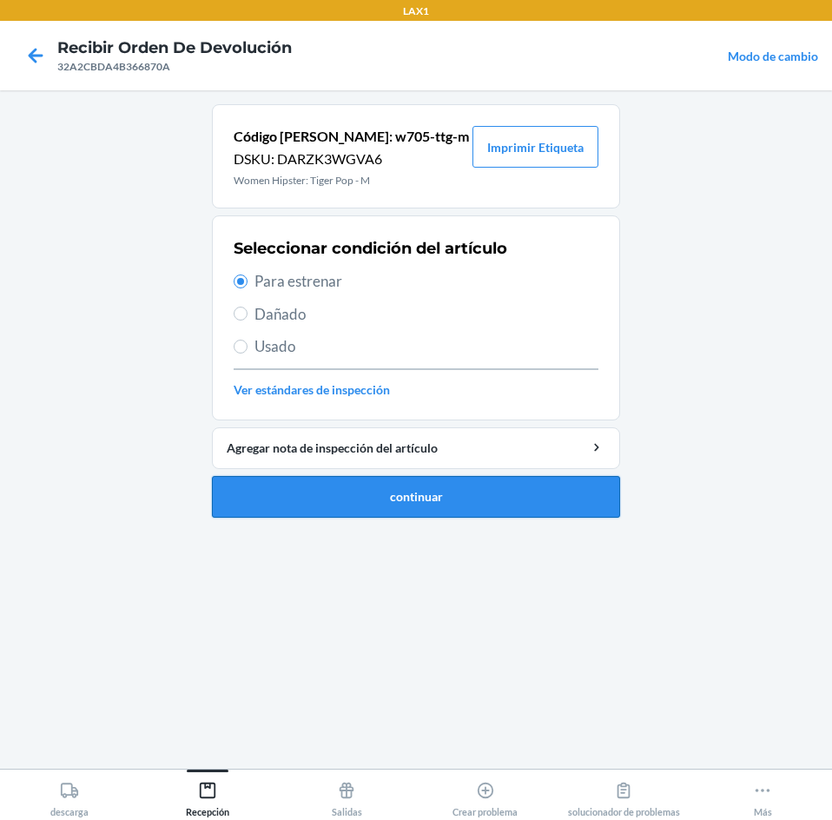
click at [359, 492] on button "continuar" at bounding box center [416, 497] width 408 height 42
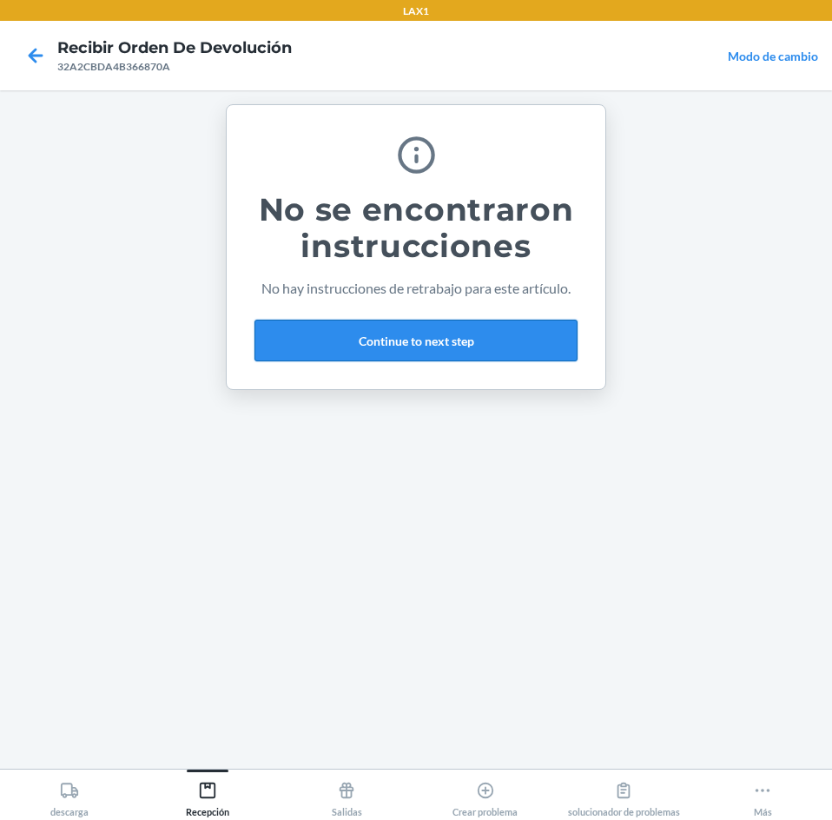
click at [457, 346] on button "Continue to next step" at bounding box center [416, 341] width 323 height 42
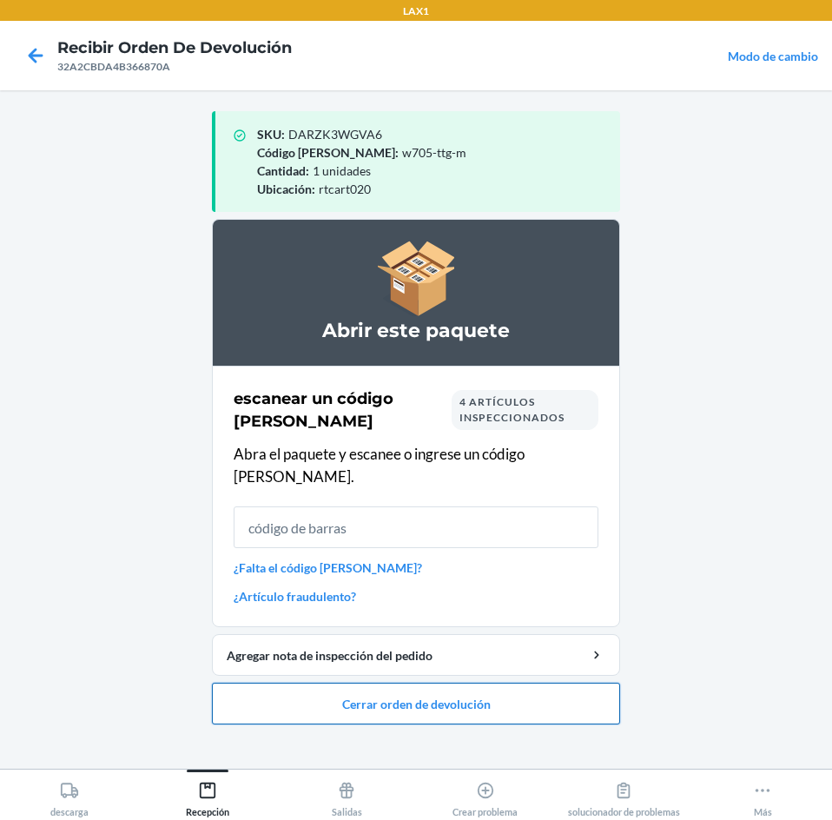
click at [572, 701] on button "Cerrar orden de devolución" at bounding box center [416, 704] width 408 height 42
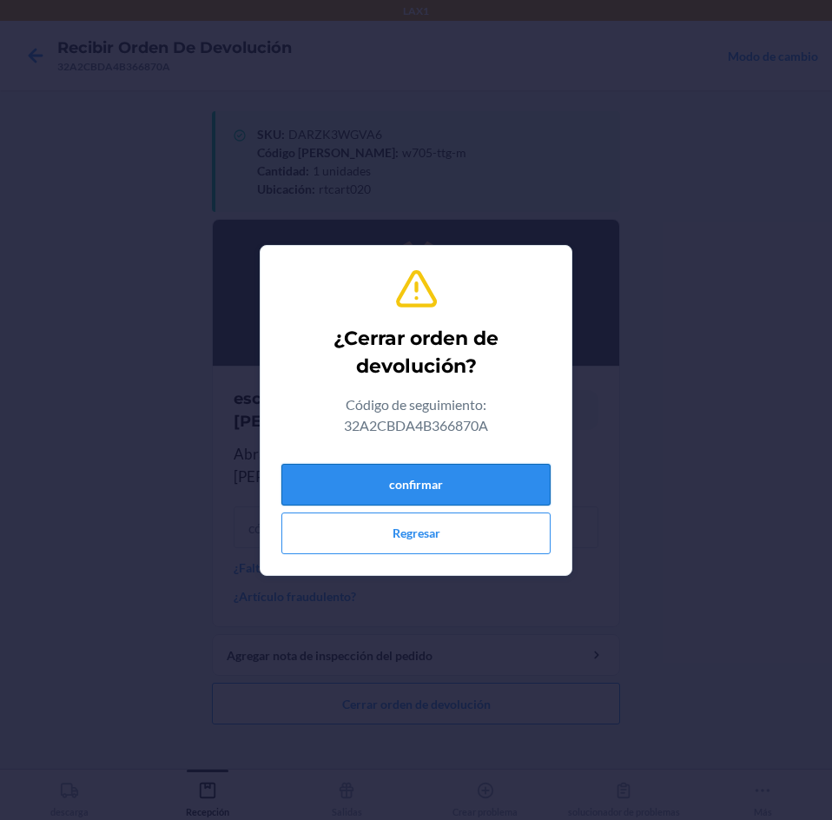
click at [497, 476] on button "confirmar" at bounding box center [415, 485] width 269 height 42
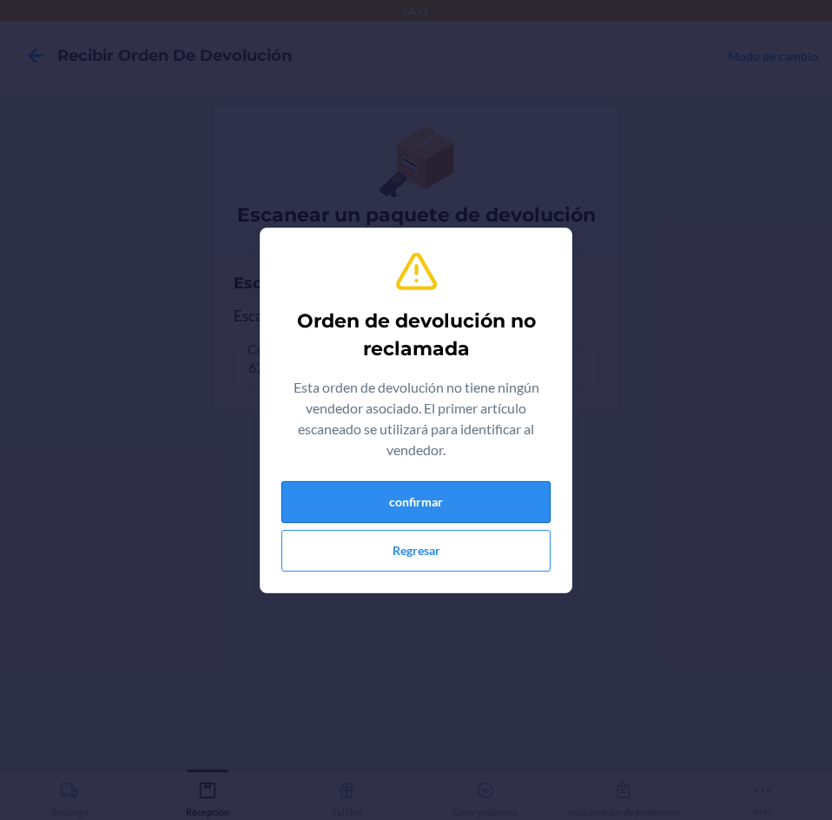
click at [507, 500] on button "confirmar" at bounding box center [415, 502] width 269 height 42
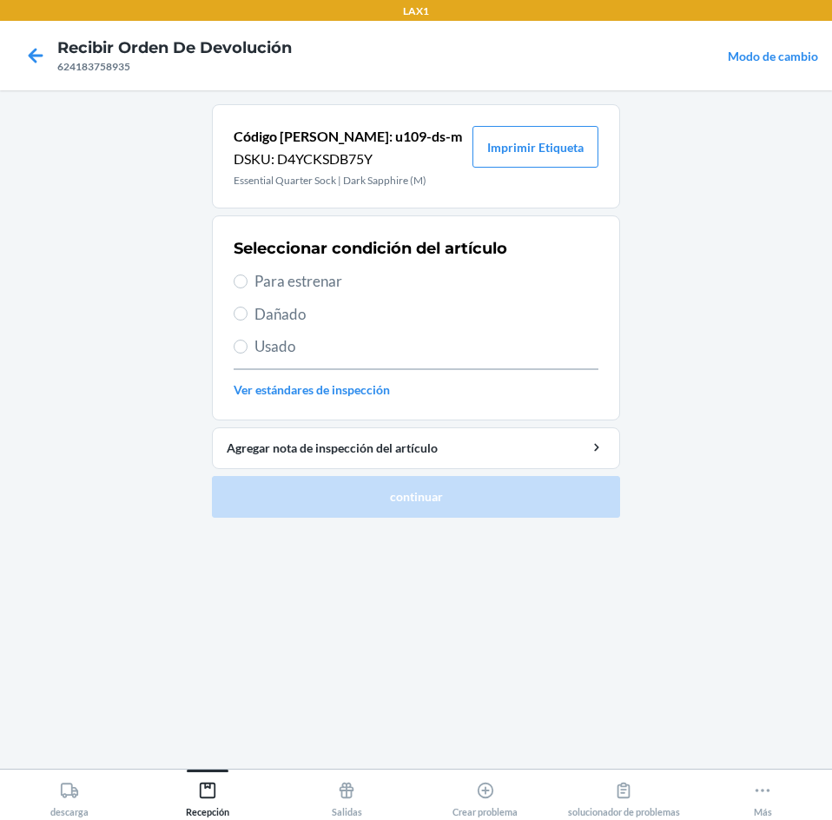
click at [288, 283] on span "Para estrenar" at bounding box center [427, 281] width 344 height 23
click at [248, 283] on input "Para estrenar" at bounding box center [241, 281] width 14 height 14
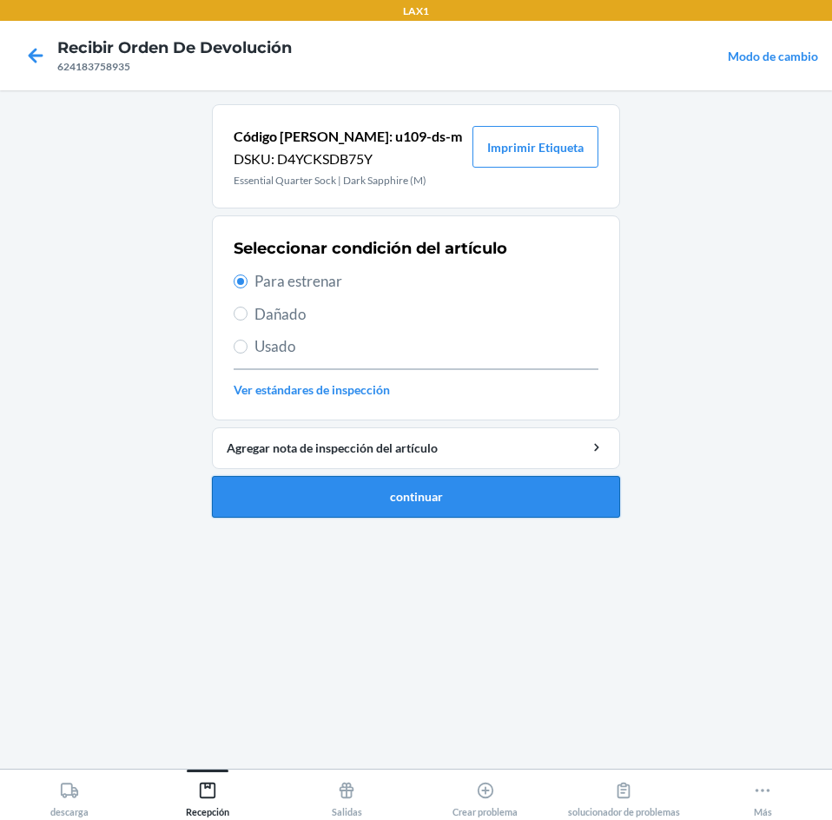
click at [407, 496] on button "continuar" at bounding box center [416, 497] width 408 height 42
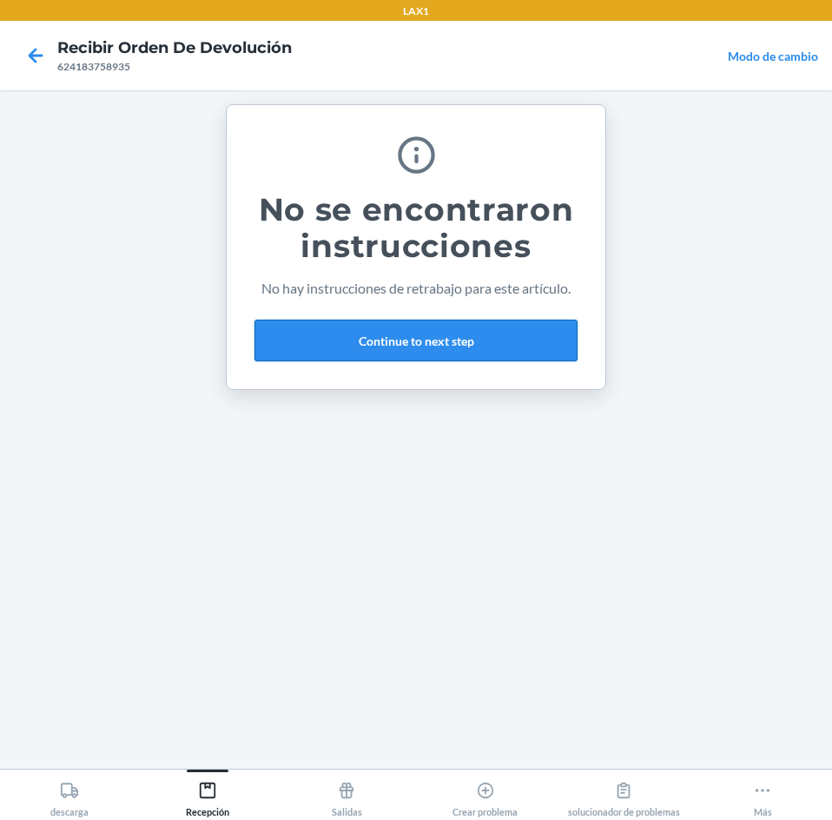
click at [479, 321] on button "Continue to next step" at bounding box center [416, 341] width 323 height 42
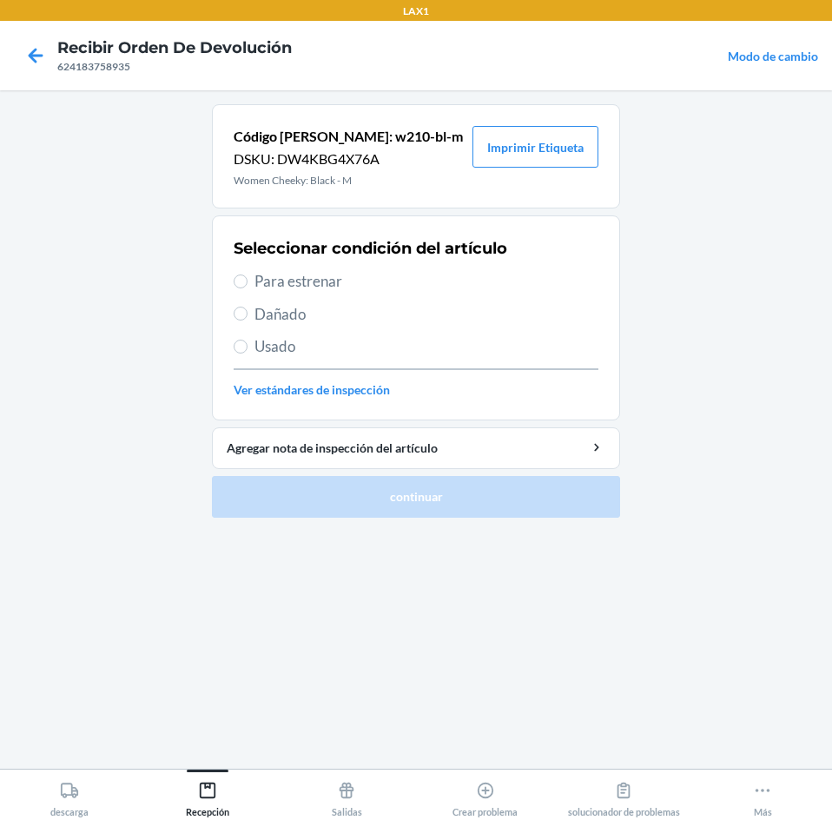
click at [264, 285] on span "Para estrenar" at bounding box center [427, 281] width 344 height 23
click at [248, 285] on input "Para estrenar" at bounding box center [241, 281] width 14 height 14
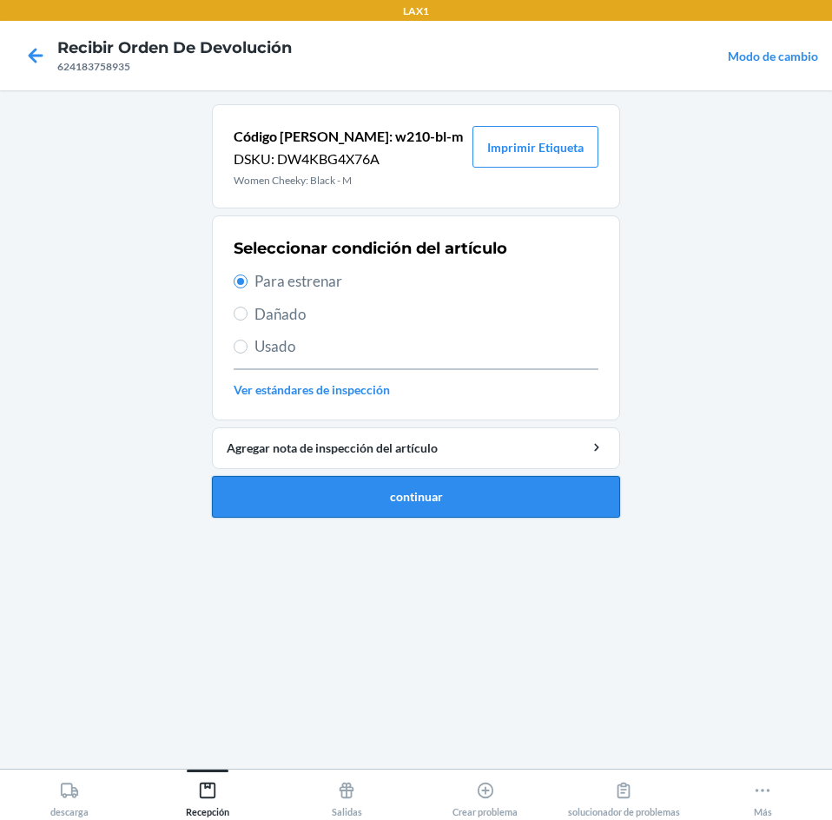
click at [314, 488] on button "continuar" at bounding box center [416, 497] width 408 height 42
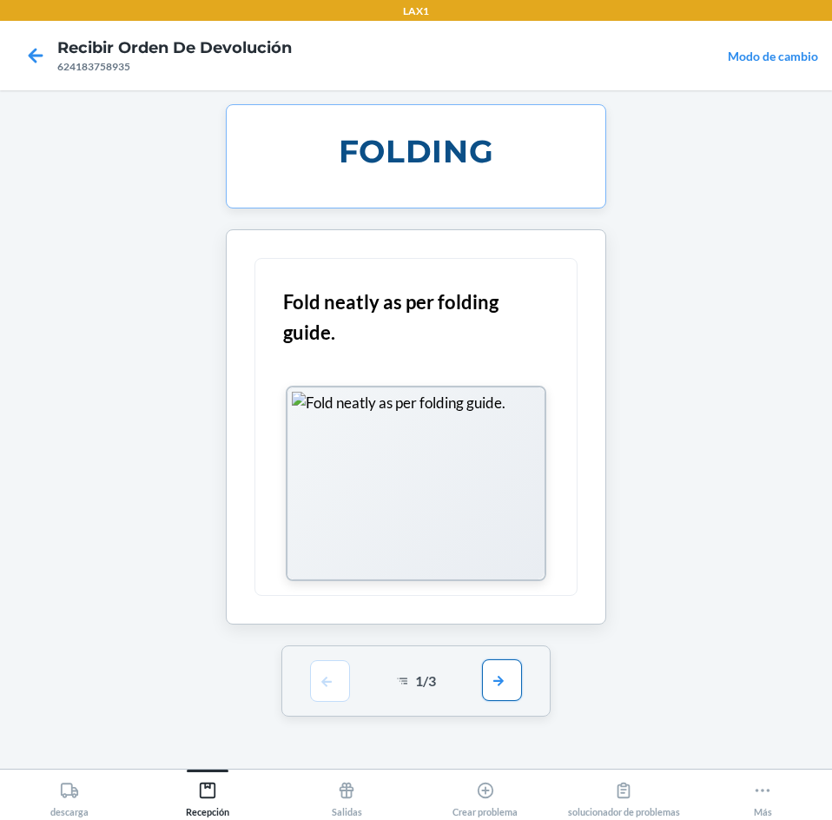
click at [514, 687] on button "button" at bounding box center [502, 680] width 40 height 42
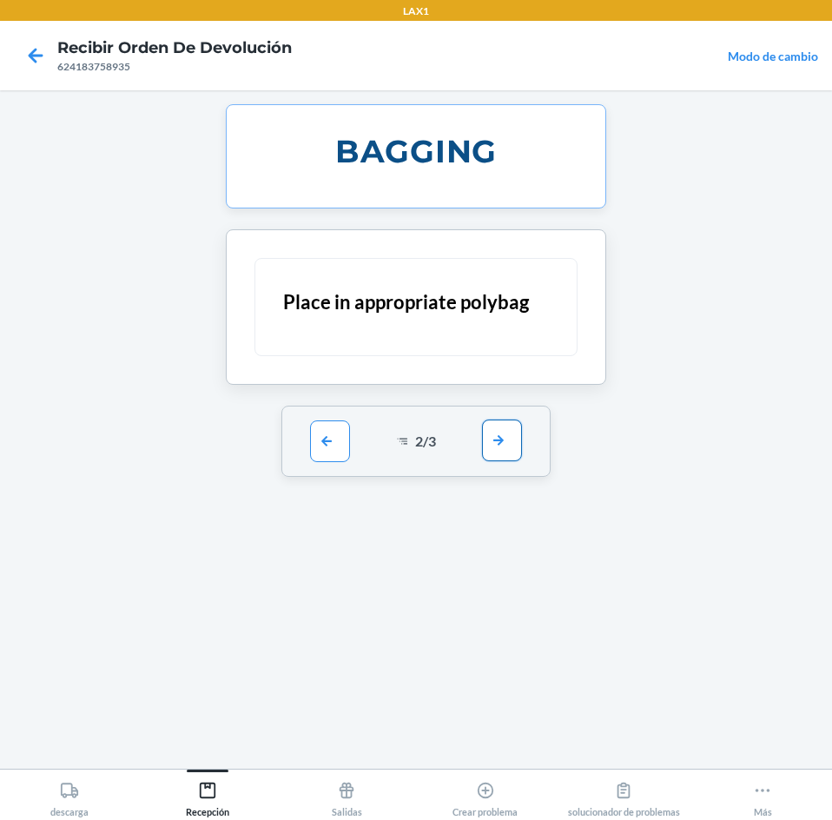
click at [498, 433] on button "button" at bounding box center [502, 441] width 40 height 42
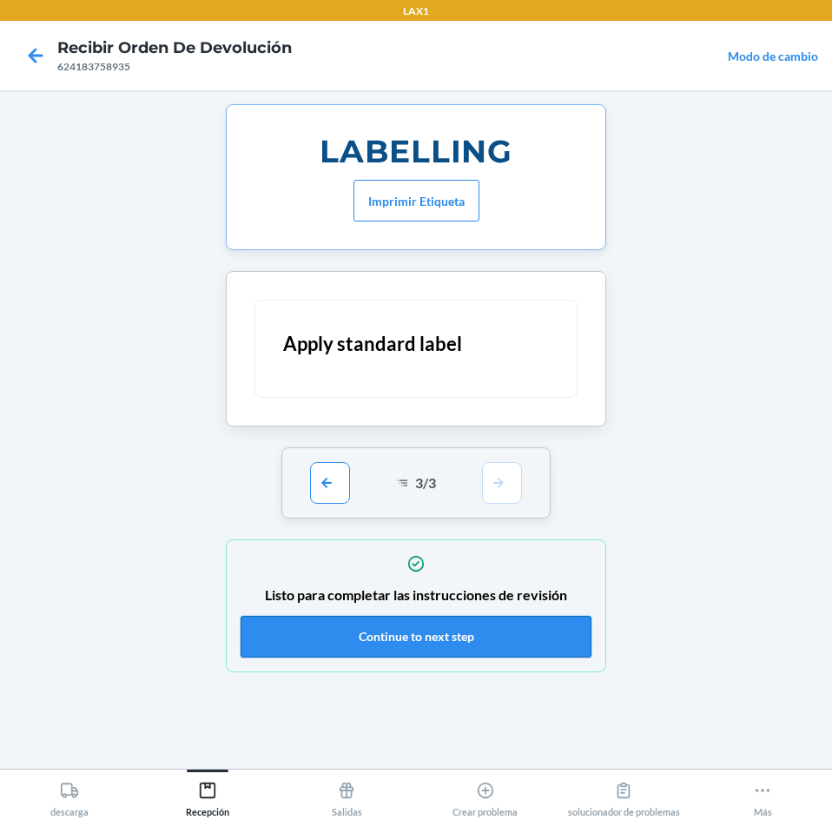
click at [497, 634] on button "Continue to next step" at bounding box center [416, 637] width 351 height 42
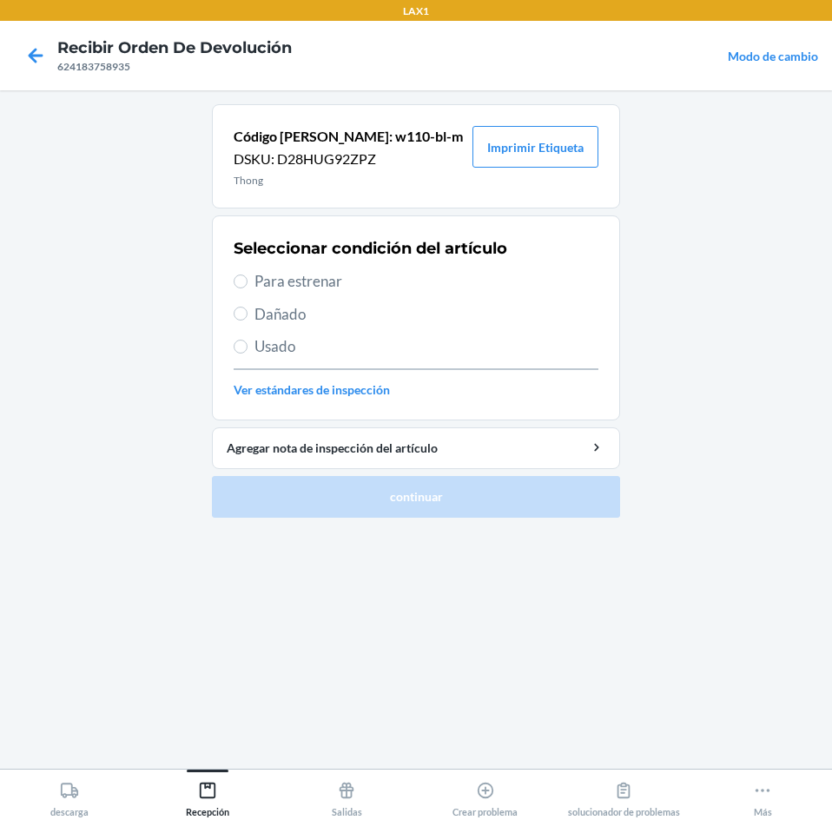
click at [254, 286] on label "Para estrenar" at bounding box center [416, 281] width 365 height 23
click at [248, 286] on input "Para estrenar" at bounding box center [241, 281] width 14 height 14
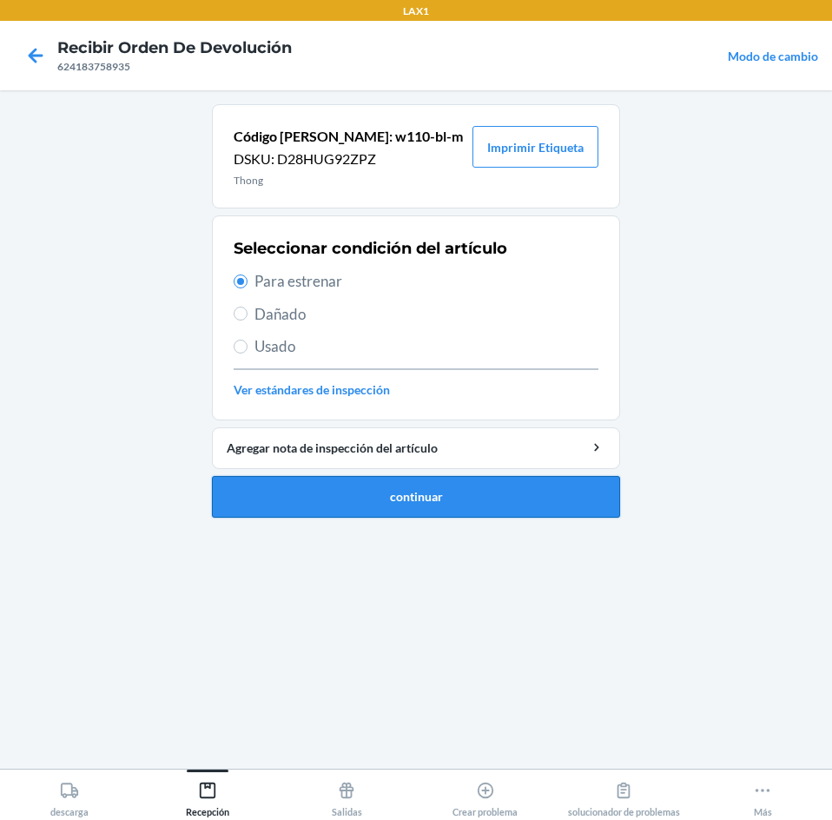
click at [298, 486] on button "continuar" at bounding box center [416, 497] width 408 height 42
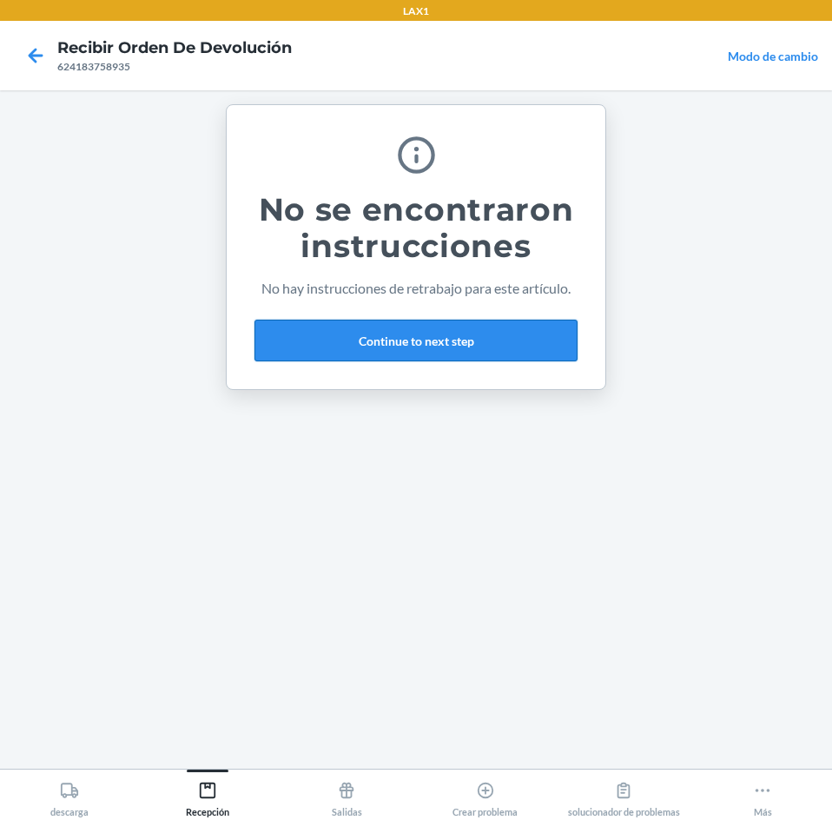
click at [566, 349] on button "Continue to next step" at bounding box center [416, 341] width 323 height 42
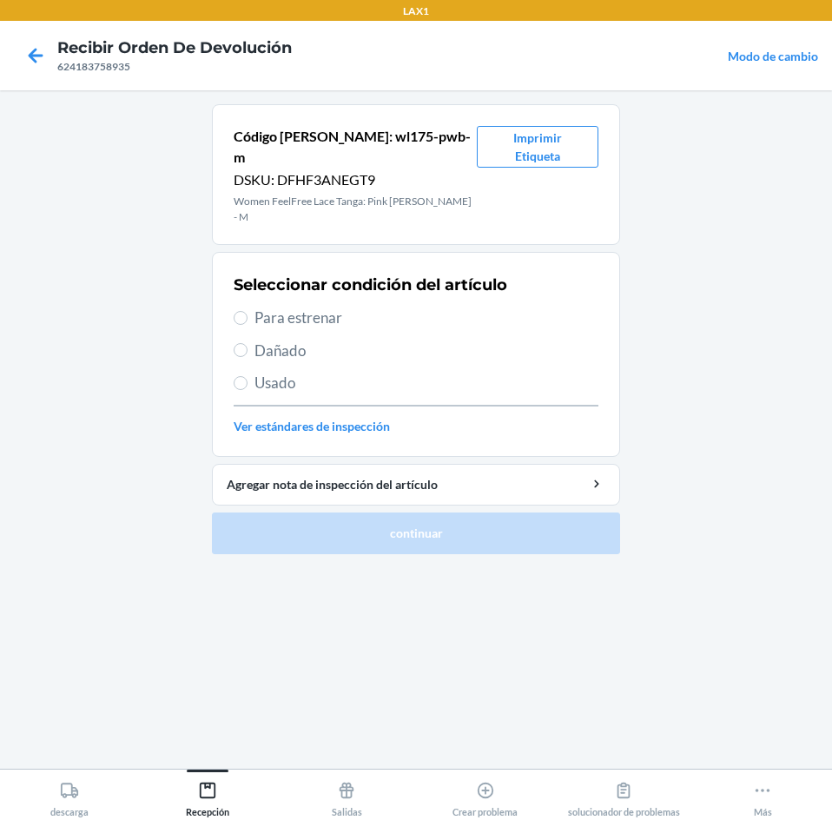
click at [269, 307] on span "Para estrenar" at bounding box center [427, 318] width 344 height 23
click at [248, 311] on input "Para estrenar" at bounding box center [241, 318] width 14 height 14
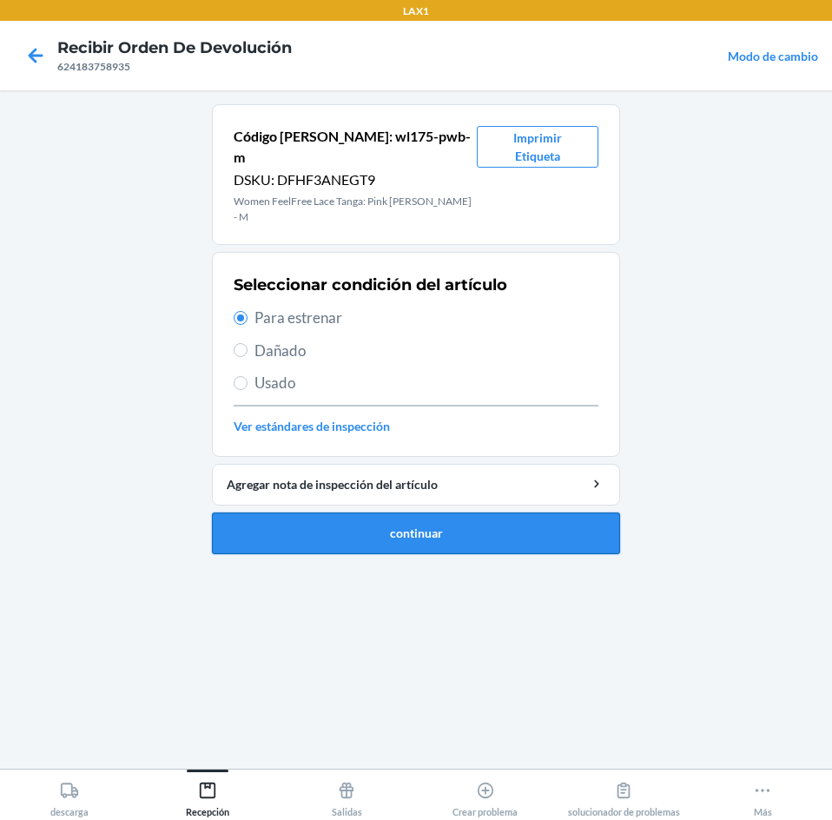
click at [303, 513] on button "continuar" at bounding box center [416, 534] width 408 height 42
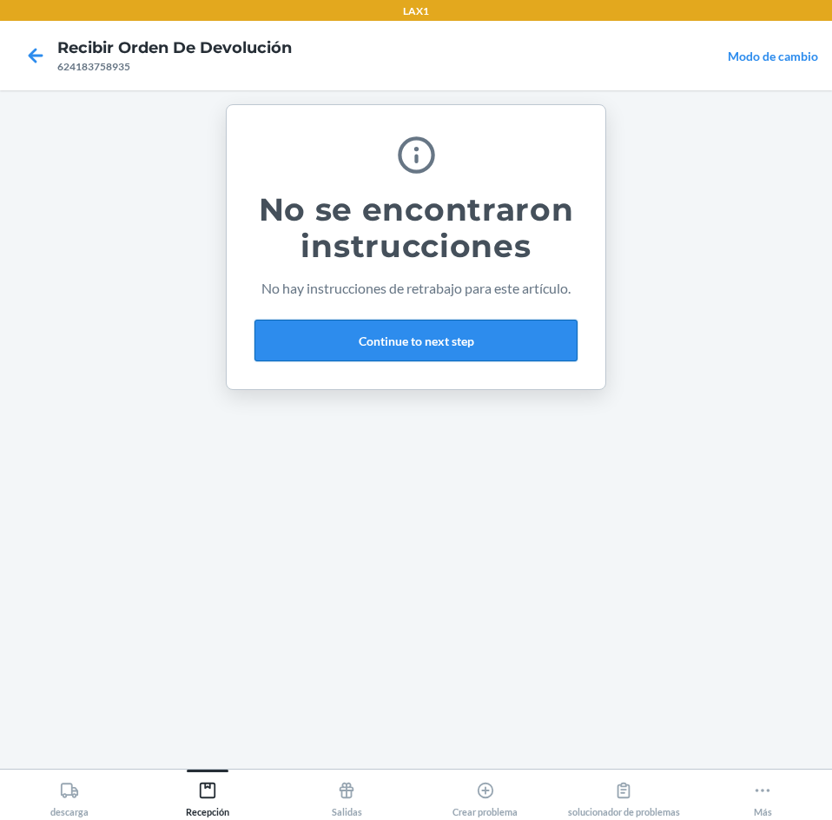
click at [535, 345] on button "Continue to next step" at bounding box center [416, 341] width 323 height 42
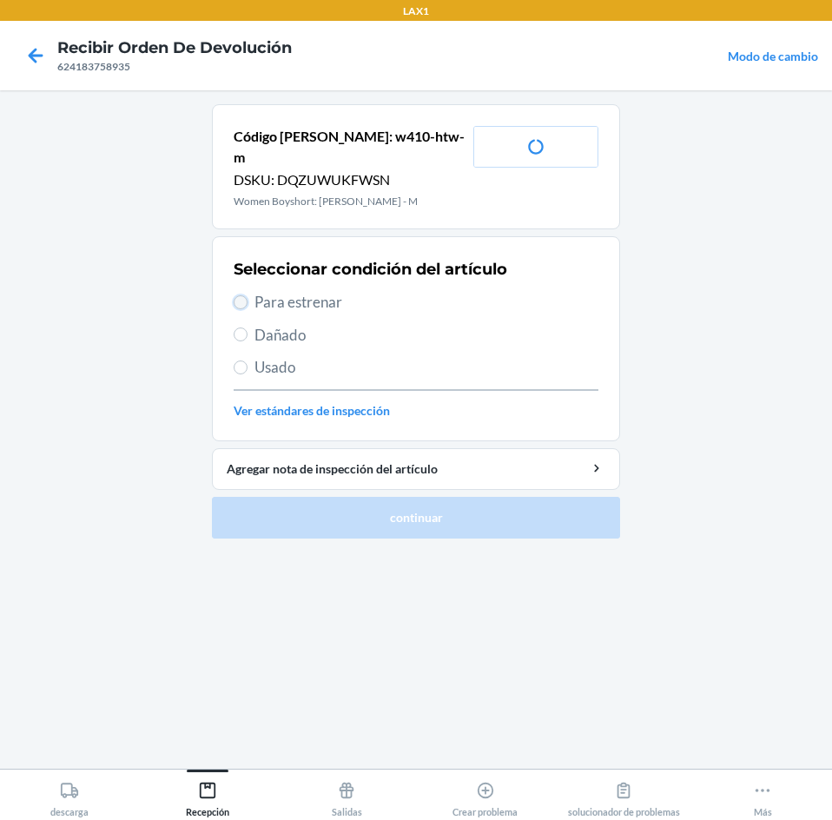
click at [244, 295] on input "Para estrenar" at bounding box center [241, 302] width 14 height 14
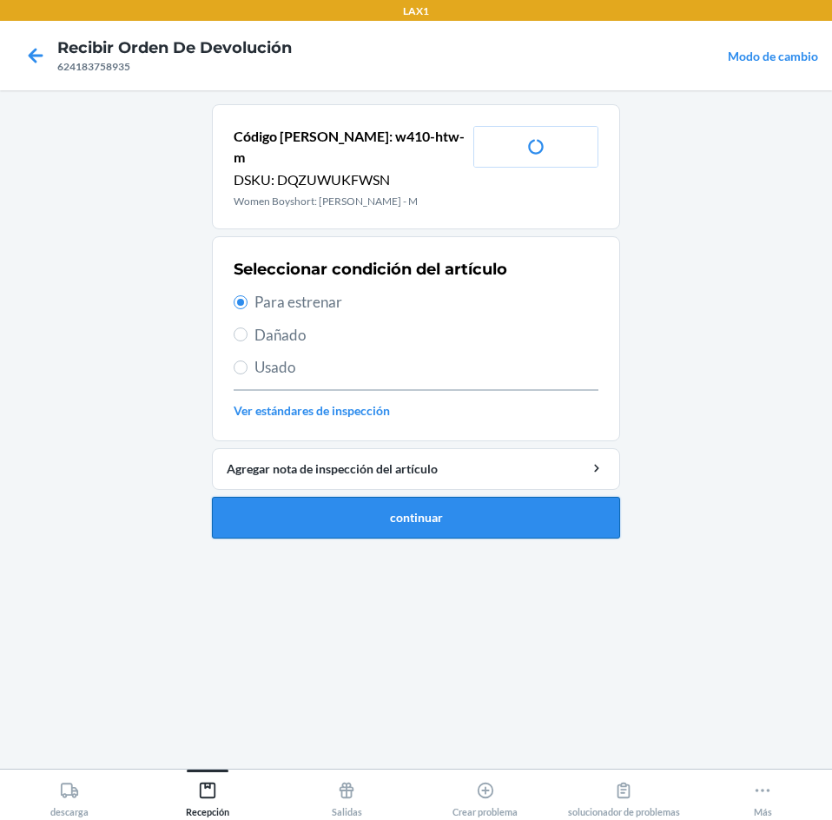
click at [308, 503] on button "continuar" at bounding box center [416, 518] width 408 height 42
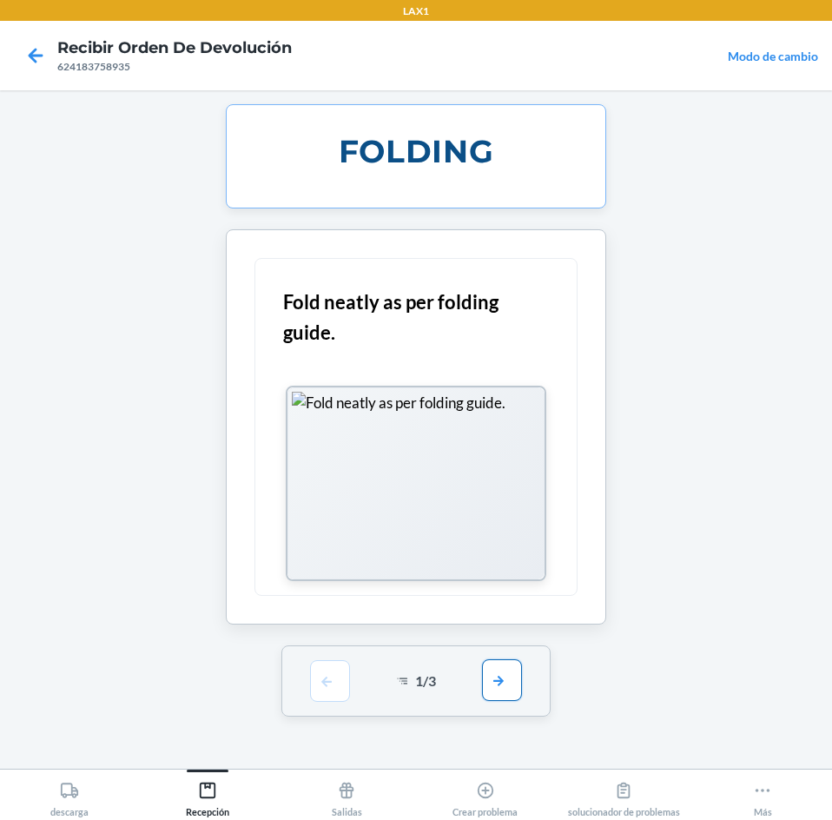
click at [495, 668] on button "button" at bounding box center [502, 680] width 40 height 42
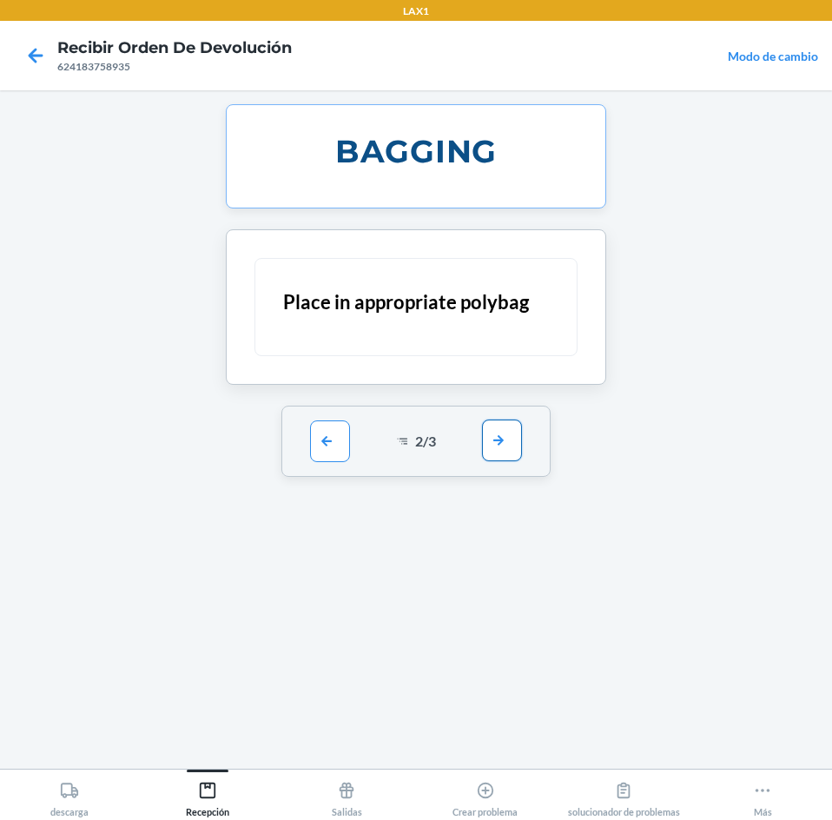
click at [505, 440] on button "button" at bounding box center [502, 441] width 40 height 42
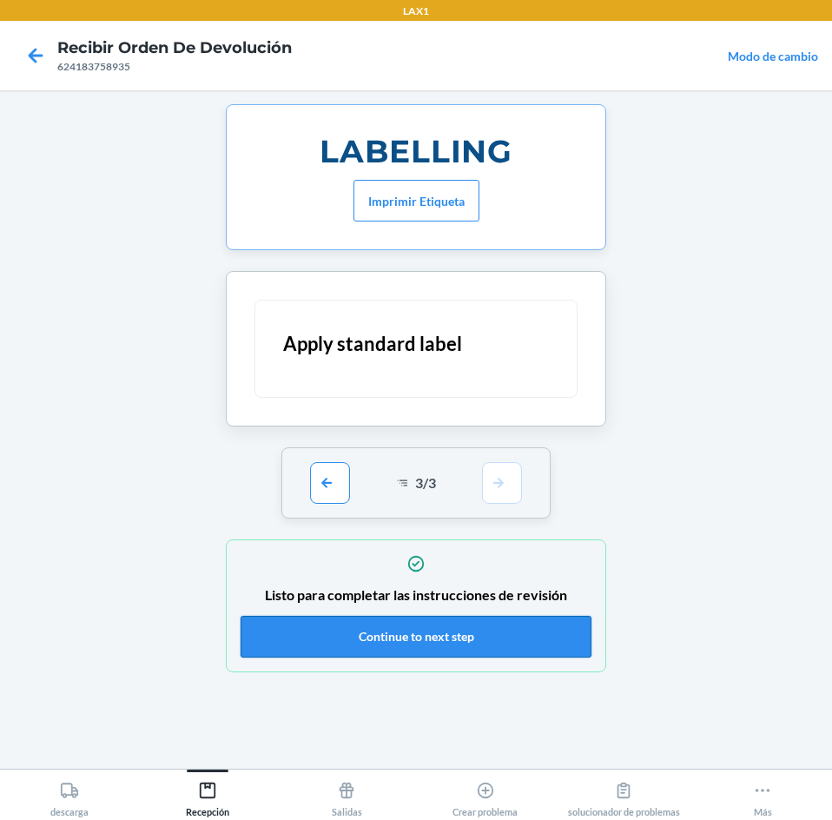
click at [515, 638] on button "Continue to next step" at bounding box center [416, 637] width 351 height 42
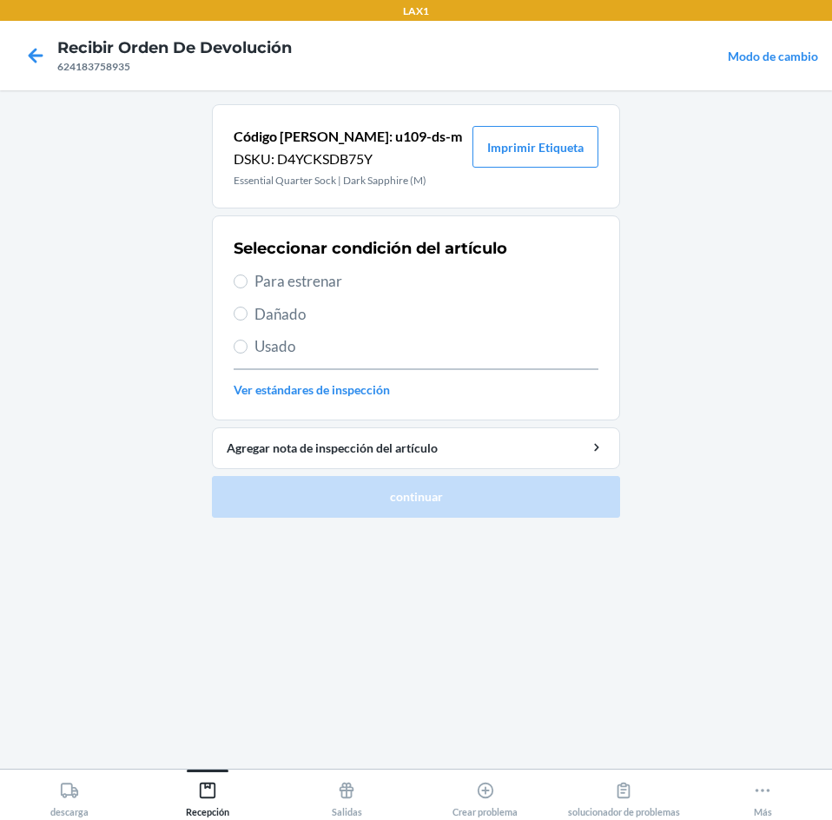
click at [247, 277] on label "Para estrenar" at bounding box center [416, 281] width 365 height 23
click at [247, 277] on input "Para estrenar" at bounding box center [241, 281] width 14 height 14
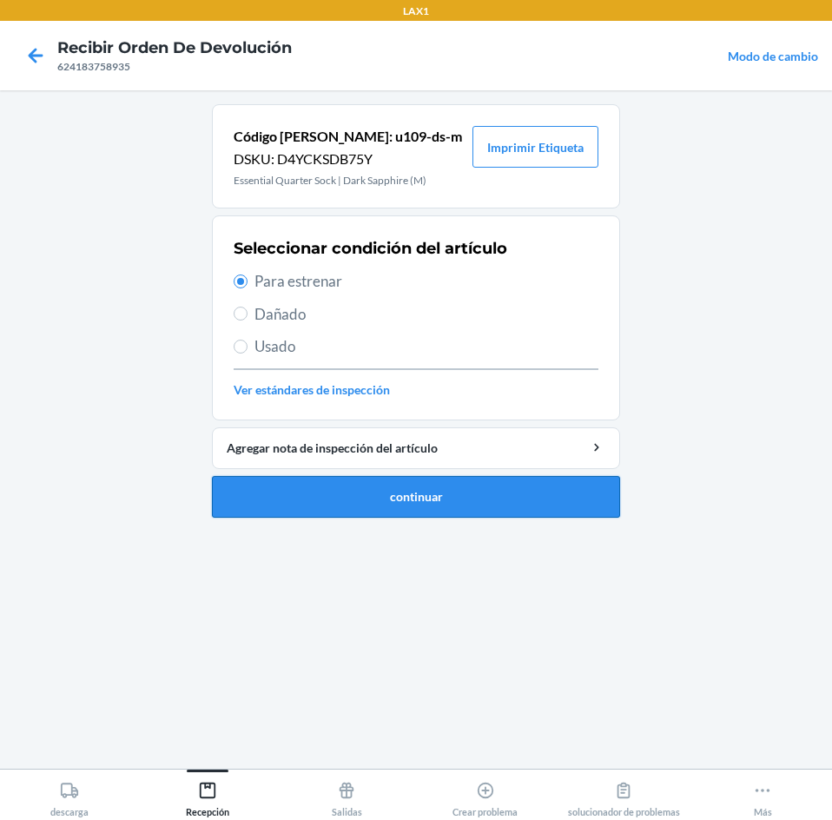
click at [270, 491] on button "continuar" at bounding box center [416, 497] width 408 height 42
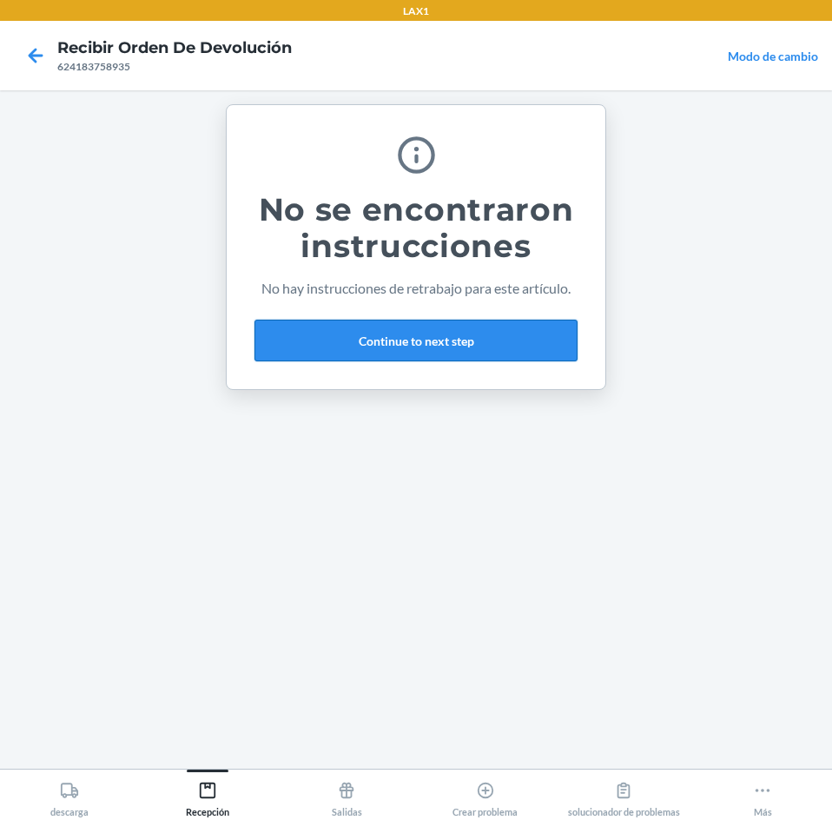
click at [318, 333] on button "Continue to next step" at bounding box center [416, 341] width 323 height 42
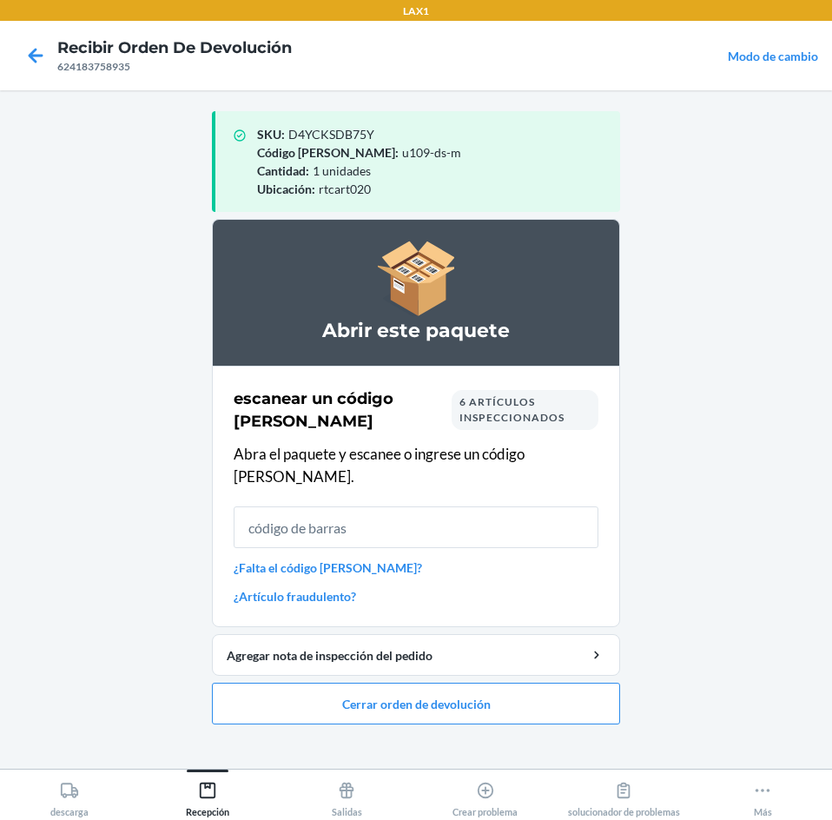
click at [335, 509] on input "text" at bounding box center [416, 527] width 365 height 42
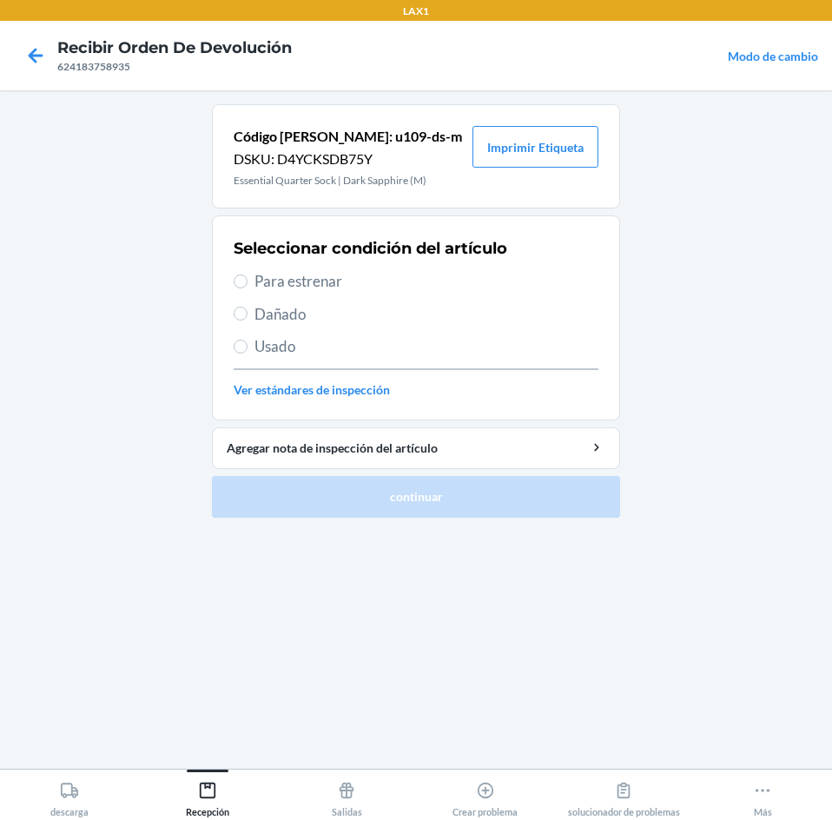
click at [267, 272] on span "Para estrenar" at bounding box center [427, 281] width 344 height 23
click at [248, 274] on input "Para estrenar" at bounding box center [241, 281] width 14 height 14
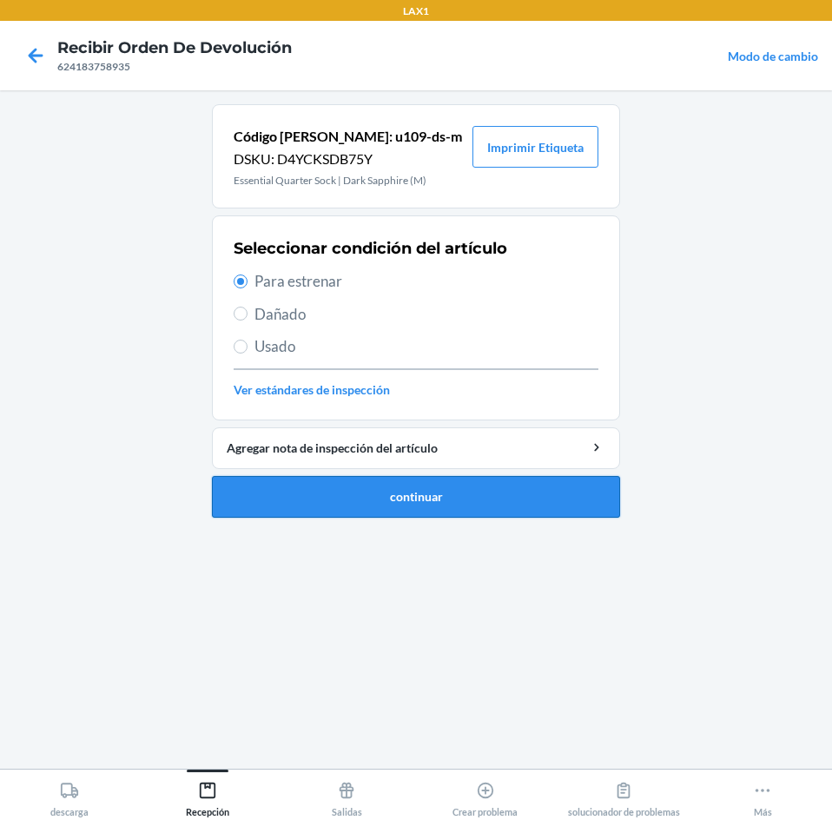
click at [285, 507] on button "continuar" at bounding box center [416, 497] width 408 height 42
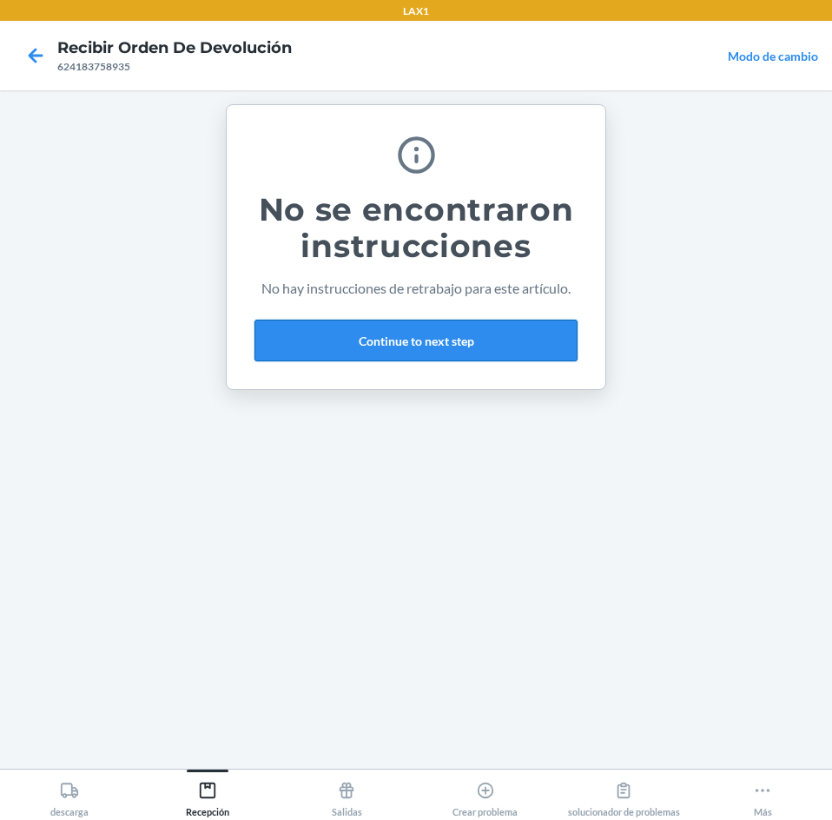
click at [510, 332] on button "Continue to next step" at bounding box center [416, 341] width 323 height 42
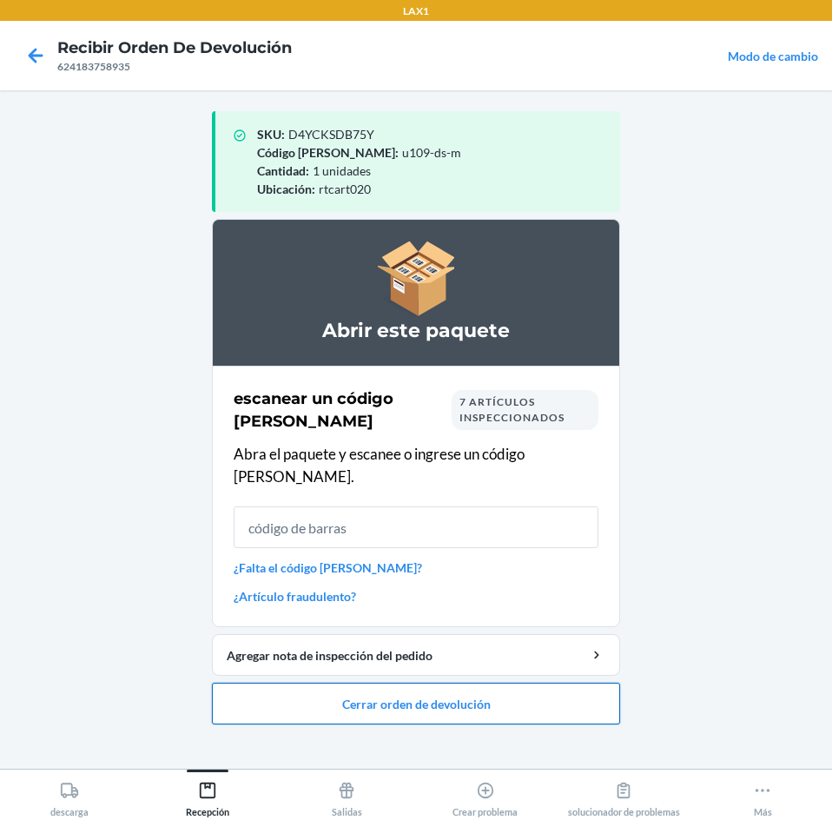
click at [495, 688] on button "Cerrar orden de devolución" at bounding box center [416, 704] width 408 height 42
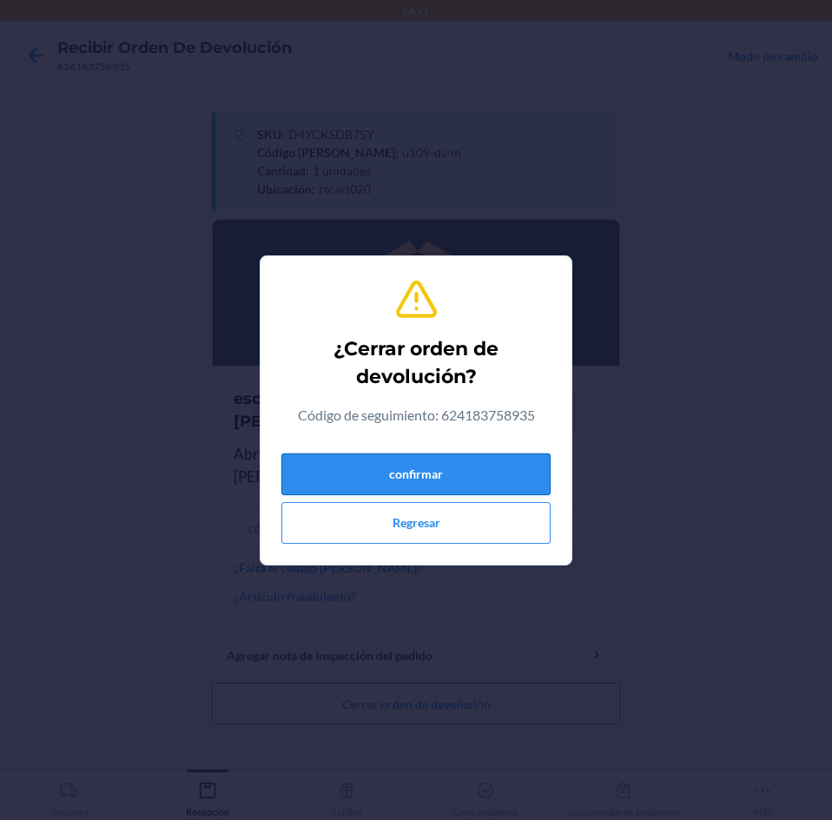
click at [523, 477] on button "confirmar" at bounding box center [415, 474] width 269 height 42
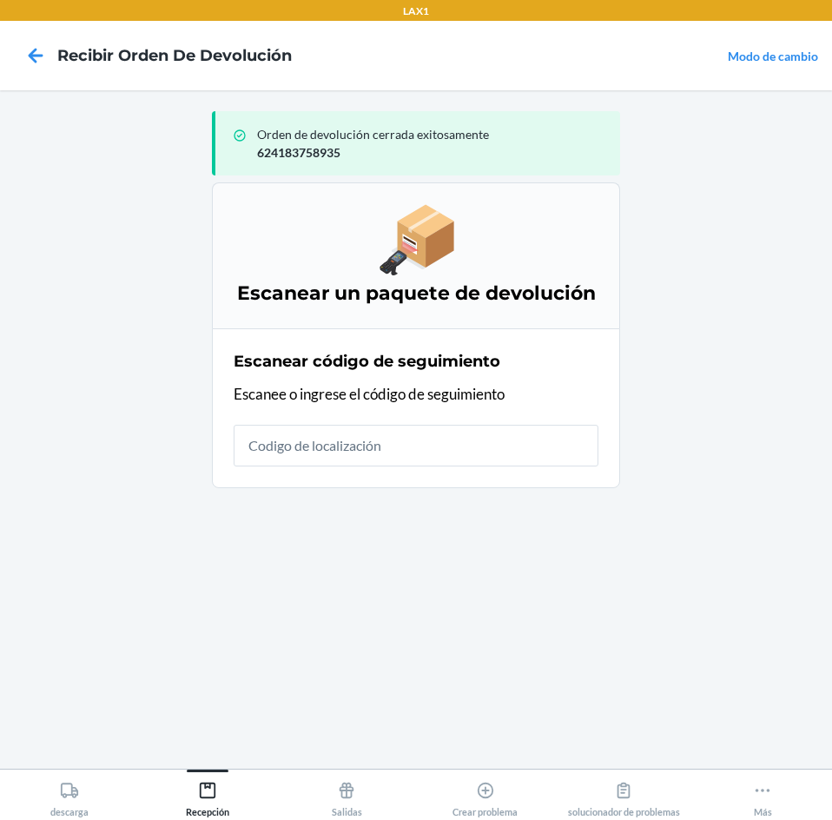
click at [473, 452] on input "text" at bounding box center [416, 446] width 365 height 42
click at [559, 446] on input "text" at bounding box center [416, 446] width 365 height 42
click at [493, 479] on section "Escanear código de seguimiento Escanee o ingrese el código de seguimiento" at bounding box center [416, 408] width 408 height 160
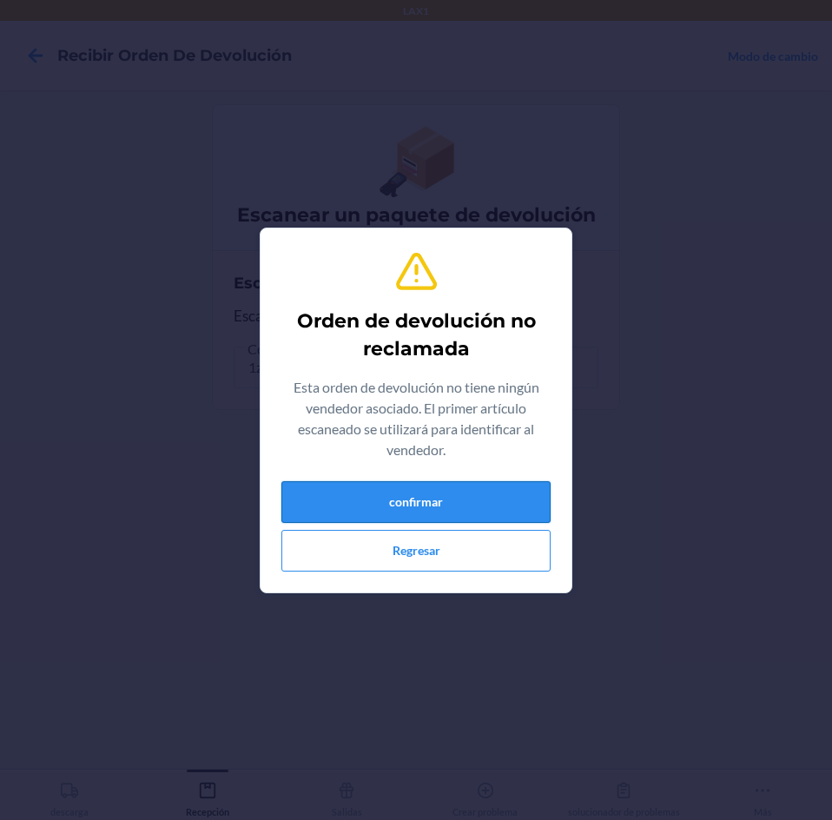
click at [500, 492] on button "confirmar" at bounding box center [415, 502] width 269 height 42
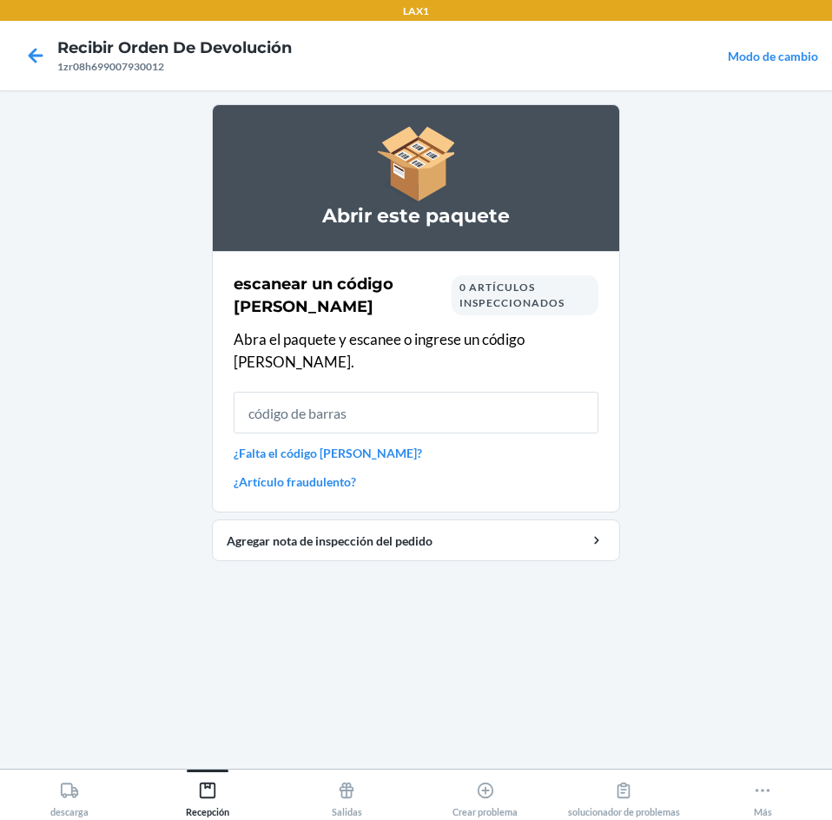
click at [490, 392] on input "text" at bounding box center [416, 413] width 365 height 42
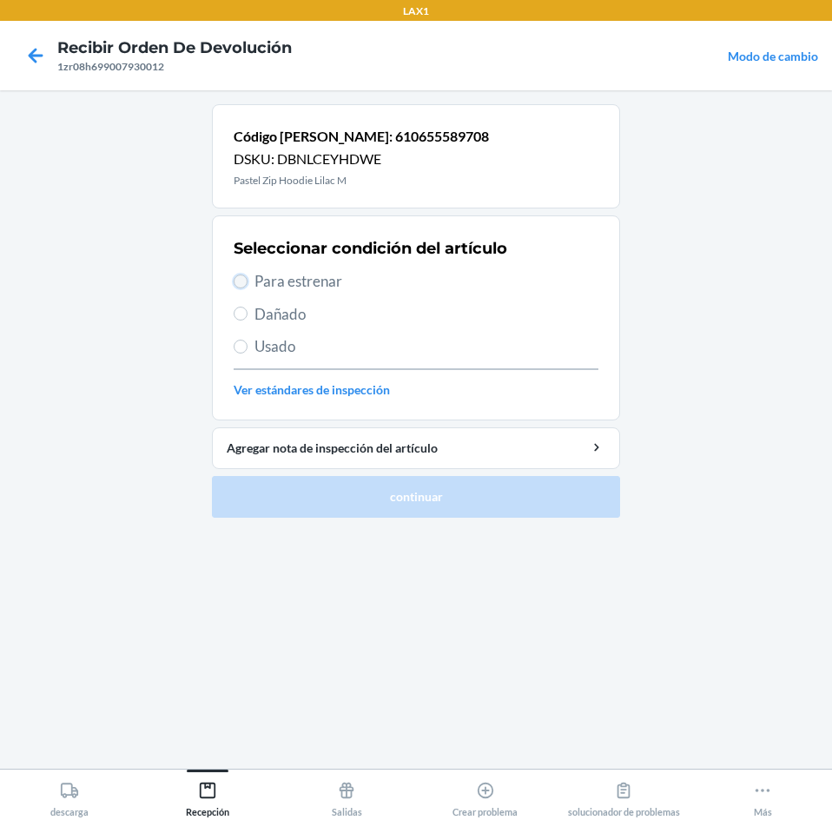
click at [242, 282] on input "Para estrenar" at bounding box center [241, 281] width 14 height 14
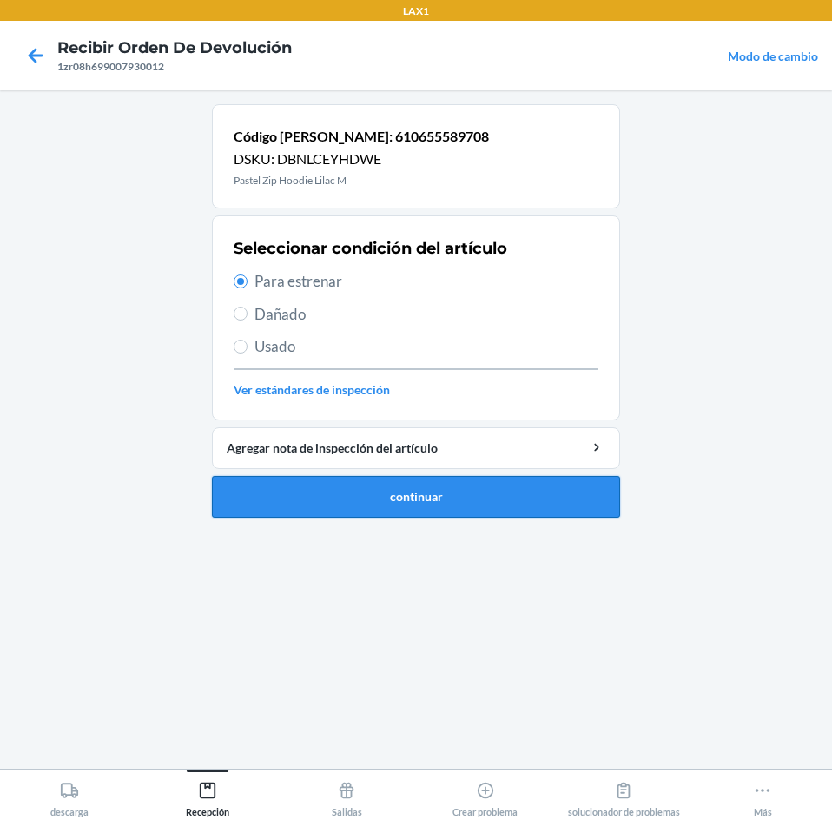
click at [413, 505] on button "continuar" at bounding box center [416, 497] width 408 height 42
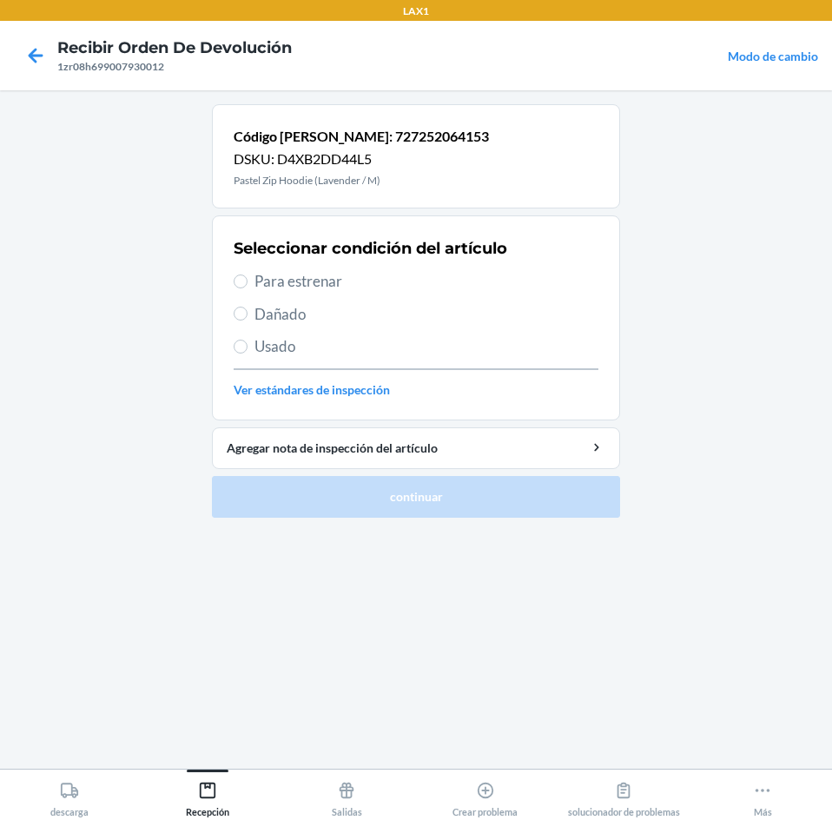
click at [253, 285] on label "Para estrenar" at bounding box center [416, 281] width 365 height 23
click at [248, 285] on input "Para estrenar" at bounding box center [241, 281] width 14 height 14
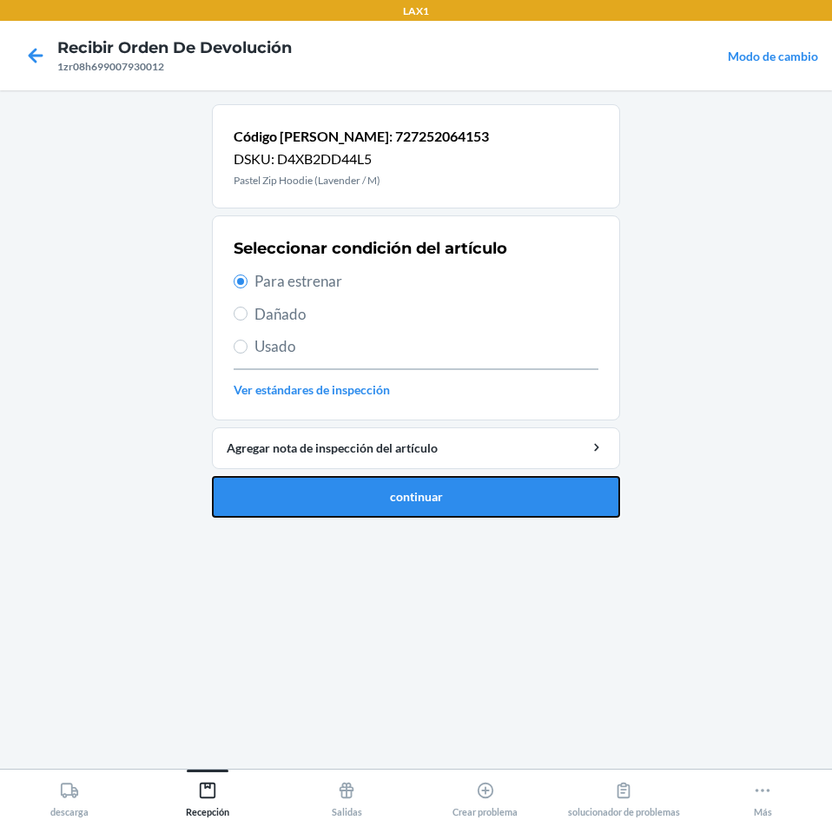
drag, startPoint x: 335, startPoint y: 492, endPoint x: 370, endPoint y: 446, distance: 57.7
click at [336, 492] on button "continuar" at bounding box center [416, 497] width 408 height 42
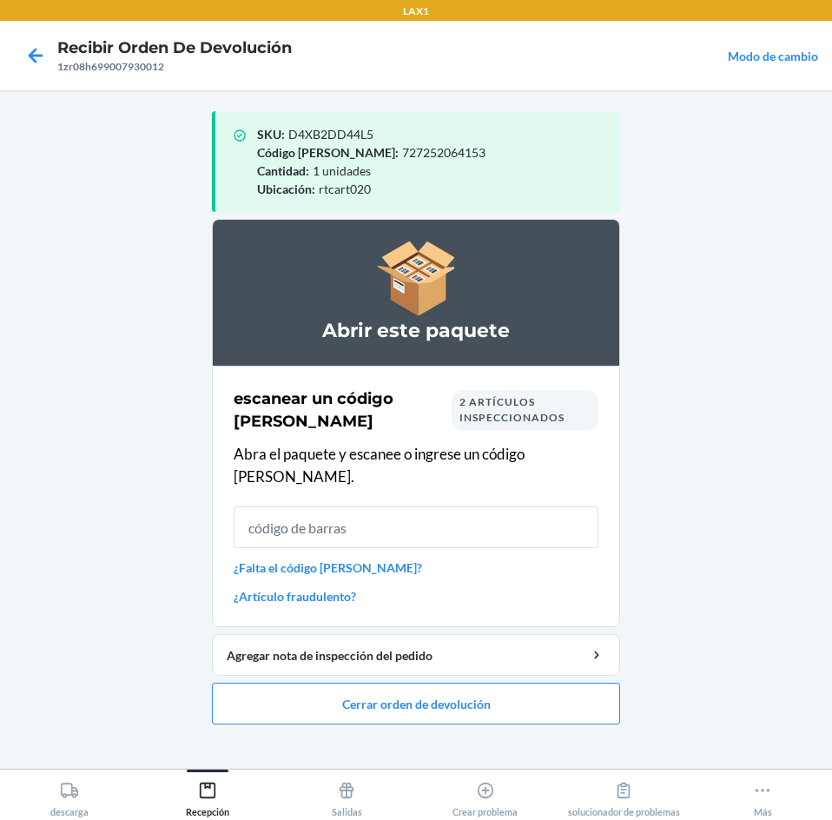
click at [444, 513] on input "text" at bounding box center [416, 527] width 365 height 42
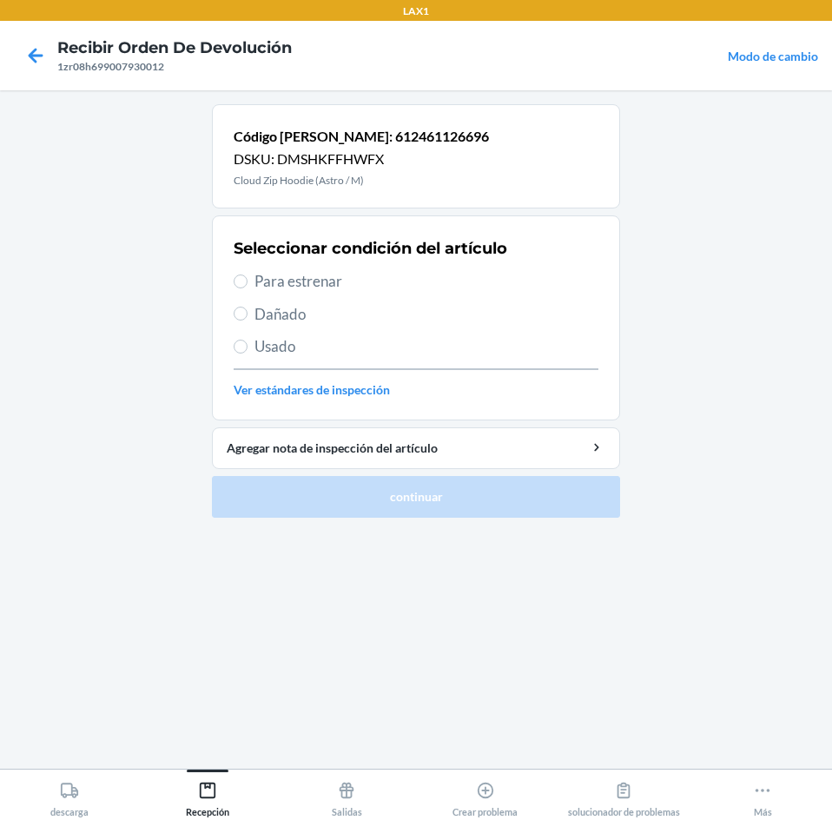
click at [248, 281] on label "Para estrenar" at bounding box center [416, 281] width 365 height 23
click at [248, 281] on input "Para estrenar" at bounding box center [241, 281] width 14 height 14
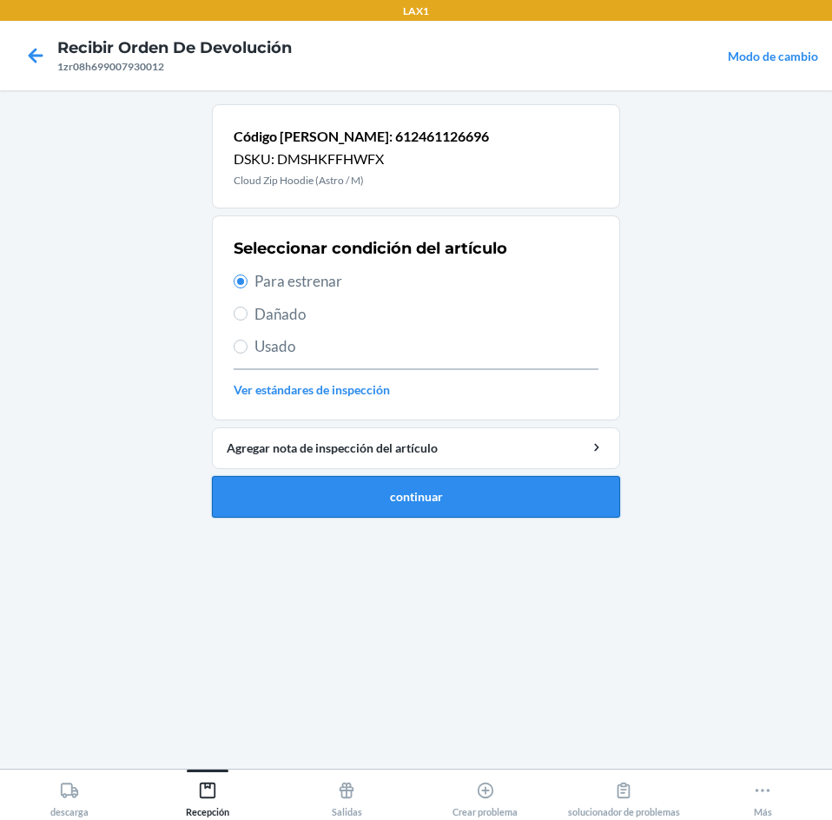
click at [284, 493] on button "continuar" at bounding box center [416, 497] width 408 height 42
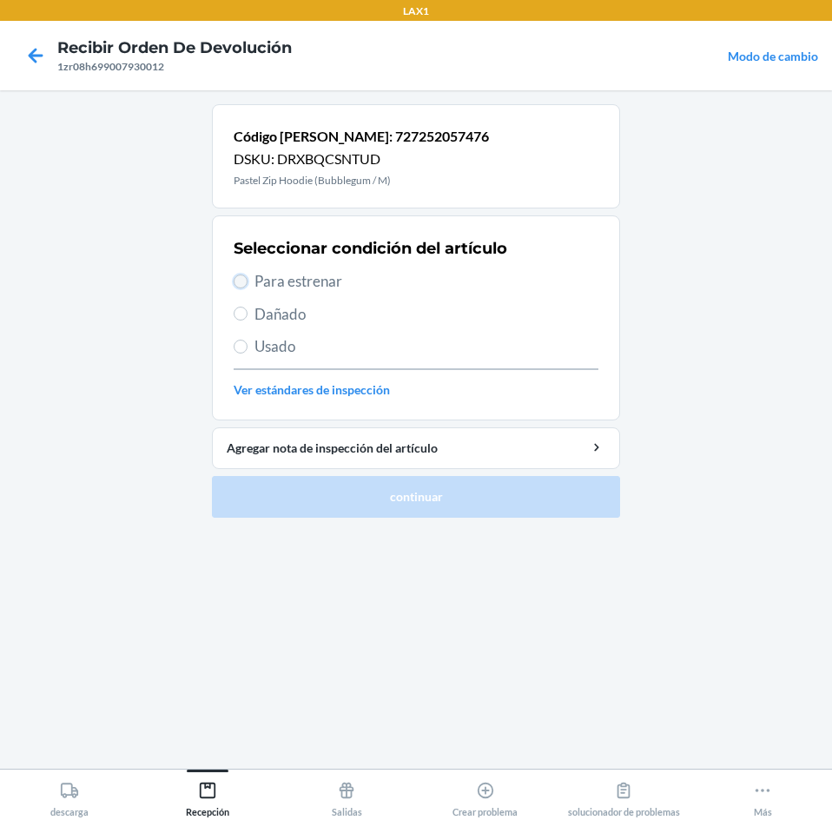
click at [243, 285] on input "Para estrenar" at bounding box center [241, 281] width 14 height 14
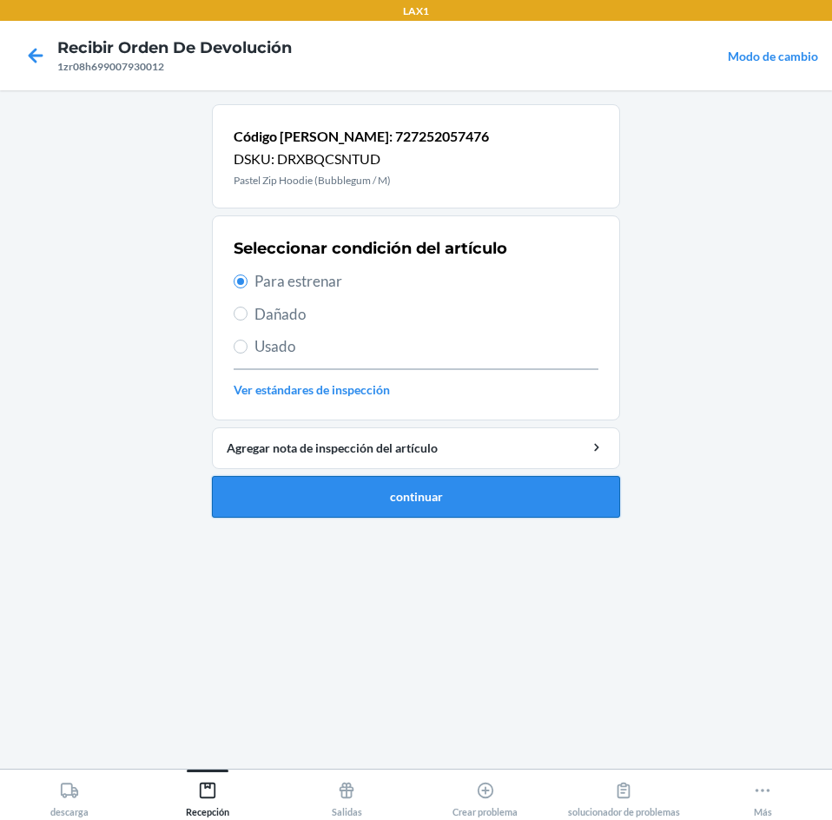
click at [272, 496] on button "continuar" at bounding box center [416, 497] width 408 height 42
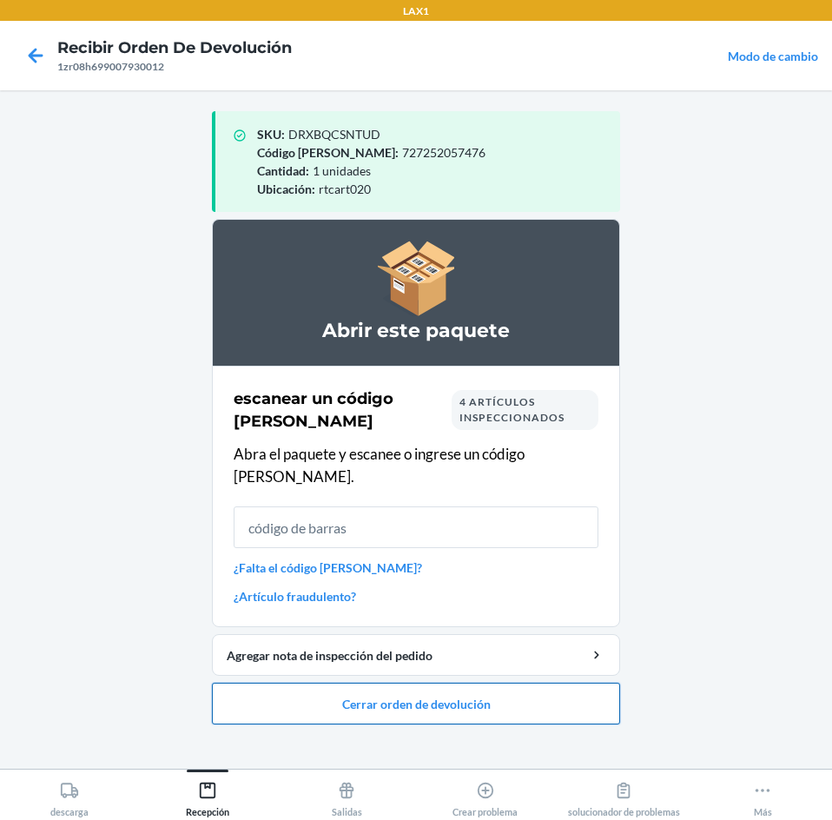
click at [265, 683] on button "Cerrar orden de devolución" at bounding box center [416, 704] width 408 height 42
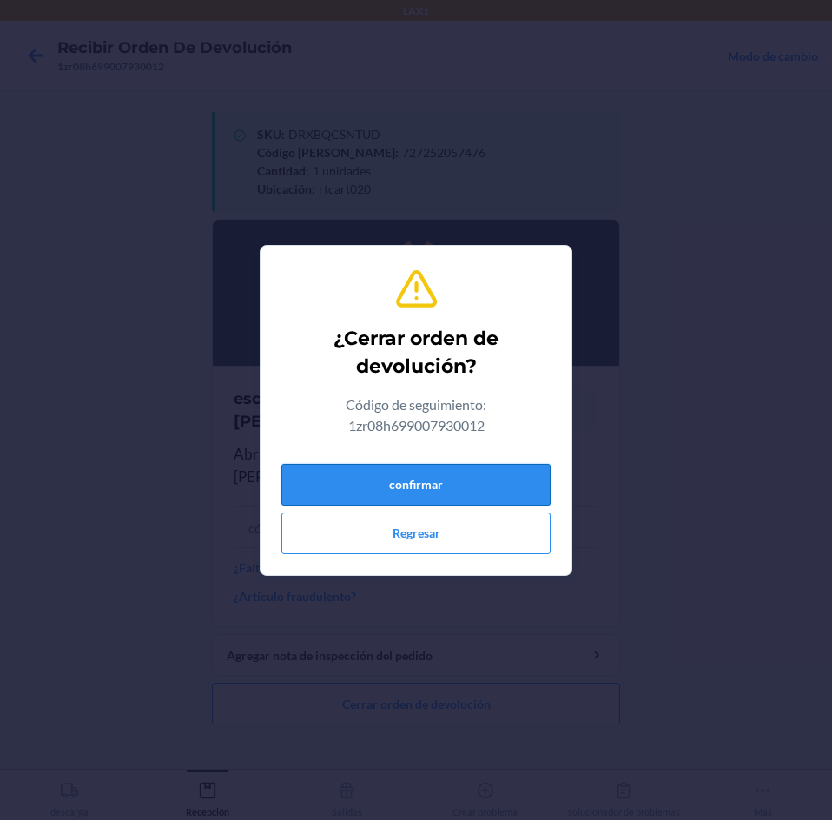
click at [334, 474] on button "confirmar" at bounding box center [415, 485] width 269 height 42
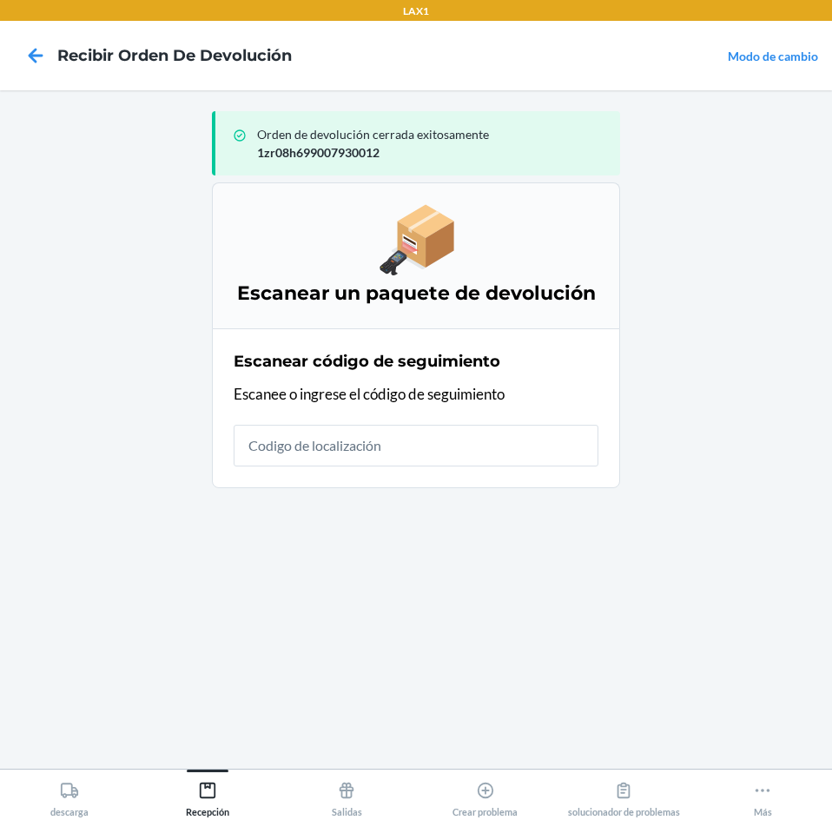
click at [487, 447] on input "text" at bounding box center [416, 446] width 365 height 42
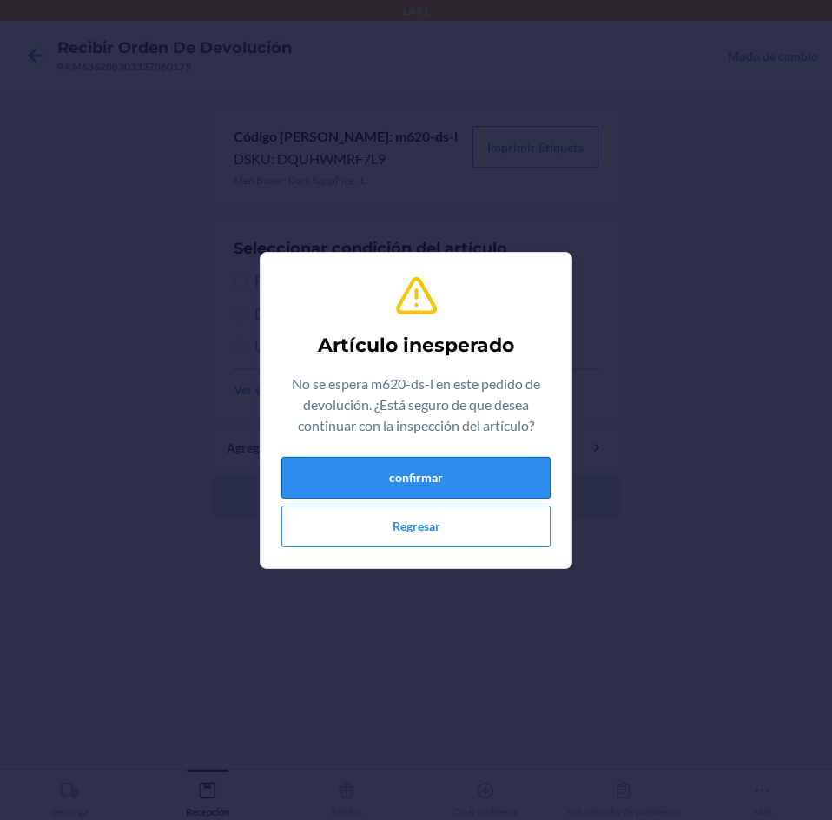
click at [420, 461] on button "confirmar" at bounding box center [415, 478] width 269 height 42
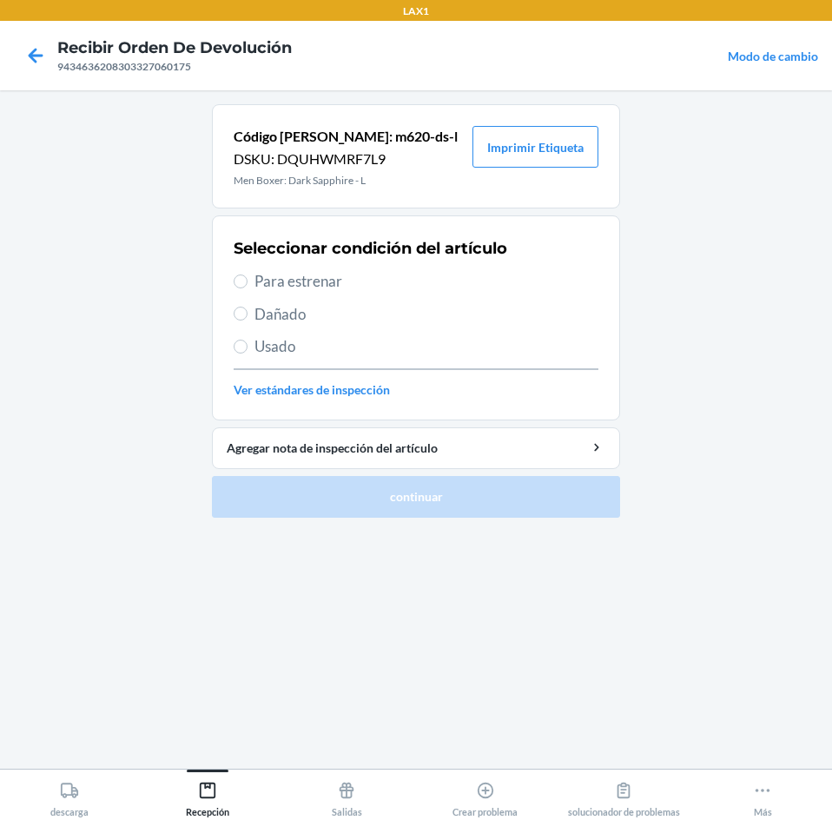
click at [244, 272] on label "Para estrenar" at bounding box center [416, 281] width 365 height 23
click at [244, 274] on input "Para estrenar" at bounding box center [241, 281] width 14 height 14
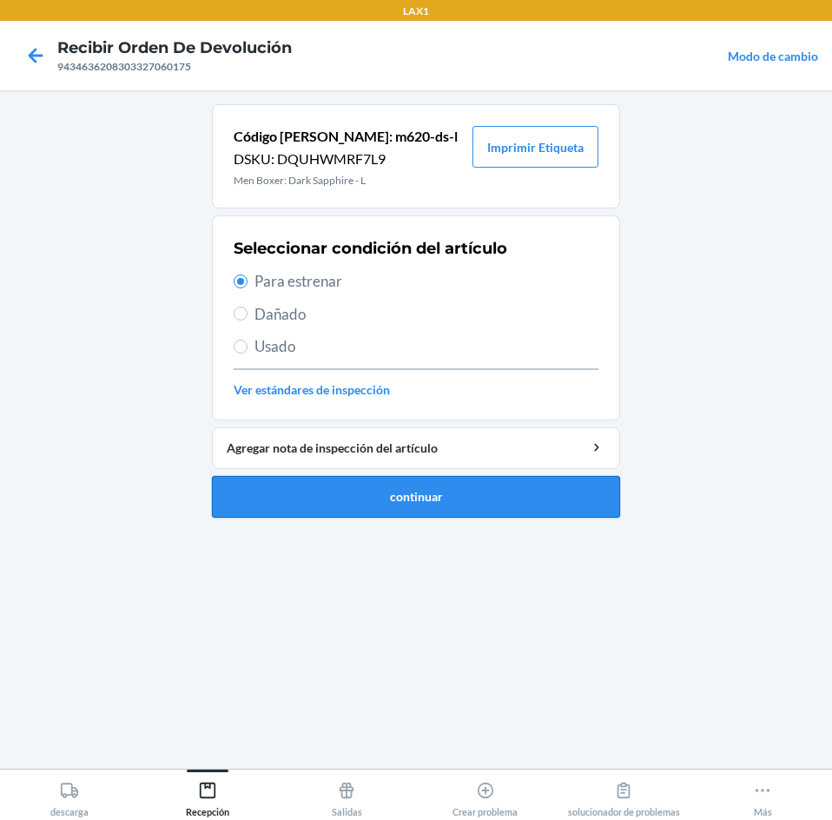
click at [443, 495] on button "continuar" at bounding box center [416, 497] width 408 height 42
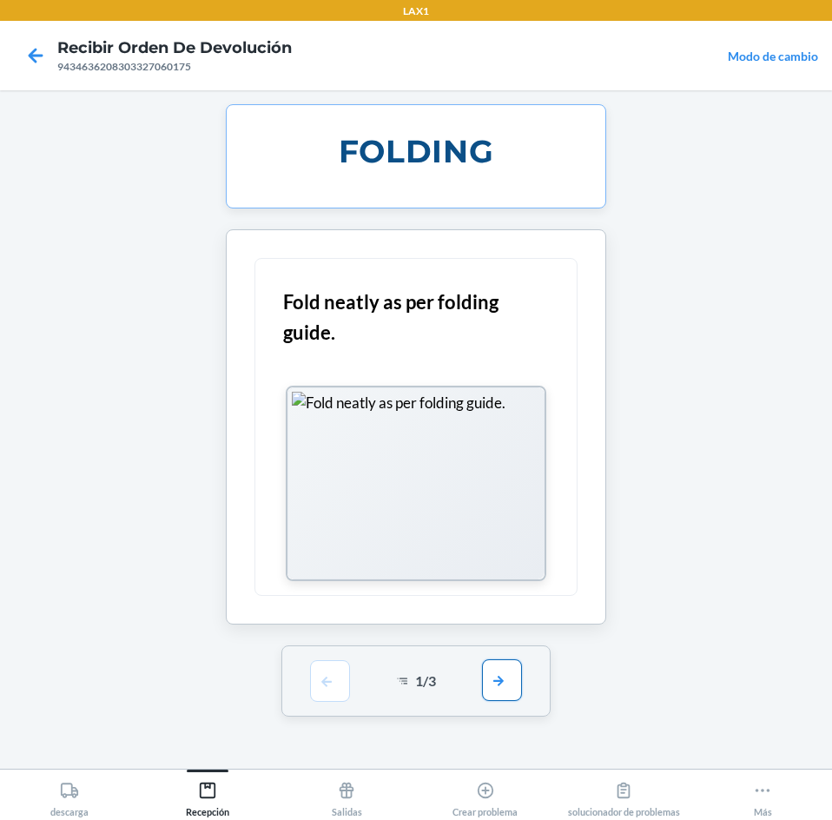
click at [491, 675] on button "button" at bounding box center [502, 680] width 40 height 42
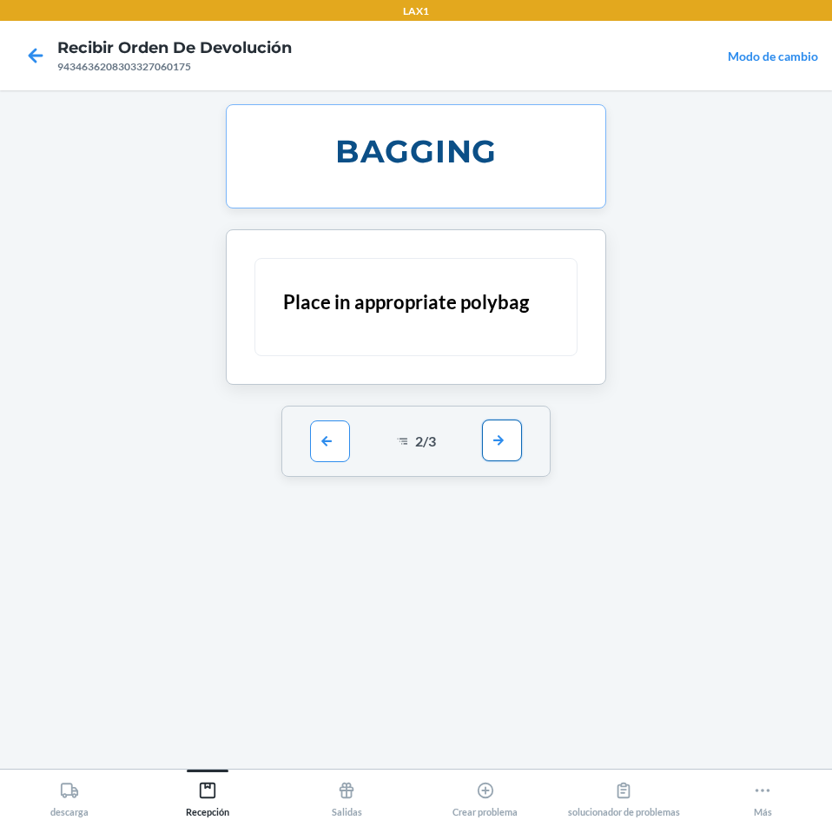
click at [516, 447] on button "button" at bounding box center [502, 441] width 40 height 42
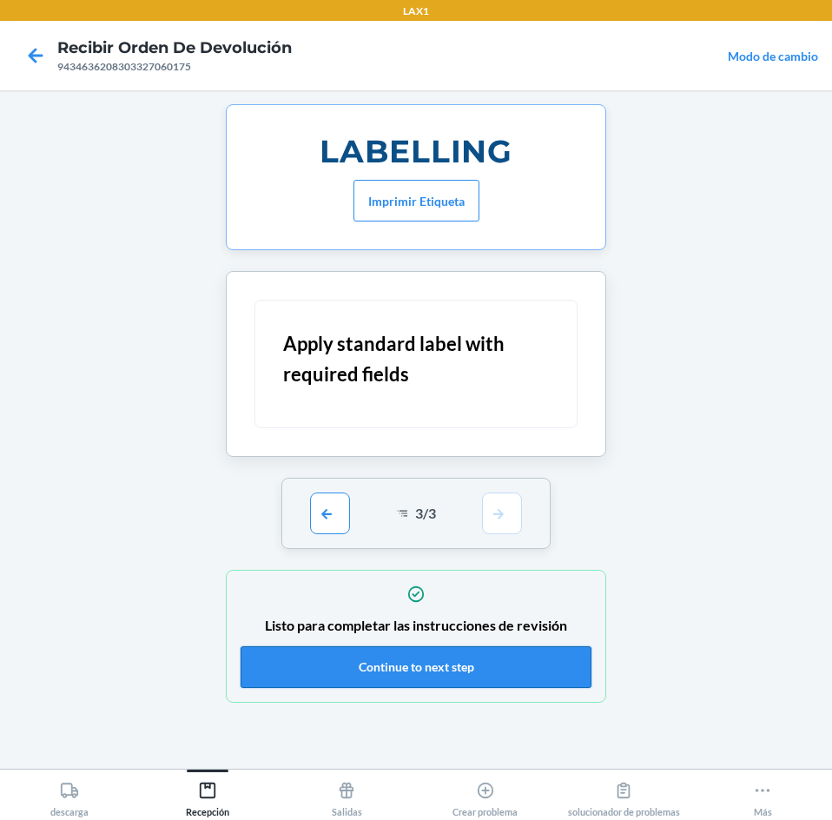
click at [553, 663] on button "Continue to next step" at bounding box center [416, 667] width 351 height 42
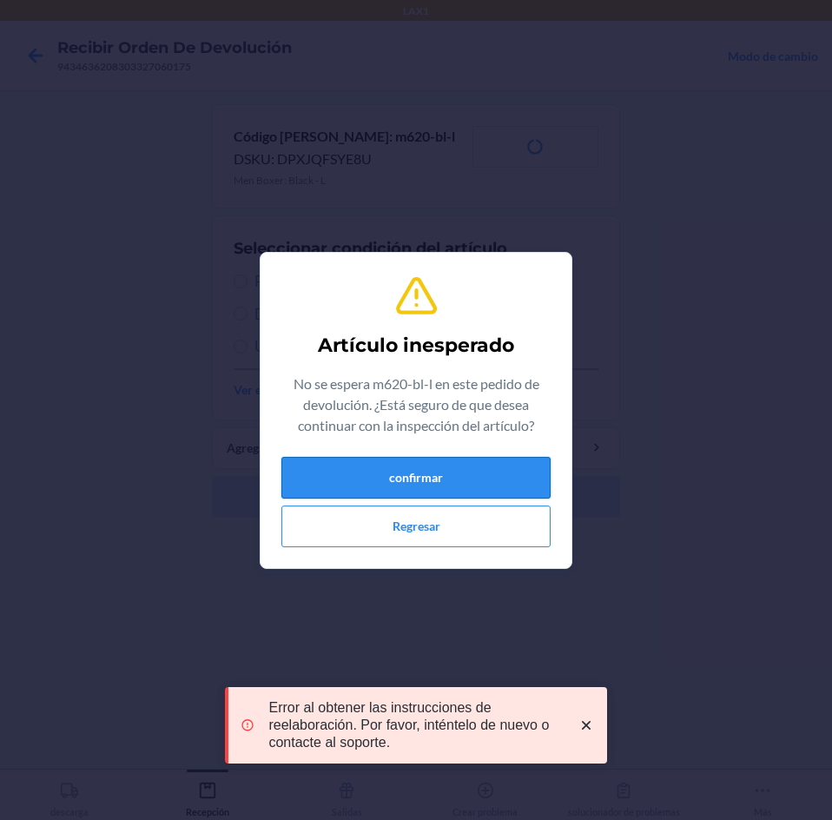
click at [387, 481] on button "confirmar" at bounding box center [415, 478] width 269 height 42
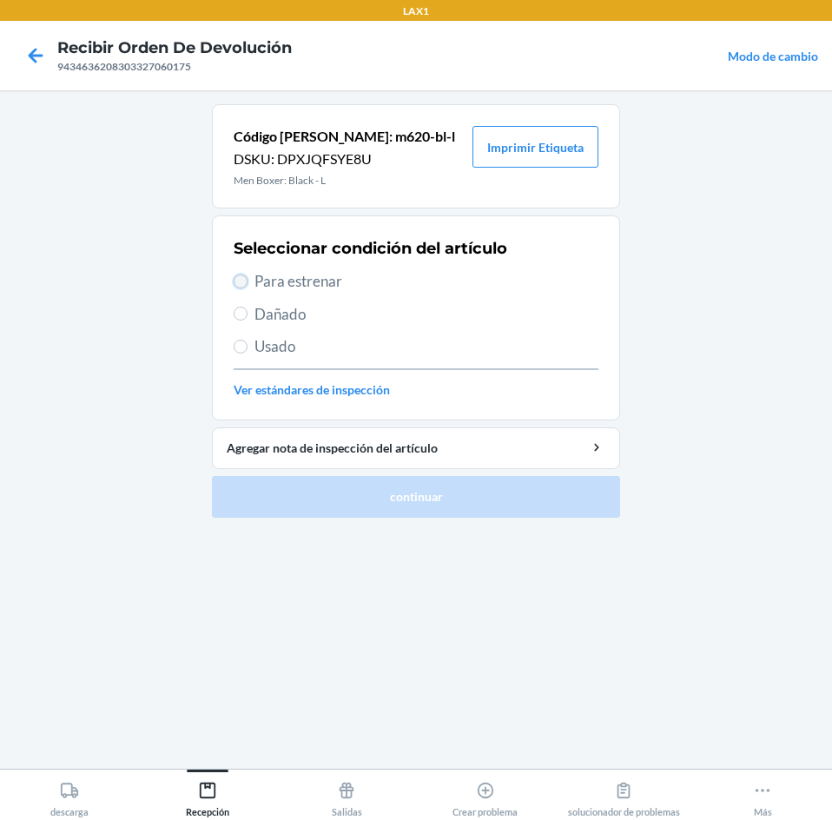
click at [247, 284] on input "Para estrenar" at bounding box center [241, 281] width 14 height 14
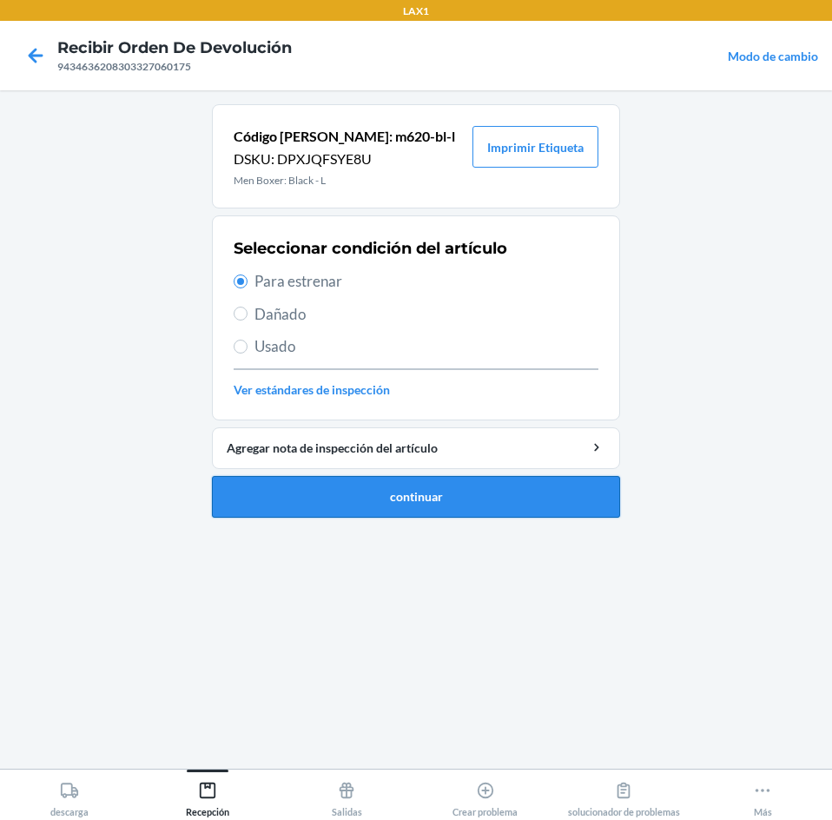
click at [358, 511] on button "continuar" at bounding box center [416, 497] width 408 height 42
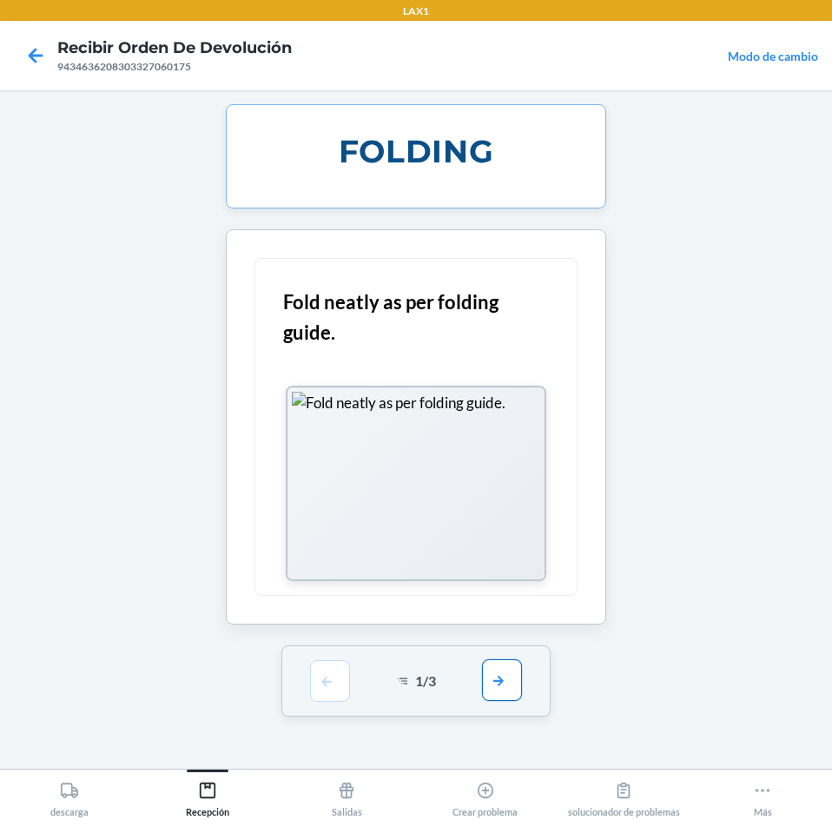
click at [512, 676] on button "button" at bounding box center [502, 680] width 40 height 42
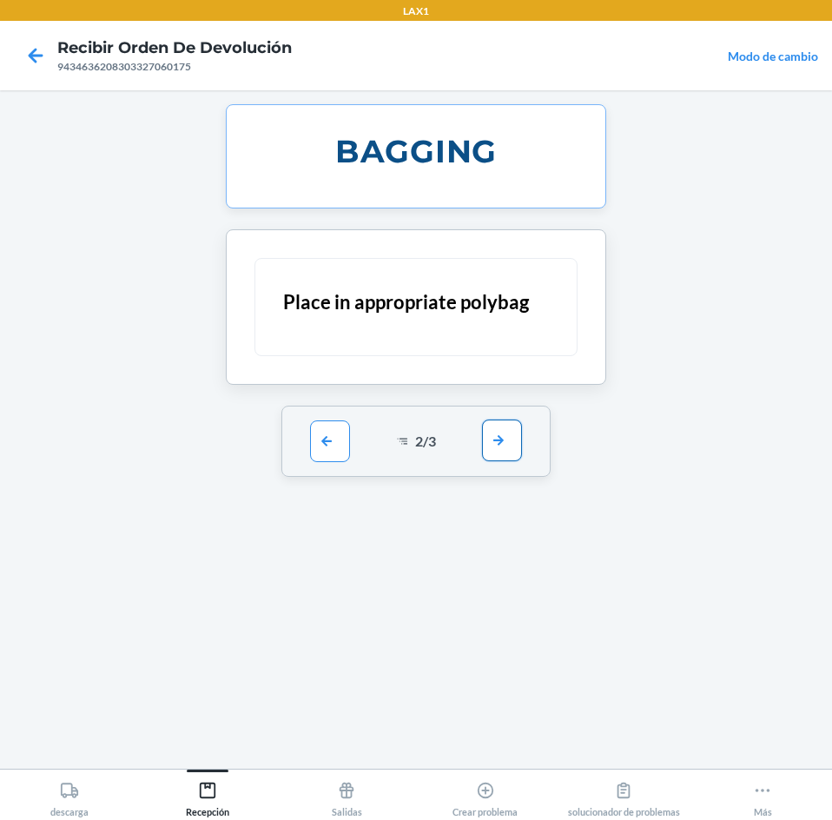
click at [498, 434] on button "button" at bounding box center [502, 441] width 40 height 42
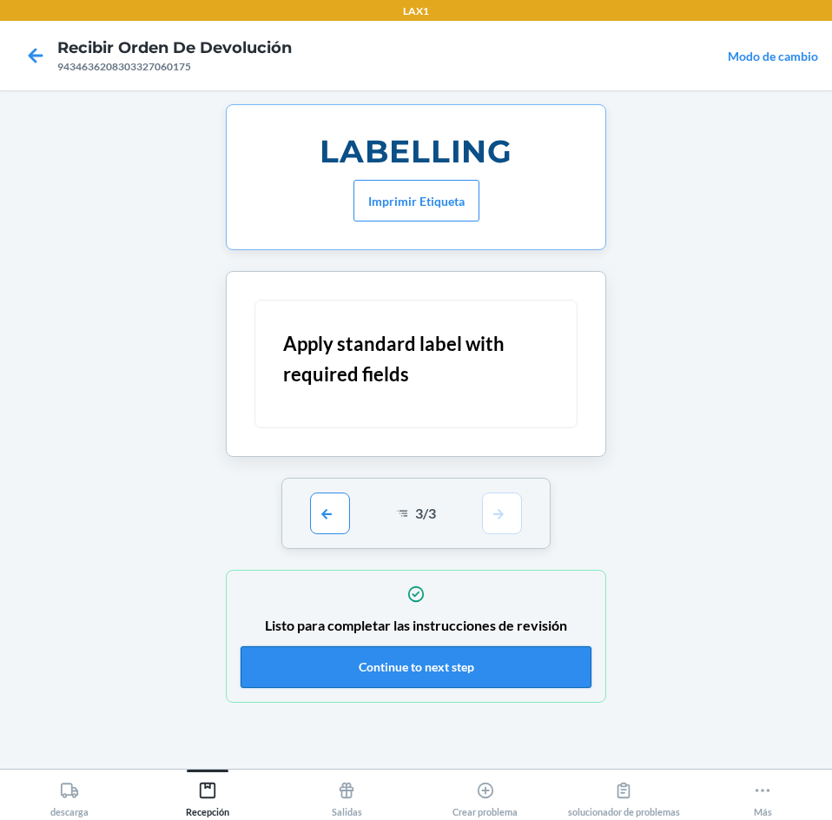
click at [514, 655] on button "Continue to next step" at bounding box center [416, 667] width 351 height 42
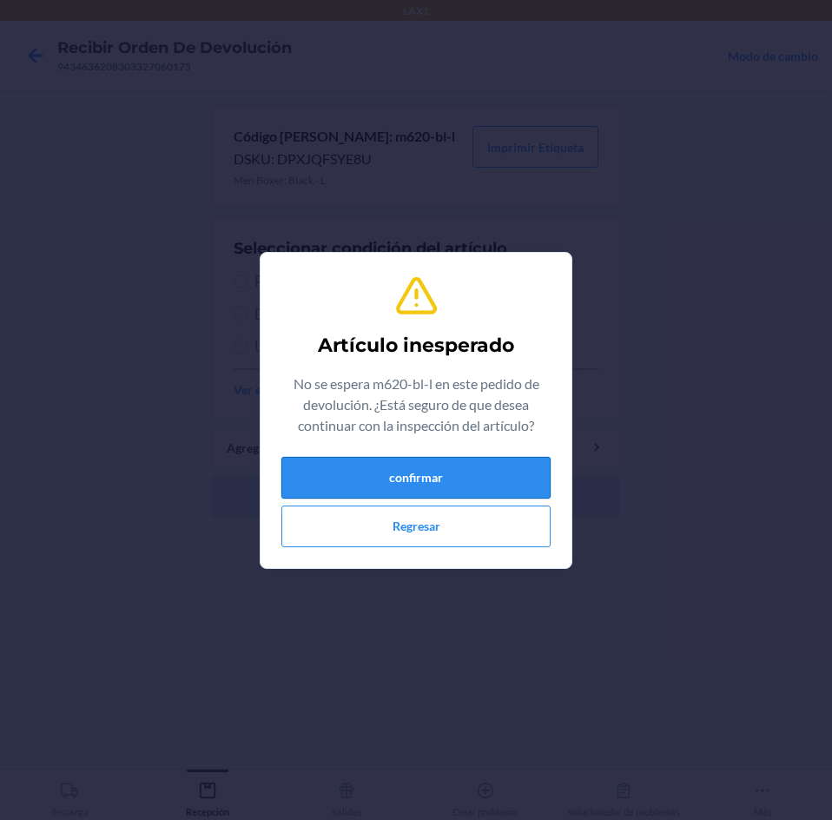
click at [330, 484] on button "confirmar" at bounding box center [415, 478] width 269 height 42
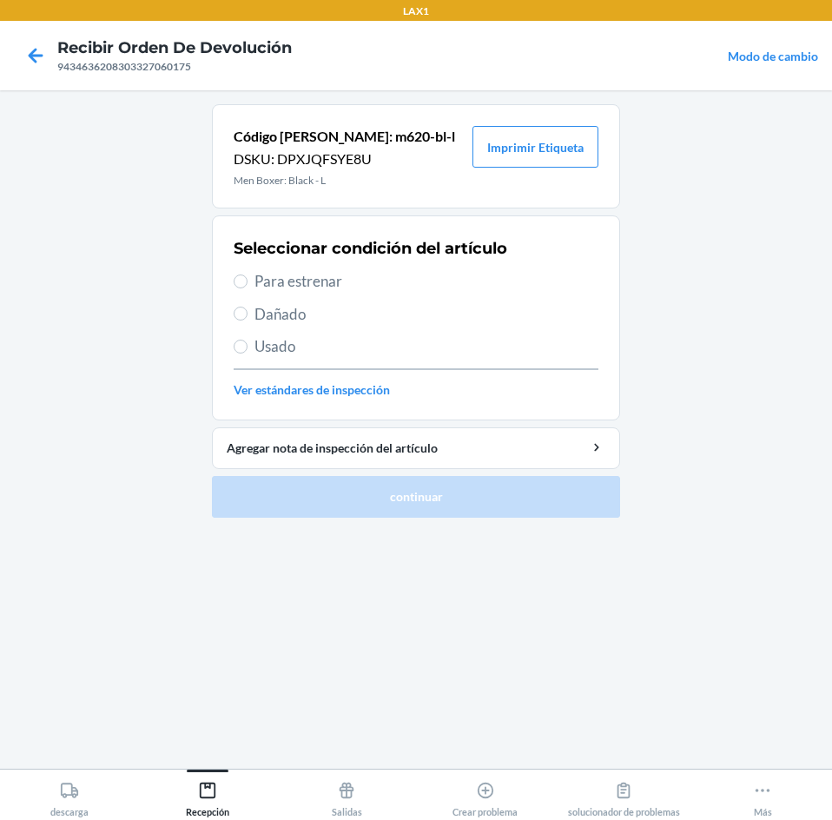
click at [263, 283] on span "Para estrenar" at bounding box center [427, 281] width 344 height 23
click at [248, 283] on input "Para estrenar" at bounding box center [241, 281] width 14 height 14
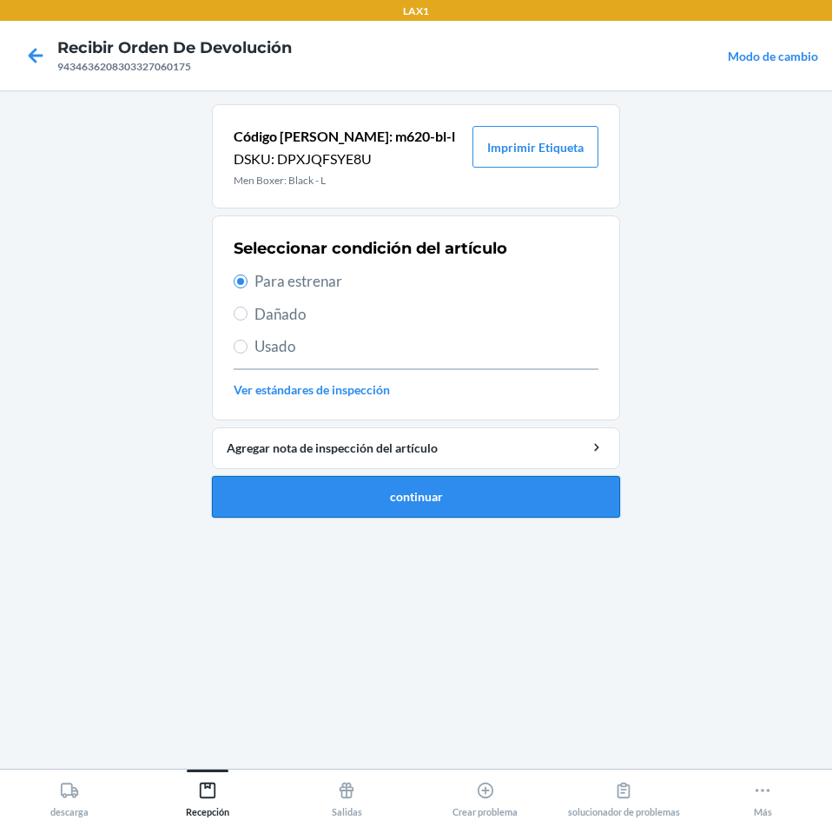
click at [288, 489] on button "continuar" at bounding box center [416, 497] width 408 height 42
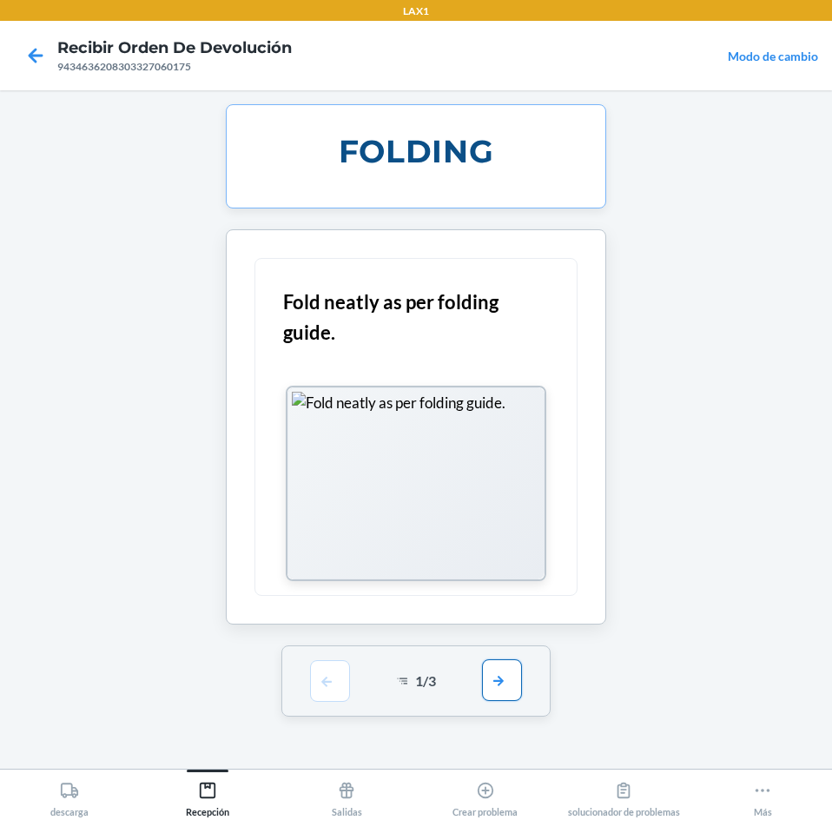
click at [515, 685] on button "button" at bounding box center [502, 680] width 40 height 42
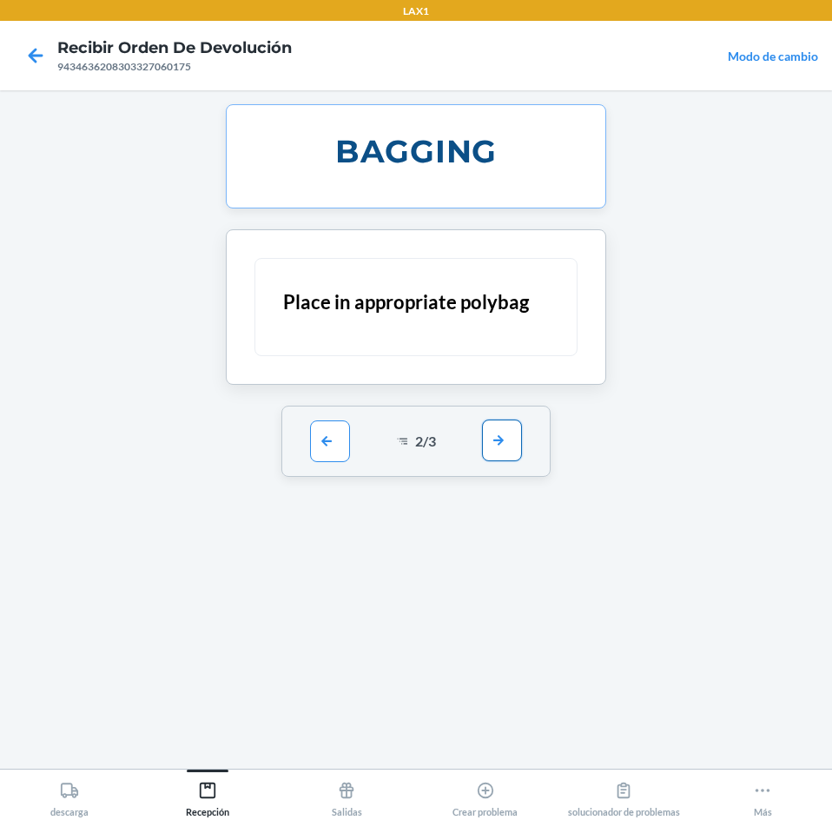
click at [487, 438] on button "button" at bounding box center [502, 441] width 40 height 42
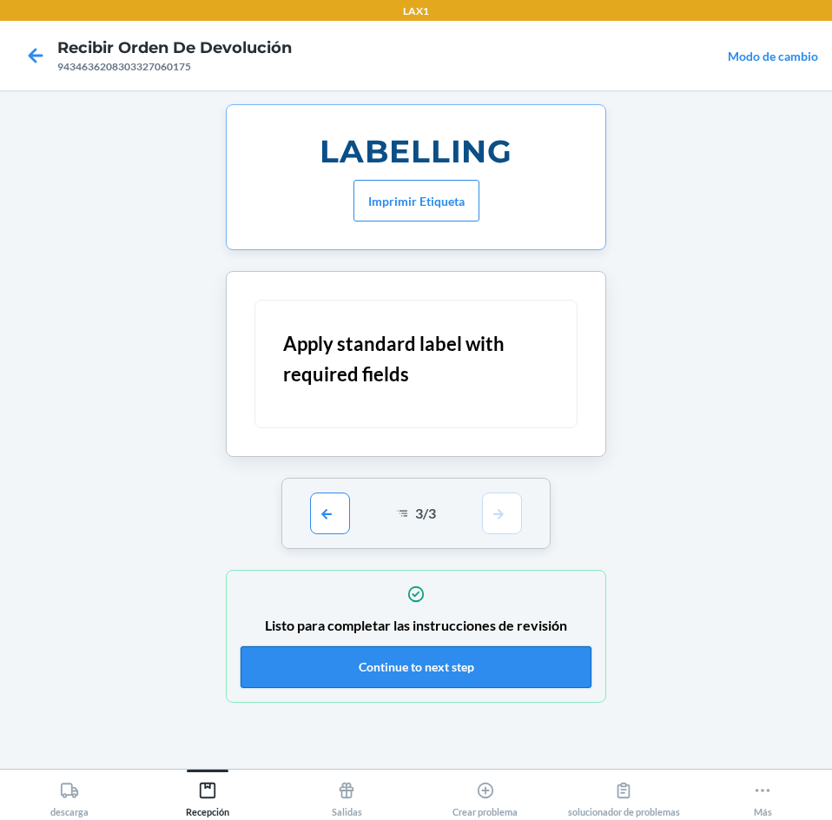
click at [511, 657] on button "Continue to next step" at bounding box center [416, 667] width 351 height 42
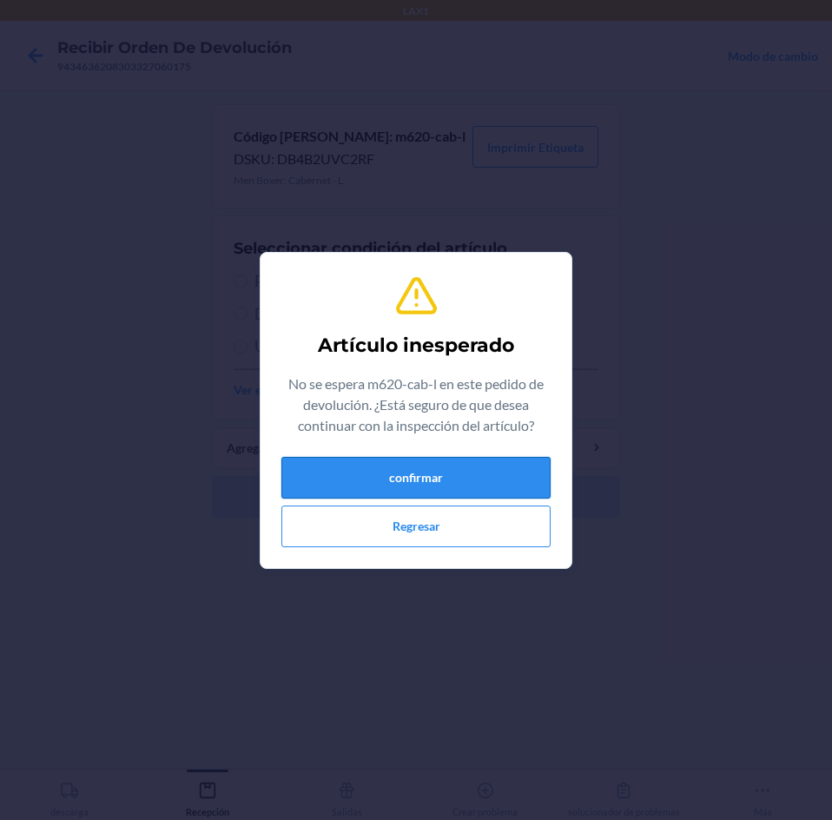
click at [395, 482] on button "confirmar" at bounding box center [415, 478] width 269 height 42
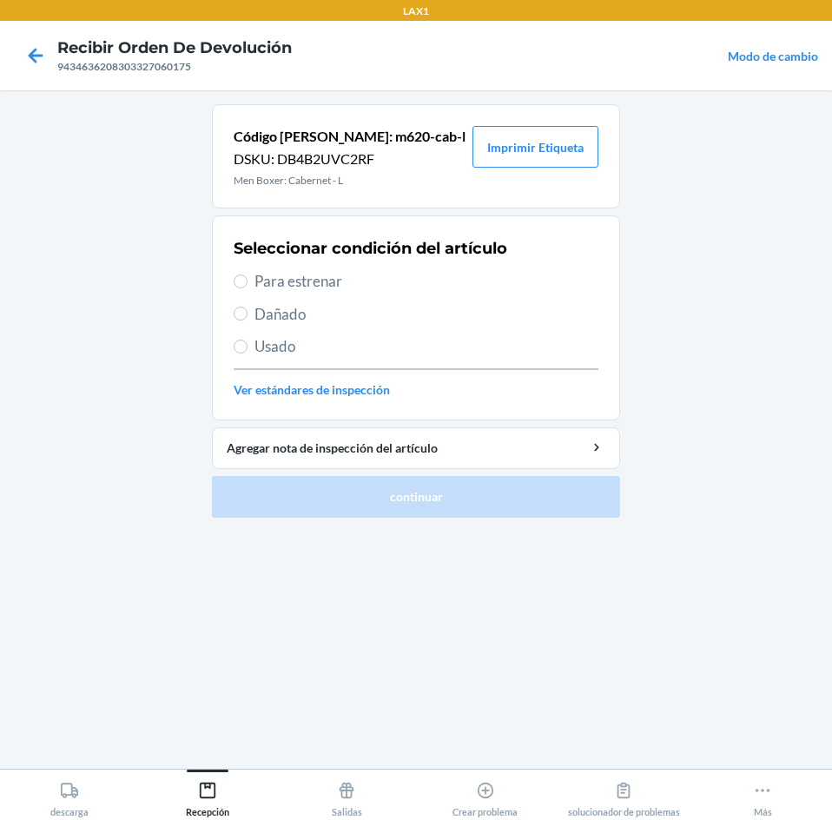
click at [259, 284] on span "Para estrenar" at bounding box center [427, 281] width 344 height 23
click at [248, 284] on input "Para estrenar" at bounding box center [241, 281] width 14 height 14
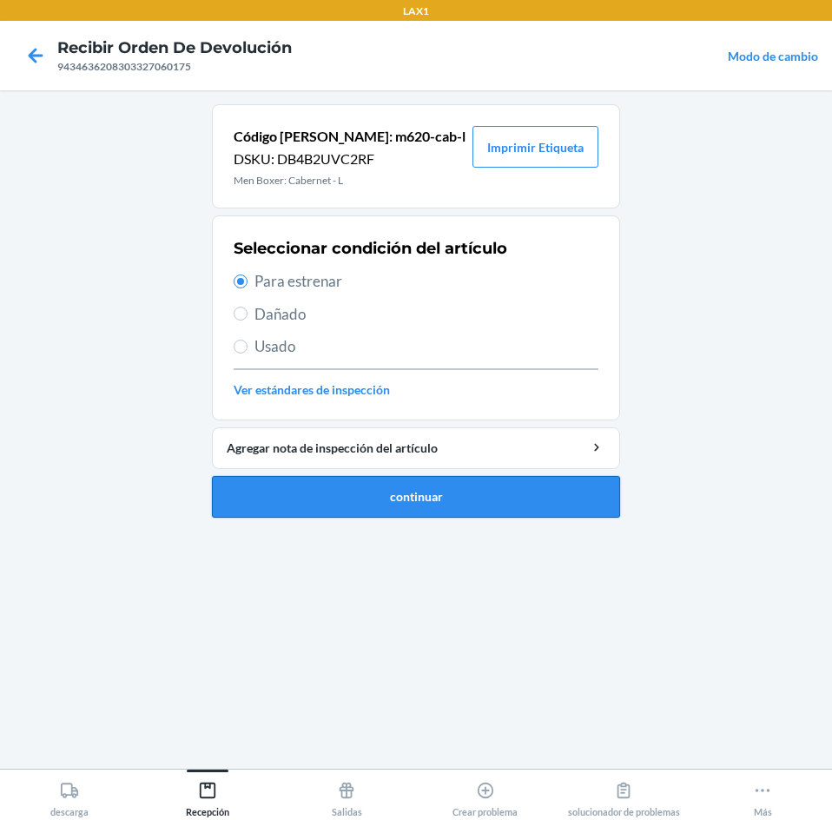
click at [343, 507] on button "continuar" at bounding box center [416, 497] width 408 height 42
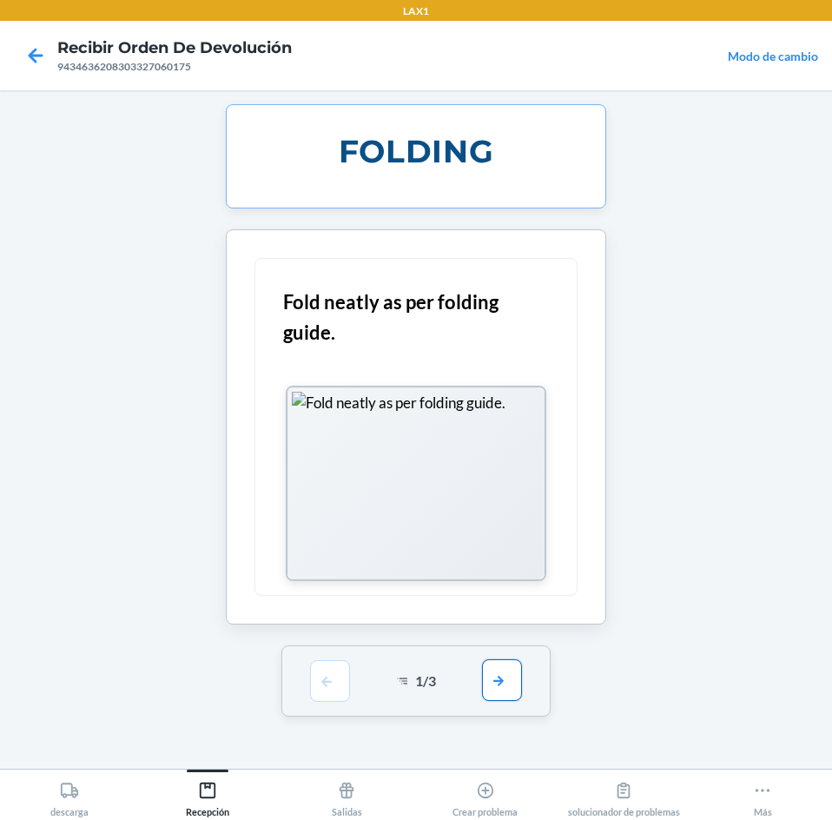
click at [515, 680] on button "button" at bounding box center [502, 680] width 40 height 42
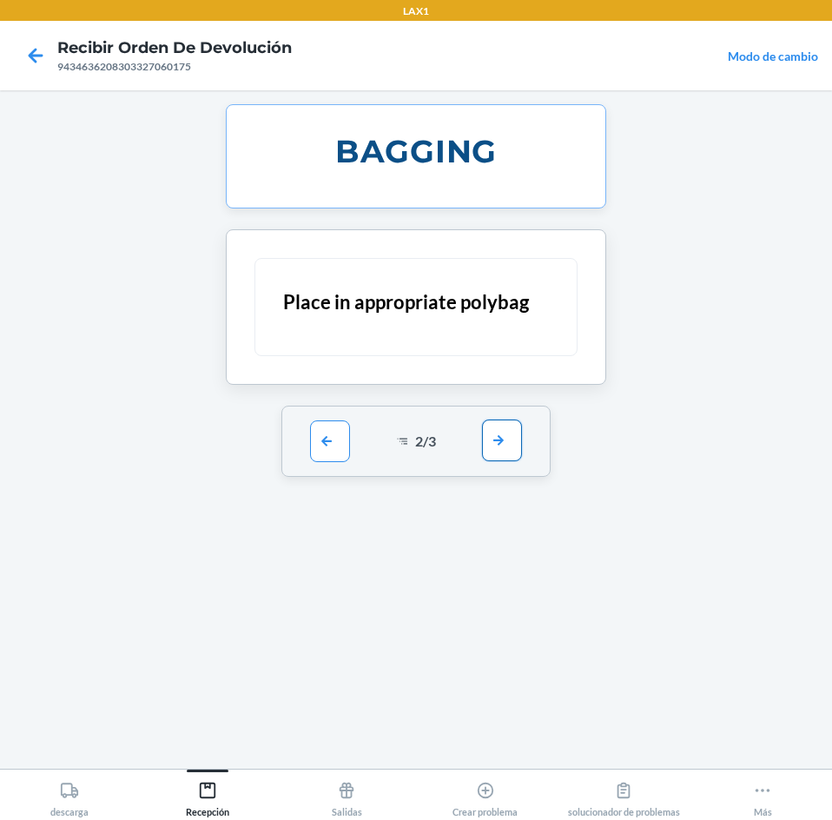
click at [486, 433] on button "button" at bounding box center [502, 441] width 40 height 42
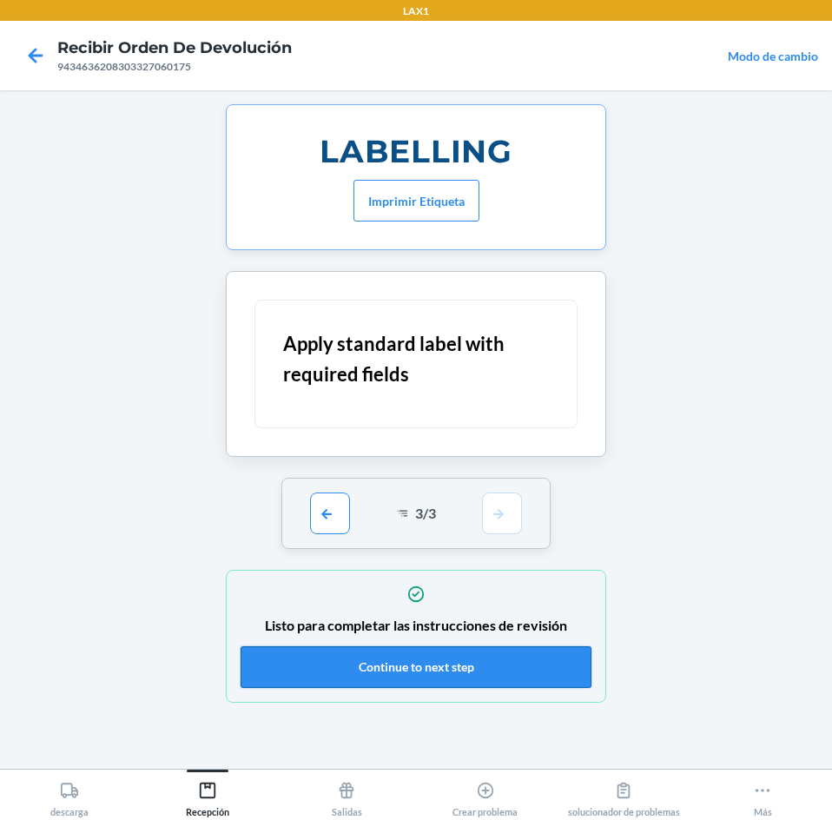
click at [531, 670] on button "Continue to next step" at bounding box center [416, 667] width 351 height 42
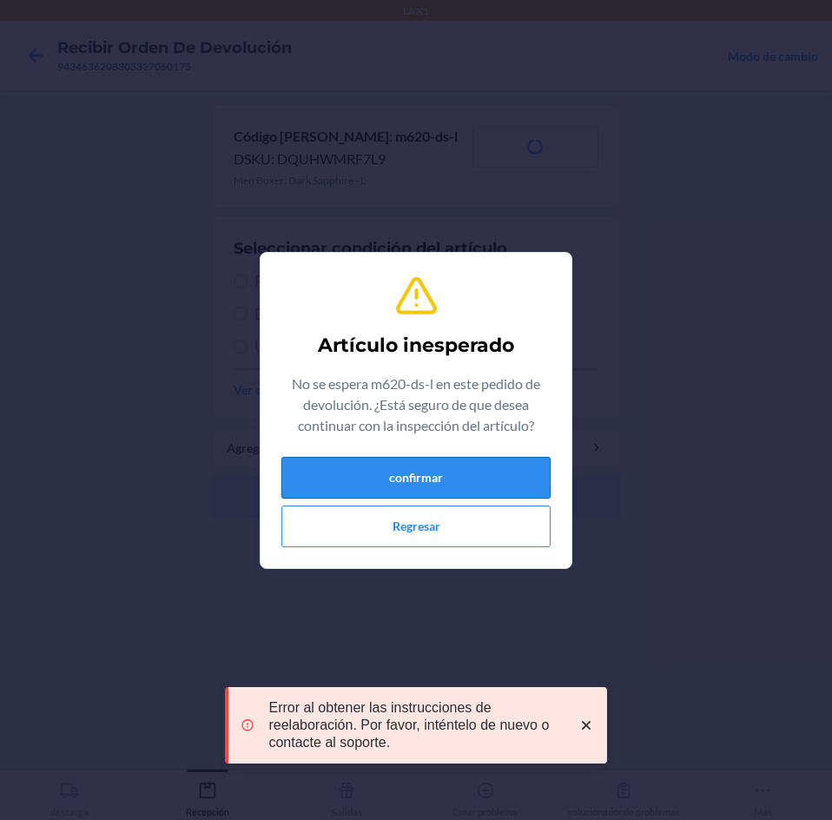
click at [459, 468] on button "confirmar" at bounding box center [415, 478] width 269 height 42
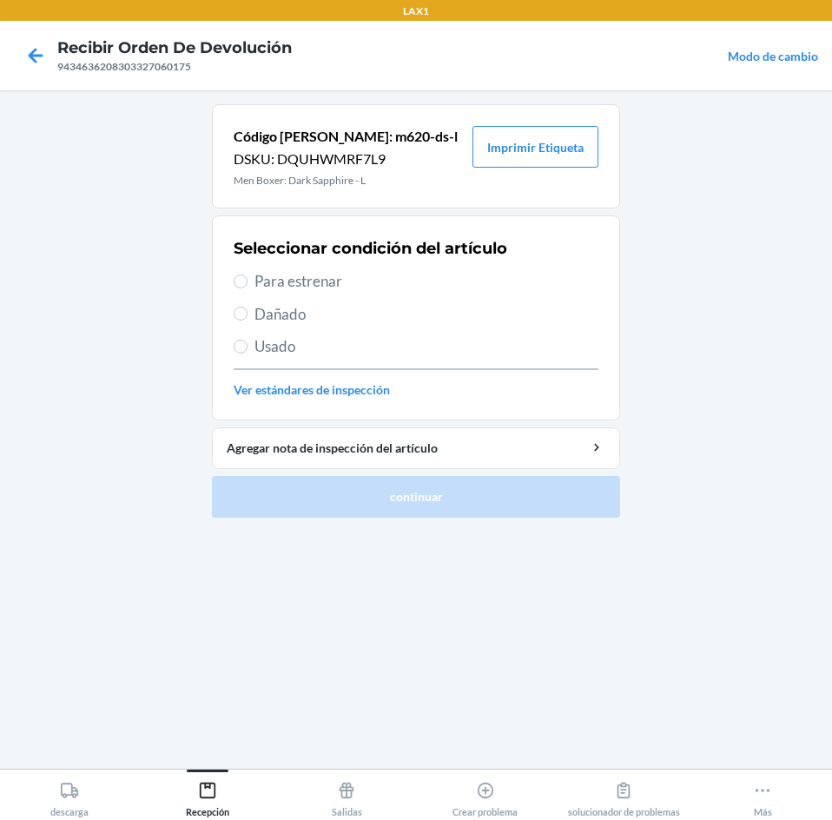
click at [256, 281] on span "Para estrenar" at bounding box center [427, 281] width 344 height 23
click at [248, 281] on input "Para estrenar" at bounding box center [241, 281] width 14 height 14
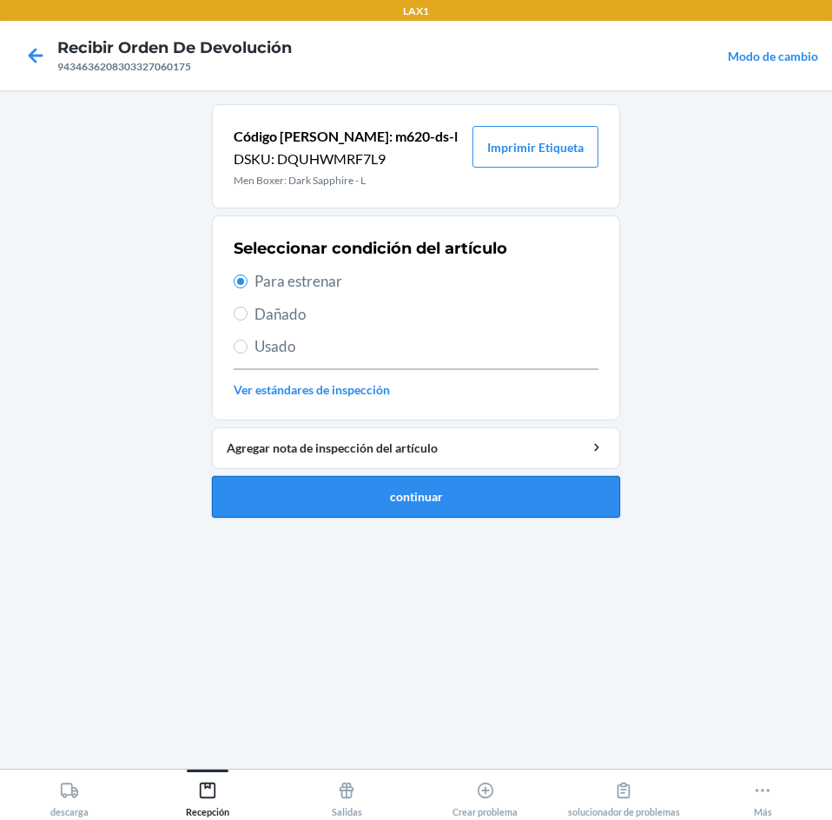
click at [357, 496] on button "continuar" at bounding box center [416, 497] width 408 height 42
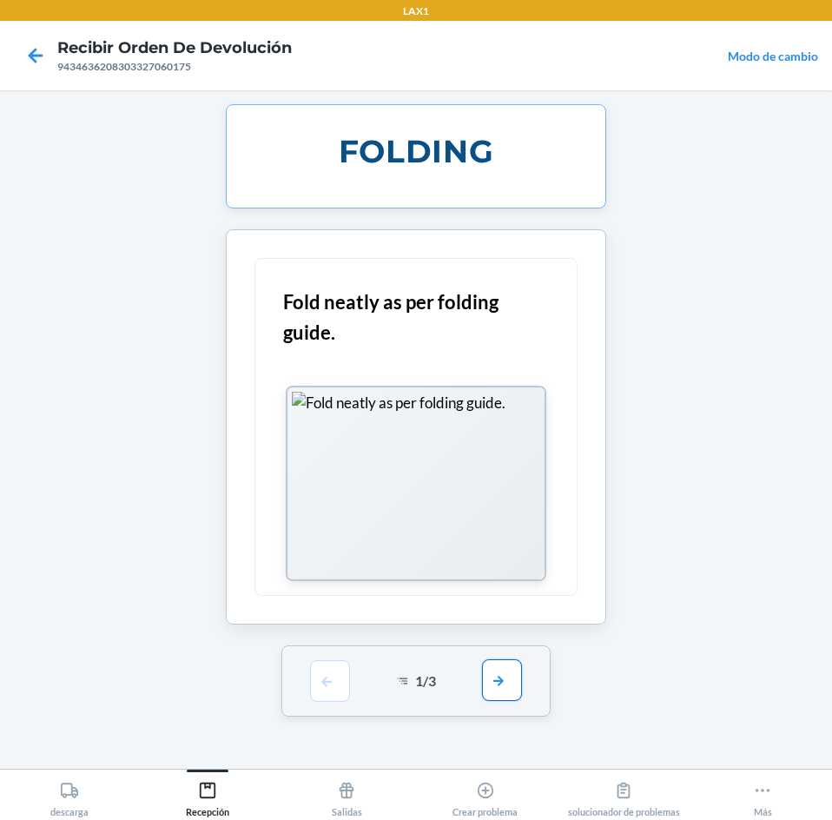
click at [497, 665] on button "button" at bounding box center [502, 680] width 40 height 42
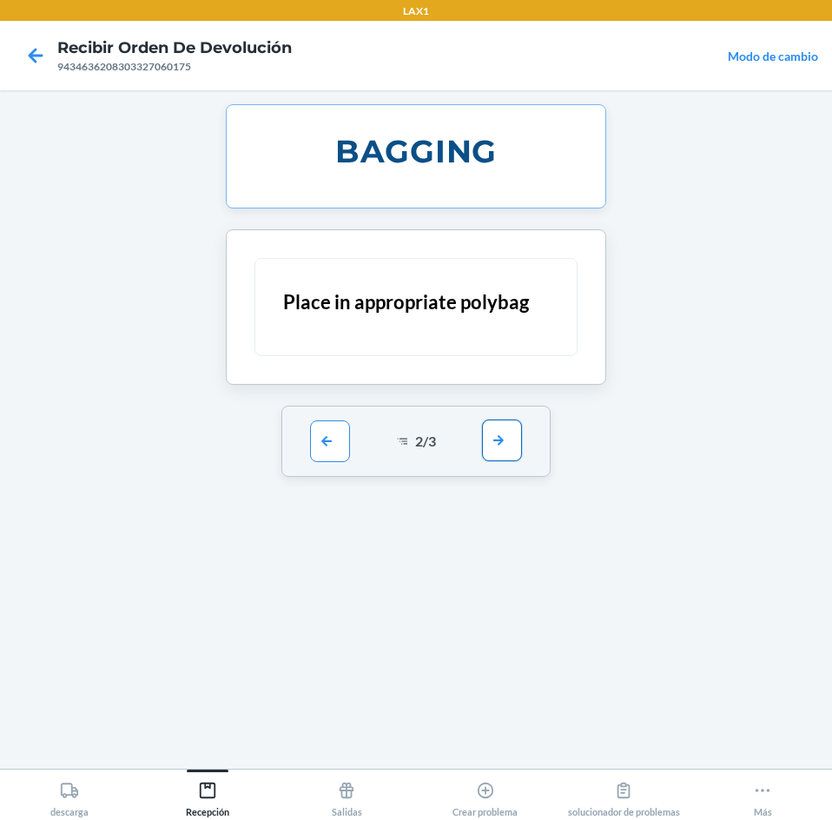
click at [519, 444] on button "button" at bounding box center [502, 441] width 40 height 42
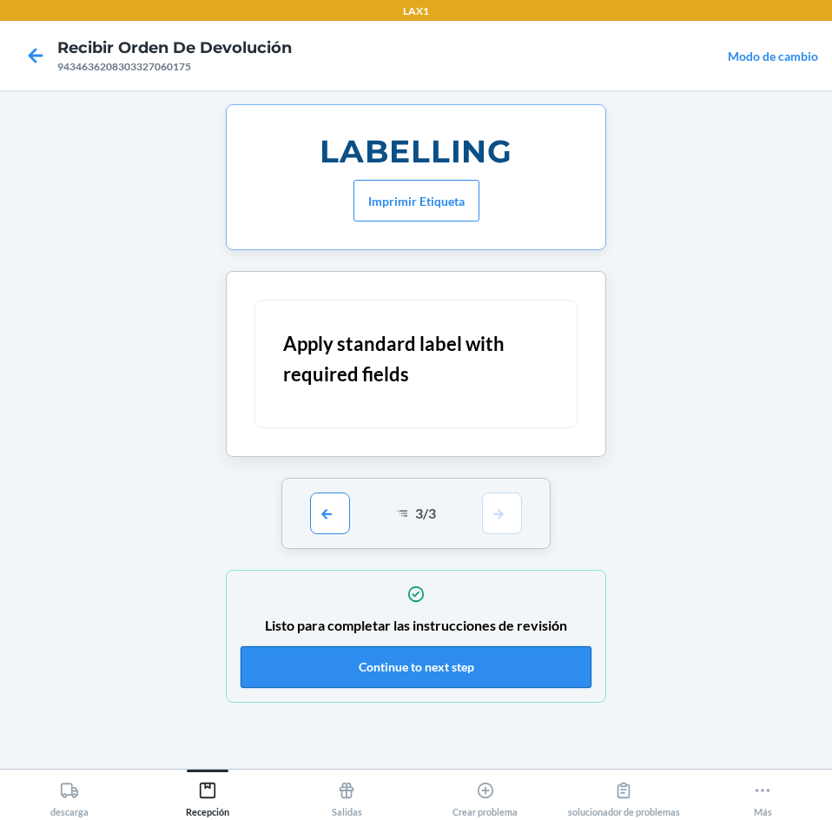
click at [560, 663] on button "Continue to next step" at bounding box center [416, 667] width 351 height 42
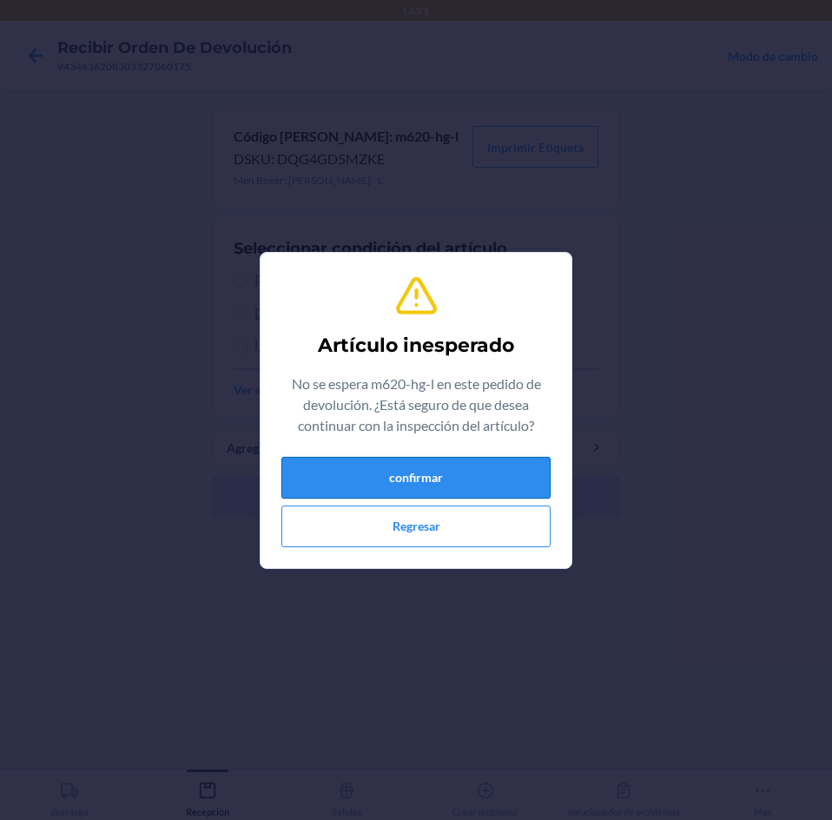
click at [475, 475] on button "confirmar" at bounding box center [415, 478] width 269 height 42
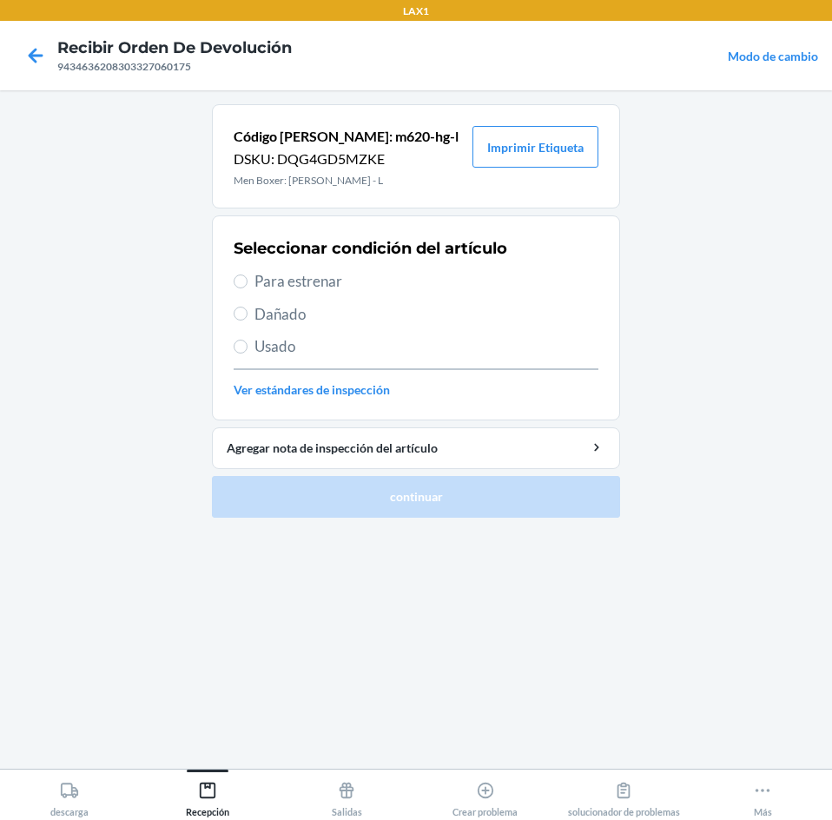
click at [250, 279] on label "Para estrenar" at bounding box center [416, 281] width 365 height 23
click at [248, 279] on input "Para estrenar" at bounding box center [241, 281] width 14 height 14
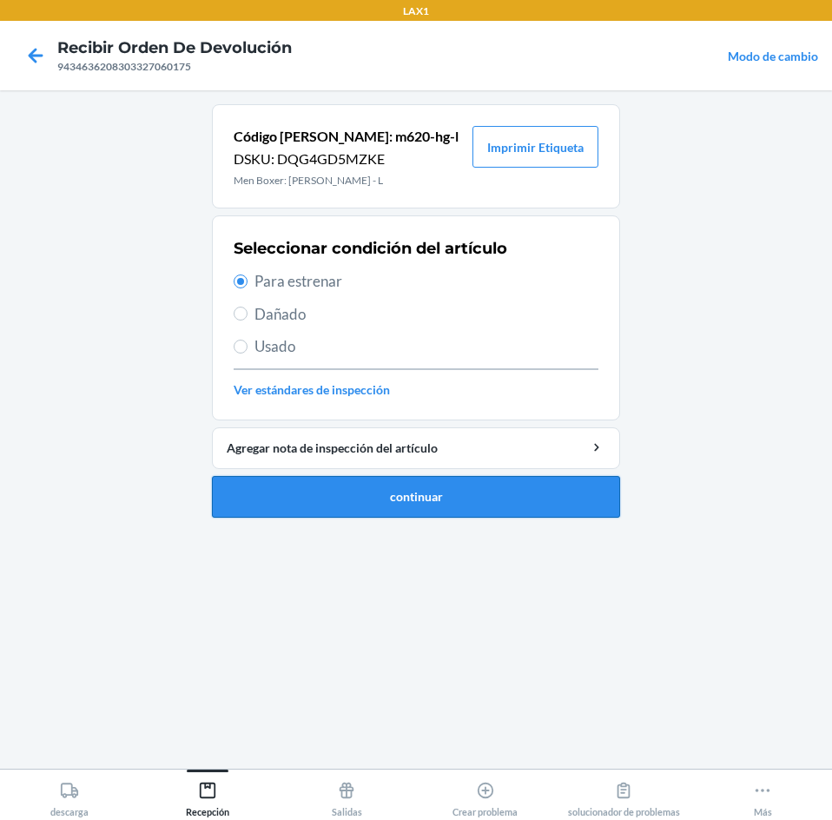
click at [482, 504] on button "continuar" at bounding box center [416, 497] width 408 height 42
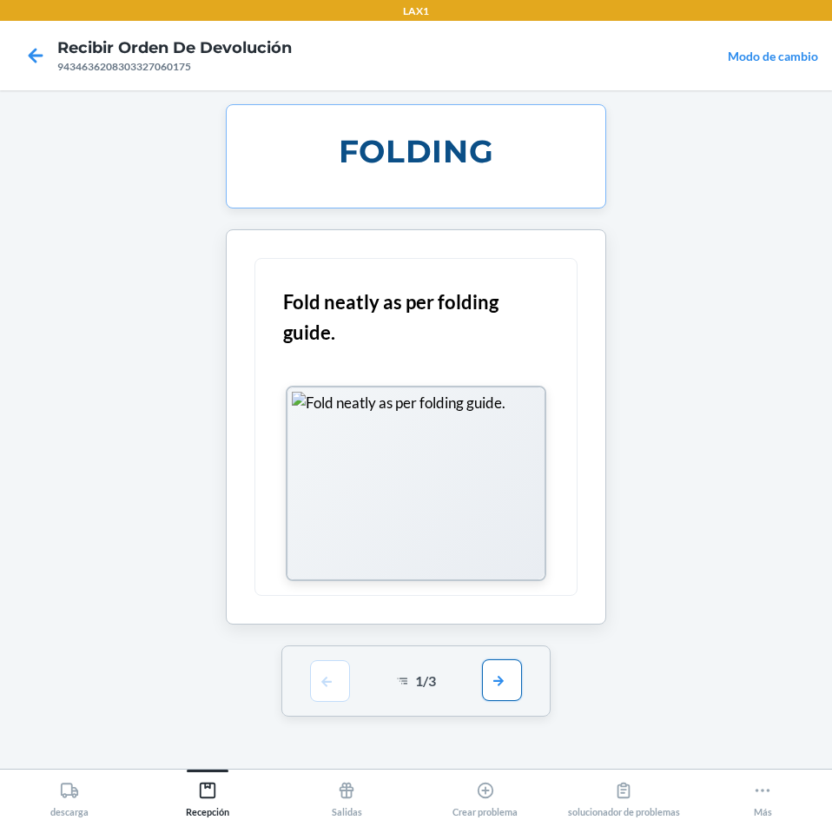
click at [518, 687] on button "button" at bounding box center [502, 680] width 40 height 42
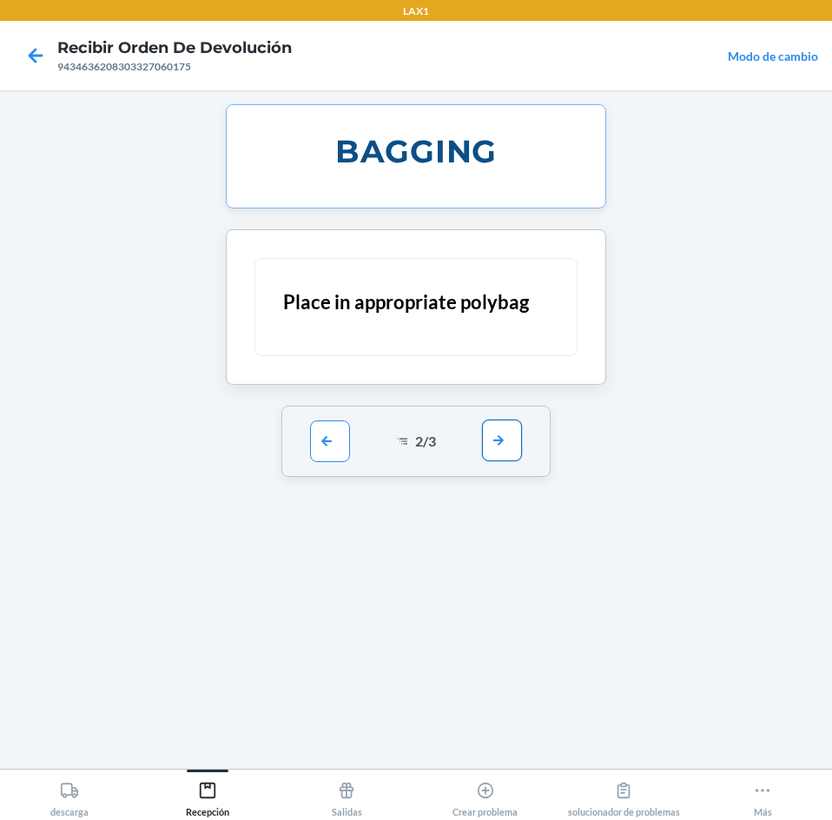
click at [500, 445] on button "button" at bounding box center [502, 441] width 40 height 42
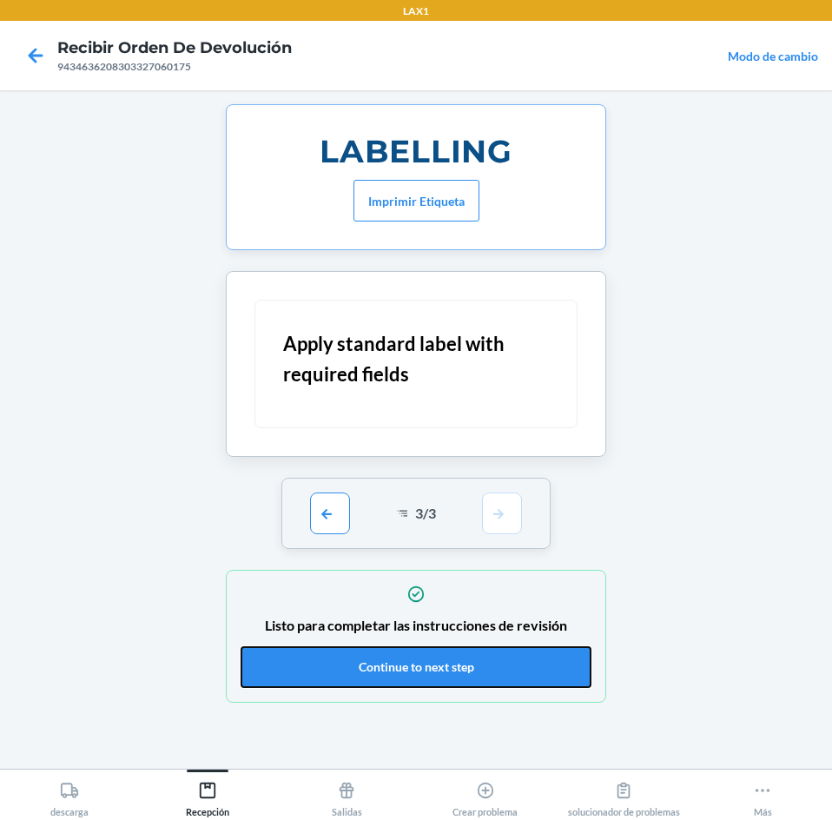
drag, startPoint x: 377, startPoint y: 665, endPoint x: 377, endPoint y: 633, distance: 32.1
click at [377, 665] on button "Continue to next step" at bounding box center [416, 667] width 351 height 42
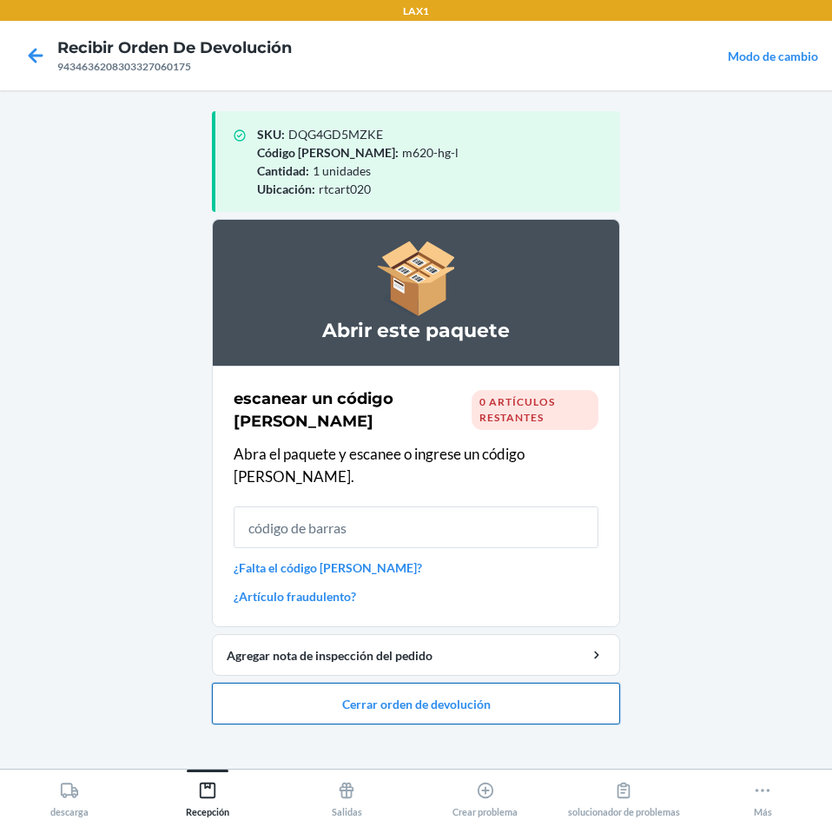
click at [558, 684] on button "Cerrar orden de devolución" at bounding box center [416, 704] width 408 height 42
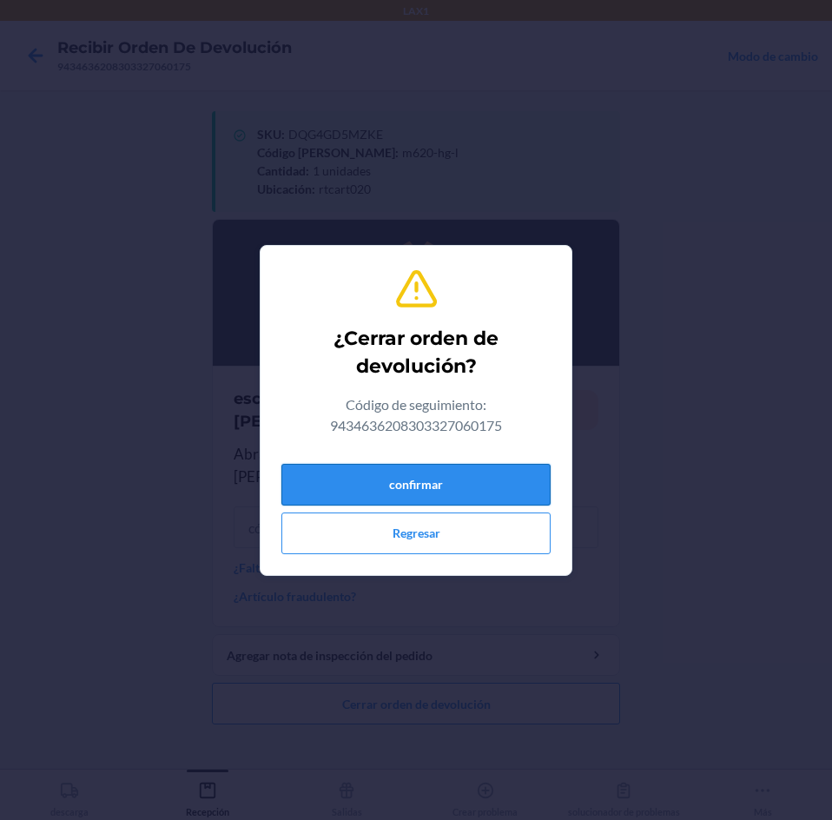
click at [515, 488] on button "confirmar" at bounding box center [415, 485] width 269 height 42
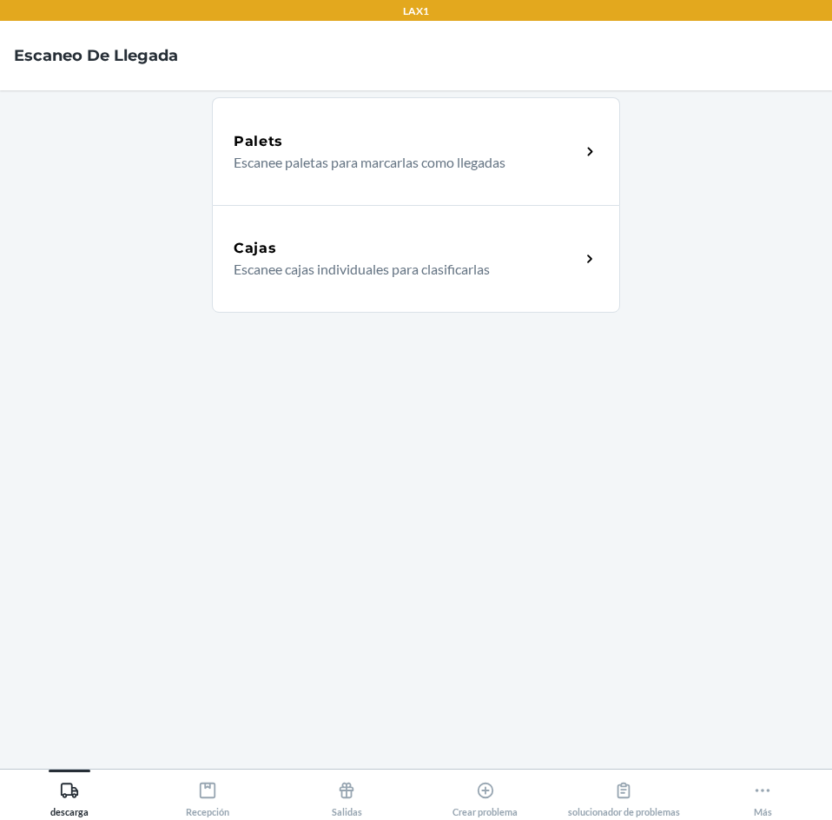
click at [450, 271] on p "Escanee cajas individuales para clasificarlas" at bounding box center [400, 269] width 333 height 21
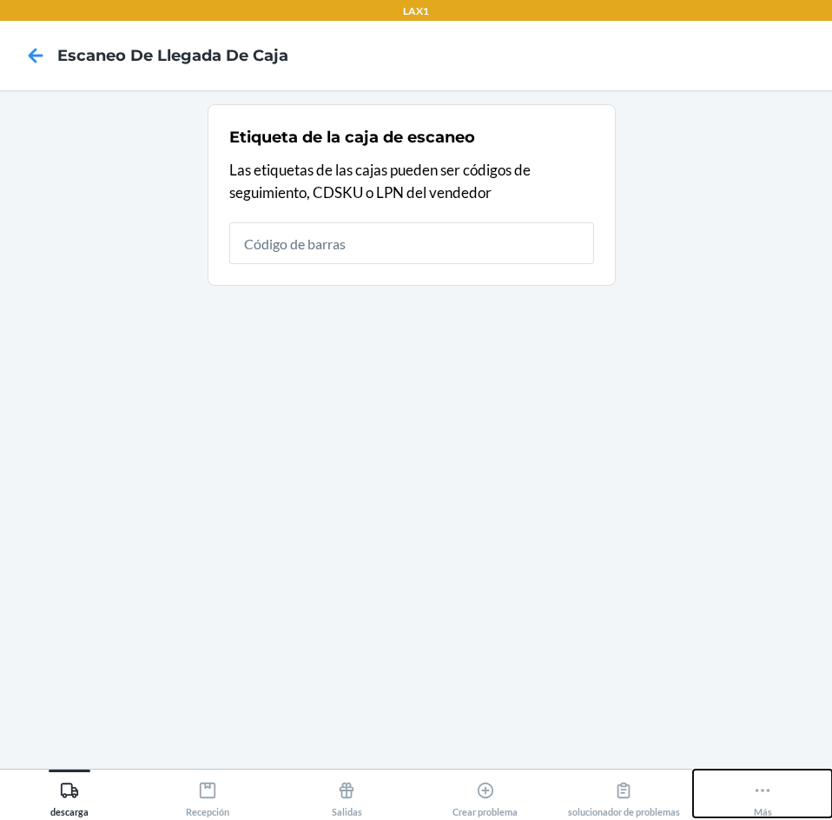
click at [772, 789] on icon at bounding box center [762, 790] width 19 height 19
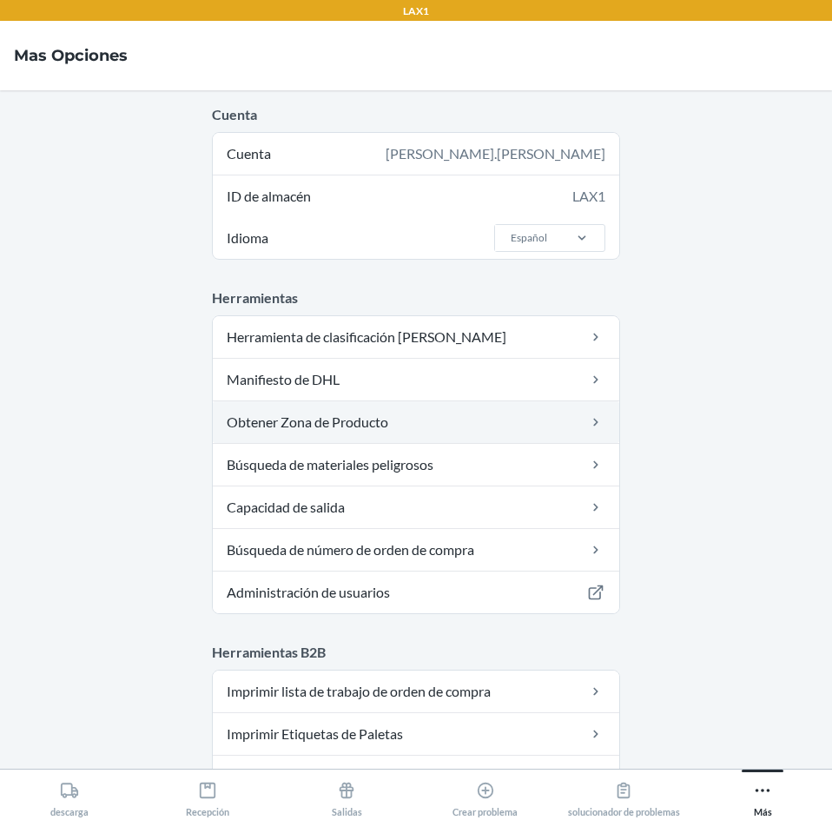
click at [441, 432] on link "Obtener Zona de Producto" at bounding box center [416, 422] width 407 height 42
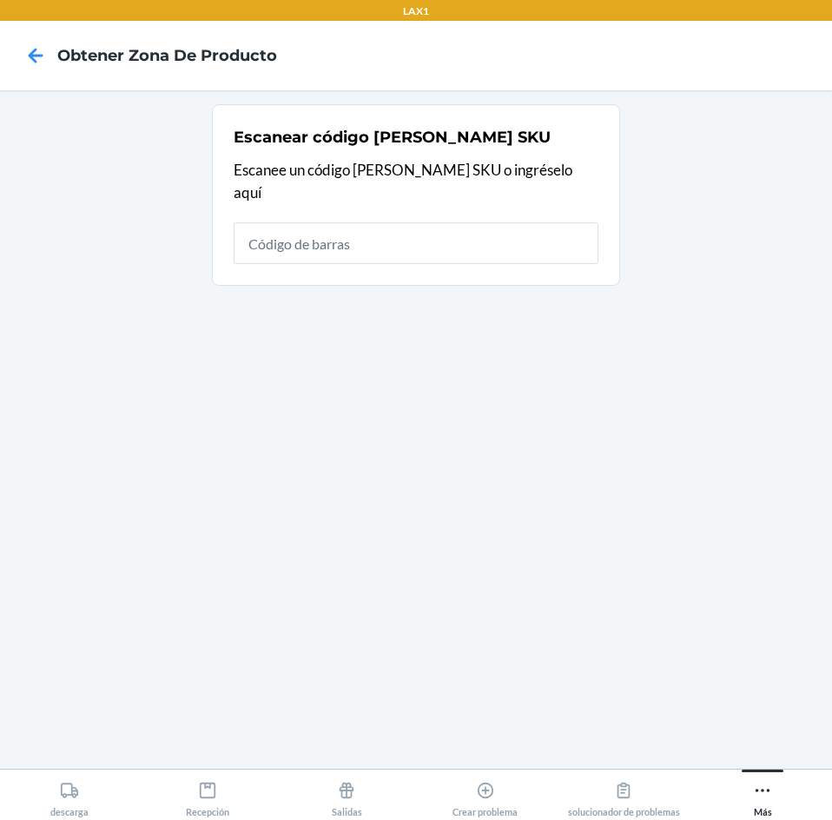
click at [415, 228] on input "text" at bounding box center [416, 243] width 365 height 42
type input "X004"
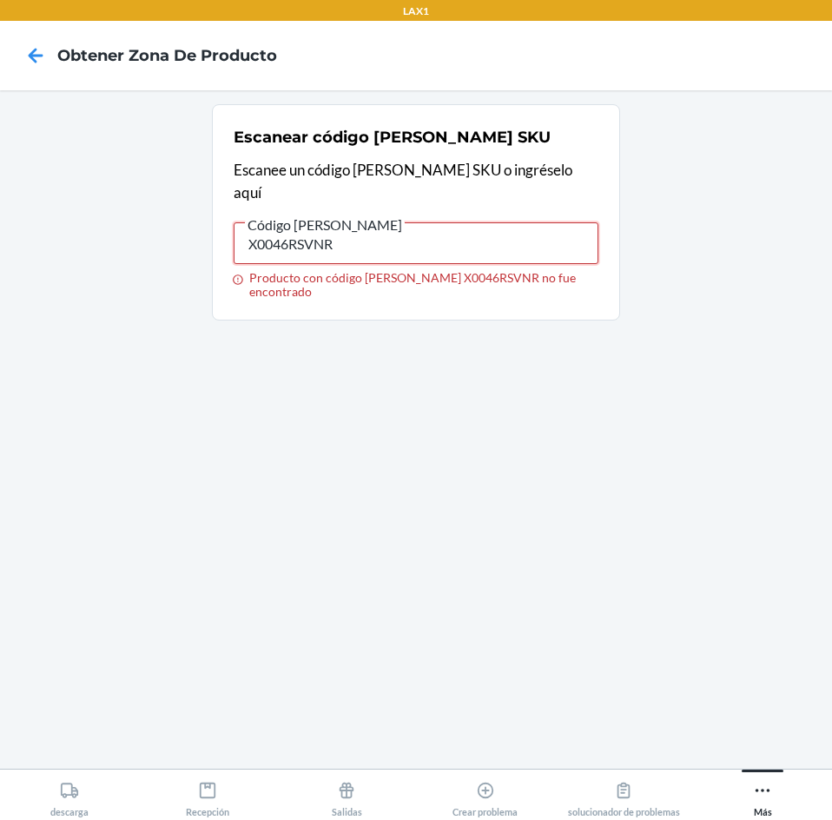
click at [460, 223] on input "X0046RSVNR" at bounding box center [416, 243] width 365 height 42
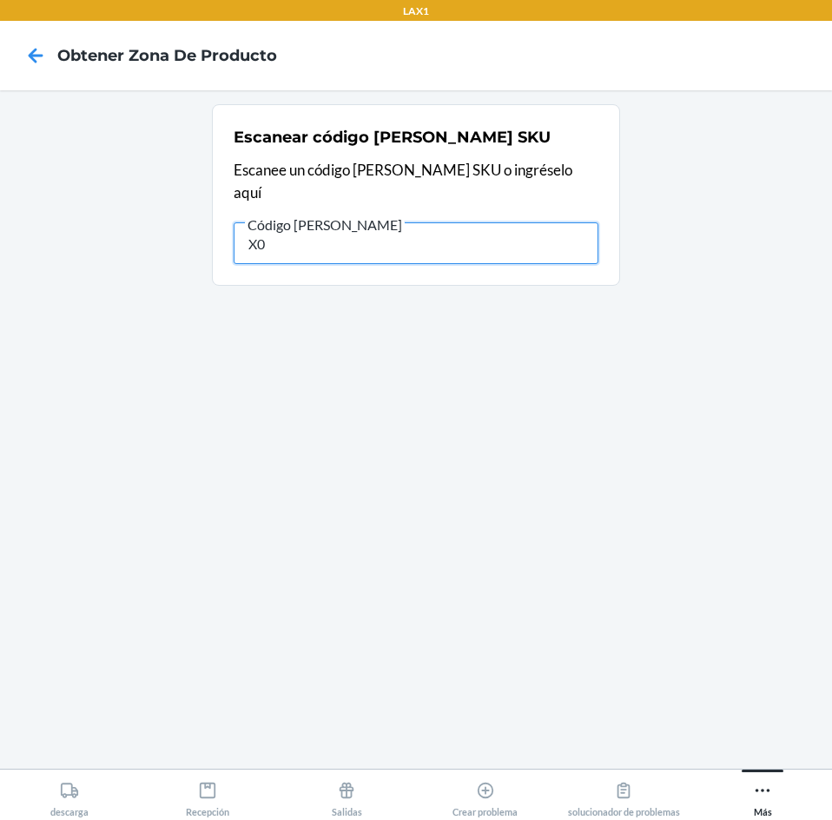
type input "X"
click at [422, 230] on input "text" at bounding box center [416, 243] width 365 height 42
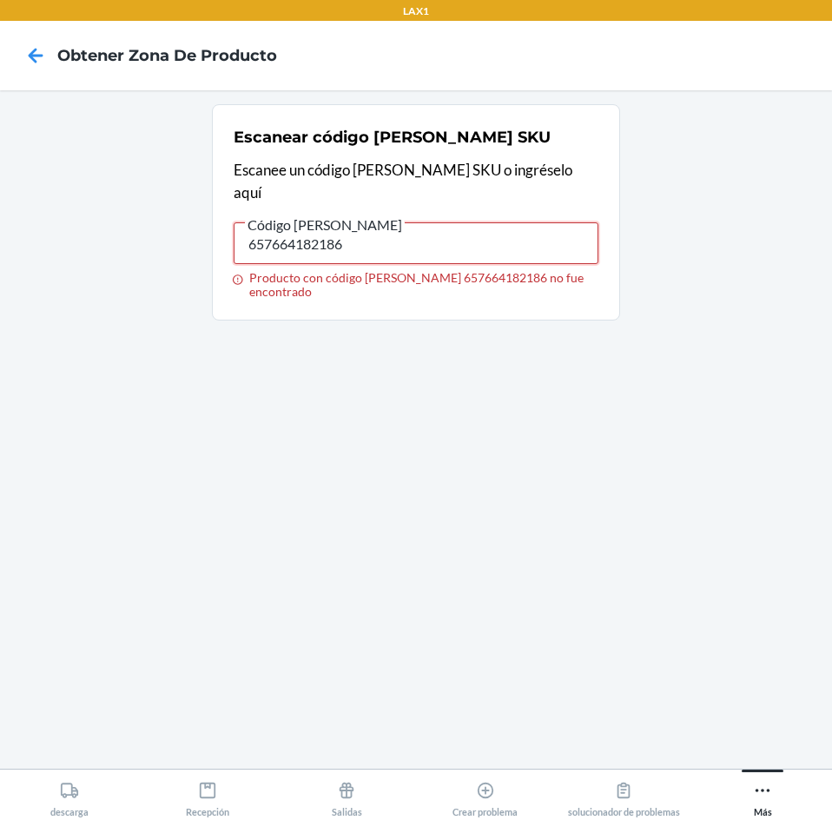
click at [380, 232] on input "657664182186" at bounding box center [416, 243] width 365 height 42
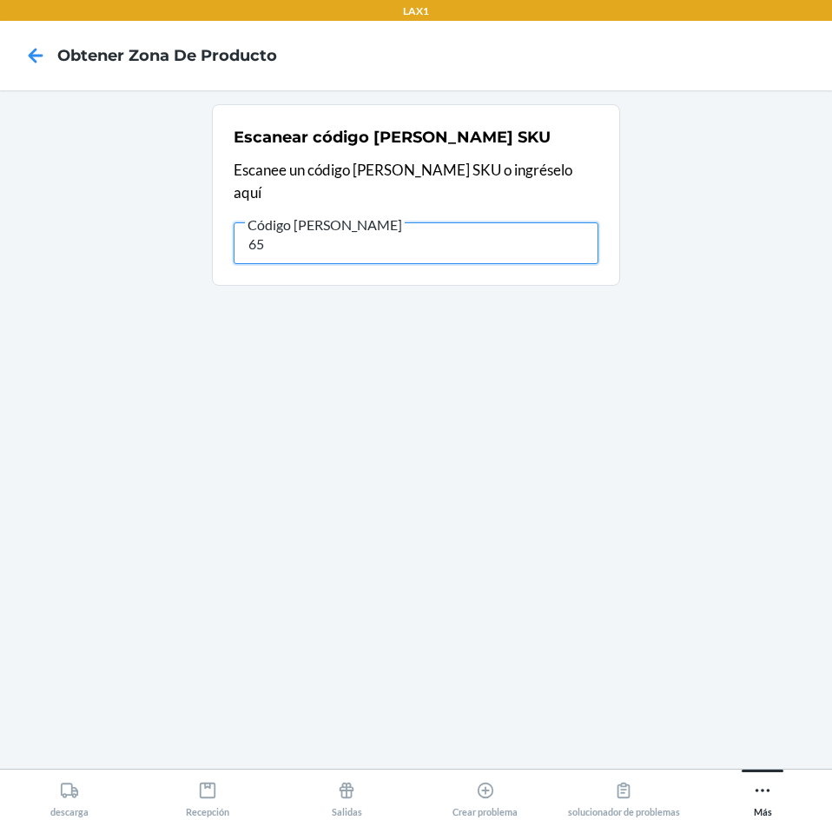
type input "6"
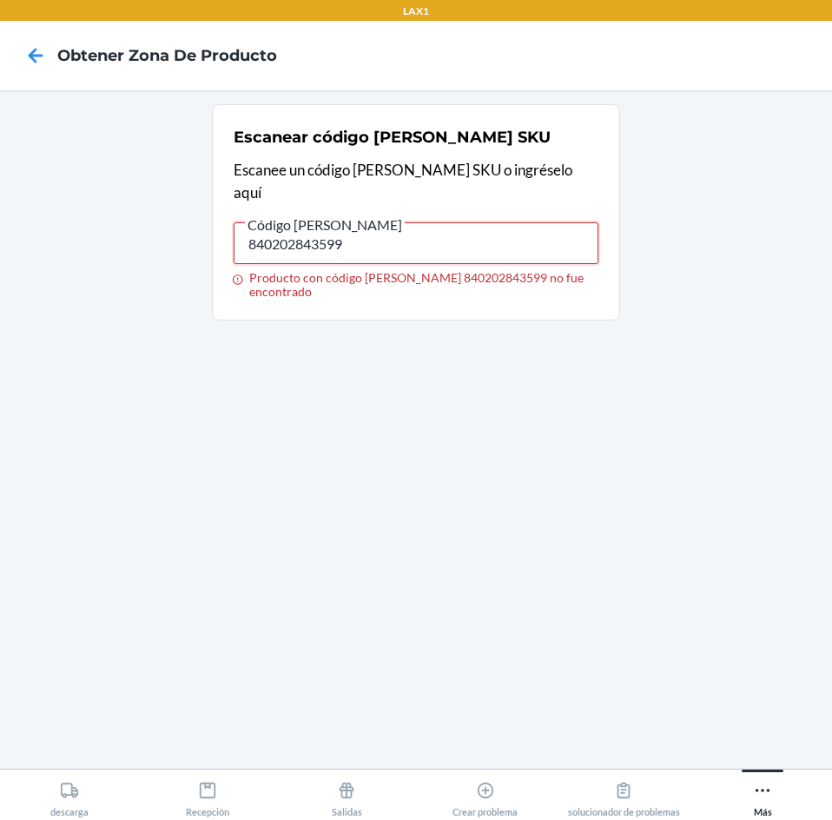
click at [575, 227] on input "840202843599" at bounding box center [416, 243] width 365 height 42
